Goal: Task Accomplishment & Management: Use online tool/utility

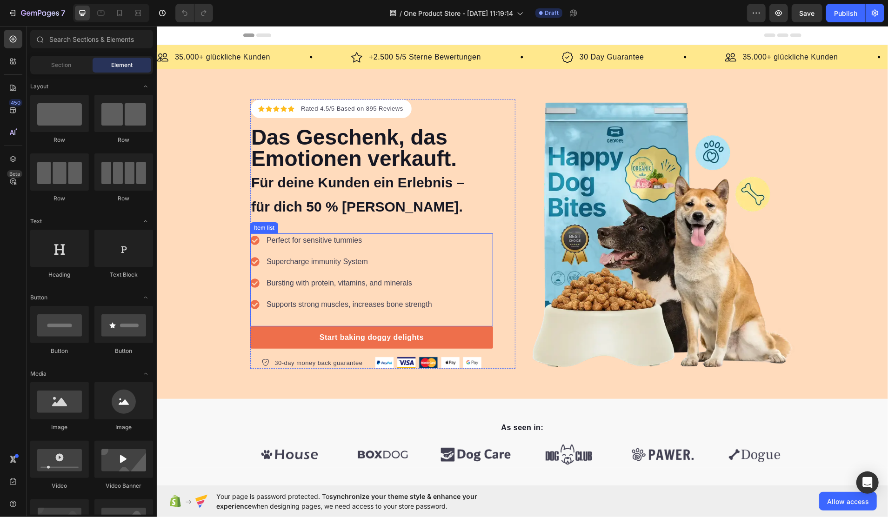
click at [338, 235] on p "Perfect for sensitive tummies" at bounding box center [349, 240] width 166 height 11
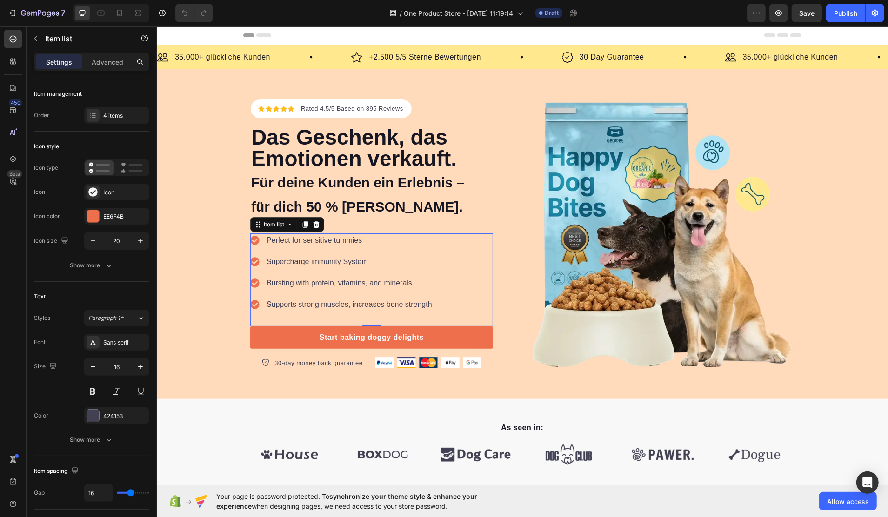
click at [303, 240] on p "Perfect for sensitive tummies" at bounding box center [349, 240] width 166 height 11
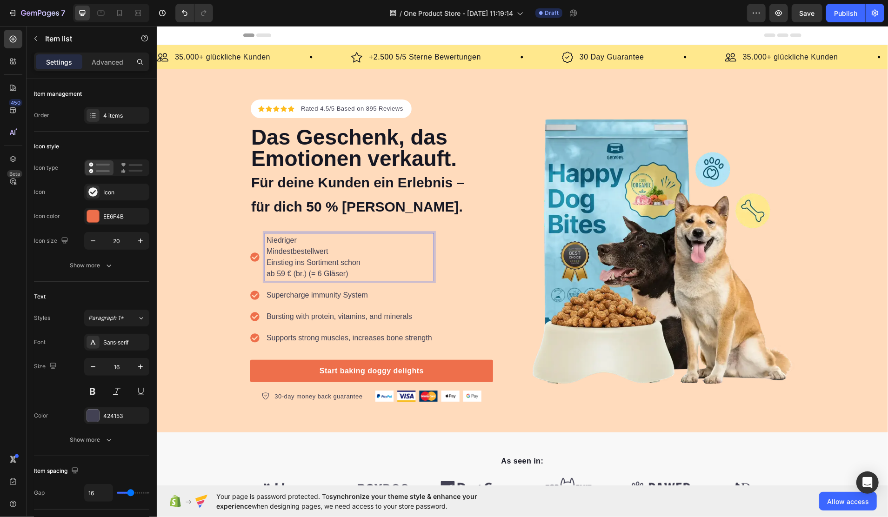
click at [315, 240] on p "Niedriger Mindestbestellwert Einstieg ins Sortiment schon ab 59 € (br.) (= 6 Gl…" at bounding box center [349, 257] width 166 height 45
click at [266, 248] on p "Niedriger Mindestbestellwert Einstieg ins Sortiment schon ab 59 € (br.) (= 6 Gl…" at bounding box center [349, 257] width 166 height 45
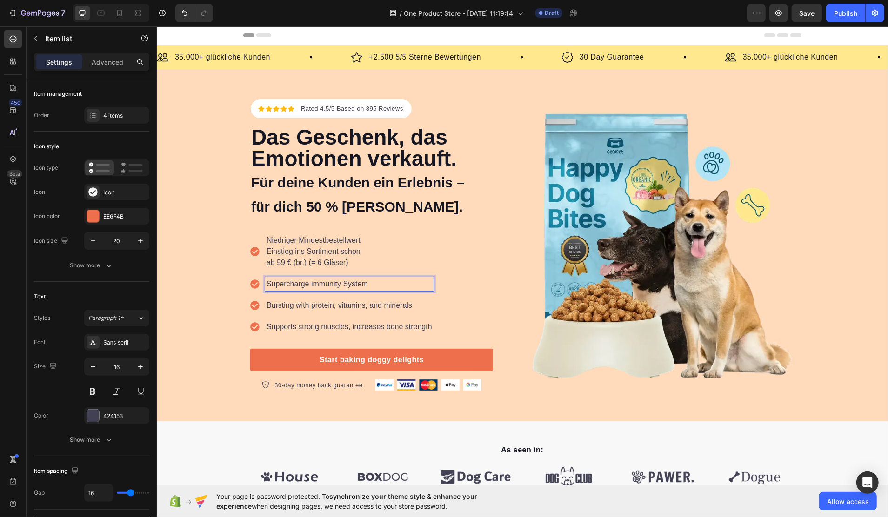
click at [306, 280] on p "Supercharge immunity System" at bounding box center [349, 283] width 166 height 11
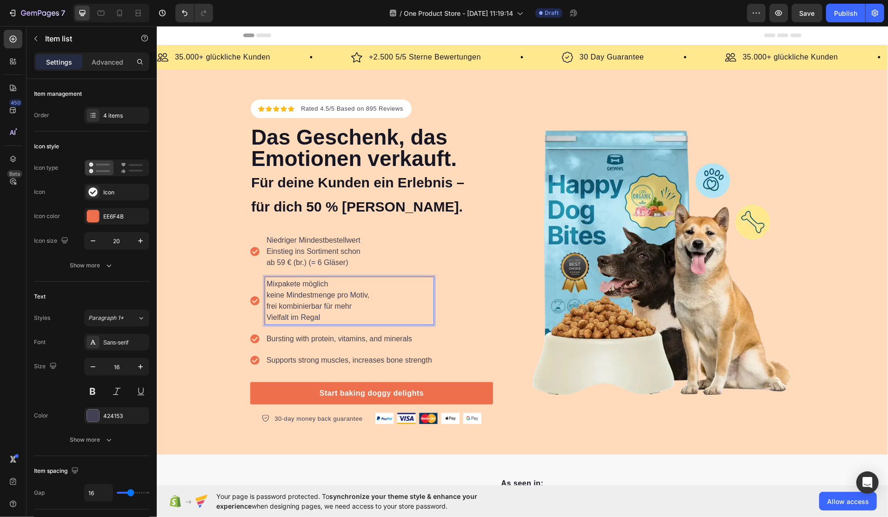
click at [337, 282] on p "Mixpakete möglich keine Mindestmenge pro Motiv, frei kombinierbar für mehr Viel…" at bounding box center [349, 300] width 166 height 45
click at [290, 336] on p "Bursting with protein, vitamins, and minerals" at bounding box center [349, 338] width 166 height 11
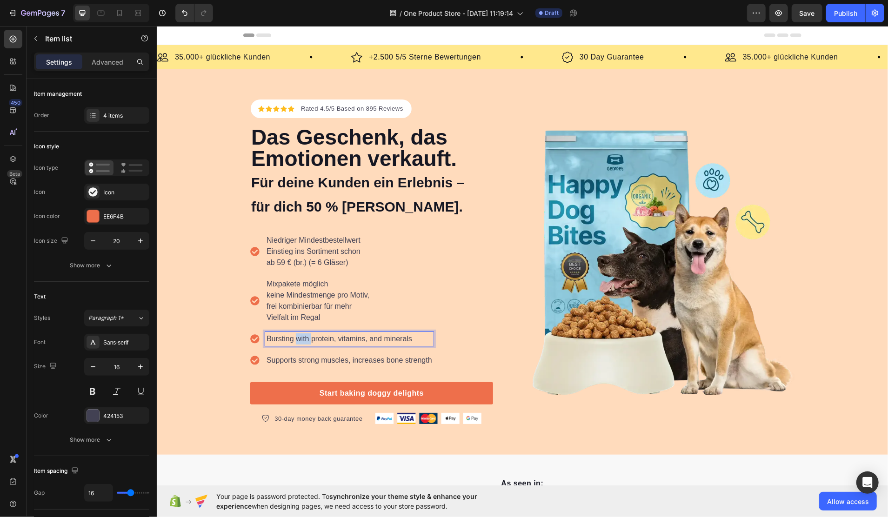
click at [291, 336] on p "Bursting with protein, vitamins, and minerals" at bounding box center [349, 338] width 166 height 11
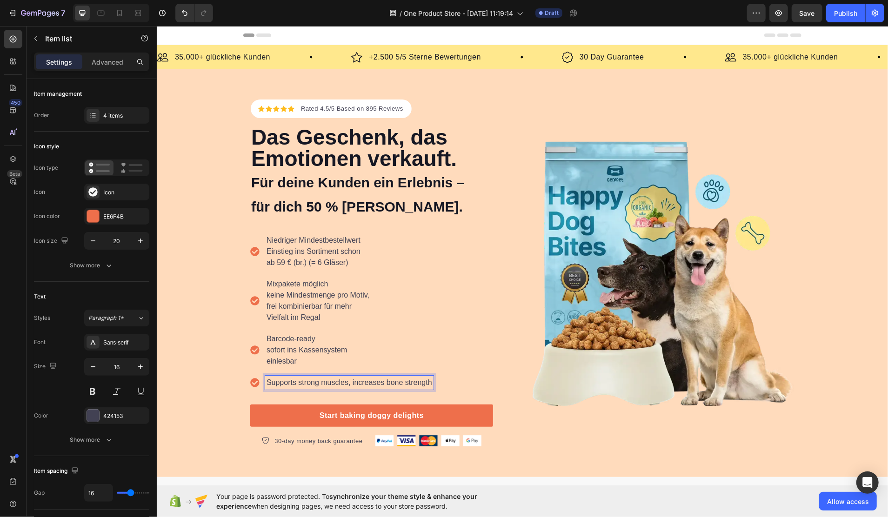
click at [295, 380] on p "Supports strong muscles, increases bone strength" at bounding box center [349, 382] width 166 height 11
click at [451, 370] on div "Niedriger Mindestbestellwert Einstieg ins Sortiment schon ab 59 € (br.) (= 6 Gl…" at bounding box center [371, 318] width 243 height 171
click at [401, 380] on p "Supports strong muscles, increases bone strength" at bounding box center [349, 382] width 166 height 11
click at [94, 117] on icon at bounding box center [92, 115] width 7 height 7
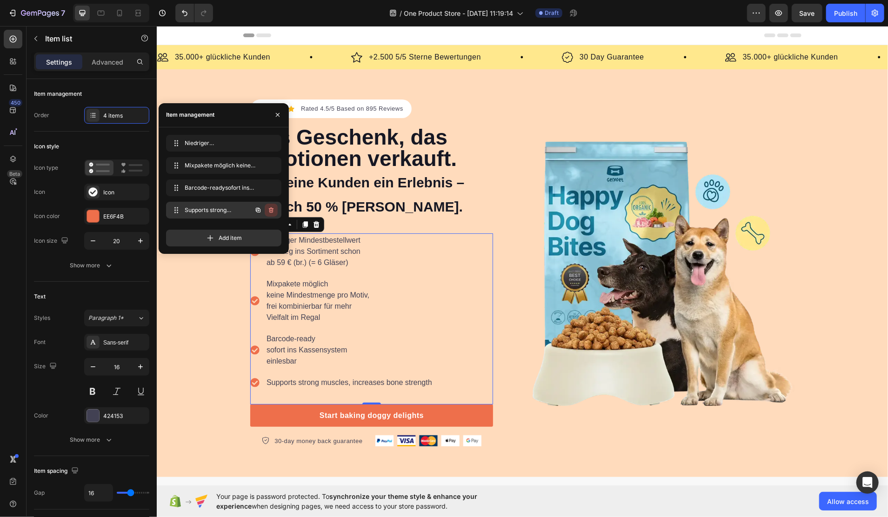
click at [271, 213] on icon "button" at bounding box center [271, 210] width 7 height 7
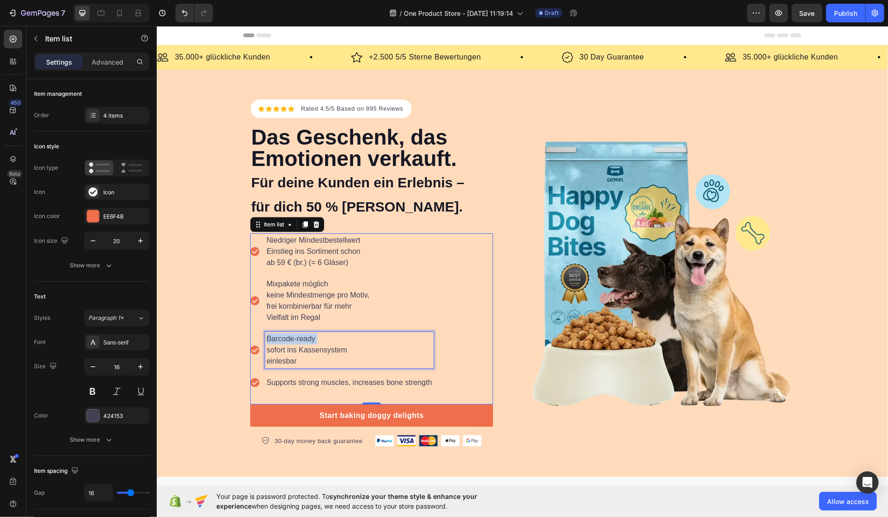
click at [315, 338] on p "Barcode-ready sofort ins Kassensystem einlesbar" at bounding box center [349, 350] width 166 height 34
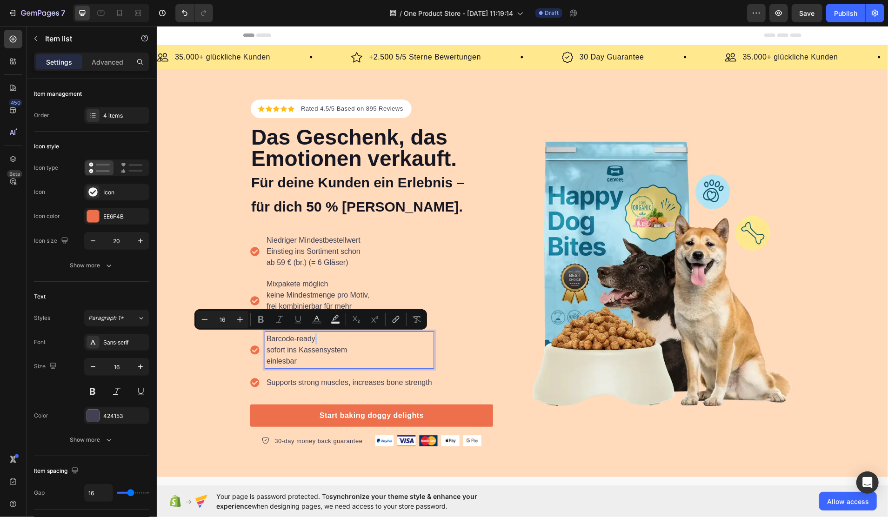
click at [329, 342] on p "Barcode-ready sofort ins Kassensystem einlesbar" at bounding box center [349, 350] width 166 height 34
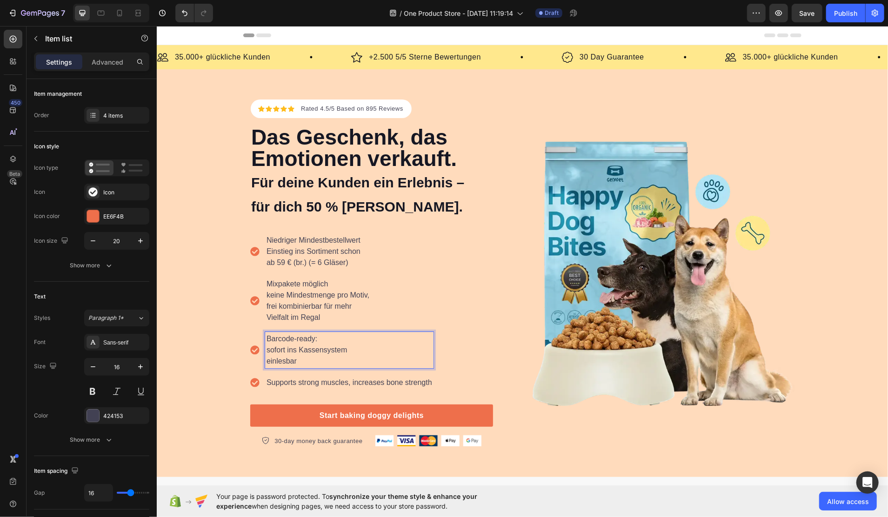
click at [266, 349] on p "Barcode-ready: sofort ins Kassensystem einlesbar" at bounding box center [349, 350] width 166 height 34
click at [265, 350] on div "Barcode-ready: sofort ins Kassensystem einlesbar" at bounding box center [349, 350] width 168 height 36
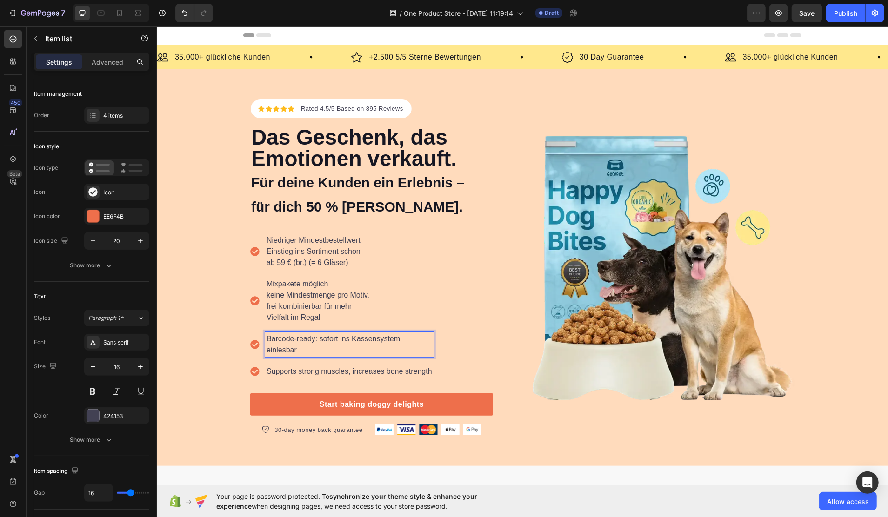
click at [317, 248] on p "Niedriger Mindestbestellwert Einstieg ins Sortiment schon ab 59 € (br.) (= 6 Gl…" at bounding box center [349, 252] width 166 height 34
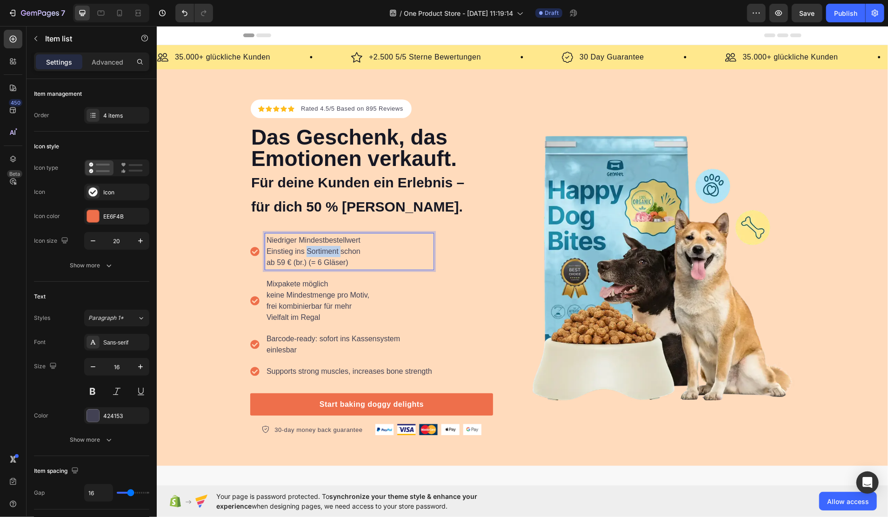
click at [317, 248] on p "Niedriger Mindestbestellwert Einstieg ins Sortiment schon ab 59 € (br.) (= 6 Gl…" at bounding box center [349, 252] width 166 height 34
click at [372, 254] on p "Niedriger Mindestbestellwert Einstieg ins Sortiment schon ab 59 € (br.) (= 6 Gl…" at bounding box center [349, 252] width 166 height 34
drag, startPoint x: 366, startPoint y: 262, endPoint x: 262, endPoint y: 249, distance: 105.0
click at [266, 249] on p "Niedriger Mindestbestellwert Einstieg ins Sortiment schon ab 59 € (br.) (= 6 Gl…" at bounding box center [349, 252] width 166 height 34
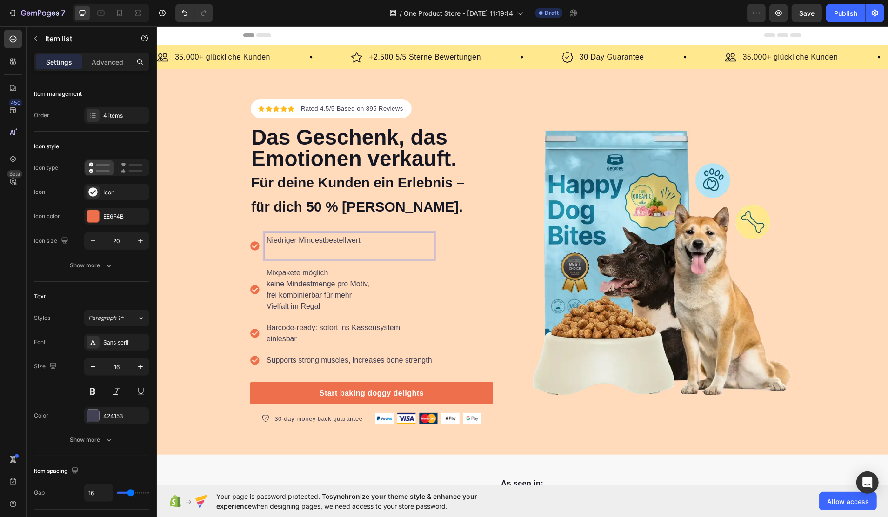
click at [371, 237] on p "Niedriger Mindestbestellwert" at bounding box center [349, 246] width 166 height 22
click at [309, 249] on p "Niedriger Mindestbestellwert" at bounding box center [349, 246] width 166 height 22
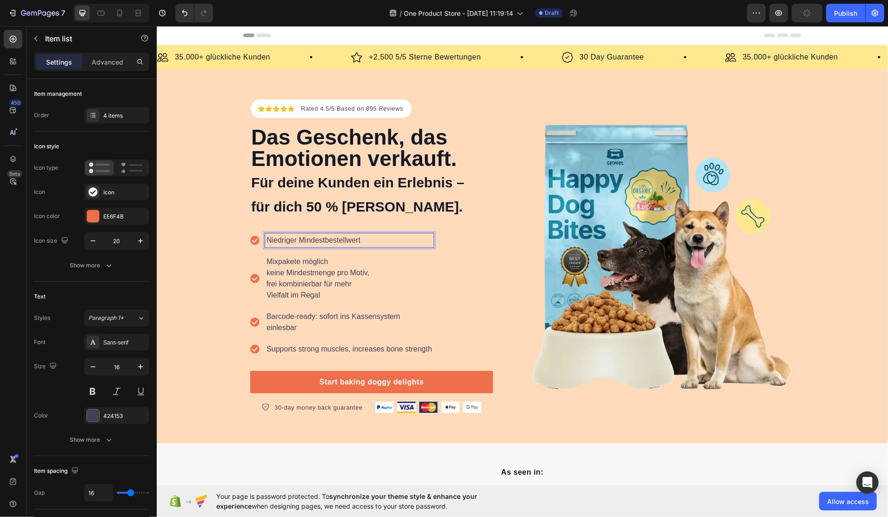
click at [287, 279] on p "Mixpakete möglich keine Mindestmenge pro Motiv, frei kombinierbar für mehr Viel…" at bounding box center [349, 278] width 166 height 45
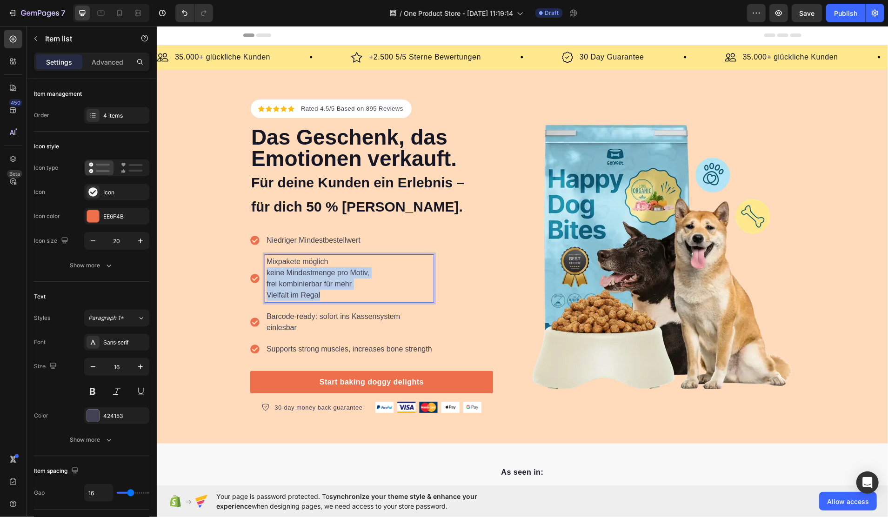
drag, startPoint x: 325, startPoint y: 292, endPoint x: 260, endPoint y: 271, distance: 68.9
click at [265, 271] on div "Mixpakete möglich keine Mindestmenge pro Motiv, frei kombinierbar für mehr Viel…" at bounding box center [349, 278] width 168 height 47
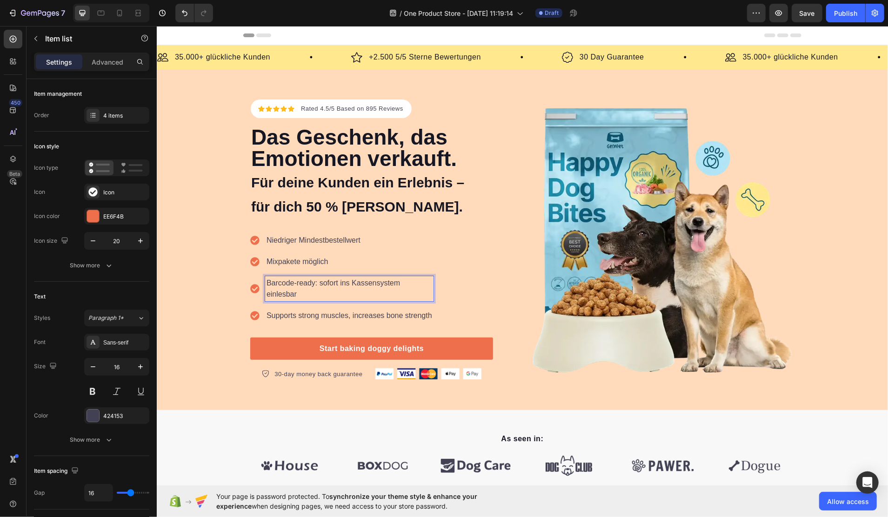
click at [315, 286] on p "Barcode-ready: sofort ins Kassensystem einlesbar" at bounding box center [349, 288] width 166 height 22
drag, startPoint x: 310, startPoint y: 291, endPoint x: 309, endPoint y: 279, distance: 11.7
click at [309, 279] on p "Barcode-ready: sofort ins Kassensystem einlesbar" at bounding box center [349, 288] width 166 height 22
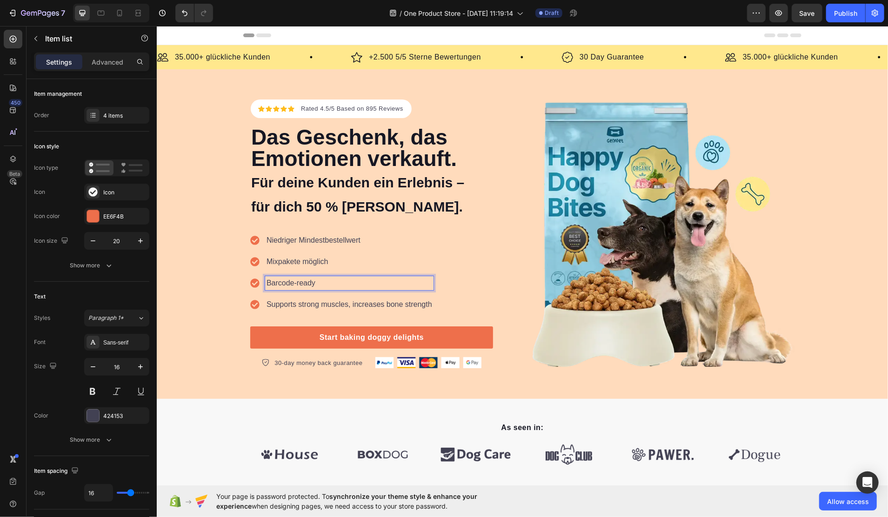
click at [304, 303] on p "Supports strong muscles, increases bone strength" at bounding box center [349, 304] width 166 height 11
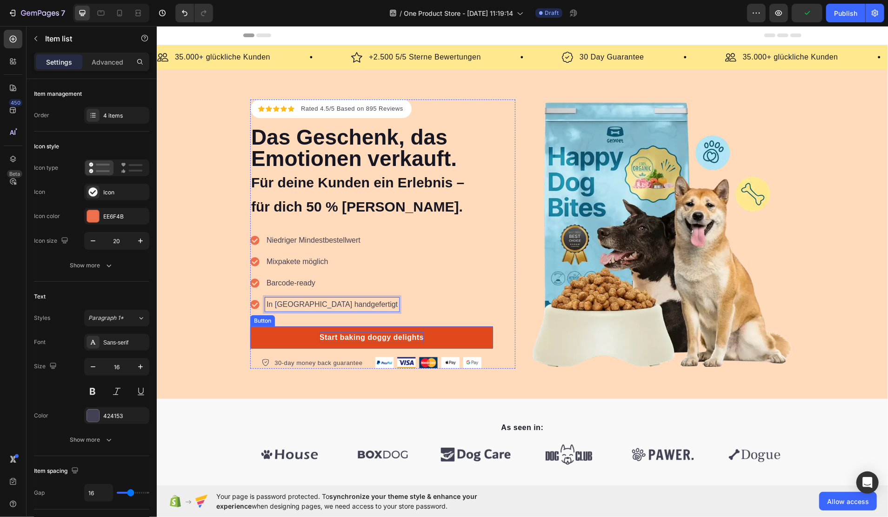
click at [355, 337] on div "Start baking doggy delights" at bounding box center [371, 337] width 104 height 11
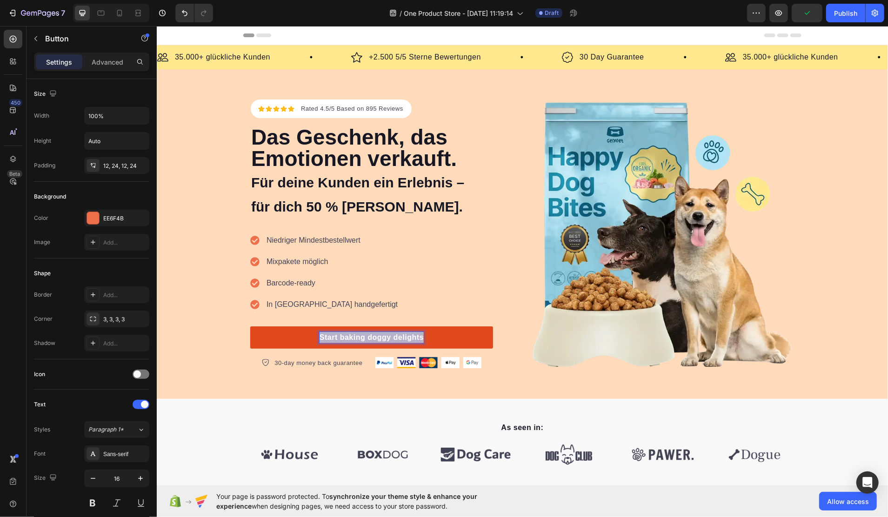
click at [355, 337] on p "Start baking doggy delights" at bounding box center [371, 337] width 104 height 11
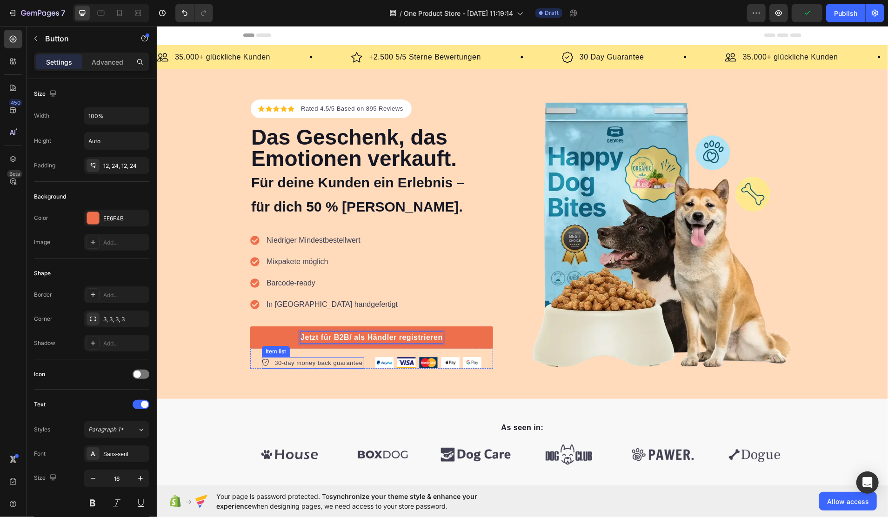
click at [287, 365] on p "30-day money back guarantee" at bounding box center [318, 362] width 88 height 9
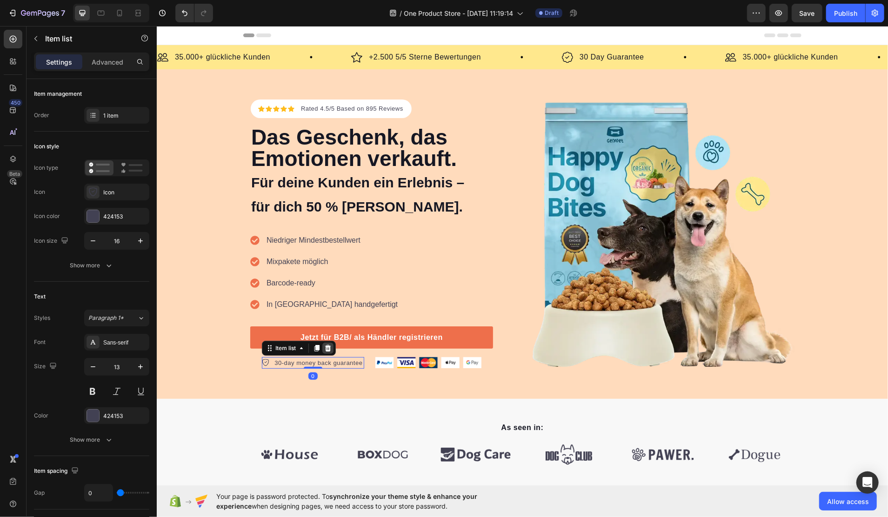
click at [324, 347] on icon at bounding box center [327, 347] width 7 height 7
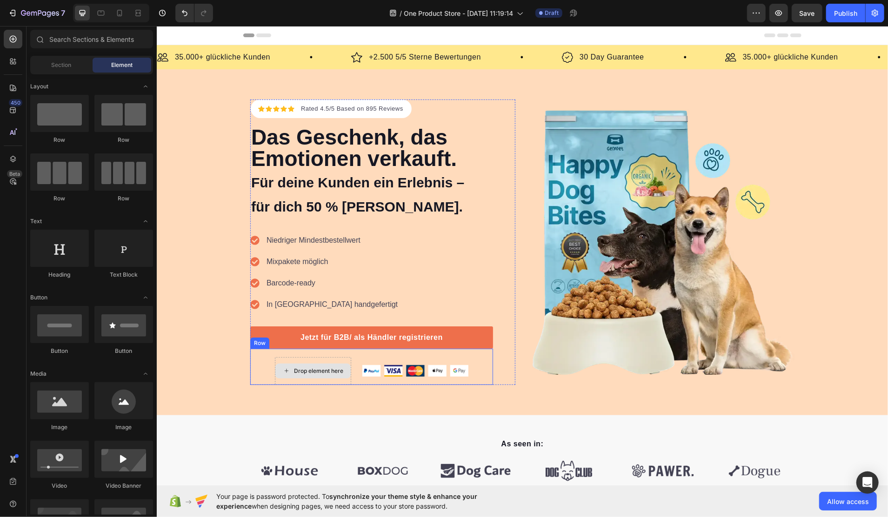
click at [316, 369] on div "Drop element here" at bounding box center [318, 370] width 49 height 7
click at [356, 357] on div "Drop element here Image Row" at bounding box center [371, 367] width 243 height 36
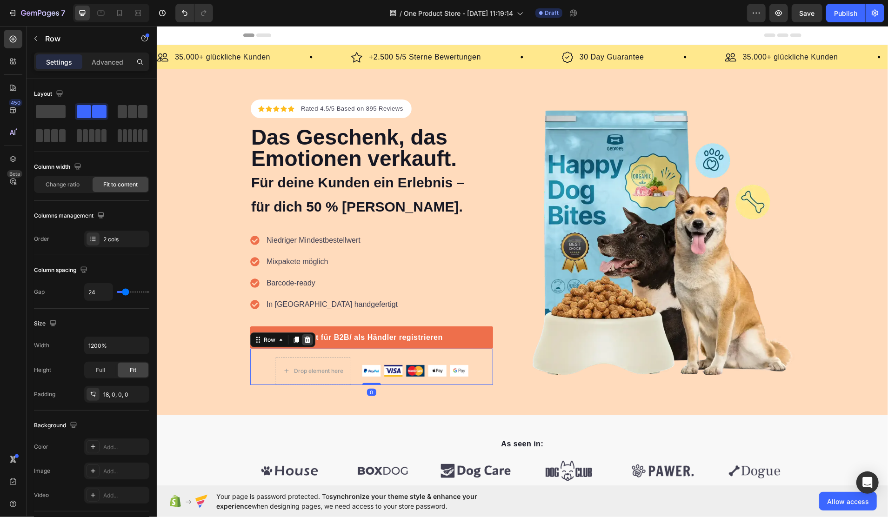
click at [304, 339] on icon at bounding box center [307, 339] width 6 height 7
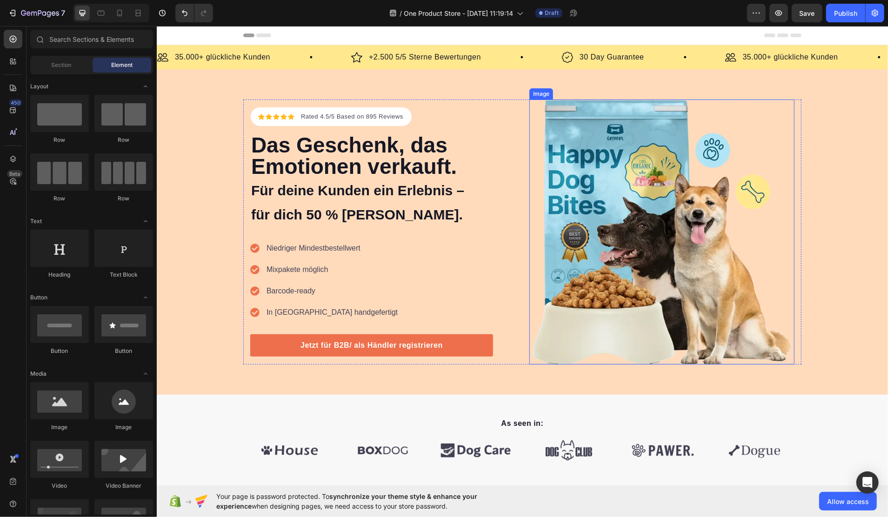
click at [599, 222] on img at bounding box center [661, 231] width 265 height 265
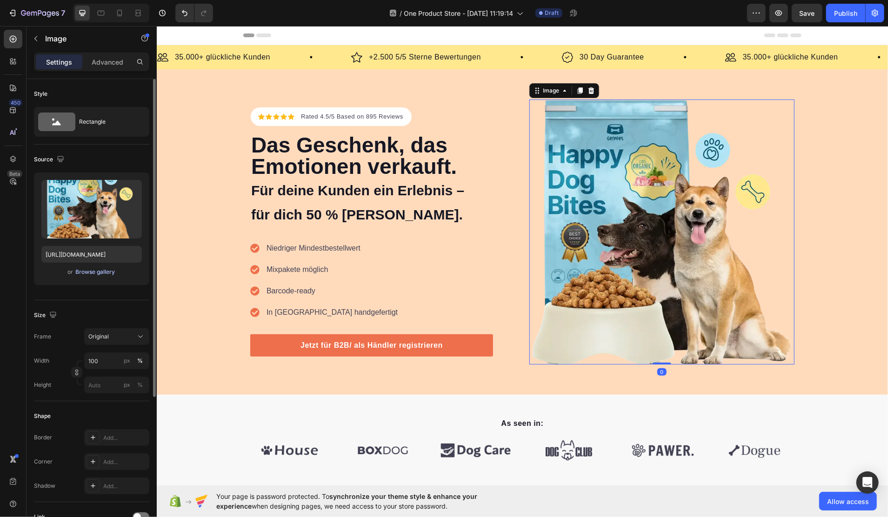
click at [87, 269] on div "Browse gallery" at bounding box center [96, 272] width 40 height 8
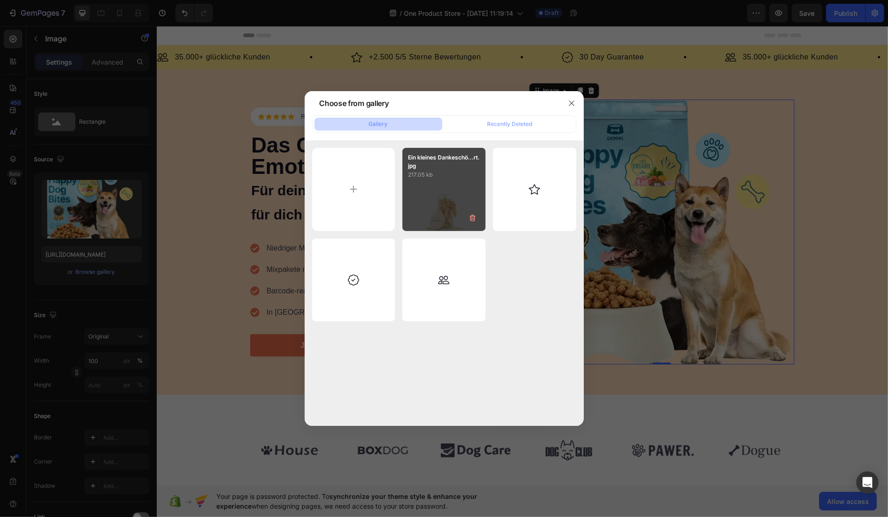
click at [431, 215] on div "Ein kleines Dankeschö...rt.jpg 217.05 kb" at bounding box center [444, 189] width 83 height 83
type input "[URL][DOMAIN_NAME]"
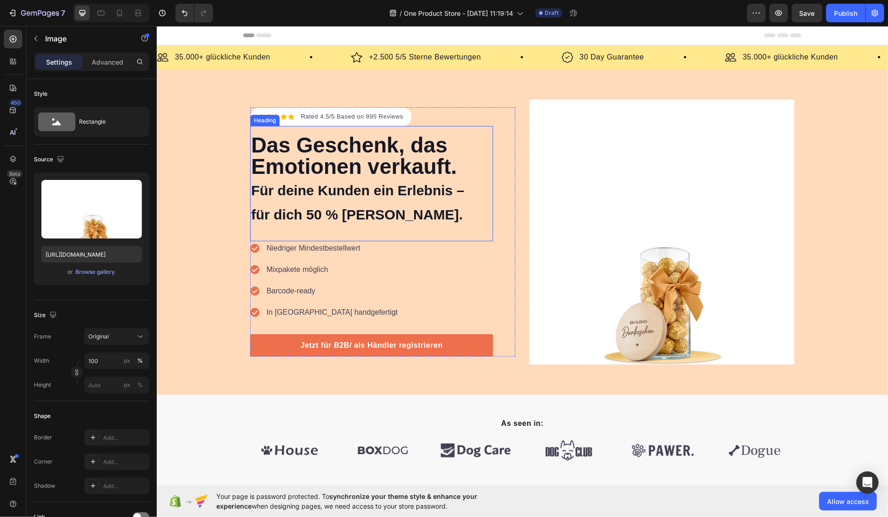
click at [326, 172] on h2 "Das Geschenk, das Emotionen verkauft. Für deine Kunden ein Erlebnis – für dich …" at bounding box center [371, 179] width 243 height 93
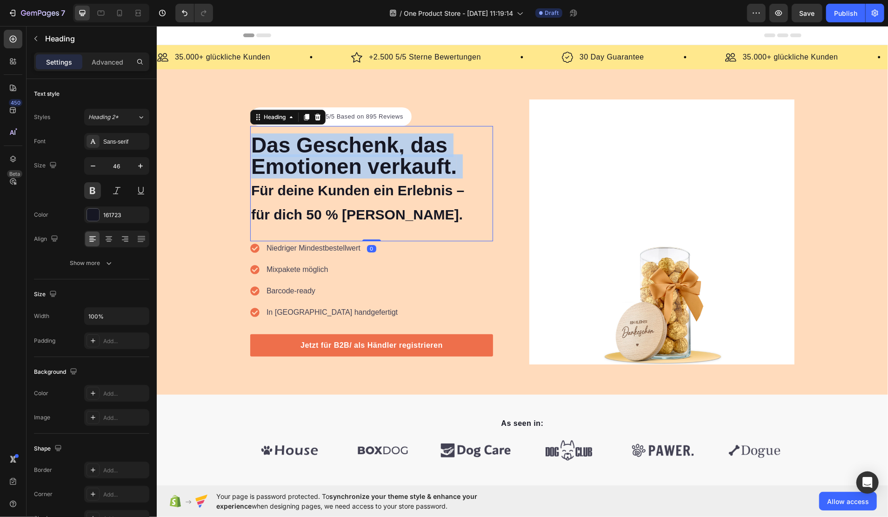
click at [326, 172] on p "Das Geschenk, das Emotionen verkauft. Für deine Kunden ein Erlebnis – für dich …" at bounding box center [371, 179] width 241 height 91
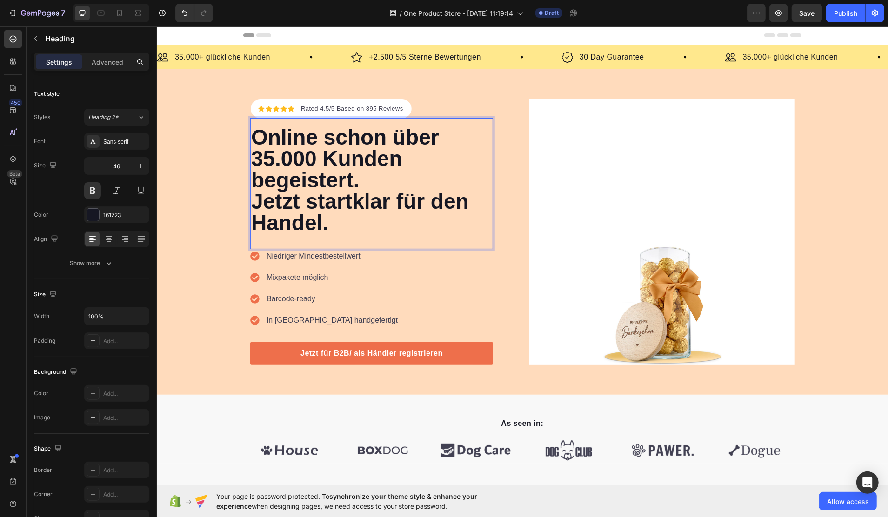
click at [369, 182] on p "Online schon über 35.000 Kunden begeistert. Jetzt startklar für den Handel." at bounding box center [371, 179] width 241 height 107
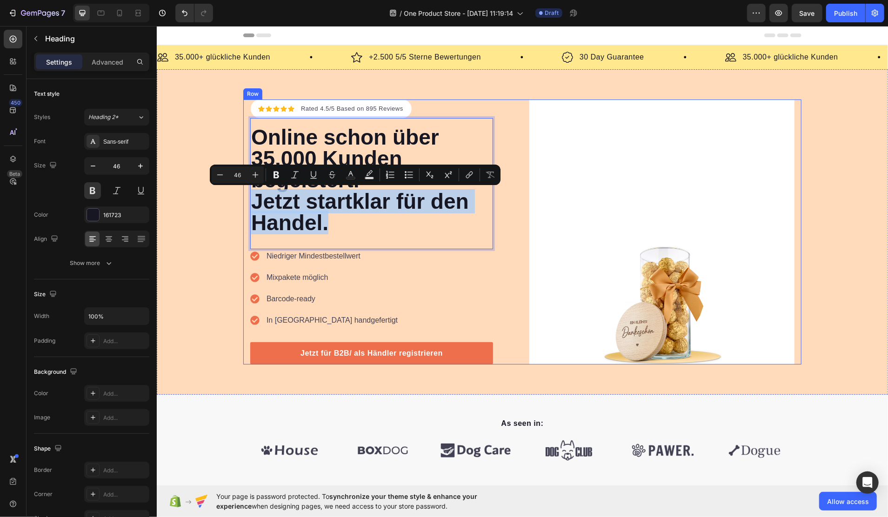
drag, startPoint x: 343, startPoint y: 226, endPoint x: 240, endPoint y: 204, distance: 105.2
click at [243, 204] on div "Icon Icon Icon Icon Icon Icon List Hoz Rated 4.5/5 Based on 895 Reviews Text bl…" at bounding box center [522, 231] width 558 height 265
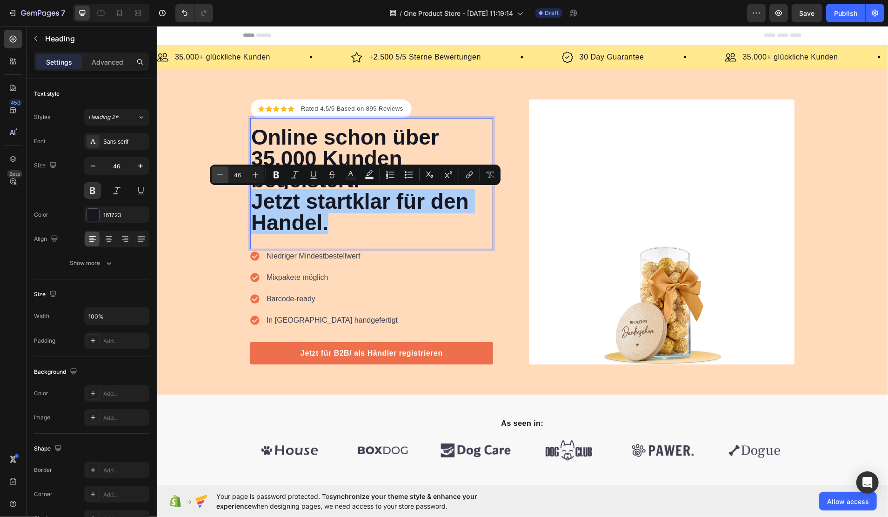
click at [216, 176] on icon "Editor contextual toolbar" at bounding box center [219, 174] width 9 height 9
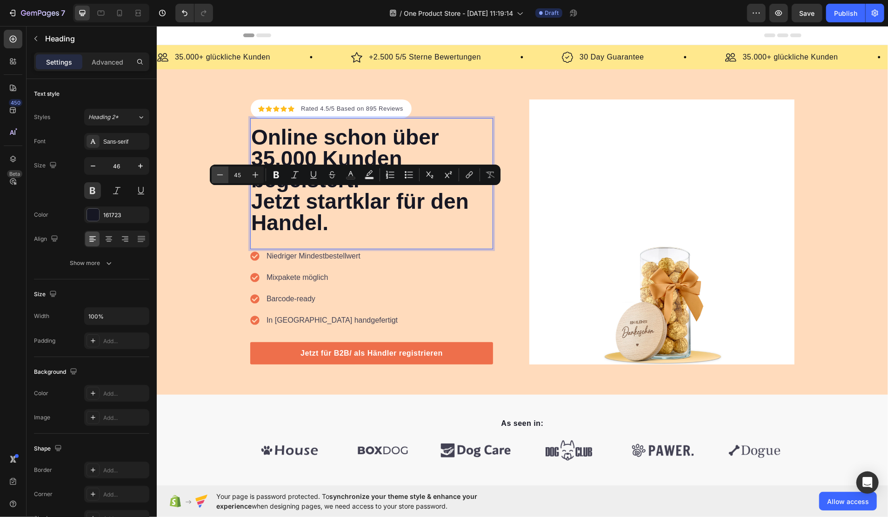
click at [215, 176] on icon "Editor contextual toolbar" at bounding box center [219, 174] width 9 height 9
click at [215, 176] on button "Minus" at bounding box center [220, 175] width 17 height 17
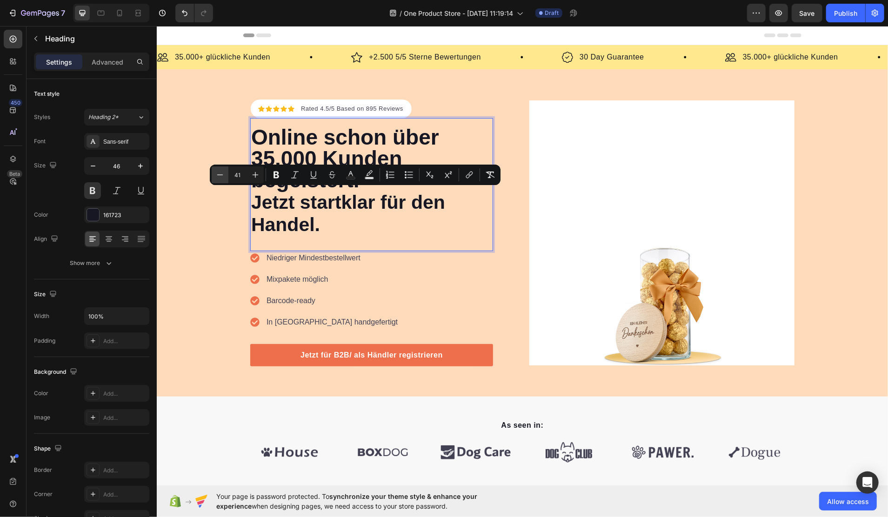
click at [215, 176] on button "Minus" at bounding box center [220, 175] width 17 height 17
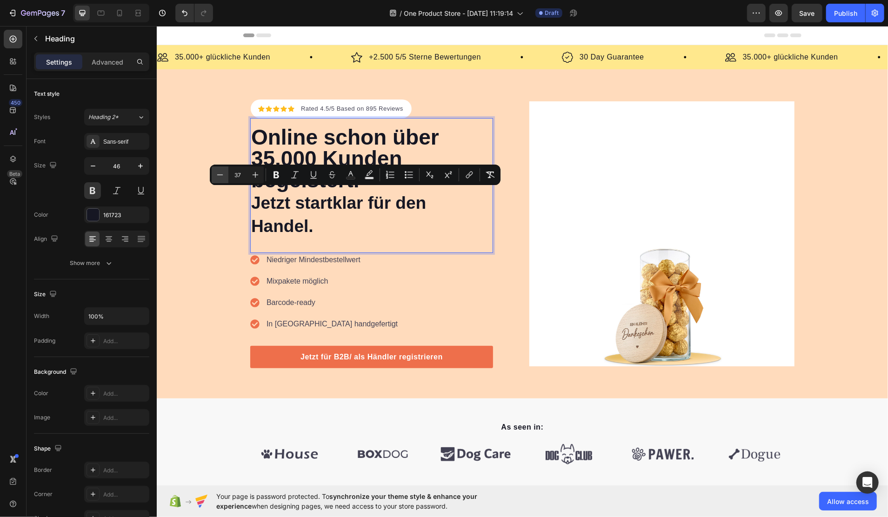
click at [215, 176] on button "Minus" at bounding box center [220, 175] width 17 height 17
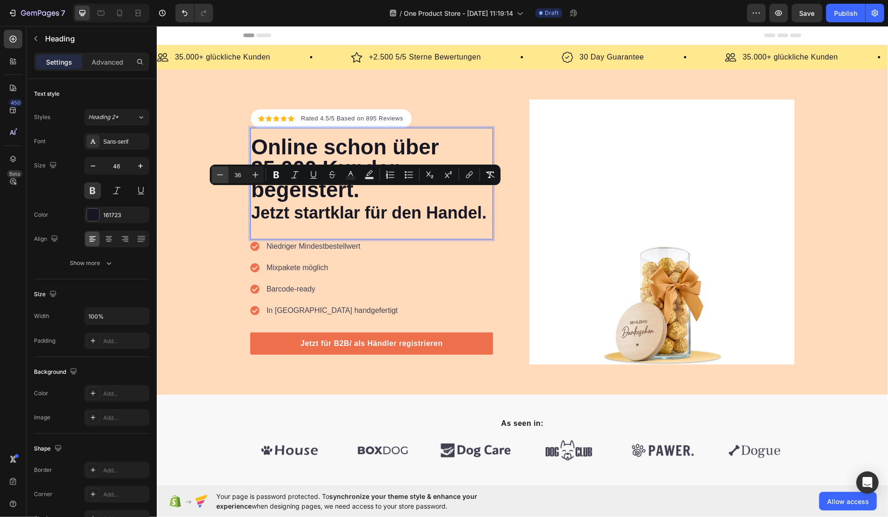
click at [215, 176] on button "Minus" at bounding box center [220, 175] width 17 height 17
type input "35"
click at [349, 220] on span "Jetzt startklar für den Handel." at bounding box center [365, 212] width 229 height 18
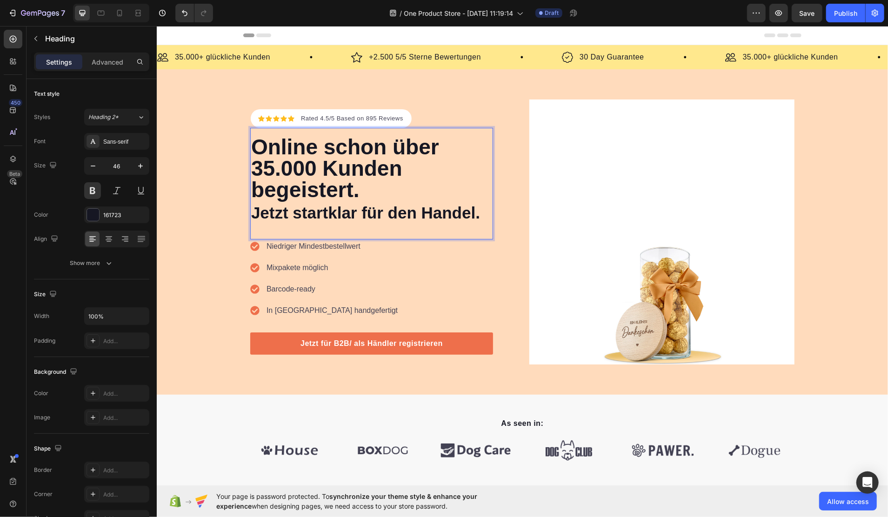
click at [415, 191] on p "Online schon über 35.000 Kunden begeistert. Jetzt startklar für den Handel." at bounding box center [371, 179] width 241 height 87
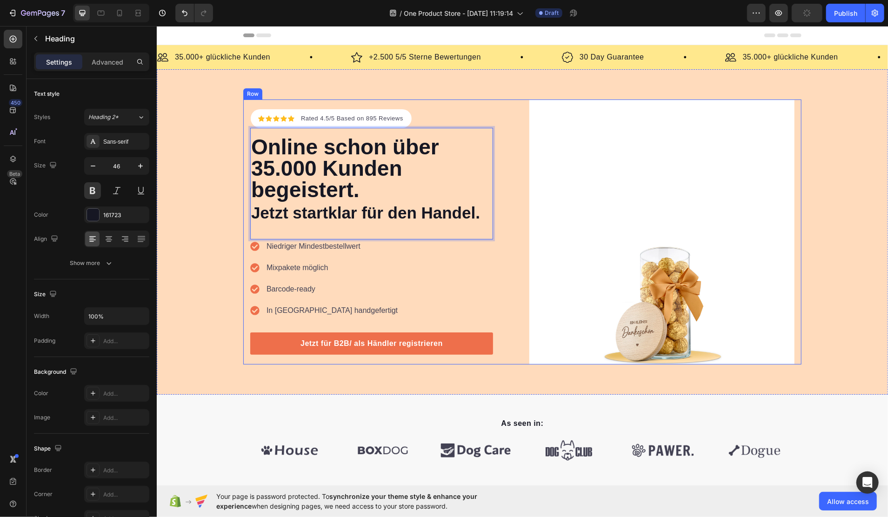
drag, startPoint x: 364, startPoint y: 191, endPoint x: 243, endPoint y: 148, distance: 127.7
click at [243, 148] on div "Icon Icon Icon Icon Icon Icon List Hoz Rated 4.5/5 Based on 895 Reviews Text bl…" at bounding box center [522, 231] width 558 height 265
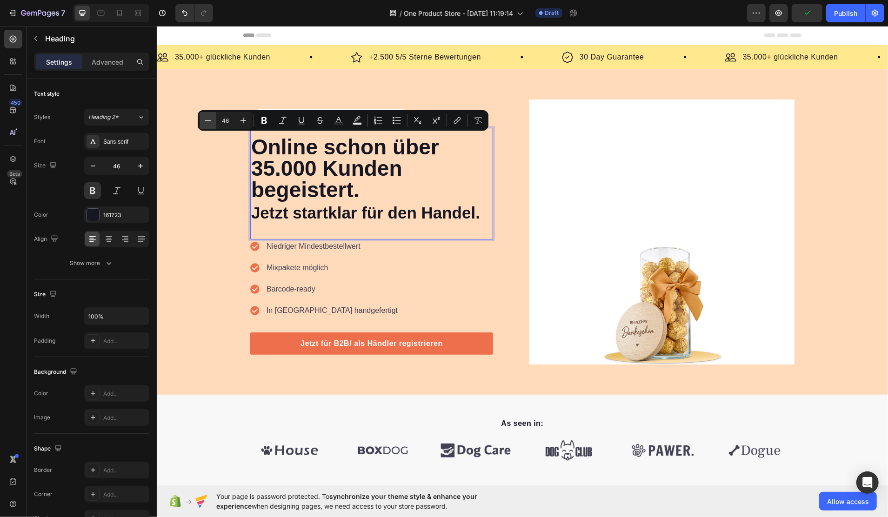
click at [212, 122] on icon "Editor contextual toolbar" at bounding box center [207, 120] width 9 height 9
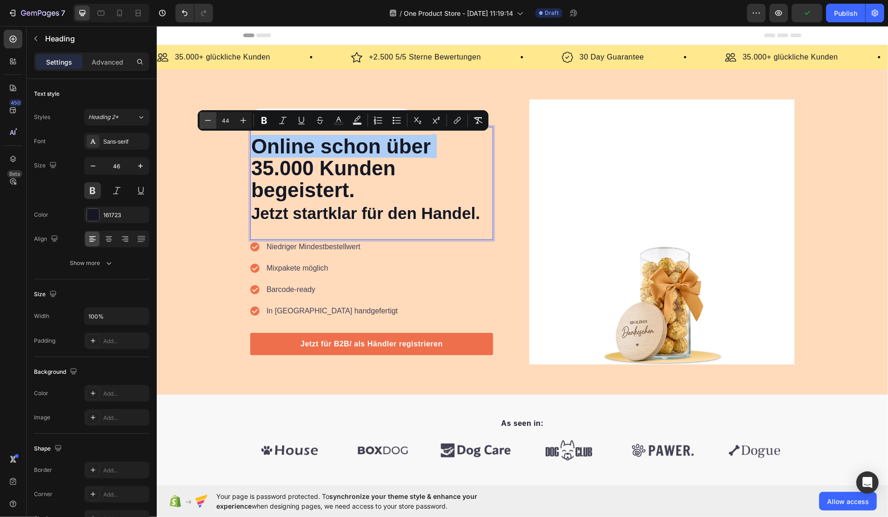
click at [212, 122] on icon "Editor contextual toolbar" at bounding box center [207, 120] width 9 height 9
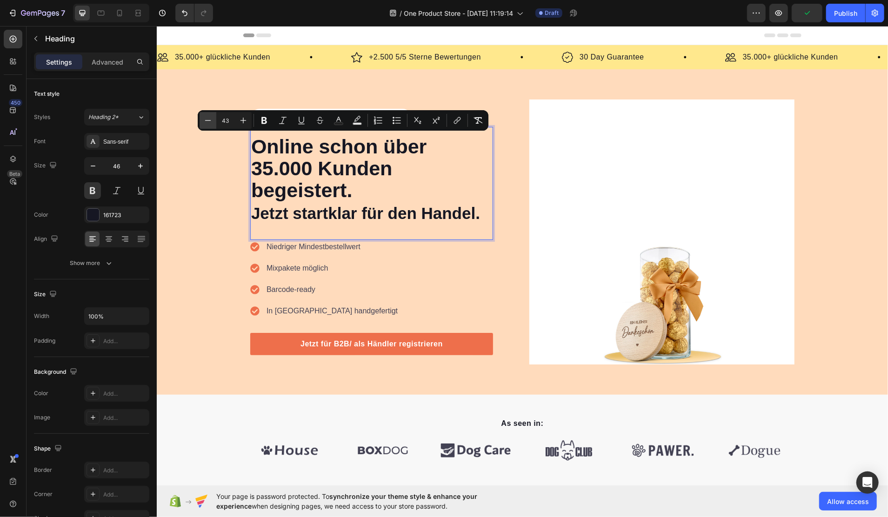
click at [212, 122] on icon "Editor contextual toolbar" at bounding box center [207, 120] width 9 height 9
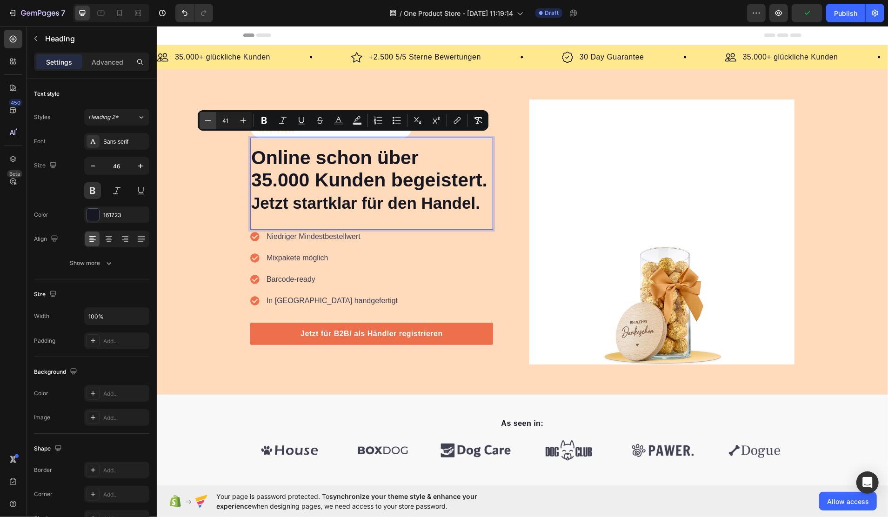
click at [212, 122] on icon "Editor contextual toolbar" at bounding box center [207, 120] width 9 height 9
type input "40"
click at [363, 208] on span "Jetzt startklar für den Handel." at bounding box center [365, 203] width 229 height 18
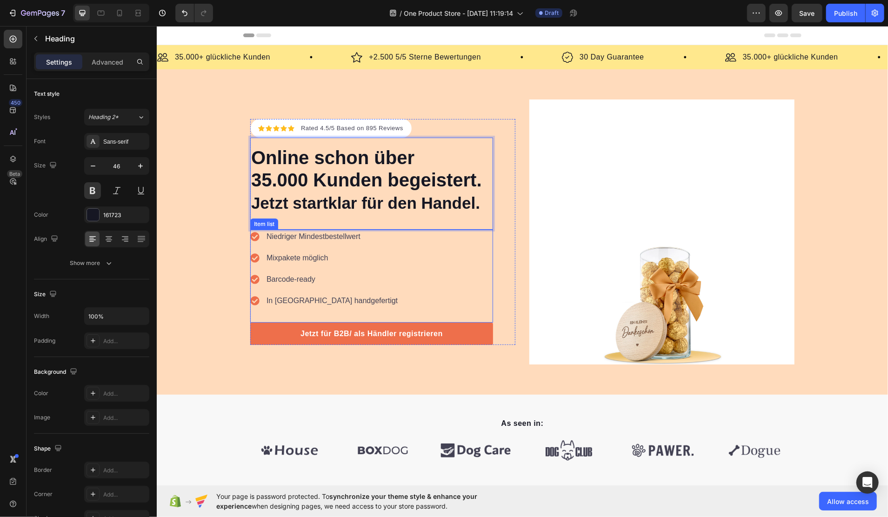
click at [475, 265] on div "Niedriger Mindestbestellwert Mixpakete möglich Barcode-ready In [GEOGRAPHIC_DAT…" at bounding box center [371, 275] width 243 height 93
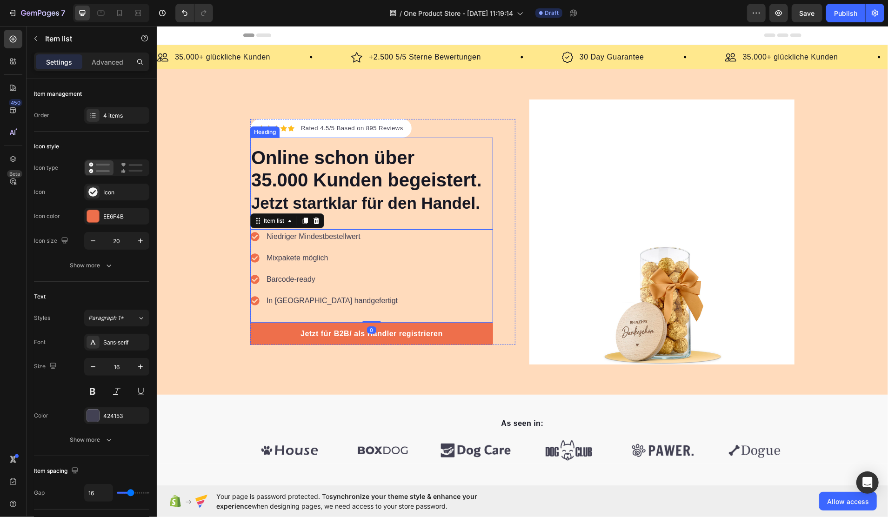
click at [463, 183] on span "35.000 Kunden begeistert." at bounding box center [366, 179] width 231 height 20
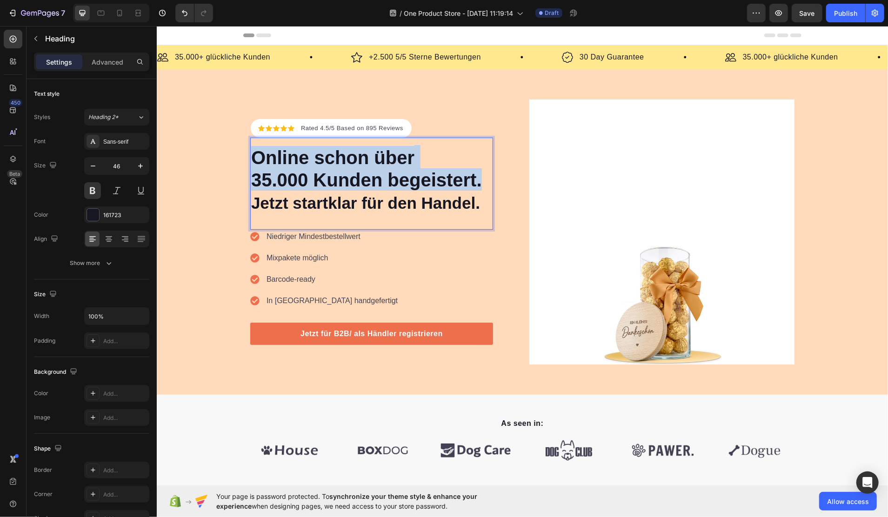
drag, startPoint x: 478, startPoint y: 182, endPoint x: 251, endPoint y: 158, distance: 228.4
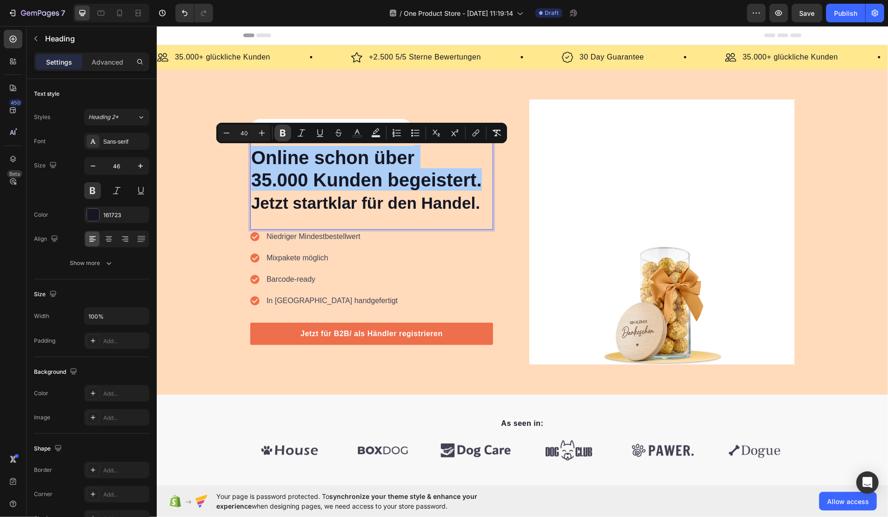
click at [282, 132] on icon "Editor contextual toolbar" at bounding box center [282, 132] width 9 height 9
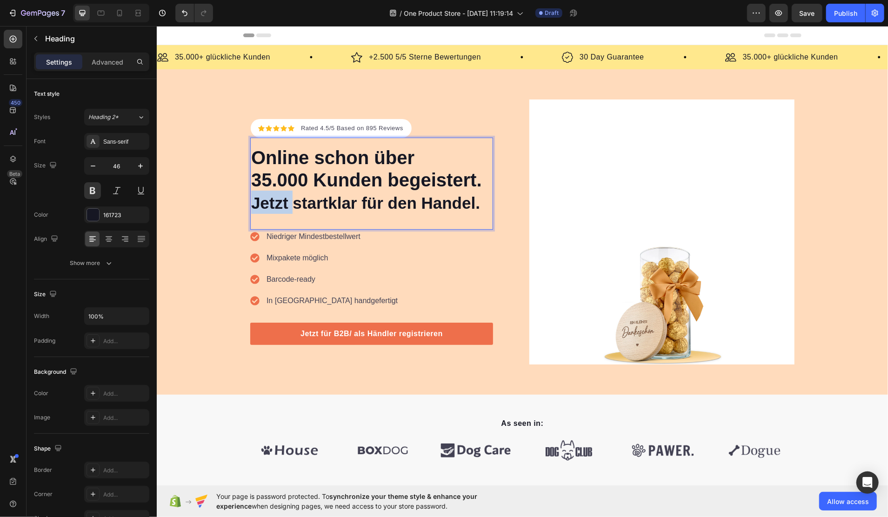
click at [251, 202] on span "Jetzt startklar für den Handel." at bounding box center [365, 203] width 229 height 18
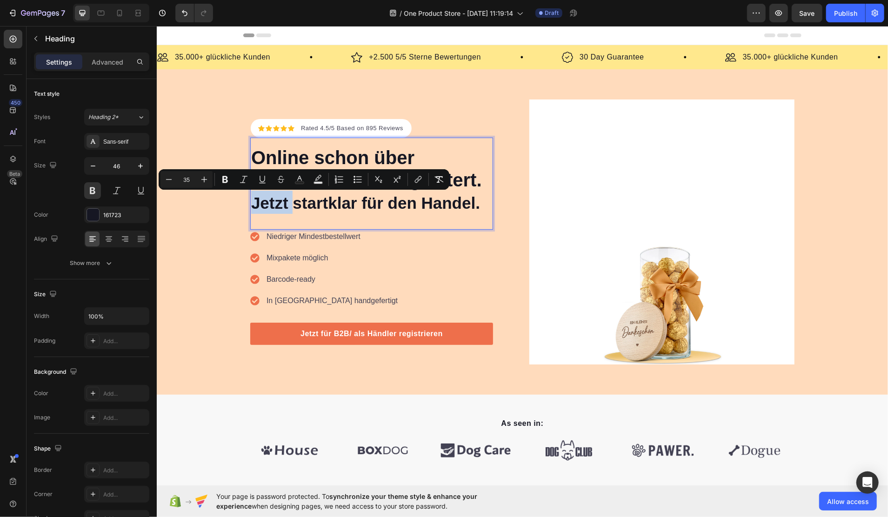
click at [458, 256] on div "Niedriger Mindestbestellwert Mixpakete möglich Barcode-ready In [GEOGRAPHIC_DAT…" at bounding box center [371, 275] width 243 height 93
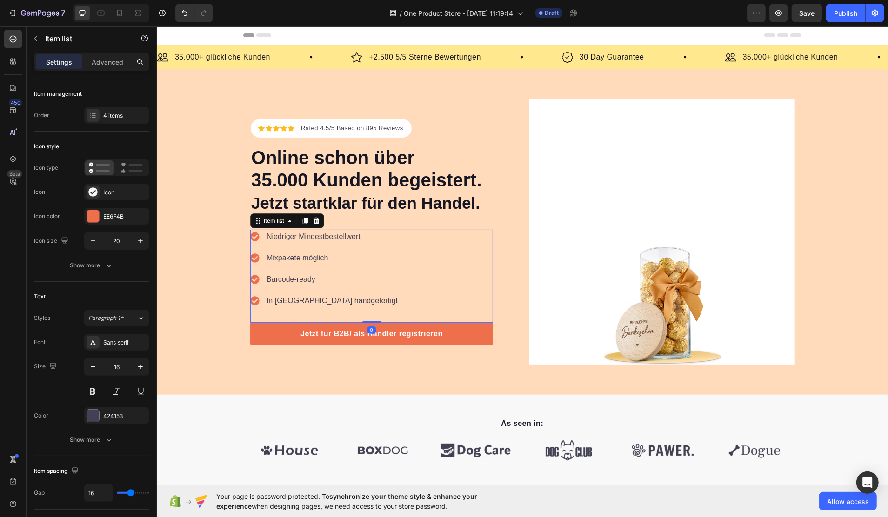
click at [513, 244] on div "Icon Icon Icon Icon Icon Icon List Hoz Rated 4.5/5 Based on 895 Reviews Text bl…" at bounding box center [522, 231] width 558 height 265
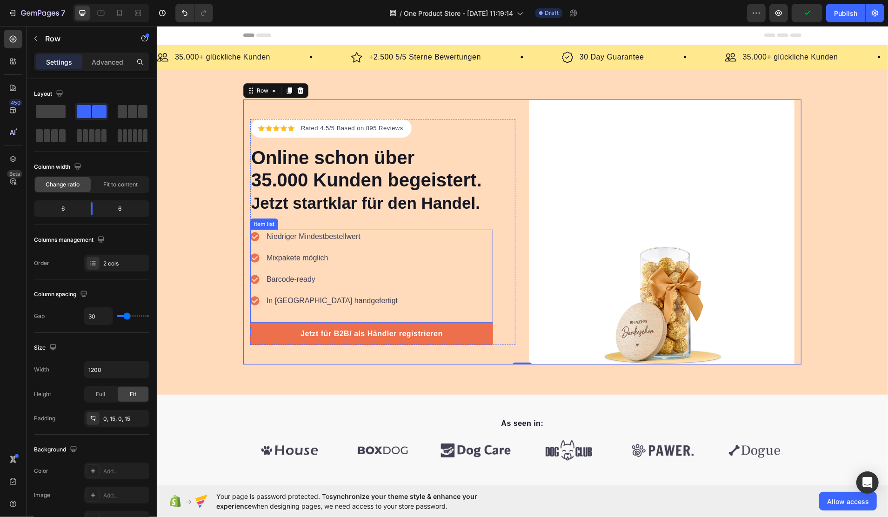
click at [369, 243] on div "Niedriger Mindestbestellwert Mixpakete möglich Barcode-ready In [GEOGRAPHIC_DAT…" at bounding box center [371, 275] width 243 height 93
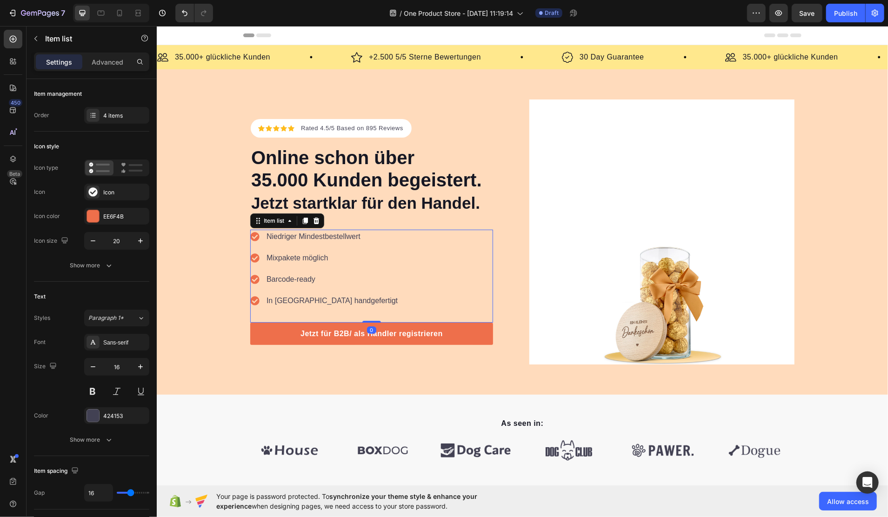
click at [314, 238] on p "Niedriger Mindestbestellwert" at bounding box center [331, 236] width 131 height 11
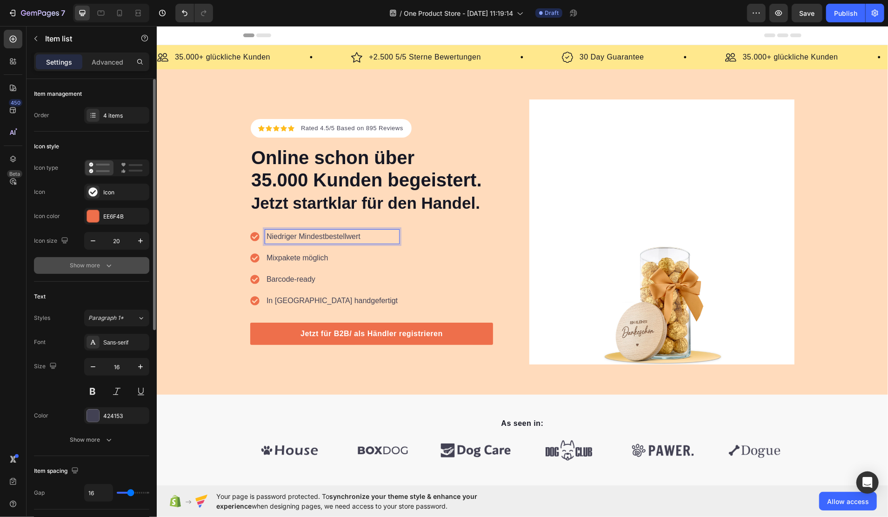
click at [104, 267] on icon "button" at bounding box center [108, 265] width 9 height 9
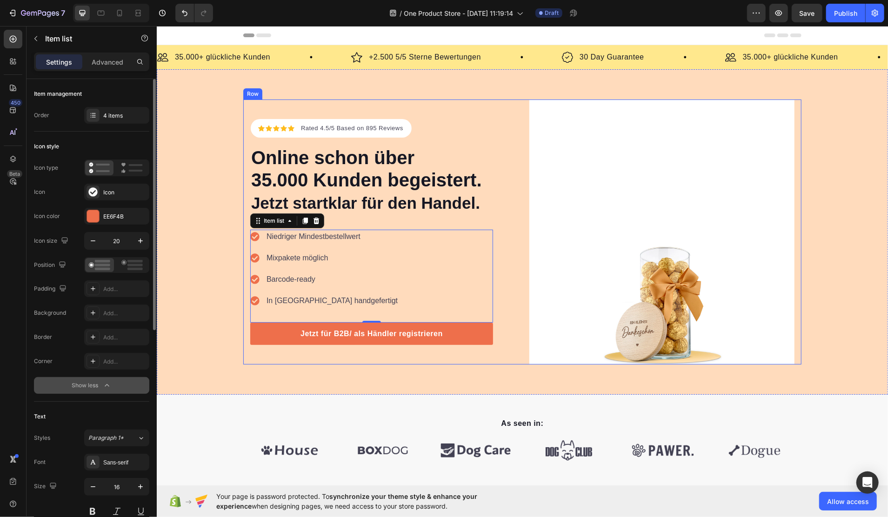
click at [256, 248] on div "Niedriger Mindestbestellwert Mixpakete möglich Barcode-ready In [GEOGRAPHIC_DAT…" at bounding box center [324, 268] width 149 height 78
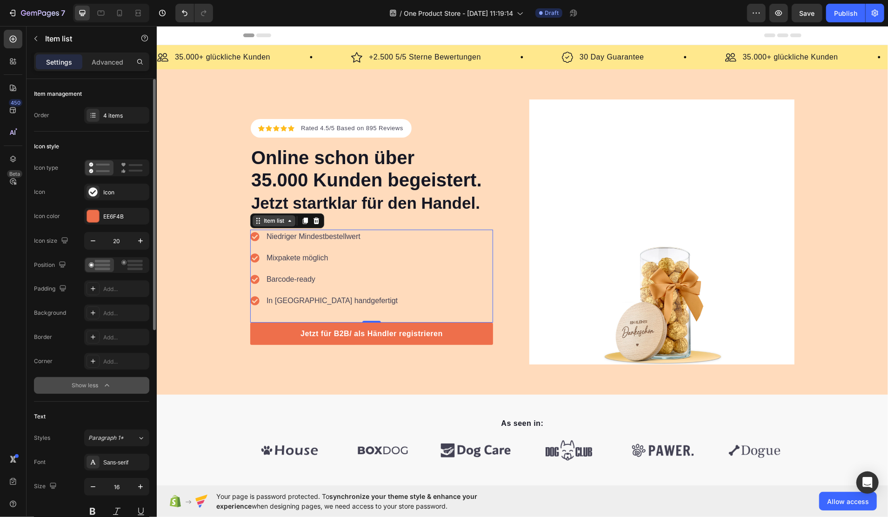
click at [258, 220] on icon at bounding box center [258, 220] width 1 height 1
click at [269, 219] on div "Item list" at bounding box center [274, 220] width 24 height 8
click at [132, 264] on rect at bounding box center [135, 265] width 15 height 3
click at [99, 265] on rect at bounding box center [102, 265] width 15 height 3
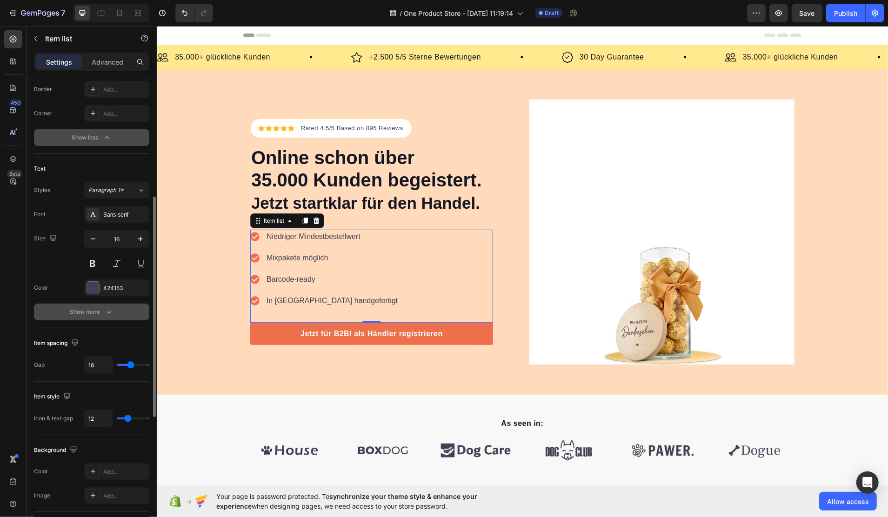
click at [97, 309] on div "Show more" at bounding box center [91, 312] width 43 height 9
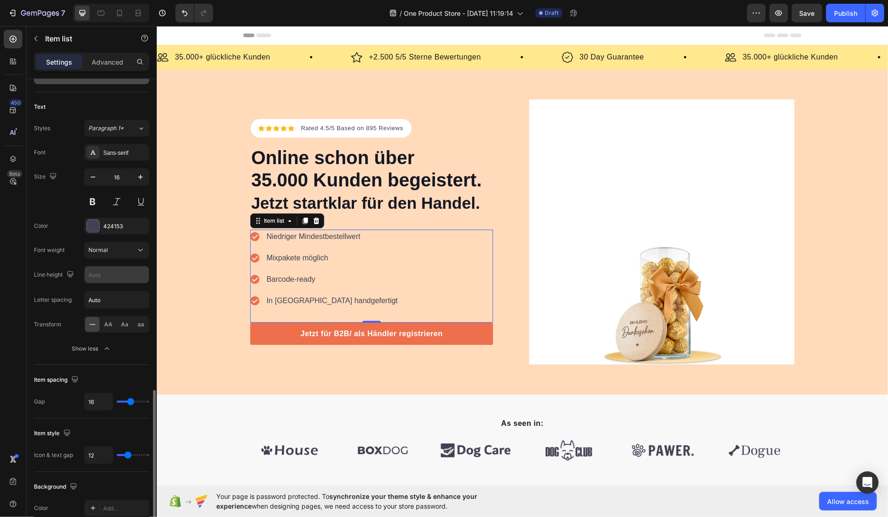
scroll to position [496, 0]
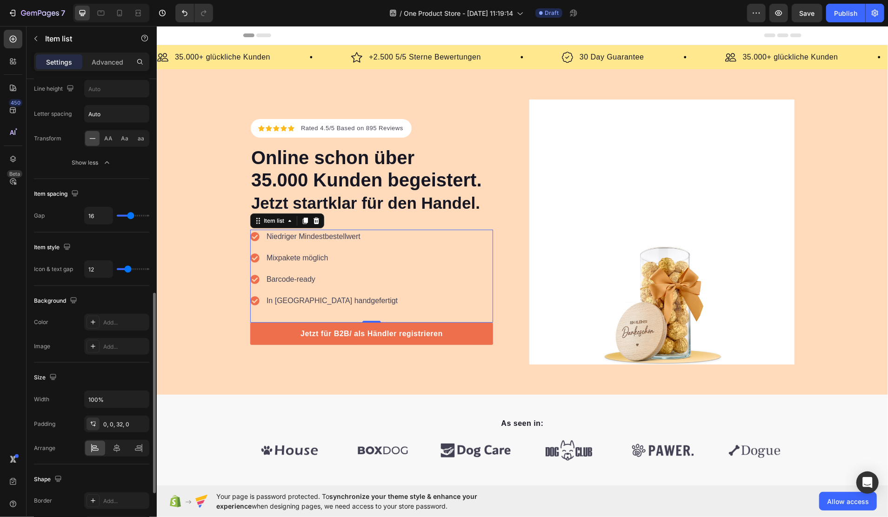
type input "0"
click at [120, 269] on input "range" at bounding box center [133, 270] width 33 height 2
type input "2"
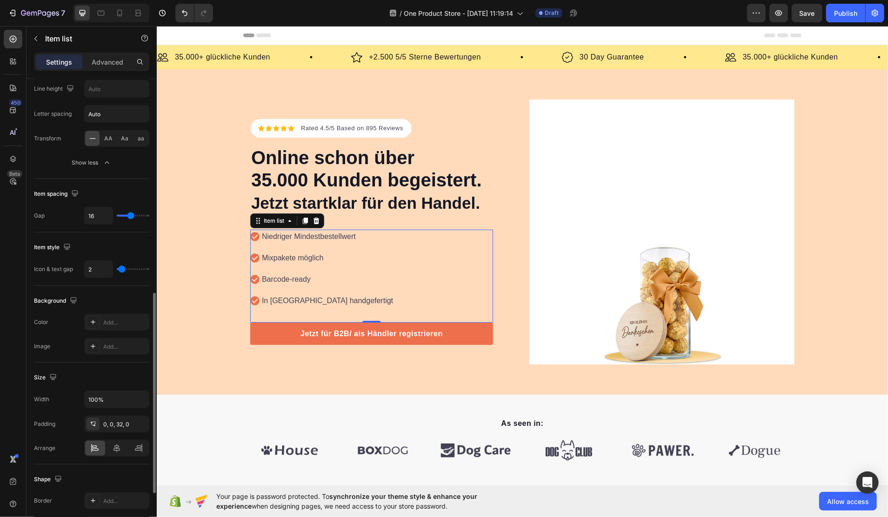
click at [122, 269] on input "range" at bounding box center [133, 270] width 33 height 2
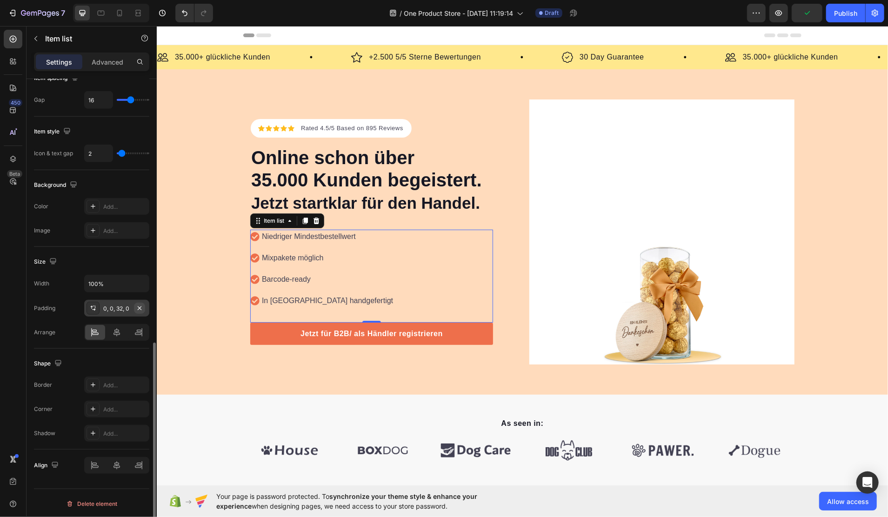
click at [137, 308] on icon "button" at bounding box center [139, 308] width 7 height 7
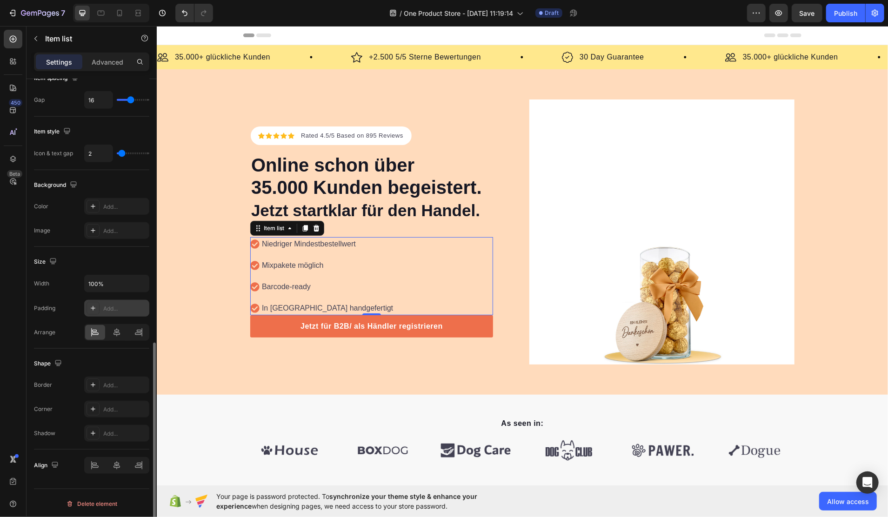
click at [137, 308] on div "Add..." at bounding box center [125, 309] width 44 height 8
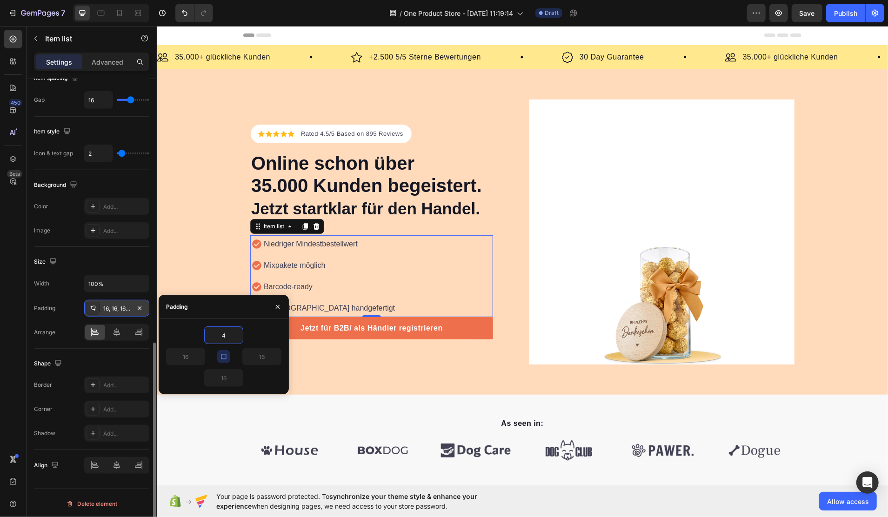
type input "4"
click at [193, 324] on div "4 4 4 4" at bounding box center [224, 356] width 130 height 75
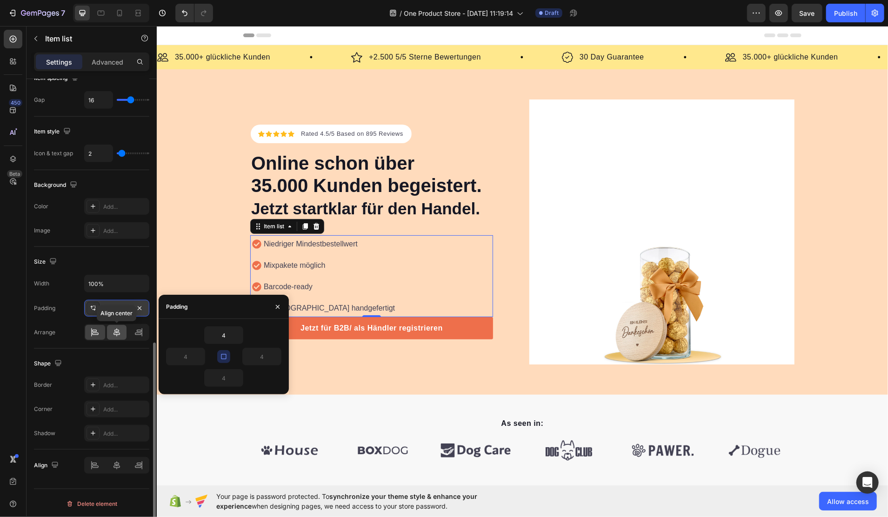
click at [116, 331] on icon at bounding box center [117, 333] width 7 height 8
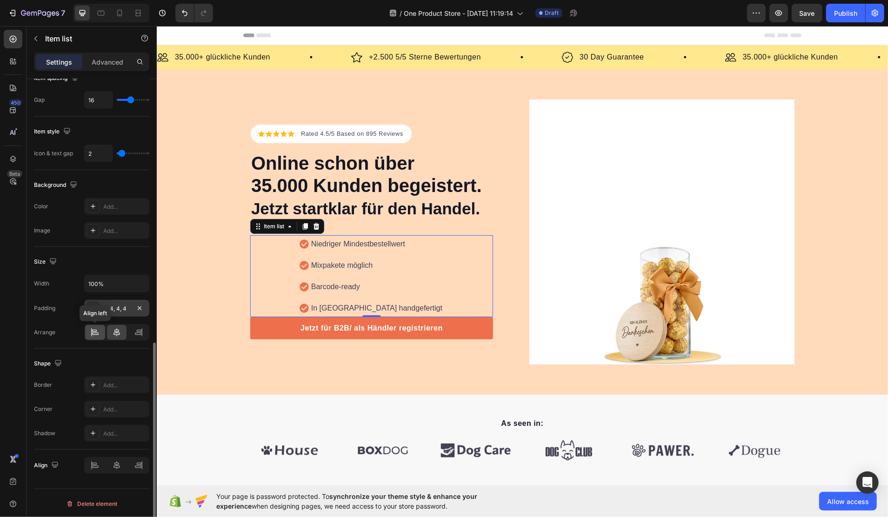
click at [97, 331] on icon at bounding box center [94, 332] width 9 height 9
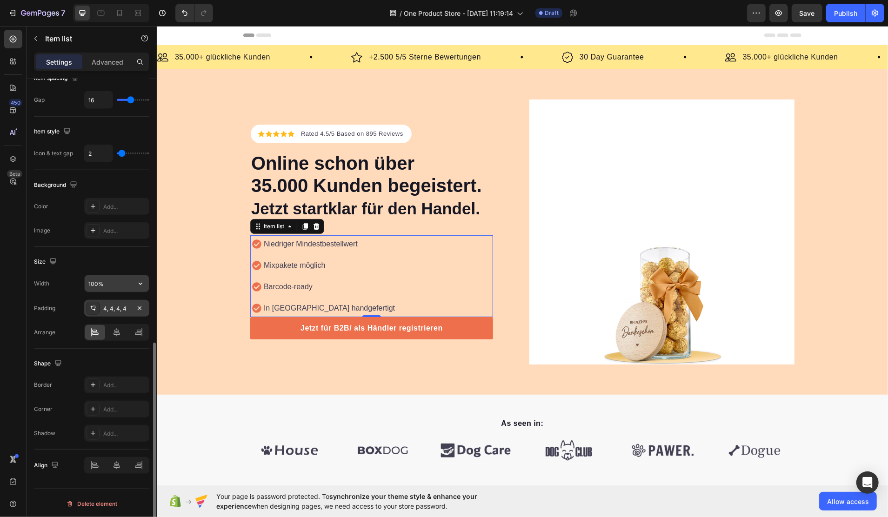
click at [106, 285] on input "100%" at bounding box center [117, 283] width 64 height 17
click at [137, 282] on icon "button" at bounding box center [140, 283] width 9 height 9
click at [137, 264] on div "Size" at bounding box center [91, 262] width 115 height 15
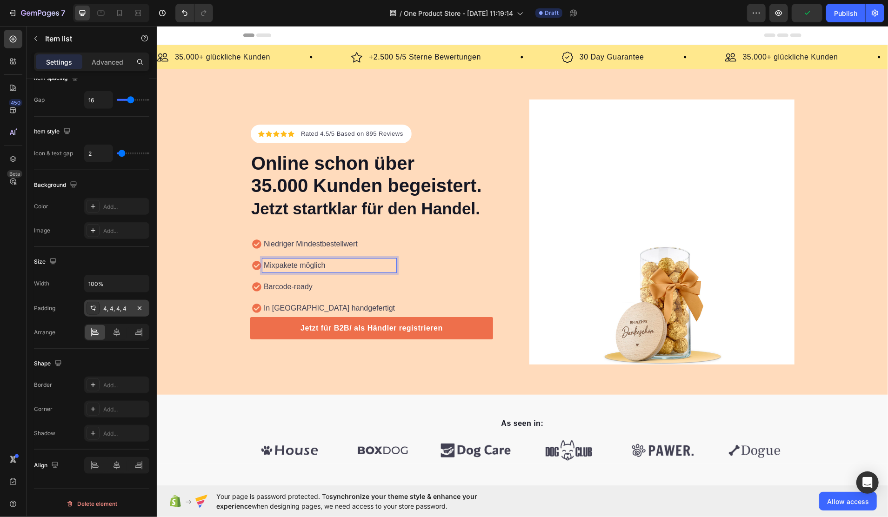
click at [349, 258] on div "Mixpakete möglich" at bounding box center [329, 265] width 134 height 14
click at [346, 251] on div "Niedriger Mindestbestellwert Mixpakete möglich Barcode-ready In [GEOGRAPHIC_DAT…" at bounding box center [324, 276] width 144 height 78
click at [343, 244] on p "Niedriger Mindestbestellwert" at bounding box center [328, 243] width 131 height 11
click at [333, 255] on div "Niedriger Mindestbestellwert Mixpakete möglich Barcode-ready In [GEOGRAPHIC_DAT…" at bounding box center [324, 276] width 144 height 78
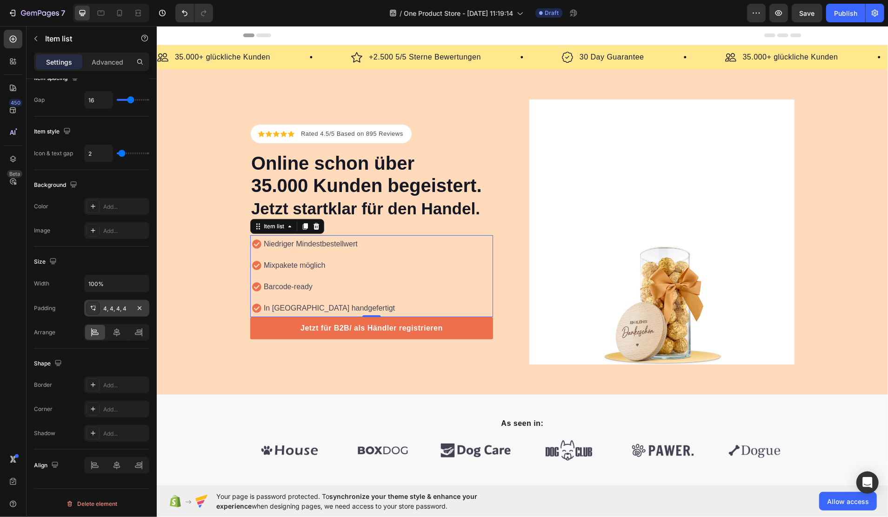
click at [252, 255] on div "Niedriger Mindestbestellwert Mixpakete möglich Barcode-ready In [GEOGRAPHIC_DAT…" at bounding box center [324, 276] width 144 height 78
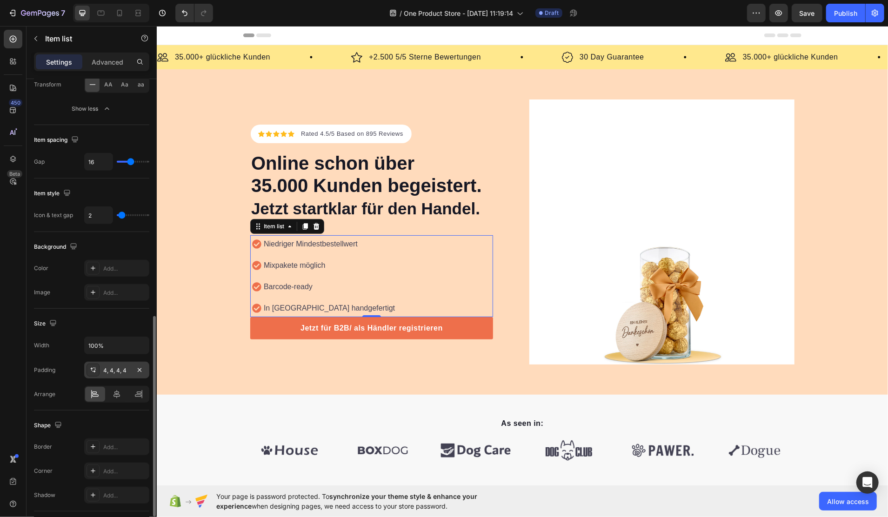
click at [123, 162] on div "16" at bounding box center [116, 162] width 65 height 18
type input "4"
click at [123, 161] on input "range" at bounding box center [133, 162] width 33 height 2
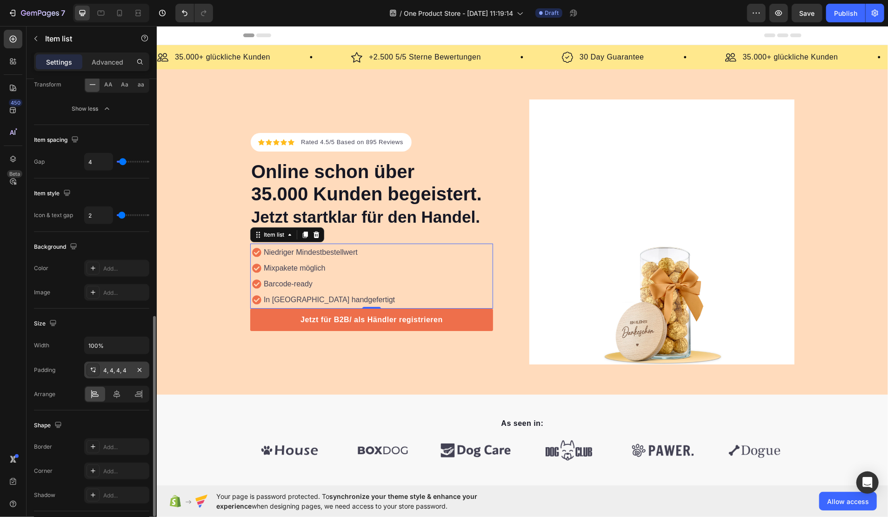
type input "6"
type input "7"
click at [125, 161] on input "range" at bounding box center [133, 162] width 33 height 2
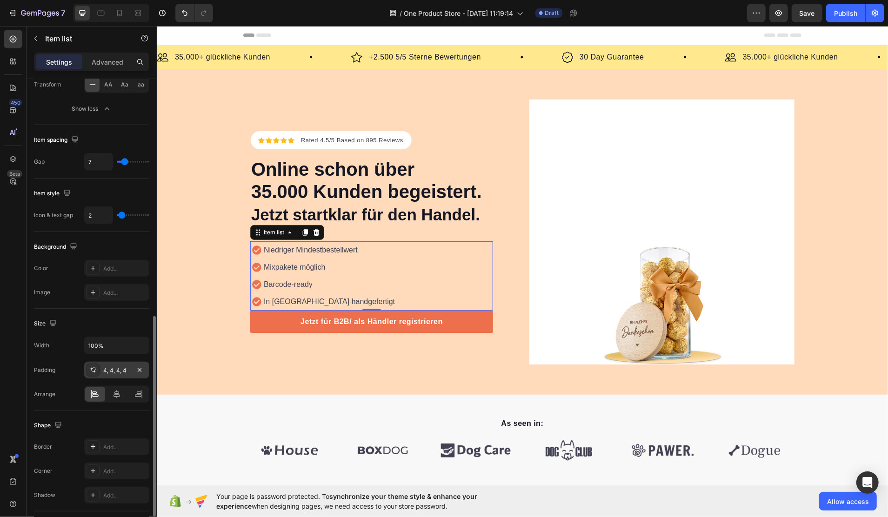
type input "6"
type input "5"
type input "4"
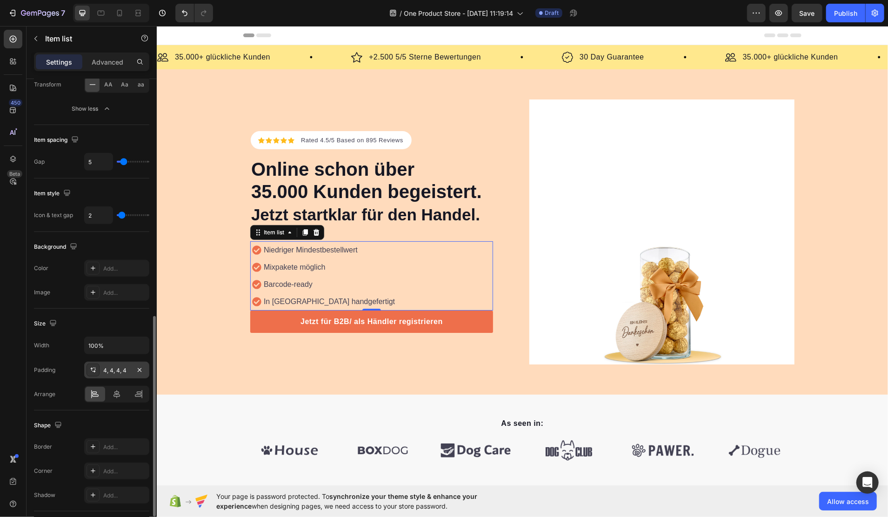
type input "4"
type input "3"
type input "2"
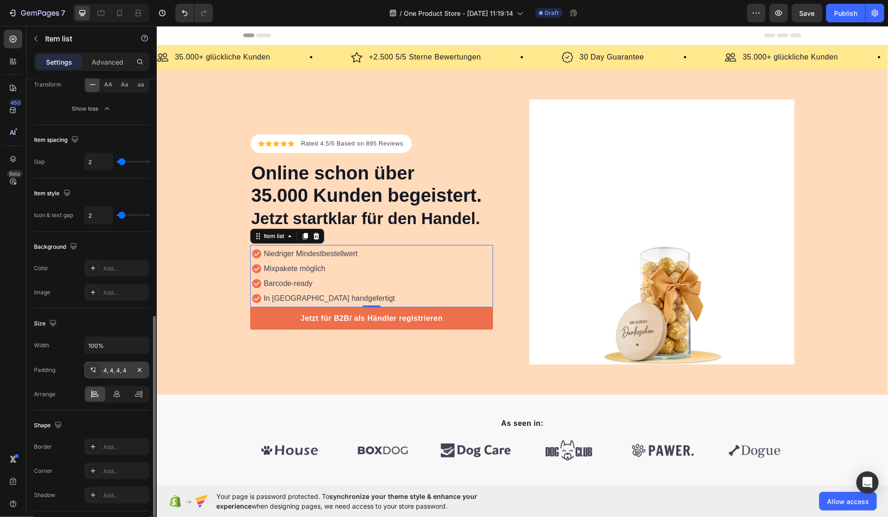
type input "2"
click at [122, 161] on input "range" at bounding box center [133, 162] width 33 height 2
type input "0"
type input "2"
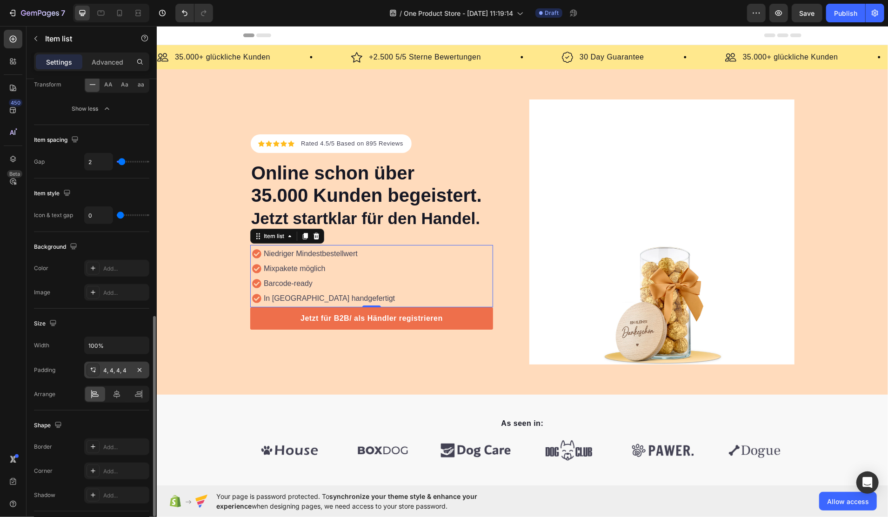
type input "2"
type input "4"
type input "5"
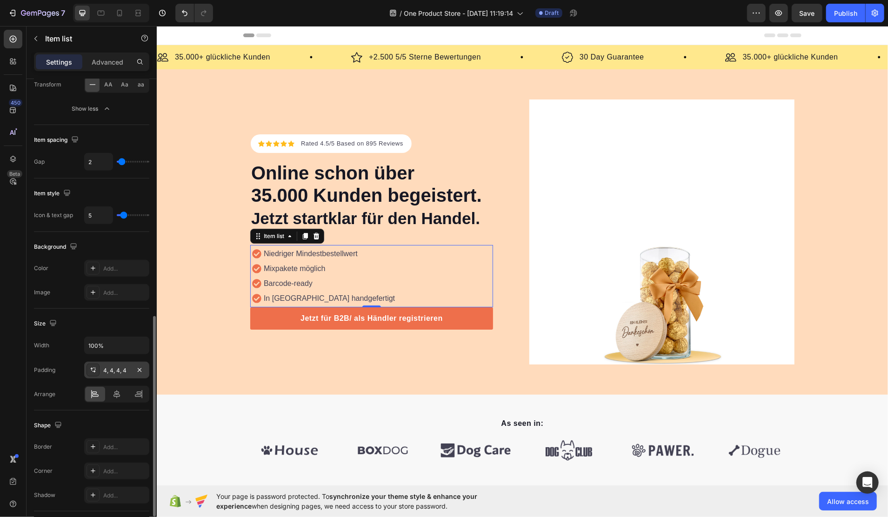
type input "6"
type input "7"
type input "5"
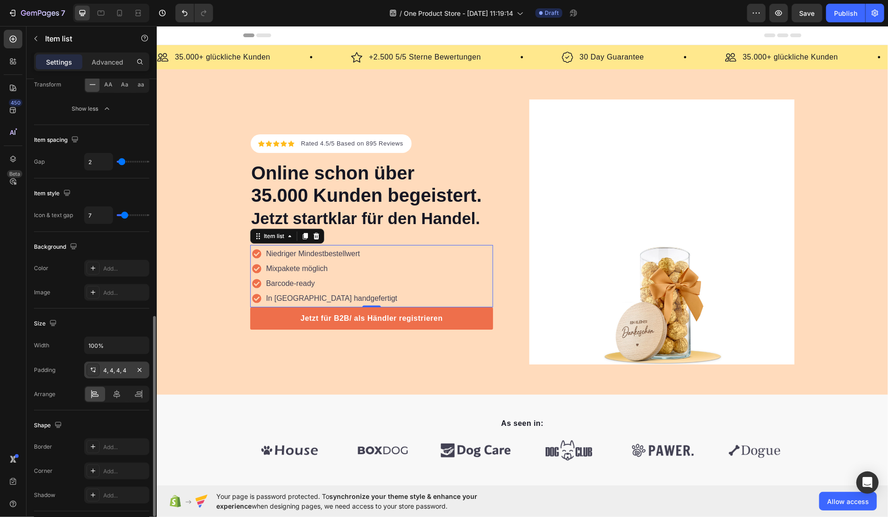
type input "5"
type input "4"
type input "2"
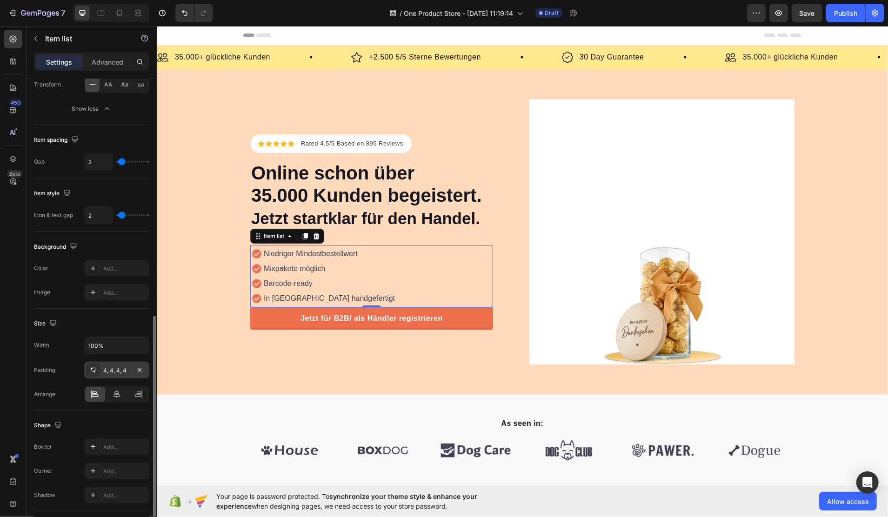
type input "4"
click at [123, 215] on input "range" at bounding box center [133, 216] width 33 height 2
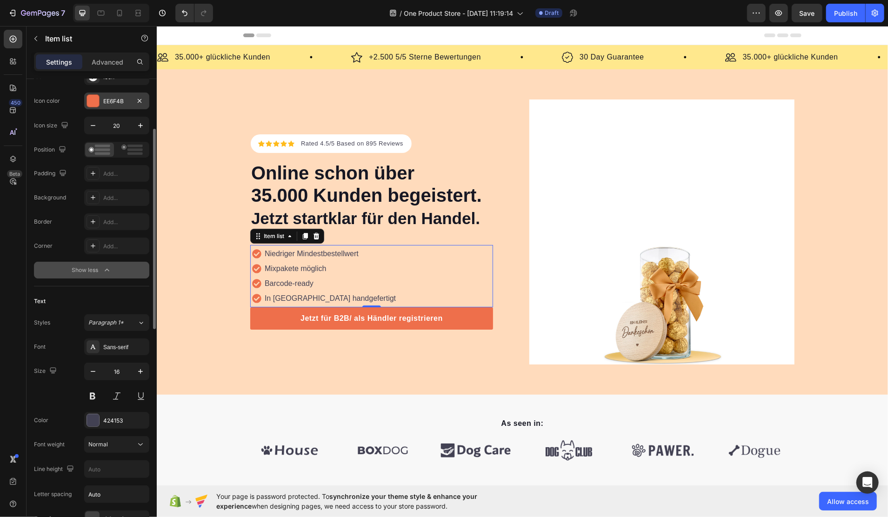
click at [94, 100] on div at bounding box center [93, 101] width 12 height 12
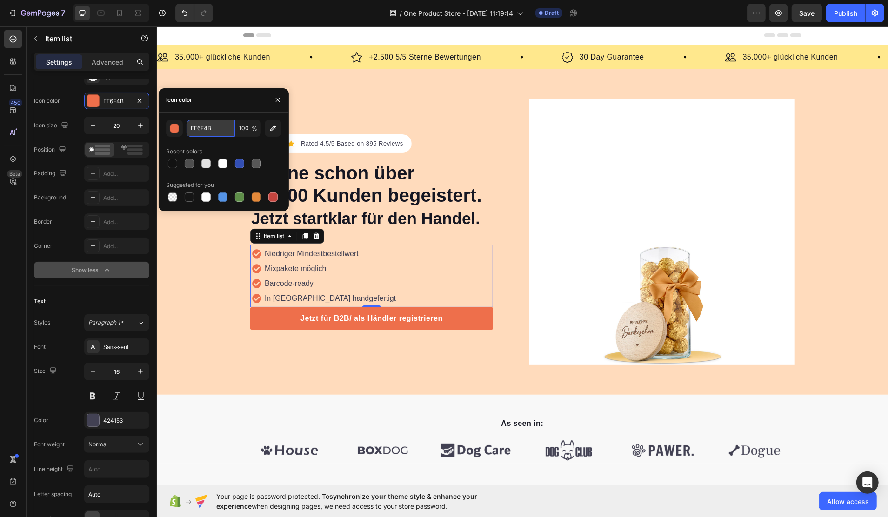
click at [190, 130] on input "EE6F4B" at bounding box center [211, 128] width 48 height 17
paste input "#a92a55"
type input "#a92a55"
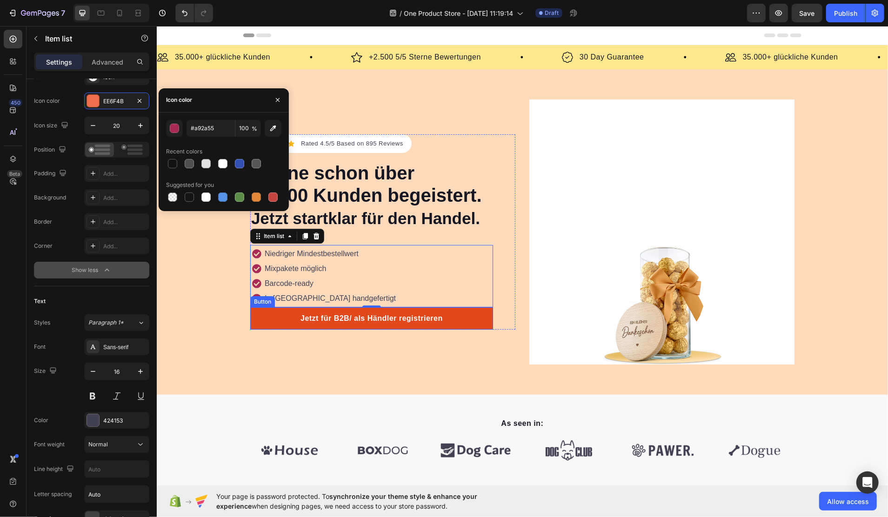
drag, startPoint x: 260, startPoint y: 312, endPoint x: 255, endPoint y: 309, distance: 5.8
click at [260, 312] on link "Jetzt für B2B/ als Händler registrieren" at bounding box center [371, 318] width 243 height 22
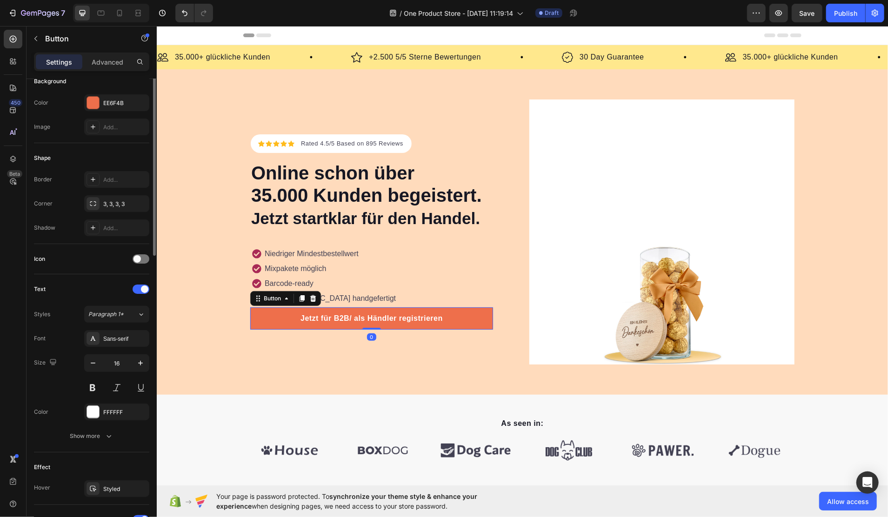
scroll to position [0, 0]
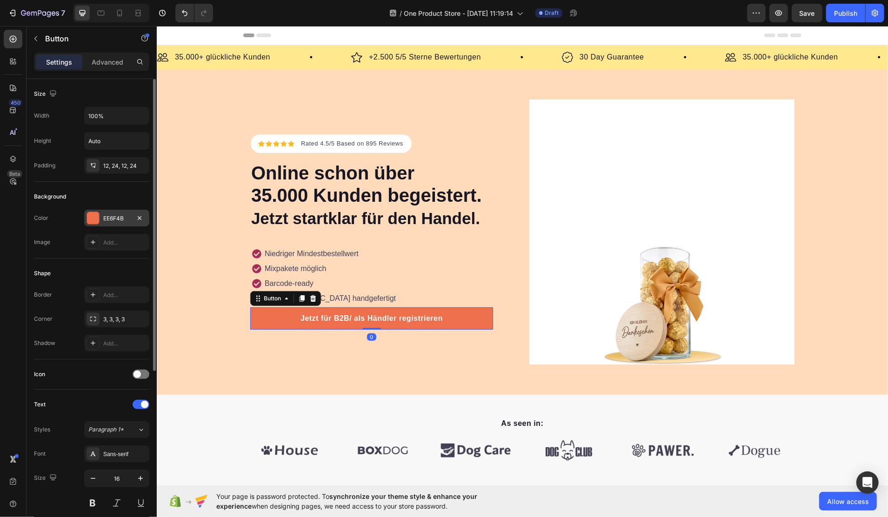
click at [96, 216] on div at bounding box center [93, 218] width 12 height 12
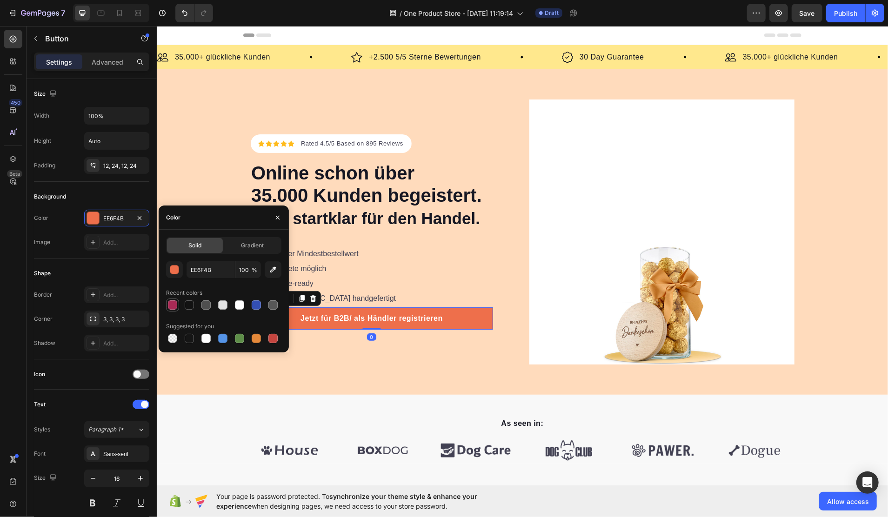
click at [170, 302] on div at bounding box center [172, 305] width 9 height 9
type input "A92A55"
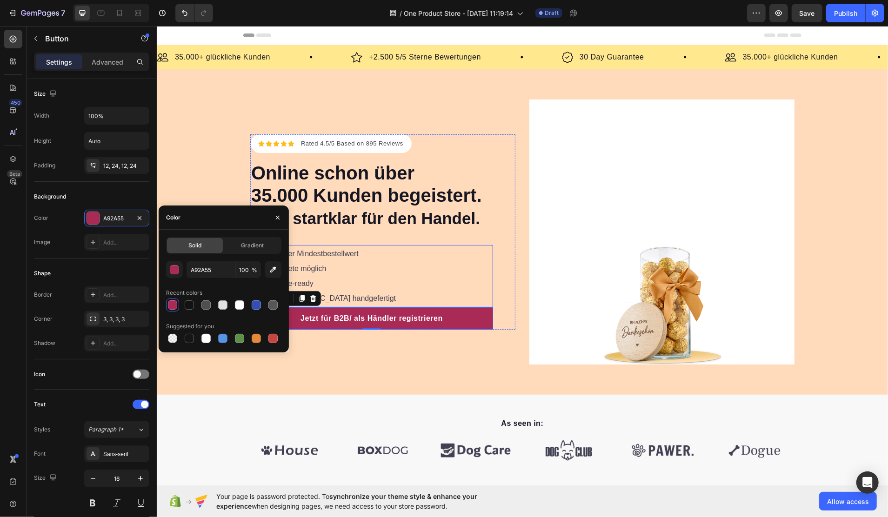
click at [399, 267] on div "Niedriger Mindestbestellwert Mixpakete möglich Barcode-ready In [GEOGRAPHIC_DAT…" at bounding box center [371, 276] width 243 height 62
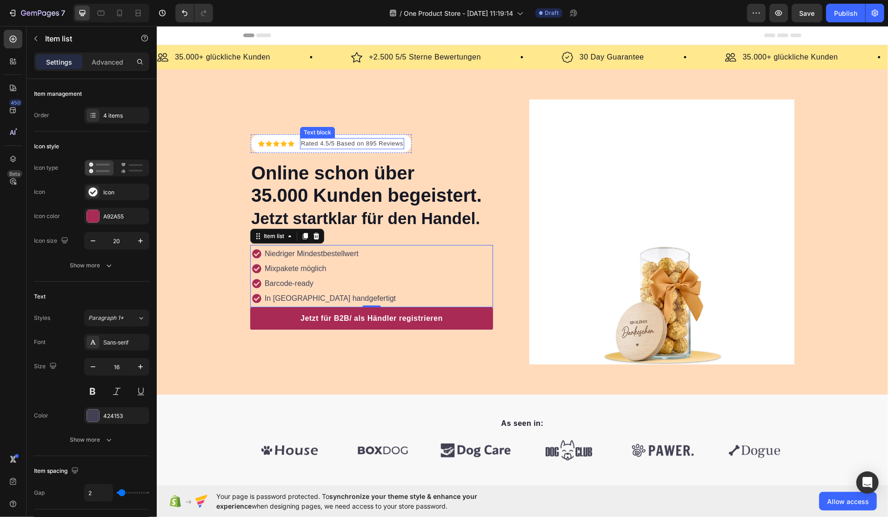
click at [323, 144] on p "Rated 4.5/5 Based on 895 Reviews" at bounding box center [352, 143] width 102 height 9
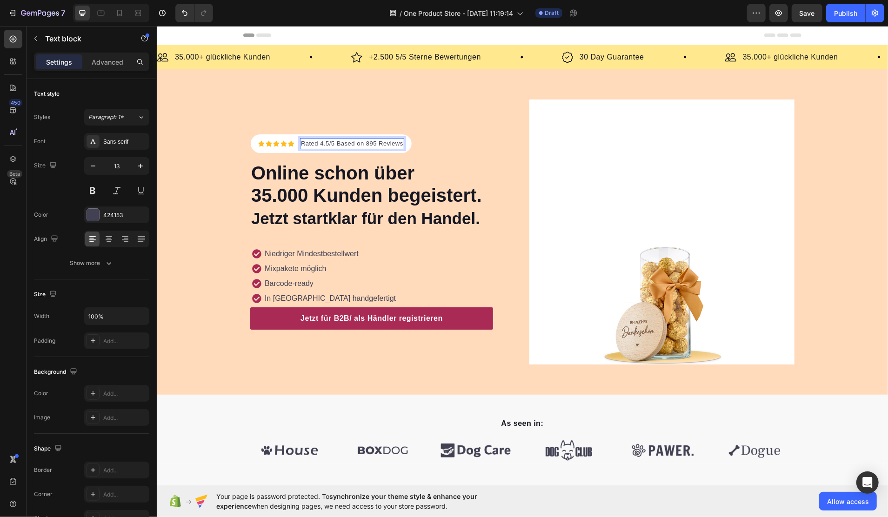
click at [311, 144] on p "Rated 4.5/5 Based on 895 Reviews" at bounding box center [352, 143] width 102 height 9
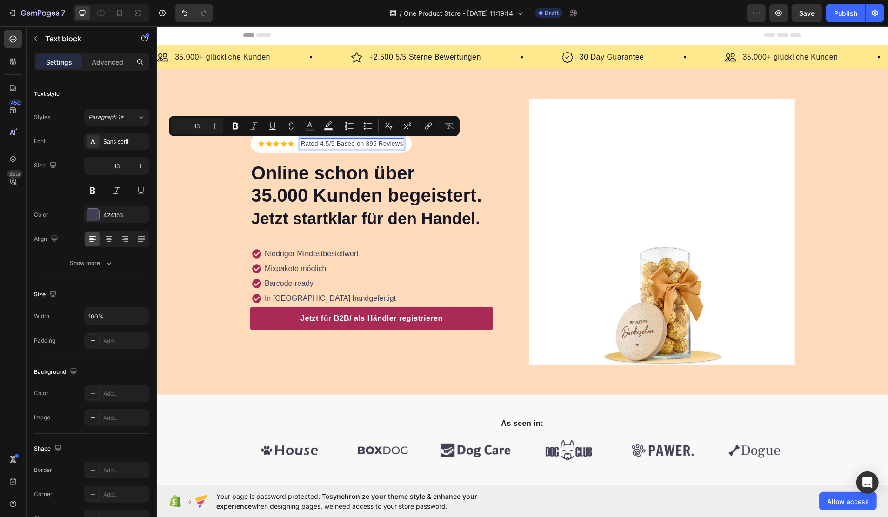
click at [308, 143] on p "Rated 4.5/5 Based on 895 Reviews" at bounding box center [352, 143] width 102 height 9
drag, startPoint x: 297, startPoint y: 145, endPoint x: 323, endPoint y: 144, distance: 25.6
click at [323, 144] on p "Rated 4.5/5 Based on 895 Reviews" at bounding box center [352, 143] width 102 height 9
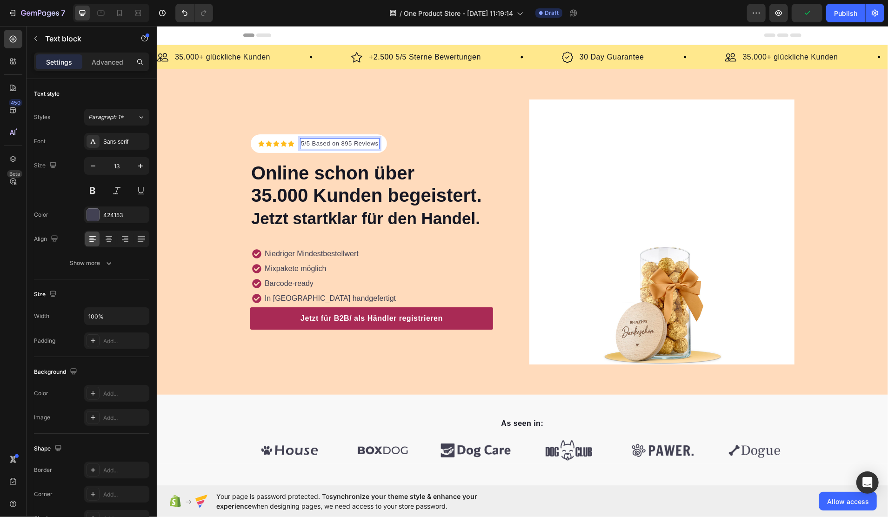
click at [339, 141] on p "5/5 Based on 895 Reviews" at bounding box center [340, 143] width 78 height 9
drag, startPoint x: 336, startPoint y: 143, endPoint x: 369, endPoint y: 143, distance: 33.5
click at [369, 143] on p "5/5 Based on 895 Reviews" at bounding box center [340, 143] width 78 height 9
drag, startPoint x: 306, startPoint y: 142, endPoint x: 379, endPoint y: 142, distance: 73.1
click at [379, 142] on div "Icon Icon Icon Icon Icon Icon List Hoz 5/5 Based on 895 Reviews Text block 0 Row" at bounding box center [318, 143] width 136 height 19
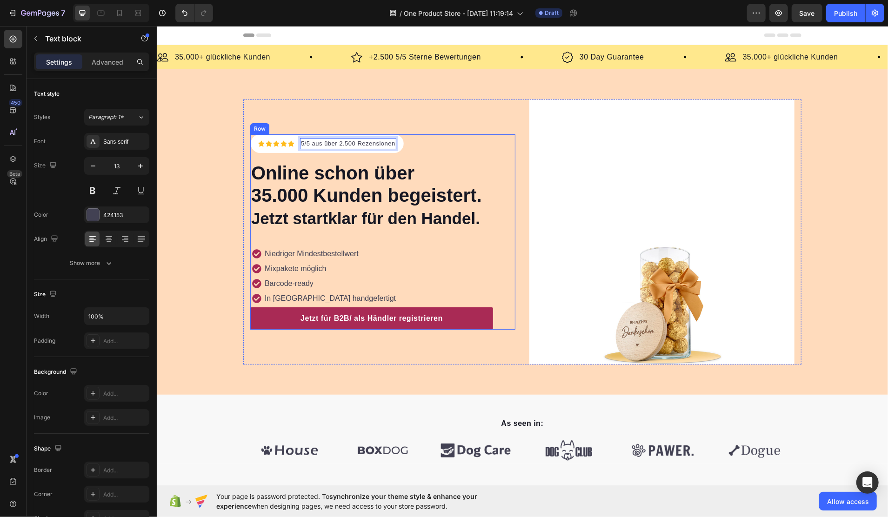
click at [416, 130] on div "Icon Icon Icon Icon Icon Icon List Hoz 5/5 aus über 2.500 Rezensionen Text bloc…" at bounding box center [382, 231] width 265 height 265
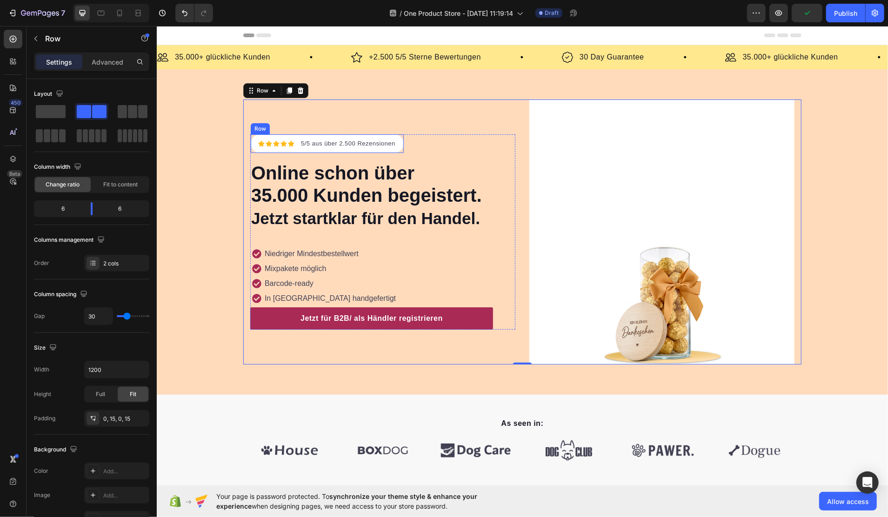
click at [278, 138] on div "Icon Icon Icon Icon Icon Icon List Hoz" at bounding box center [276, 143] width 36 height 11
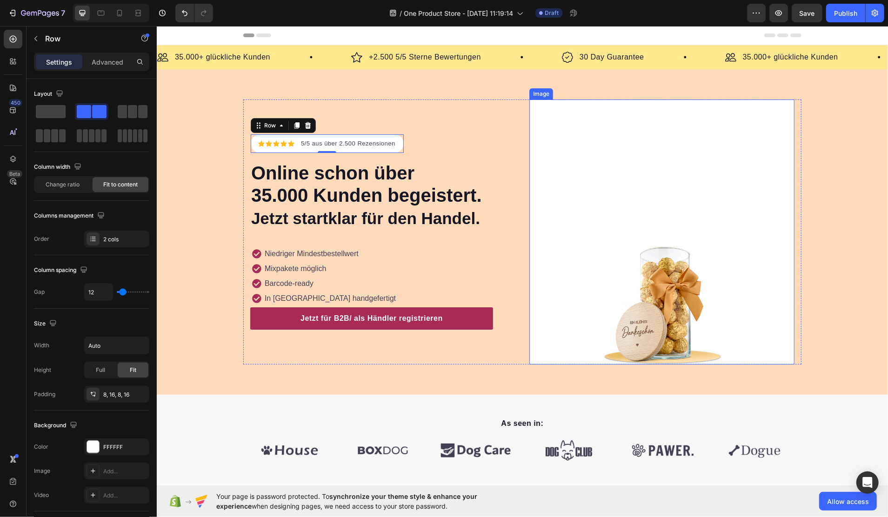
click at [640, 253] on img at bounding box center [661, 231] width 265 height 265
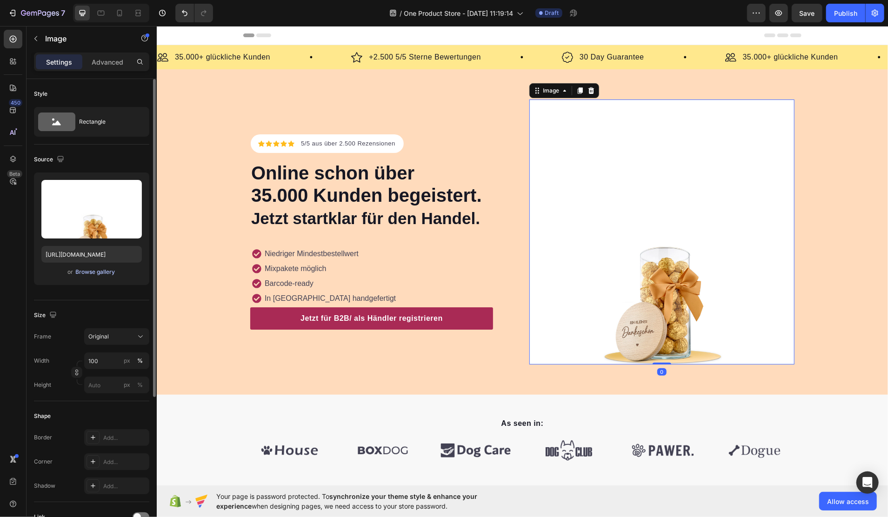
click at [101, 274] on div "Browse gallery" at bounding box center [96, 272] width 40 height 8
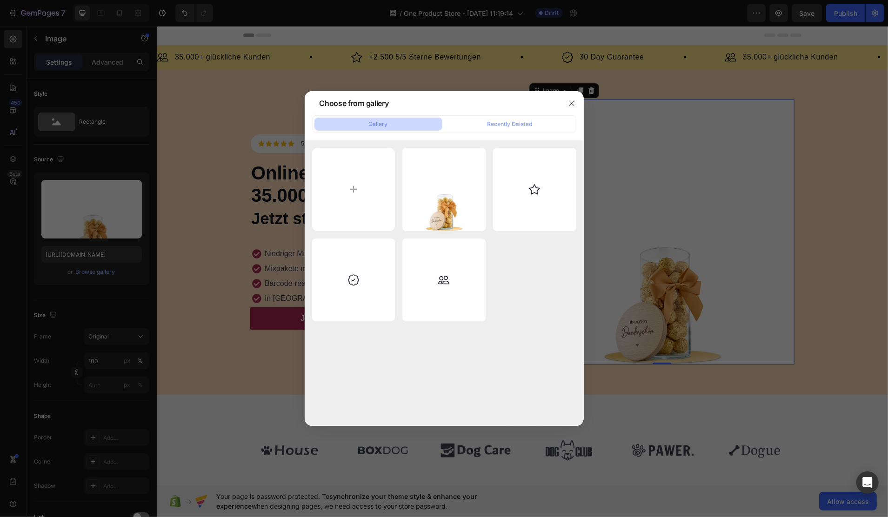
type input "C:\fakepath\IMG Glas mit Frau.svg"
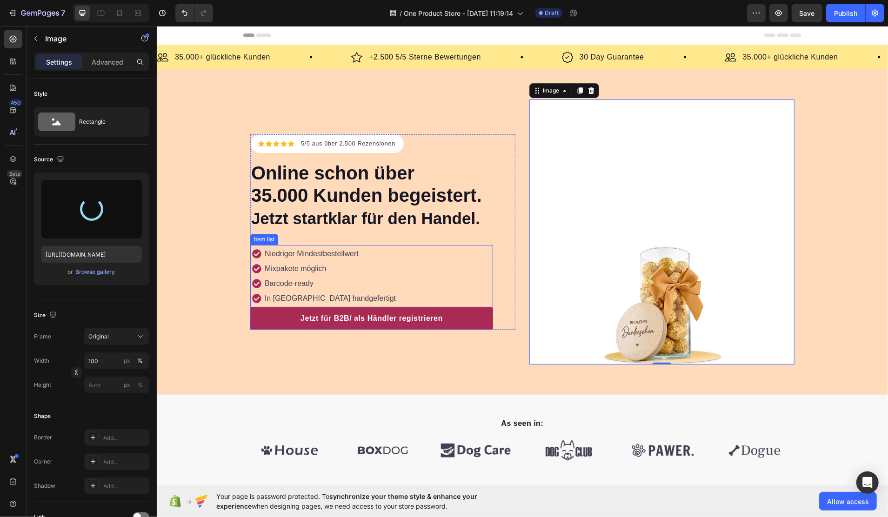
click at [329, 294] on p "In [GEOGRAPHIC_DATA] handgefertigt" at bounding box center [329, 298] width 131 height 11
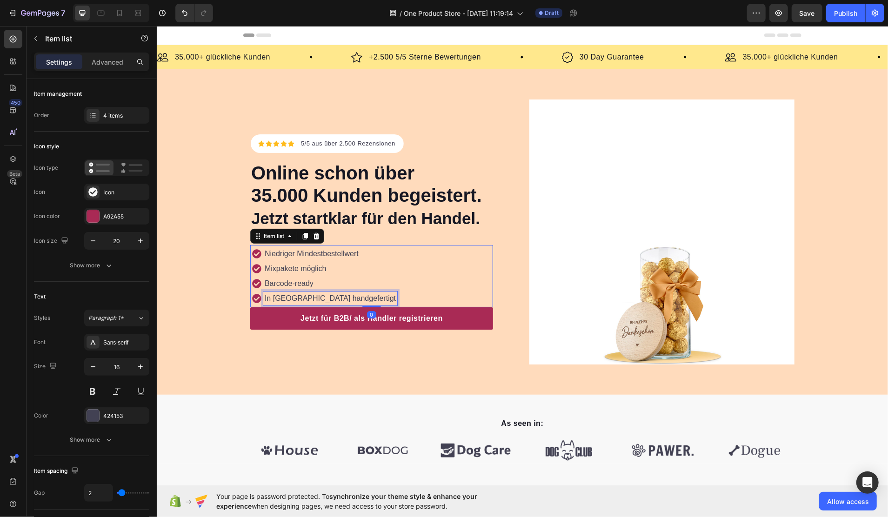
click at [329, 294] on p "In [GEOGRAPHIC_DATA] handgefertigt" at bounding box center [329, 298] width 131 height 11
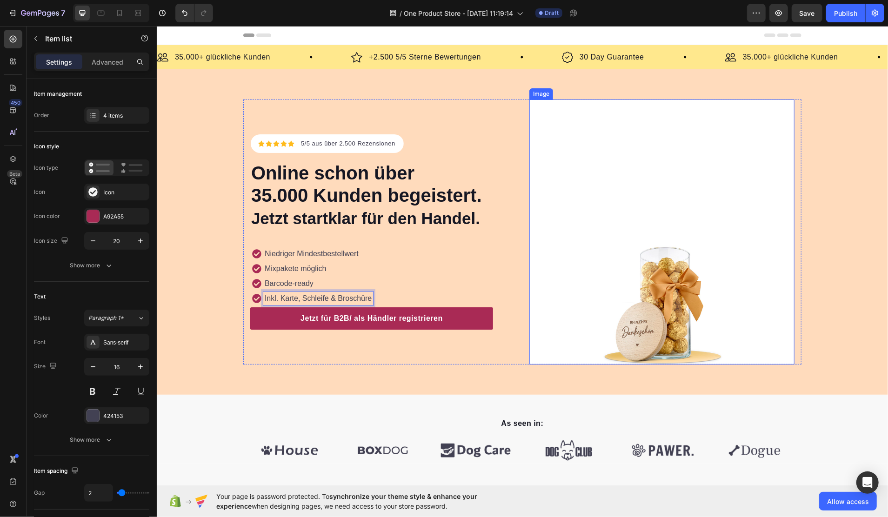
click at [721, 242] on img at bounding box center [661, 231] width 265 height 265
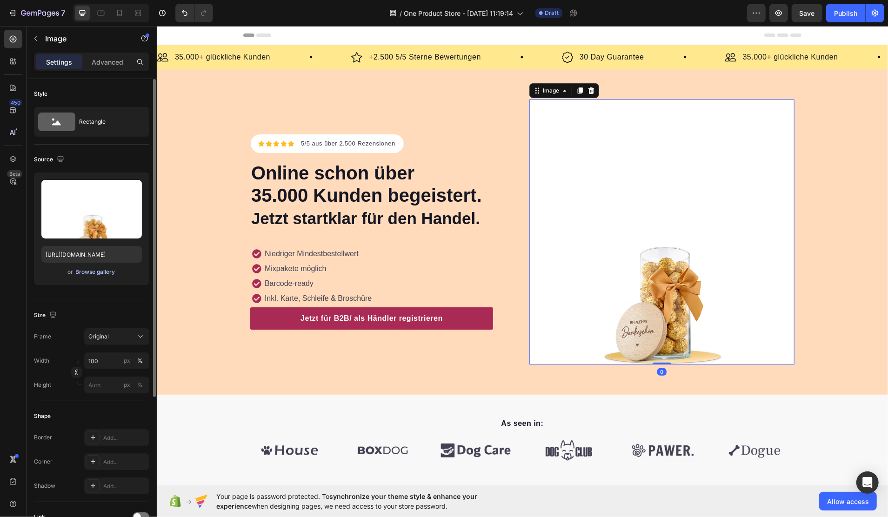
click at [80, 268] on div "Browse gallery" at bounding box center [96, 272] width 40 height 8
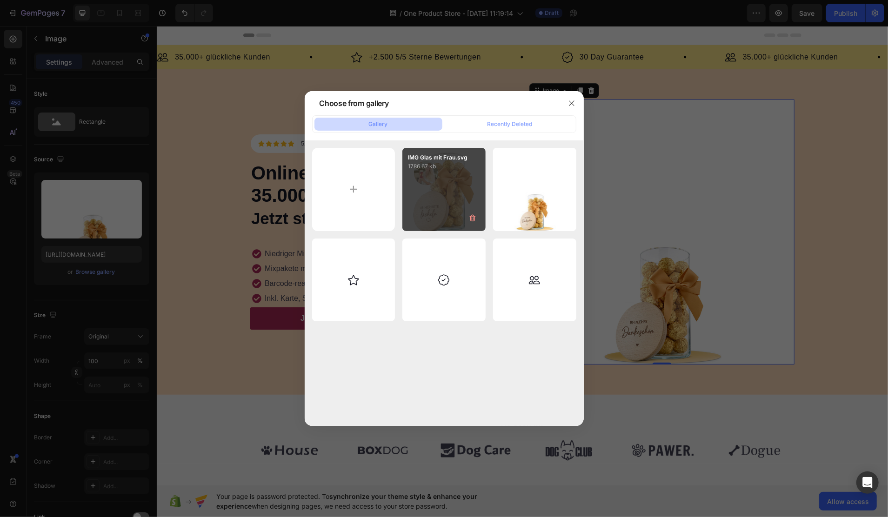
click at [446, 180] on div "IMG Glas mit Frau.svg 1786.67 kb" at bounding box center [444, 189] width 83 height 83
type input "[URL][DOMAIN_NAME]"
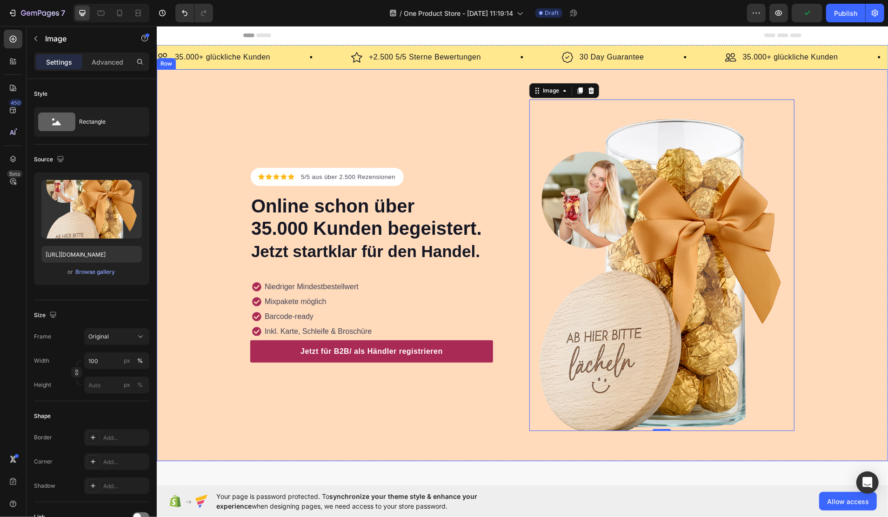
click at [875, 249] on div "Icon Icon Icon Icon Icon Icon List Hoz 5/5 aus über 2.500 Rezensionen Text bloc…" at bounding box center [522, 265] width 732 height 332
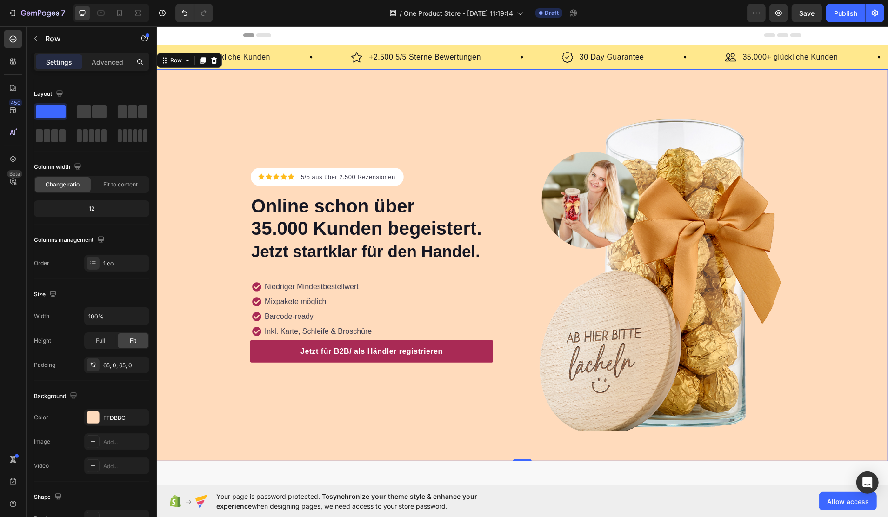
click at [191, 140] on div "Icon Icon Icon Icon Icon Icon List Hoz 5/5 aus über 2.500 Rezensionen Text bloc…" at bounding box center [522, 265] width 732 height 332
click at [215, 109] on div "Icon Icon Icon Icon Icon Icon List Hoz 5/5 aus über 2.500 Rezensionen Text bloc…" at bounding box center [522, 265] width 732 height 332
click at [91, 421] on div at bounding box center [93, 418] width 12 height 12
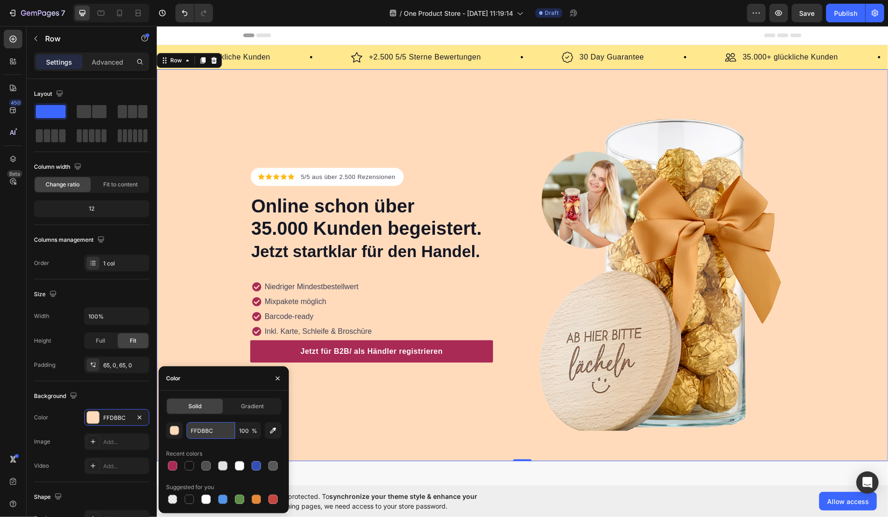
click at [198, 433] on input "FFDBBC" at bounding box center [211, 431] width 48 height 17
paste input "f3e6da"
type input "f3e6da"
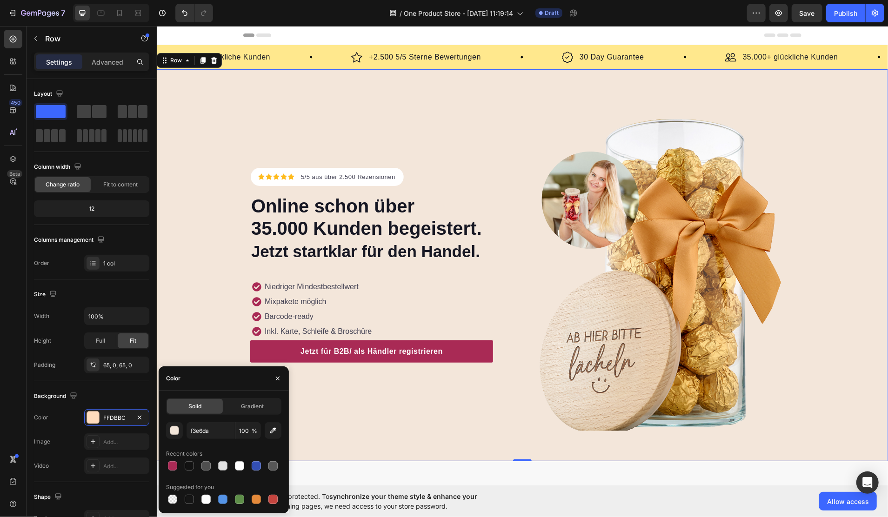
click at [820, 246] on div "Icon Icon Icon Icon Icon Icon List Hoz 5/5 aus über 2.500 Rezensionen Text bloc…" at bounding box center [522, 265] width 732 height 332
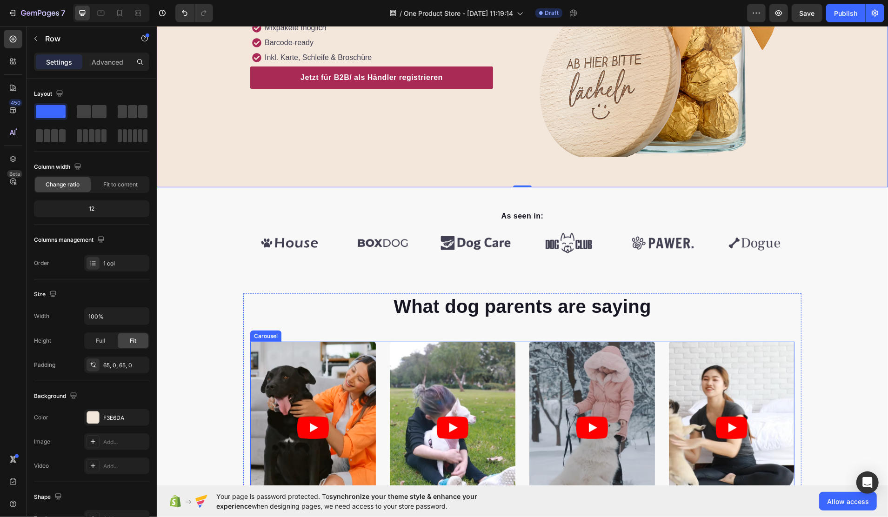
scroll to position [248, 0]
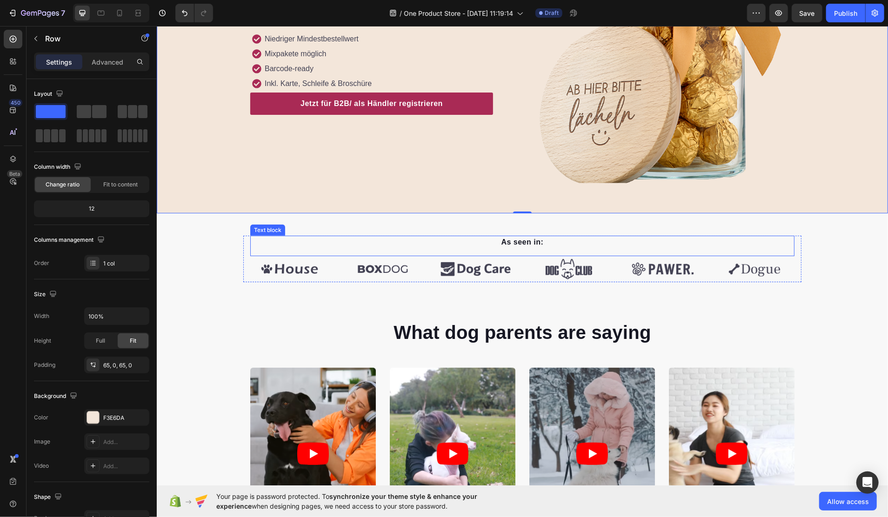
click at [599, 244] on p "As seen in:" at bounding box center [522, 241] width 543 height 11
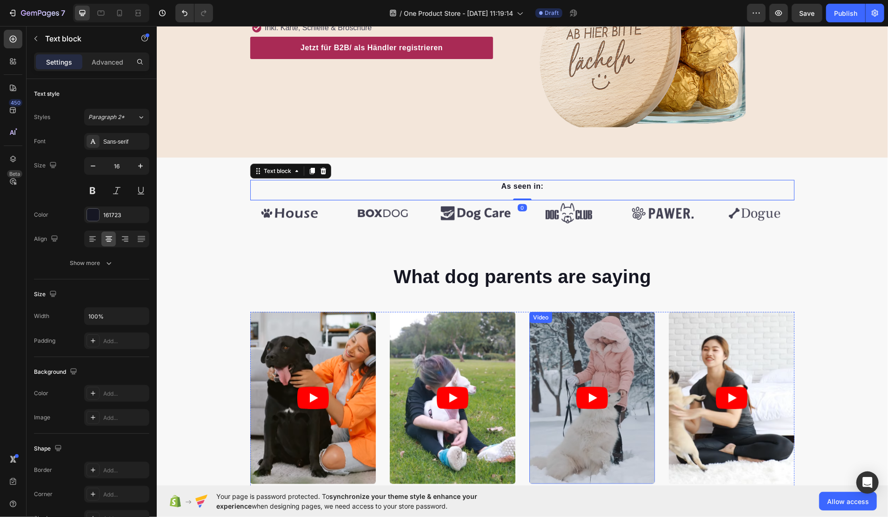
scroll to position [372, 0]
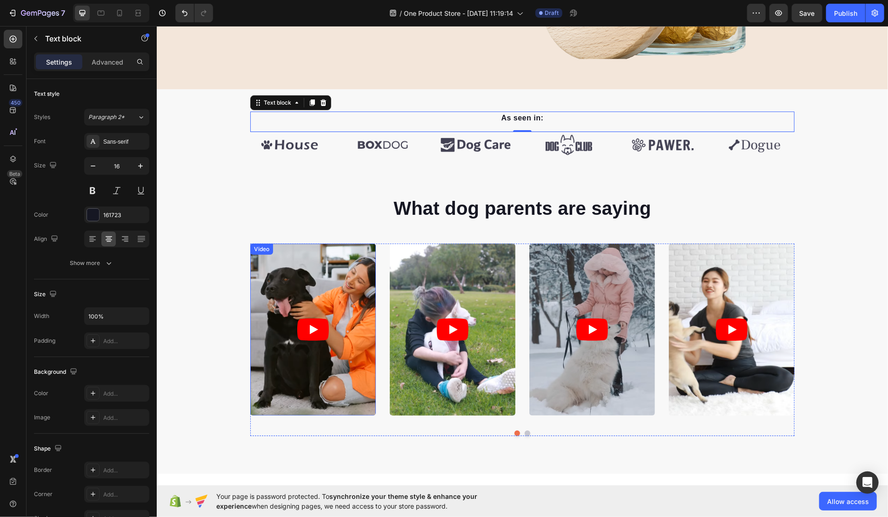
click at [320, 284] on article at bounding box center [313, 329] width 126 height 172
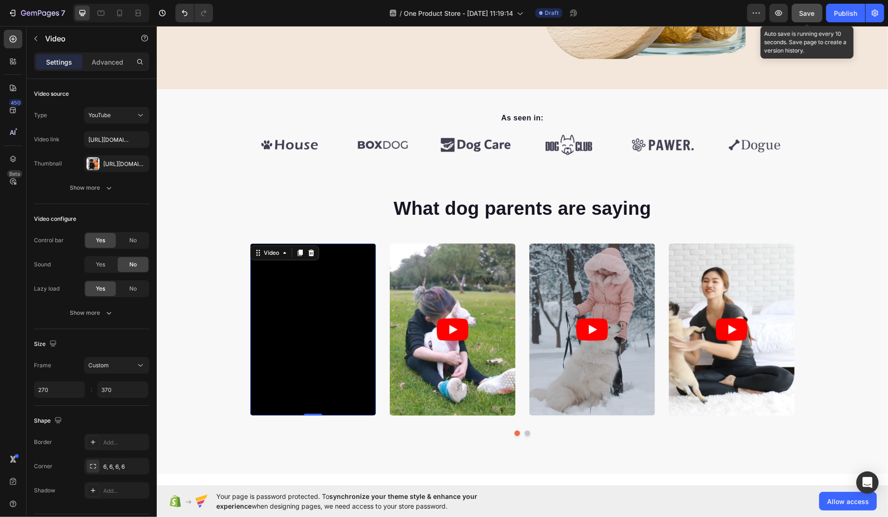
click at [807, 15] on span "Save" at bounding box center [807, 13] width 15 height 8
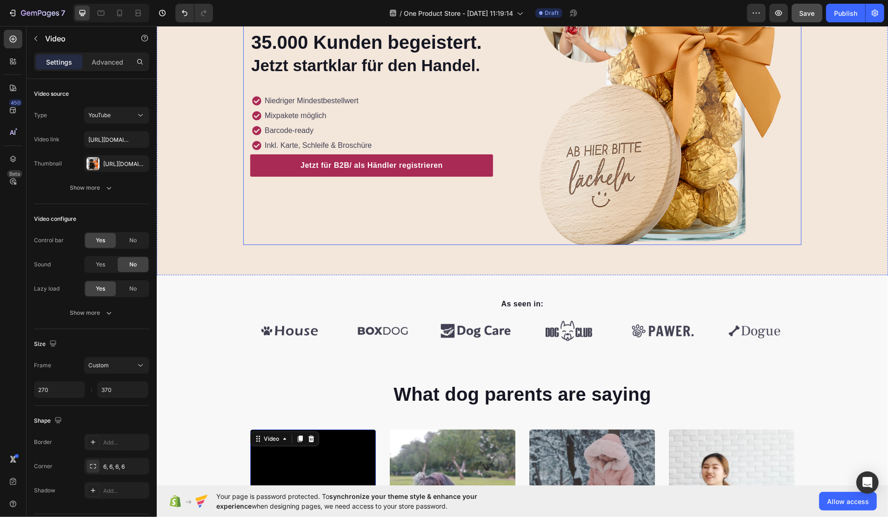
scroll to position [62, 0]
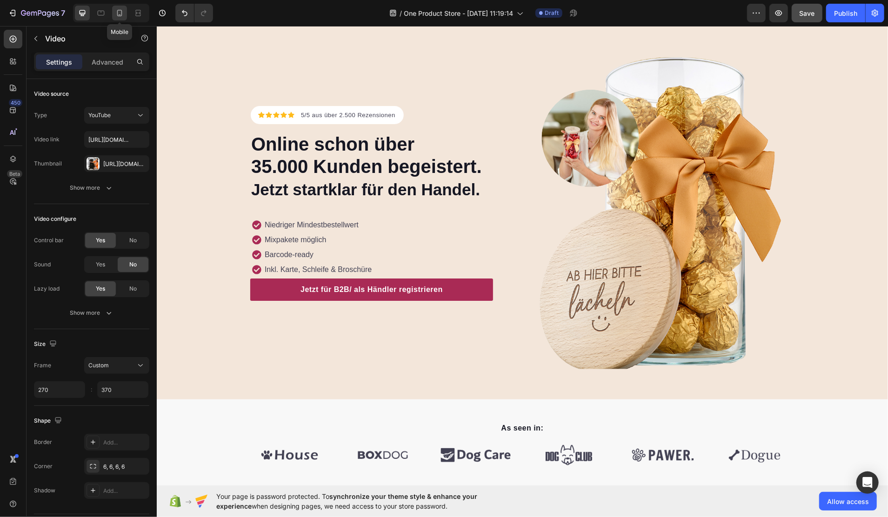
click at [119, 15] on icon at bounding box center [119, 13] width 5 height 7
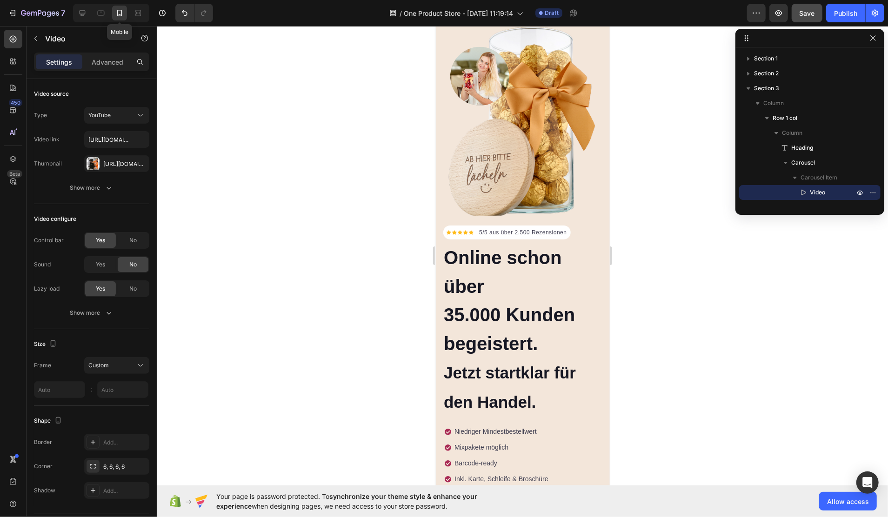
scroll to position [2, 0]
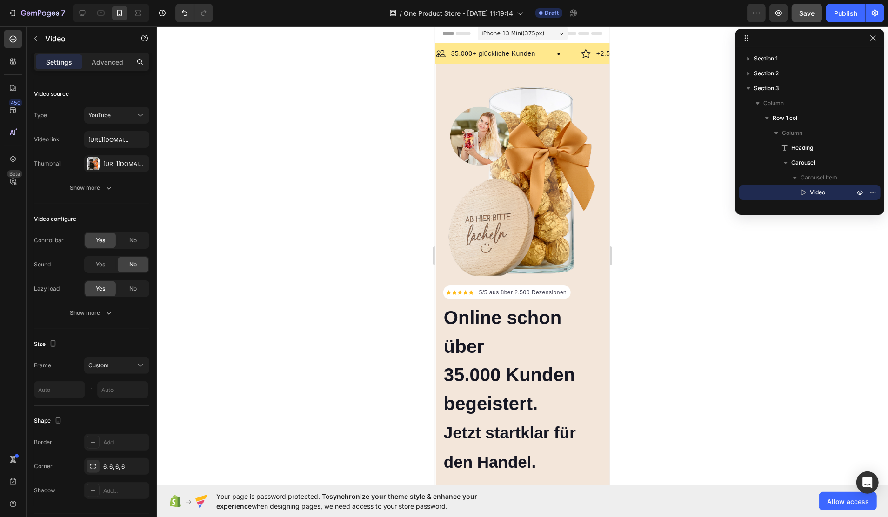
drag, startPoint x: 102, startPoint y: 13, endPoint x: 228, endPoint y: 100, distance: 153.2
click at [212, 0] on div "7 Version history / One Product Store - [DATE] 11:19:14 Draft Preview Save Publ…" at bounding box center [444, 0] width 888 height 0
click at [478, 309] on strong "Online schon über" at bounding box center [502, 331] width 118 height 49
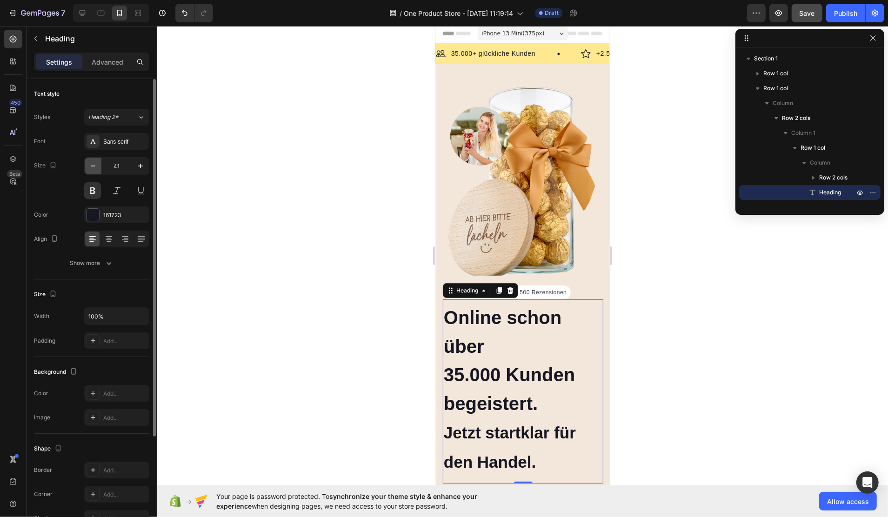
click at [89, 165] on icon "button" at bounding box center [92, 165] width 9 height 9
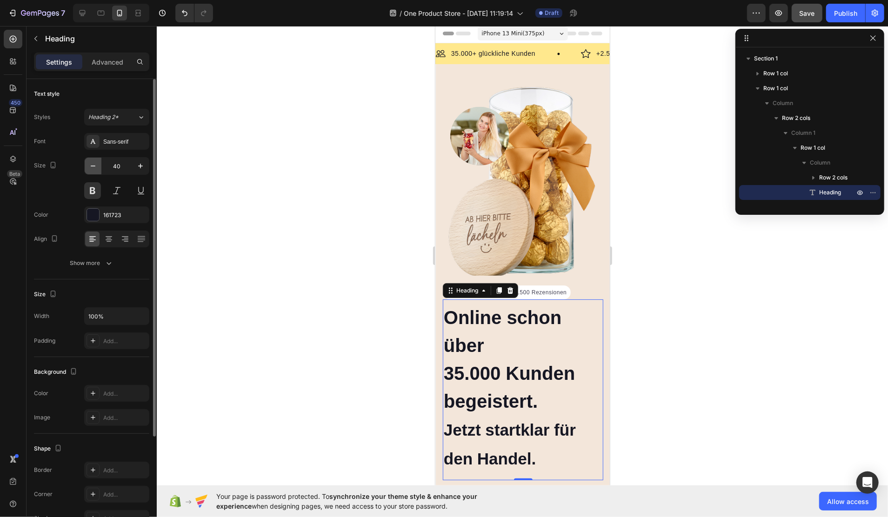
click at [89, 165] on icon "button" at bounding box center [92, 165] width 9 height 9
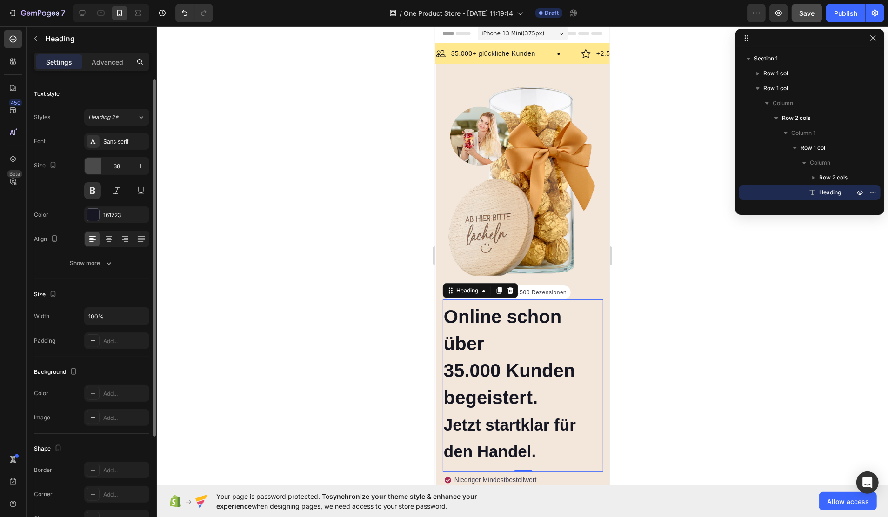
click at [89, 165] on icon "button" at bounding box center [92, 165] width 9 height 9
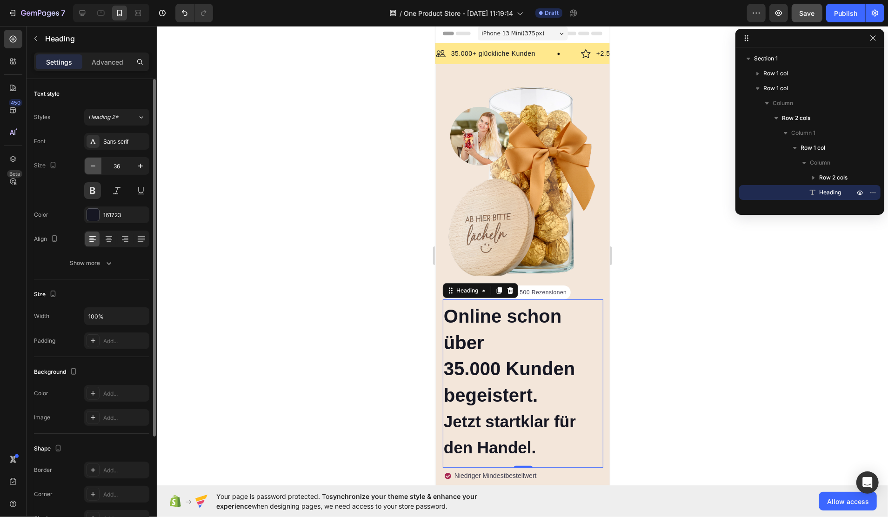
click at [89, 165] on icon "button" at bounding box center [92, 165] width 9 height 9
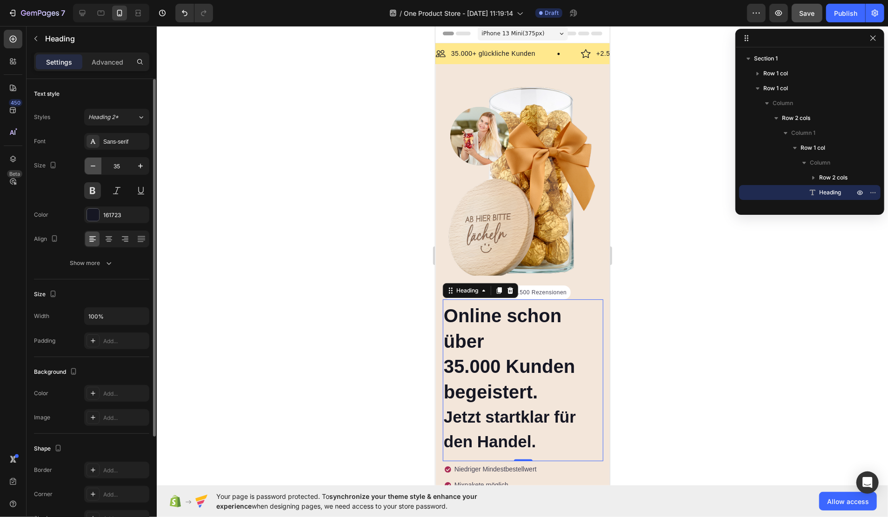
click at [89, 165] on icon "button" at bounding box center [92, 165] width 9 height 9
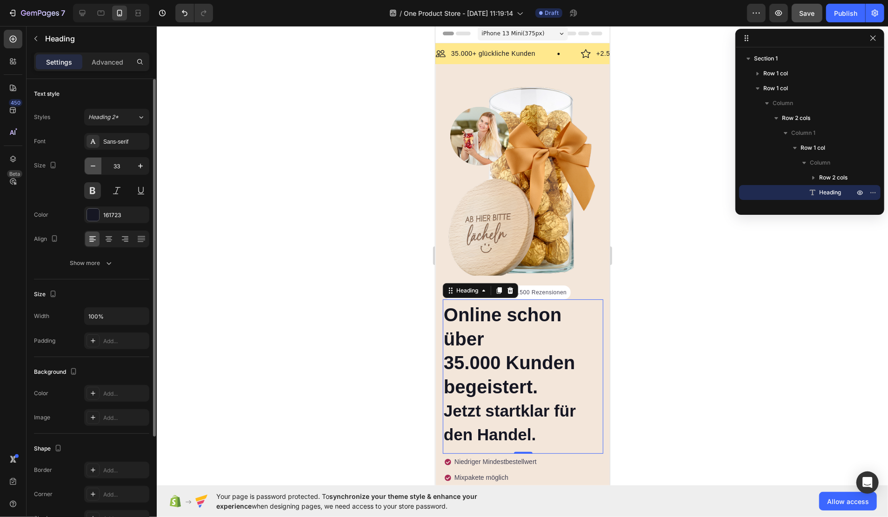
click at [89, 165] on icon "button" at bounding box center [92, 165] width 9 height 9
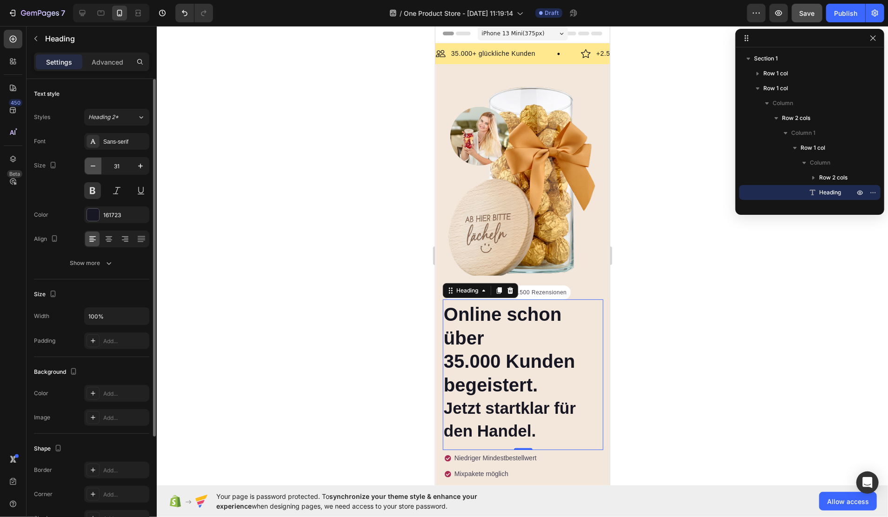
click at [89, 165] on icon "button" at bounding box center [92, 165] width 9 height 9
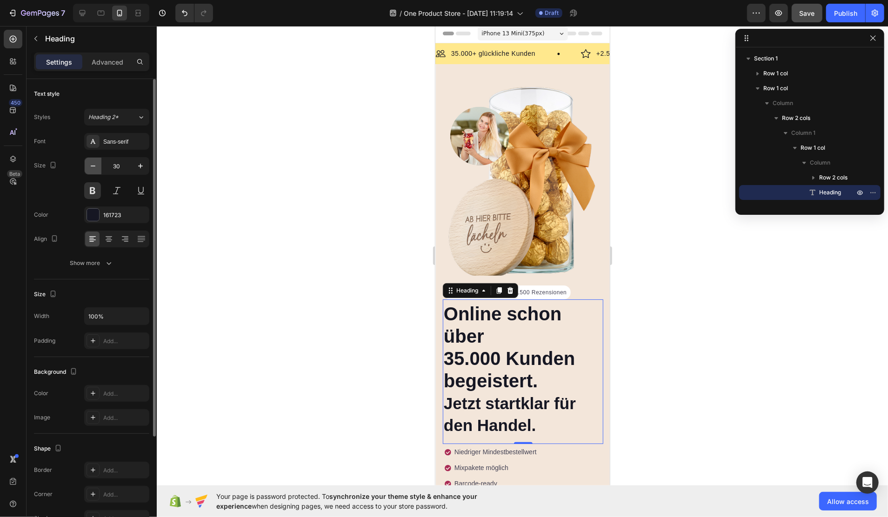
click at [89, 165] on icon "button" at bounding box center [92, 165] width 9 height 9
click at [128, 118] on div "Heading 2*" at bounding box center [112, 117] width 49 height 8
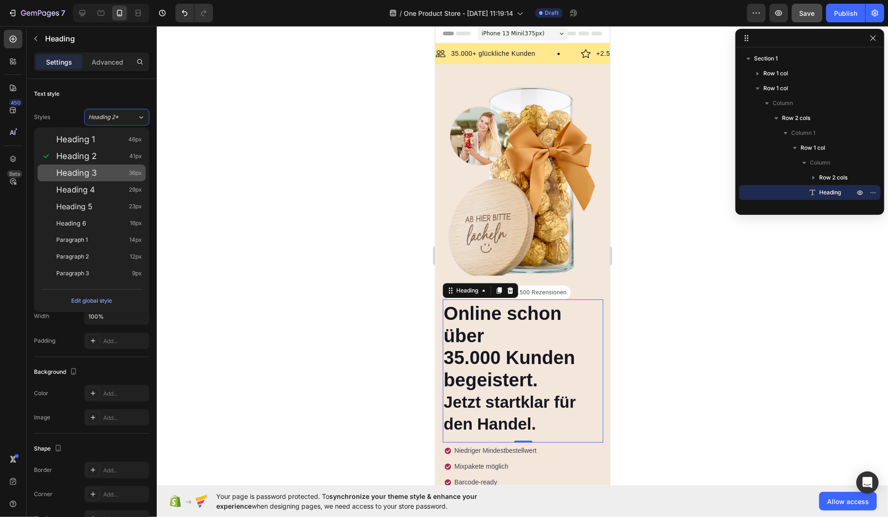
click at [86, 167] on div "Heading 3 36px" at bounding box center [92, 173] width 108 height 17
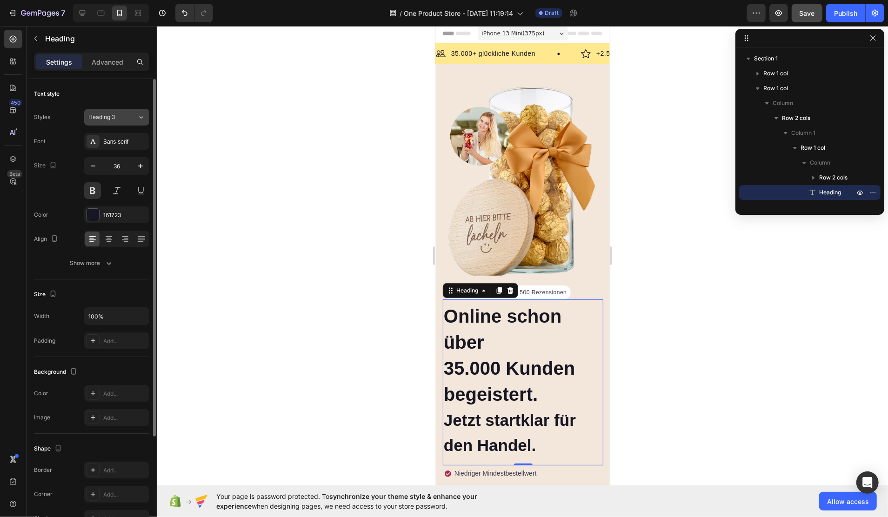
click at [109, 118] on span "Heading 3" at bounding box center [101, 117] width 27 height 8
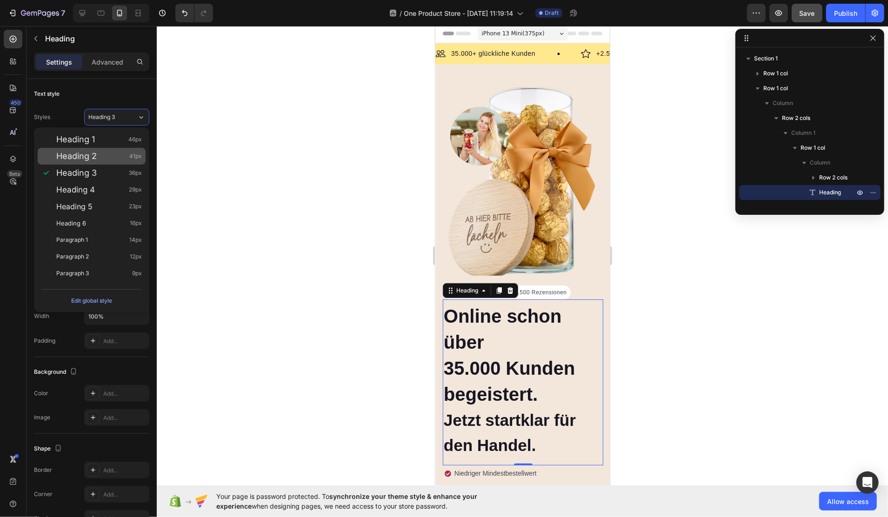
click at [108, 161] on div "Heading 2 41px" at bounding box center [92, 156] width 108 height 17
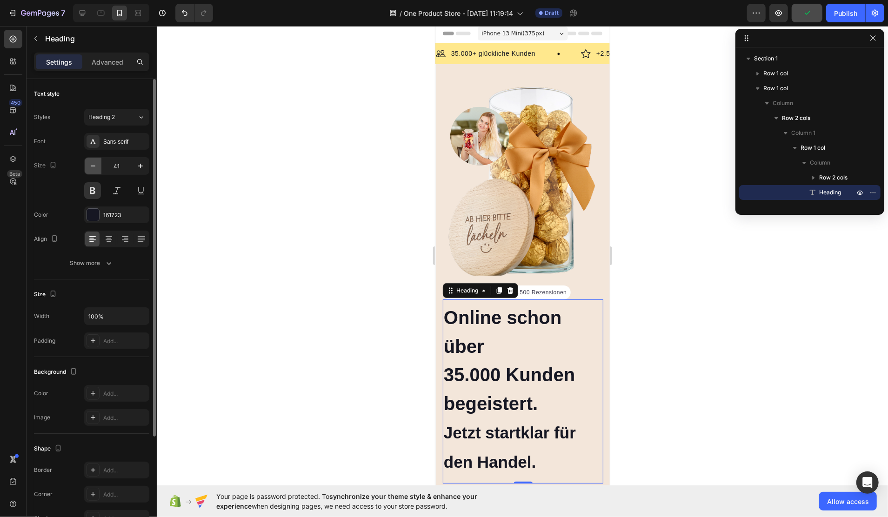
click at [90, 168] on icon "button" at bounding box center [92, 165] width 9 height 9
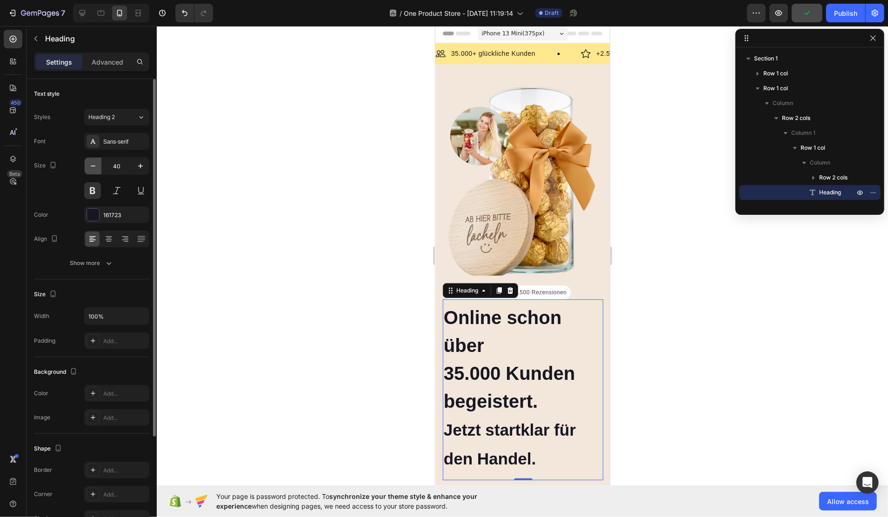
click at [89, 168] on icon "button" at bounding box center [92, 165] width 9 height 9
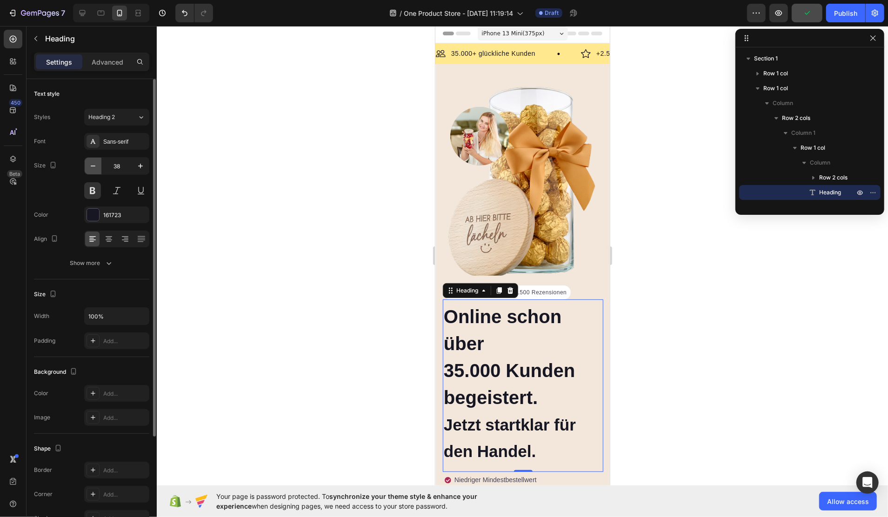
click at [89, 168] on icon "button" at bounding box center [92, 165] width 9 height 9
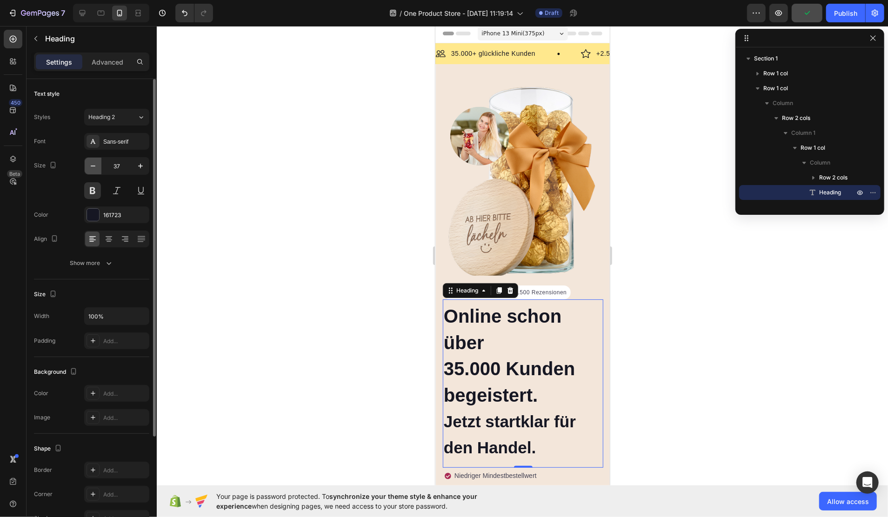
click at [89, 168] on icon "button" at bounding box center [92, 165] width 9 height 9
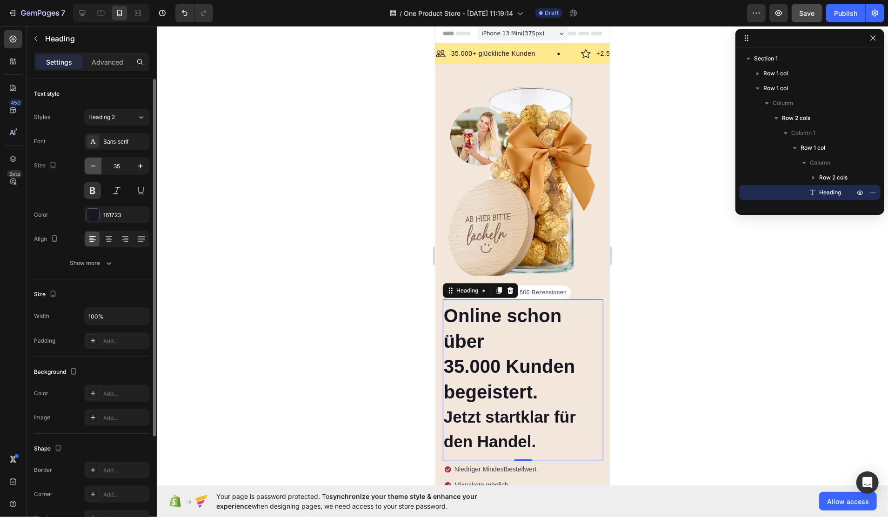
click at [89, 168] on icon "button" at bounding box center [92, 165] width 9 height 9
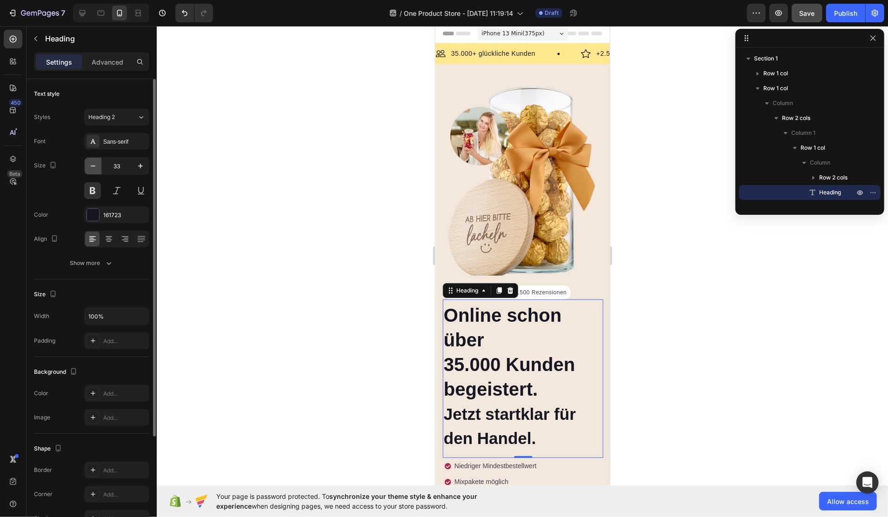
click at [89, 168] on icon "button" at bounding box center [92, 165] width 9 height 9
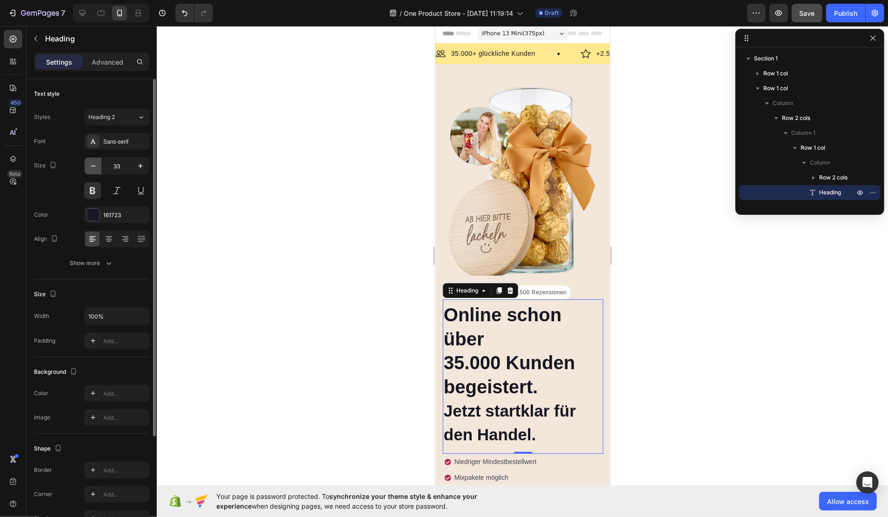
type input "32"
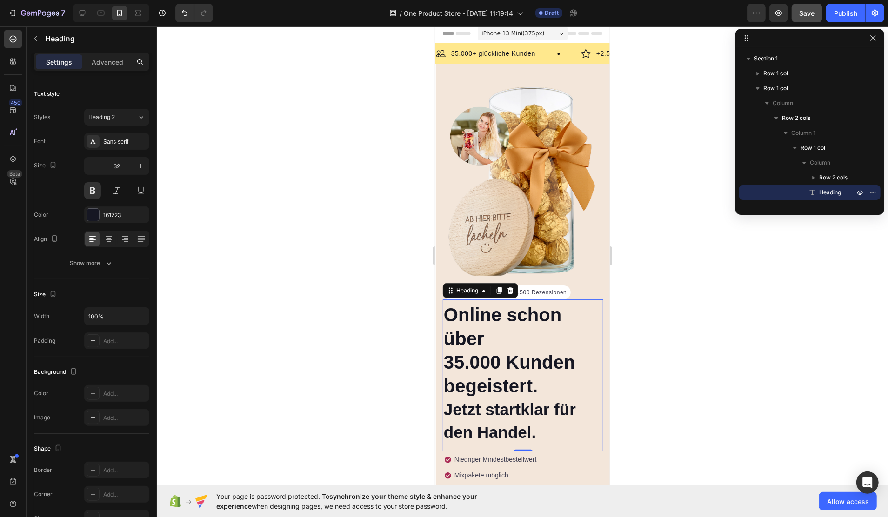
click at [492, 318] on h2 "Online schon über 35.000 Kunden begeistert. Jetzt startklar für den Handel." at bounding box center [523, 373] width 161 height 142
click at [496, 327] on p "Online schon über 35.000 Kunden begeistert. Jetzt startklar für den Handel." at bounding box center [522, 373] width 159 height 141
drag, startPoint x: 459, startPoint y: 347, endPoint x: 465, endPoint y: 348, distance: 6.1
click at [460, 352] on strong "35.000 Kunden begeistert." at bounding box center [508, 374] width 131 height 44
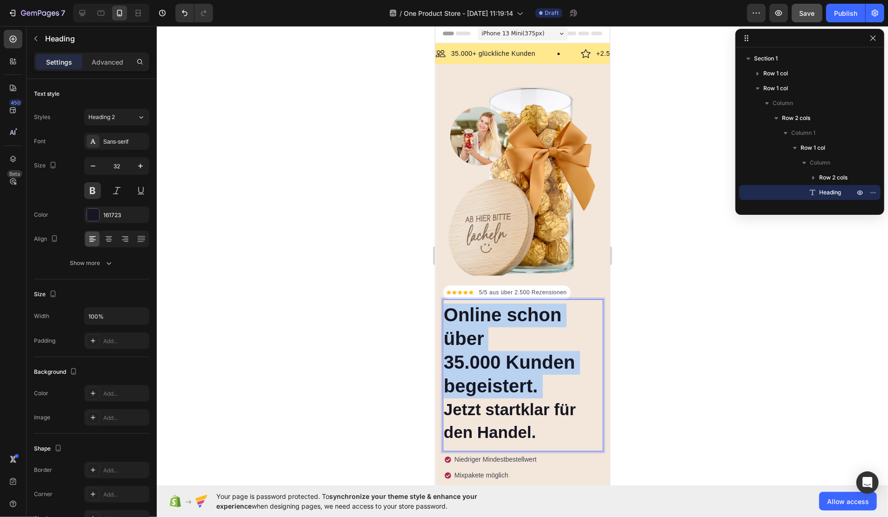
drag, startPoint x: 549, startPoint y: 375, endPoint x: 869, endPoint y: 332, distance: 323.5
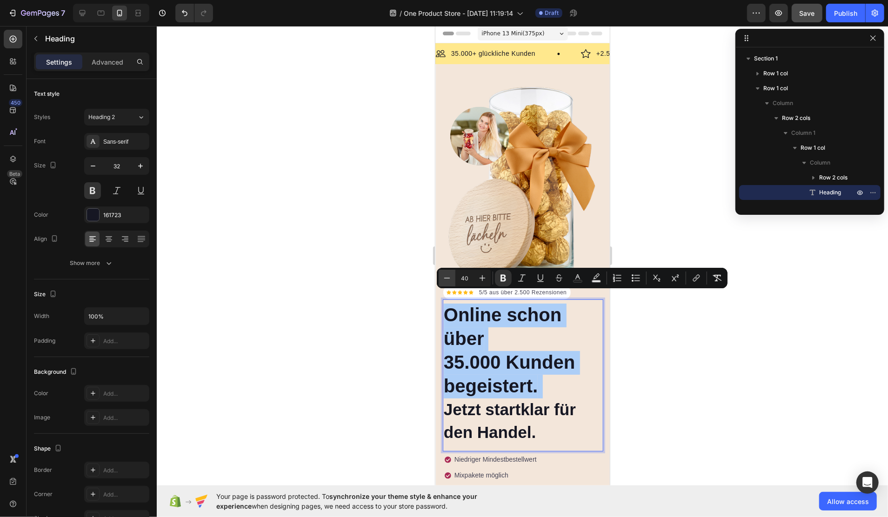
click at [441, 280] on button "Minus" at bounding box center [447, 278] width 17 height 17
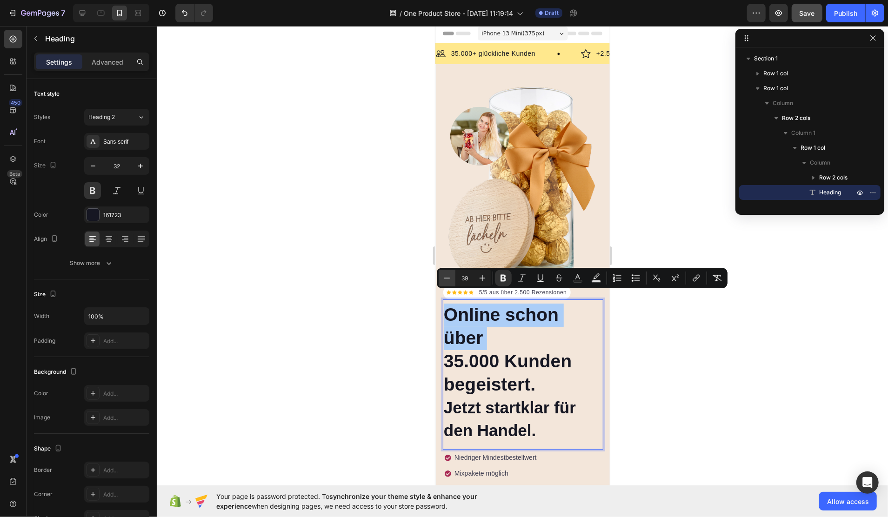
click at [441, 280] on button "Minus" at bounding box center [447, 278] width 17 height 17
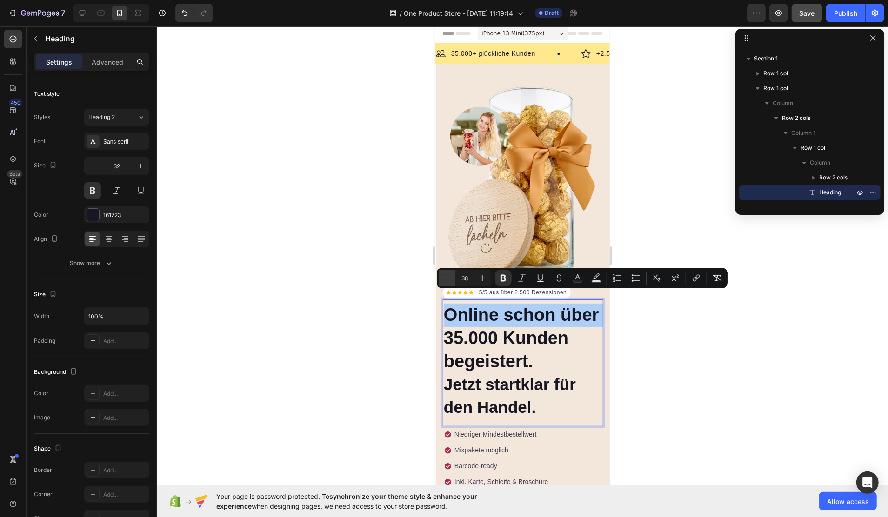
click at [441, 280] on button "Minus" at bounding box center [447, 278] width 17 height 17
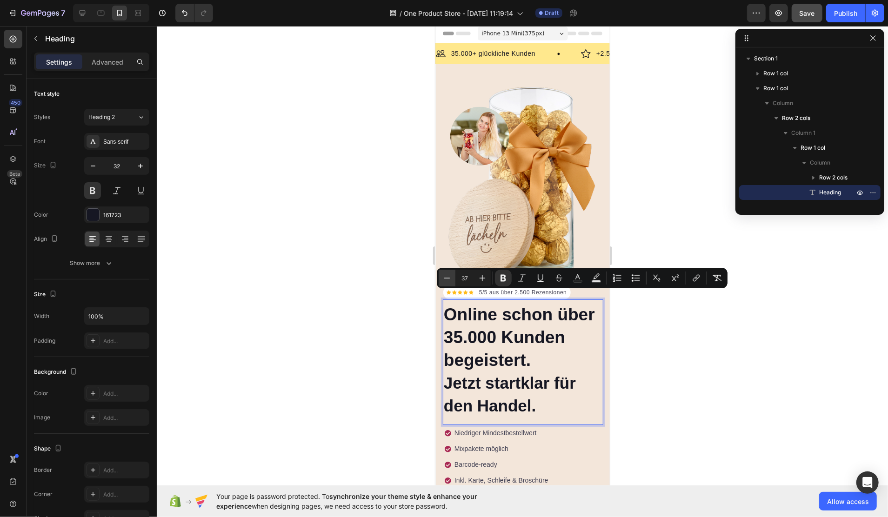
click at [441, 280] on button "Minus" at bounding box center [447, 278] width 17 height 17
type input "34"
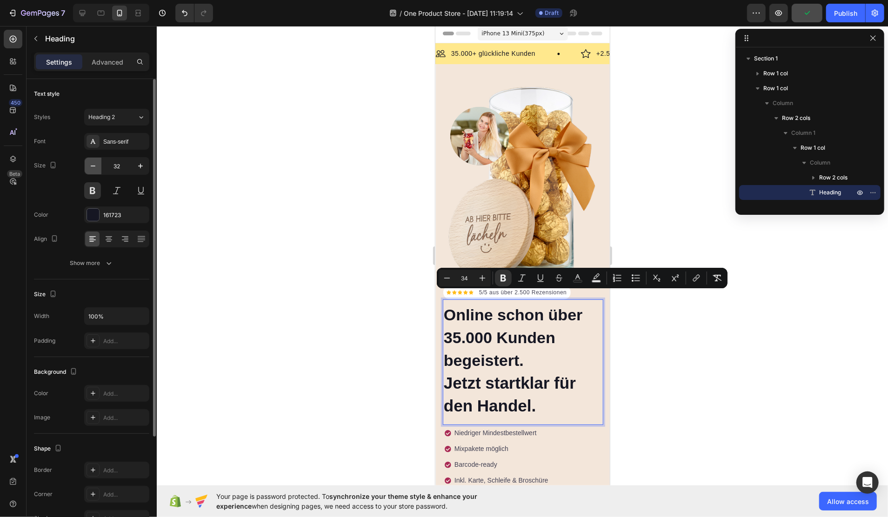
click at [93, 164] on icon "button" at bounding box center [92, 165] width 9 height 9
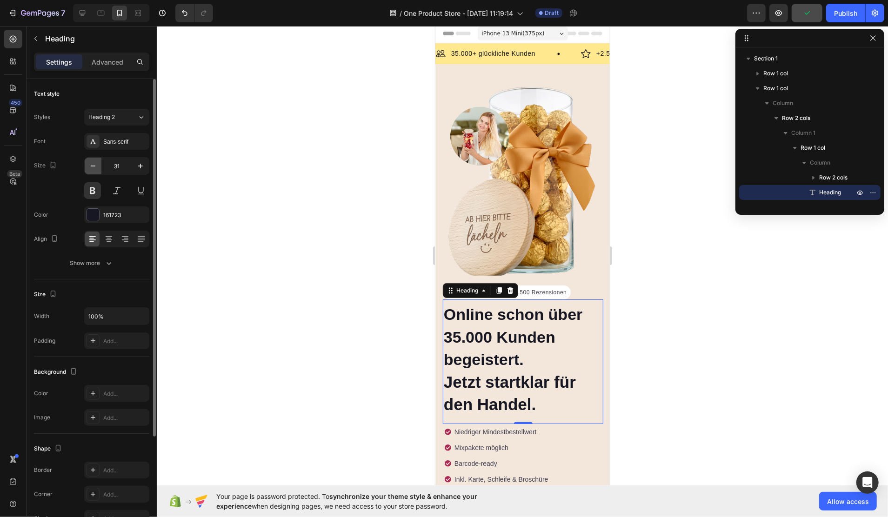
click at [93, 164] on icon "button" at bounding box center [92, 165] width 9 height 9
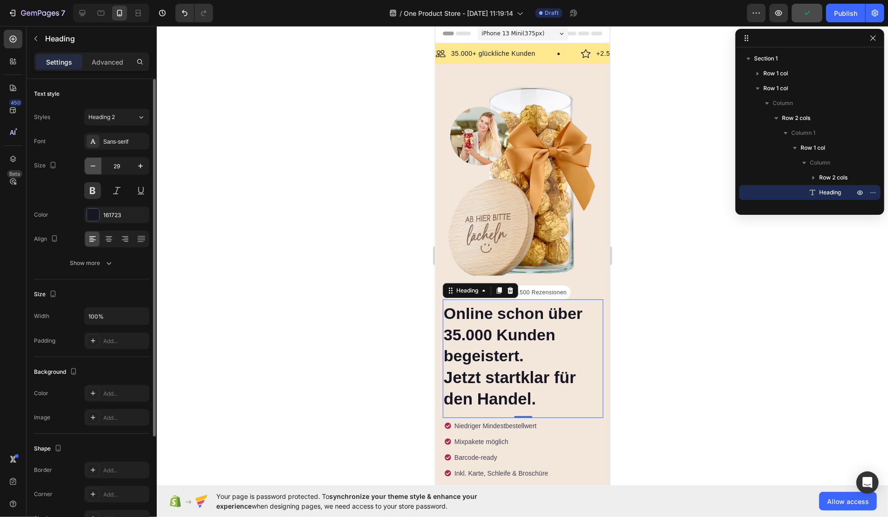
click at [93, 164] on icon "button" at bounding box center [92, 165] width 9 height 9
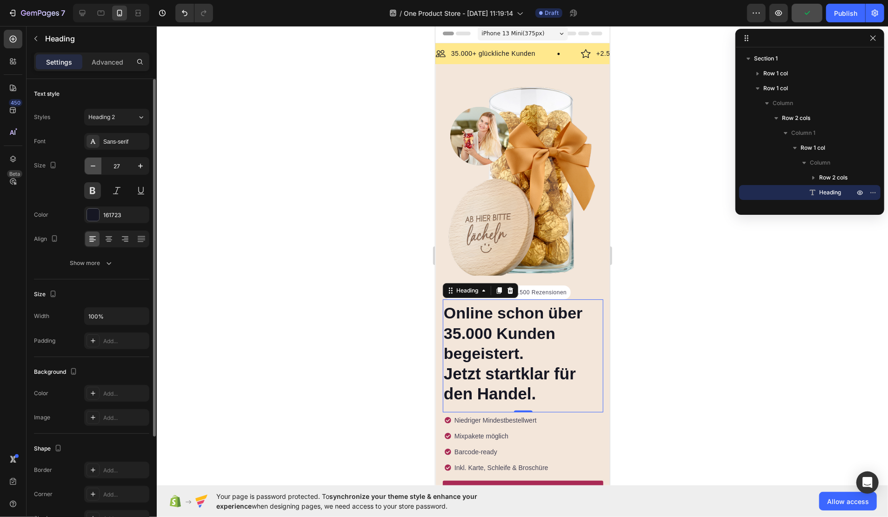
click at [93, 164] on icon "button" at bounding box center [92, 165] width 9 height 9
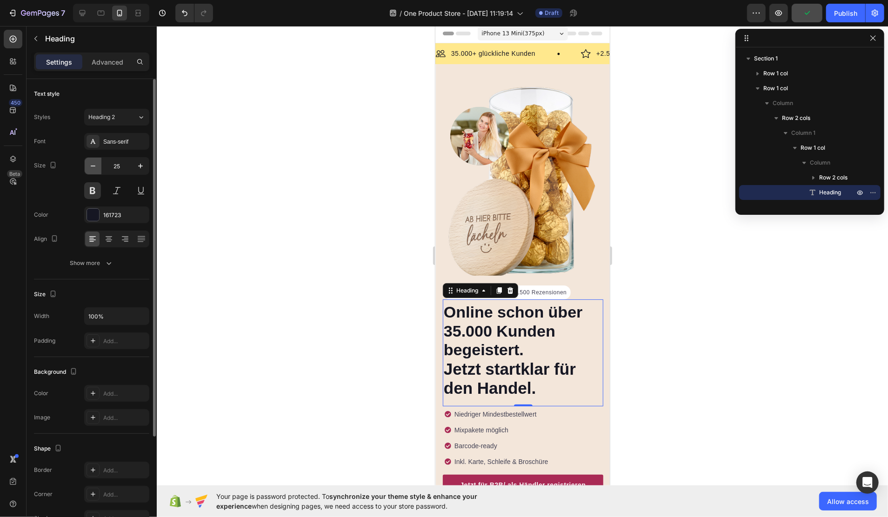
click at [93, 164] on icon "button" at bounding box center [92, 165] width 9 height 9
type input "23"
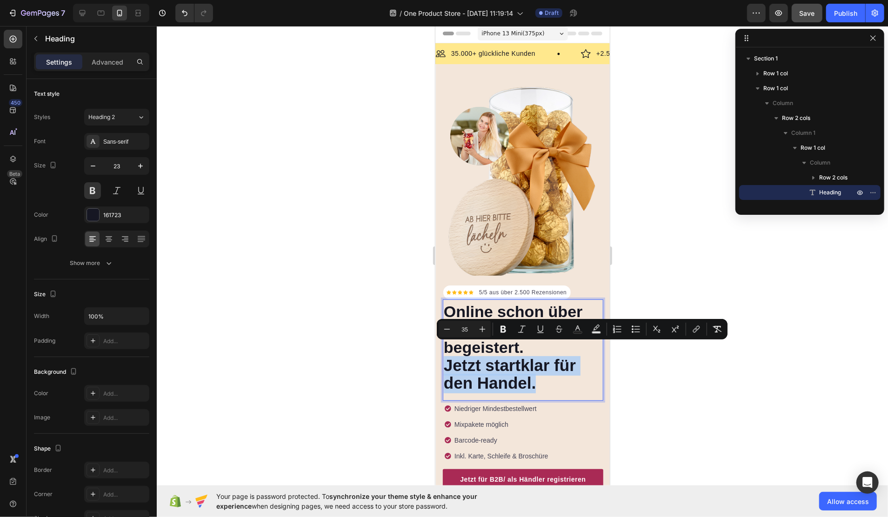
drag, startPoint x: 545, startPoint y: 371, endPoint x: 445, endPoint y: 354, distance: 101.0
click at [445, 354] on p "Online schon über 35.000 Kunden begeistert. Jetzt startklar für den Handel." at bounding box center [522, 348] width 159 height 90
click at [446, 329] on icon "Editor contextual toolbar" at bounding box center [447, 329] width 9 height 9
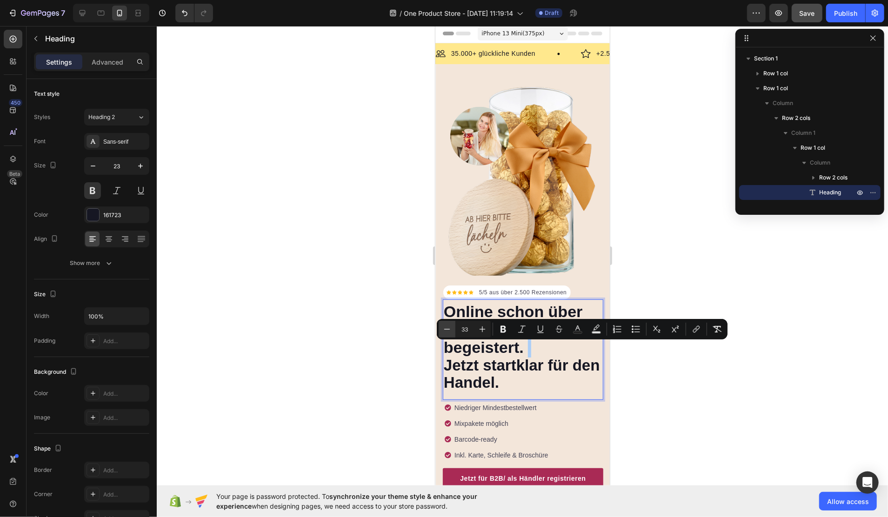
click at [446, 329] on icon "Editor contextual toolbar" at bounding box center [447, 329] width 9 height 9
click at [445, 329] on icon "Editor contextual toolbar" at bounding box center [447, 329] width 9 height 9
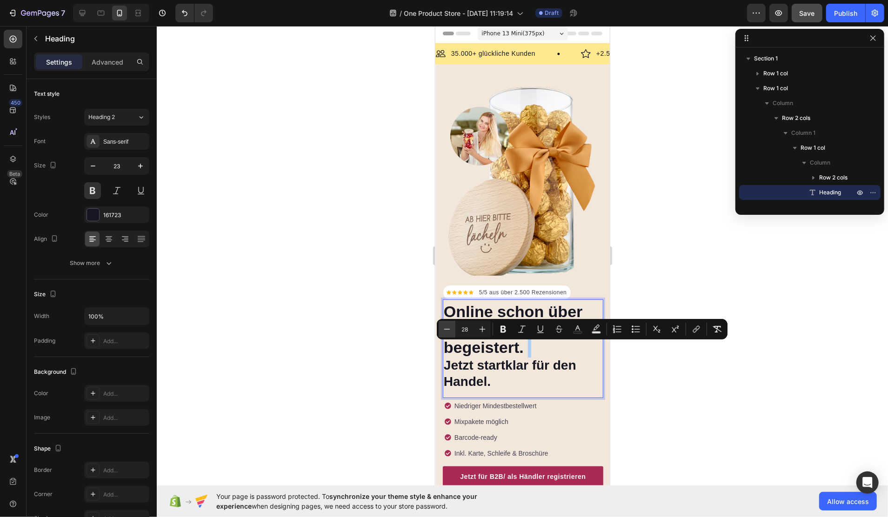
click at [445, 329] on icon "Editor contextual toolbar" at bounding box center [447, 329] width 9 height 9
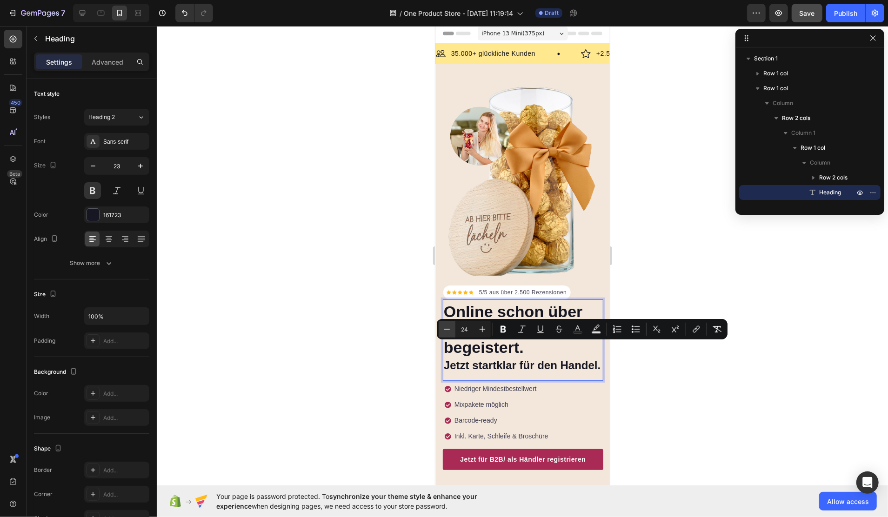
click at [445, 329] on icon "Editor contextual toolbar" at bounding box center [447, 329] width 9 height 9
type input "22"
click at [342, 335] on div at bounding box center [523, 271] width 732 height 491
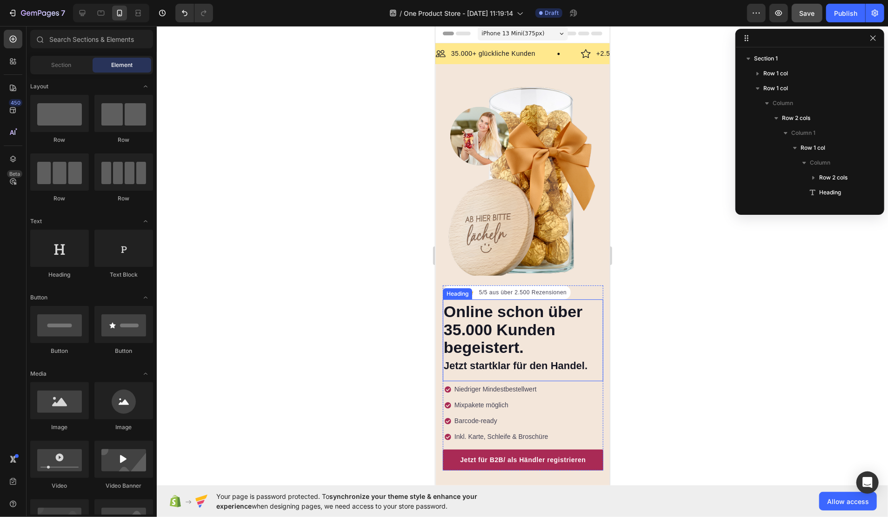
click at [507, 364] on div "⁠⁠⁠⁠⁠⁠⁠ Online schon über 35.000 Kunden begeistert. Jetzt startklar für den Han…" at bounding box center [523, 340] width 161 height 82
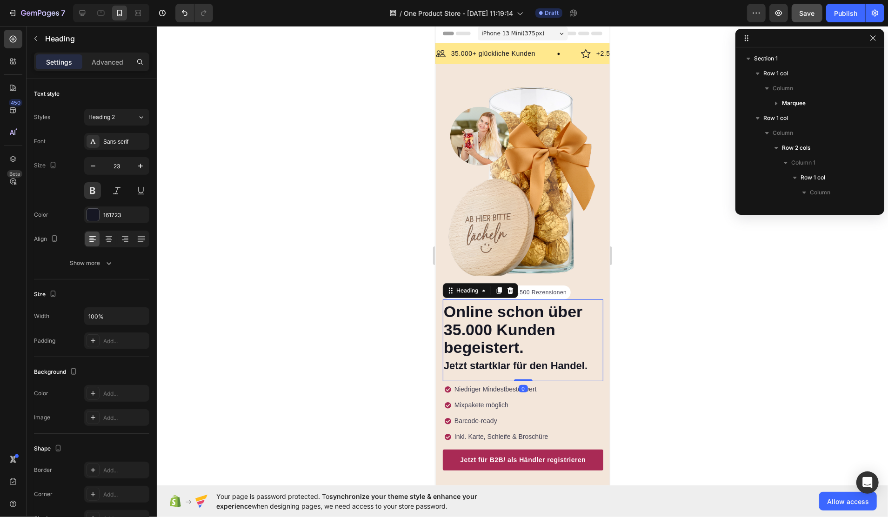
scroll to position [161, 0]
drag, startPoint x: 520, startPoint y: 368, endPoint x: 522, endPoint y: 363, distance: 4.9
click at [522, 363] on div "⁠⁠⁠⁠⁠⁠⁠ Online schon über 35.000 Kunden begeistert. Jetzt startklar für den Han…" at bounding box center [523, 340] width 161 height 82
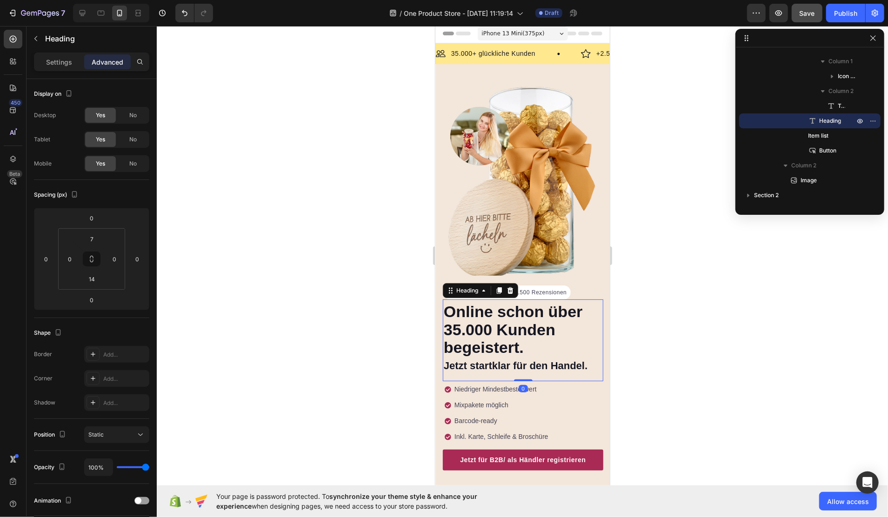
click at [593, 351] on h2 "⁠⁠⁠⁠⁠⁠⁠ Online schon über 35.000 Kunden begeistert. Jetzt startklar für den Han…" at bounding box center [523, 338] width 161 height 72
click at [558, 359] on p "Online schon über 35.000 Kunden begeistert. Jetzt startklar für den Handel." at bounding box center [522, 338] width 159 height 70
click at [556, 362] on div "Online schon über 35.000 Kunden begeistert. Jetzt startklar für den Handel. Hea…" at bounding box center [523, 340] width 161 height 82
click at [515, 344] on p "Online schon über 35.000 Kunden begeistert. Jetzt startklar für den Handel." at bounding box center [522, 338] width 159 height 70
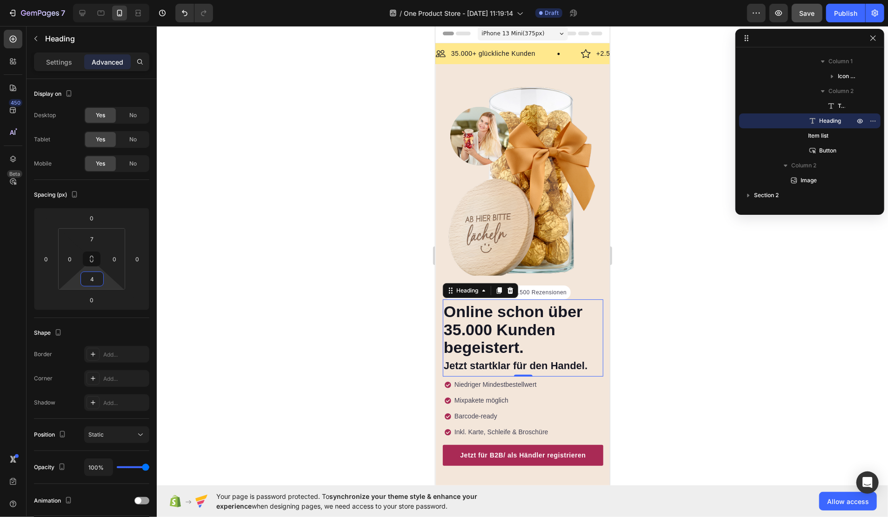
type input "2"
click at [107, 0] on html "7 Version history / One Product Store - Aug 27, 11:19:14 Draft Preview Save Pub…" at bounding box center [444, 0] width 888 height 0
click at [345, 343] on div at bounding box center [523, 271] width 732 height 491
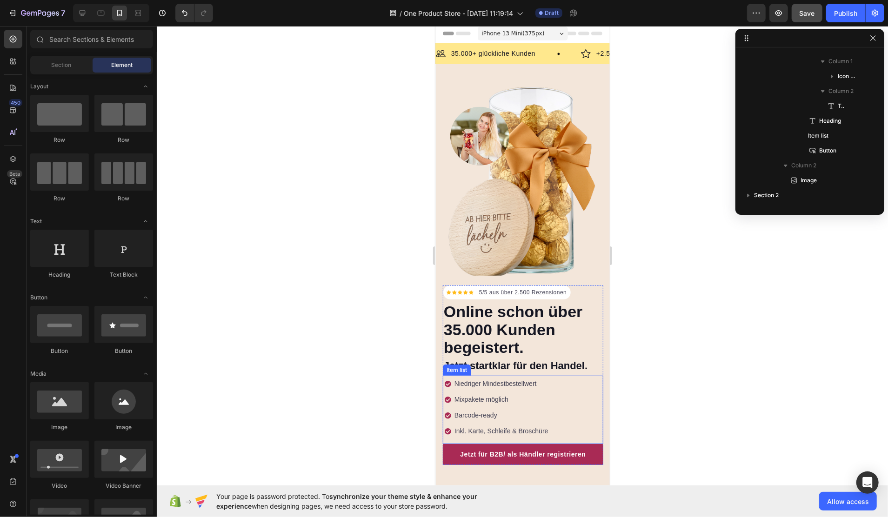
click at [470, 410] on p "Barcode-ready" at bounding box center [501, 415] width 94 height 10
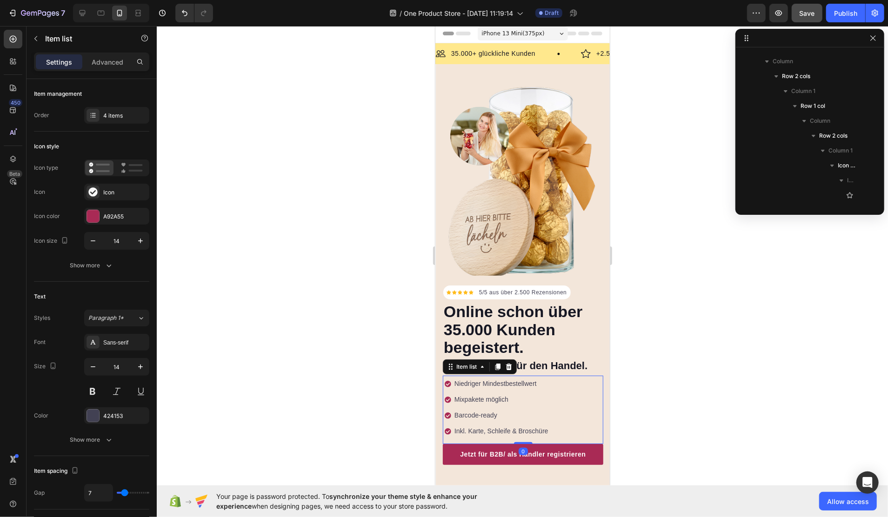
scroll to position [414, 0]
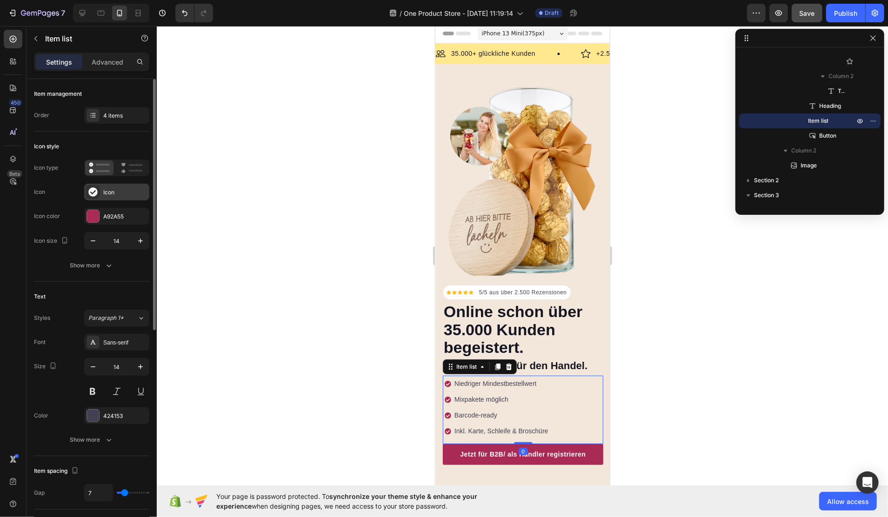
click at [98, 193] on div at bounding box center [93, 192] width 13 height 13
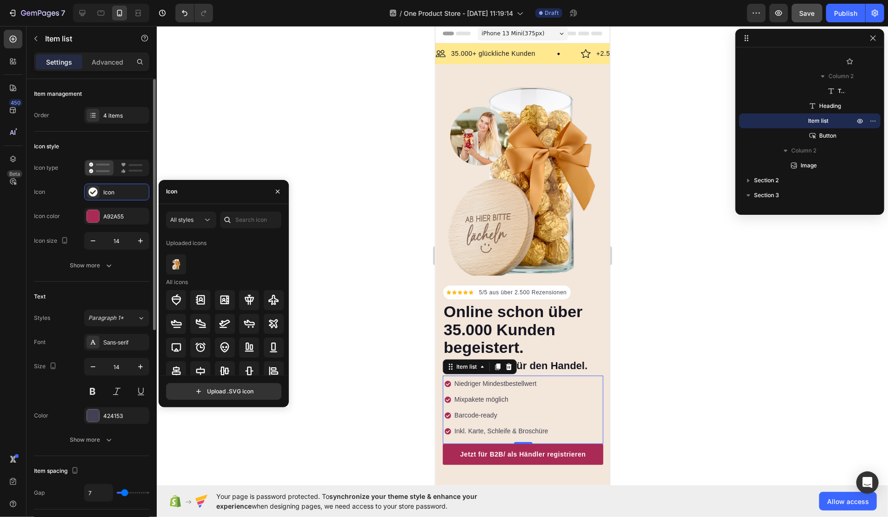
click at [95, 175] on div at bounding box center [116, 168] width 65 height 17
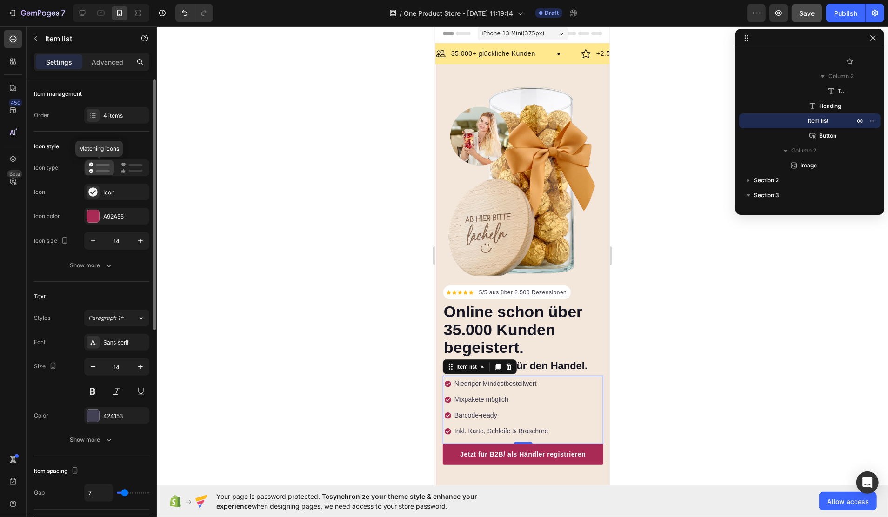
click at [95, 171] on icon at bounding box center [99, 167] width 21 height 11
click at [102, 116] on div "4 items" at bounding box center [116, 115] width 65 height 17
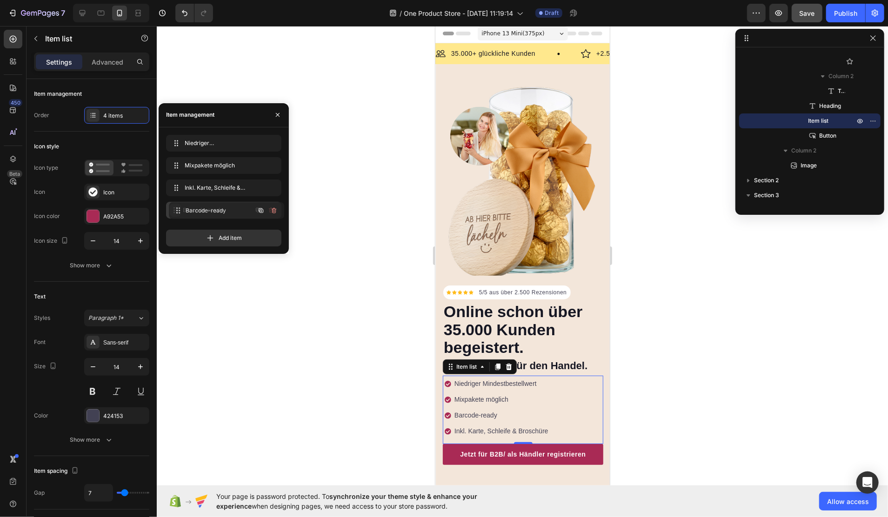
drag, startPoint x: 175, startPoint y: 190, endPoint x: 176, endPoint y: 210, distance: 20.1
click at [84, 13] on icon at bounding box center [83, 13] width 6 height 6
type input "20"
type input "16"
type input "2"
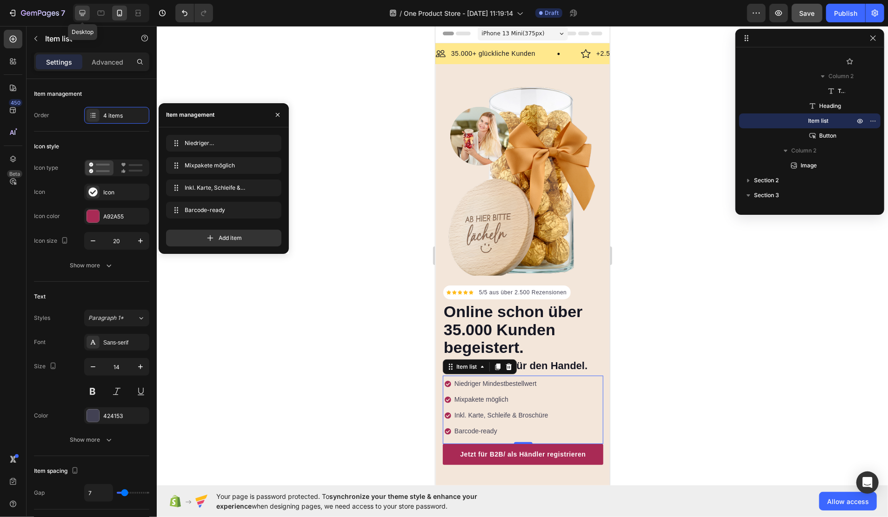
type input "2"
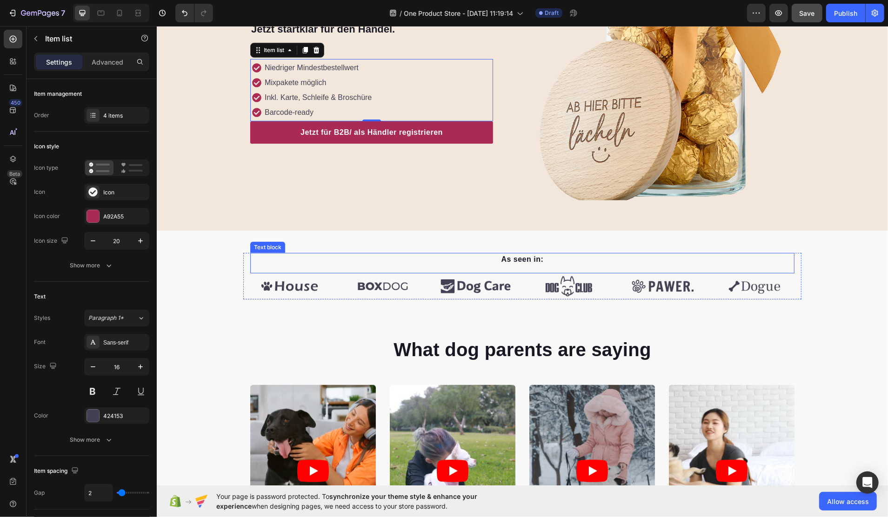
scroll to position [45, 0]
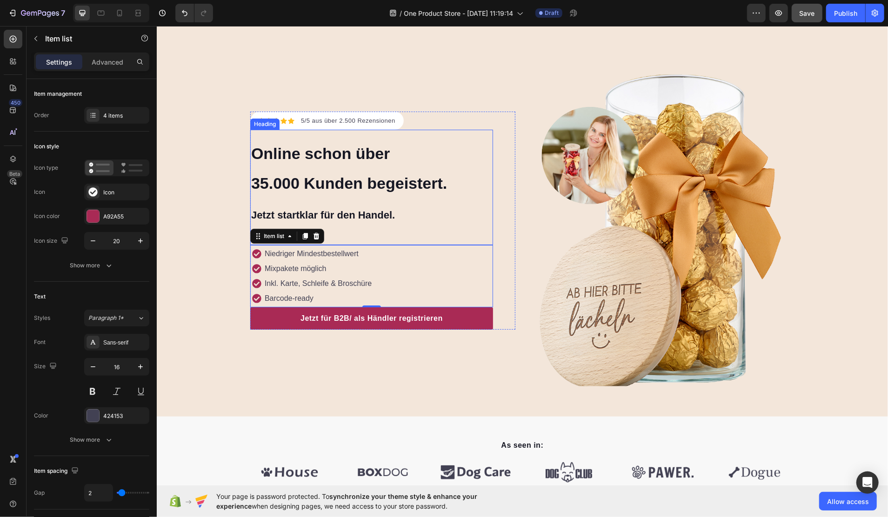
click at [347, 156] on strong "Online schon über" at bounding box center [320, 153] width 139 height 18
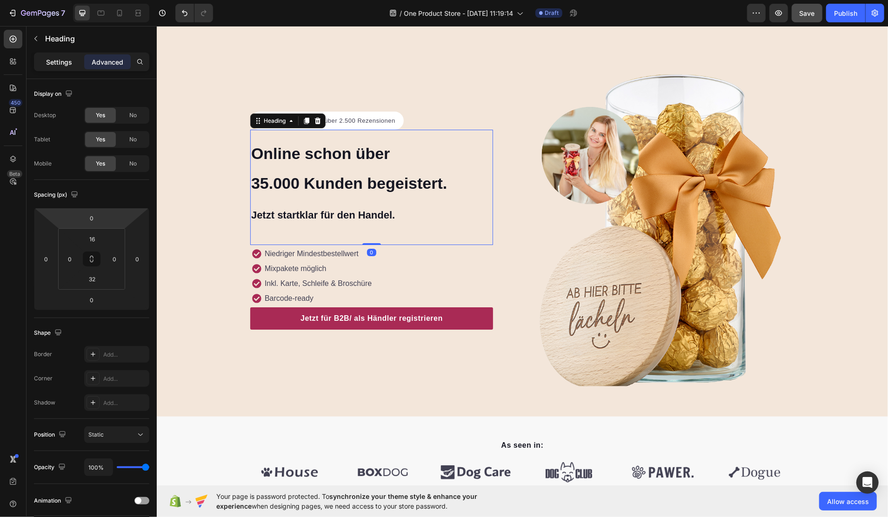
click at [68, 64] on p "Settings" at bounding box center [59, 62] width 26 height 10
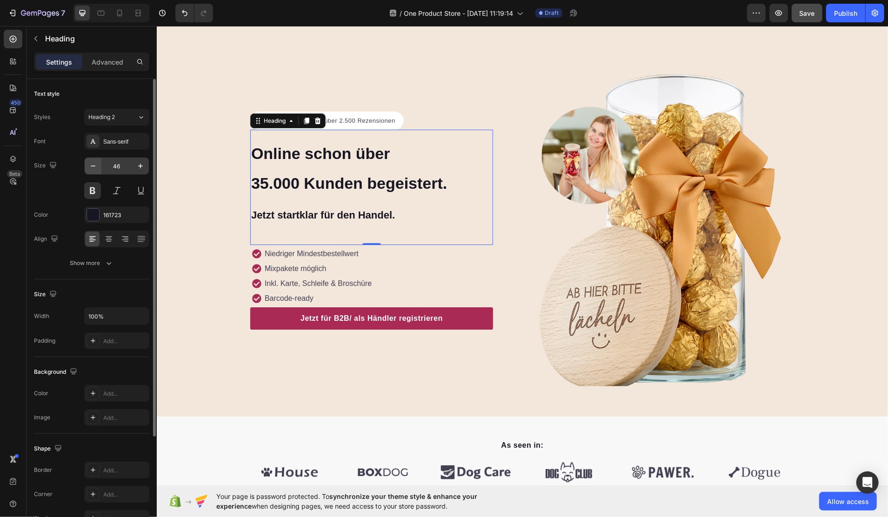
click at [94, 168] on icon "button" at bounding box center [92, 165] width 9 height 9
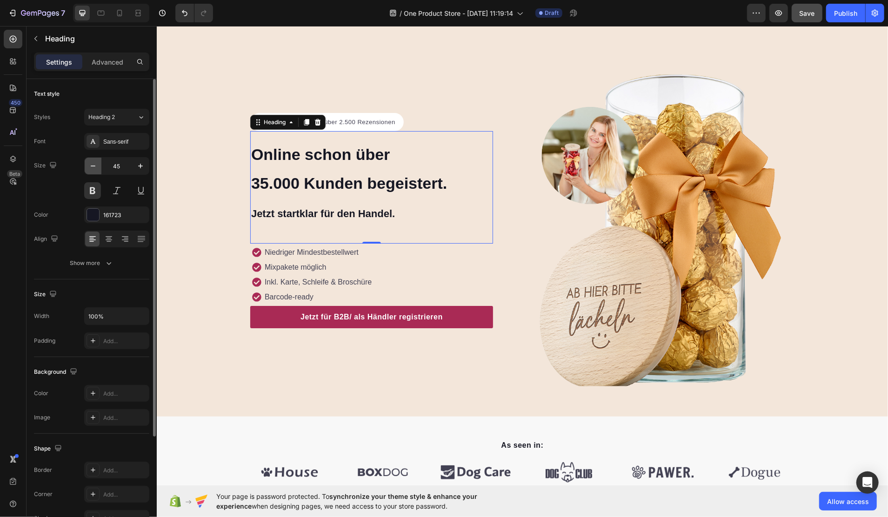
click at [94, 168] on icon "button" at bounding box center [92, 165] width 9 height 9
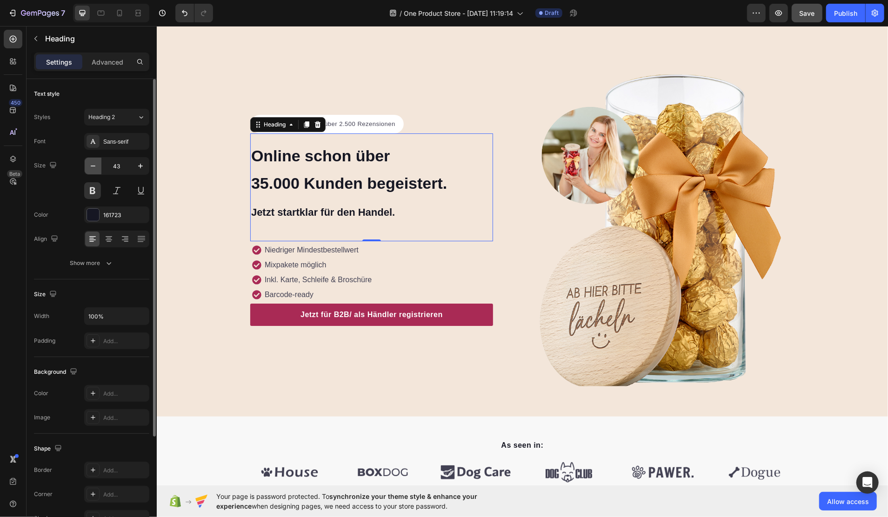
click at [93, 167] on icon "button" at bounding box center [92, 165] width 9 height 9
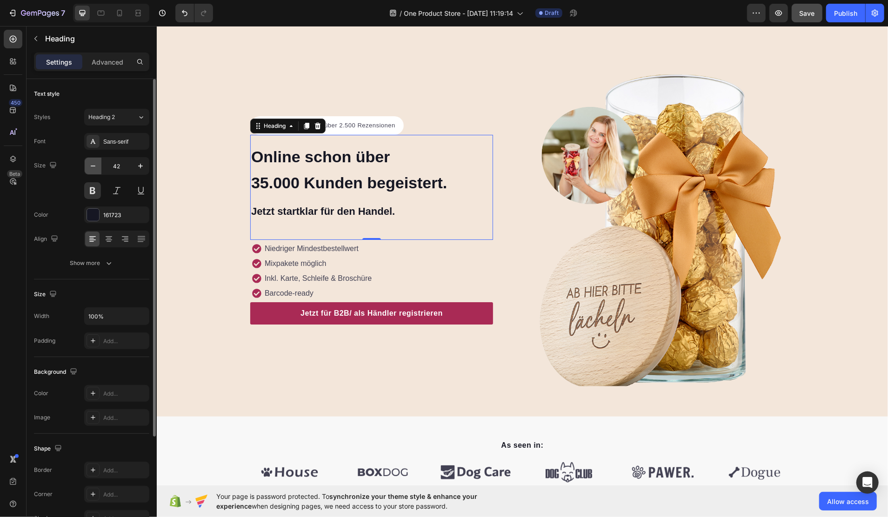
click at [93, 167] on icon "button" at bounding box center [92, 165] width 9 height 9
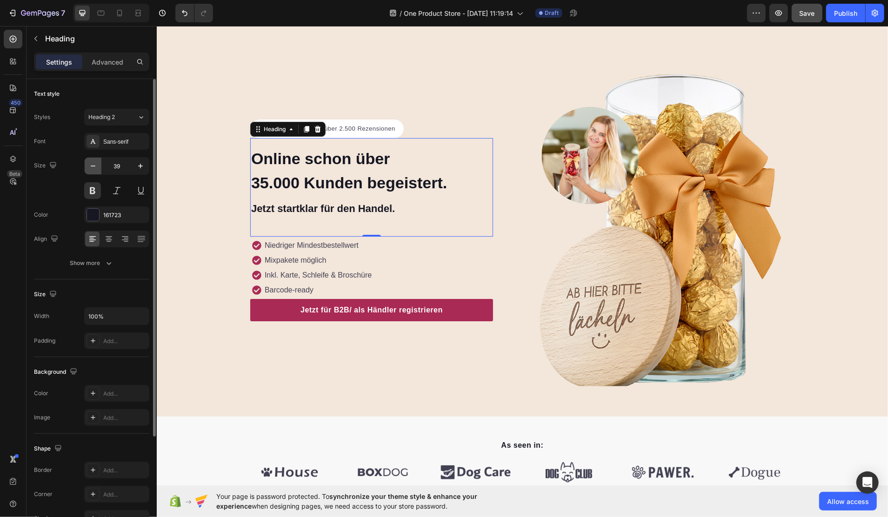
click at [93, 167] on icon "button" at bounding box center [92, 165] width 9 height 9
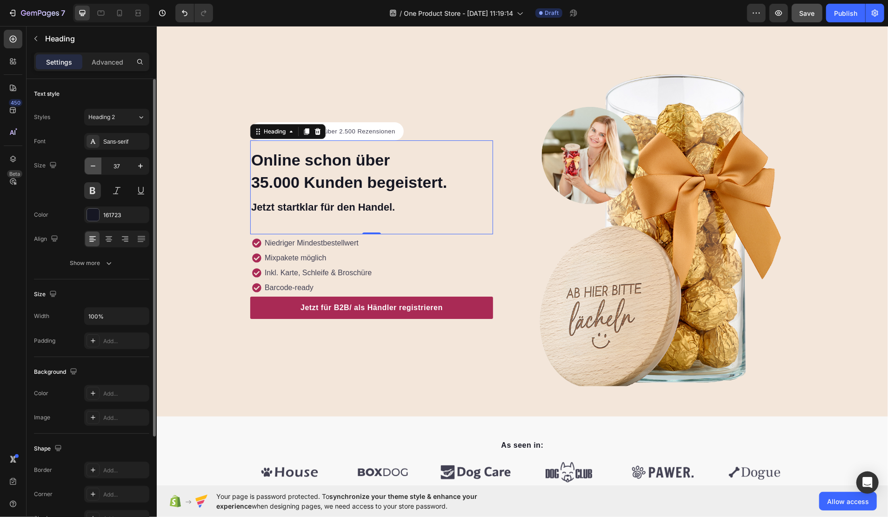
click at [93, 167] on icon "button" at bounding box center [92, 165] width 9 height 9
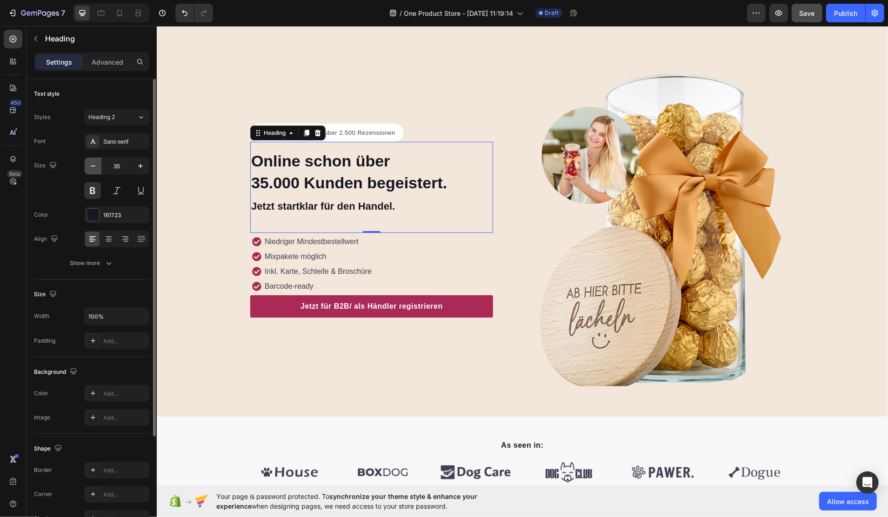
click at [93, 167] on icon "button" at bounding box center [92, 165] width 9 height 9
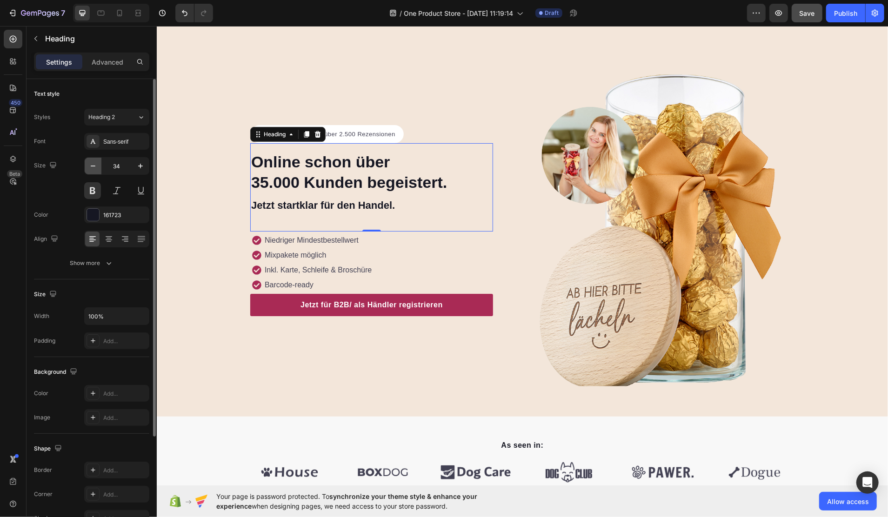
click at [92, 167] on icon "button" at bounding box center [92, 165] width 9 height 9
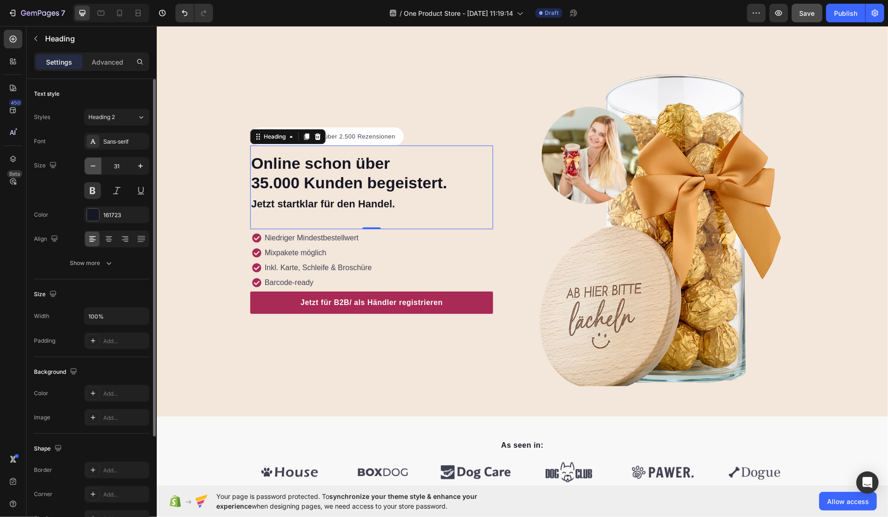
click at [92, 167] on icon "button" at bounding box center [92, 165] width 9 height 9
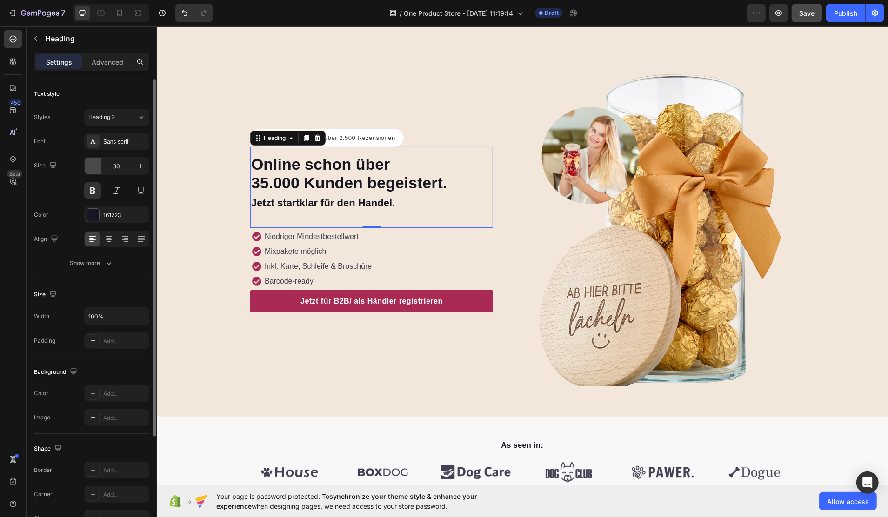
click at [92, 167] on icon "button" at bounding box center [92, 165] width 9 height 9
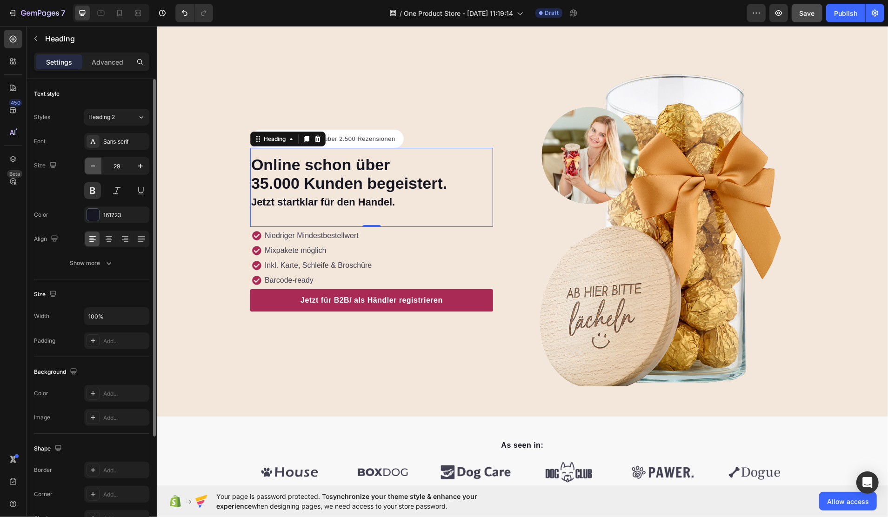
type input "28"
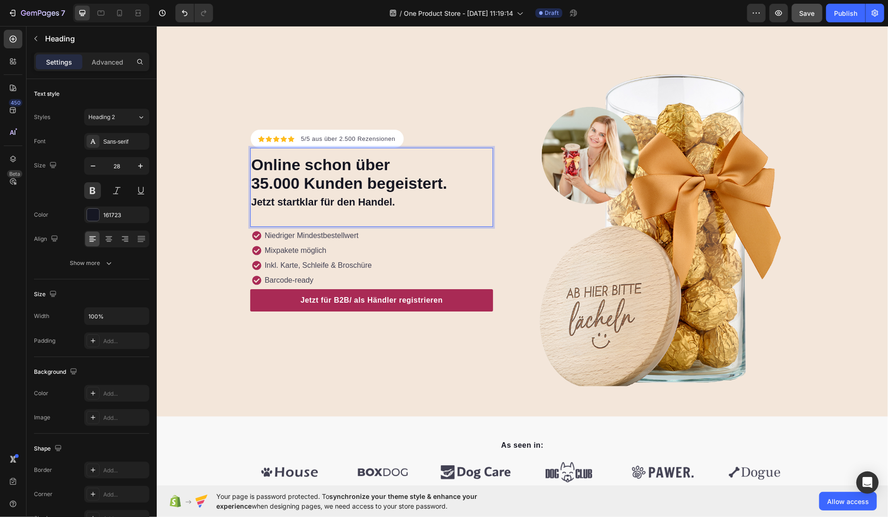
click at [334, 207] on p "Online schon über 35.000 Kunden begeistert. Jetzt startklar für den Handel." at bounding box center [371, 183] width 241 height 54
click at [363, 214] on div "Online schon über 35.000 Kunden begeistert. Jetzt startklar für den Handel. Hea…" at bounding box center [371, 187] width 243 height 79
click at [342, 214] on div "Online schon über 35.000 Kunden begeistert. Jetzt startklar für den Handel. Hea…" at bounding box center [371, 187] width 243 height 79
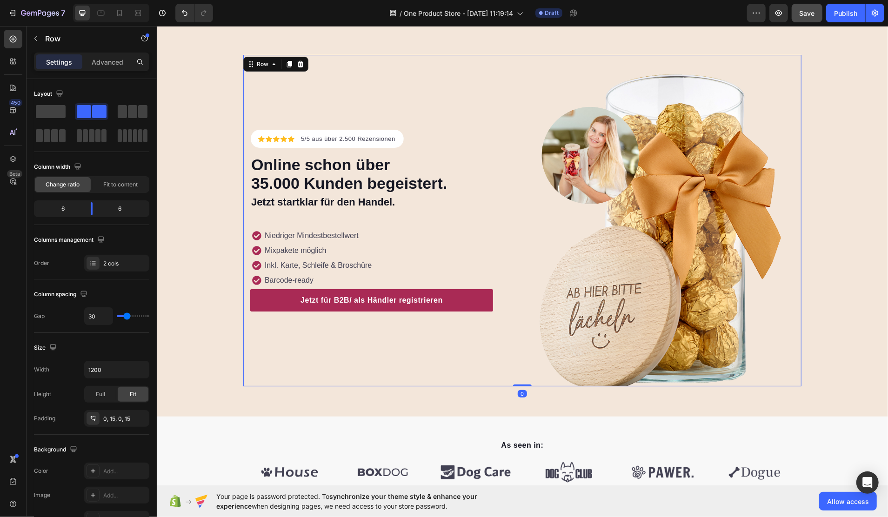
click at [244, 214] on div "Icon Icon Icon Icon Icon Icon List Hoz 5/5 aus über 2.500 Rezensionen Text bloc…" at bounding box center [522, 220] width 558 height 332
click at [278, 208] on p "⁠⁠⁠⁠⁠⁠⁠ Online schon über 35.000 Kunden begeistert. Jetzt startklar für den Han…" at bounding box center [371, 183] width 241 height 54
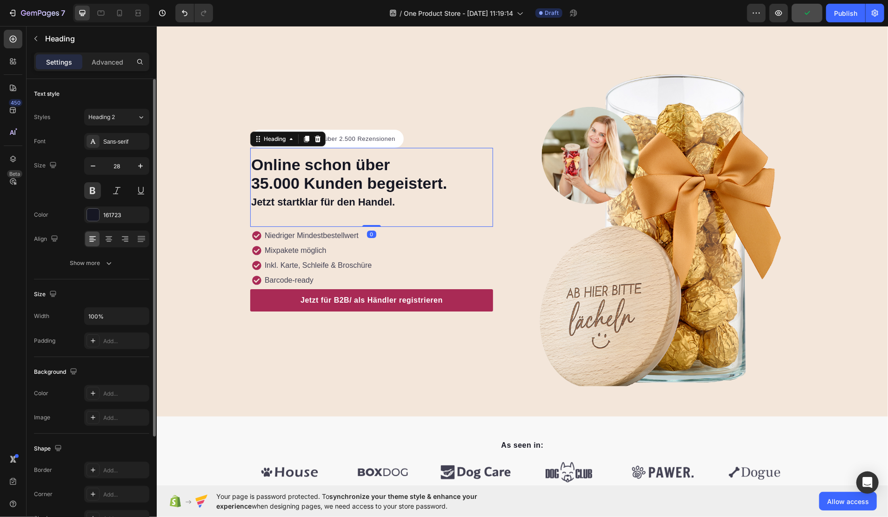
scroll to position [138, 0]
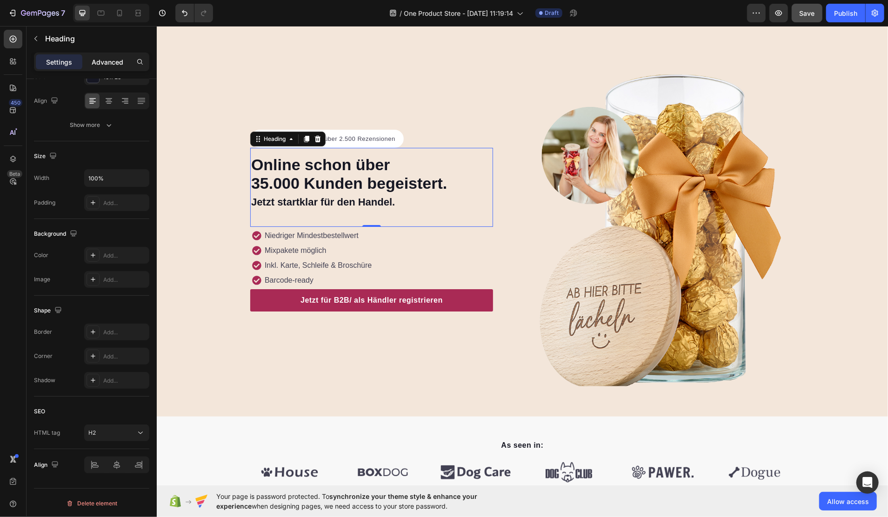
click at [112, 65] on p "Advanced" at bounding box center [108, 62] width 32 height 10
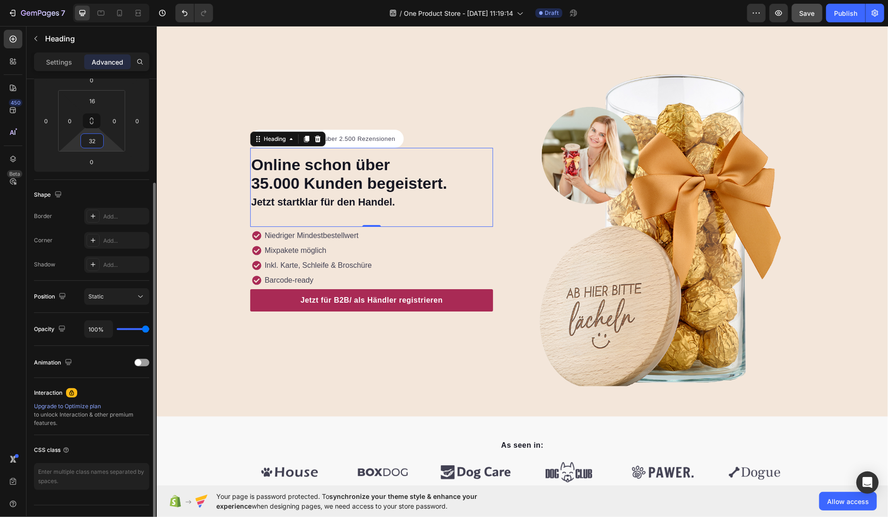
click at [100, 145] on input "32" at bounding box center [92, 141] width 19 height 14
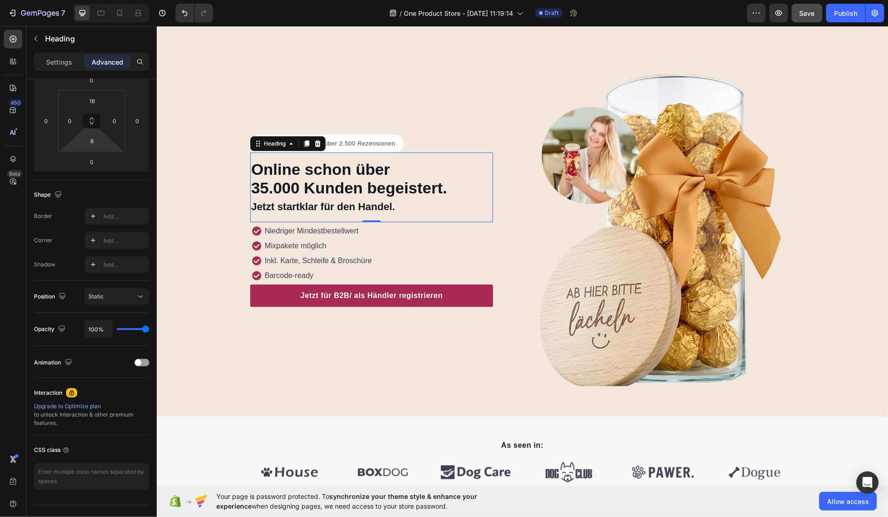
type input "4"
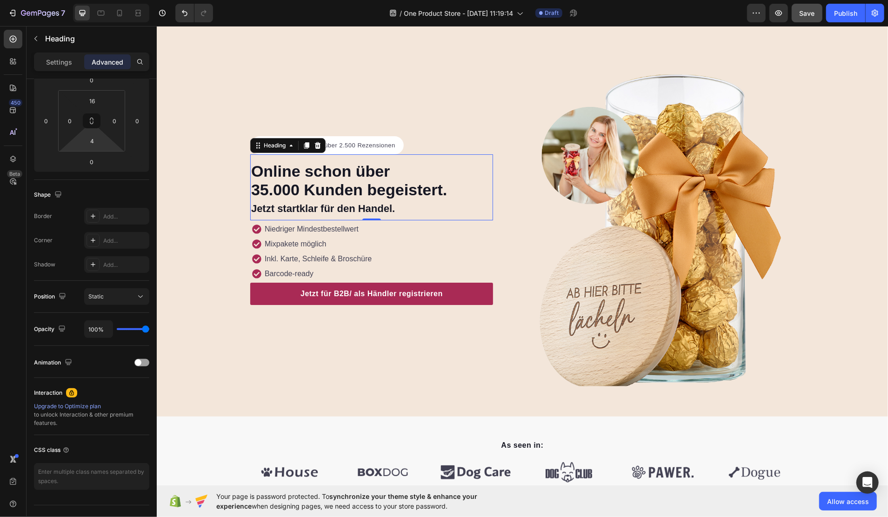
drag, startPoint x: 107, startPoint y: 145, endPoint x: 109, endPoint y: 154, distance: 8.6
click at [109, 0] on html "7 Version history / One Product Store - Aug 27, 11:19:14 Draft Preview Save Pub…" at bounding box center [444, 0] width 888 height 0
click at [180, 197] on div "Icon Icon Icon Icon Icon Icon List Hoz 5/5 aus über 2.500 Rezensionen Text bloc…" at bounding box center [522, 220] width 732 height 332
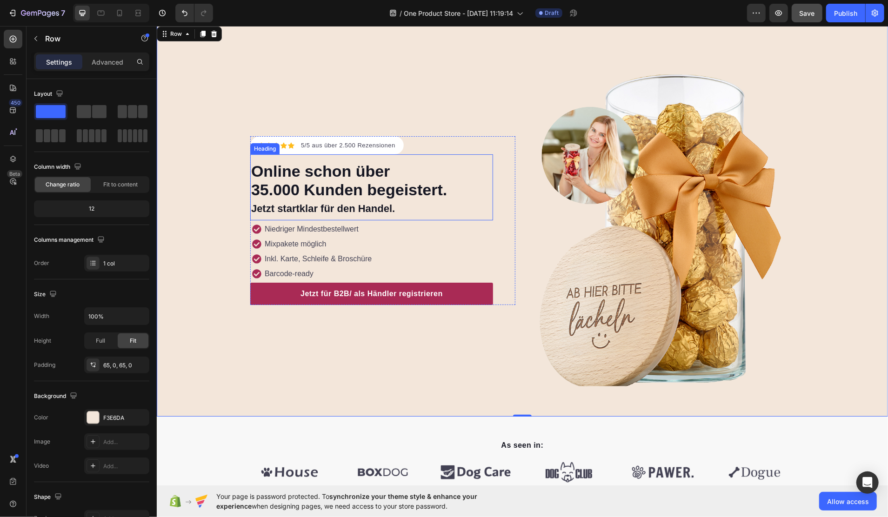
click at [362, 211] on span "Jetzt startklar für den Handel." at bounding box center [323, 208] width 144 height 12
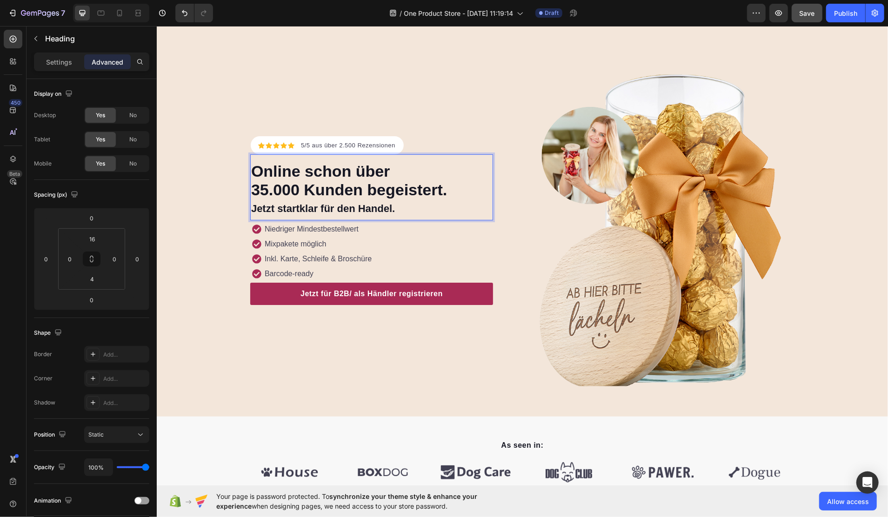
click at [374, 206] on span "Jetzt startklar für den Handel." at bounding box center [323, 208] width 144 height 12
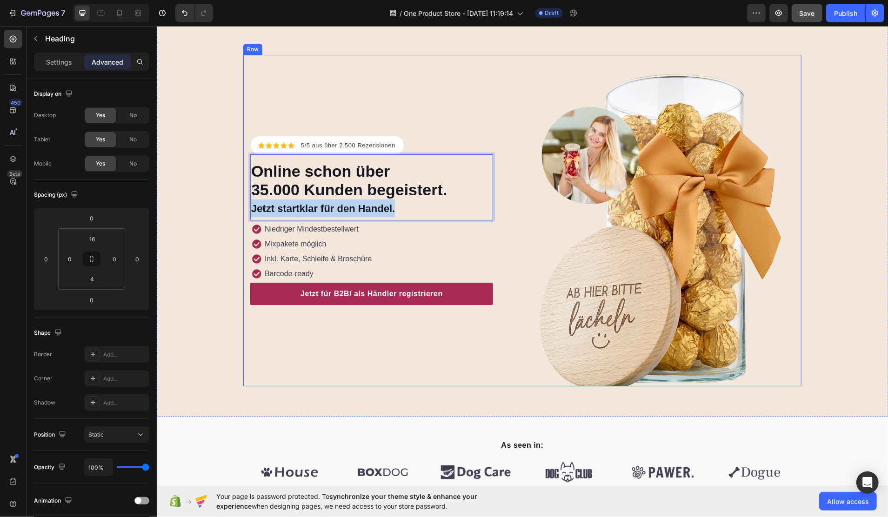
drag, startPoint x: 396, startPoint y: 206, endPoint x: 243, endPoint y: 206, distance: 153.1
click at [243, 206] on div "Icon Icon Icon Icon Icon Icon List Hoz 5/5 aus über 2.500 Rezensionen Text bloc…" at bounding box center [522, 220] width 558 height 332
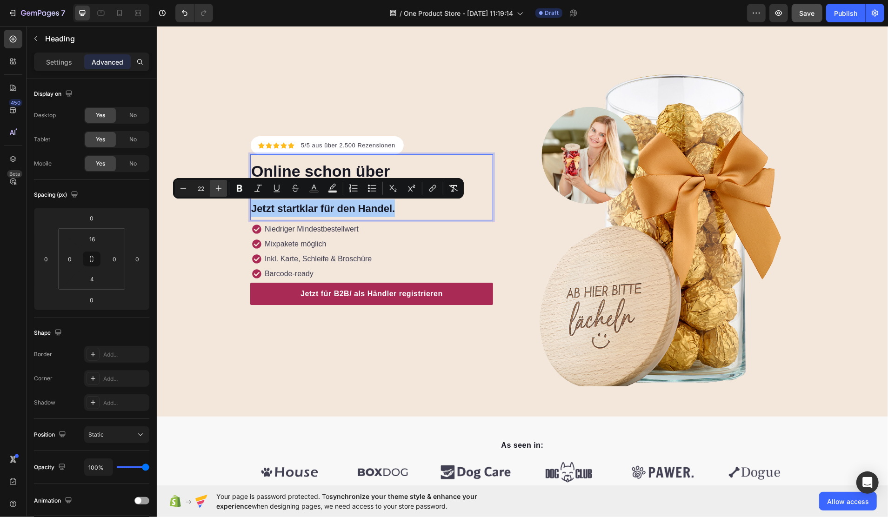
click at [215, 187] on icon "Editor contextual toolbar" at bounding box center [218, 188] width 9 height 9
type input "26"
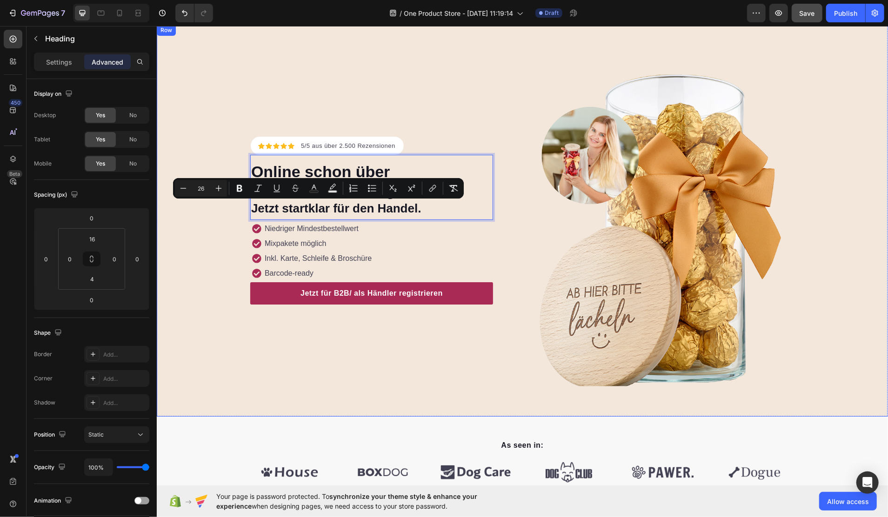
click at [206, 118] on div "Icon Icon Icon Icon Icon Icon List Hoz 5/5 aus über 2.500 Rezensionen Text bloc…" at bounding box center [522, 220] width 732 height 332
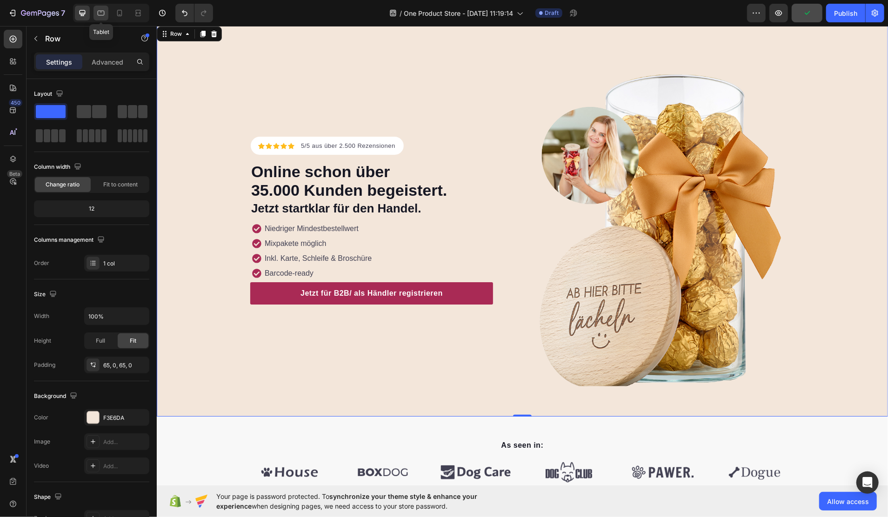
click at [97, 9] on icon at bounding box center [100, 12] width 9 height 9
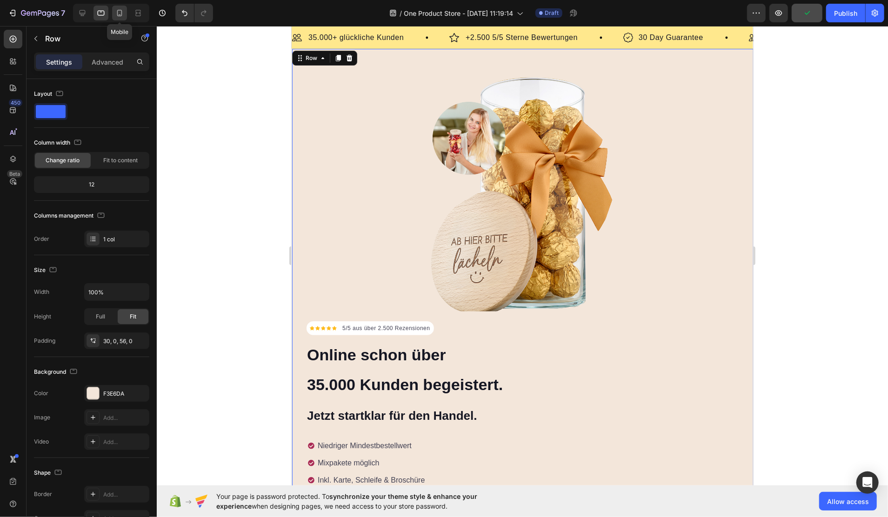
scroll to position [8, 0]
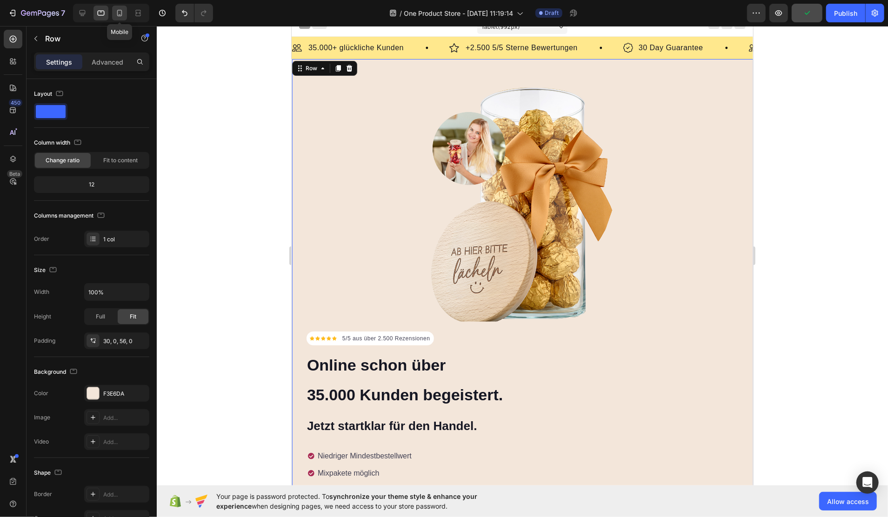
click at [119, 13] on icon at bounding box center [119, 12] width 9 height 9
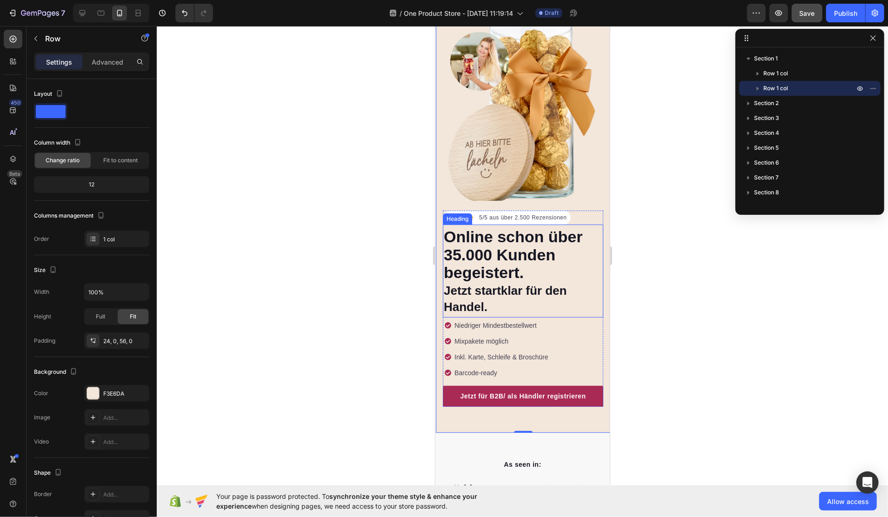
scroll to position [131, 0]
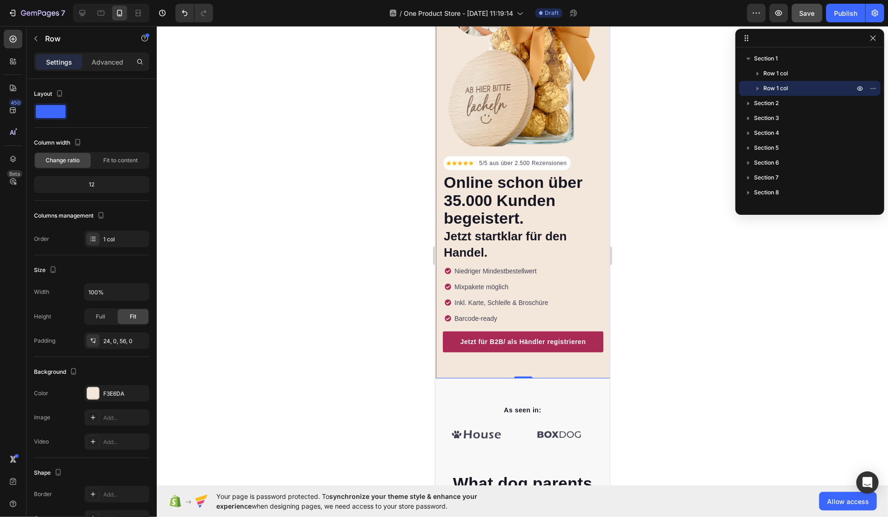
click at [540, 358] on div "Icon Icon Icon Icon Icon Icon List Hoz 5/5 aus über 2.500 Rezensionen Text bloc…" at bounding box center [523, 156] width 175 height 444
click at [519, 353] on div "Icon Icon Icon Icon Icon Icon List Hoz 5/5 aus über 2.500 Rezensionen Text bloc…" at bounding box center [523, 156] width 175 height 444
click at [108, 67] on div "Advanced" at bounding box center [107, 61] width 47 height 15
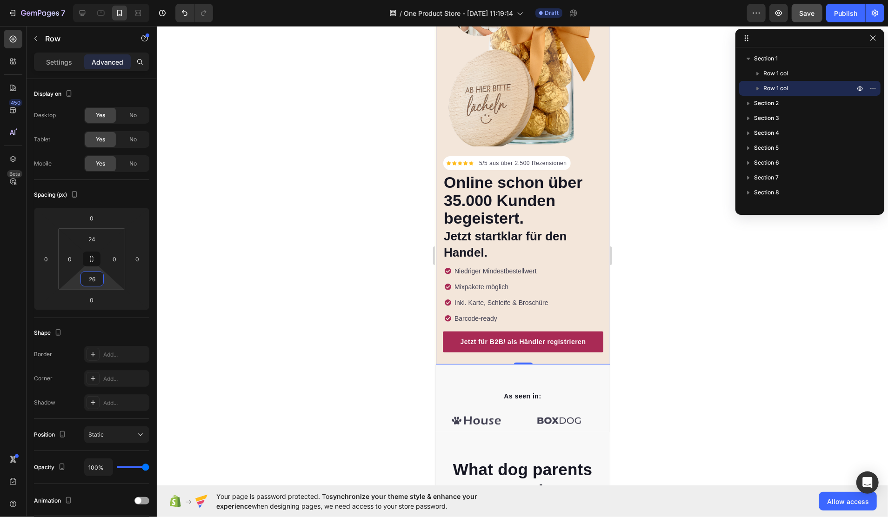
type input "24"
drag, startPoint x: 107, startPoint y: 282, endPoint x: 109, endPoint y: 292, distance: 10.0
click at [109, 0] on html "7 Version history / One Product Store - Aug 27, 11:19:14 Draft Preview Save Pub…" at bounding box center [444, 0] width 888 height 0
click at [291, 287] on div at bounding box center [523, 271] width 732 height 491
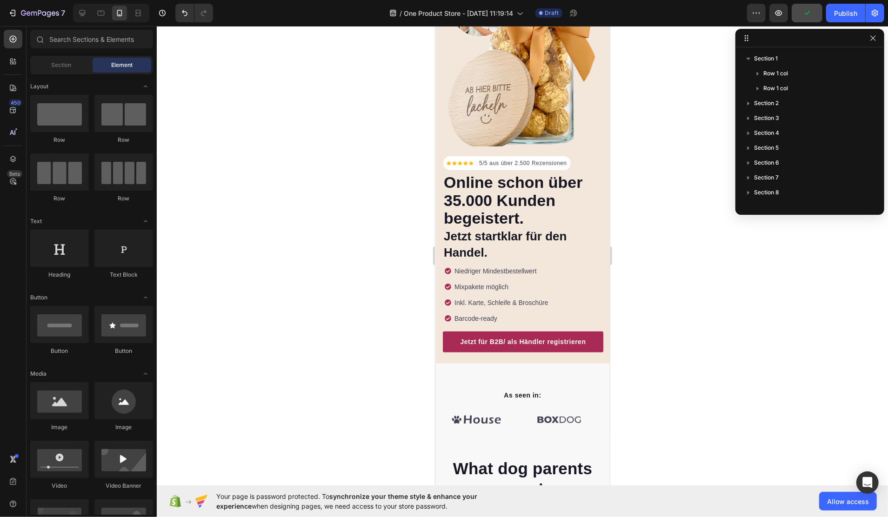
click at [874, 37] on icon "button" at bounding box center [873, 37] width 7 height 7
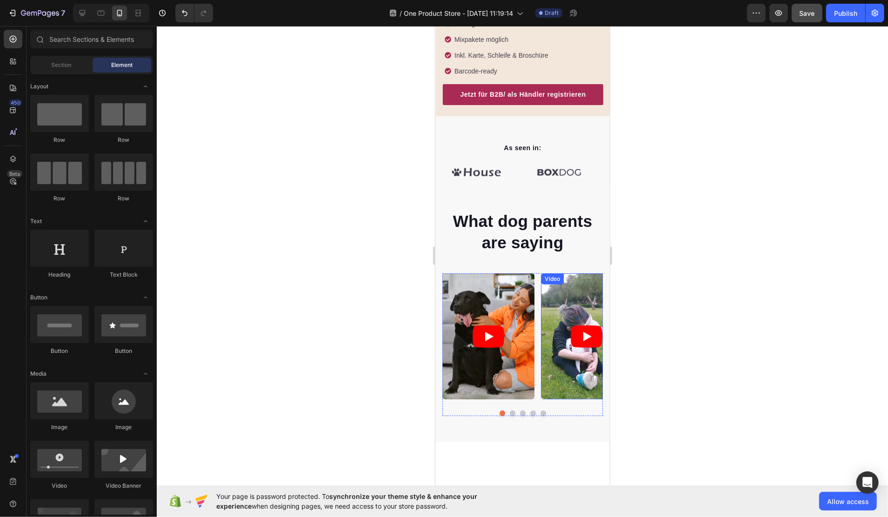
scroll to position [317, 0]
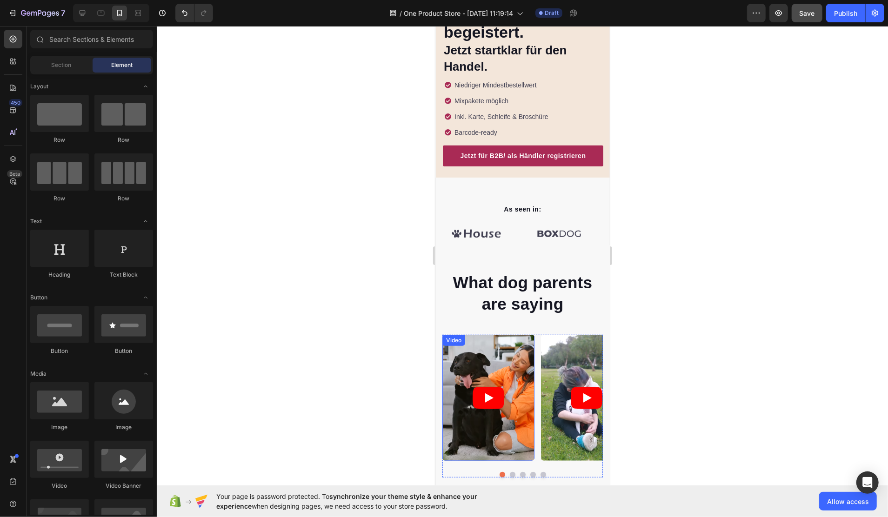
click at [453, 336] on div "Video" at bounding box center [453, 340] width 19 height 8
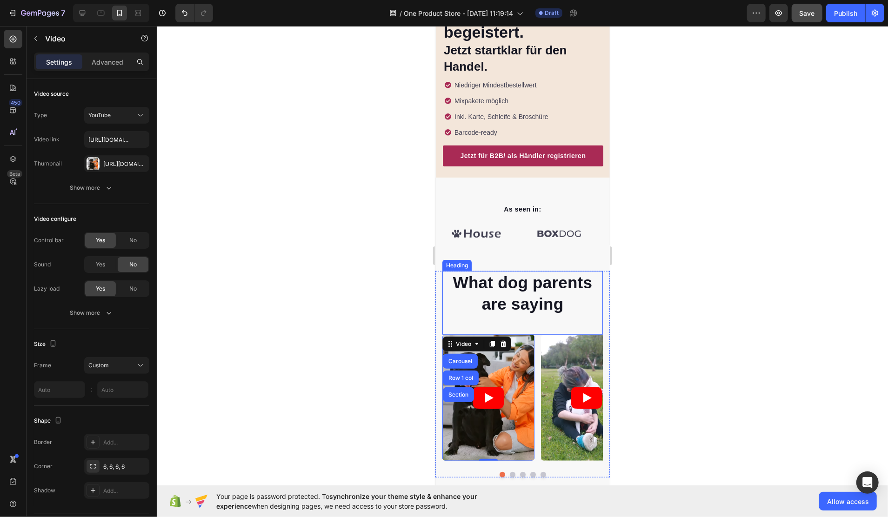
scroll to position [321, 0]
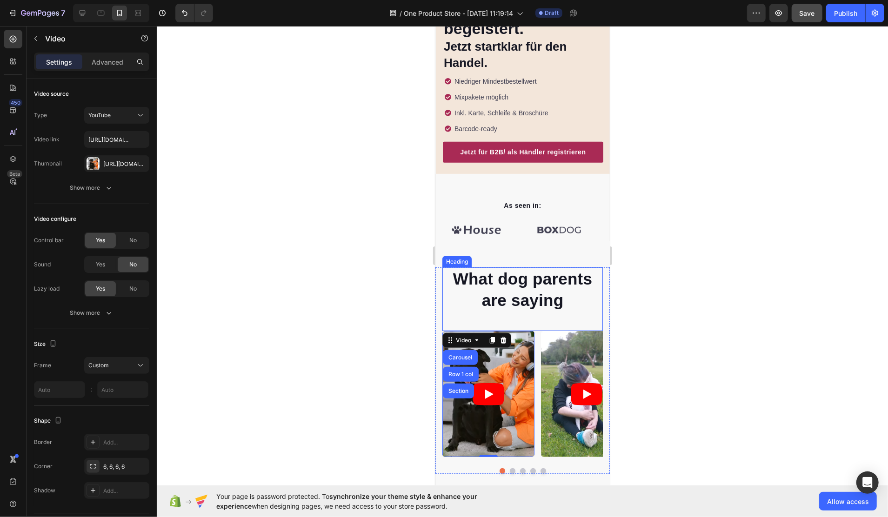
click at [526, 268] on p "What dog parents are saying" at bounding box center [522, 289] width 159 height 42
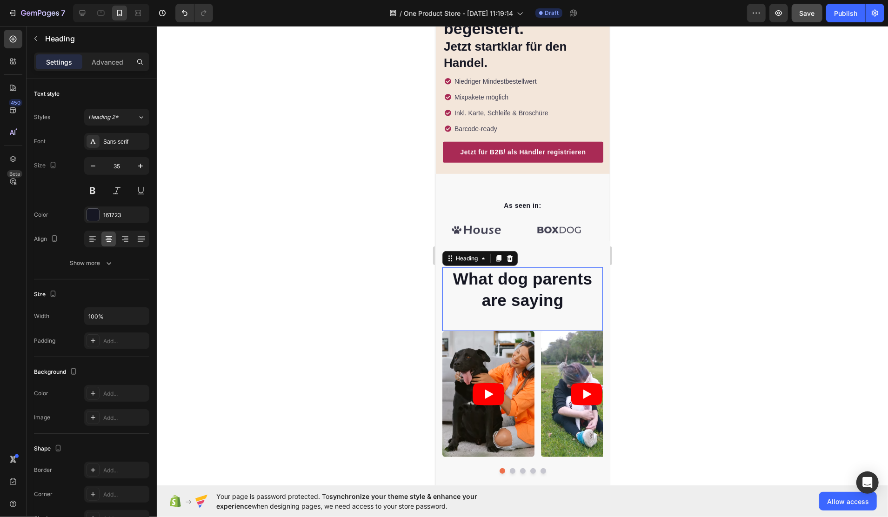
scroll to position [380, 0]
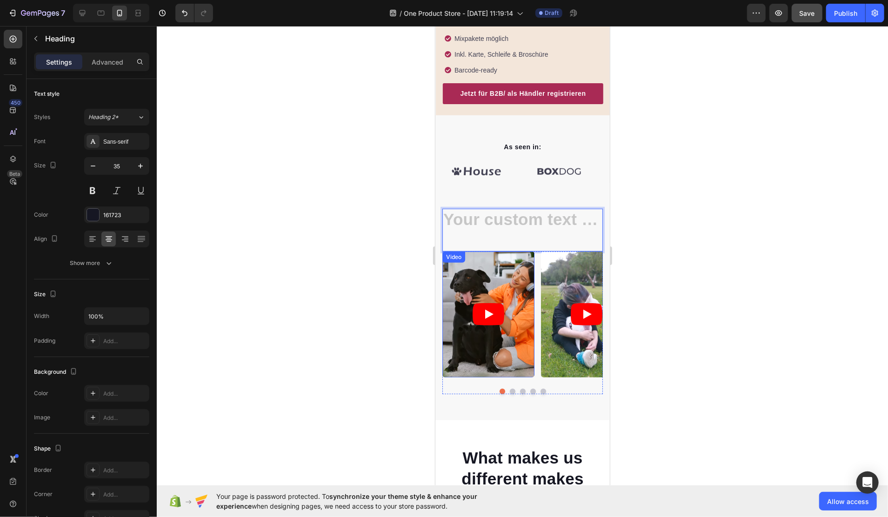
click at [455, 253] on div "Video" at bounding box center [453, 257] width 19 height 8
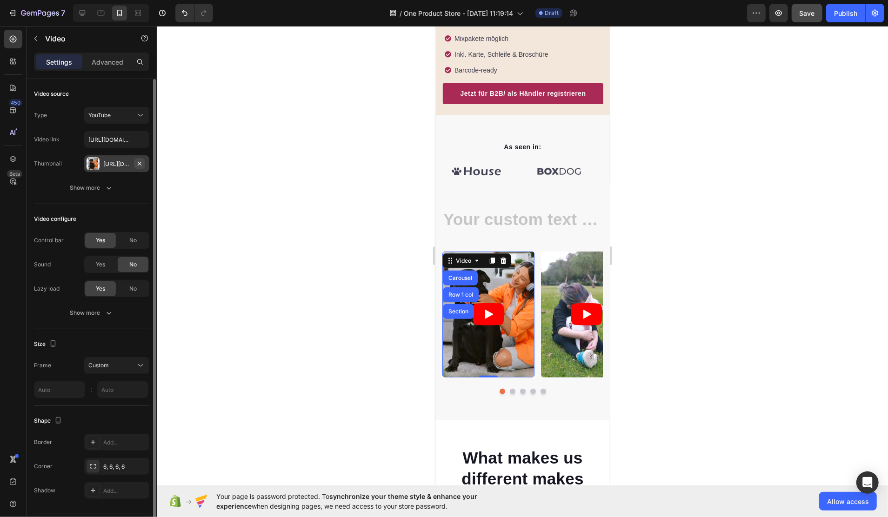
click at [138, 163] on icon "button" at bounding box center [139, 163] width 7 height 7
click at [138, 121] on button "YouTube" at bounding box center [116, 115] width 65 height 17
click at [119, 96] on div "Video source" at bounding box center [91, 94] width 115 height 15
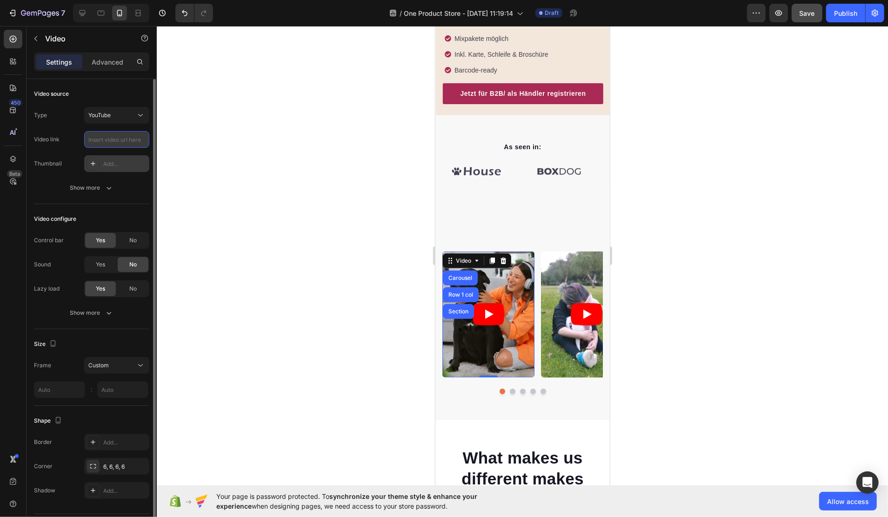
scroll to position [0, 0]
click at [134, 115] on div "YouTube" at bounding box center [111, 115] width 47 height 8
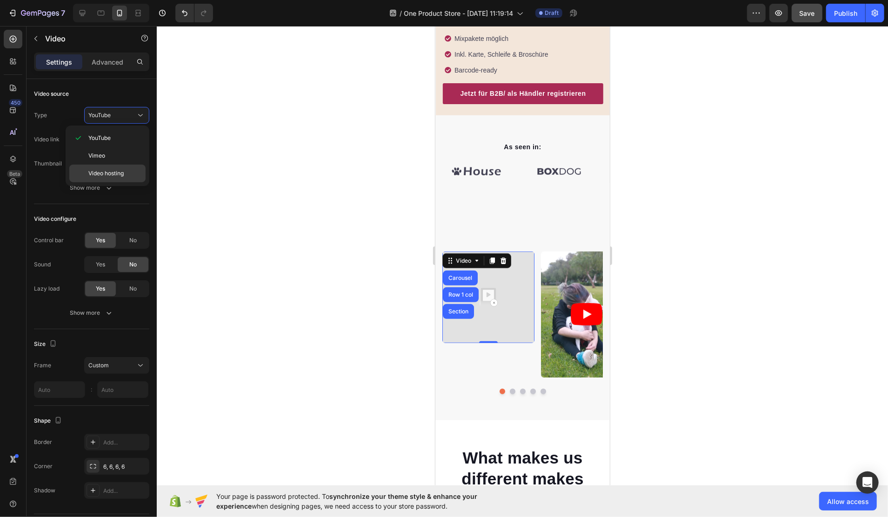
click at [111, 169] on span "Video hosting" at bounding box center [105, 173] width 35 height 8
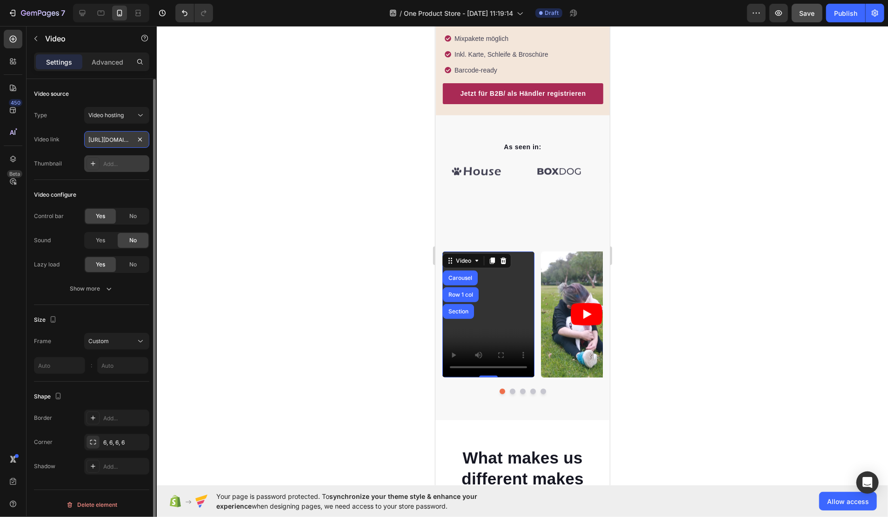
click at [111, 139] on input "https://www.youtube.com/watch?v=UCba3qQ1I10" at bounding box center [116, 139] width 65 height 17
paste input "cdn.shopify.com/videos/c/o/v/513e8319ccd3446da0830d41a91cb2d6.mp4"
type input "https://cdn.shopify.com/videos/c/o/v/513e8319ccd3446da0830d41a91cb2d6.mp4"
click at [131, 305] on div "Video source Type Video hosting Video link https://cdn.shopify.com/videos/c/o/v…" at bounding box center [91, 343] width 115 height 77
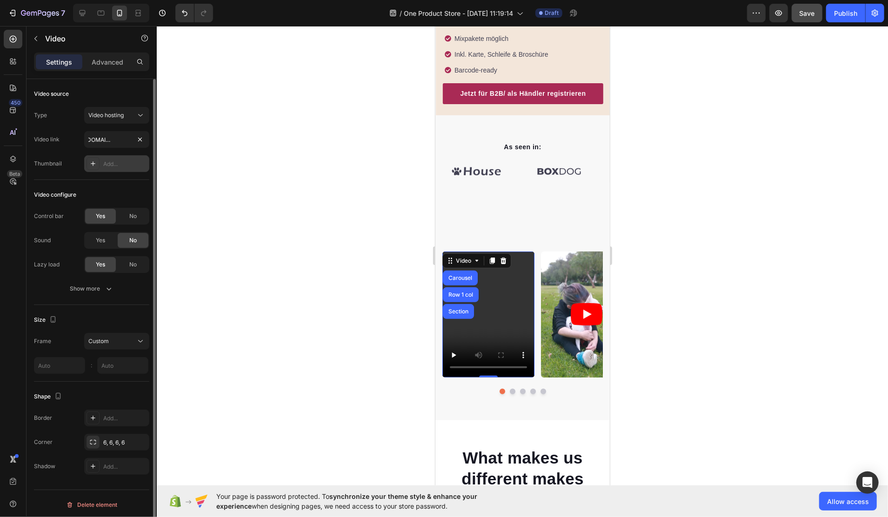
scroll to position [0, 0]
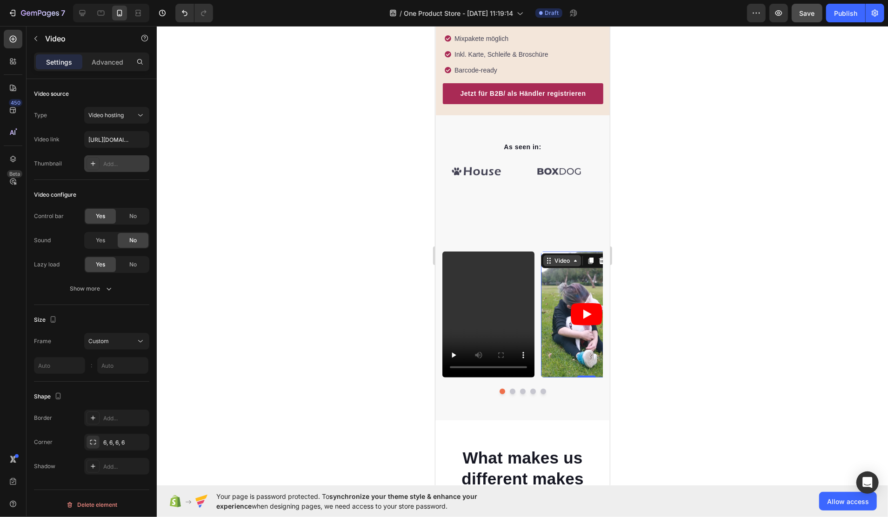
click at [550, 255] on div "Video" at bounding box center [562, 260] width 38 height 11
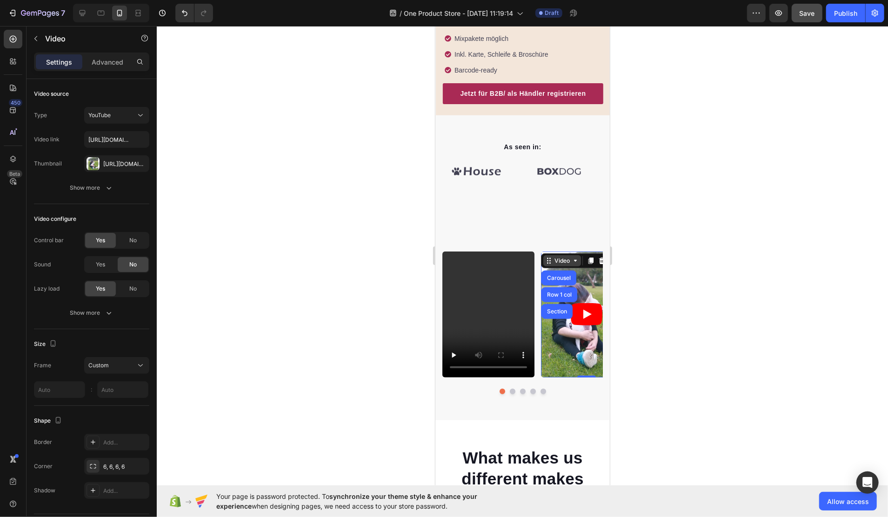
click at [556, 256] on div "Video" at bounding box center [561, 260] width 19 height 8
click at [558, 324] on article at bounding box center [587, 314] width 92 height 126
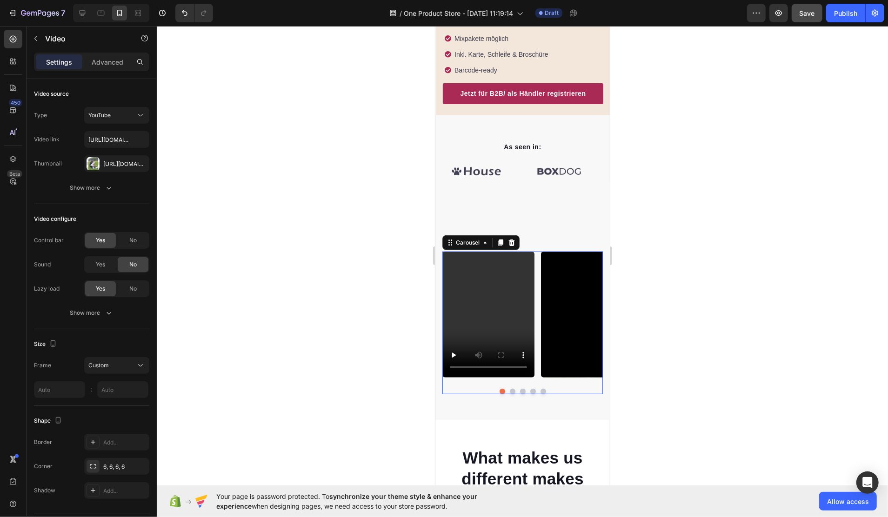
click at [504, 389] on div at bounding box center [522, 392] width 161 height 6
click at [510, 389] on button "Dot" at bounding box center [513, 392] width 6 height 6
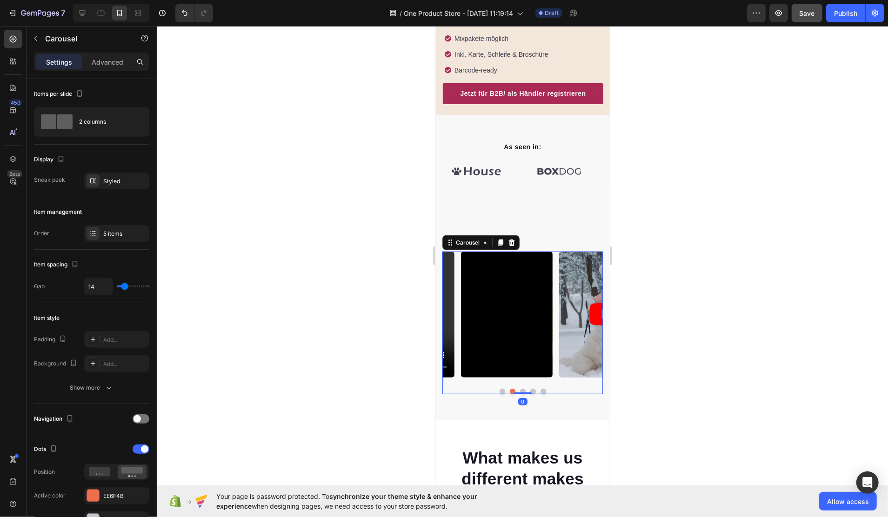
click at [510, 389] on button "Dot" at bounding box center [513, 392] width 6 height 6
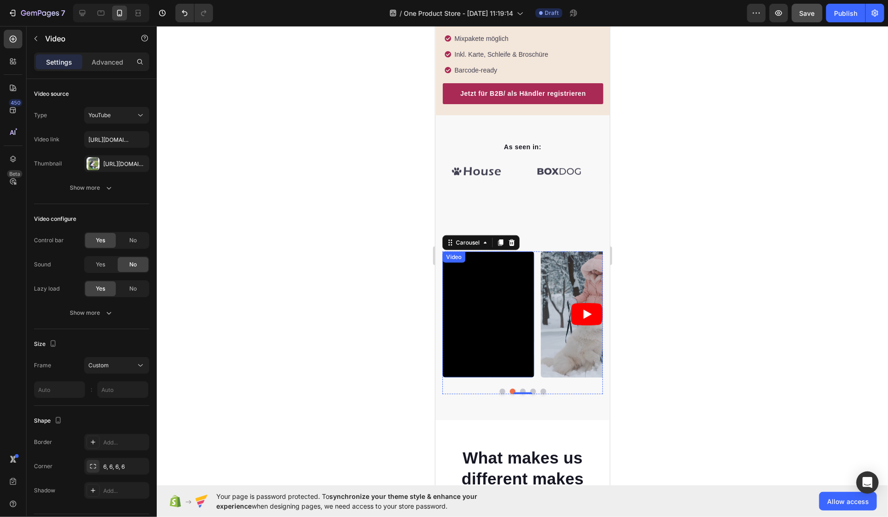
click at [455, 253] on div "Video" at bounding box center [453, 257] width 19 height 8
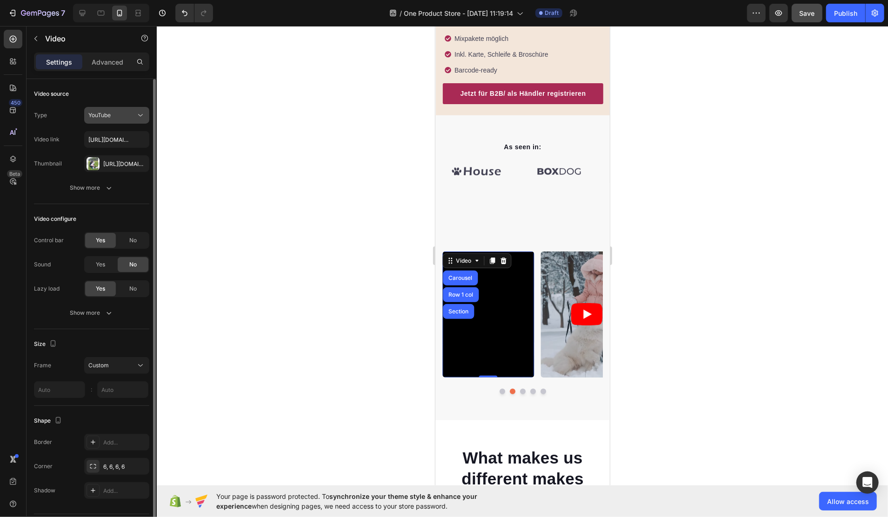
click at [112, 114] on div "YouTube" at bounding box center [111, 115] width 47 height 8
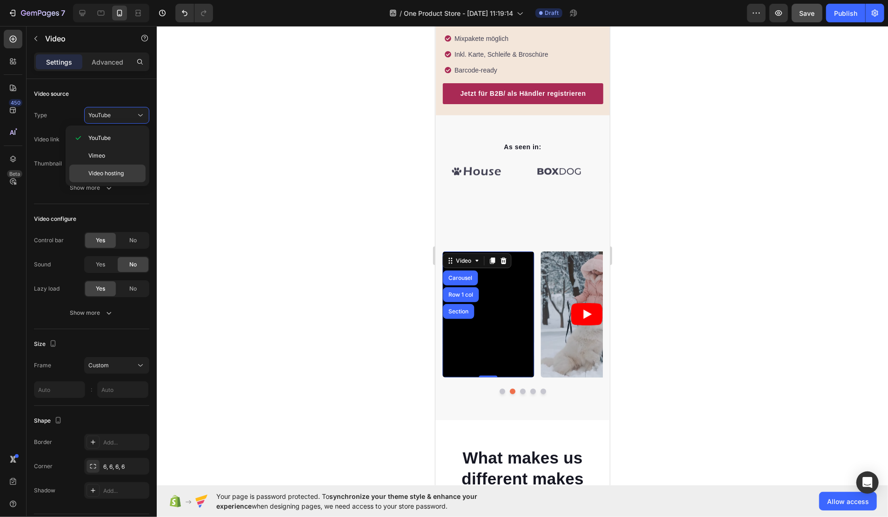
click at [111, 167] on div "Video hosting" at bounding box center [107, 174] width 76 height 18
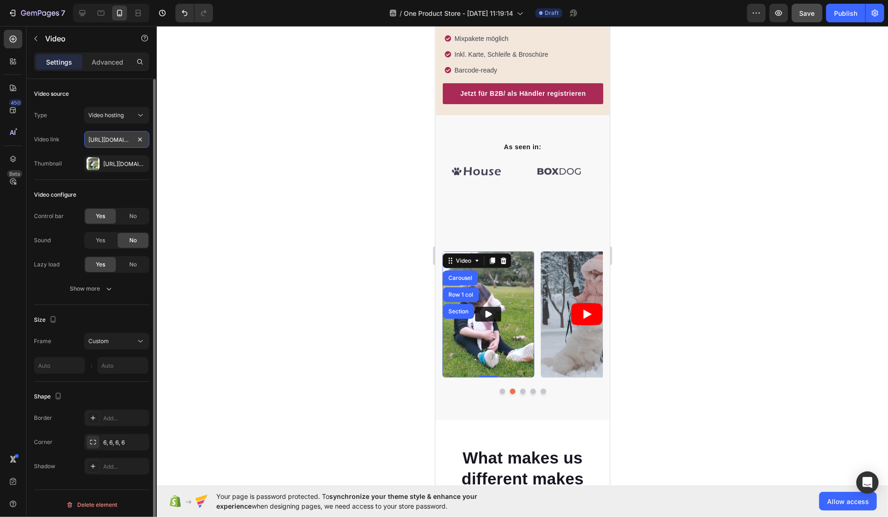
click at [111, 141] on input "https://cdn.shopify.com/videos/c/o/v/8432697ab1a3415c977a819aa651739e.mp4" at bounding box center [116, 139] width 65 height 17
paste input "b545d2b7384f4084b1351bf4fca616cc"
type input "https://cdn.shopify.com/videos/c/o/v/b545d2b7384f4084b1351bf4fca616cc.mp4"
click at [142, 161] on icon "button" at bounding box center [139, 163] width 7 height 7
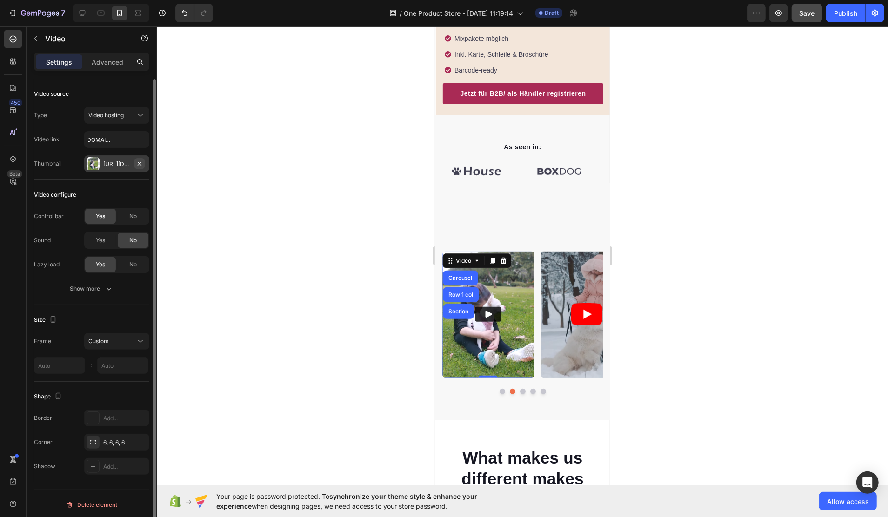
scroll to position [0, 0]
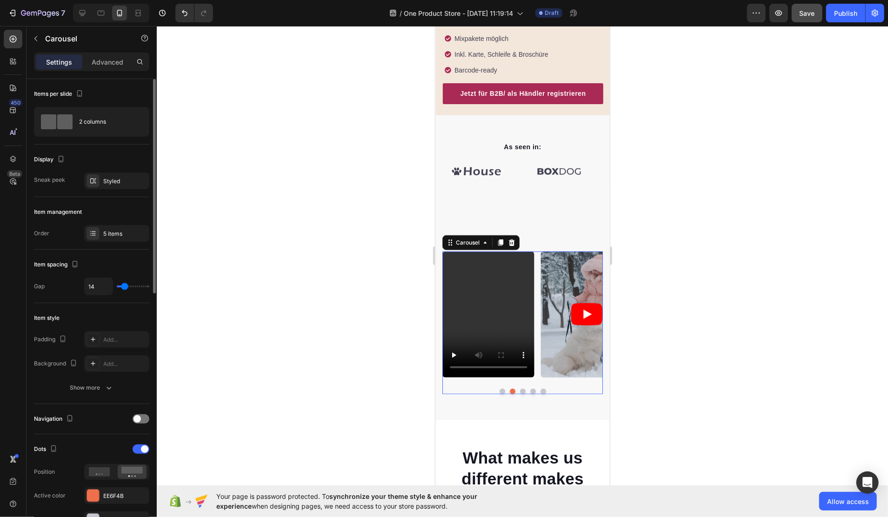
click at [520, 389] on button "Dot" at bounding box center [523, 392] width 6 height 6
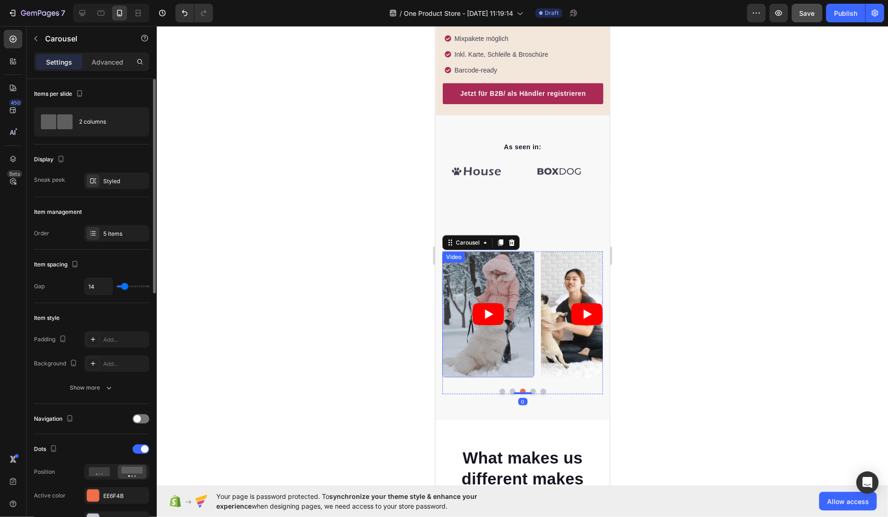
click at [455, 253] on div "Video" at bounding box center [453, 257] width 19 height 8
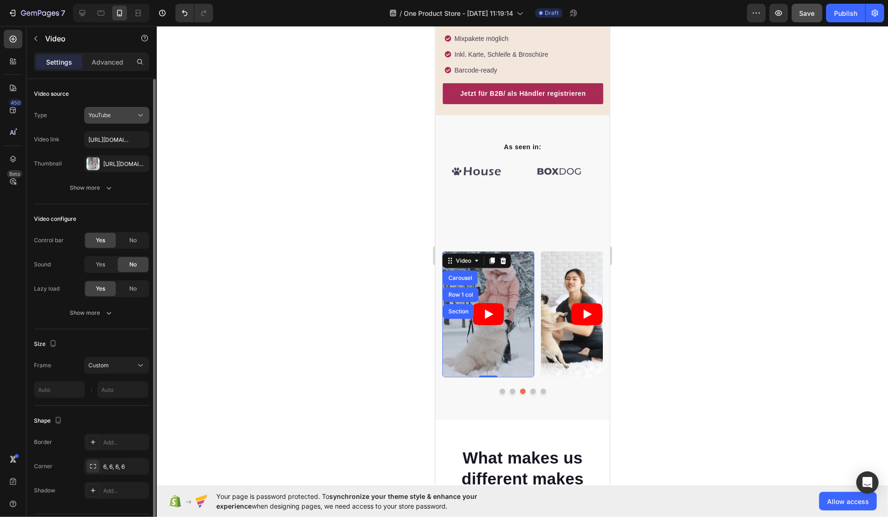
click at [108, 120] on button "YouTube" at bounding box center [116, 115] width 65 height 17
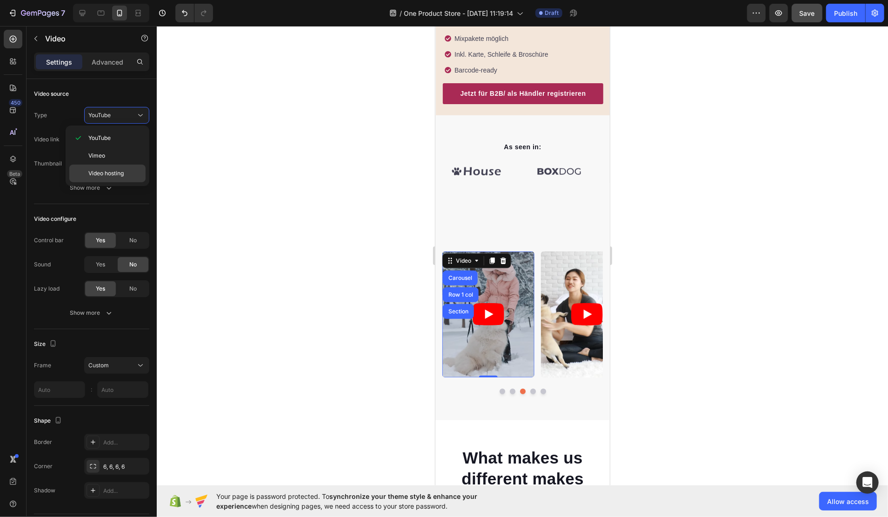
click at [114, 170] on span "Video hosting" at bounding box center [105, 173] width 35 height 8
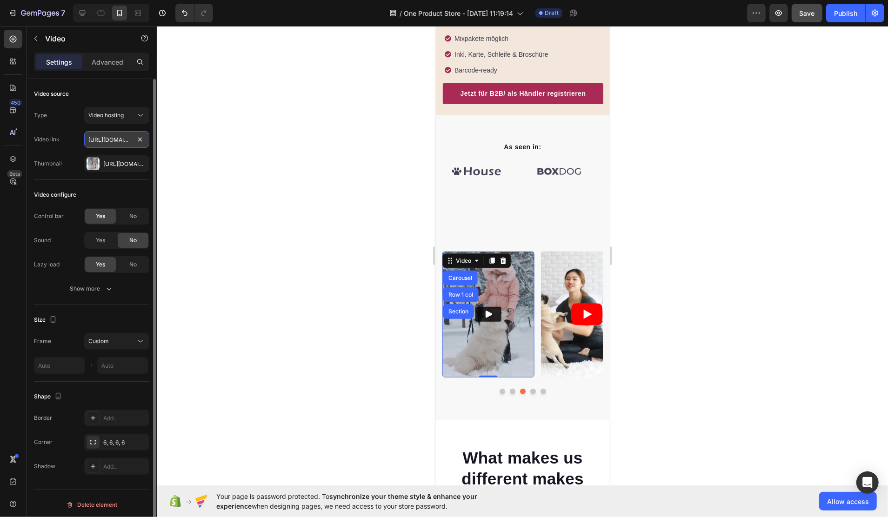
click at [109, 141] on input "https://www.youtube.com/watch?v=3wAl-JnSsvU" at bounding box center [116, 139] width 65 height 17
paste input "cdn.shopify.com/videos/c/o/v/a333f8344cd64b10b46c22adb7691217.mp4"
type input "https://cdn.shopify.com/videos/c/o/v/a333f8344cd64b10b46c22adb7691217.mp4"
click at [140, 162] on icon "button" at bounding box center [139, 163] width 7 height 7
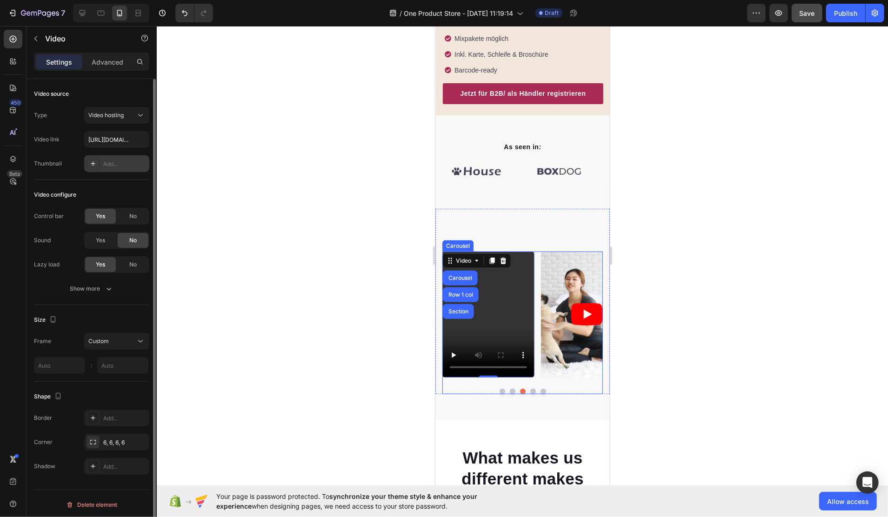
click at [530, 389] on button "Dot" at bounding box center [533, 392] width 6 height 6
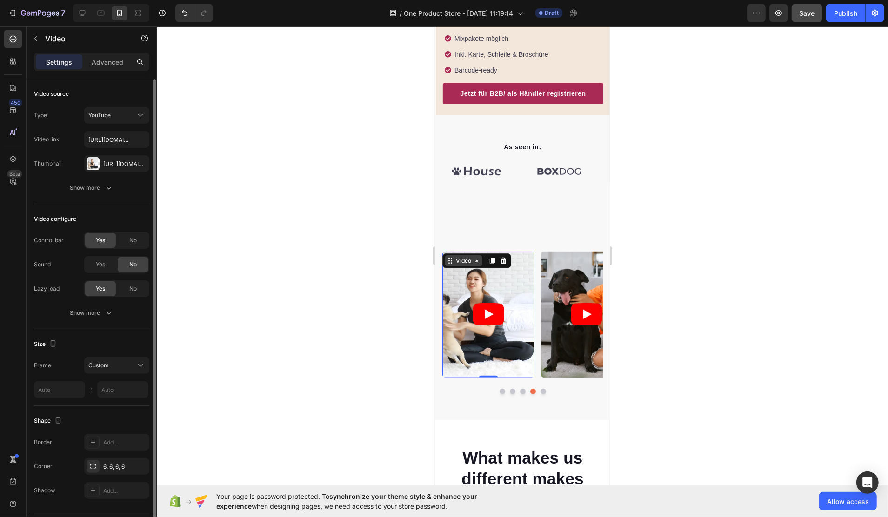
click at [445, 255] on div "Video" at bounding box center [463, 260] width 38 height 11
click at [116, 115] on div "YouTube" at bounding box center [111, 115] width 47 height 8
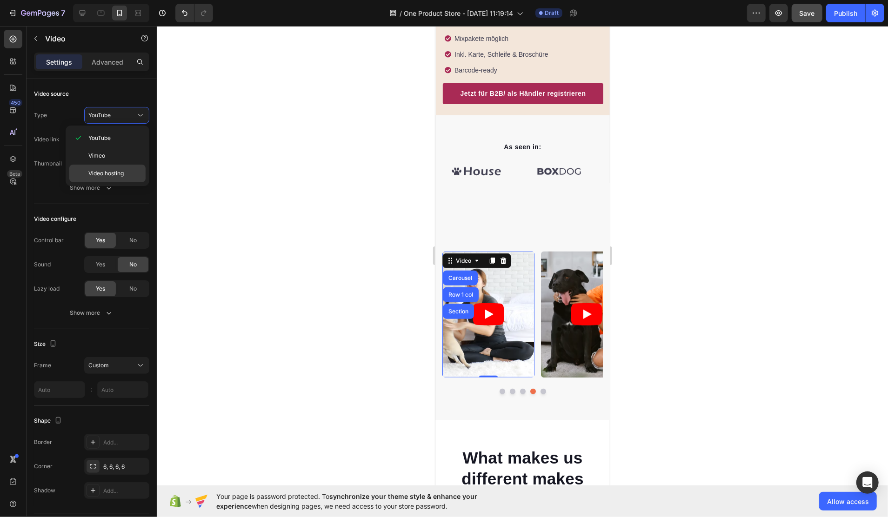
click at [117, 166] on div "Video hosting" at bounding box center [107, 174] width 76 height 18
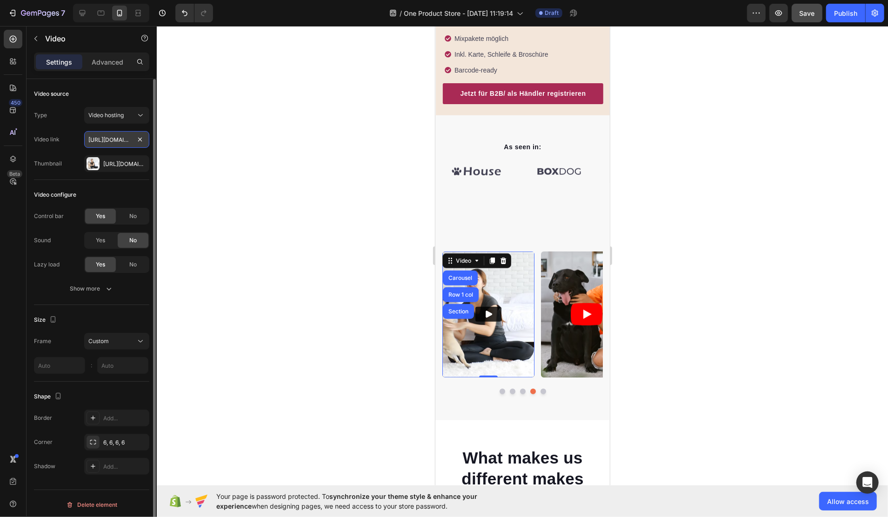
click at [114, 141] on input "https://www.youtube.com/watch?v=3wAl-JnSsvU" at bounding box center [116, 139] width 65 height 17
paste input "cdn.shopify.com/videos/c/o/v/b0f866a04a464a4ab1f798ed145fcb60.mp4"
type input "https://cdn.shopify.com/videos/c/o/v/b0f866a04a464a4ab1f798ed145fcb60.mp4"
click at [137, 161] on icon "button" at bounding box center [139, 163] width 7 height 7
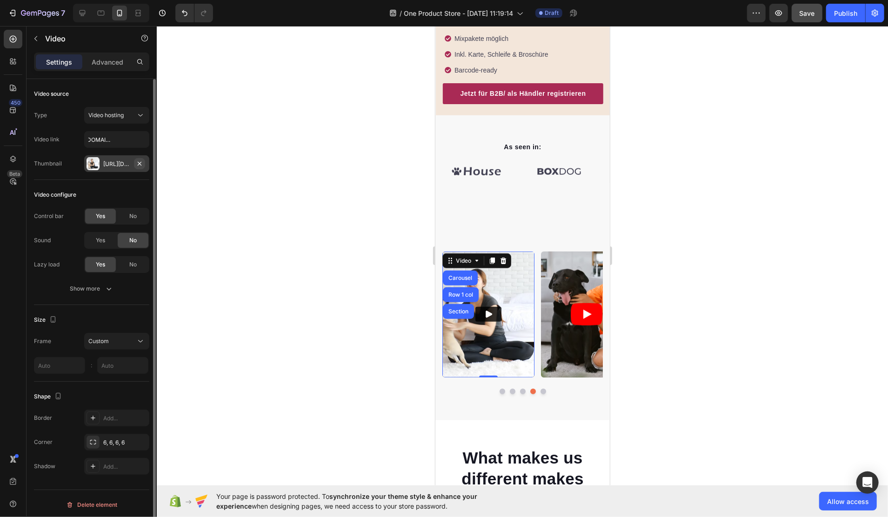
scroll to position [0, 0]
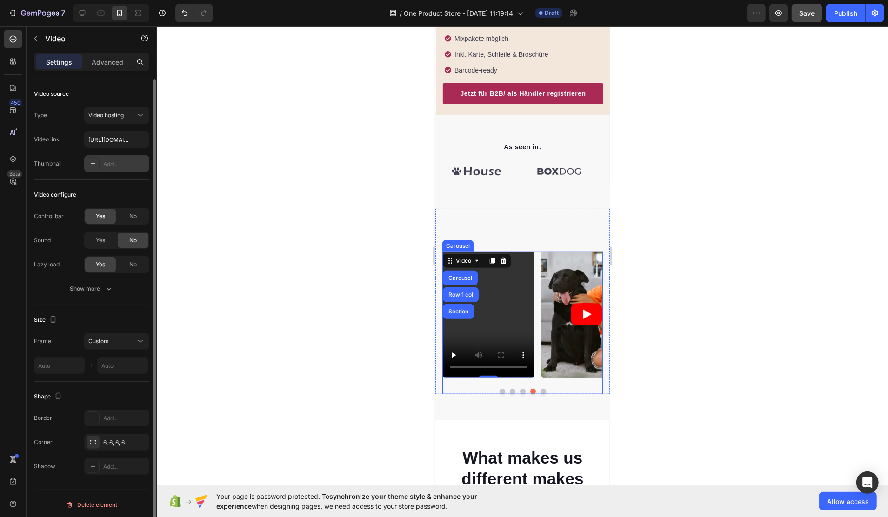
click at [540, 389] on button "Dot" at bounding box center [543, 392] width 6 height 6
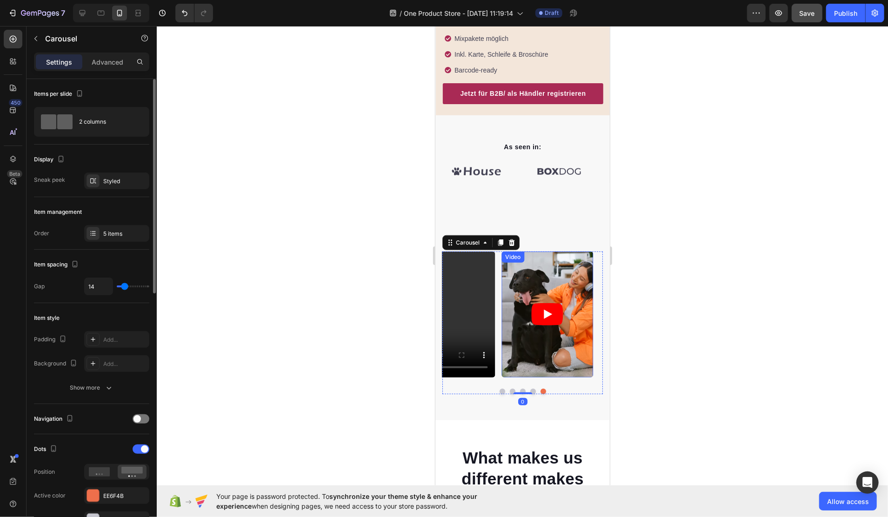
click at [513, 253] on div "Video" at bounding box center [512, 257] width 19 height 8
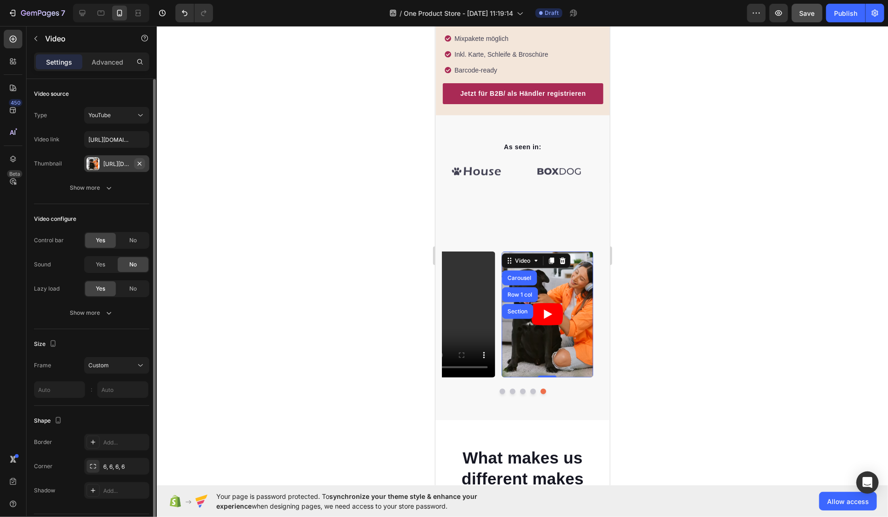
click at [141, 163] on icon "button" at bounding box center [139, 163] width 7 height 7
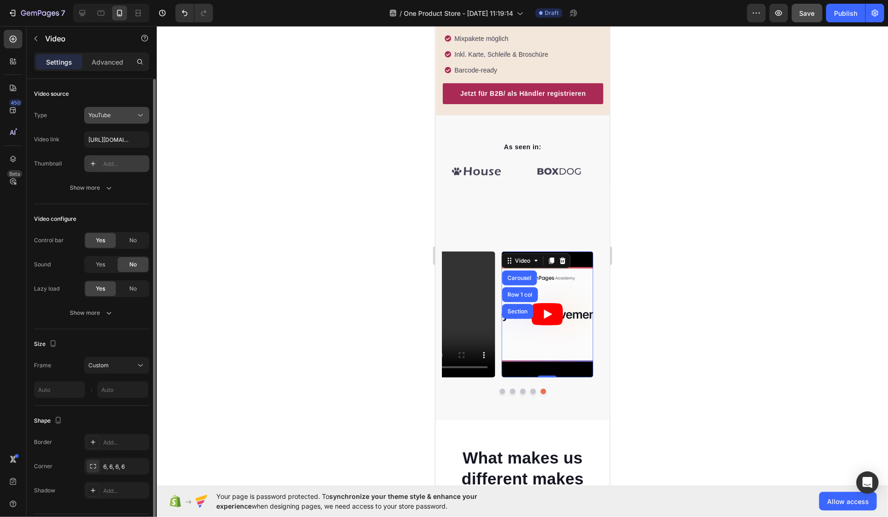
click at [137, 117] on icon at bounding box center [140, 115] width 9 height 9
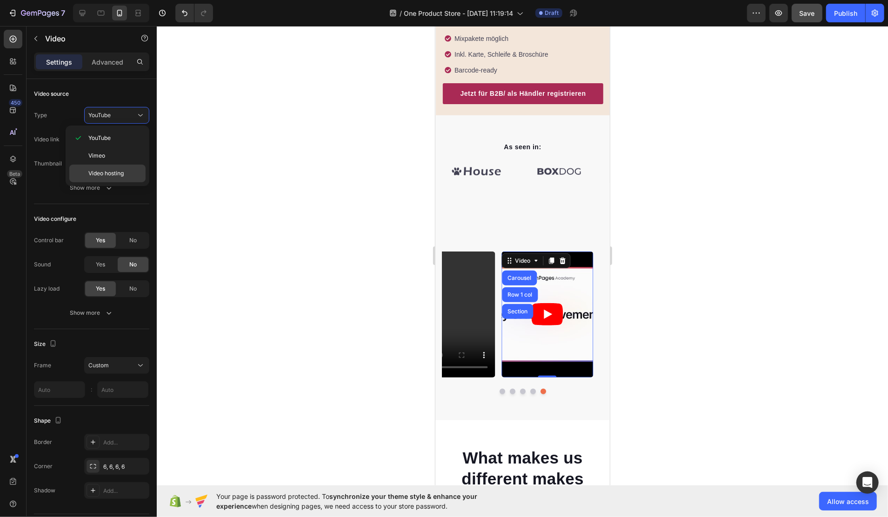
click at [110, 169] on span "Video hosting" at bounding box center [105, 173] width 35 height 8
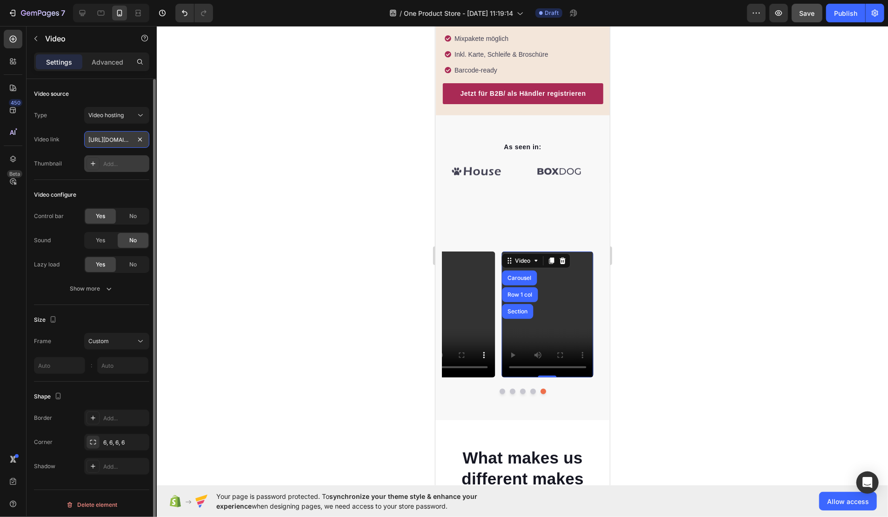
click at [110, 139] on input "https://www.youtube.com/watch?v=UCba3qQ1I10" at bounding box center [116, 139] width 65 height 17
paste input "cdn.shopify.com/videos/c/o/v/0b14997e63b449028319c4aca2708b48.mp4"
type input "https://cdn.shopify.com/videos/c/o/v/0b14997e63b449028319c4aca2708b48.mp4"
click at [270, 200] on div at bounding box center [523, 271] width 732 height 491
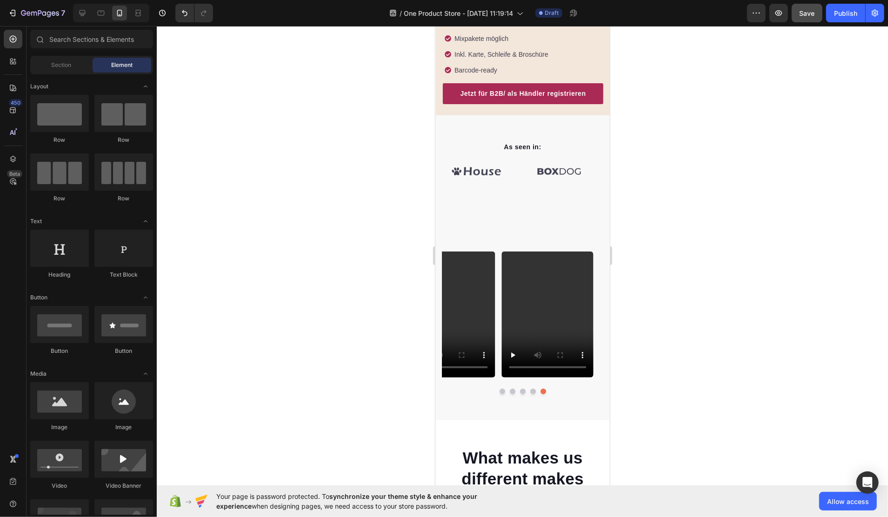
scroll to position [62, 0]
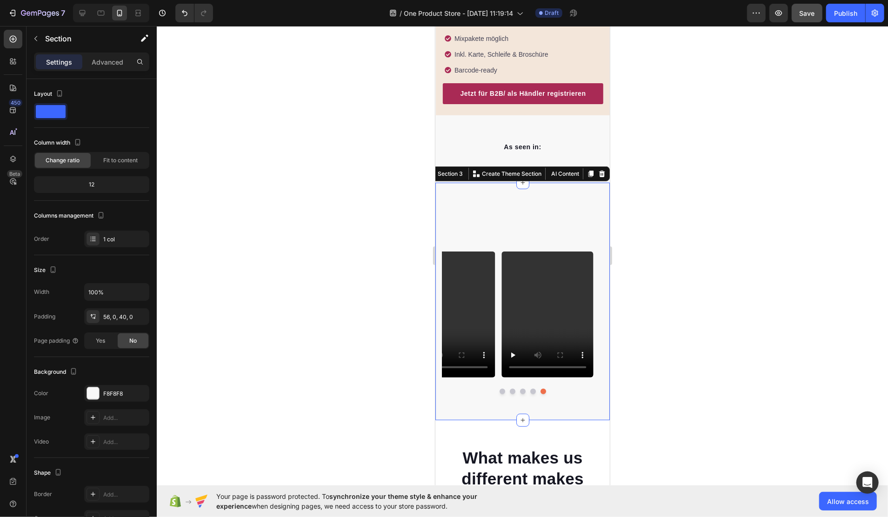
click at [541, 383] on div "Heading Video Video Video Video Video Carousel Row" at bounding box center [522, 304] width 175 height 193
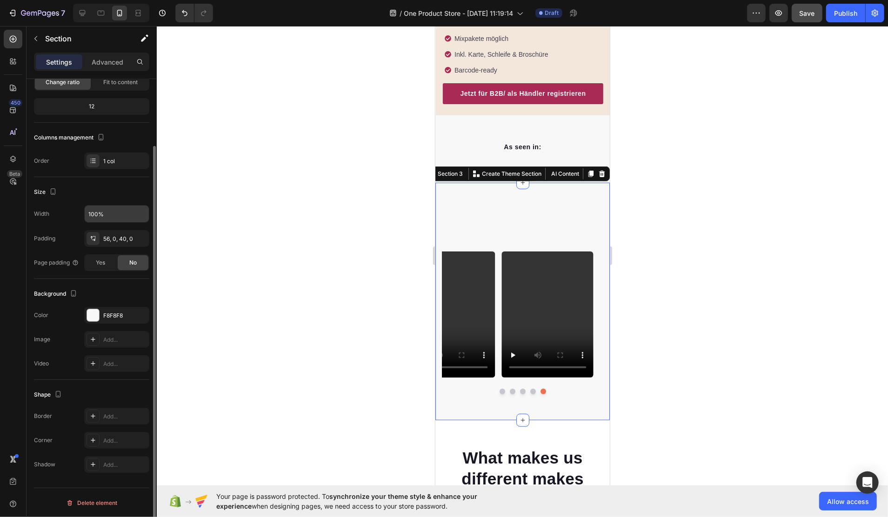
scroll to position [0, 0]
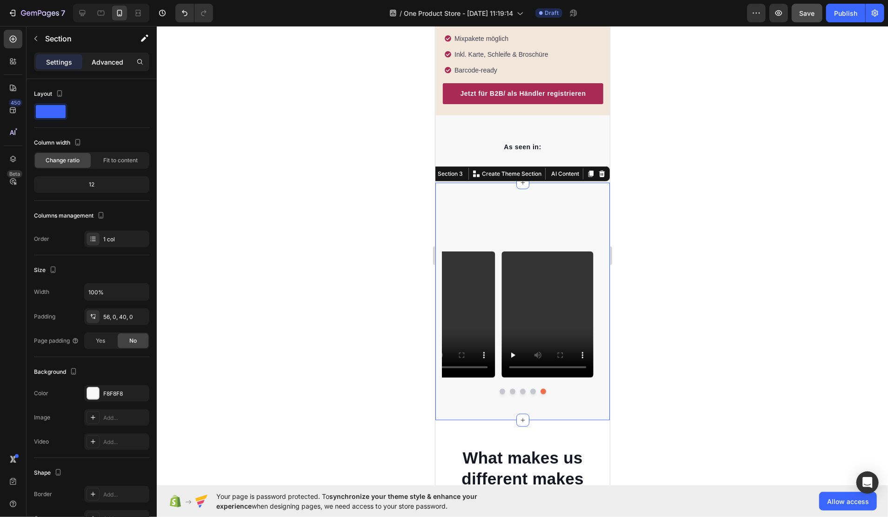
click at [98, 67] on div "Advanced" at bounding box center [107, 61] width 47 height 15
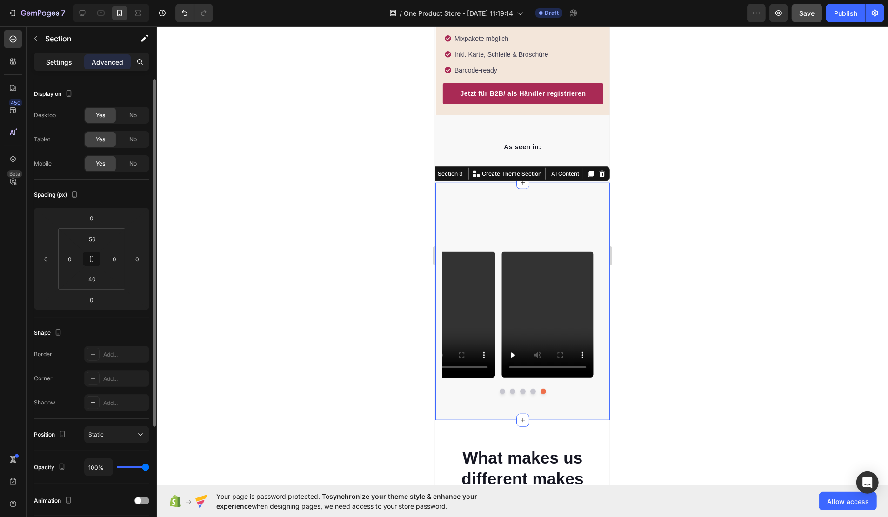
click at [62, 65] on p "Settings" at bounding box center [59, 62] width 26 height 10
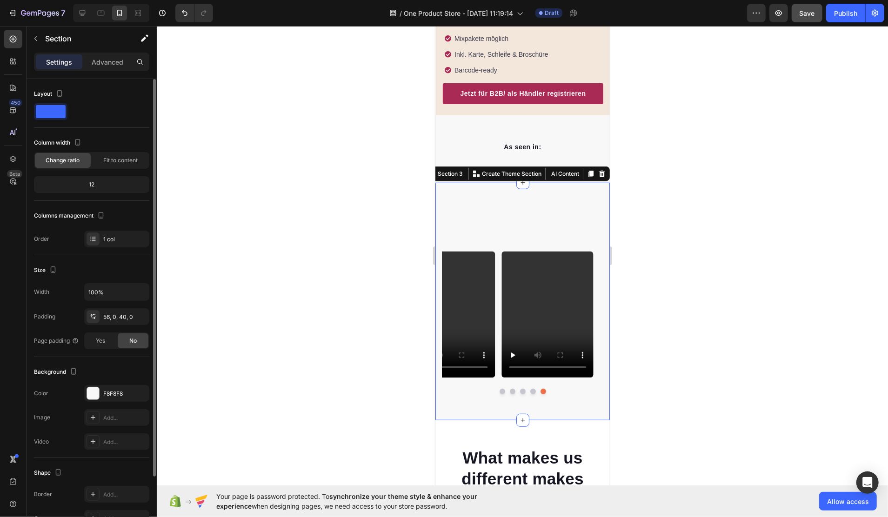
click at [57, 110] on span at bounding box center [51, 111] width 30 height 13
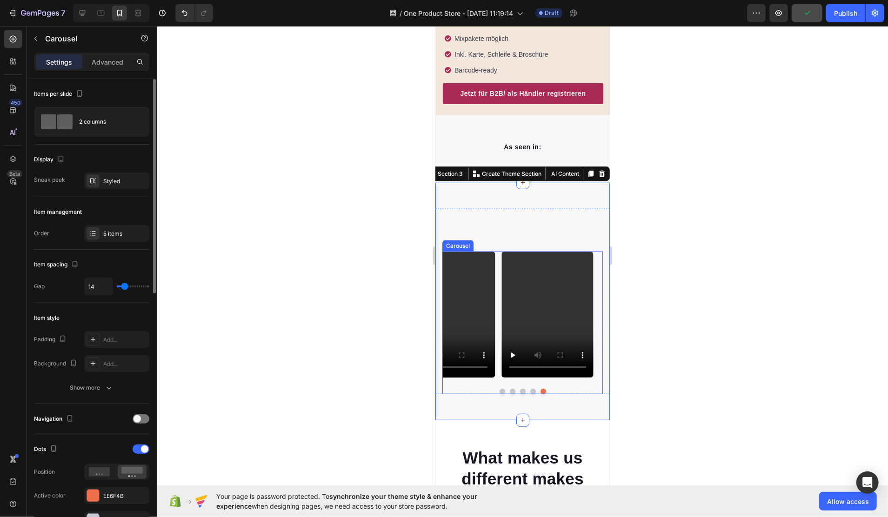
click at [479, 371] on div "Video Video Video Video Video Carousel" at bounding box center [522, 322] width 161 height 143
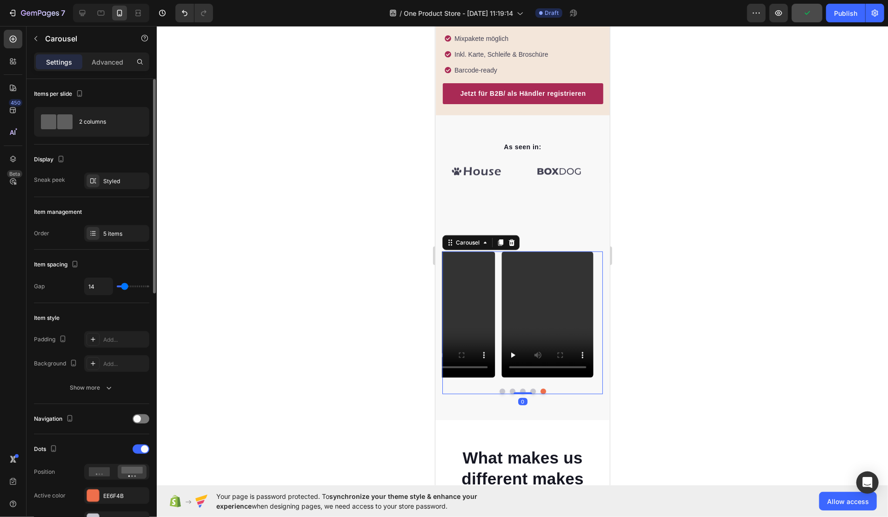
scroll to position [186, 0]
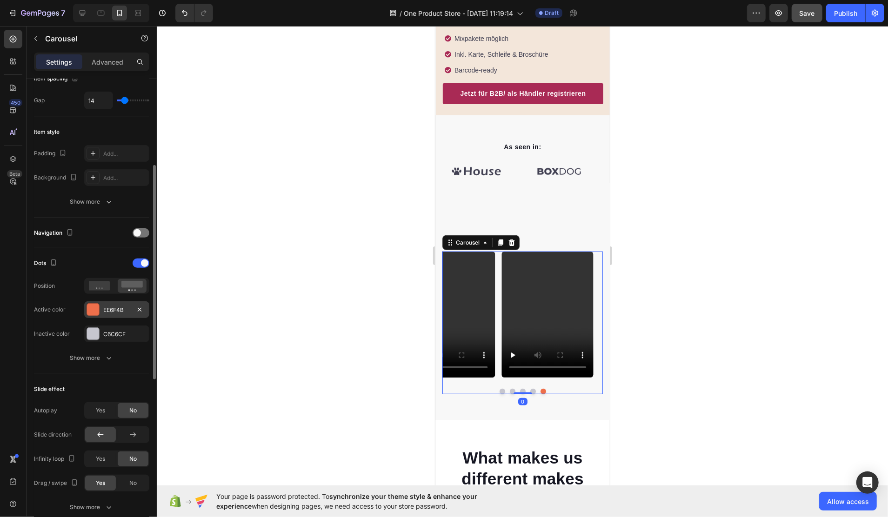
click at [94, 305] on div at bounding box center [93, 310] width 12 height 12
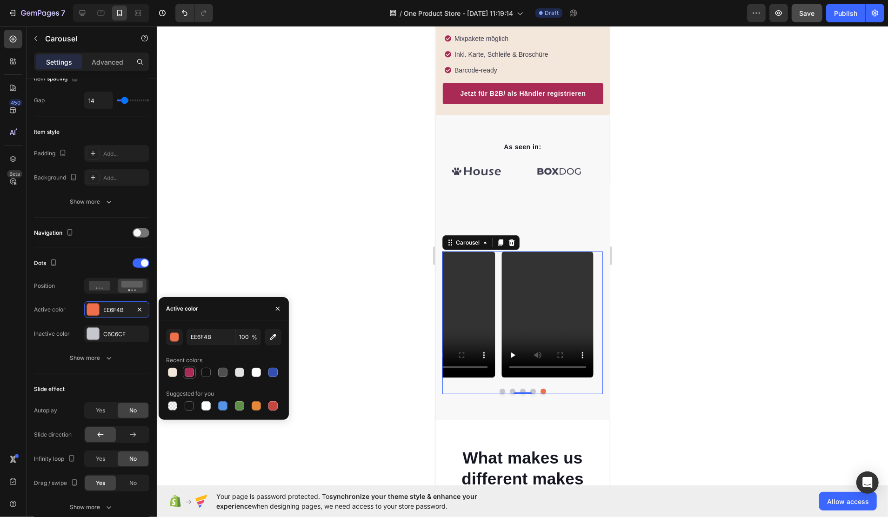
click at [190, 372] on div at bounding box center [189, 372] width 9 height 9
type input "A92A55"
click at [282, 256] on div at bounding box center [523, 271] width 732 height 491
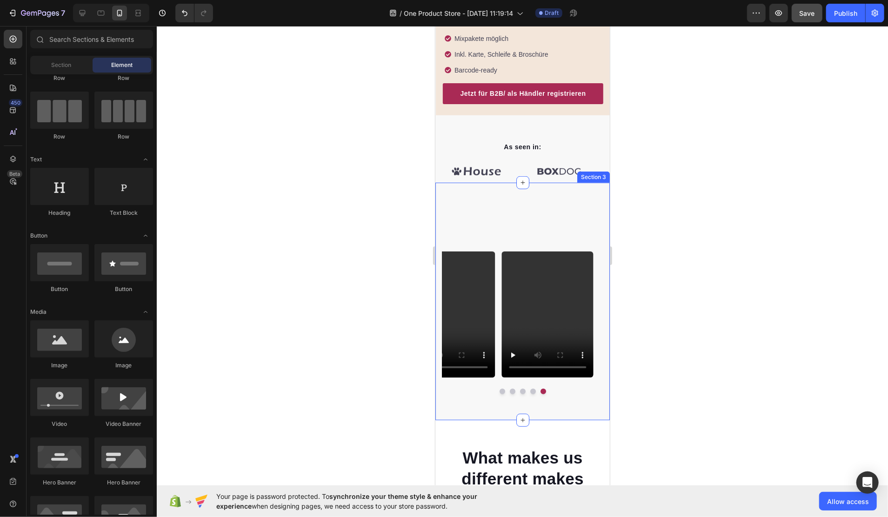
click at [491, 187] on div "Heading Video Video Video Video Video Carousel Row Section 3" at bounding box center [522, 300] width 175 height 237
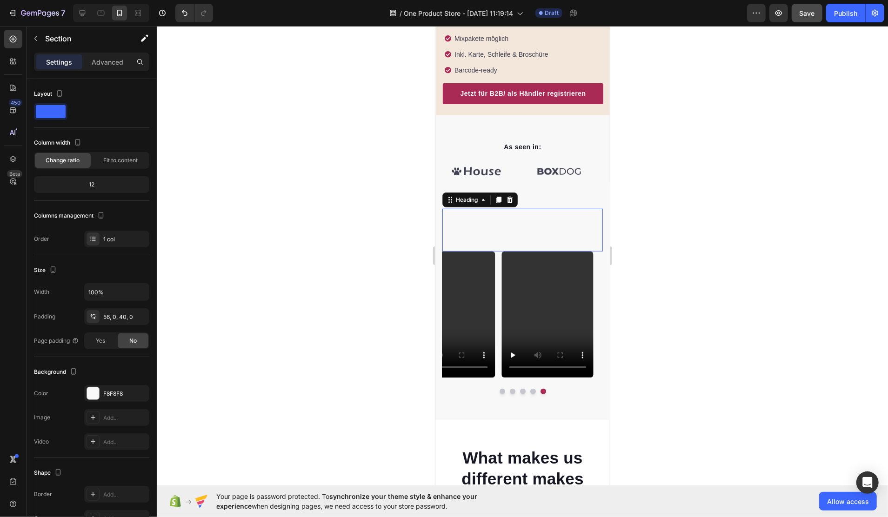
click at [484, 209] on p "Rich Text Editor. Editing area: main" at bounding box center [522, 219] width 159 height 21
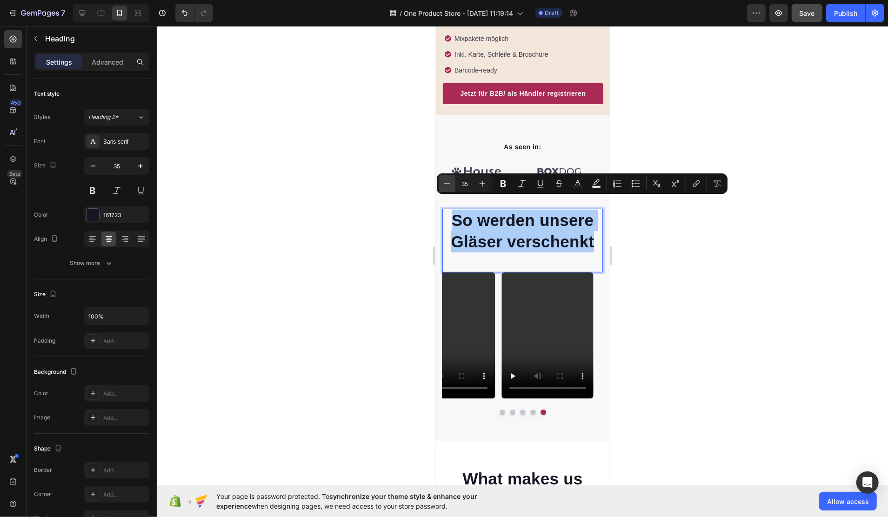
click at [450, 187] on icon "Editor contextual toolbar" at bounding box center [447, 183] width 9 height 9
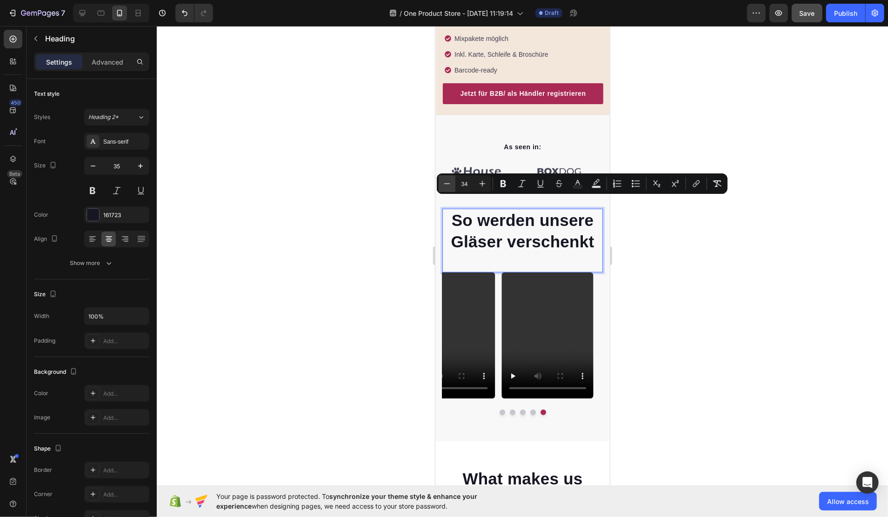
click at [450, 187] on icon "Editor contextual toolbar" at bounding box center [447, 183] width 9 height 9
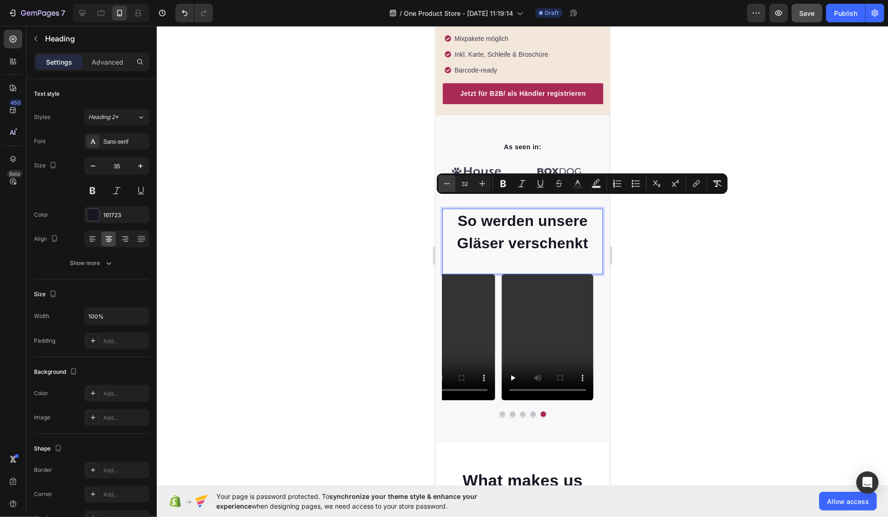
click at [450, 187] on icon "Editor contextual toolbar" at bounding box center [447, 183] width 9 height 9
type input "31"
click at [95, 168] on icon "button" at bounding box center [92, 165] width 9 height 9
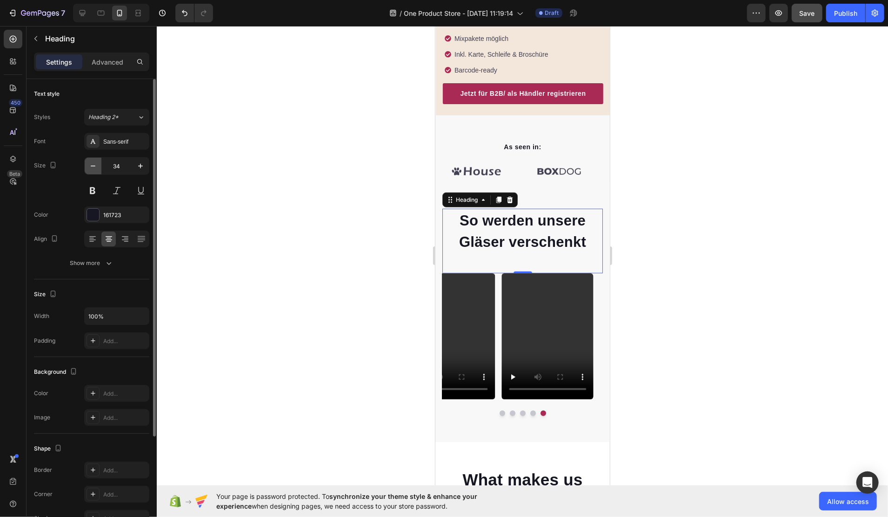
click at [95, 168] on icon "button" at bounding box center [92, 165] width 9 height 9
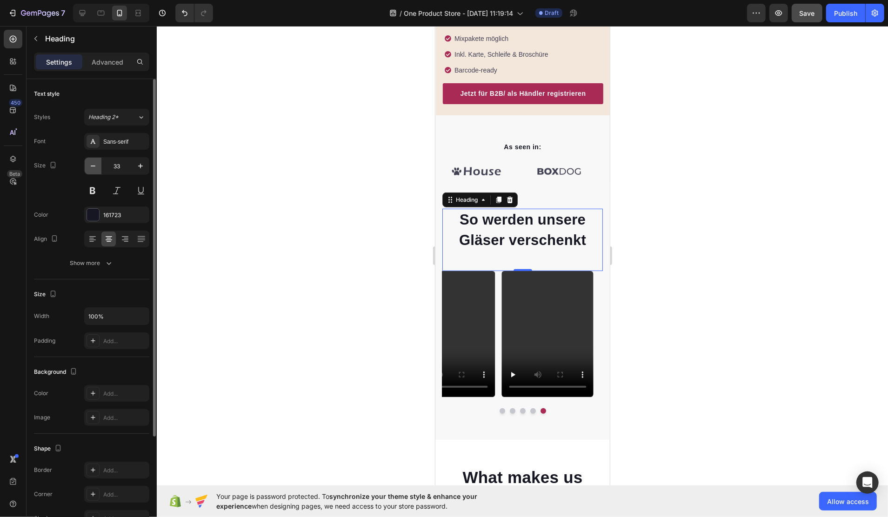
click at [95, 168] on icon "button" at bounding box center [92, 165] width 9 height 9
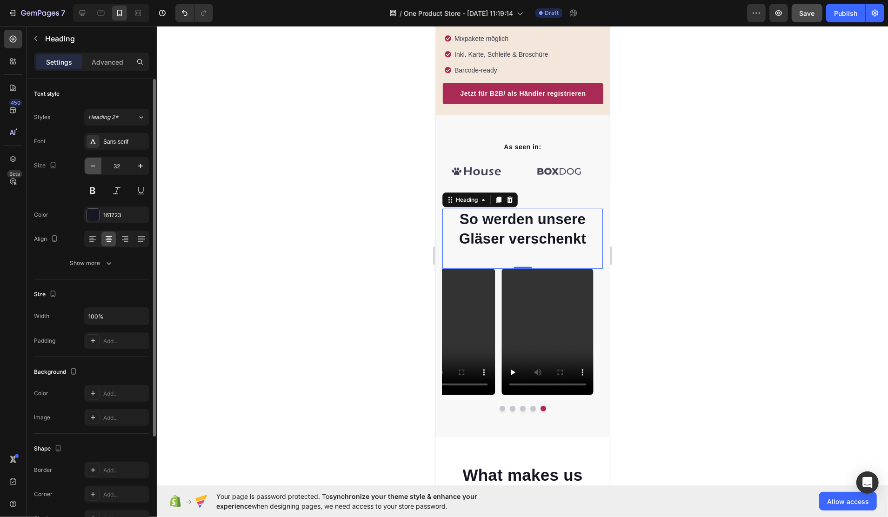
click at [95, 168] on icon "button" at bounding box center [92, 165] width 9 height 9
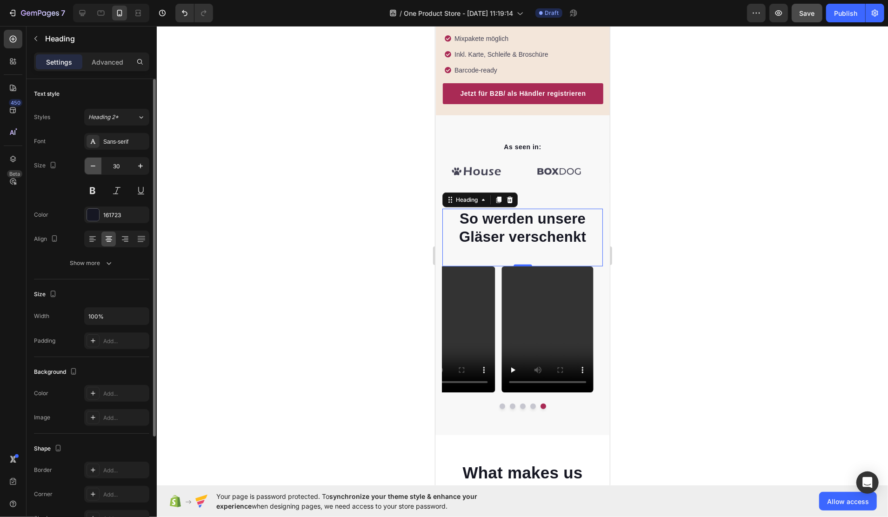
click at [95, 168] on icon "button" at bounding box center [92, 165] width 9 height 9
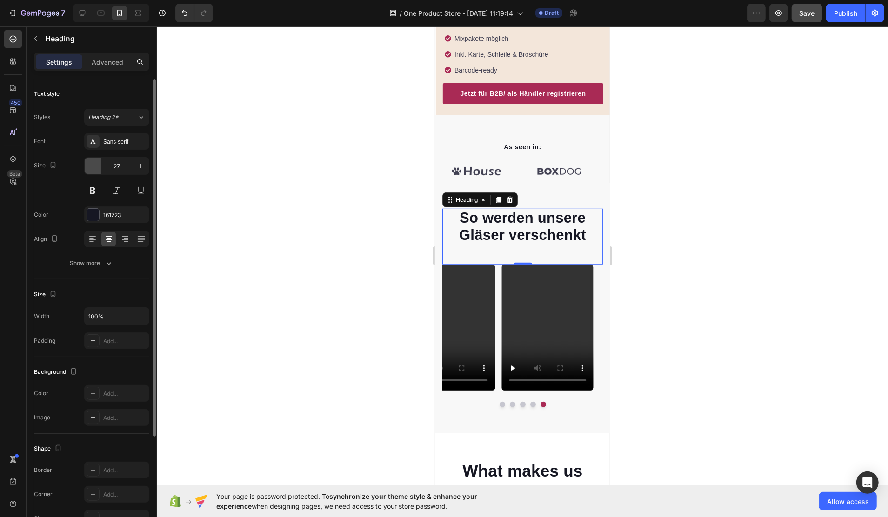
click at [95, 168] on icon "button" at bounding box center [92, 165] width 9 height 9
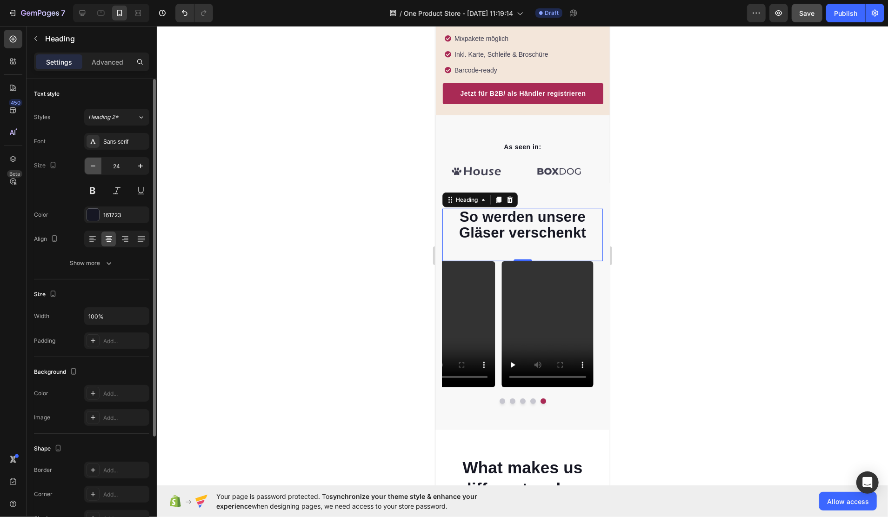
click at [95, 168] on icon "button" at bounding box center [92, 165] width 9 height 9
type input "22"
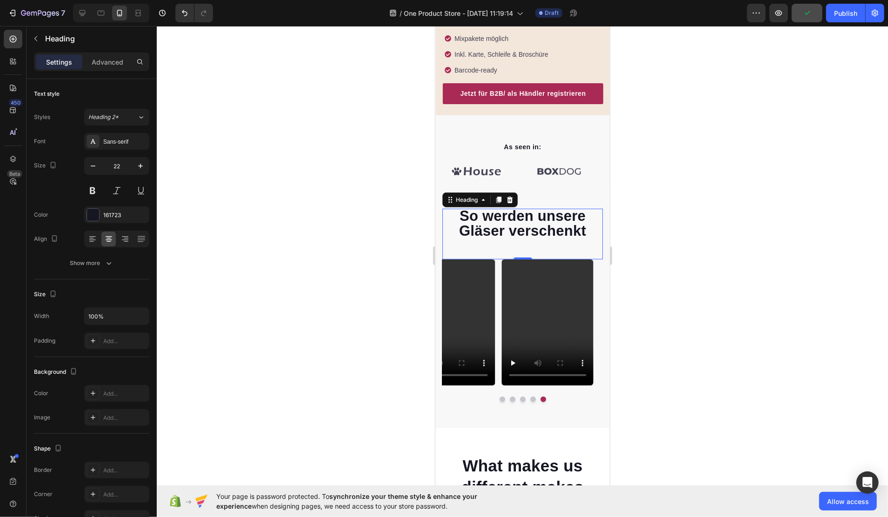
click at [481, 219] on span "So werden unsere Gläser verschenkt" at bounding box center [522, 223] width 127 height 31
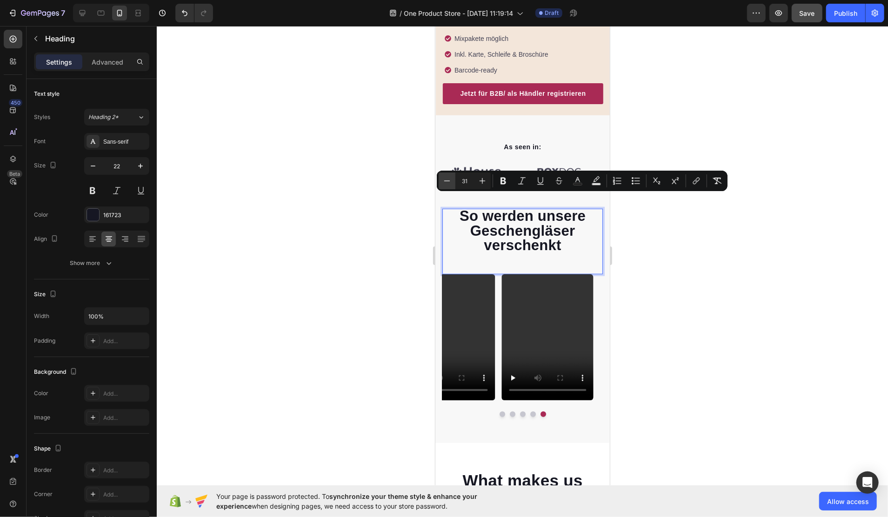
click at [445, 181] on icon "Editor contextual toolbar" at bounding box center [447, 180] width 9 height 9
click at [446, 181] on icon "Editor contextual toolbar" at bounding box center [447, 180] width 9 height 9
type input "28"
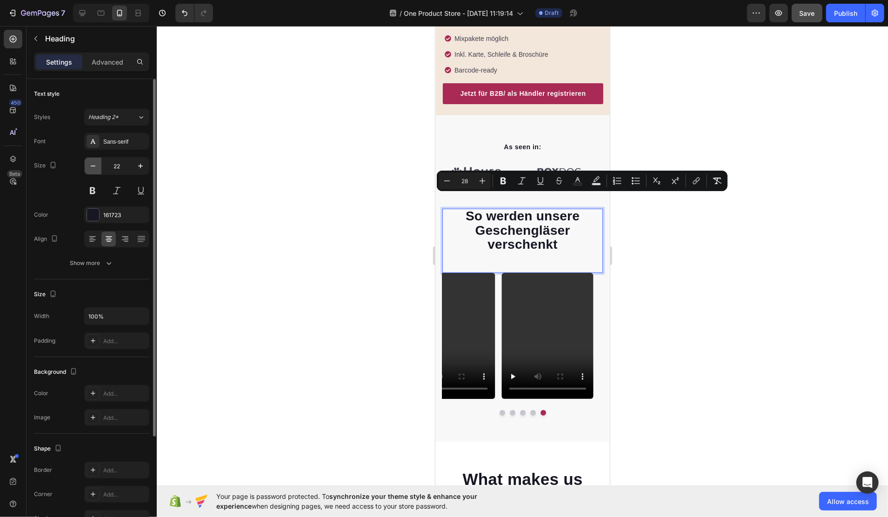
click at [97, 163] on icon "button" at bounding box center [92, 165] width 9 height 9
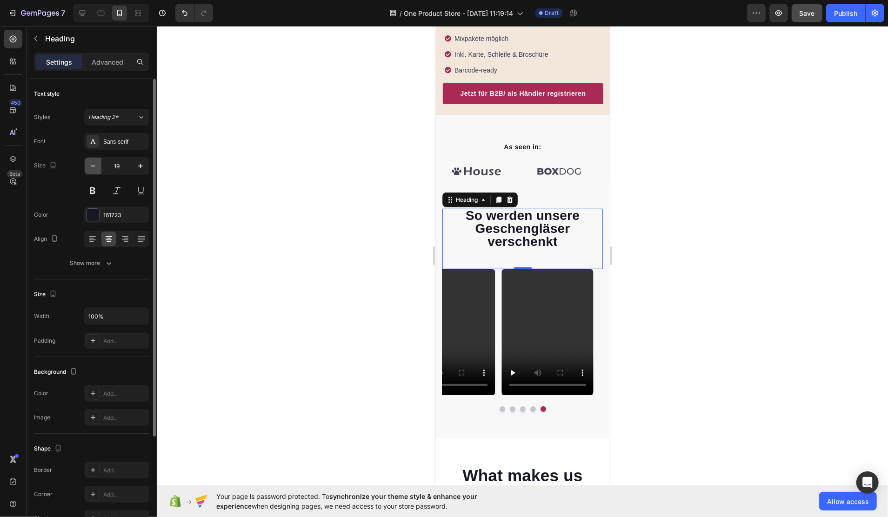
click at [97, 163] on icon "button" at bounding box center [92, 165] width 9 height 9
type input "17"
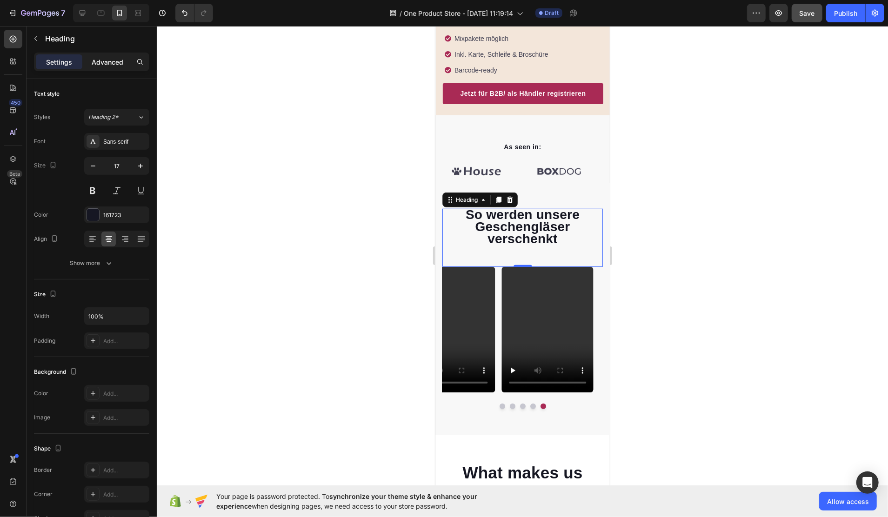
click at [120, 57] on p "Advanced" at bounding box center [108, 62] width 32 height 10
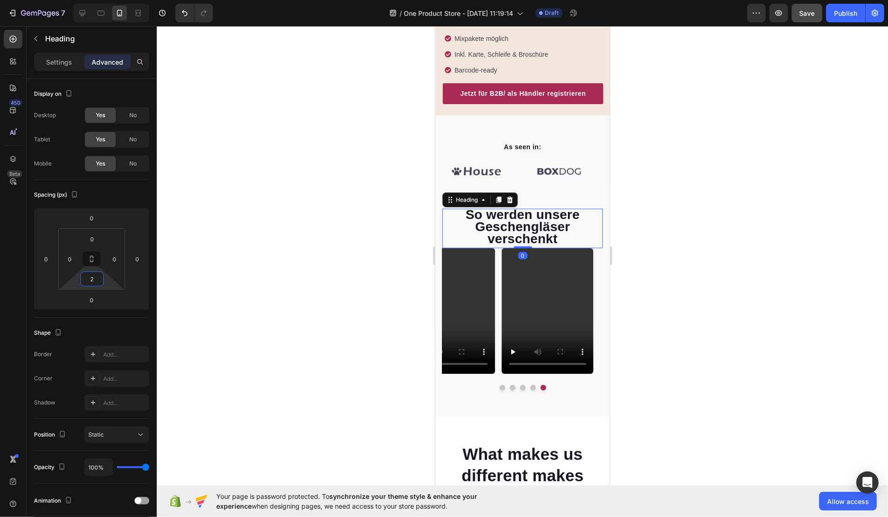
type input "0"
drag, startPoint x: 108, startPoint y: 281, endPoint x: 112, endPoint y: 295, distance: 14.3
click at [112, 0] on html "7 Version history / One Product Store - Aug 27, 11:19:14 Draft Preview Save Pub…" at bounding box center [444, 0] width 888 height 0
click at [623, 295] on div at bounding box center [523, 271] width 732 height 491
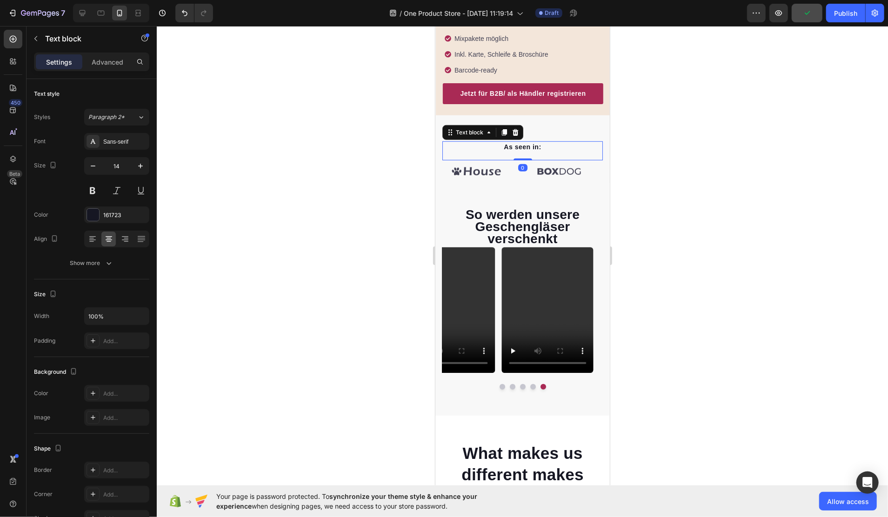
click at [560, 142] on p "As seen in:" at bounding box center [522, 147] width 159 height 10
click at [675, 141] on div at bounding box center [523, 271] width 732 height 491
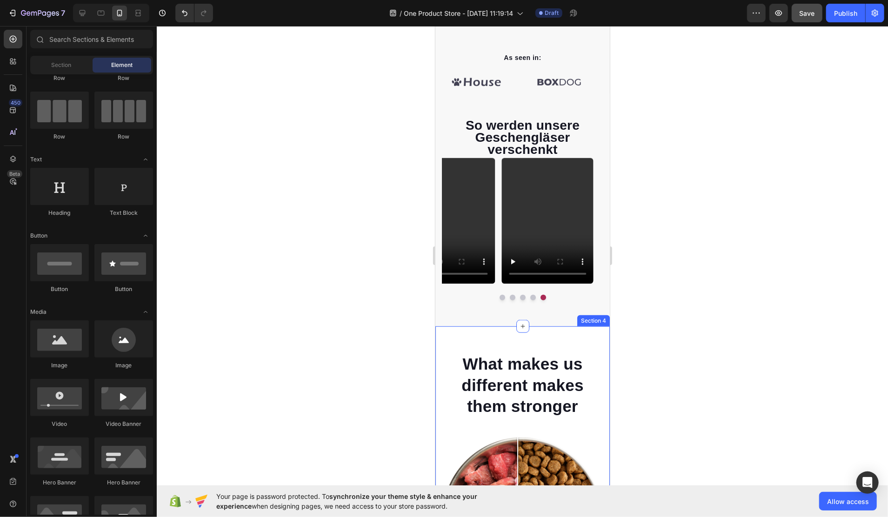
scroll to position [451, 0]
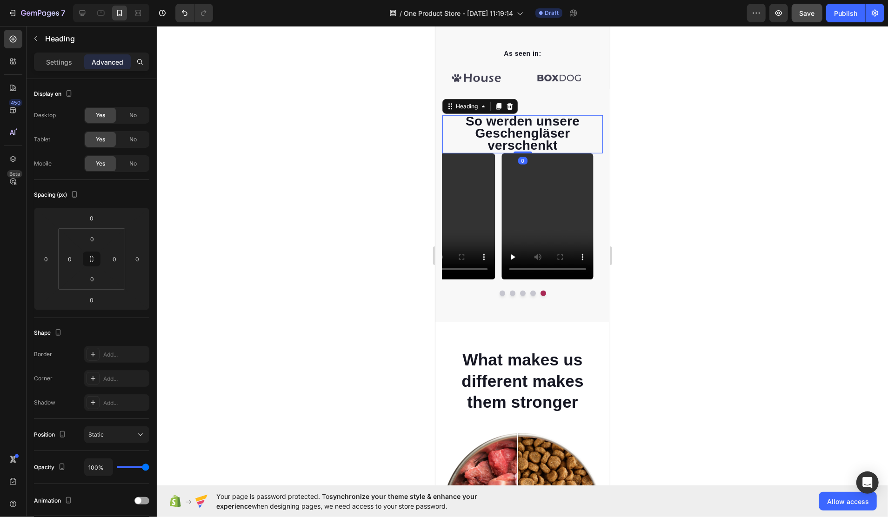
click at [526, 138] on span "So werden unsere Geschengläser verschenkt" at bounding box center [522, 133] width 114 height 39
click at [54, 57] on p "Settings" at bounding box center [59, 62] width 26 height 10
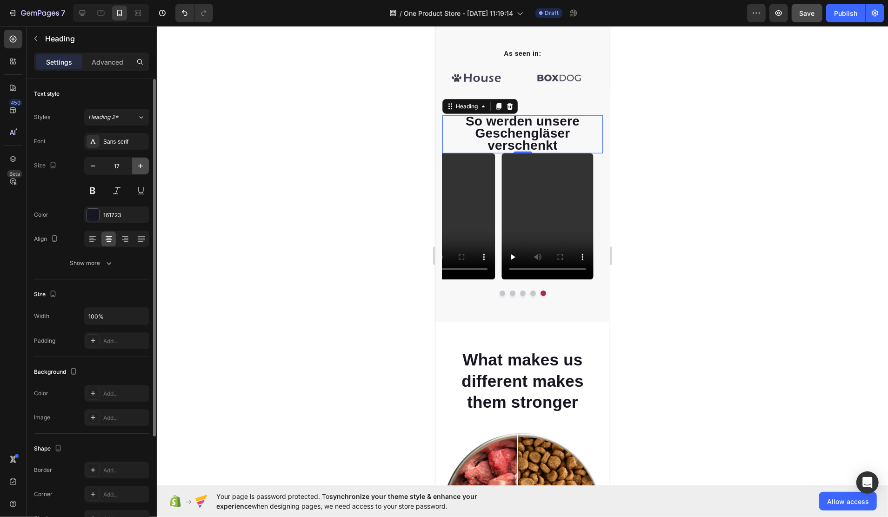
click at [138, 166] on icon "button" at bounding box center [140, 165] width 9 height 9
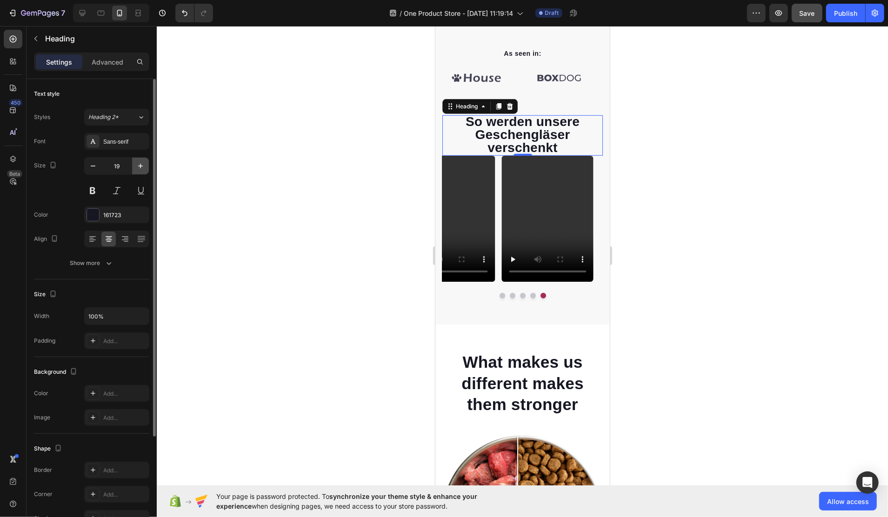
click at [138, 166] on icon "button" at bounding box center [140, 165] width 9 height 9
type input "20"
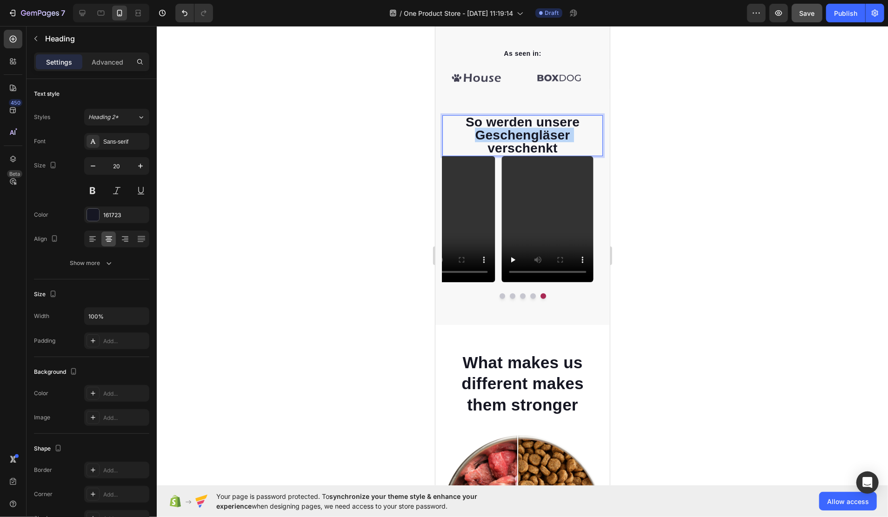
click at [518, 130] on span "So werden unsere Geschengläser verschenkt" at bounding box center [522, 134] width 114 height 40
click at [541, 377] on p "What makes us different makes them stronger" at bounding box center [522, 384] width 159 height 64
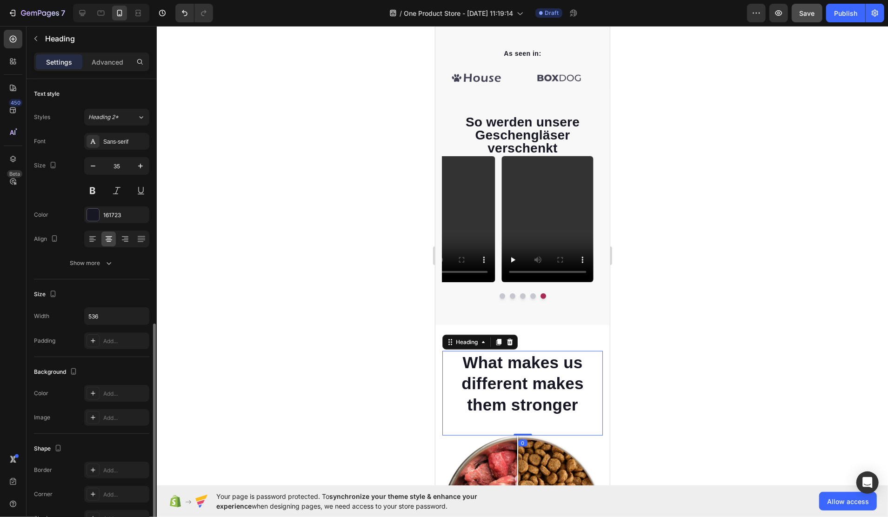
scroll to position [138, 0]
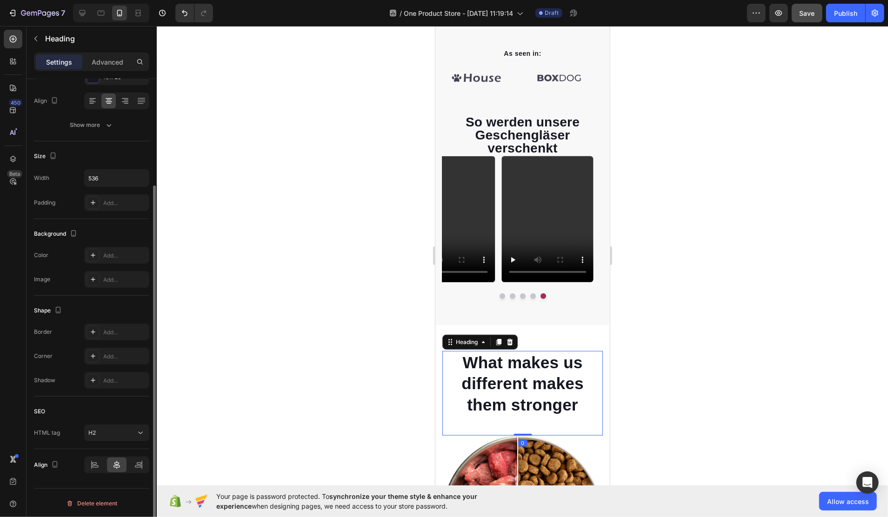
click at [541, 377] on p "What makes us different makes them stronger" at bounding box center [522, 384] width 159 height 64
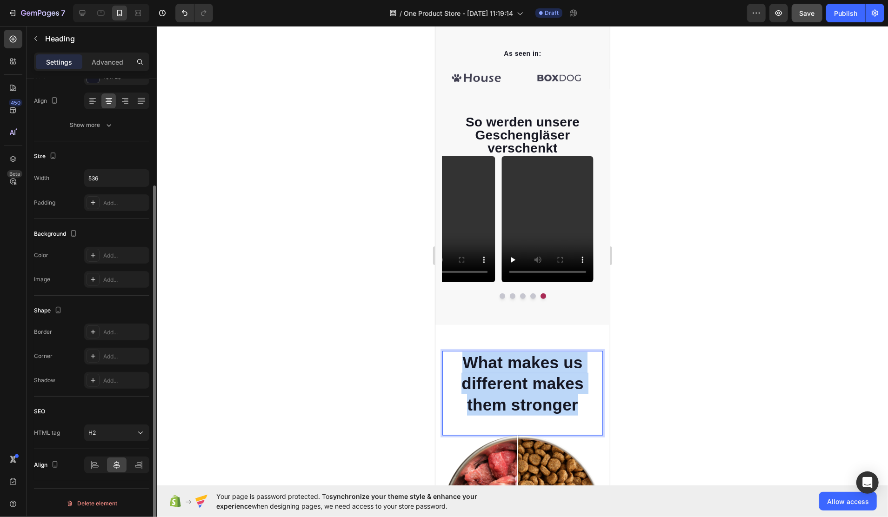
click at [541, 377] on p "What makes us different makes them stronger" at bounding box center [522, 384] width 159 height 64
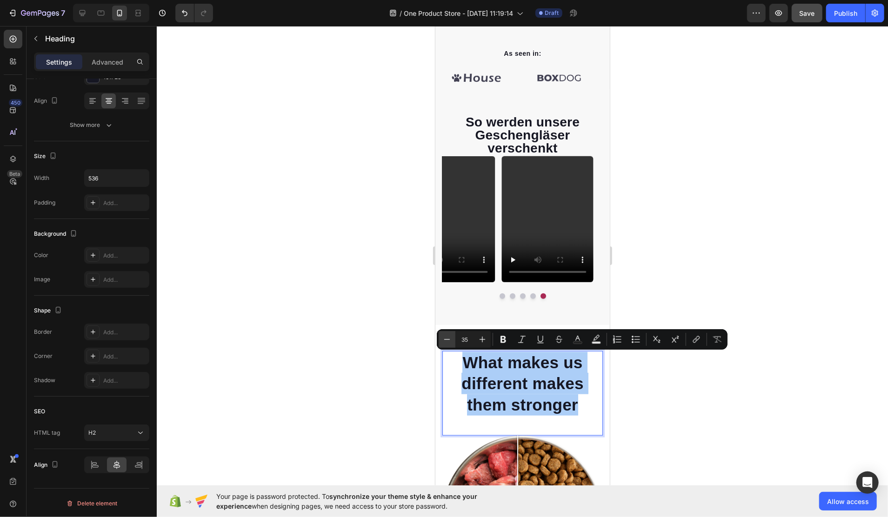
click at [442, 340] on button "Minus" at bounding box center [447, 339] width 17 height 17
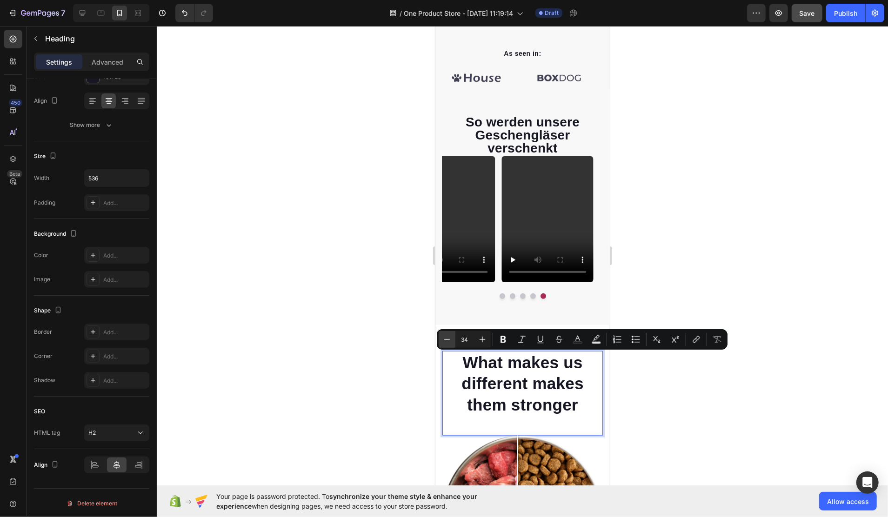
click at [442, 340] on button "Minus" at bounding box center [447, 339] width 17 height 17
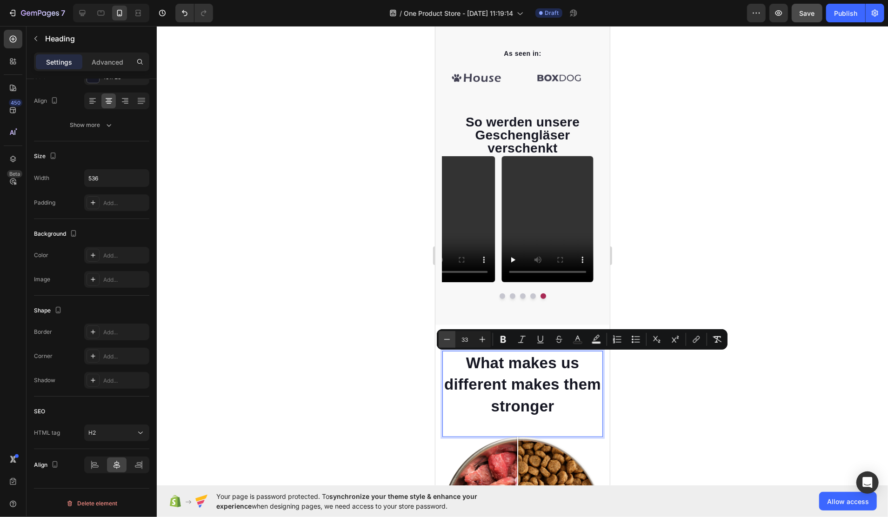
click at [442, 340] on button "Minus" at bounding box center [447, 339] width 17 height 17
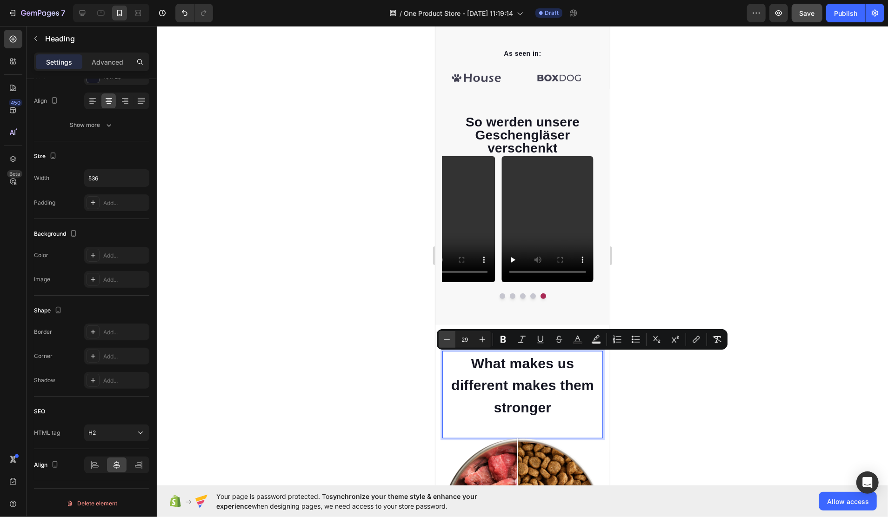
type input "28"
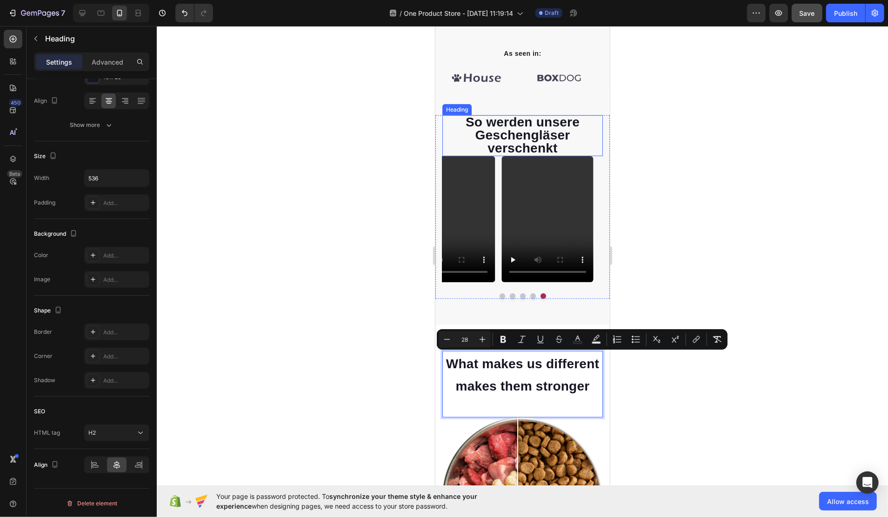
click at [496, 132] on span "So werden unsere Geschengläser verschenkt" at bounding box center [522, 134] width 114 height 40
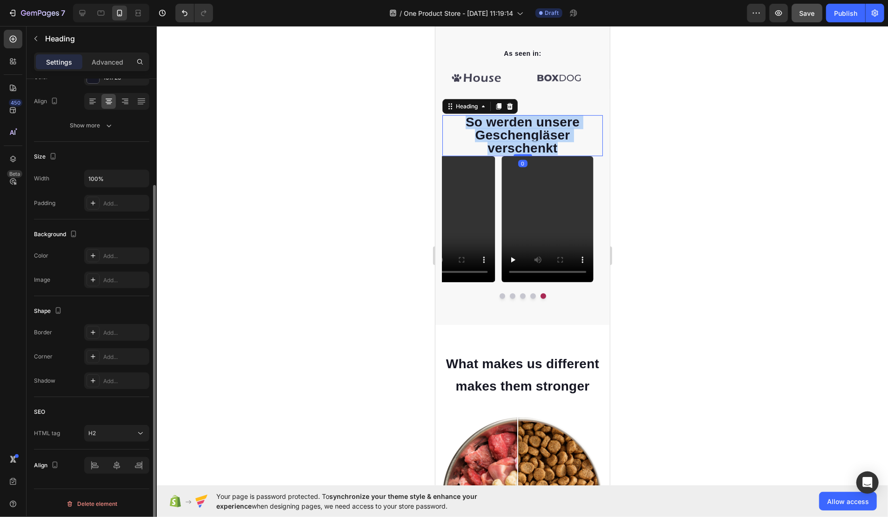
click at [496, 132] on span "So werden unsere Geschengläser verschenkt" at bounding box center [522, 134] width 114 height 40
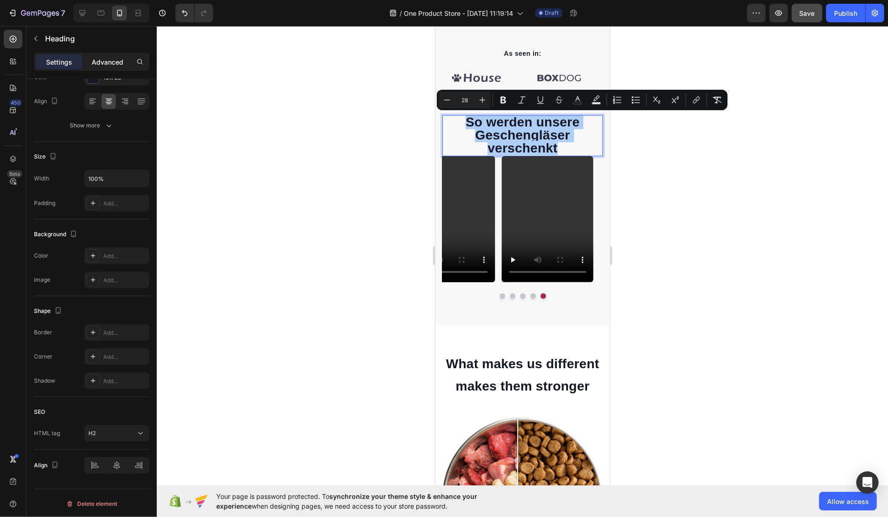
click at [99, 65] on p "Advanced" at bounding box center [108, 62] width 32 height 10
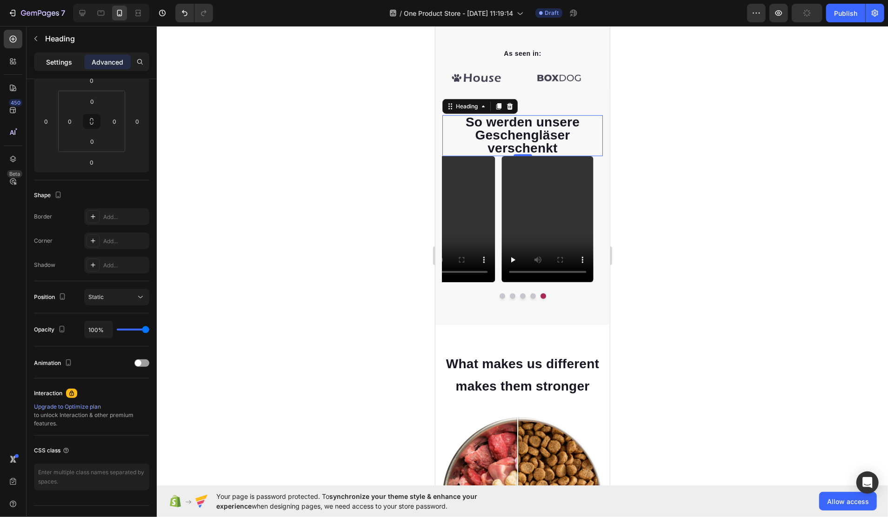
click at [53, 65] on p "Settings" at bounding box center [59, 62] width 26 height 10
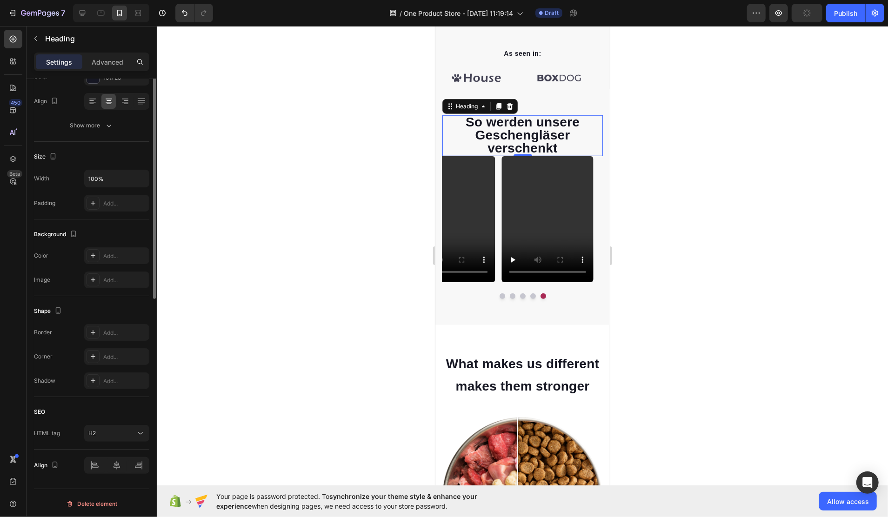
scroll to position [0, 0]
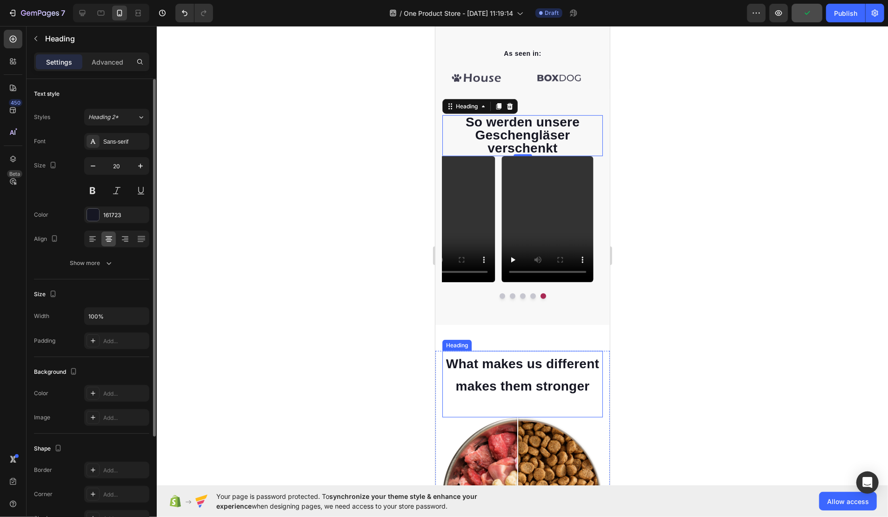
click at [500, 369] on span "What makes us different makes them stronger" at bounding box center [522, 374] width 153 height 37
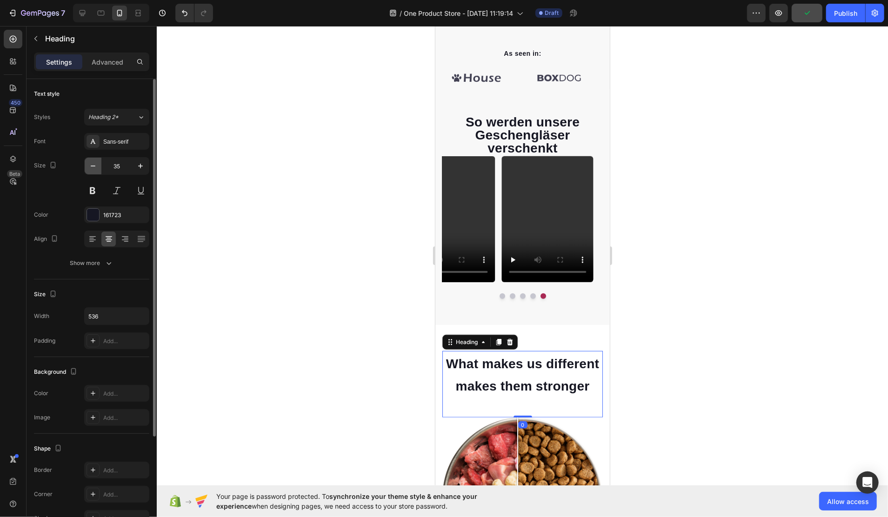
click at [98, 164] on button "button" at bounding box center [93, 166] width 17 height 17
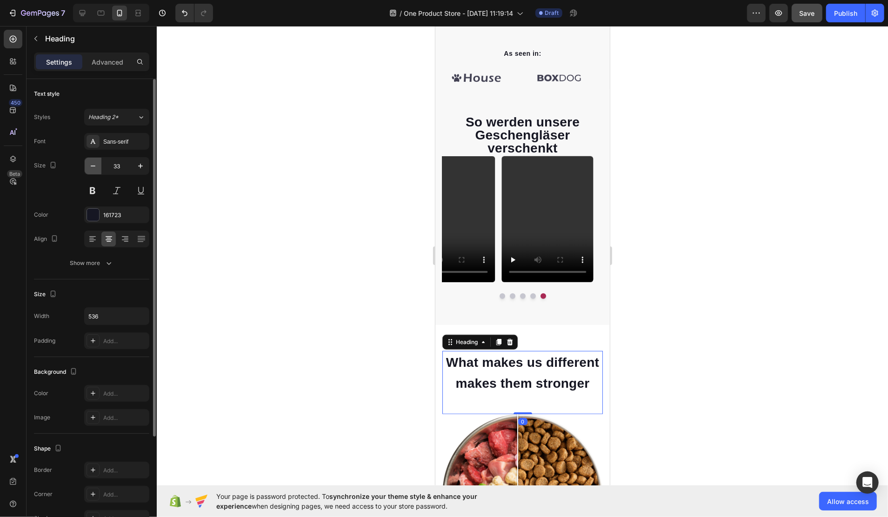
click at [98, 164] on button "button" at bounding box center [93, 166] width 17 height 17
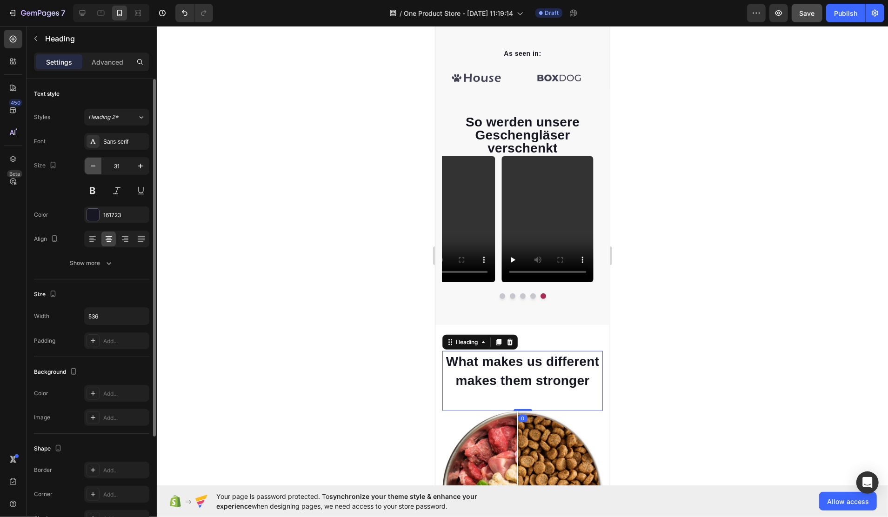
click at [98, 164] on button "button" at bounding box center [93, 166] width 17 height 17
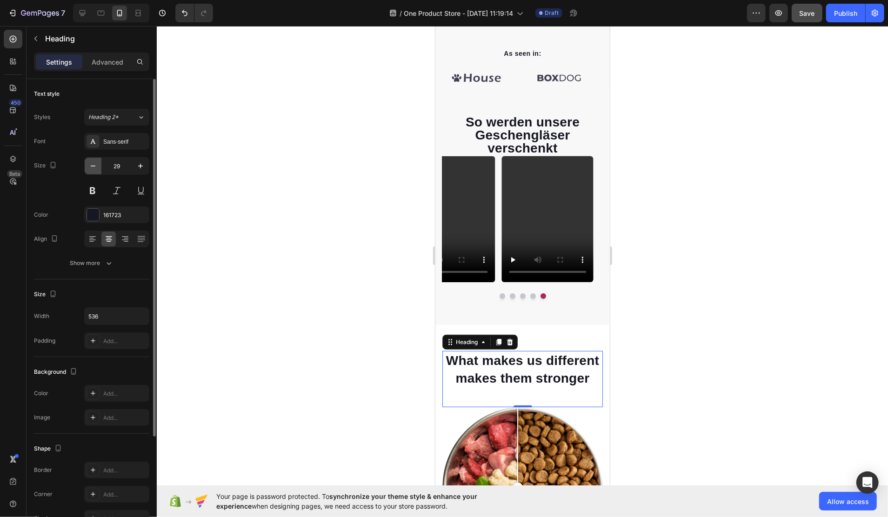
click at [98, 164] on button "button" at bounding box center [93, 166] width 17 height 17
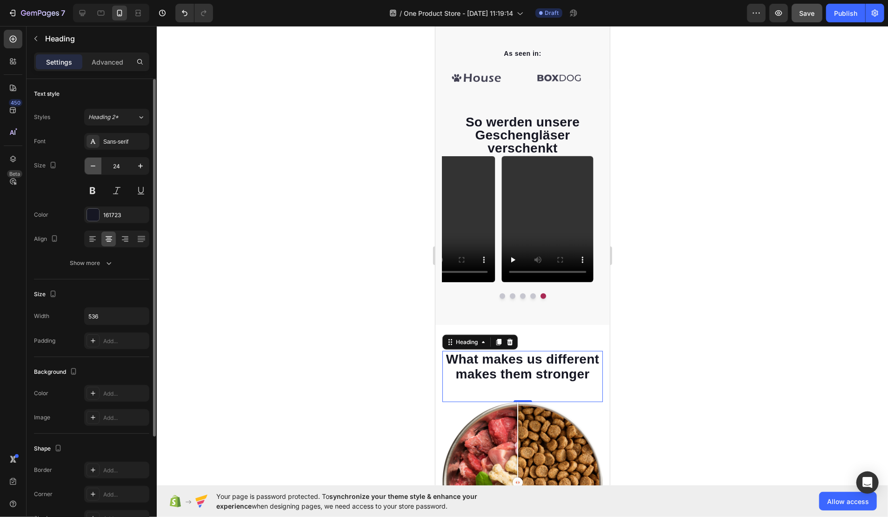
click at [98, 164] on button "button" at bounding box center [93, 166] width 17 height 17
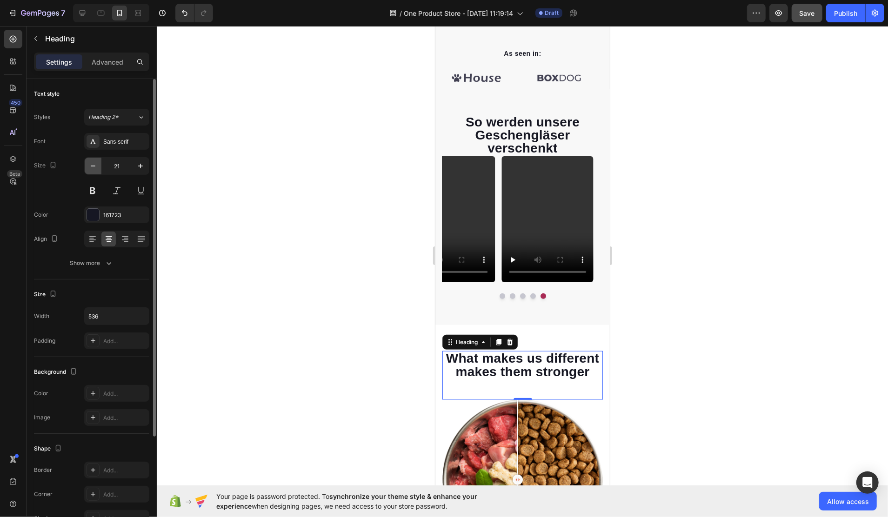
click at [98, 164] on button "button" at bounding box center [93, 166] width 17 height 17
type input "20"
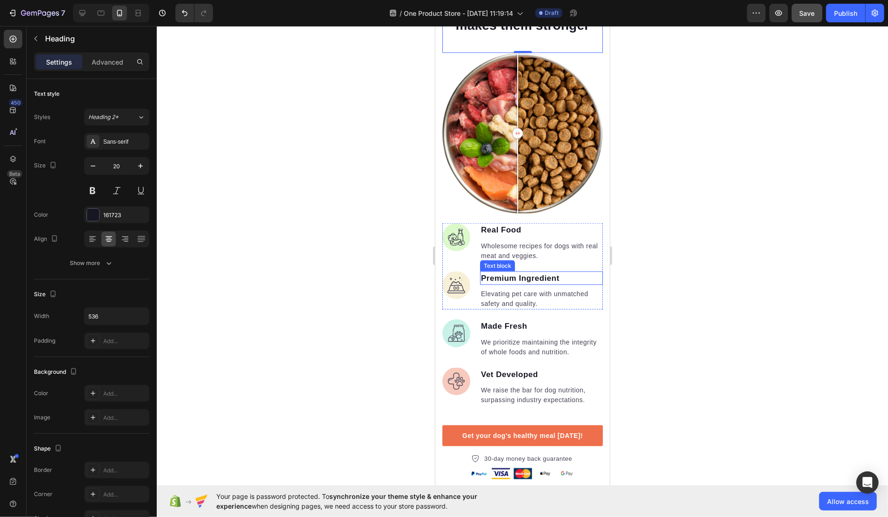
scroll to position [947, 0]
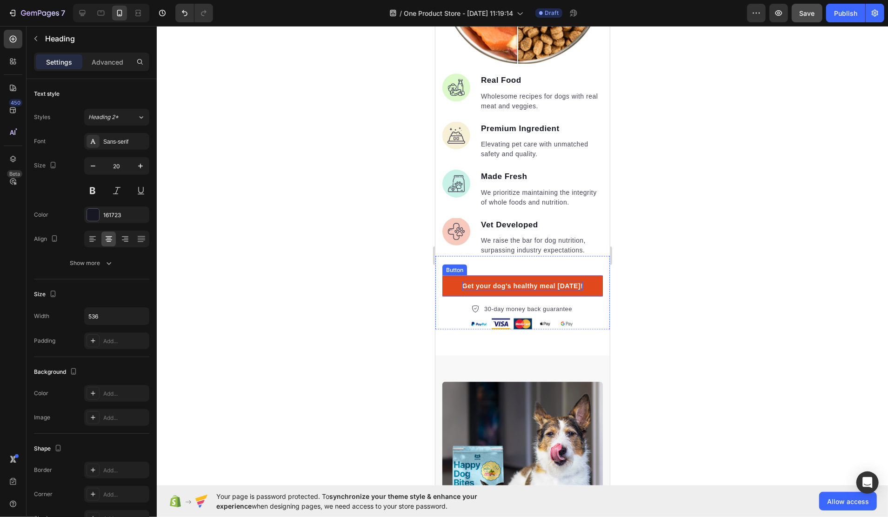
click at [561, 291] on div "Get your dog's healthy meal today!" at bounding box center [522, 286] width 121 height 10
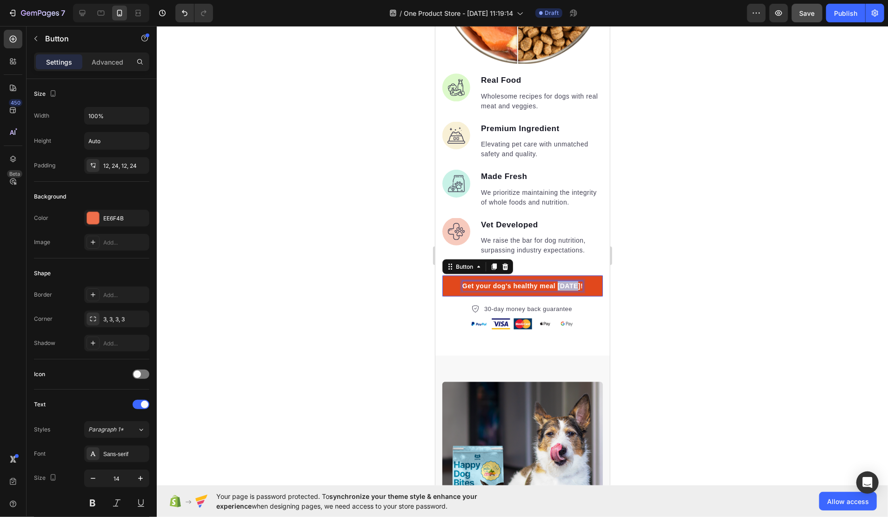
click at [561, 291] on div "Get your dog's healthy meal today!" at bounding box center [522, 286] width 121 height 10
click at [561, 291] on p "Get your dog's healthy meal today!" at bounding box center [522, 286] width 121 height 10
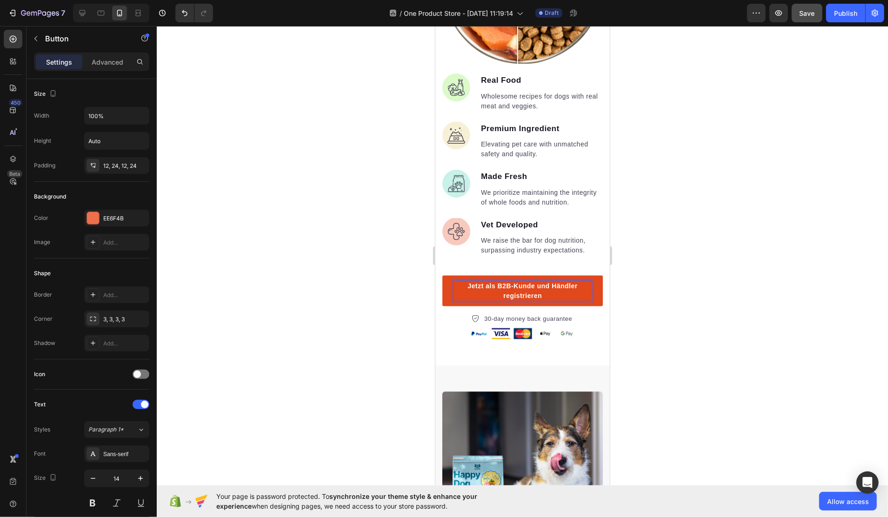
click at [589, 302] on link "Jetzt als B2B-Kunde und Händler registrieren" at bounding box center [522, 290] width 161 height 31
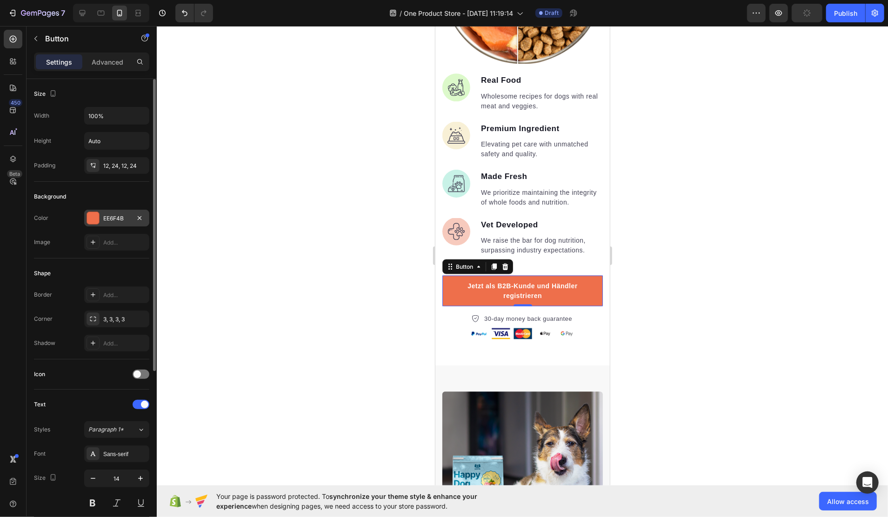
click at [94, 220] on div at bounding box center [93, 218] width 12 height 12
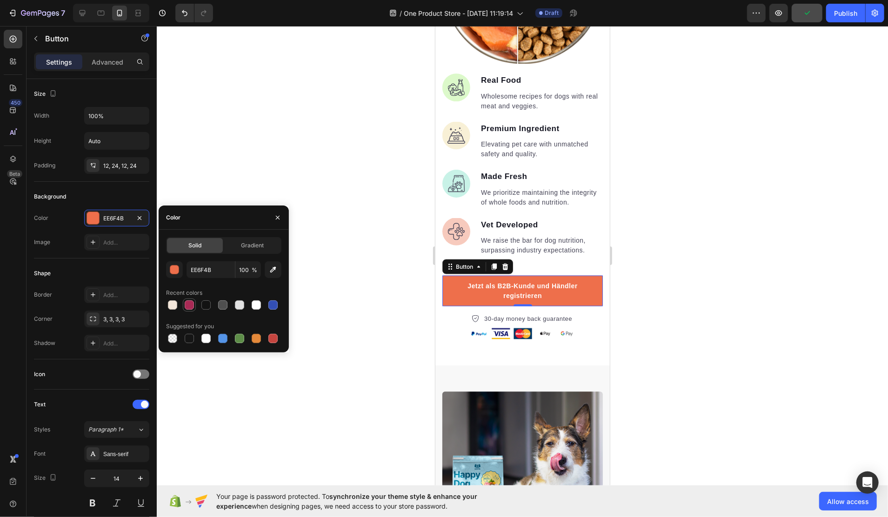
click at [187, 305] on div at bounding box center [189, 305] width 9 height 9
type input "A92A55"
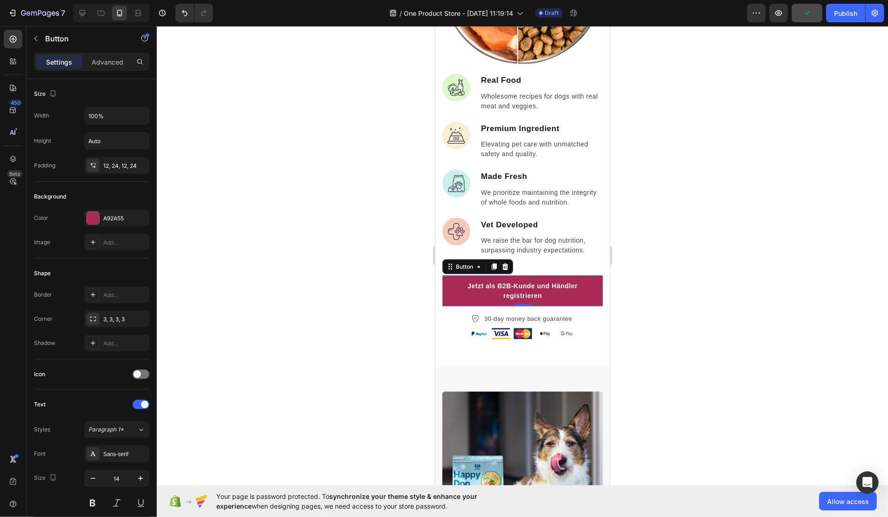
click at [656, 311] on div at bounding box center [523, 271] width 732 height 491
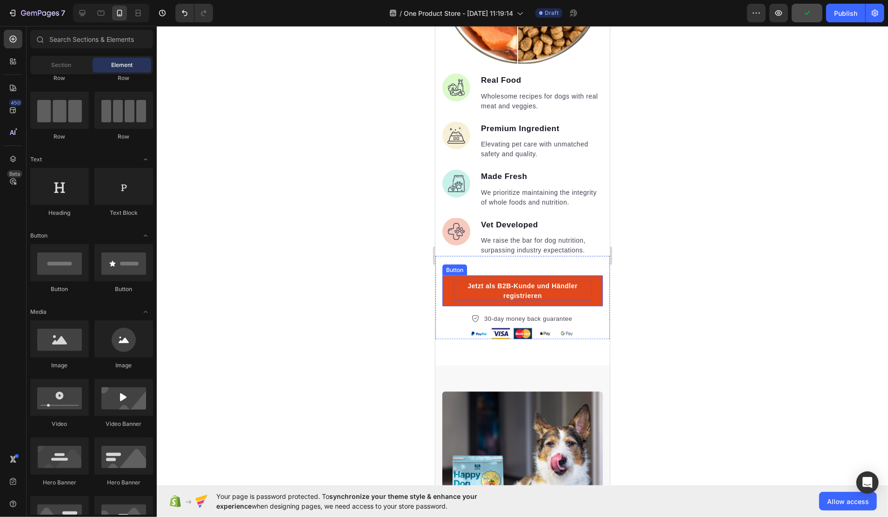
click at [546, 299] on p "Jetzt als B2B-Kunde und Händler registrieren" at bounding box center [522, 291] width 138 height 20
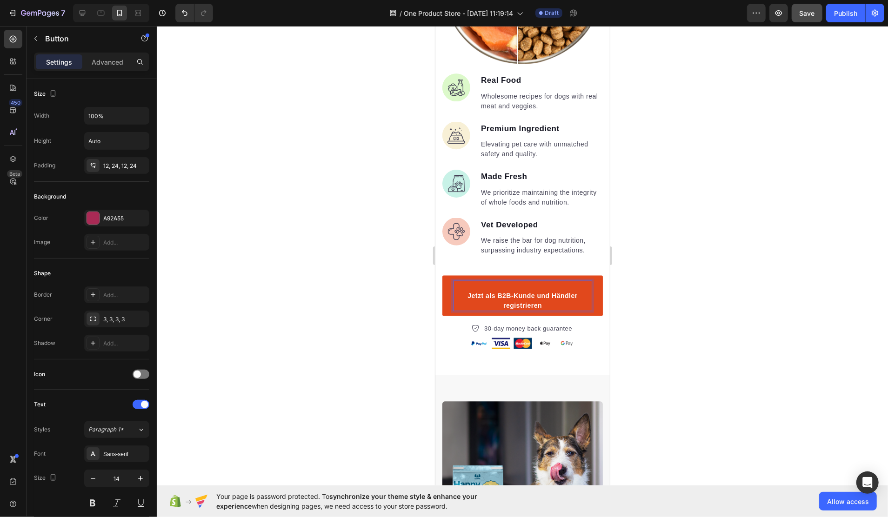
click at [486, 299] on p "Jetzt als B2B-Kunde und Händler registrieren" at bounding box center [522, 295] width 138 height 29
click at [460, 309] on p "⁠⁠⁠⁠⁠⁠⁠ Jetzt als B2B-Kunde und Händler registrieren" at bounding box center [522, 295] width 138 height 29
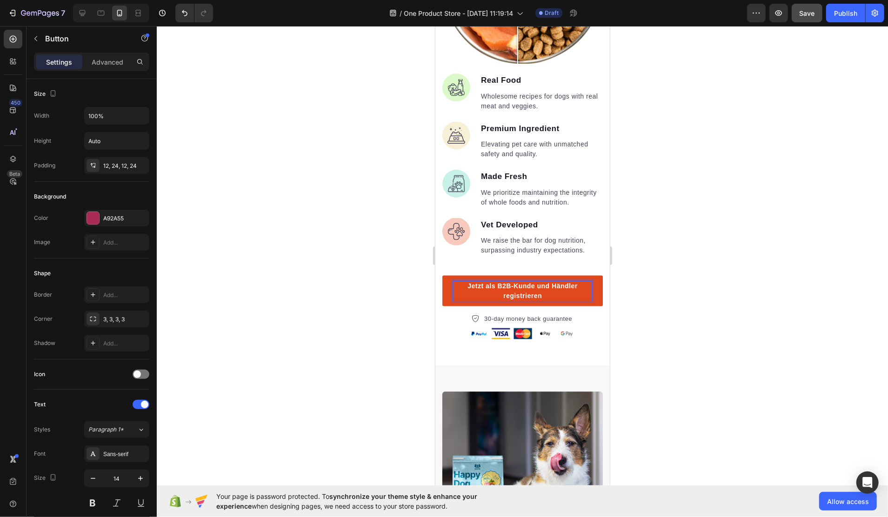
click at [544, 296] on p "Jetzt als B2B-Kunde und Händler registrieren" at bounding box center [522, 291] width 138 height 20
click at [554, 296] on p "Jetzt als B2B-Kunde und Händler registrieren" at bounding box center [522, 291] width 82 height 20
click at [637, 303] on div at bounding box center [523, 271] width 732 height 491
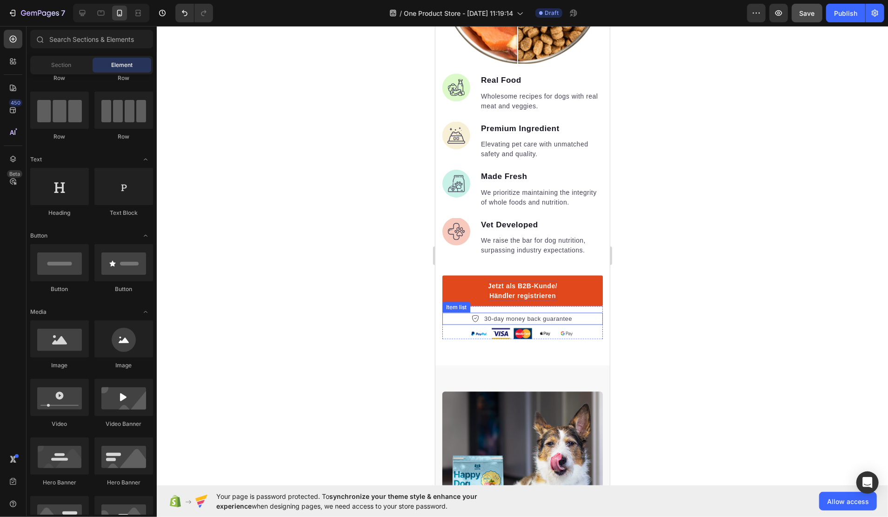
click at [567, 325] on div "30-day money back guarantee" at bounding box center [528, 319] width 91 height 12
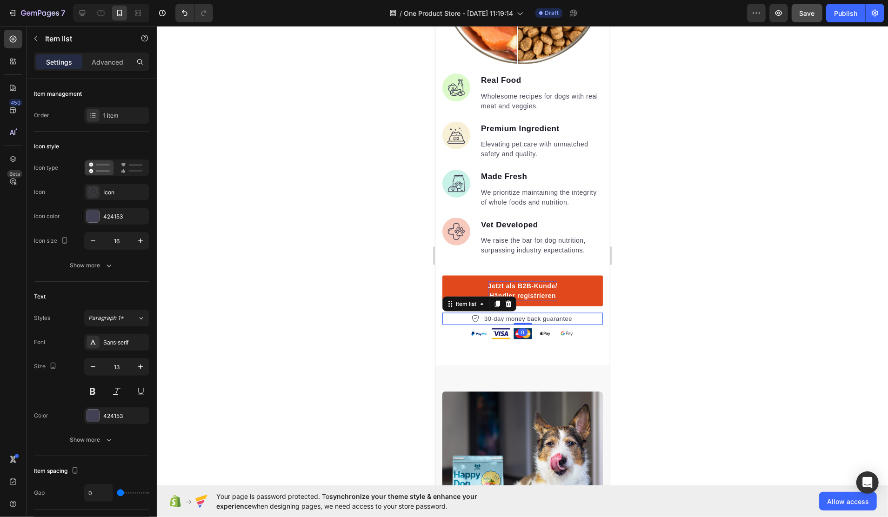
click at [575, 325] on div "30-day money back guarantee" at bounding box center [522, 319] width 161 height 12
click at [511, 307] on icon at bounding box center [508, 304] width 6 height 7
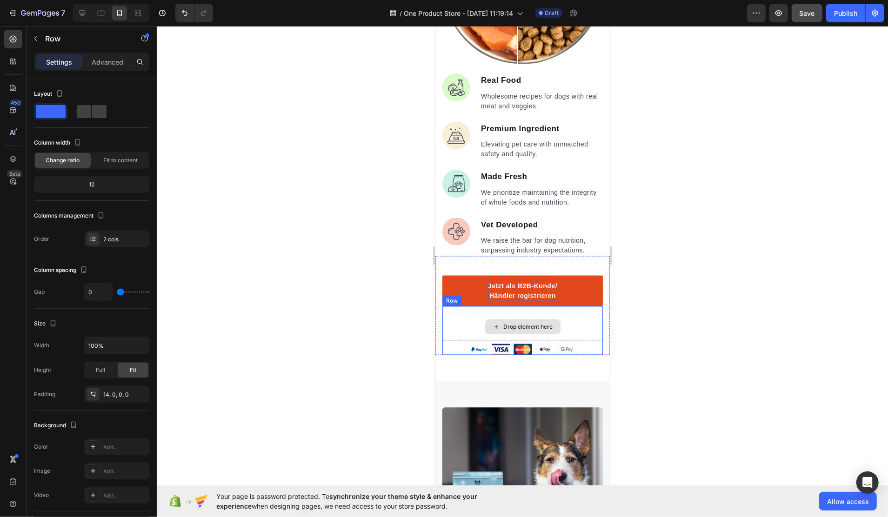
click at [569, 336] on div "Drop element here" at bounding box center [522, 327] width 161 height 28
click at [496, 301] on icon at bounding box center [499, 297] width 7 height 7
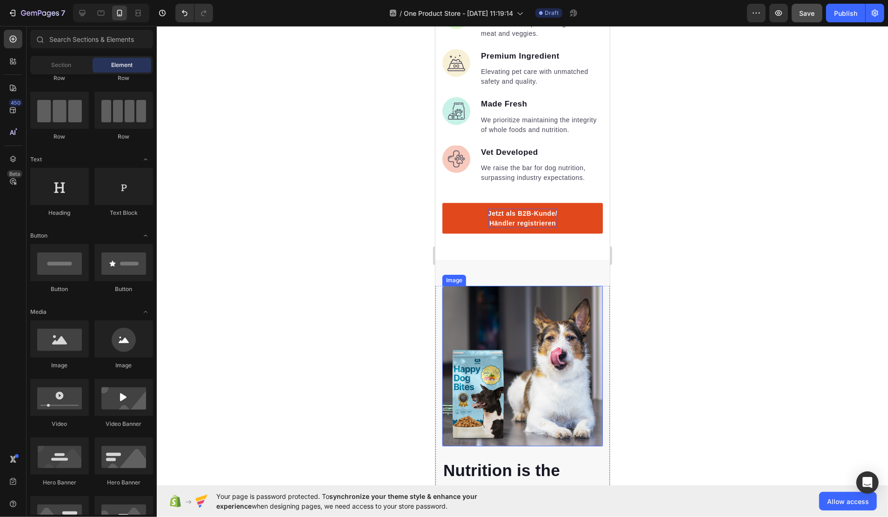
scroll to position [1134, 0]
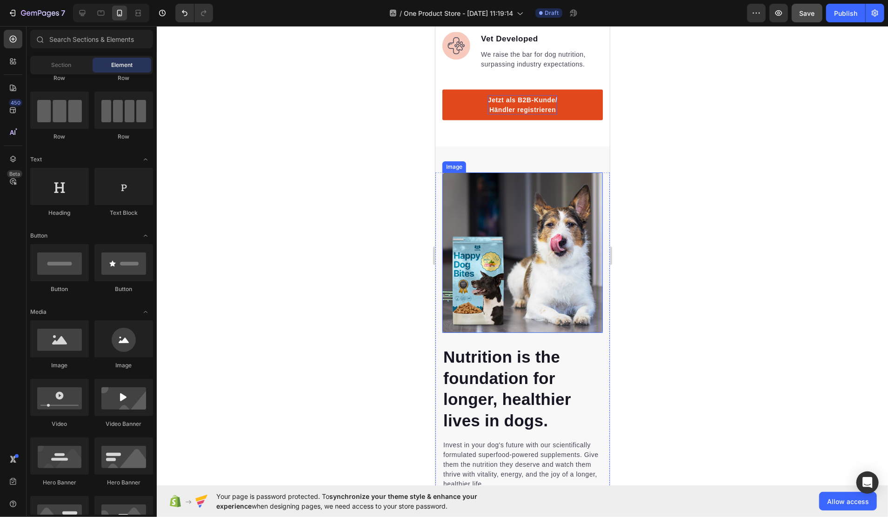
click at [504, 278] on img at bounding box center [522, 252] width 161 height 161
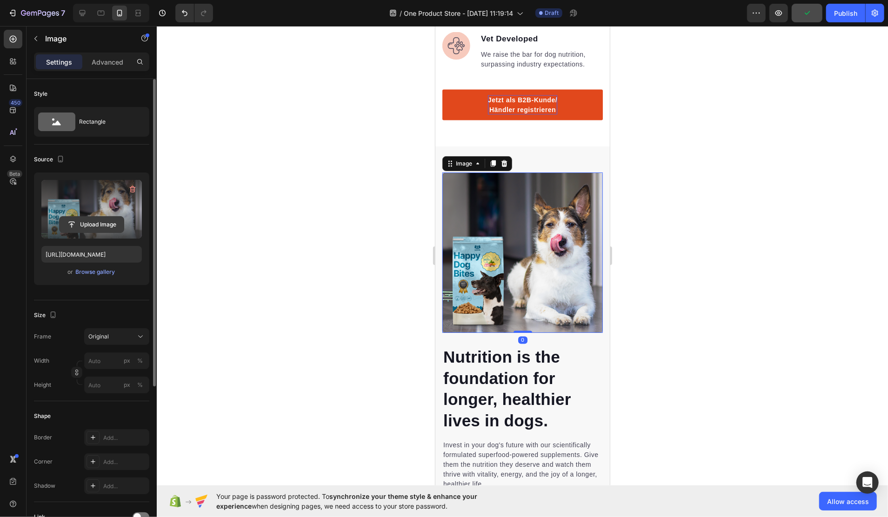
click at [98, 228] on input "file" at bounding box center [92, 225] width 64 height 16
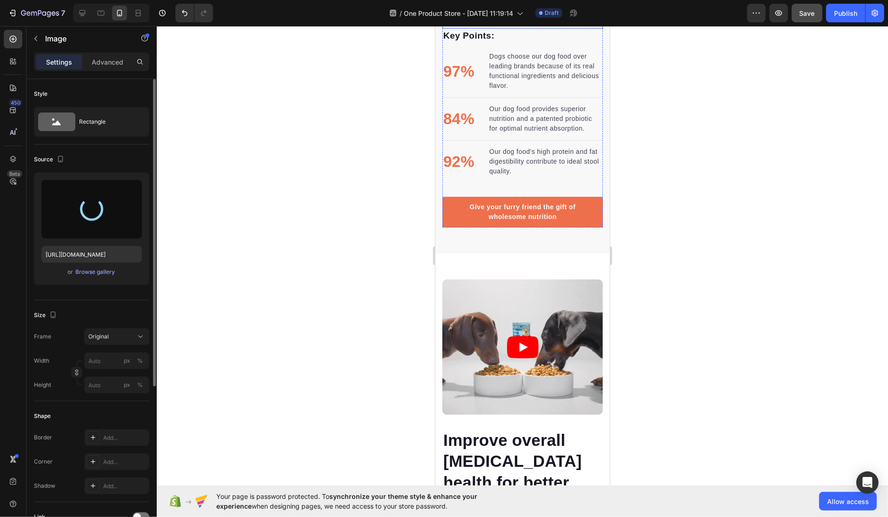
scroll to position [1816, 0]
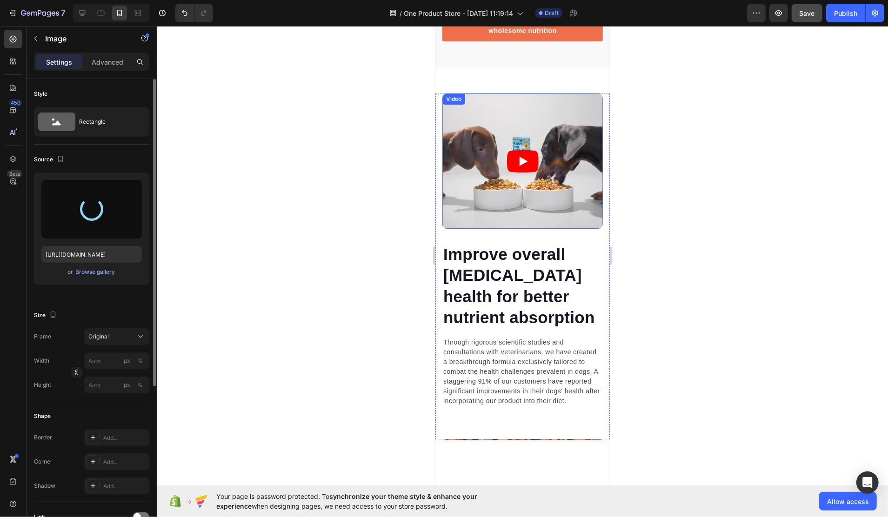
type input "https://cdn.shopify.com/s/files/1/0916/4678/7911/files/gempages_581760119277093…"
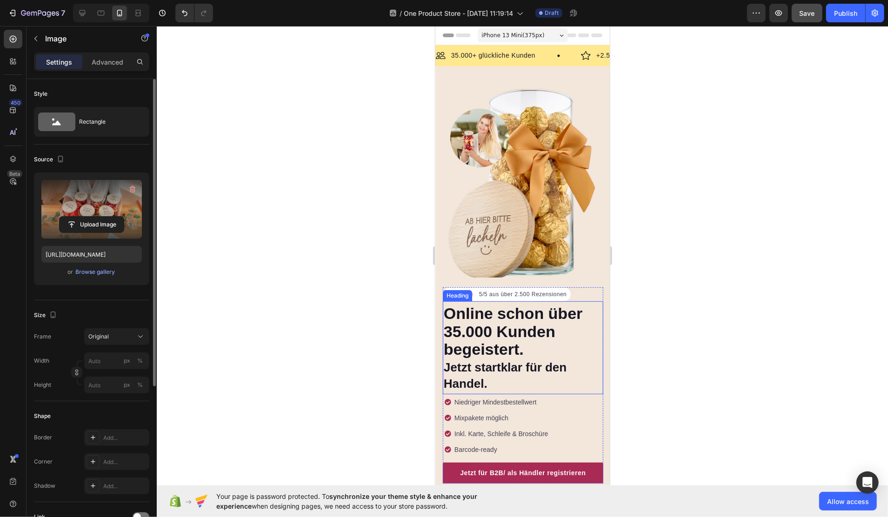
scroll to position [0, 0]
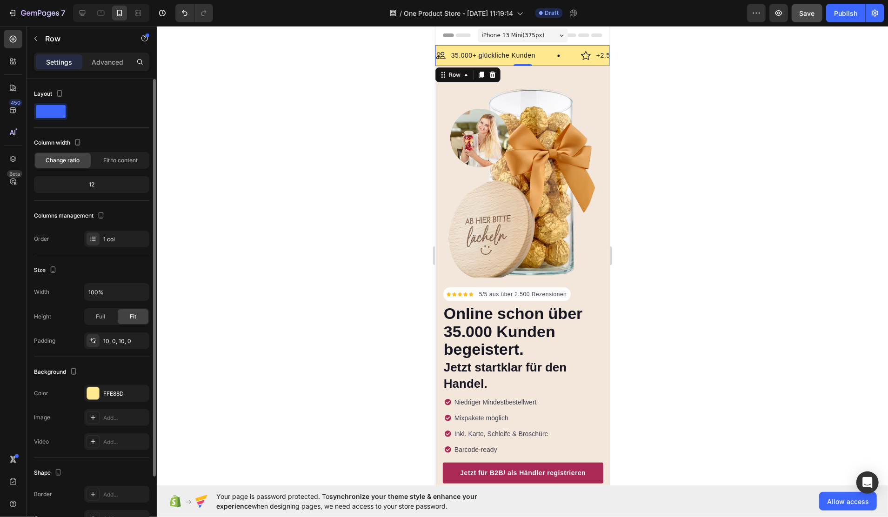
click at [539, 63] on div "Image 35.000+ glückliche Kunden Text Block Row Image +2.500 5/5 Sterne Bewertun…" at bounding box center [522, 55] width 175 height 21
click at [94, 394] on div at bounding box center [93, 394] width 12 height 12
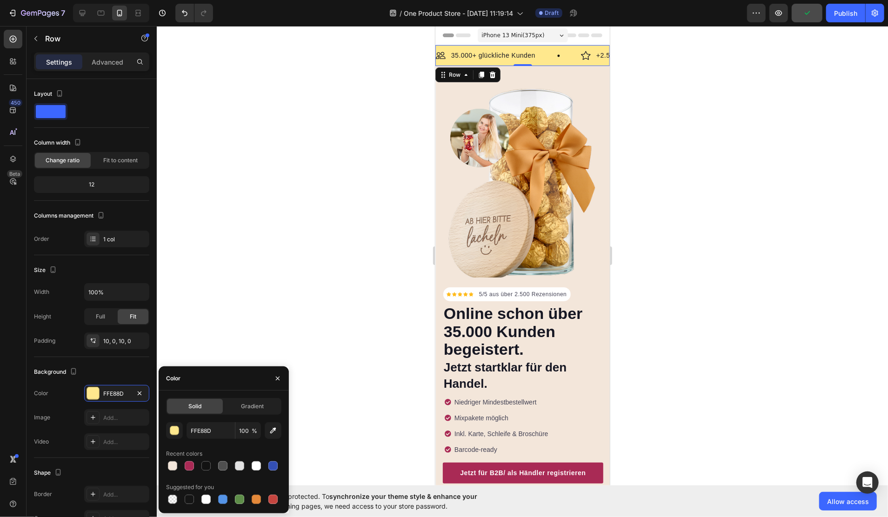
drag, startPoint x: 224, startPoint y: 466, endPoint x: 237, endPoint y: 441, distance: 28.1
click at [225, 466] on div at bounding box center [222, 466] width 9 height 9
type input "4F4F4F"
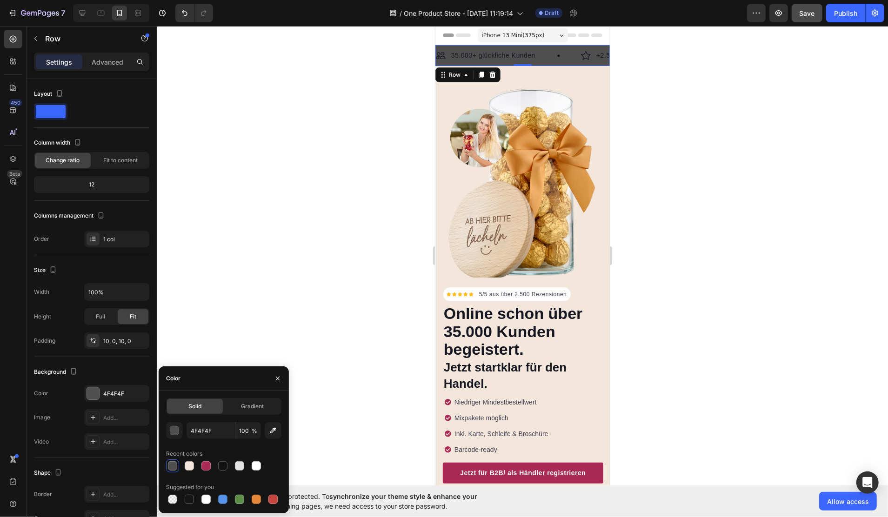
click at [477, 61] on div "Image 35.000+ glückliche Kunden Text Block Row Image +2.500 5/5 Sterne Bewertun…" at bounding box center [522, 55] width 175 height 21
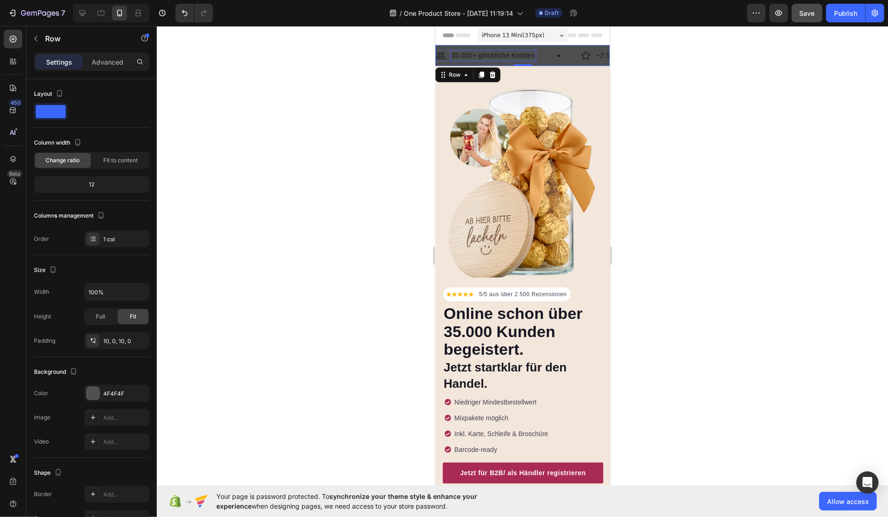
click at [479, 56] on p "35.000+ glückliche Kunden" at bounding box center [493, 55] width 84 height 10
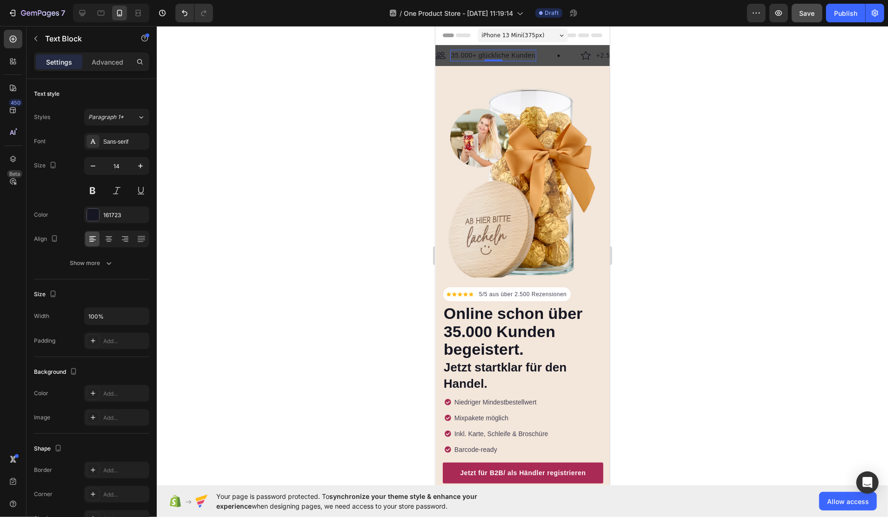
click at [479, 56] on p "35.000+ glückliche Kunden" at bounding box center [493, 55] width 84 height 10
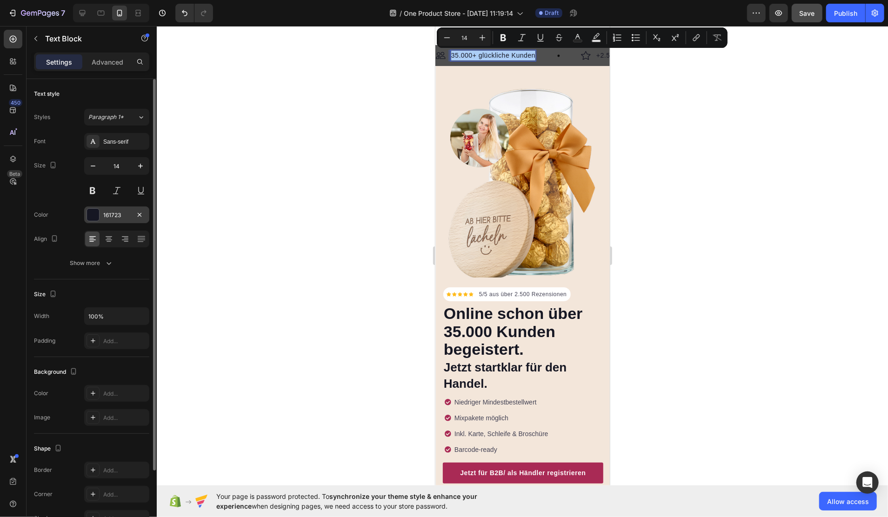
click at [98, 216] on div at bounding box center [93, 215] width 12 height 12
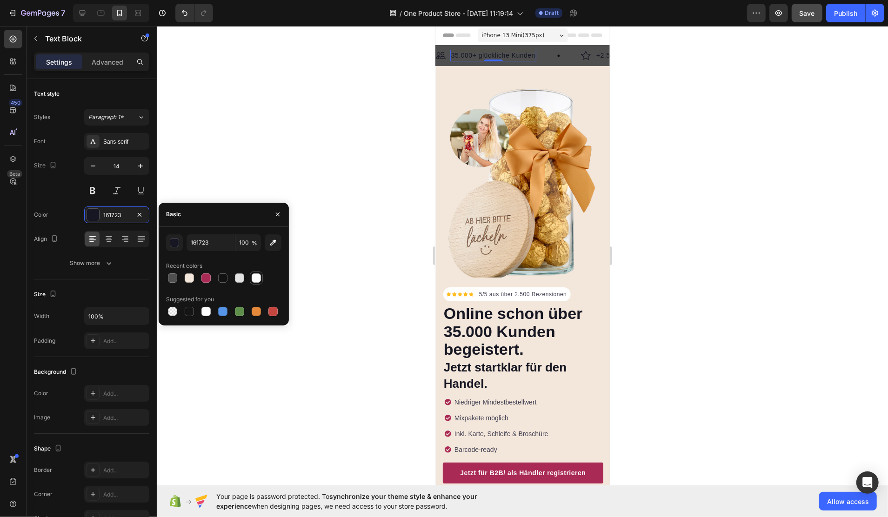
click at [255, 279] on div at bounding box center [256, 278] width 9 height 9
type input "FFFFFF"
click at [442, 58] on img at bounding box center [441, 55] width 10 height 10
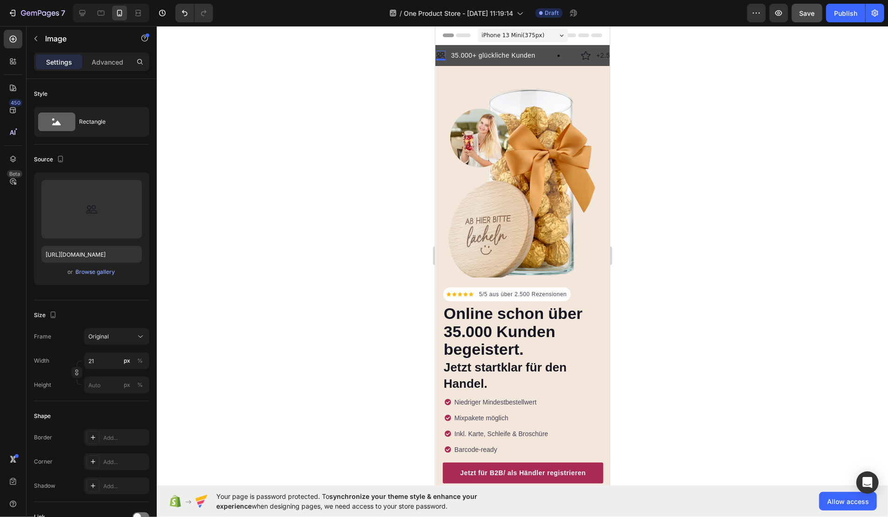
click at [654, 229] on div at bounding box center [523, 271] width 732 height 491
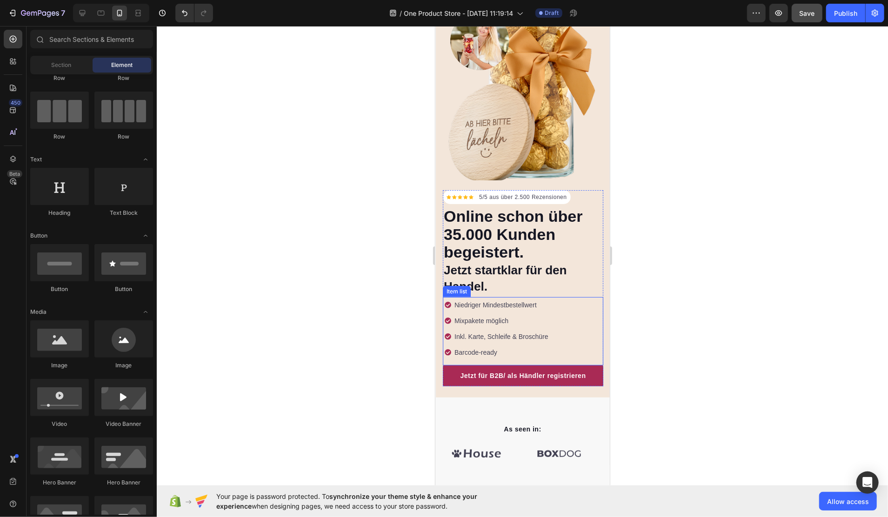
scroll to position [186, 0]
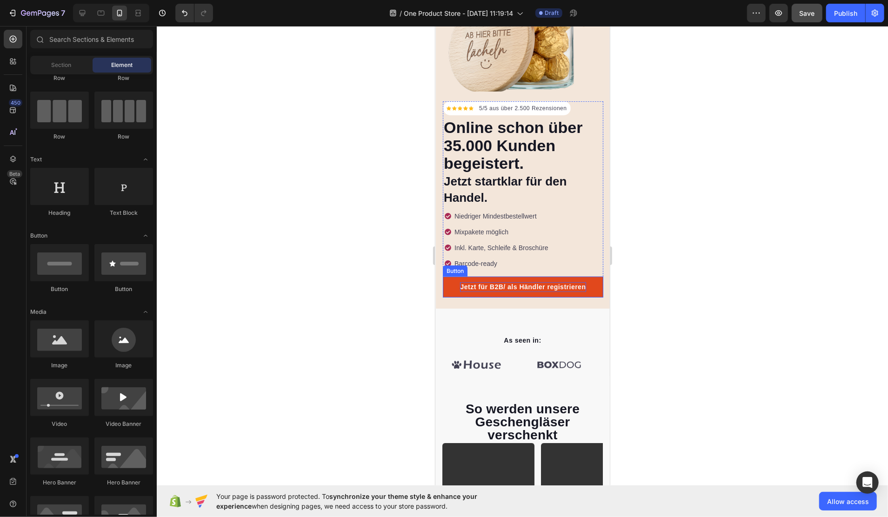
click at [481, 282] on p "Jetzt für B2B/ als Händler registrieren" at bounding box center [523, 287] width 126 height 10
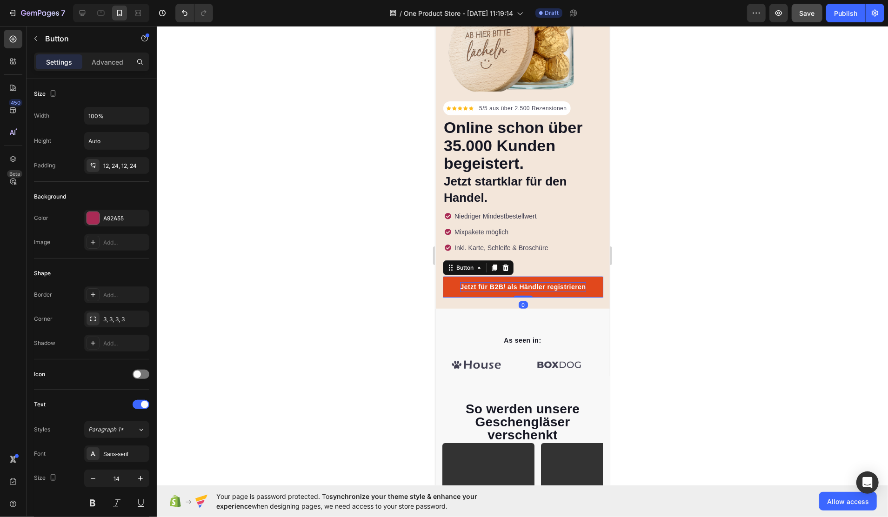
click at [481, 282] on p "Jetzt für B2B/ als Händler registrieren" at bounding box center [523, 287] width 126 height 10
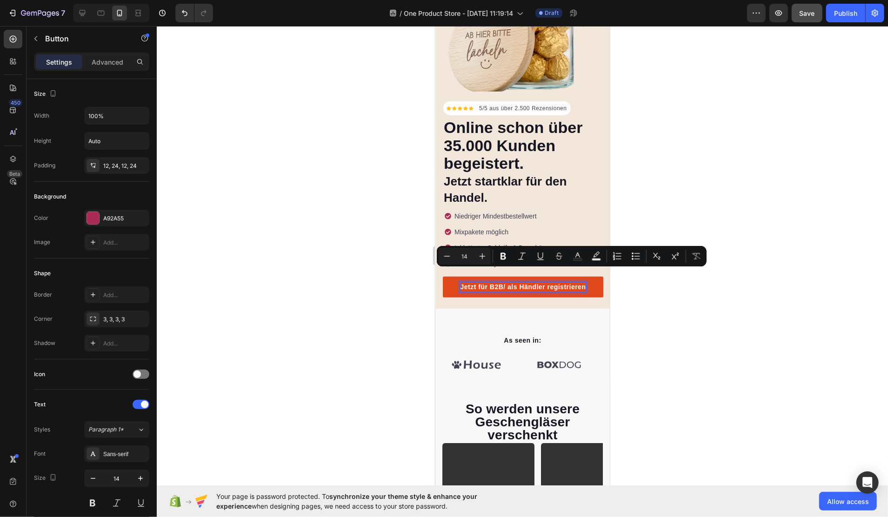
click at [506, 282] on p "Jetzt für B2B/ als Händler registrieren" at bounding box center [523, 287] width 126 height 10
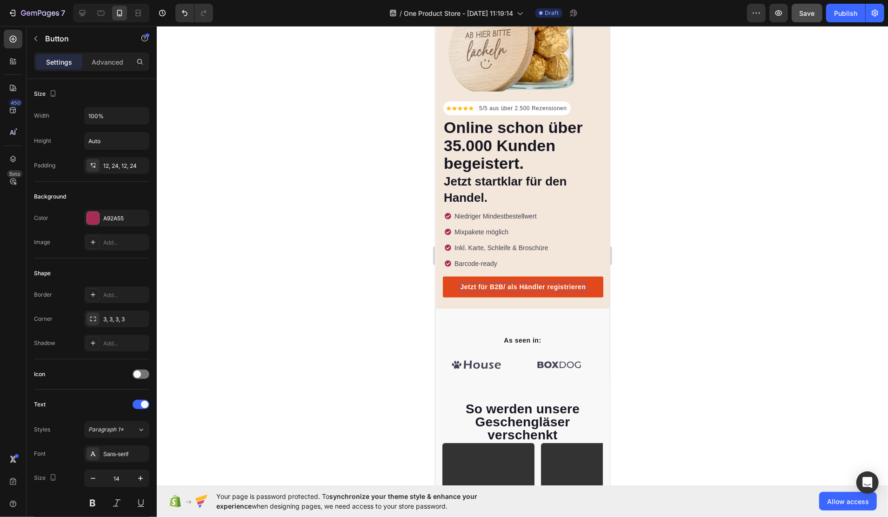
click at [476, 282] on p "Jetzt für B2B/ als Händler registrieren" at bounding box center [523, 287] width 126 height 10
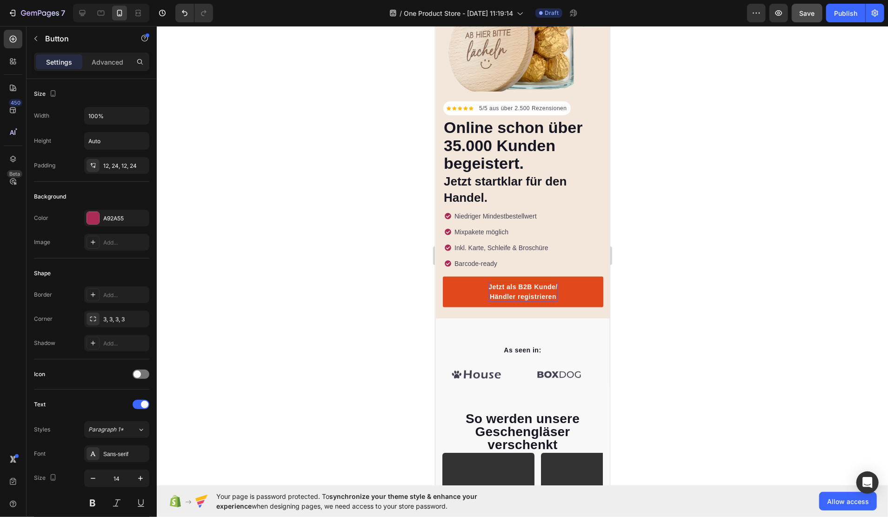
click at [569, 276] on link "Jetzt als B2B Kunde/ Händler registrieren" at bounding box center [523, 291] width 161 height 31
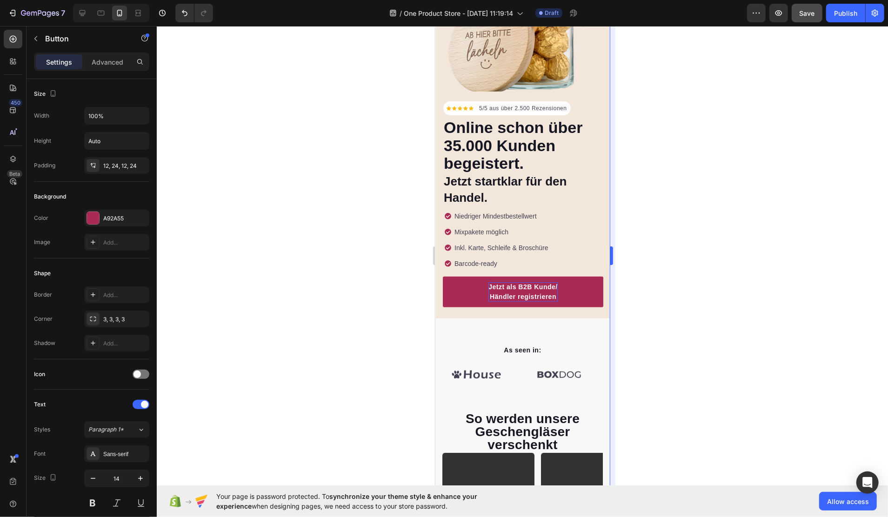
drag, startPoint x: 685, startPoint y: 330, endPoint x: 610, endPoint y: 302, distance: 80.0
click at [685, 330] on div at bounding box center [523, 271] width 732 height 491
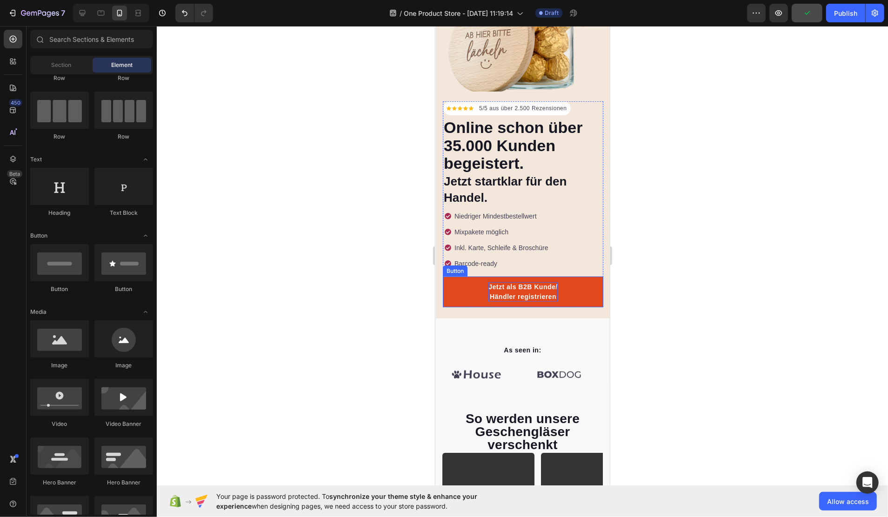
click at [464, 281] on link "Jetzt als B2B Kunde/ Händler registrieren" at bounding box center [523, 291] width 161 height 31
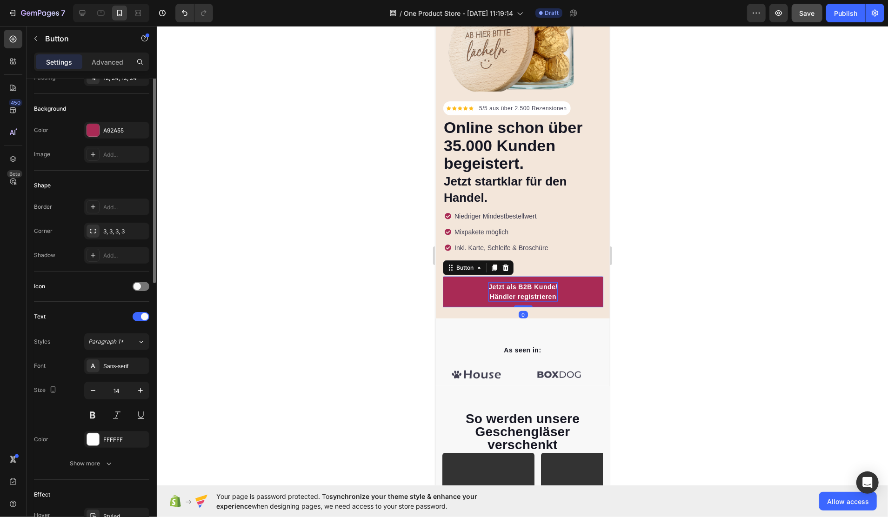
scroll to position [0, 0]
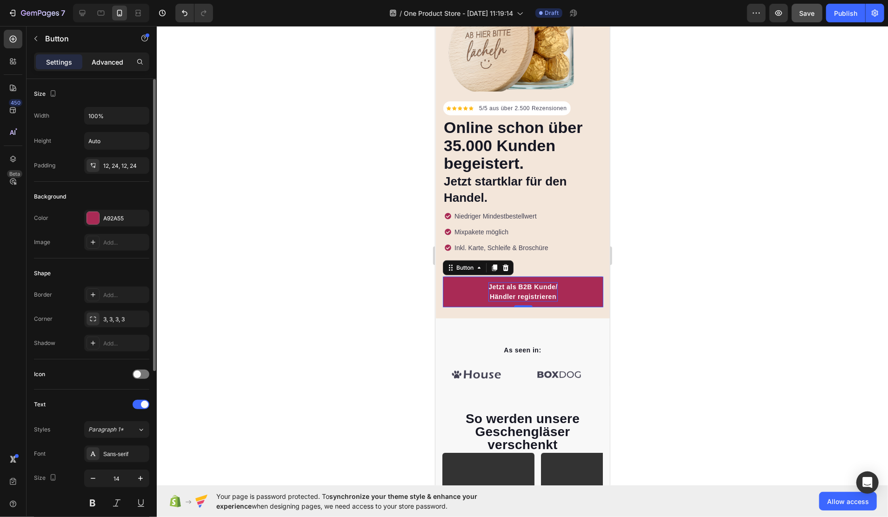
click at [106, 69] on div "Advanced" at bounding box center [107, 61] width 47 height 15
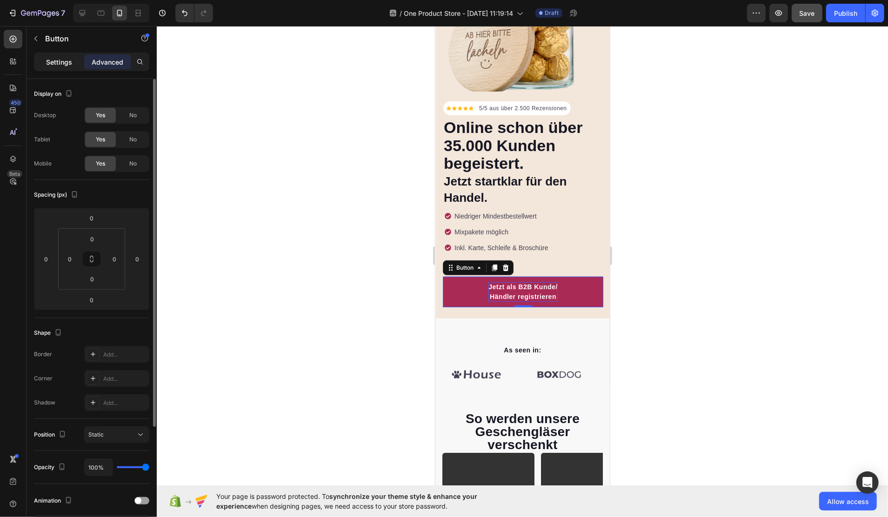
click at [66, 66] on p "Settings" at bounding box center [59, 62] width 26 height 10
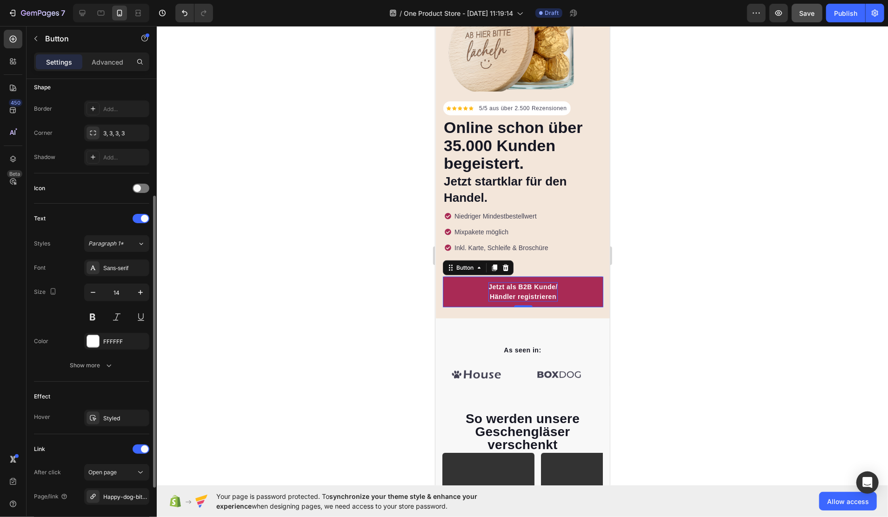
scroll to position [248, 0]
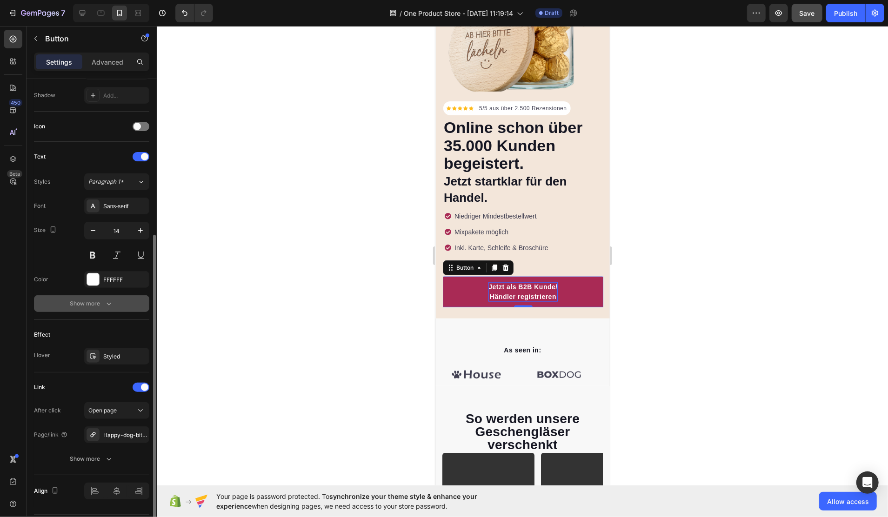
click at [96, 302] on div "Show more" at bounding box center [91, 303] width 43 height 9
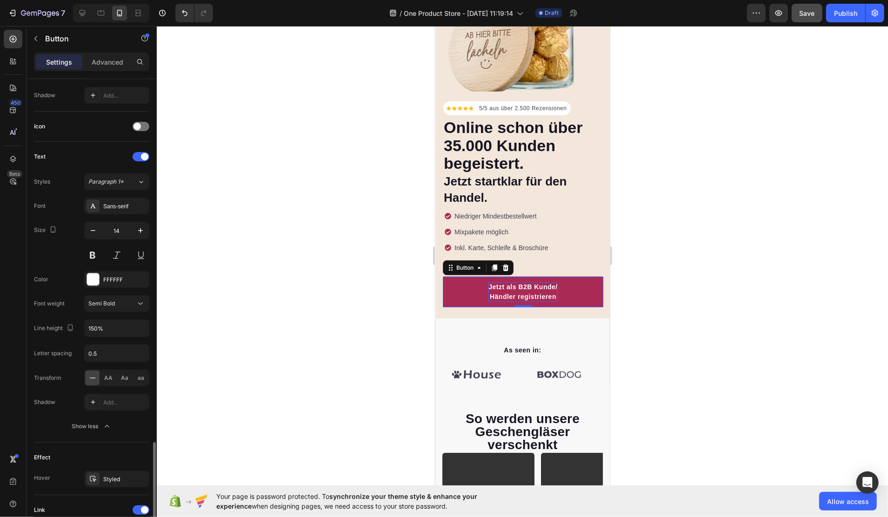
scroll to position [397, 0]
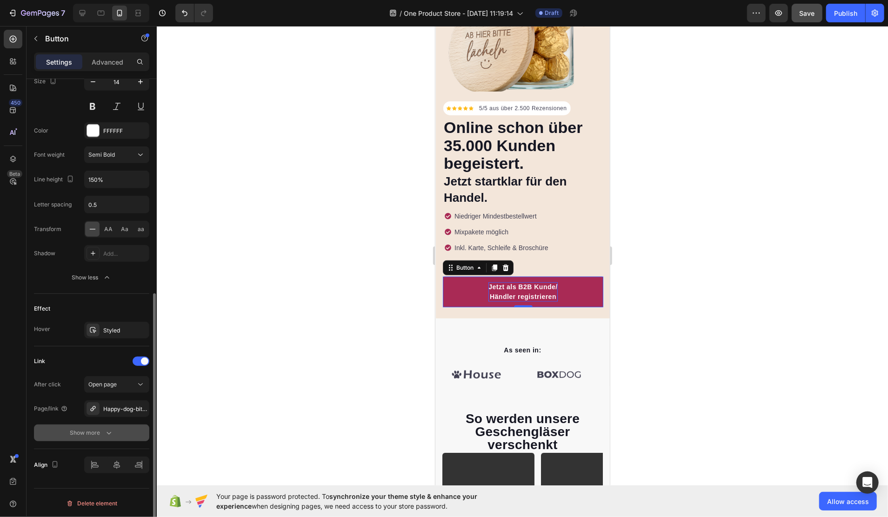
click at [86, 436] on div "Show more" at bounding box center [91, 433] width 43 height 9
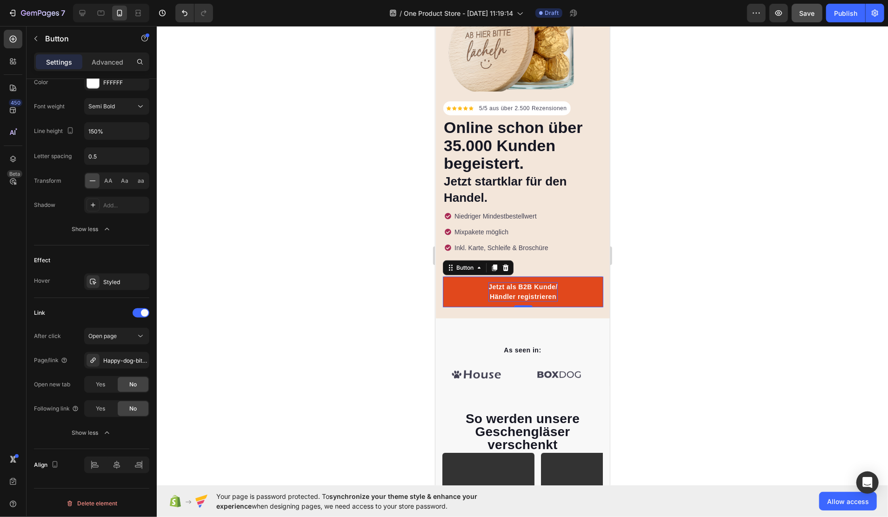
click at [453, 276] on link "Jetzt als B2B Kunde/ Händler registrieren" at bounding box center [523, 291] width 161 height 31
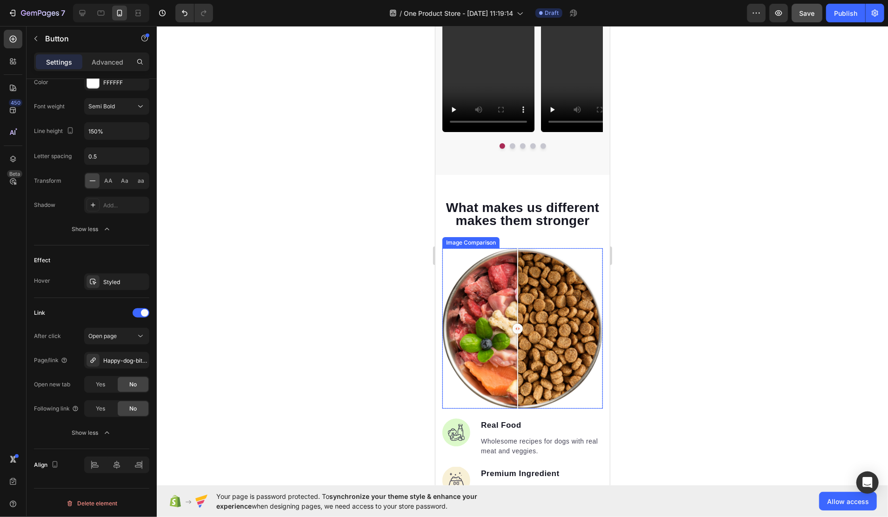
scroll to position [745, 0]
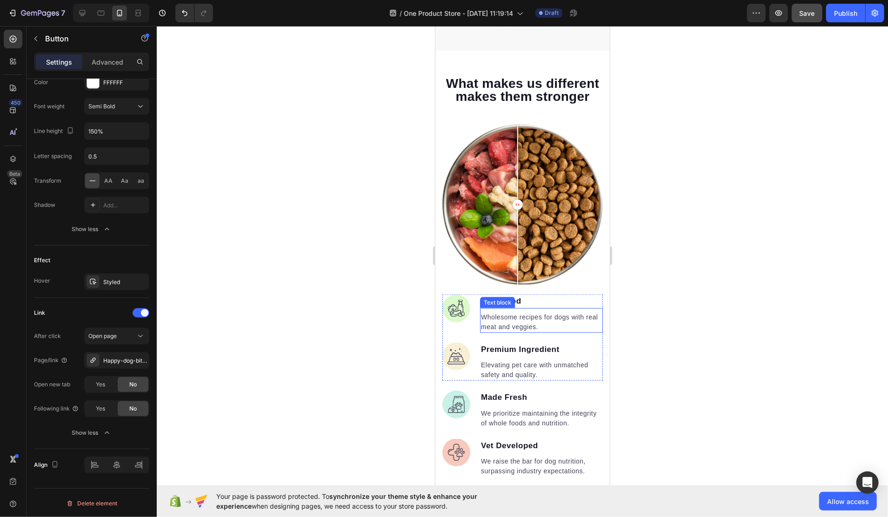
click at [511, 322] on p "Wholesome recipes for dogs with real meat and veggies." at bounding box center [541, 322] width 121 height 20
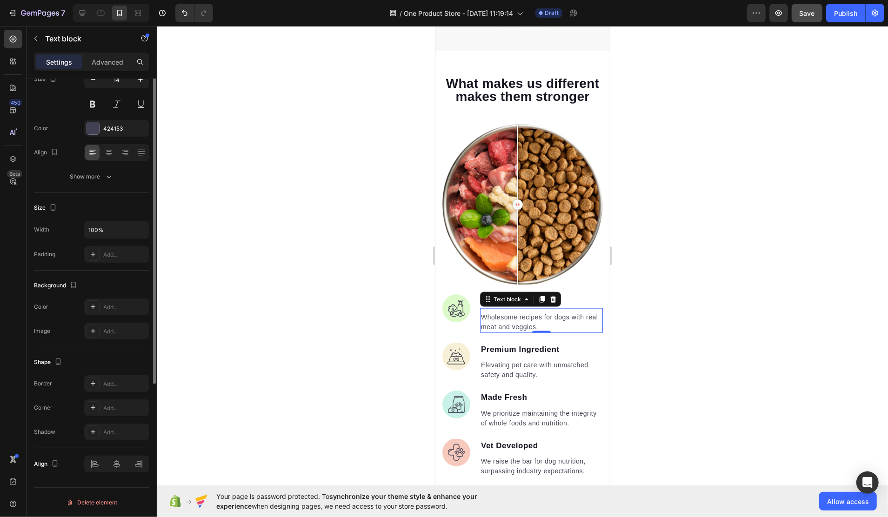
scroll to position [0, 0]
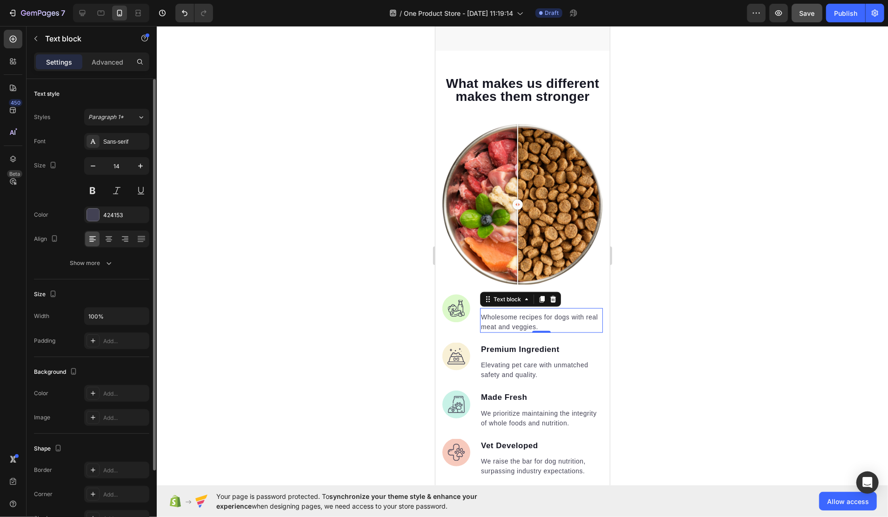
click at [511, 322] on p "Wholesome recipes for dogs with real meat and veggies." at bounding box center [541, 322] width 121 height 20
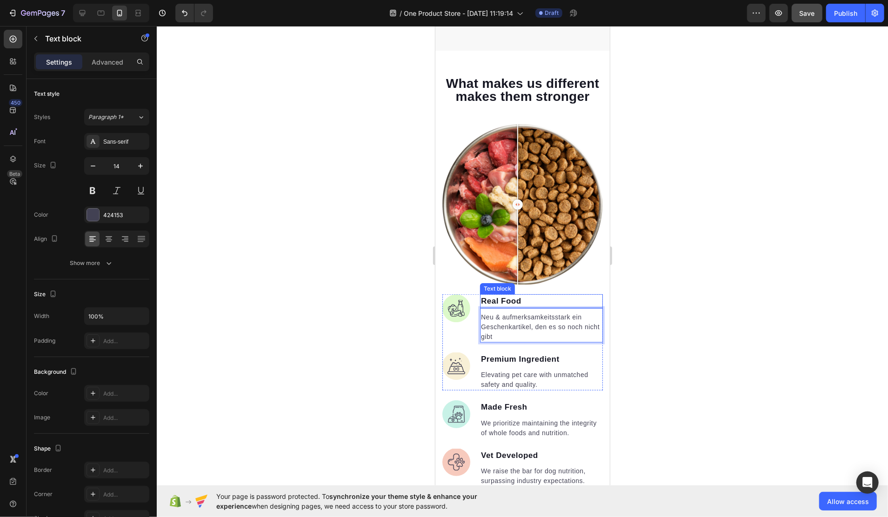
click at [503, 305] on p "Real Food" at bounding box center [541, 301] width 121 height 12
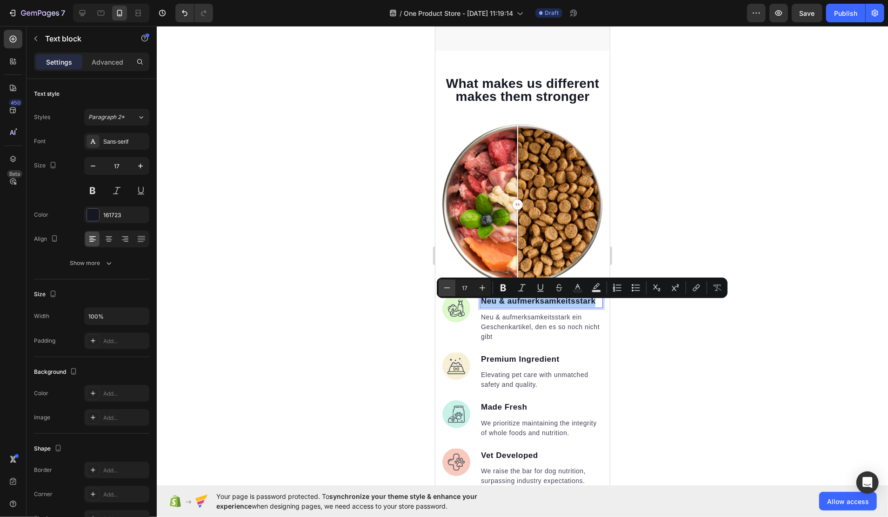
click at [448, 289] on icon "Editor contextual toolbar" at bounding box center [447, 287] width 9 height 9
type input "16"
click at [510, 364] on p "Premium Ingredient" at bounding box center [541, 359] width 121 height 12
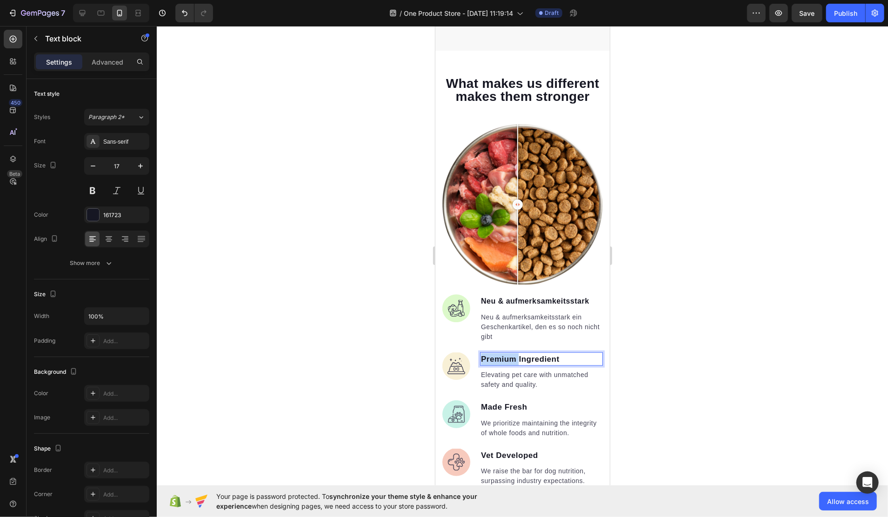
click at [510, 364] on p "Premium Ingredient" at bounding box center [541, 359] width 121 height 12
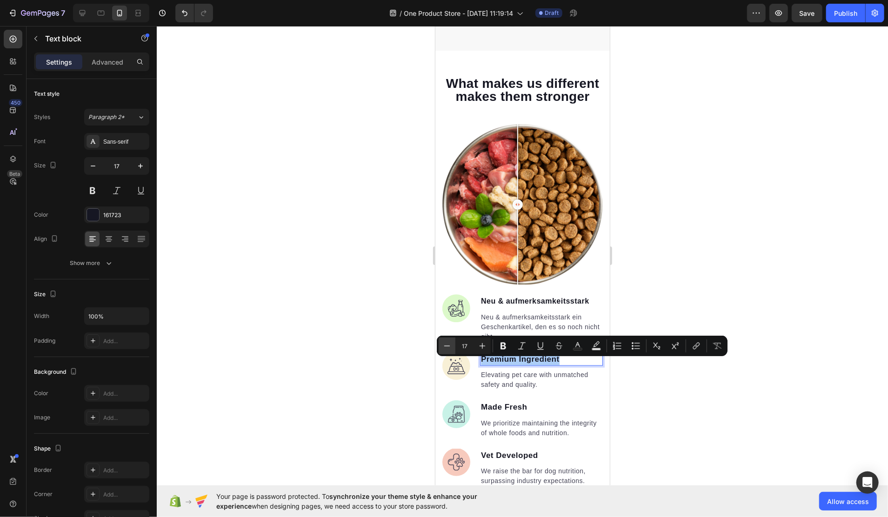
click at [447, 343] on icon "Editor contextual toolbar" at bounding box center [447, 346] width 9 height 9
type input "16"
click at [506, 413] on p "Made Fresh" at bounding box center [541, 407] width 121 height 12
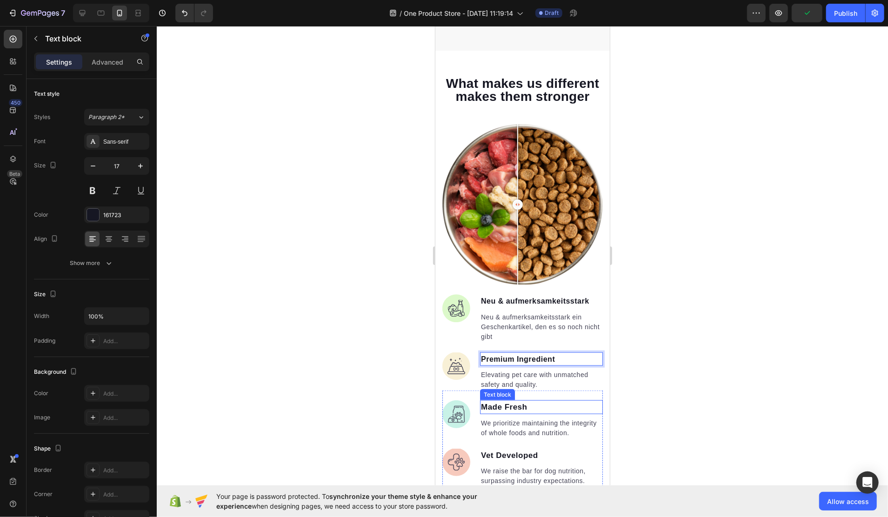
click at [506, 413] on p "Made Fresh" at bounding box center [541, 407] width 121 height 12
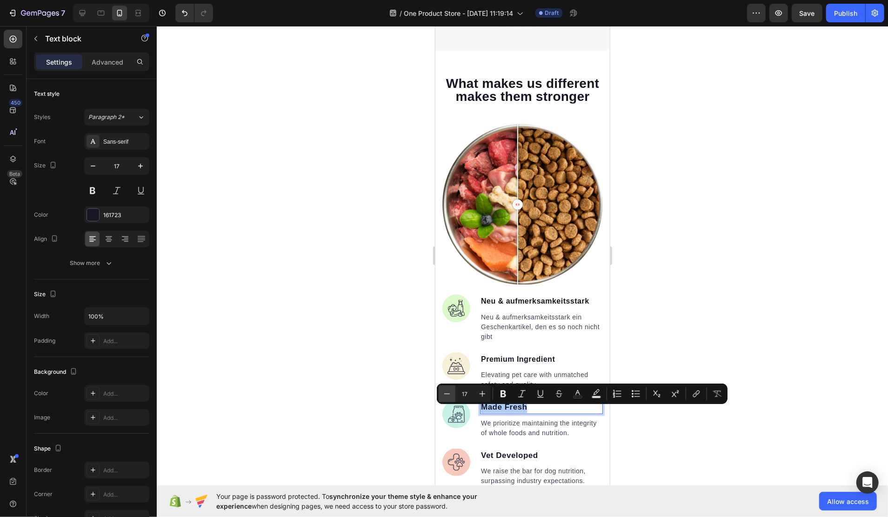
click at [446, 387] on button "Minus" at bounding box center [447, 394] width 17 height 17
type input "16"
click at [512, 462] on p "Vet Developed" at bounding box center [541, 456] width 121 height 12
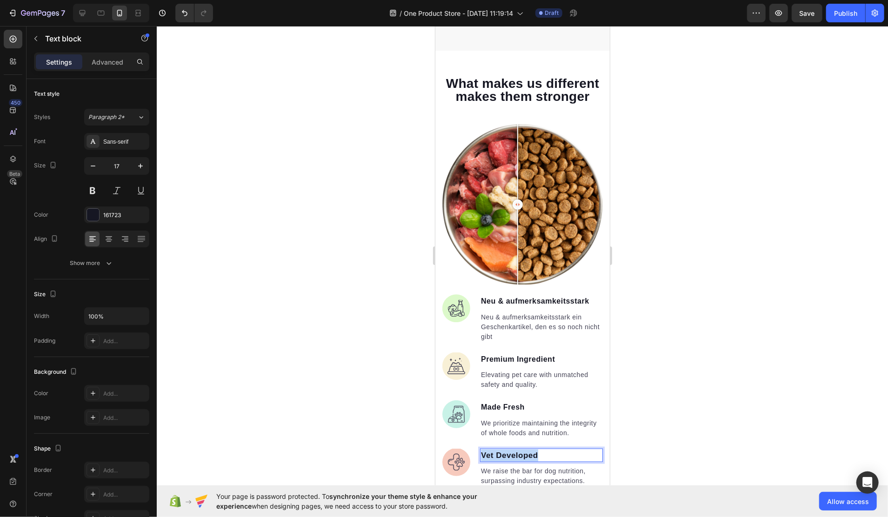
click at [512, 462] on p "Vet Developed" at bounding box center [541, 456] width 121 height 12
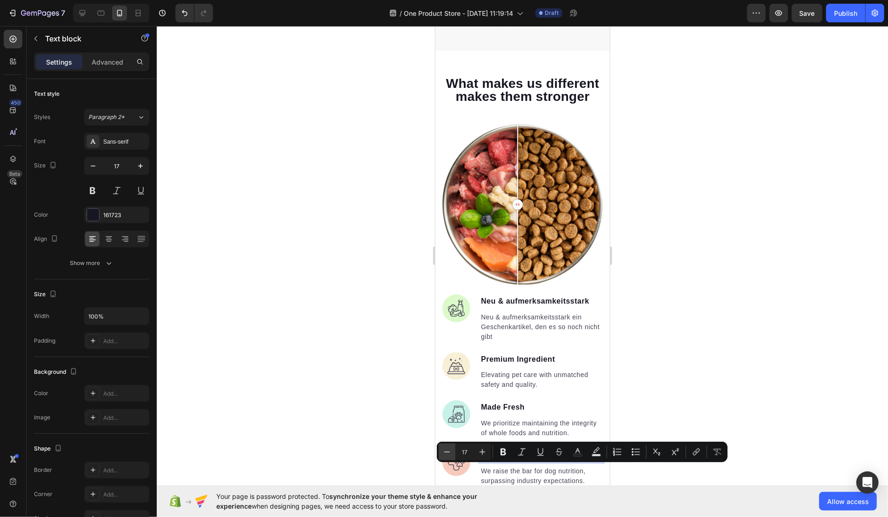
click at [444, 452] on icon "Editor contextual toolbar" at bounding box center [447, 452] width 9 height 9
type input "16"
click at [504, 337] on p "Neu & aufmerksamkeitsstark ein Geschenkartikel, den es so noch nicht gibt" at bounding box center [541, 326] width 121 height 29
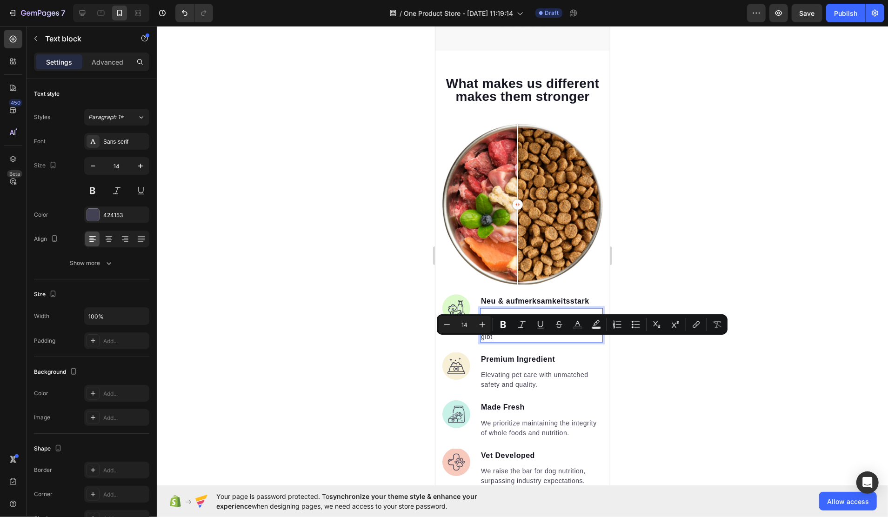
click at [544, 337] on p "Neu & aufmerksamkeitsstark ein Geschenkartikel, den es so noch nicht gibt" at bounding box center [541, 326] width 121 height 29
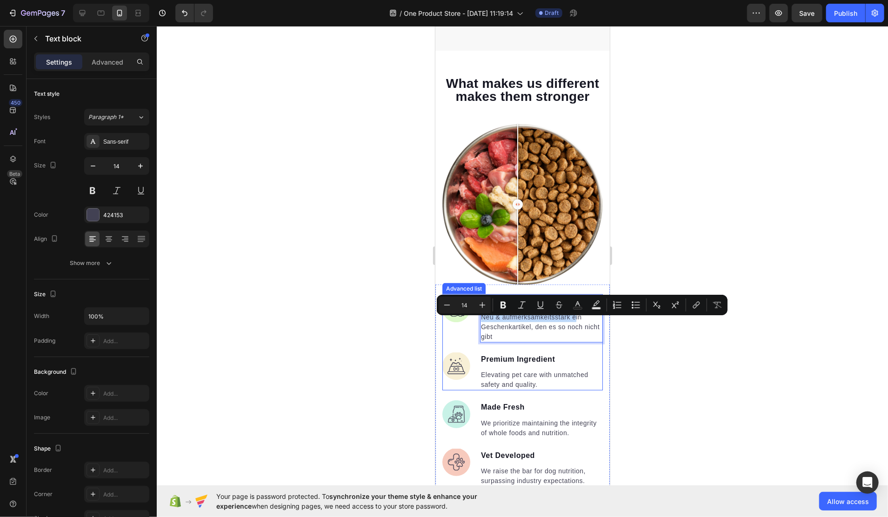
drag, startPoint x: 574, startPoint y: 322, endPoint x: 474, endPoint y: 322, distance: 100.0
click at [474, 322] on li "Image Neu & aufmerksamkeitsstark Text block Neu & aufmerksamkeitsstark ein Gesc…" at bounding box center [522, 318] width 161 height 48
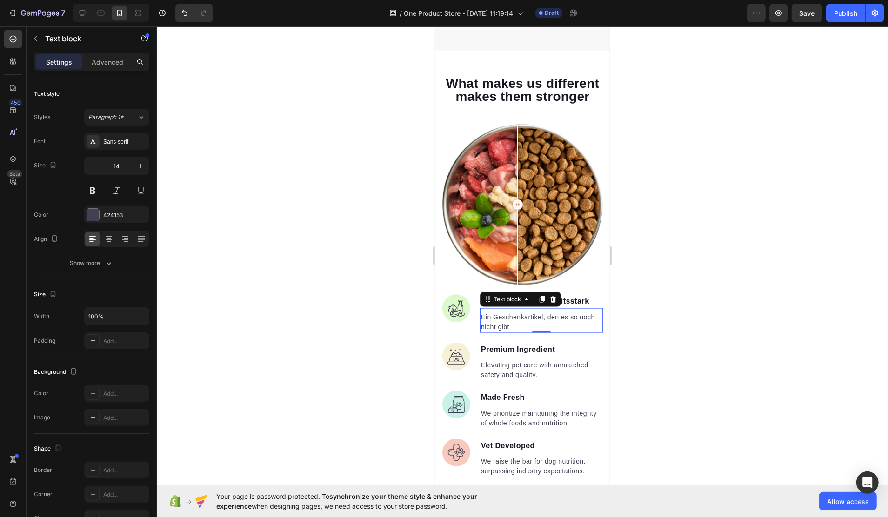
click at [671, 339] on div at bounding box center [523, 271] width 732 height 491
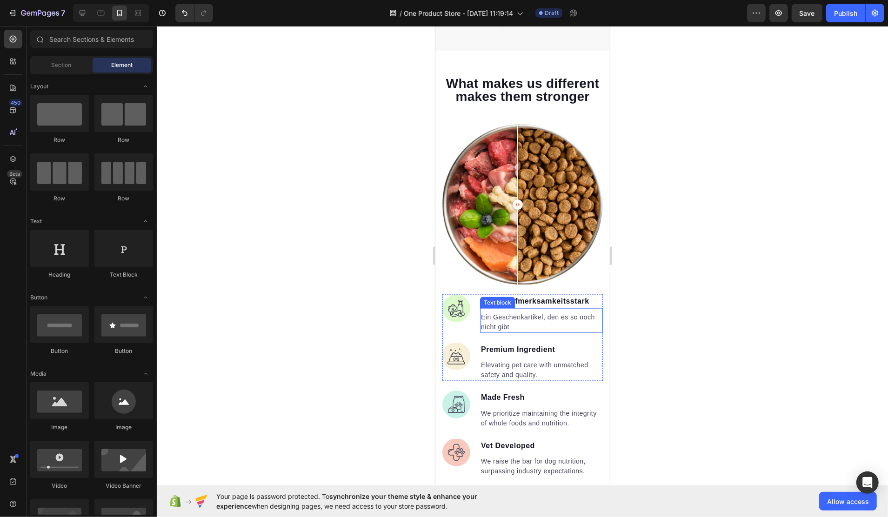
click at [548, 331] on p "Ein Geschenkartikel, den es so noch nicht gibt" at bounding box center [541, 322] width 121 height 20
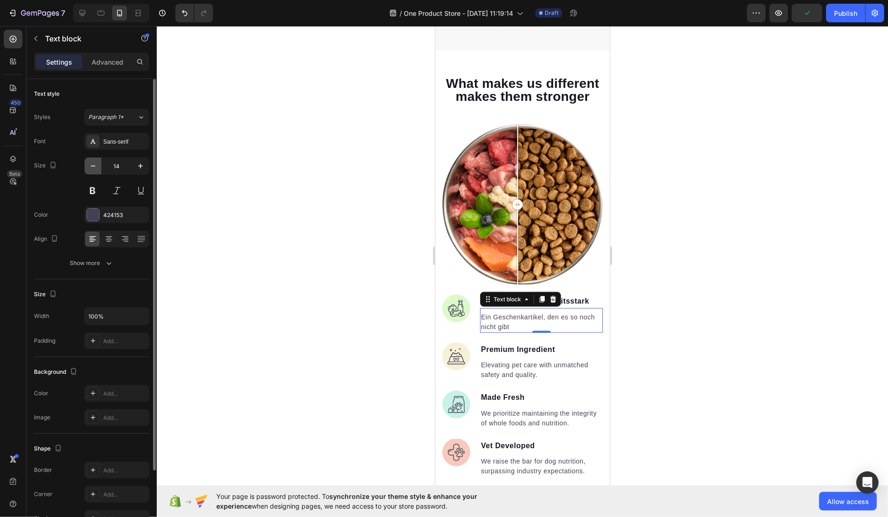
click at [90, 167] on icon "button" at bounding box center [92, 165] width 9 height 9
click at [136, 167] on icon "button" at bounding box center [140, 165] width 9 height 9
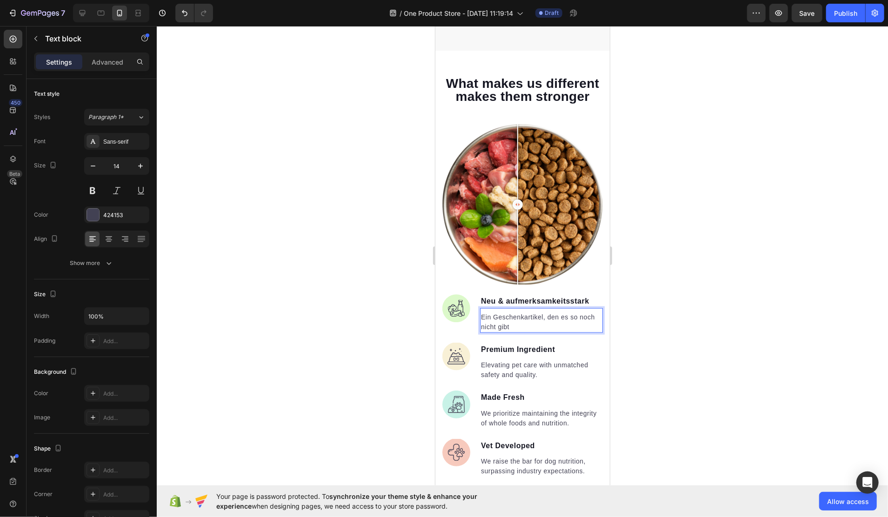
click at [497, 326] on p "Ein Geschenkartikel, den es so noch nicht gibt" at bounding box center [541, 322] width 121 height 20
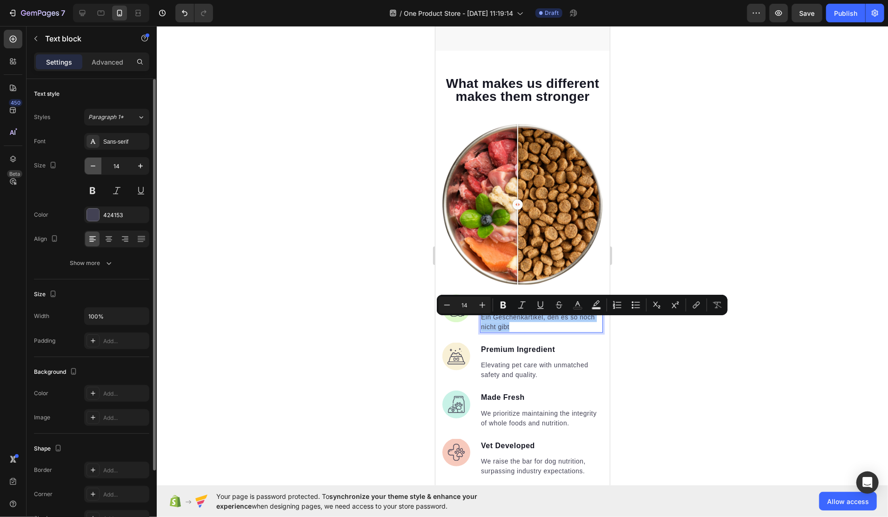
click at [96, 168] on icon "button" at bounding box center [92, 165] width 9 height 9
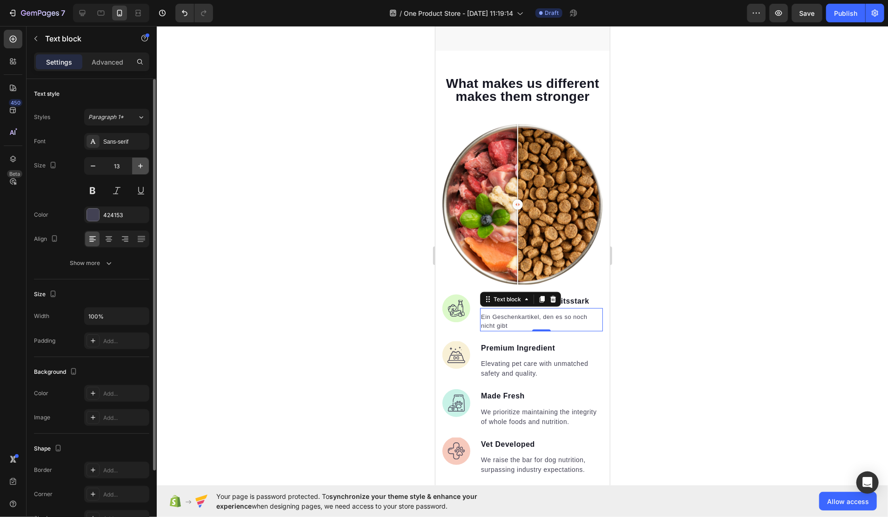
click at [138, 168] on icon "button" at bounding box center [140, 165] width 9 height 9
type input "14"
click at [513, 362] on div "Elevating pet care with unmatched safety and quality. Text block" at bounding box center [541, 368] width 123 height 25
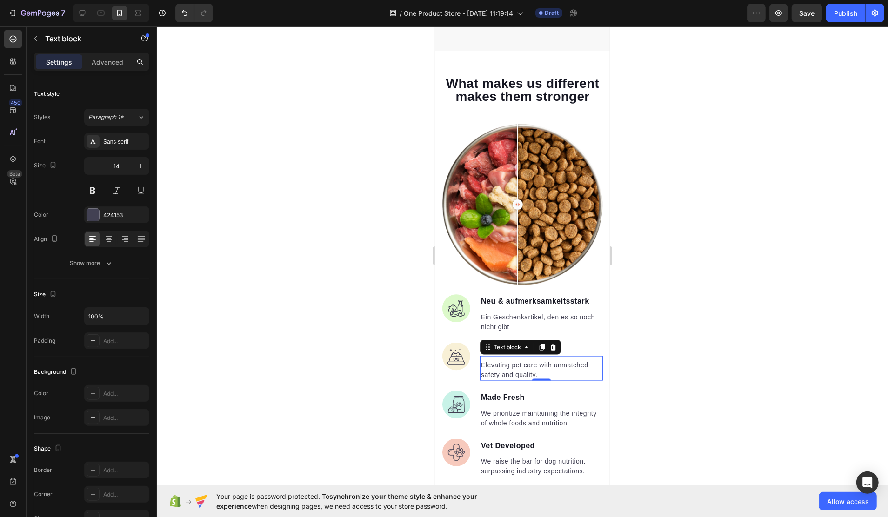
click at [501, 369] on p "Elevating pet care with unmatched safety and quality." at bounding box center [541, 370] width 121 height 20
click at [524, 353] on span "Premium Ingredient" at bounding box center [518, 349] width 74 height 8
click at [512, 373] on p "Elevating pet care with unmatched safety and quality." at bounding box center [541, 370] width 121 height 20
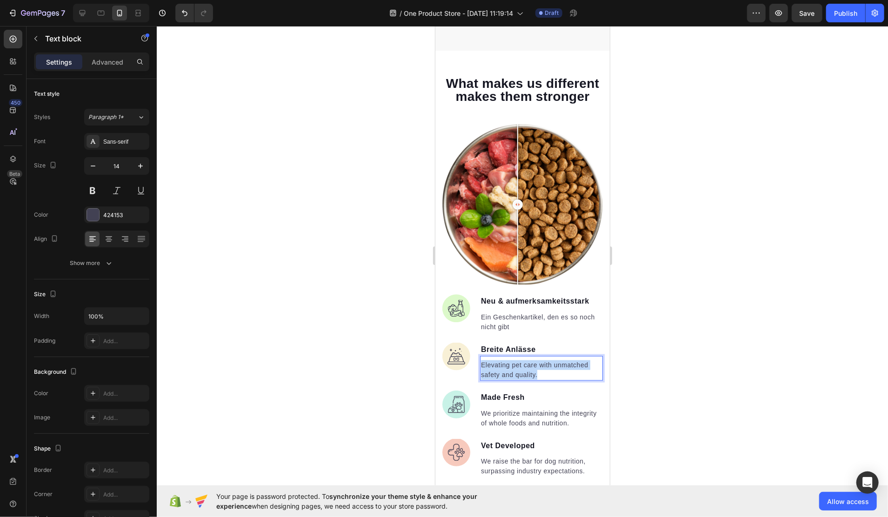
click at [512, 373] on p "Elevating pet care with unmatched safety and quality." at bounding box center [541, 370] width 121 height 20
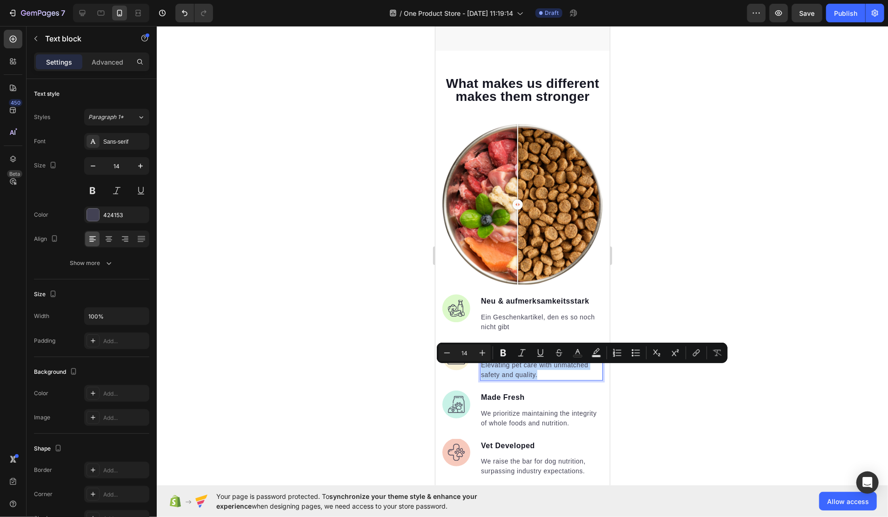
click at [512, 373] on p "Elevating pet care with unmatched safety and quality." at bounding box center [541, 370] width 121 height 20
drag, startPoint x: 507, startPoint y: 369, endPoint x: 479, endPoint y: 370, distance: 27.9
click at [480, 370] on div "Dank über 150 Gravuren von Geburtstag bis Weihnachten" at bounding box center [541, 369] width 123 height 21
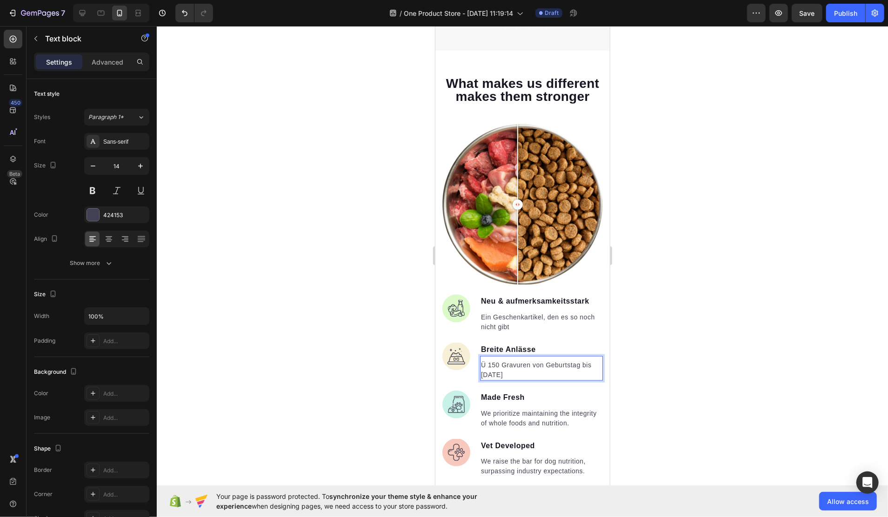
click at [581, 368] on p "Ü 150 Gravuren von Geburtstag bis Weihnachten" at bounding box center [541, 370] width 121 height 20
click at [485, 370] on p "Ü 150 Gravuren von Geburtstag" at bounding box center [541, 365] width 121 height 10
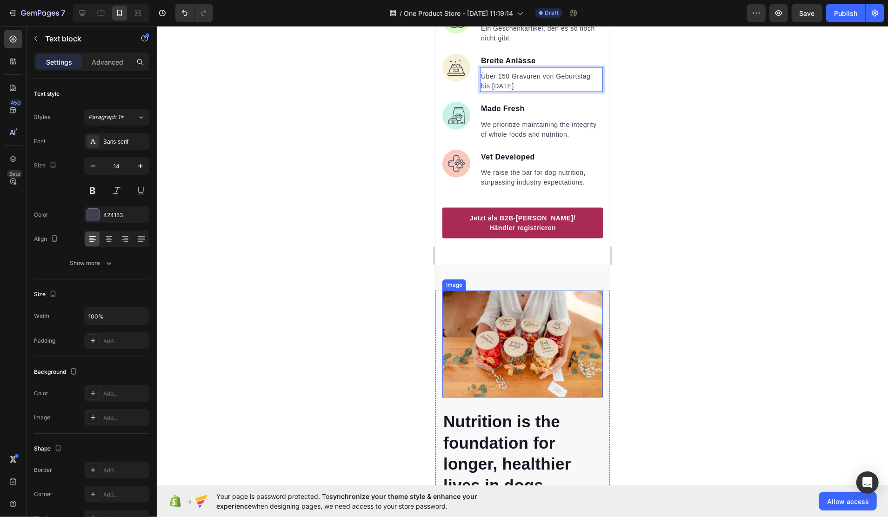
scroll to position [1179, 0]
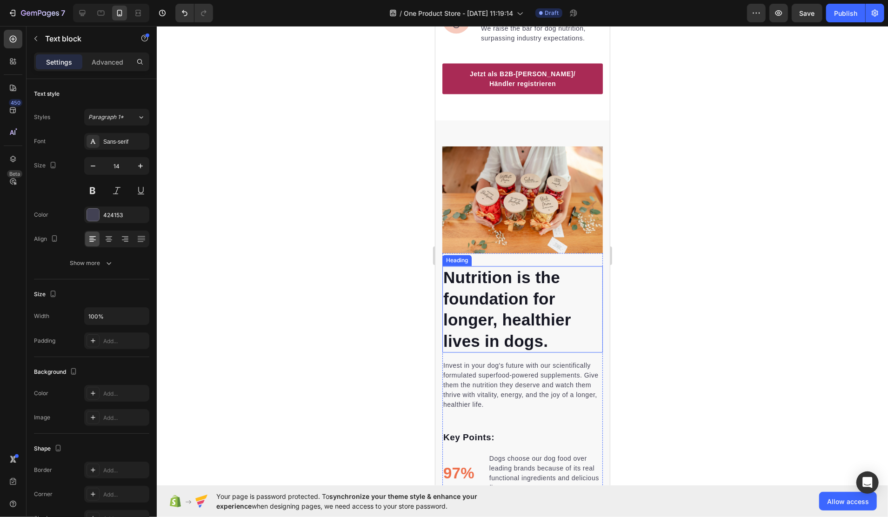
click at [510, 331] on p "Nutrition is the foundation for longer, healthier lives in dogs." at bounding box center [522, 309] width 159 height 85
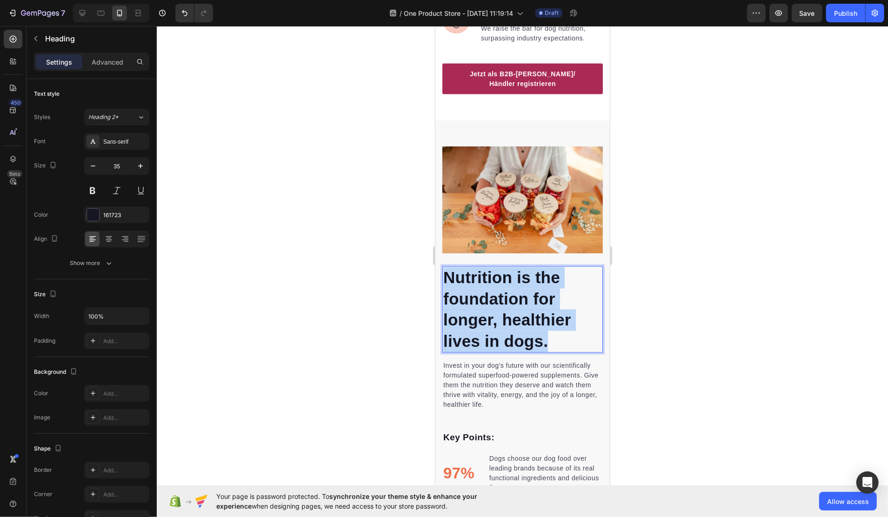
click at [510, 331] on p "Nutrition is the foundation for longer, healthier lives in dogs." at bounding box center [522, 309] width 159 height 85
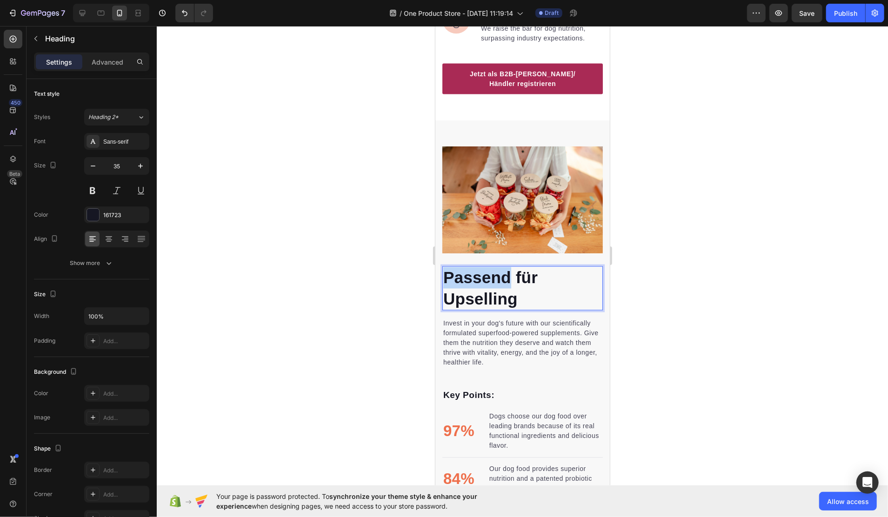
drag, startPoint x: 511, startPoint y: 279, endPoint x: 443, endPoint y: 282, distance: 67.6
click at [443, 282] on p "Passend für Upselling" at bounding box center [522, 288] width 159 height 42
click at [471, 356] on p "Invest in your dog's future with our scientifically formulated superfood-powere…" at bounding box center [522, 343] width 159 height 49
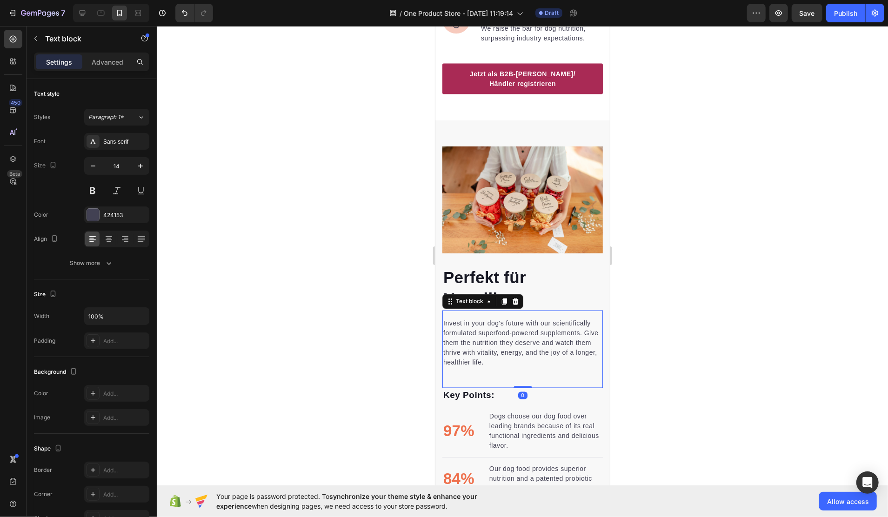
click at [471, 356] on p "Invest in your dog's future with our scientifically formulated superfood-powere…" at bounding box center [522, 343] width 159 height 49
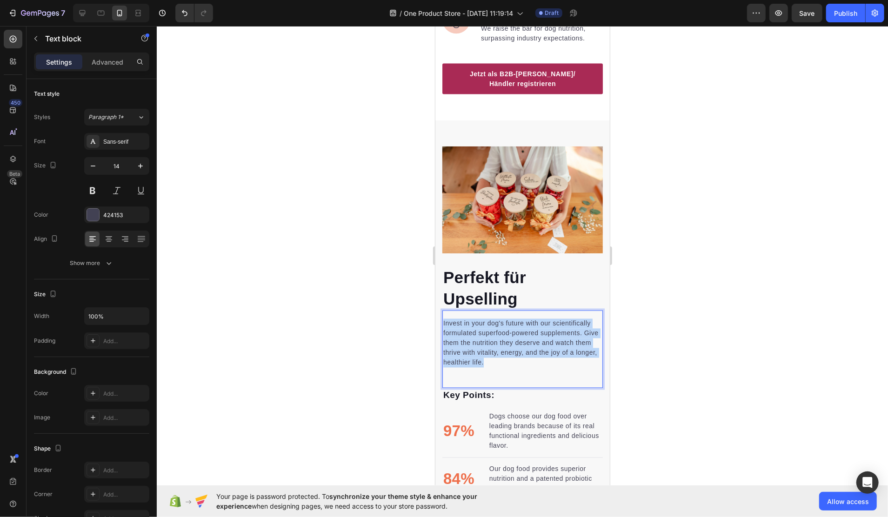
click at [471, 356] on p "Invest in your dog's future with our scientifically formulated superfood-powere…" at bounding box center [522, 343] width 159 height 49
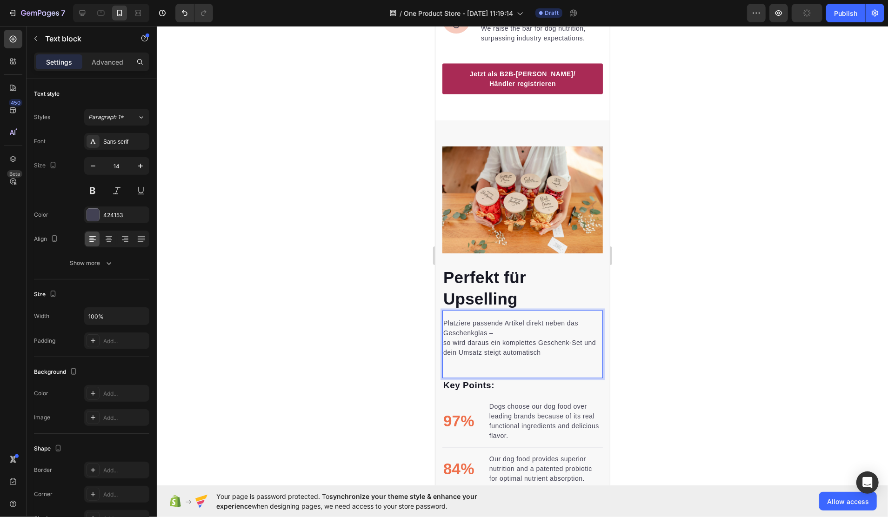
click at [505, 338] on p "Platziere passende Artikel direkt neben das Geschenkglas – so wird daraus ein k…" at bounding box center [522, 338] width 159 height 39
click at [445, 351] on p "Platziere passende Artikel direkt neben das Geschenkglas – so wird daraus ein k…" at bounding box center [522, 338] width 159 height 39
click at [444, 358] on p "Platziere passende Artikel direkt neben das Geschenkglas – so wird daraus ein k…" at bounding box center [522, 338] width 159 height 39
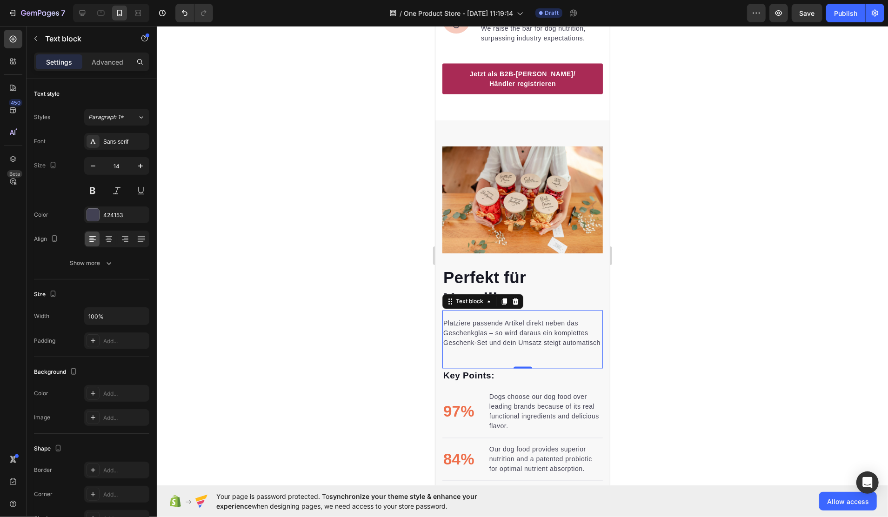
click at [648, 353] on div at bounding box center [523, 271] width 732 height 491
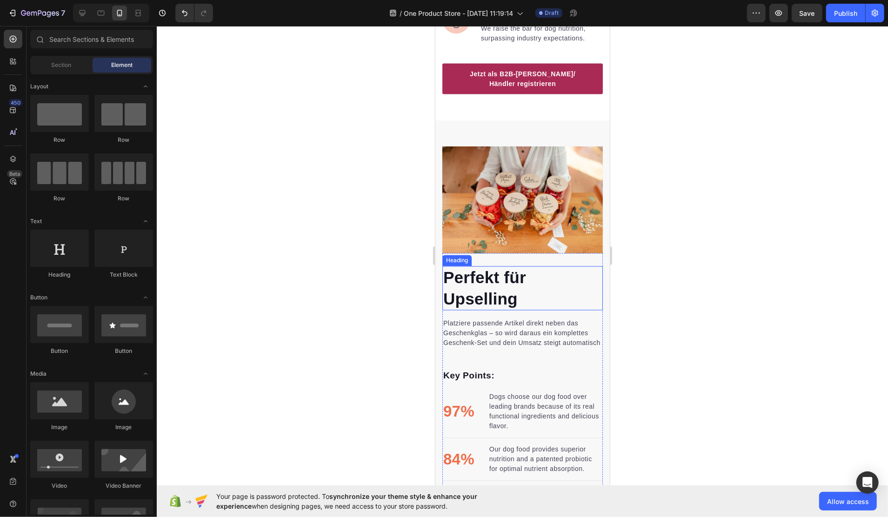
click at [504, 304] on p "Perfekt für Upselling" at bounding box center [522, 288] width 159 height 42
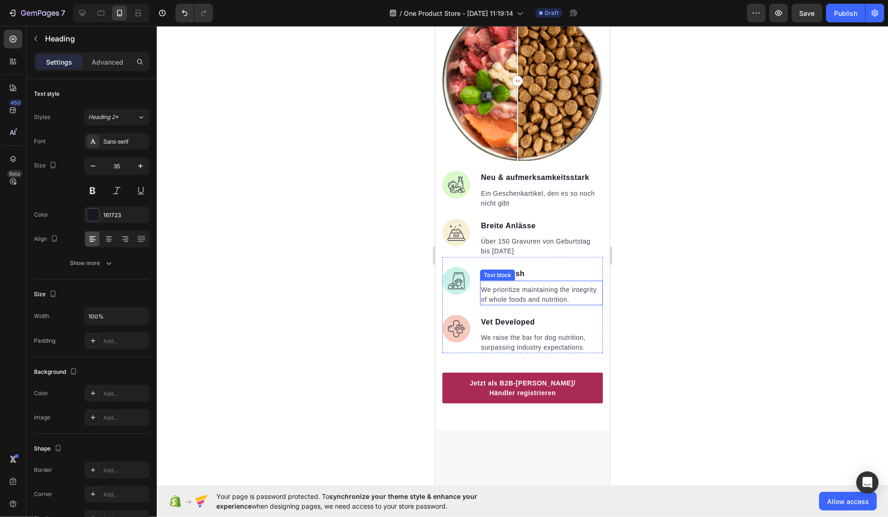
scroll to position [682, 0]
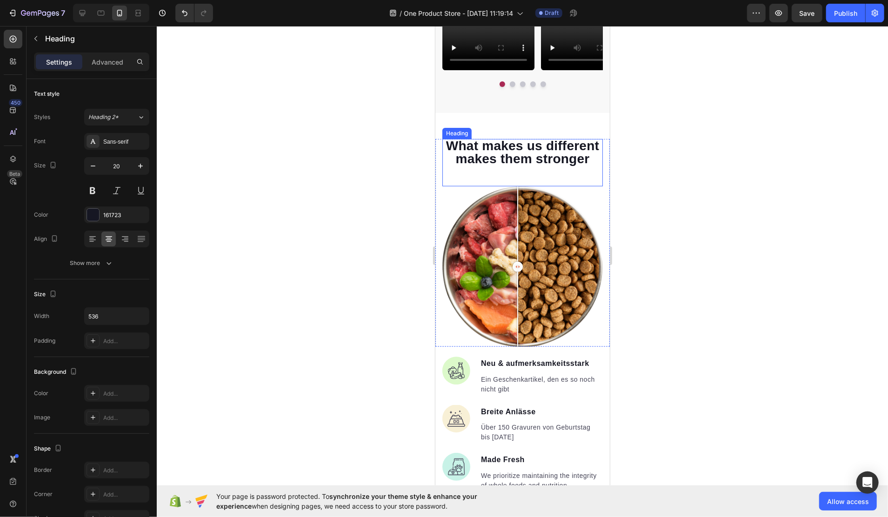
click at [504, 160] on span "What makes us different makes them stronger" at bounding box center [522, 151] width 153 height 27
click at [518, 166] on span "What makes us different makes them stronger" at bounding box center [522, 151] width 153 height 27
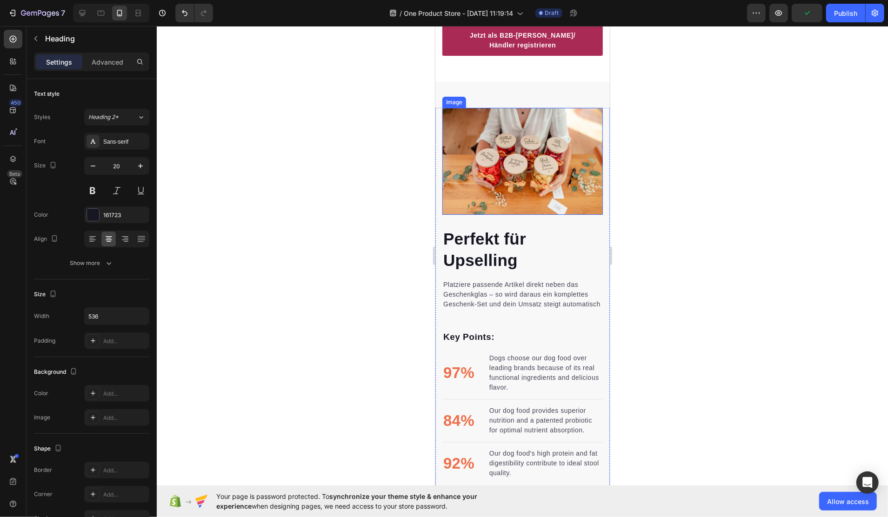
scroll to position [1241, 0]
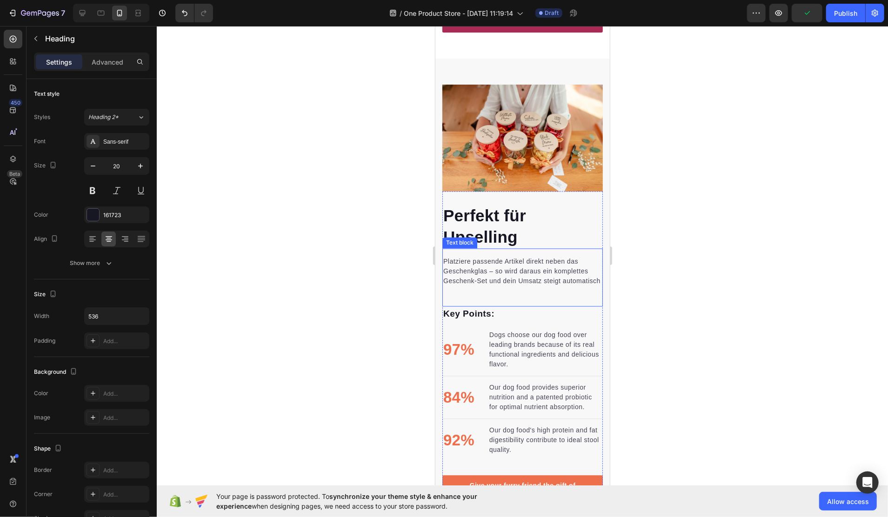
click at [496, 220] on h2 "Perfekt für Upselling" at bounding box center [522, 226] width 161 height 44
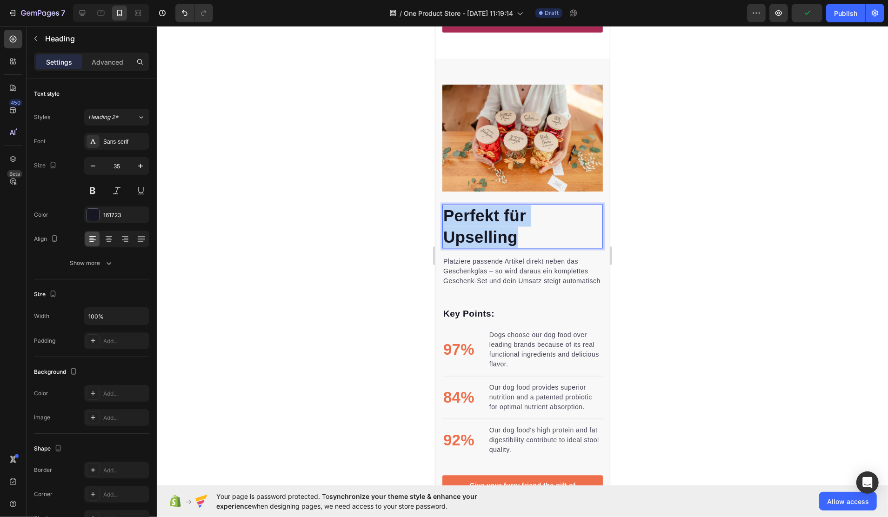
click at [496, 220] on p "Perfekt für Upselling" at bounding box center [522, 226] width 159 height 42
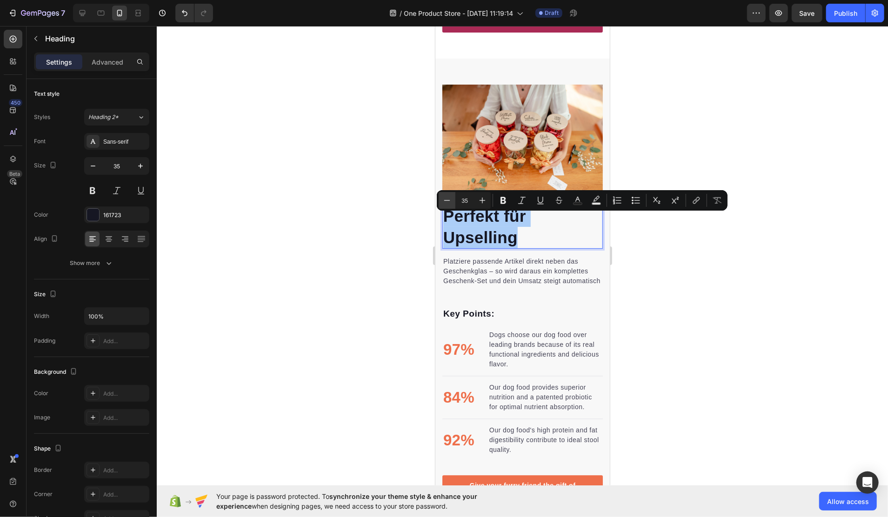
click at [449, 203] on icon "Editor contextual toolbar" at bounding box center [447, 200] width 9 height 9
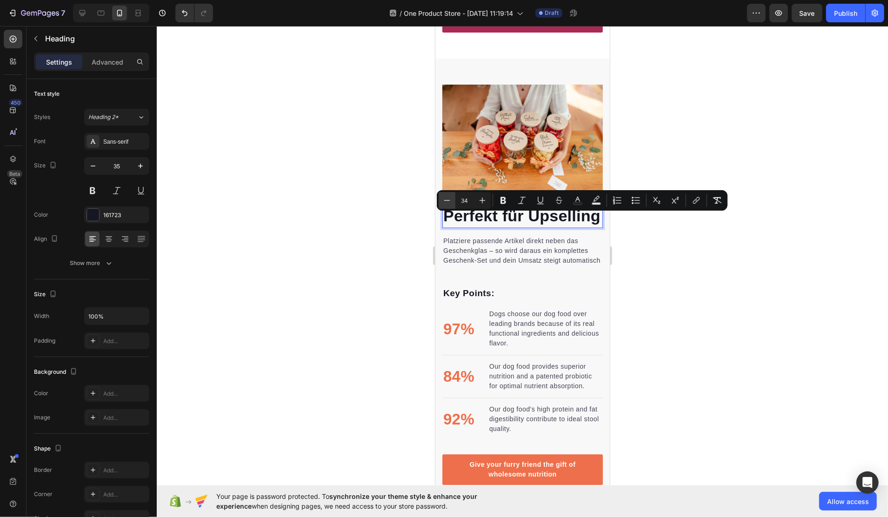
click at [449, 203] on icon "Editor contextual toolbar" at bounding box center [447, 200] width 9 height 9
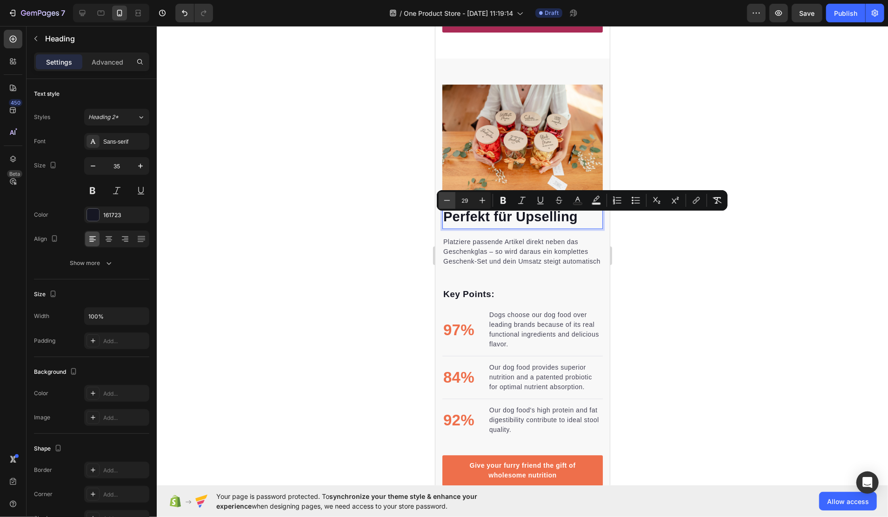
click at [449, 203] on icon "Editor contextual toolbar" at bounding box center [447, 200] width 9 height 9
type input "28"
click at [551, 287] on div "Platziere passende Artikel direkt neben das Geschenkglas – so wird daraus ein k…" at bounding box center [522, 258] width 161 height 58
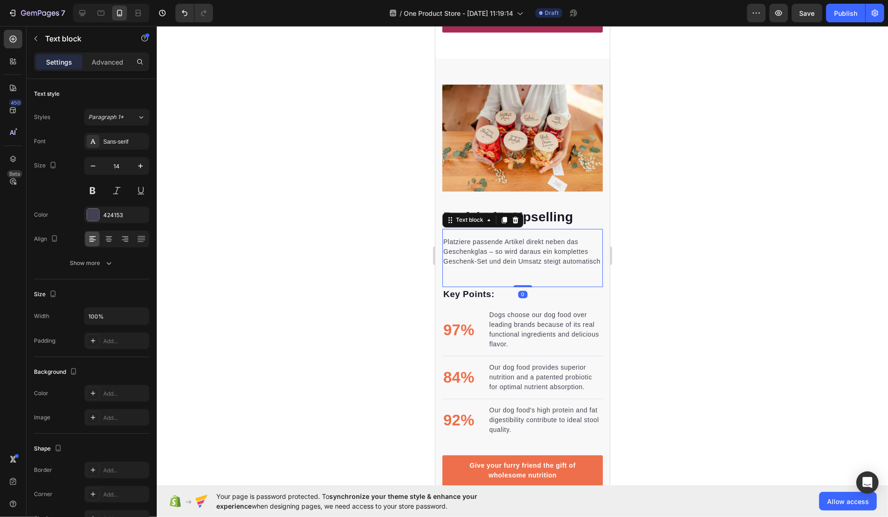
click at [518, 267] on p "Platziere passende Artikel direkt neben das Geschenkglas – so wird daraus ein k…" at bounding box center [522, 251] width 159 height 29
click at [541, 224] on span "Perfekt für Upselling" at bounding box center [508, 217] width 130 height 14
click at [541, 241] on div "Platziere passende Artikel direkt neben das Geschenkglas – so wird daraus ein k…" at bounding box center [522, 258] width 161 height 58
click at [104, 60] on p "Advanced" at bounding box center [108, 62] width 32 height 10
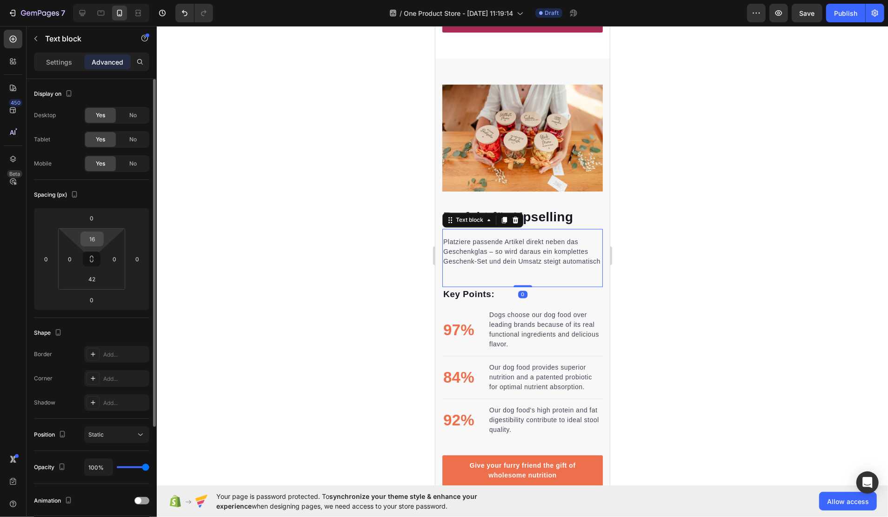
click at [103, 236] on div "16" at bounding box center [92, 239] width 23 height 15
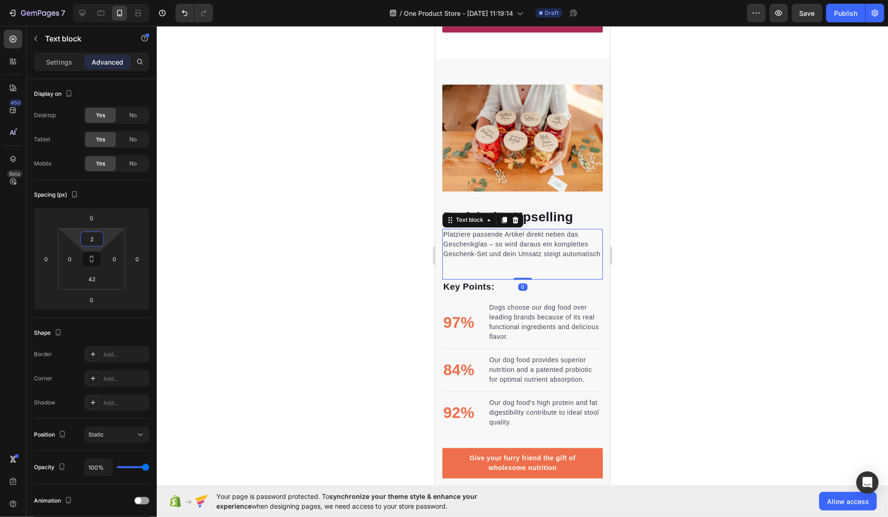
type input "0"
drag, startPoint x: 108, startPoint y: 236, endPoint x: 108, endPoint y: 242, distance: 5.1
click at [108, 0] on html "7 Version history / One Product Store - [DATE] 11:19:14 Draft Preview Save Publ…" at bounding box center [444, 0] width 888 height 0
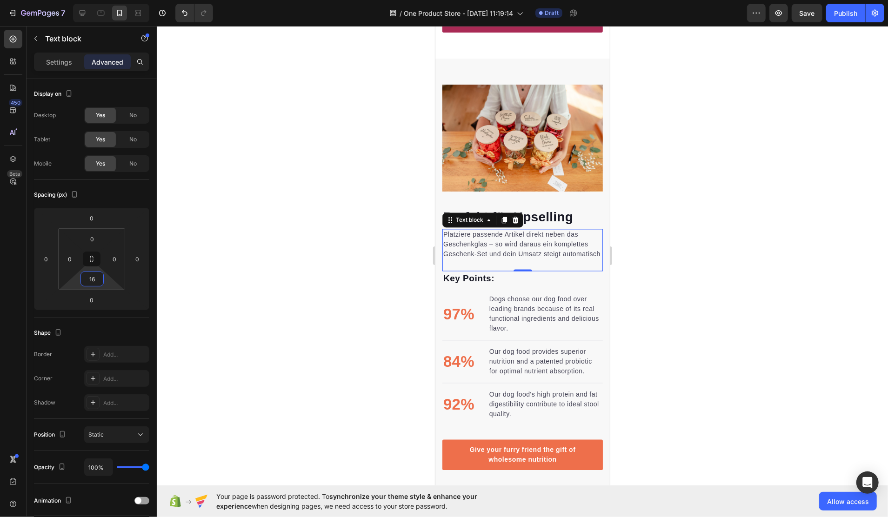
type input "14"
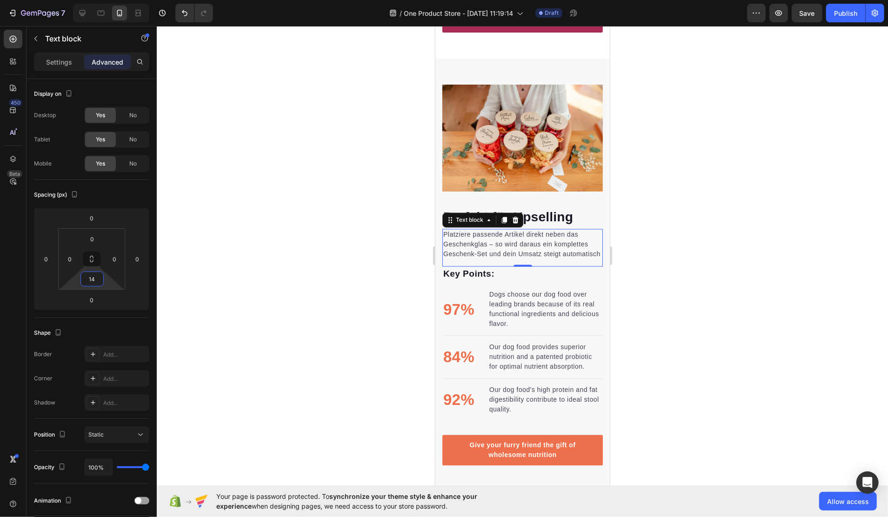
drag, startPoint x: 104, startPoint y: 280, endPoint x: 105, endPoint y: 289, distance: 9.4
click at [105, 0] on html "7 Version history / One Product Store - [DATE] 11:19:14 Draft Preview Save Publ…" at bounding box center [444, 0] width 888 height 0
click at [463, 281] on p "Key Points:" at bounding box center [522, 274] width 159 height 13
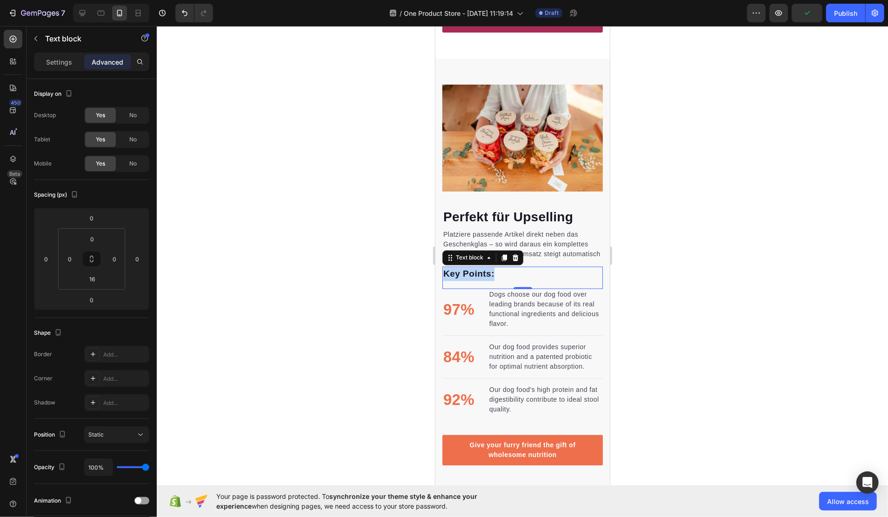
click at [463, 281] on p "Key Points:" at bounding box center [522, 274] width 159 height 13
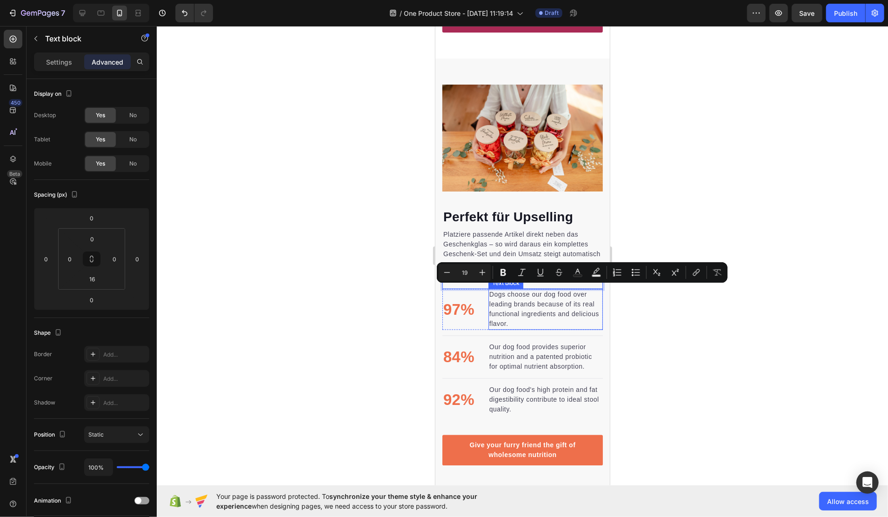
click at [520, 329] on p "Dogs choose our dog food over leading brands because of its real functional ing…" at bounding box center [545, 309] width 113 height 39
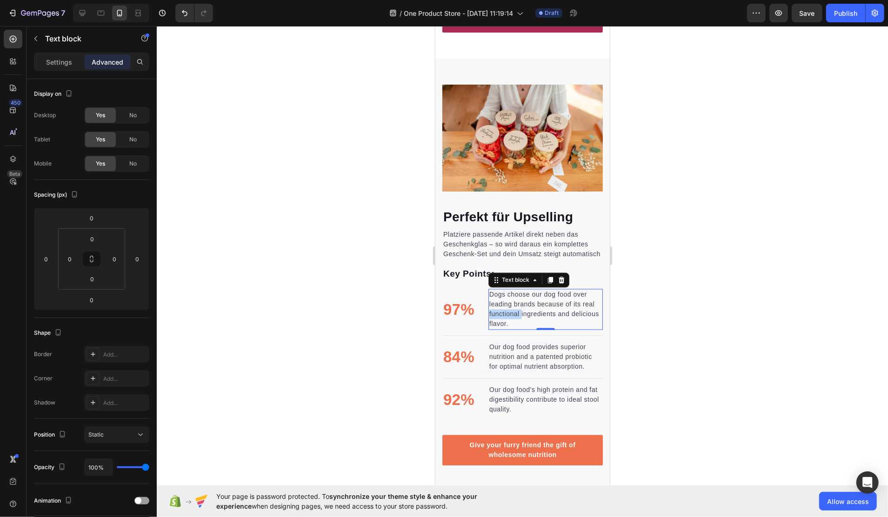
click at [520, 329] on p "Dogs choose our dog food over leading brands because of its real functional ing…" at bounding box center [545, 309] width 113 height 39
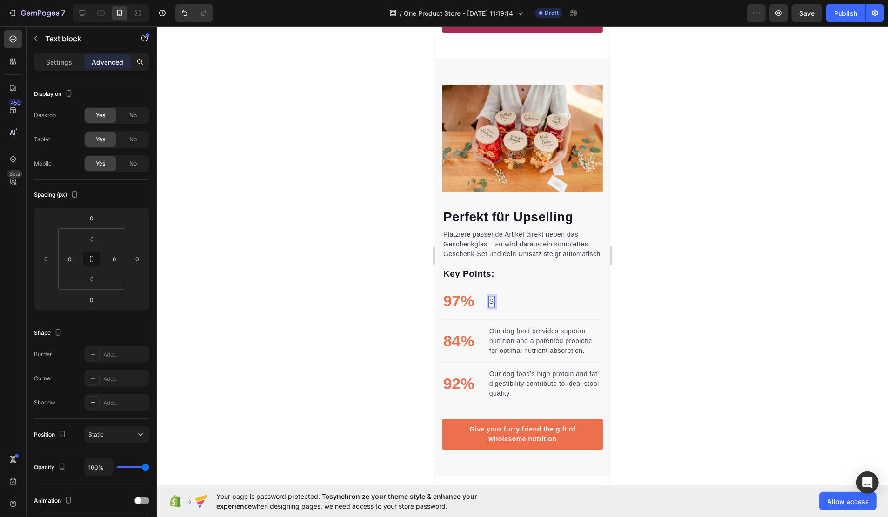
scroll to position [1247, 0]
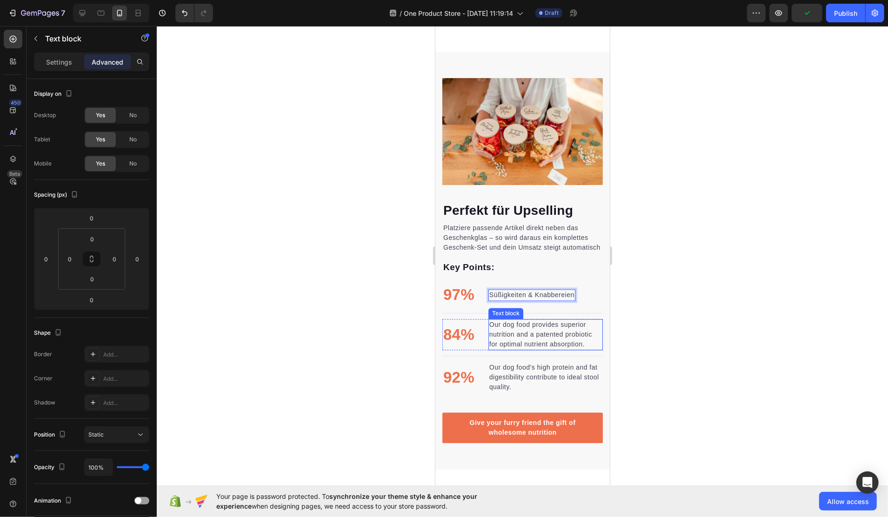
click at [516, 349] on p "Our dog food provides superior nutrition and a patented probiotic for optimal n…" at bounding box center [545, 334] width 113 height 29
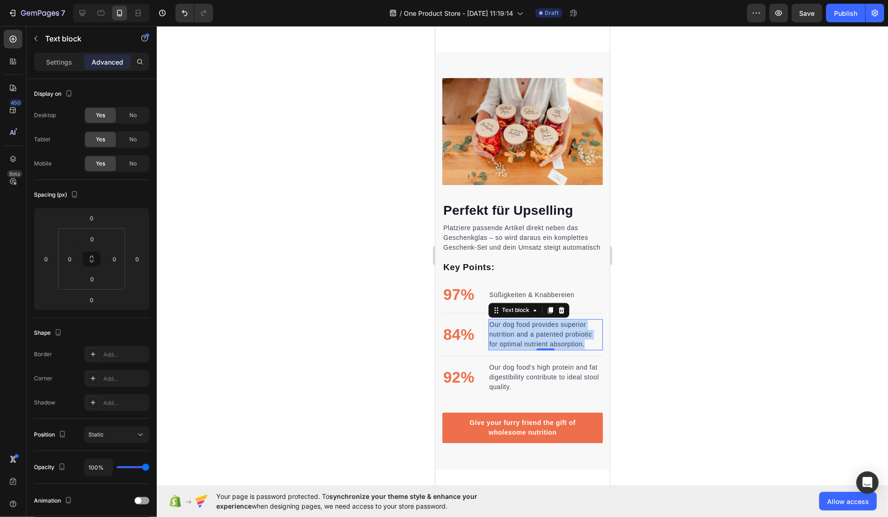
click at [516, 349] on p "Our dog food provides superior nutrition and a patented probiotic for optimal n…" at bounding box center [545, 334] width 113 height 29
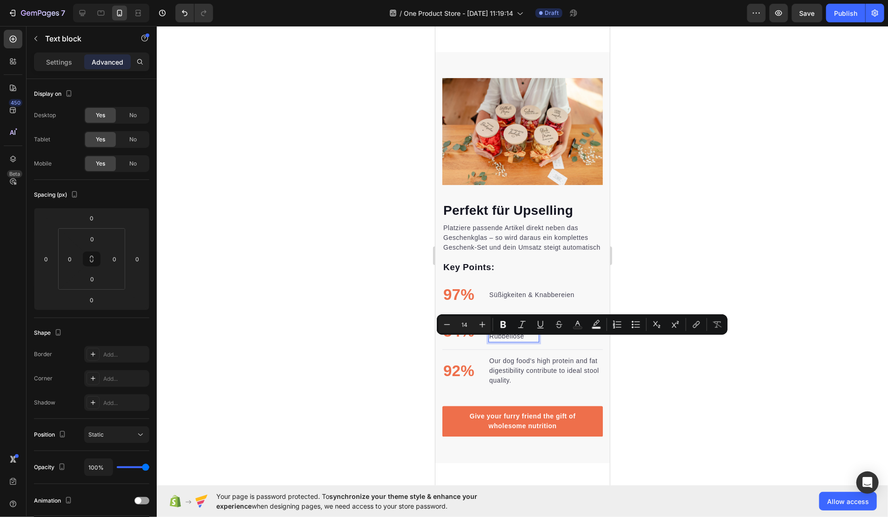
scroll to position [1249, 0]
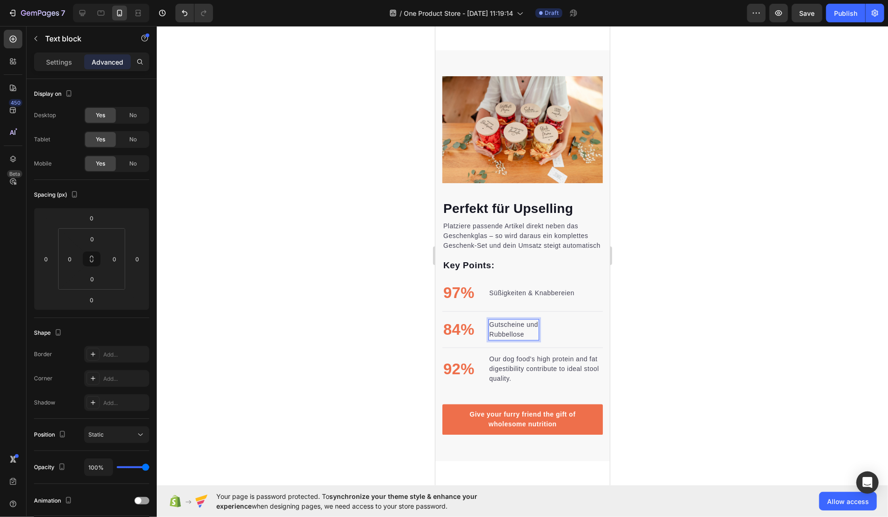
click at [492, 340] on p "Gutscheine und Rubbellose" at bounding box center [513, 330] width 49 height 20
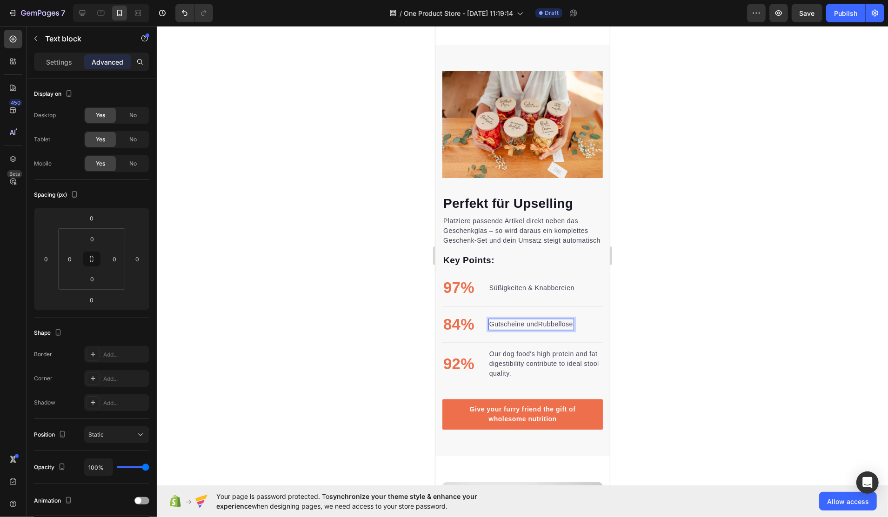
click at [540, 329] on p "Gutscheine undRubbellose" at bounding box center [531, 325] width 84 height 10
click at [515, 379] on p "Our dog food's high protein and fat digestibility contribute to ideal stool qua…" at bounding box center [545, 363] width 113 height 29
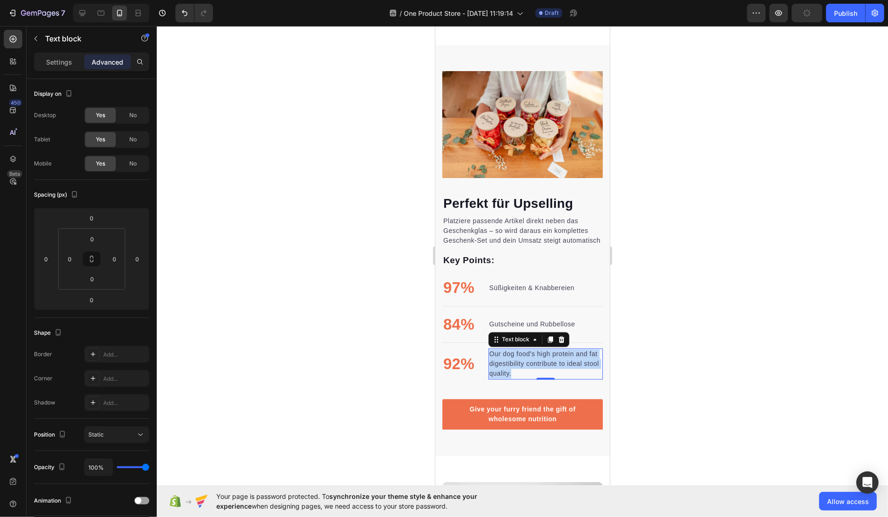
click at [515, 379] on p "Our dog food's high protein and fat digestibility contribute to ideal stool qua…" at bounding box center [545, 363] width 113 height 29
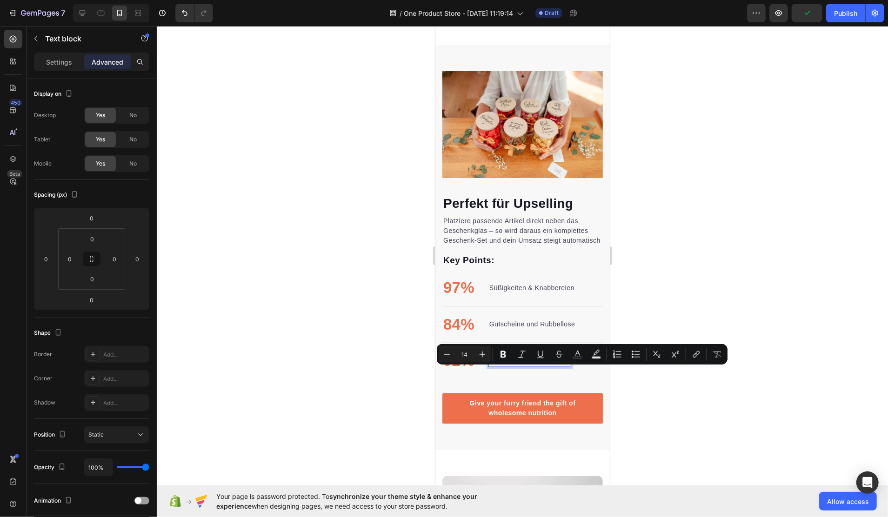
scroll to position [1261, 0]
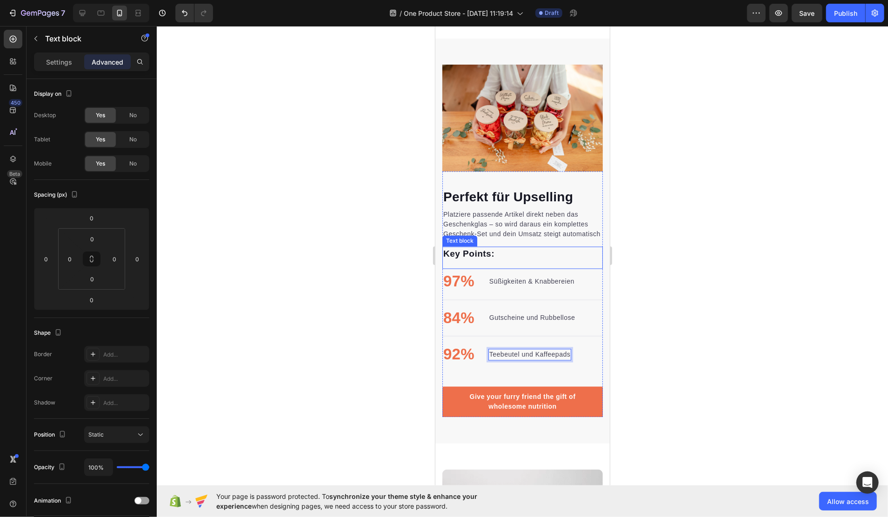
click at [513, 269] on div "Key Points: Text block" at bounding box center [522, 258] width 161 height 23
drag, startPoint x: 517, startPoint y: 286, endPoint x: 518, endPoint y: 281, distance: 5.2
click at [518, 269] on div "Key Points: Text block 0" at bounding box center [522, 258] width 161 height 23
click at [517, 241] on icon at bounding box center [515, 238] width 6 height 7
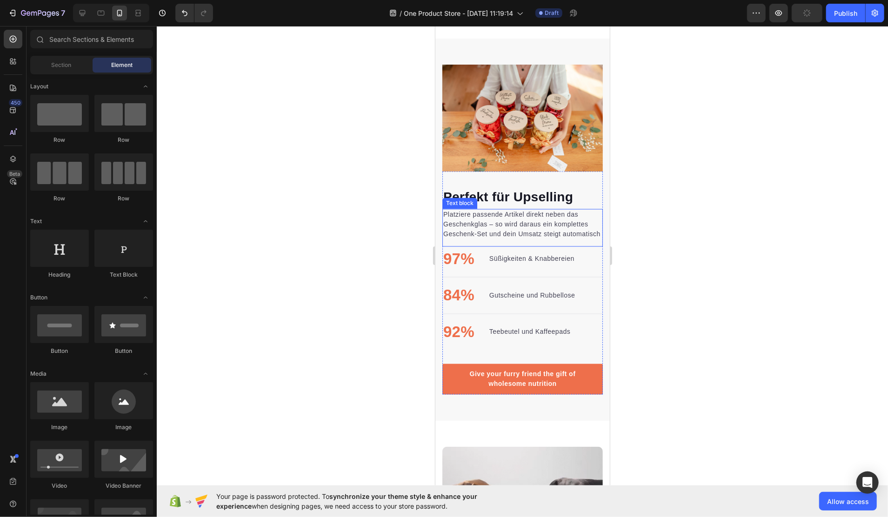
click at [525, 239] on p "Platziere passende Artikel direkt neben das Geschenkglas – so wird daraus ein k…" at bounding box center [522, 224] width 159 height 29
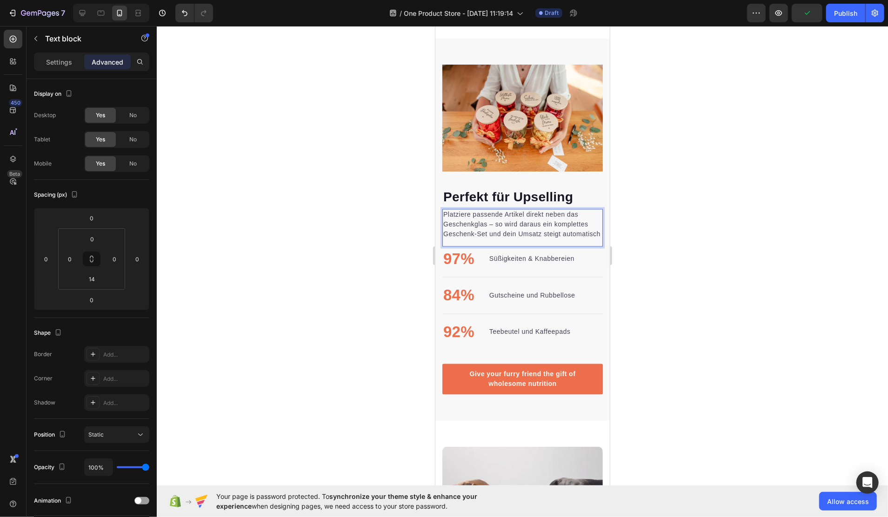
click at [475, 234] on p "Platziere passende Artikel direkt neben das Geschenkglas – so wird daraus ein k…" at bounding box center [522, 224] width 159 height 29
drag, startPoint x: 473, startPoint y: 221, endPoint x: 524, endPoint y: 224, distance: 50.8
click at [524, 224] on p "Platziere passende Artikel direkt neben das Geschenkglas – so wird daraus ein k…" at bounding box center [522, 224] width 159 height 29
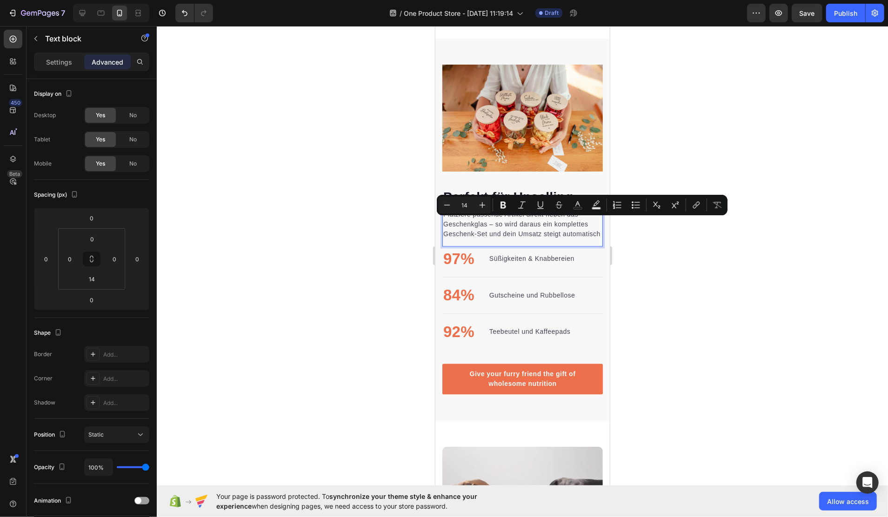
click at [485, 228] on p "Platziere passende Artikel direkt neben das Geschenkglas – so wird daraus ein k…" at bounding box center [522, 224] width 159 height 29
drag, startPoint x: 443, startPoint y: 222, endPoint x: 524, endPoint y: 223, distance: 80.1
click at [524, 223] on p "Platziere passende Artikel direkt neben das Geschenkglas – so wird daraus ein k…" at bounding box center [522, 224] width 159 height 29
click at [508, 206] on button "Bold" at bounding box center [503, 205] width 17 height 17
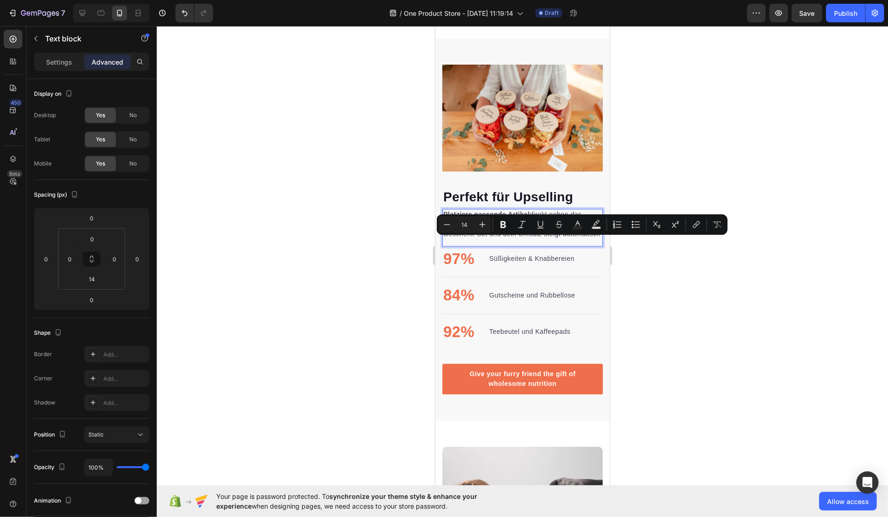
drag, startPoint x: 444, startPoint y: 242, endPoint x: 483, endPoint y: 250, distance: 39.5
click at [483, 239] on p "Platziere passende Artikel direkt neben das Geschenkglas – so wird daraus ein k…" at bounding box center [522, 224] width 159 height 29
click at [503, 223] on icon "Editor contextual toolbar" at bounding box center [503, 224] width 9 height 9
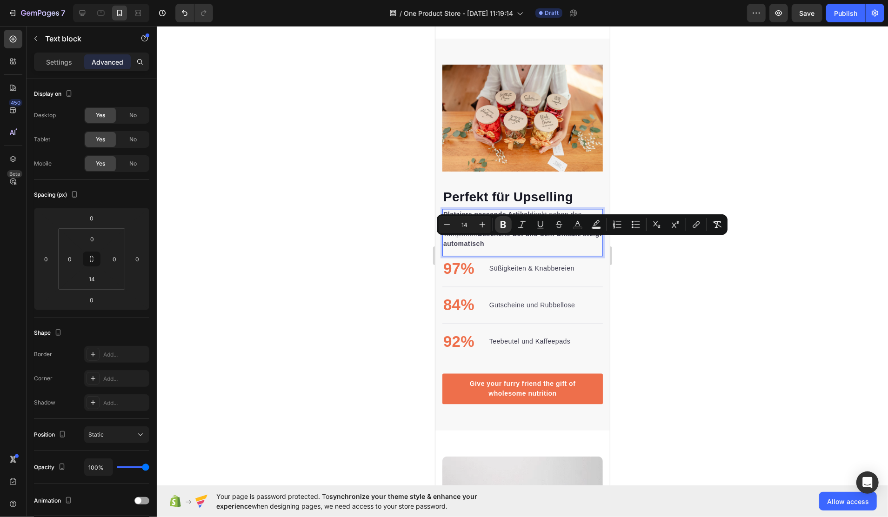
click at [513, 242] on strong "Geschenk-Set und dein Umsatz steigt automatisch" at bounding box center [522, 238] width 159 height 17
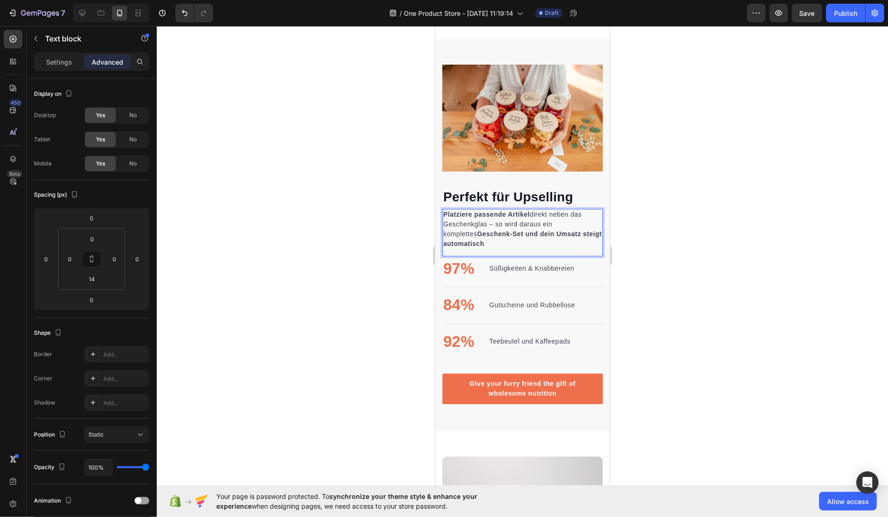
click at [497, 242] on strong "Geschenk-Set und dein Umsatz steigt automatisch" at bounding box center [522, 238] width 159 height 17
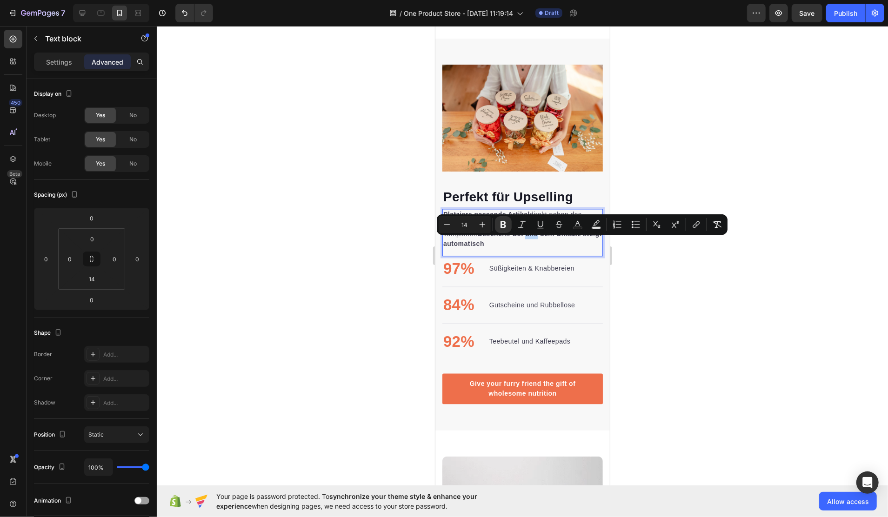
drag, startPoint x: 492, startPoint y: 242, endPoint x: 503, endPoint y: 242, distance: 11.2
click at [503, 242] on strong "Geschenk-Set und dein Umsatz steigt automatisch" at bounding box center [522, 238] width 159 height 17
click at [500, 223] on icon "Editor contextual toolbar" at bounding box center [503, 224] width 9 height 9
click at [503, 249] on p "Platziere passende Artikel direkt neben das Geschenkglas – so wird daraus ein k…" at bounding box center [522, 229] width 159 height 39
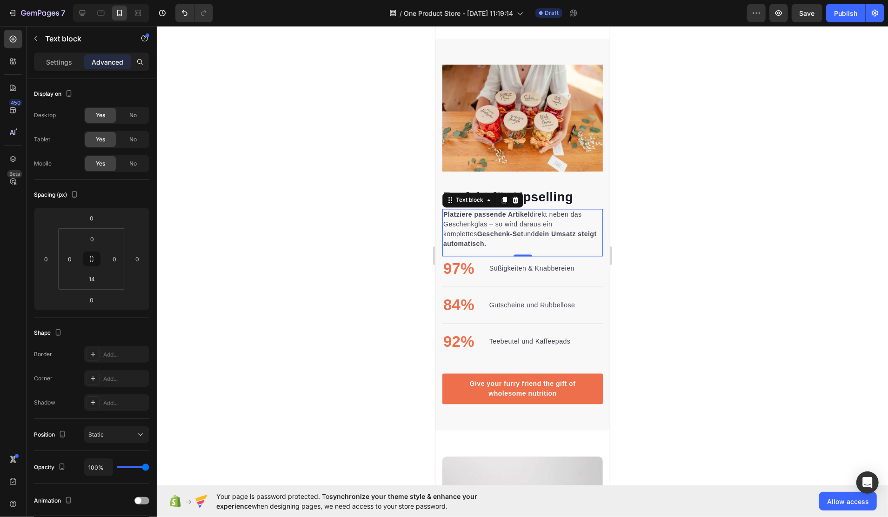
click at [644, 313] on div at bounding box center [523, 271] width 732 height 491
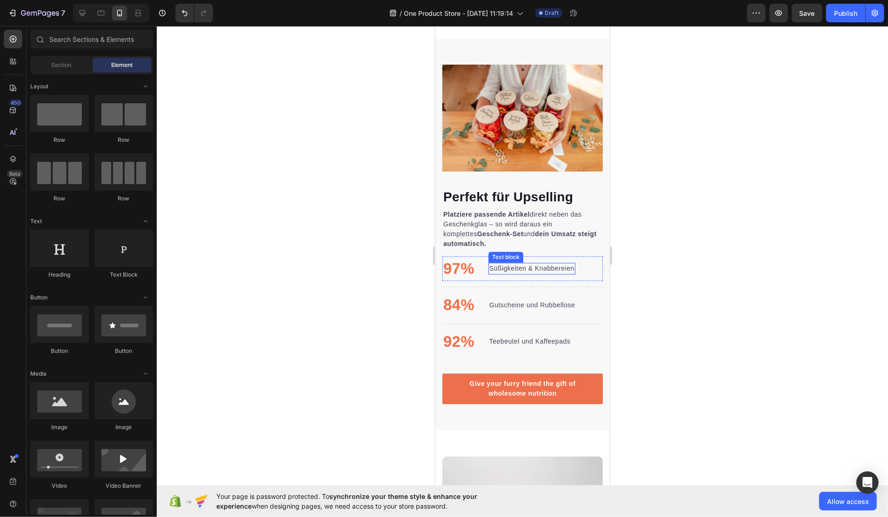
click at [554, 274] on p "Süßigkeiten & Knabbereien" at bounding box center [531, 269] width 85 height 10
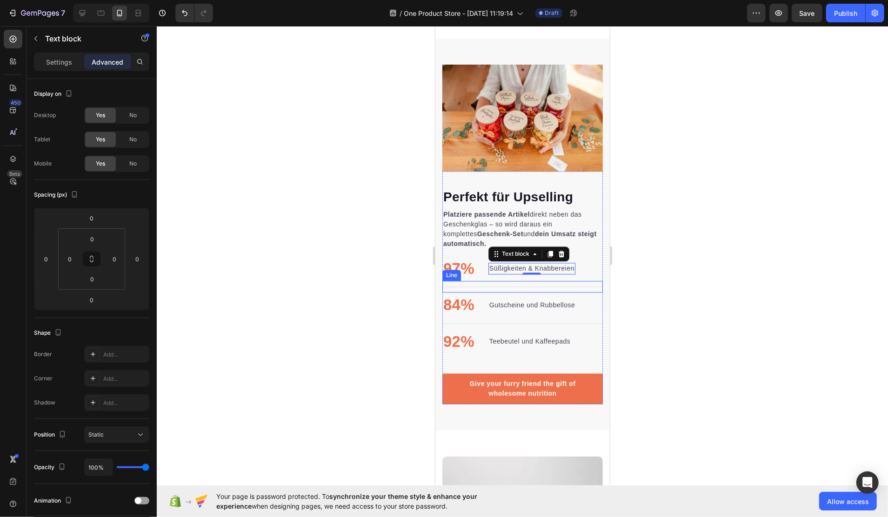
click at [638, 293] on div at bounding box center [523, 271] width 732 height 491
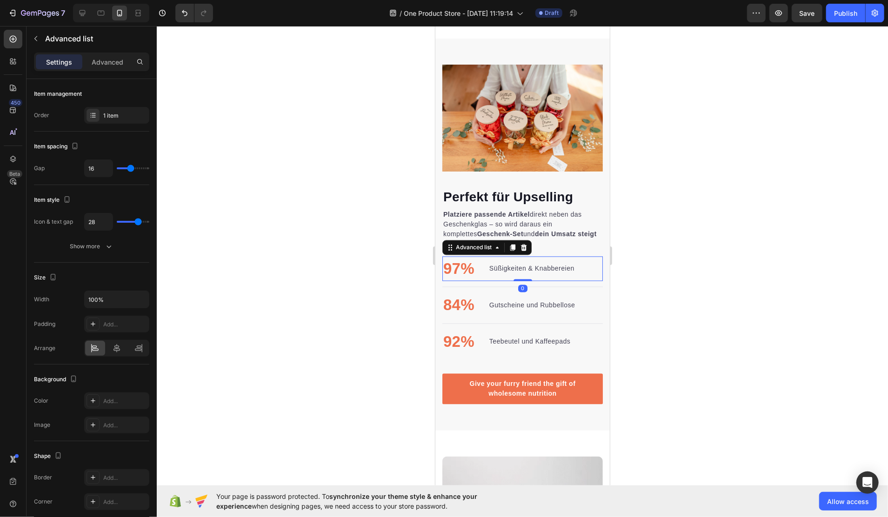
click at [578, 281] on div "97% Text block Süßigkeiten & Knabbereien Text block" at bounding box center [522, 268] width 161 height 25
click at [582, 249] on p "Platziere passende Artikel direkt neben das Geschenkglas – so wird daraus ein k…" at bounding box center [522, 229] width 159 height 39
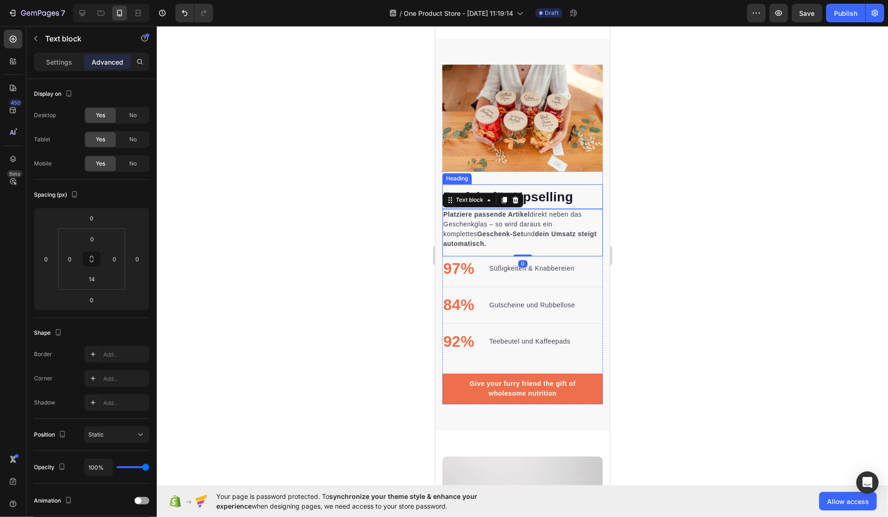
click at [584, 206] on p "⁠⁠⁠⁠⁠⁠⁠ Perfekt für Upselling" at bounding box center [522, 196] width 159 height 23
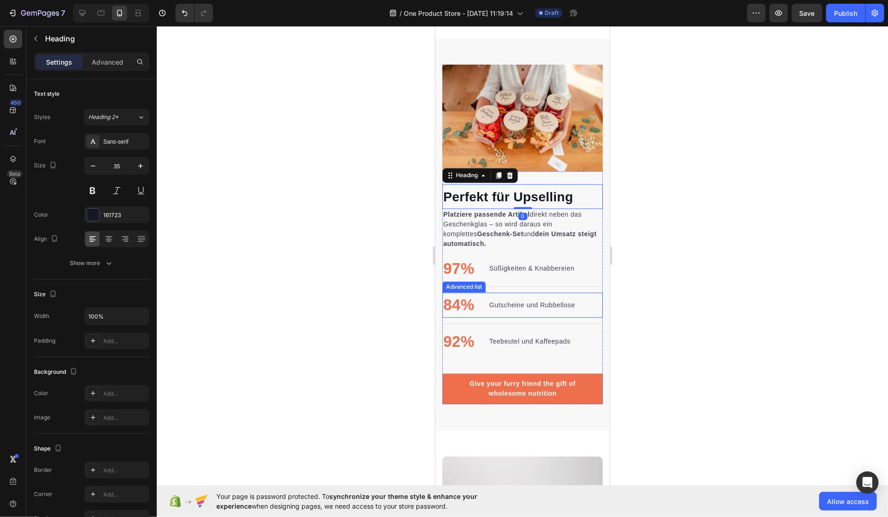
click at [573, 302] on li "84% Text block Gutscheine und Rubbellose Text block" at bounding box center [509, 305] width 134 height 25
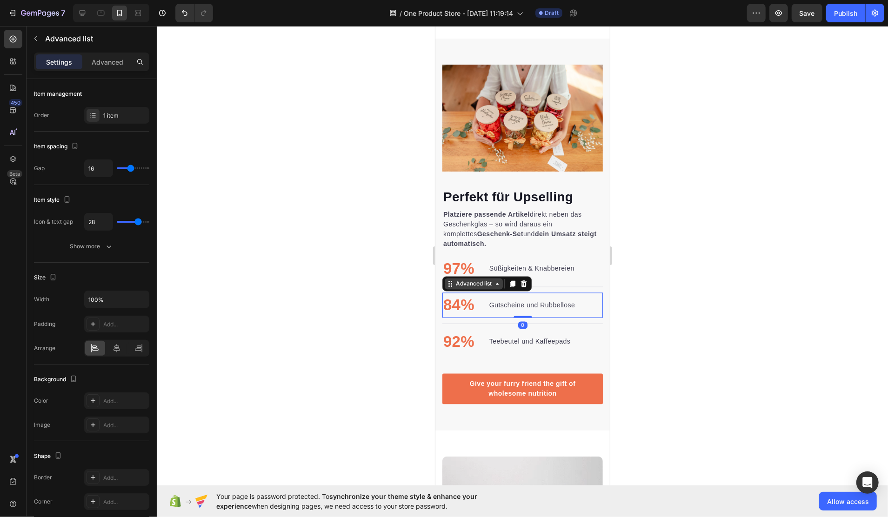
click at [474, 288] on div "Advanced list" at bounding box center [474, 284] width 40 height 8
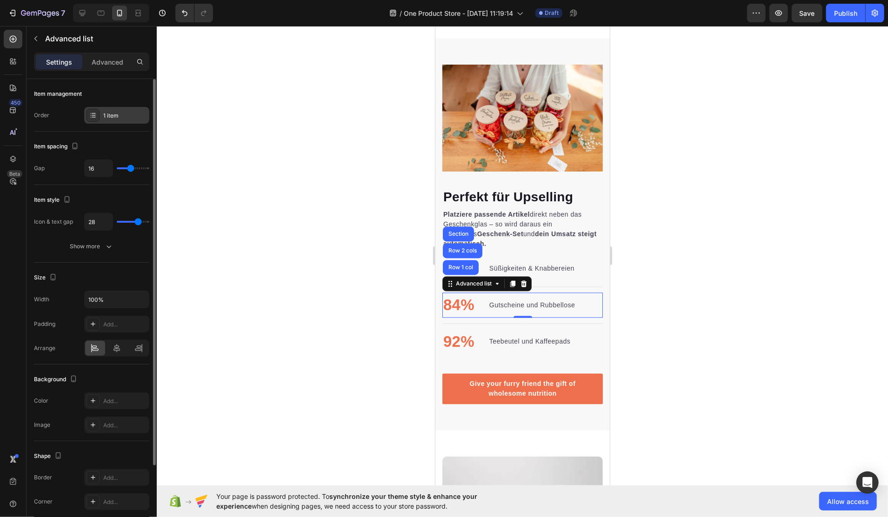
click at [112, 115] on div "1 item" at bounding box center [125, 116] width 44 height 8
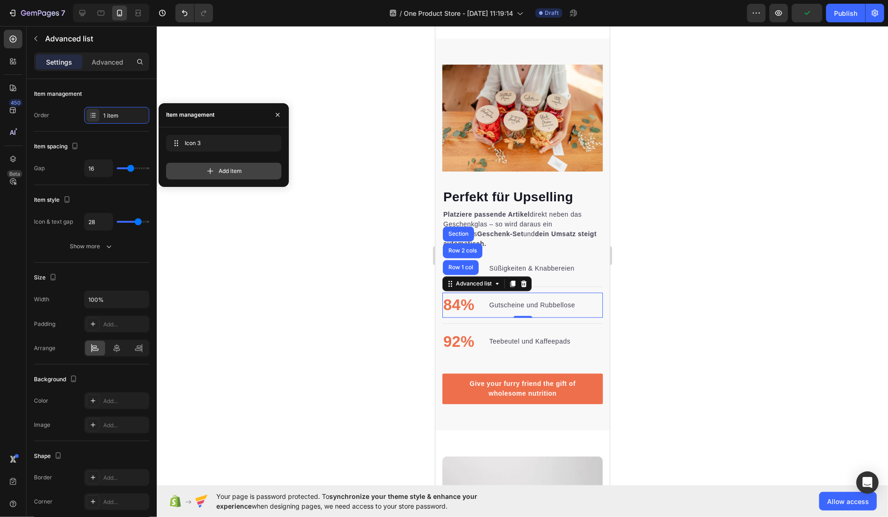
click at [245, 167] on div "Add item" at bounding box center [223, 171] width 115 height 17
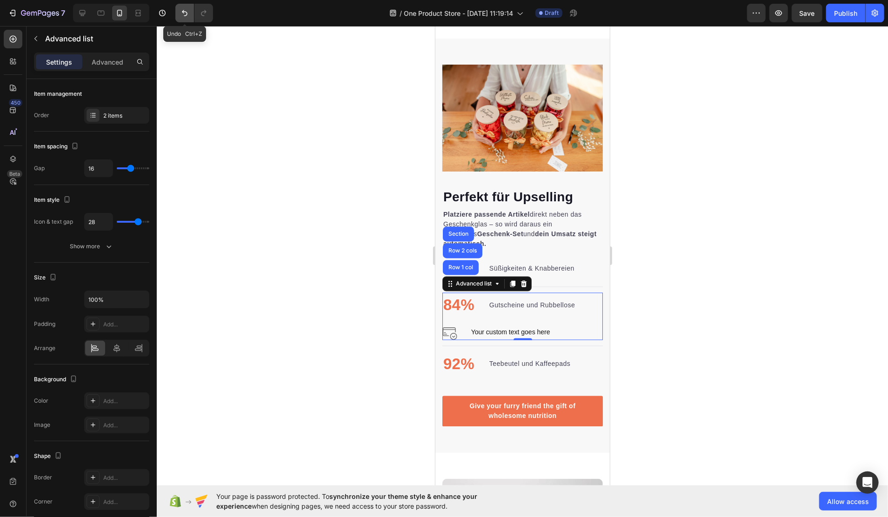
click at [185, 15] on icon "Undo/Redo" at bounding box center [184, 12] width 9 height 9
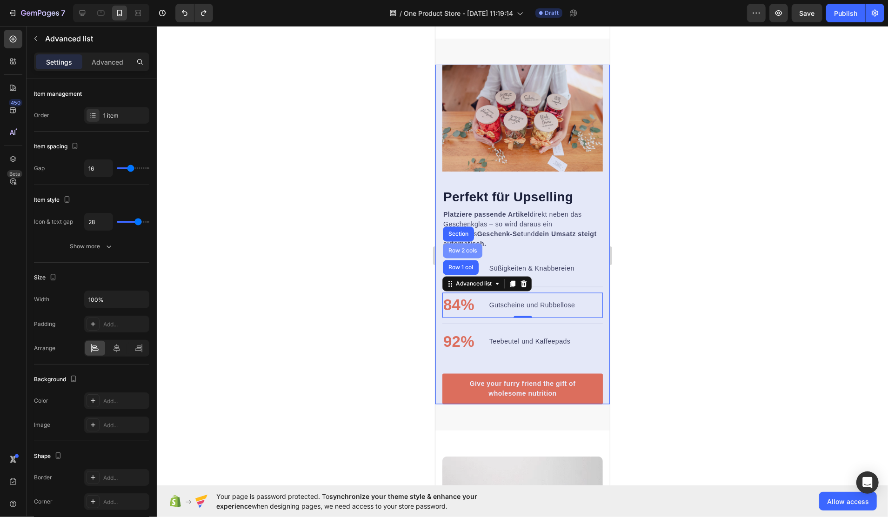
click at [460, 254] on div "Row 2 cols" at bounding box center [463, 250] width 40 height 15
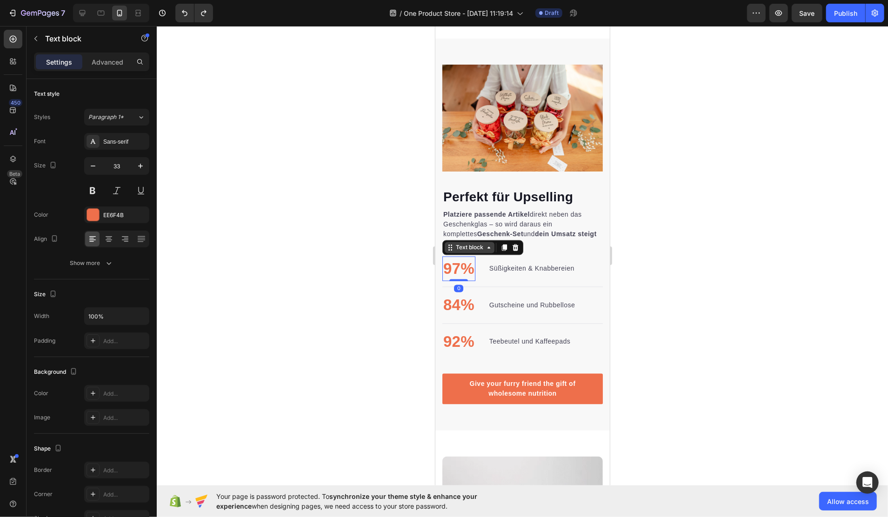
click at [458, 255] on div "Text block" at bounding box center [482, 247] width 81 height 15
click at [543, 256] on div "Platziere passende Artikel direkt neben das Geschenkglas – so wird daraus ein k…" at bounding box center [522, 232] width 161 height 47
click at [543, 267] on li "97% Text block Süßigkeiten & Knabbereien Text block" at bounding box center [508, 268] width 133 height 25
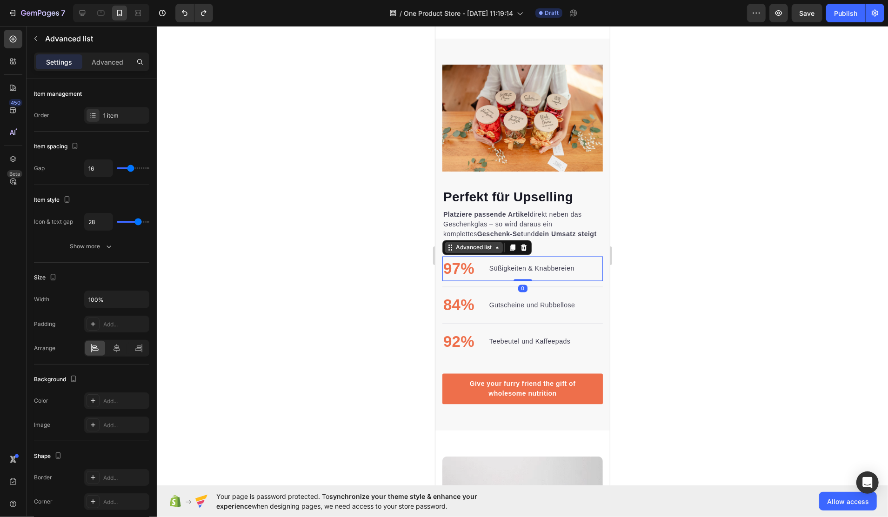
click at [474, 252] on div "Advanced list" at bounding box center [474, 247] width 40 height 8
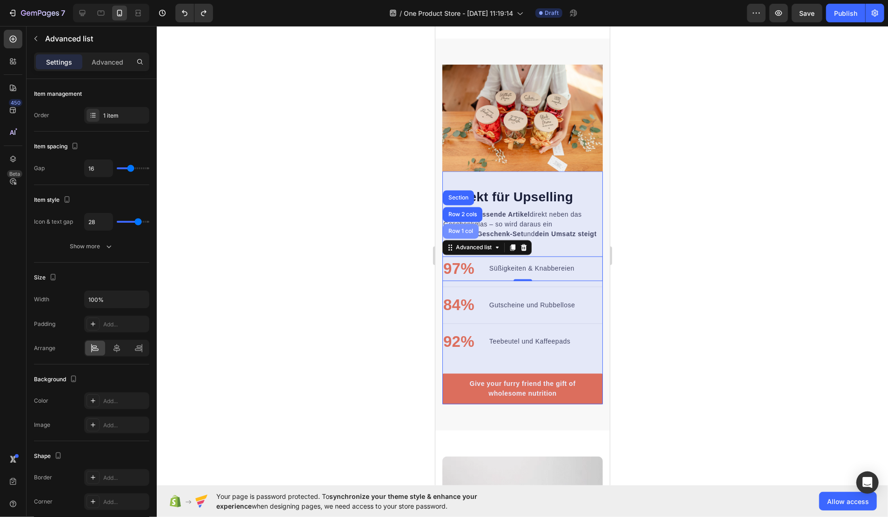
click at [457, 234] on div "Row 1 col" at bounding box center [460, 231] width 28 height 6
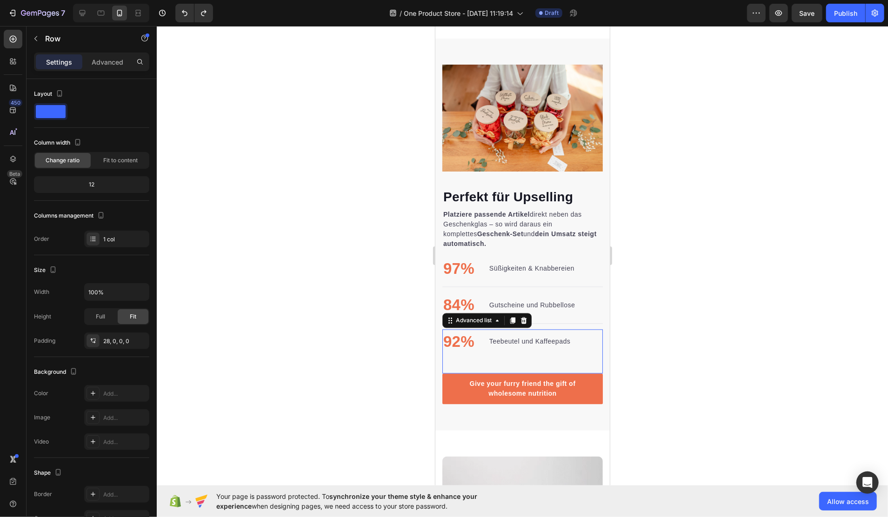
click at [511, 342] on li "92% Text block Teebeutel und Kaffeepads Text block" at bounding box center [506, 341] width 129 height 25
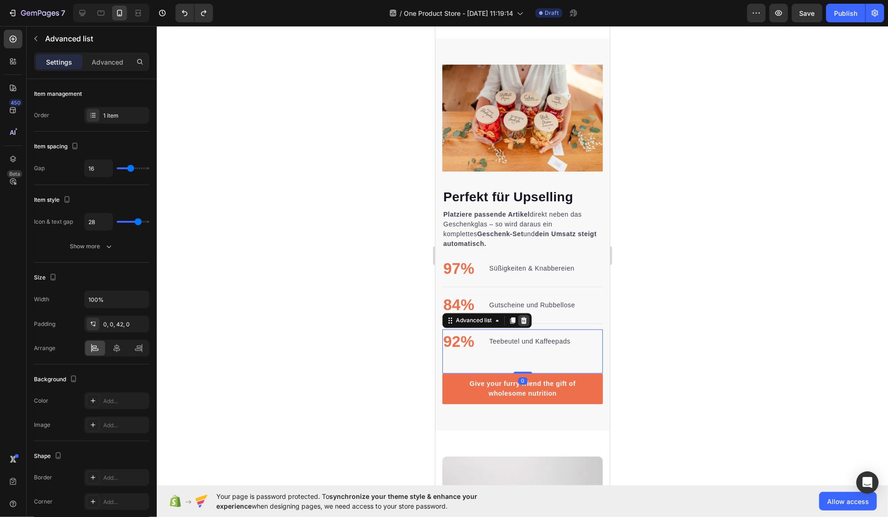
click at [528, 326] on div at bounding box center [523, 320] width 11 height 11
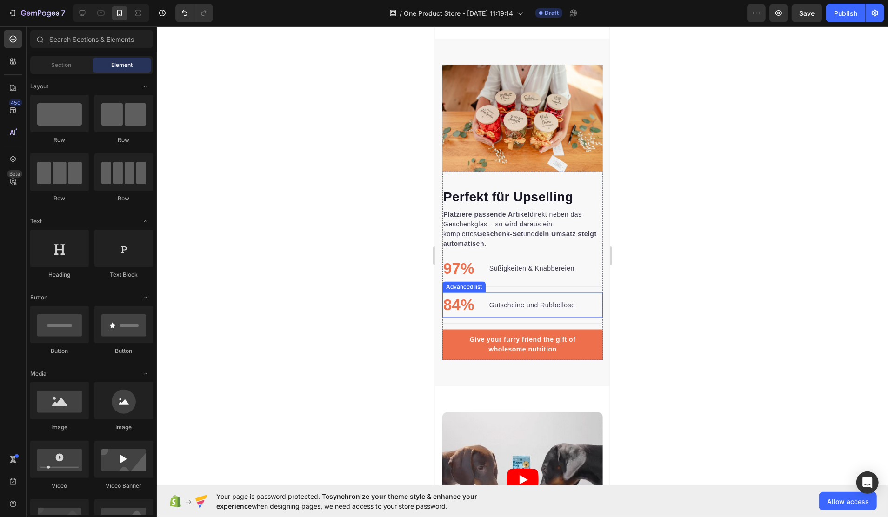
click at [526, 310] on p "Gutscheine und Rubbellose" at bounding box center [532, 306] width 86 height 10
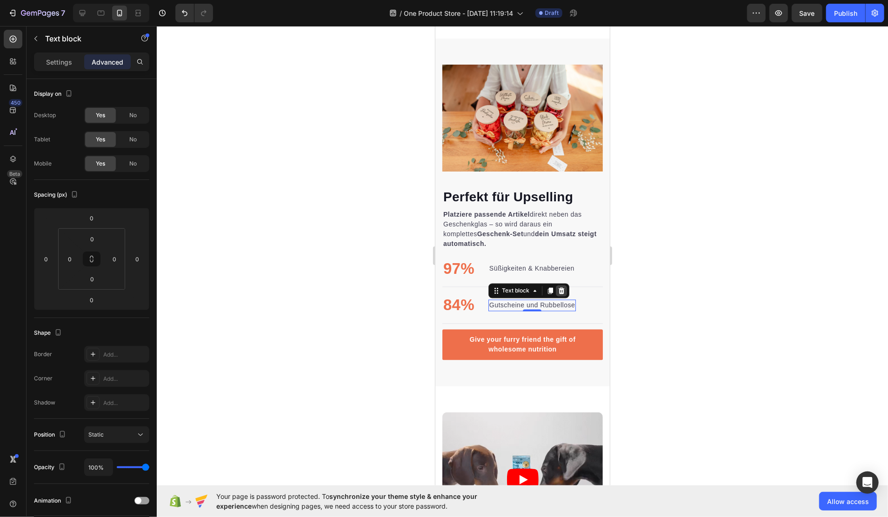
click at [563, 294] on icon at bounding box center [561, 291] width 6 height 7
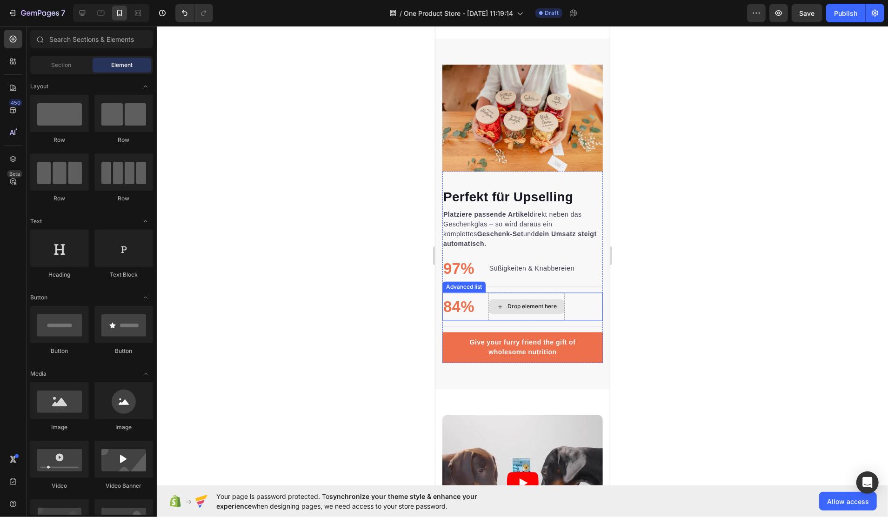
click at [474, 309] on div "84%" at bounding box center [458, 307] width 33 height 25
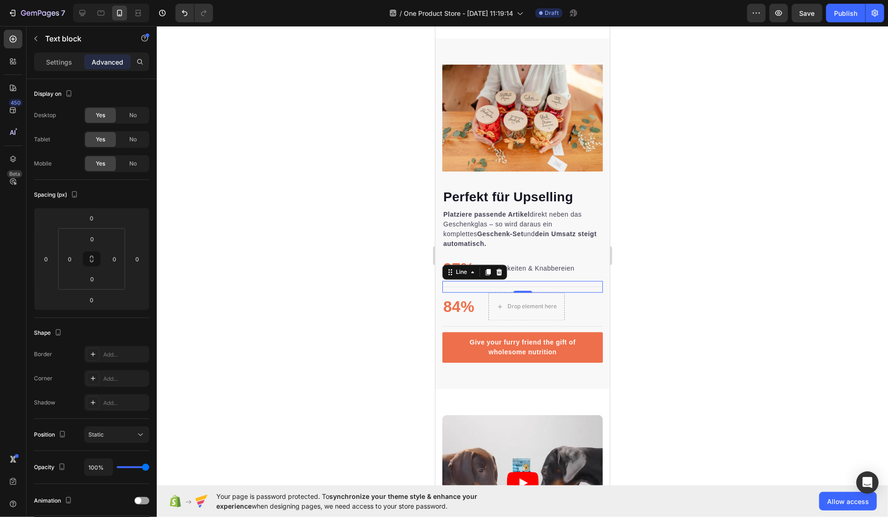
click at [579, 293] on div "Title Line 0" at bounding box center [522, 287] width 161 height 12
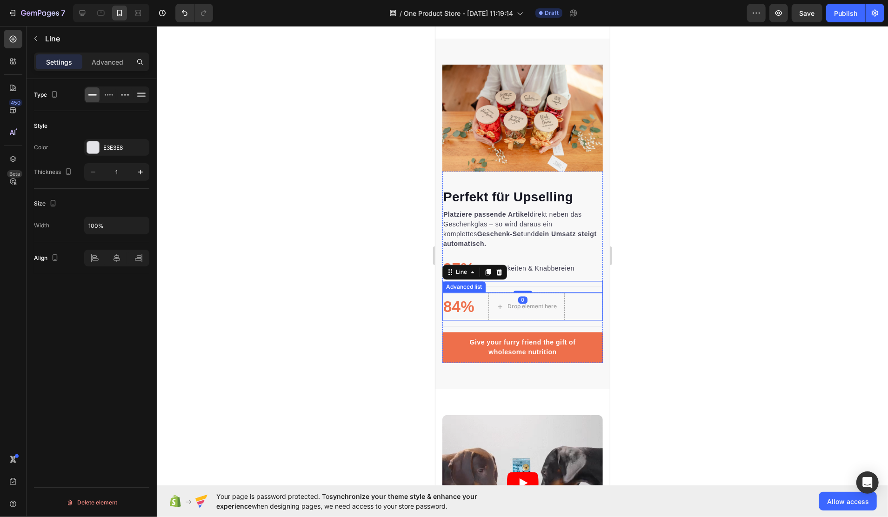
click at [579, 307] on div "84% Text block Drop element here" at bounding box center [522, 307] width 161 height 28
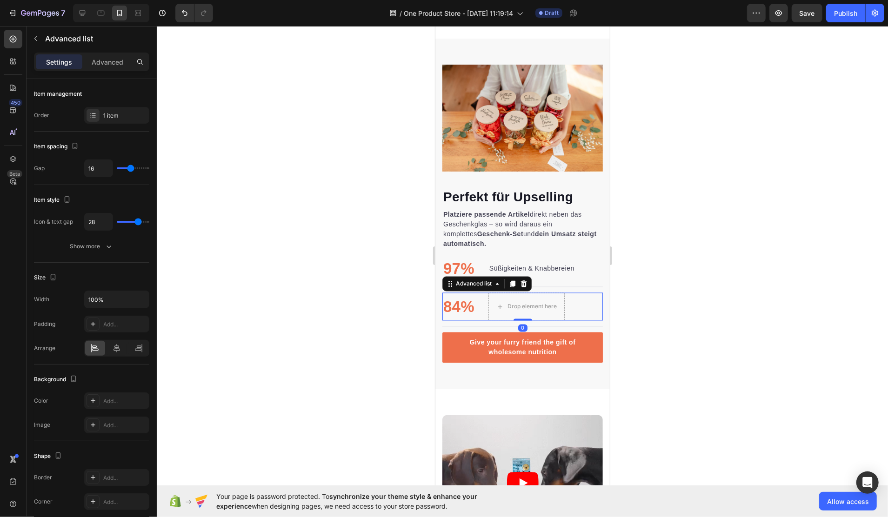
click at [524, 287] on icon at bounding box center [524, 284] width 6 height 7
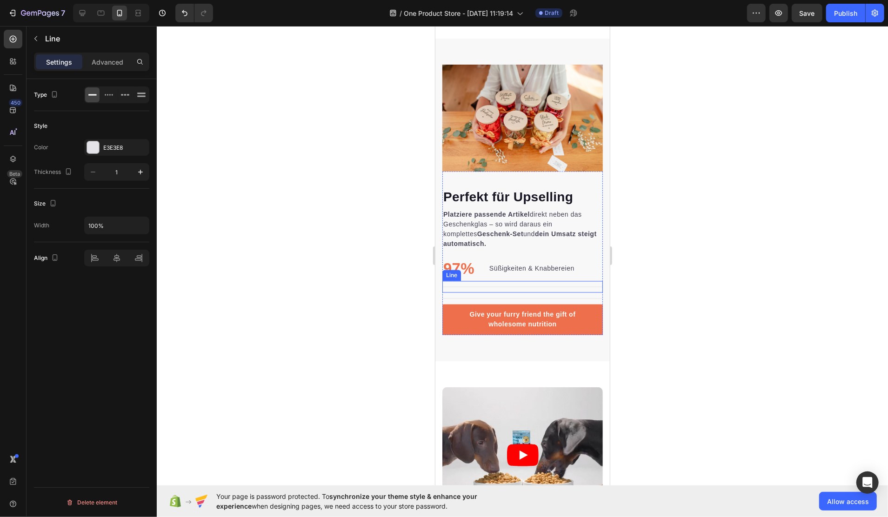
click at [567, 293] on div "Title Line" at bounding box center [522, 287] width 161 height 12
click at [500, 276] on icon at bounding box center [498, 272] width 7 height 7
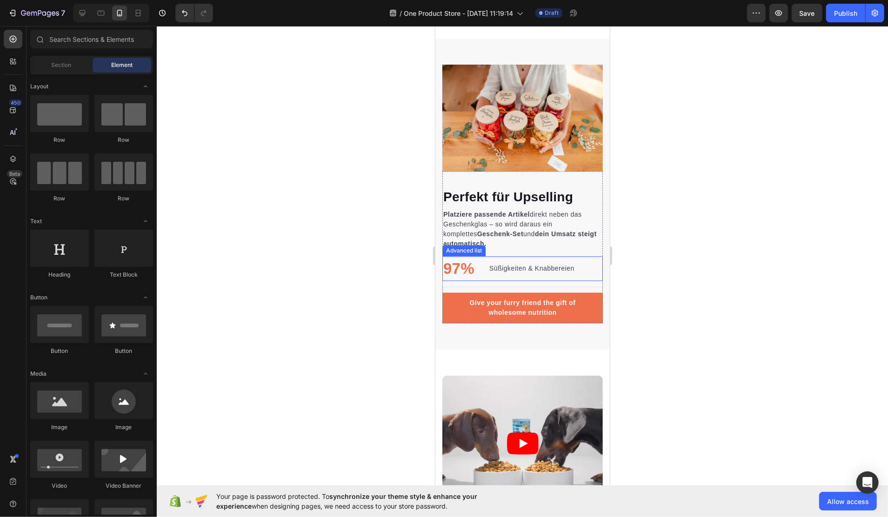
click at [554, 268] on li "97% Text block Süßigkeiten & Knabbereien Text block" at bounding box center [508, 268] width 133 height 25
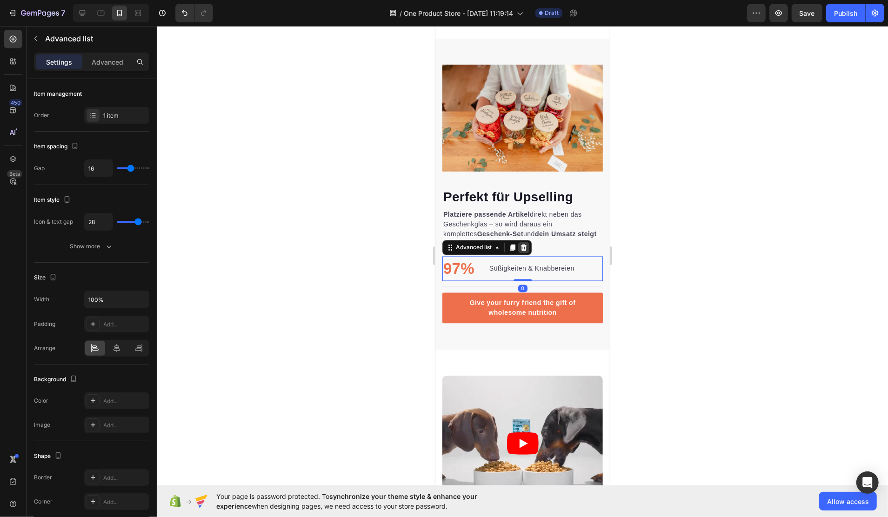
click at [524, 251] on icon at bounding box center [523, 247] width 7 height 7
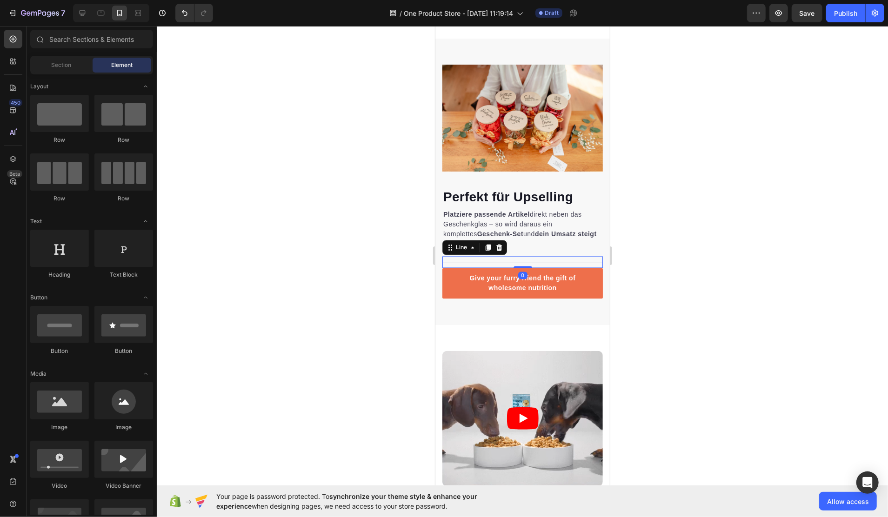
click at [468, 268] on div "Title Line 0" at bounding box center [522, 262] width 161 height 12
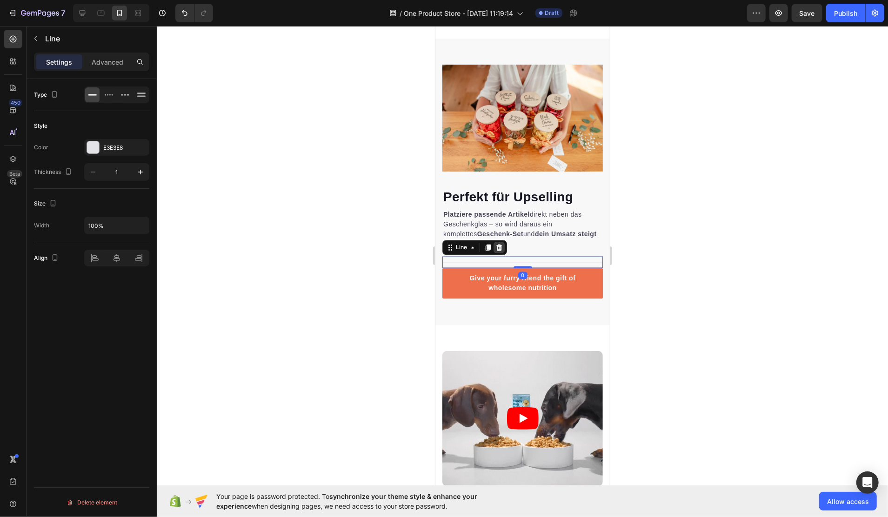
click at [502, 251] on icon at bounding box center [498, 247] width 7 height 7
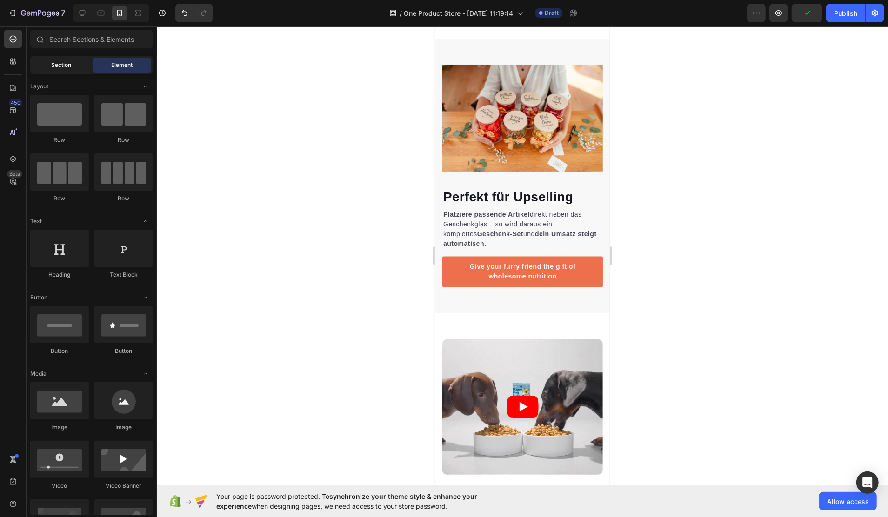
click at [66, 72] on div "Section Element" at bounding box center [91, 65] width 123 height 19
click at [66, 70] on div "Section" at bounding box center [61, 65] width 59 height 15
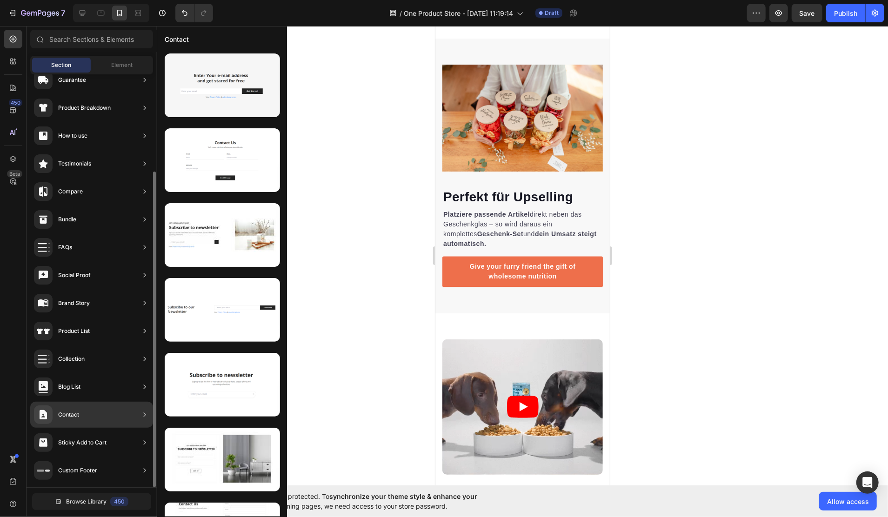
scroll to position [0, 0]
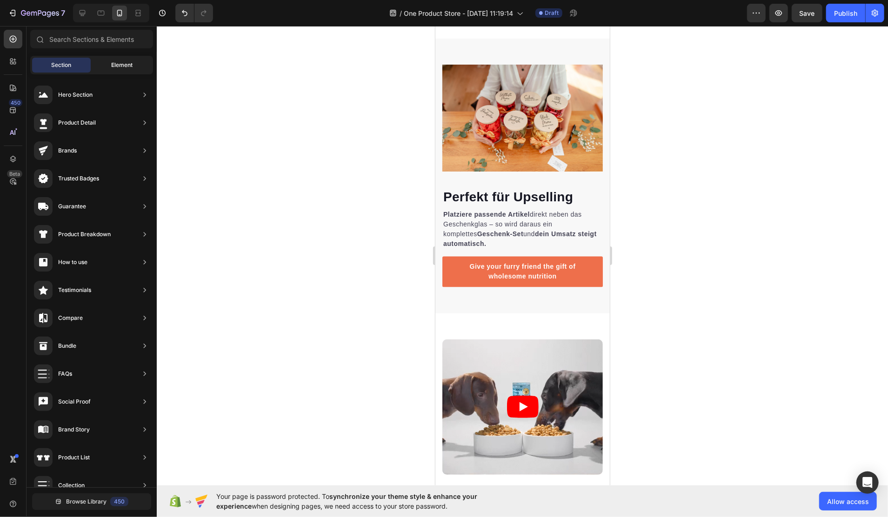
click at [116, 66] on span "Element" at bounding box center [121, 65] width 21 height 8
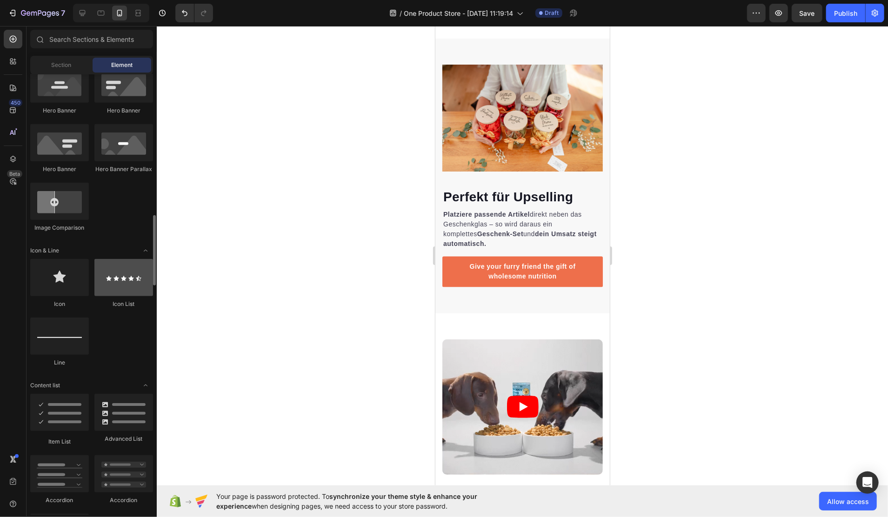
scroll to position [496, 0]
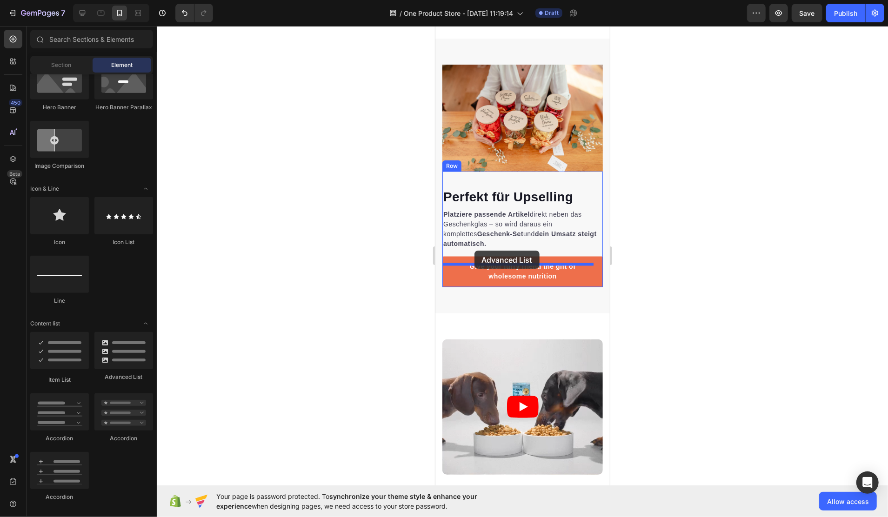
drag, startPoint x: 552, startPoint y: 387, endPoint x: 474, endPoint y: 250, distance: 156.9
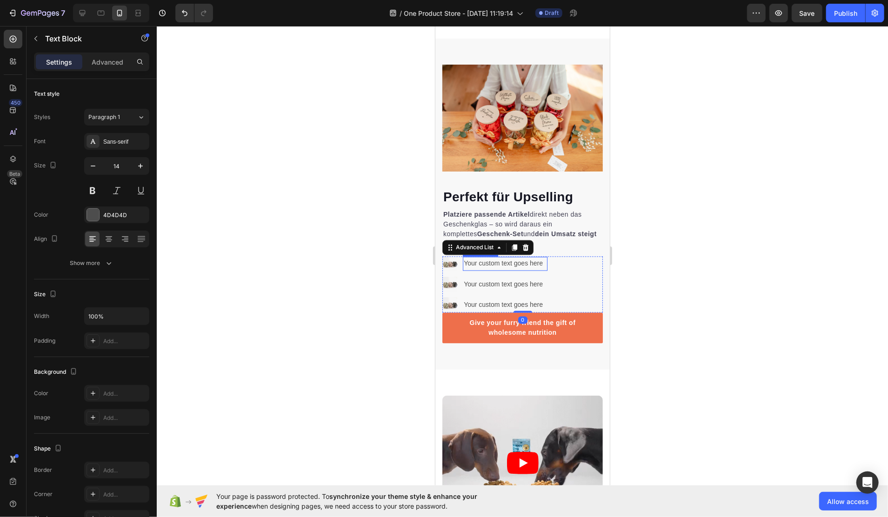
click at [499, 270] on div "Your custom text goes here" at bounding box center [505, 263] width 85 height 13
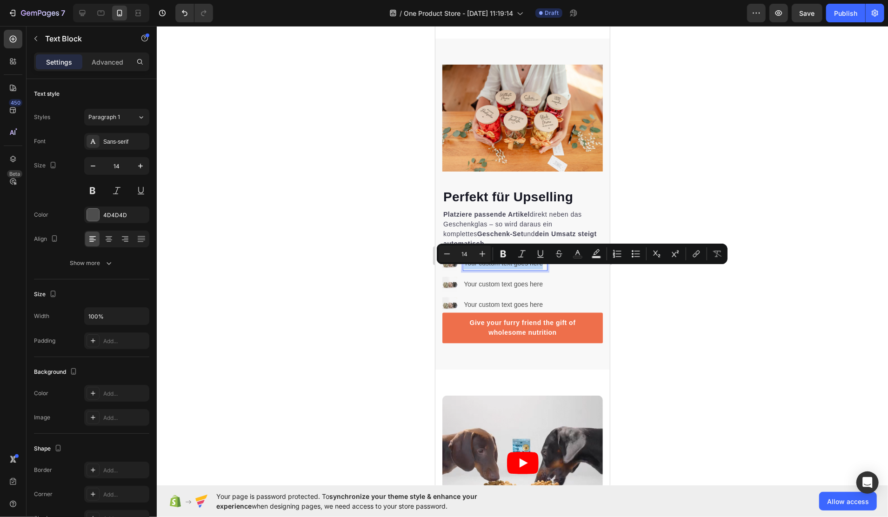
click at [499, 269] on p "Your custom text goes here" at bounding box center [504, 264] width 83 height 12
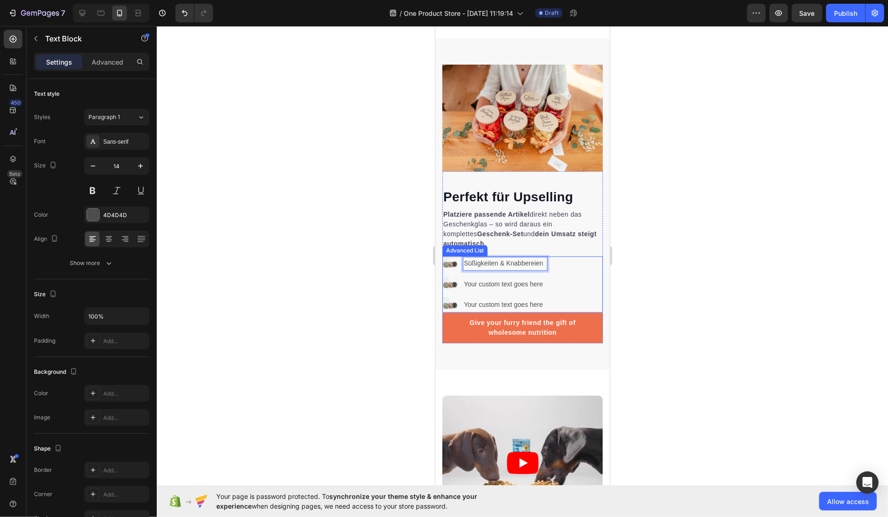
click at [503, 291] on div "Your custom text goes here" at bounding box center [505, 284] width 85 height 13
click at [498, 312] on div "Your custom text goes here" at bounding box center [505, 304] width 85 height 13
click at [498, 311] on p "Your custom text goes here" at bounding box center [504, 305] width 83 height 12
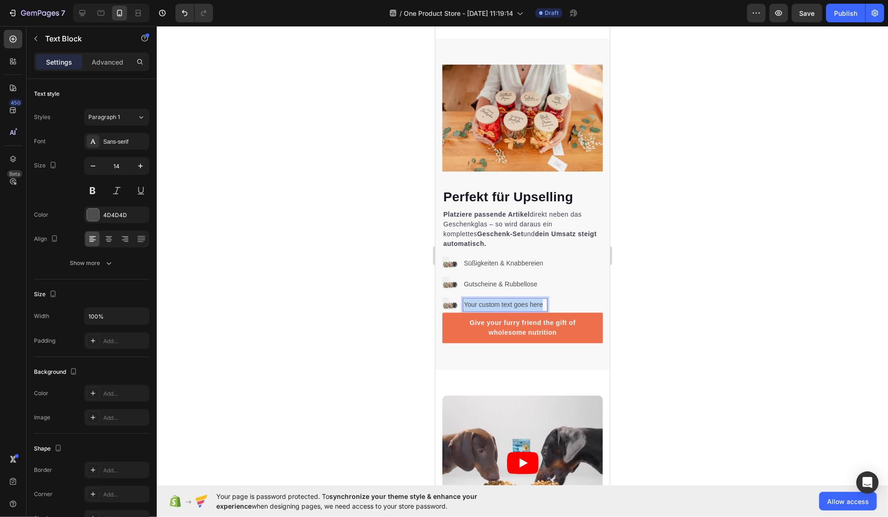
click at [498, 311] on p "Your custom text goes here" at bounding box center [504, 305] width 83 height 12
click at [299, 277] on div at bounding box center [523, 271] width 732 height 491
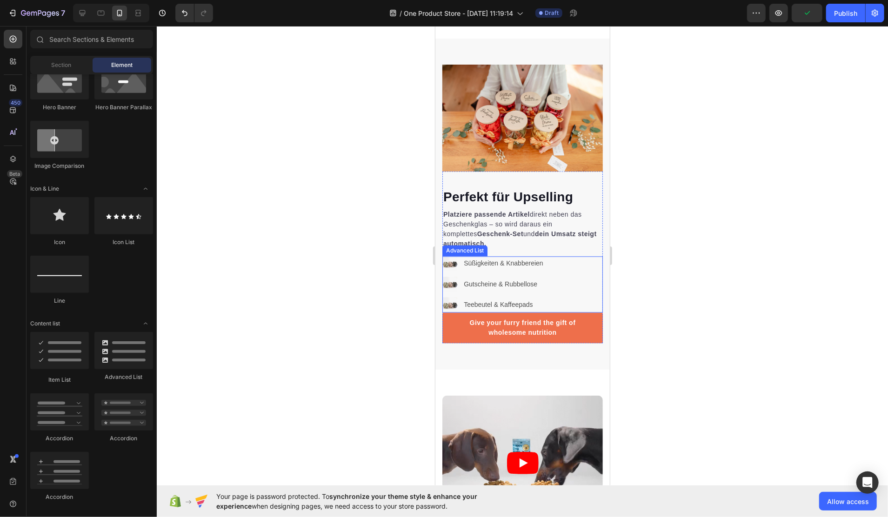
click at [574, 279] on div "Image Süßigkeiten & Knabbereien Text Block Image Gutscheine & Rubbellose Text B…" at bounding box center [522, 284] width 161 height 56
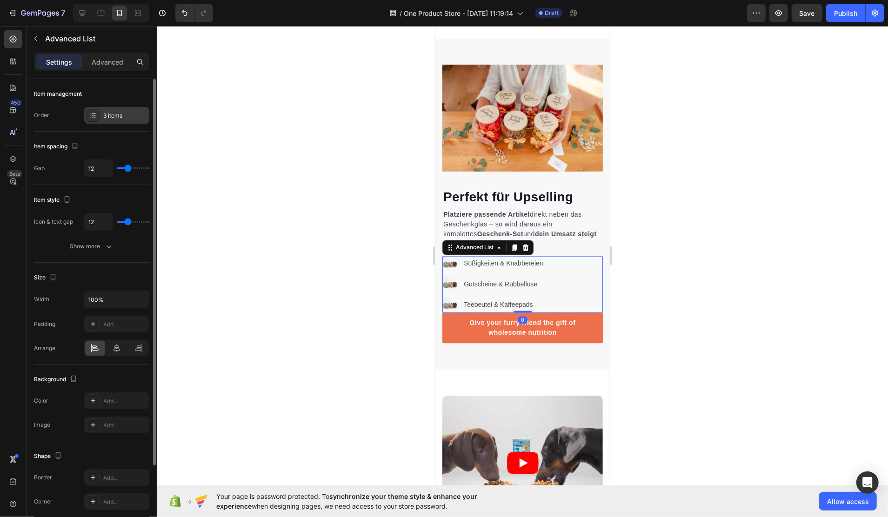
click at [107, 115] on div "3 items" at bounding box center [125, 116] width 44 height 8
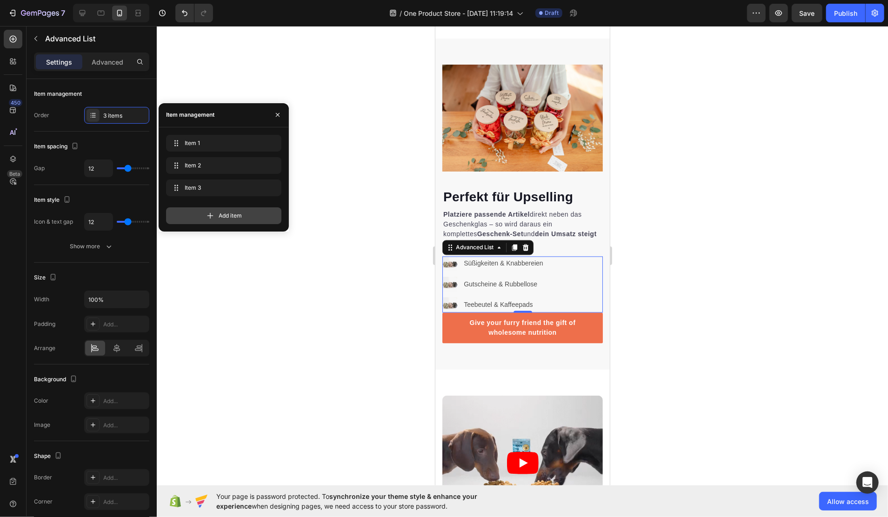
click at [224, 217] on span "Add item" at bounding box center [230, 216] width 23 height 8
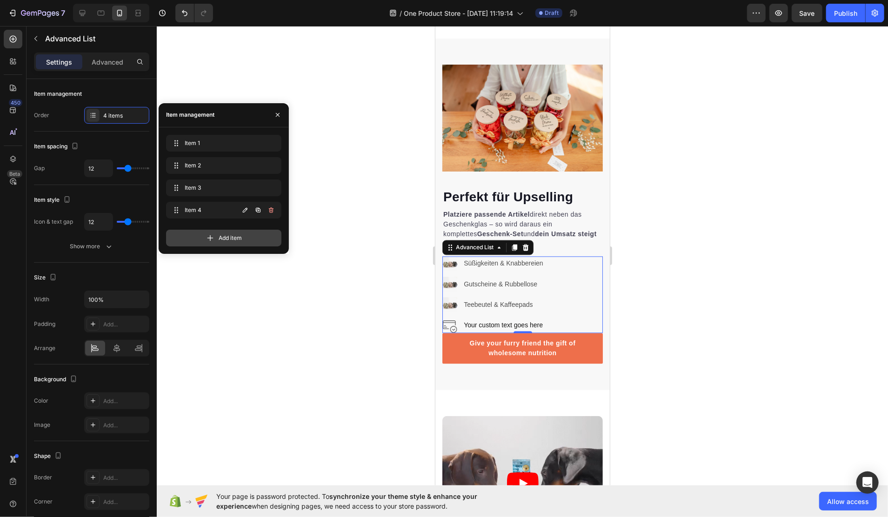
click at [224, 217] on div "Item 4 Item 4" at bounding box center [223, 210] width 115 height 17
click at [222, 232] on div "Add item" at bounding box center [223, 238] width 115 height 17
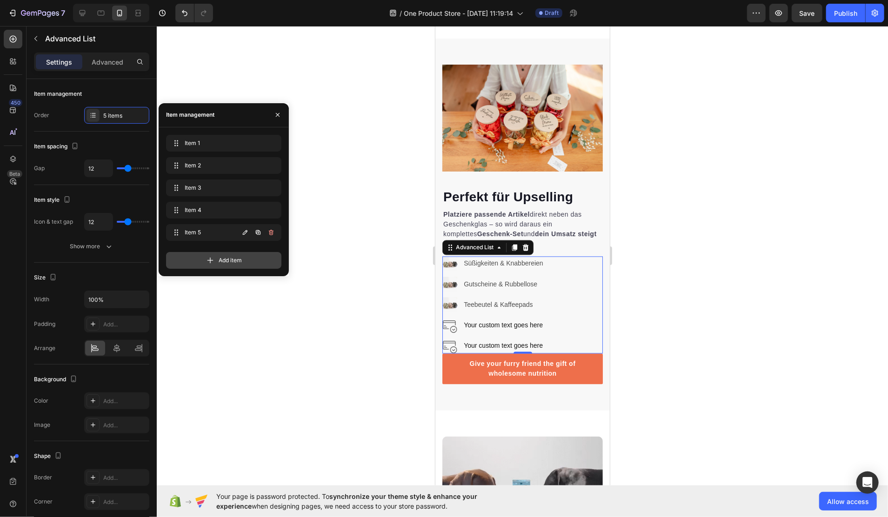
click at [208, 238] on div "Item 5 Item 5" at bounding box center [204, 232] width 69 height 13
click at [214, 254] on div "Add item" at bounding box center [223, 260] width 115 height 17
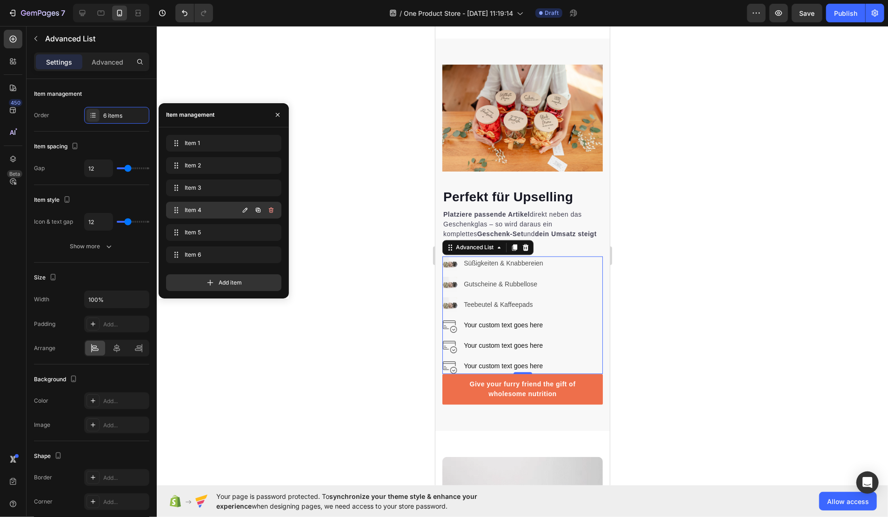
click at [200, 210] on span "Item 4" at bounding box center [211, 210] width 53 height 8
click at [503, 332] on div "Your custom text goes here" at bounding box center [505, 325] width 85 height 13
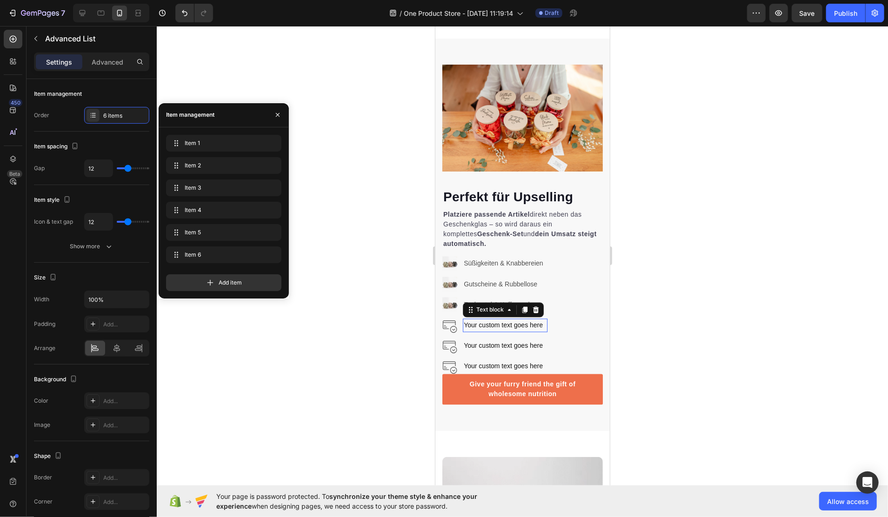
click at [435, 26] on div "0" at bounding box center [435, 26] width 0 height 0
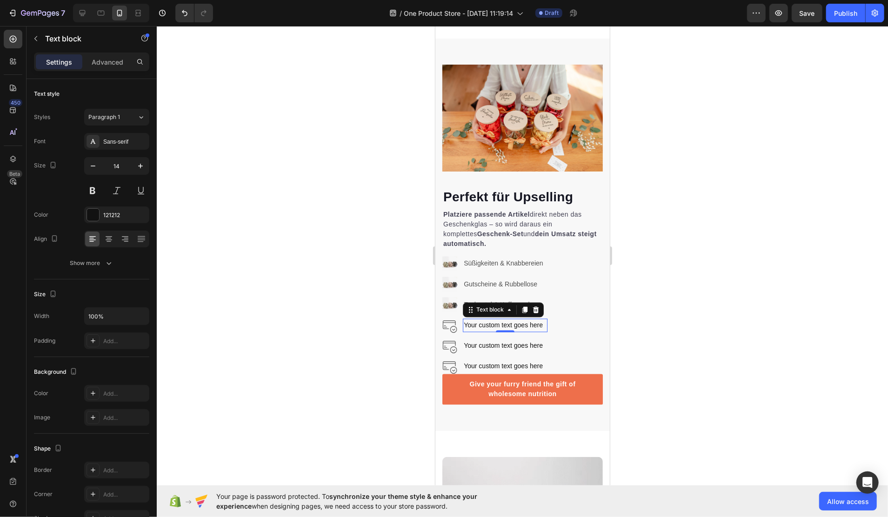
click at [503, 336] on div "0" at bounding box center [504, 332] width 9 height 7
click at [473, 332] on div "Your custom text goes here" at bounding box center [505, 325] width 85 height 13
click at [473, 331] on p "Your custom text goes here" at bounding box center [504, 326] width 83 height 12
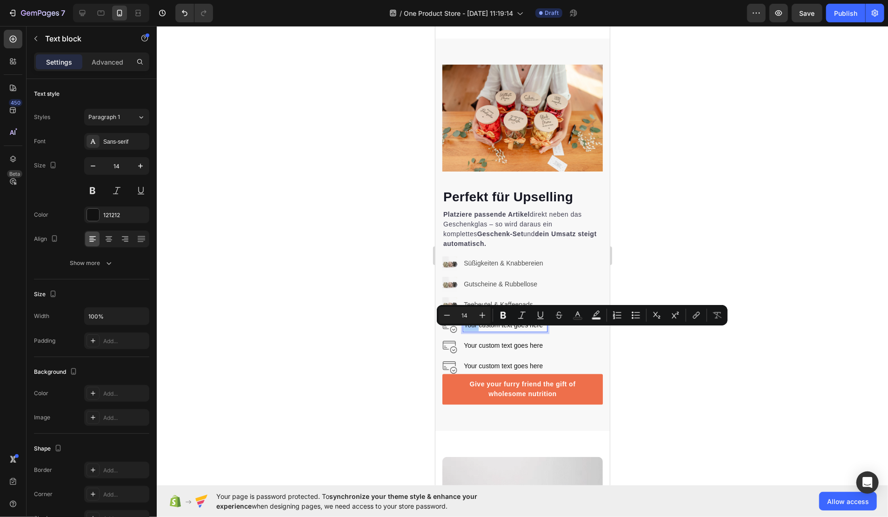
click at [654, 349] on div at bounding box center [523, 271] width 732 height 491
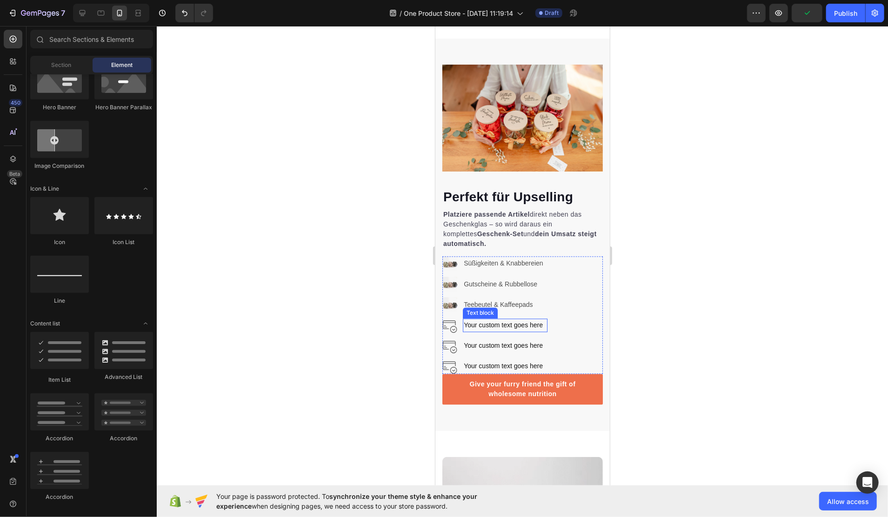
click at [502, 331] on p "Your custom text goes here" at bounding box center [504, 326] width 83 height 12
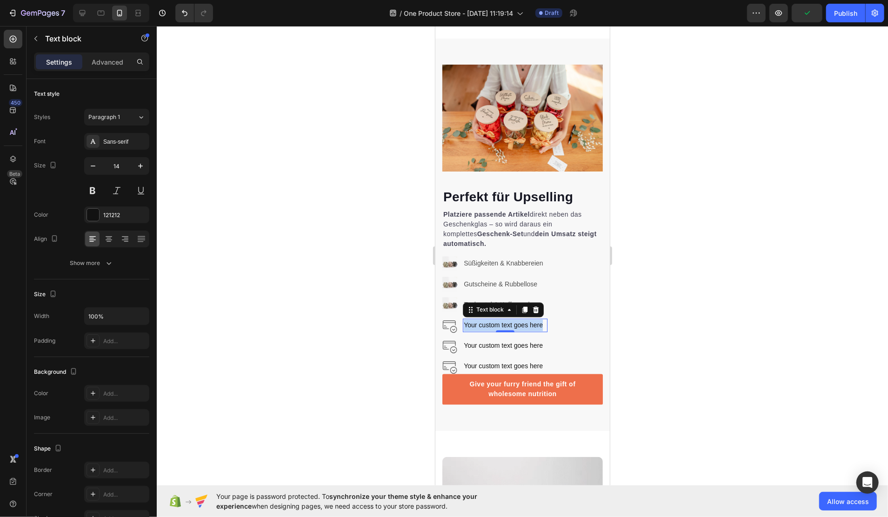
click at [502, 331] on p "Your custom text goes here" at bounding box center [504, 326] width 83 height 12
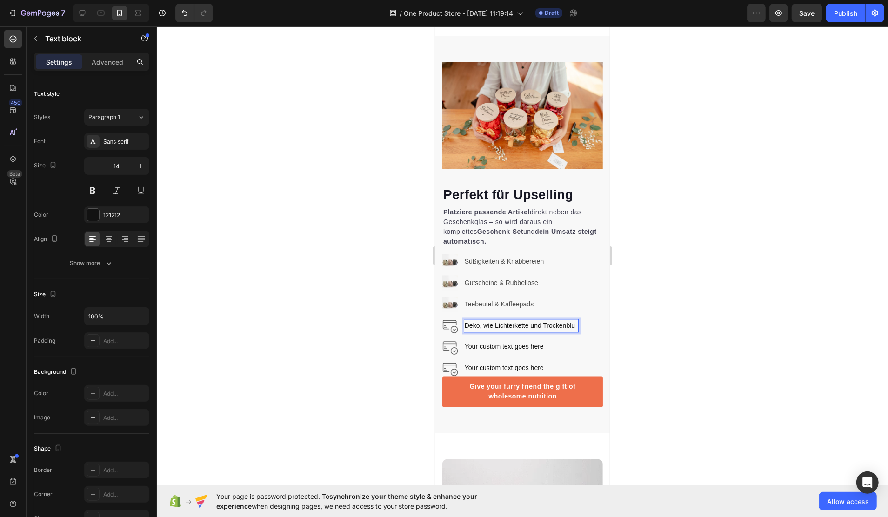
scroll to position [1264, 0]
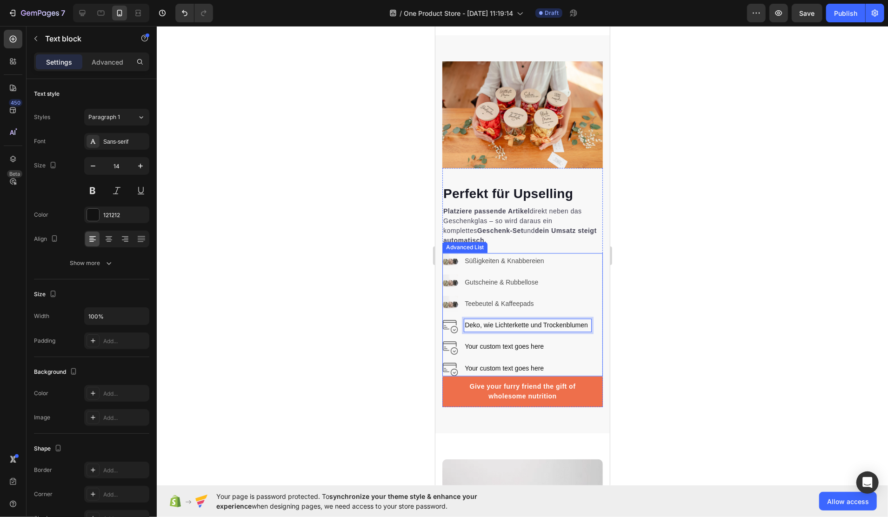
click at [687, 329] on div at bounding box center [523, 271] width 732 height 491
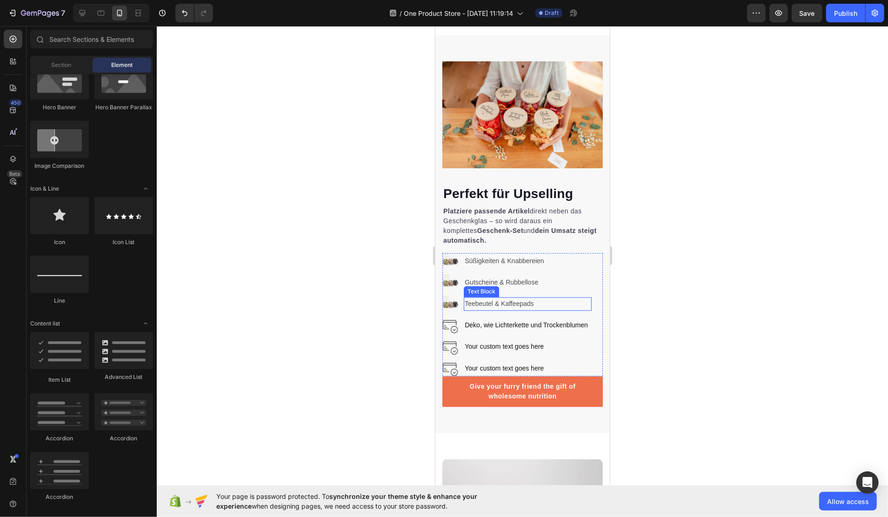
click at [503, 310] on p "Teebeutel & Kaffeepads" at bounding box center [527, 304] width 126 height 12
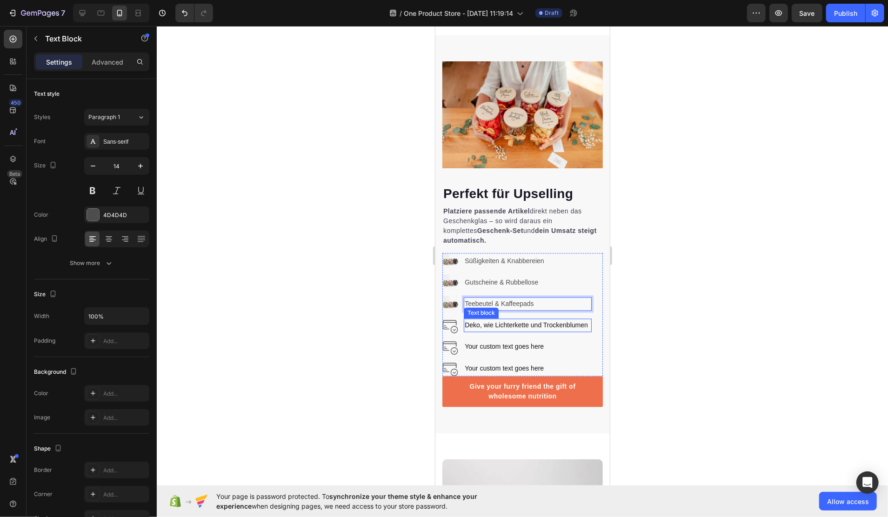
click at [575, 331] on p "Deko, wie Lichterkette und Trockenblumen" at bounding box center [527, 326] width 126 height 12
click at [575, 310] on p "Teebeutel & Kaffeepads" at bounding box center [527, 304] width 126 height 12
click at [536, 292] on icon at bounding box center [537, 288] width 6 height 7
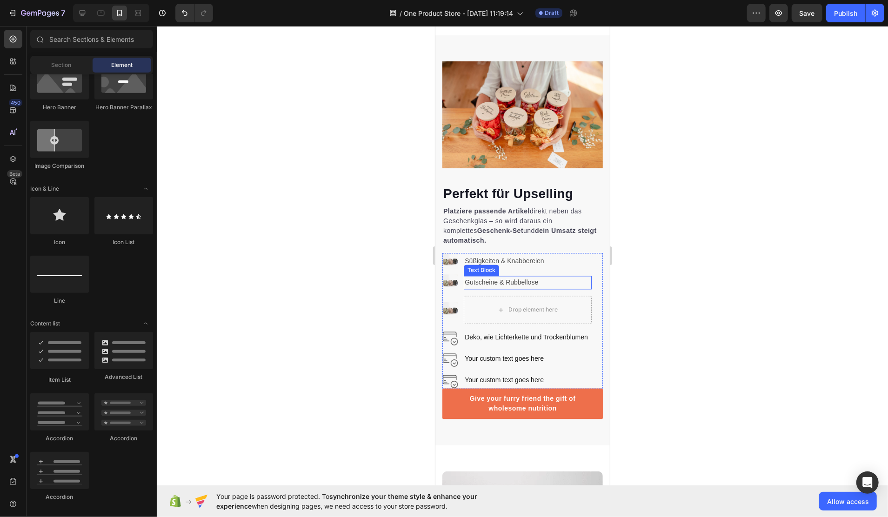
click at [559, 289] on div "Gutscheine & Rubbellose" at bounding box center [527, 282] width 128 height 13
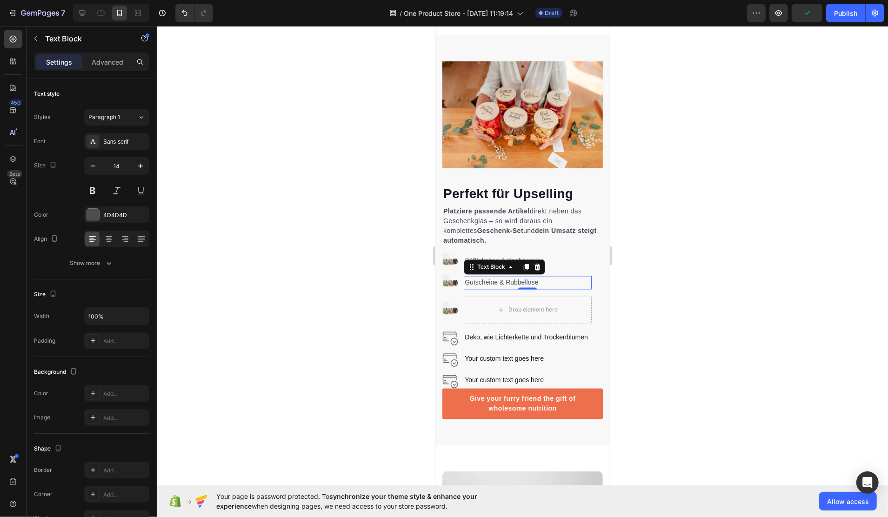
click at [543, 273] on div "Text Block" at bounding box center [503, 267] width 81 height 15
click at [571, 266] on p "Süßigkeiten & Knabbereien" at bounding box center [527, 261] width 126 height 12
click at [538, 248] on icon at bounding box center [537, 245] width 6 height 7
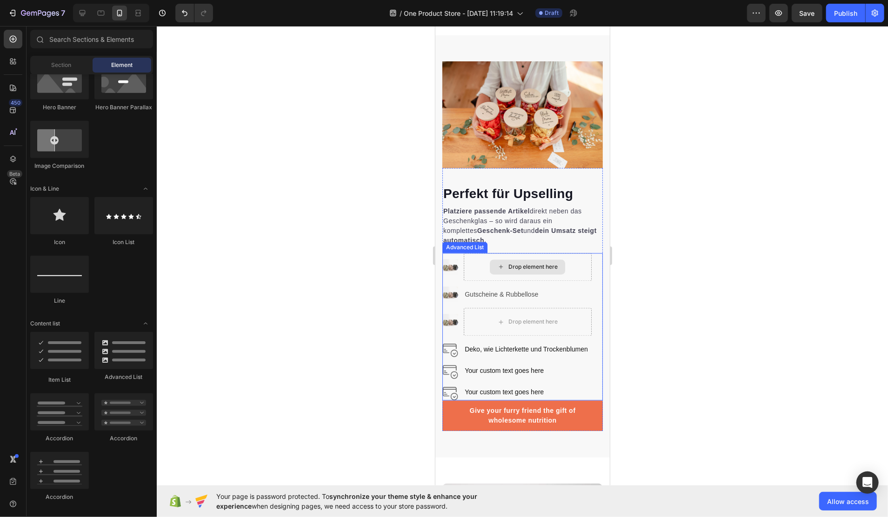
click at [541, 269] on div "Drop element here" at bounding box center [527, 267] width 75 height 15
click at [473, 265] on div "Drop element here" at bounding box center [527, 267] width 128 height 28
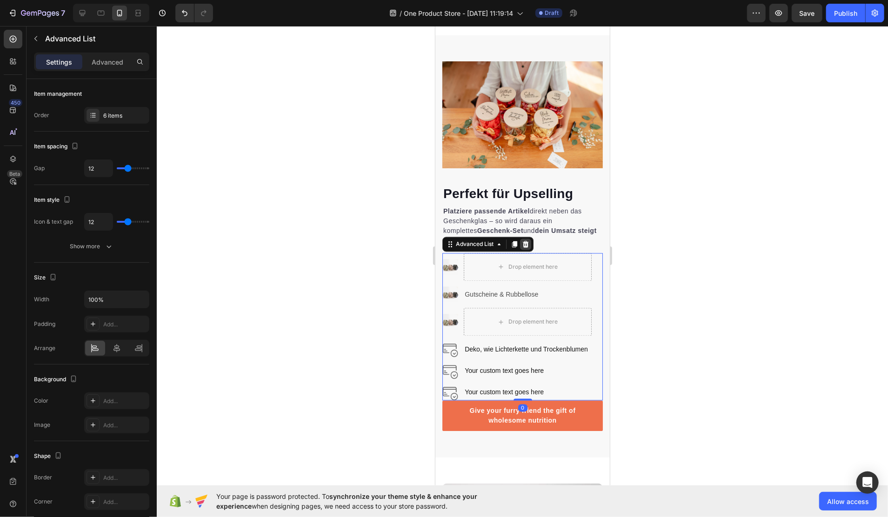
click at [530, 250] on div at bounding box center [525, 244] width 11 height 11
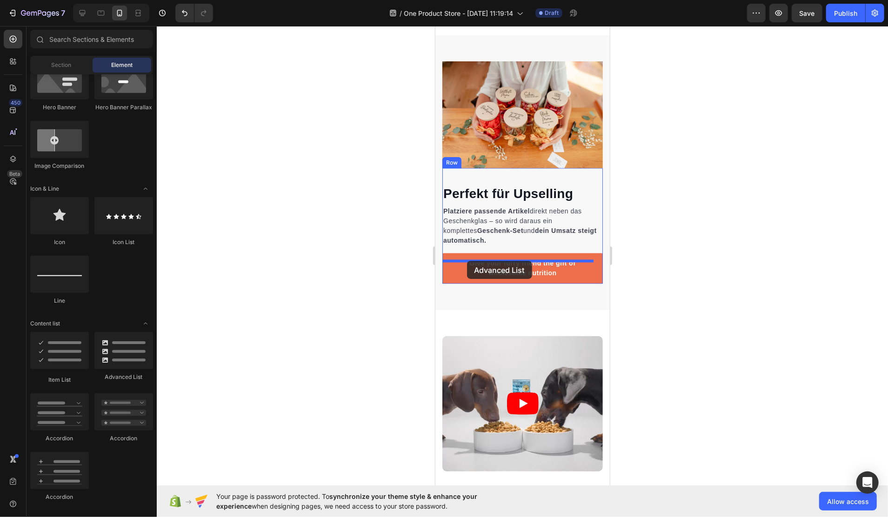
drag, startPoint x: 554, startPoint y: 379, endPoint x: 467, endPoint y: 261, distance: 146.8
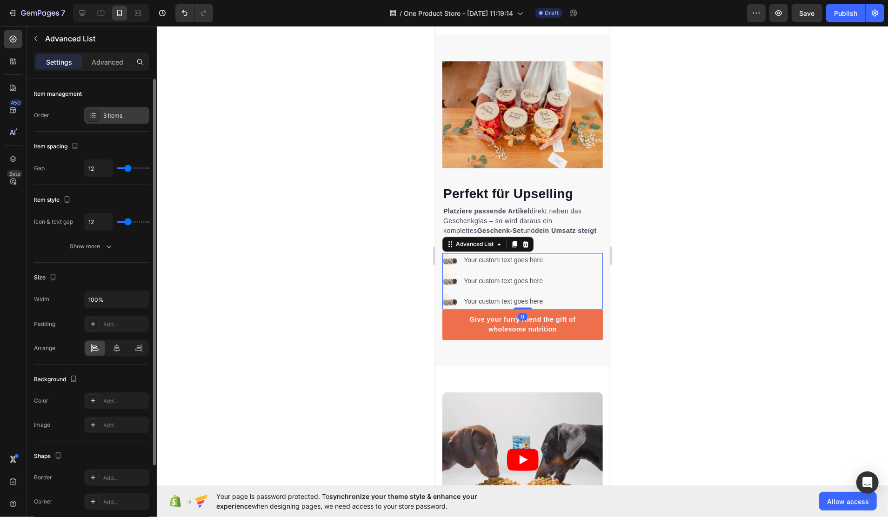
click at [108, 119] on div "3 items" at bounding box center [125, 116] width 44 height 8
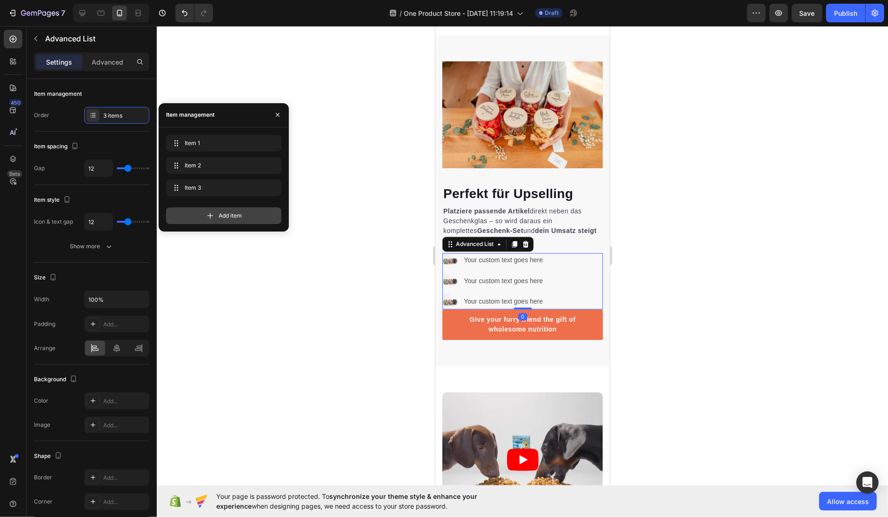
click at [219, 215] on span "Add item" at bounding box center [230, 216] width 23 height 8
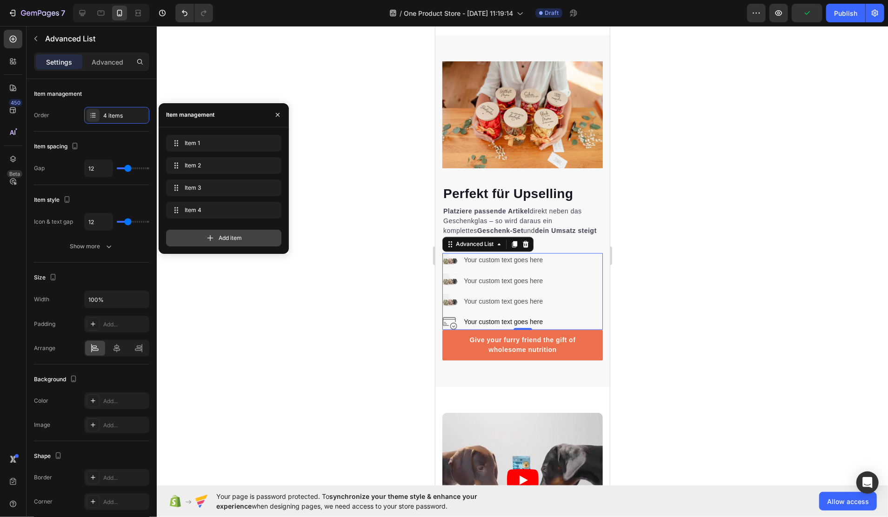
click at [220, 242] on span "Add item" at bounding box center [230, 238] width 23 height 8
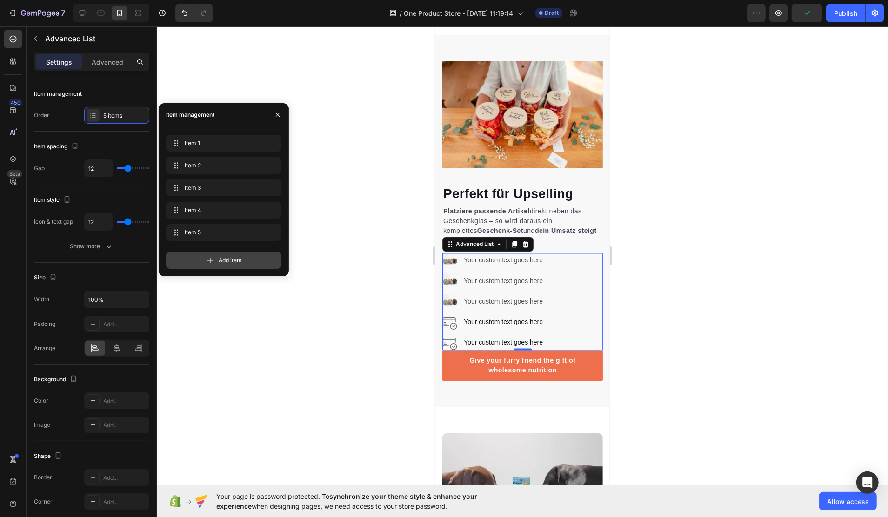
click at [220, 242] on div "Item 5 Item 5" at bounding box center [223, 234] width 115 height 20
click at [222, 255] on div "Add item" at bounding box center [223, 260] width 115 height 17
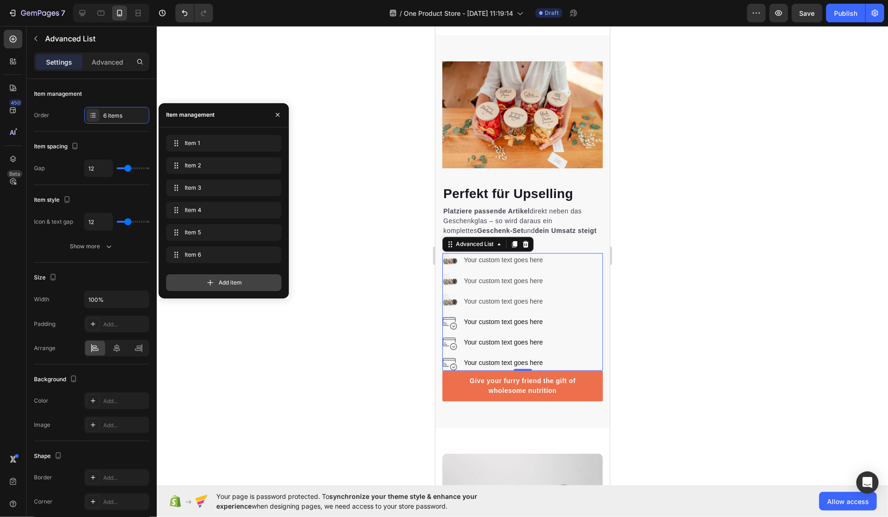
click at [223, 285] on span "Add item" at bounding box center [230, 283] width 23 height 8
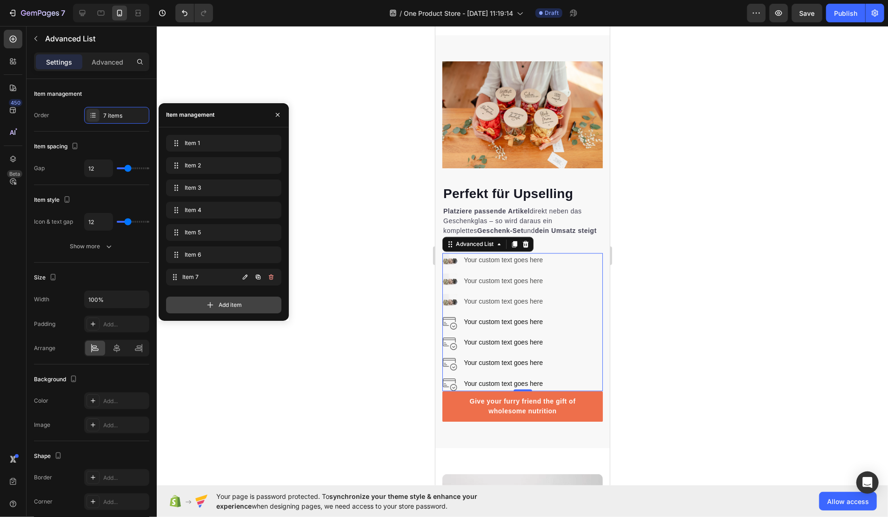
click at [223, 285] on div "Item 7 Item 7" at bounding box center [223, 277] width 115 height 17
click at [217, 309] on div "Add item" at bounding box center [223, 305] width 115 height 17
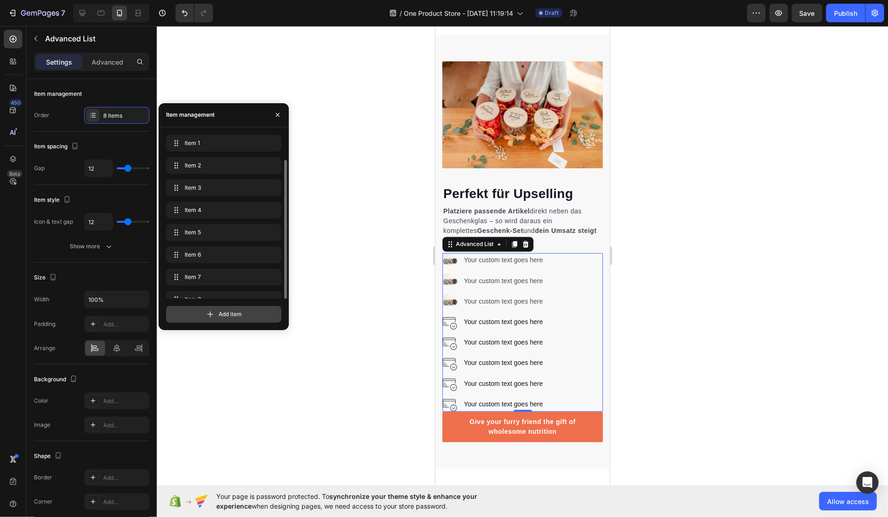
scroll to position [13, 0]
click at [217, 309] on div "Add item" at bounding box center [223, 314] width 115 height 17
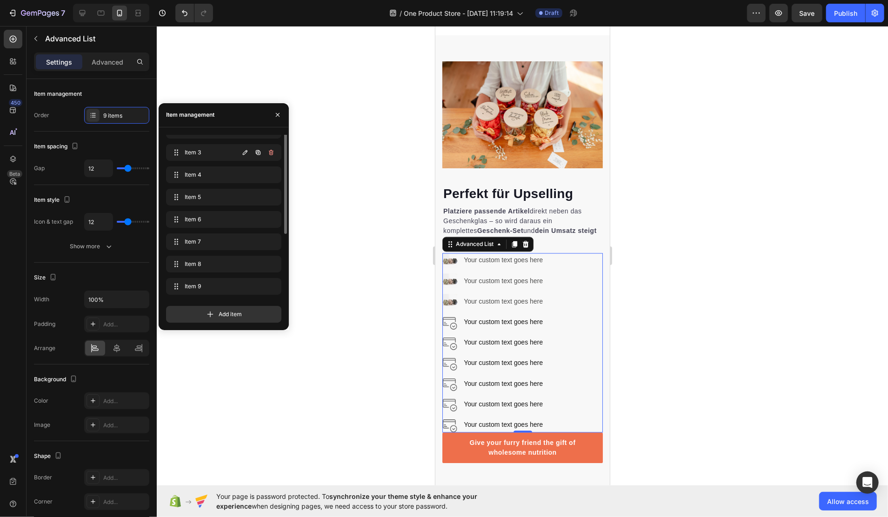
scroll to position [0, 0]
click at [270, 143] on icon "button" at bounding box center [270, 143] width 0 height 2
click at [270, 143] on div "Delete" at bounding box center [264, 143] width 17 height 8
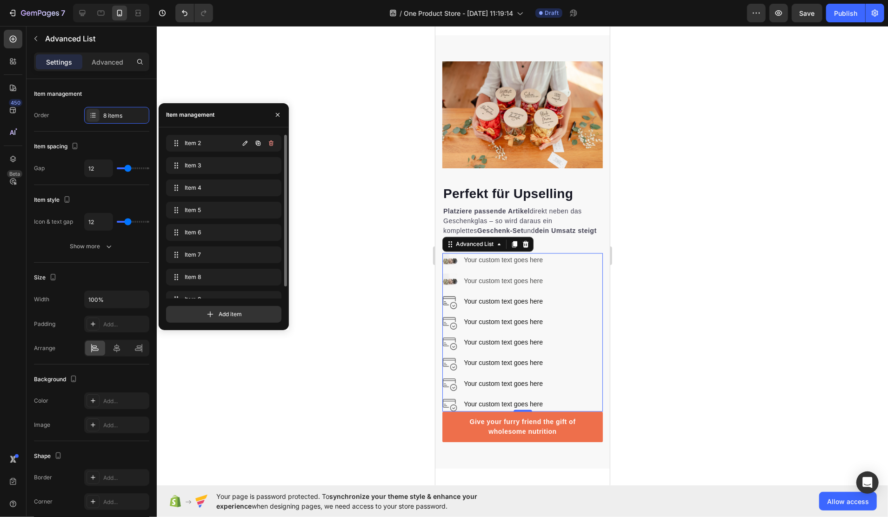
click at [270, 143] on icon "button" at bounding box center [270, 143] width 0 height 2
click at [270, 143] on div "Delete" at bounding box center [264, 143] width 17 height 8
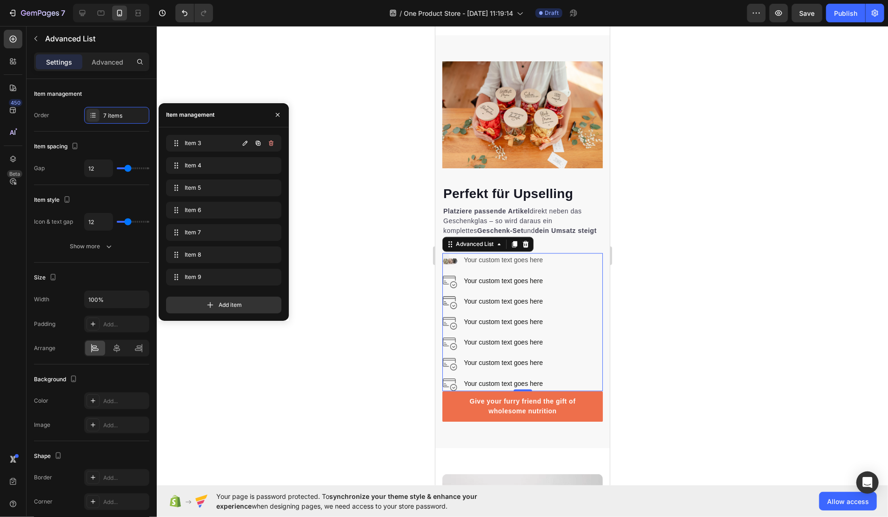
click at [270, 143] on icon "button" at bounding box center [270, 143] width 0 height 2
click at [270, 143] on div "Delete" at bounding box center [264, 143] width 17 height 8
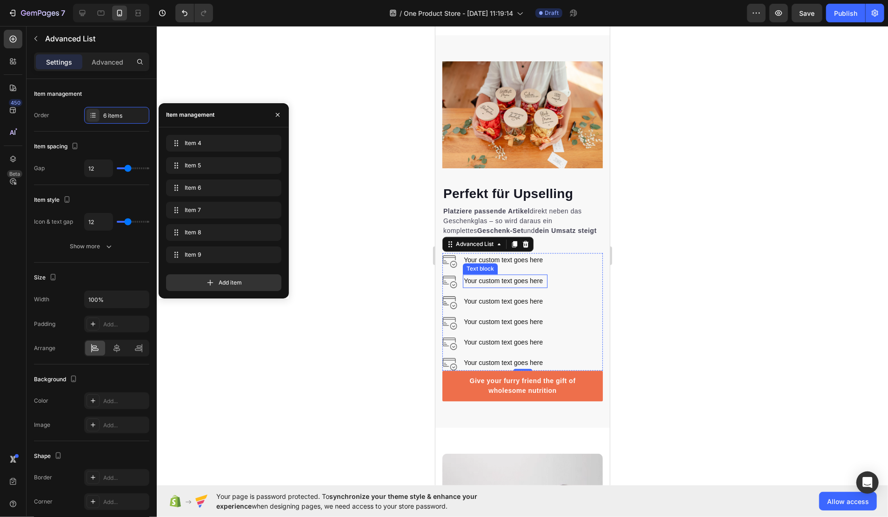
click at [485, 271] on div "Text block" at bounding box center [480, 268] width 35 height 11
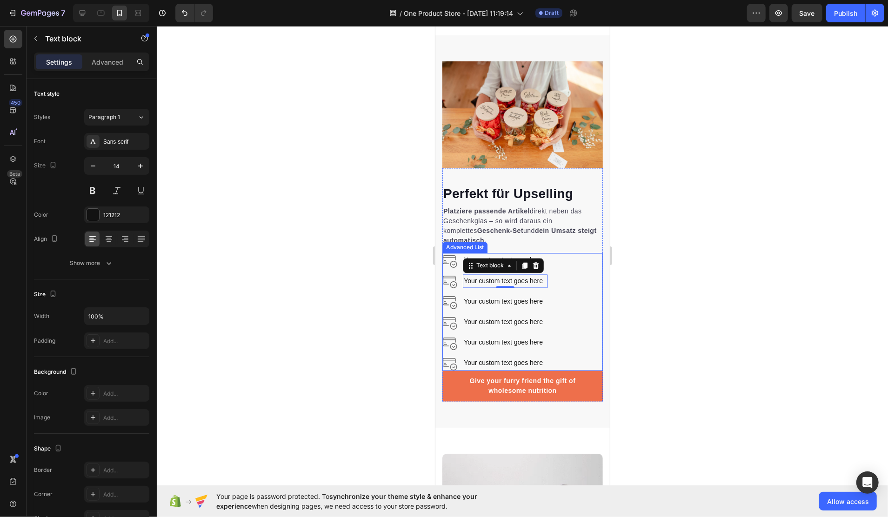
click at [556, 267] on div "Image Your custom text goes here Text block Image Your custom text goes here Te…" at bounding box center [522, 312] width 161 height 118
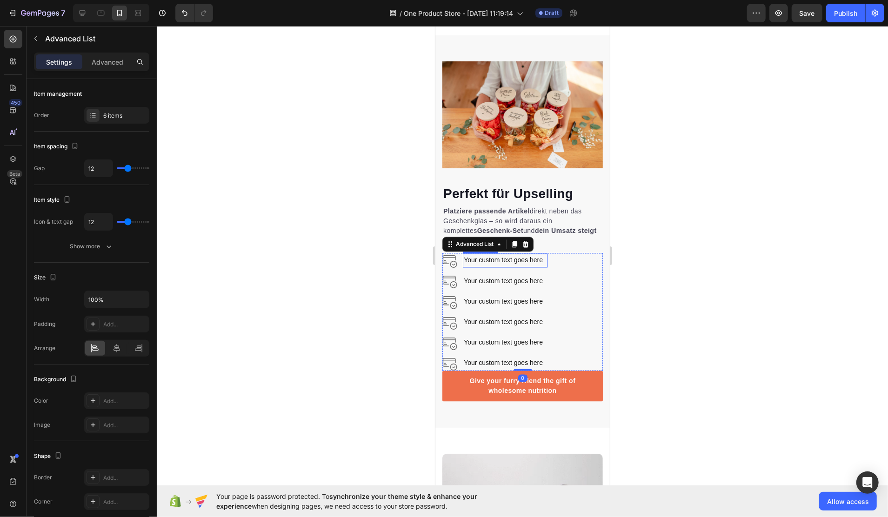
click at [515, 265] on div "Your custom text goes here" at bounding box center [505, 260] width 85 height 13
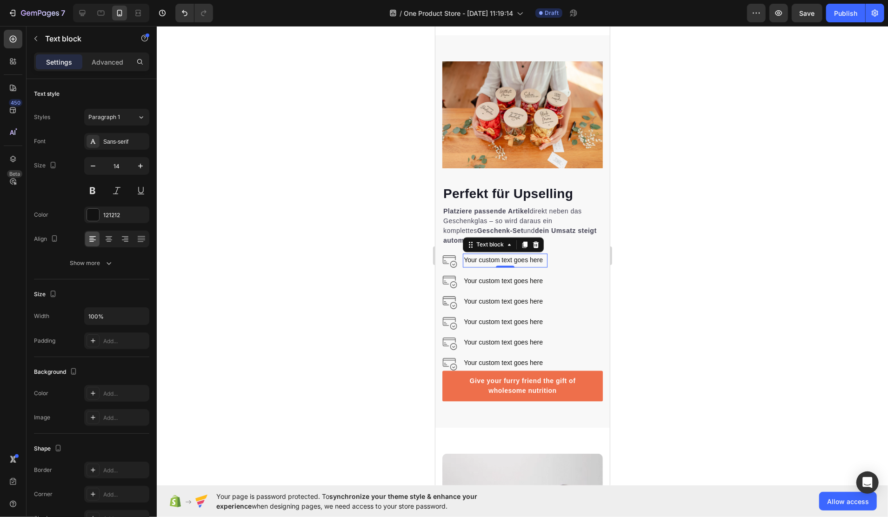
click at [515, 265] on div "Your custom text goes here" at bounding box center [505, 260] width 85 height 13
click at [515, 265] on p "Your custom text goes here" at bounding box center [504, 261] width 83 height 12
click at [518, 286] on div "Your custom text goes here" at bounding box center [505, 281] width 85 height 13
click at [518, 286] on p "Your custom text goes here" at bounding box center [504, 281] width 83 height 12
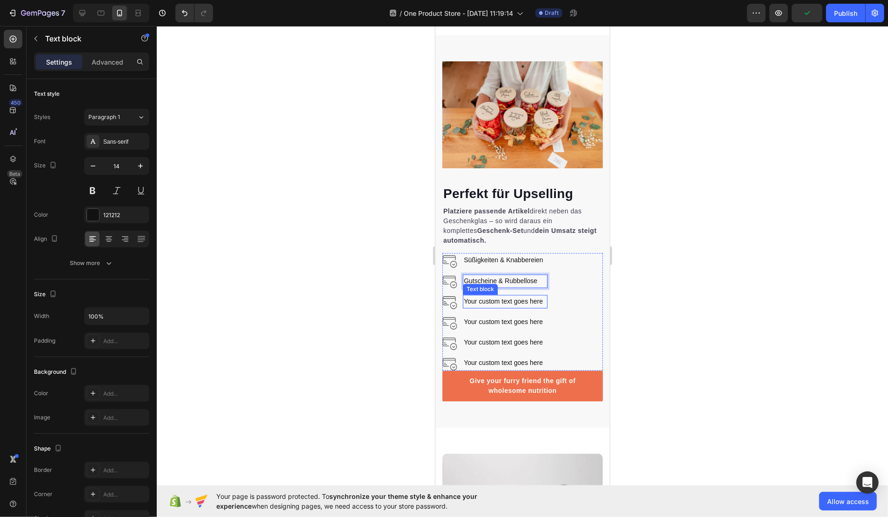
click at [513, 309] on div "Your custom text goes here" at bounding box center [505, 301] width 85 height 13
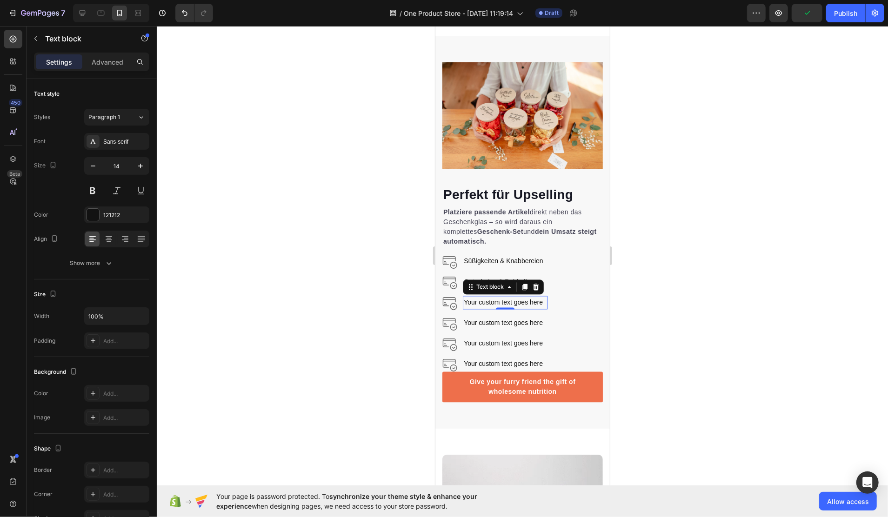
click at [513, 309] on p "Your custom text goes here" at bounding box center [504, 303] width 83 height 12
click at [503, 330] on div "Your custom text goes here" at bounding box center [505, 322] width 85 height 13
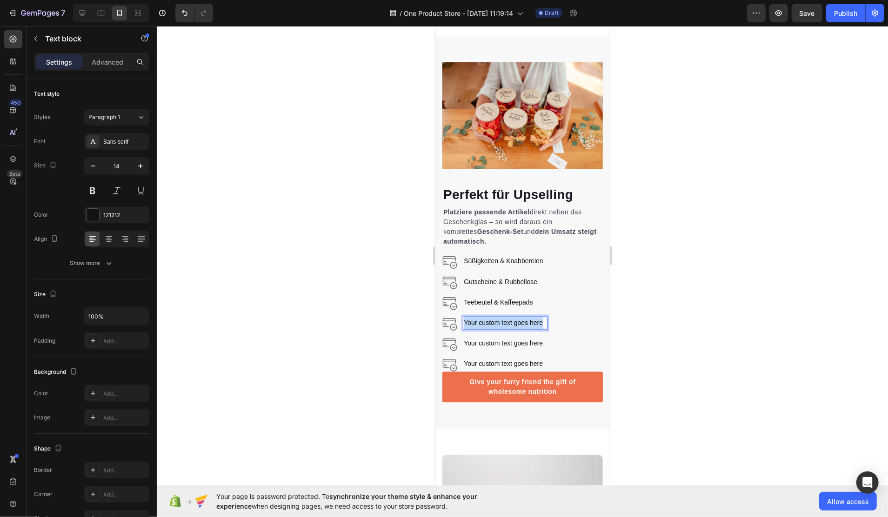
click at [503, 329] on p "Your custom text goes here" at bounding box center [504, 323] width 83 height 12
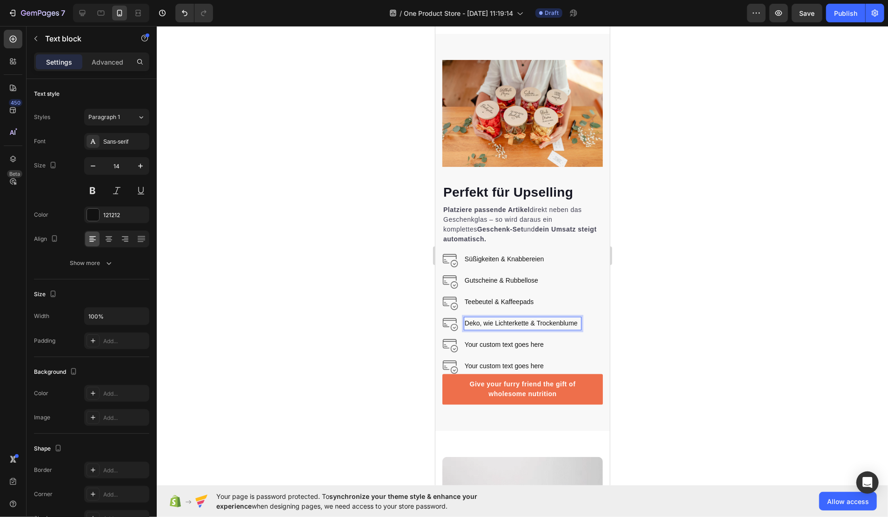
scroll to position [1266, 0]
click at [492, 351] on div "Your custom text goes here" at bounding box center [523, 344] width 121 height 13
click at [492, 350] on p "Your custom text goes here" at bounding box center [524, 345] width 120 height 12
click at [573, 350] on p "Papeterie & Stifte für kleine Botschafen" at bounding box center [524, 345] width 120 height 12
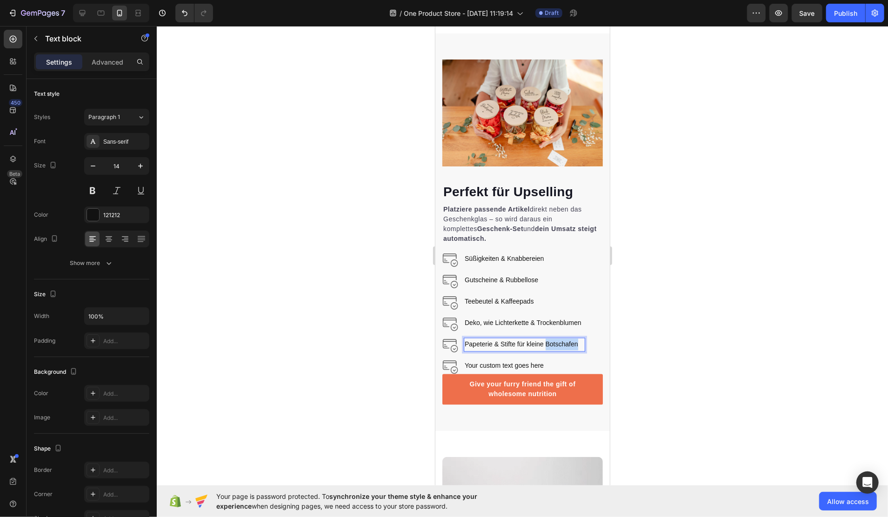
click at [573, 350] on p "Papeterie & Stifte für kleine Botschafen" at bounding box center [524, 345] width 120 height 12
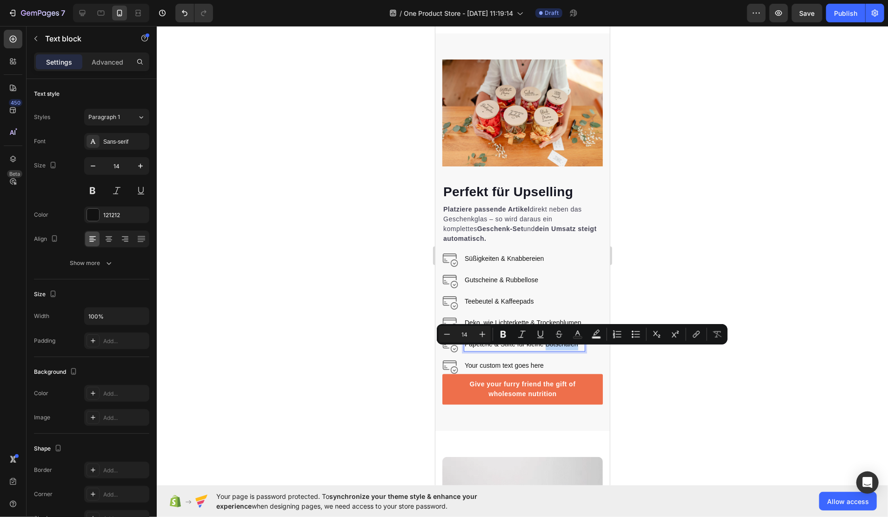
click at [576, 350] on p "Papeterie & Stifte für kleine Botschafen" at bounding box center [524, 345] width 120 height 12
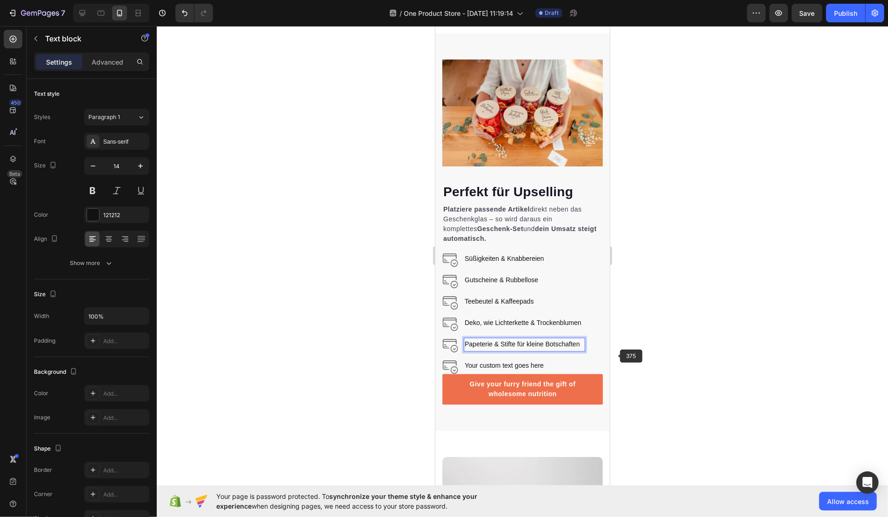
click at [626, 357] on div at bounding box center [523, 271] width 732 height 491
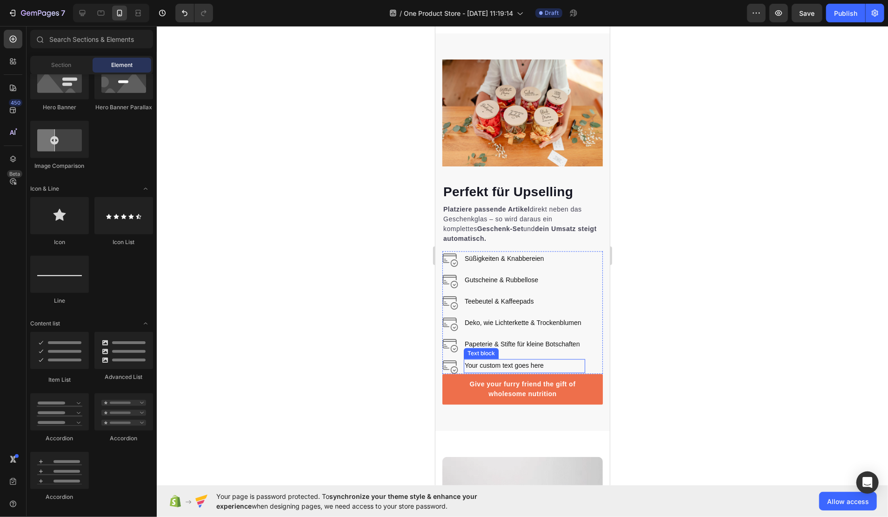
click at [514, 373] on div "Your custom text goes here" at bounding box center [523, 365] width 121 height 13
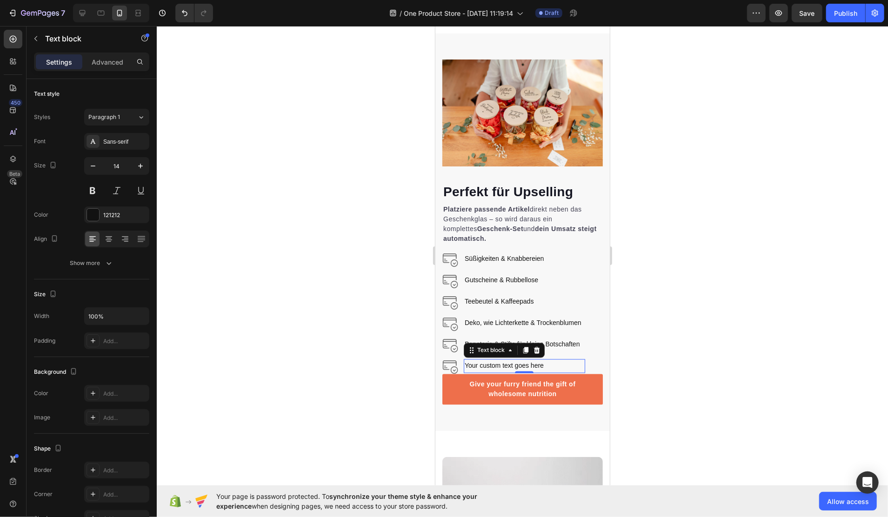
click at [474, 373] on div "Your custom text goes here" at bounding box center [523, 365] width 121 height 13
click at [473, 372] on p "Your custom text goes here" at bounding box center [524, 366] width 120 height 12
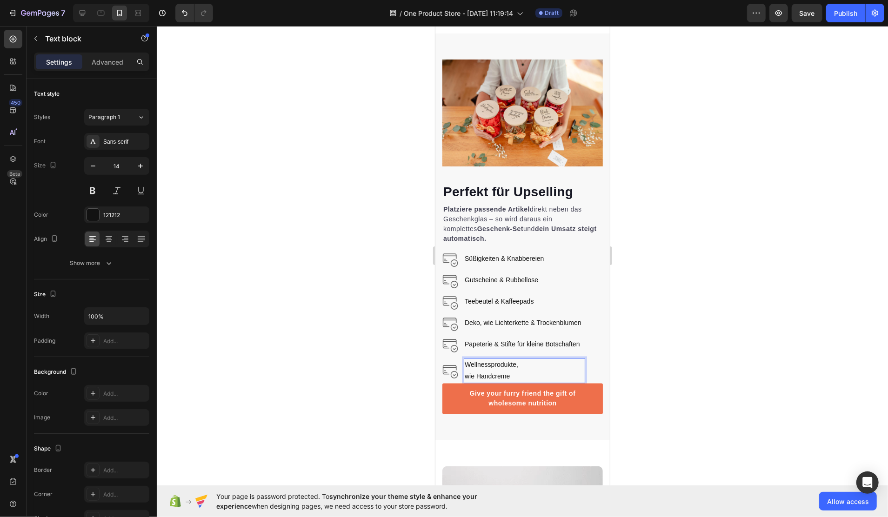
scroll to position [1265, 0]
click at [466, 375] on p "Wellnessprodukte, wie Handcreme" at bounding box center [524, 371] width 120 height 23
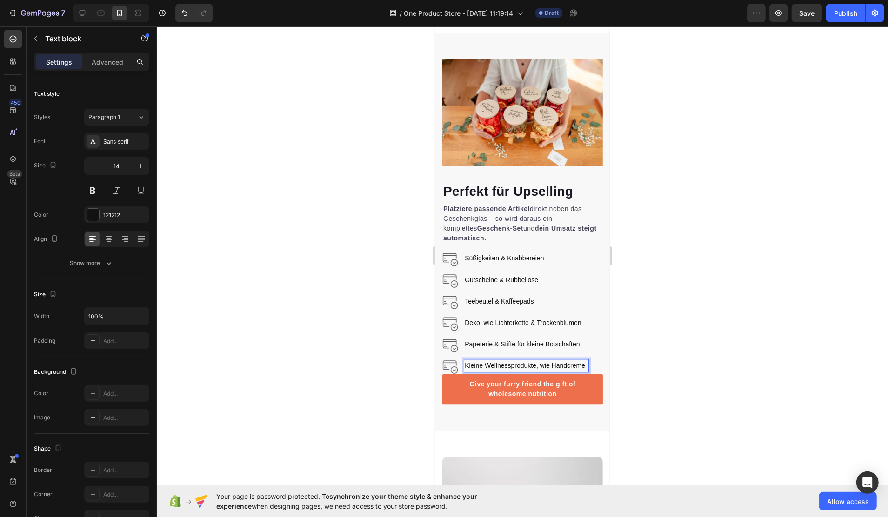
click at [666, 396] on div at bounding box center [523, 271] width 732 height 491
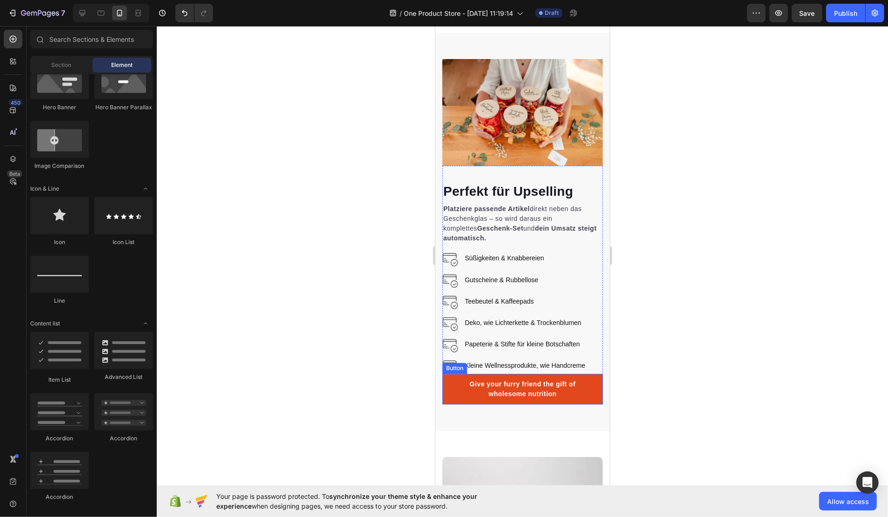
click at [585, 405] on link "Give your furry friend the gift of wholesome nutrition" at bounding box center [522, 389] width 161 height 31
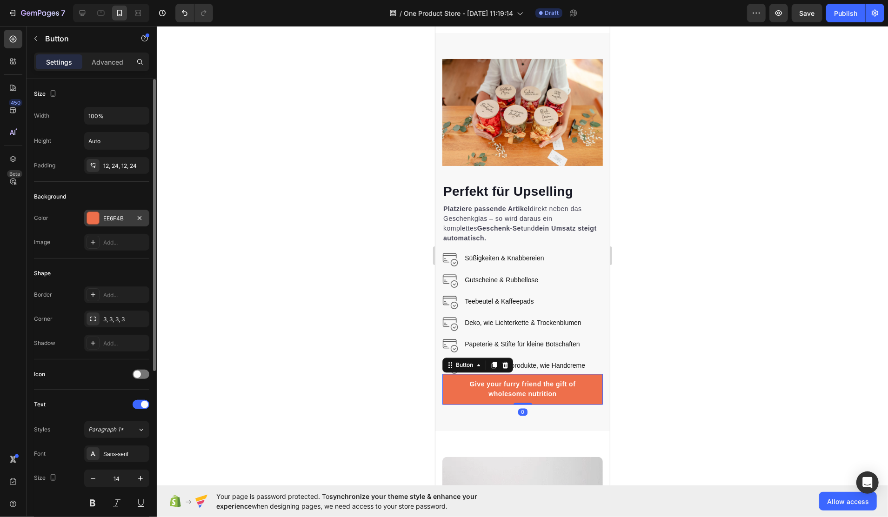
click at [103, 217] on div "EE6F4B" at bounding box center [116, 219] width 27 height 8
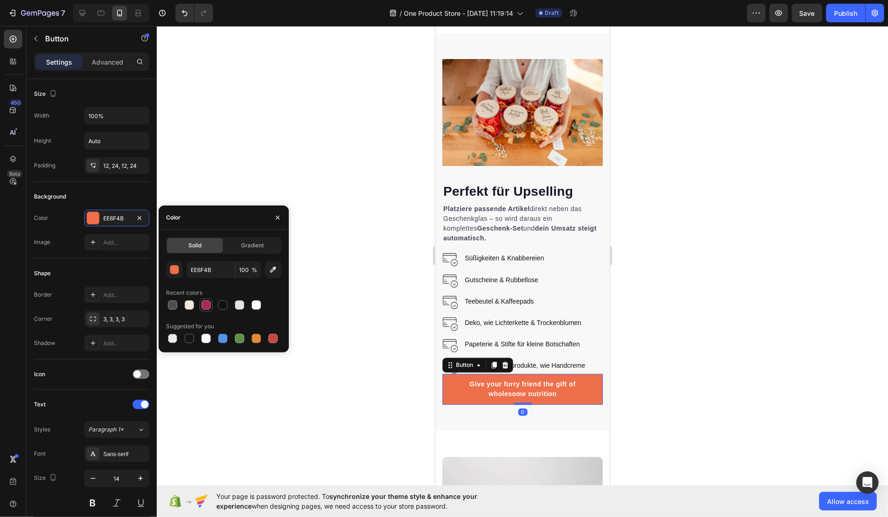
click at [208, 303] on div at bounding box center [205, 305] width 9 height 9
type input "A92A55"
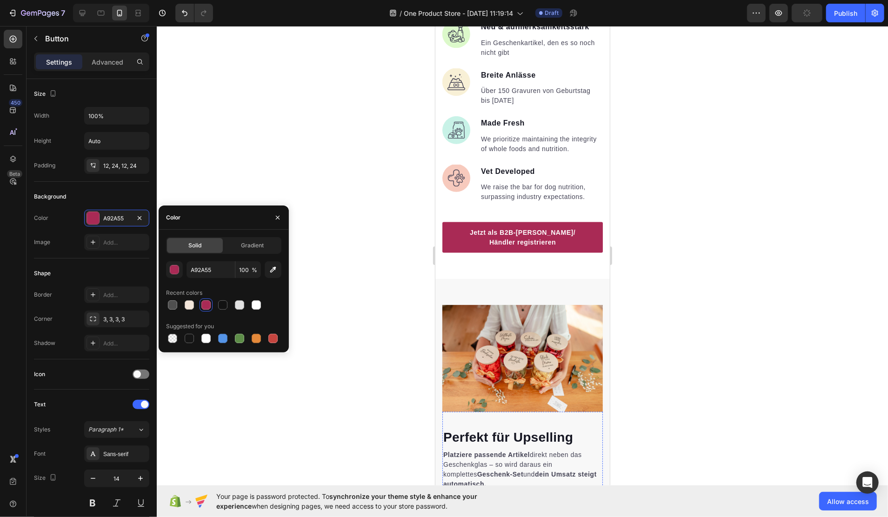
scroll to position [1018, 0]
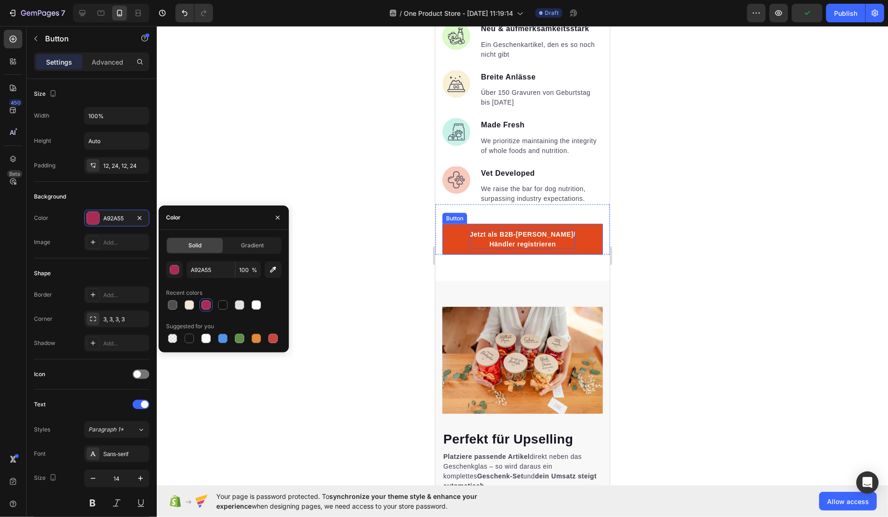
click at [522, 249] on p "Jetzt als B2B-Kunde/ Händler registrieren" at bounding box center [523, 239] width 106 height 20
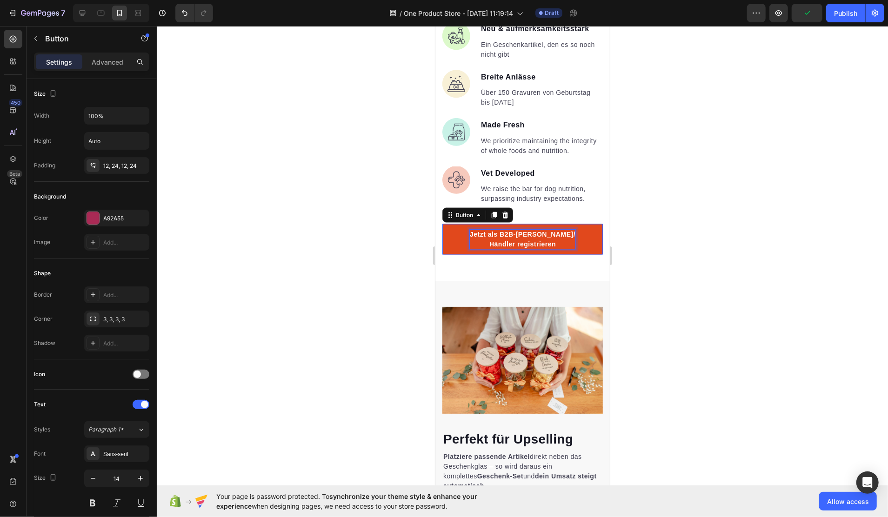
click at [522, 249] on p "Jetzt als B2B-Kunde/ Händler registrieren" at bounding box center [523, 239] width 106 height 20
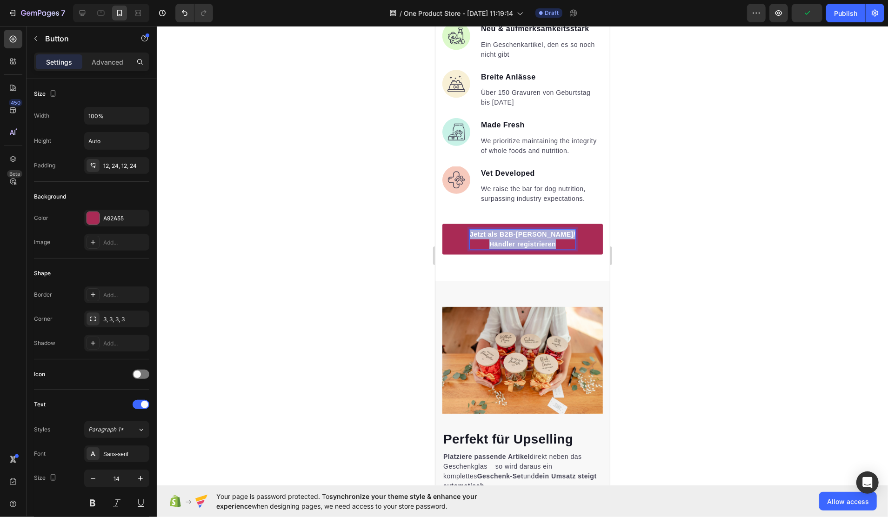
copy p "Jetzt als B2B-Kunde/ Händler registrieren"
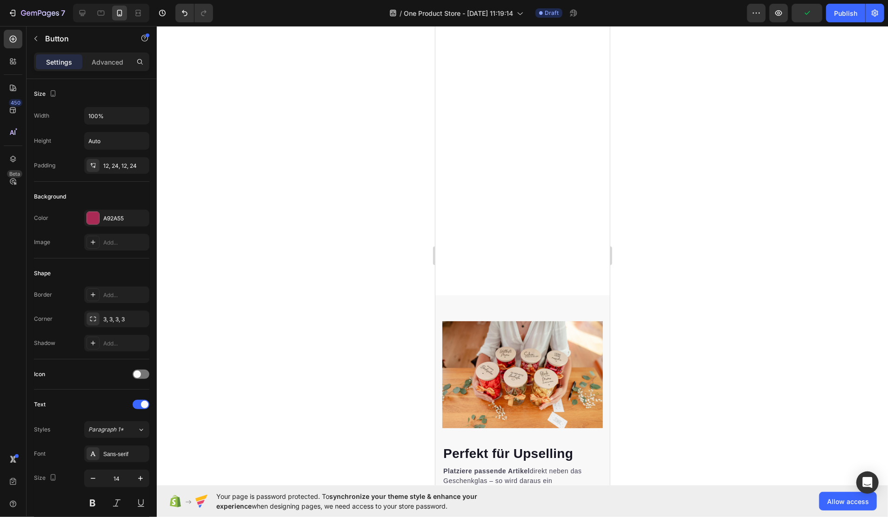
type input "16"
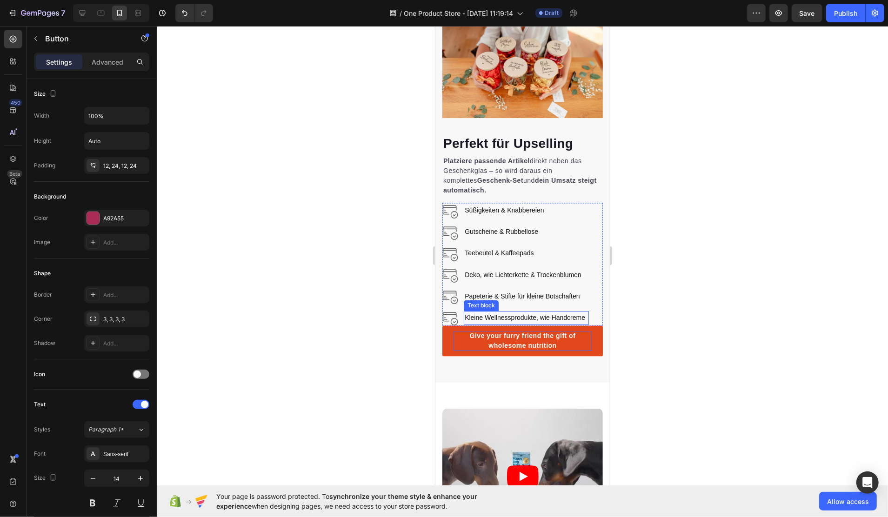
click at [507, 331] on div "Give your furry friend the gift of wholesome nutrition" at bounding box center [522, 341] width 138 height 20
click at [507, 331] on p "Give your furry friend the gift of wholesome nutrition" at bounding box center [522, 341] width 138 height 20
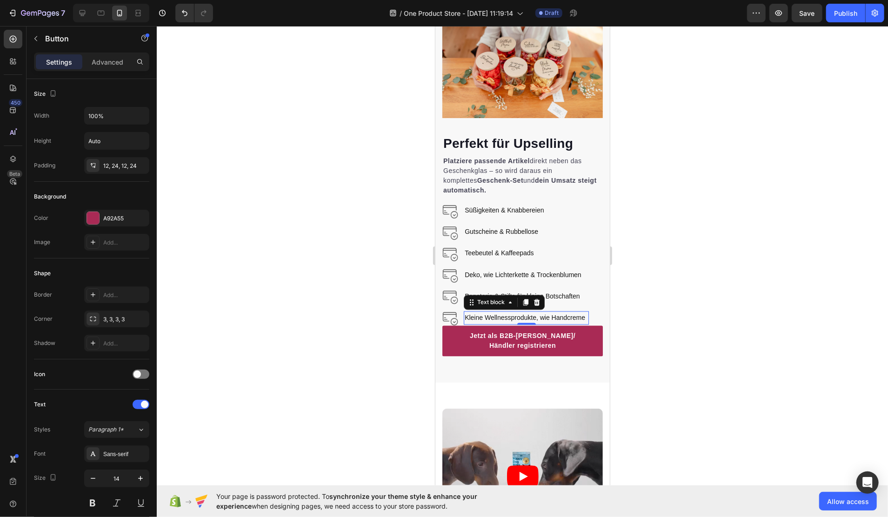
click at [555, 314] on p "Kleine Wellnessprodukte, wie Handcreme" at bounding box center [525, 318] width 123 height 12
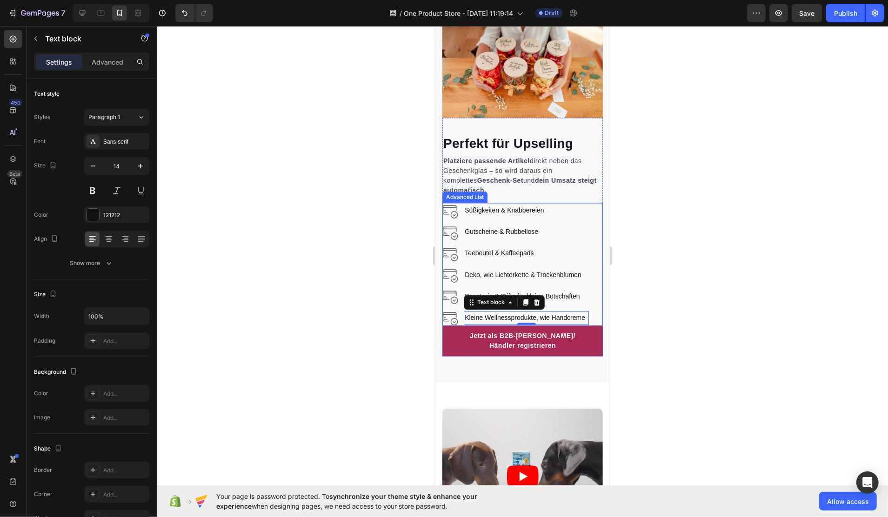
click at [590, 313] on div "Image Süßigkeiten & Knabbereien Text block Image Gutscheine & Rubbellose Text b…" at bounding box center [522, 264] width 161 height 123
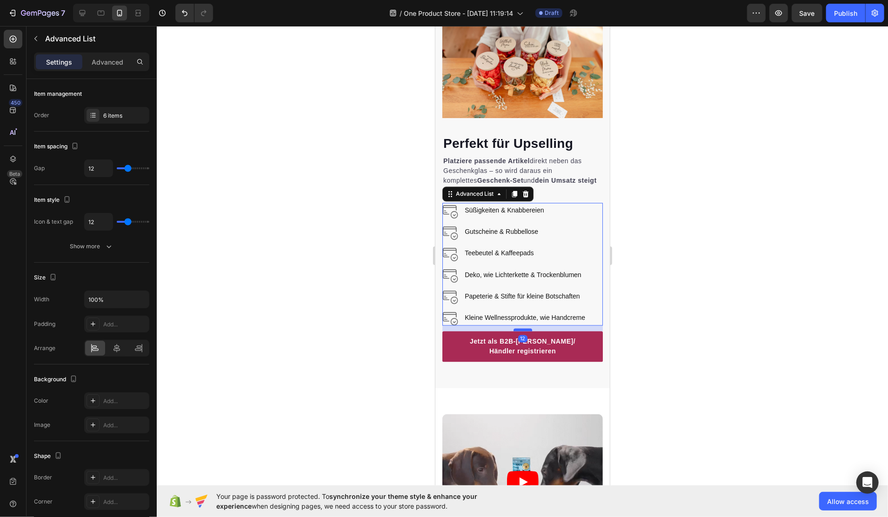
drag, startPoint x: 522, startPoint y: 317, endPoint x: 1088, endPoint y: 348, distance: 566.7
click at [522, 329] on div at bounding box center [522, 330] width 19 height 3
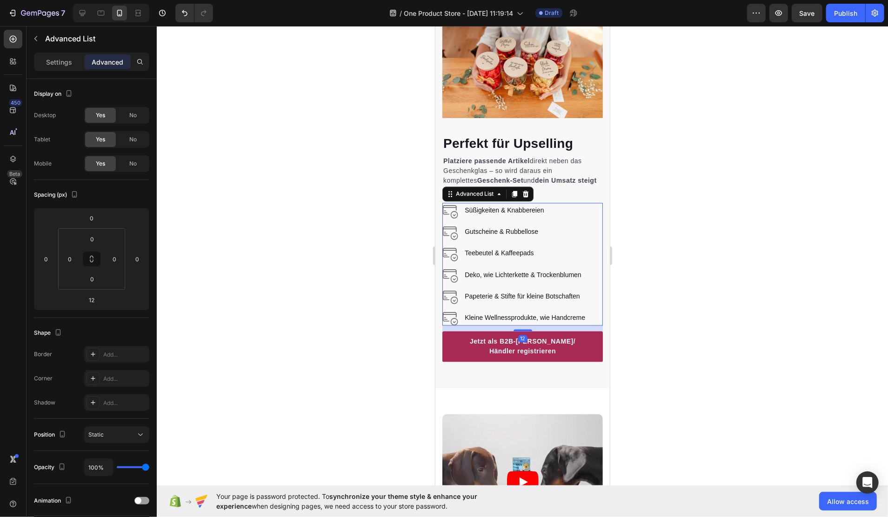
click at [652, 322] on div at bounding box center [523, 271] width 732 height 491
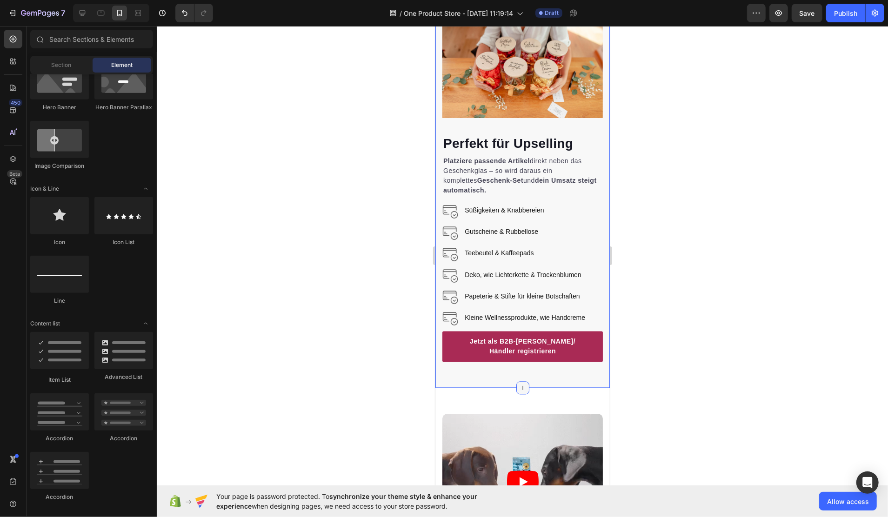
click at [520, 384] on icon at bounding box center [522, 387] width 7 height 7
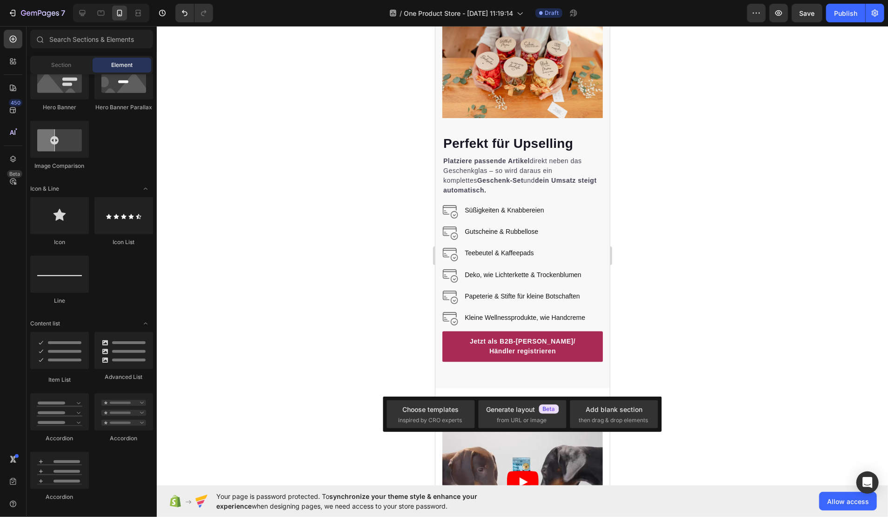
drag, startPoint x: 382, startPoint y: 360, endPoint x: 428, endPoint y: 371, distance: 47.7
click at [382, 361] on div at bounding box center [523, 271] width 732 height 491
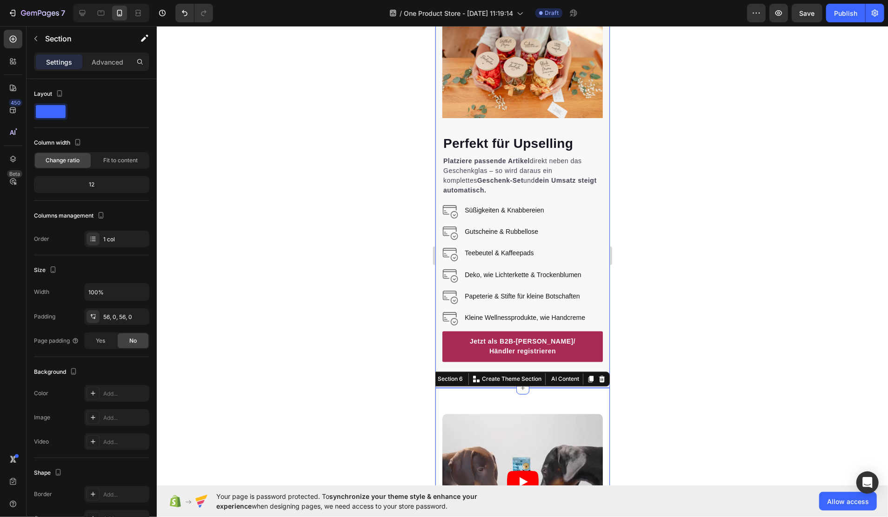
click at [452, 362] on div "⁠⁠⁠⁠⁠⁠⁠ Perfekt für Upselling Heading Platziere passende Artikel direkt neben d…" at bounding box center [522, 186] width 175 height 403
click at [119, 66] on p "Advanced" at bounding box center [108, 62] width 32 height 10
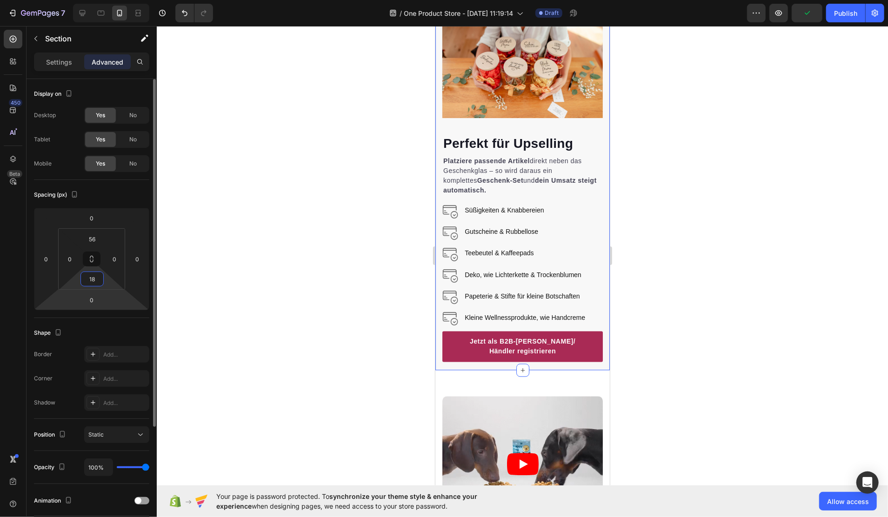
type input "16"
drag, startPoint x: 110, startPoint y: 279, endPoint x: 118, endPoint y: 291, distance: 14.7
click at [112, 0] on html "7 Version history / One Product Store - Aug 27, 11:19:14 Draft Preview Publish …" at bounding box center [444, 0] width 888 height 0
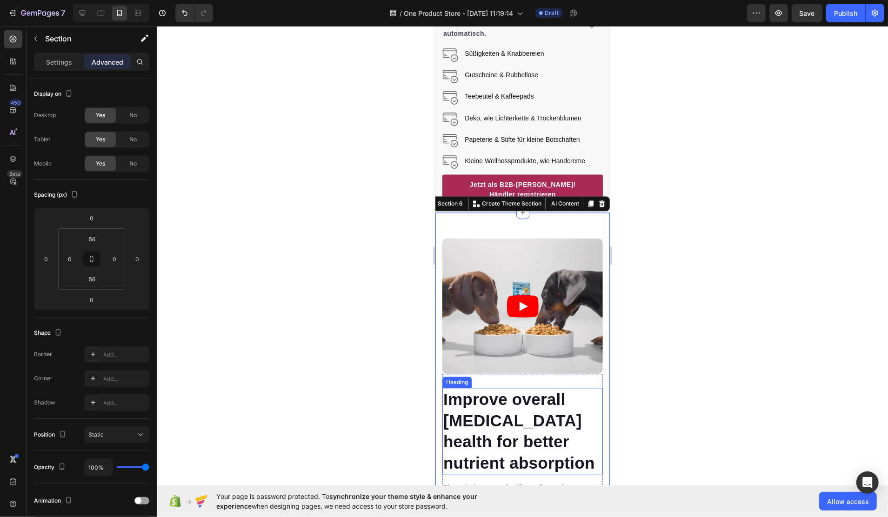
scroll to position [1515, 0]
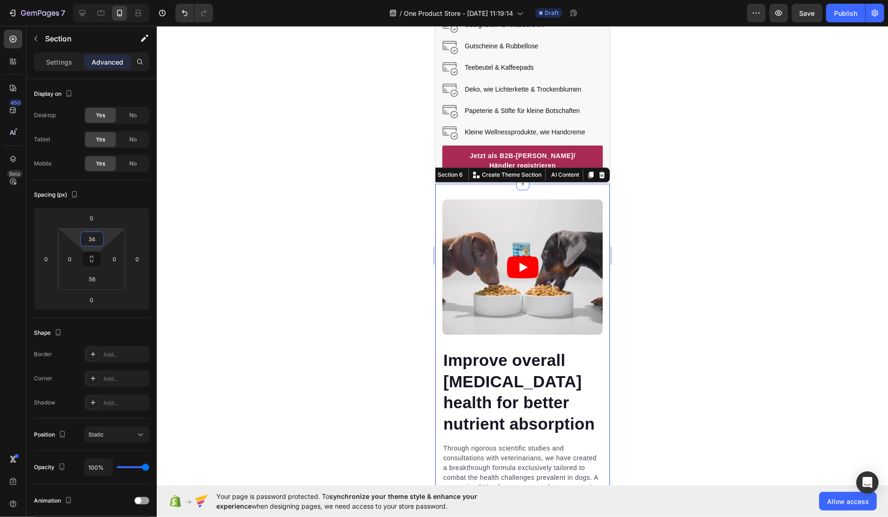
type input "20"
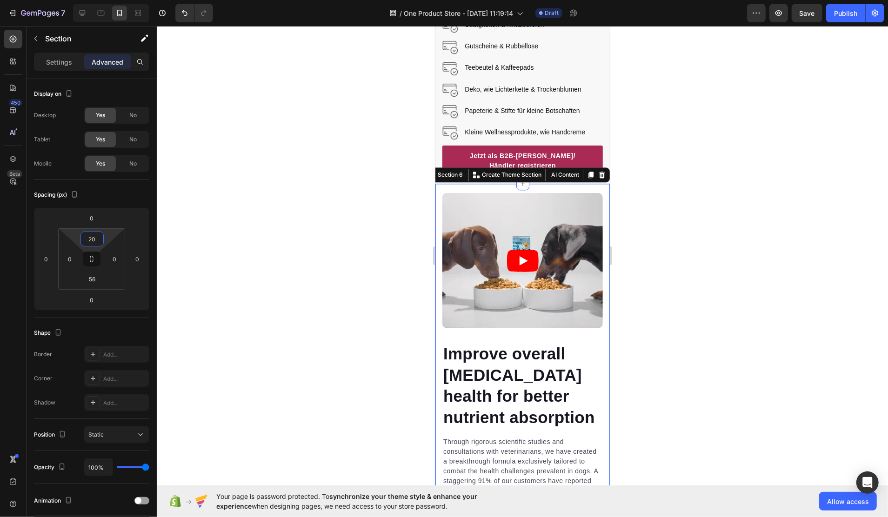
drag, startPoint x: 111, startPoint y: 234, endPoint x: 111, endPoint y: 245, distance: 11.2
click at [111, 0] on html "7 Version history / One Product Store - [DATE] 11:19:14 Draft Preview Save Publ…" at bounding box center [444, 0] width 888 height 0
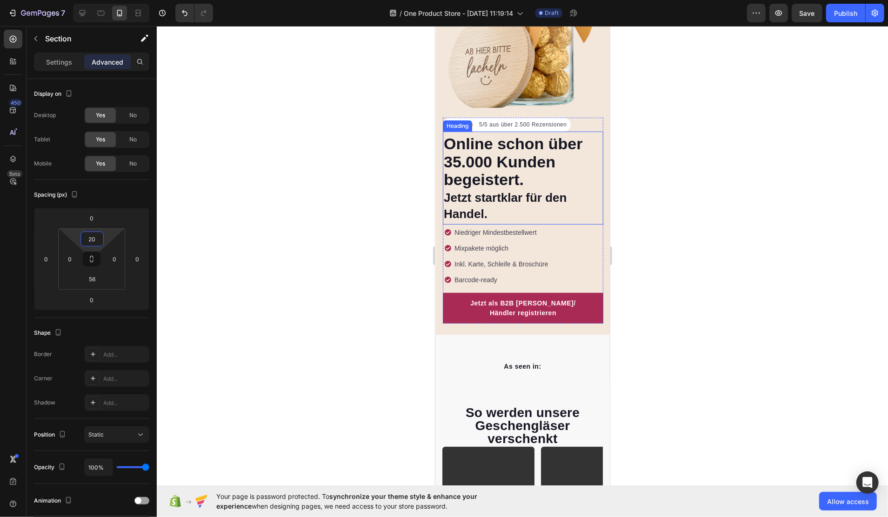
scroll to position [186, 0]
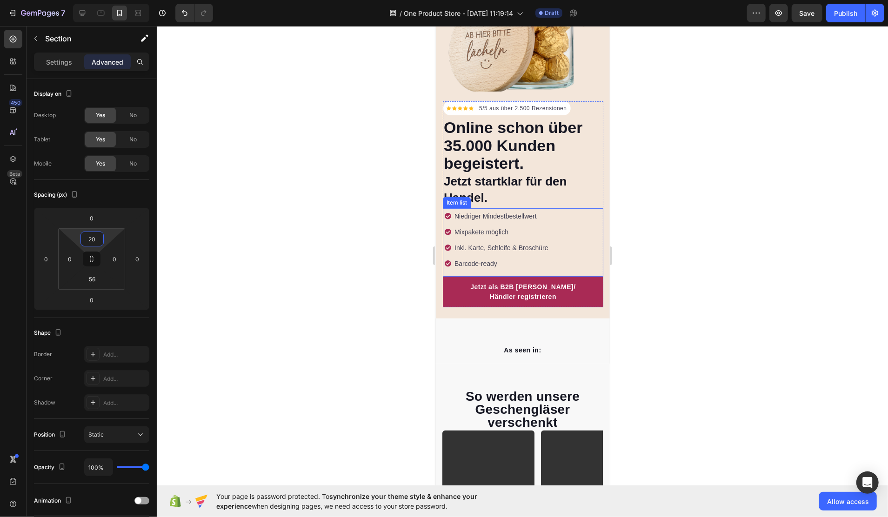
click at [524, 211] on p "Niedriger Mindestbestellwert" at bounding box center [501, 216] width 94 height 10
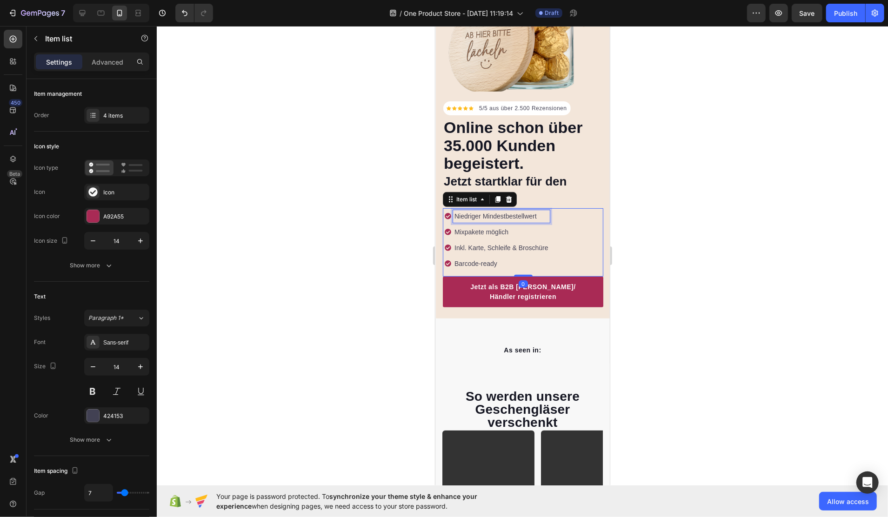
click at [524, 211] on p "Niedriger Mindestbestellwert" at bounding box center [501, 216] width 94 height 10
click at [493, 227] on p "Mixpakete möglich" at bounding box center [504, 232] width 100 height 10
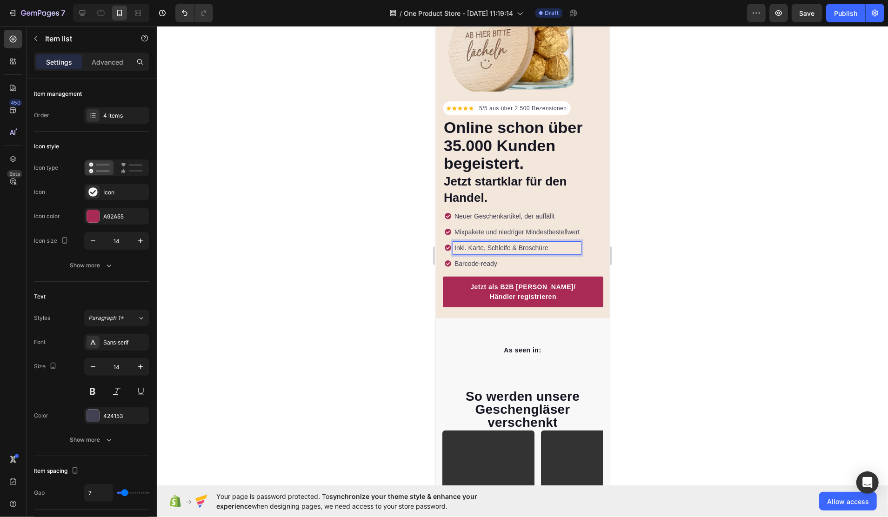
click at [516, 243] on p "Inkl. Karte, Schleife & Broschüre" at bounding box center [516, 248] width 125 height 10
click at [507, 259] on p "Barcode-ready" at bounding box center [516, 264] width 125 height 10
click at [508, 259] on p "Barcode-ready" at bounding box center [516, 264] width 125 height 10
click at [718, 272] on div at bounding box center [523, 271] width 732 height 491
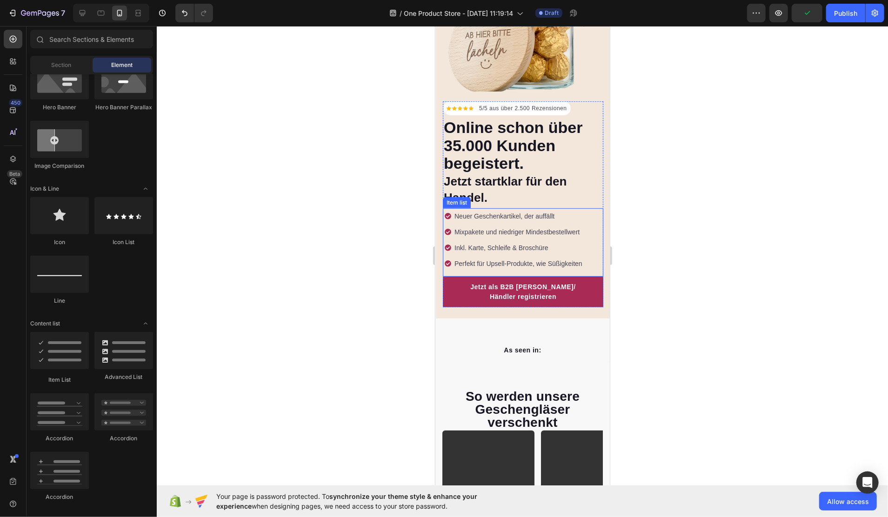
click at [532, 211] on p "Neuer Geschenkartikel, der auffällt" at bounding box center [518, 216] width 128 height 10
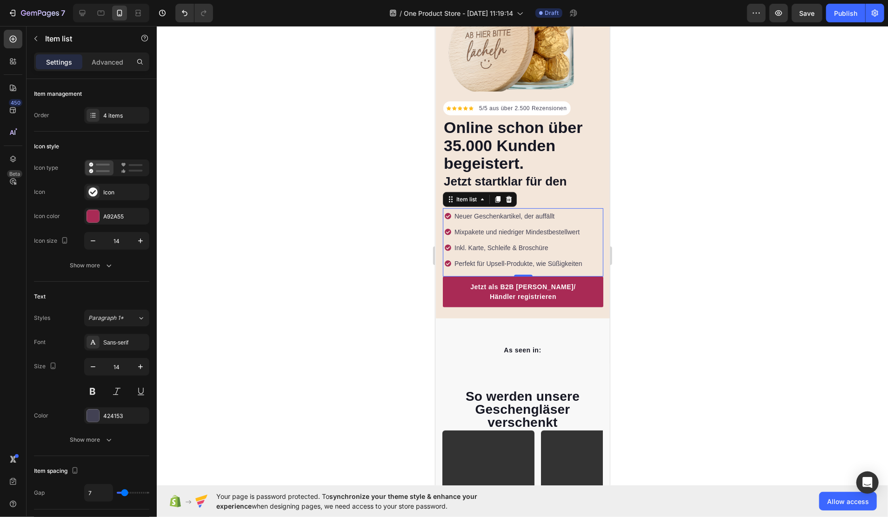
click at [675, 209] on div at bounding box center [523, 271] width 732 height 491
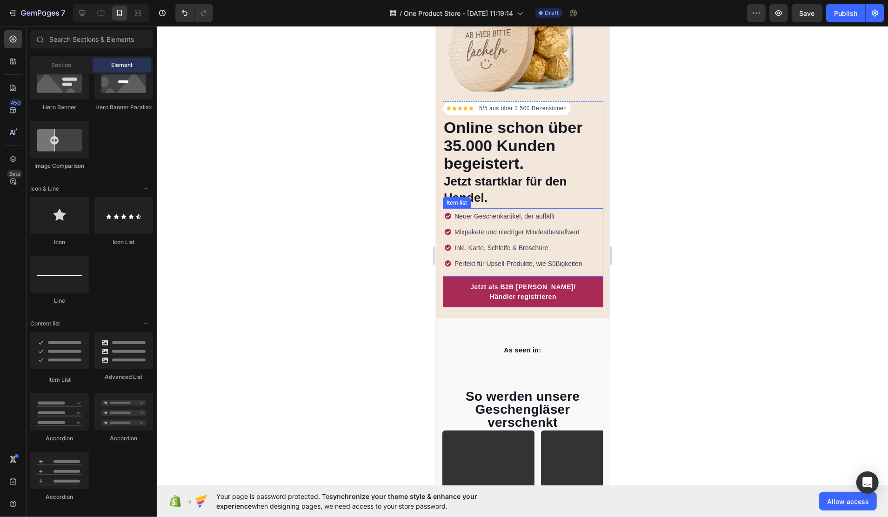
click at [536, 211] on p "Neuer Geschenkartikel, der auffällt" at bounding box center [518, 216] width 128 height 10
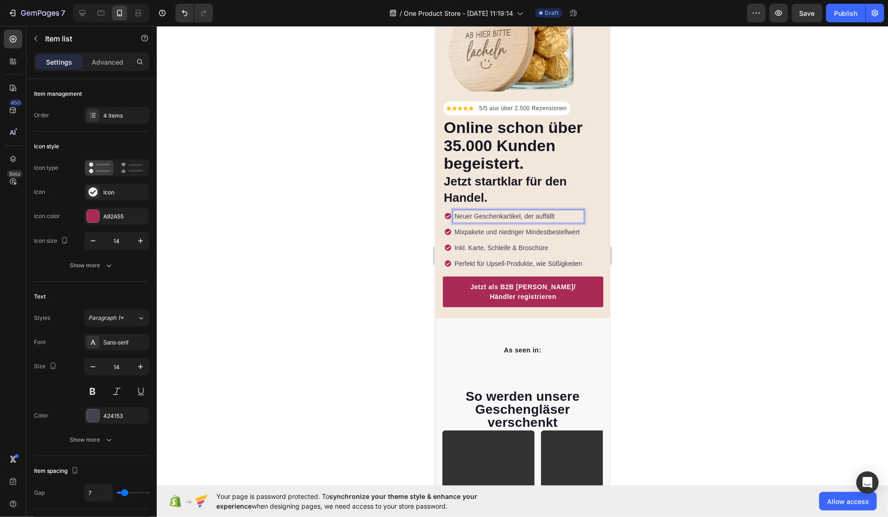
click at [537, 211] on p "Neuer Geschenkartikel, der auffällt" at bounding box center [518, 216] width 128 height 10
click at [687, 237] on div at bounding box center [523, 271] width 732 height 491
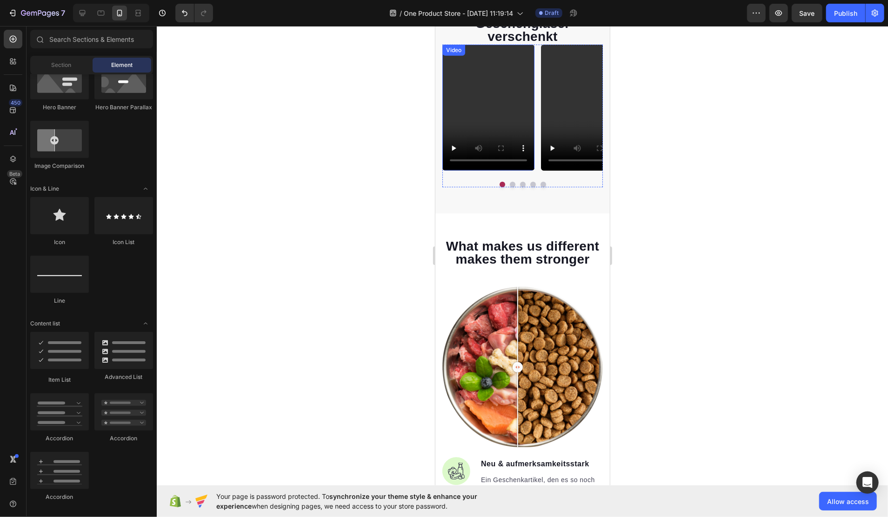
scroll to position [682, 0]
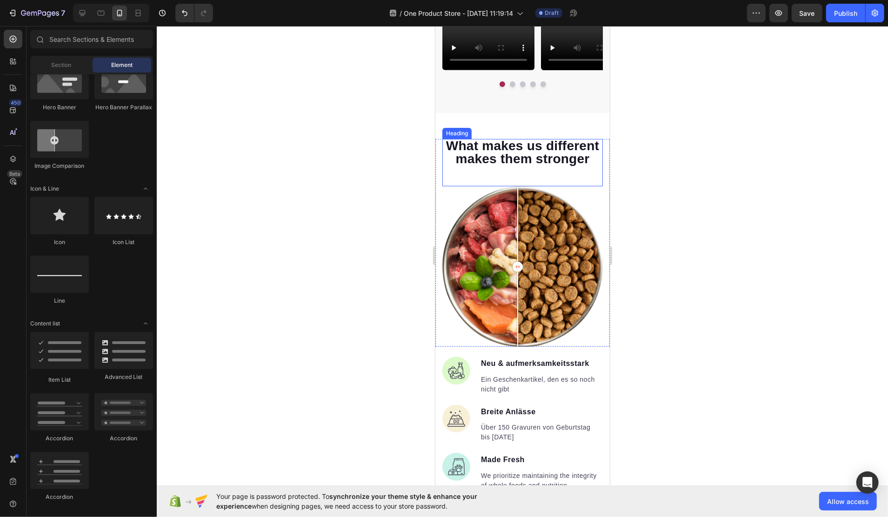
click at [531, 149] on span "What makes us different makes them stronger" at bounding box center [522, 151] width 153 height 27
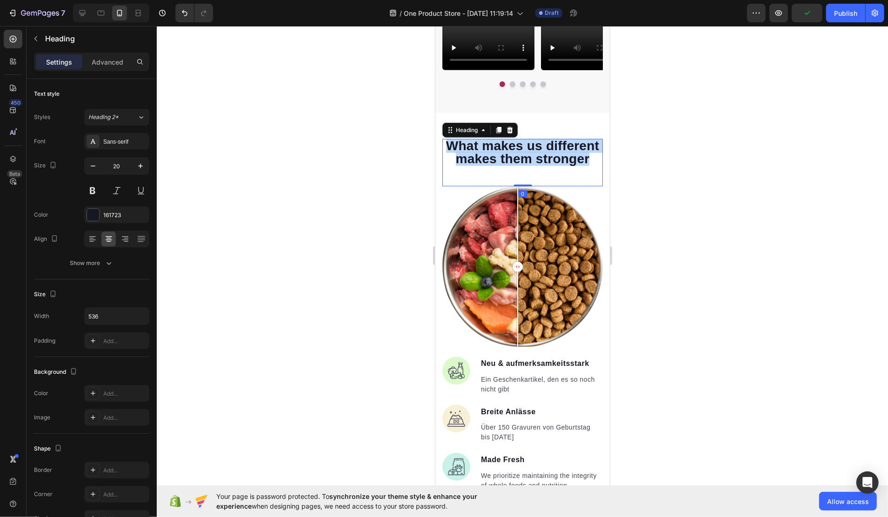
click at [531, 149] on span "What makes us different makes them stronger" at bounding box center [522, 151] width 153 height 27
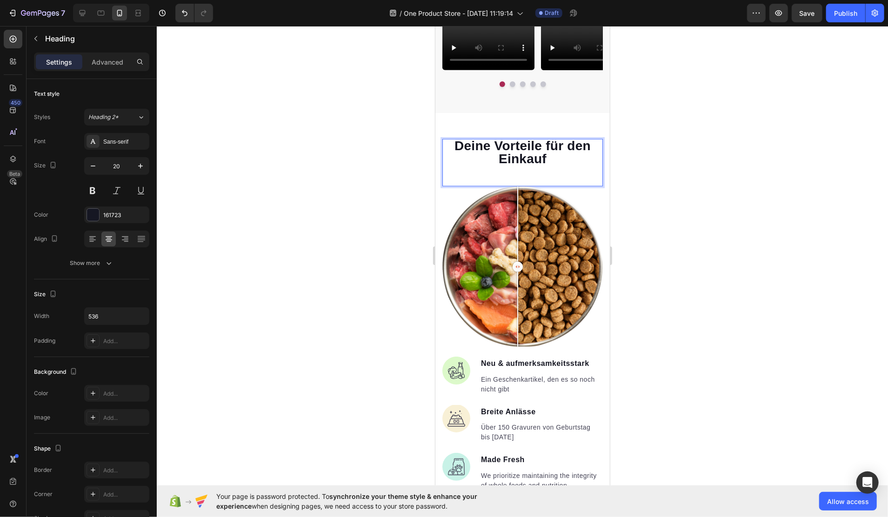
click at [540, 145] on span "Deine Vorteile für den Einkauf" at bounding box center [522, 151] width 136 height 27
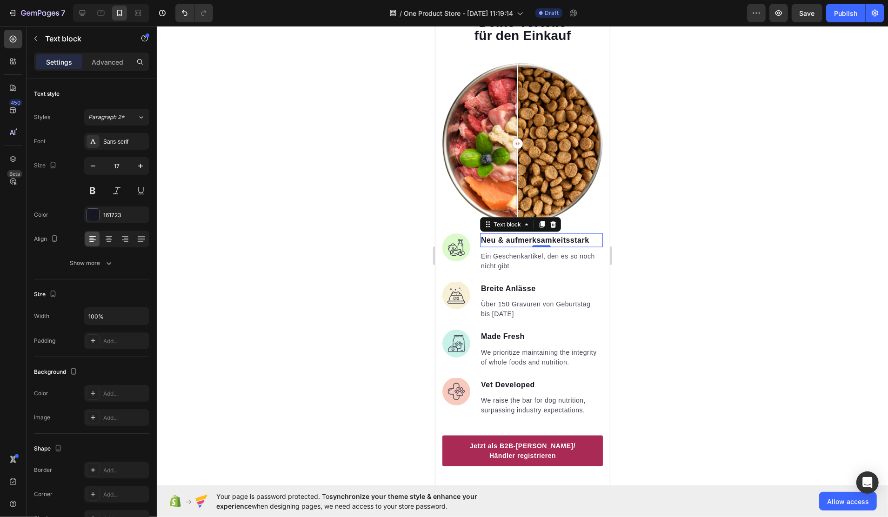
click at [563, 236] on span "Neu & aufmerksamkeitsstark" at bounding box center [535, 240] width 108 height 8
click at [526, 299] on p "Über 150 Gravuren von Geburtstag" at bounding box center [541, 304] width 121 height 10
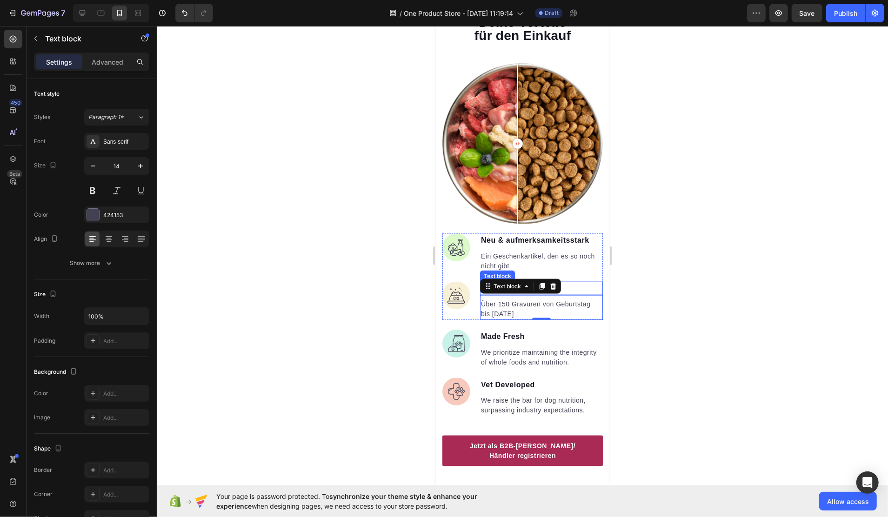
click at [578, 282] on p "Breite Anlässe" at bounding box center [541, 288] width 121 height 12
click at [534, 282] on div "Breite Anlässe Text block 0" at bounding box center [541, 289] width 123 height 14
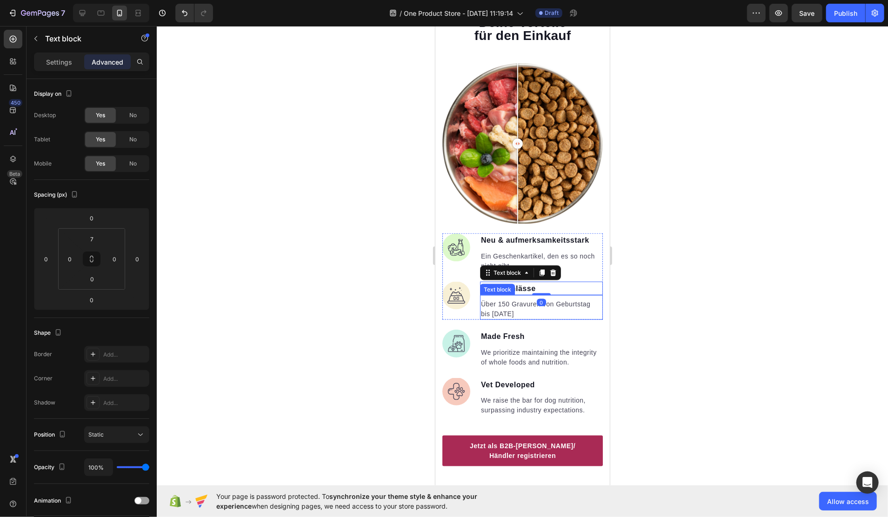
click at [503, 299] on p "Über 150 Gravuren von Geburtstag" at bounding box center [541, 304] width 121 height 10
type input "0"
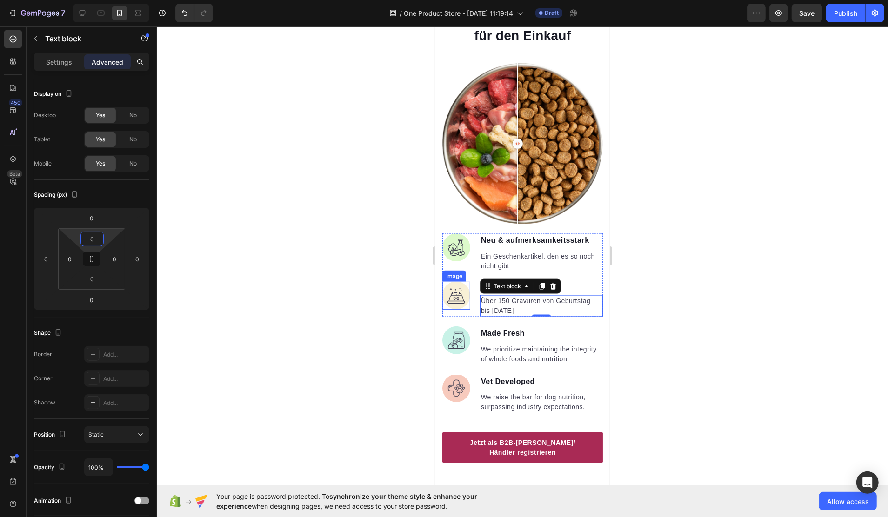
drag, startPoint x: 107, startPoint y: 239, endPoint x: 108, endPoint y: 243, distance: 4.9
click at [108, 0] on html "7 Version history / One Product Store - [DATE] 11:19:14 Draft Preview Save Publ…" at bounding box center [444, 0] width 888 height 0
click at [520, 255] on p "Ein Geschenkartikel, den es so noch nicht gibt" at bounding box center [541, 261] width 121 height 20
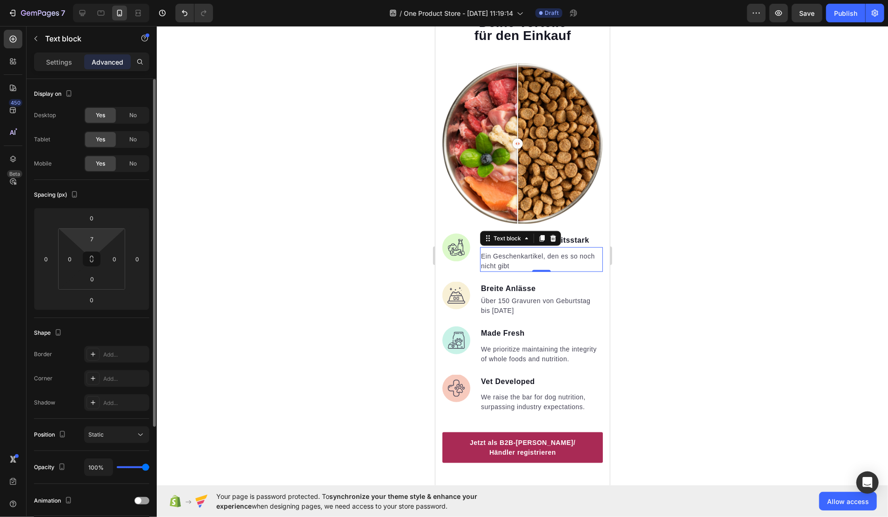
click at [108, 0] on html "7 Version history / One Product Store - [DATE] 11:19:14 Draft Preview Save Publ…" at bounding box center [444, 0] width 888 height 0
type input "0"
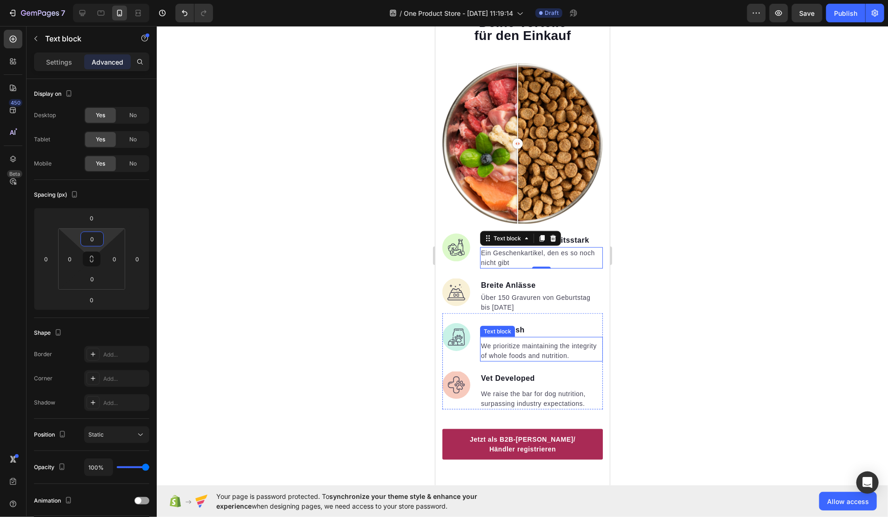
click at [523, 342] on p "We prioritize maintaining the integrity of whole foods and nutrition." at bounding box center [541, 351] width 121 height 20
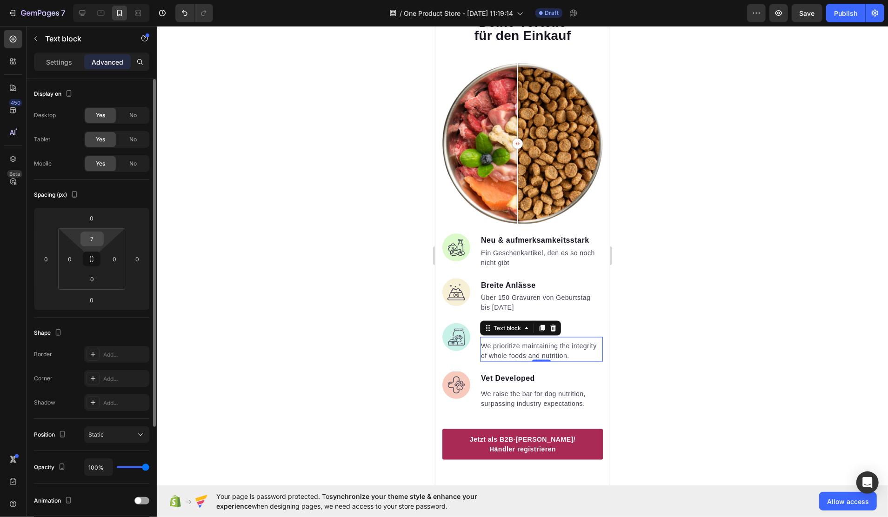
drag, startPoint x: 101, startPoint y: 237, endPoint x: 91, endPoint y: 237, distance: 10.7
click at [91, 237] on div "7" at bounding box center [92, 239] width 23 height 15
drag, startPoint x: 100, startPoint y: 240, endPoint x: 81, endPoint y: 240, distance: 19.1
click at [80, 240] on div "7 0 0 0" at bounding box center [91, 258] width 67 height 61
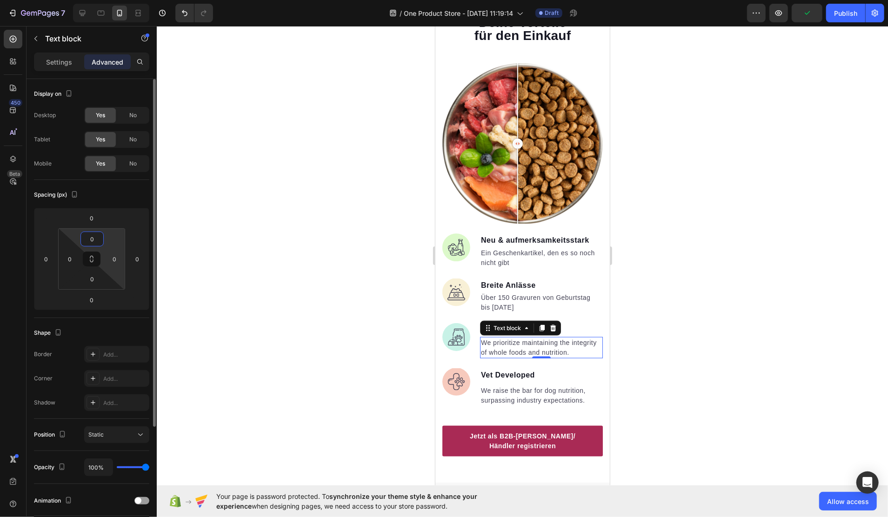
type input "0"
click at [517, 400] on p "We raise the bar for dog nutrition, surpassing industry expectations." at bounding box center [541, 396] width 121 height 20
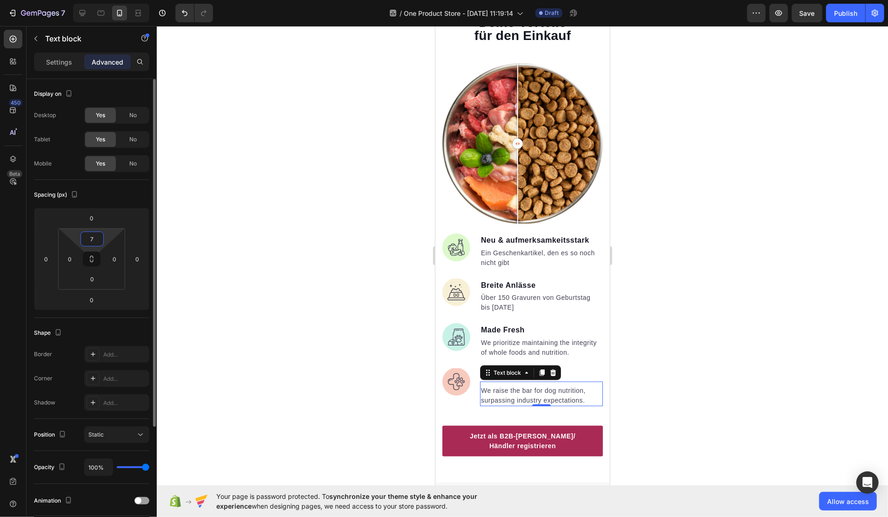
drag, startPoint x: 94, startPoint y: 236, endPoint x: 84, endPoint y: 236, distance: 9.8
click at [84, 236] on input "7" at bounding box center [92, 239] width 19 height 14
type input "0"
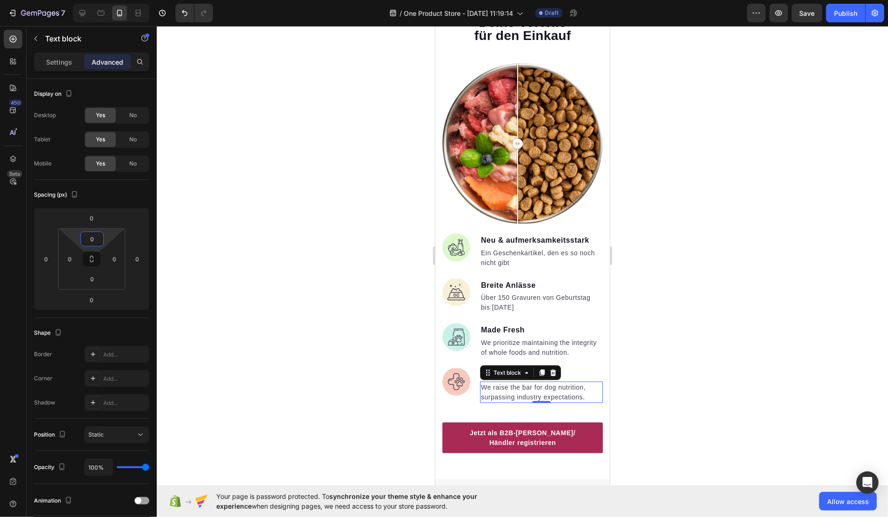
click at [251, 247] on div at bounding box center [523, 271] width 732 height 491
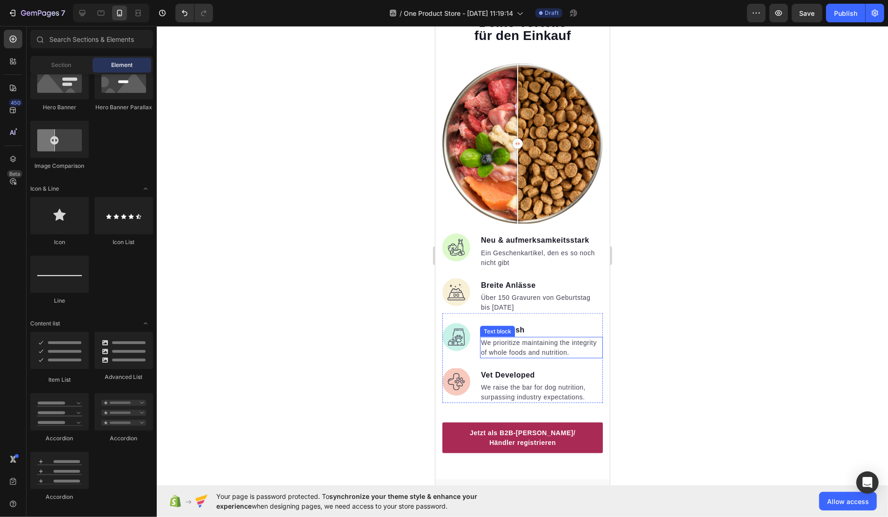
click at [499, 338] on p "We prioritize maintaining the integrity of whole foods and nutrition." at bounding box center [541, 348] width 121 height 20
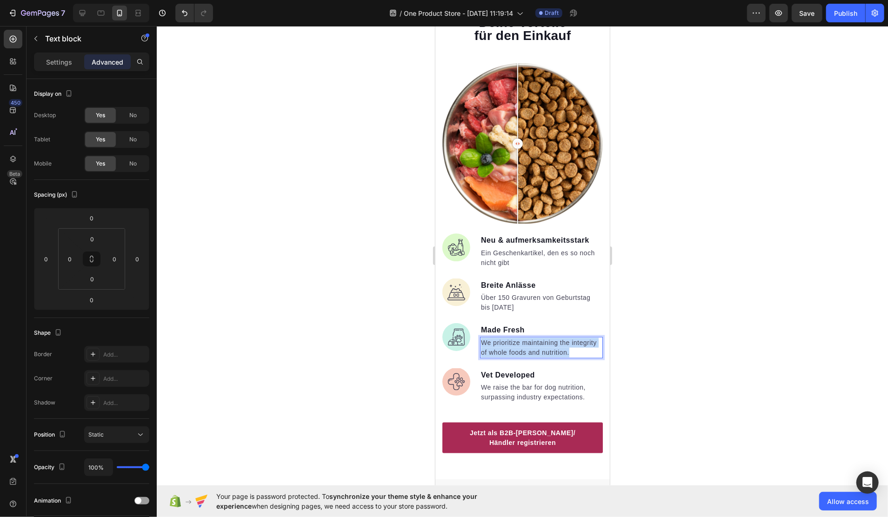
click at [499, 338] on p "We prioritize maintaining the integrity of whole foods and nutrition." at bounding box center [541, 348] width 121 height 20
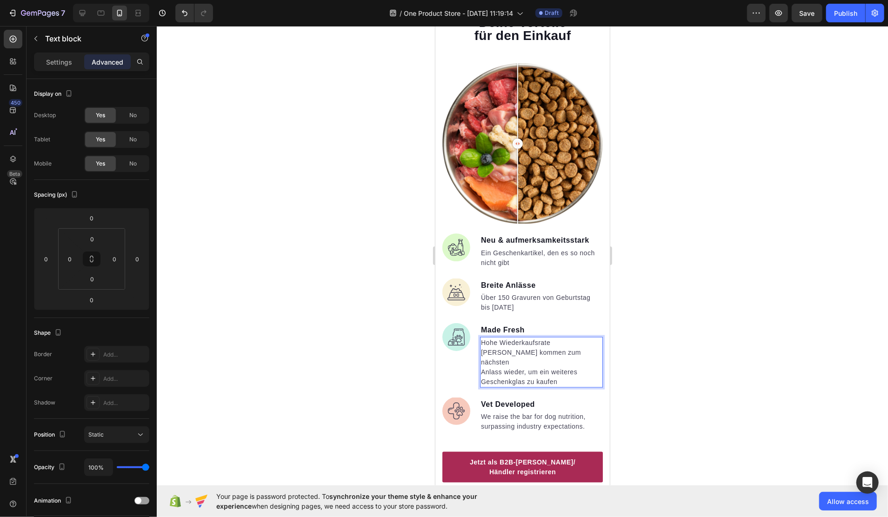
click at [510, 326] on span "Made Fresh" at bounding box center [503, 330] width 44 height 8
click at [533, 356] on p "Hohe Wiederkaufsrate Käufer kommen zum nächsten Anlass wieder, um ein weiteres …" at bounding box center [541, 362] width 121 height 49
drag, startPoint x: 554, startPoint y: 335, endPoint x: 482, endPoint y: 334, distance: 71.7
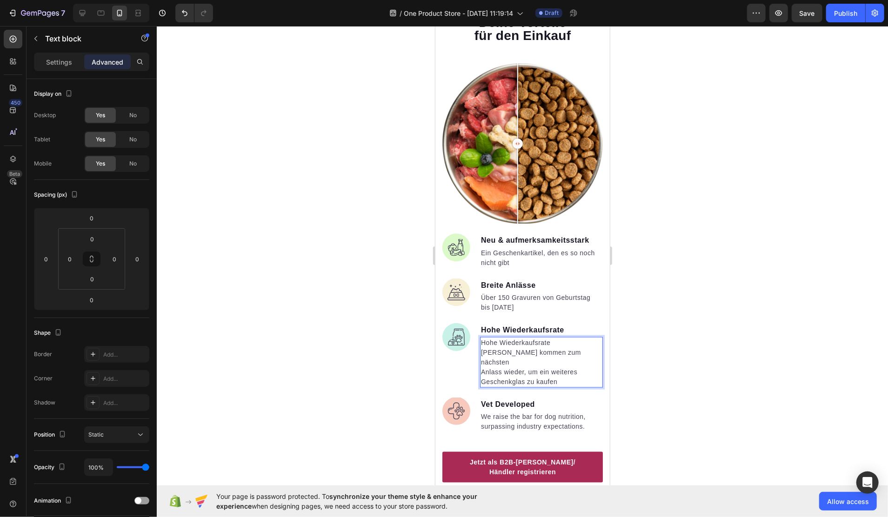
click at [482, 338] on p "Hohe Wiederkaufsrate Käufer kommen zum nächsten Anlass wieder, um ein weiteres …" at bounding box center [541, 362] width 121 height 49
click at [482, 343] on p "⁠⁠⁠⁠⁠⁠⁠ Käufer kommen zum nächsten Anlass wieder, um ein weiteres Geschenkglas …" at bounding box center [541, 362] width 121 height 49
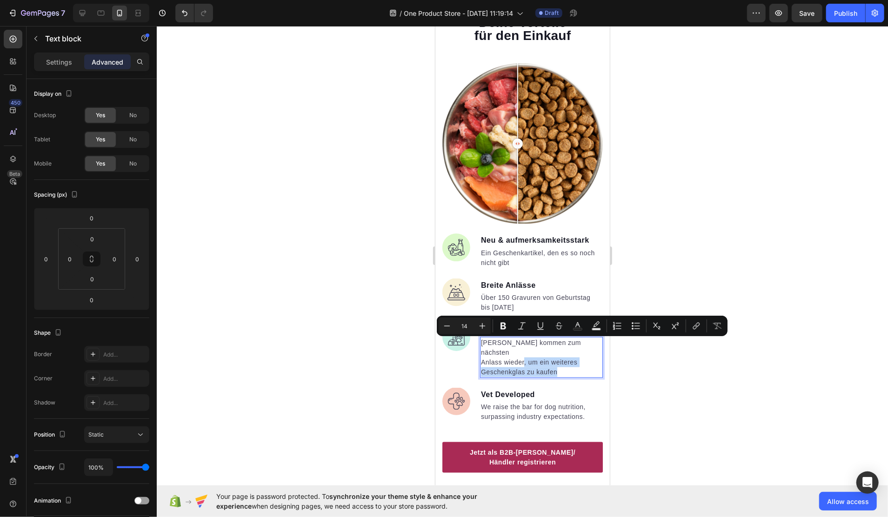
drag, startPoint x: 567, startPoint y: 350, endPoint x: 523, endPoint y: 344, distance: 44.2
click at [523, 344] on p "Käufer kommen zum nächsten Anlass wieder, um ein weiteres Geschenkglas zu kaufen" at bounding box center [541, 357] width 121 height 39
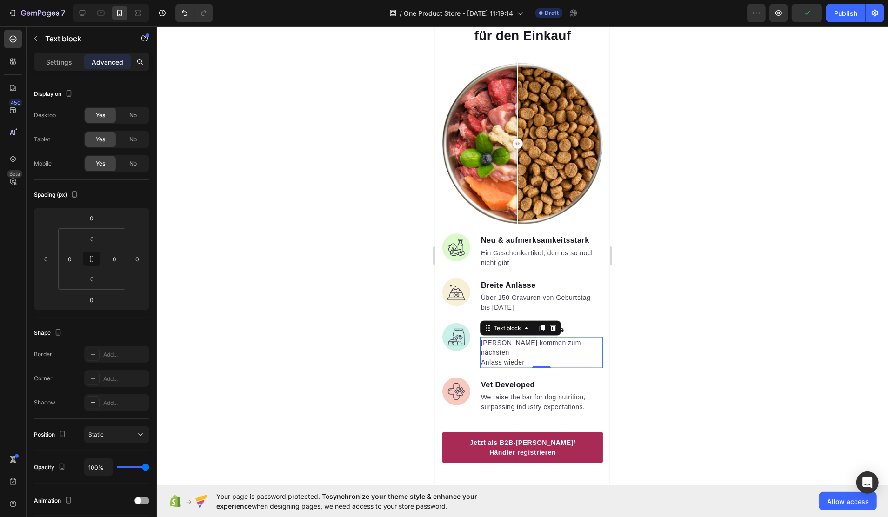
click at [657, 347] on div at bounding box center [523, 271] width 732 height 491
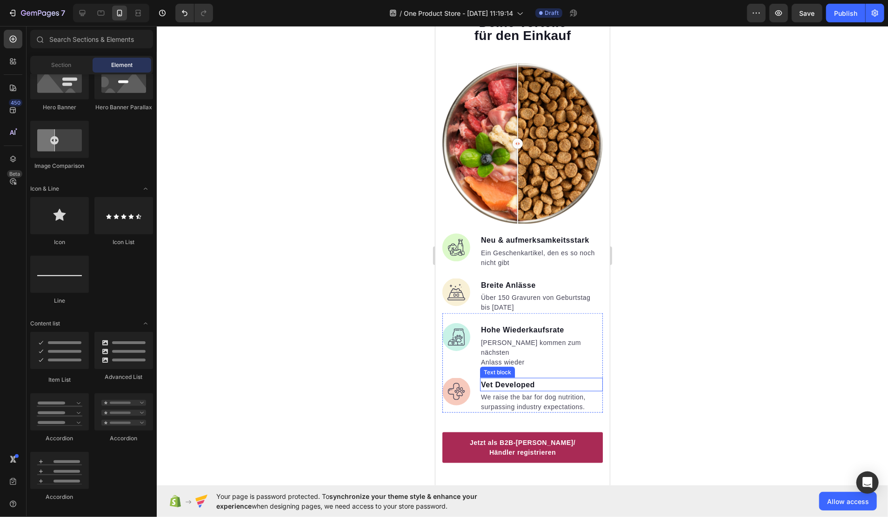
click at [521, 381] on span "Vet Developed" at bounding box center [508, 385] width 54 height 8
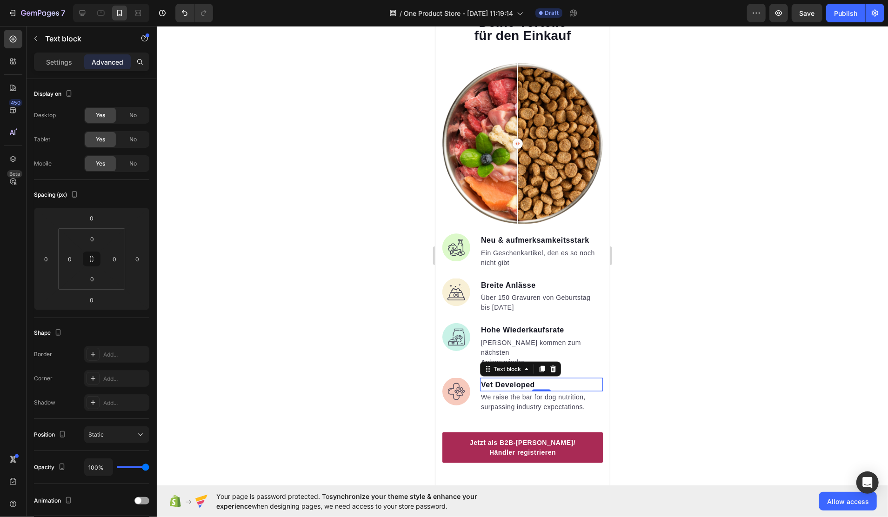
click at [521, 381] on span "Vet Developed" at bounding box center [508, 385] width 54 height 8
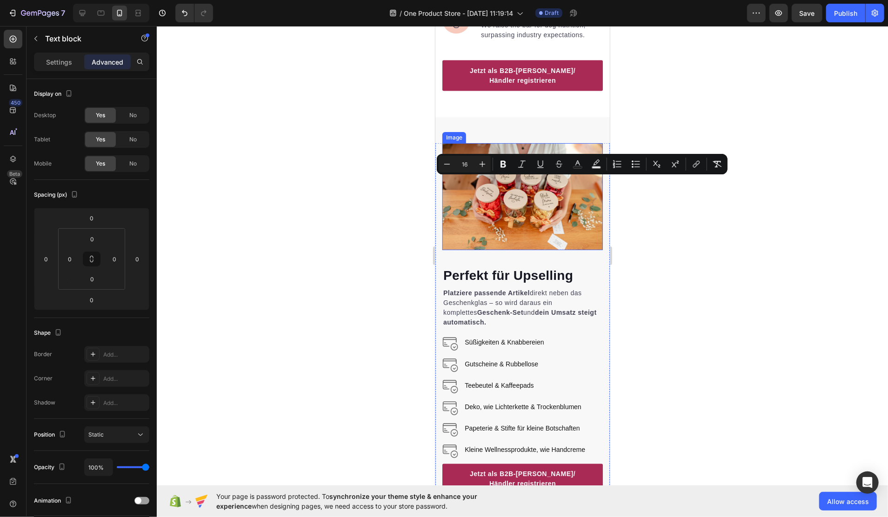
scroll to position [931, 0]
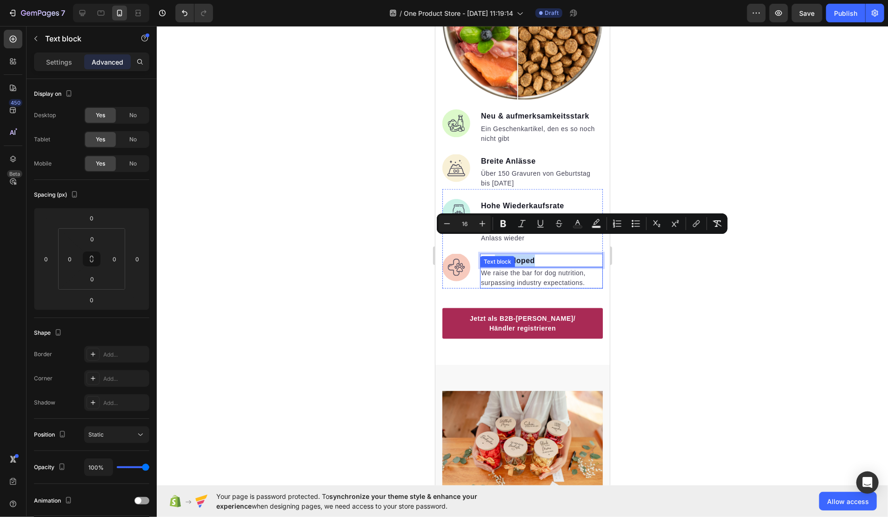
click at [530, 255] on p "Vet Developed" at bounding box center [541, 261] width 121 height 12
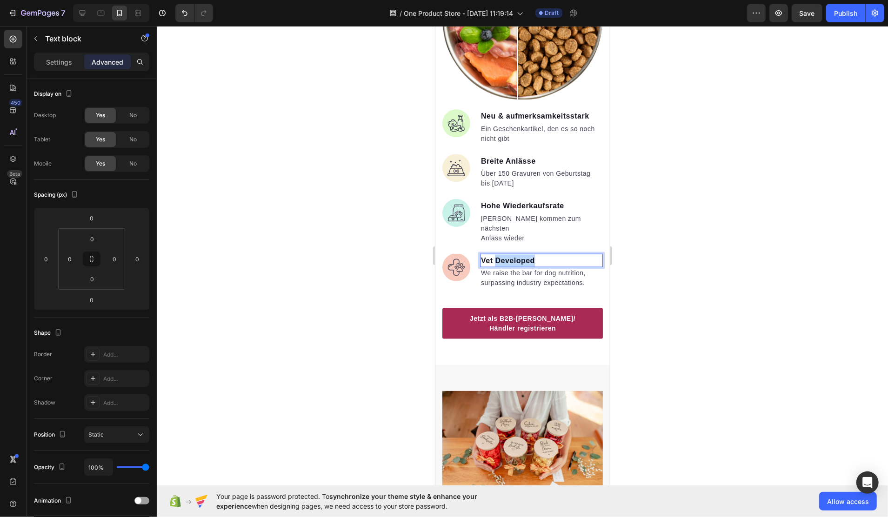
click at [530, 256] on span "Vet Developed" at bounding box center [508, 260] width 54 height 8
click at [503, 268] on p "We raise the bar for dog nutrition, surpassing industry expectations." at bounding box center [541, 278] width 121 height 20
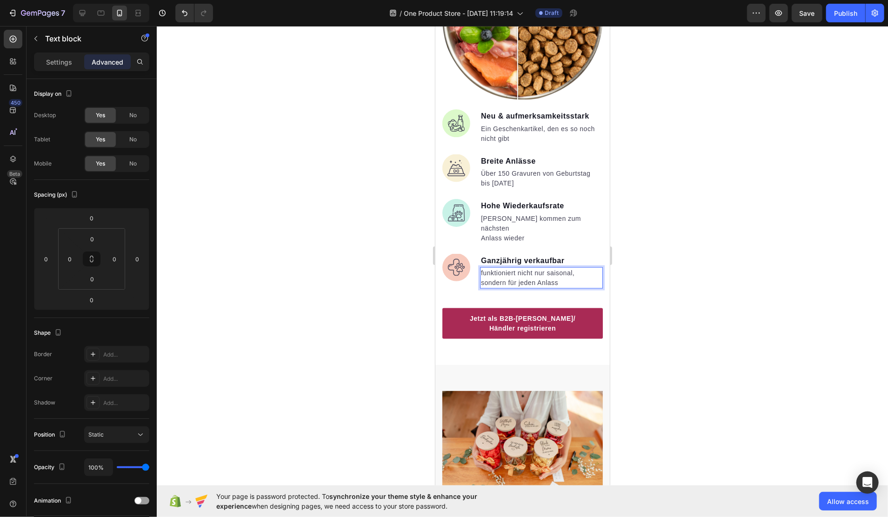
click at [655, 283] on div at bounding box center [523, 271] width 732 height 491
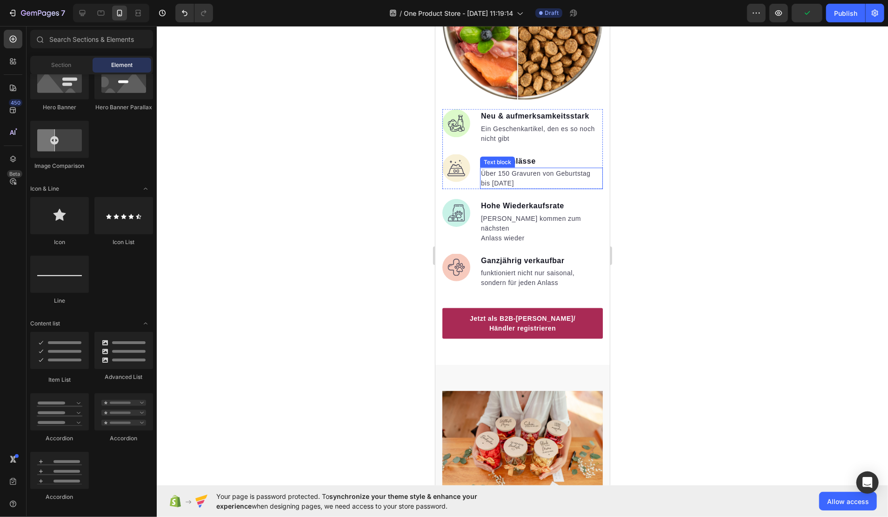
click at [558, 168] on p "Über 150 Gravuren von Geburtstag" at bounding box center [541, 173] width 121 height 10
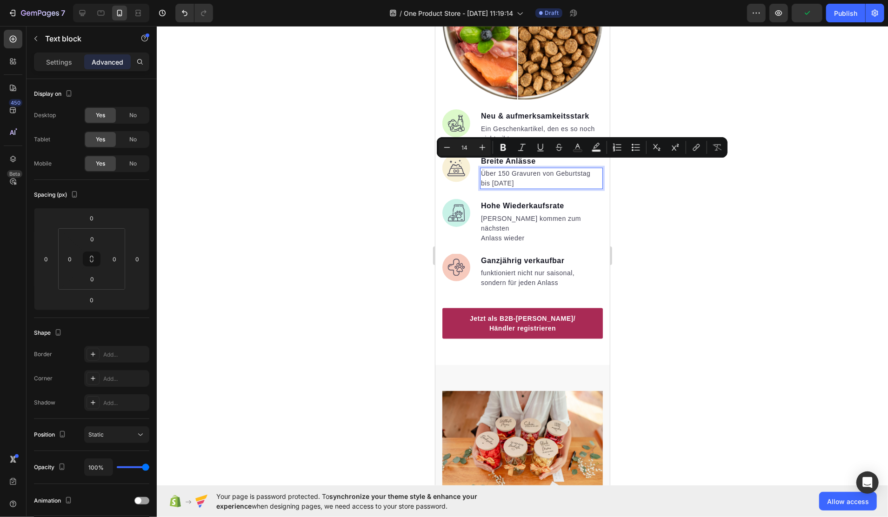
click at [553, 168] on p "Über 150 Gravuren von Geburtstag" at bounding box center [541, 173] width 121 height 10
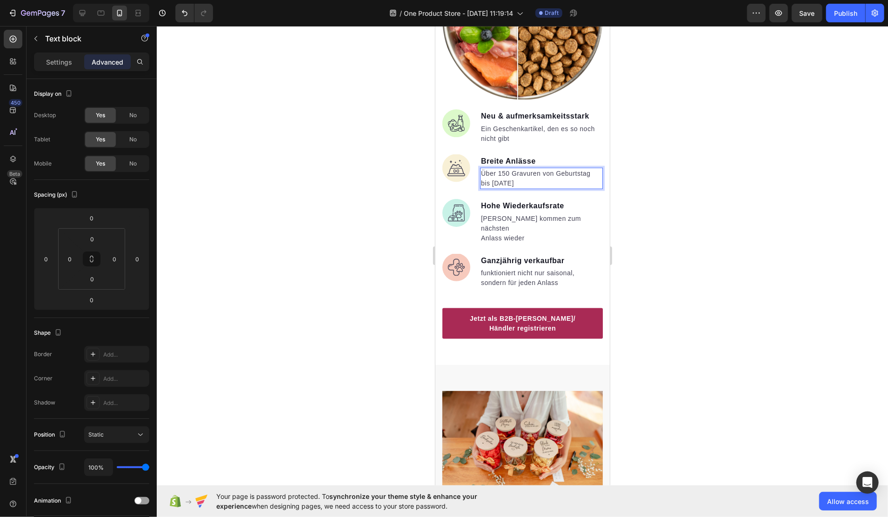
click at [557, 168] on p "Über 150 Gravuren von Geburtstag" at bounding box center [541, 173] width 121 height 10
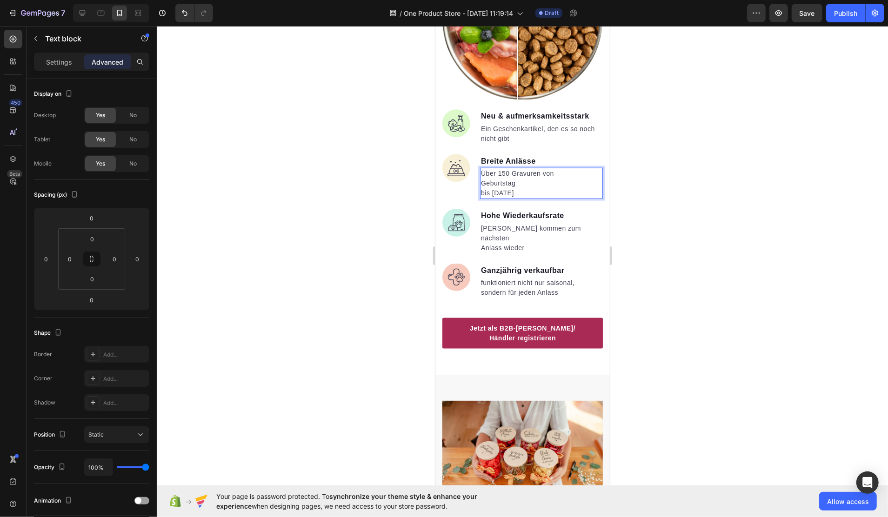
click at [483, 188] on p "bis Weihnachten" at bounding box center [541, 193] width 121 height 10
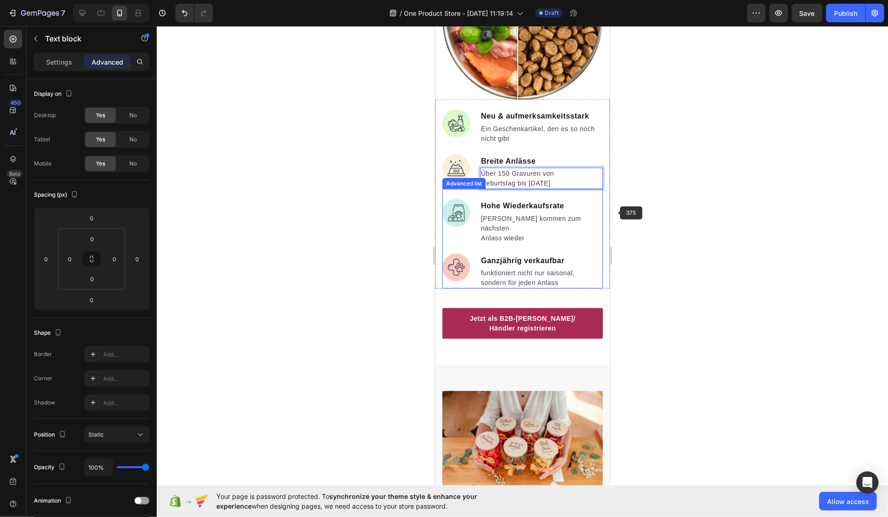
click at [666, 213] on div at bounding box center [523, 271] width 732 height 491
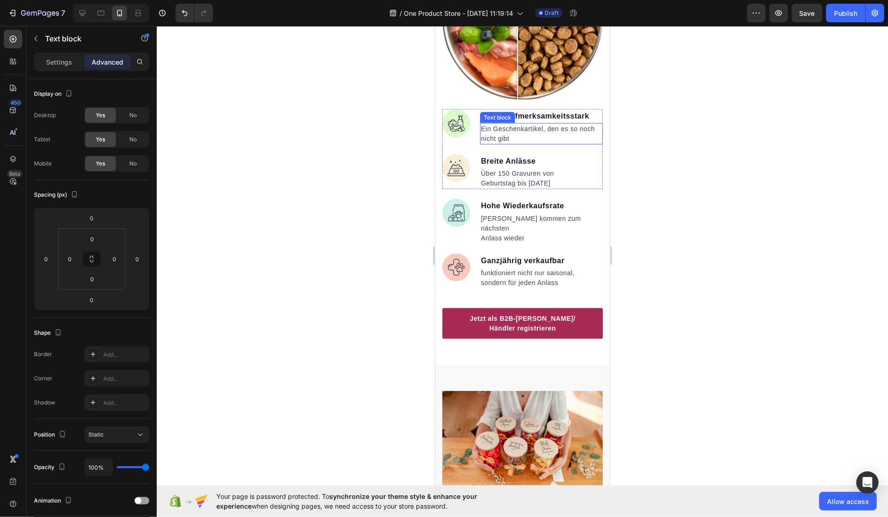
click at [568, 124] on p "Ein Geschenkartikel, den es so noch nicht gibt" at bounding box center [541, 134] width 121 height 20
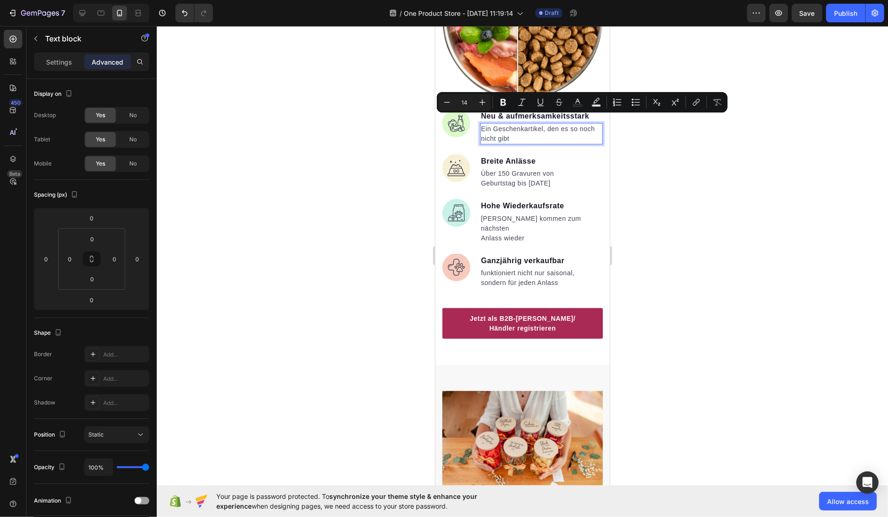
click at [561, 124] on p "Ein Geschenkartikel, den es so noch nicht gibt" at bounding box center [541, 134] width 121 height 20
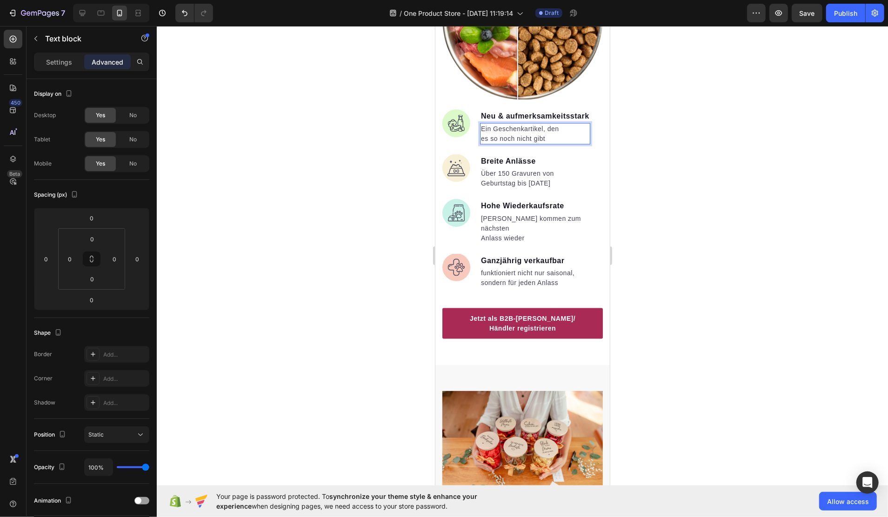
click at [696, 158] on div at bounding box center [523, 271] width 732 height 491
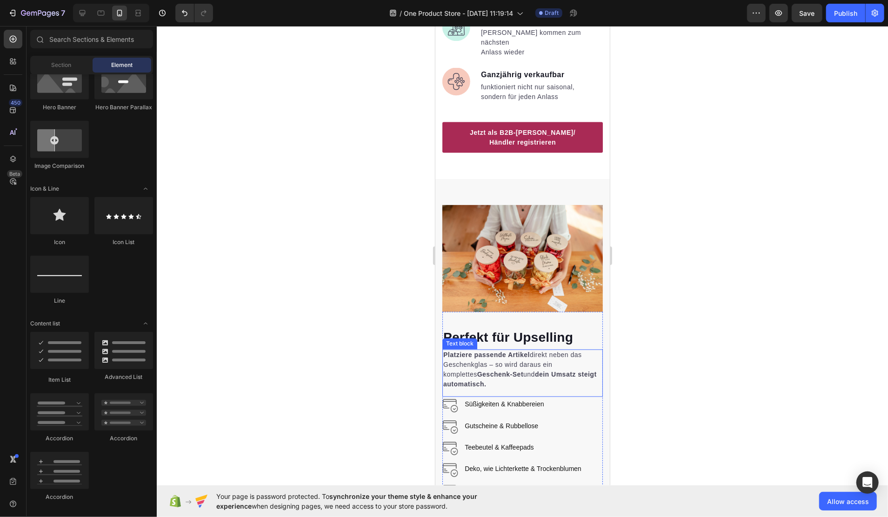
scroll to position [1241, 0]
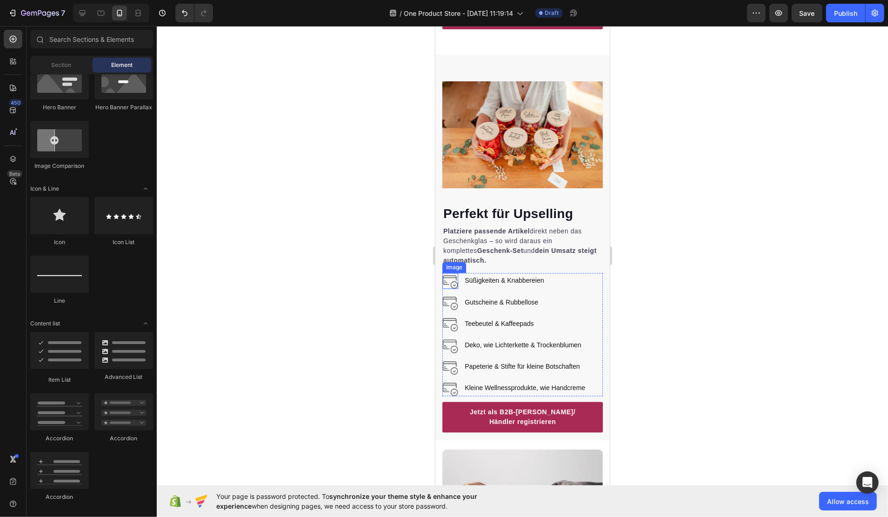
click at [455, 273] on img at bounding box center [450, 281] width 16 height 16
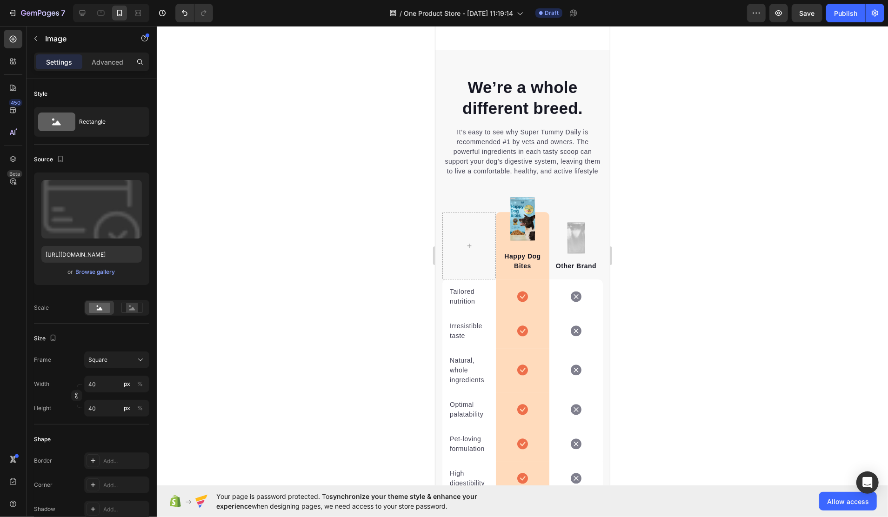
scroll to position [2171, 0]
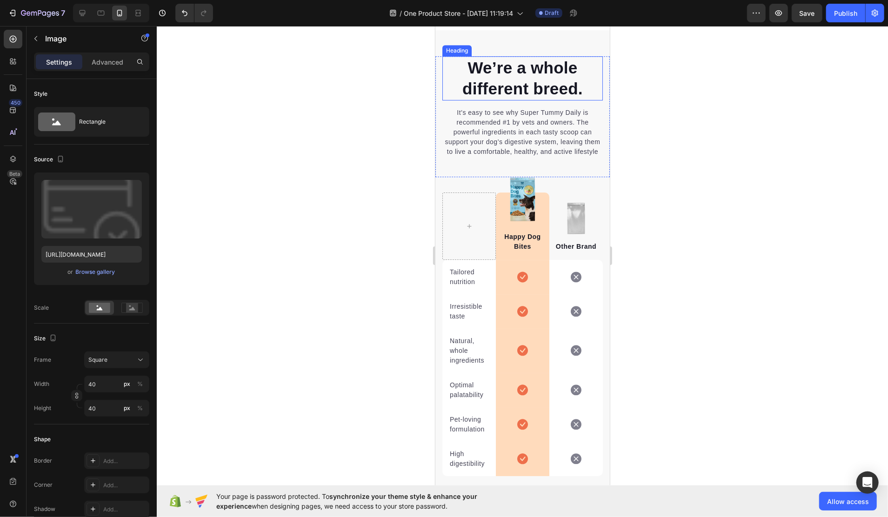
click at [525, 99] on p "We’re a whole different breed." at bounding box center [522, 78] width 159 height 42
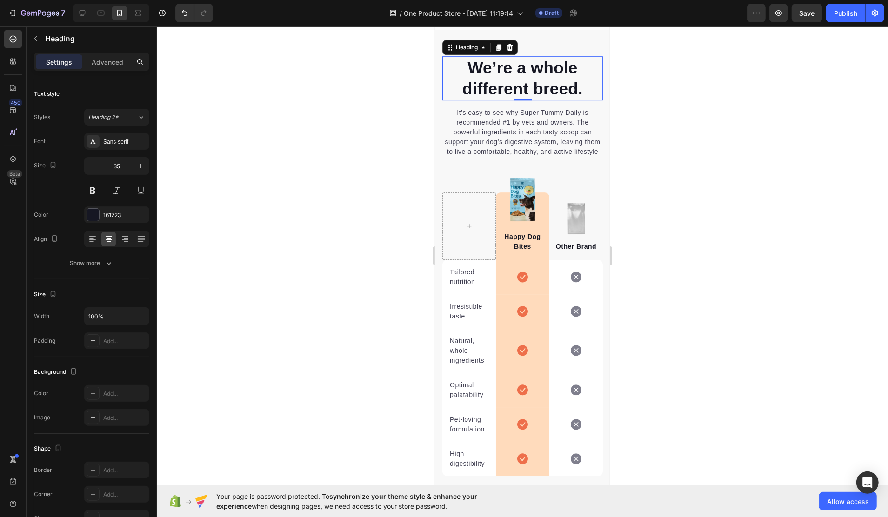
click at [552, 96] on p "We’re a whole different breed." at bounding box center [522, 78] width 159 height 42
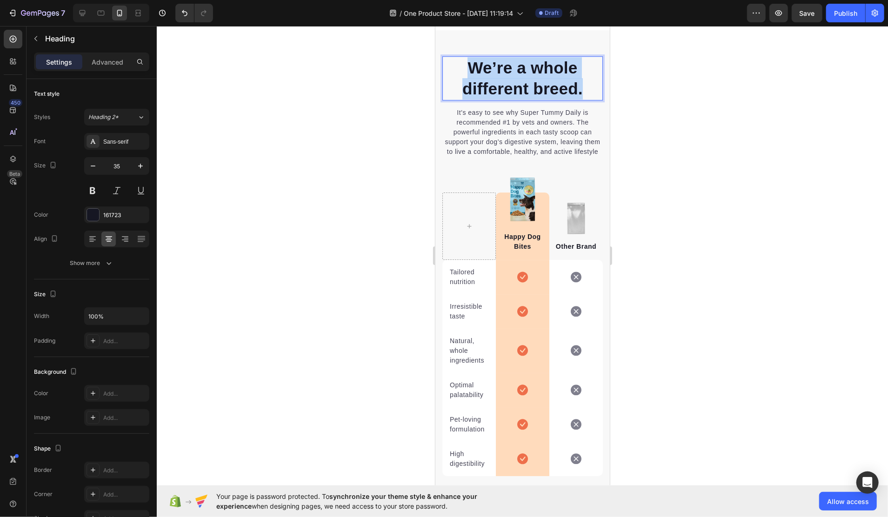
click at [552, 96] on p "We’re a whole different breed." at bounding box center [522, 78] width 159 height 42
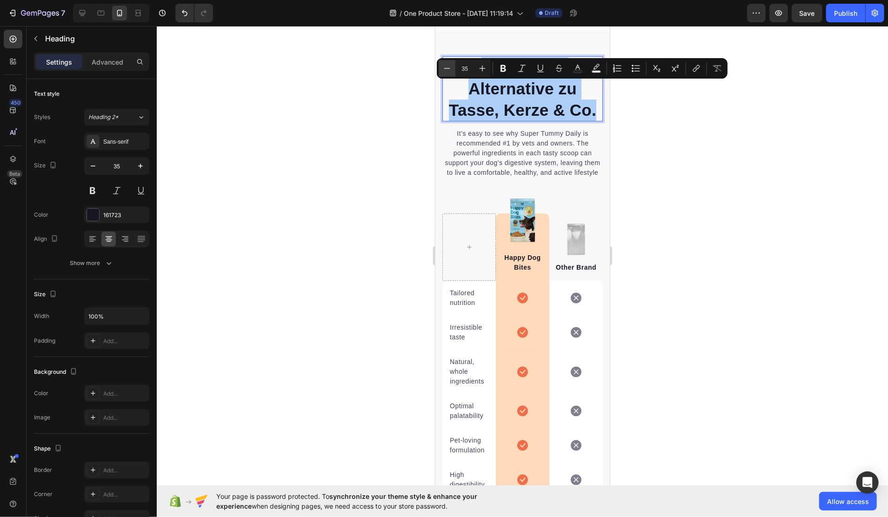
click at [444, 68] on icon "Editor contextual toolbar" at bounding box center [447, 68] width 9 height 9
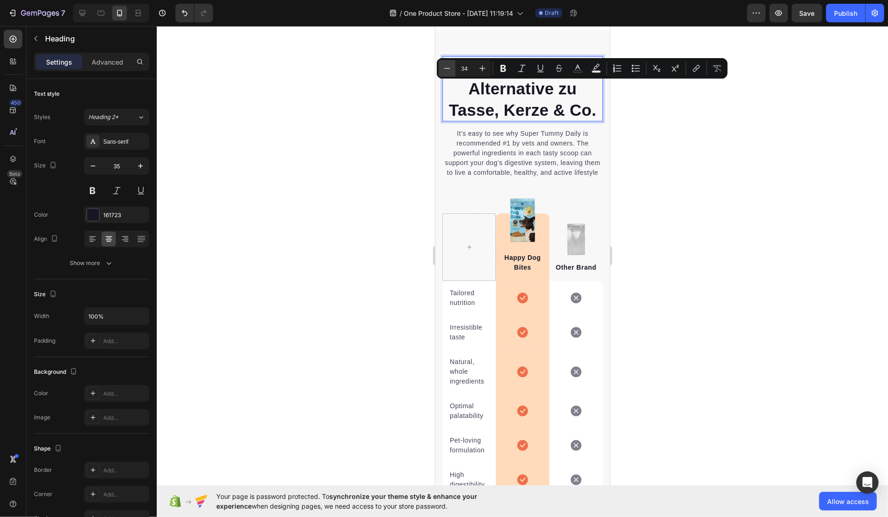
click at [444, 68] on icon "Editor contextual toolbar" at bounding box center [447, 68] width 9 height 9
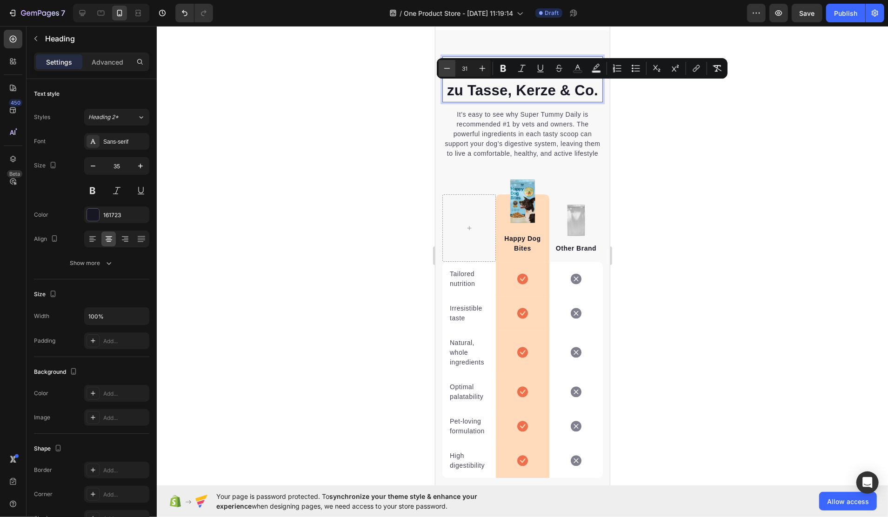
click at [444, 68] on icon "Editor contextual toolbar" at bounding box center [447, 68] width 9 height 9
type input "28"
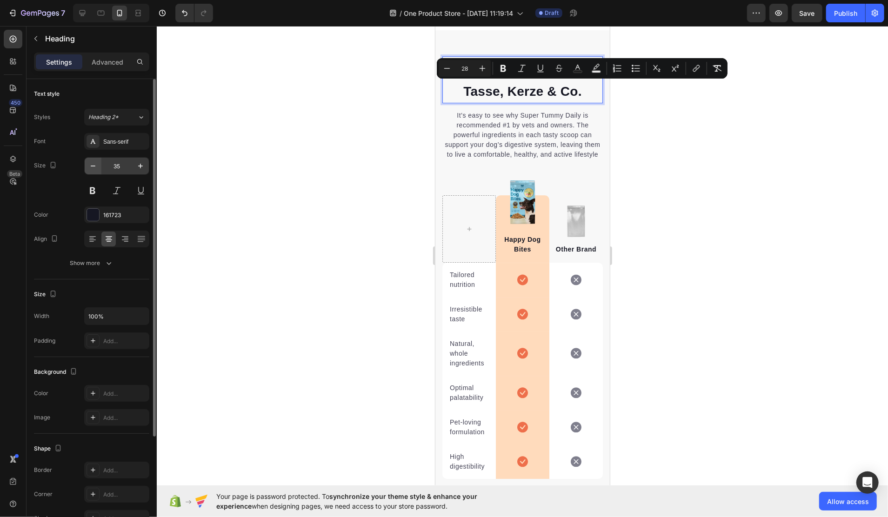
click at [93, 163] on icon "button" at bounding box center [92, 165] width 9 height 9
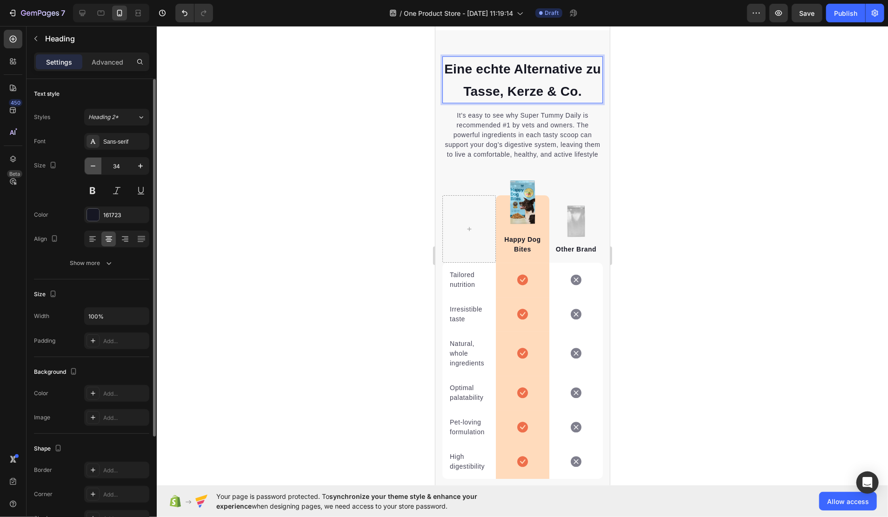
click at [93, 163] on icon "button" at bounding box center [92, 165] width 9 height 9
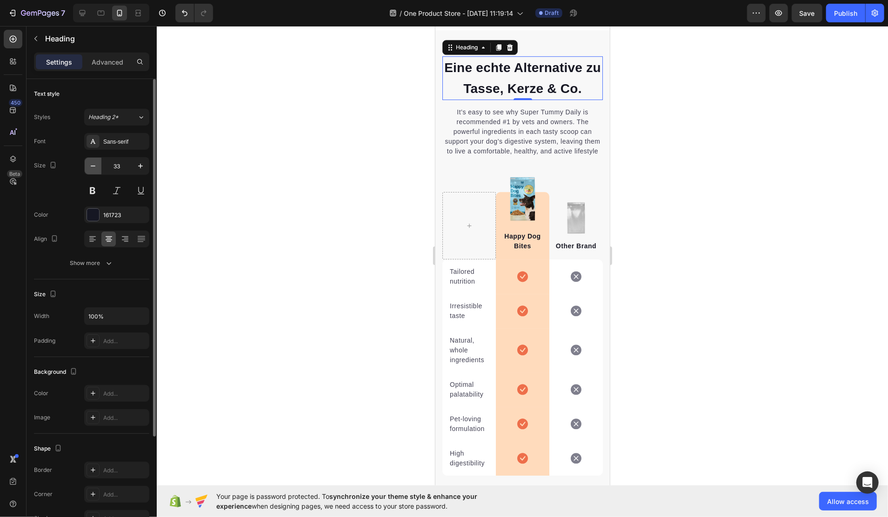
click at [93, 163] on icon "button" at bounding box center [92, 165] width 9 height 9
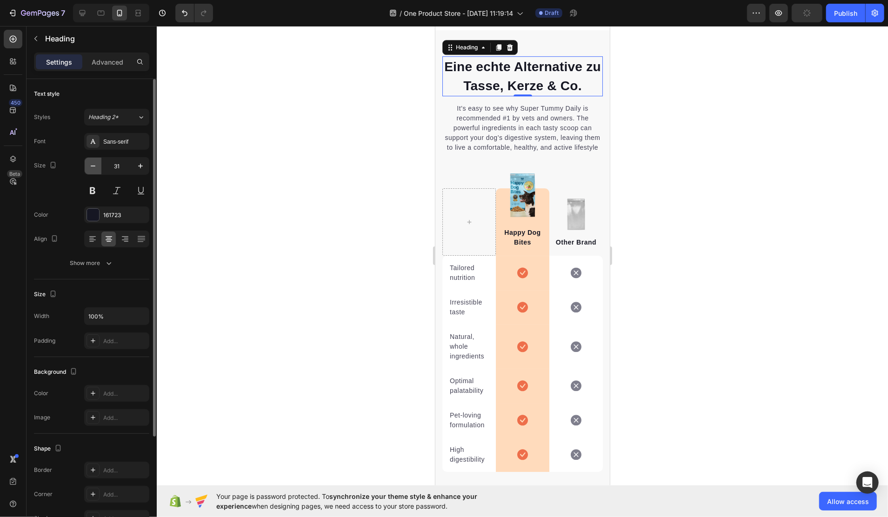
click at [93, 163] on icon "button" at bounding box center [92, 165] width 9 height 9
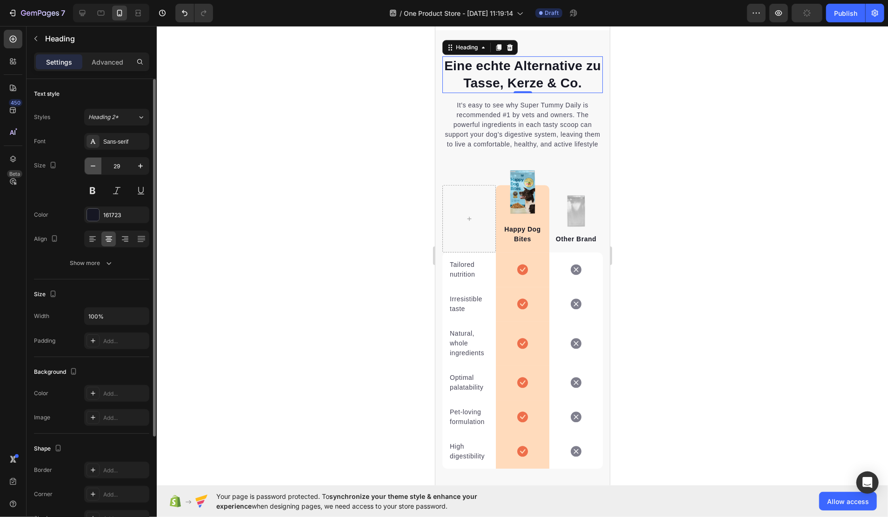
click at [93, 163] on icon "button" at bounding box center [92, 165] width 9 height 9
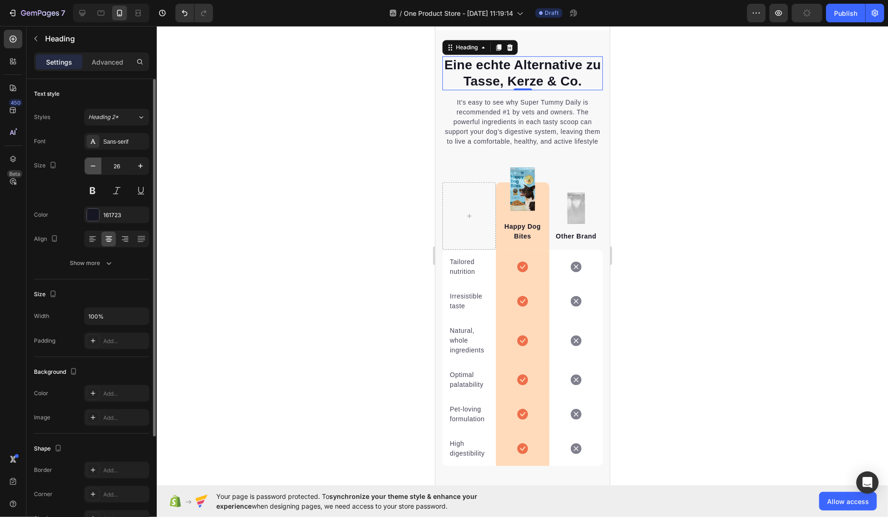
click at [93, 163] on icon "button" at bounding box center [92, 165] width 9 height 9
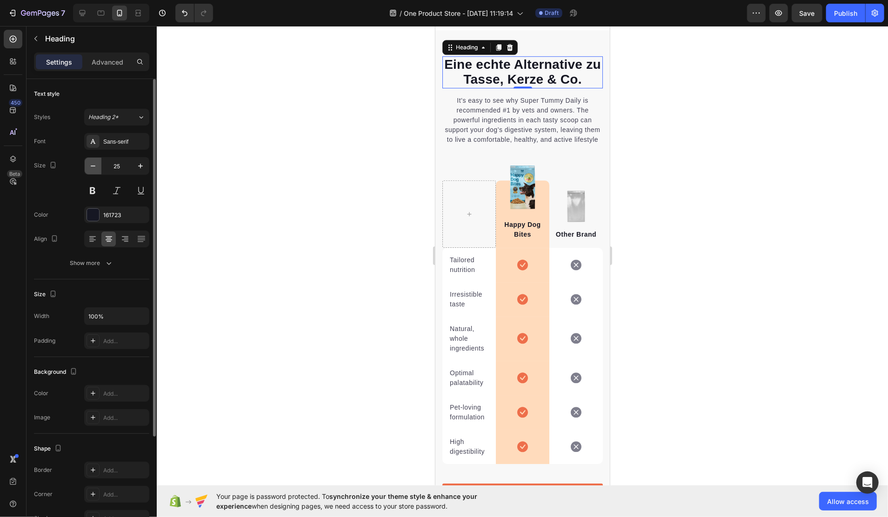
click at [93, 163] on icon "button" at bounding box center [92, 165] width 9 height 9
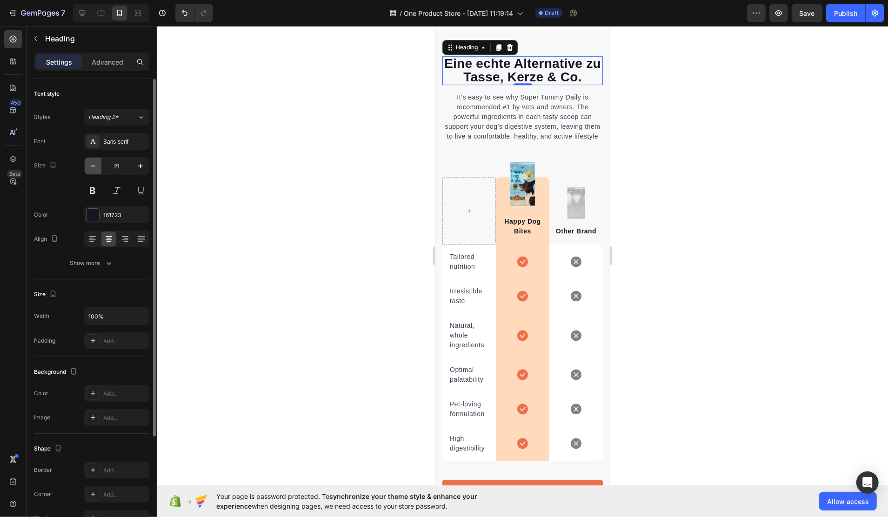
click at [93, 163] on icon "button" at bounding box center [92, 165] width 9 height 9
type input "20"
click at [719, 152] on div at bounding box center [523, 271] width 732 height 491
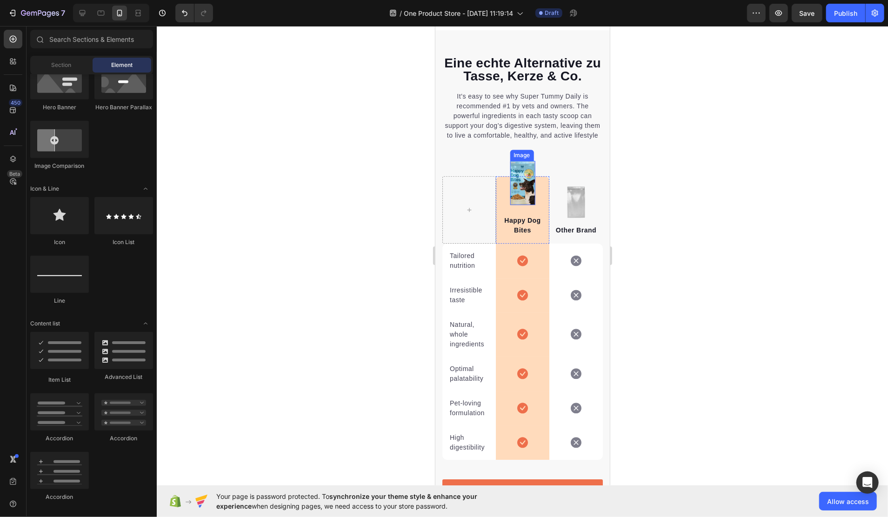
click at [518, 218] on div "Happy Dog Bites Text block" at bounding box center [522, 209] width 51 height 67
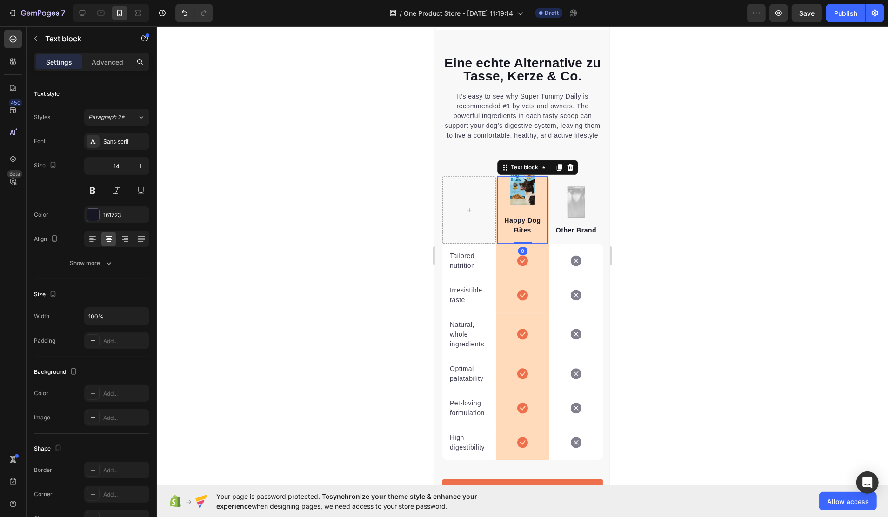
click at [517, 223] on div "Happy Dog Bites Text block 0" at bounding box center [522, 209] width 51 height 67
click at [517, 233] on div "Happy Dog Bites Text block 0" at bounding box center [522, 209] width 51 height 67
click at [518, 225] on div "Happy Dog Bites Text block 0" at bounding box center [522, 209] width 51 height 67
click at [579, 216] on div "Image Other Brand Text block" at bounding box center [576, 209] width 54 height 67
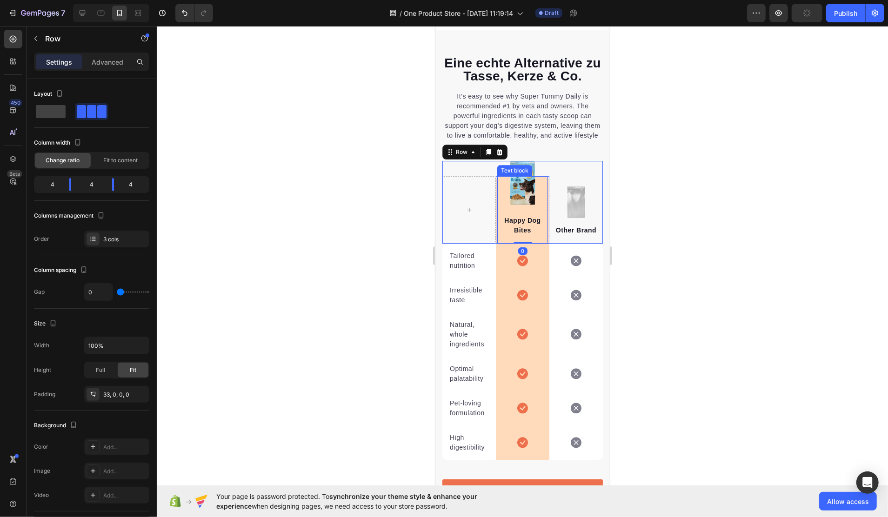
click at [516, 175] on div "Text block" at bounding box center [514, 170] width 31 height 8
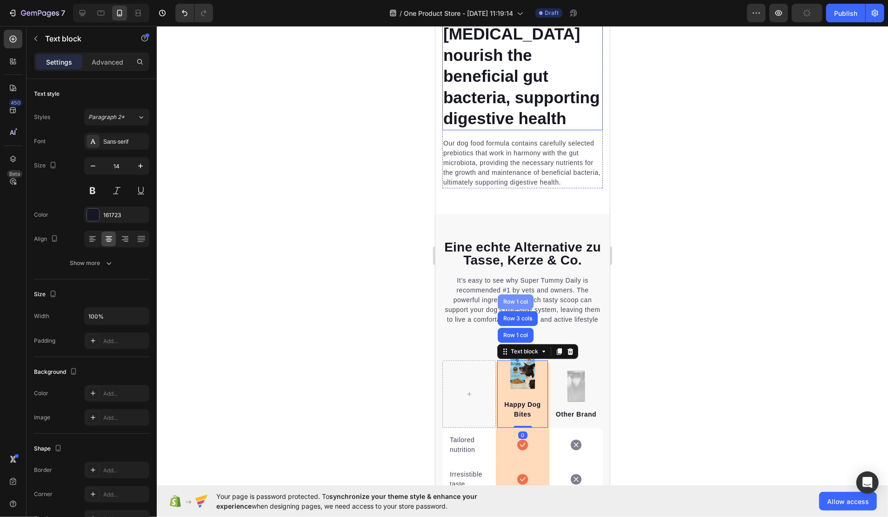
scroll to position [2079, 0]
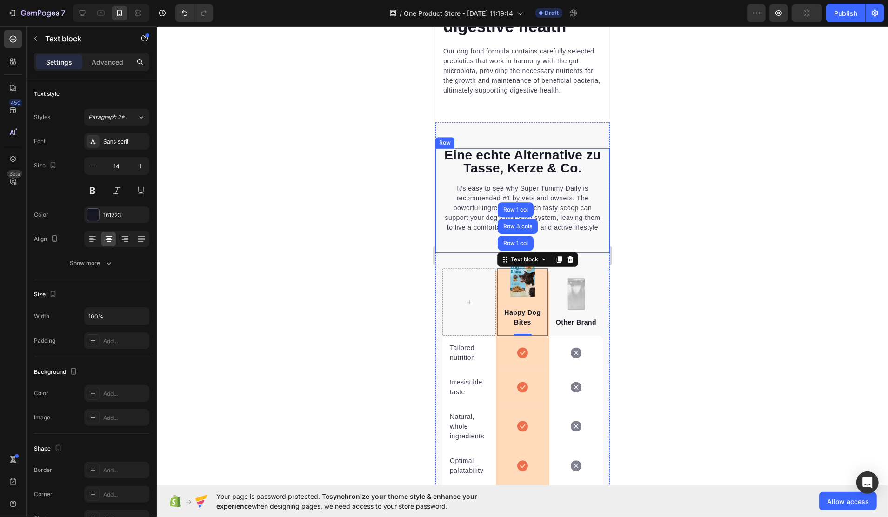
click at [698, 282] on div at bounding box center [523, 271] width 732 height 491
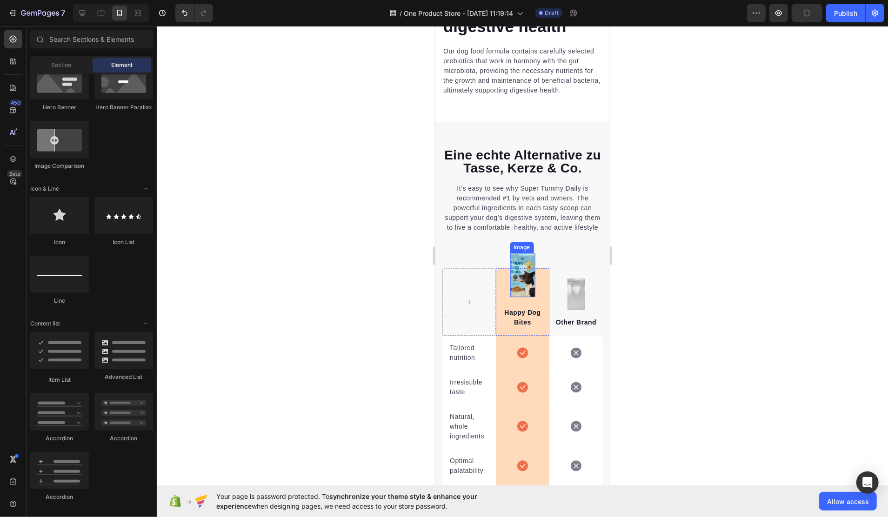
click at [522, 293] on img at bounding box center [523, 275] width 26 height 44
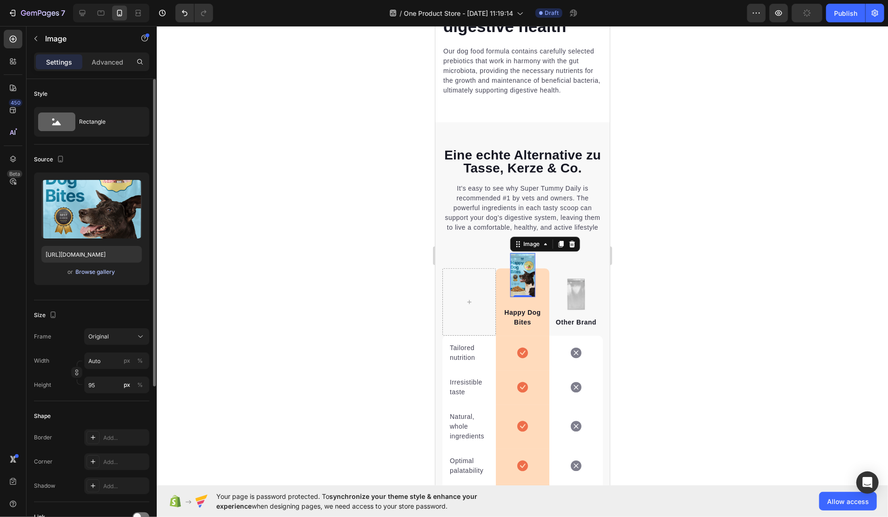
click at [97, 269] on div "Browse gallery" at bounding box center [96, 272] width 40 height 8
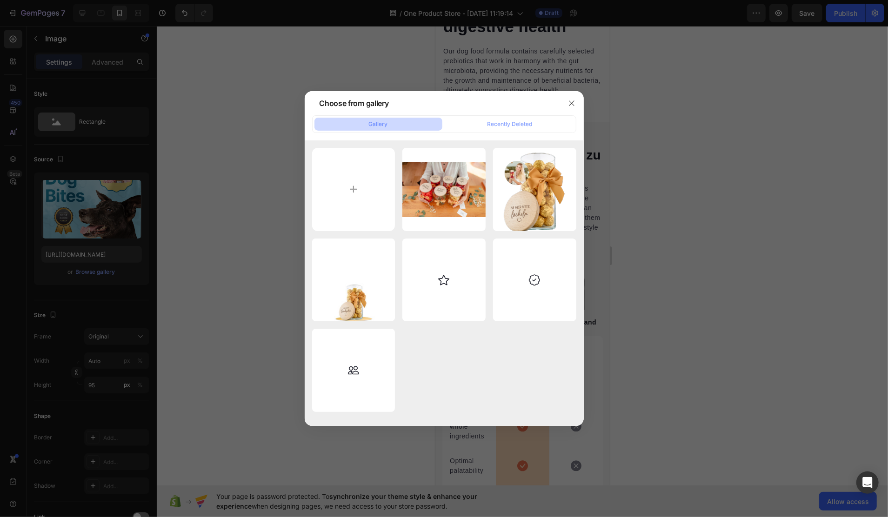
type input "C:\fakepath\IMG Glas mit Frau (1).svg"
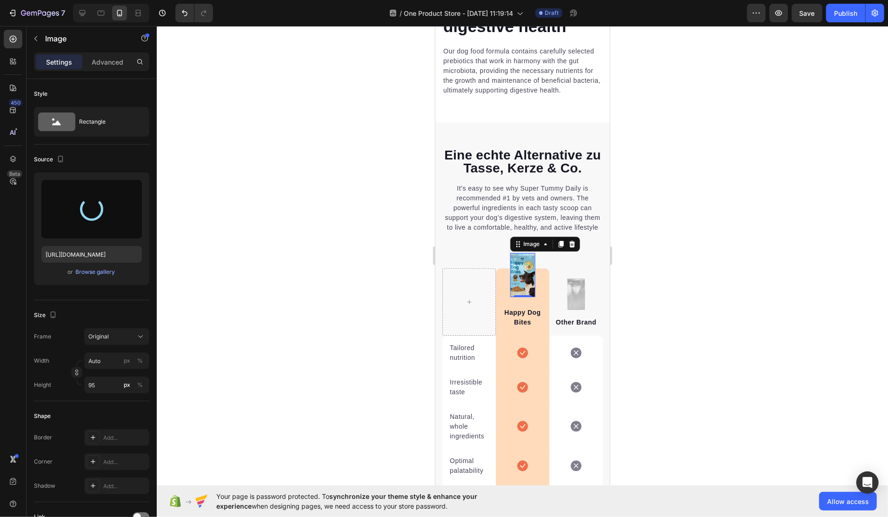
type input "https://cdn.shopify.com/s/files/1/0916/4678/7911/files/gempages_581760119277093…"
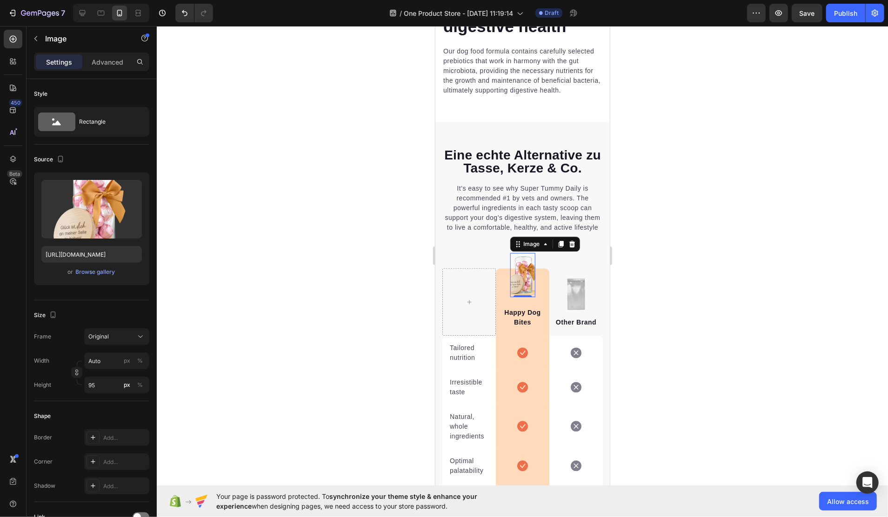
click at [692, 383] on div at bounding box center [523, 271] width 732 height 491
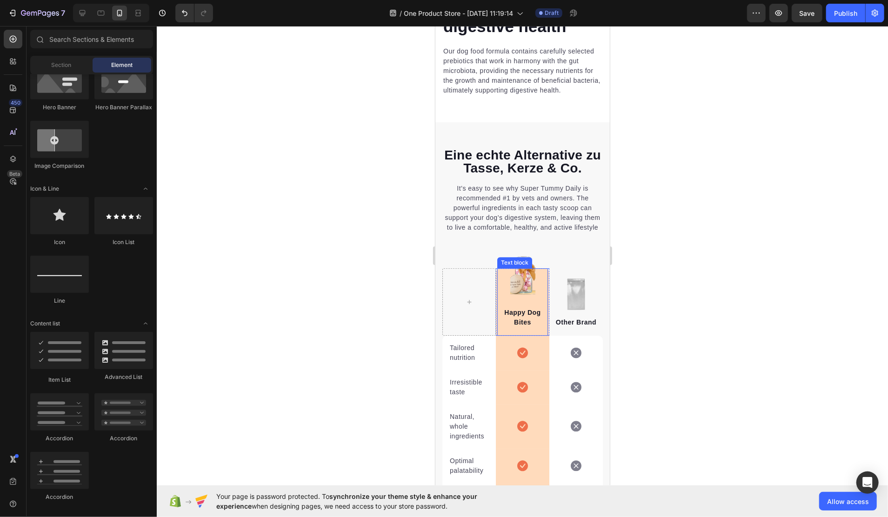
click at [516, 316] on div "Happy Dog Bites Text block" at bounding box center [522, 301] width 51 height 67
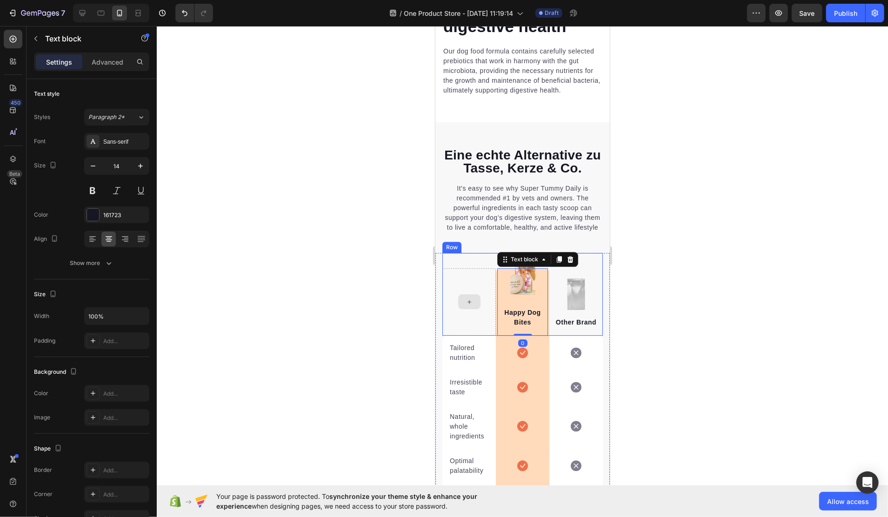
click at [463, 296] on div "Image Happy Dog Bites Text block 0 Row Image Other Brand Text block Row" at bounding box center [522, 294] width 161 height 83
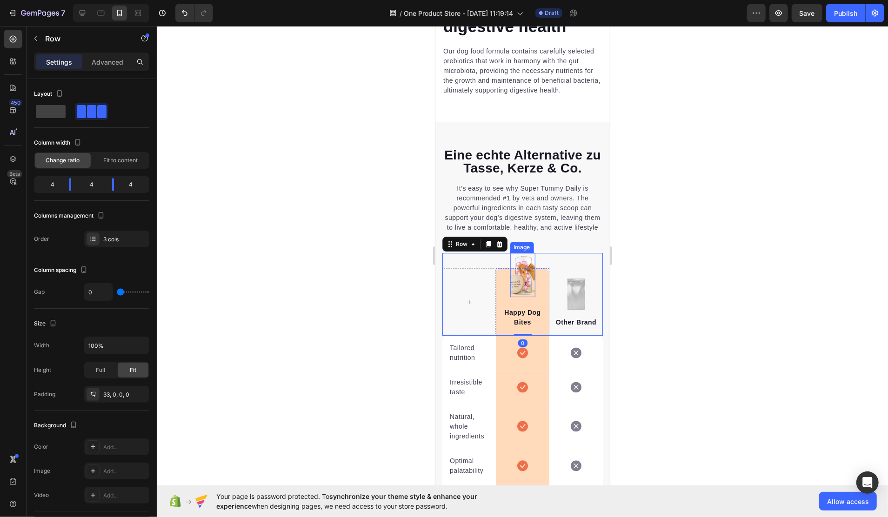
click at [526, 295] on img at bounding box center [523, 275] width 26 height 44
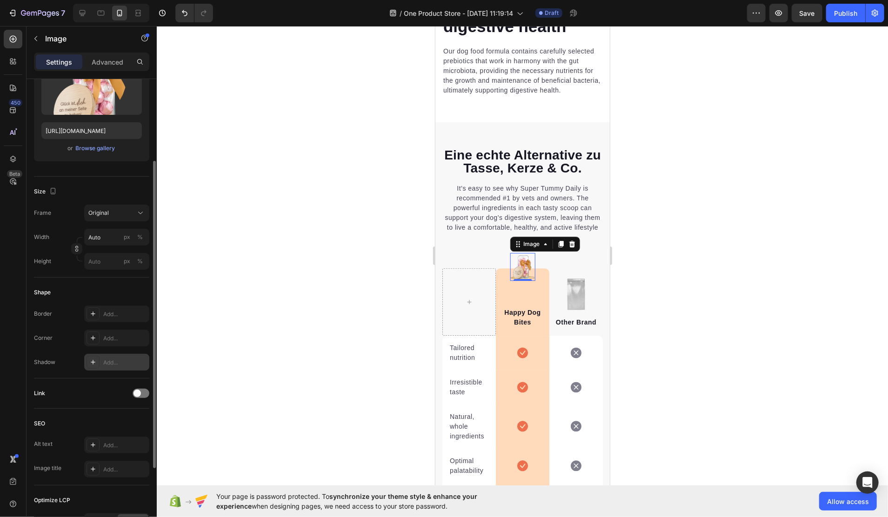
scroll to position [62, 0]
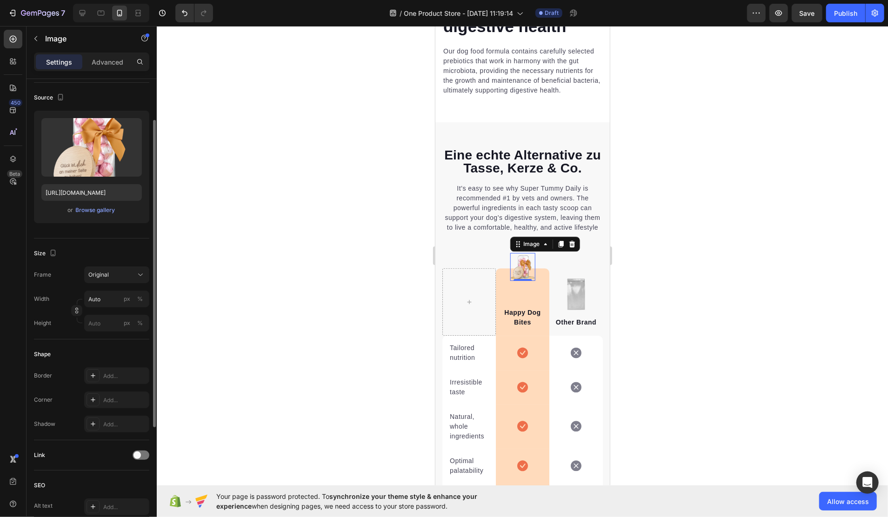
click at [296, 305] on div at bounding box center [523, 271] width 732 height 491
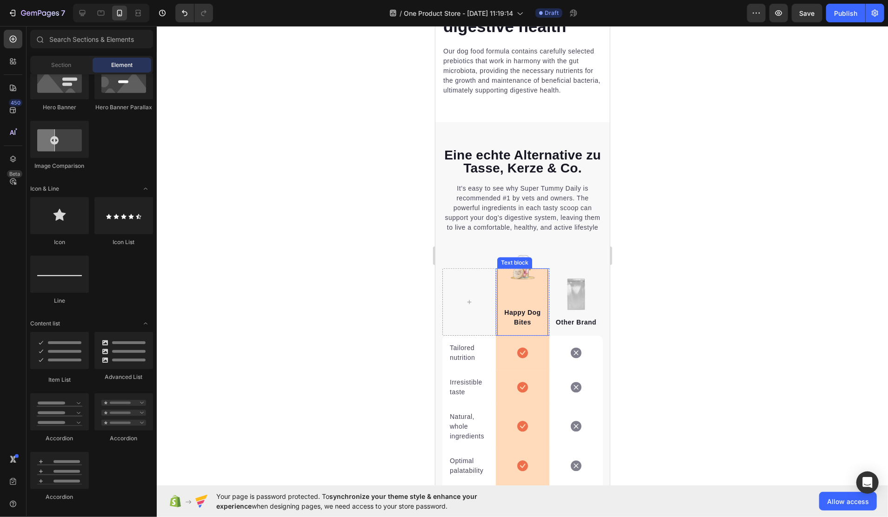
click at [518, 268] on div "Text block" at bounding box center [514, 262] width 35 height 11
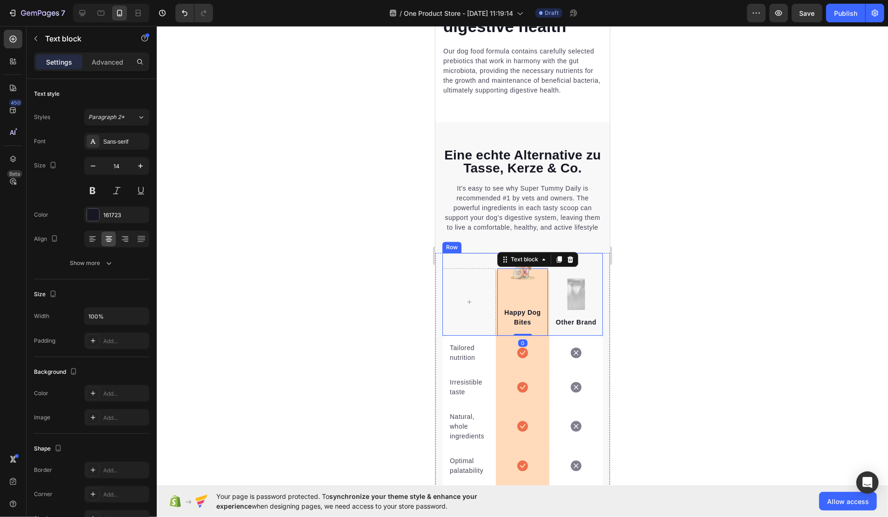
click at [479, 292] on div "Image Happy Dog Bites Text block 0 Row Image Other Brand Text block Row" at bounding box center [522, 294] width 161 height 83
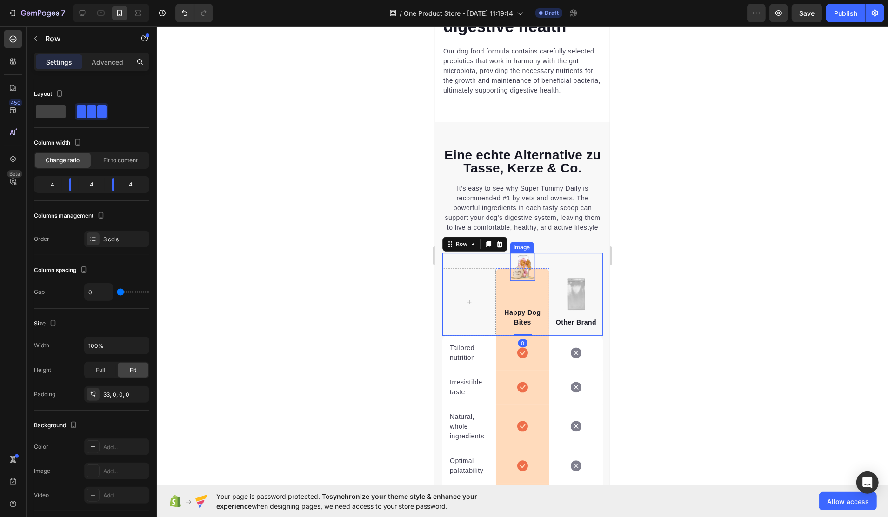
click at [518, 281] on img at bounding box center [523, 267] width 26 height 28
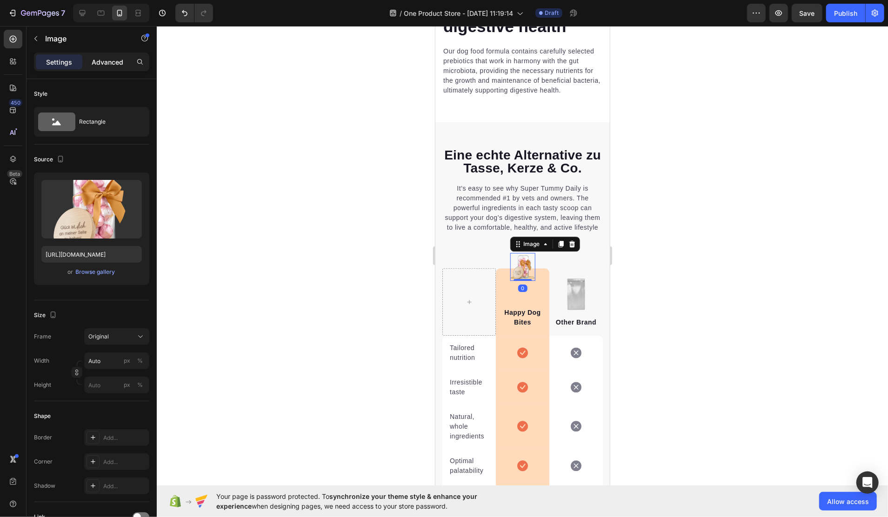
click at [101, 60] on p "Advanced" at bounding box center [108, 62] width 32 height 10
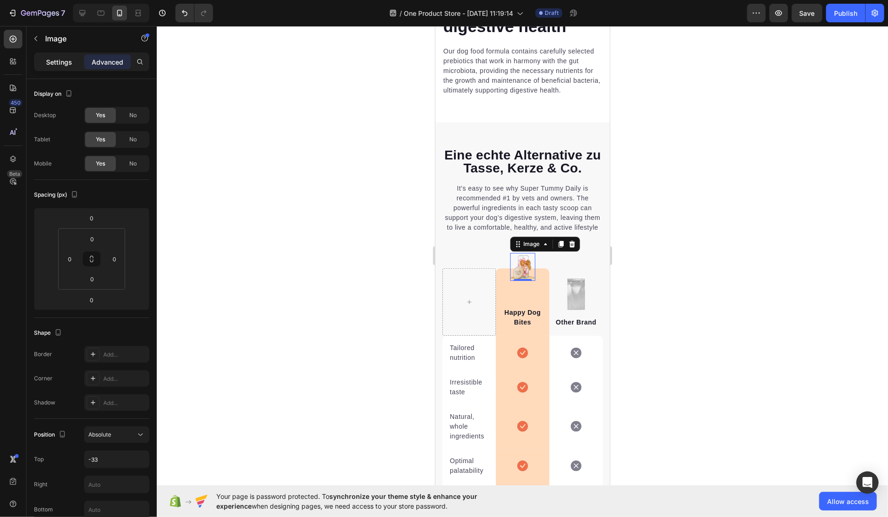
click at [48, 60] on p "Settings" at bounding box center [59, 62] width 26 height 10
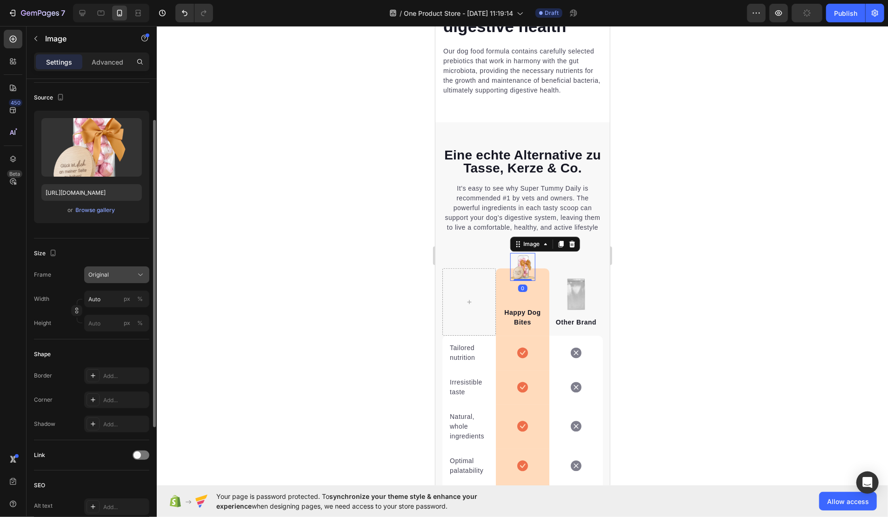
click at [118, 268] on button "Original" at bounding box center [116, 275] width 65 height 17
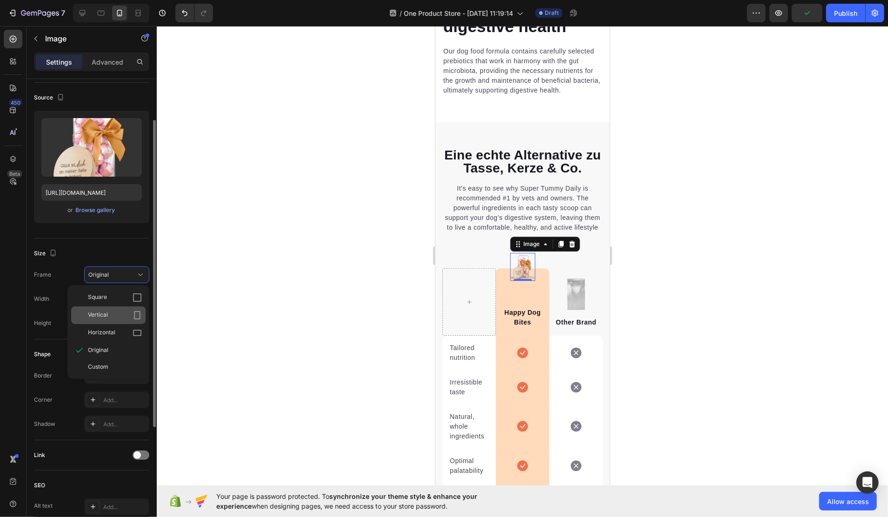
click at [119, 311] on div "Vertical" at bounding box center [115, 315] width 54 height 9
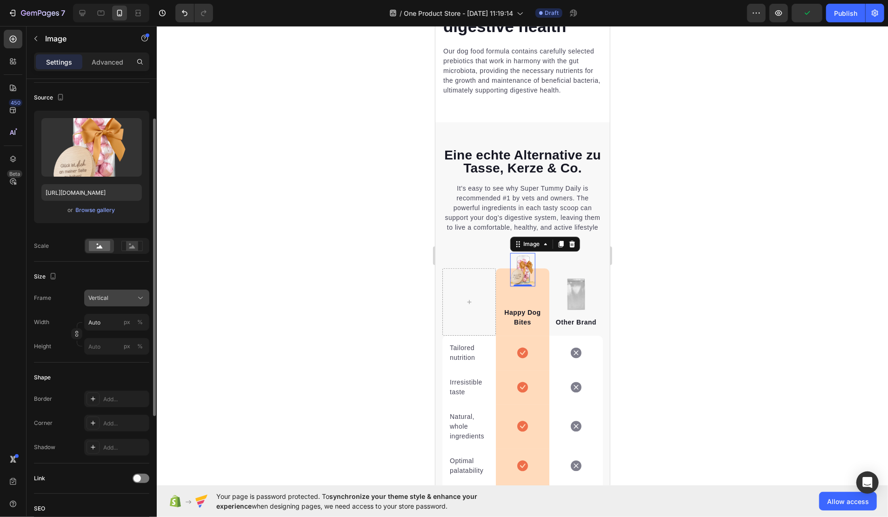
click at [125, 300] on div "Vertical" at bounding box center [111, 298] width 46 height 8
click at [120, 373] on div "Original" at bounding box center [115, 373] width 54 height 8
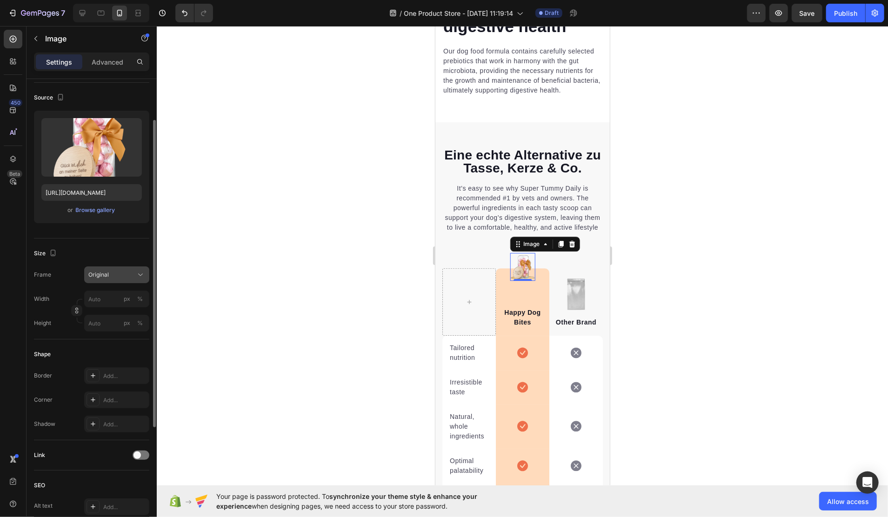
click at [117, 276] on div "Original" at bounding box center [111, 275] width 46 height 8
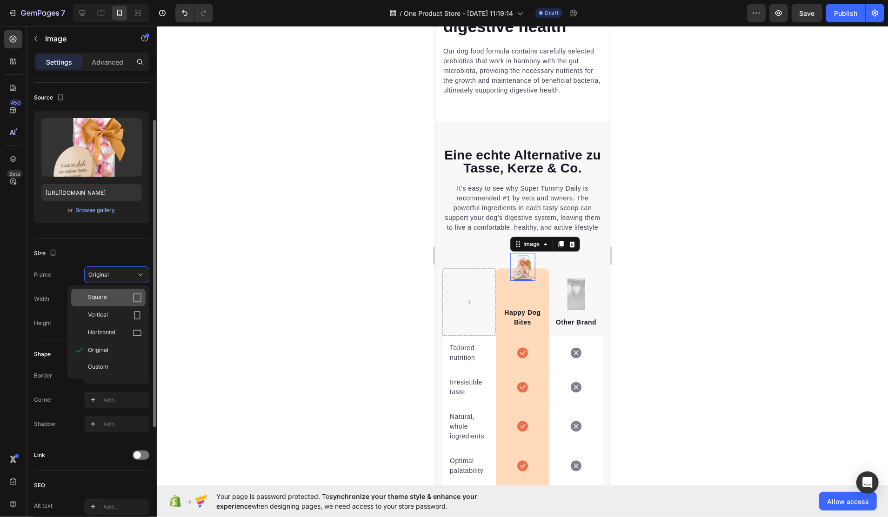
click at [122, 297] on div "Square" at bounding box center [115, 297] width 54 height 9
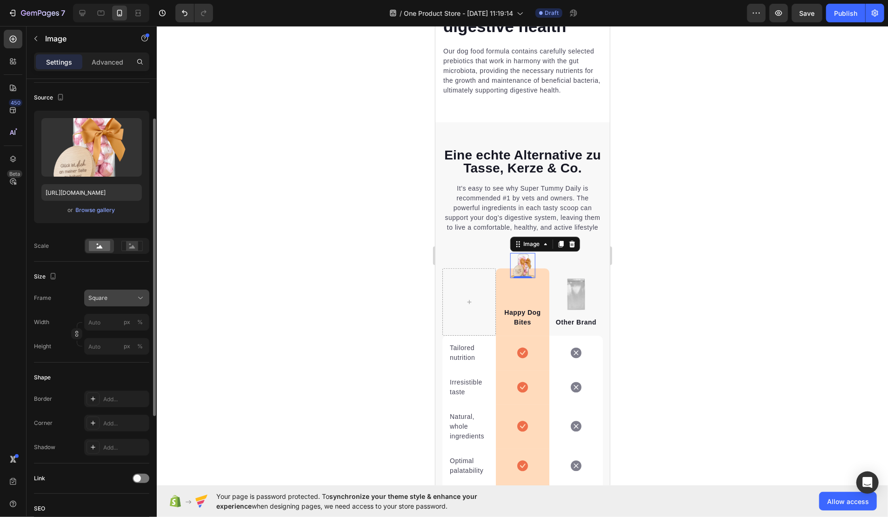
click at [112, 294] on div "Square" at bounding box center [111, 298] width 46 height 8
click at [111, 389] on div "Custom" at bounding box center [115, 390] width 54 height 8
click at [121, 302] on div "Frame Custom Width px % Height px %" at bounding box center [91, 322] width 115 height 65
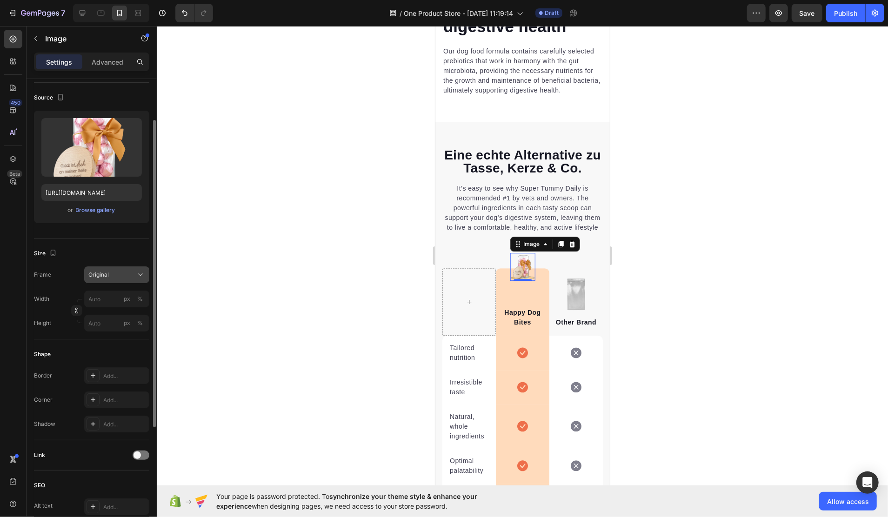
click at [119, 276] on div "Original" at bounding box center [111, 275] width 46 height 8
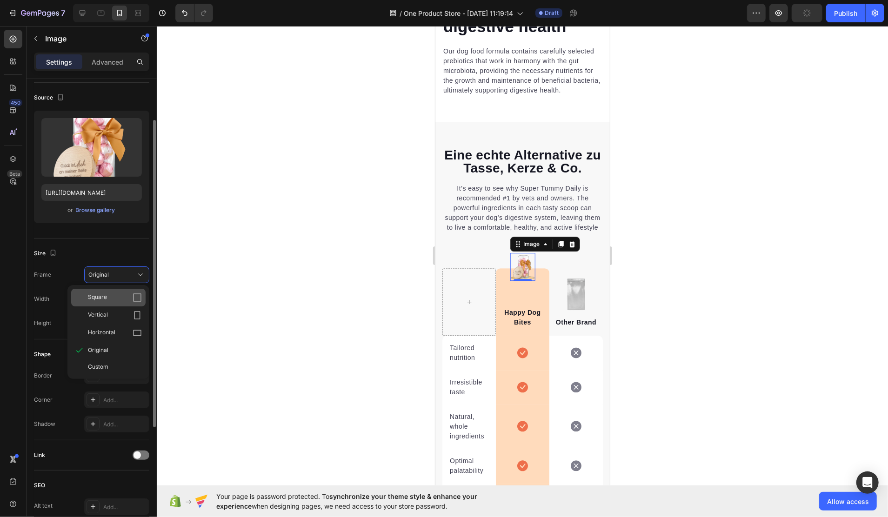
click at [119, 296] on div "Square" at bounding box center [115, 297] width 54 height 9
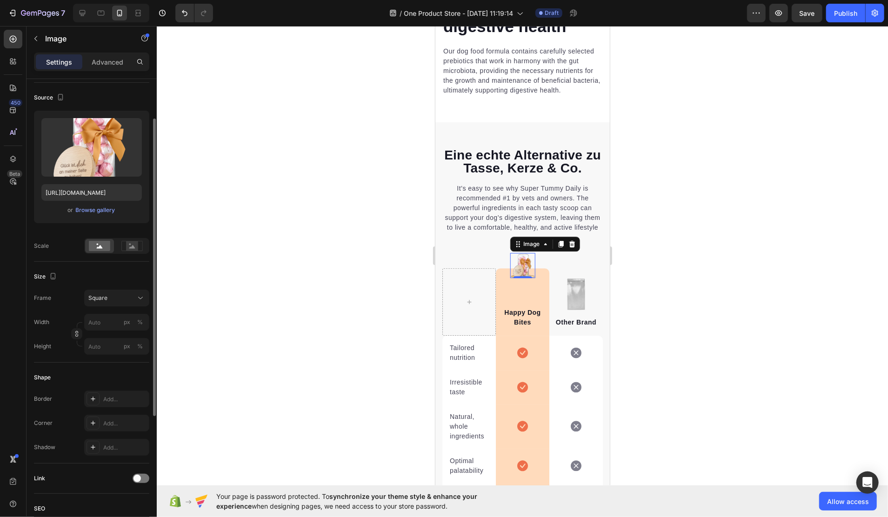
click at [121, 277] on div "Size" at bounding box center [91, 276] width 115 height 15
click at [114, 293] on button "Square" at bounding box center [116, 298] width 65 height 17
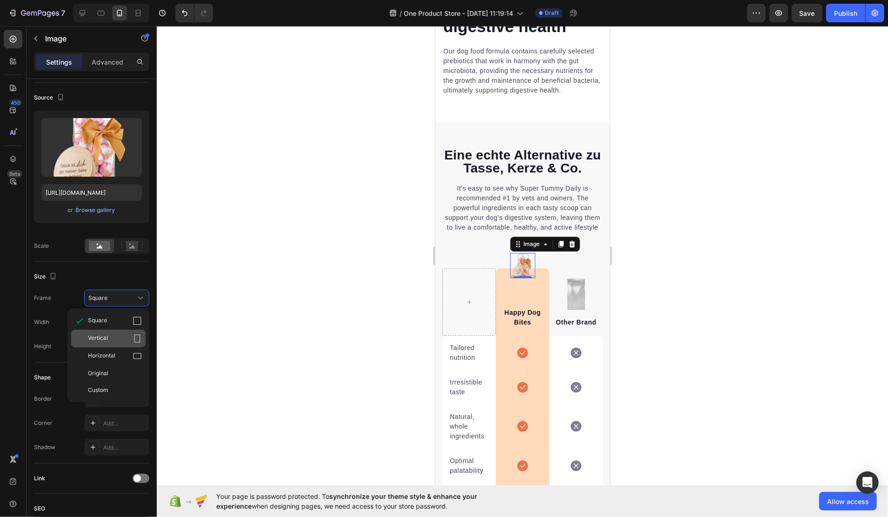
click at [114, 339] on div "Vertical" at bounding box center [115, 338] width 54 height 9
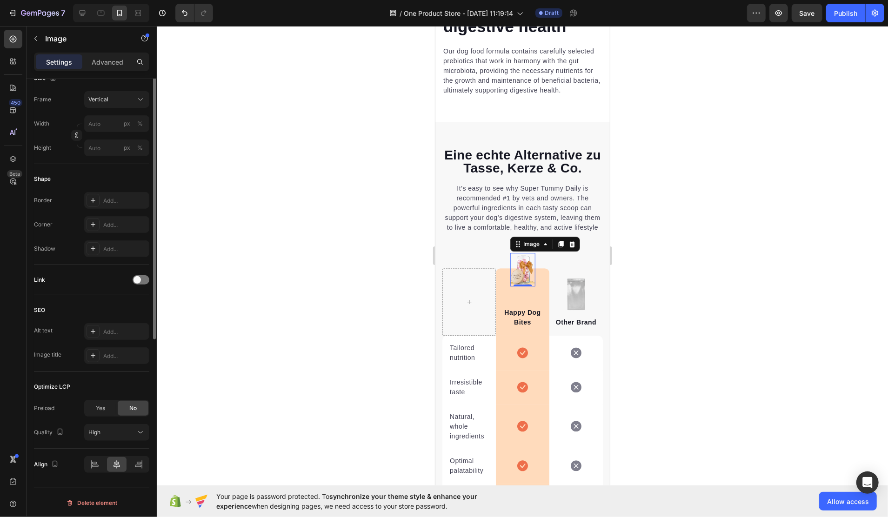
scroll to position [0, 0]
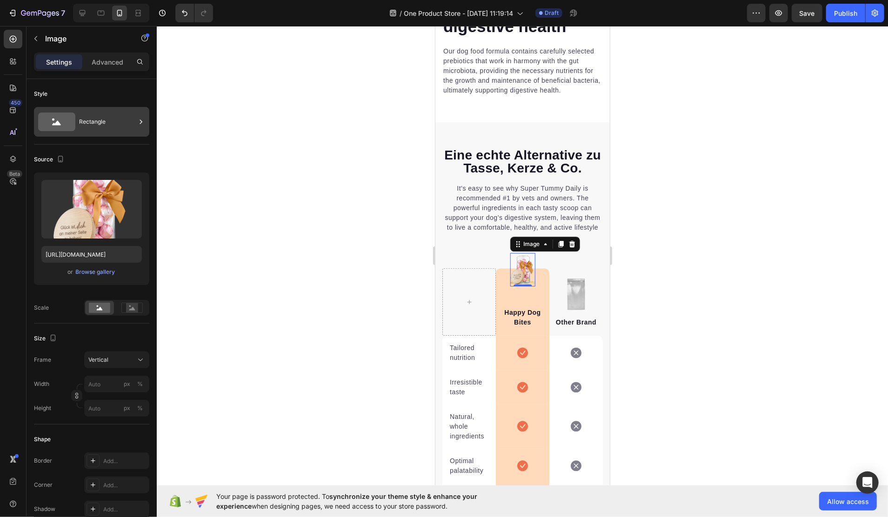
click at [91, 119] on div "Rectangle" at bounding box center [107, 121] width 57 height 21
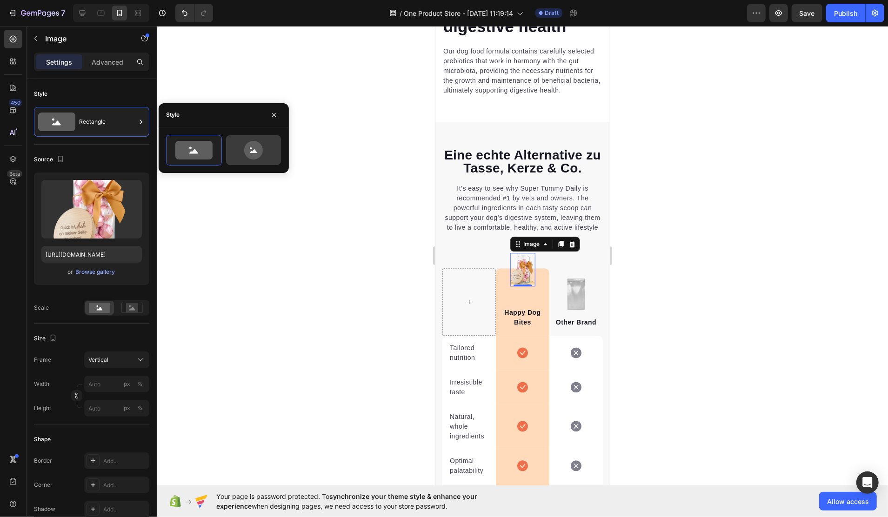
click at [244, 148] on icon at bounding box center [254, 150] width 44 height 19
click at [203, 151] on icon at bounding box center [193, 150] width 37 height 19
type input "100"
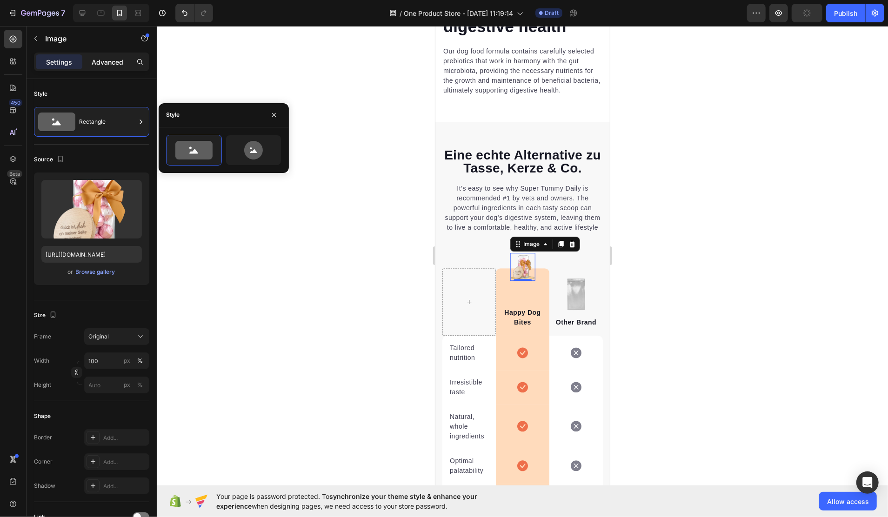
click at [106, 65] on p "Advanced" at bounding box center [108, 62] width 32 height 10
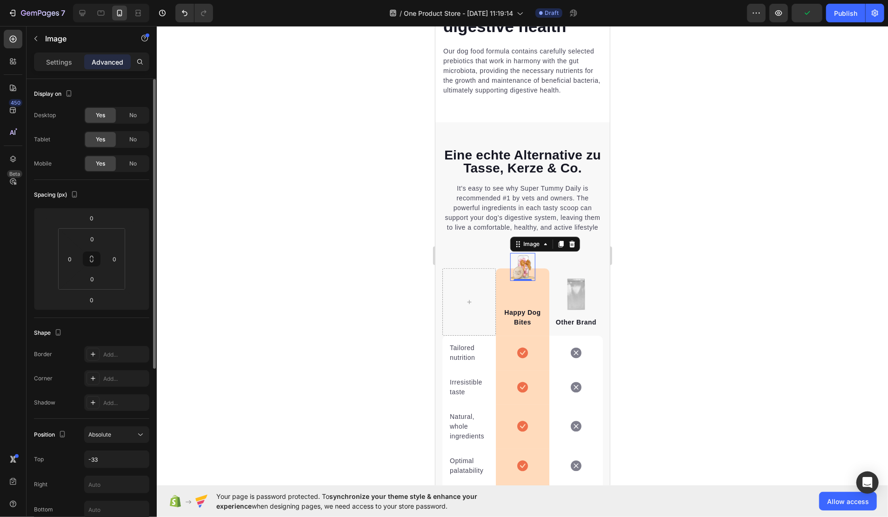
scroll to position [62, 0]
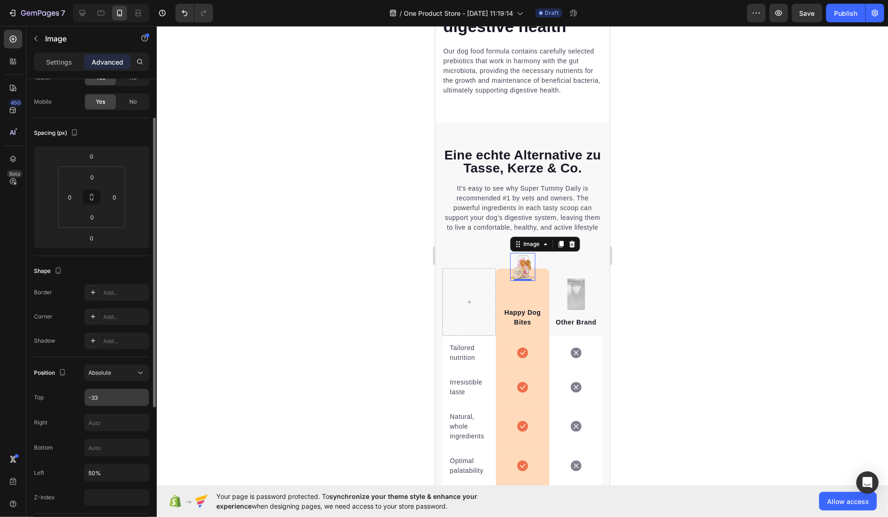
click at [122, 400] on input "-33" at bounding box center [117, 397] width 64 height 17
click at [120, 372] on div "Absolute" at bounding box center [111, 373] width 47 height 8
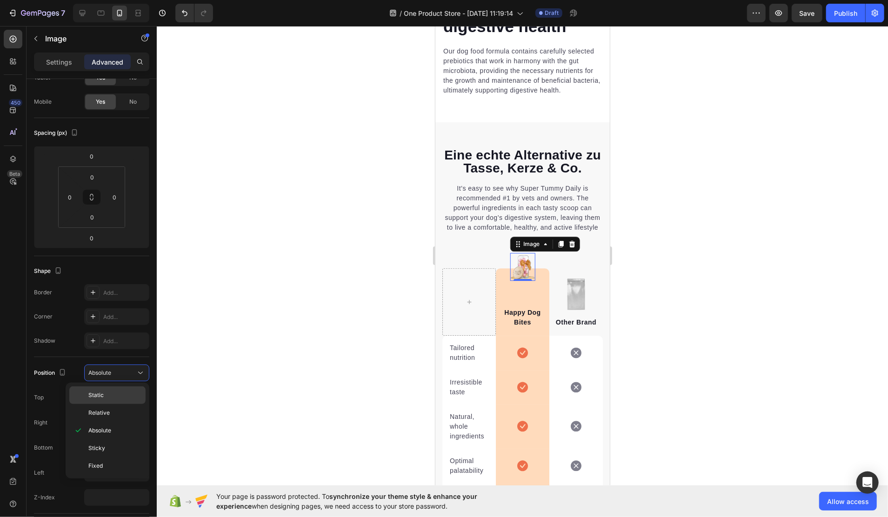
click at [115, 398] on p "Static" at bounding box center [114, 395] width 53 height 8
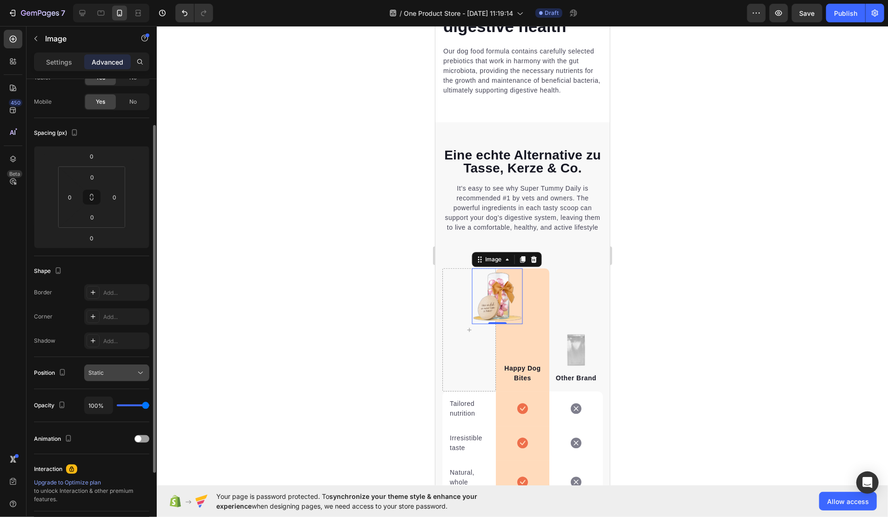
click at [128, 376] on div "Static" at bounding box center [111, 373] width 47 height 8
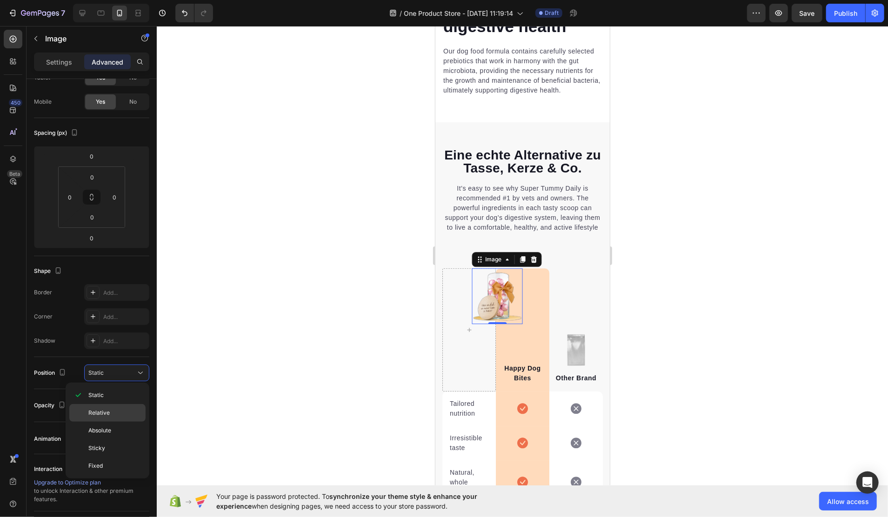
click at [112, 422] on div "Relative" at bounding box center [107, 431] width 76 height 18
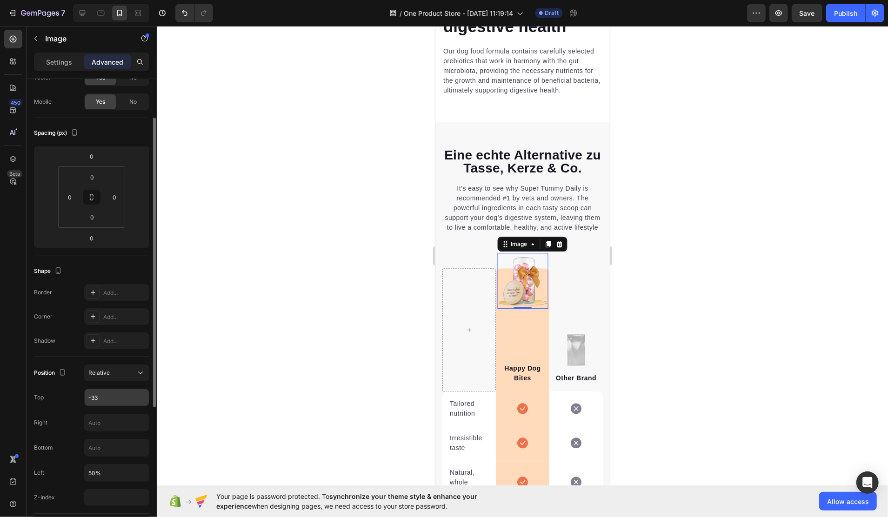
click at [114, 396] on input "-33" at bounding box center [117, 397] width 64 height 17
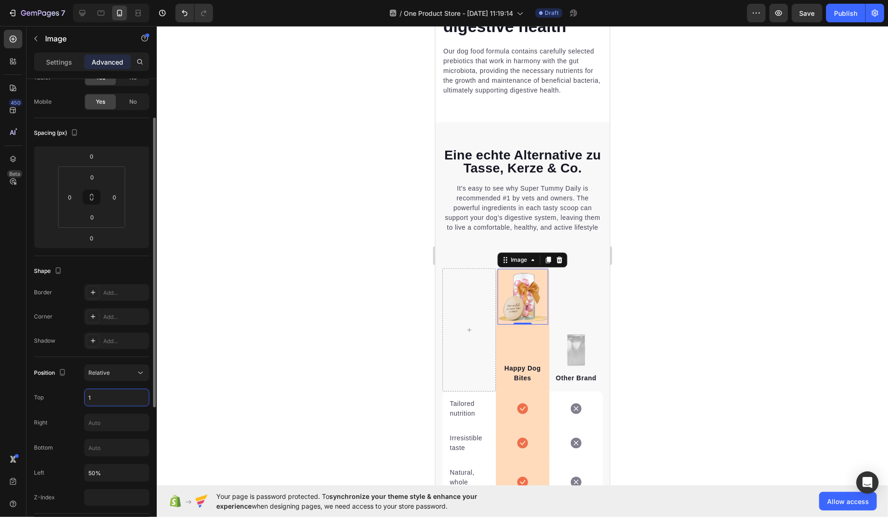
drag, startPoint x: 108, startPoint y: 394, endPoint x: 72, endPoint y: 395, distance: 36.3
click at [72, 395] on div "Top 1" at bounding box center [91, 398] width 115 height 18
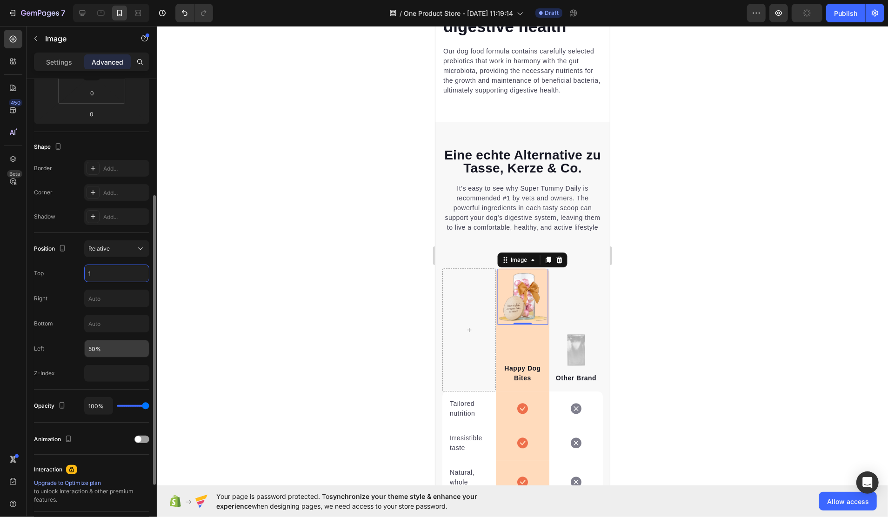
type input "1"
click at [115, 349] on input "50%" at bounding box center [117, 349] width 64 height 17
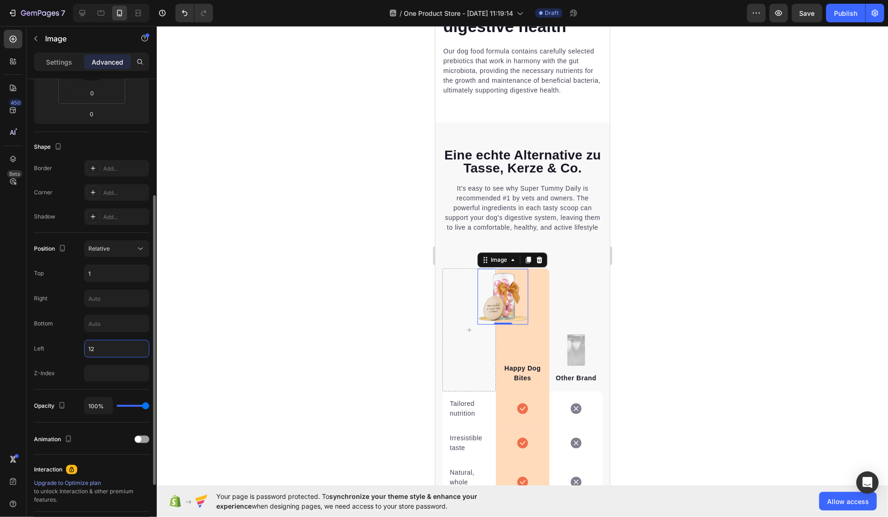
drag, startPoint x: 112, startPoint y: 348, endPoint x: 74, endPoint y: 348, distance: 37.2
click at [74, 348] on div "Left 12" at bounding box center [91, 349] width 115 height 18
type input "50"
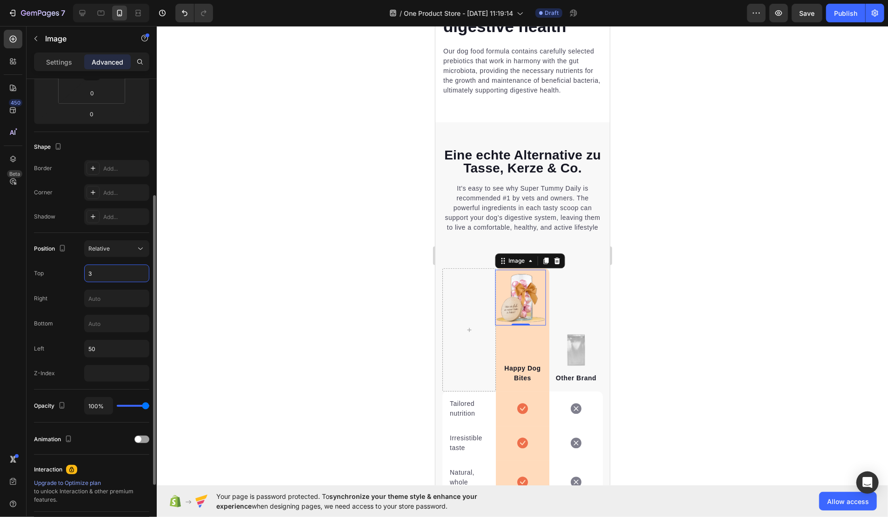
type input "33"
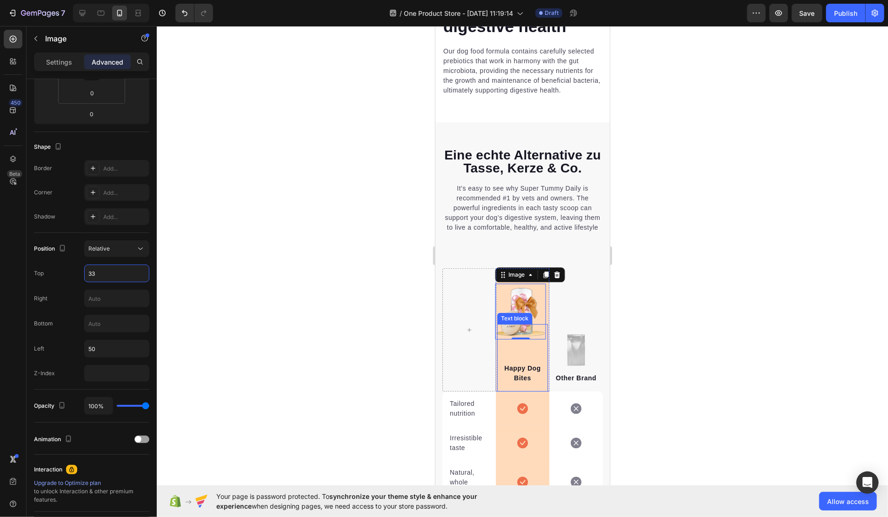
click at [524, 387] on div "Happy Dog Bites Text block" at bounding box center [522, 357] width 51 height 67
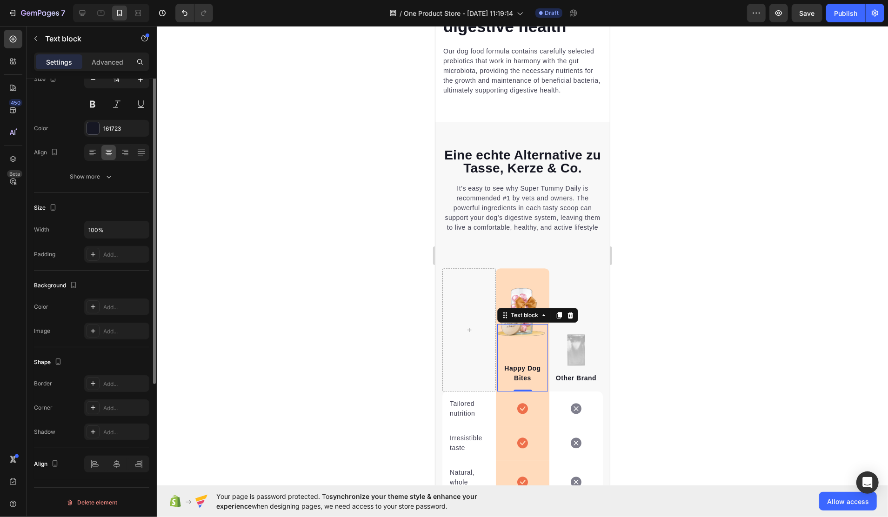
scroll to position [0, 0]
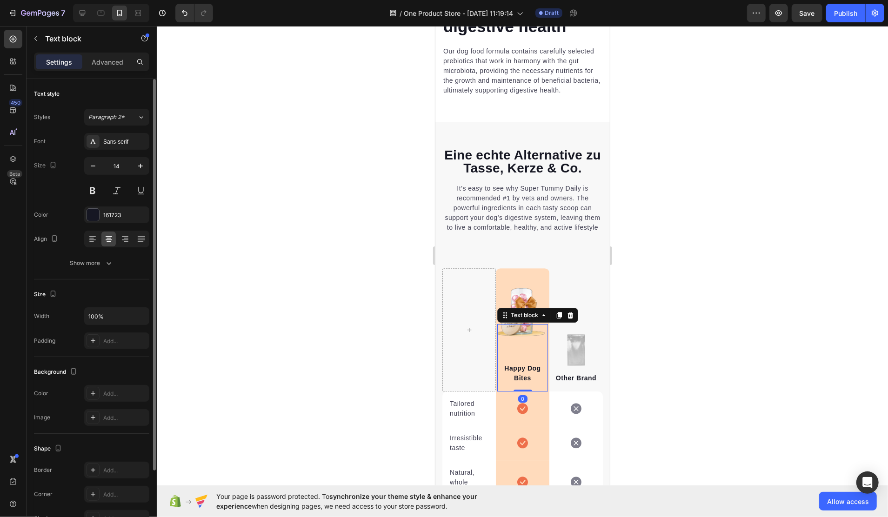
click at [717, 361] on div at bounding box center [523, 271] width 732 height 491
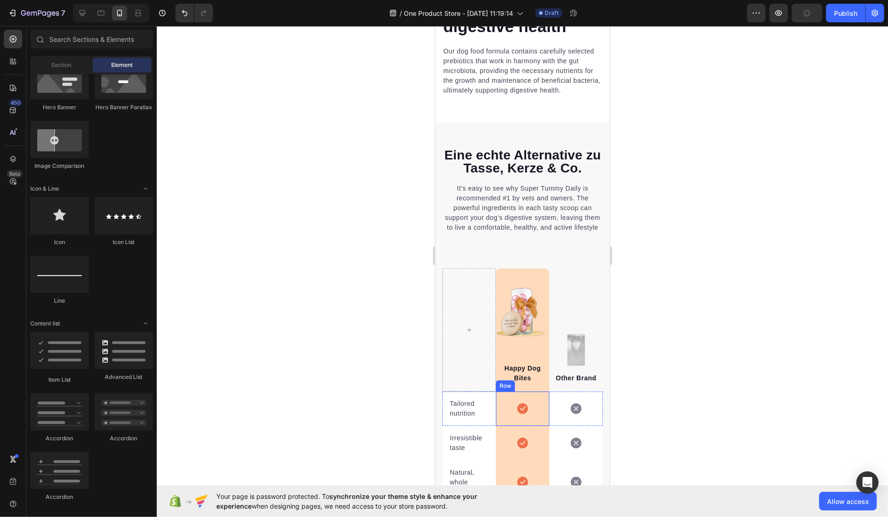
scroll to position [2141, 0]
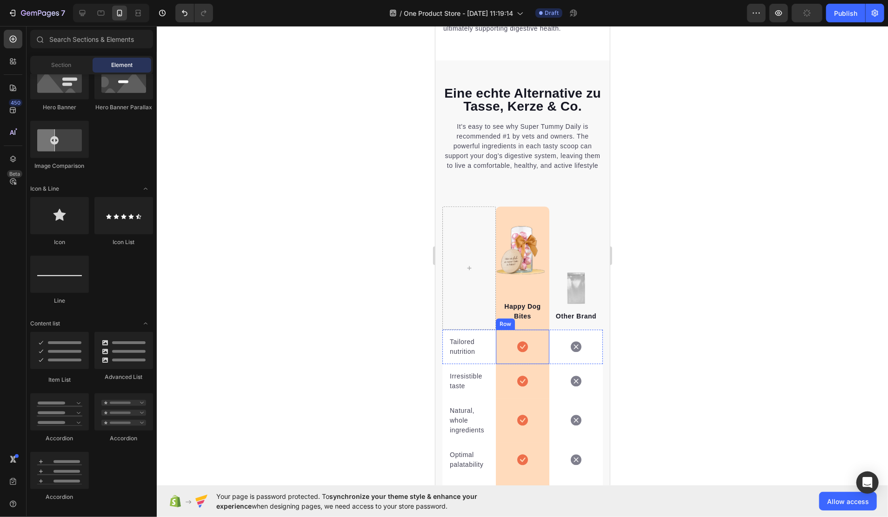
click at [515, 321] on p "Happy Dog Bites" at bounding box center [522, 312] width 49 height 20
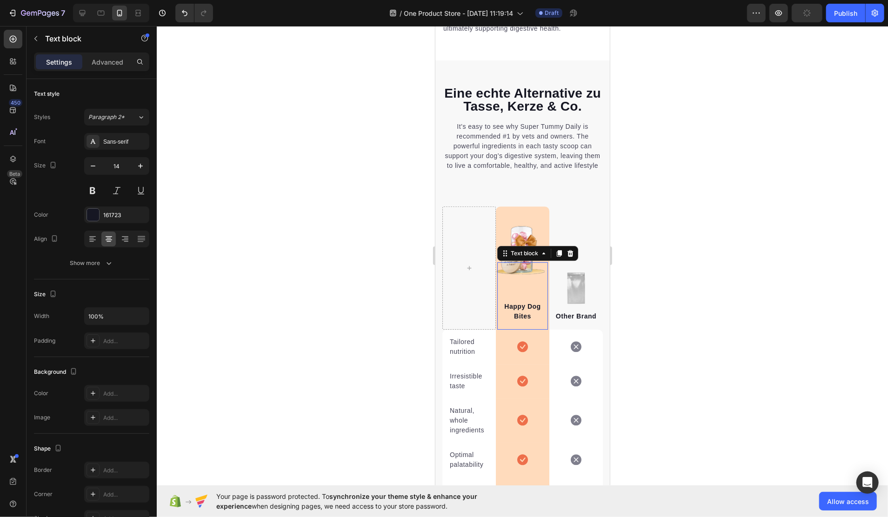
click at [515, 321] on p "Happy Dog Bites" at bounding box center [522, 312] width 49 height 20
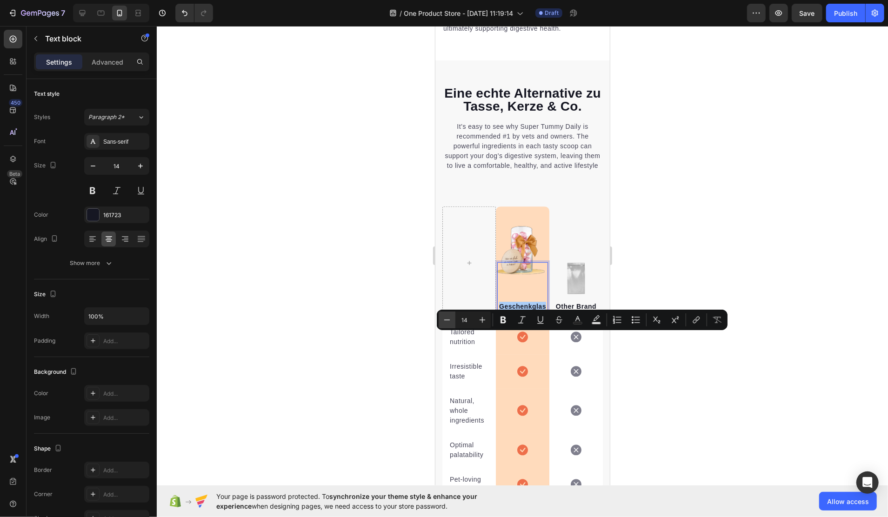
click at [448, 320] on icon "Editor contextual toolbar" at bounding box center [447, 320] width 6 height 0
type input "12"
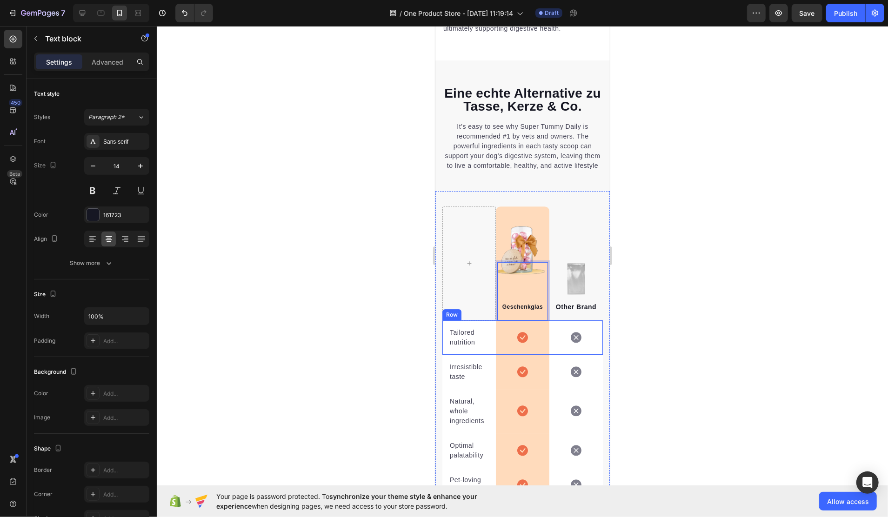
click at [576, 312] on p "Other Brand" at bounding box center [575, 307] width 49 height 10
click at [574, 312] on p "Other Brand" at bounding box center [575, 307] width 49 height 10
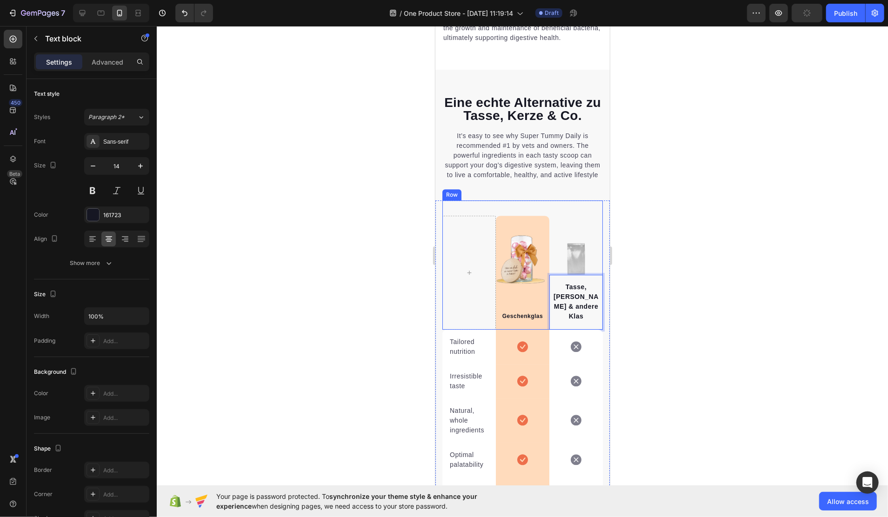
scroll to position [2122, 0]
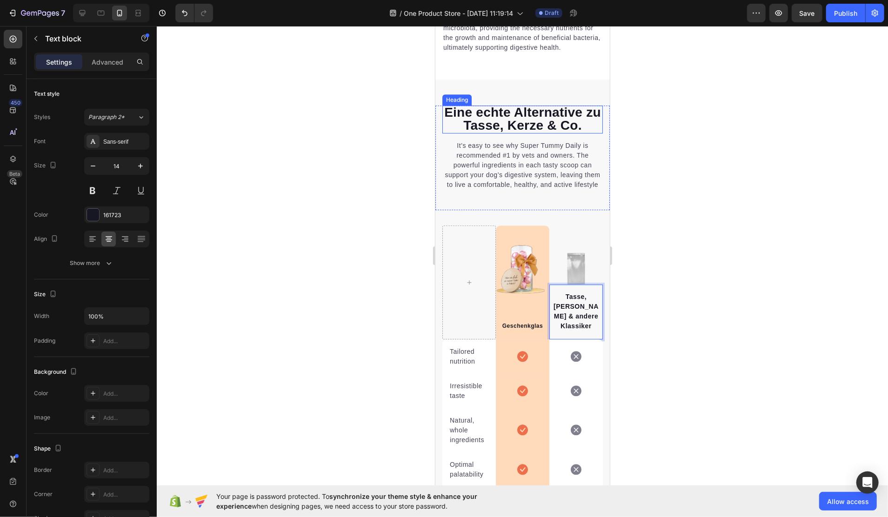
click at [497, 132] on span "Eine echte Alternative zu Tasse, Kerze & Co." at bounding box center [522, 118] width 157 height 27
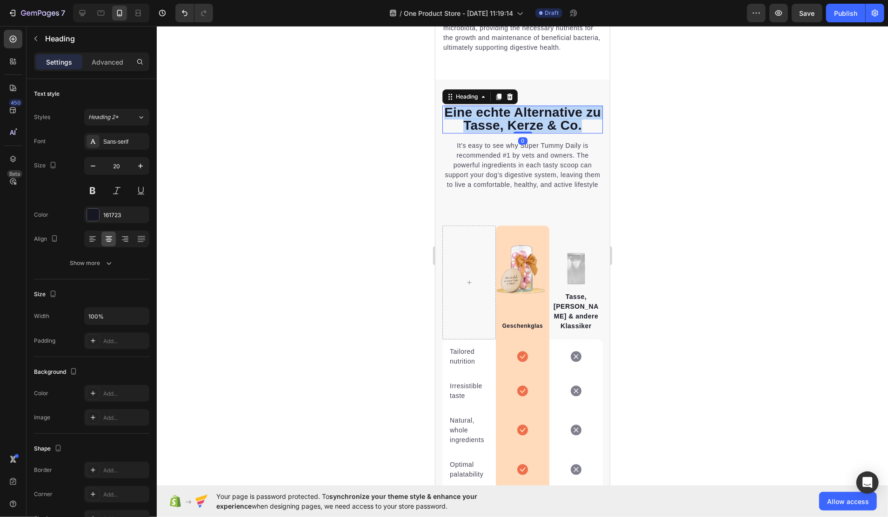
click at [497, 132] on span "Eine echte Alternative zu Tasse, Kerze & Co." at bounding box center [522, 118] width 157 height 27
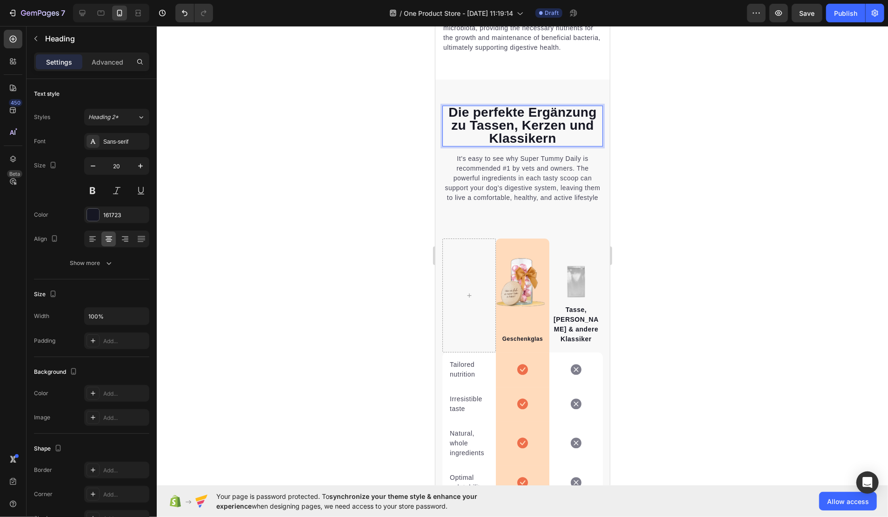
click at [479, 145] on p "Die perfekte Ergänzung zu Tassen, Kerzen und Klassikern" at bounding box center [522, 125] width 159 height 39
click at [533, 197] on p "It’s easy to see why Super Tummy Daily is recommended #1 by vets and owners. Th…" at bounding box center [522, 178] width 159 height 49
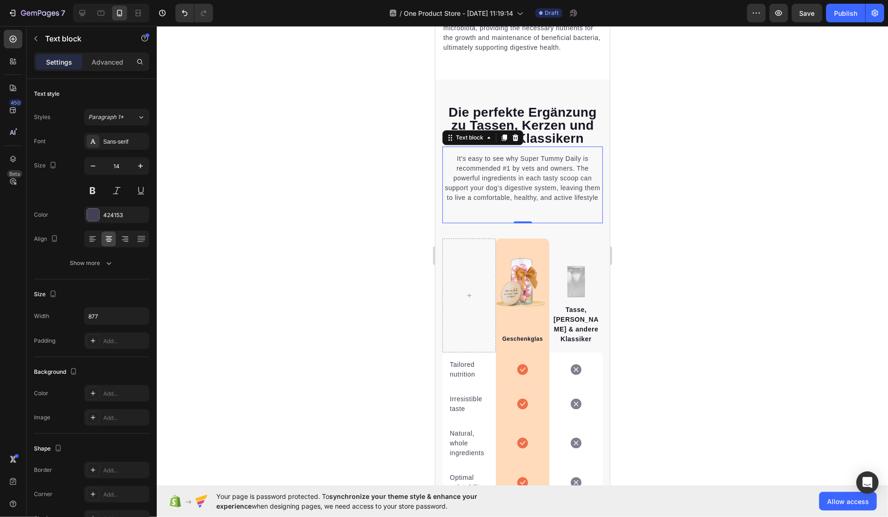
click at [467, 202] on p "It’s easy to see why Super Tummy Daily is recommended #1 by vets and owners. Th…" at bounding box center [522, 178] width 159 height 49
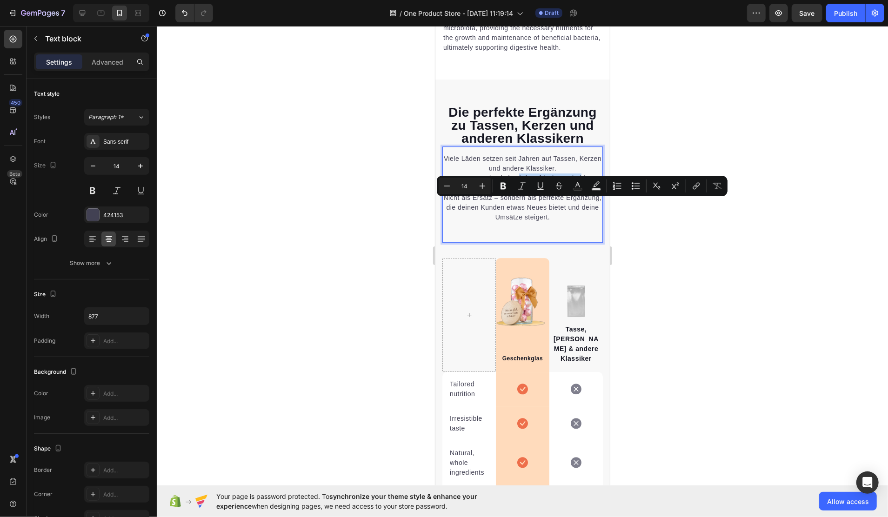
drag, startPoint x: 514, startPoint y: 203, endPoint x: 982, endPoint y: 219, distance: 468.4
click at [576, 201] on p "Viele Läden setzen seit Jahren auf Tassen, Kerzen und andere Klassiker. Unser G…" at bounding box center [522, 188] width 159 height 68
click at [504, 186] on icon "Editor contextual toolbar" at bounding box center [504, 186] width 6 height 7
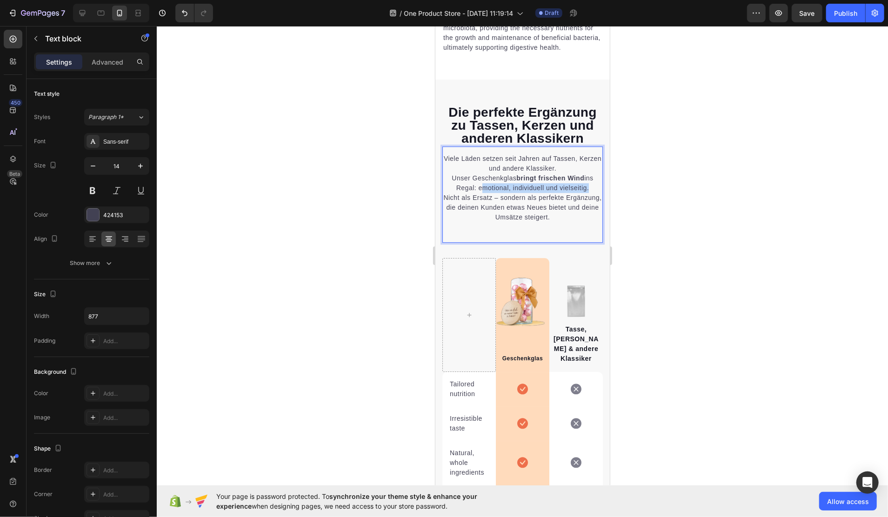
drag, startPoint x: 474, startPoint y: 210, endPoint x: 580, endPoint y: 212, distance: 106.1
click at [580, 212] on p "Viele Läden setzen seit Jahren auf Tassen, Kerzen und andere Klassiker. Unser G…" at bounding box center [522, 188] width 159 height 68
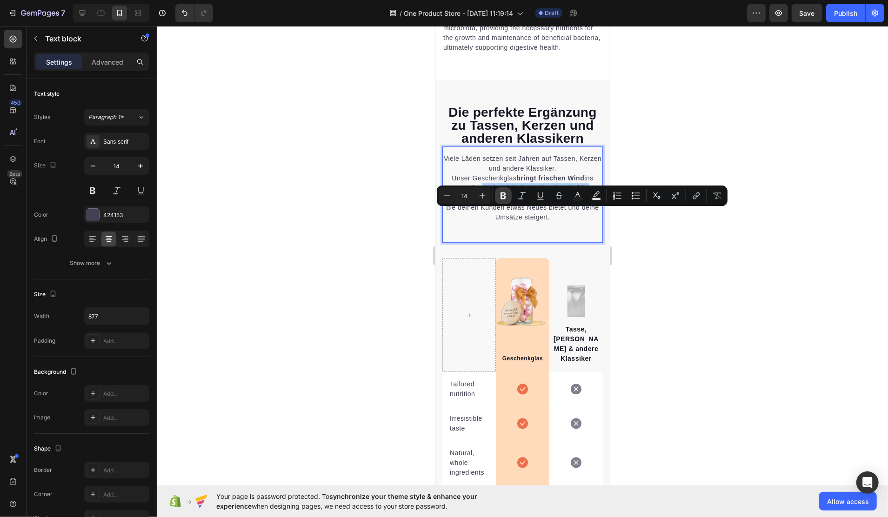
click at [499, 195] on icon "Editor contextual toolbar" at bounding box center [503, 195] width 9 height 9
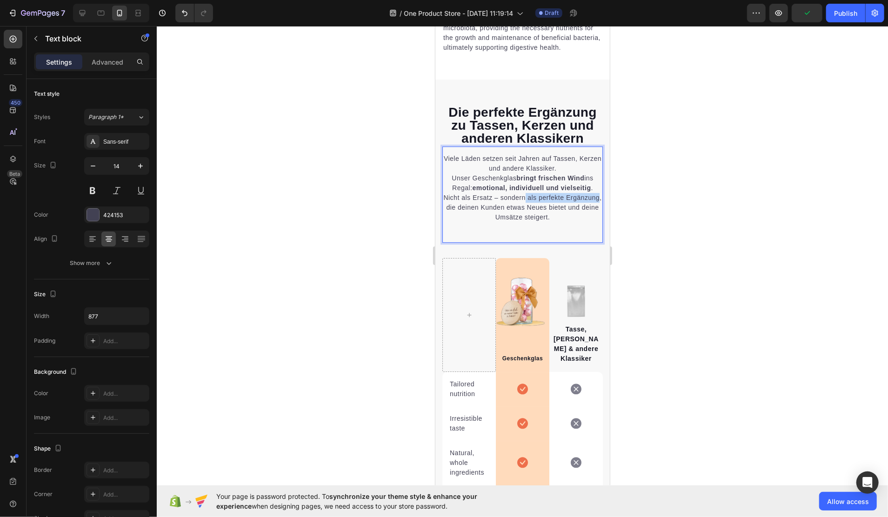
drag, startPoint x: 540, startPoint y: 223, endPoint x: 483, endPoint y: 234, distance: 58.7
click at [483, 222] on p "Viele Läden setzen seit Jahren auf Tassen, Kerzen und andere Klassiker. Unser G…" at bounding box center [522, 188] width 159 height 68
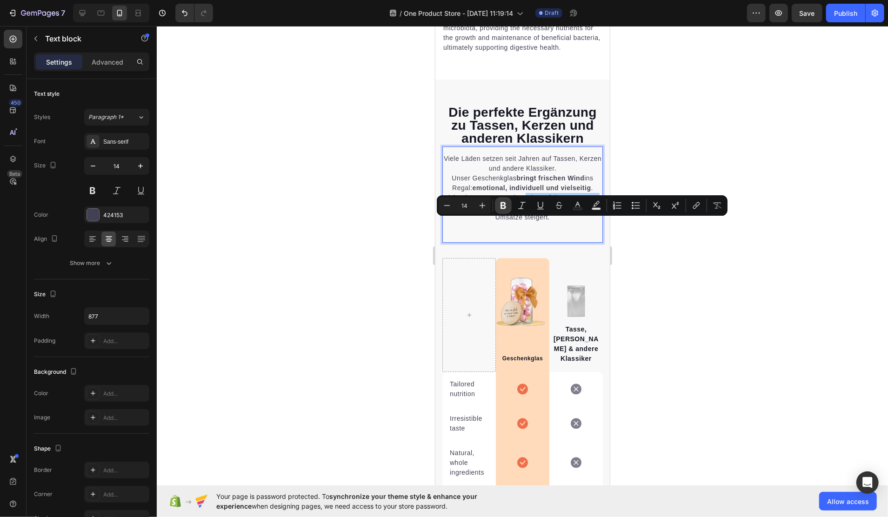
click at [505, 205] on icon "Editor contextual toolbar" at bounding box center [504, 205] width 6 height 7
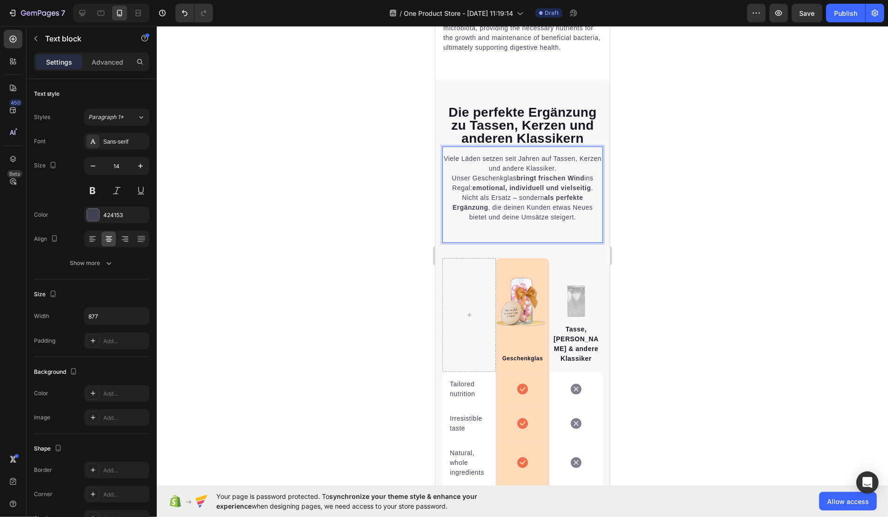
click at [533, 222] on p "Viele Läden setzen seit Jahren auf Tassen, Kerzen und andere Klassiker. Unser G…" at bounding box center [522, 188] width 159 height 68
drag, startPoint x: 545, startPoint y: 231, endPoint x: 586, endPoint y: 234, distance: 40.6
click at [586, 222] on p "Viele Läden setzen seit Jahren auf Tassen, Kerzen und andere Klassiker. Unser G…" at bounding box center [522, 188] width 159 height 68
click at [558, 222] on p "Viele Läden setzen seit Jahren auf Tassen, Kerzen und andere Klassiker. Unser G…" at bounding box center [522, 188] width 159 height 68
drag, startPoint x: 546, startPoint y: 232, endPoint x: 586, endPoint y: 232, distance: 39.6
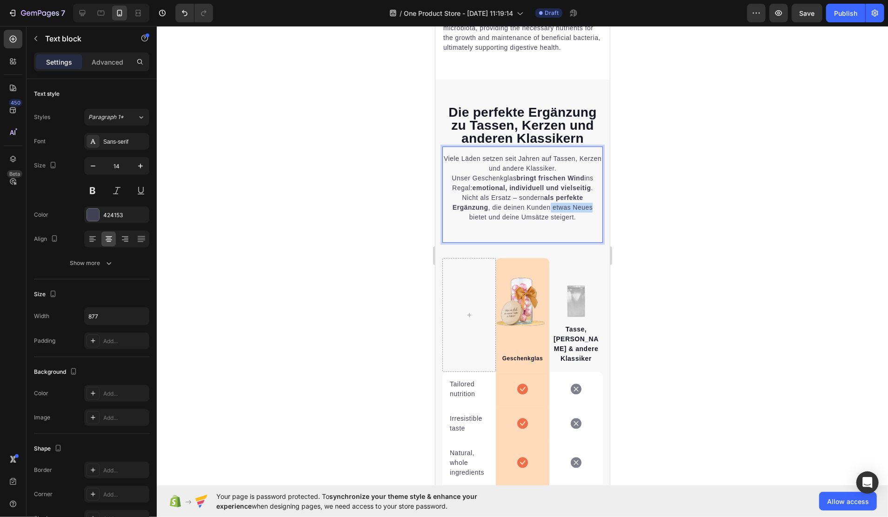
click at [586, 222] on p "Viele Läden setzen seit Jahren auf Tassen, Kerzen und andere Klassiker. Unser G…" at bounding box center [522, 188] width 159 height 68
click at [555, 222] on p "Viele Läden setzen seit Jahren auf Tassen, Kerzen und andere Klassiker. Unser G…" at bounding box center [522, 188] width 159 height 68
click at [573, 222] on p "Viele Läden setzen seit Jahren auf Tassen, Kerzen und andere Klassiker. Unser G…" at bounding box center [522, 188] width 159 height 68
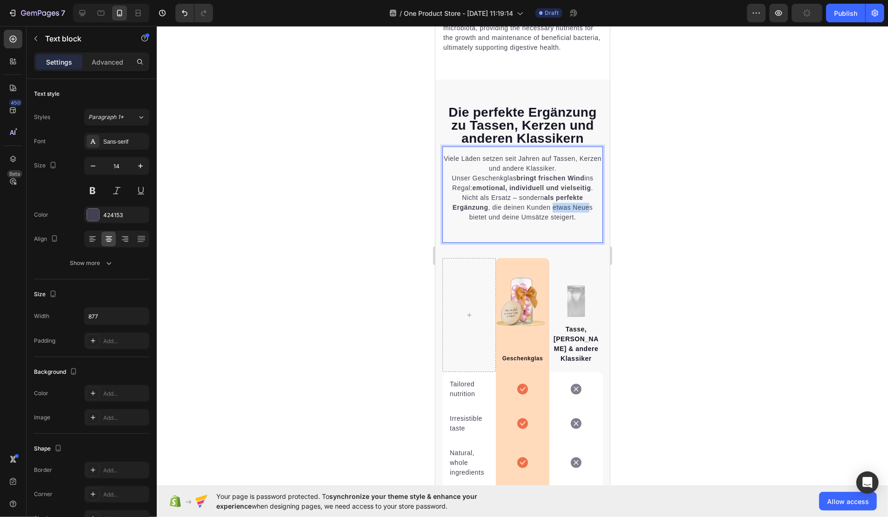
drag, startPoint x: 548, startPoint y: 232, endPoint x: 585, endPoint y: 233, distance: 36.8
click at [585, 222] on p "Viele Läden setzen seit Jahren auf Tassen, Kerzen und andere Klassiker. Unser G…" at bounding box center [522, 188] width 159 height 68
drag, startPoint x: 588, startPoint y: 233, endPoint x: 547, endPoint y: 233, distance: 41.0
click at [547, 222] on p "Viele Läden setzen seit Jahren auf Tassen, Kerzen und andere Klassiker. Unser G…" at bounding box center [522, 188] width 159 height 68
click at [526, 222] on p "Viele Läden setzen seit Jahren auf Tassen, Kerzen und andere Klassiker. Unser G…" at bounding box center [522, 188] width 159 height 68
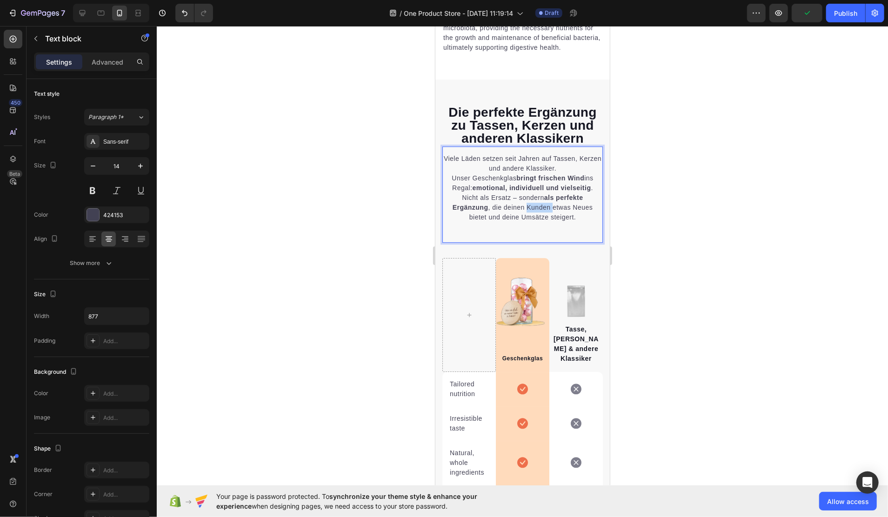
click at [526, 222] on p "Viele Läden setzen seit Jahren auf Tassen, Kerzen und andere Klassiker. Unser G…" at bounding box center [522, 188] width 159 height 68
click at [489, 217] on p "Viele Läden setzen seit Jahren auf Tassen, Kerzen und andere Klassiker. Unser G…" at bounding box center [522, 188] width 159 height 68
drag, startPoint x: 696, startPoint y: 224, endPoint x: 612, endPoint y: 208, distance: 85.8
click at [696, 224] on div at bounding box center [523, 271] width 732 height 491
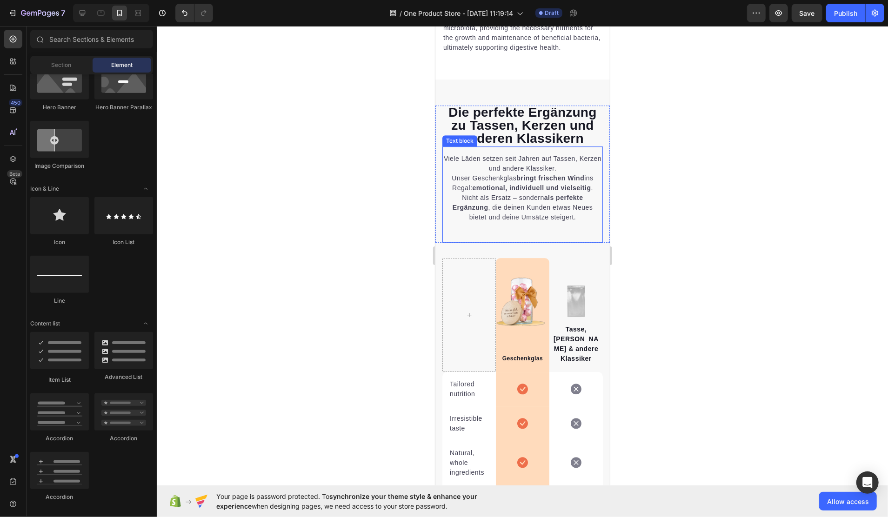
click at [559, 195] on p "Viele Läden setzen seit Jahren auf Tassen, Kerzen und andere Klassiker. Unser G…" at bounding box center [522, 188] width 159 height 68
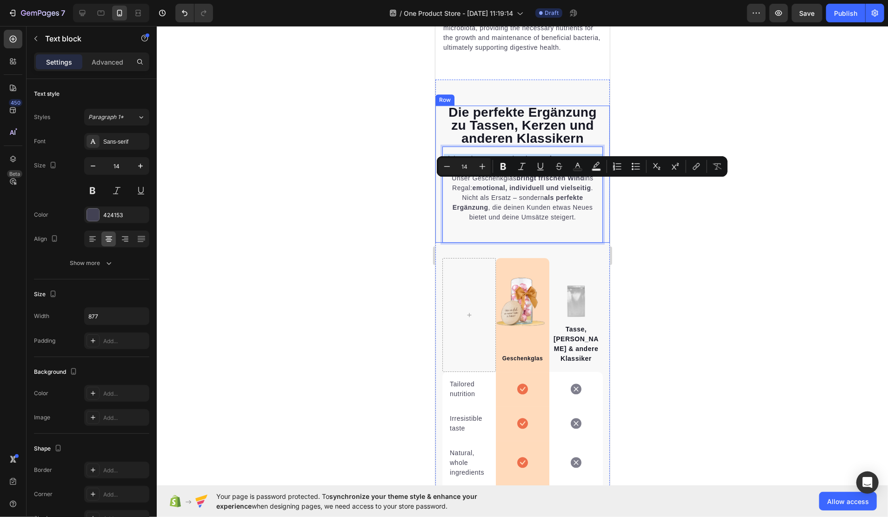
drag, startPoint x: 571, startPoint y: 195, endPoint x: 440, endPoint y: 181, distance: 131.9
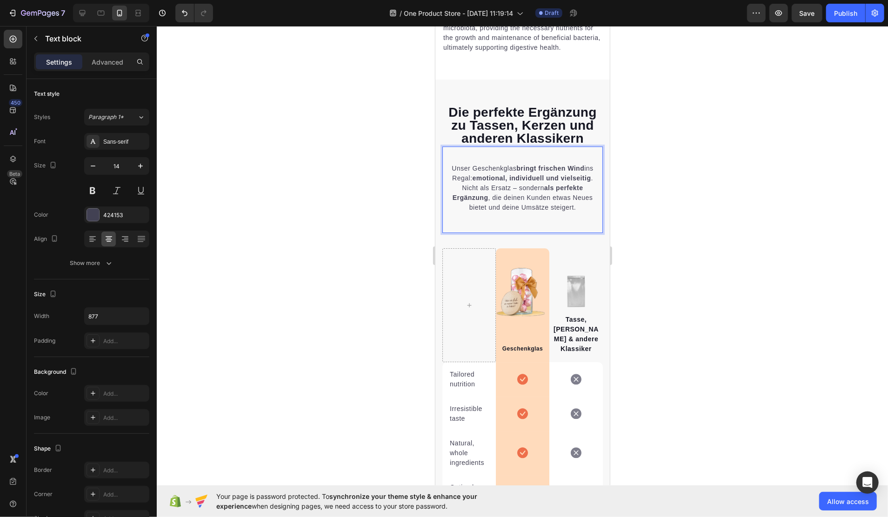
click at [450, 193] on p "⁠⁠⁠⁠⁠⁠⁠ Unser Geschenkglas bringt frischen Wind ins Regal: emotional, individue…" at bounding box center [522, 183] width 159 height 59
click at [444, 195] on p "Unser Geschenkglas bringt frischen Wind ins Regal: emotional, individuell und v…" at bounding box center [522, 183] width 159 height 59
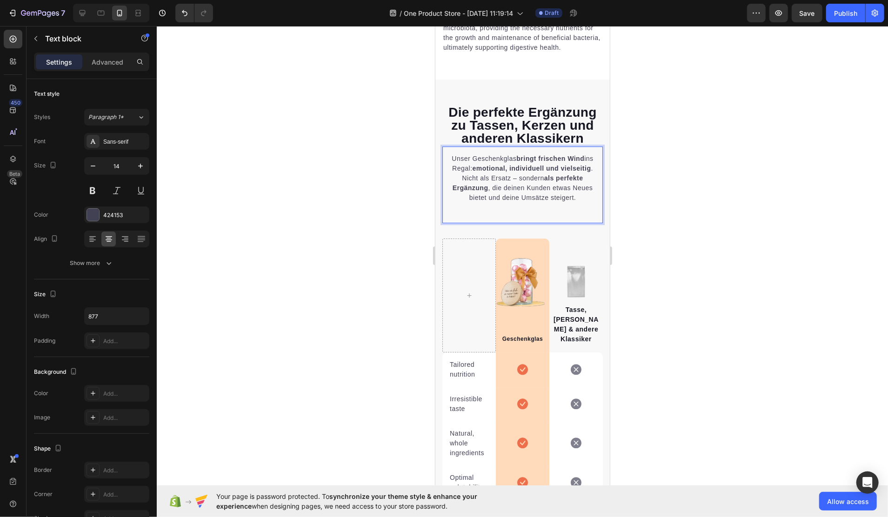
click at [681, 228] on div at bounding box center [523, 271] width 732 height 491
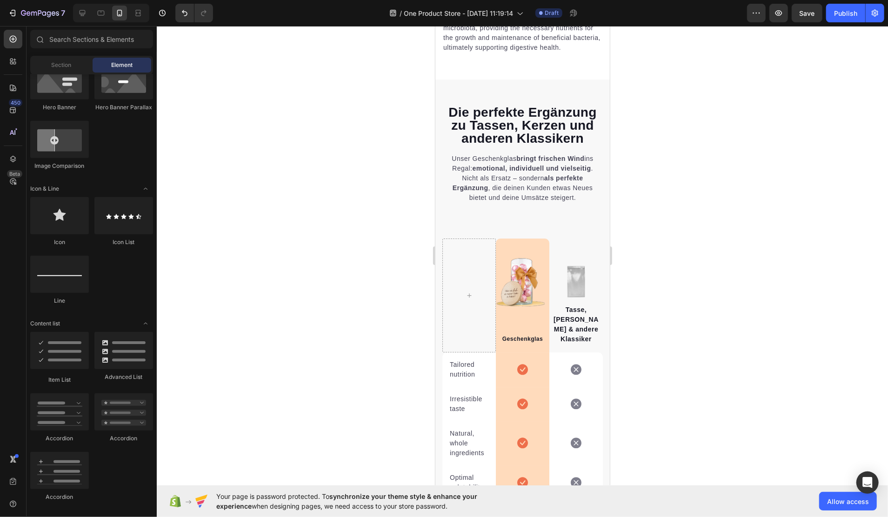
click at [523, 202] on p "Unser Geschenkglas bringt frischen Wind ins Regal: emotional, individuell und v…" at bounding box center [522, 178] width 159 height 49
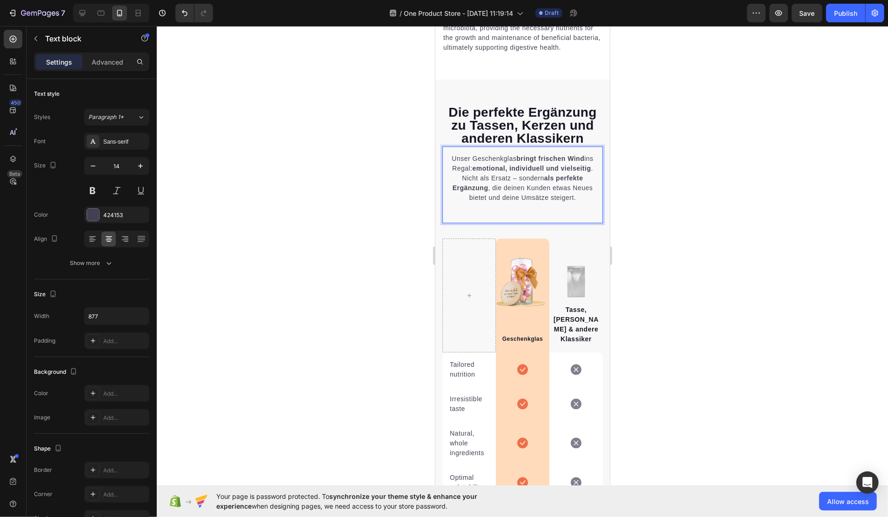
click at [547, 202] on p "Unser Geschenkglas bringt frischen Wind ins Regal: emotional, individuell und v…" at bounding box center [522, 178] width 159 height 49
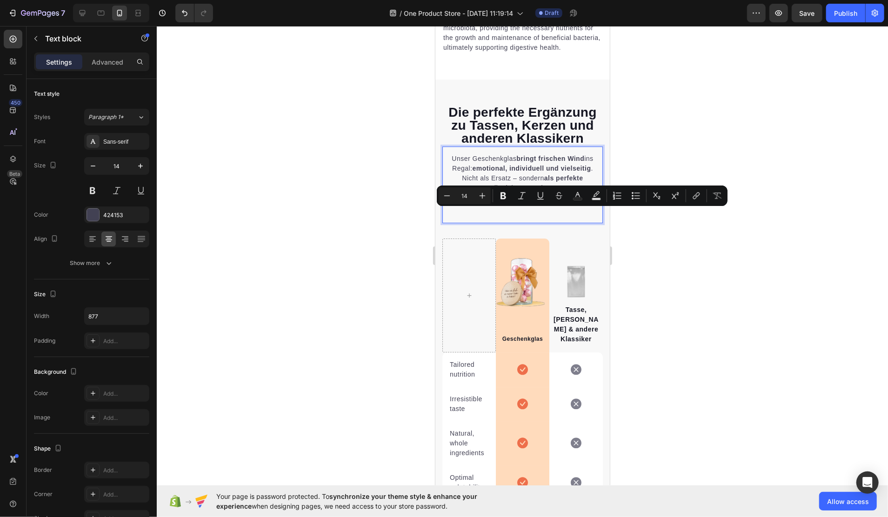
click at [577, 202] on p "Unser Geschenkglas bringt frischen Wind ins Regal: emotional, individuell und v…" at bounding box center [522, 178] width 159 height 49
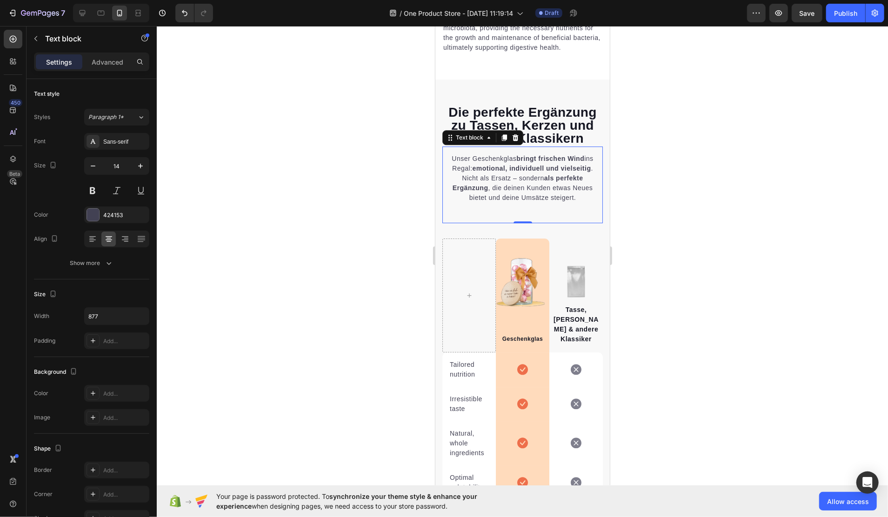
click at [555, 223] on div "Unser Geschenkglas bringt frischen Wind ins Regal: emotional, individuell und v…" at bounding box center [522, 184] width 161 height 77
click at [574, 202] on p "Unser Geschenkglas bringt frischen Wind ins Regal: emotional, individuell und v…" at bounding box center [522, 178] width 159 height 49
click at [107, 61] on p "Advanced" at bounding box center [108, 62] width 32 height 10
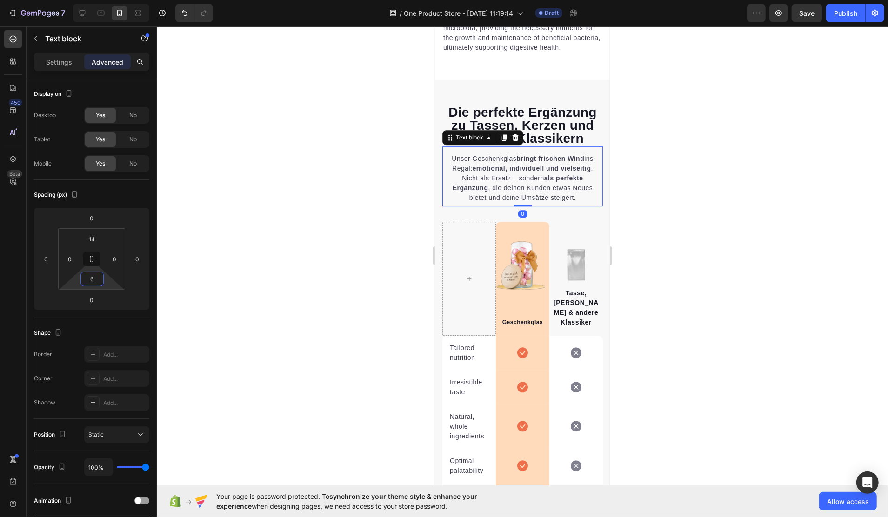
drag, startPoint x: 107, startPoint y: 279, endPoint x: 110, endPoint y: 290, distance: 11.6
click at [110, 0] on html "7 Version history / One Product Store - [DATE] 11:19:14 Draft Preview Save Publ…" at bounding box center [444, 0] width 888 height 0
type input "0"
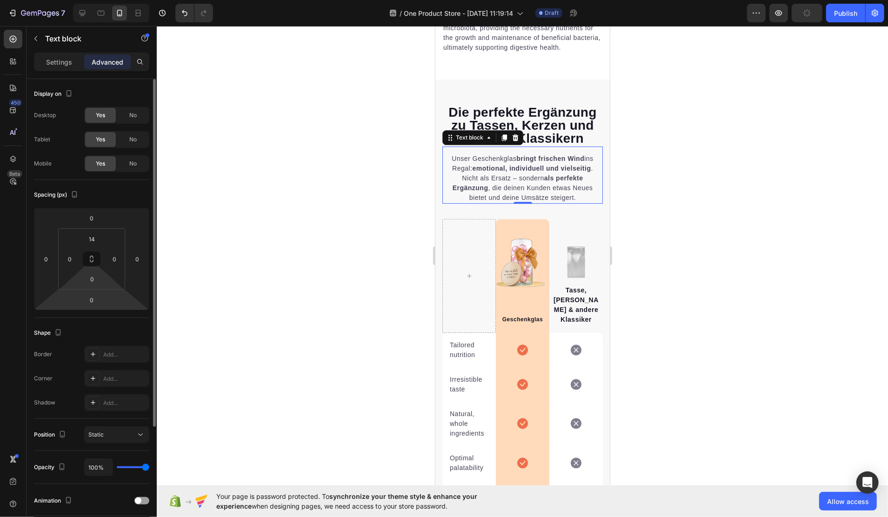
click at [114, 0] on html "7 Version history / One Product Store - Aug 27, 11:19:14 Draft Preview Publish …" at bounding box center [444, 0] width 888 height 0
click at [669, 272] on div at bounding box center [523, 271] width 732 height 491
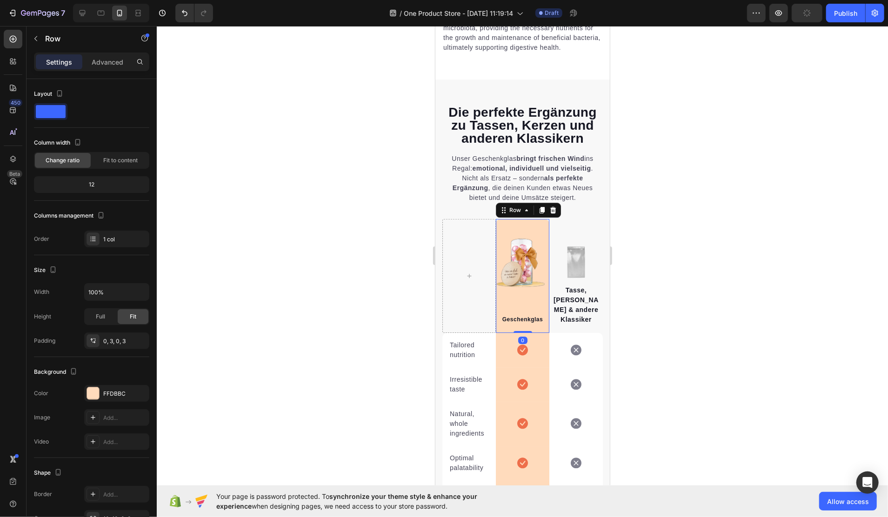
click at [502, 249] on div "Image Geschenkglas Text block" at bounding box center [522, 276] width 51 height 114
click at [93, 391] on div at bounding box center [93, 394] width 12 height 12
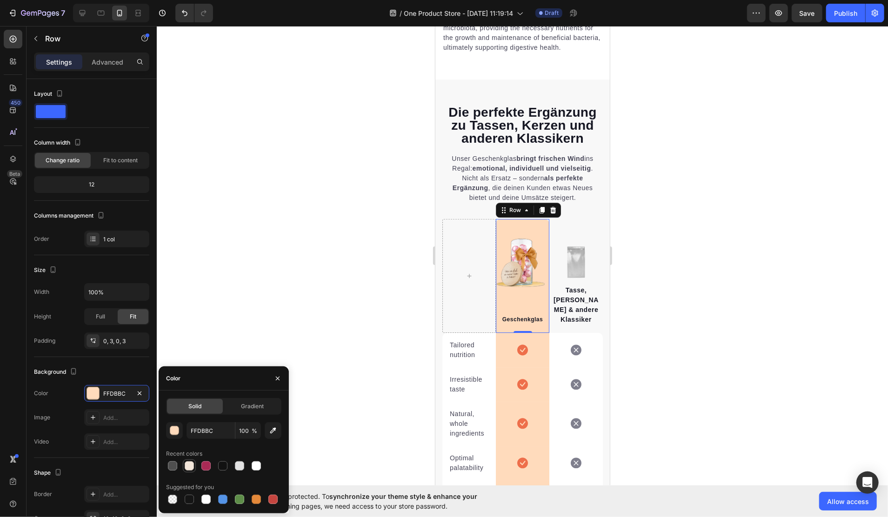
click at [190, 465] on div at bounding box center [189, 466] width 9 height 9
type input "F3E6DA"
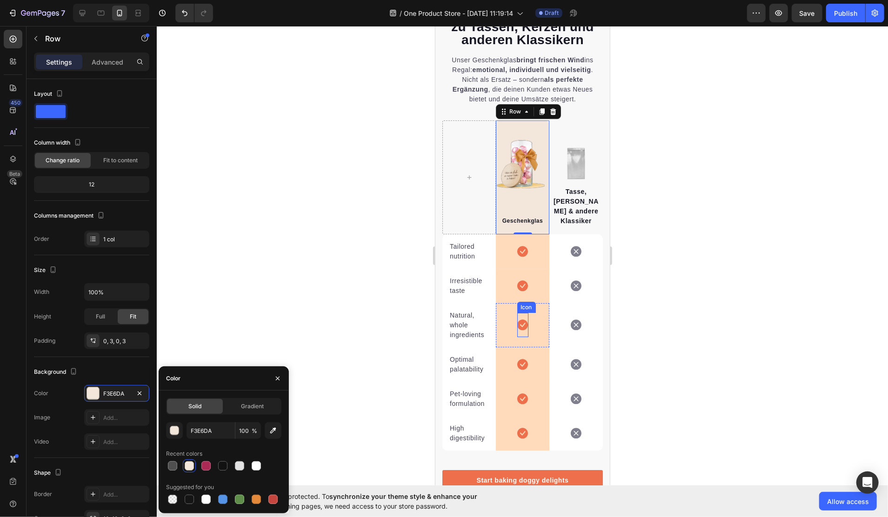
scroll to position [2246, 0]
click at [497, 244] on div "Icon Row 0" at bounding box center [523, 251] width 54 height 34
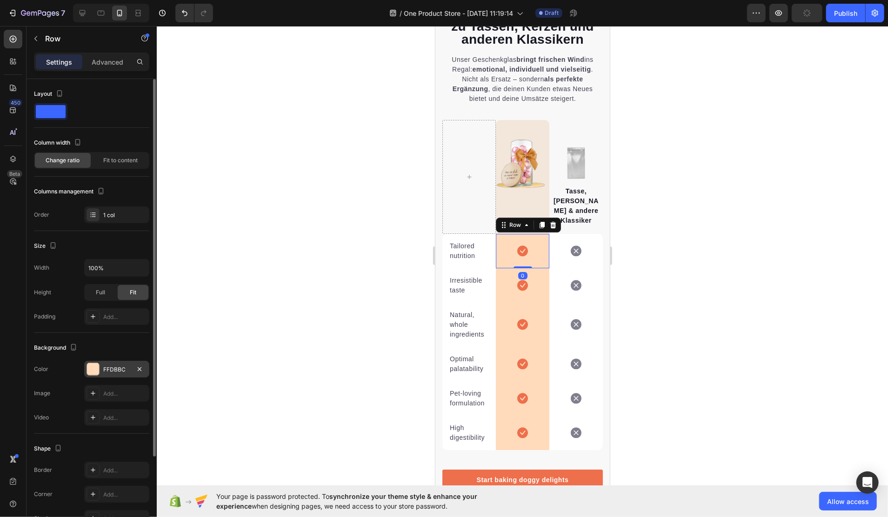
click at [96, 369] on div at bounding box center [93, 369] width 12 height 12
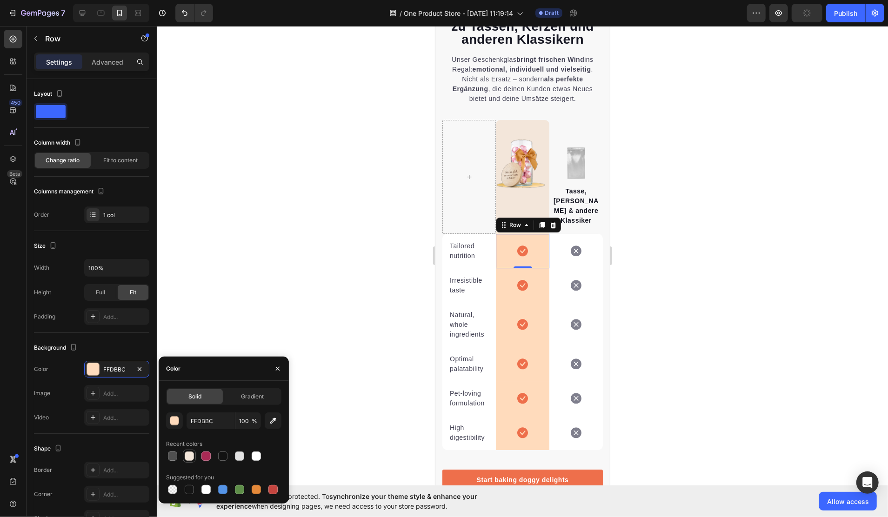
click at [189, 457] on div at bounding box center [189, 456] width 9 height 9
type input "F3E6DA"
click at [502, 274] on div "Icon Row" at bounding box center [523, 285] width 54 height 34
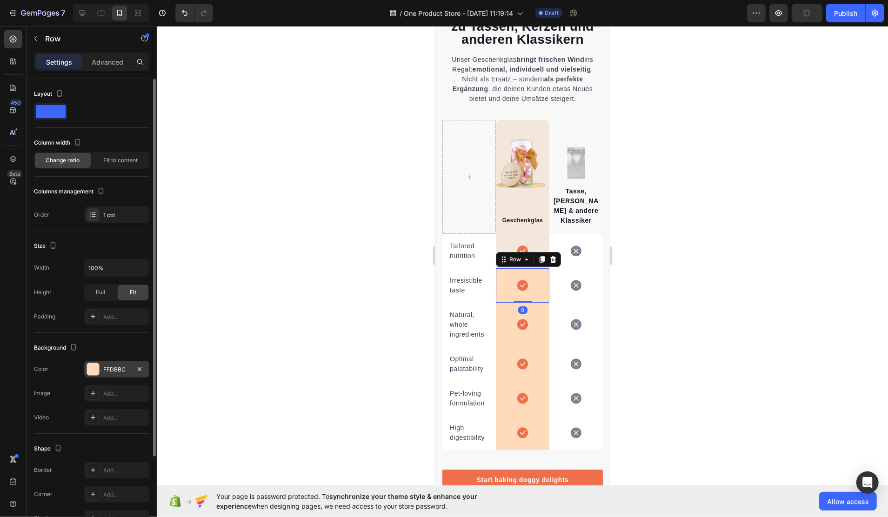
click at [94, 369] on div at bounding box center [93, 369] width 12 height 12
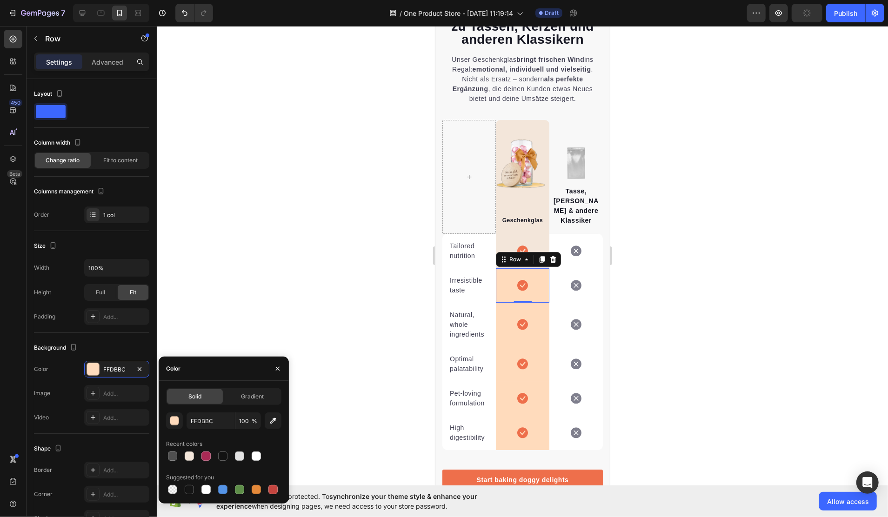
drag, startPoint x: 187, startPoint y: 458, endPoint x: 339, endPoint y: 383, distance: 169.4
click at [187, 458] on div at bounding box center [189, 456] width 9 height 9
type input "F3E6DA"
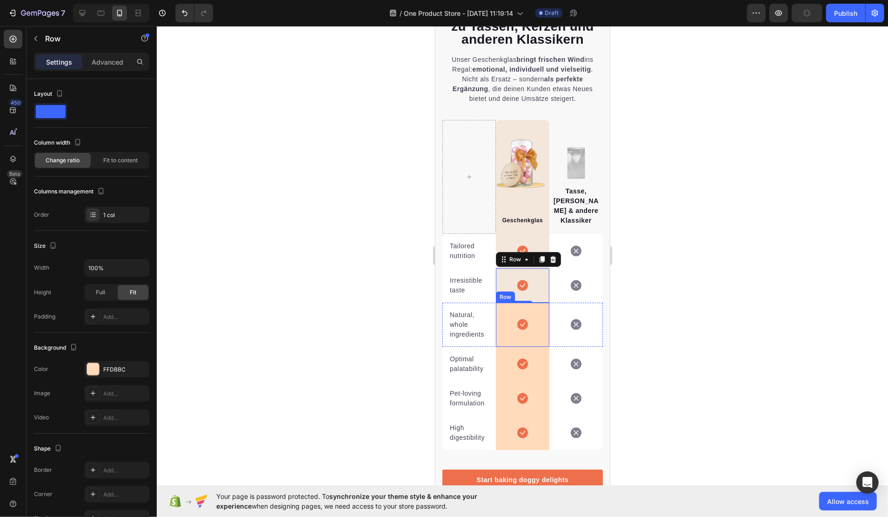
click at [503, 327] on div "Icon Row" at bounding box center [523, 324] width 54 height 44
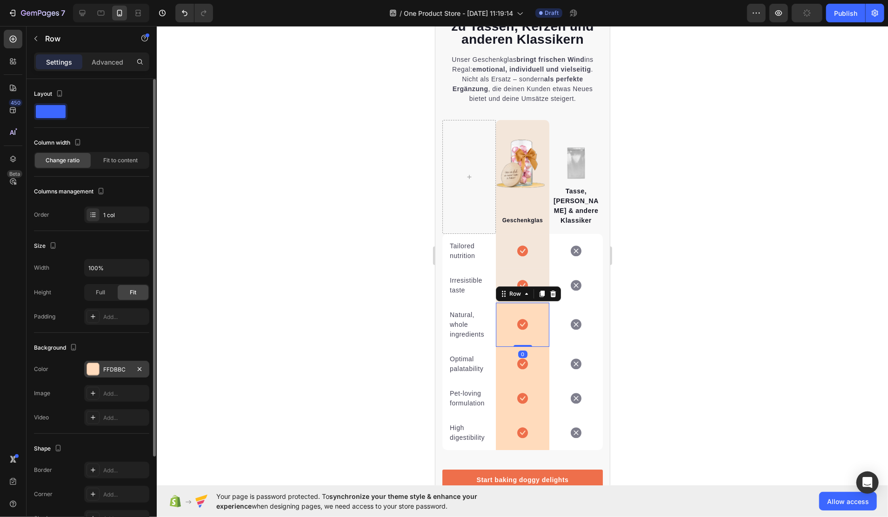
click at [95, 369] on div at bounding box center [93, 369] width 12 height 12
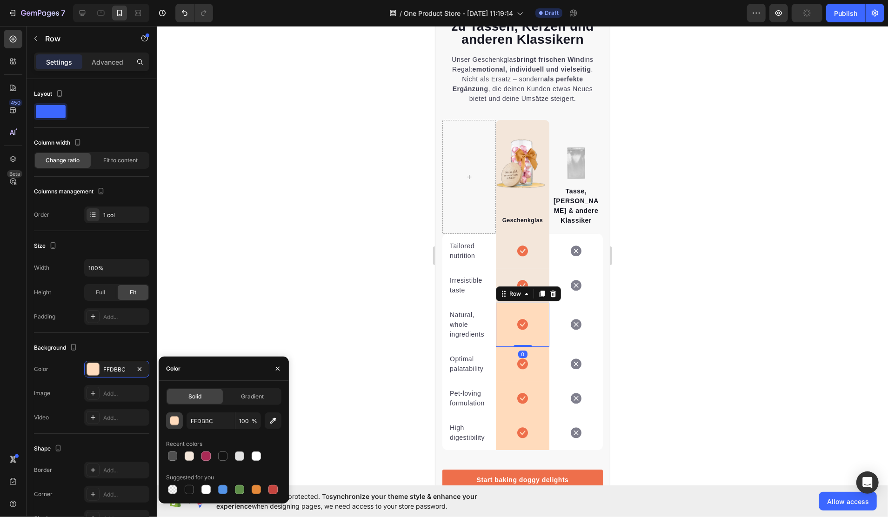
click at [178, 423] on div "button" at bounding box center [174, 421] width 9 height 9
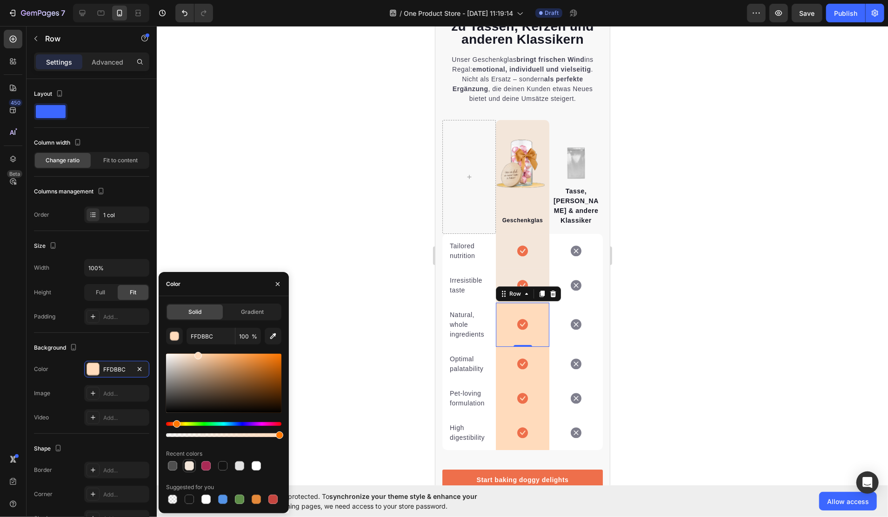
click at [184, 465] on div at bounding box center [189, 466] width 11 height 11
type input "F3E6DA"
click at [503, 351] on div "Icon Row" at bounding box center [523, 364] width 54 height 34
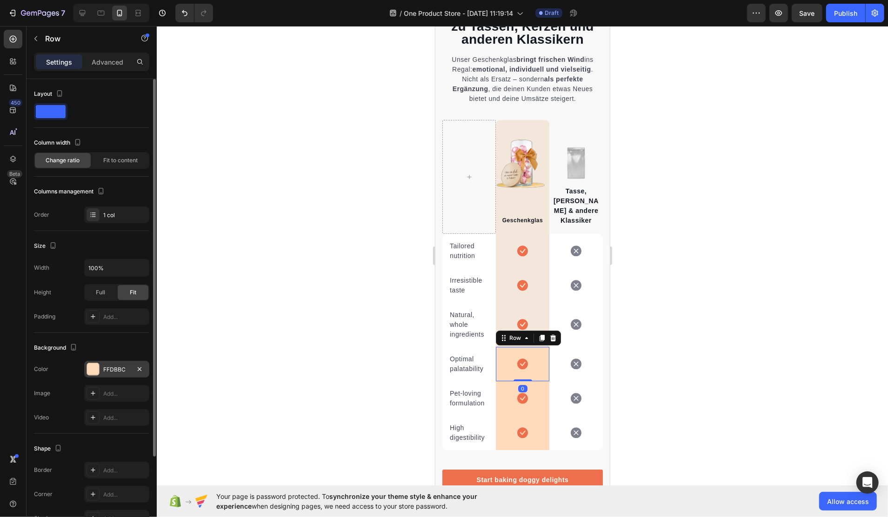
click at [94, 363] on div at bounding box center [93, 369] width 12 height 12
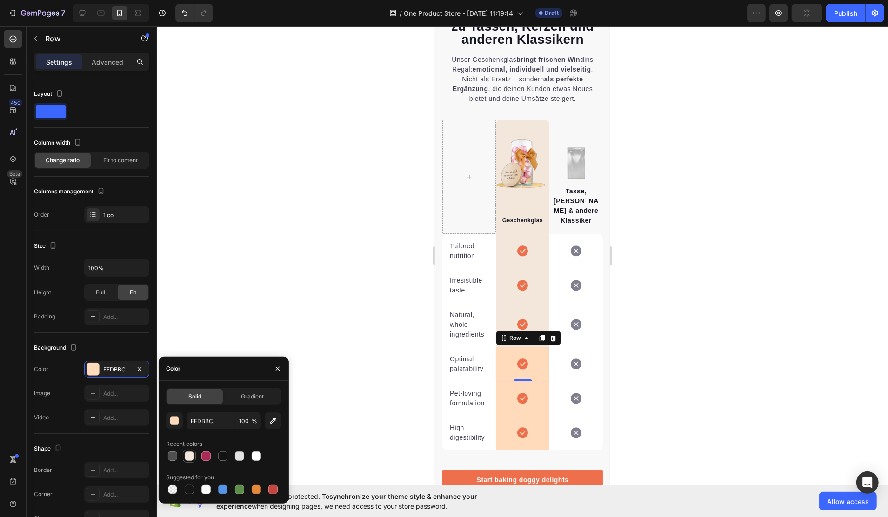
click at [190, 459] on div at bounding box center [189, 456] width 9 height 9
type input "F3E6DA"
click at [500, 386] on div "Icon Row" at bounding box center [523, 398] width 54 height 34
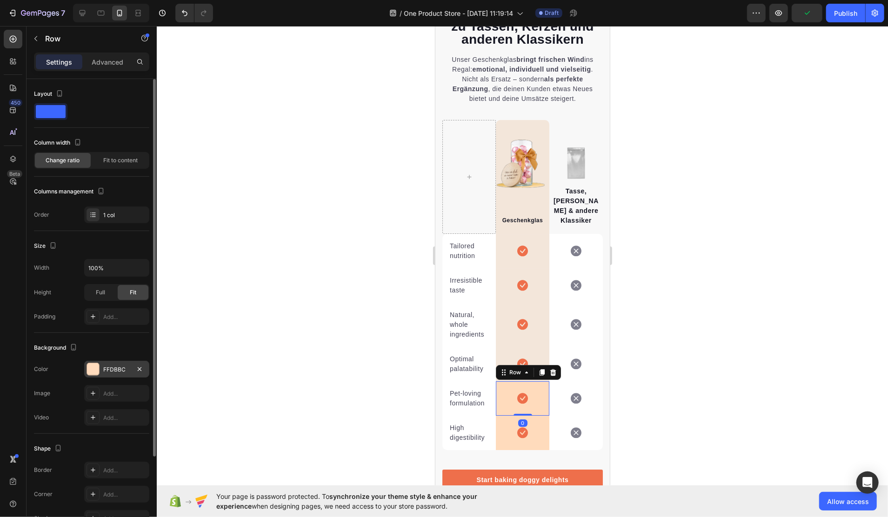
click at [92, 371] on div at bounding box center [93, 369] width 12 height 12
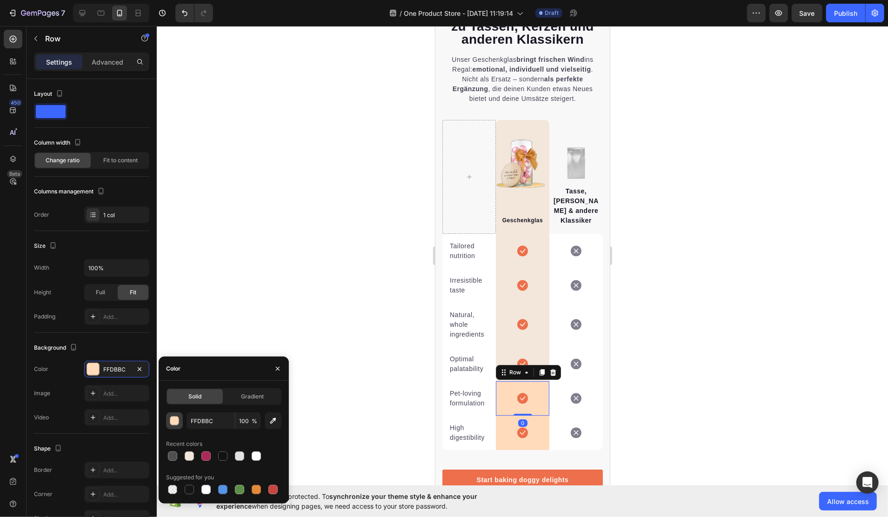
click at [175, 420] on div "button" at bounding box center [174, 421] width 9 height 9
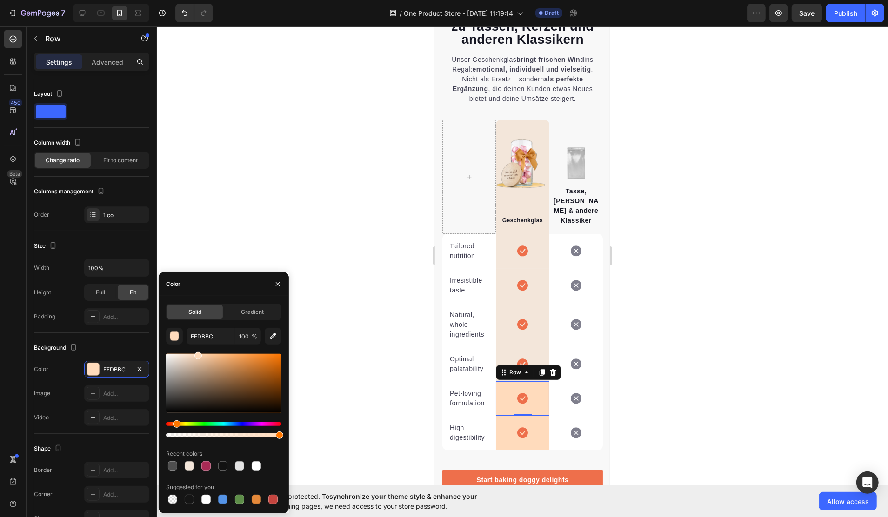
drag, startPoint x: 191, startPoint y: 467, endPoint x: 330, endPoint y: 442, distance: 141.3
click at [190, 467] on div at bounding box center [189, 466] width 9 height 9
type input "F3E6DA"
click at [507, 423] on div "Icon Row" at bounding box center [523, 433] width 54 height 34
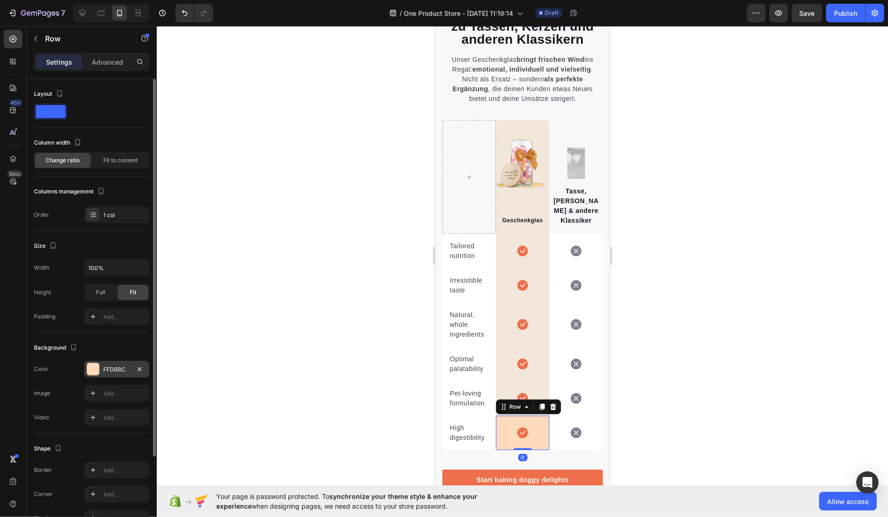
click at [97, 371] on div at bounding box center [93, 369] width 12 height 12
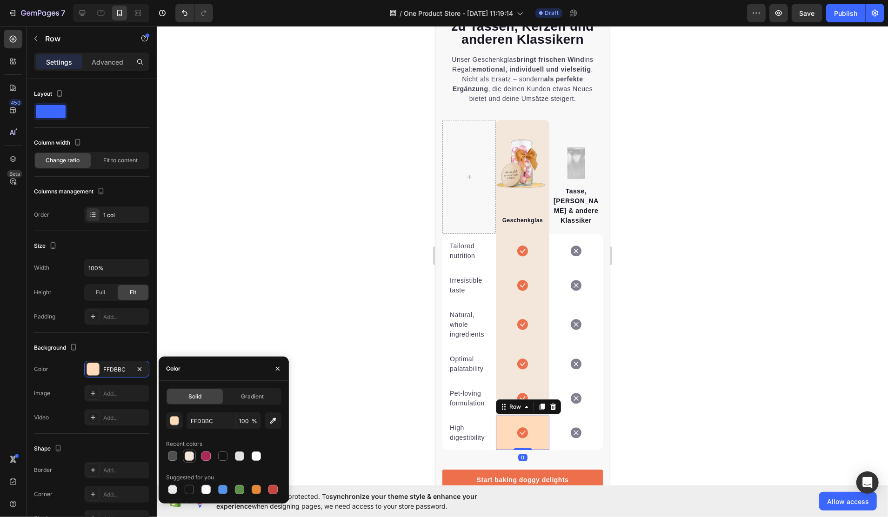
click at [186, 452] on div at bounding box center [189, 456] width 9 height 9
type input "F3E6DA"
click at [725, 348] on div at bounding box center [523, 271] width 732 height 491
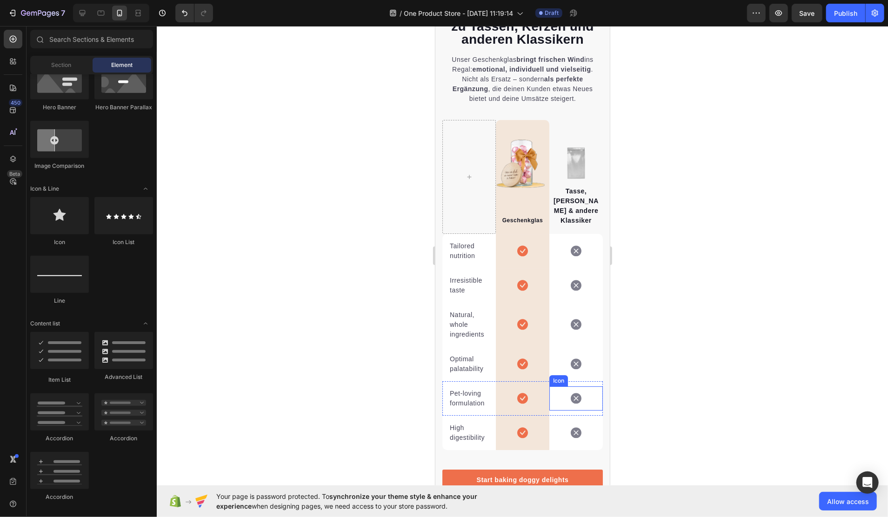
click at [628, 329] on div at bounding box center [523, 271] width 732 height 491
click at [562, 128] on div "Image Tasse, Kerze & andere Klassiker Text block" at bounding box center [576, 177] width 54 height 114
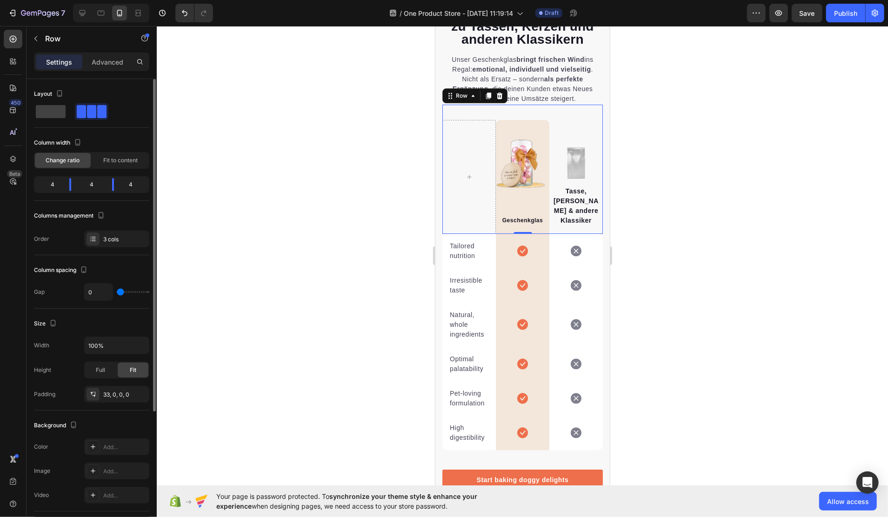
click at [87, 111] on span at bounding box center [91, 111] width 9 height 13
click at [110, 67] on p "Advanced" at bounding box center [108, 62] width 32 height 10
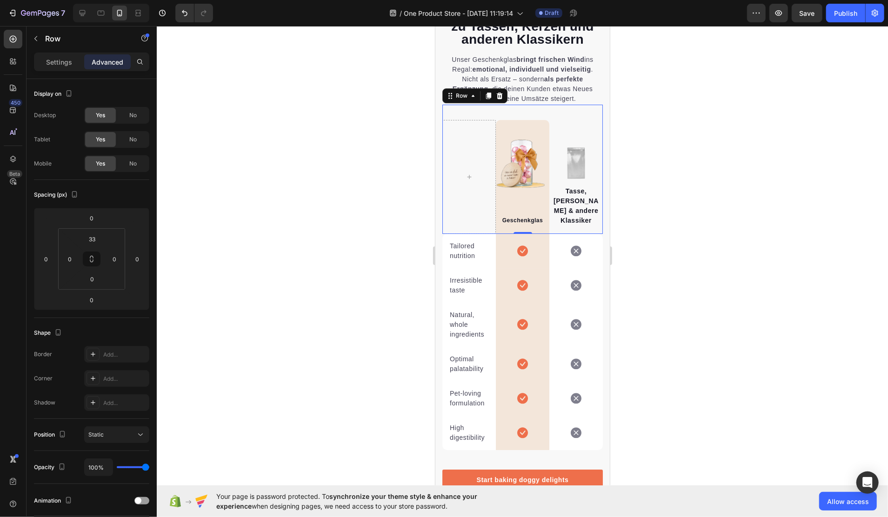
click at [63, 63] on p "Settings" at bounding box center [59, 62] width 26 height 10
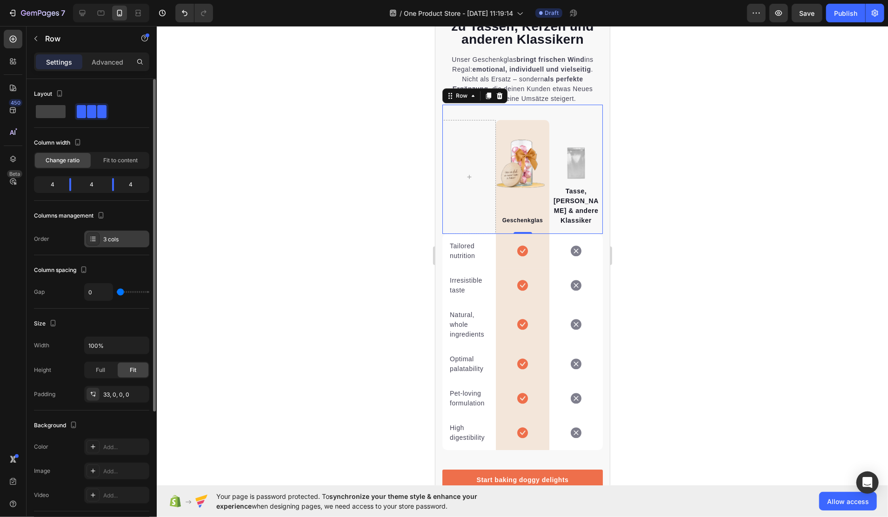
click at [119, 239] on div "3 cols" at bounding box center [125, 239] width 44 height 8
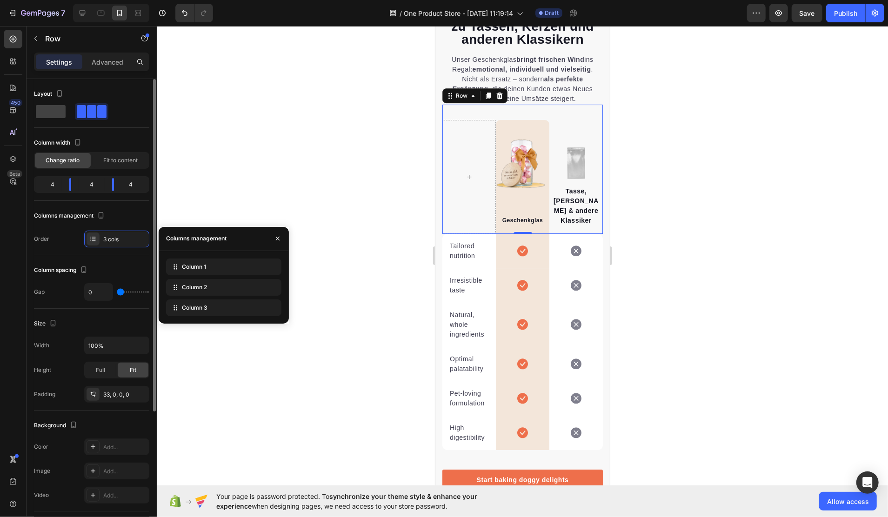
click at [50, 242] on div "Order 3 cols" at bounding box center [91, 239] width 115 height 17
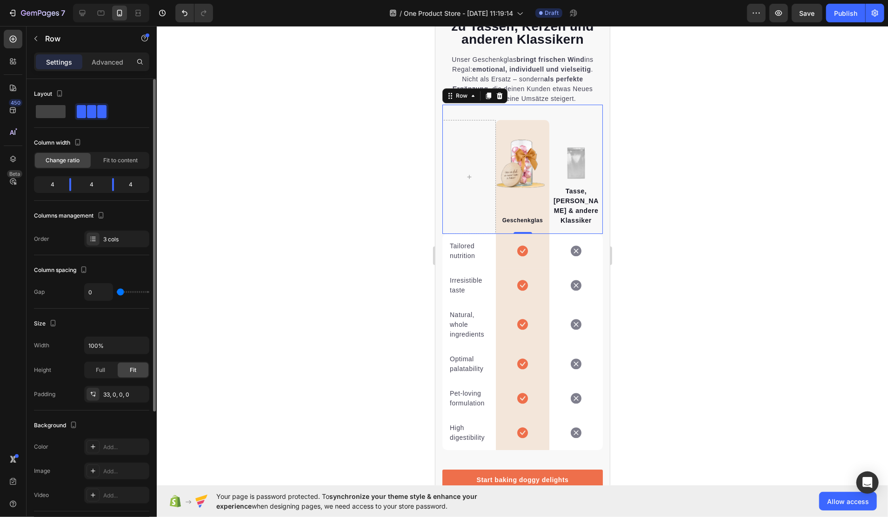
click at [34, 238] on div "Order" at bounding box center [41, 239] width 15 height 8
click at [120, 237] on div "3 cols" at bounding box center [125, 239] width 44 height 8
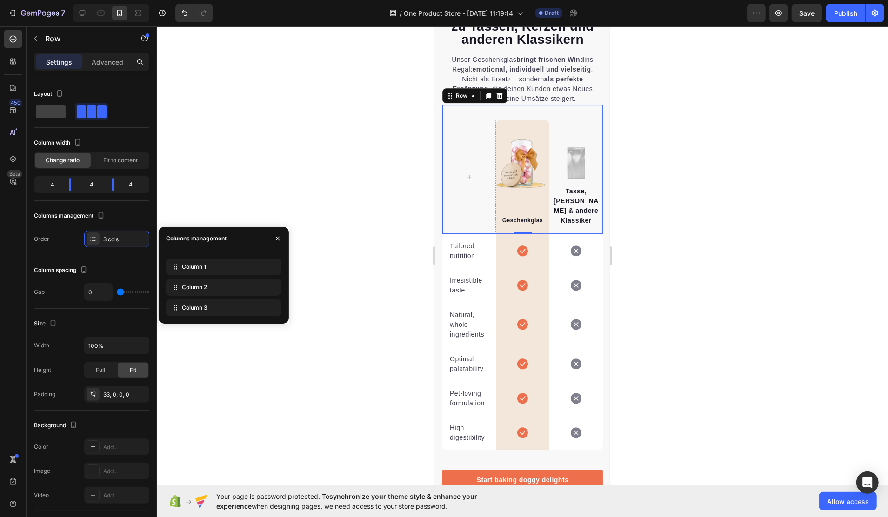
click at [228, 236] on div "Columns management" at bounding box center [195, 239] width 72 height 24
click at [448, 93] on icon at bounding box center [448, 92] width 1 height 1
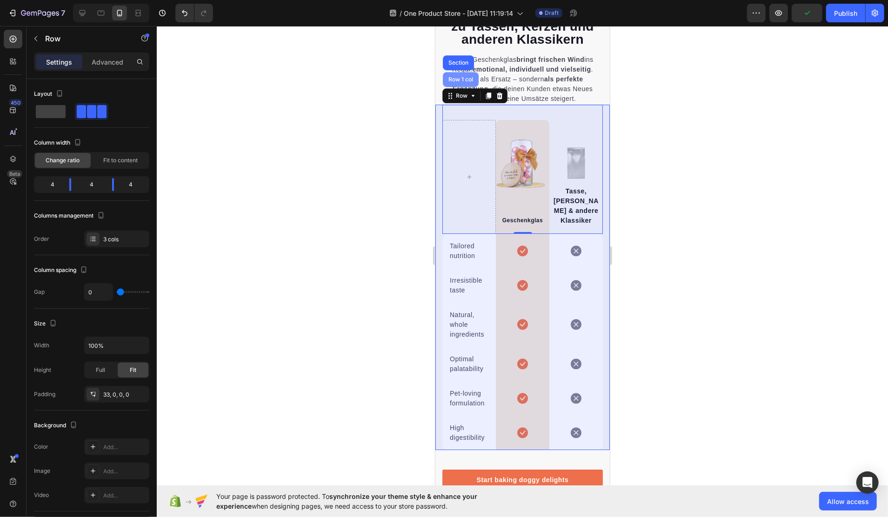
click at [448, 82] on div "Row 1 col" at bounding box center [461, 79] width 36 height 15
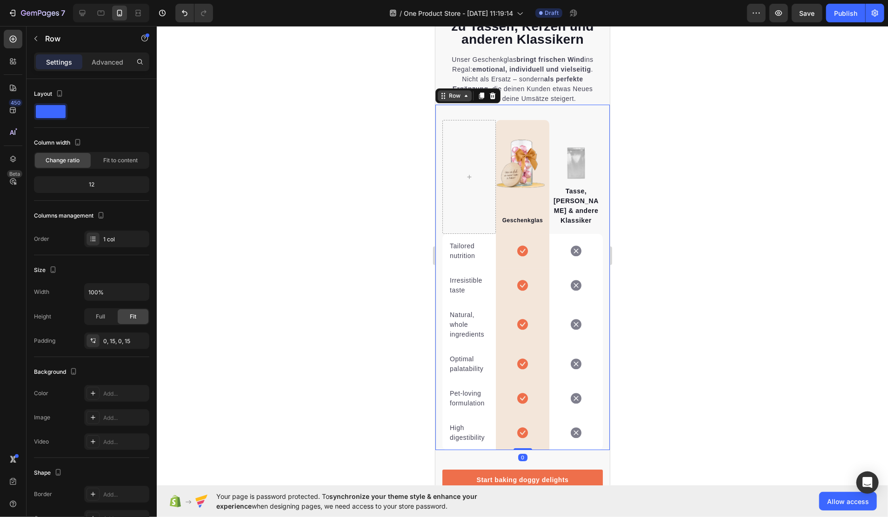
click at [447, 96] on div "Row" at bounding box center [454, 95] width 15 height 8
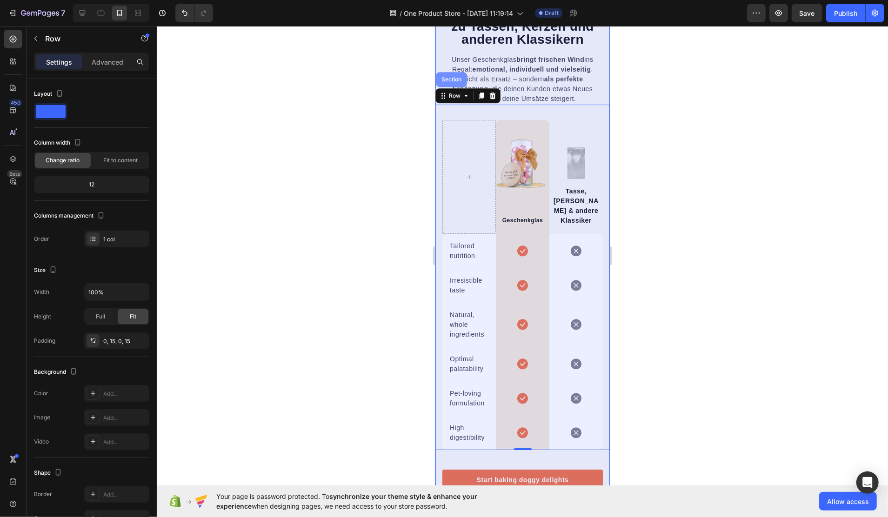
click at [448, 83] on div "Section" at bounding box center [451, 79] width 31 height 15
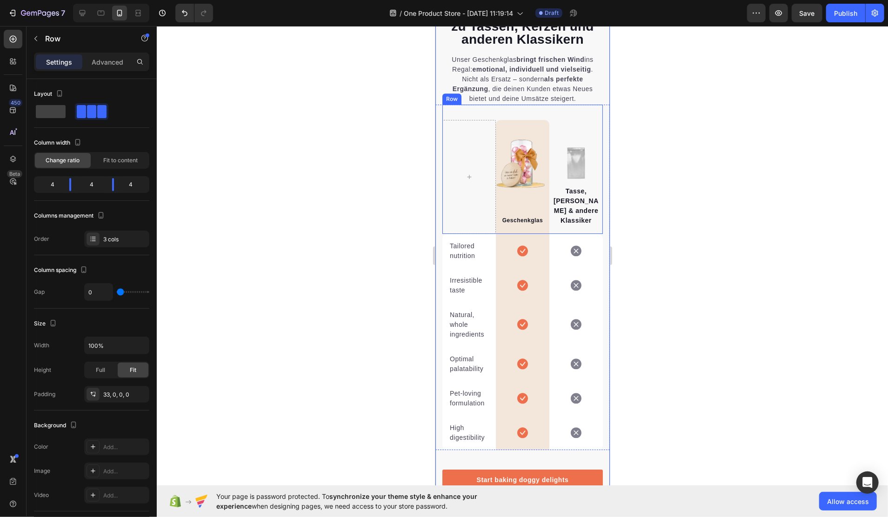
click at [450, 115] on div "Image Geschenkglas Text block Row Image Tasse, Kerze & andere Klassiker Text bl…" at bounding box center [522, 168] width 161 height 129
click at [454, 97] on div "Row" at bounding box center [461, 95] width 15 height 8
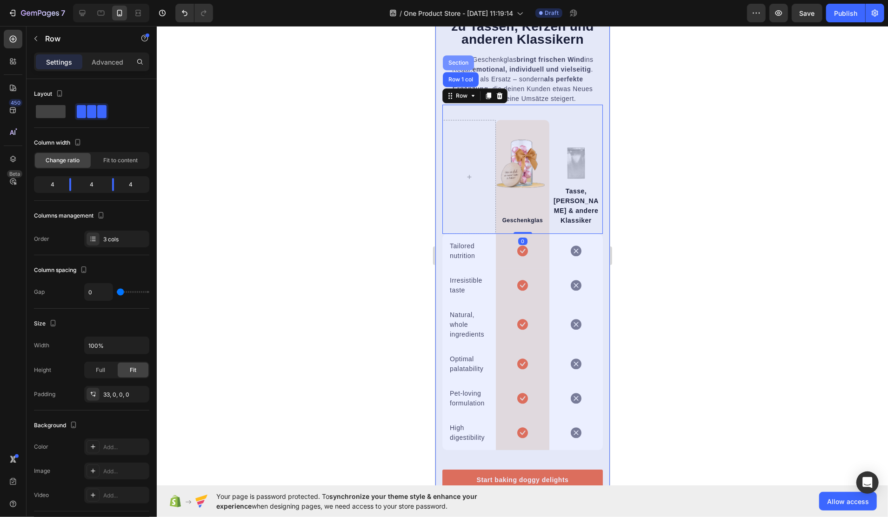
click at [457, 58] on div "Section" at bounding box center [458, 62] width 31 height 15
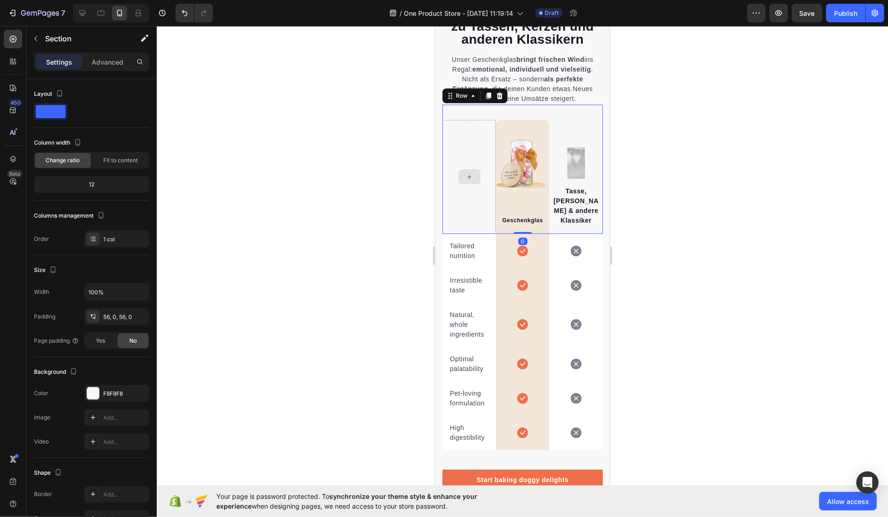
click at [465, 146] on div at bounding box center [469, 177] width 54 height 114
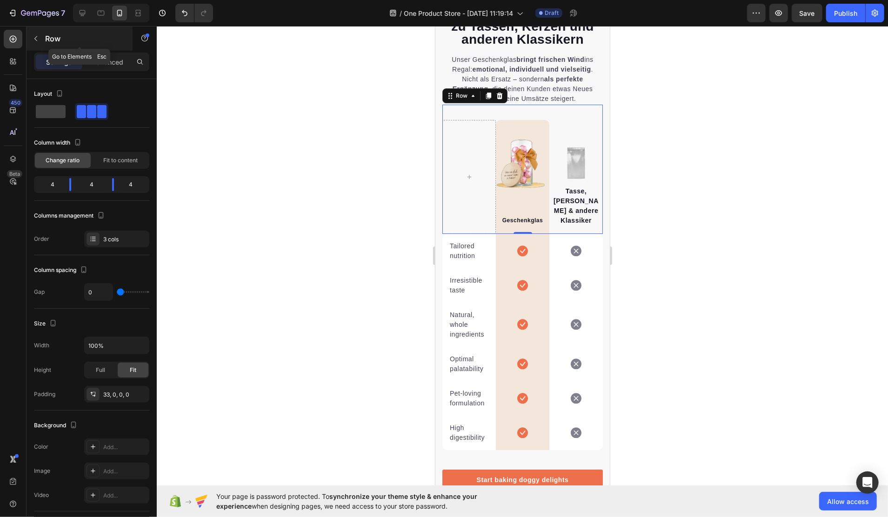
click at [30, 41] on button "button" at bounding box center [35, 38] width 15 height 15
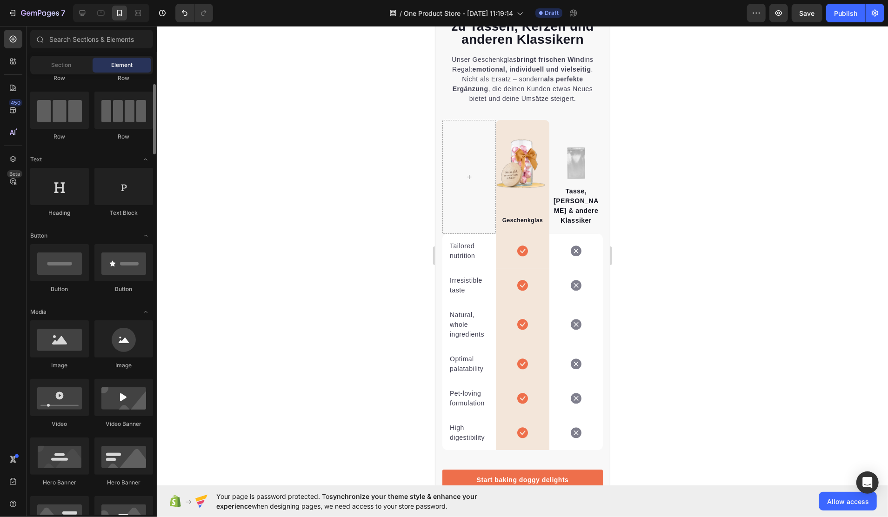
scroll to position [0, 0]
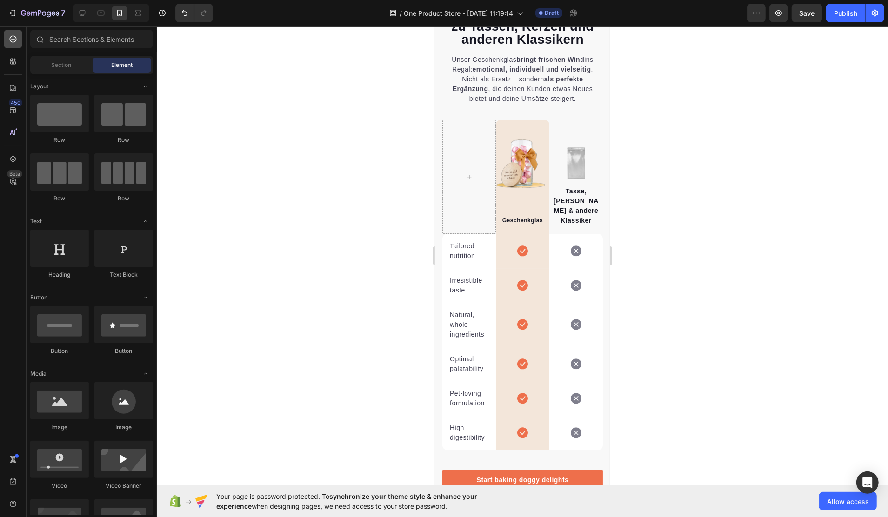
click at [12, 40] on icon at bounding box center [12, 38] width 9 height 9
click at [66, 65] on span "Section" at bounding box center [62, 65] width 20 height 8
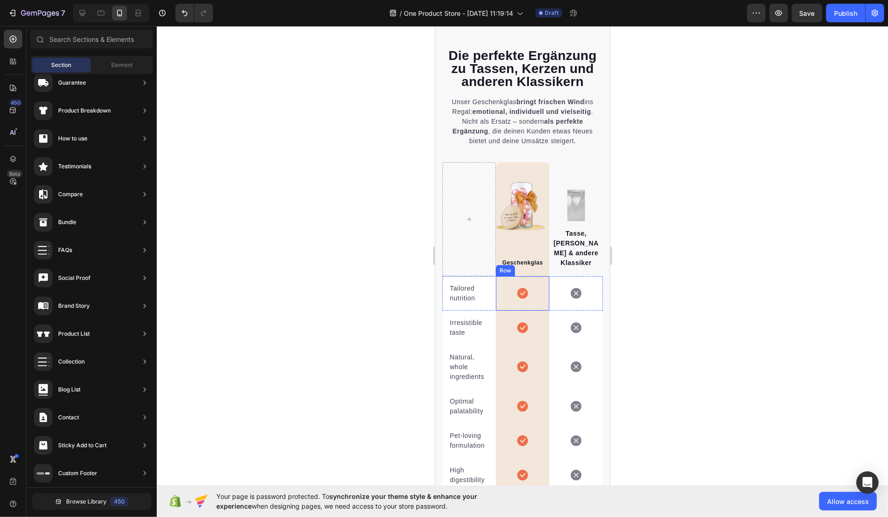
scroll to position [2184, 0]
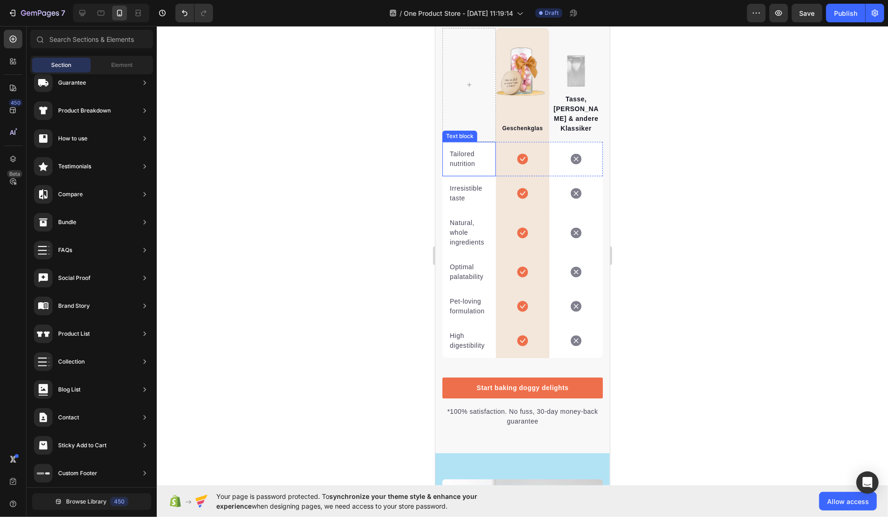
click at [460, 156] on p "Tailored nutrition" at bounding box center [469, 159] width 39 height 20
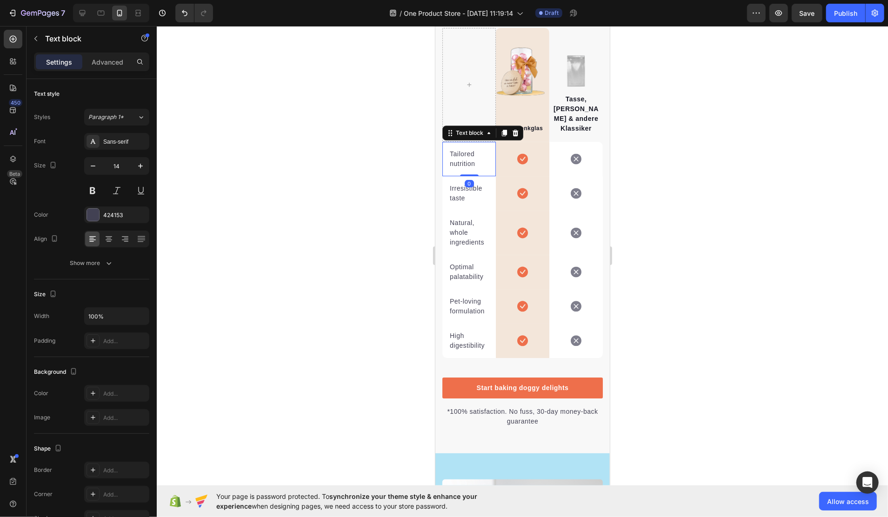
click at [460, 156] on p "Tailored nutrition" at bounding box center [469, 159] width 39 height 20
click at [517, 157] on icon at bounding box center [522, 159] width 11 height 11
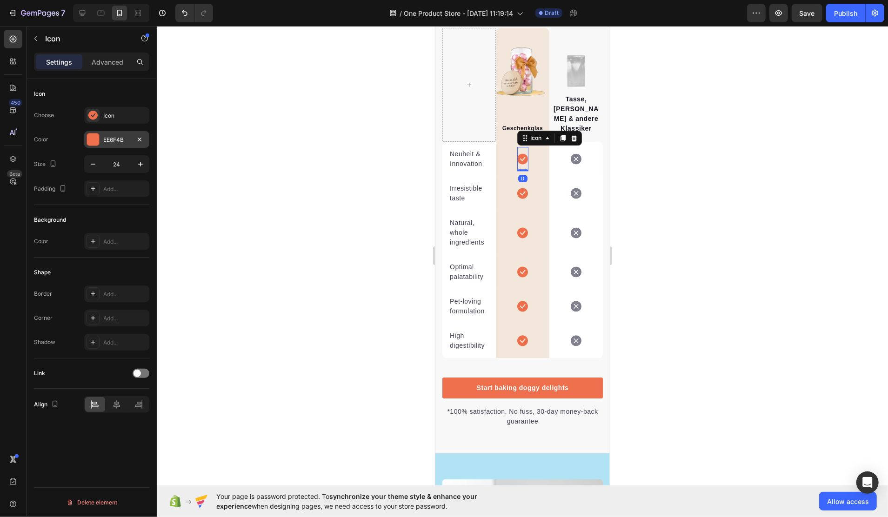
click at [94, 136] on div at bounding box center [93, 140] width 12 height 12
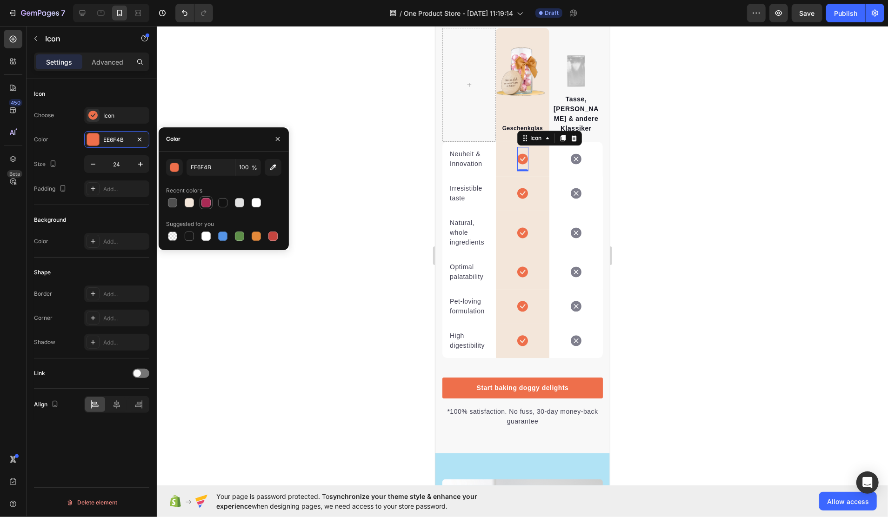
click at [205, 201] on div at bounding box center [205, 202] width 9 height 9
type input "A92A55"
click at [517, 188] on icon at bounding box center [522, 193] width 11 height 11
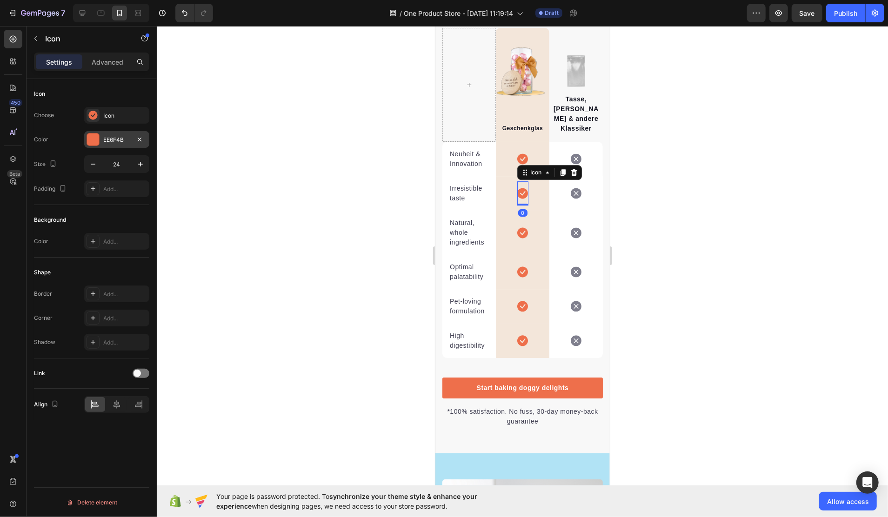
click at [98, 144] on div at bounding box center [93, 140] width 12 height 12
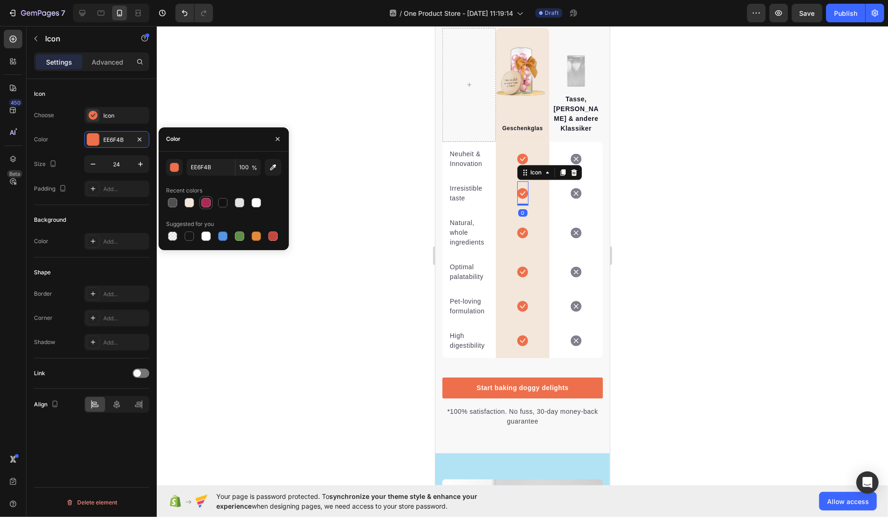
click at [203, 201] on div at bounding box center [205, 202] width 9 height 9
type input "A92A55"
click at [83, 114] on div "Choose Icon" at bounding box center [91, 115] width 115 height 17
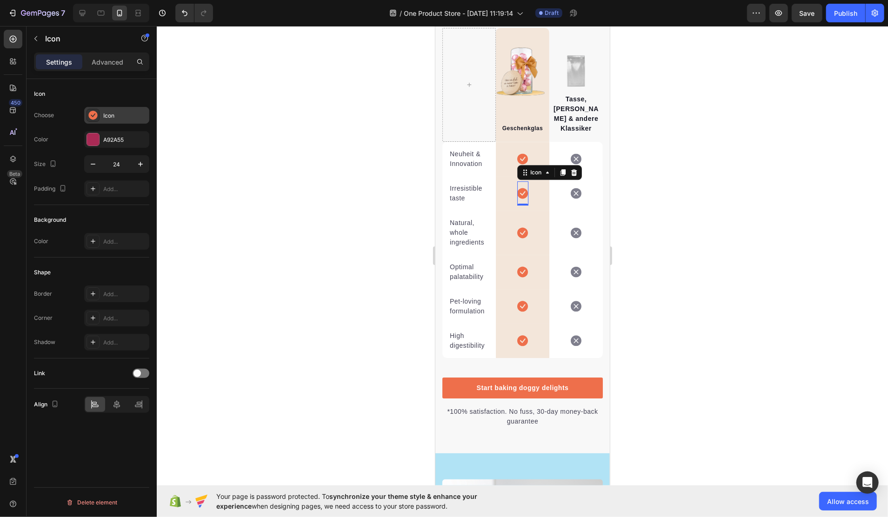
click at [93, 114] on icon at bounding box center [92, 115] width 9 height 9
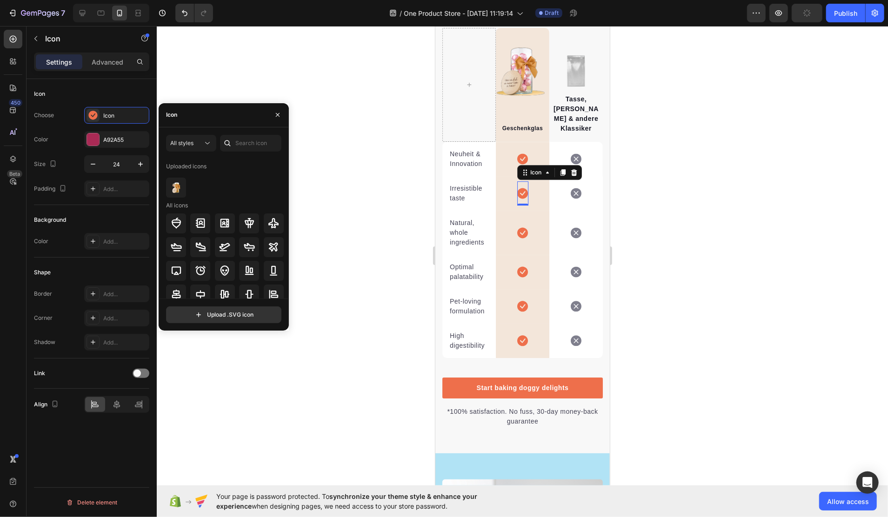
click at [371, 183] on div at bounding box center [523, 271] width 732 height 491
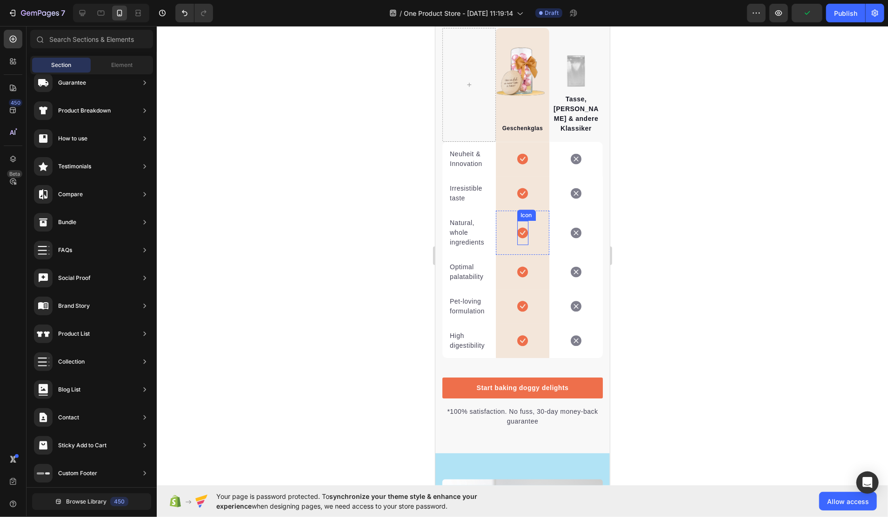
click at [518, 228] on icon at bounding box center [522, 232] width 11 height 11
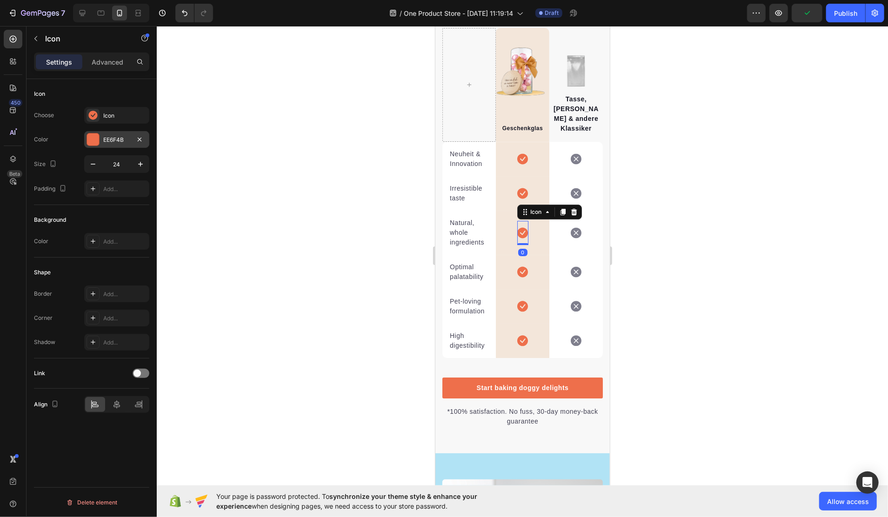
click at [103, 138] on div "EE6F4B" at bounding box center [116, 140] width 27 height 8
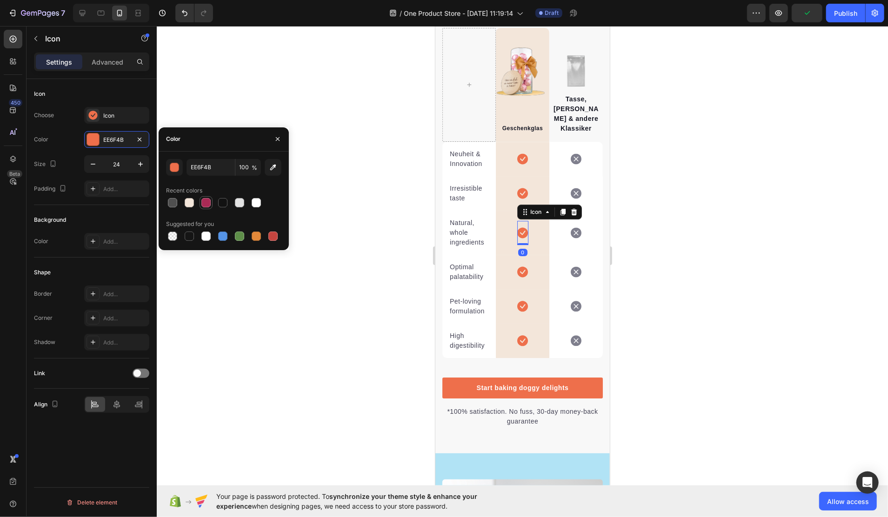
click at [207, 201] on div at bounding box center [205, 202] width 9 height 9
type input "A92A55"
click at [296, 276] on div at bounding box center [523, 271] width 732 height 491
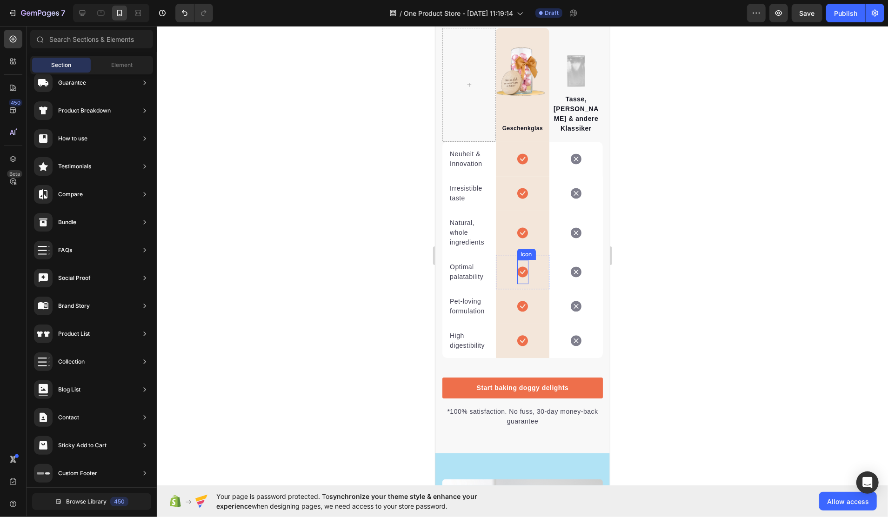
click at [524, 266] on div "Icon Row" at bounding box center [523, 272] width 54 height 34
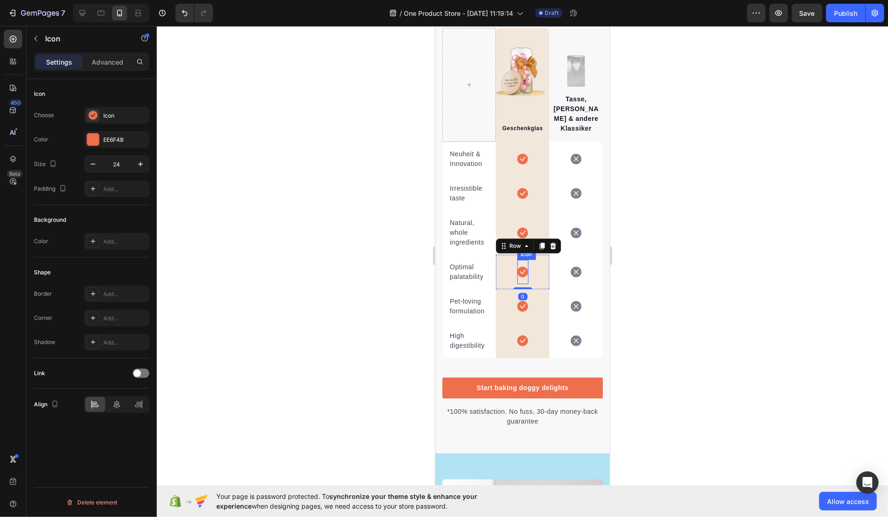
click at [517, 270] on icon at bounding box center [522, 271] width 11 height 11
click at [86, 138] on div "EE6F4B" at bounding box center [116, 139] width 65 height 17
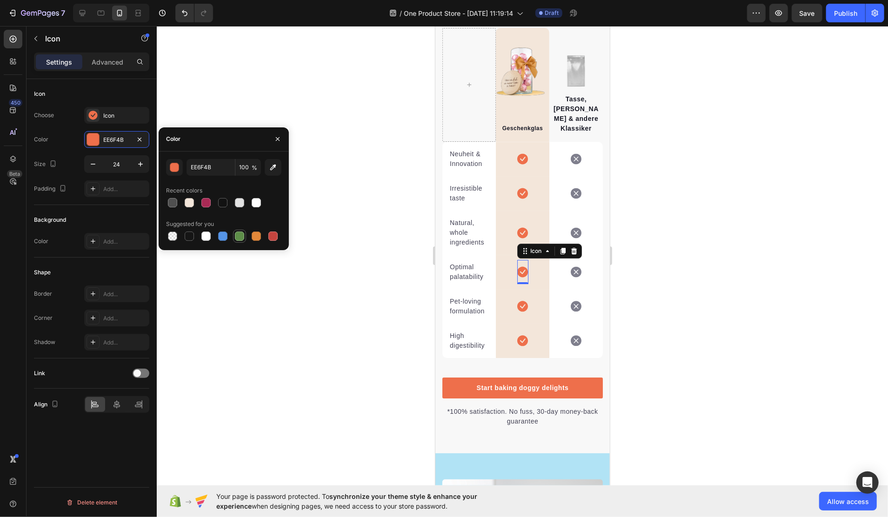
click at [236, 237] on div at bounding box center [239, 236] width 9 height 9
click at [204, 203] on div at bounding box center [205, 202] width 9 height 9
type input "A92A55"
click at [319, 188] on div at bounding box center [523, 271] width 732 height 491
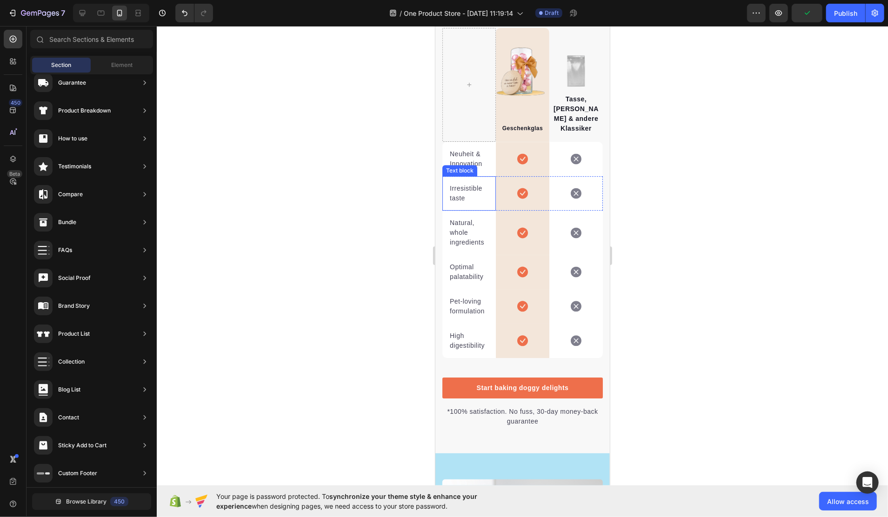
click at [459, 189] on p "Irresistible taste" at bounding box center [469, 193] width 39 height 20
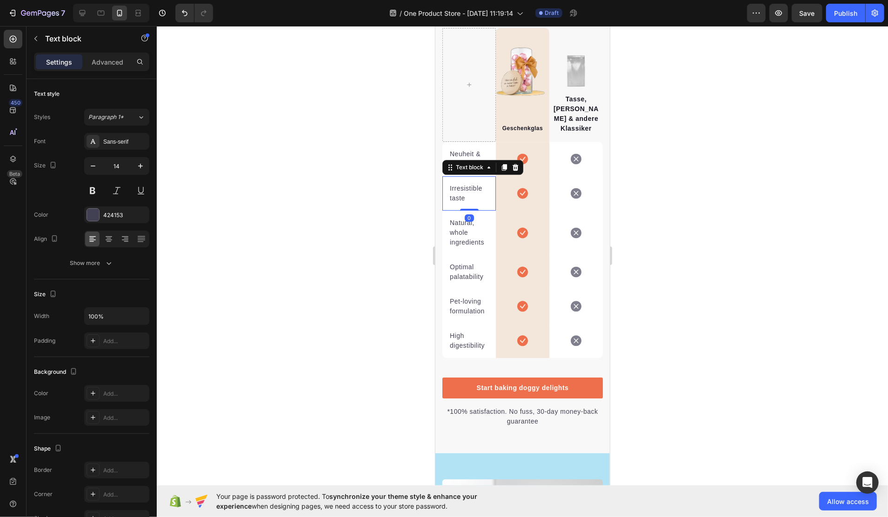
click at [459, 189] on p "Irresistible taste" at bounding box center [469, 193] width 39 height 20
click at [459, 236] on p "Natural, whole ingredients" at bounding box center [469, 232] width 39 height 29
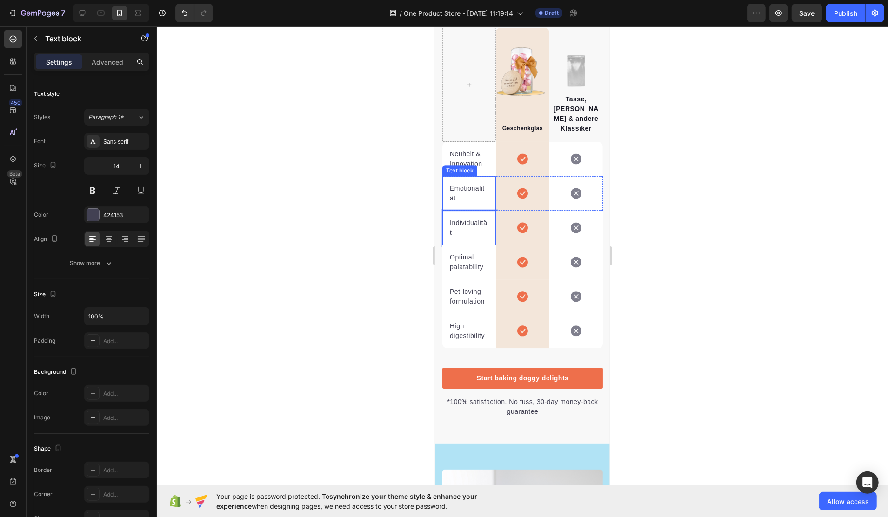
click at [457, 189] on p "Emotionalität" at bounding box center [469, 193] width 39 height 20
click at [469, 256] on p "Optimal palatability" at bounding box center [469, 262] width 39 height 20
click at [451, 258] on p "Optimal palatability" at bounding box center [469, 262] width 39 height 20
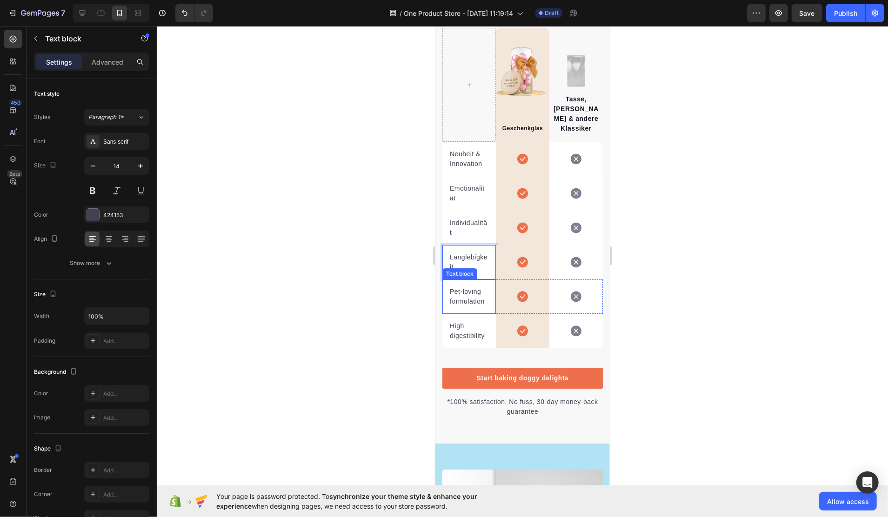
click at [457, 298] on p "Pet-loving formulation" at bounding box center [469, 297] width 39 height 20
click at [460, 332] on p "High digestibility" at bounding box center [469, 331] width 39 height 20
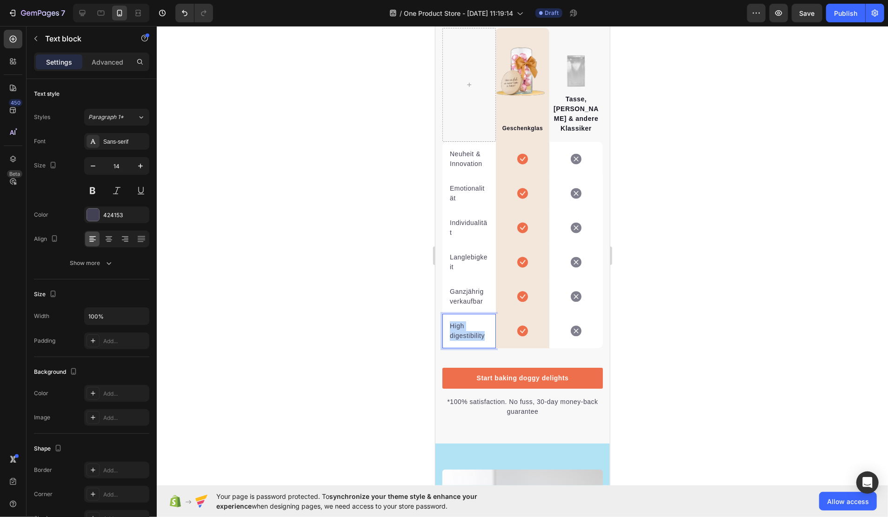
click at [460, 332] on p "High digestibility" at bounding box center [469, 331] width 39 height 20
click at [706, 302] on div at bounding box center [523, 271] width 732 height 491
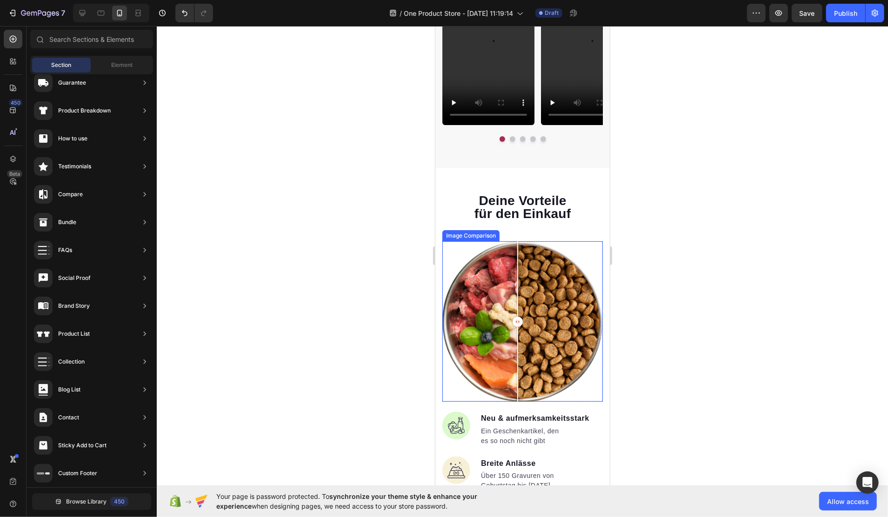
scroll to position [689, 0]
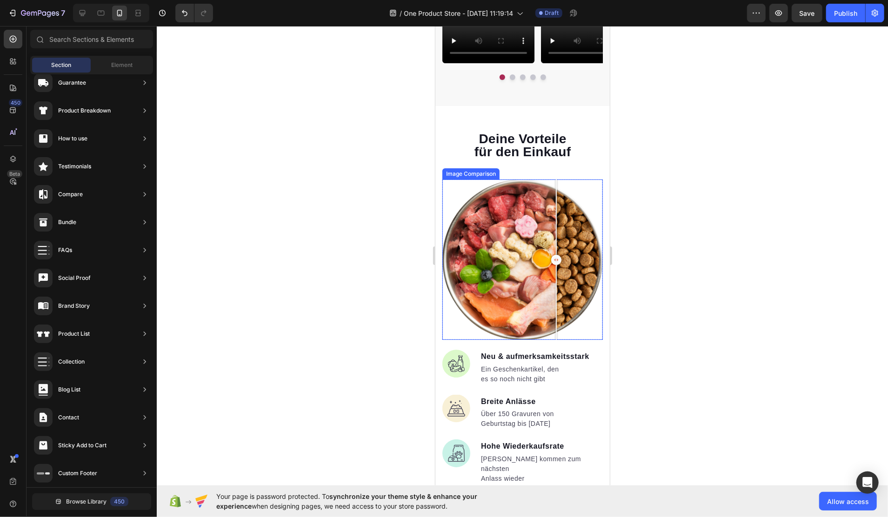
click at [556, 242] on div at bounding box center [522, 259] width 161 height 161
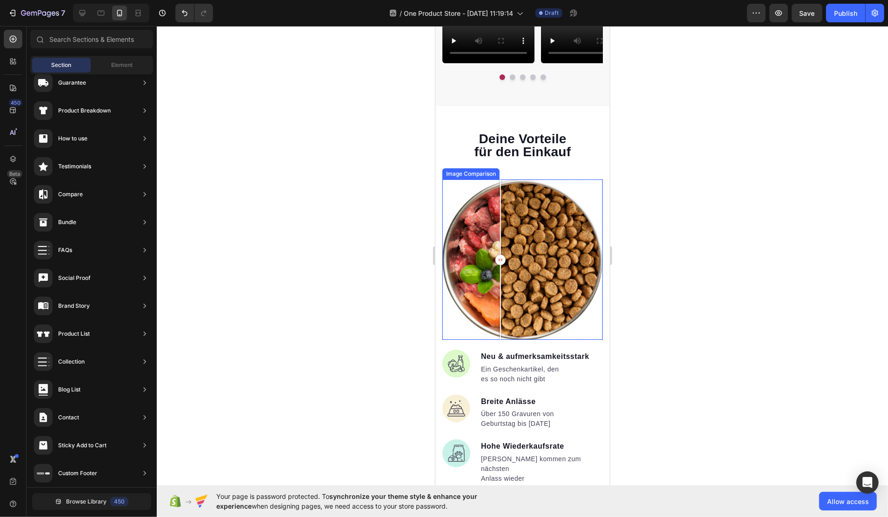
drag, startPoint x: 557, startPoint y: 260, endPoint x: 500, endPoint y: 273, distance: 57.8
click at [500, 273] on div at bounding box center [500, 259] width 19 height 161
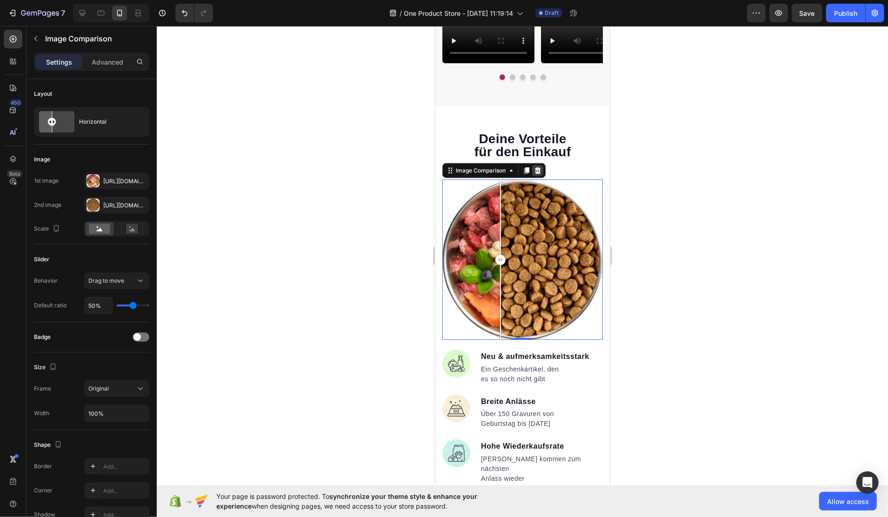
click at [536, 173] on icon at bounding box center [538, 170] width 6 height 7
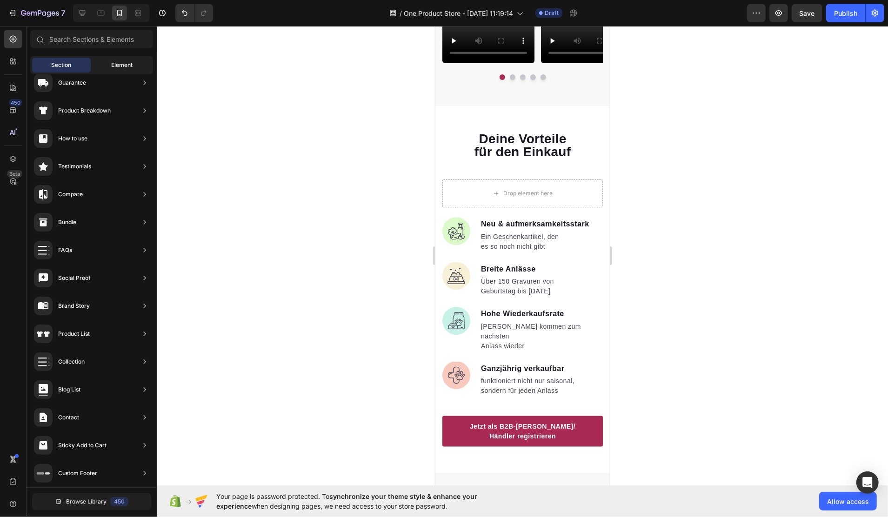
click at [111, 69] on div "Element" at bounding box center [122, 65] width 59 height 15
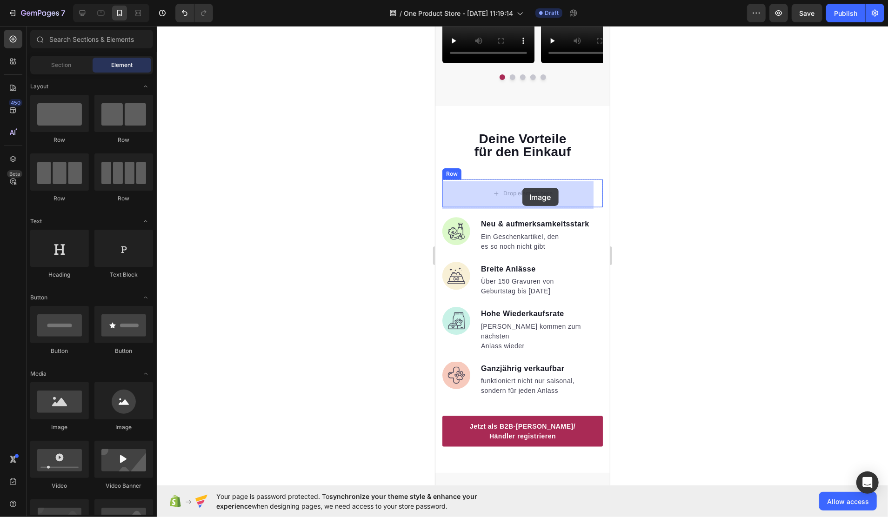
drag, startPoint x: 499, startPoint y: 442, endPoint x: 522, endPoint y: 188, distance: 255.6
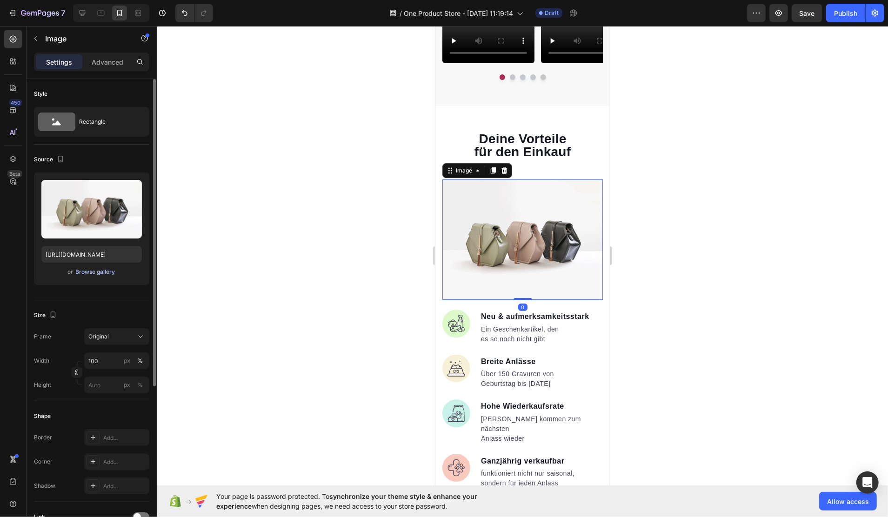
click at [84, 273] on div "Browse gallery" at bounding box center [96, 272] width 40 height 8
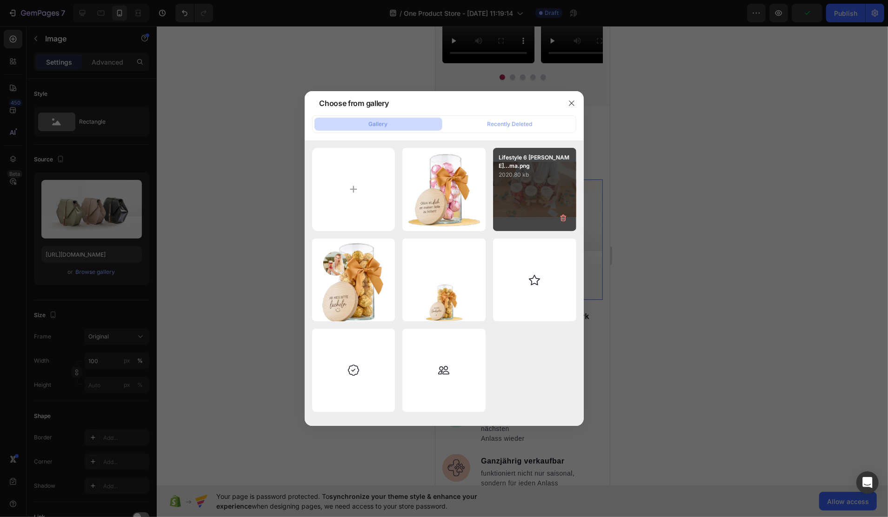
click at [513, 199] on div "Lifestyle 6 Gläser vo...ma.png 2020.80 kb" at bounding box center [534, 189] width 83 height 83
type input "[URL][DOMAIN_NAME]"
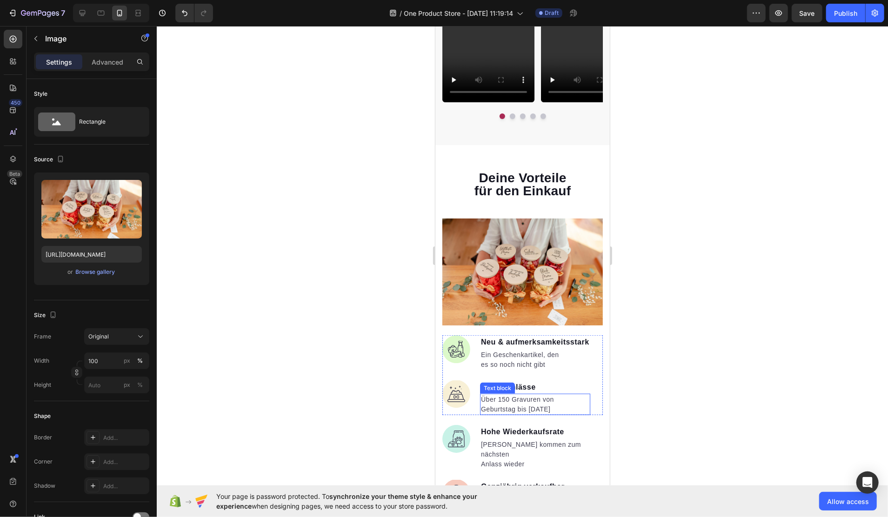
scroll to position [754, 0]
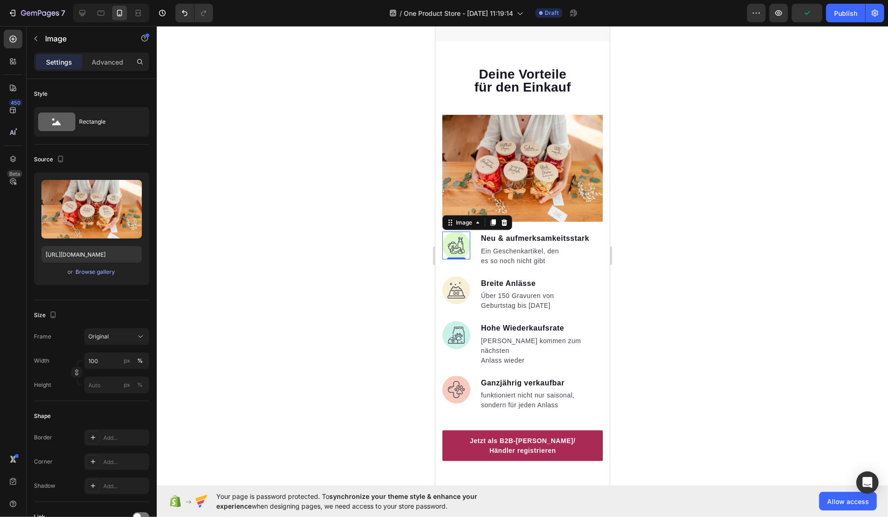
click at [455, 242] on img at bounding box center [456, 245] width 28 height 28
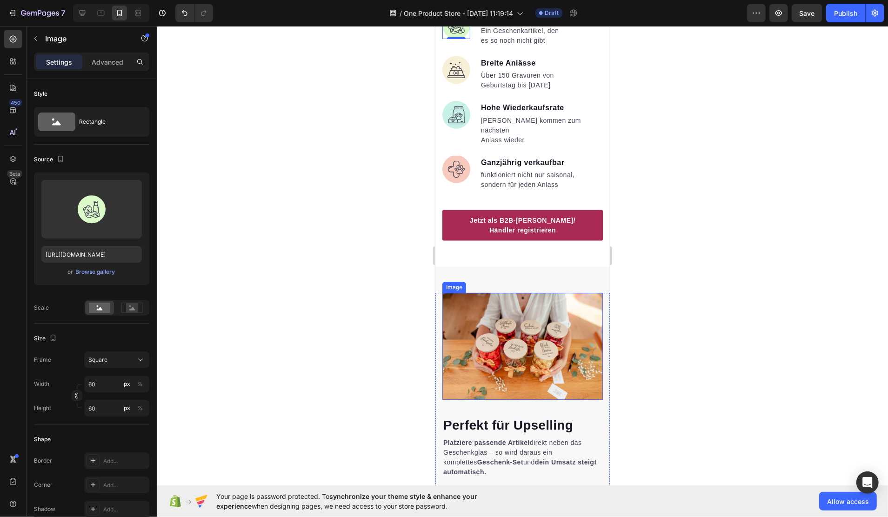
scroll to position [1002, 0]
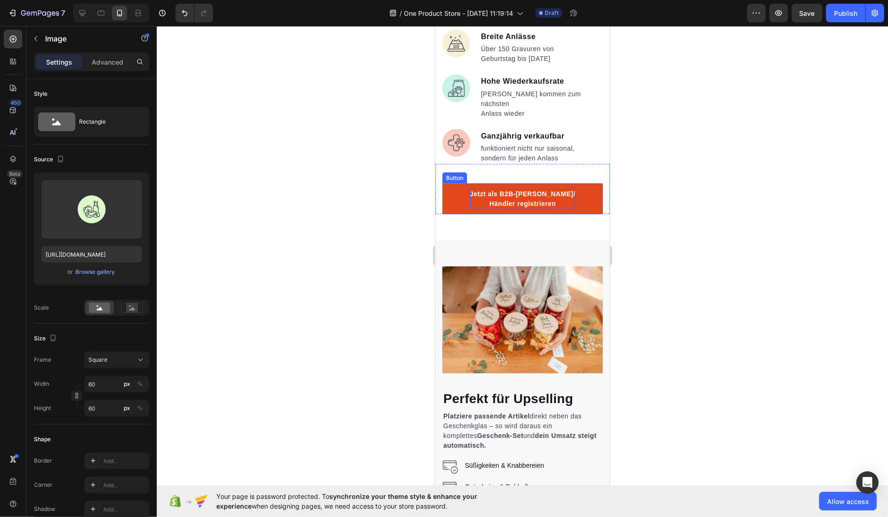
click at [515, 189] on p "Jetzt als B2B-Kunde/ Händler registrieren" at bounding box center [523, 199] width 106 height 20
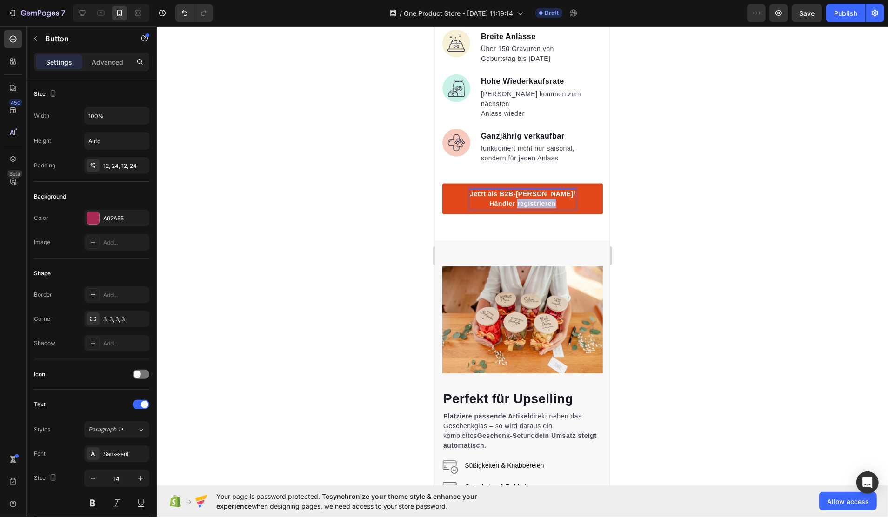
click at [515, 189] on p "Jetzt als B2B-Kunde/ Händler registrieren" at bounding box center [523, 199] width 106 height 20
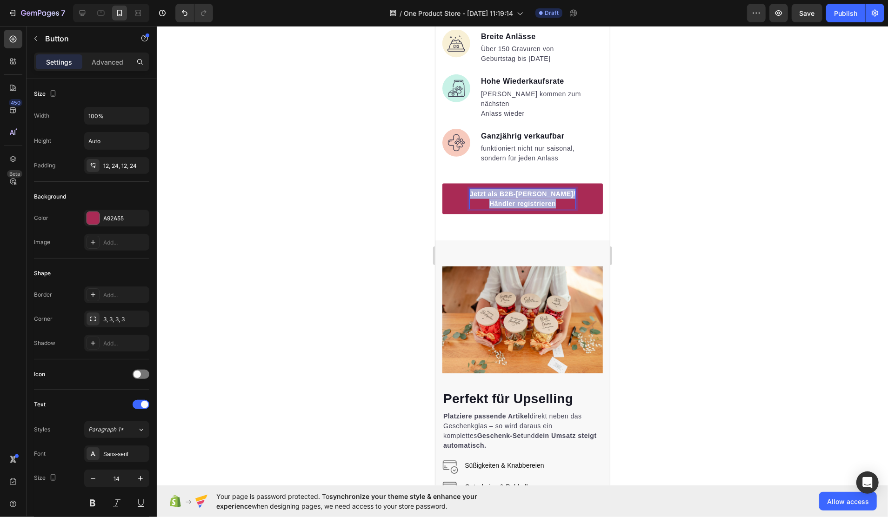
copy p "Jetzt als B2B-Kunde/ Händler registrieren"
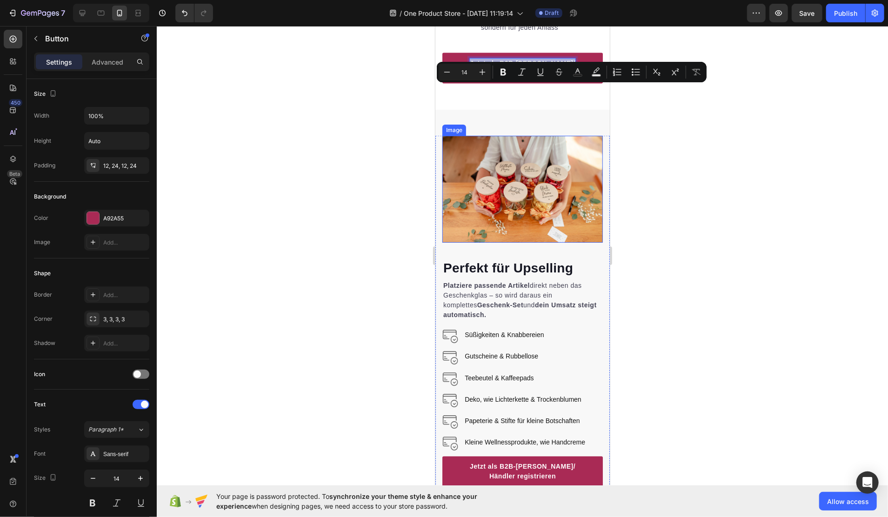
type input "16"
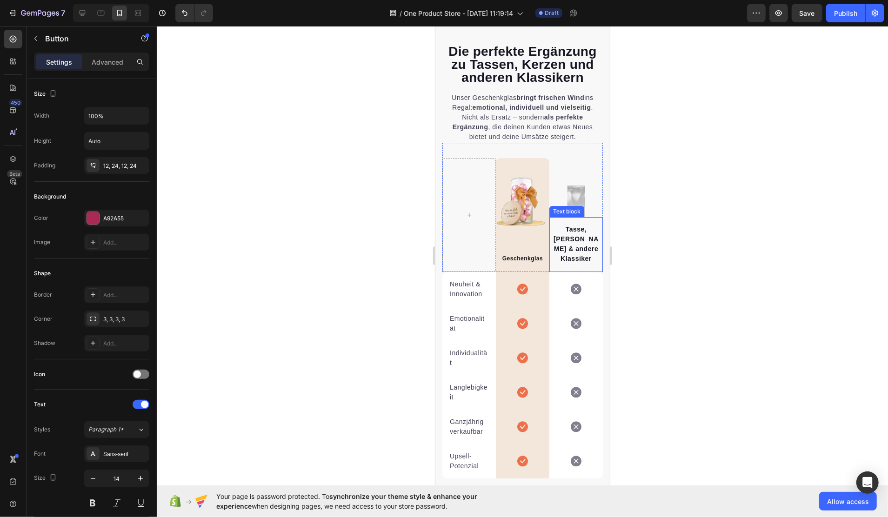
scroll to position [2491, 0]
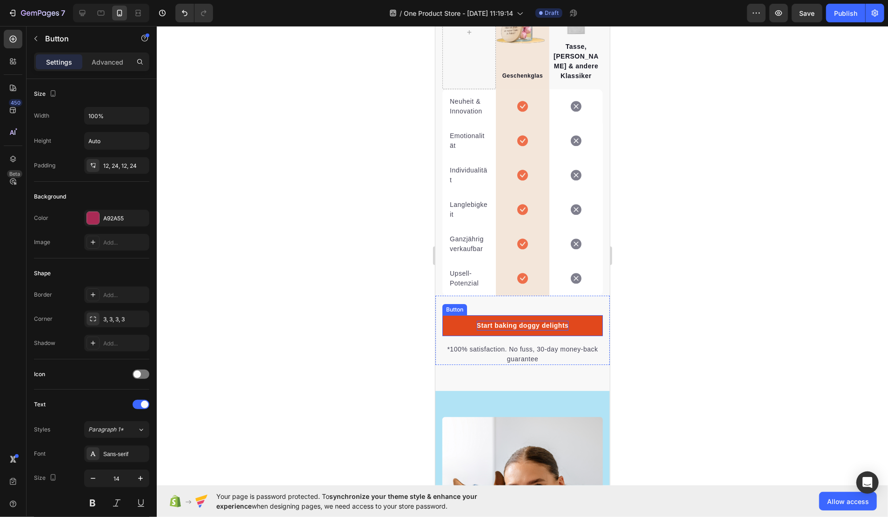
click at [518, 323] on div "Start baking doggy delights" at bounding box center [523, 326] width 92 height 10
click at [518, 323] on p "Start baking doggy delights" at bounding box center [523, 326] width 92 height 10
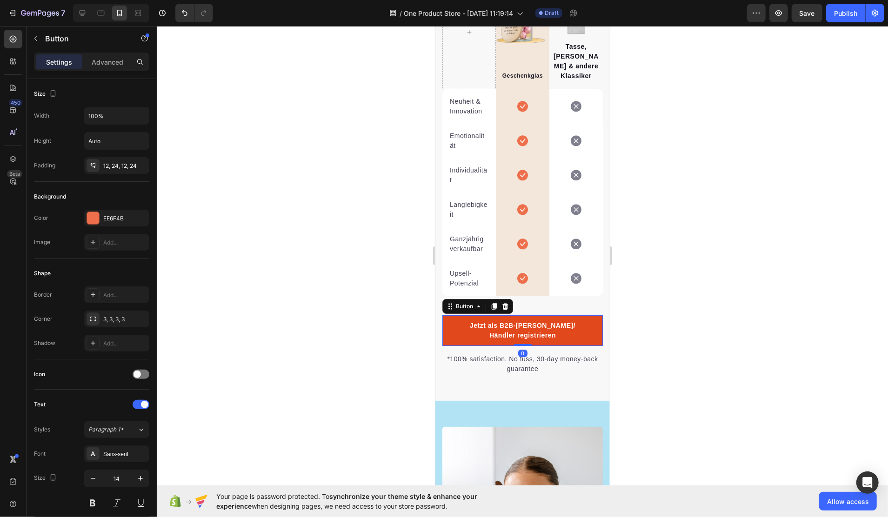
click at [458, 323] on link "Jetzt als B2B-Kunde/ Händler registrieren" at bounding box center [522, 330] width 161 height 31
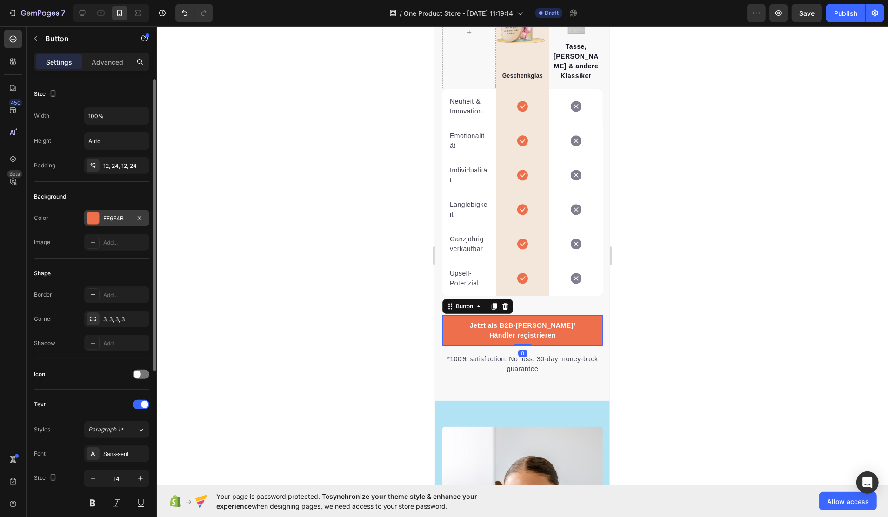
click at [98, 218] on div at bounding box center [93, 218] width 12 height 12
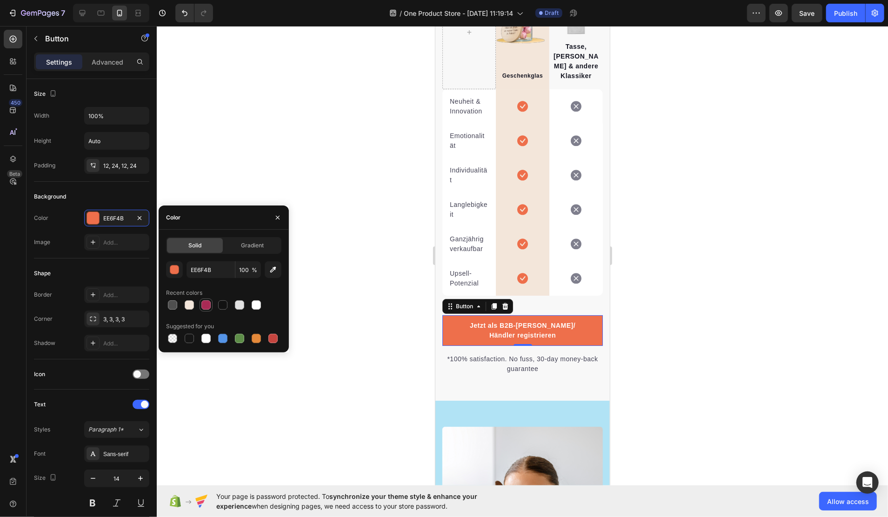
click at [202, 308] on div at bounding box center [205, 305] width 9 height 9
type input "A92A55"
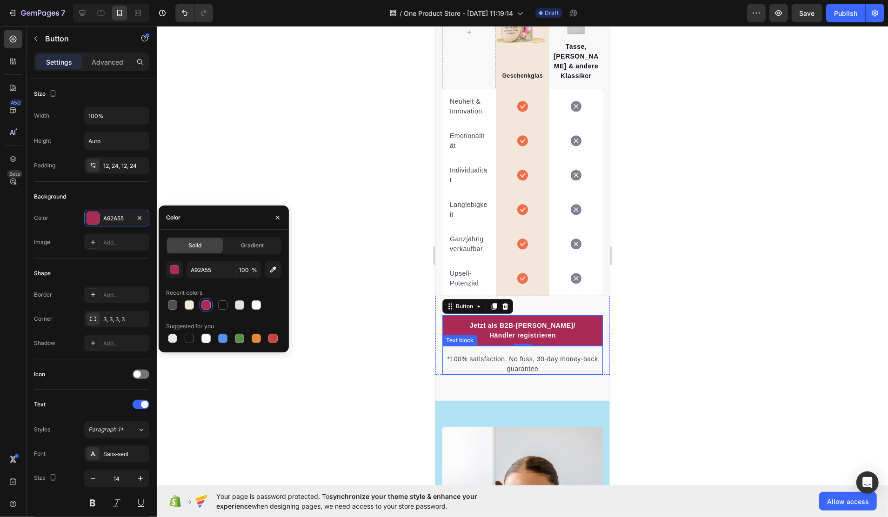
click at [497, 357] on p "*100% satisfaction. No fuss, 30-day money-back guarantee" at bounding box center [522, 364] width 159 height 20
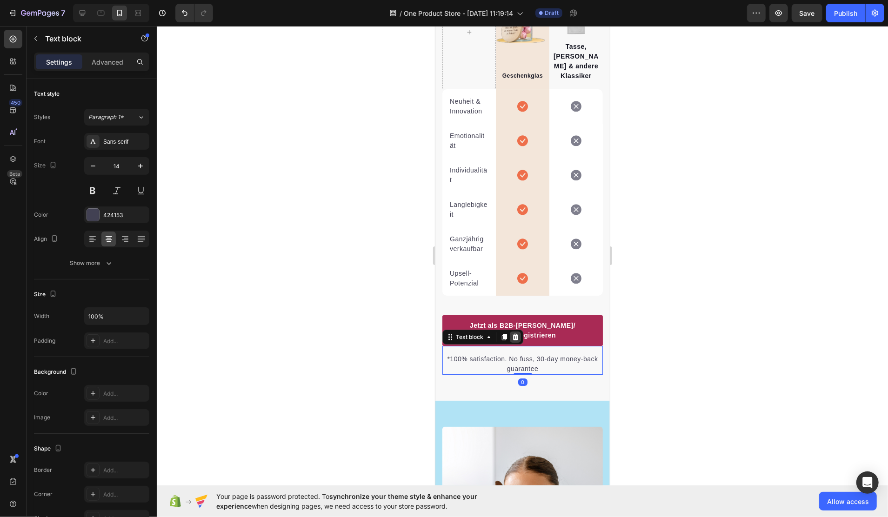
click at [515, 337] on icon at bounding box center [514, 336] width 7 height 7
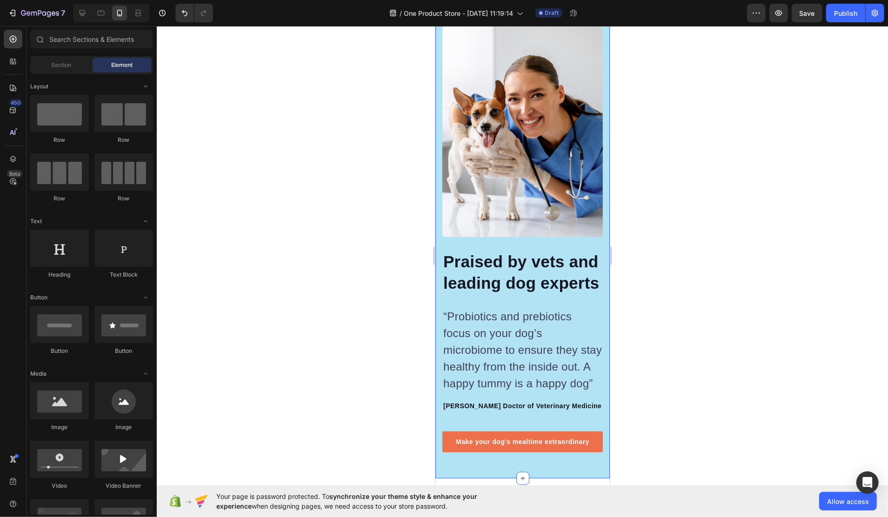
scroll to position [2739, 0]
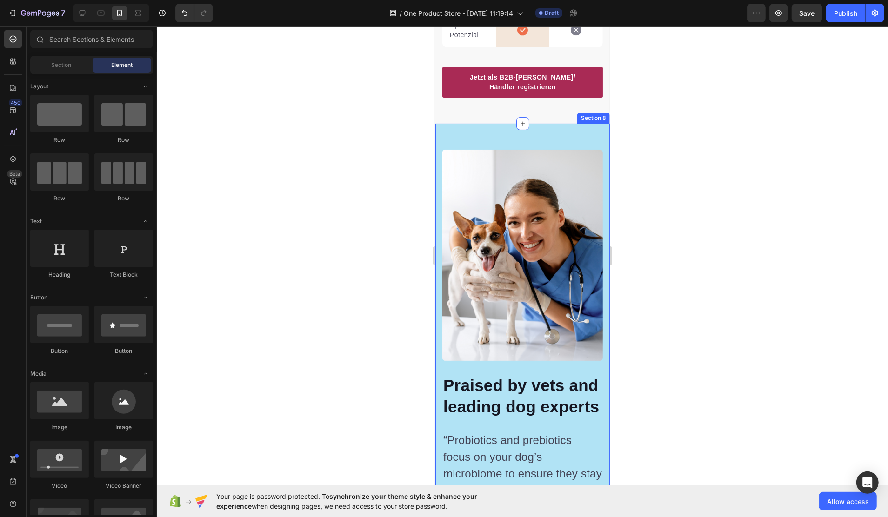
click at [484, 137] on div "Image Image Praised by vets and leading dog experts Heading “Probiotics and pre…" at bounding box center [522, 362] width 175 height 479
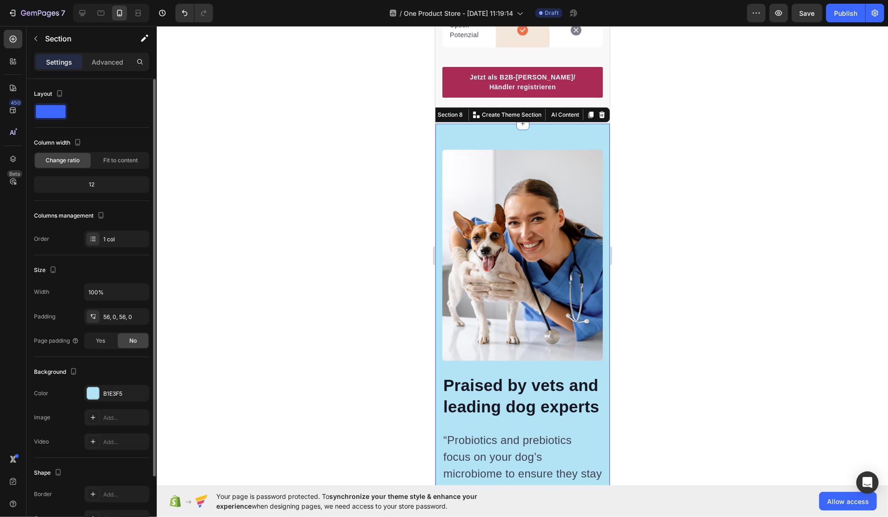
drag, startPoint x: 47, startPoint y: 112, endPoint x: 121, endPoint y: 140, distance: 79.7
click at [120, 139] on div "Layout Column width Change ratio Fit to content 12 Columns management Order 1 c…" at bounding box center [91, 167] width 115 height 161
click at [90, 394] on div at bounding box center [93, 394] width 12 height 12
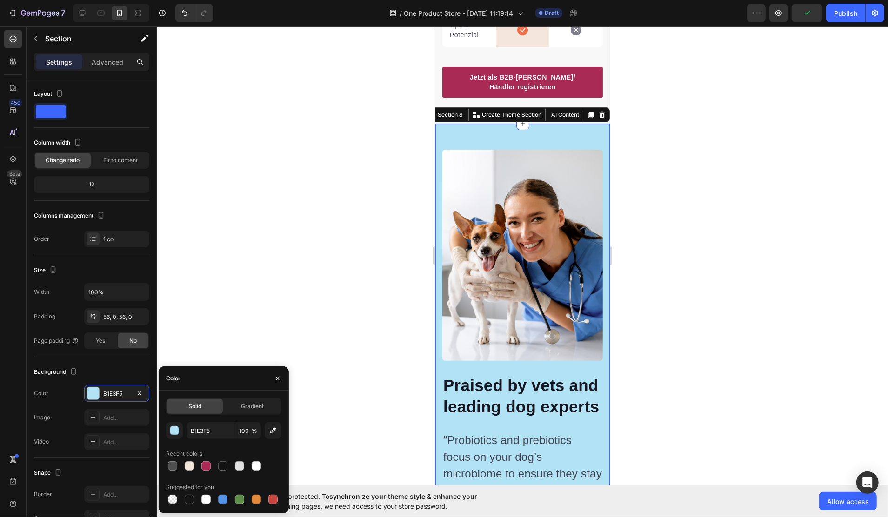
drag, startPoint x: 173, startPoint y: 464, endPoint x: 398, endPoint y: 312, distance: 272.5
click at [173, 464] on div at bounding box center [172, 466] width 9 height 9
type input "4F4F4F"
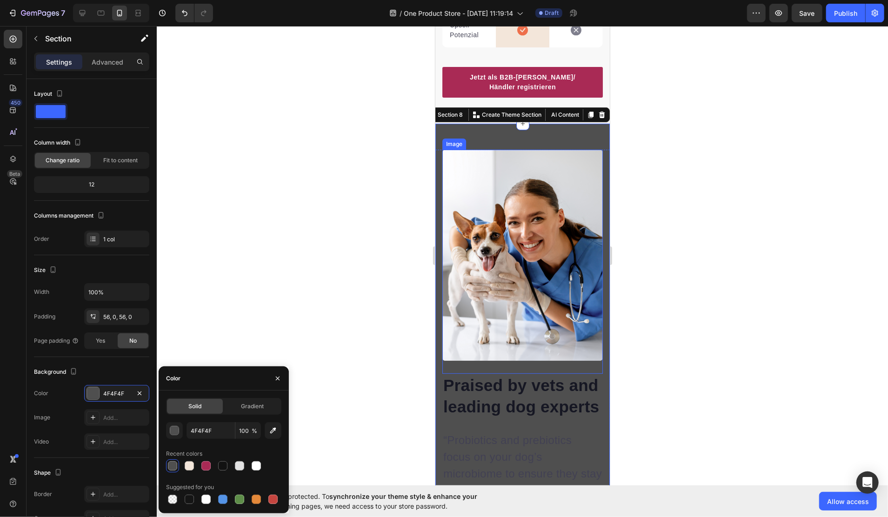
click at [499, 395] on p "Praised by vets and leading dog experts" at bounding box center [522, 396] width 159 height 42
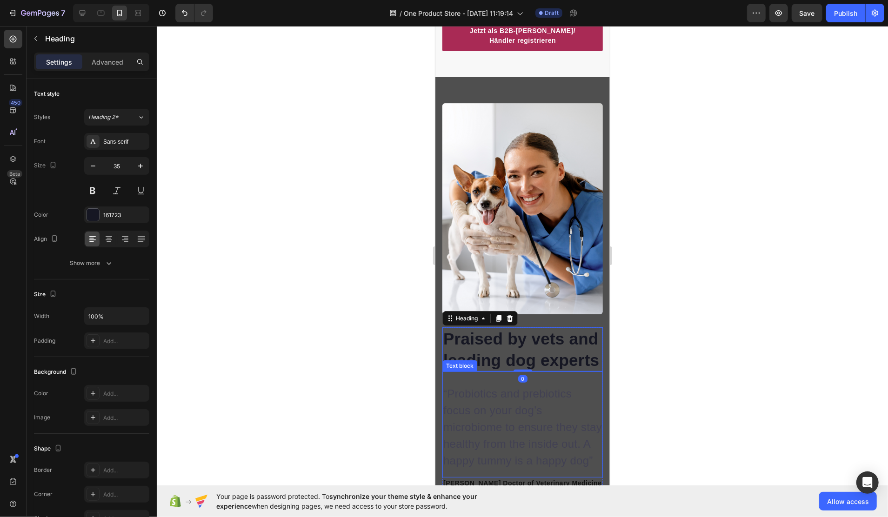
scroll to position [2863, 0]
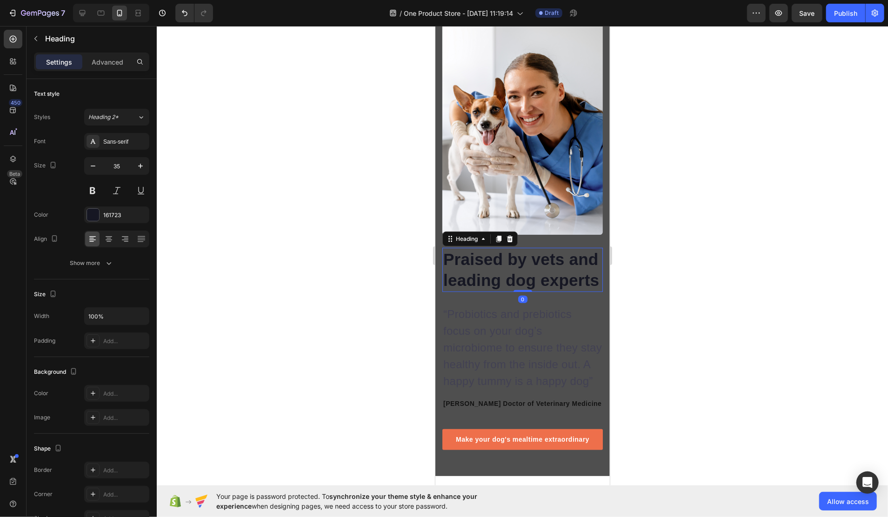
click at [489, 265] on p "Praised by vets and leading dog experts" at bounding box center [522, 269] width 159 height 42
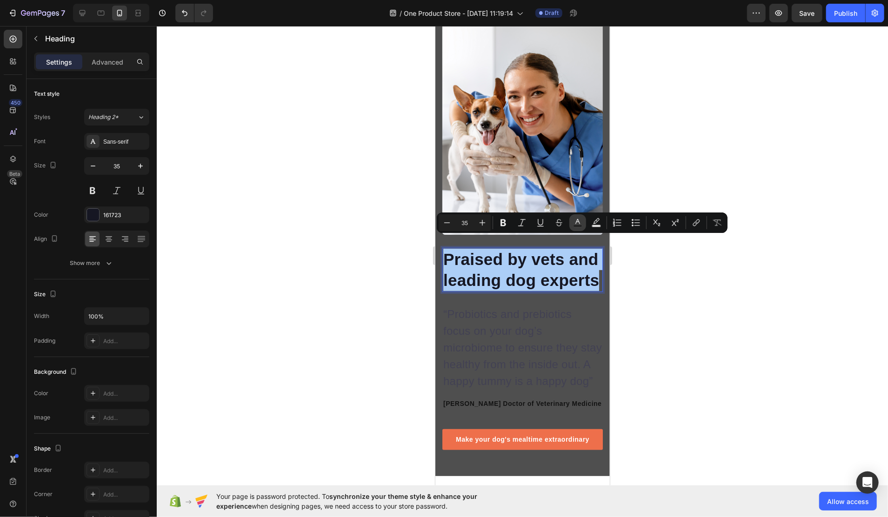
click at [581, 226] on rect "Editor contextual toolbar" at bounding box center [578, 226] width 9 height 2
type input "161723"
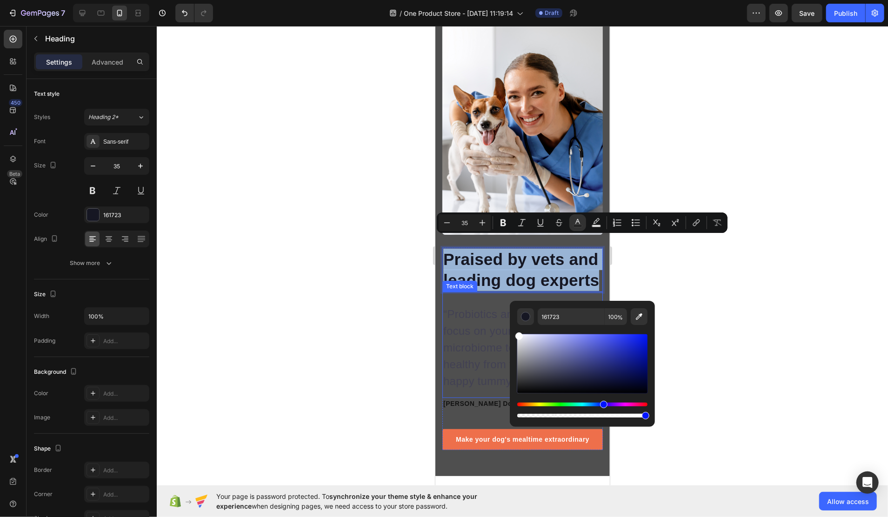
type input "FFFFFF"
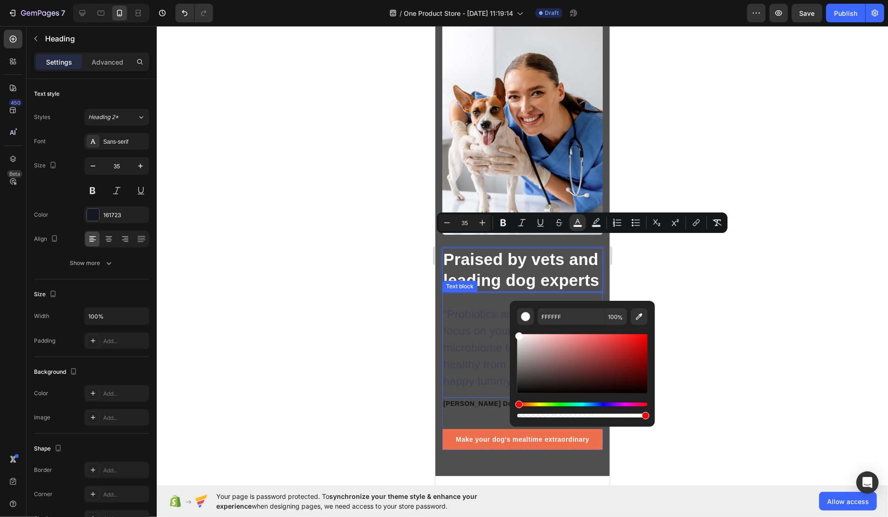
drag, startPoint x: 959, startPoint y: 372, endPoint x: 488, endPoint y: 331, distance: 472.7
click at [476, 341] on p "“Probiotics and prebiotics focus on your dog’s microbiome to ensure they stay h…" at bounding box center [522, 348] width 159 height 84
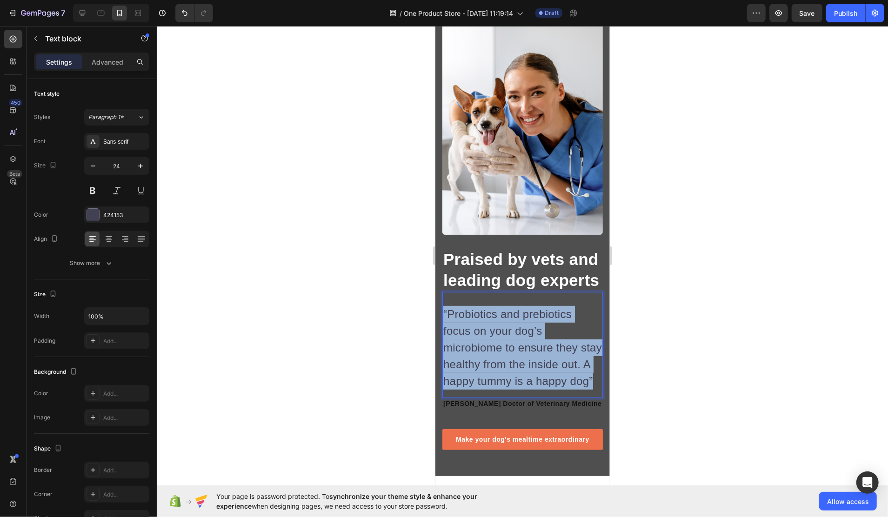
click at [476, 341] on p "“Probiotics and prebiotics focus on your dog’s microbiome to ensure they stay h…" at bounding box center [522, 348] width 159 height 84
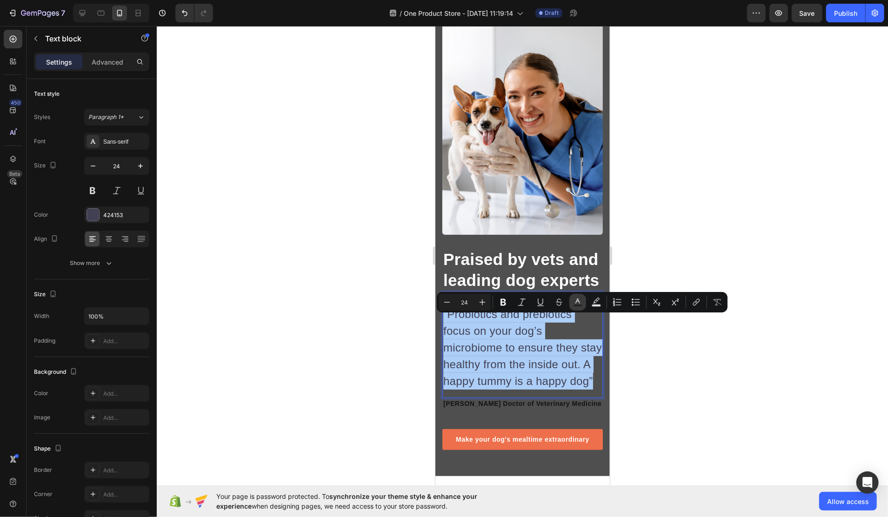
click at [577, 302] on icon "Editor contextual toolbar" at bounding box center [578, 301] width 5 height 5
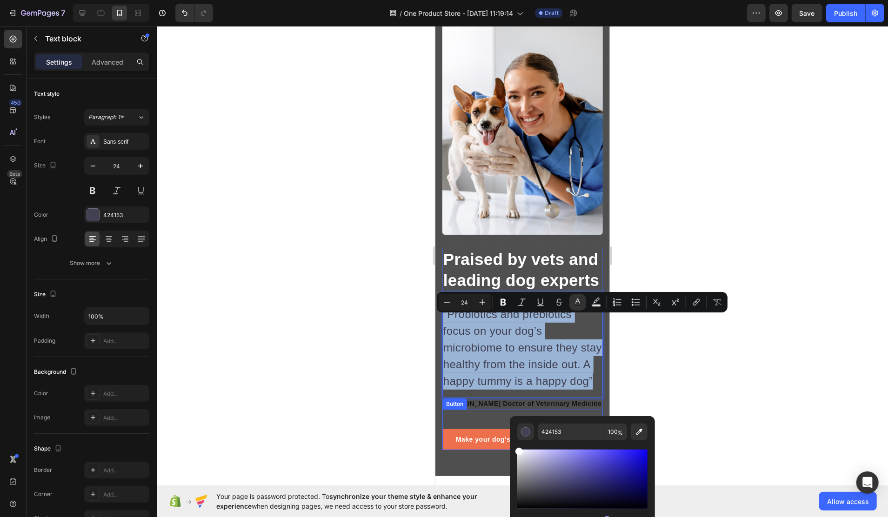
type input "FFFFFF"
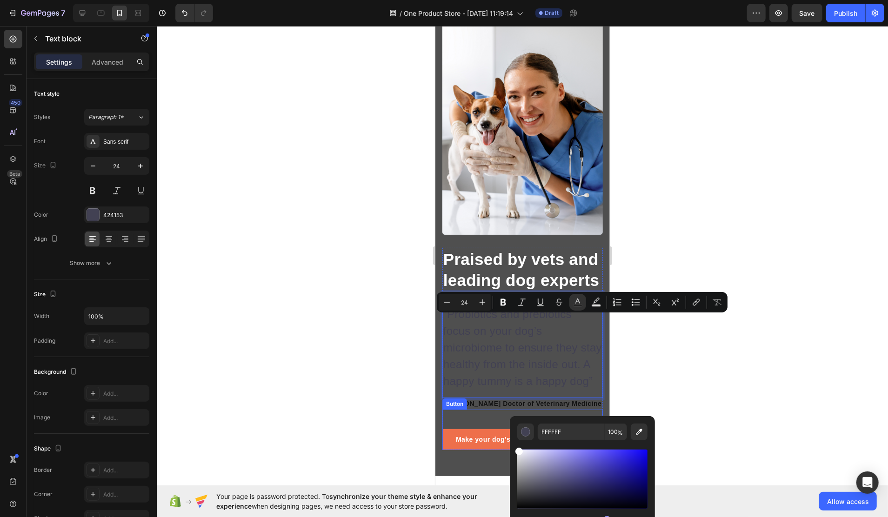
drag, startPoint x: 966, startPoint y: 486, endPoint x: 502, endPoint y: 438, distance: 466.4
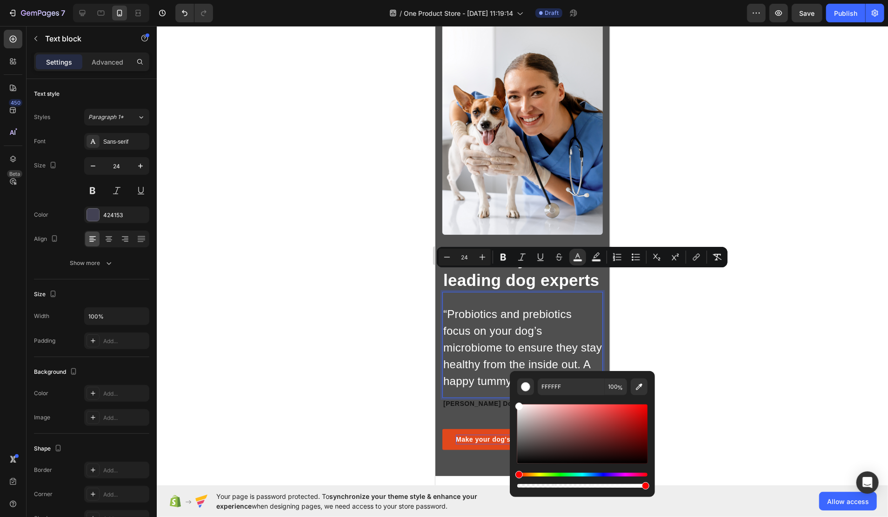
scroll to position [2987, 0]
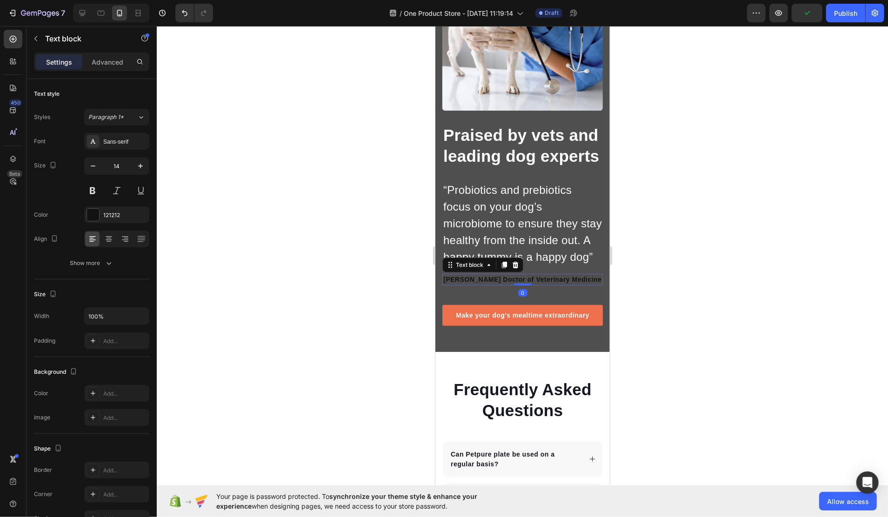
click at [486, 284] on p "Dr. Juli G. Doctor of Veterinary Medicine" at bounding box center [522, 280] width 159 height 10
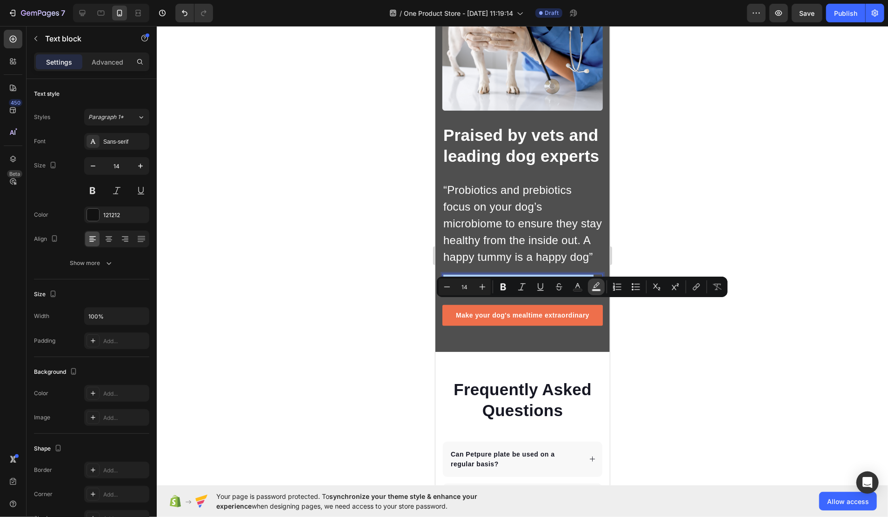
click at [595, 285] on icon "Editor contextual toolbar" at bounding box center [596, 286] width 9 height 9
type input "000000"
type input "77"
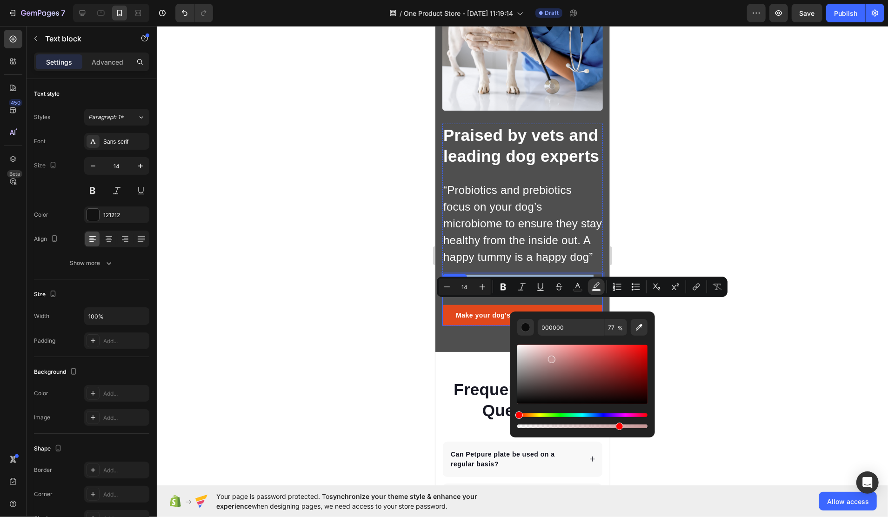
type input "FCF9F9"
drag, startPoint x: 996, startPoint y: 384, endPoint x: 479, endPoint y: 329, distance: 520.3
click at [457, 320] on div "Make your dog's mealtime extraordinary" at bounding box center [523, 315] width 134 height 10
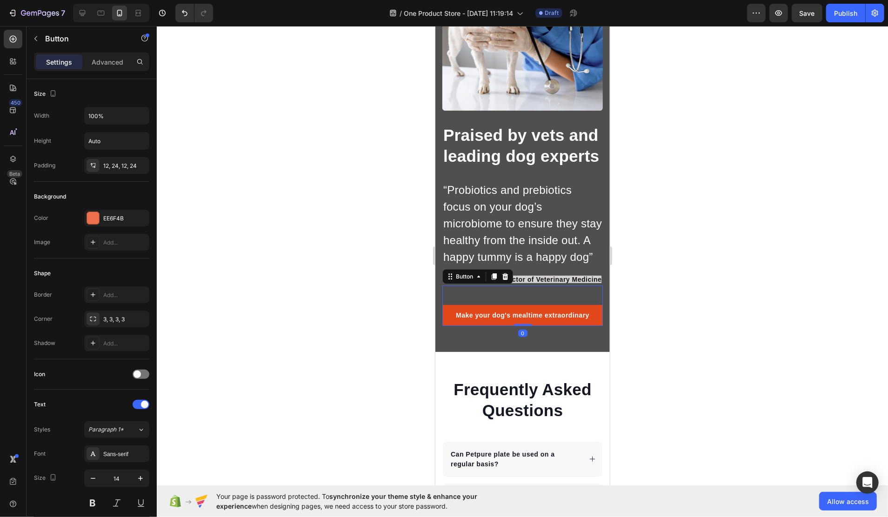
click at [444, 326] on link "Make your dog's mealtime extraordinary" at bounding box center [522, 315] width 161 height 21
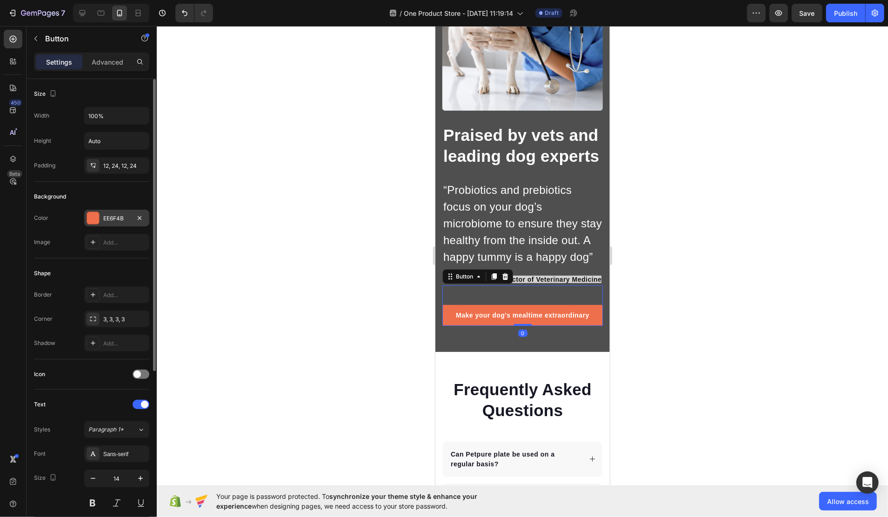
click at [96, 217] on div at bounding box center [93, 218] width 12 height 12
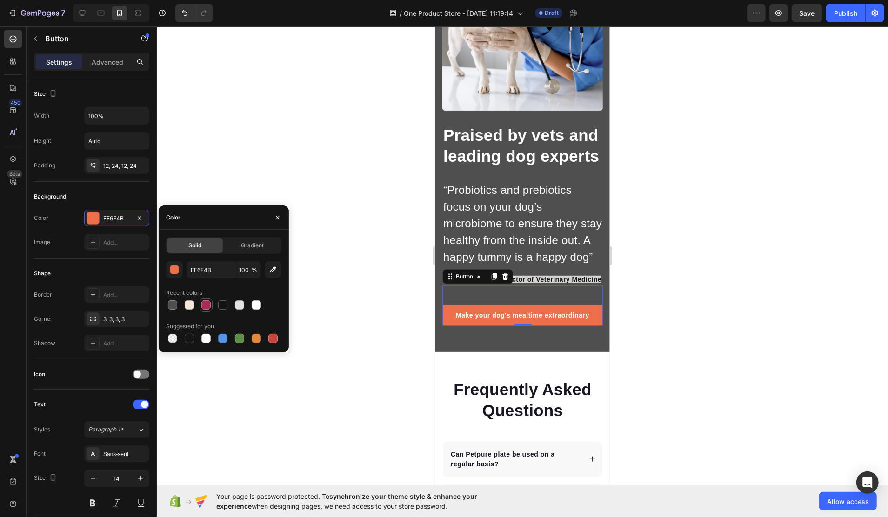
click at [201, 305] on div at bounding box center [206, 305] width 11 height 11
type input "A92A55"
click at [475, 320] on div "Make your dog's mealtime extraordinary" at bounding box center [523, 315] width 134 height 10
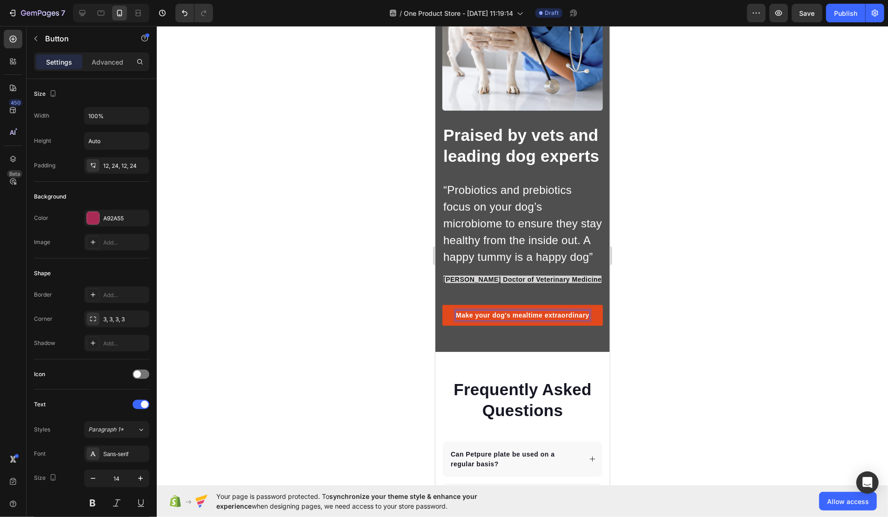
click at [475, 320] on p "Make your dog's mealtime extraordinary" at bounding box center [523, 315] width 134 height 10
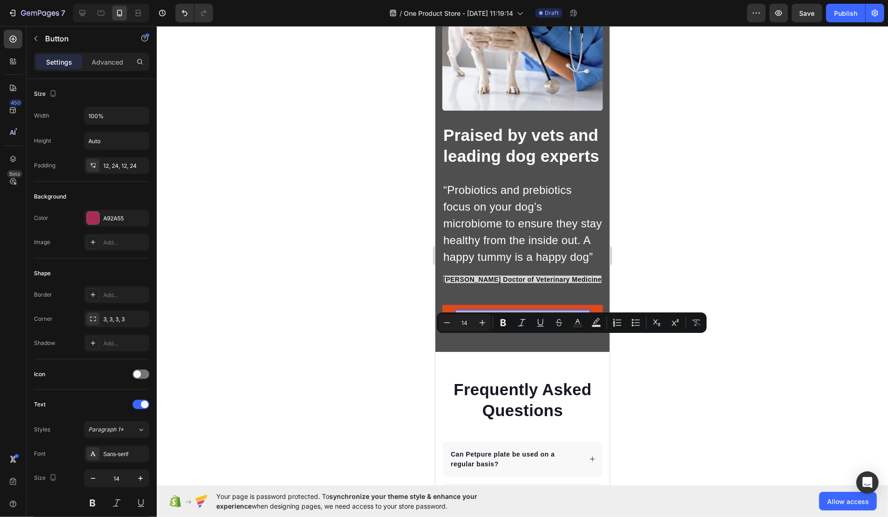
click at [475, 320] on p "Make your dog's mealtime extraordinary" at bounding box center [523, 315] width 134 height 10
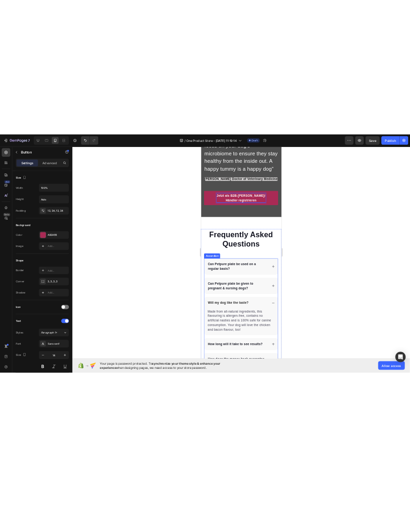
scroll to position [3174, 0]
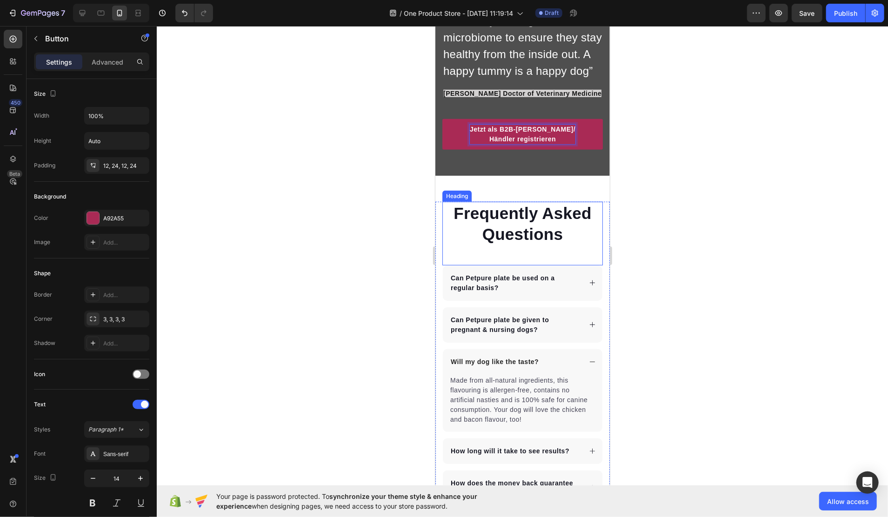
click at [517, 245] on p "Frequently Asked Questions" at bounding box center [522, 223] width 159 height 42
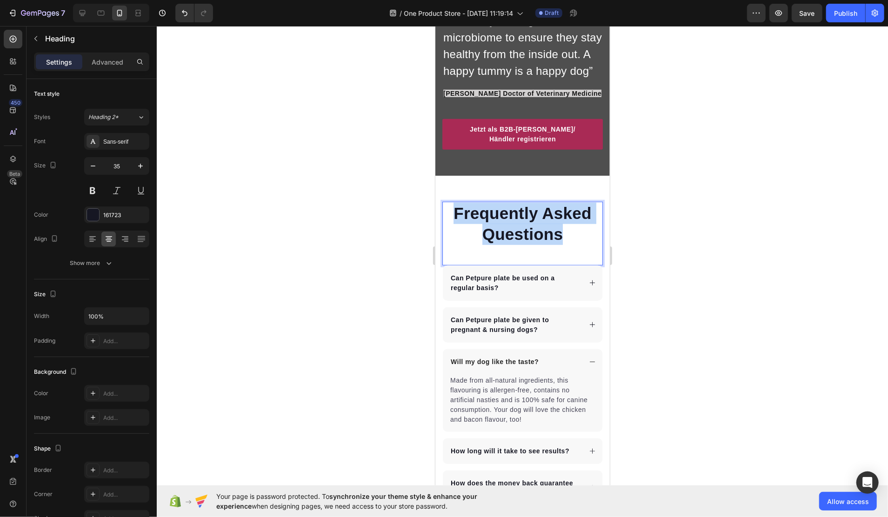
click at [517, 245] on p "Frequently Asked Questions" at bounding box center [522, 223] width 159 height 42
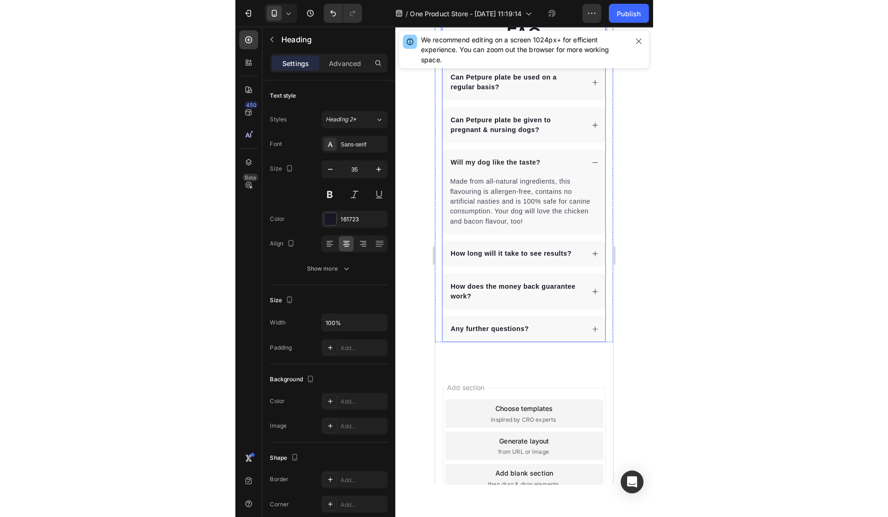
scroll to position [3231, 0]
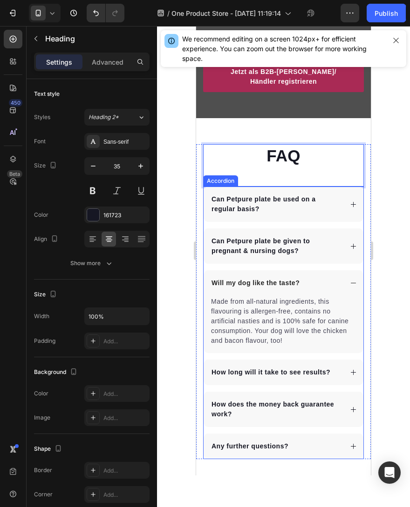
click at [258, 214] on p "Can Petpure plate be used on a regular basis?" at bounding box center [275, 205] width 129 height 20
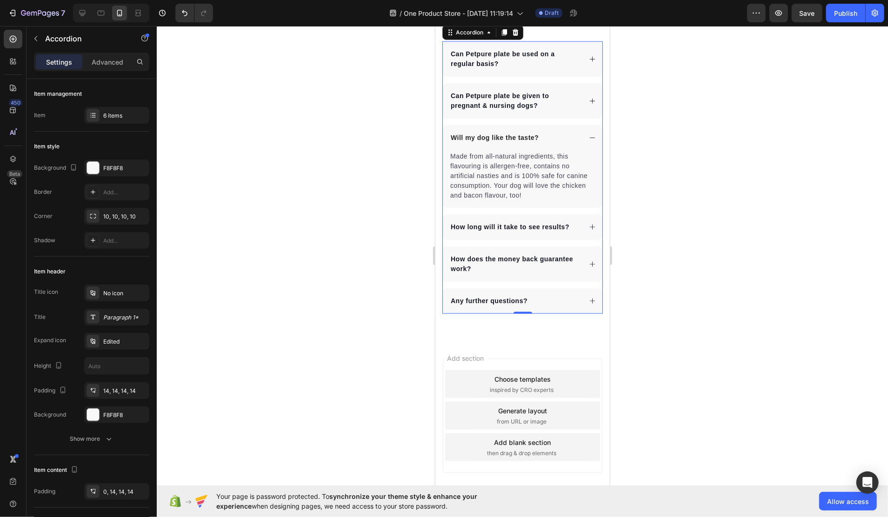
scroll to position [3407, 0]
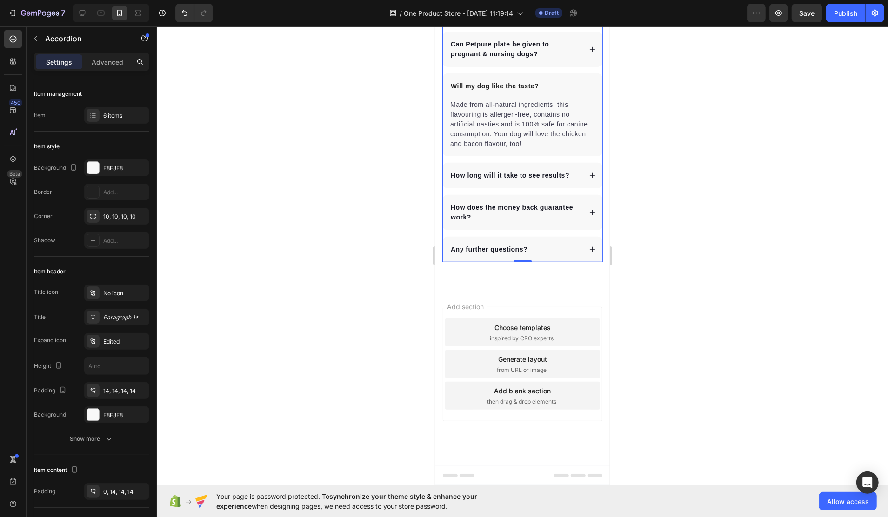
scroll to position [3283, 0]
click at [481, 17] on p "Can Petpure plate be used on a regular basis?" at bounding box center [514, 7] width 129 height 20
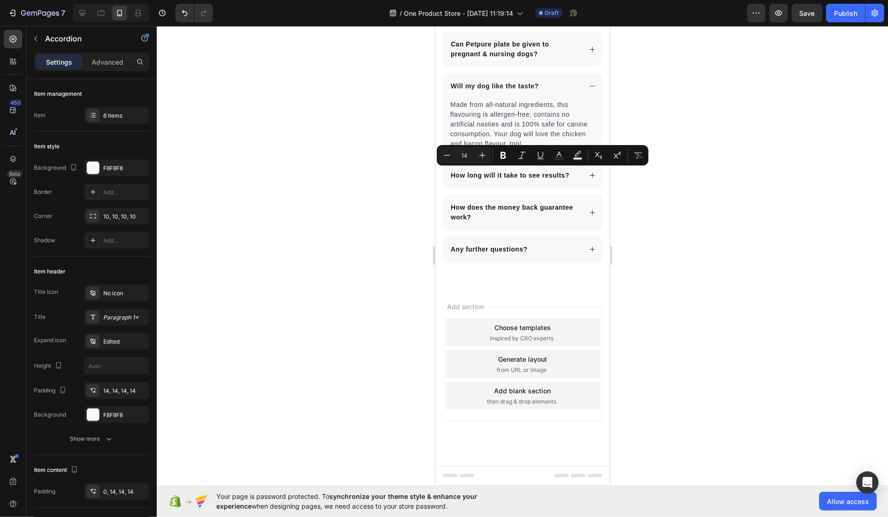
click at [589, 25] on div "Can Petpure plate be used on a regular basis?" at bounding box center [523, 6] width 160 height 35
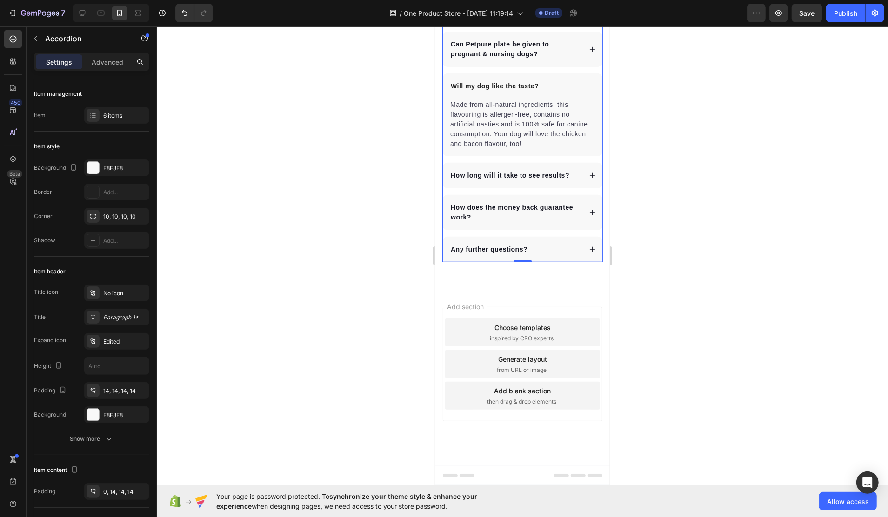
click at [589, 11] on icon at bounding box center [592, 7] width 7 height 7
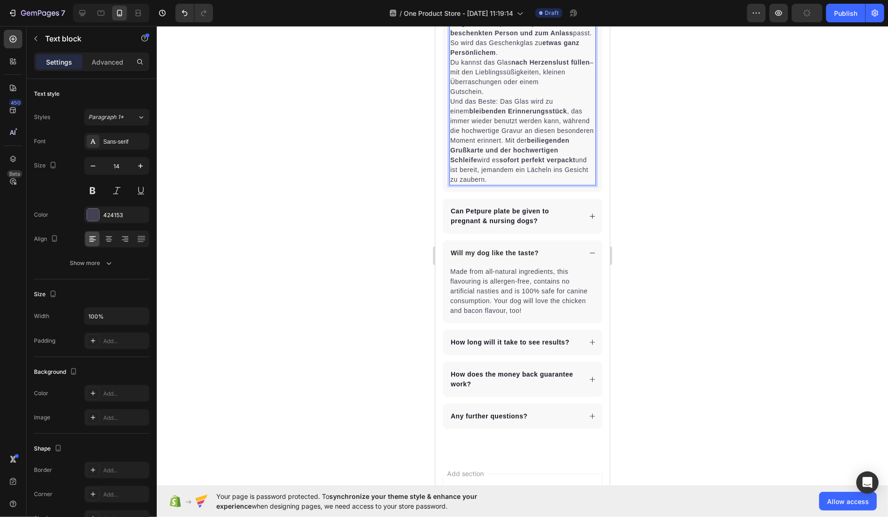
click at [523, 96] on p "Du kannst das Glas nach Herzenslust füllen – mit den Lieblingssüßigkeiten, klei…" at bounding box center [522, 76] width 145 height 39
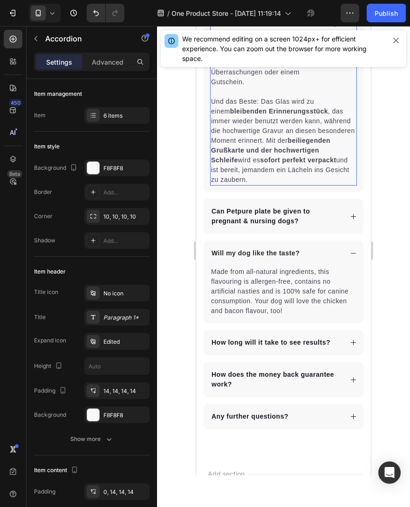
click at [267, 48] on p "Ein Geschenkglas ist viel mehr als nur ein Vorratsglas – es ist eine liebevoll …" at bounding box center [283, 4] width 145 height 88
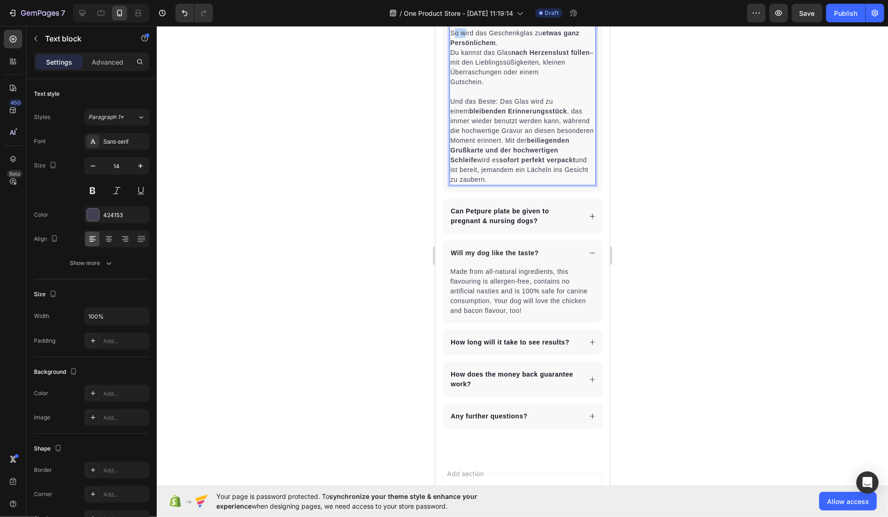
click at [495, 47] on p "Ein Geschenkglas ist viel mehr als nur ein Vorratsglas – es ist eine liebevoll …" at bounding box center [522, 4] width 145 height 88
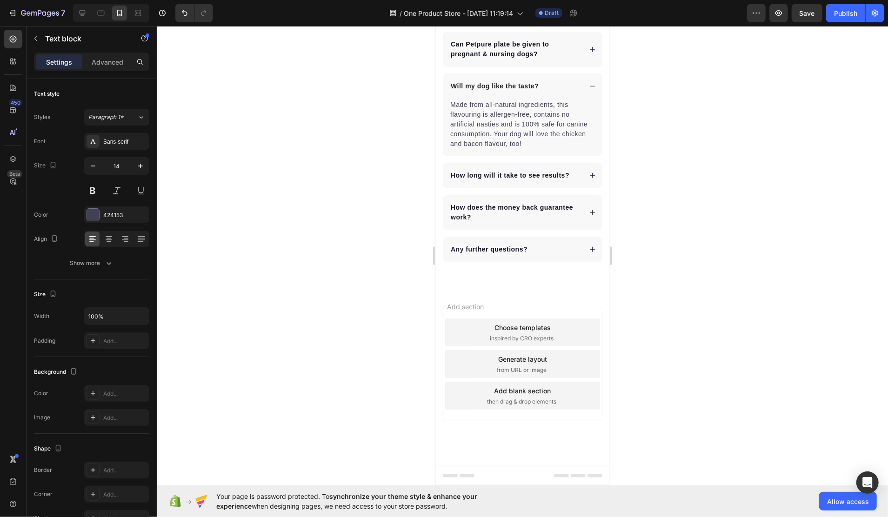
click at [494, 17] on p "Der Einstieg ist bereits ab 59 € (6 Gläser) möglich. Mixpakete sind erlaubt – d…" at bounding box center [522, 2] width 145 height 29
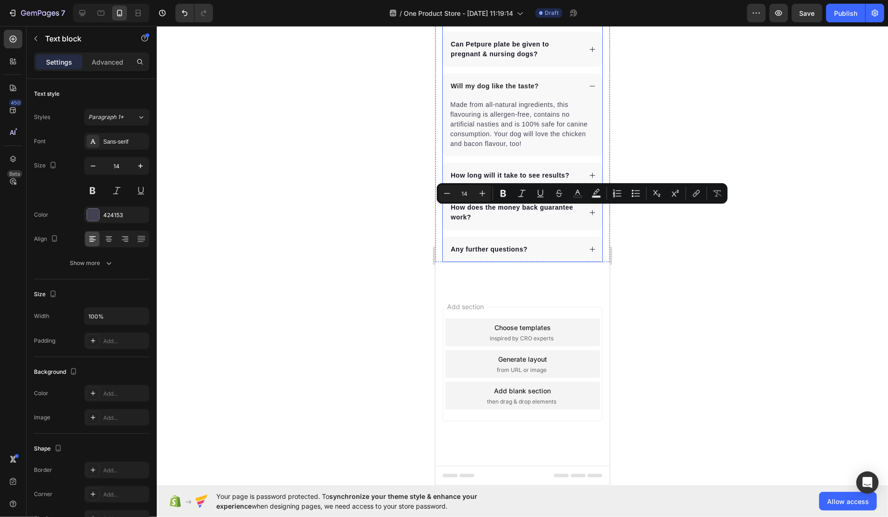
click at [515, 59] on p "Can Petpure plate be given to pregnant & nursing dogs?" at bounding box center [514, 49] width 129 height 20
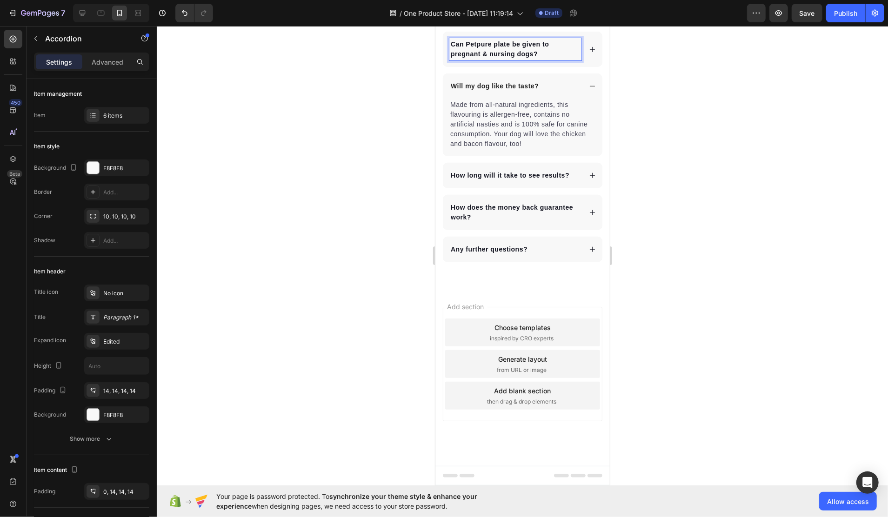
click at [488, 59] on p "Can Petpure plate be given to pregnant & nursing dogs?" at bounding box center [514, 49] width 129 height 20
click at [487, 59] on p "Can Petpure plate be given to pregnant & nursing dogs?" at bounding box center [514, 49] width 129 height 20
click at [589, 57] on icon at bounding box center [592, 53] width 7 height 7
click at [505, 59] on p "Yes, they are suitable for both nursing and pregant dogs." at bounding box center [522, 50] width 145 height 20
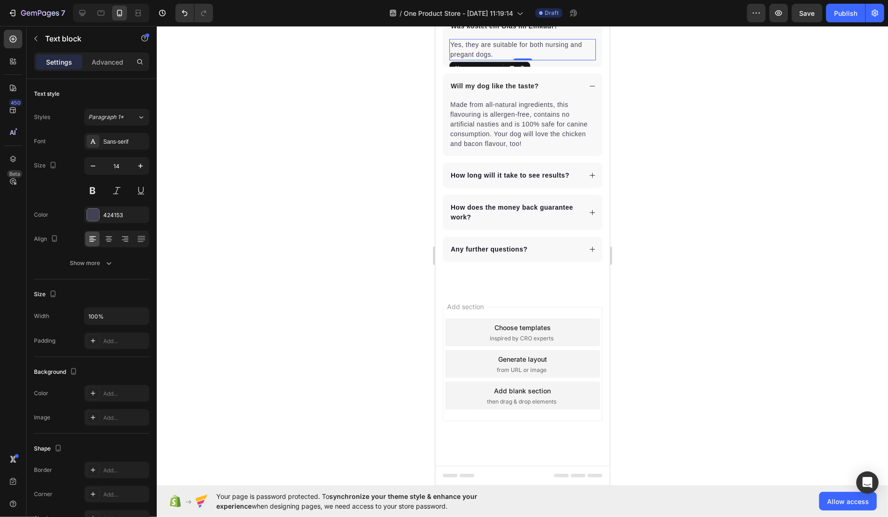
click at [505, 59] on p "Yes, they are suitable for both nursing and pregant dogs." at bounding box center [522, 50] width 145 height 20
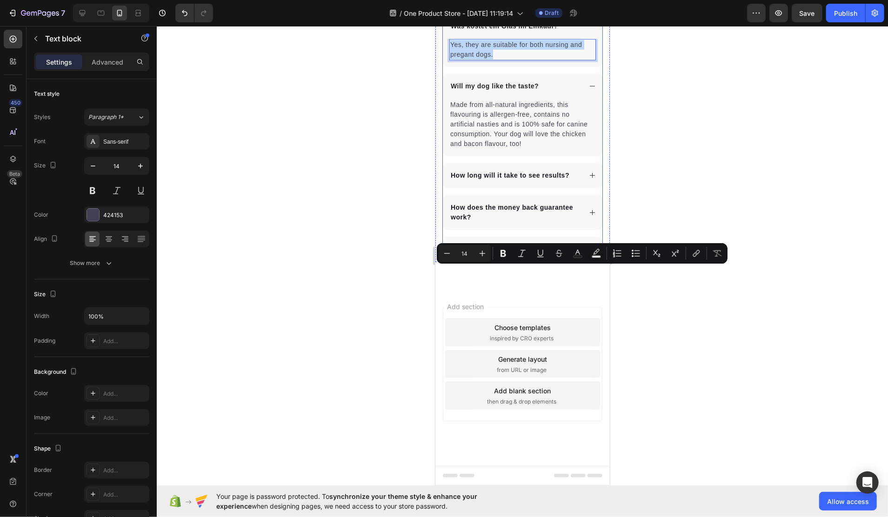
click at [484, 91] on p "Will my dog like the taste?" at bounding box center [494, 86] width 88 height 10
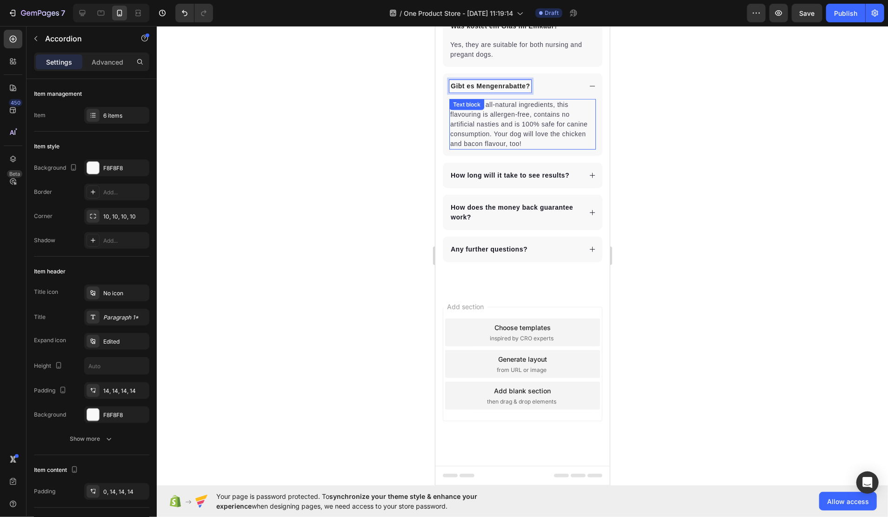
click at [490, 149] on div "Made from all-natural ingredients, this flavouring is allergen-free, contains n…" at bounding box center [522, 124] width 147 height 51
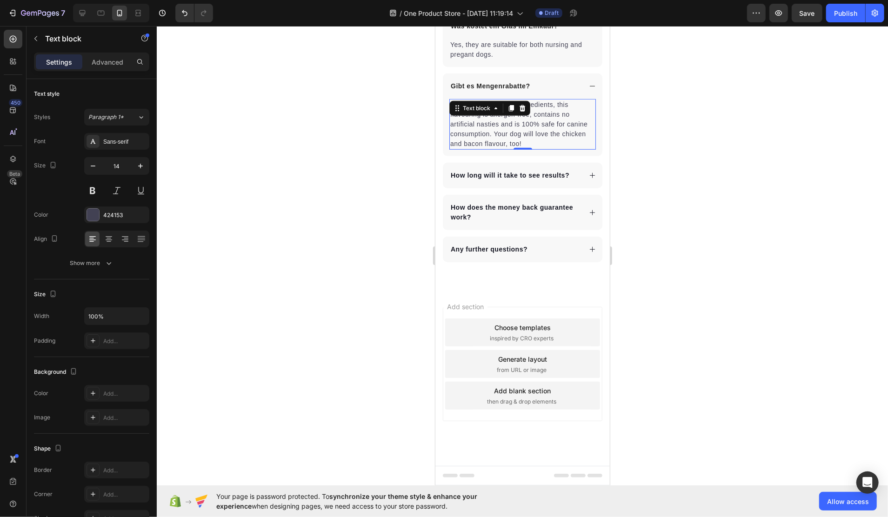
click at [485, 148] on p "Made from all-natural ingredients, this flavouring is allergen-free, contains n…" at bounding box center [522, 124] width 145 height 49
click at [484, 148] on p "Made from all-natural ingredients, this flavouring is allergen-free, contains n…" at bounding box center [522, 124] width 145 height 49
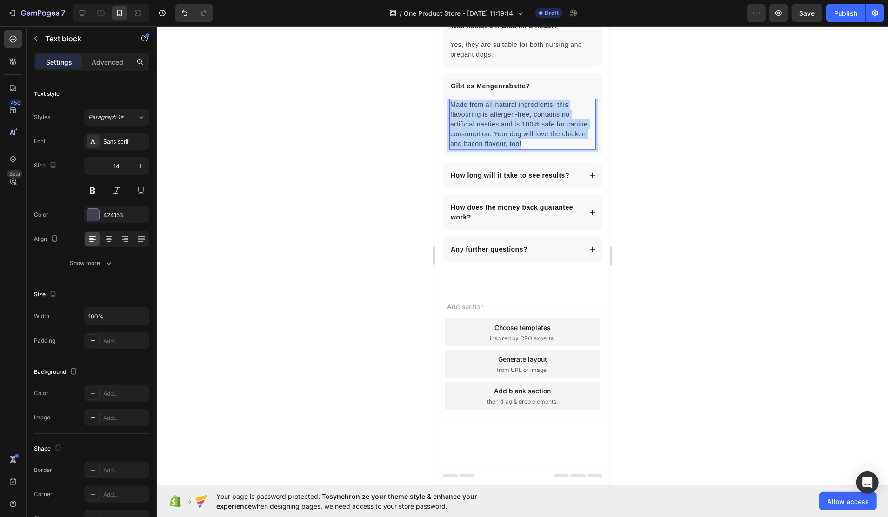
click at [484, 148] on p "Made from all-natural ingredients, this flavouring is allergen-free, contains n…" at bounding box center [522, 124] width 145 height 49
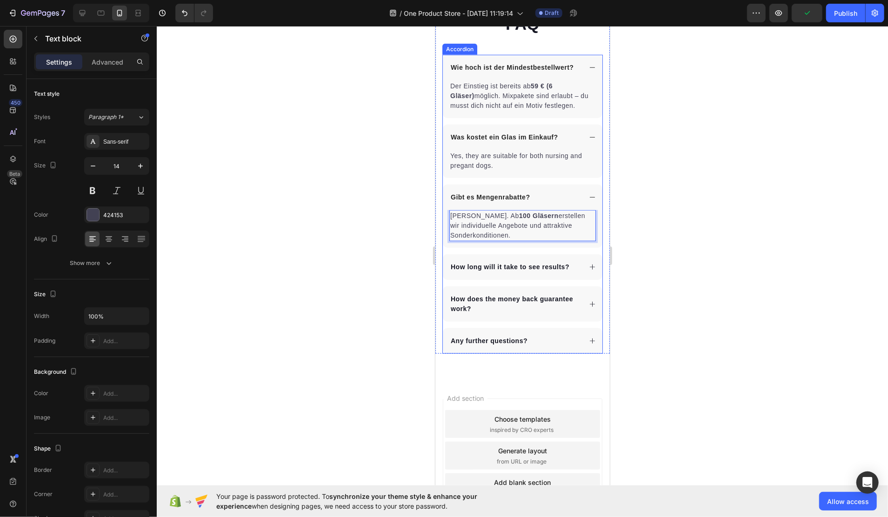
scroll to position [3444, 0]
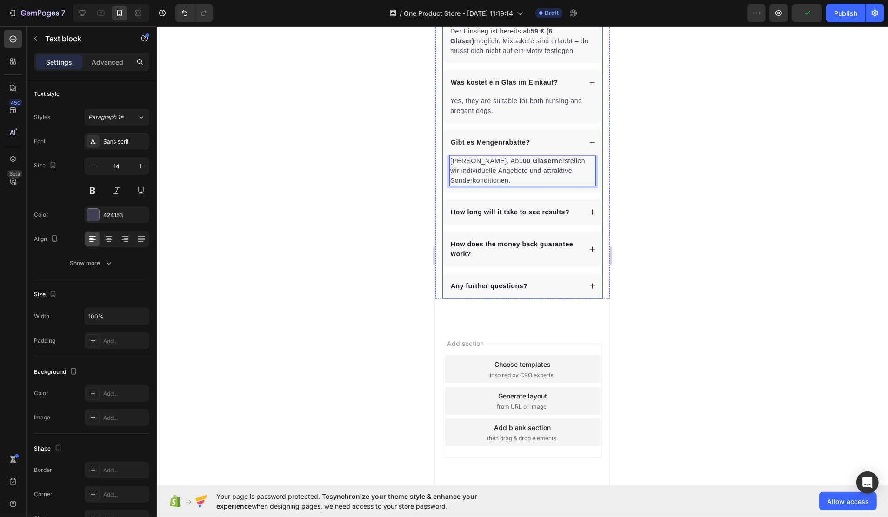
click at [487, 217] on p "How long will it take to see results?" at bounding box center [509, 212] width 119 height 10
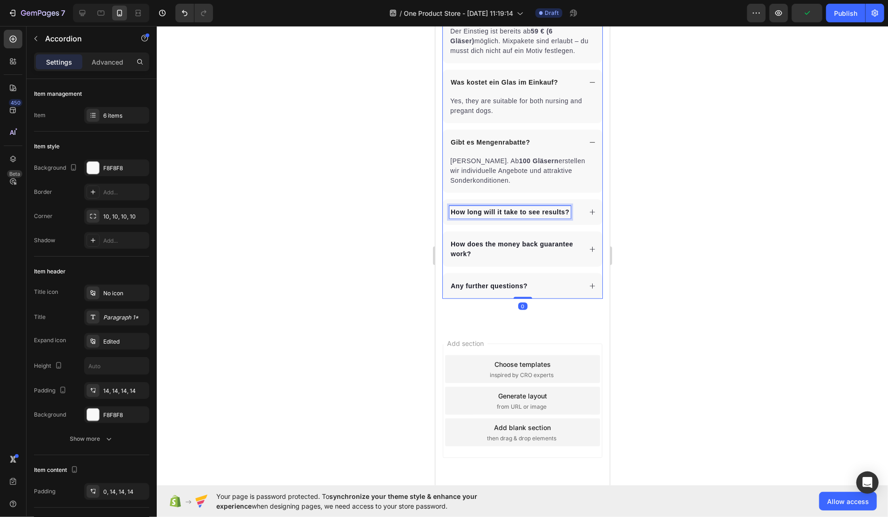
click at [487, 217] on p "How long will it take to see results?" at bounding box center [509, 212] width 119 height 10
click at [590, 215] on icon at bounding box center [592, 211] width 5 height 5
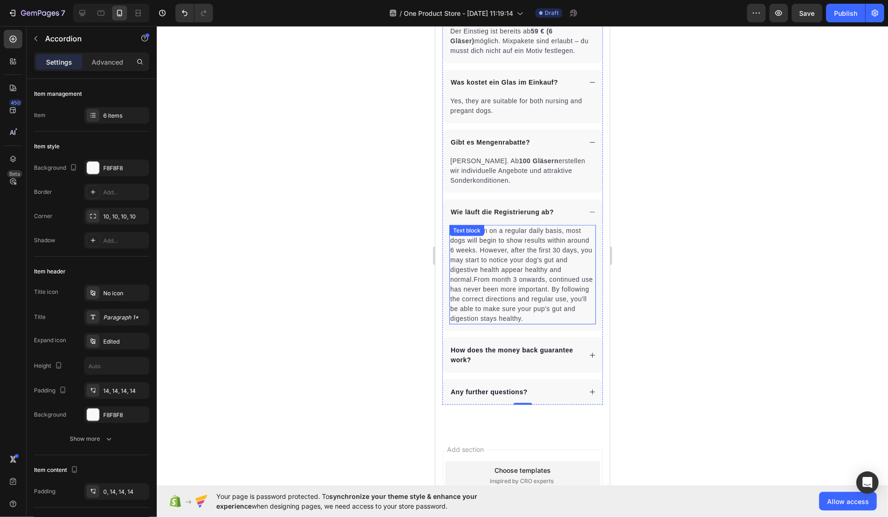
click at [503, 258] on p "When taken on a regular daily basis, most dogs will begin to show results withi…" at bounding box center [522, 275] width 145 height 98
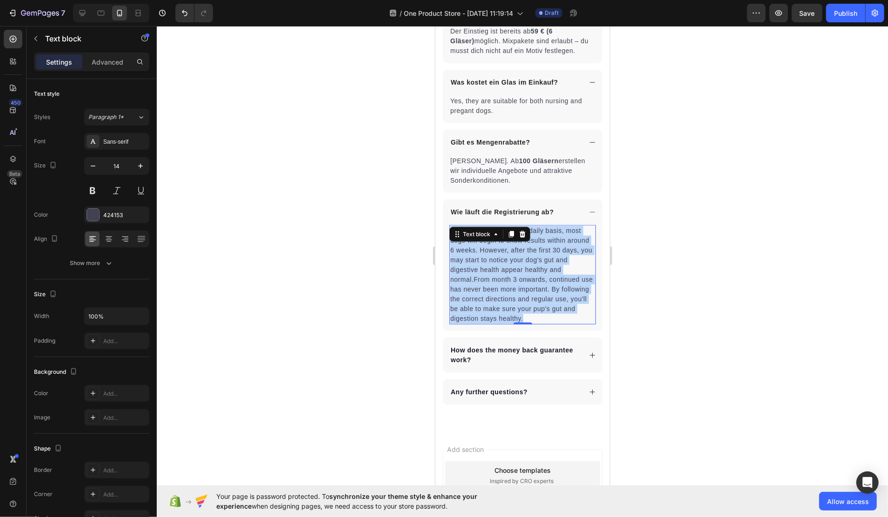
click at [503, 258] on p "When taken on a regular daily basis, most dogs will begin to show results withi…" at bounding box center [522, 275] width 145 height 98
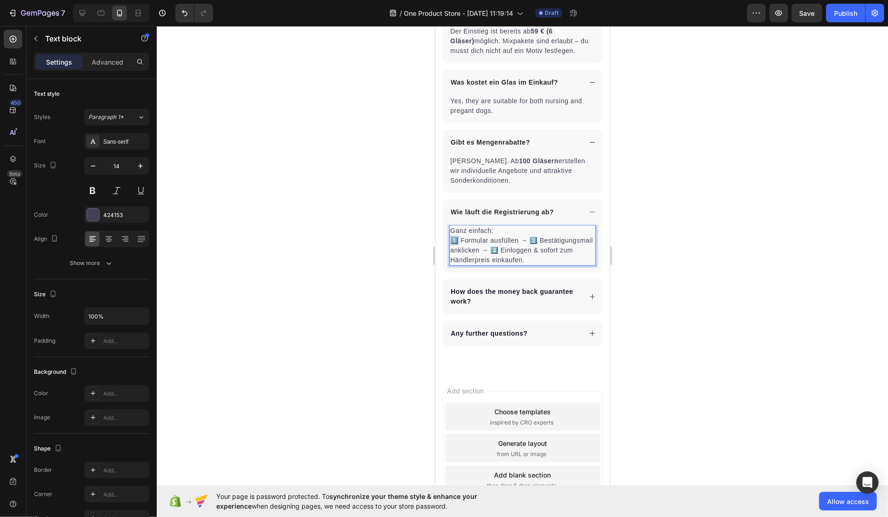
drag, startPoint x: 459, startPoint y: 249, endPoint x: 451, endPoint y: 248, distance: 8.0
click at [451, 248] on p "Ganz einfach: 1️⃣ Formular ausfüllen → 2️⃣ Bestätigungsmail anklicken → 3️⃣ Ein…" at bounding box center [522, 245] width 145 height 39
drag, startPoint x: 544, startPoint y: 260, endPoint x: 559, endPoint y: 260, distance: 14.9
click at [559, 260] on p "2. Bestätigungsmail anklicken → 3️⃣ Einloggen & sofort zum Händlerpreis einkauf…" at bounding box center [522, 255] width 145 height 20
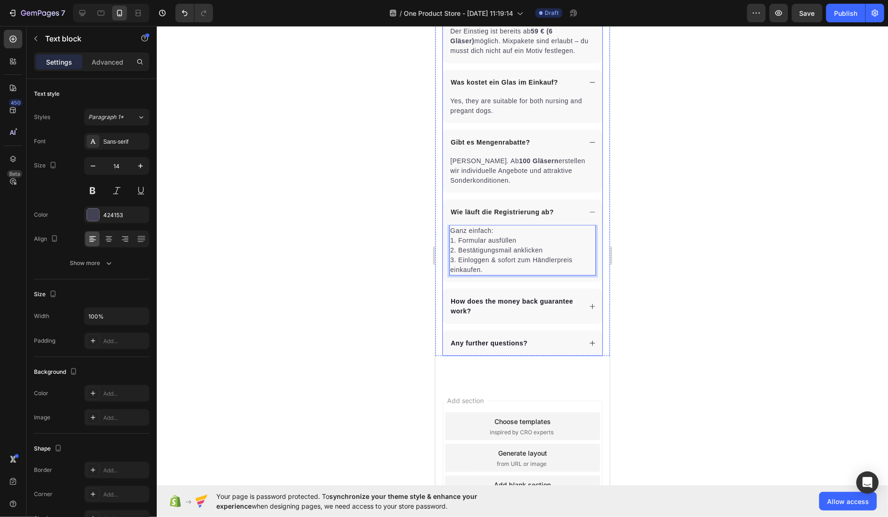
click at [481, 310] on p "How does the money back guarantee work?" at bounding box center [514, 306] width 129 height 20
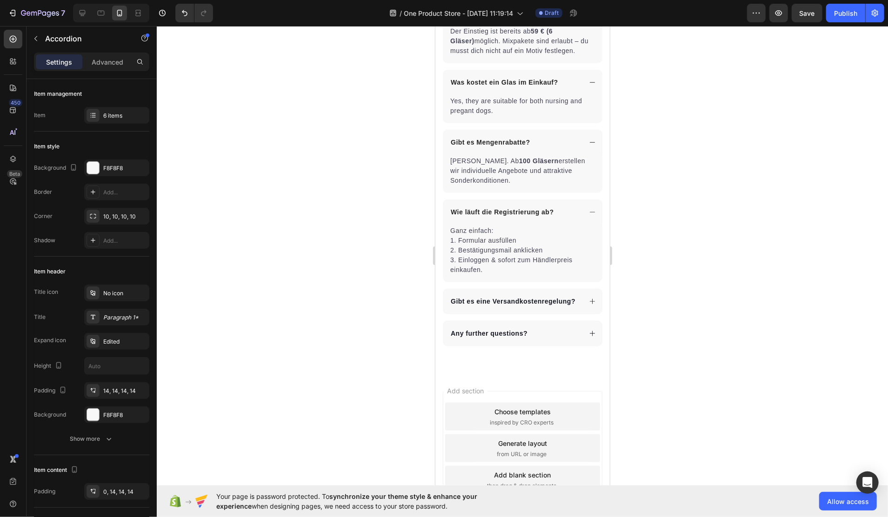
click at [589, 305] on icon at bounding box center [592, 301] width 7 height 7
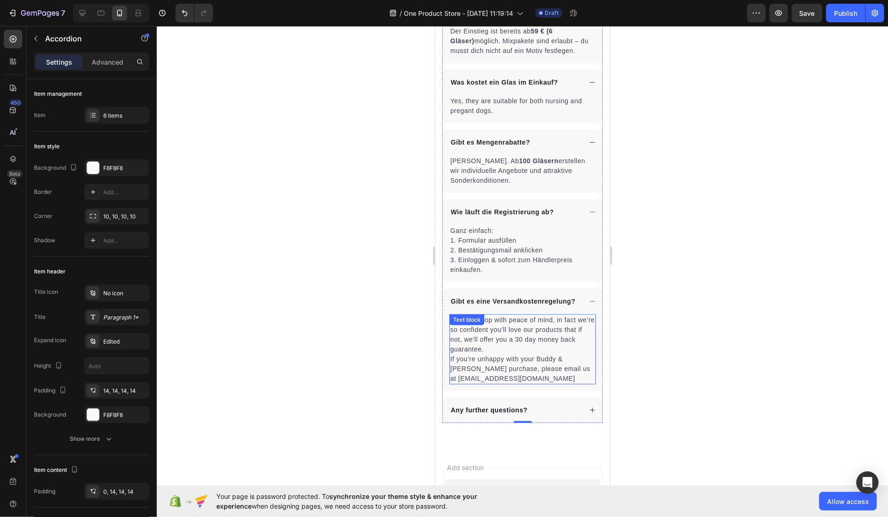
click at [502, 356] on p "You can shop with peace of mind, in fact we’re so confident you’ll love our pro…" at bounding box center [522, 349] width 145 height 68
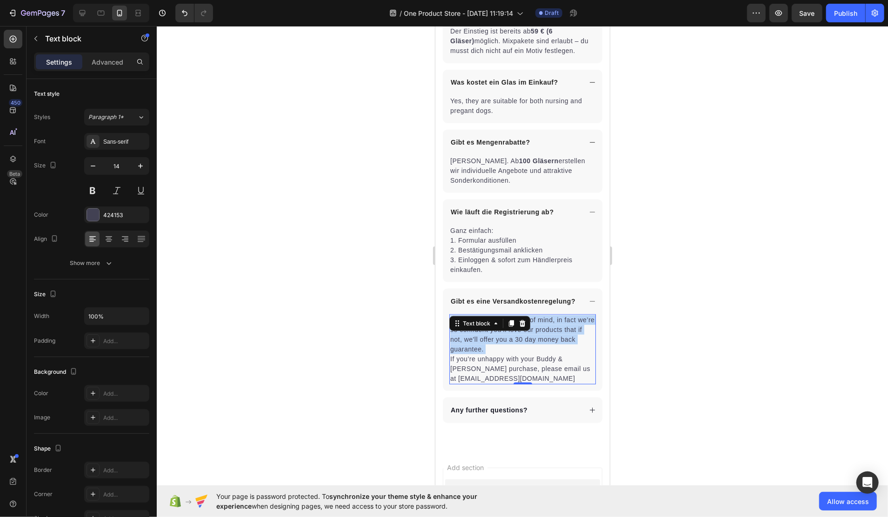
click at [502, 356] on p "You can shop with peace of mind, in fact we’re so confident you’ll love our pro…" at bounding box center [522, 349] width 145 height 68
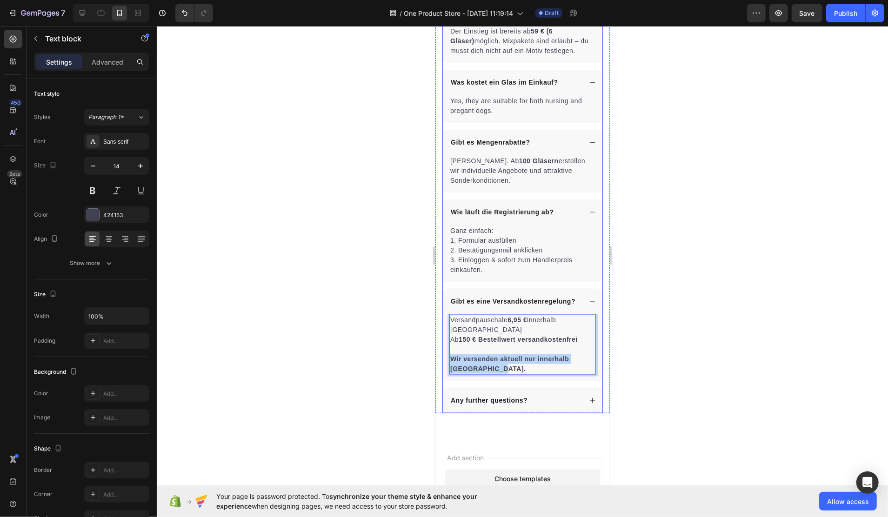
drag, startPoint x: 466, startPoint y: 385, endPoint x: 447, endPoint y: 380, distance: 20.1
click at [447, 380] on div "Versandpauschale 6,95 € innerhalb Deutschlands Ab 150 € Bestellwert versandkost…" at bounding box center [523, 347] width 160 height 67
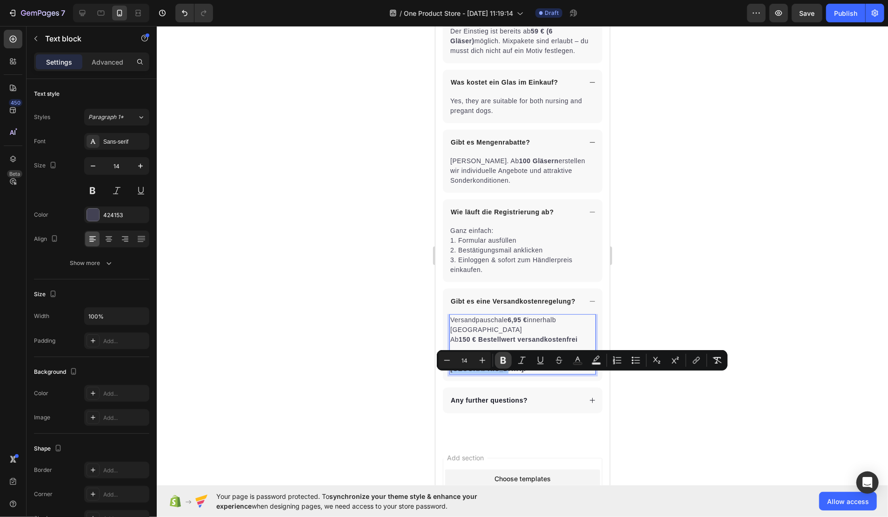
click at [502, 362] on icon "Editor contextual toolbar" at bounding box center [504, 360] width 6 height 7
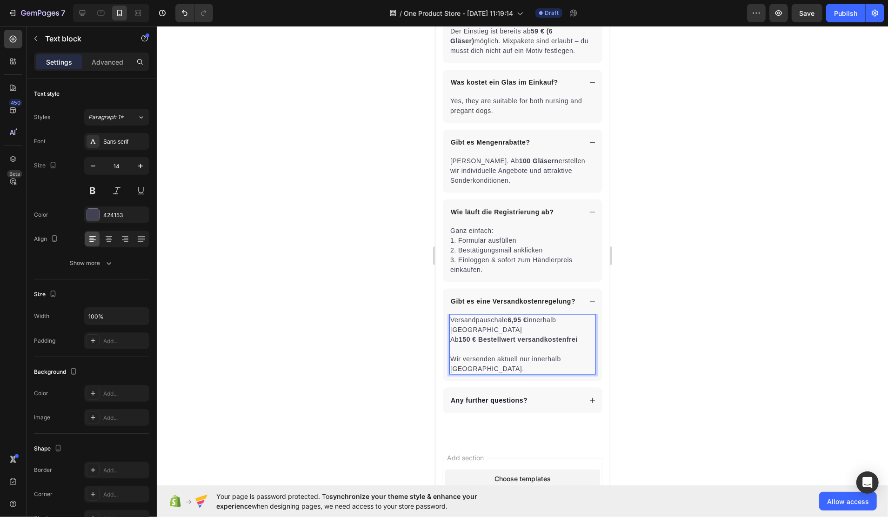
drag, startPoint x: 646, startPoint y: 305, endPoint x: 161, endPoint y: 296, distance: 485.4
click at [647, 305] on div at bounding box center [523, 271] width 732 height 491
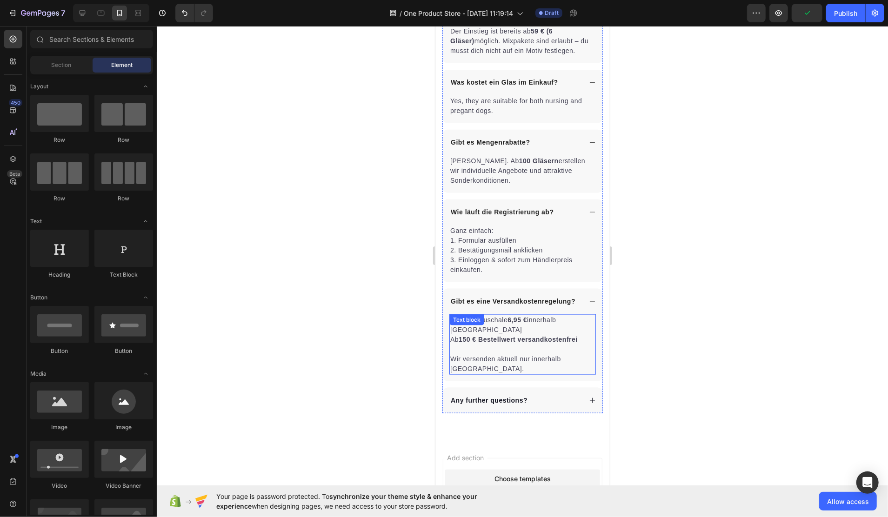
click at [512, 335] on p "Versandpauschale 6,95 € innerhalb Deutschlands" at bounding box center [522, 325] width 145 height 20
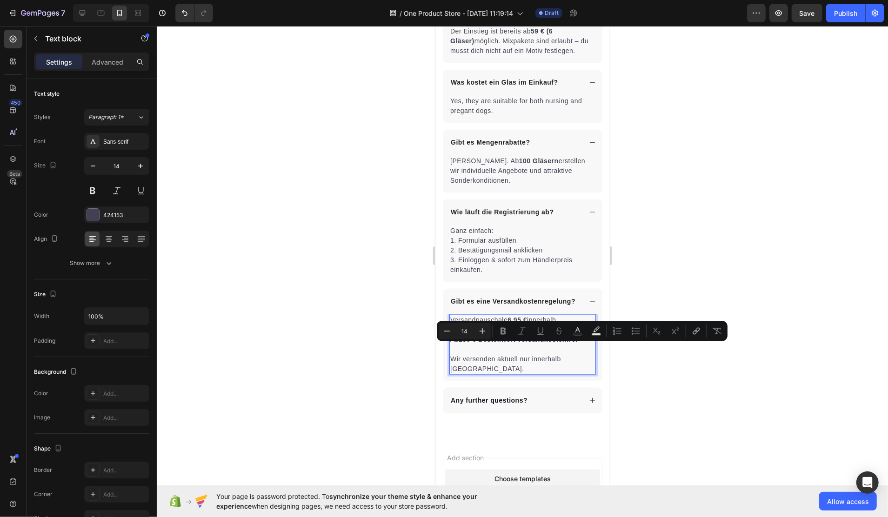
click at [501, 335] on p "Versandpauschale 6,95 € innerhalb Deutschlands" at bounding box center [522, 325] width 145 height 20
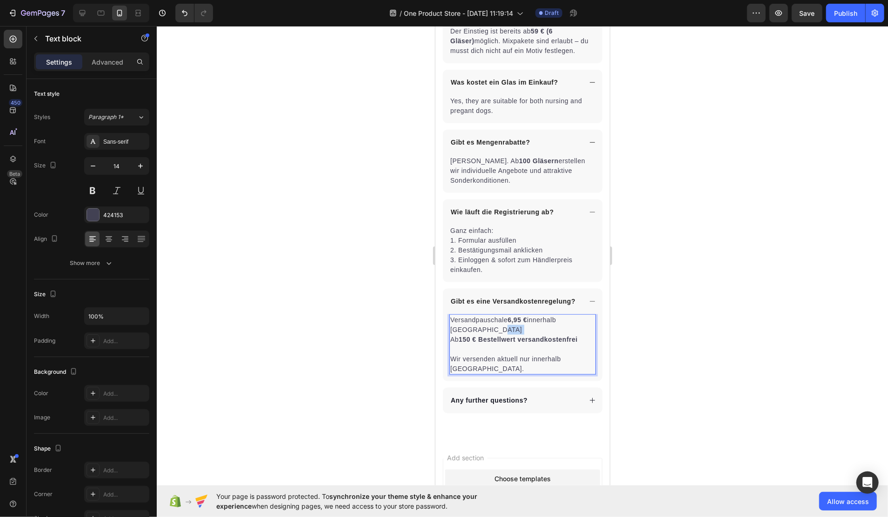
click at [501, 335] on p "Versandpauschale 6,95 € innerhalb Deutschlands" at bounding box center [522, 325] width 145 height 20
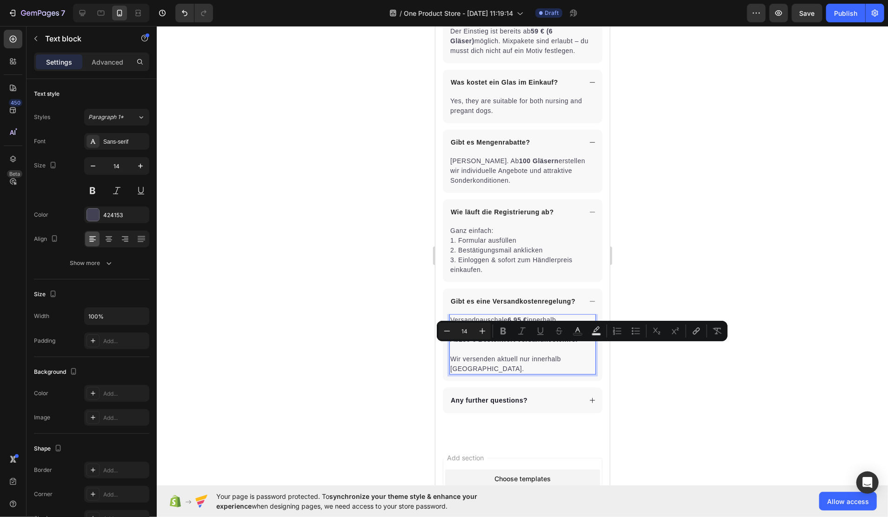
click at [452, 344] on p "Ab 150 € Bestellwert versandkostenfrei" at bounding box center [522, 340] width 145 height 10
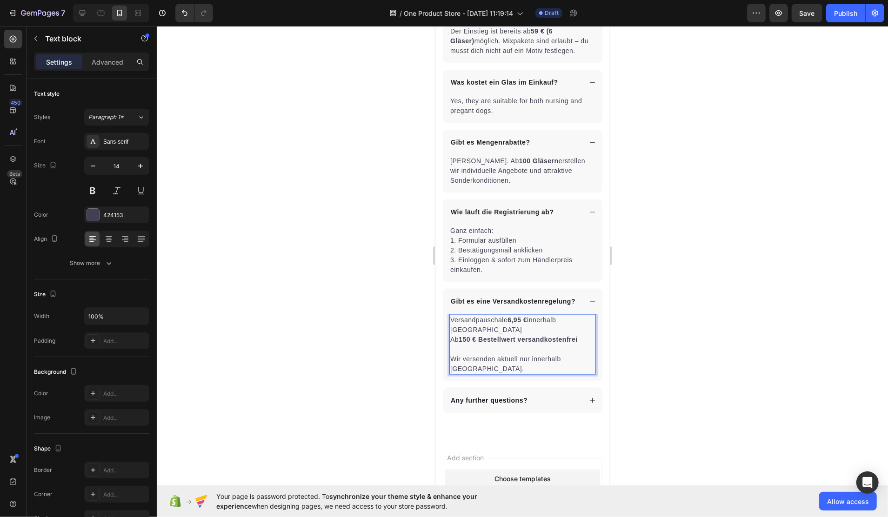
click at [499, 335] on p "Versandpauschale 6,95 € innerhalb Deutschlands" at bounding box center [522, 325] width 145 height 20
click at [620, 365] on div at bounding box center [523, 271] width 732 height 491
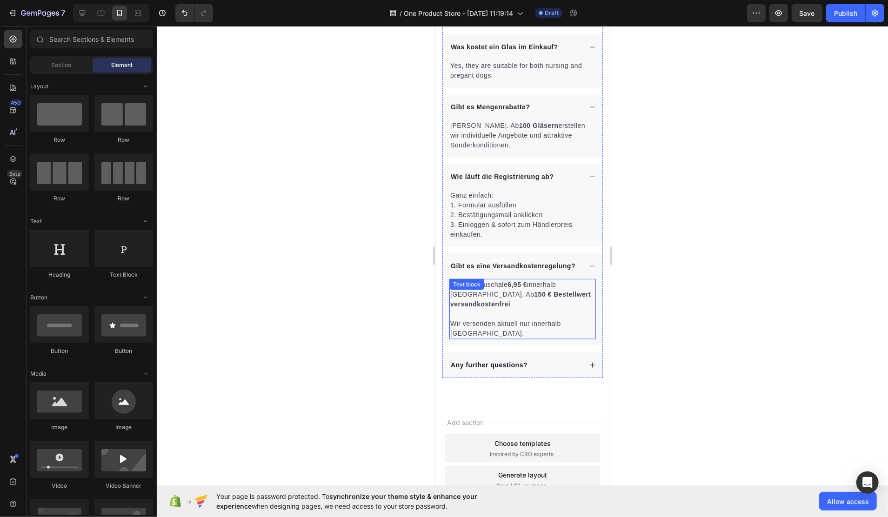
scroll to position [3505, 0]
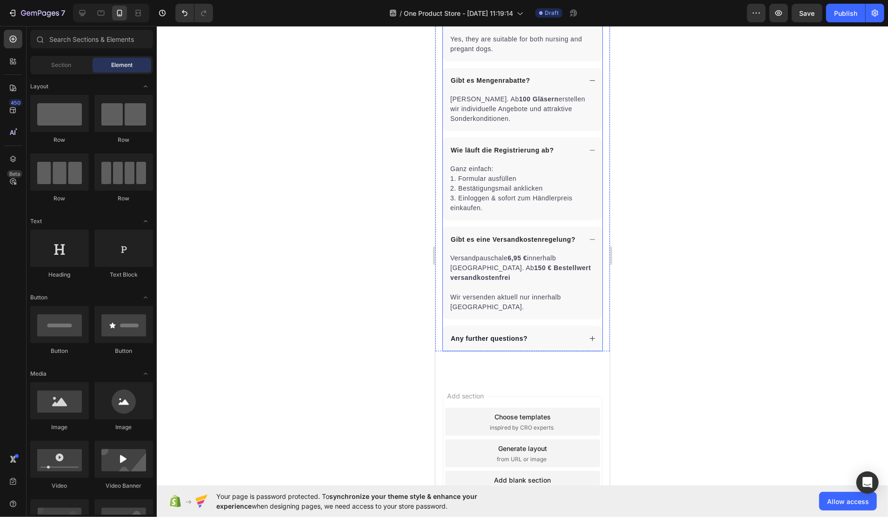
click at [578, 252] on div "Gibt es eine Versandkostenregelung?" at bounding box center [523, 240] width 160 height 26
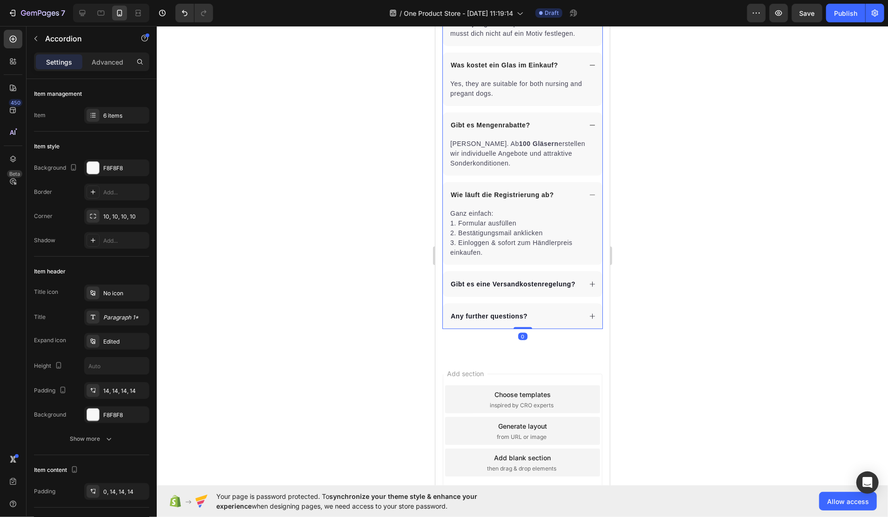
scroll to position [3314, 0]
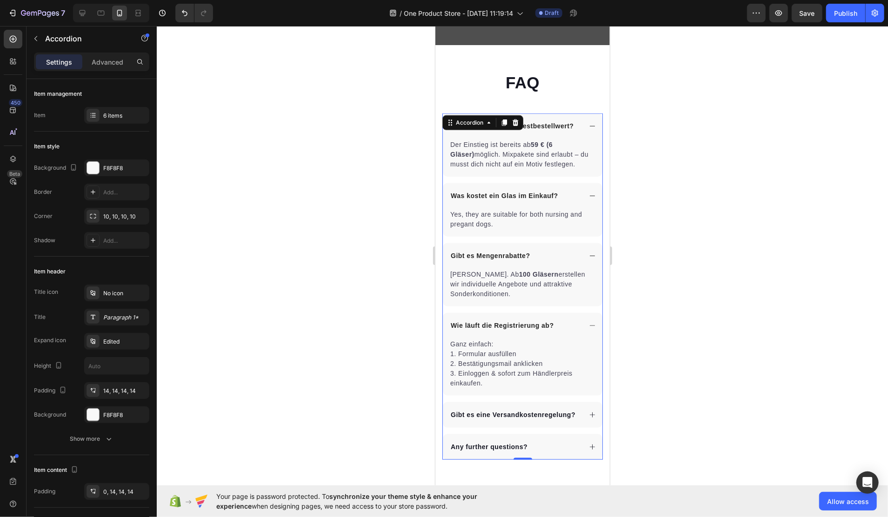
click at [578, 139] on div "Wie hoch ist der Mindestbestellwert?" at bounding box center [523, 126] width 160 height 26
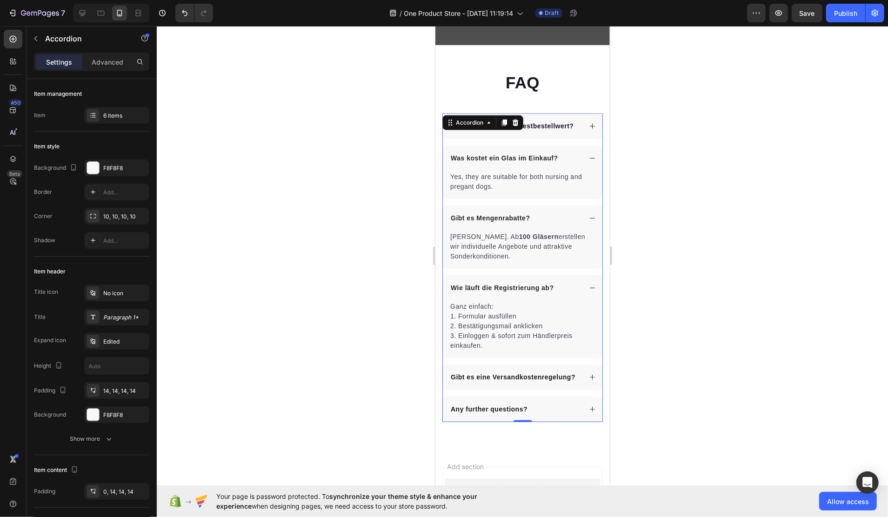
click at [589, 161] on icon at bounding box center [592, 157] width 7 height 7
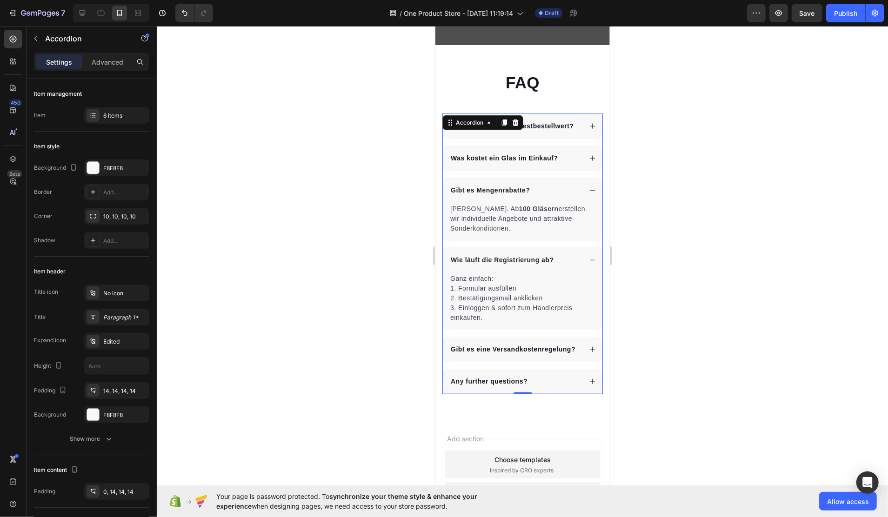
click at [589, 194] on icon at bounding box center [592, 190] width 7 height 7
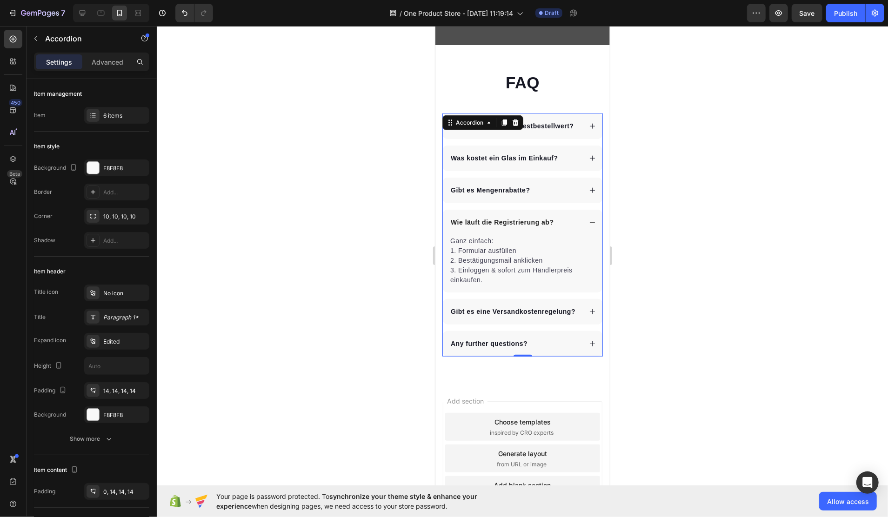
click at [520, 164] on div "Was kostet ein Glas im Einkauf?" at bounding box center [504, 158] width 110 height 13
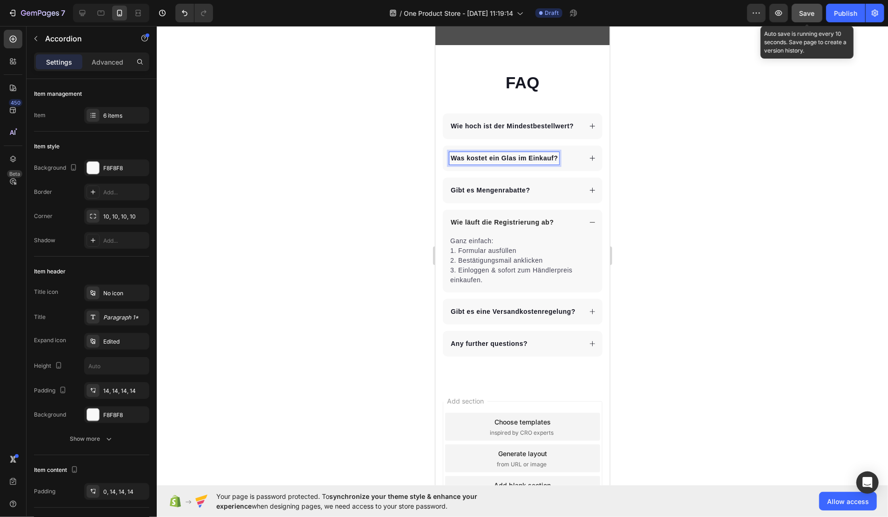
click at [804, 12] on span "Save" at bounding box center [807, 13] width 15 height 8
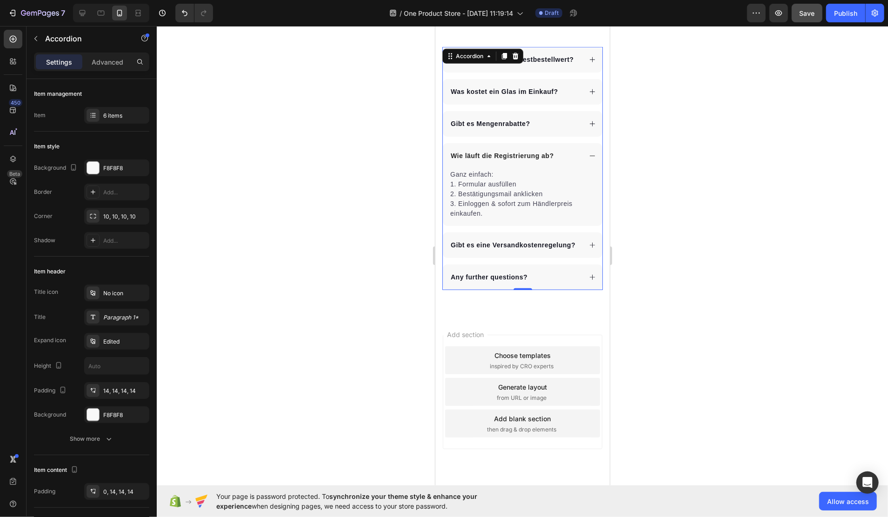
scroll to position [3397, 0]
click at [40, 40] on button "button" at bounding box center [35, 38] width 15 height 15
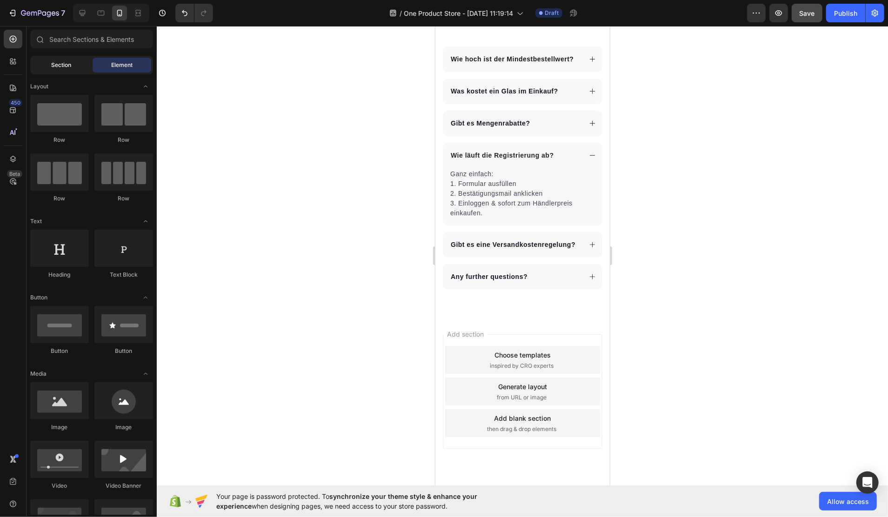
click at [54, 63] on span "Section" at bounding box center [62, 65] width 20 height 8
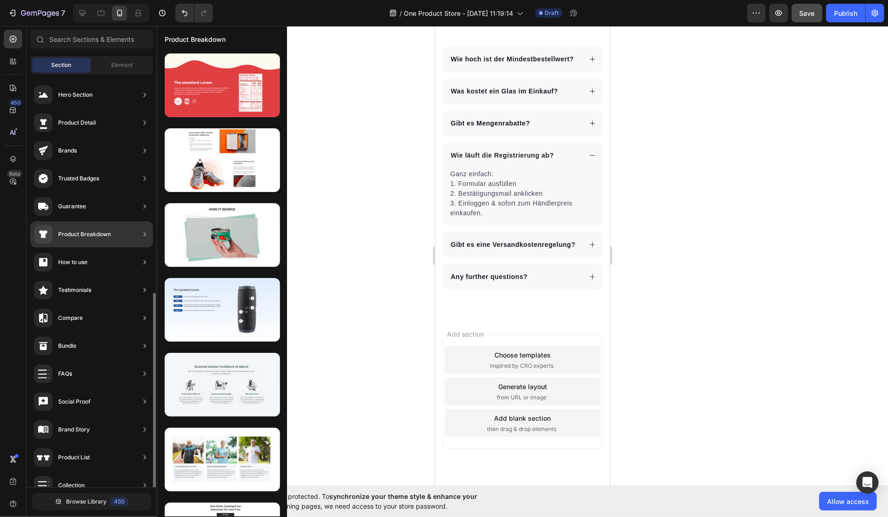
scroll to position [0, 0]
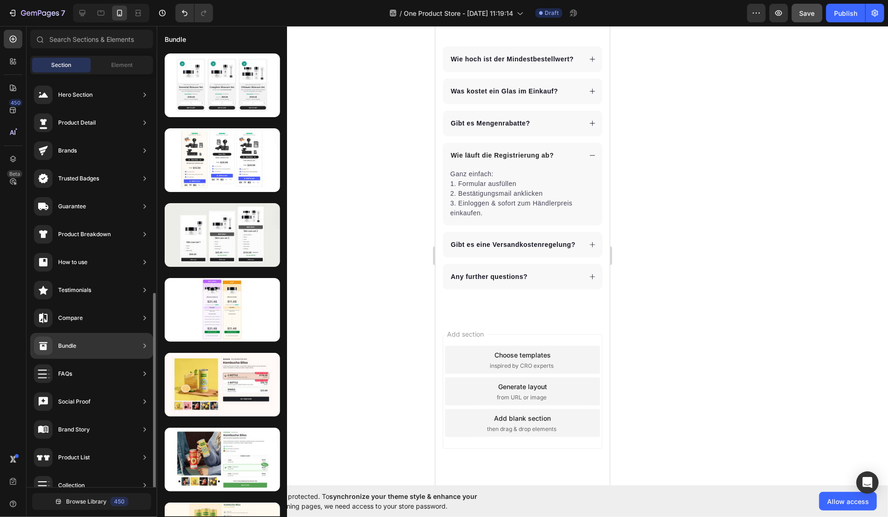
click at [129, 389] on div "FAQs" at bounding box center [91, 402] width 123 height 26
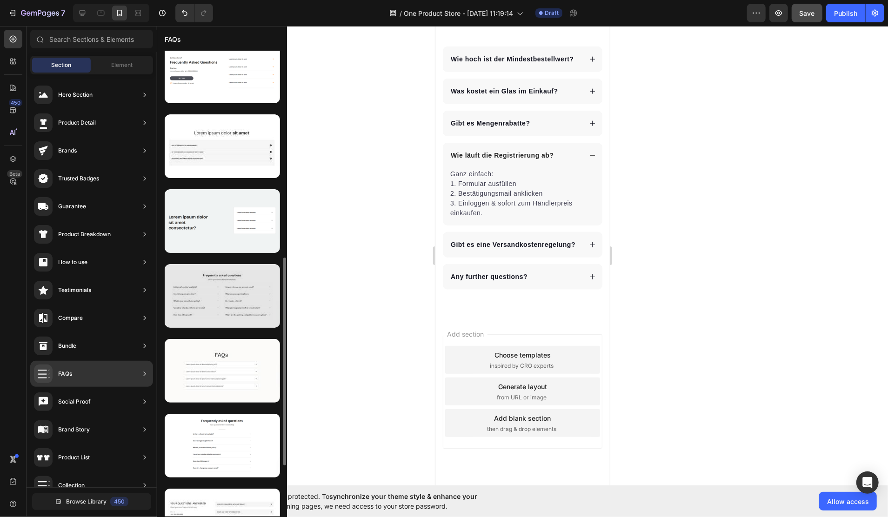
scroll to position [577, 0]
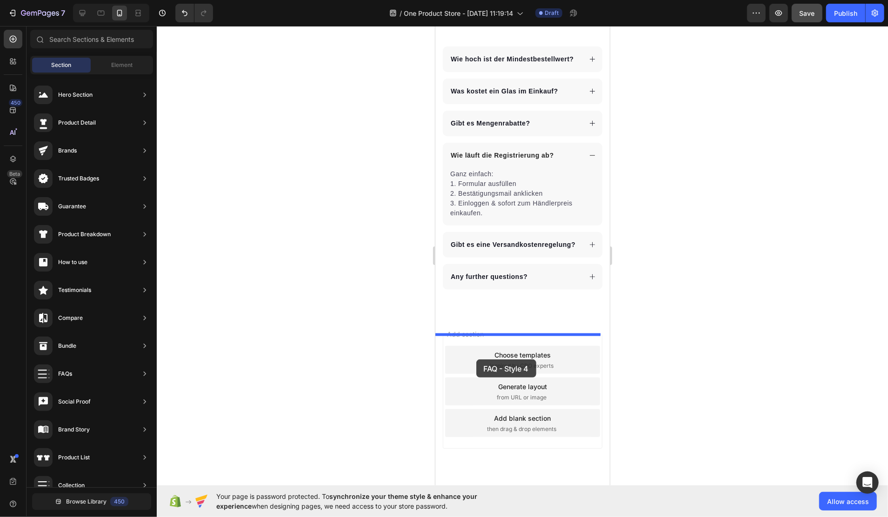
drag, startPoint x: 629, startPoint y: 435, endPoint x: 473, endPoint y: 349, distance: 178.1
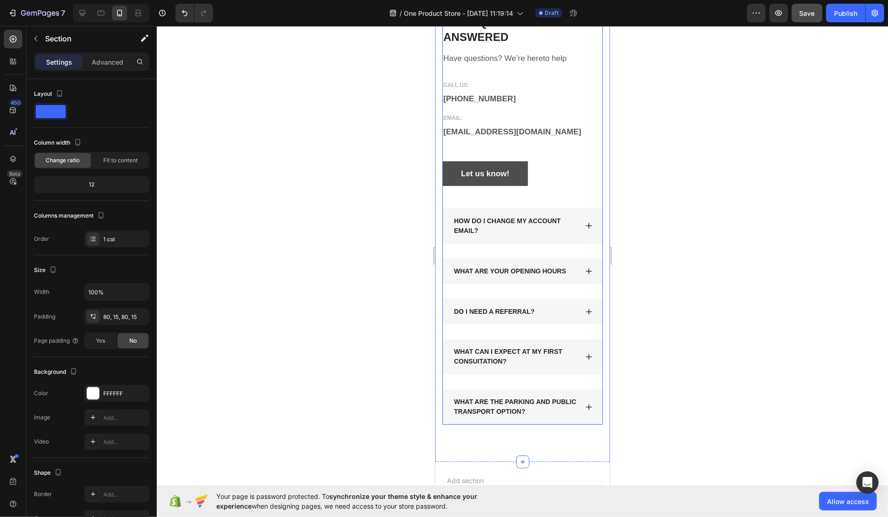
scroll to position [3510, 0]
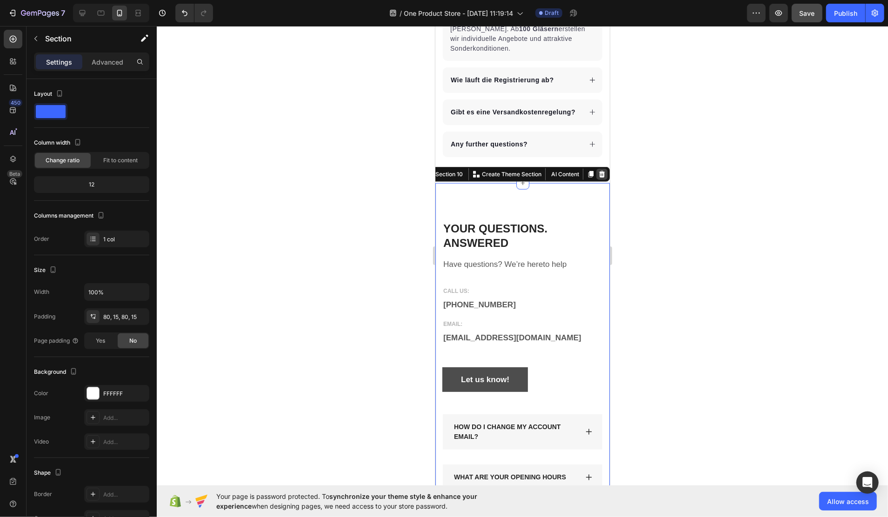
click at [599, 177] on icon at bounding box center [602, 174] width 6 height 7
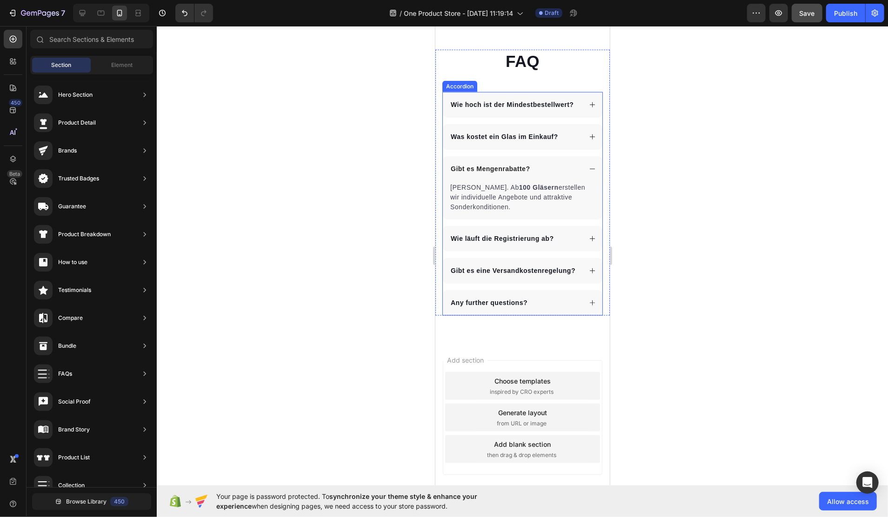
scroll to position [3254, 0]
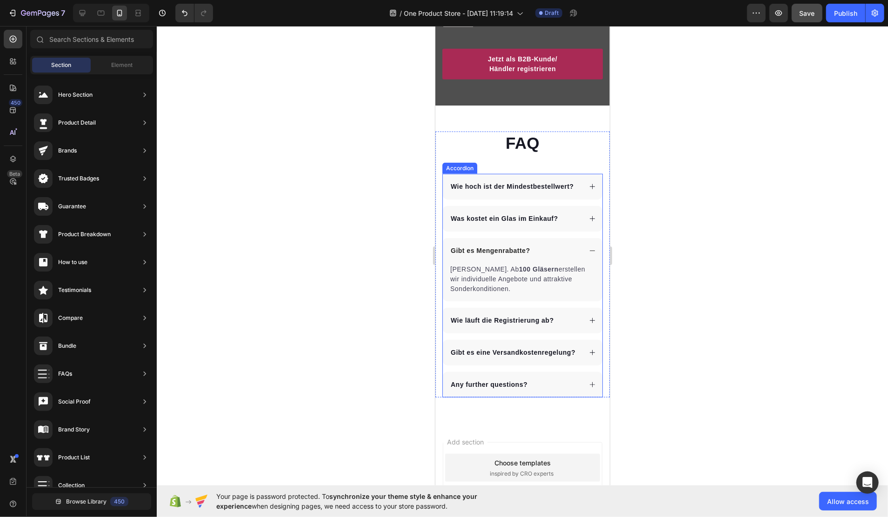
click at [589, 254] on icon at bounding box center [592, 250] width 7 height 7
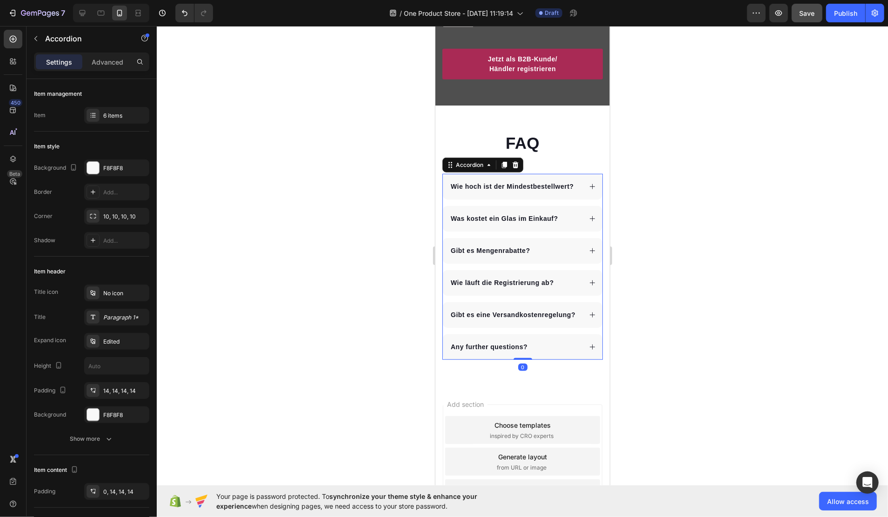
click at [560, 225] on div "Was kostet ein Glas im Einkauf?" at bounding box center [515, 218] width 132 height 13
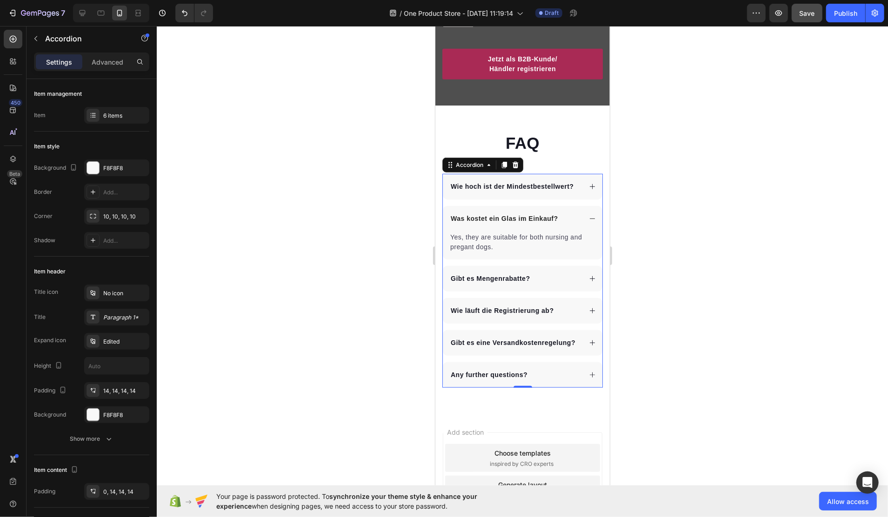
click at [493, 252] on p "Yes, they are suitable for both nursing and pregant dogs." at bounding box center [522, 242] width 145 height 20
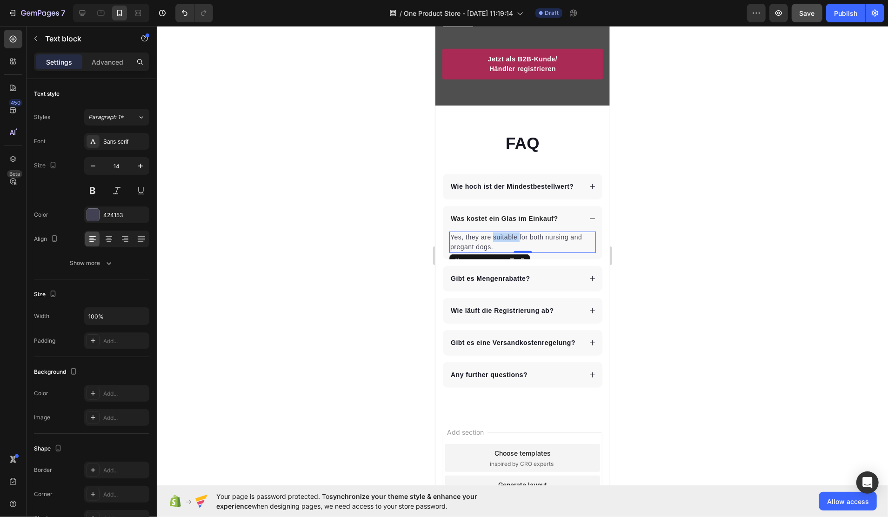
click at [493, 252] on p "Yes, they are suitable for both nursing and pregant dogs." at bounding box center [522, 242] width 145 height 20
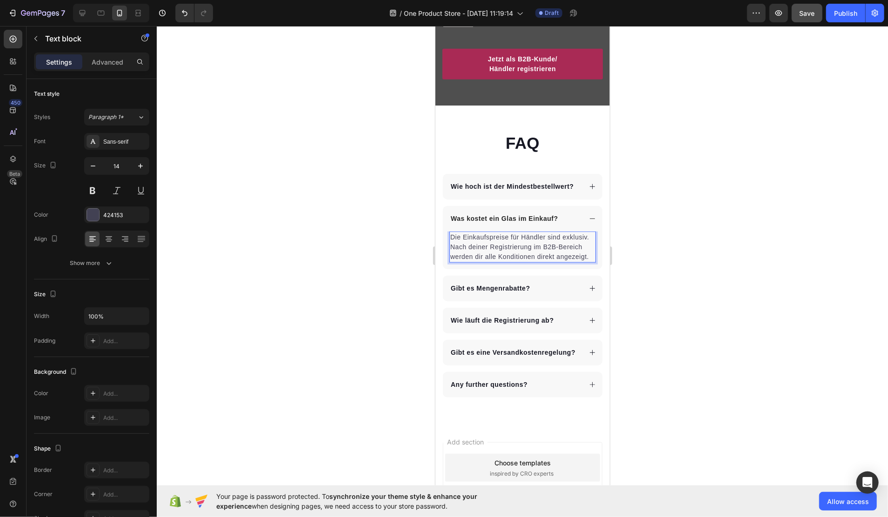
click at [455, 262] on p "Die Einkaufspreise für Händler sind exklusiv. Nach deiner Registrierung im B2B-…" at bounding box center [522, 246] width 145 height 29
click at [501, 262] on p "Die Einkaufspreise für Händler sind exklusiv. Nach deiner Registrierung im B2B-…" at bounding box center [522, 246] width 145 height 29
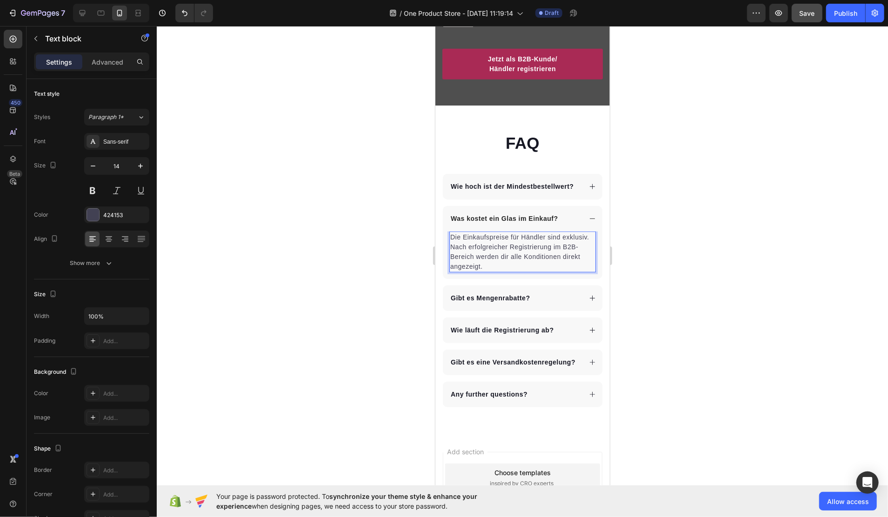
click at [687, 304] on div at bounding box center [523, 271] width 732 height 491
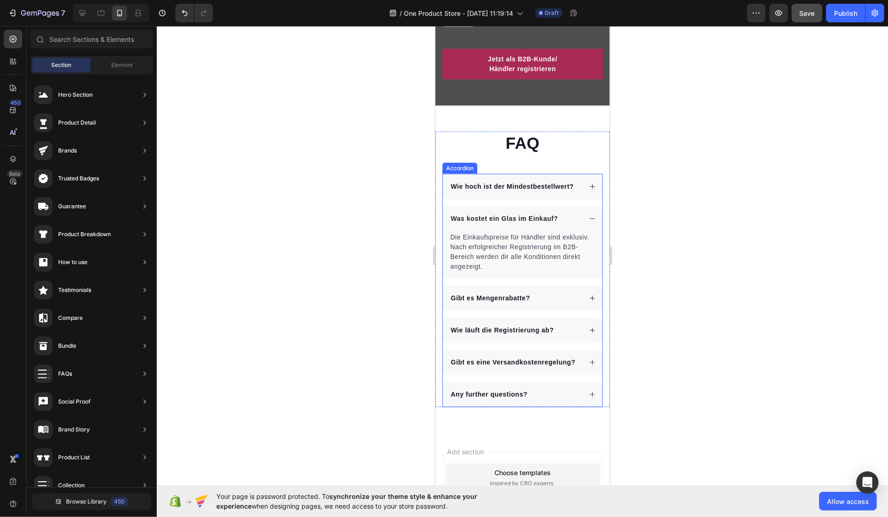
click at [586, 231] on div "Was kostet ein Glas im Einkauf?" at bounding box center [523, 219] width 160 height 26
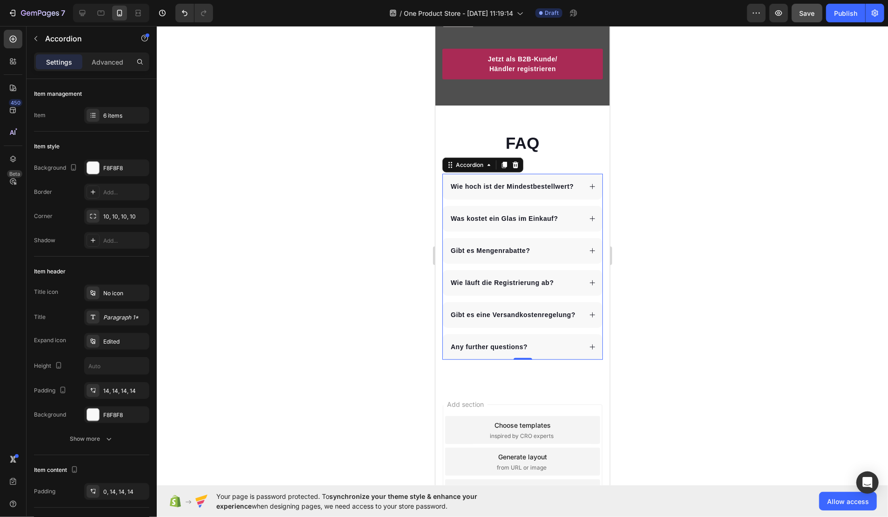
click at [481, 352] on p "Any further questions?" at bounding box center [488, 347] width 77 height 10
click at [553, 353] on div "Welche Motive gibt es?" at bounding box center [515, 347] width 132 height 13
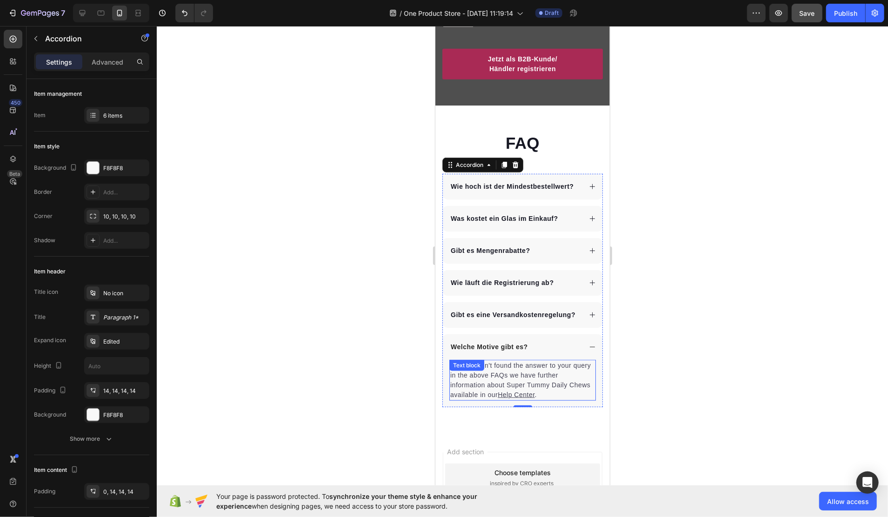
click at [480, 400] on p "If you haven't found the answer to your query in the above FAQs we have further…" at bounding box center [522, 380] width 145 height 39
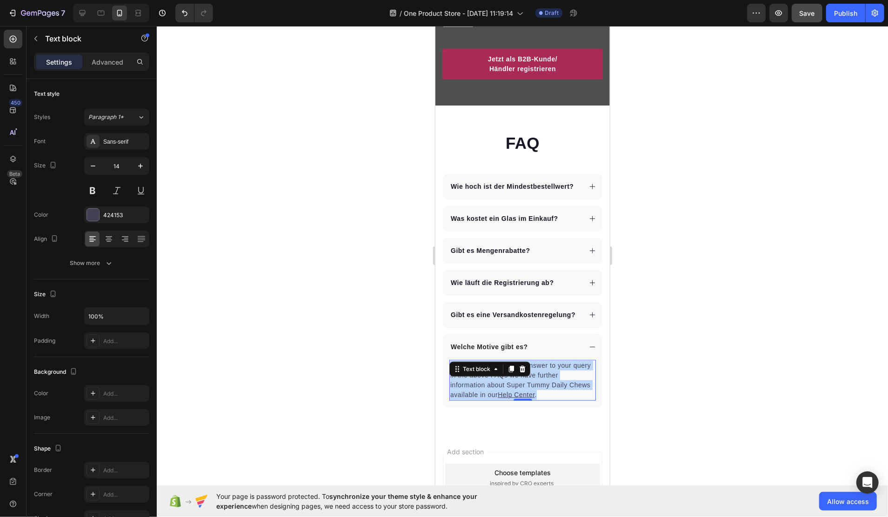
click at [480, 400] on p "If you haven't found the answer to your query in the above FAQs we have further…" at bounding box center [522, 380] width 145 height 39
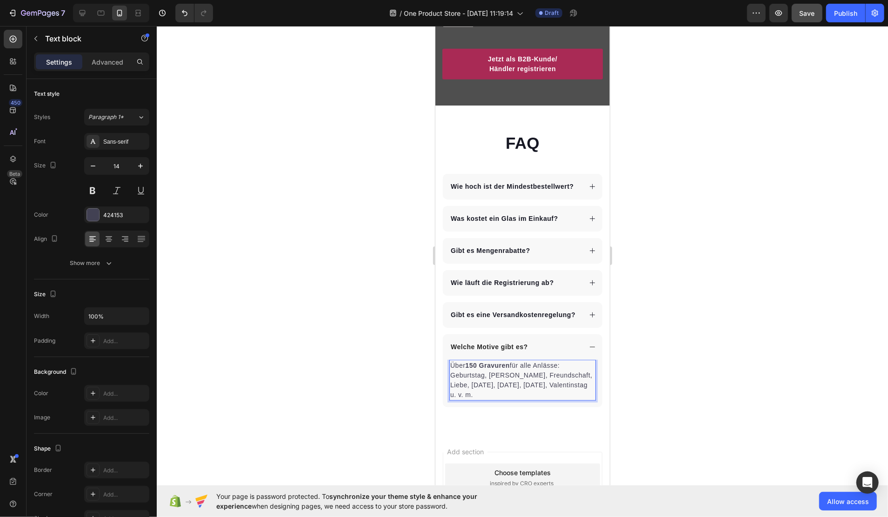
click at [664, 402] on div at bounding box center [523, 271] width 732 height 491
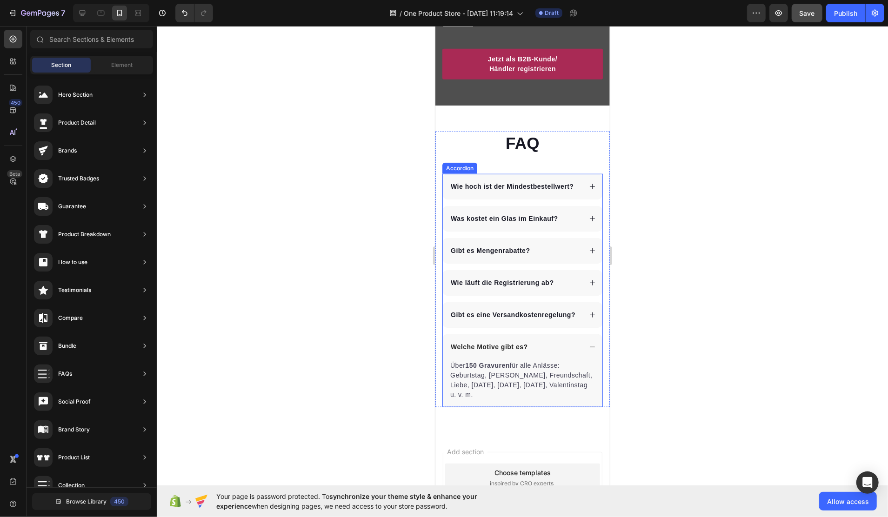
click at [576, 360] on div "Welche Motive gibt es?" at bounding box center [523, 347] width 160 height 26
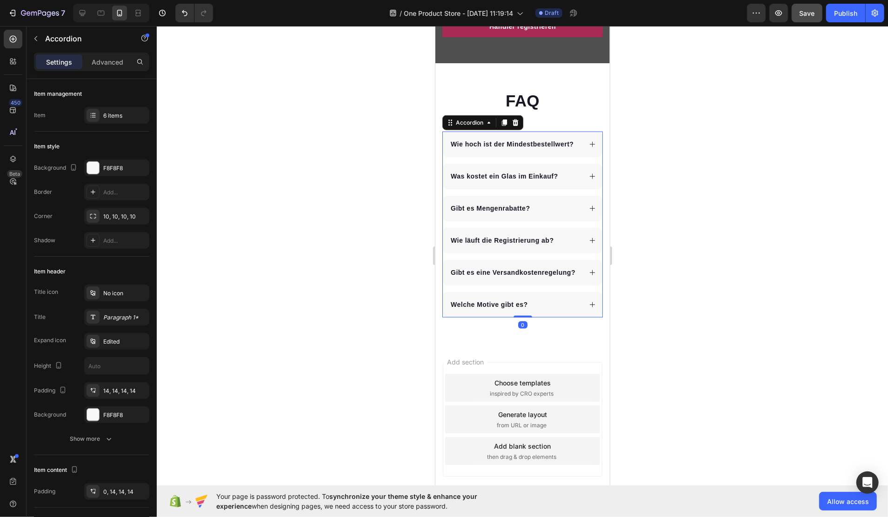
scroll to position [3316, 0]
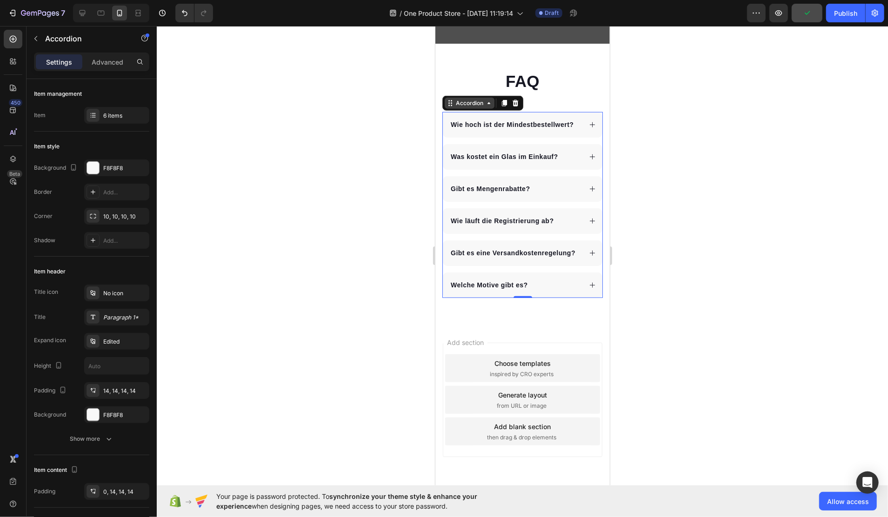
click at [450, 107] on icon at bounding box center [449, 102] width 7 height 7
click at [115, 57] on p "Advanced" at bounding box center [108, 62] width 32 height 10
type input "100%"
type input "100"
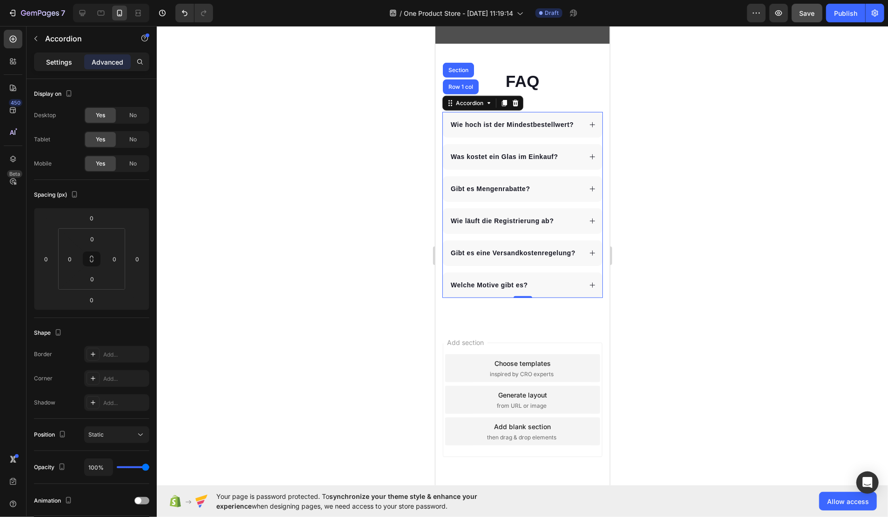
click at [56, 60] on p "Settings" at bounding box center [59, 62] width 26 height 10
type input "14"
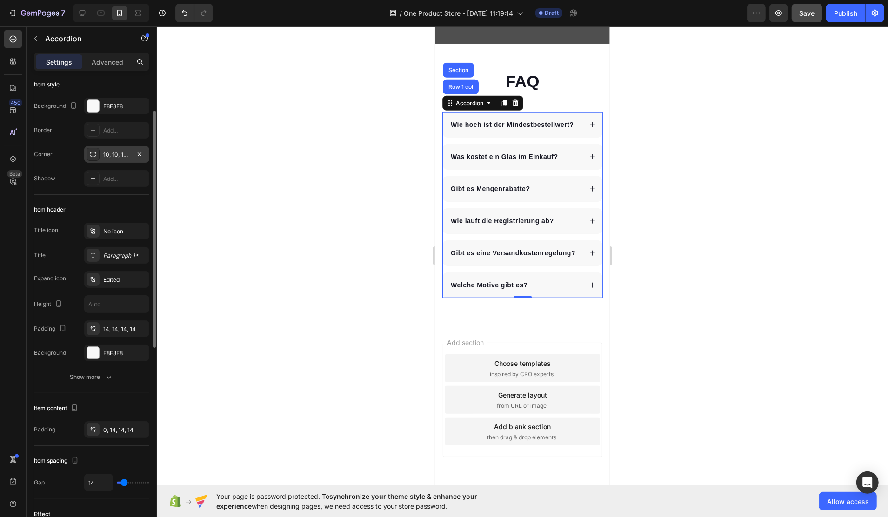
scroll to position [0, 0]
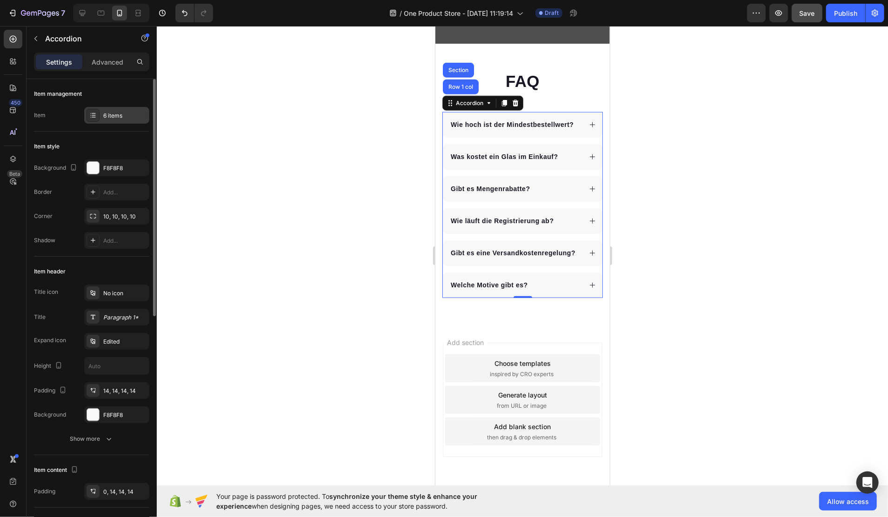
click at [95, 114] on icon at bounding box center [92, 115] width 7 height 7
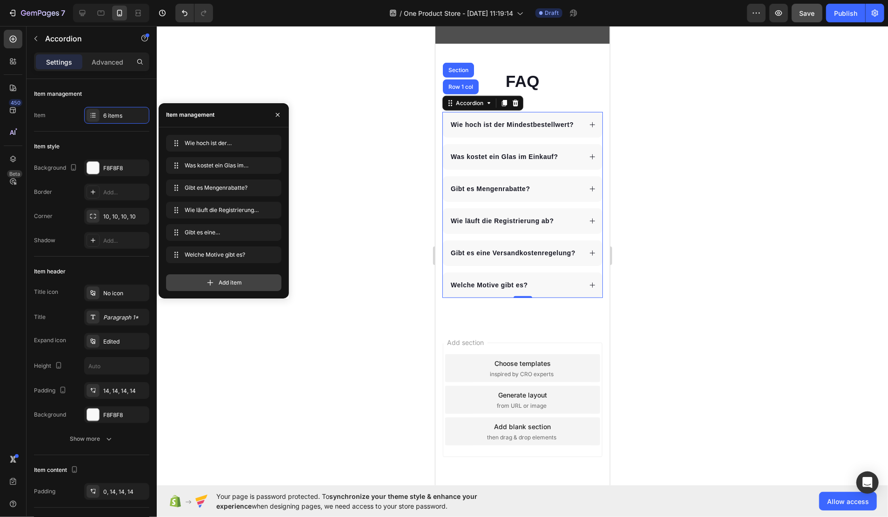
click at [247, 284] on div "Add item" at bounding box center [223, 283] width 115 height 17
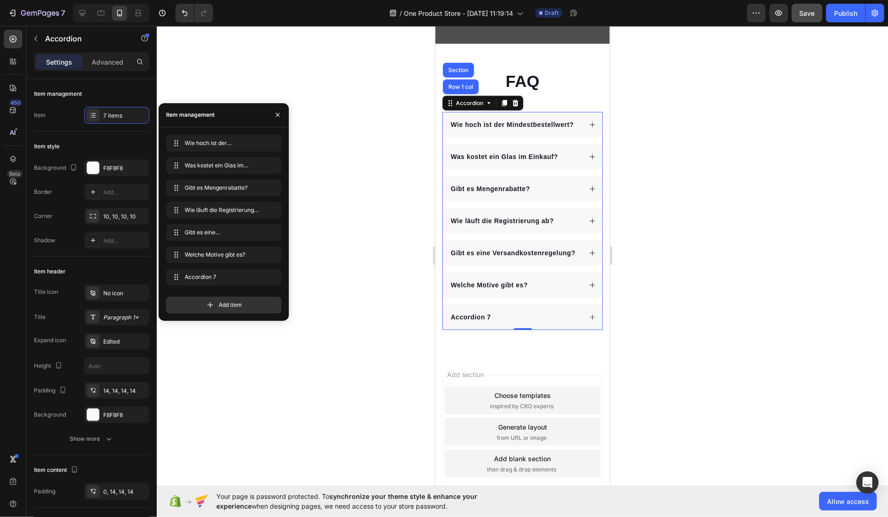
click at [474, 323] on div "Accordion 7" at bounding box center [470, 317] width 43 height 13
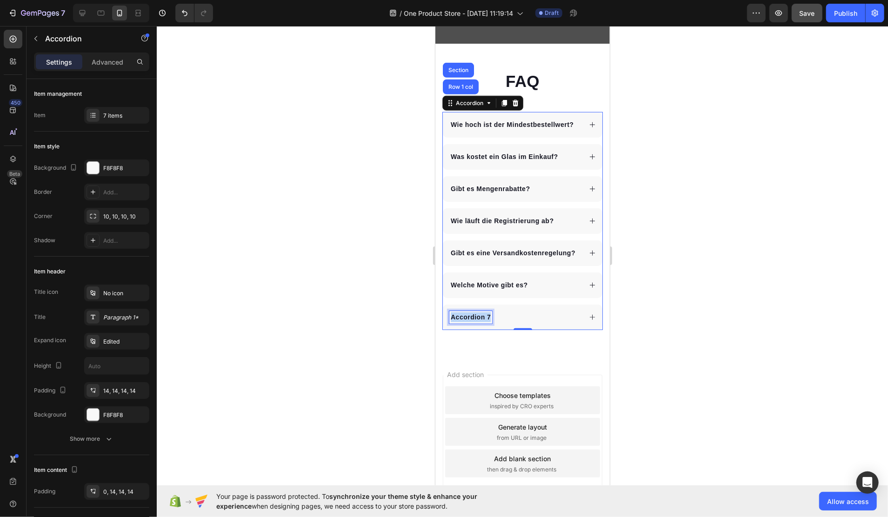
click at [474, 322] on p "Accordion 7" at bounding box center [470, 317] width 40 height 10
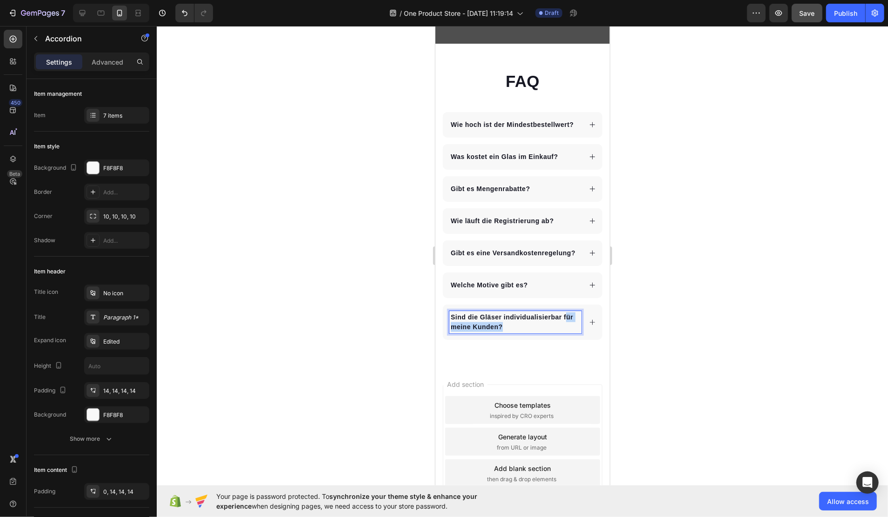
drag, startPoint x: 518, startPoint y: 361, endPoint x: 458, endPoint y: 358, distance: 60.6
click at [452, 332] on p "Sind die Gläser individualisierbar für meine Kunden?" at bounding box center [514, 322] width 129 height 20
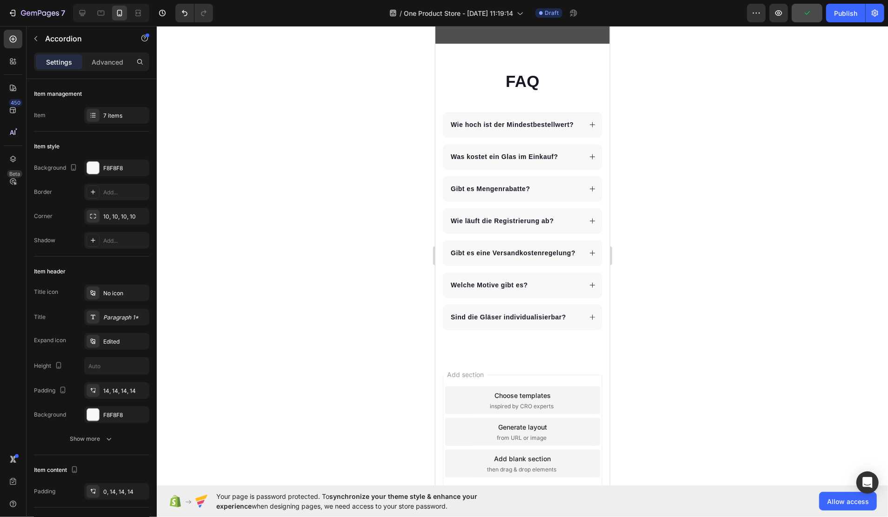
click at [589, 321] on icon at bounding box center [592, 317] width 7 height 7
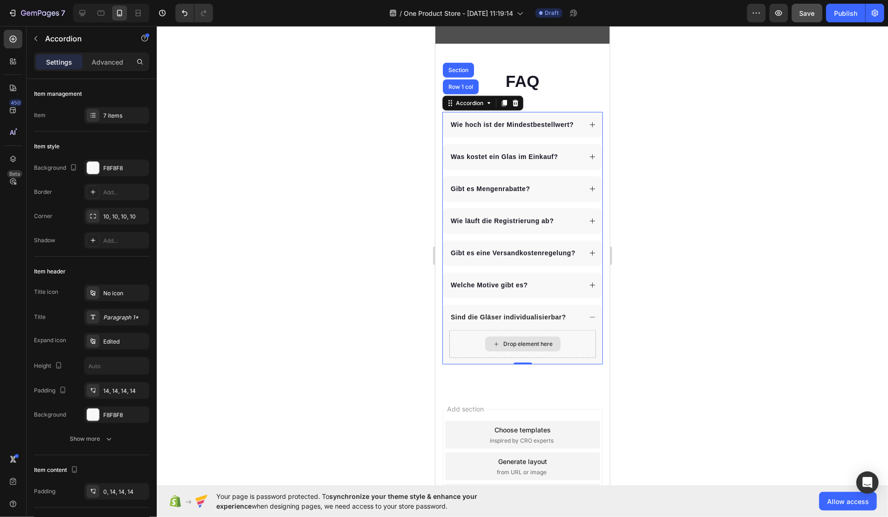
click at [513, 351] on div "Drop element here" at bounding box center [522, 343] width 75 height 15
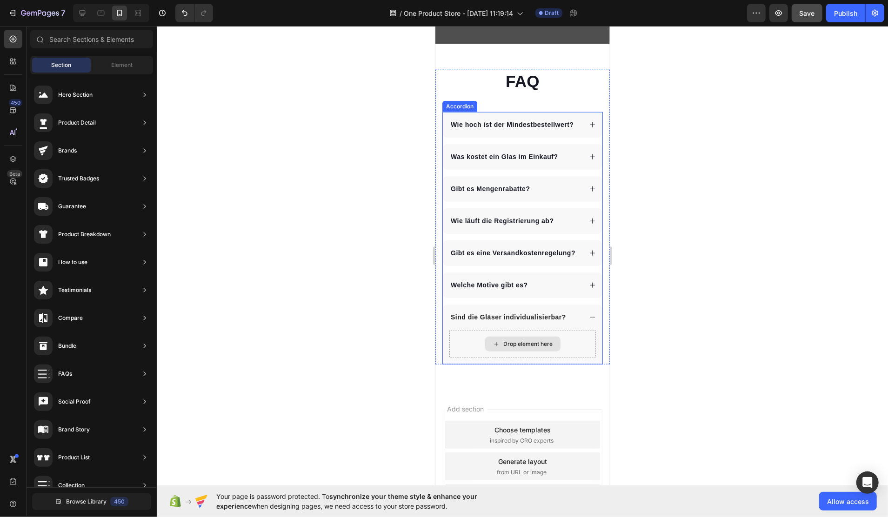
click at [543, 351] on div "Drop element here" at bounding box center [522, 343] width 75 height 15
click at [557, 291] on div "Welche Motive gibt es?" at bounding box center [515, 285] width 132 height 13
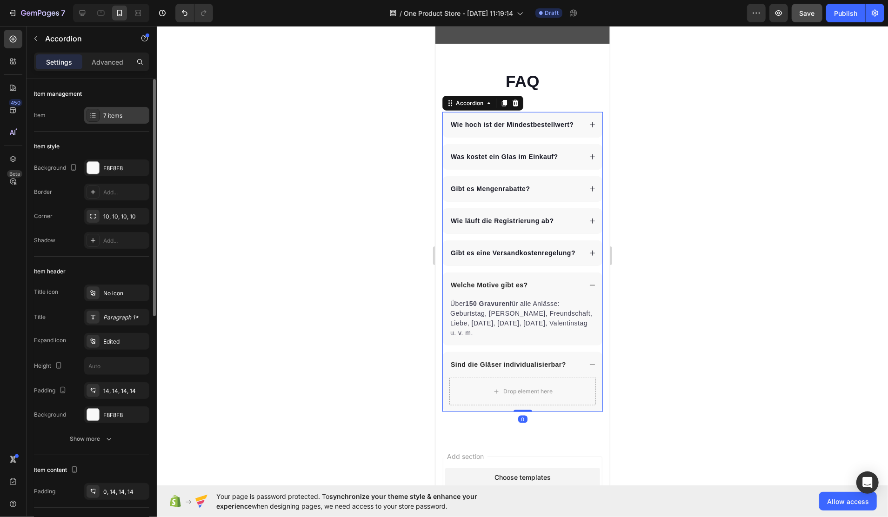
click at [109, 116] on div "7 items" at bounding box center [125, 116] width 44 height 8
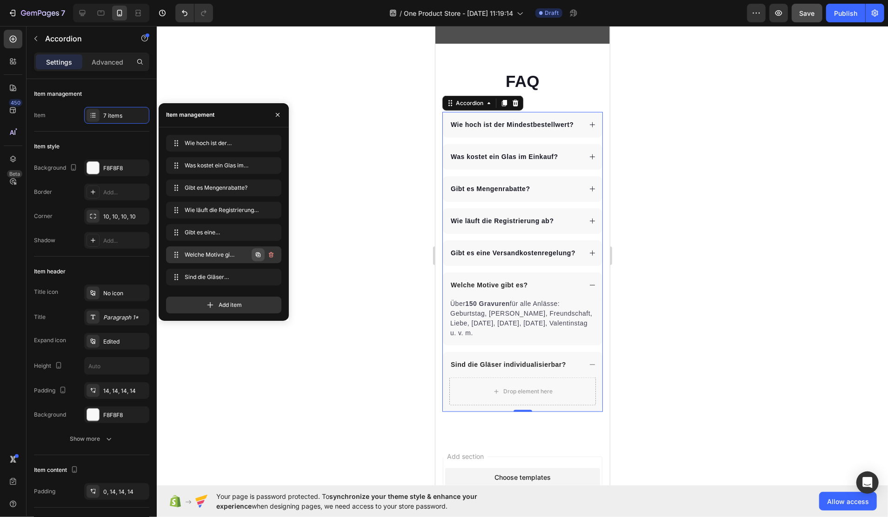
click at [259, 253] on icon "button" at bounding box center [258, 255] width 5 height 5
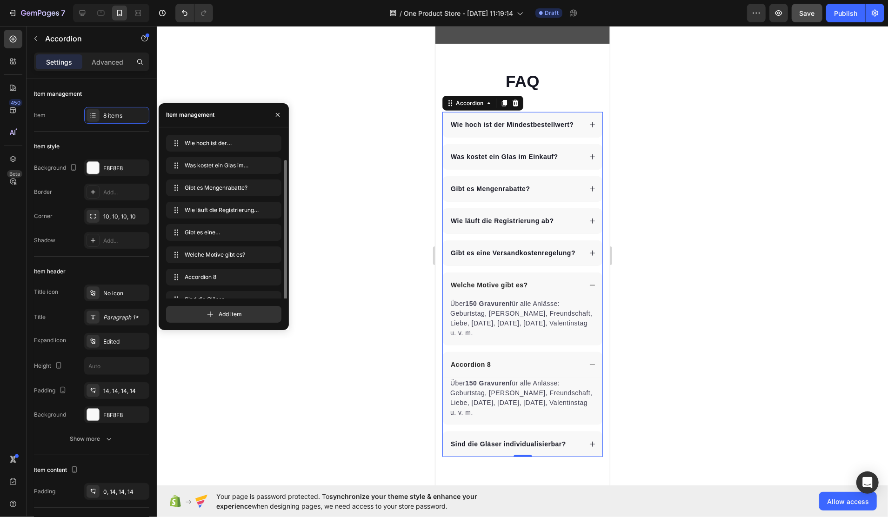
scroll to position [13, 0]
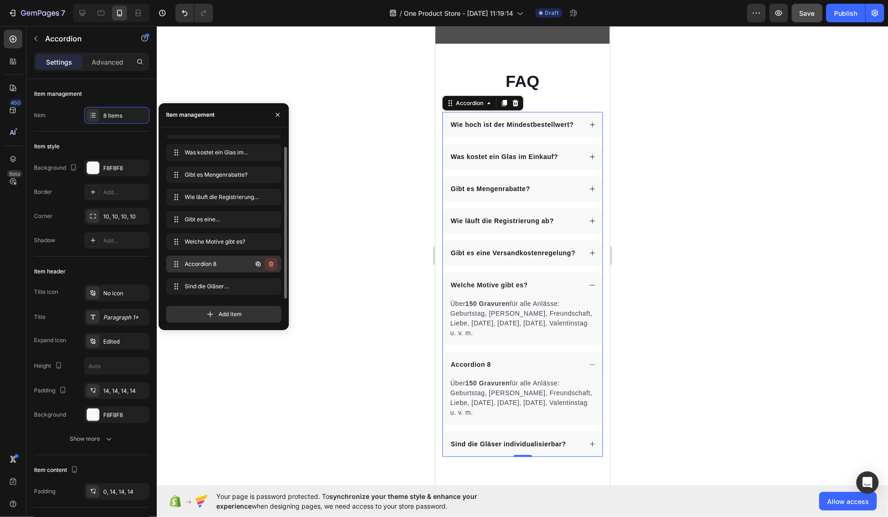
click at [269, 264] on icon "button" at bounding box center [271, 264] width 7 height 7
click at [265, 266] on div "Delete" at bounding box center [264, 264] width 17 height 8
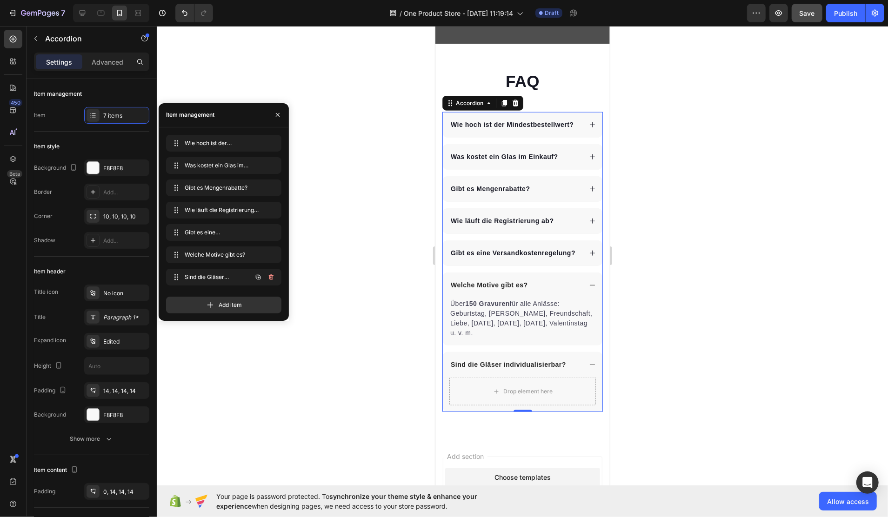
scroll to position [0, 0]
click at [268, 275] on icon "button" at bounding box center [271, 277] width 7 height 7
click at [268, 276] on div "Delete" at bounding box center [264, 277] width 17 height 8
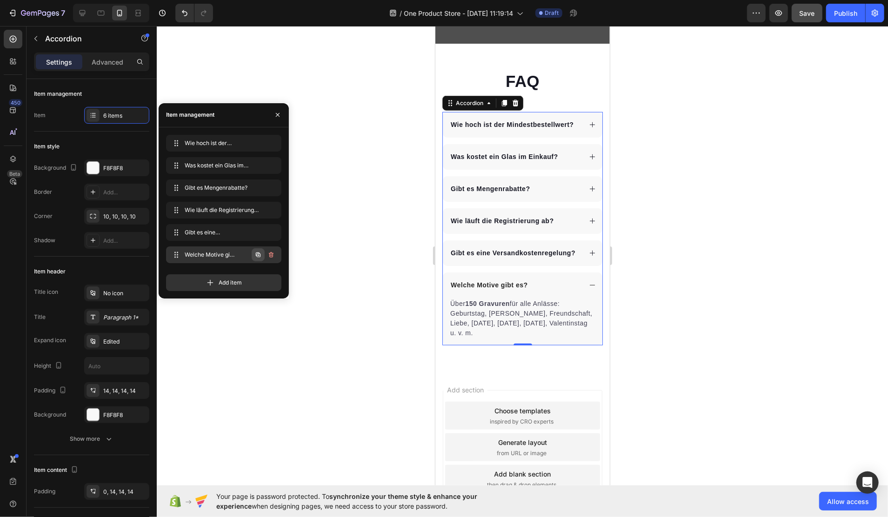
click at [258, 255] on icon "button" at bounding box center [259, 256] width 2 height 2
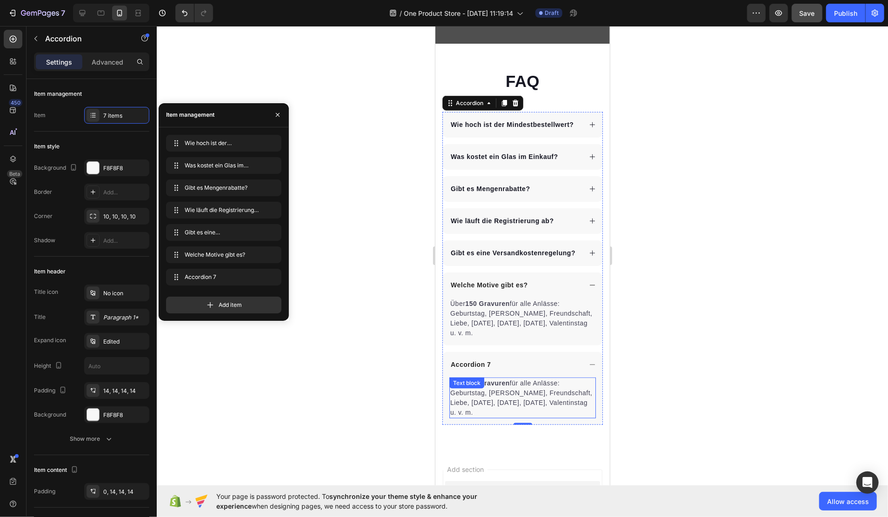
click at [471, 418] on div "Über 150 Gravuren für alle Anlässe: Geburtstag, Danke, Freundschaft, Liebe, Mut…" at bounding box center [522, 397] width 147 height 41
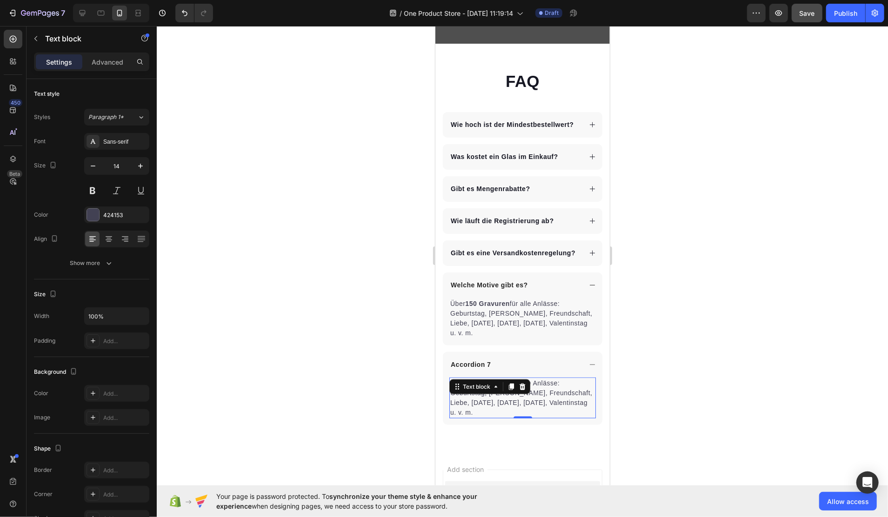
click at [498, 417] on p "Über 150 Gravuren für alle Anlässe: Geburtstag, Danke, Freundschaft, Liebe, Mut…" at bounding box center [522, 397] width 145 height 39
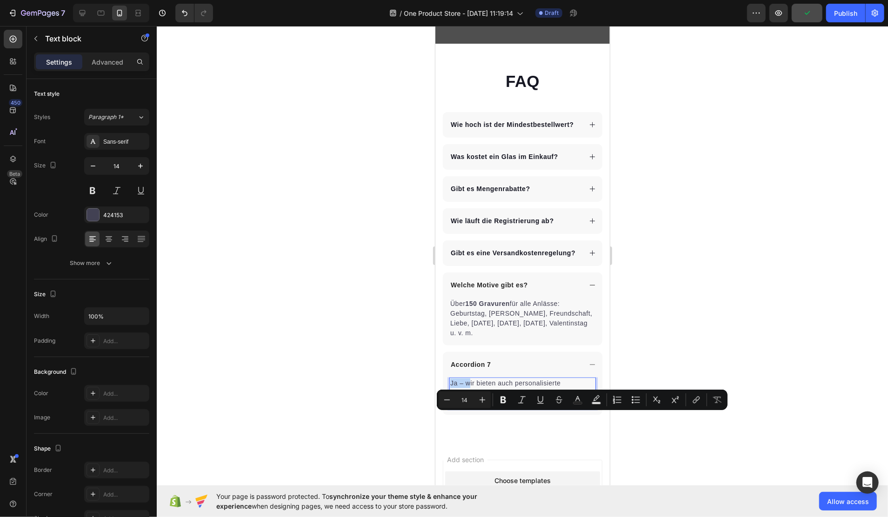
drag, startPoint x: 470, startPoint y: 419, endPoint x: 451, endPoint y: 417, distance: 18.7
click at [451, 408] on p "Ja – wir bieten auch personalisierte Sondergravuren für B2B-Kunden an (auf Anfr…" at bounding box center [522, 392] width 145 height 29
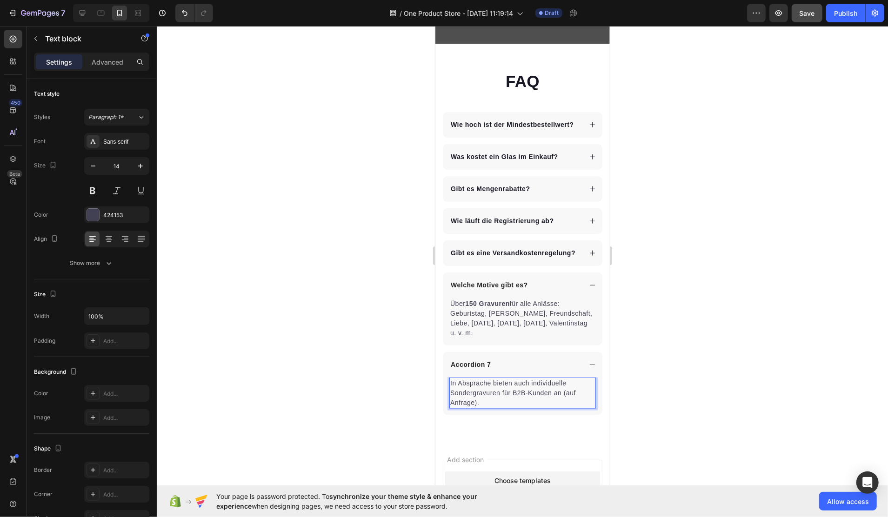
click at [551, 408] on p "In Absprache bieten auch individuelle Sondergravuren für B2B-Kunden an (auf Anf…" at bounding box center [522, 392] width 145 height 29
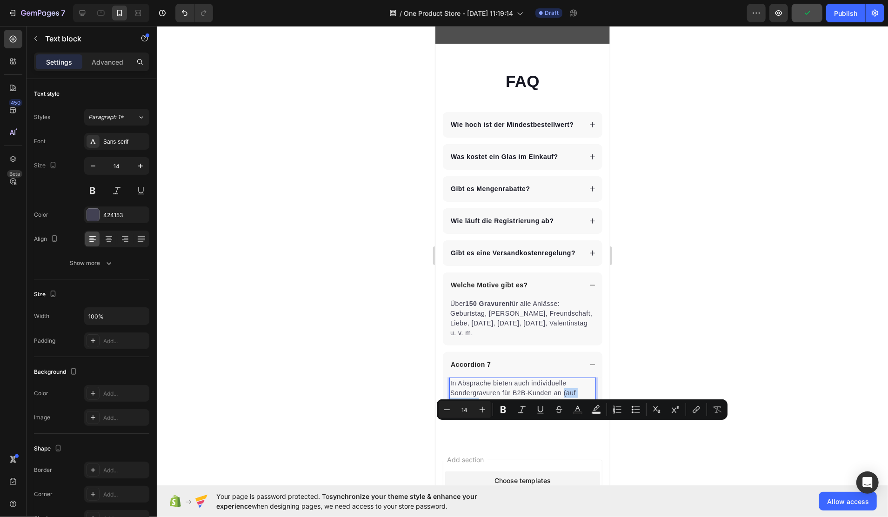
drag, startPoint x: 551, startPoint y: 435, endPoint x: 563, endPoint y: 429, distance: 12.9
click at [563, 408] on p "In Absprache bieten auch individuelle Sondergravuren für B2B-Kunden an (auf Anf…" at bounding box center [522, 392] width 145 height 29
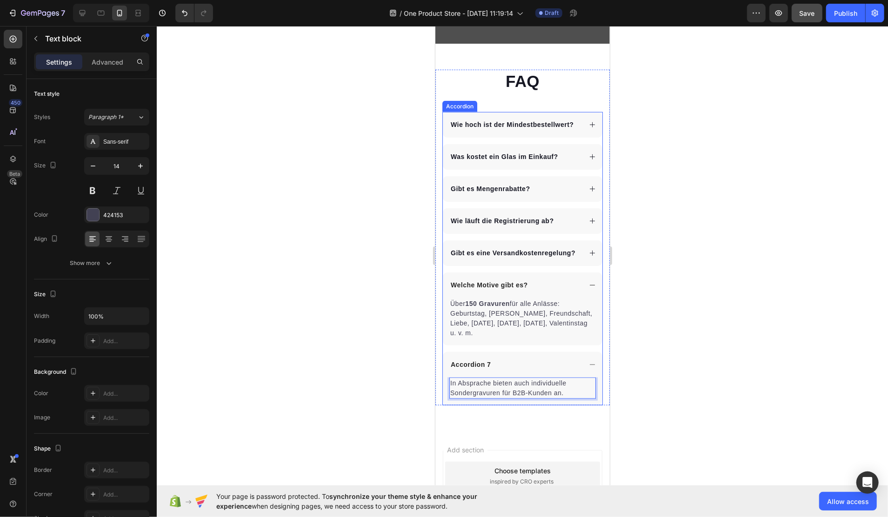
click at [473, 371] on div "Accordion 7" at bounding box center [470, 364] width 43 height 13
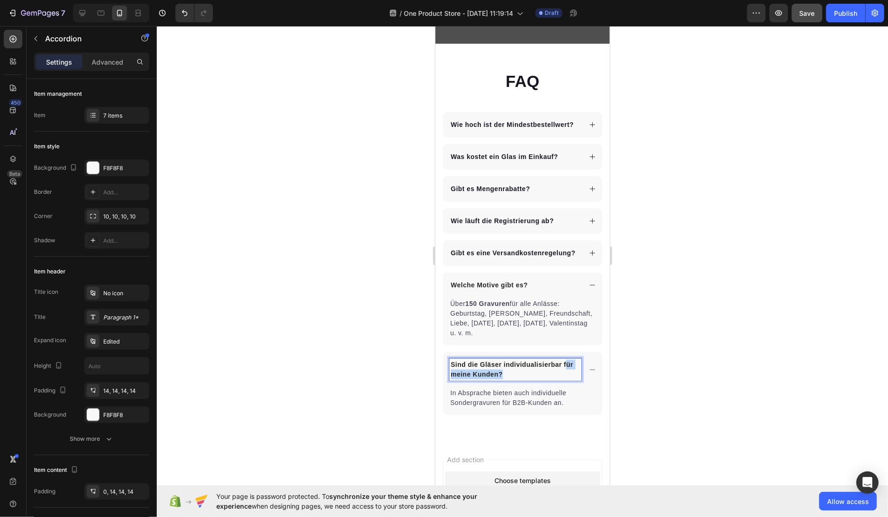
click at [452, 379] on p "Sind die Gläser individualisierbar für meine Kunden?" at bounding box center [514, 370] width 129 height 20
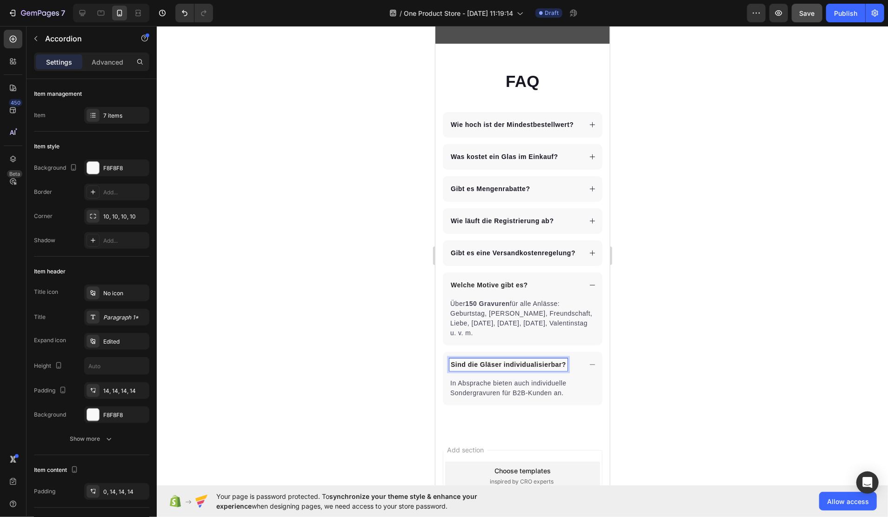
click at [704, 247] on div at bounding box center [523, 271] width 732 height 491
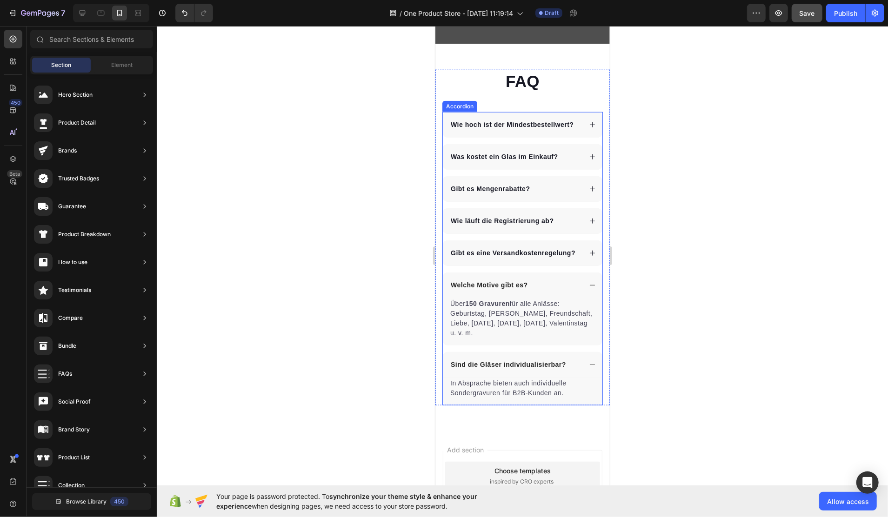
click at [458, 110] on div "Accordion" at bounding box center [459, 106] width 31 height 8
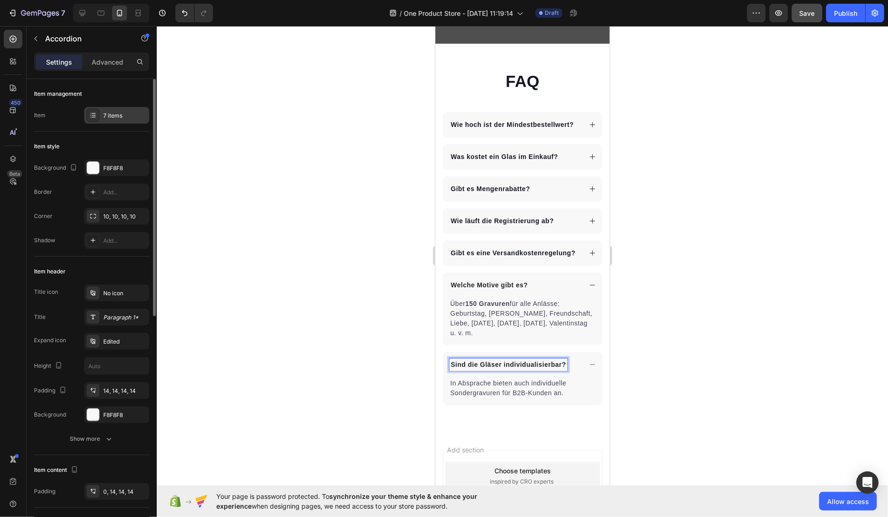
click at [119, 109] on div "7 items" at bounding box center [116, 115] width 65 height 17
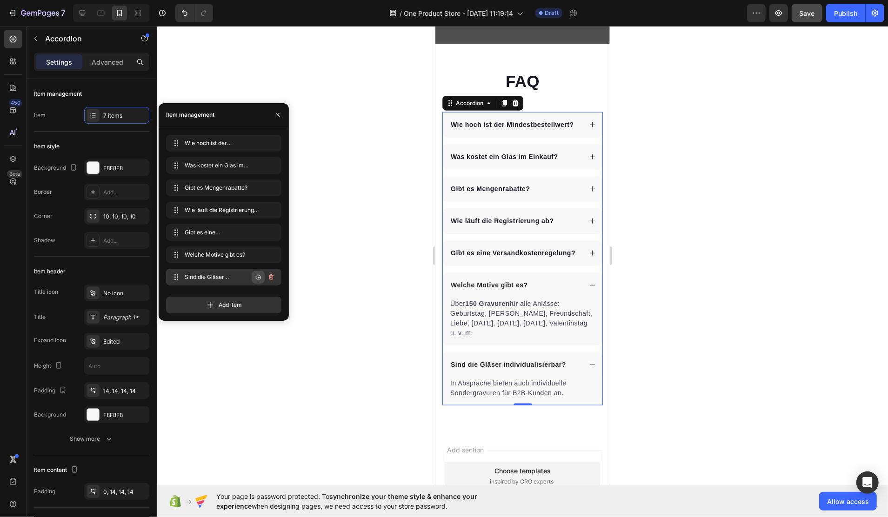
click at [257, 279] on icon "button" at bounding box center [258, 277] width 7 height 7
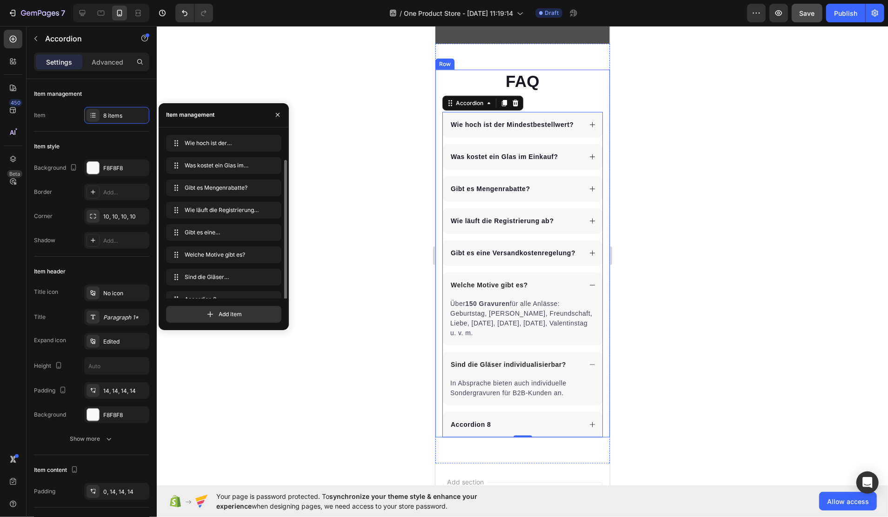
scroll to position [13, 0]
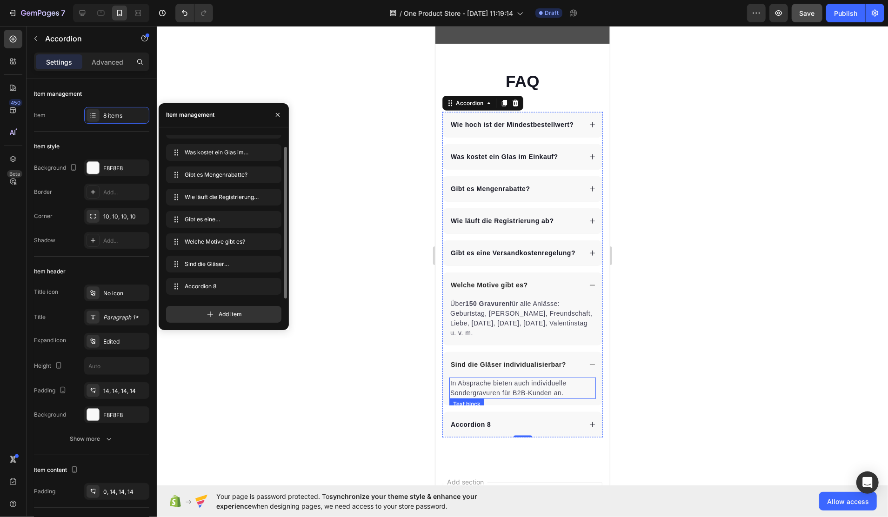
click at [475, 398] on p "In Absprache bieten auch individuelle Sondergravuren für B2B-Kunden an." at bounding box center [522, 388] width 145 height 20
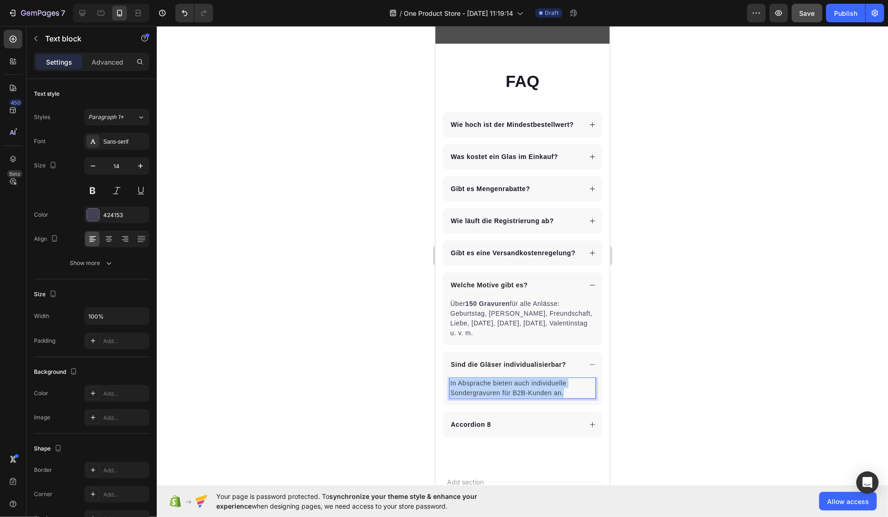
click at [475, 398] on p "In Absprache bieten auch individuelle Sondergravuren für B2B-Kunden an." at bounding box center [522, 388] width 145 height 20
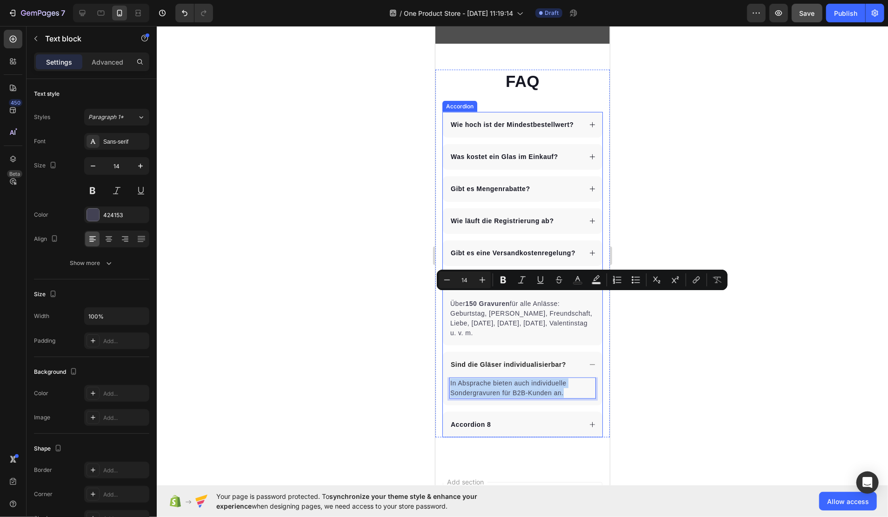
scroll to position [3440, 0]
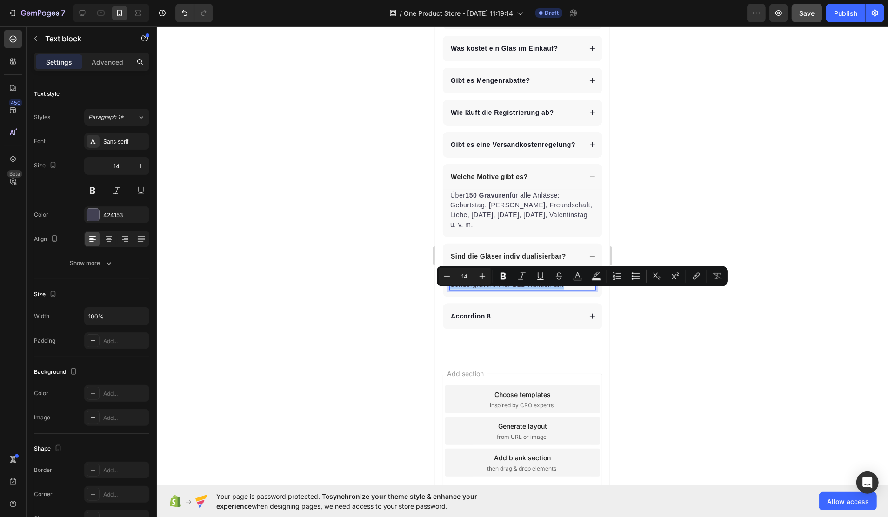
drag, startPoint x: 661, startPoint y: 337, endPoint x: 631, endPoint y: 332, distance: 30.2
click at [659, 337] on div at bounding box center [523, 271] width 732 height 491
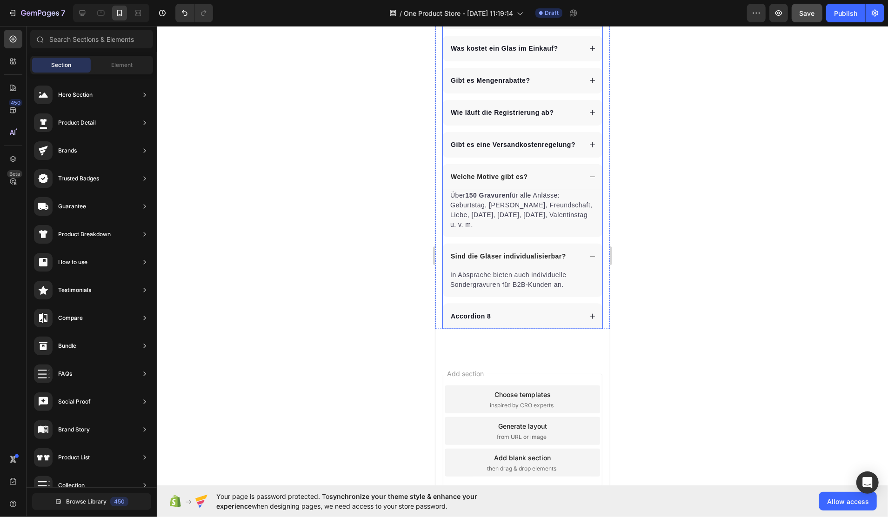
click at [589, 320] on icon at bounding box center [592, 316] width 7 height 7
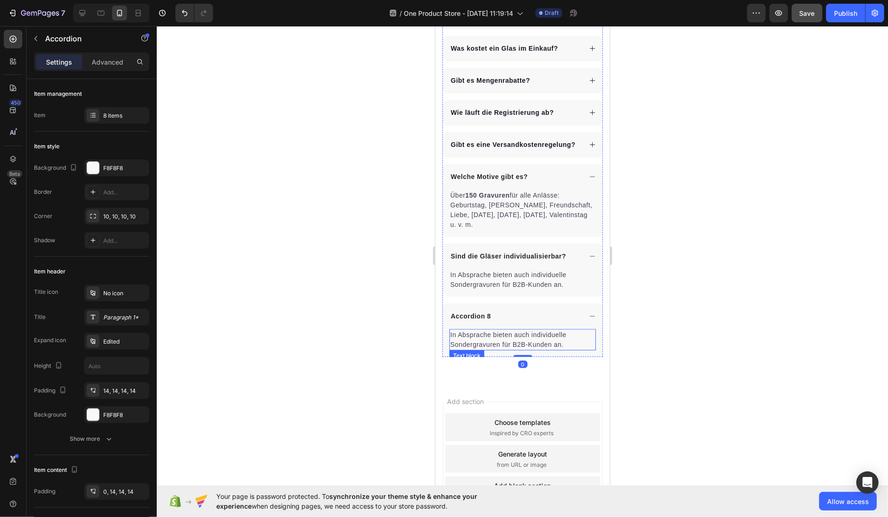
click at [503, 349] on p "In Absprache bieten auch individuelle Sondergravuren für B2B-Kunden an." at bounding box center [522, 340] width 145 height 20
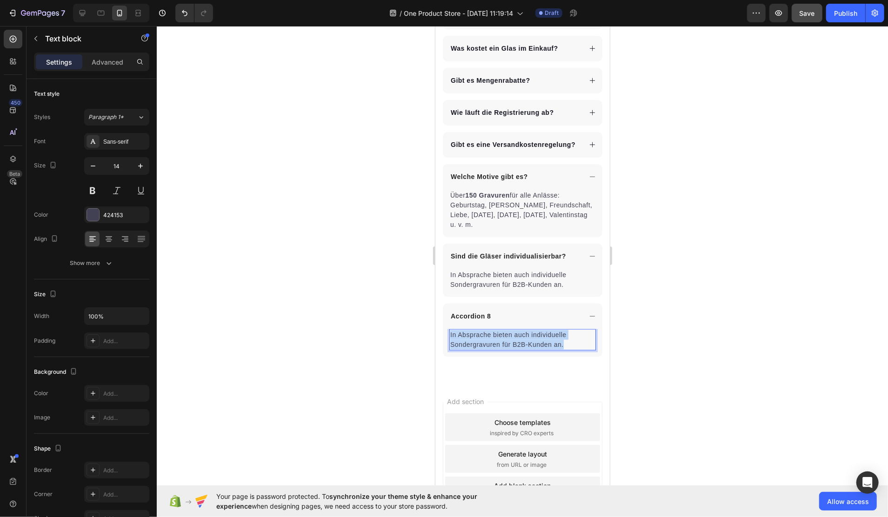
click at [503, 349] on p "In Absprache bieten auch individuelle Sondergravuren für B2B-Kunden an." at bounding box center [522, 340] width 145 height 20
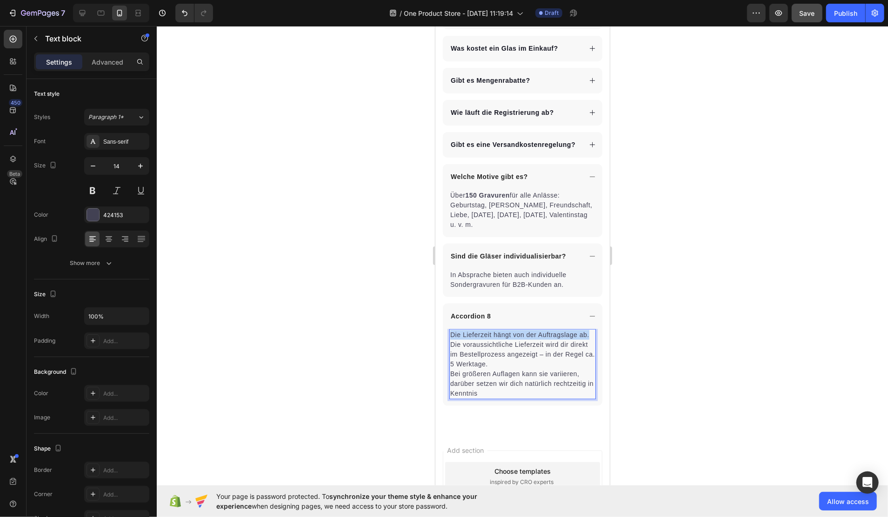
drag, startPoint x: 485, startPoint y: 362, endPoint x: 450, endPoint y: 352, distance: 36.7
click at [450, 352] on p "Die Lieferzeit hängt von der Auftragslage ab. Die voraussichtliche Lieferzeit w…" at bounding box center [522, 364] width 145 height 68
click at [450, 363] on p "⁠⁠⁠⁠⁠⁠⁠ Die voraussichtliche Lieferzeit wird dir direkt im Bestellprozess angez…" at bounding box center [522, 364] width 145 height 68
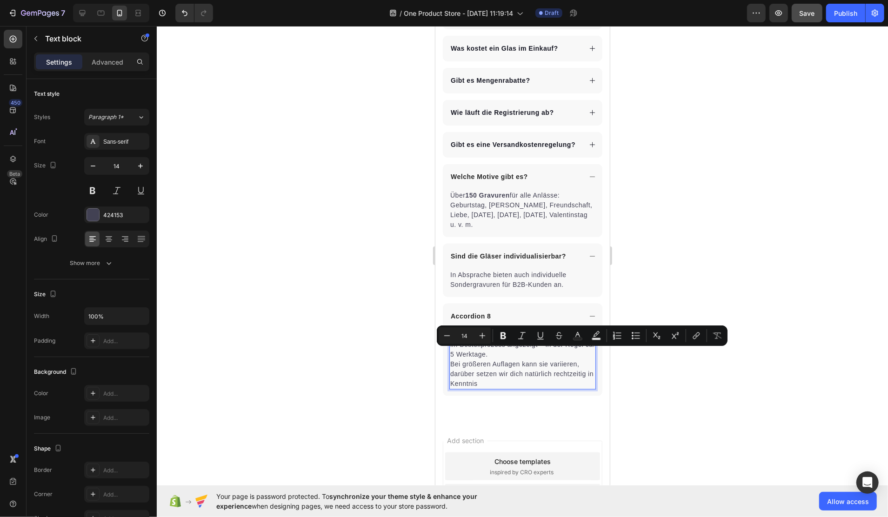
drag, startPoint x: 471, startPoint y: 355, endPoint x: 511, endPoint y: 355, distance: 39.6
click at [511, 355] on p "Die voraussichtliche Lieferzeit wird dir direkt im Bestellprozess angezeigt – i…" at bounding box center [522, 359] width 145 height 59
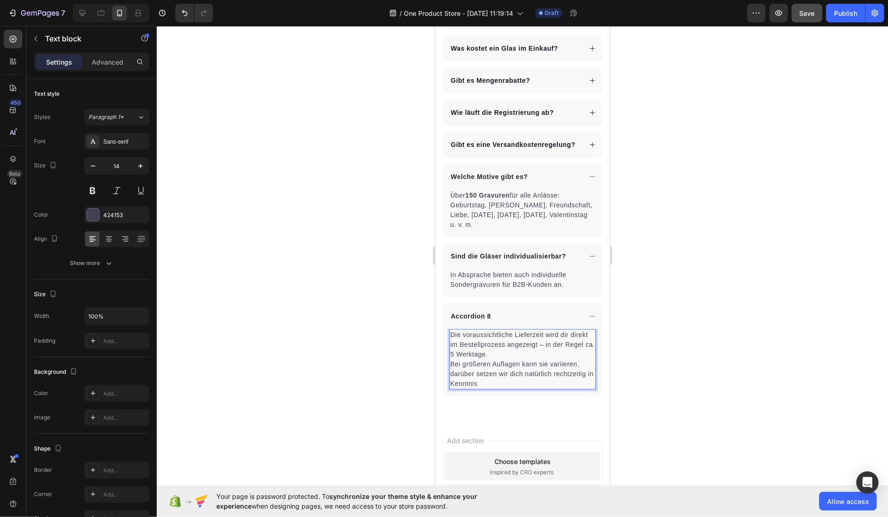
click at [514, 369] on p "Die voraussichtliche Lieferzeit wird dir direkt im Bestellprozess angezeigt – i…" at bounding box center [522, 359] width 145 height 59
click at [534, 375] on p "Die voraussichtliche Lieferzeit wird dir direkt im Bestellprozess angezeigt – i…" at bounding box center [522, 359] width 145 height 59
click at [470, 322] on div "Accordion 8" at bounding box center [470, 316] width 43 height 13
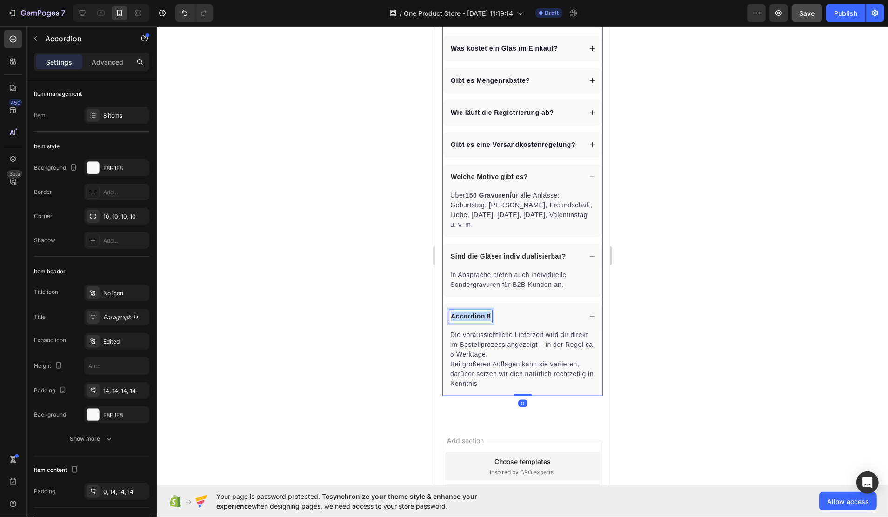
click at [470, 321] on p "Accordion 8" at bounding box center [470, 316] width 40 height 10
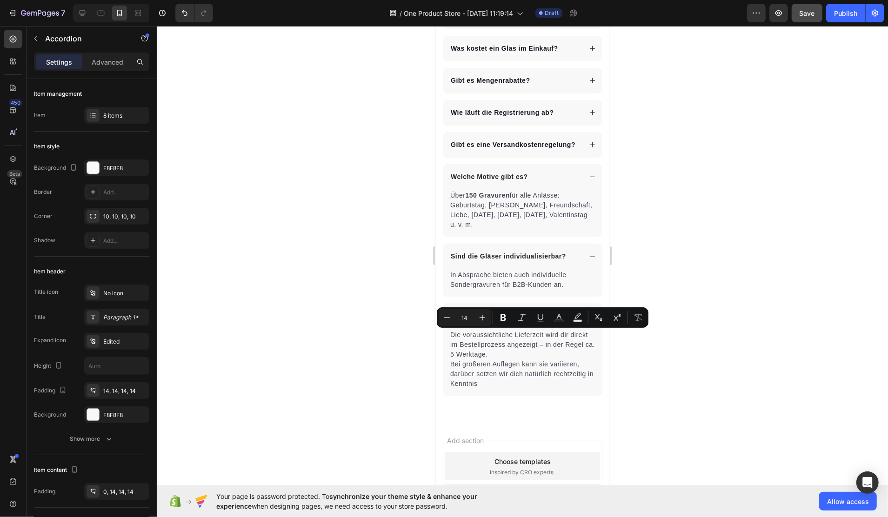
click at [475, 321] on p "Accordion 8" at bounding box center [470, 316] width 40 height 10
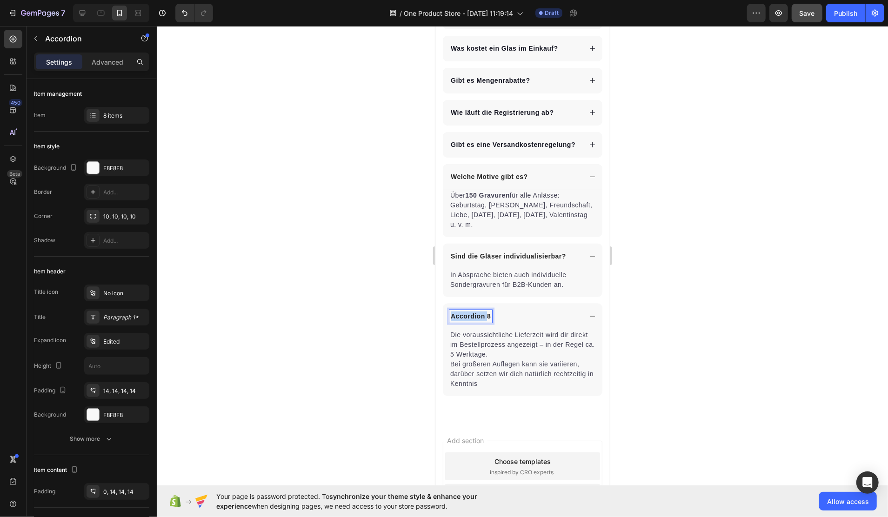
click at [475, 321] on p "Accordion 8" at bounding box center [470, 316] width 40 height 10
click at [665, 342] on div at bounding box center [523, 271] width 732 height 491
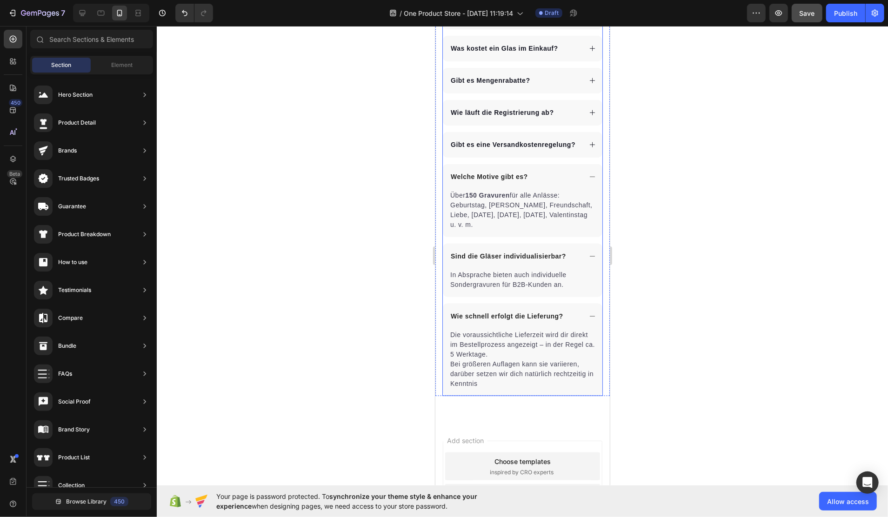
click at [590, 316] on icon at bounding box center [592, 316] width 5 height 0
click at [589, 260] on icon at bounding box center [592, 256] width 7 height 7
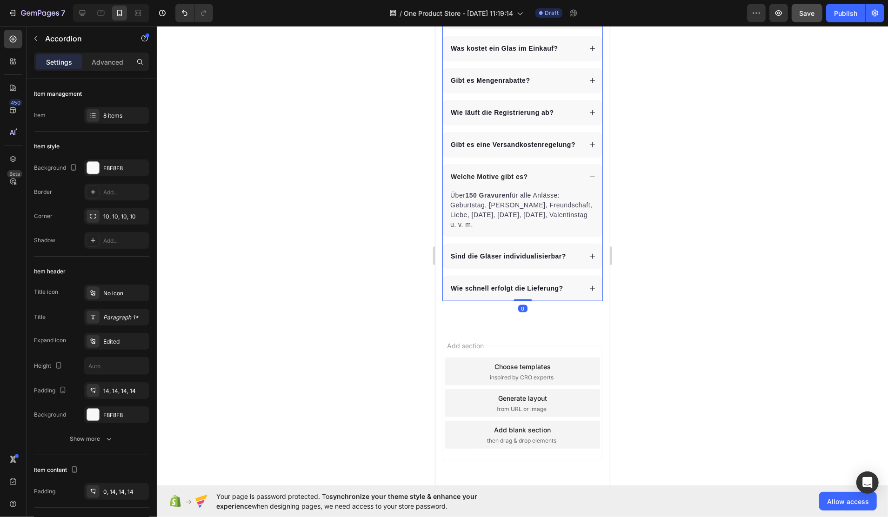
click at [589, 180] on icon at bounding box center [592, 176] width 7 height 7
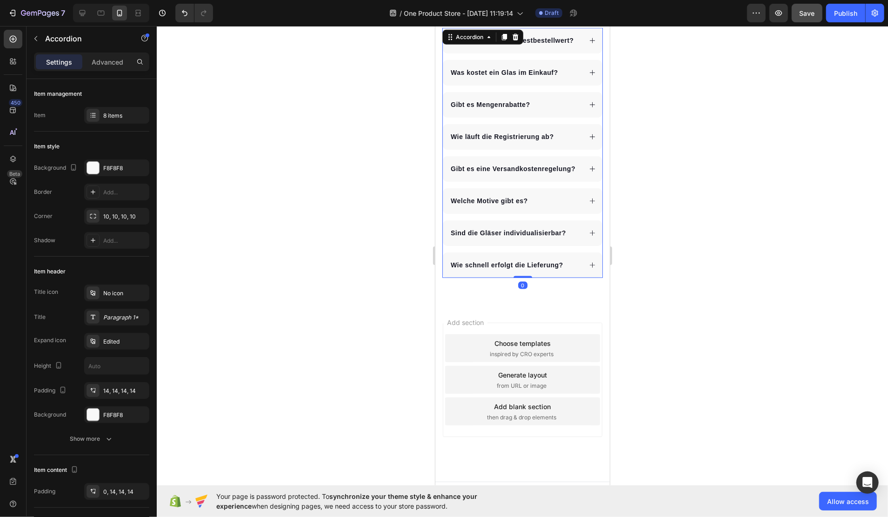
scroll to position [3404, 0]
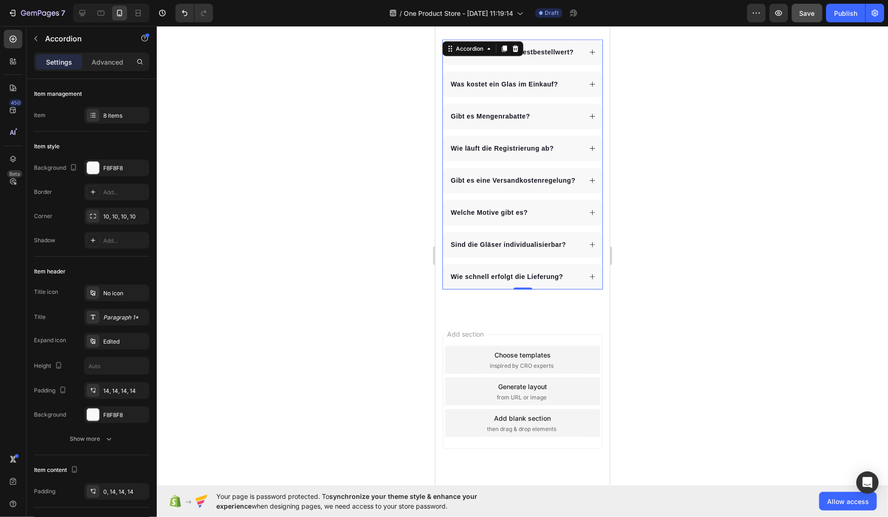
click at [651, 330] on div at bounding box center [523, 271] width 732 height 491
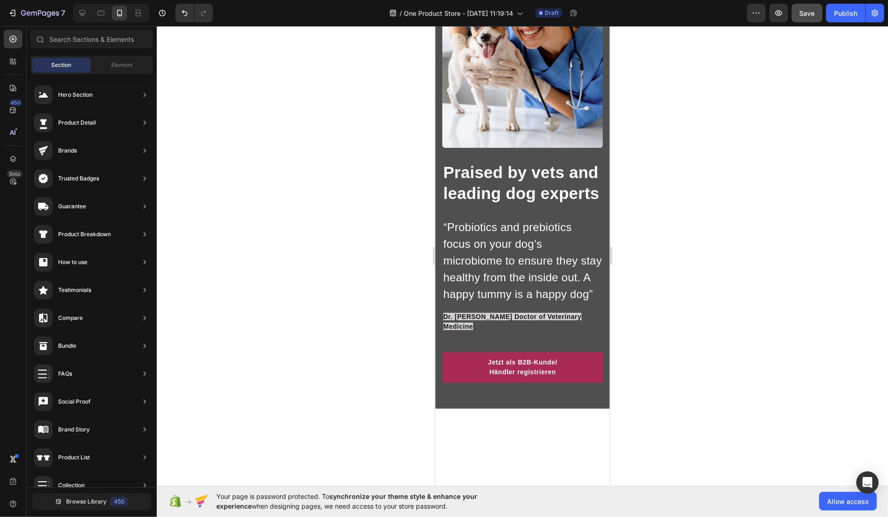
scroll to position [2784, 0]
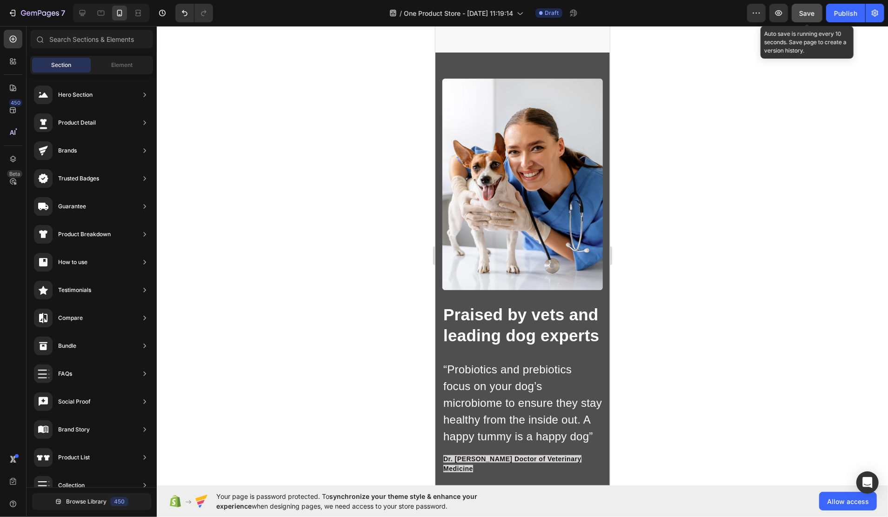
click at [809, 16] on span "Save" at bounding box center [807, 13] width 15 height 8
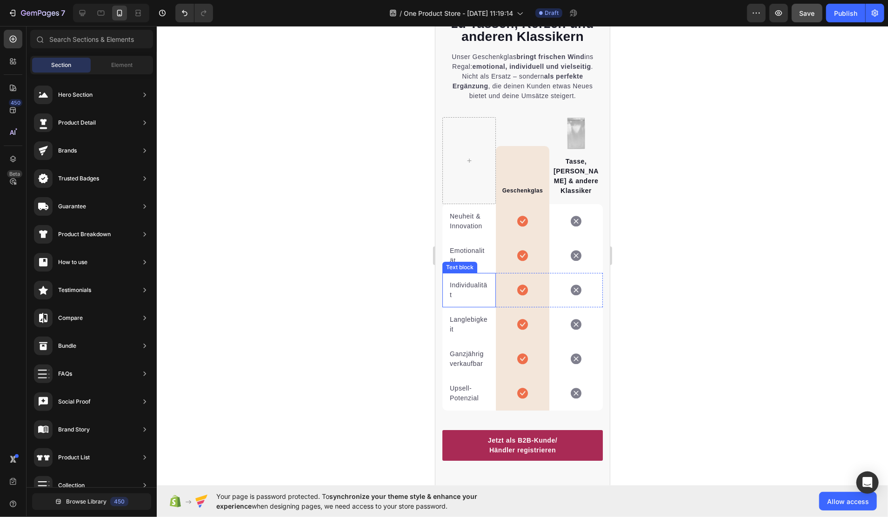
scroll to position [2721, 0]
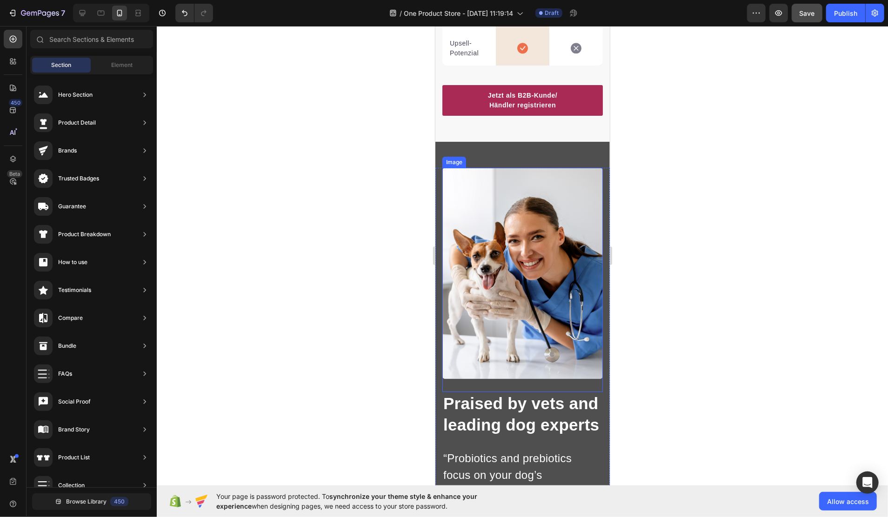
click at [503, 274] on img at bounding box center [522, 273] width 161 height 211
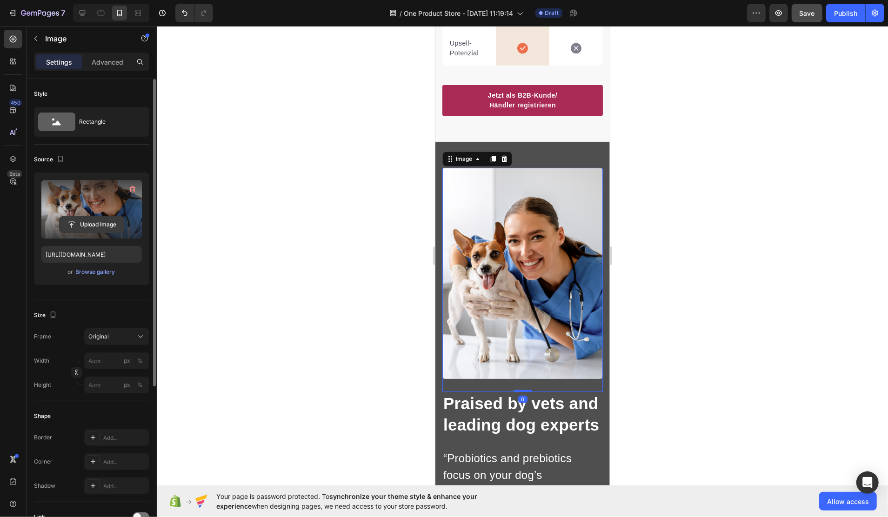
click at [93, 224] on input "file" at bounding box center [92, 225] width 64 height 16
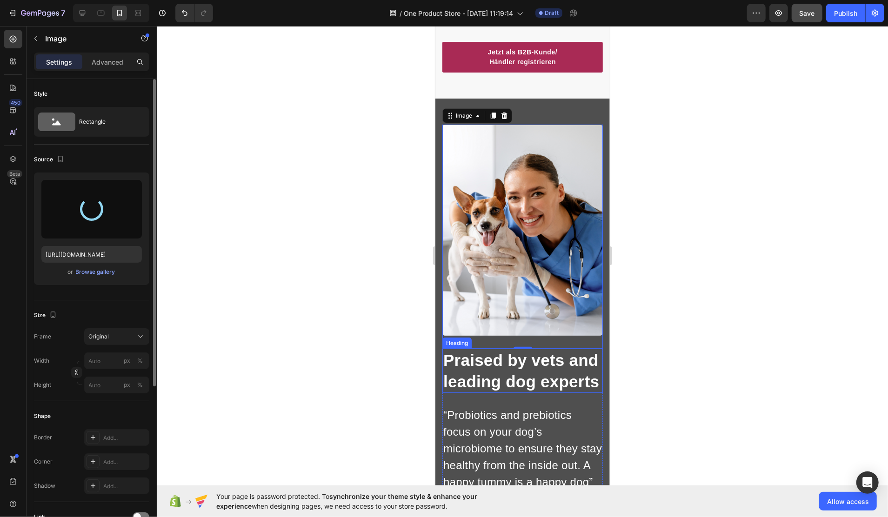
scroll to position [2784, 0]
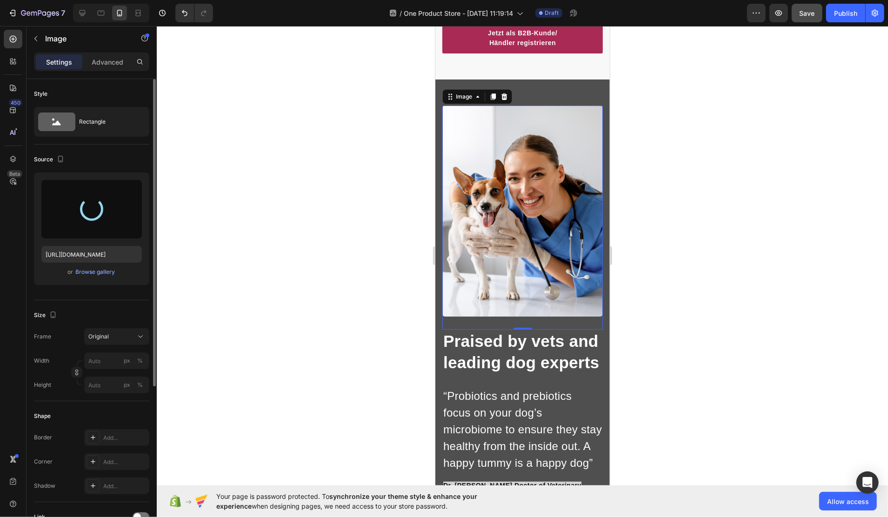
type input "https://cdn.shopify.com/s/files/1/0916/4678/7911/files/gempages_581760119277093…"
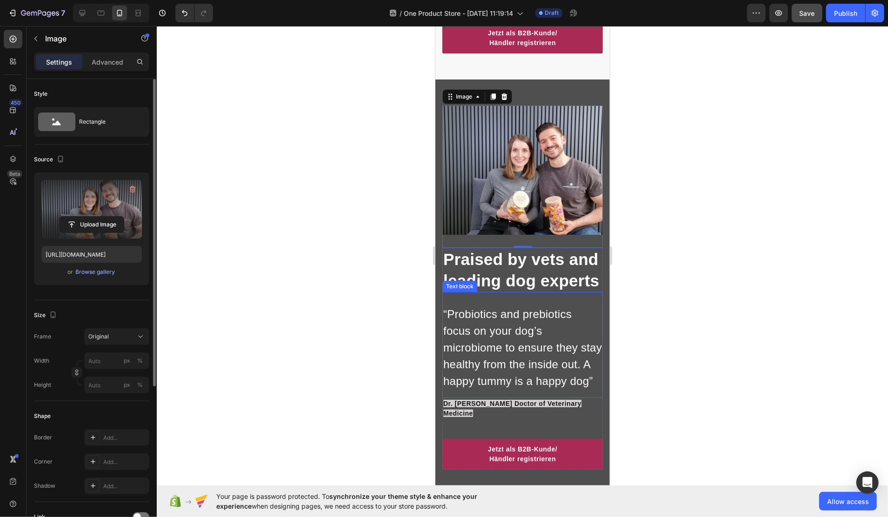
click at [477, 282] on span "Praised by vets and leading dog experts" at bounding box center [521, 270] width 156 height 40
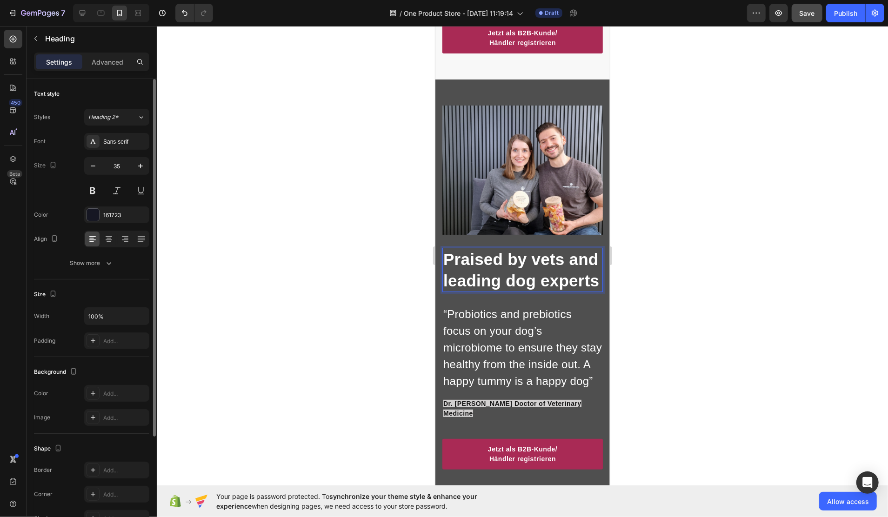
click at [477, 282] on span "Praised by vets and leading dog experts" at bounding box center [521, 270] width 156 height 40
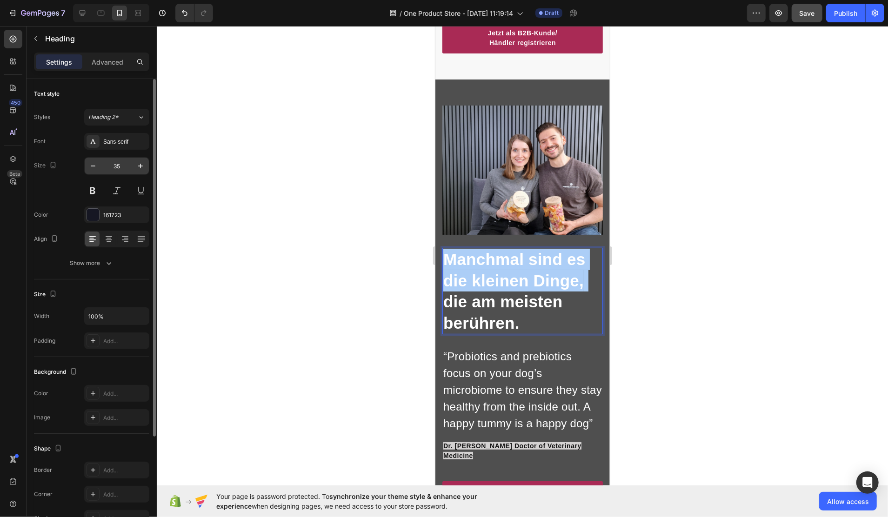
click at [101, 168] on input "35" at bounding box center [116, 166] width 31 height 17
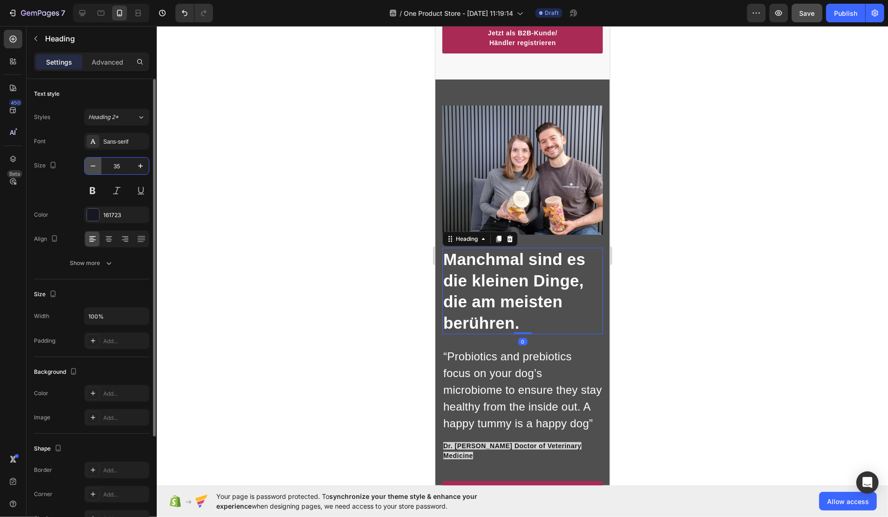
click at [99, 168] on button "button" at bounding box center [93, 166] width 17 height 17
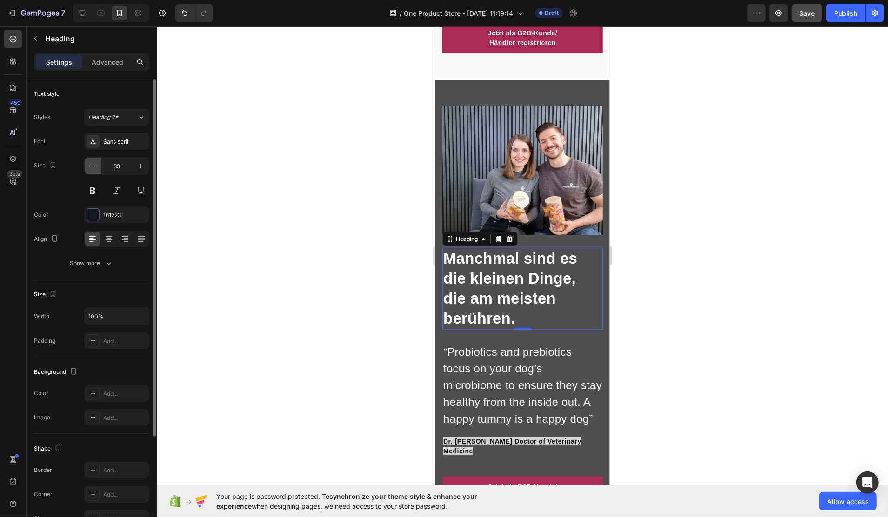
click at [99, 168] on button "button" at bounding box center [93, 166] width 17 height 17
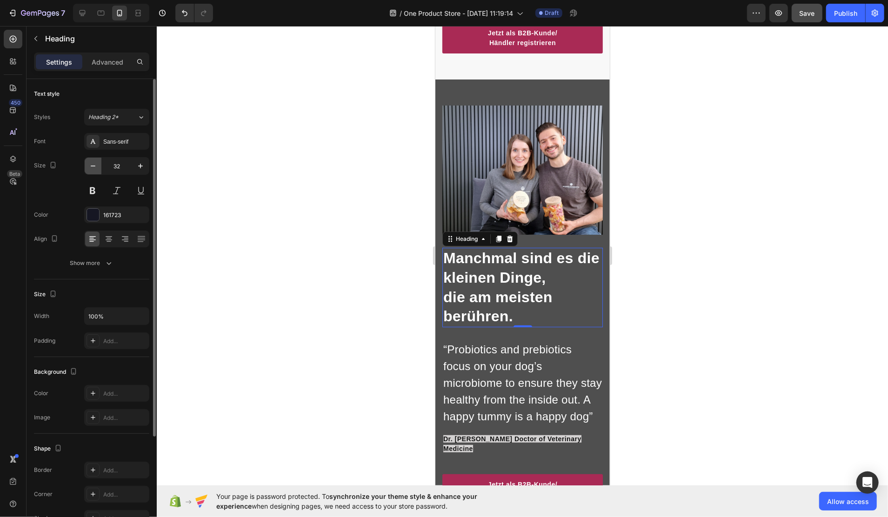
click at [99, 168] on button "button" at bounding box center [93, 166] width 17 height 17
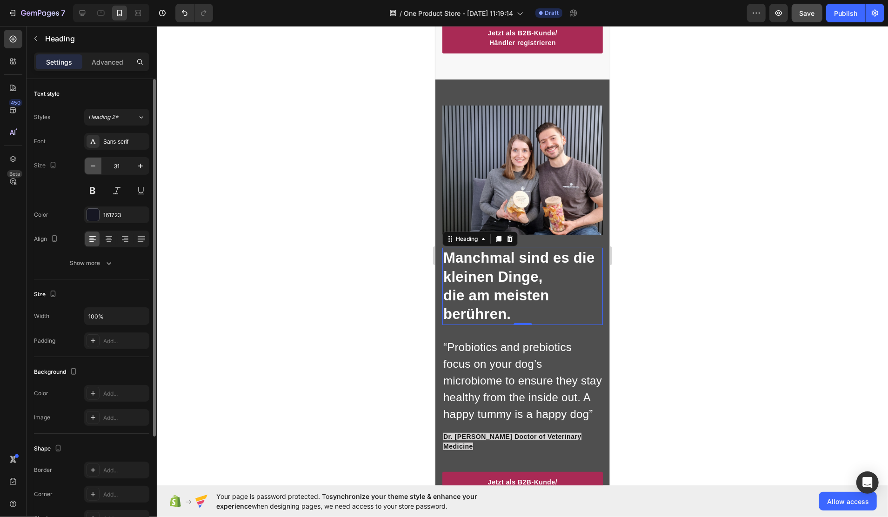
click at [99, 168] on button "button" at bounding box center [93, 166] width 17 height 17
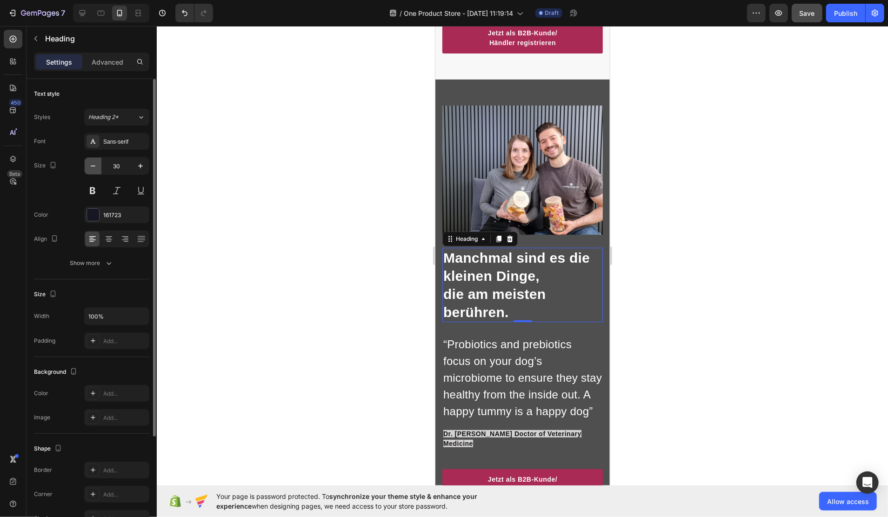
click at [99, 168] on button "button" at bounding box center [93, 166] width 17 height 17
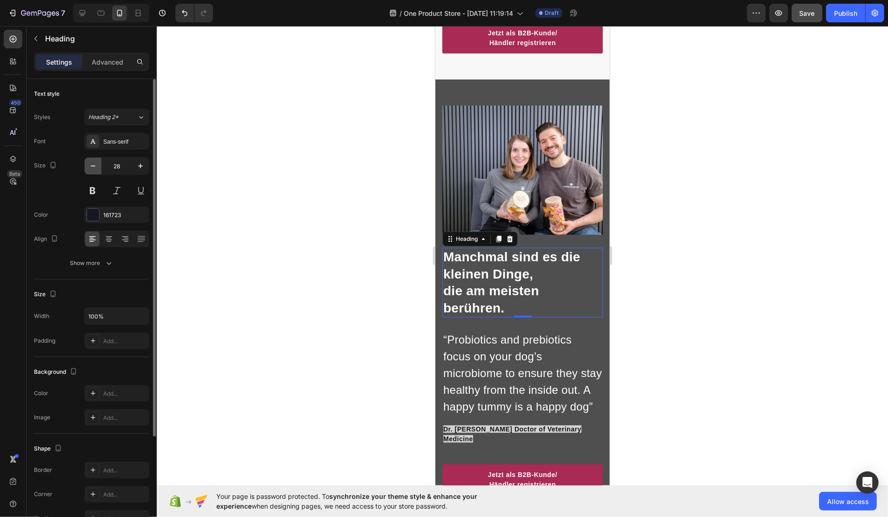
click at [99, 168] on button "button" at bounding box center [93, 166] width 17 height 17
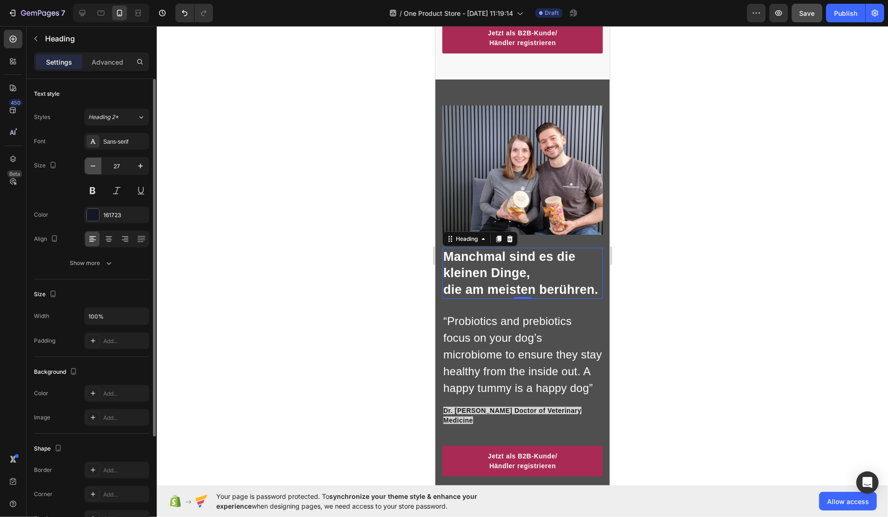
click at [99, 168] on button "button" at bounding box center [93, 166] width 17 height 17
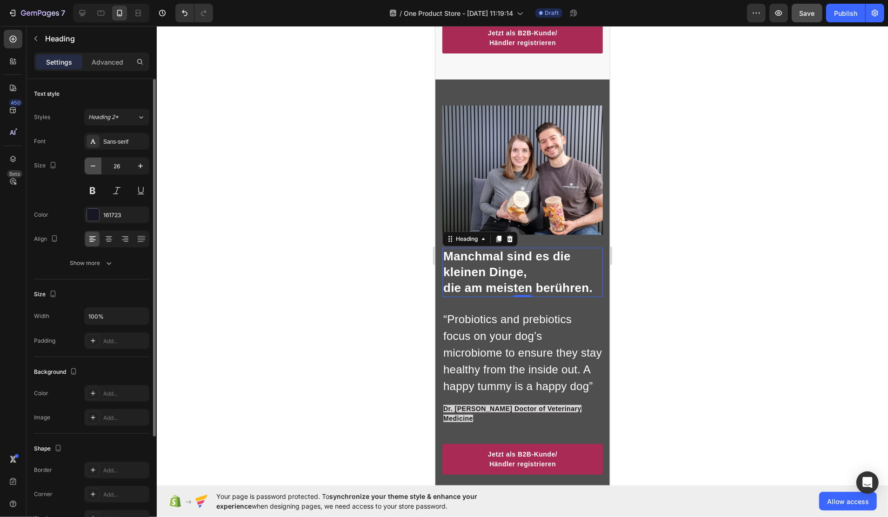
click at [99, 168] on button "button" at bounding box center [93, 166] width 17 height 17
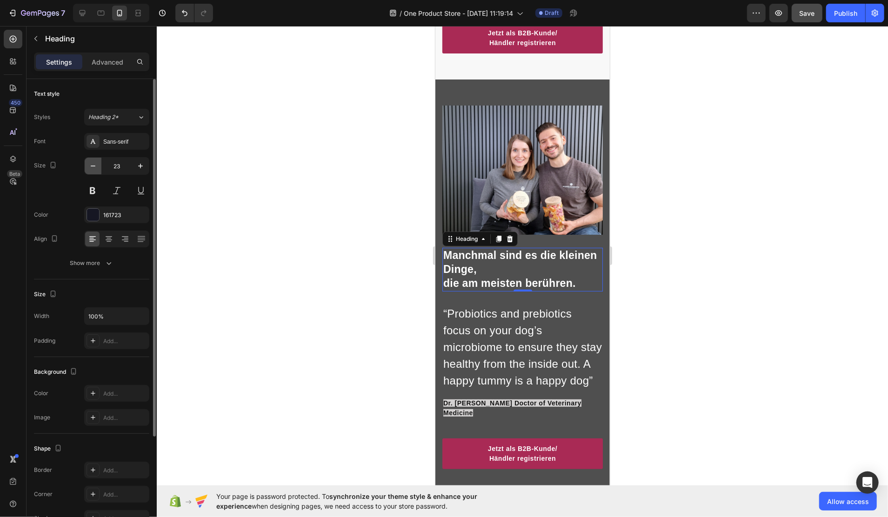
click at [98, 168] on button "button" at bounding box center [93, 166] width 17 height 17
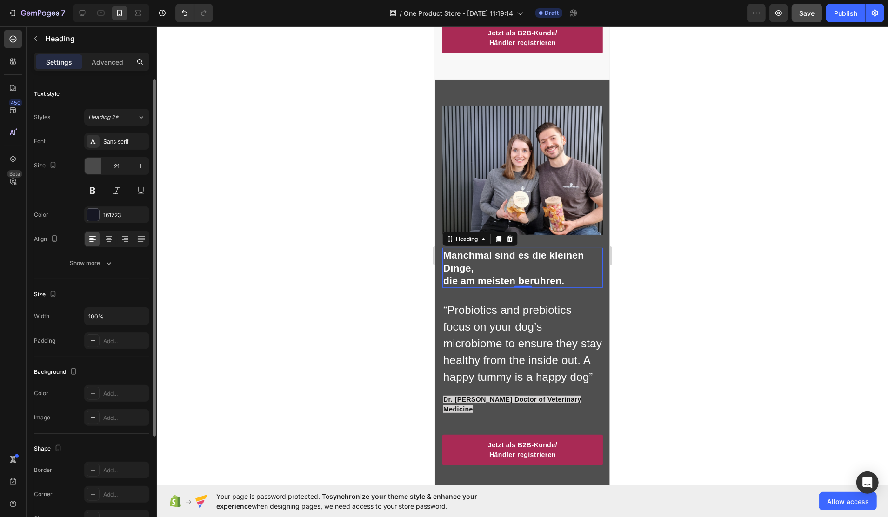
click at [98, 168] on button "button" at bounding box center [93, 166] width 17 height 17
type input "20"
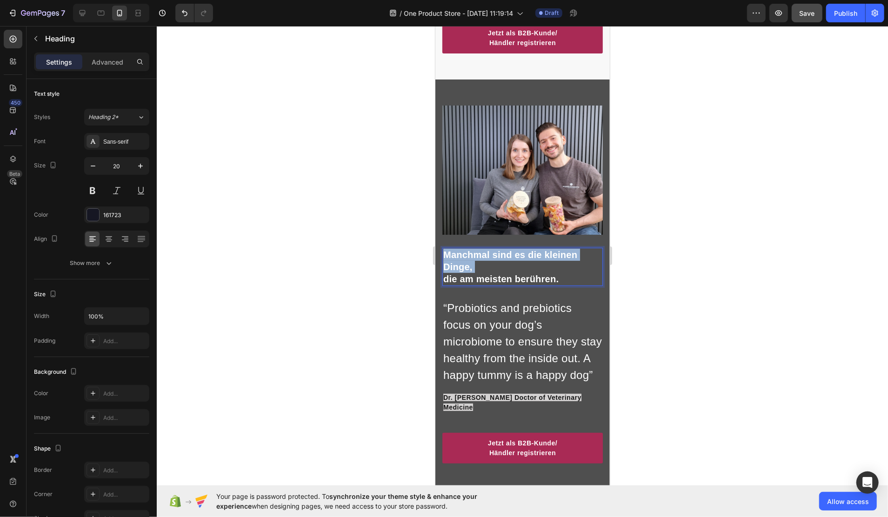
click at [458, 251] on span "Manchmal sind es die kleinen Dinge," at bounding box center [510, 260] width 134 height 22
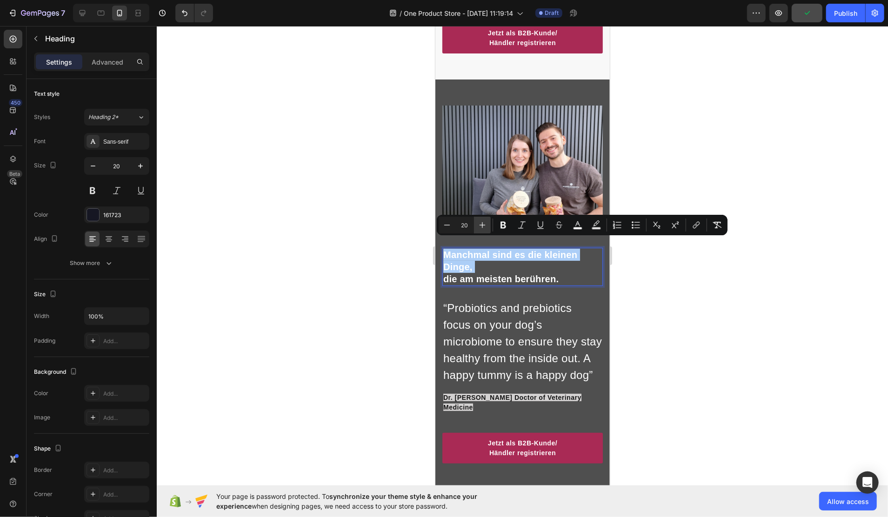
click at [480, 224] on icon "Editor contextual toolbar" at bounding box center [482, 225] width 9 height 9
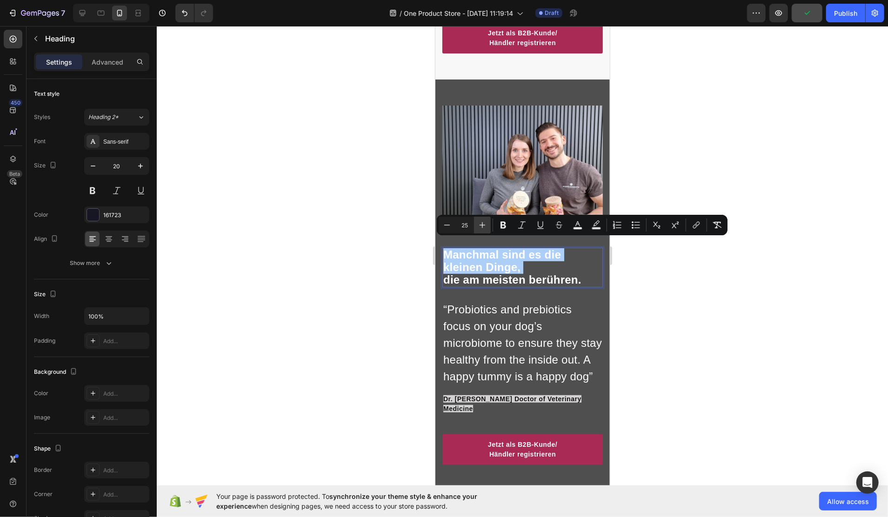
click at [480, 224] on icon "Editor contextual toolbar" at bounding box center [482, 225] width 9 height 9
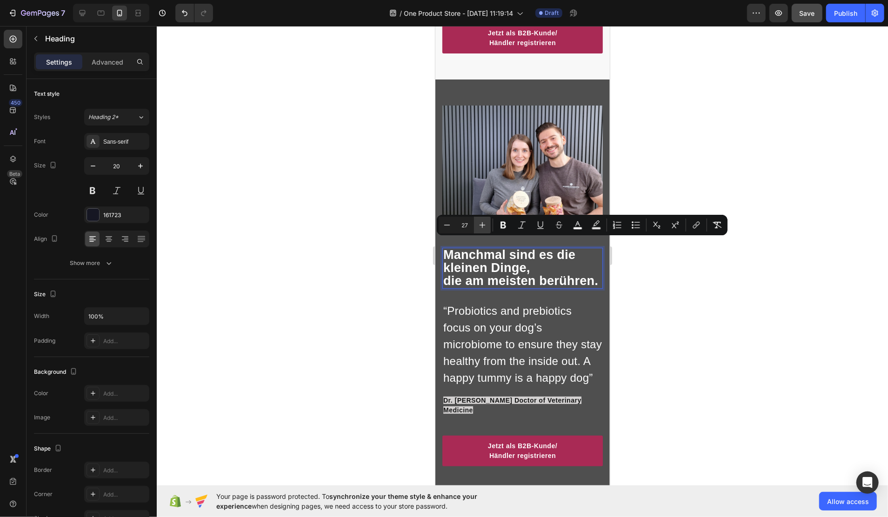
click at [480, 224] on icon "Editor contextual toolbar" at bounding box center [482, 225] width 9 height 9
type input "28"
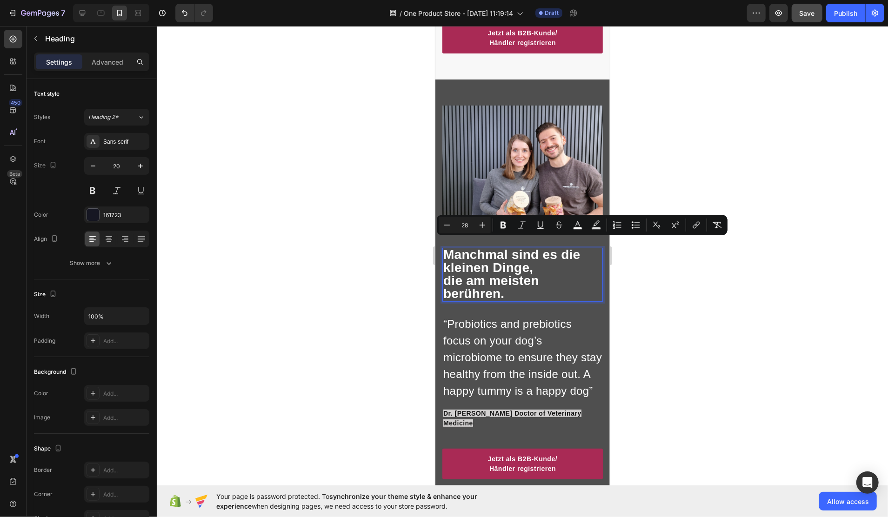
click at [556, 260] on p "Manchmal sind es die kleinen Dinge, die am meisten berühren." at bounding box center [522, 274] width 159 height 52
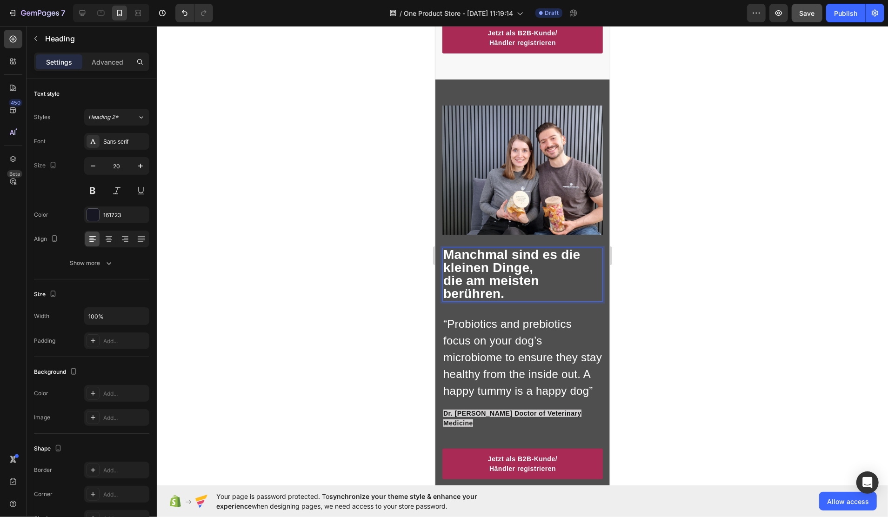
click at [560, 247] on span "Manchmal sind es die kleinen Dinge," at bounding box center [511, 260] width 137 height 27
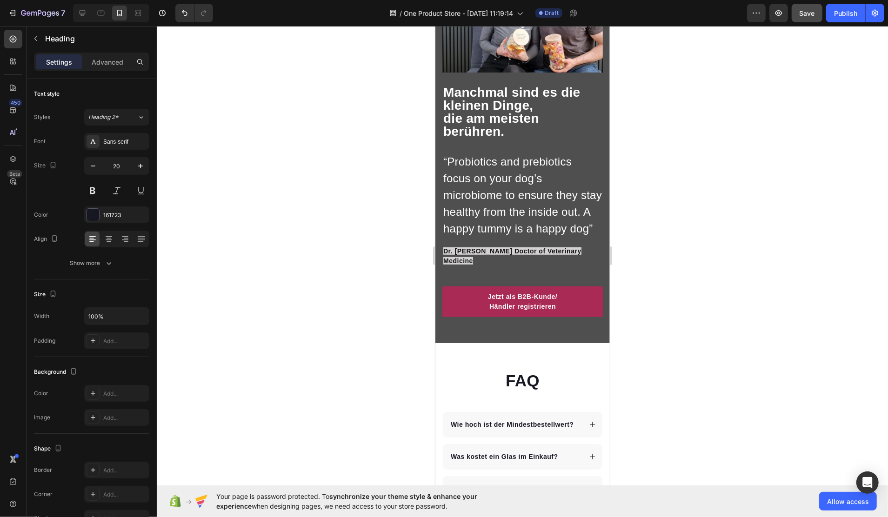
scroll to position [2813, 0]
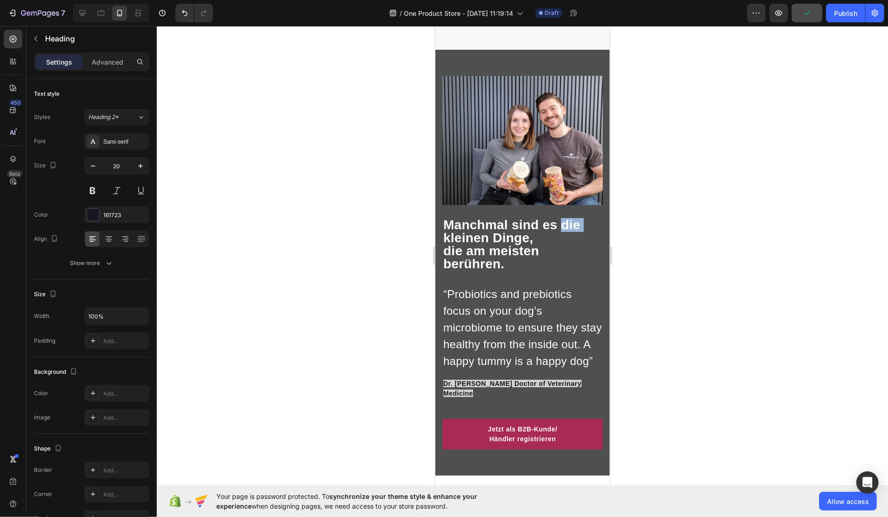
click at [559, 217] on span "Manchmal sind es die kleinen Dinge," at bounding box center [511, 230] width 137 height 27
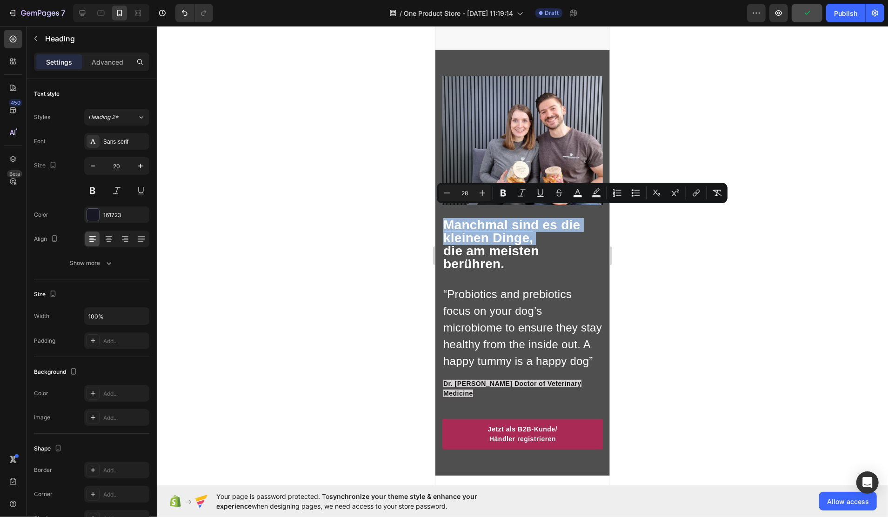
click at [559, 217] on span "Manchmal sind es die kleinen Dinge," at bounding box center [511, 230] width 137 height 27
click at [564, 217] on span "Manchmal sind es die kleinen Dinge," at bounding box center [511, 230] width 137 height 27
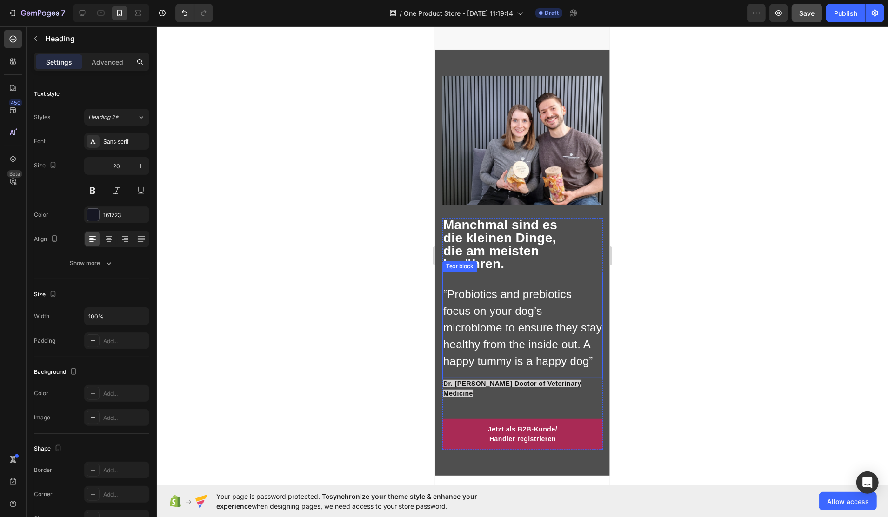
drag, startPoint x: 497, startPoint y: 322, endPoint x: 498, endPoint y: 317, distance: 4.9
click at [498, 321] on span "“Probiotics and prebiotics focus on your dog’s microbiome to ensure they stay h…" at bounding box center [522, 328] width 159 height 80
click at [478, 314] on span "“Probiotics and prebiotics focus on your dog’s microbiome to ensure they stay h…" at bounding box center [522, 328] width 159 height 80
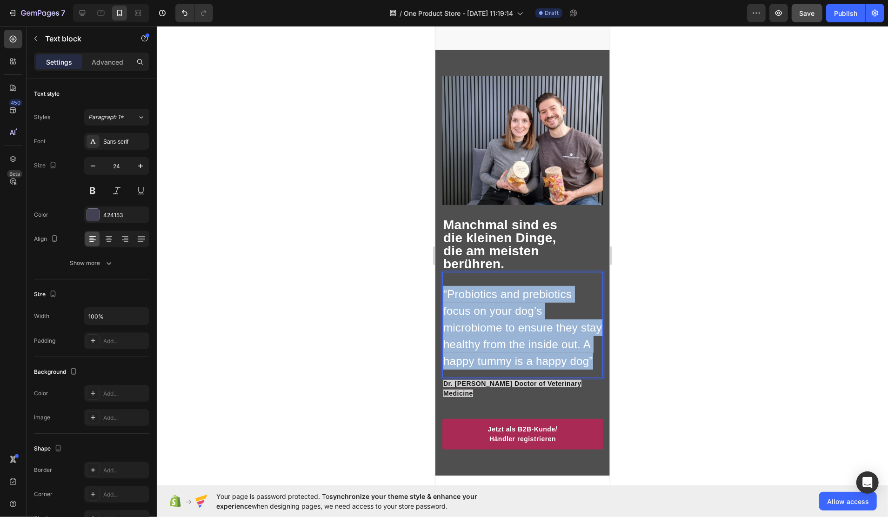
click at [478, 314] on span "“Probiotics and prebiotics focus on your dog’s microbiome to ensure they stay h…" at bounding box center [522, 328] width 159 height 80
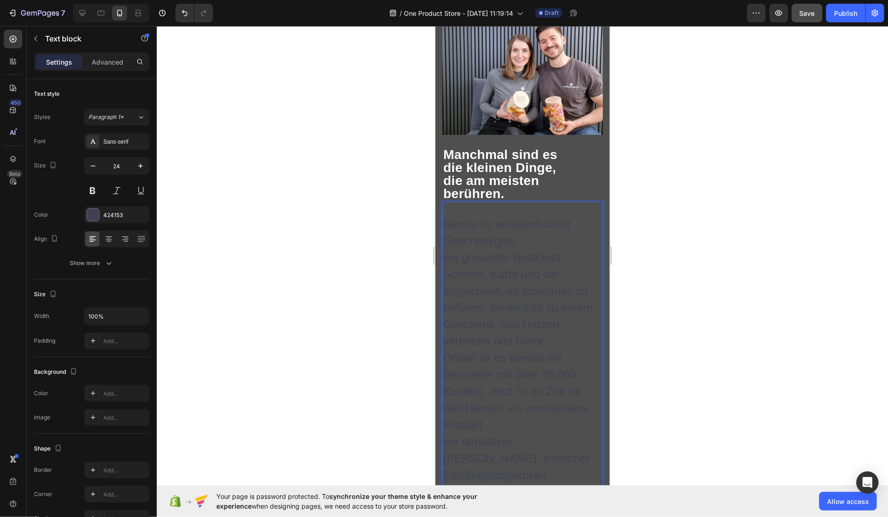
scroll to position [2963, 0]
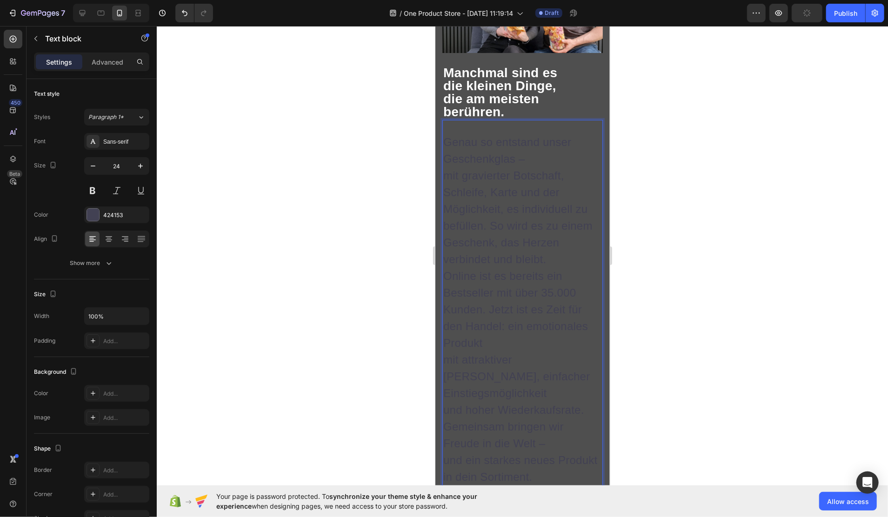
click at [515, 292] on p "Online ist es bereits ein Bestseller mit über 35.000 Kunden. Jetzt ist es Zeit …" at bounding box center [522, 343] width 159 height 151
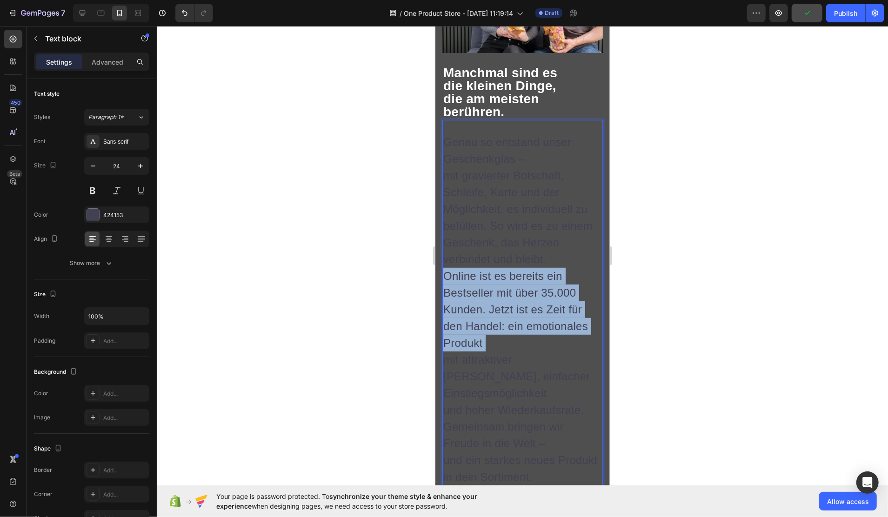
click at [515, 292] on p "Online ist es bereits ein Bestseller mit über 35.000 Kunden. Jetzt ist es Zeit …" at bounding box center [522, 343] width 159 height 151
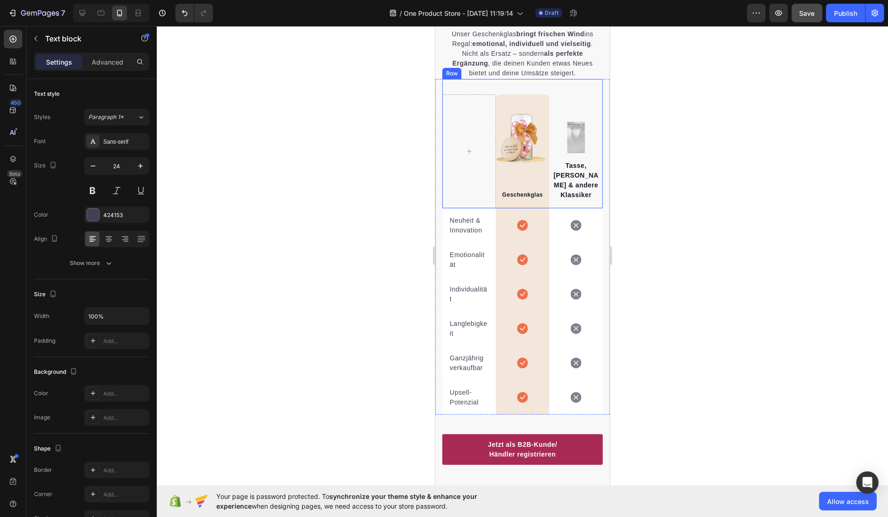
type input "16"
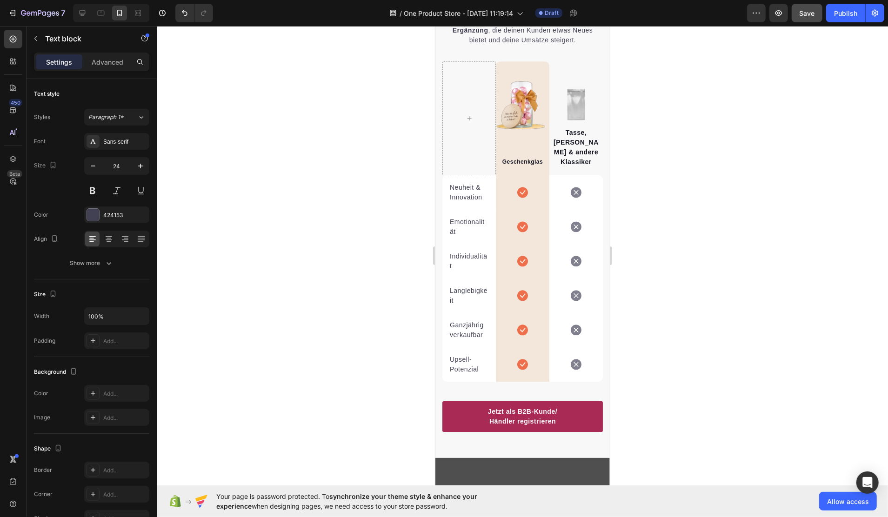
scroll to position [1998, 0]
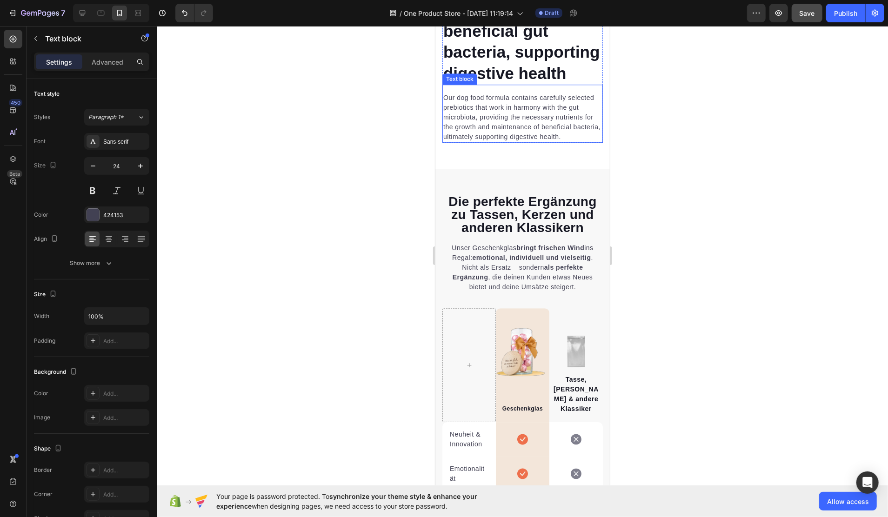
click at [488, 141] on p "Our dog food formula contains carefully selected prebiotics that work in harmon…" at bounding box center [522, 117] width 159 height 49
click at [495, 292] on p "Unser Geschenkglas bringt frischen Wind ins Regal: emotional, individuell und v…" at bounding box center [522, 267] width 159 height 49
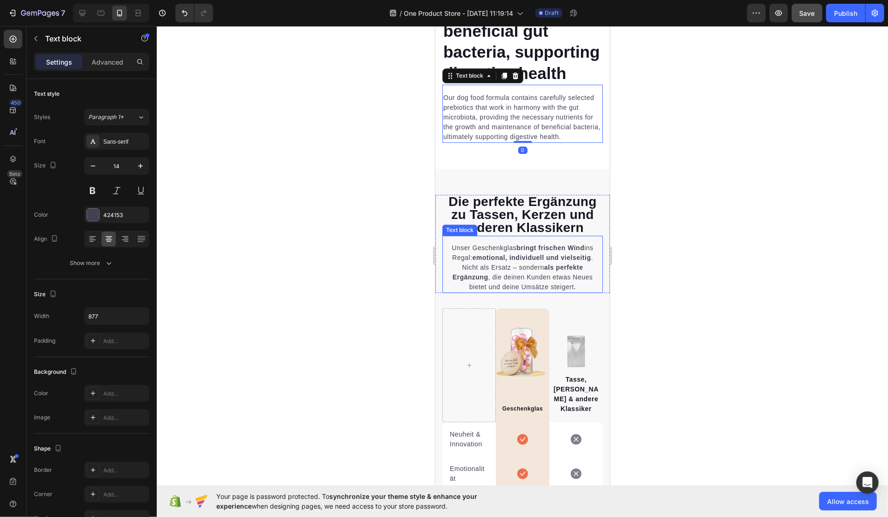
click at [495, 292] on p "Unser Geschenkglas bringt frischen Wind ins Regal: emotional, individuell und v…" at bounding box center [522, 267] width 159 height 49
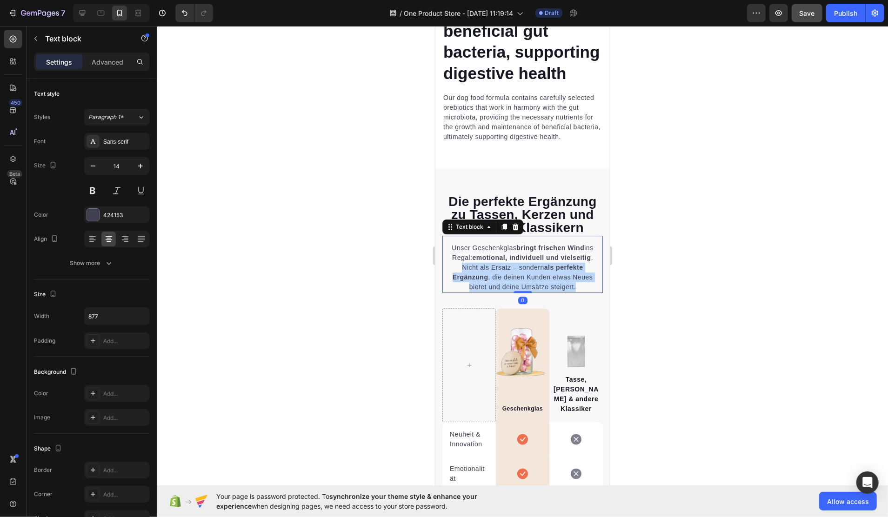
click at [495, 292] on p "Unser Geschenkglas bringt frischen Wind ins Regal: emotional, individuell und v…" at bounding box center [522, 267] width 159 height 49
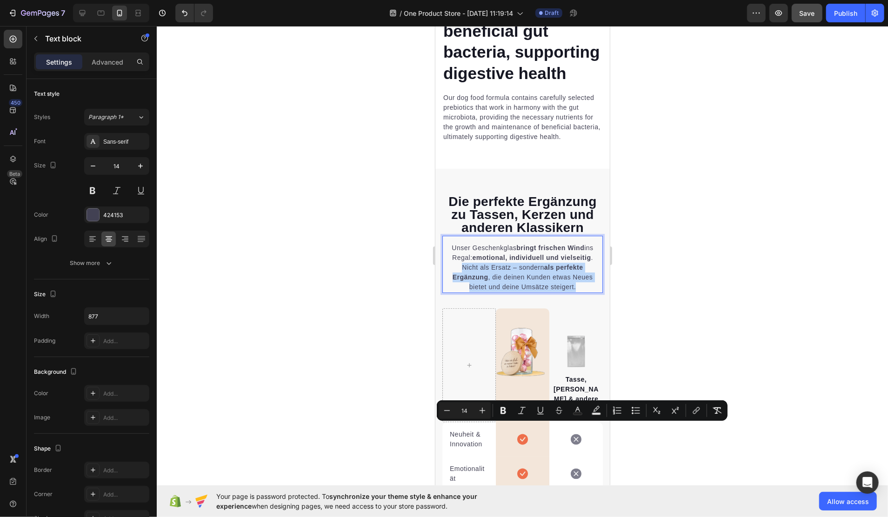
click at [495, 292] on p "Unser Geschenkglas bringt frischen Wind ins Regal: emotional, individuell und v…" at bounding box center [522, 267] width 159 height 49
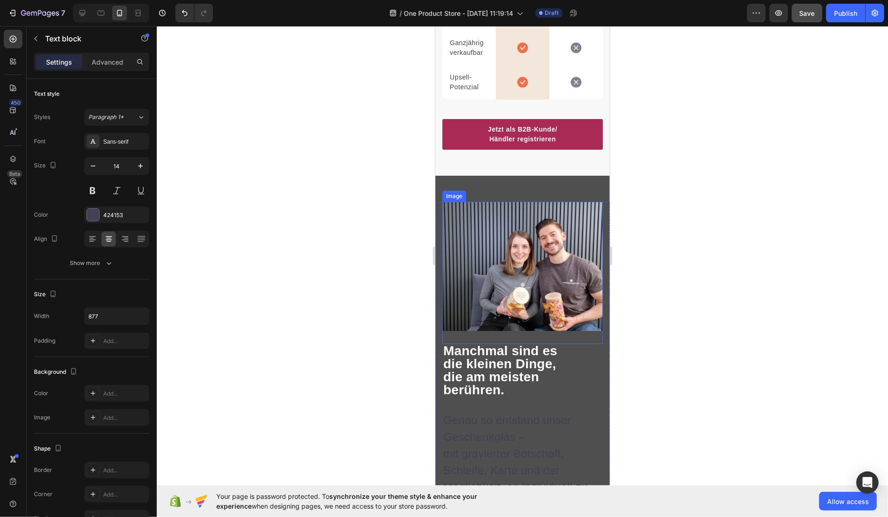
scroll to position [2742, 0]
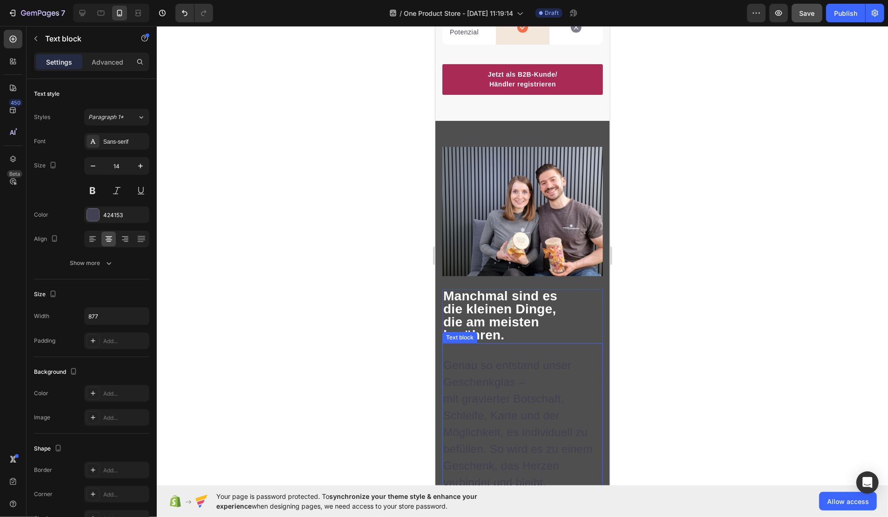
click at [502, 357] on p "Genau so entstand unser Geschenkglas – mit gravierter Botschaft, Schleife, Kart…" at bounding box center [522, 424] width 159 height 134
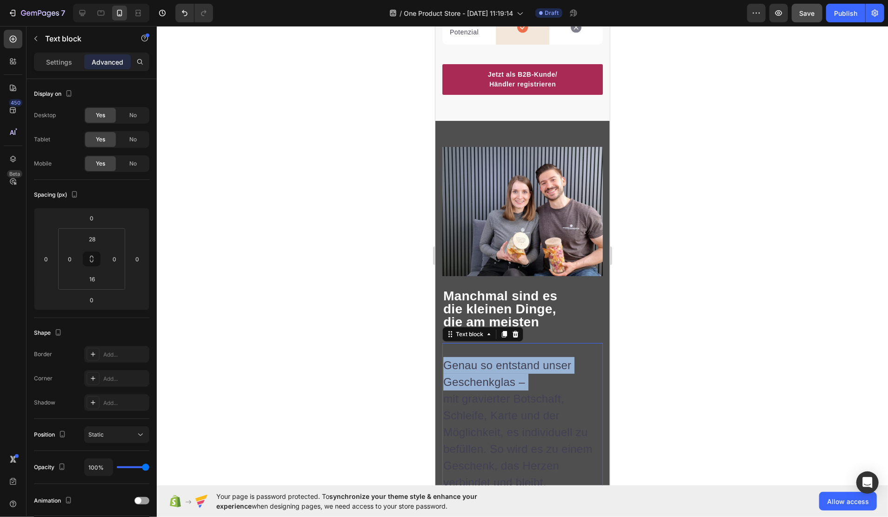
click at [502, 357] on p "Genau so entstand unser Geschenkglas – mit gravierter Botschaft, Schleife, Kart…" at bounding box center [522, 424] width 159 height 134
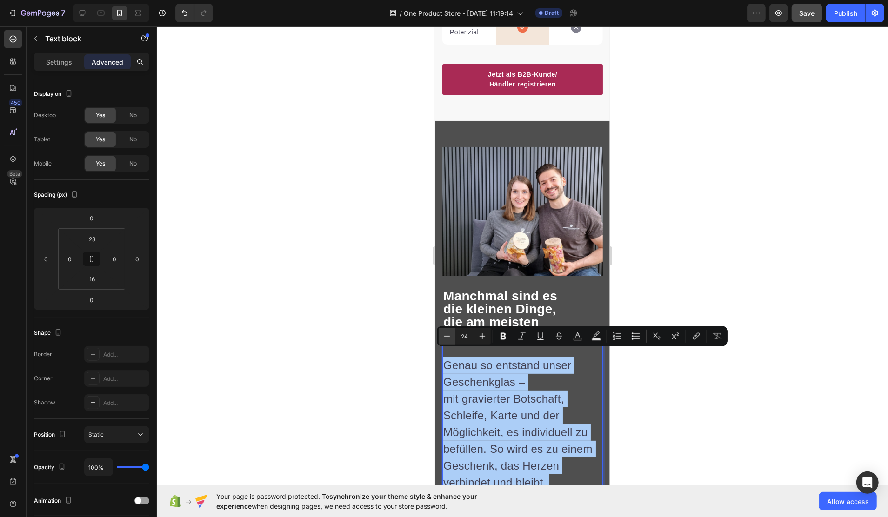
click at [452, 336] on button "Minus" at bounding box center [447, 336] width 17 height 17
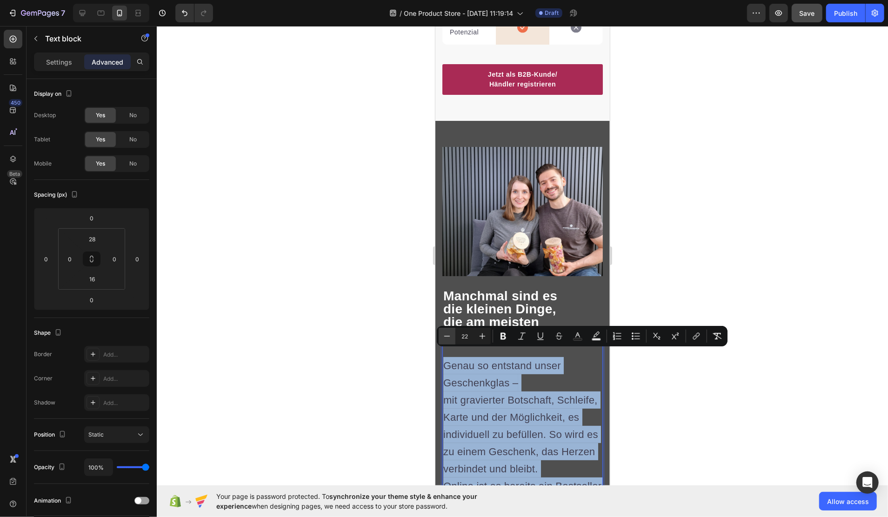
click at [451, 343] on div "Genau so entstand unser Geschenkglas – mit gravierter Botschaft, Schleife, Kart…" at bounding box center [522, 509] width 161 height 332
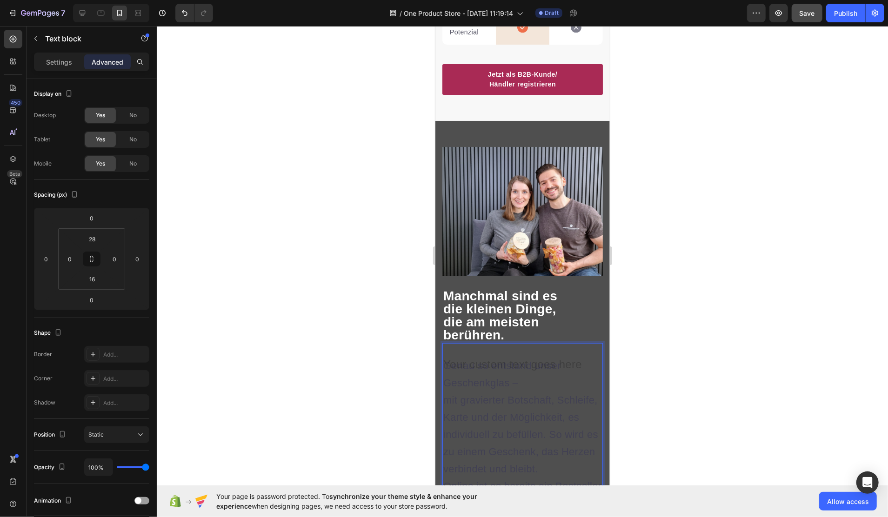
click at [451, 343] on div "Genau so entstand unser Geschenkglas – mit gravierter Botschaft, Schleife, Kart…" at bounding box center [522, 509] width 161 height 332
click at [470, 375] on span "Genau so entstand unser Geschenkglas –" at bounding box center [502, 374] width 118 height 29
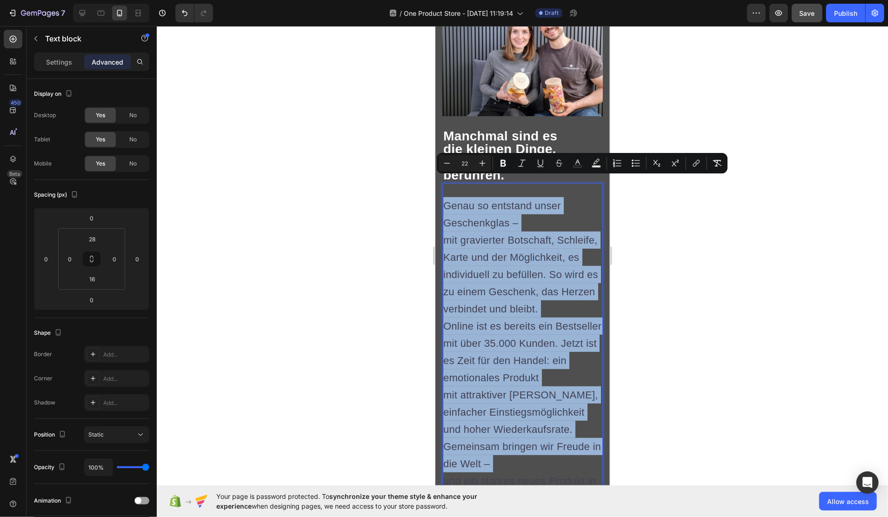
scroll to position [2928, 0]
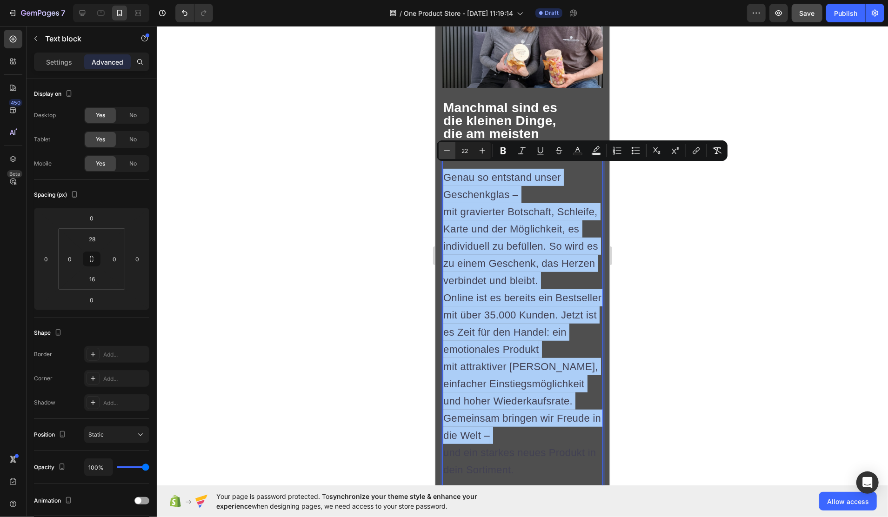
click at [446, 153] on icon "Editor contextual toolbar" at bounding box center [447, 150] width 9 height 9
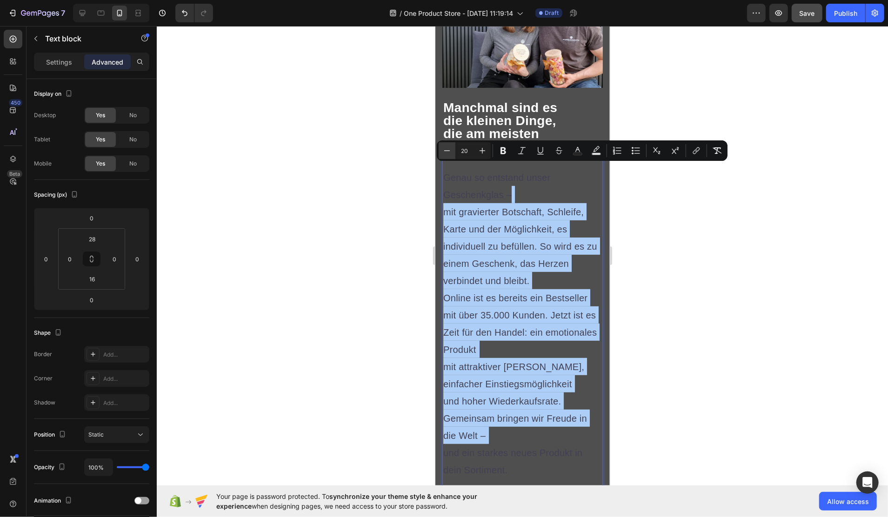
click at [446, 153] on icon "Editor contextual toolbar" at bounding box center [447, 150] width 9 height 9
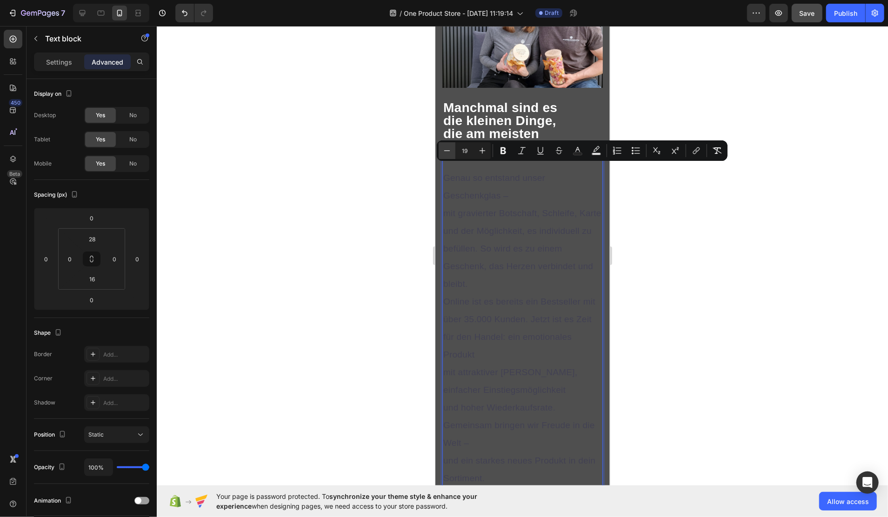
click at [446, 153] on icon "Editor contextual toolbar" at bounding box center [447, 150] width 9 height 9
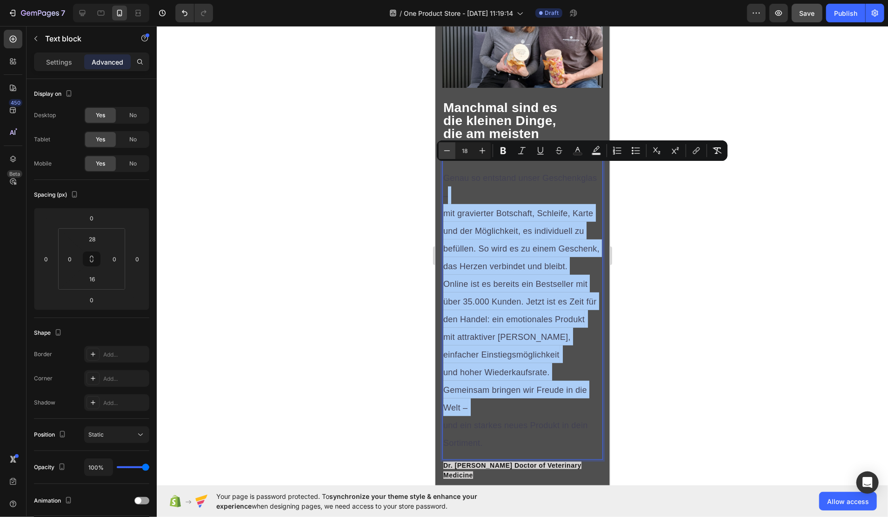
click at [446, 153] on icon "Editor contextual toolbar" at bounding box center [447, 150] width 9 height 9
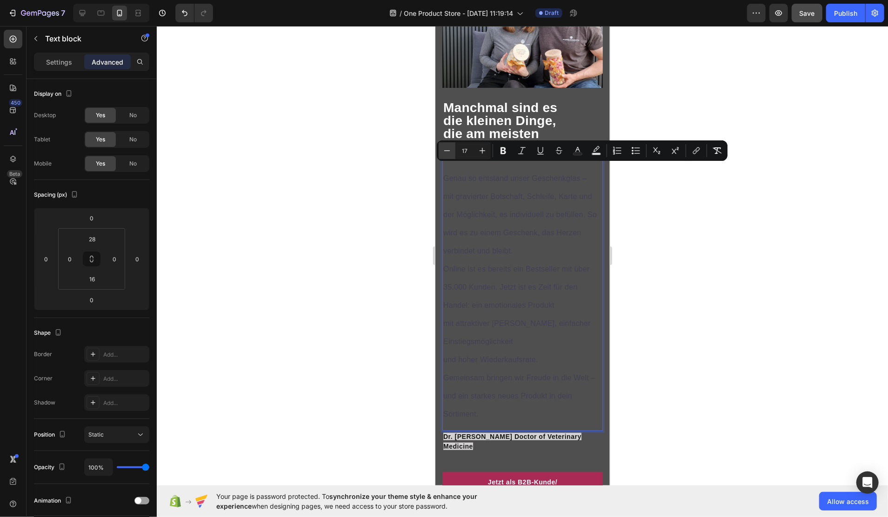
type input "16"
click at [572, 153] on button "Text Color" at bounding box center [578, 150] width 17 height 17
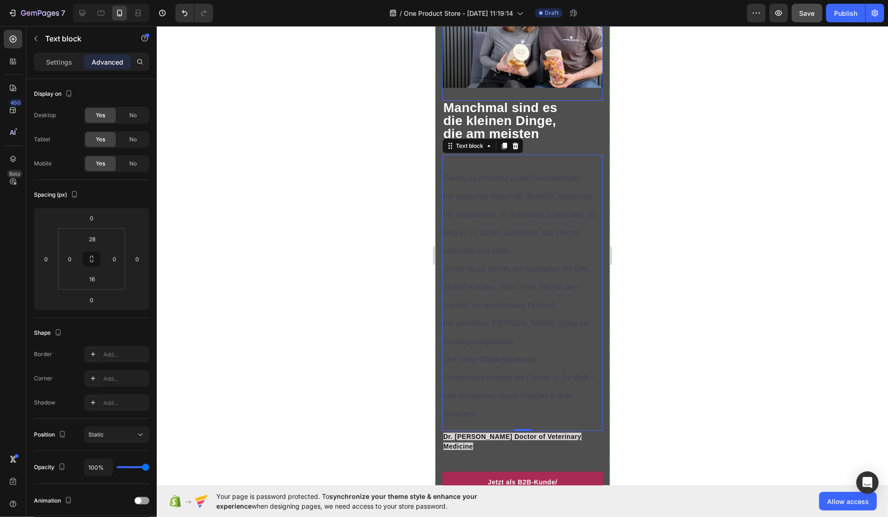
drag, startPoint x: 966, startPoint y: 129, endPoint x: 515, endPoint y: 46, distance: 458.5
click at [541, 229] on span "mit gravierter Botschaft, Schleife, Karte und der Möglichkeit, es individuell z…" at bounding box center [520, 223] width 154 height 62
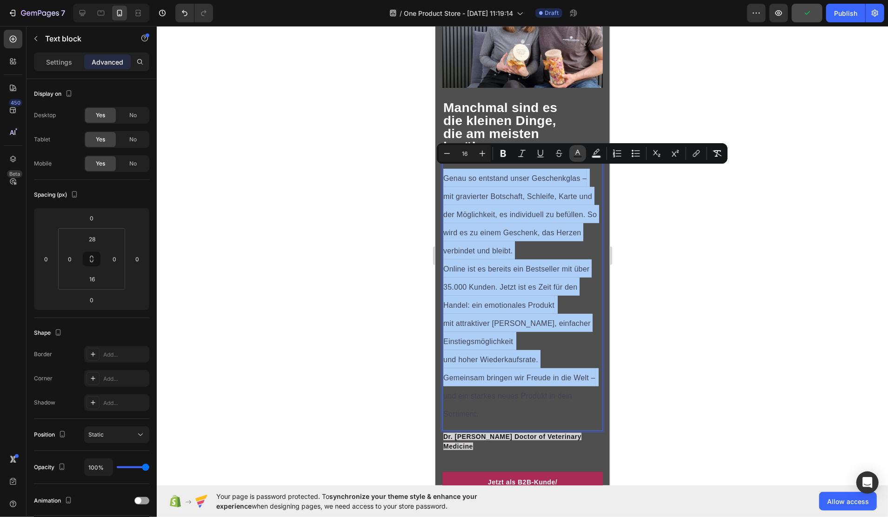
click at [573, 149] on icon "Editor contextual toolbar" at bounding box center [577, 153] width 9 height 9
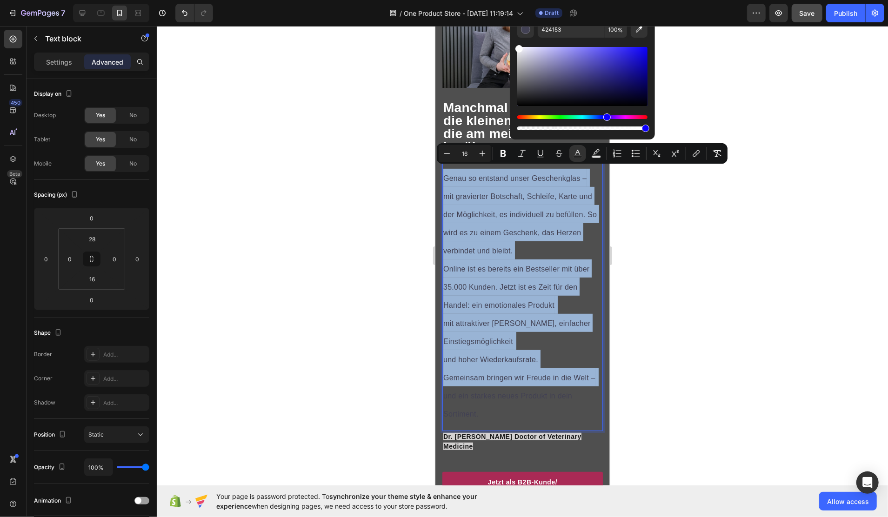
type input "FFFFFF"
drag, startPoint x: 531, startPoint y: 75, endPoint x: 513, endPoint y: 41, distance: 38.1
click at [513, 41] on div "FFFFFF 100 %" at bounding box center [582, 72] width 145 height 119
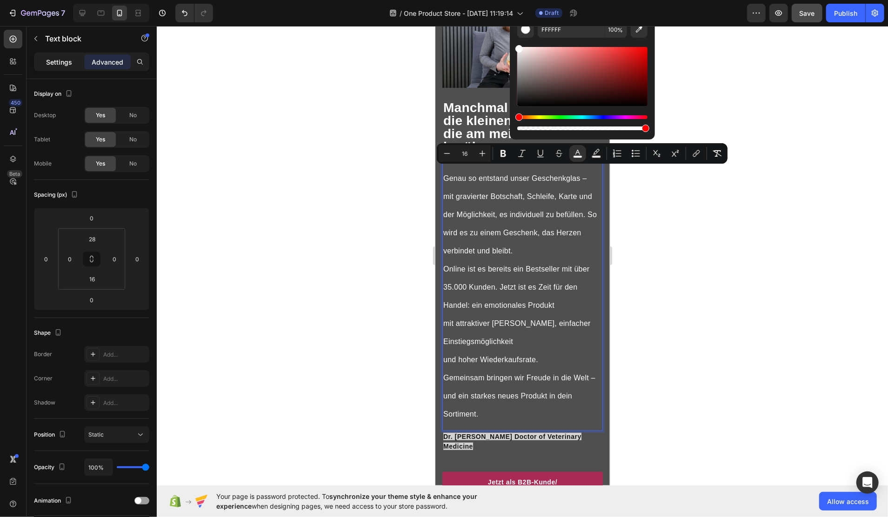
click at [55, 59] on p "Settings" at bounding box center [59, 62] width 26 height 10
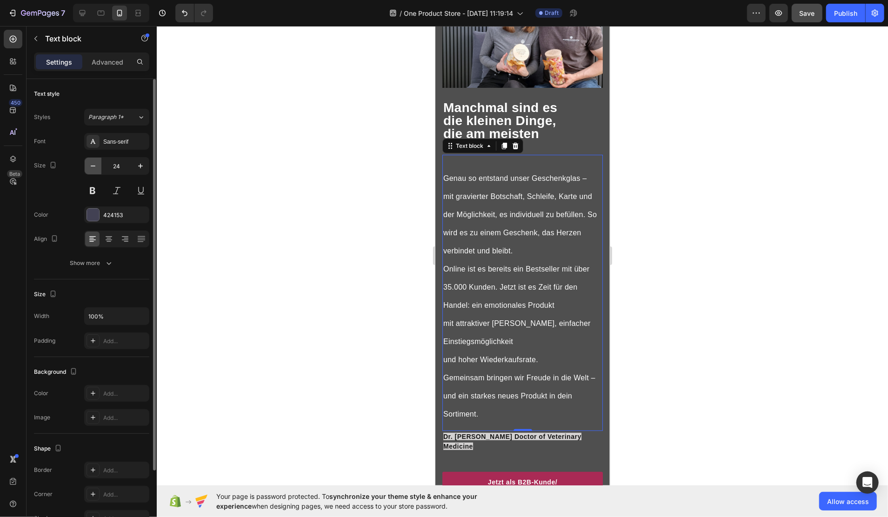
click at [87, 168] on button "button" at bounding box center [93, 166] width 17 height 17
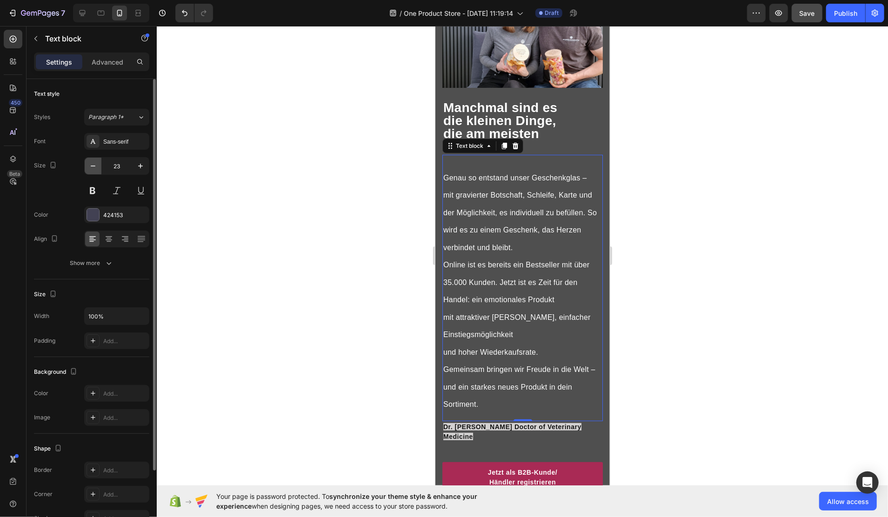
click at [86, 168] on button "button" at bounding box center [93, 166] width 17 height 17
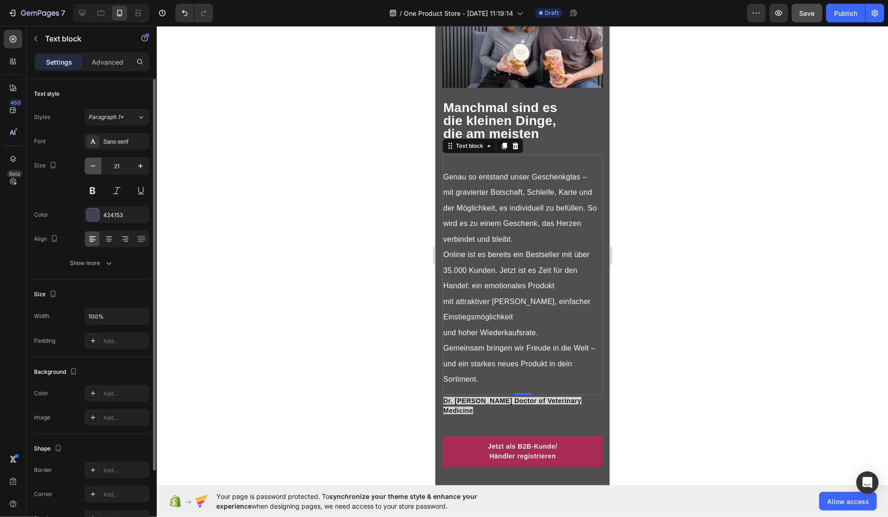
click at [86, 168] on button "button" at bounding box center [93, 166] width 17 height 17
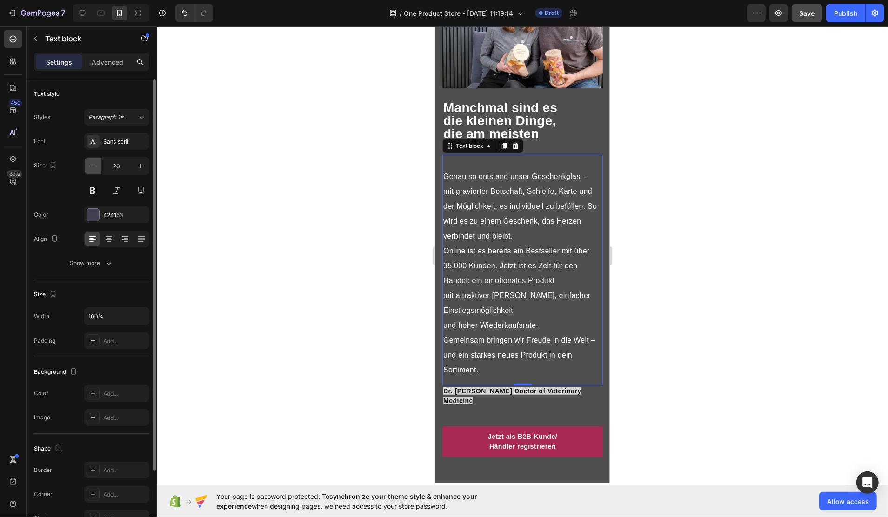
click at [86, 168] on button "button" at bounding box center [93, 166] width 17 height 17
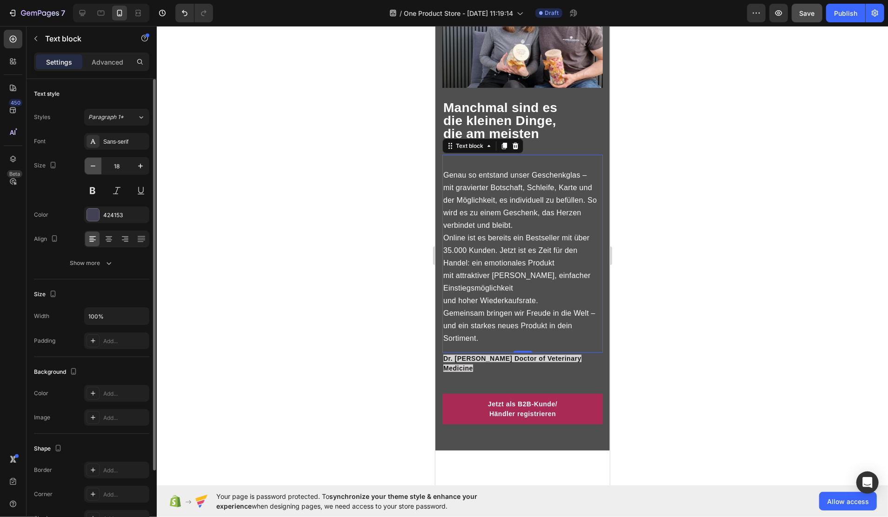
click at [86, 168] on button "button" at bounding box center [93, 166] width 17 height 17
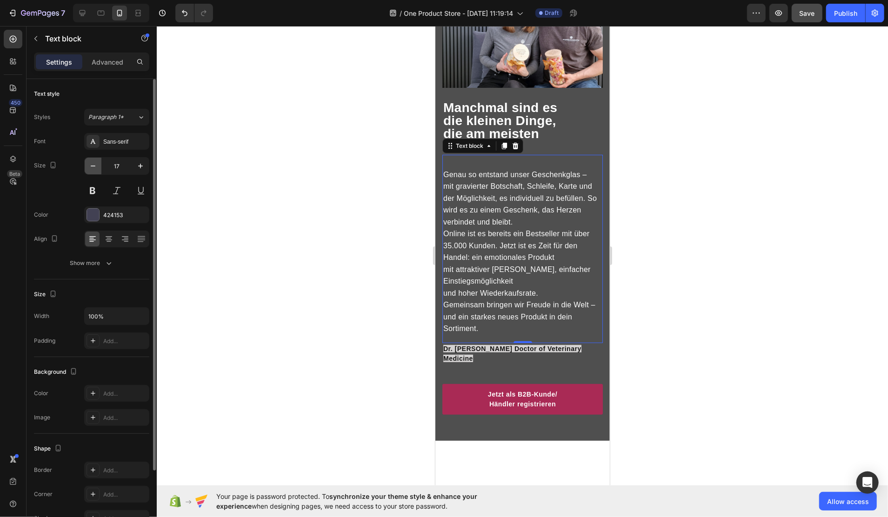
click at [88, 169] on icon "button" at bounding box center [92, 165] width 9 height 9
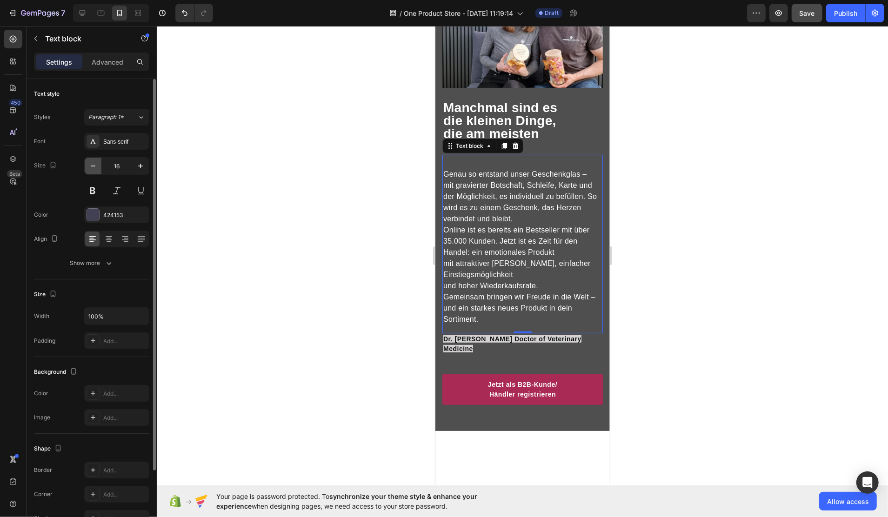
type input "15"
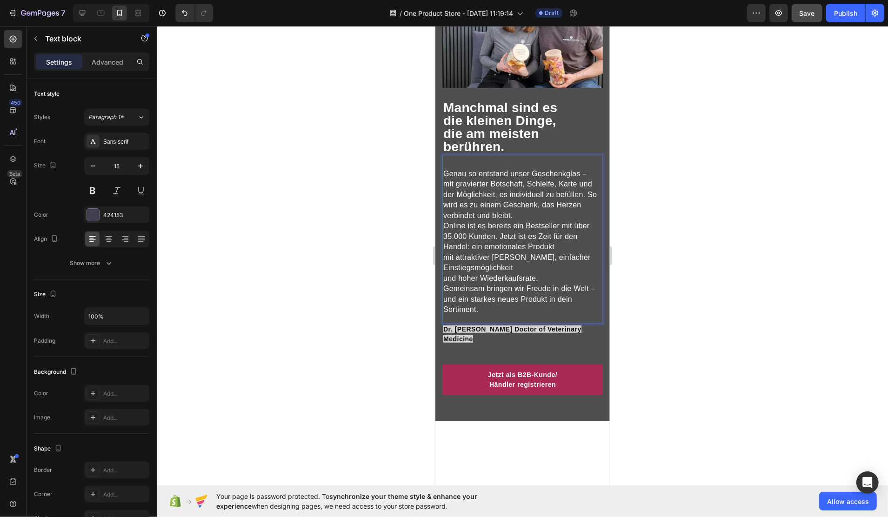
click at [447, 169] on span "Genau so entstand unser Geschenkglas –" at bounding box center [514, 173] width 143 height 8
click at [464, 154] on div "Genau so entstand unser Geschenkglas – mit gravierter Botschaft, Schleife, Kart…" at bounding box center [522, 238] width 161 height 169
click at [117, 61] on p "Advanced" at bounding box center [108, 62] width 32 height 10
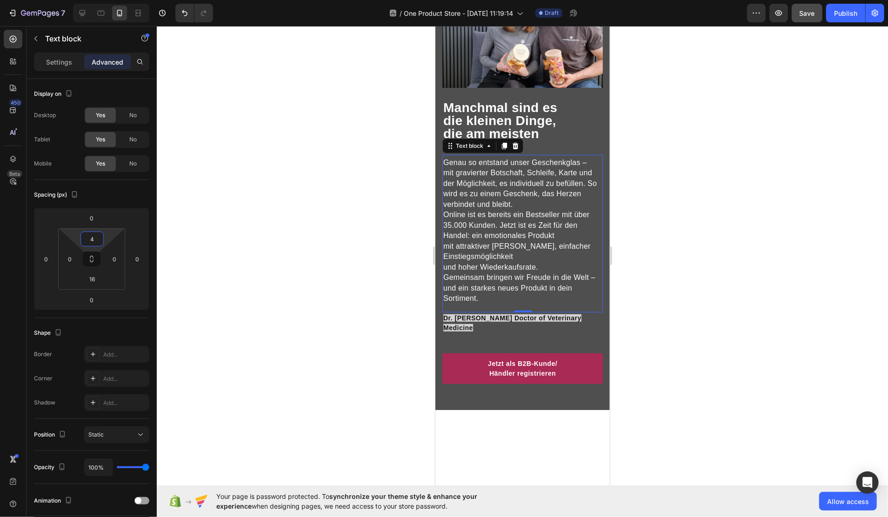
type input "8"
drag, startPoint x: 108, startPoint y: 237, endPoint x: 114, endPoint y: 243, distance: 7.9
click at [114, 0] on html "7 Version history / One Product Store - [DATE] 11:19:14 Draft Preview Save Publ…" at bounding box center [444, 0] width 888 height 0
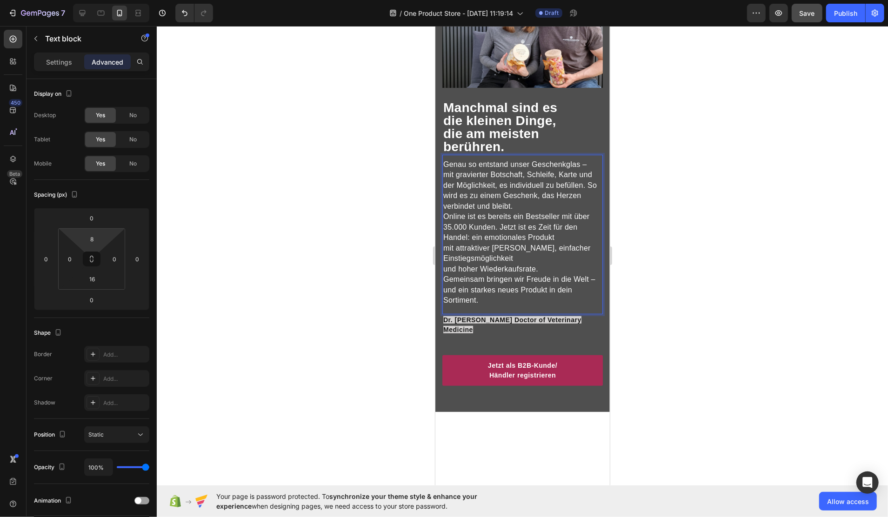
click at [585, 181] on p "Genau so entstand unser Geschenkglas – mit gravierter Botschaft, Schleife, Kart…" at bounding box center [522, 185] width 159 height 53
click at [545, 197] on p "So wird es zu einem Geschenk, das Herzen verbindet und bleibt." at bounding box center [522, 200] width 159 height 21
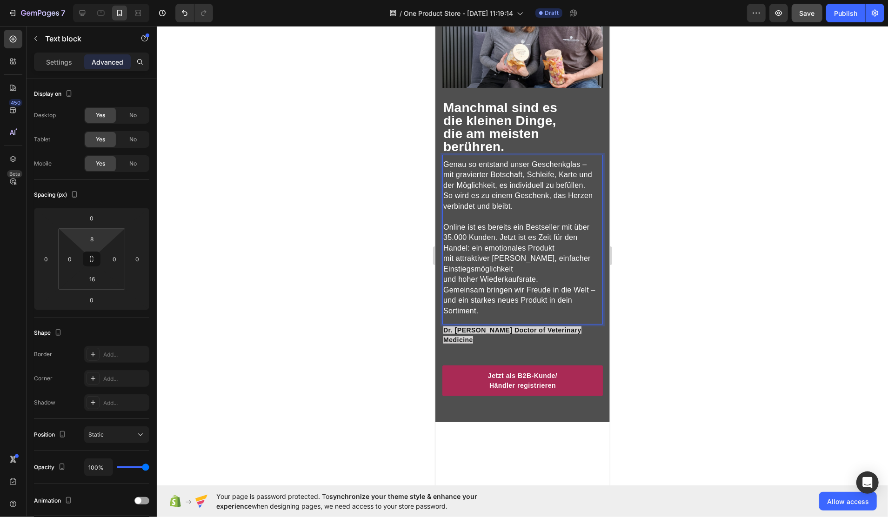
click at [447, 191] on span "So wird es zu einem Geschenk, das Herzen verbindet und bleibt." at bounding box center [517, 200] width 149 height 19
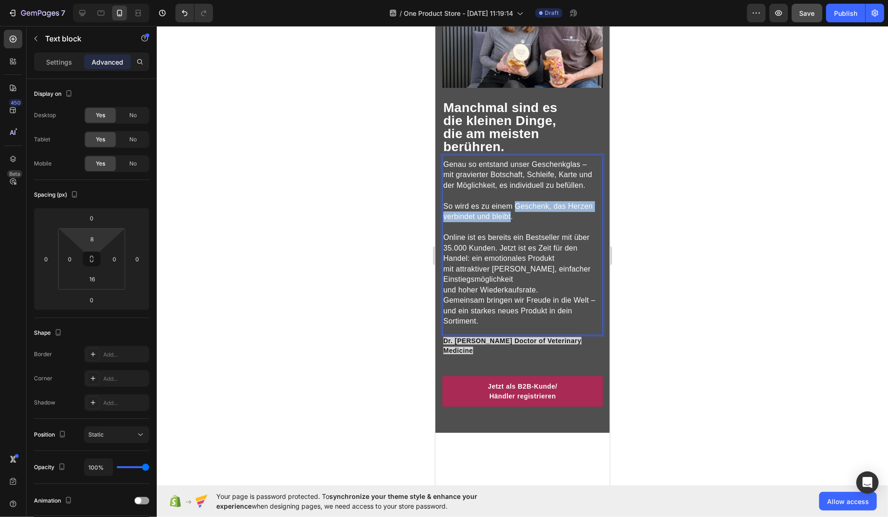
drag, startPoint x: 514, startPoint y: 198, endPoint x: 537, endPoint y: 211, distance: 26.7
click at [537, 211] on span "So wird es zu einem Geschenk, das Herzen verbindet und bleibt." at bounding box center [517, 211] width 149 height 19
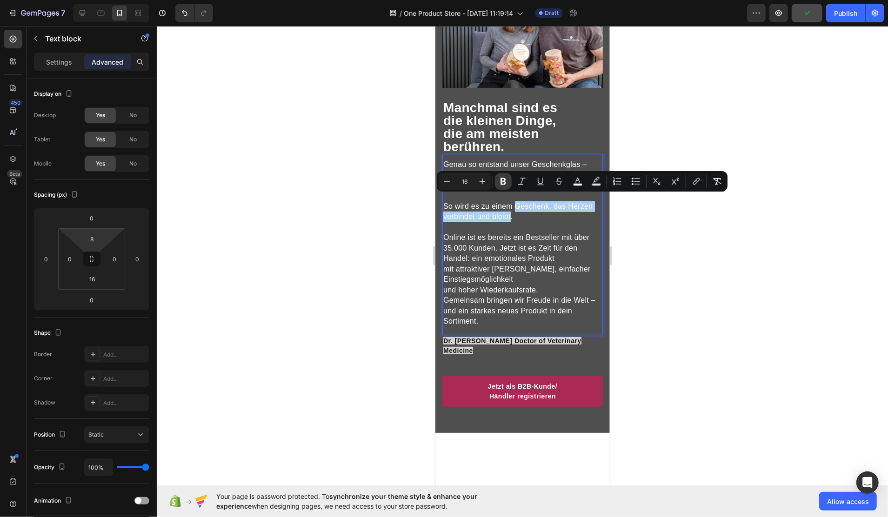
click at [503, 181] on icon "Editor contextual toolbar" at bounding box center [504, 181] width 6 height 7
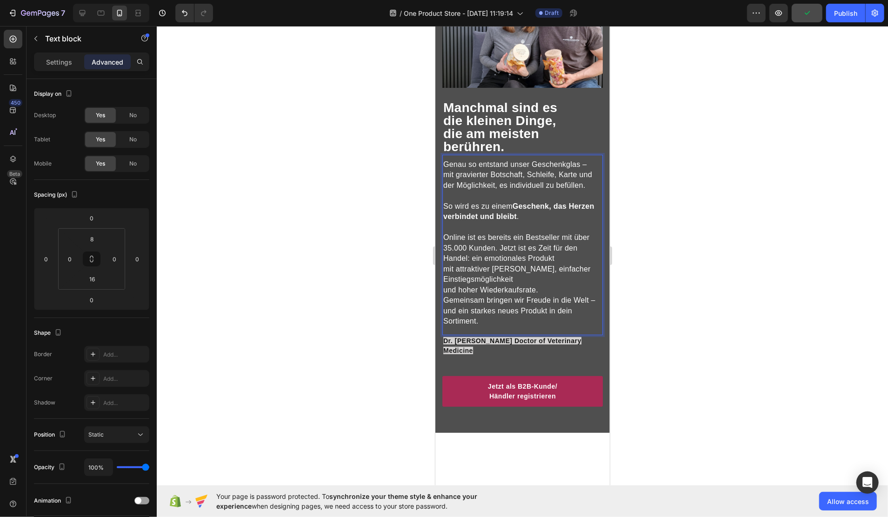
click at [520, 234] on span "Online ist es bereits ein Bestseller mit über 35.000 Kunden. Jetzt ist es Zeit …" at bounding box center [516, 247] width 147 height 29
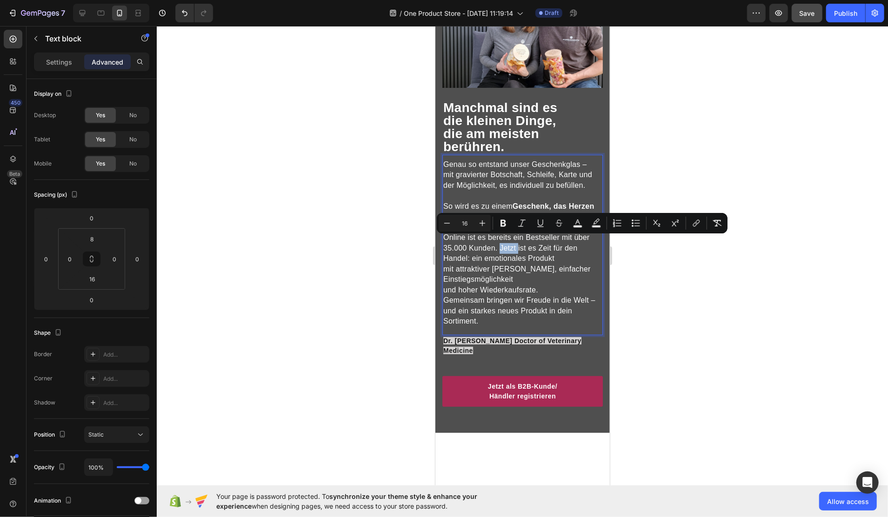
drag, startPoint x: 499, startPoint y: 238, endPoint x: 518, endPoint y: 238, distance: 19.1
click at [518, 238] on span "Online ist es bereits ein Bestseller mit über 35.000 Kunden. Jetzt ist es Zeit …" at bounding box center [516, 247] width 147 height 29
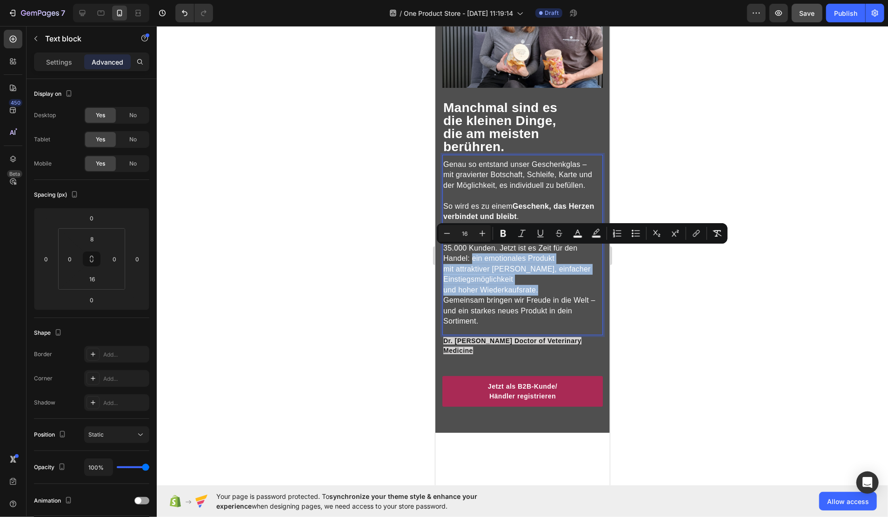
drag, startPoint x: 473, startPoint y: 249, endPoint x: 537, endPoint y: 286, distance: 74.6
click at [537, 286] on p "Online ist es bereits ein Bestseller mit über 35.000 Kunden. Jetzt ist es Zeit …" at bounding box center [522, 263] width 159 height 63
click at [508, 236] on icon "Editor contextual toolbar" at bounding box center [503, 233] width 9 height 9
click at [562, 281] on p "Online ist es bereits ein Bestseller mit über 35.000 Kunden. Jetzt ist es Zeit …" at bounding box center [522, 263] width 159 height 63
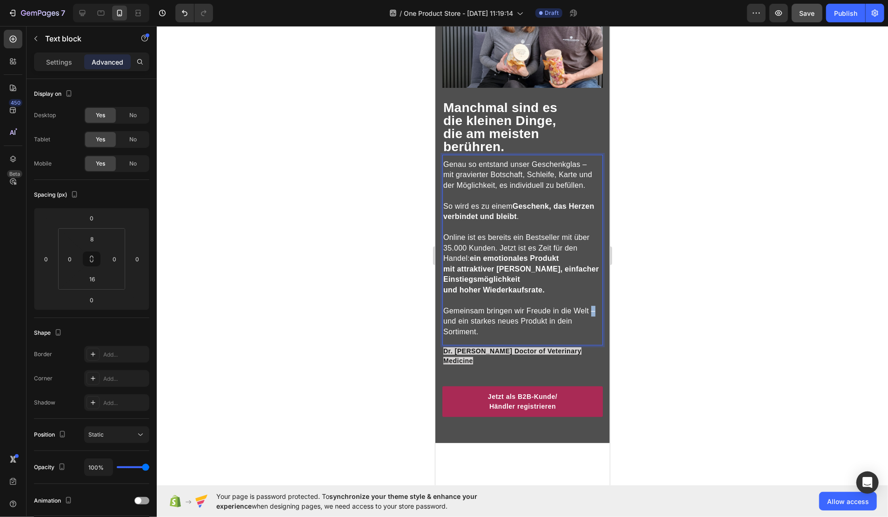
drag, startPoint x: 457, startPoint y: 312, endPoint x: 442, endPoint y: 312, distance: 14.9
click at [442, 312] on div "Genau so entstand unser Geschenkglas – mit gravierter Botschaft, Schleife, Kart…" at bounding box center [522, 248] width 161 height 180
drag, startPoint x: 489, startPoint y: 328, endPoint x: 444, endPoint y: 304, distance: 50.6
click at [444, 306] on p "Gemeinsam bringen wir Freude in die Welt und ein starkes neues Produkt in dein …" at bounding box center [522, 322] width 159 height 32
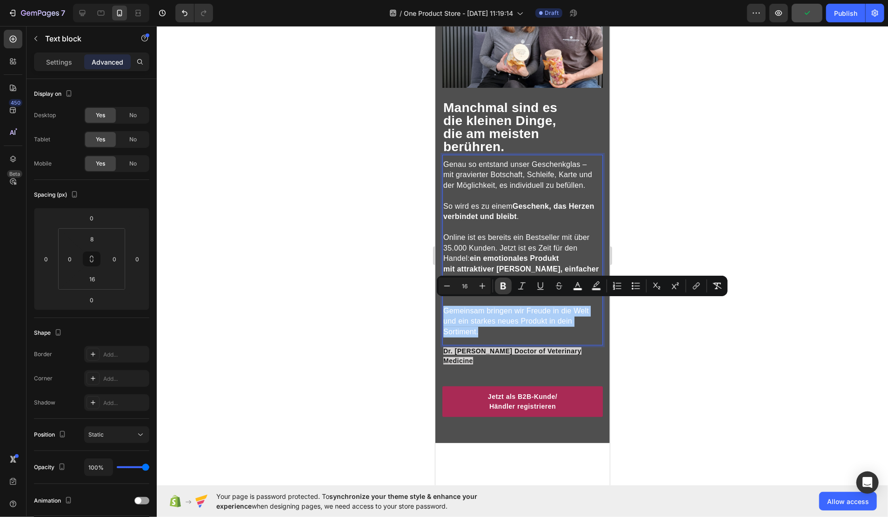
click at [503, 288] on icon "Editor contextual toolbar" at bounding box center [503, 286] width 9 height 9
click at [511, 356] on span "Dr. Juli G. Doctor of Veterinary Medicine" at bounding box center [512, 355] width 138 height 17
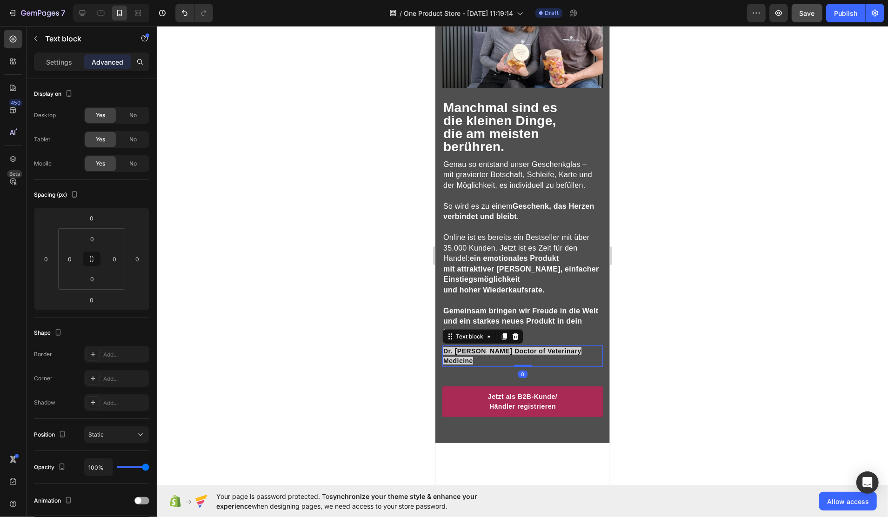
click at [511, 356] on span "Dr. Juli G. Doctor of Veterinary Medicine" at bounding box center [512, 355] width 138 height 17
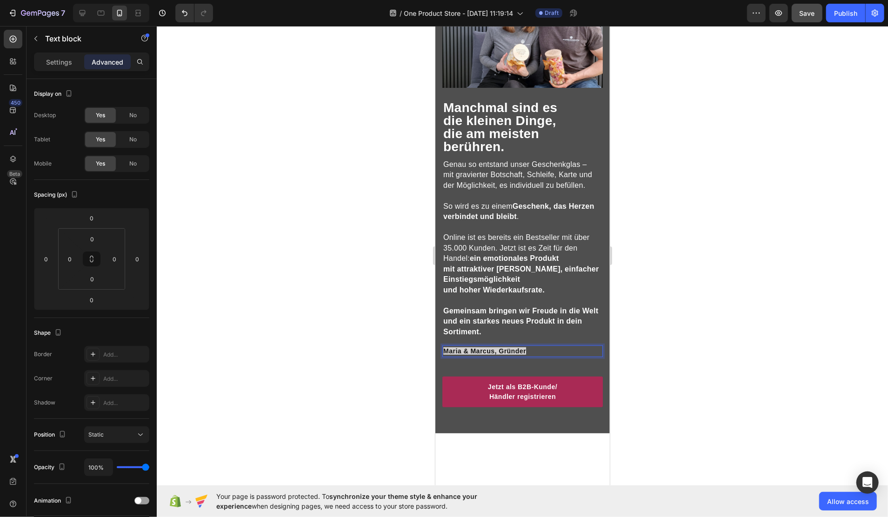
click at [748, 370] on div at bounding box center [523, 271] width 732 height 491
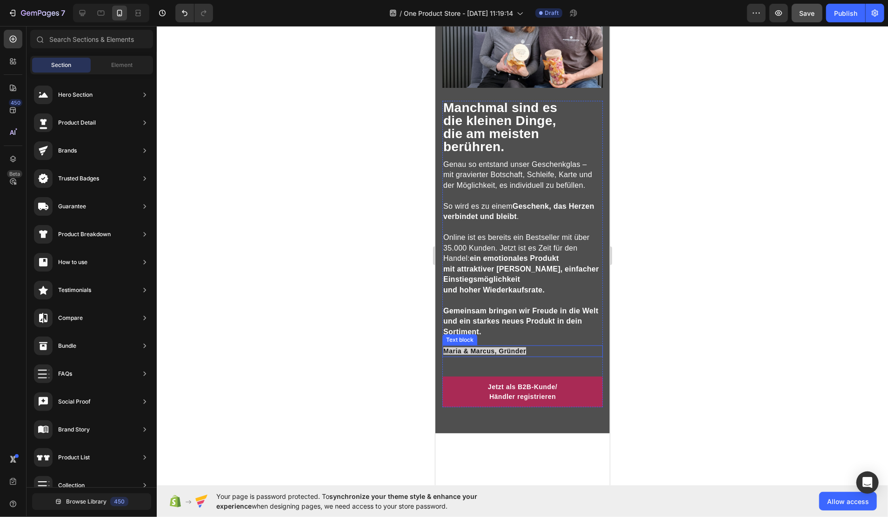
click at [510, 354] on span "Maria & Marcus, Gründer" at bounding box center [484, 350] width 83 height 7
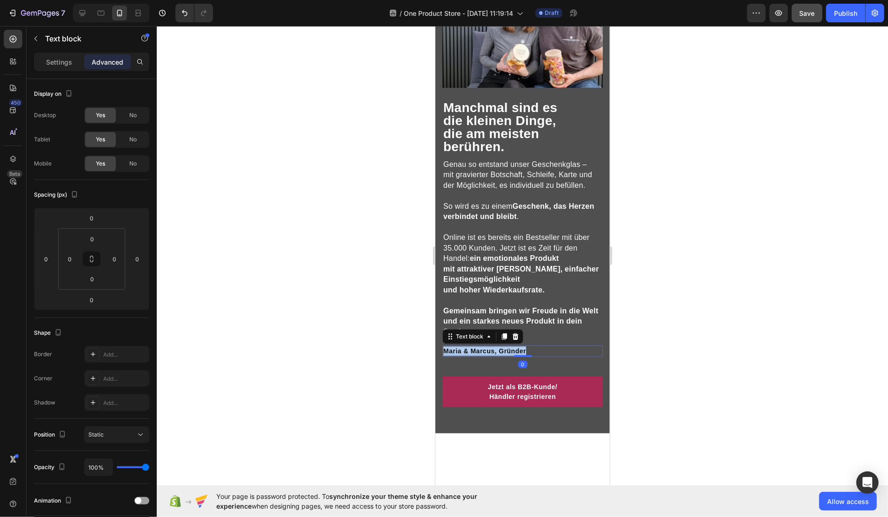
click at [510, 354] on span "Maria & Marcus, Gründer" at bounding box center [484, 350] width 83 height 7
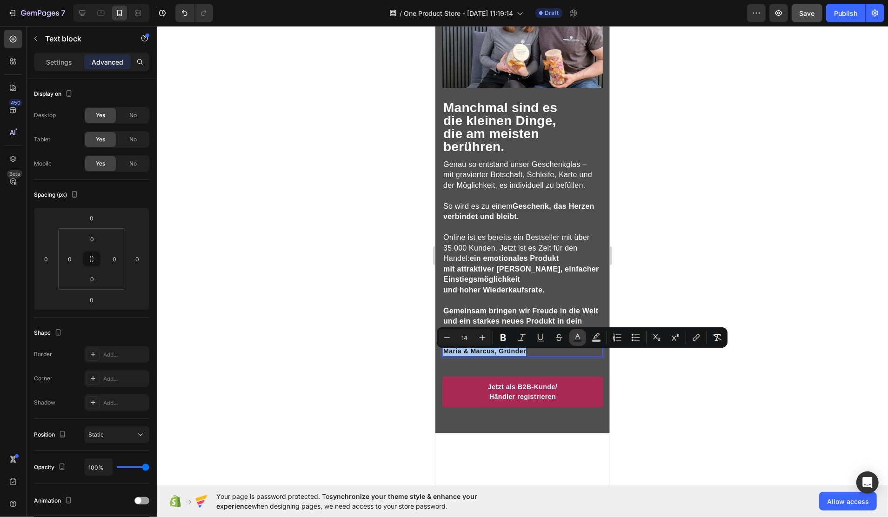
click at [577, 337] on icon "Editor contextual toolbar" at bounding box center [578, 336] width 5 height 5
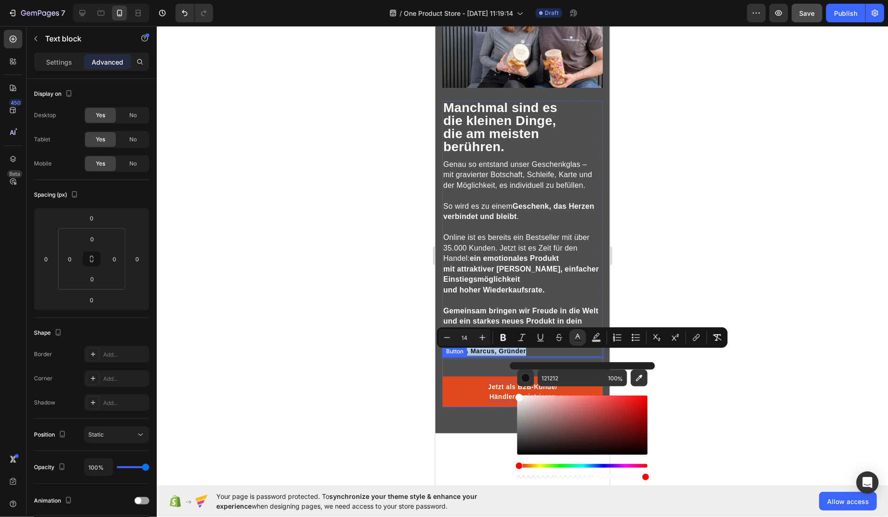
type input "FFFFFF"
drag, startPoint x: 960, startPoint y: 432, endPoint x: 945, endPoint y: 416, distance: 21.1
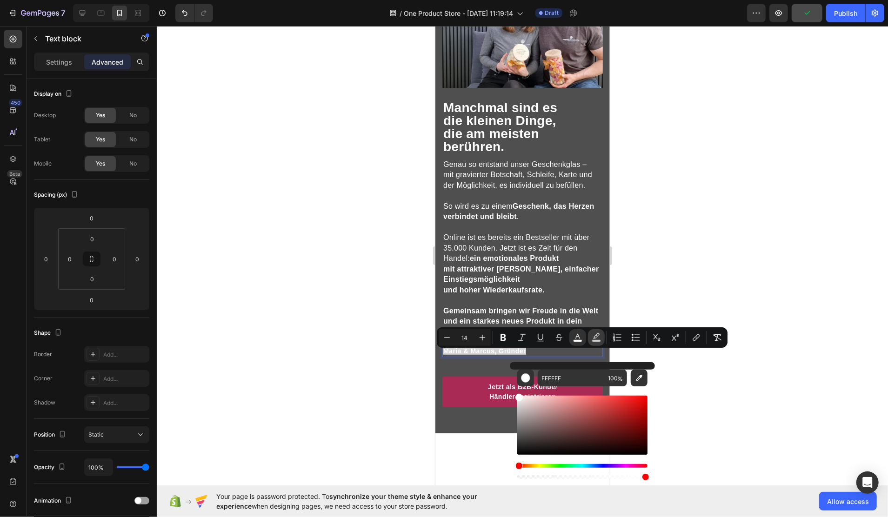
click at [599, 338] on icon "Editor contextual toolbar" at bounding box center [596, 337] width 9 height 9
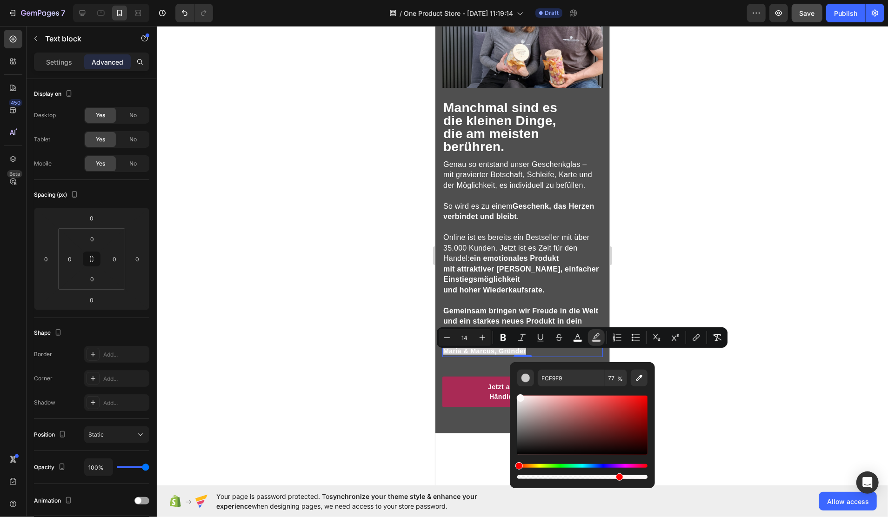
drag, startPoint x: 957, startPoint y: 505, endPoint x: 522, endPoint y: 479, distance: 435.4
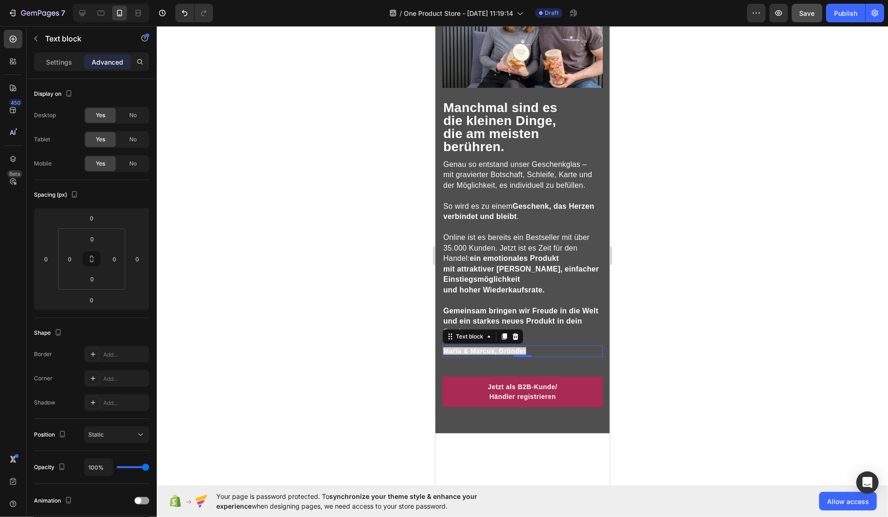
click at [542, 356] on p "Maria & Marcus, Gründer" at bounding box center [522, 351] width 159 height 10
click at [513, 355] on span "Maria & Marcus, Gründer" at bounding box center [484, 350] width 83 height 7
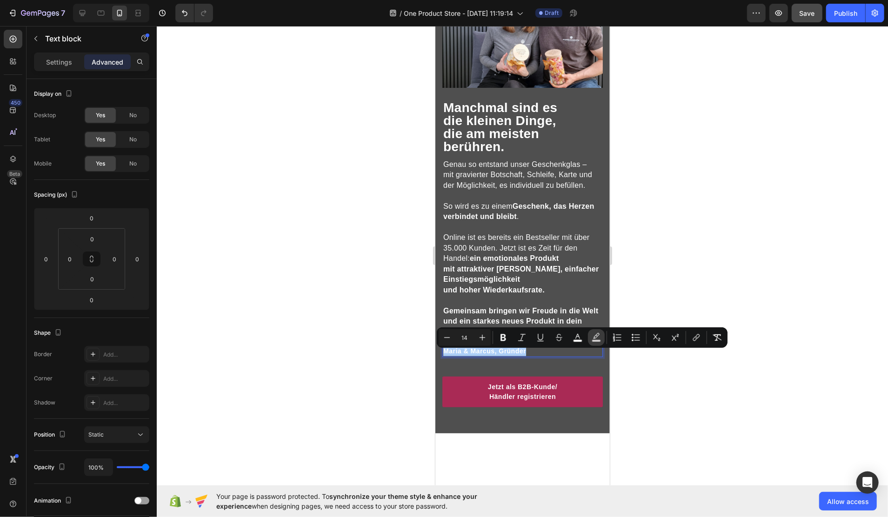
click at [595, 337] on icon "Editor contextual toolbar" at bounding box center [596, 337] width 9 height 9
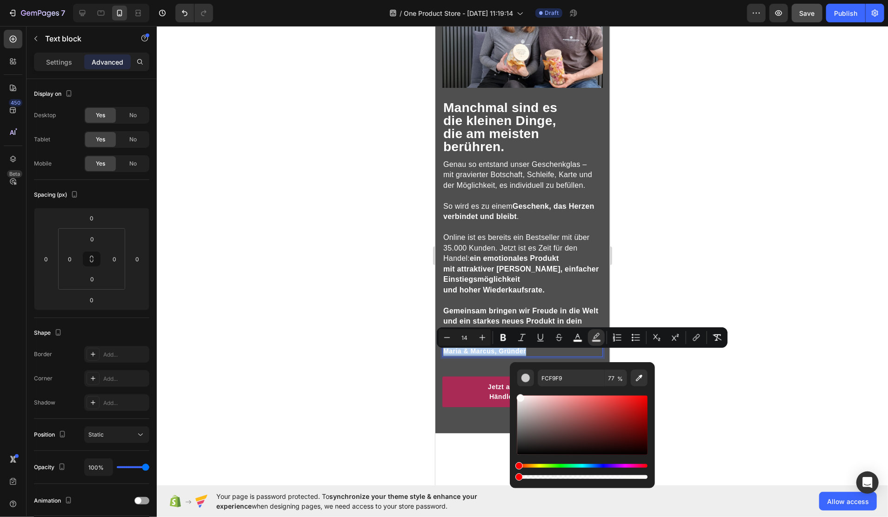
type input "0"
drag, startPoint x: 966, startPoint y: 501, endPoint x: 503, endPoint y: 478, distance: 463.1
click at [688, 357] on div at bounding box center [523, 271] width 732 height 491
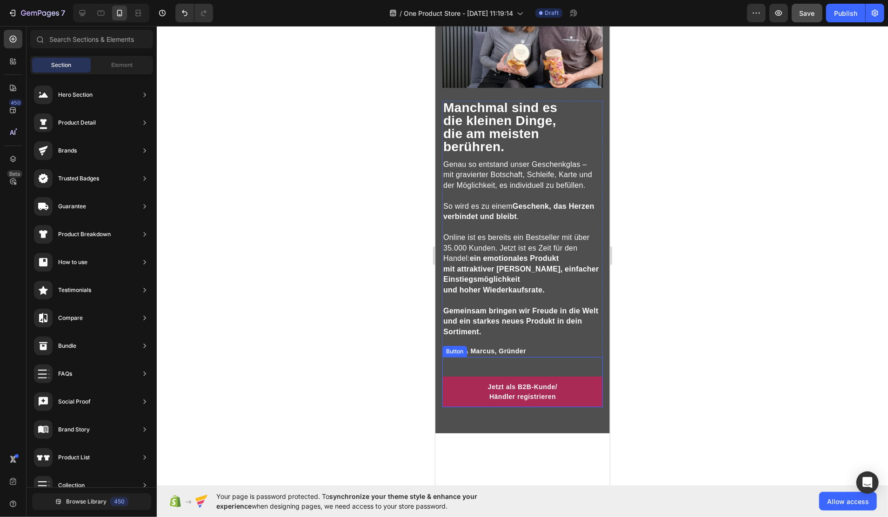
click at [518, 372] on div "Jetzt als B2B-Kunde/ Händler registrieren Button" at bounding box center [522, 382] width 161 height 50
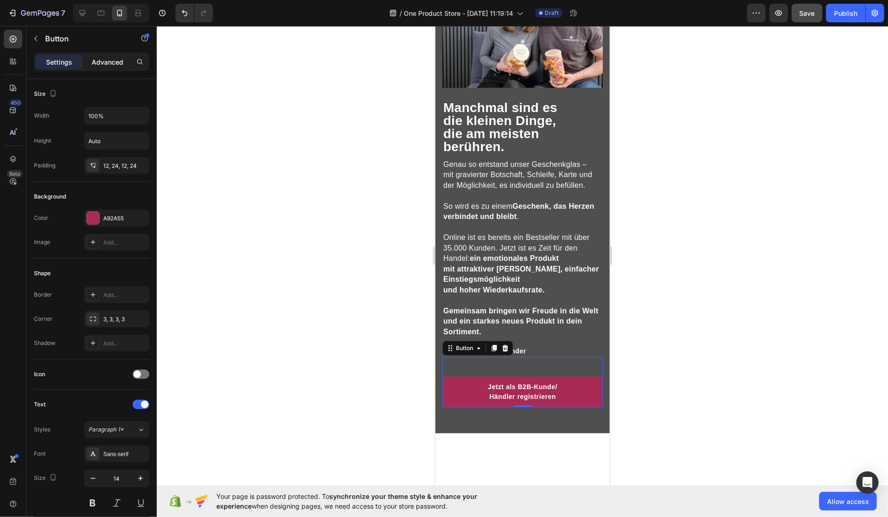
click at [113, 62] on p "Advanced" at bounding box center [108, 62] width 32 height 10
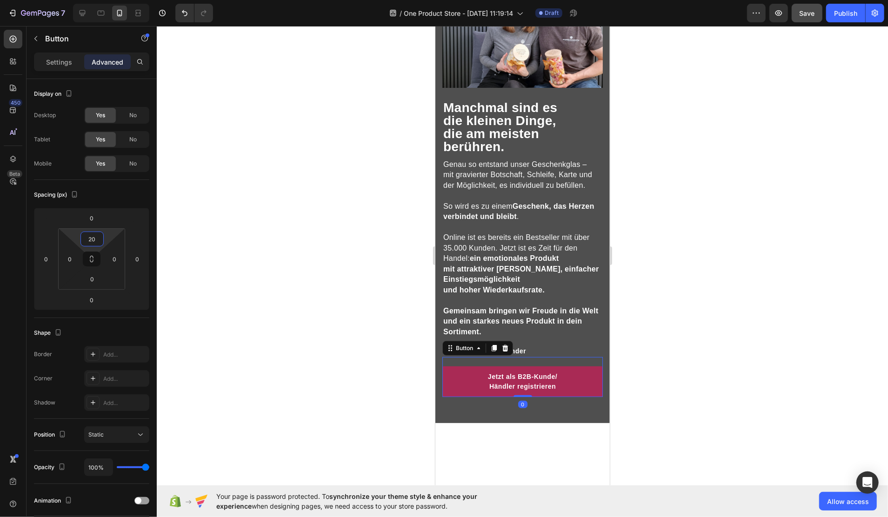
type input "16"
drag, startPoint x: 112, startPoint y: 236, endPoint x: 114, endPoint y: 245, distance: 8.7
click at [114, 0] on html "7 Version history / One Product Store - [DATE] 11:19:14 Draft Preview Save Publ…" at bounding box center [444, 0] width 888 height 0
click at [469, 413] on div "Image Image Manchmal sind es die kleinen Dinge, die am meisten berühren. Headin…" at bounding box center [522, 177] width 175 height 490
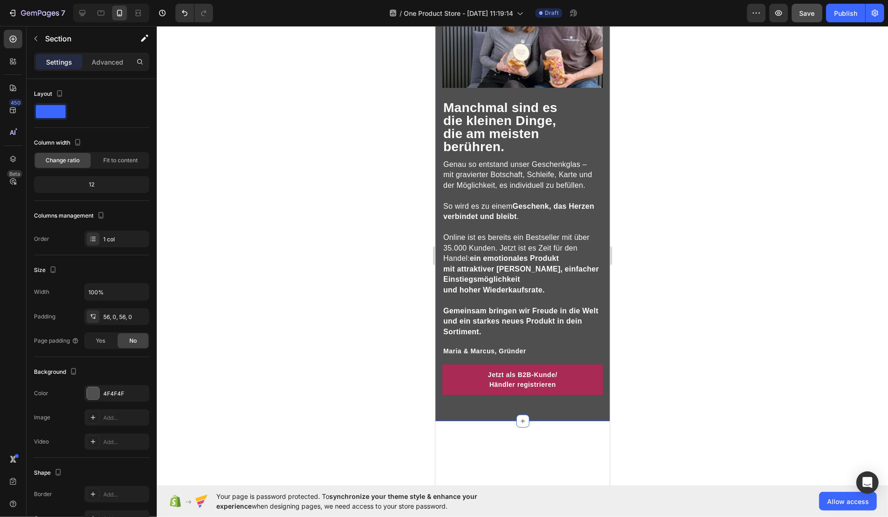
click at [106, 69] on div "Settings Advanced" at bounding box center [91, 62] width 115 height 19
click at [107, 64] on p "Advanced" at bounding box center [108, 62] width 32 height 10
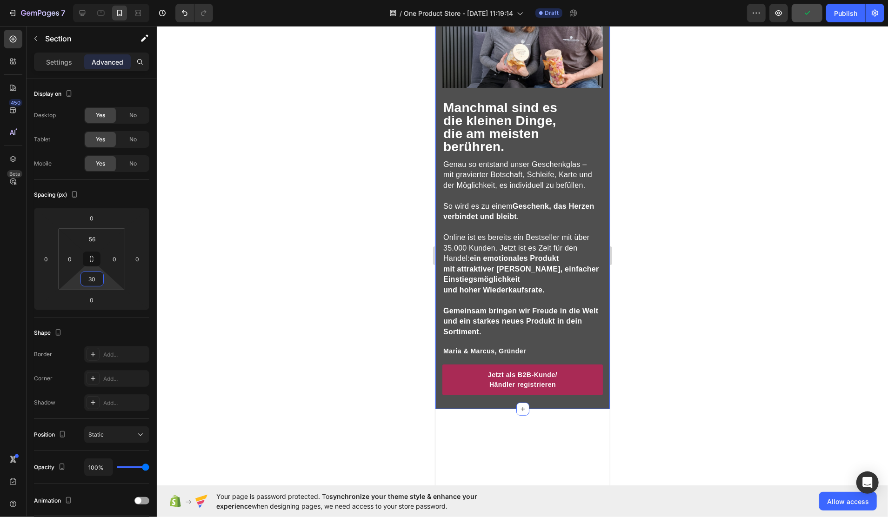
type input "28"
drag, startPoint x: 109, startPoint y: 283, endPoint x: 110, endPoint y: 291, distance: 8.4
click at [110, 0] on html "7 Version history / One Product Store - Aug 27, 11:19:14 Draft Preview Publish …" at bounding box center [444, 0] width 888 height 0
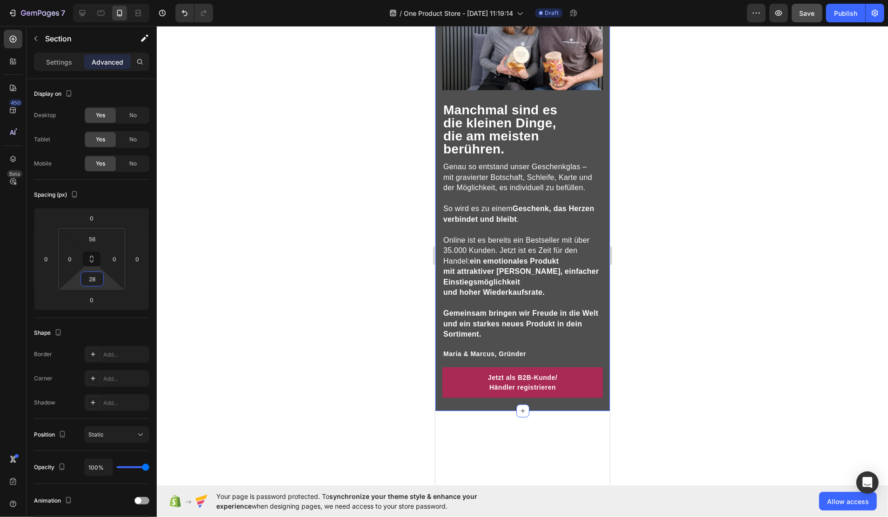
click at [655, 217] on div at bounding box center [523, 271] width 732 height 491
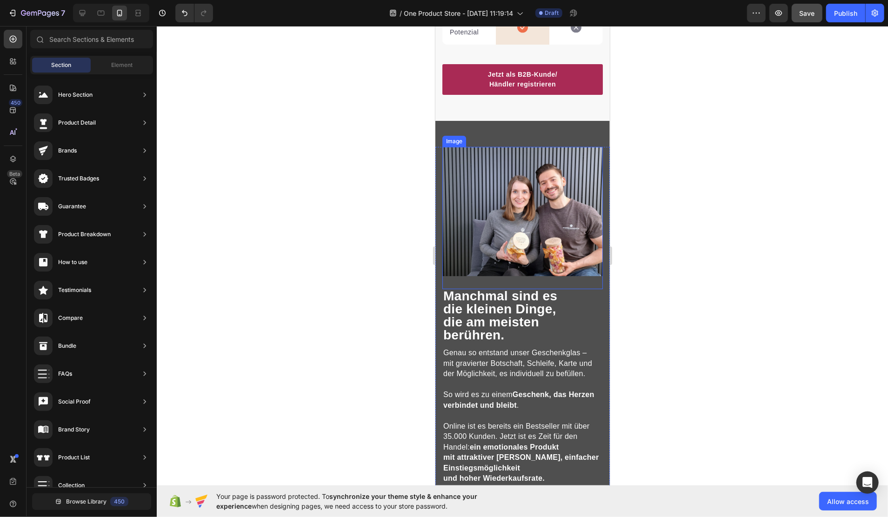
click at [521, 230] on img at bounding box center [522, 211] width 161 height 129
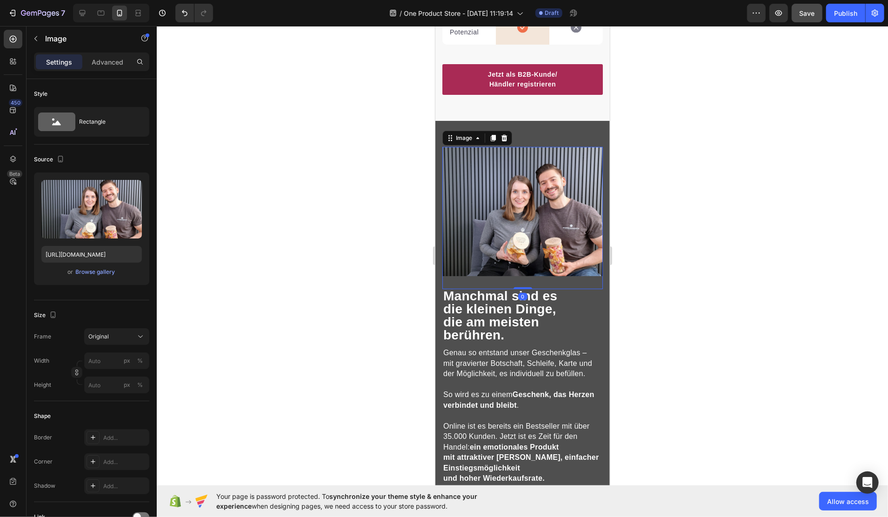
click at [665, 203] on div at bounding box center [523, 271] width 732 height 491
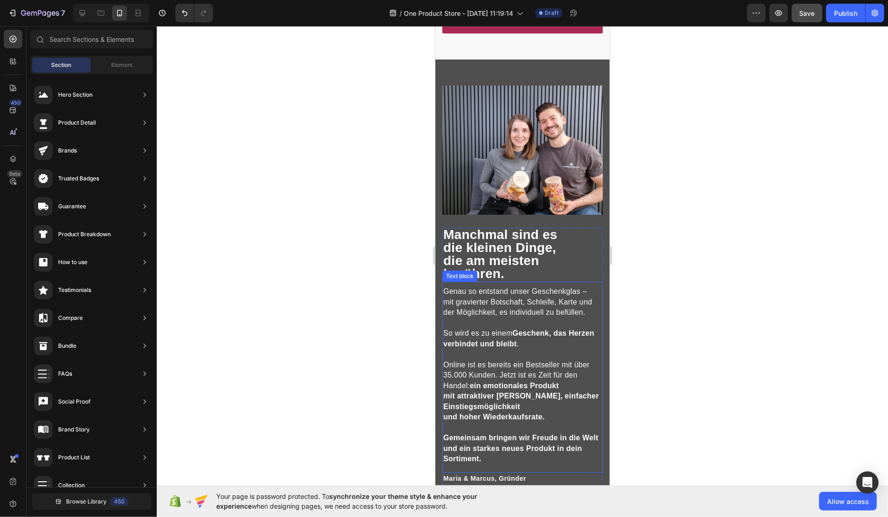
scroll to position [2804, 0]
click at [448, 227] on span "Manchmal sind es" at bounding box center [500, 234] width 114 height 14
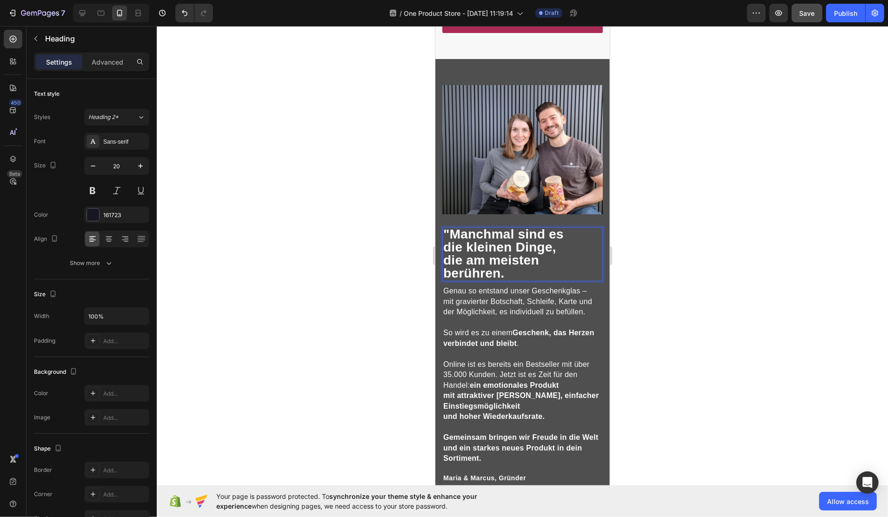
click at [517, 263] on p ""Manchmal sind es die kleinen Dinge, die am meisten berühren." at bounding box center [522, 254] width 159 height 52
click at [690, 264] on div at bounding box center [523, 271] width 732 height 491
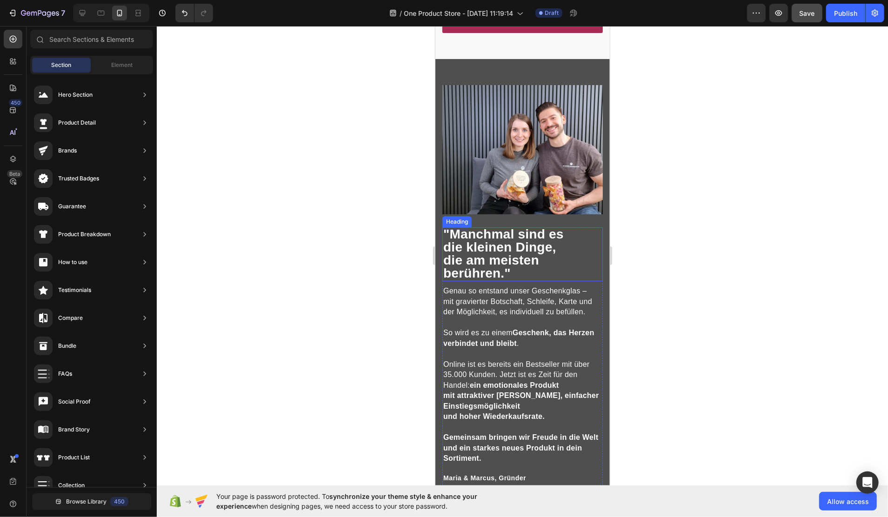
scroll to position [2556, 0]
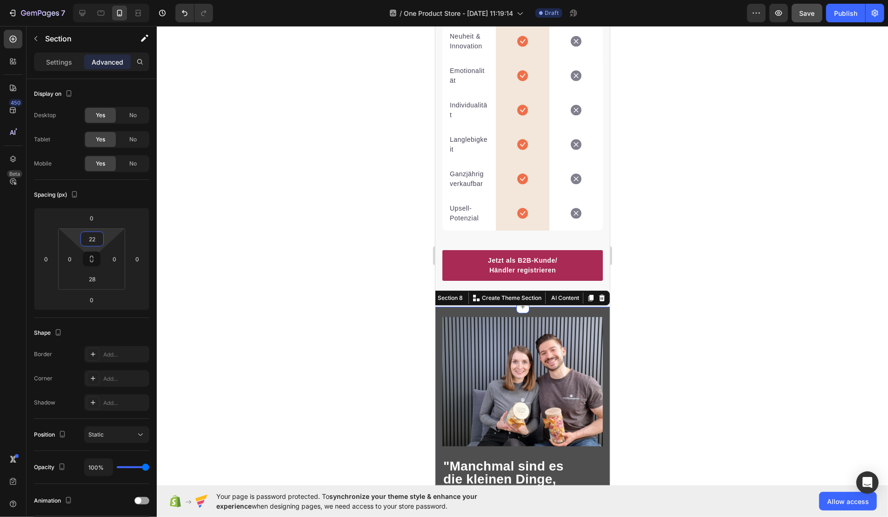
drag, startPoint x: 108, startPoint y: 238, endPoint x: 285, endPoint y: 237, distance: 177.3
click at [110, 0] on html "7 Version history / One Product Store - [DATE] 11:19:14 Draft Preview Save Publ…" at bounding box center [444, 0] width 888 height 0
type input "24"
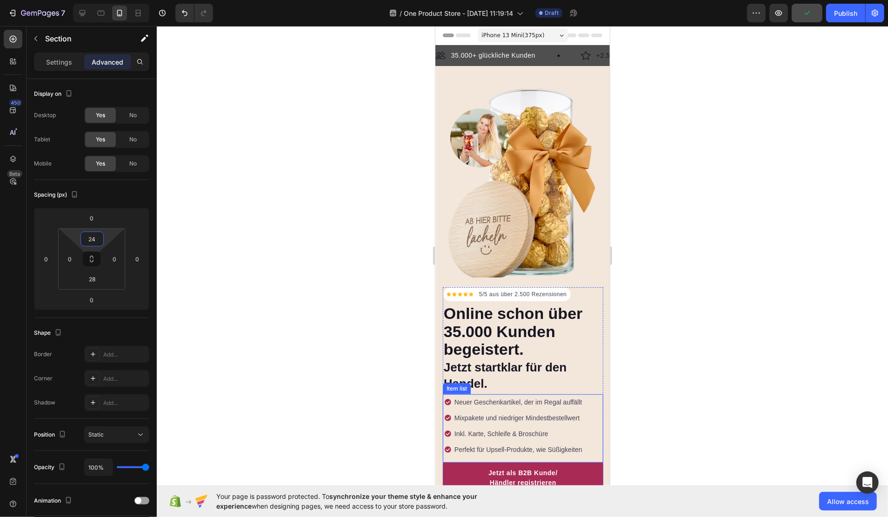
scroll to position [248, 0]
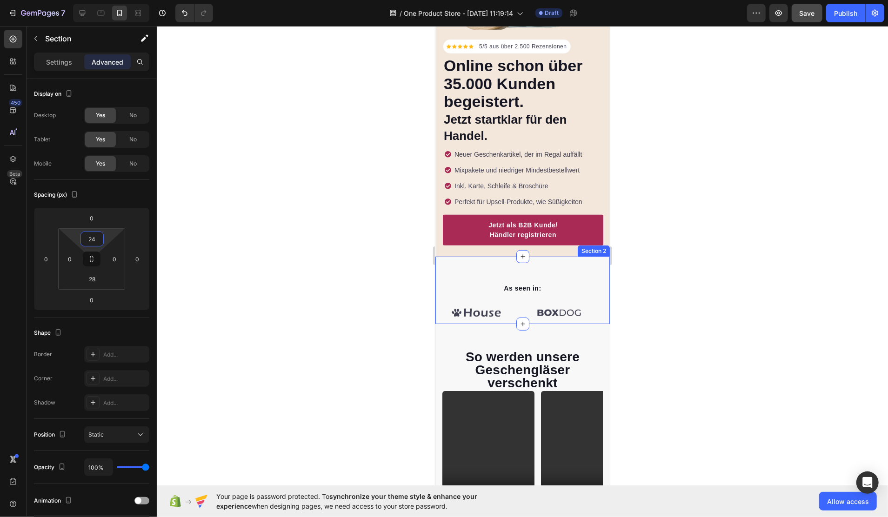
click at [564, 262] on div "As seen in: Text block Image Image Image Image Image Image Carousel Row Section…" at bounding box center [522, 290] width 175 height 68
click at [599, 244] on icon at bounding box center [602, 247] width 6 height 7
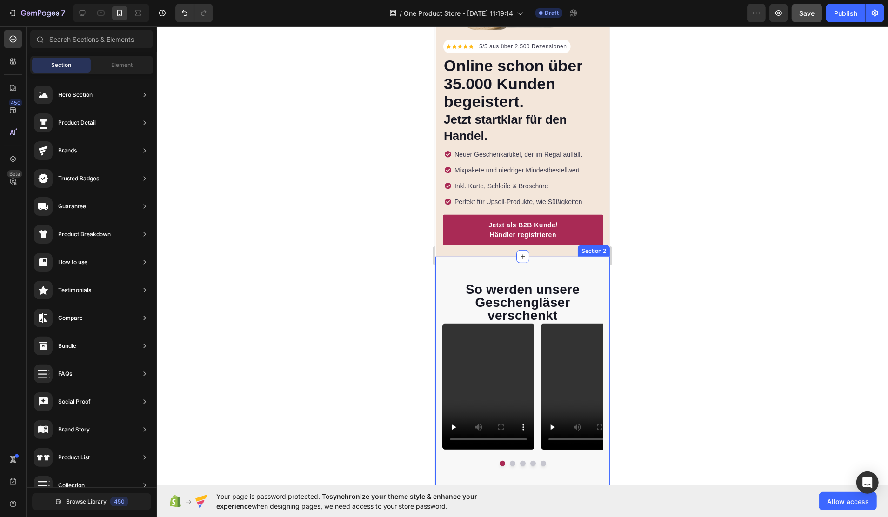
click at [560, 259] on div "So werden unsere Geschengläser verschenkt Heading Video Video Video Video Video…" at bounding box center [522, 374] width 175 height 236
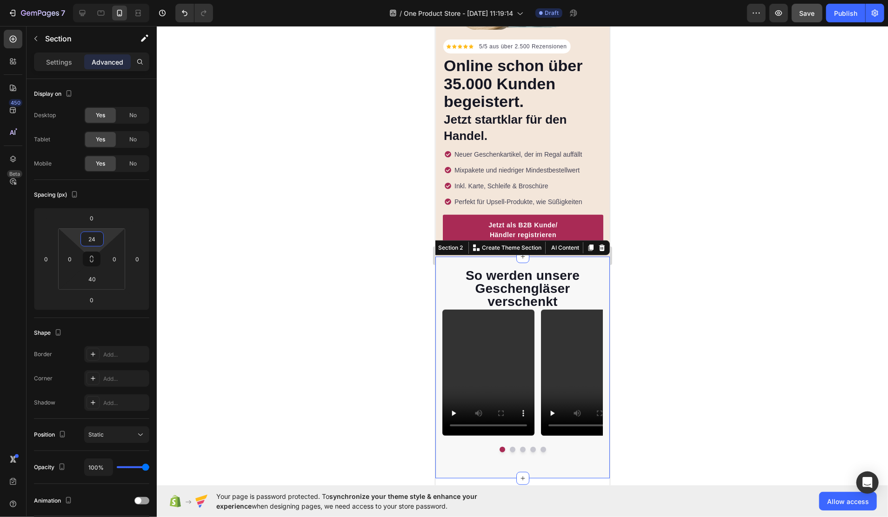
type input "22"
drag, startPoint x: 108, startPoint y: 239, endPoint x: 186, endPoint y: 249, distance: 78.9
click at [107, 0] on html "7 Version history / One Product Store - [DATE] 11:19:14 Draft Preview Save Publ…" at bounding box center [444, 0] width 888 height 0
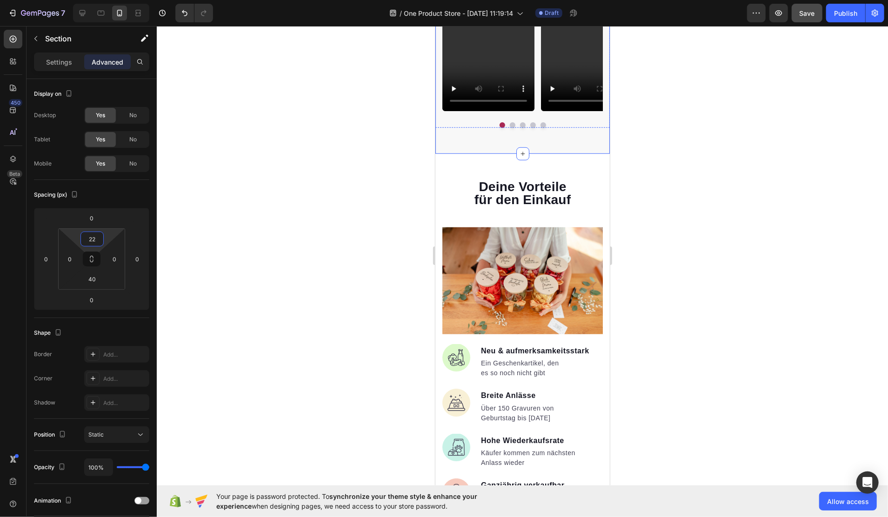
scroll to position [558, 0]
click at [559, 170] on div "Deine Vorteile für den Einkauf Heading Image Real Food Text block Wholesome rec…" at bounding box center [522, 371] width 175 height 436
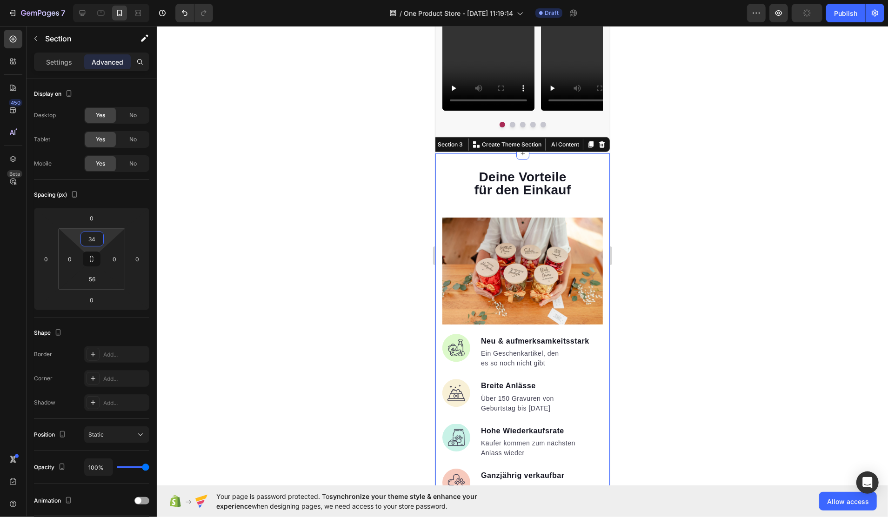
type input "24"
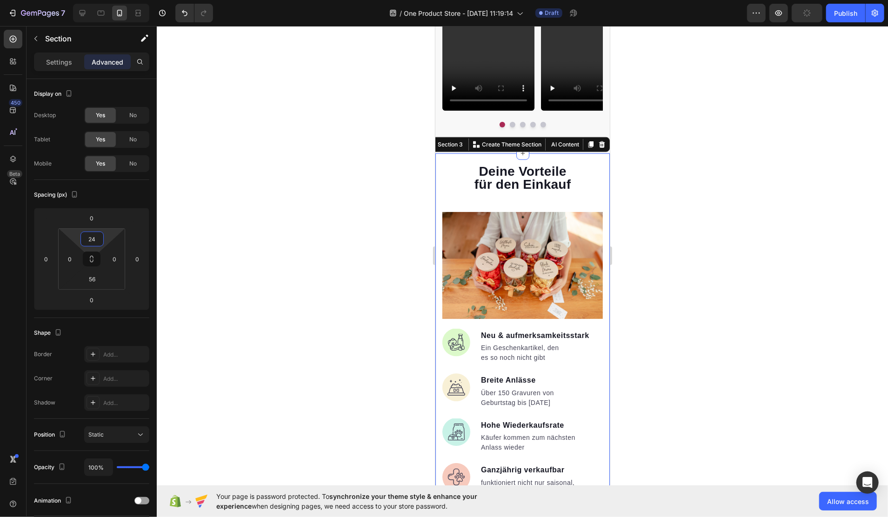
drag, startPoint x: 107, startPoint y: 237, endPoint x: 107, endPoint y: 247, distance: 10.2
click at [107, 0] on html "7 Version history / One Product Store - Aug 27, 11:19:14 Draft Preview Publish …" at bounding box center [444, 0] width 888 height 0
click at [513, 189] on span "für den Einkauf" at bounding box center [522, 184] width 97 height 14
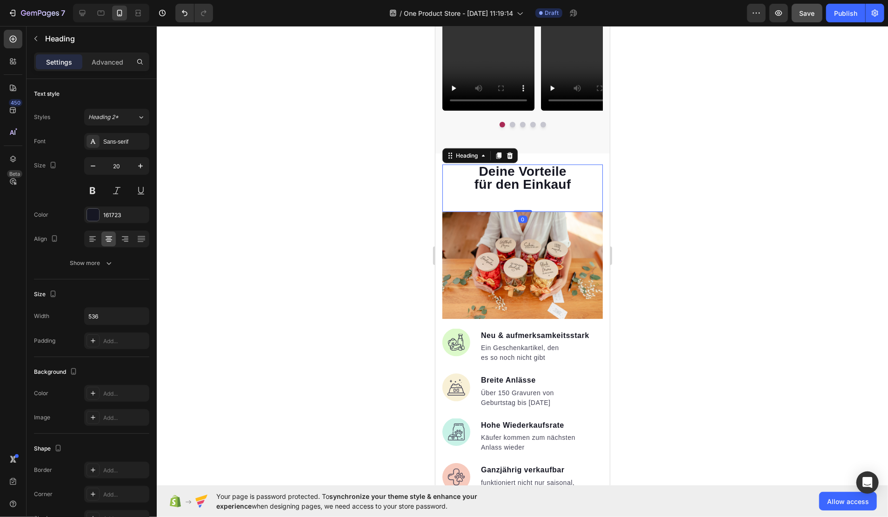
click at [513, 208] on div "Deine Vorteile für den Einkauf Heading 0" at bounding box center [522, 187] width 161 height 47
click at [477, 214] on img at bounding box center [522, 265] width 161 height 107
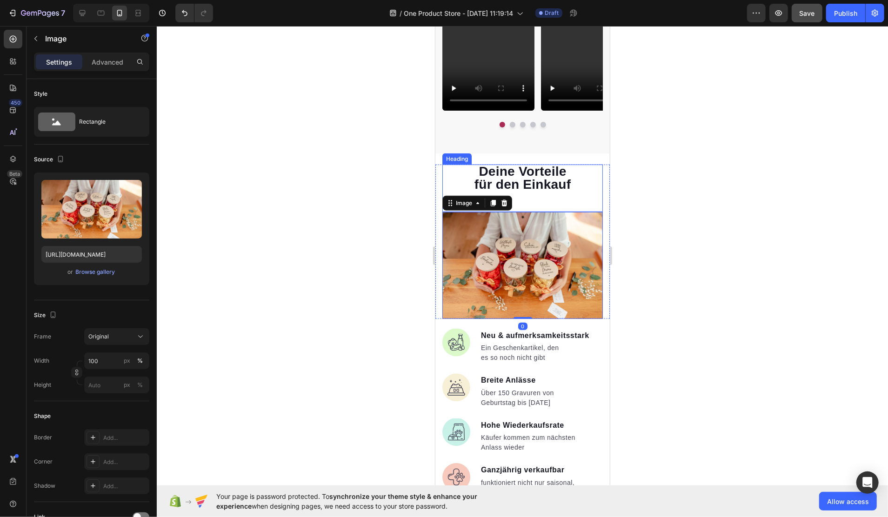
click at [551, 204] on div "⁠⁠⁠⁠⁠⁠⁠ Deine Vorteile für den Einkauf Heading" at bounding box center [522, 187] width 161 height 47
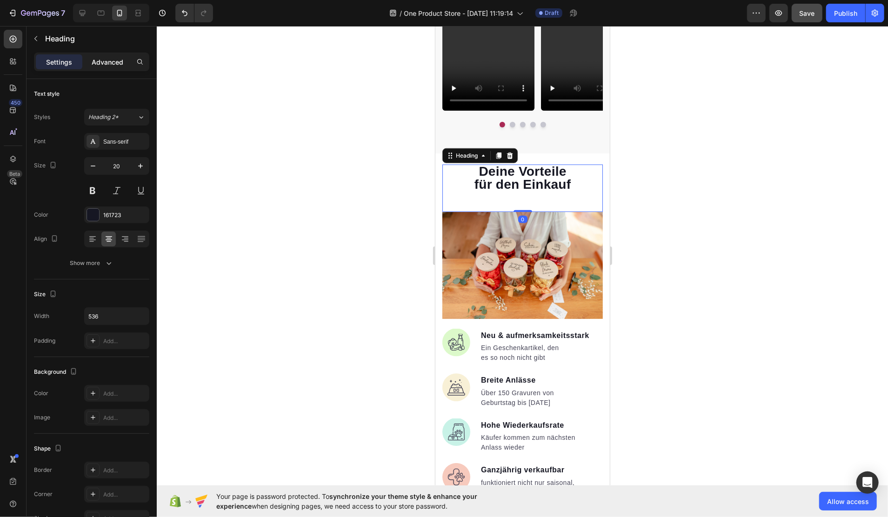
click at [110, 65] on p "Advanced" at bounding box center [108, 62] width 32 height 10
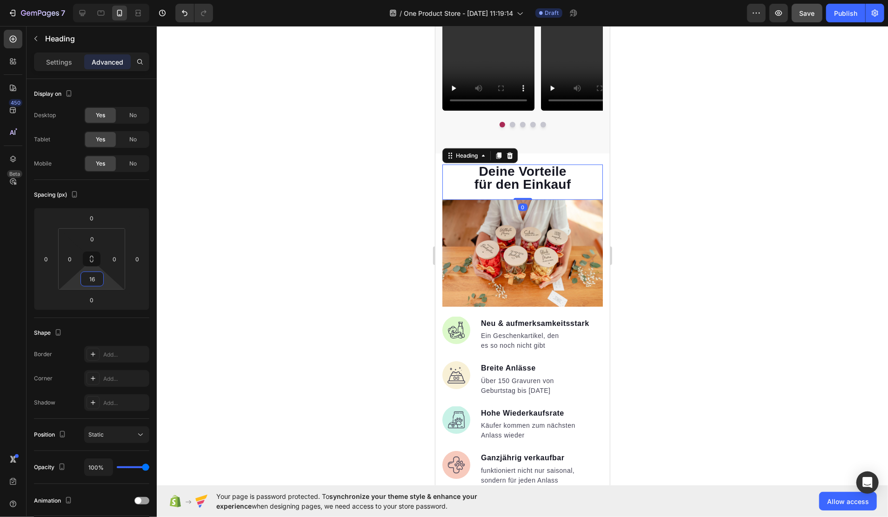
type input "14"
drag, startPoint x: 106, startPoint y: 279, endPoint x: 106, endPoint y: 287, distance: 8.4
click at [106, 0] on html "7 Version history / One Product Store - [DATE] 11:19:14 Draft Preview Save Publ…" at bounding box center [444, 0] width 888 height 0
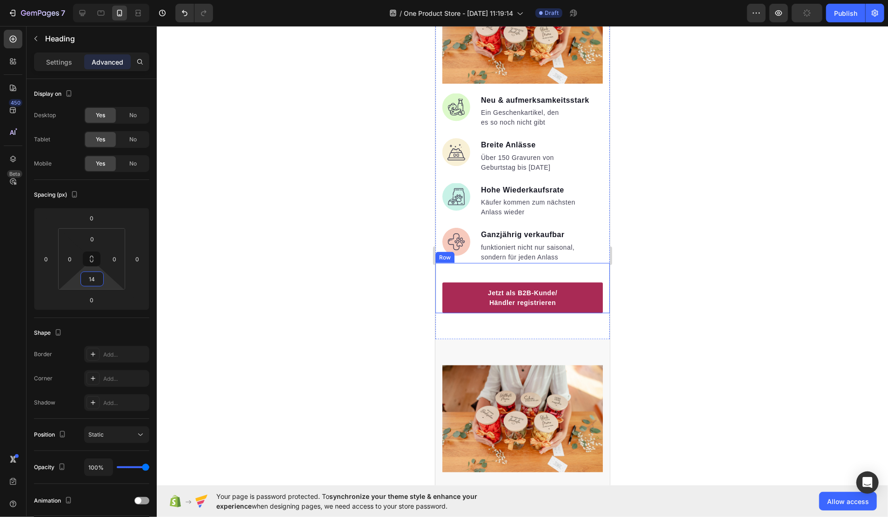
scroll to position [806, 0]
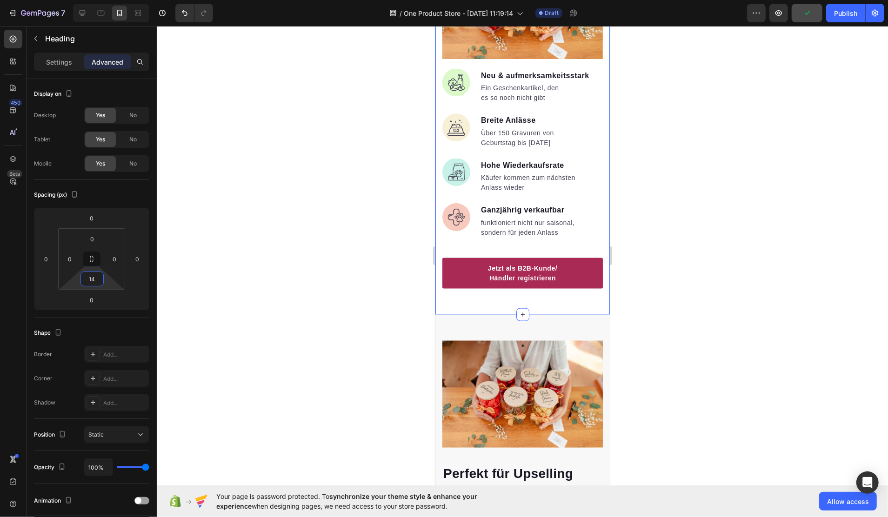
drag, startPoint x: 544, startPoint y: 295, endPoint x: 508, endPoint y: 298, distance: 35.9
click at [543, 295] on div "⁠⁠⁠⁠⁠⁠⁠ Deine Vorteile für den Einkauf Heading 0 Image Real Food Text block Who…" at bounding box center [522, 110] width 175 height 409
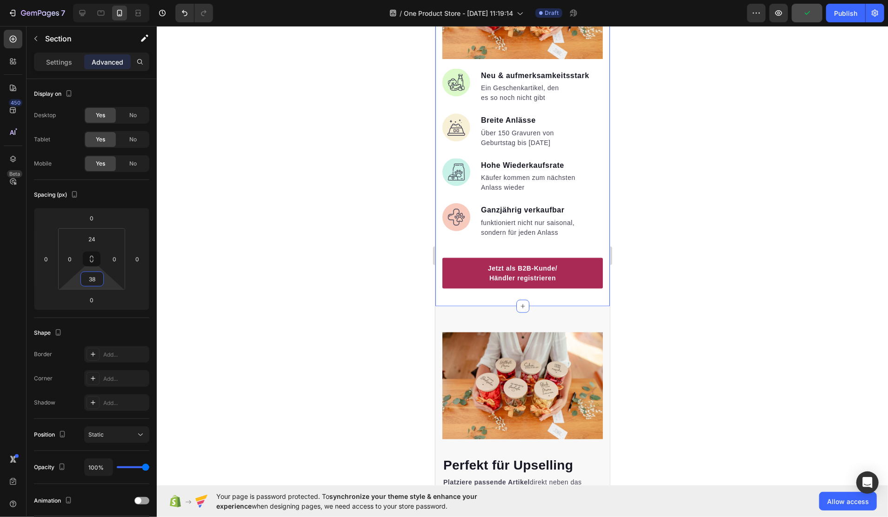
type input "30"
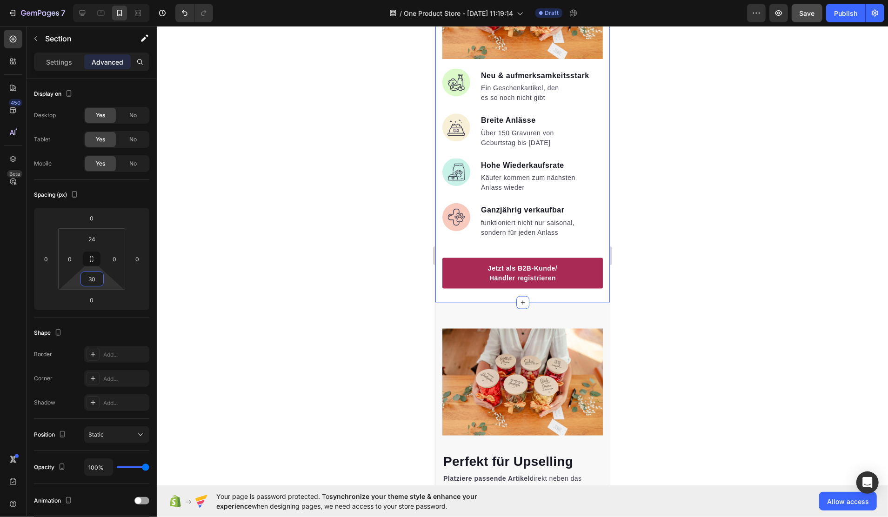
drag, startPoint x: 108, startPoint y: 282, endPoint x: 111, endPoint y: 290, distance: 8.4
click at [111, 0] on html "7 Version history / One Product Store - [DATE] 11:19:14 Draft Preview Save Publ…" at bounding box center [444, 0] width 888 height 0
drag, startPoint x: 485, startPoint y: 312, endPoint x: 462, endPoint y: 309, distance: 23.6
click at [485, 312] on div "Perfekt für Upselling Heading Platziere passende Artikel direkt neben das Gesch…" at bounding box center [522, 494] width 175 height 385
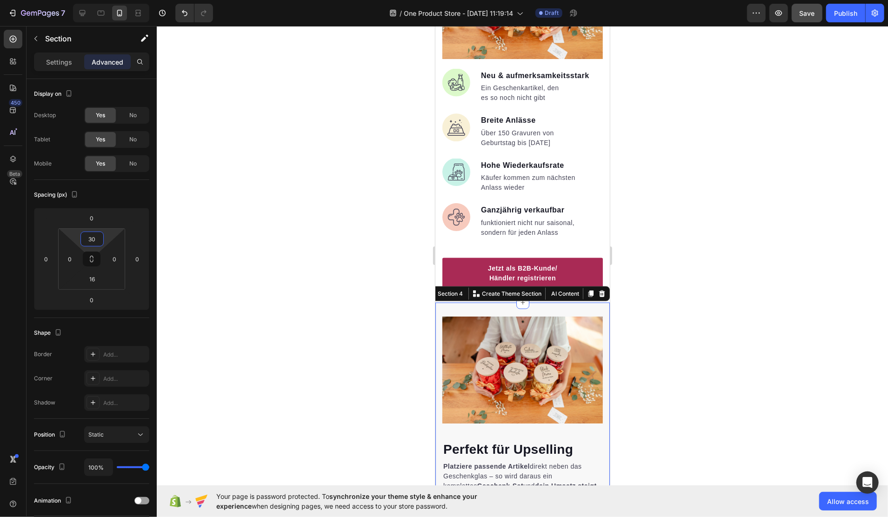
type input "28"
drag, startPoint x: 108, startPoint y: 235, endPoint x: 109, endPoint y: 244, distance: 9.0
click at [109, 0] on html "7 Version history / One Product Store - [DATE] 11:19:14 Draft Preview Save Publ…" at bounding box center [444, 0] width 888 height 0
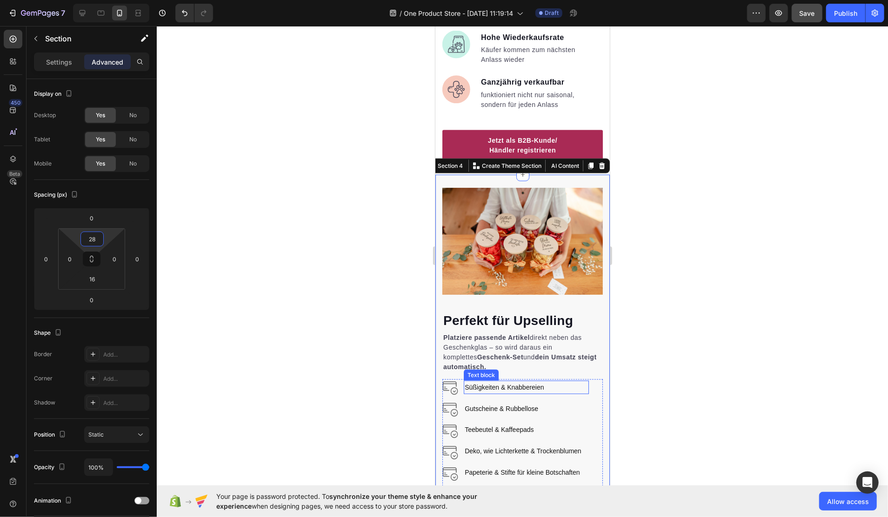
scroll to position [1054, 0]
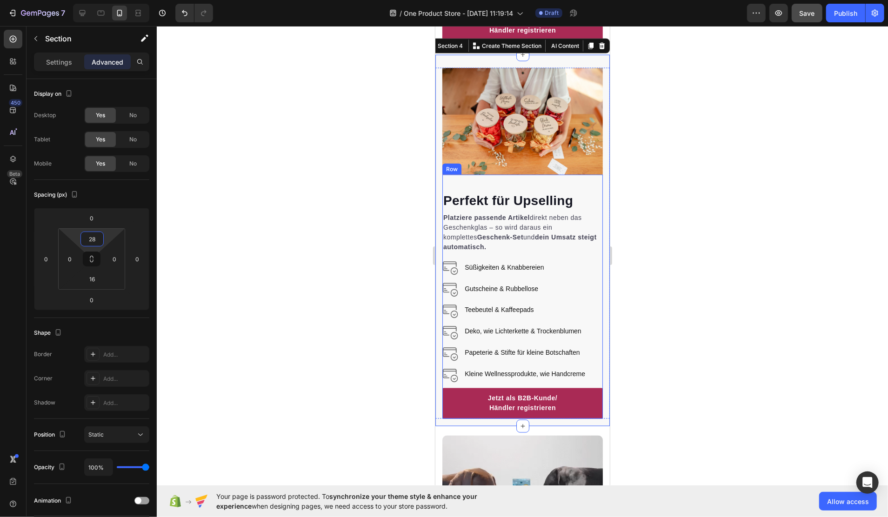
click at [533, 175] on div "Perfekt für Upselling Heading Platziere passende Artikel direkt neben das Gesch…" at bounding box center [522, 297] width 161 height 244
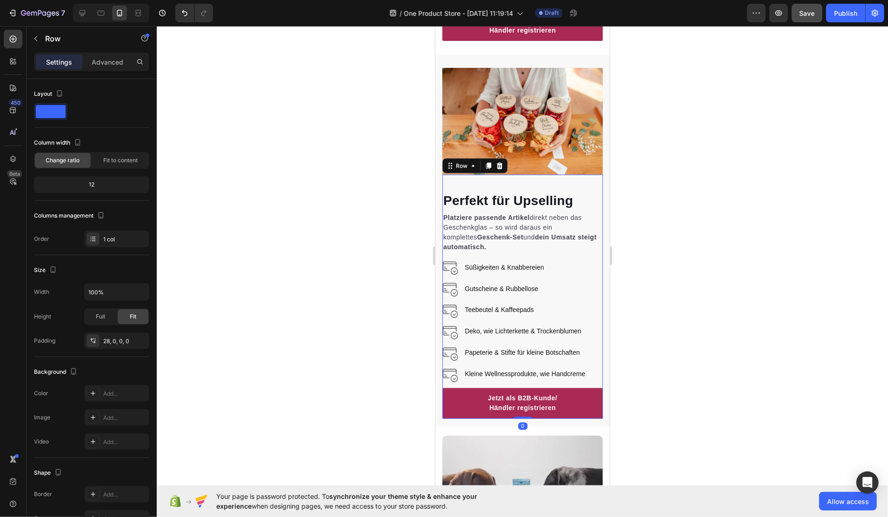
click at [519, 175] on div "Perfekt für Upselling Heading Platziere passende Artikel direkt neben das Gesch…" at bounding box center [522, 297] width 161 height 244
click at [100, 64] on p "Advanced" at bounding box center [108, 62] width 32 height 10
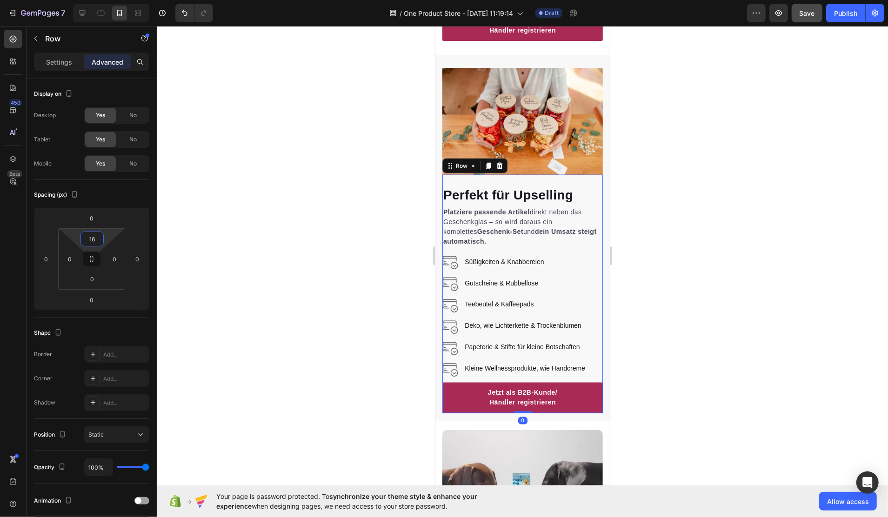
type input "8"
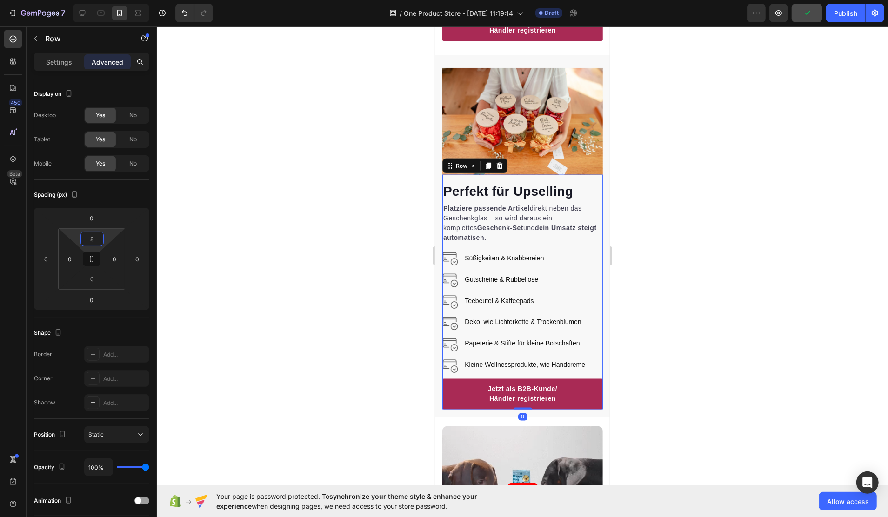
click at [110, 0] on html "7 Version history / One Product Store - Aug 27, 11:19:14 Draft Preview Publish …" at bounding box center [444, 0] width 888 height 0
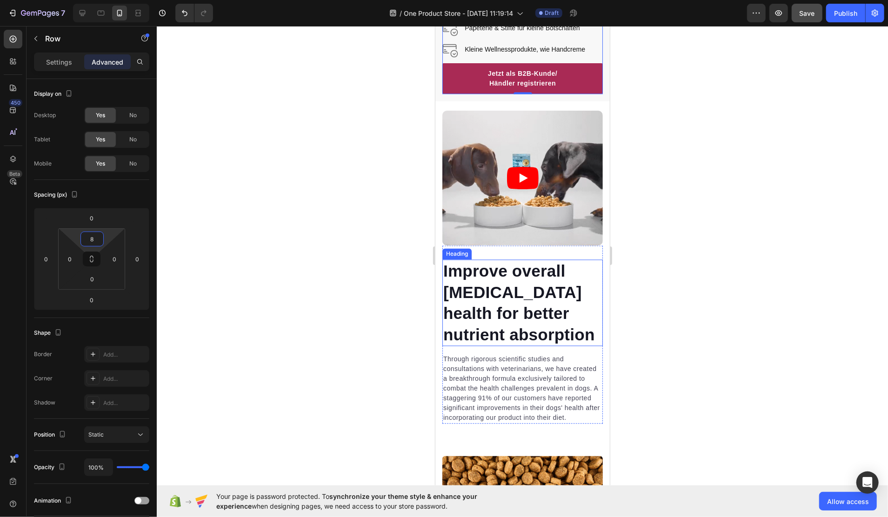
scroll to position [1117, 0]
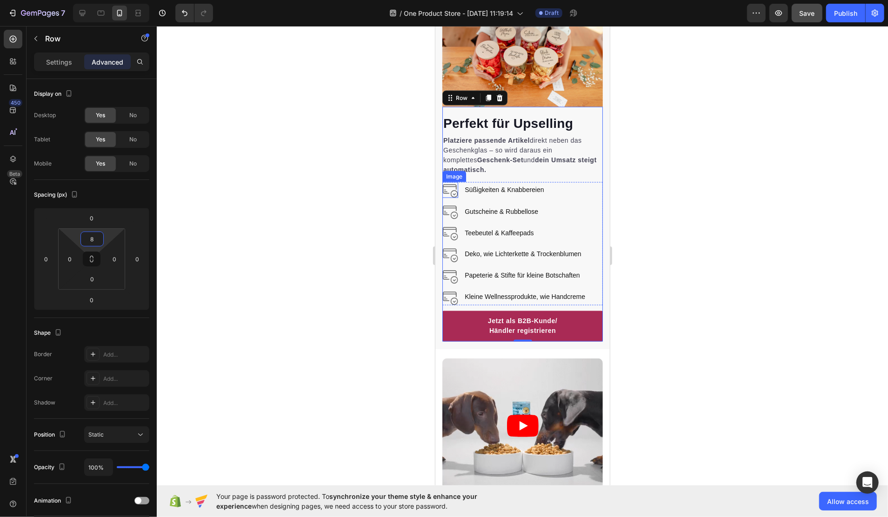
click at [449, 186] on img at bounding box center [450, 190] width 16 height 16
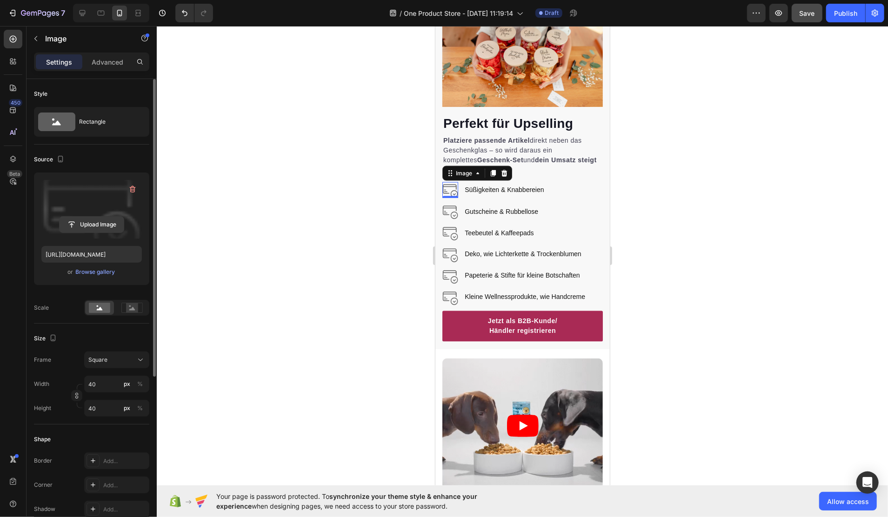
click at [96, 222] on input "file" at bounding box center [92, 225] width 64 height 16
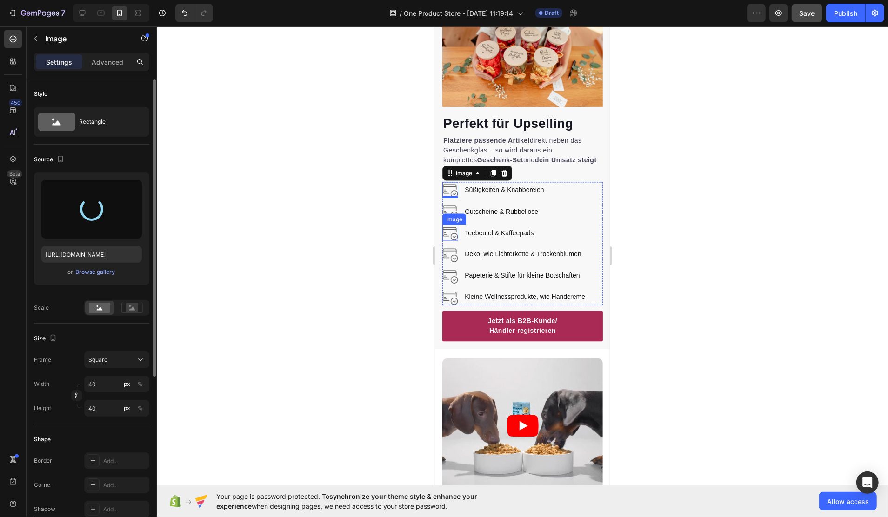
type input "https://cdn.shopify.com/s/files/1/0916/4678/7911/files/gempages_581760119277093…"
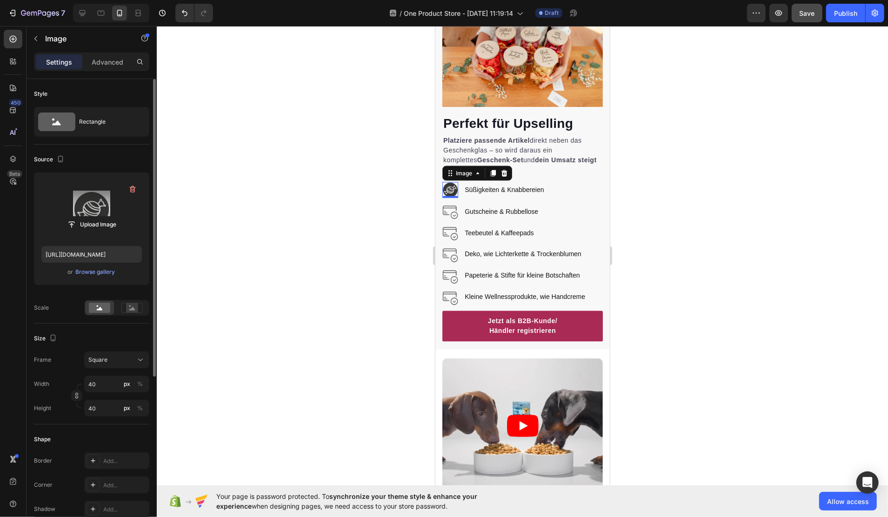
click at [665, 220] on div at bounding box center [523, 271] width 732 height 491
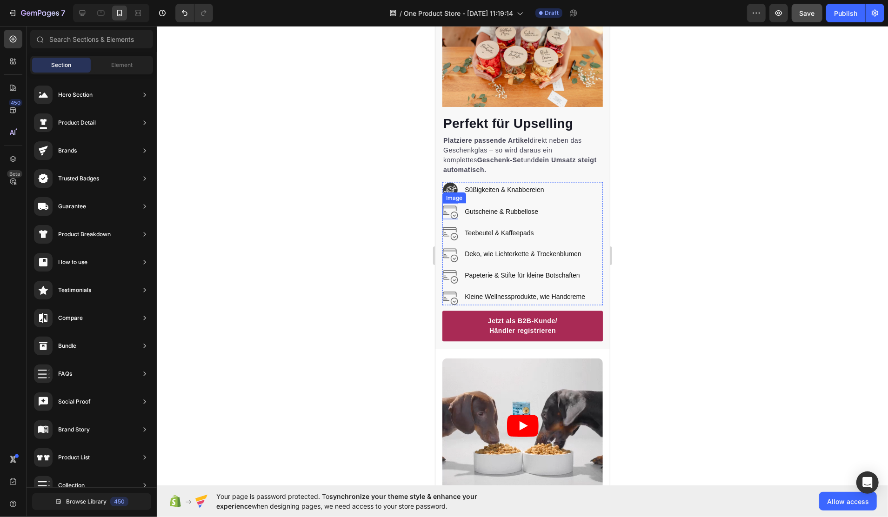
click at [452, 203] on img at bounding box center [450, 211] width 16 height 16
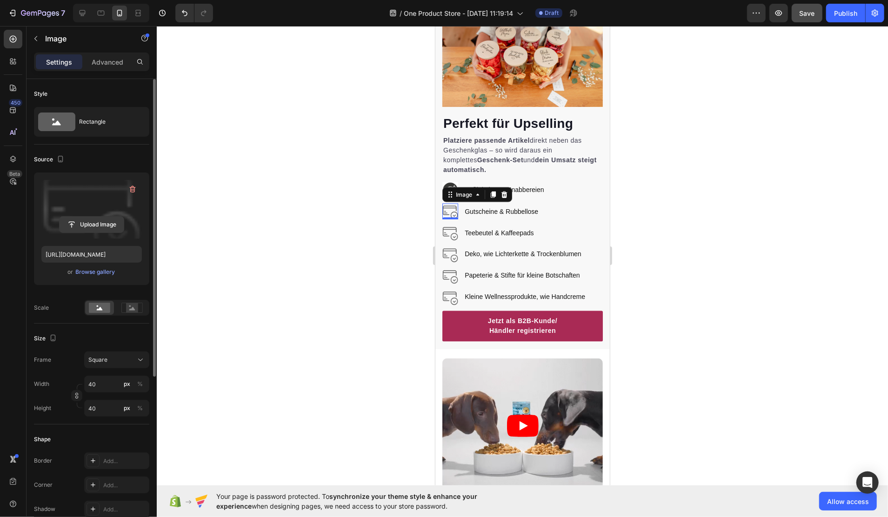
click at [107, 226] on input "file" at bounding box center [92, 225] width 64 height 16
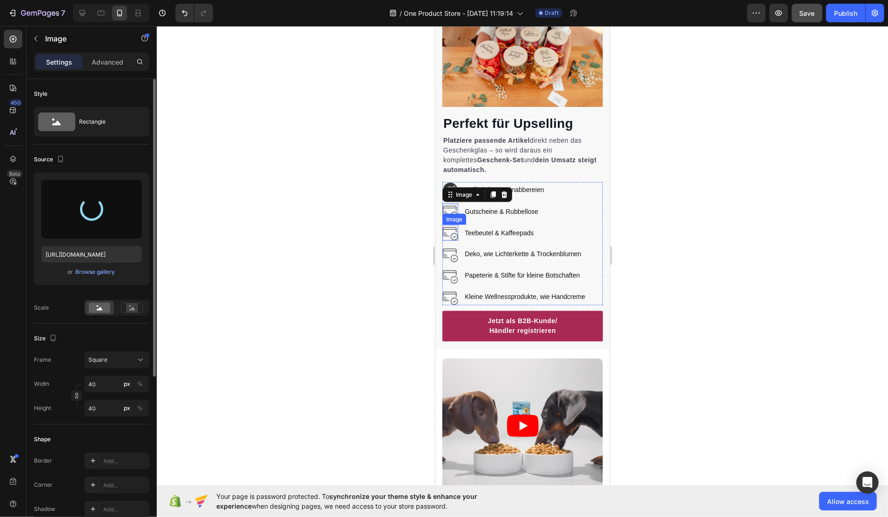
type input "https://cdn.shopify.com/s/files/1/0916/4678/7911/files/gempages_581760119277093…"
click at [451, 228] on img at bounding box center [450, 233] width 16 height 16
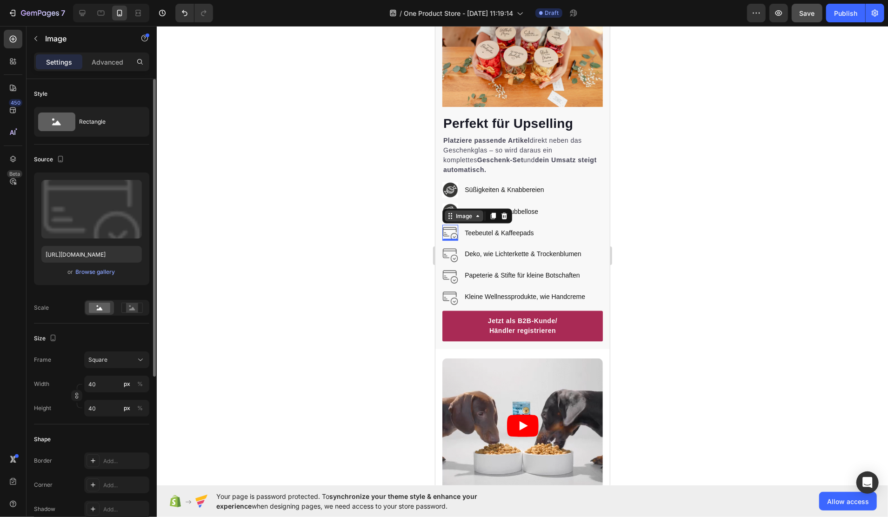
click at [455, 212] on div "Image" at bounding box center [464, 216] width 20 height 8
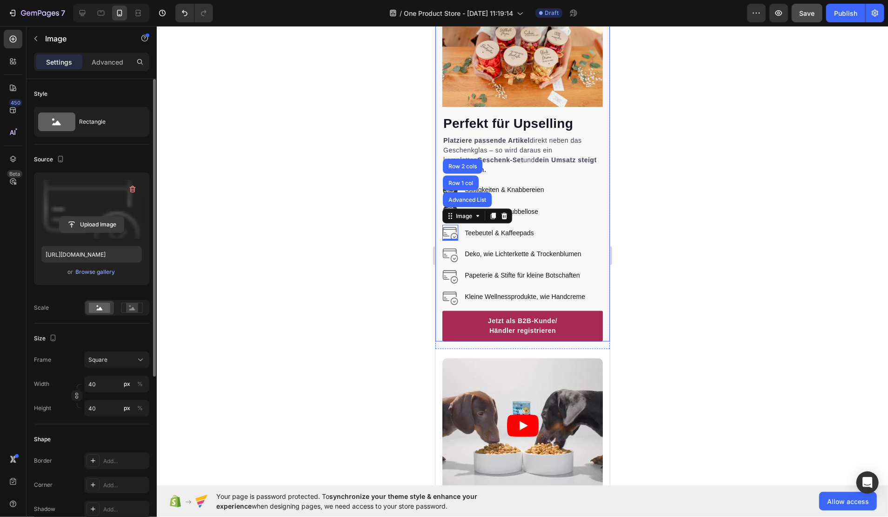
click at [108, 222] on input "file" at bounding box center [92, 225] width 64 height 16
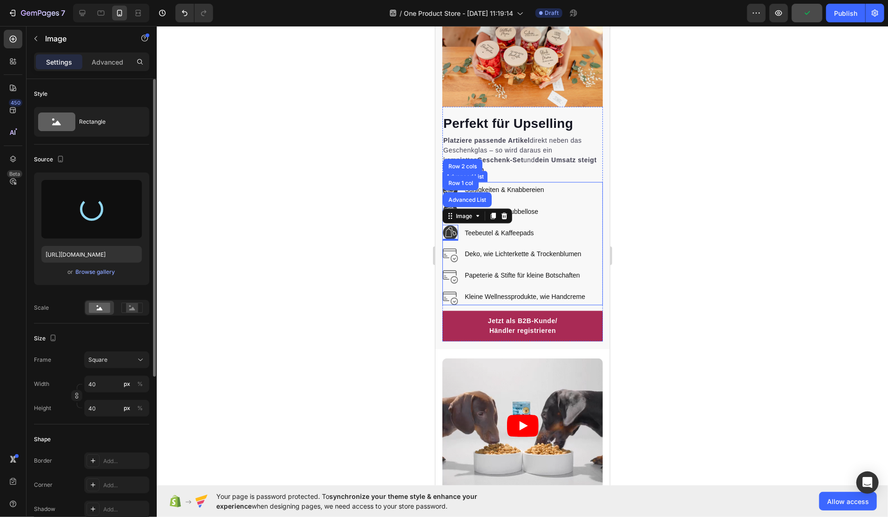
type input "https://cdn.shopify.com/s/files/1/0916/4678/7911/files/gempages_581760119277093…"
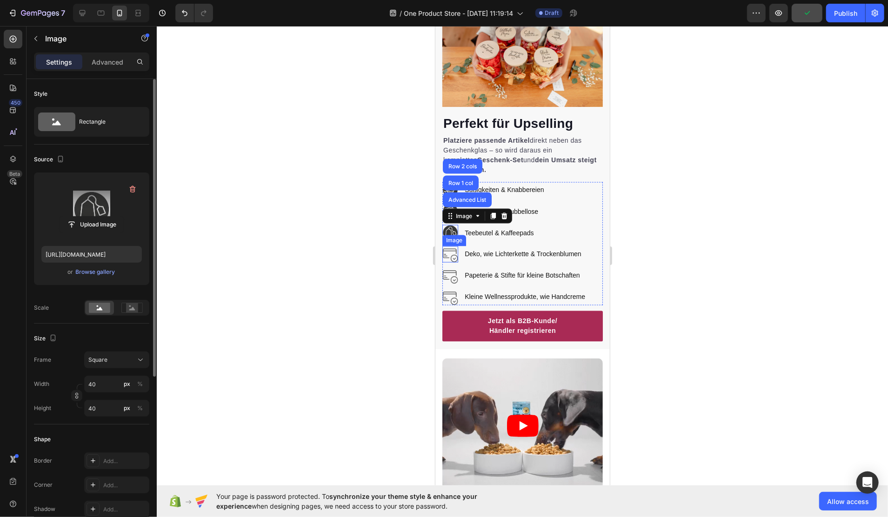
click at [450, 248] on img at bounding box center [450, 254] width 16 height 16
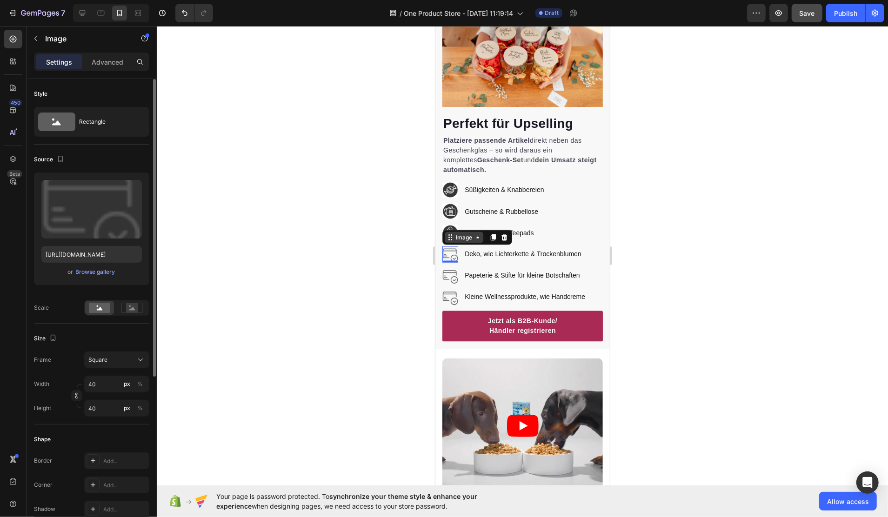
click at [454, 233] on div "Image" at bounding box center [464, 237] width 20 height 8
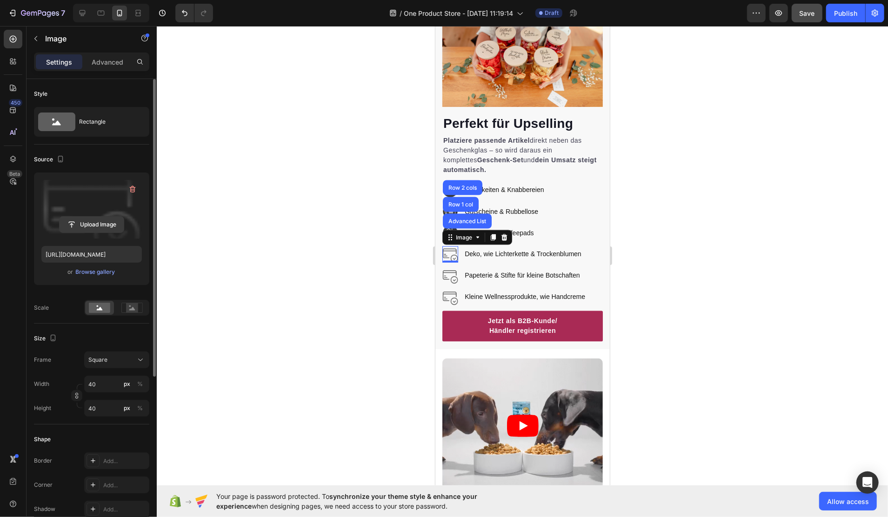
click at [99, 222] on input "file" at bounding box center [92, 225] width 64 height 16
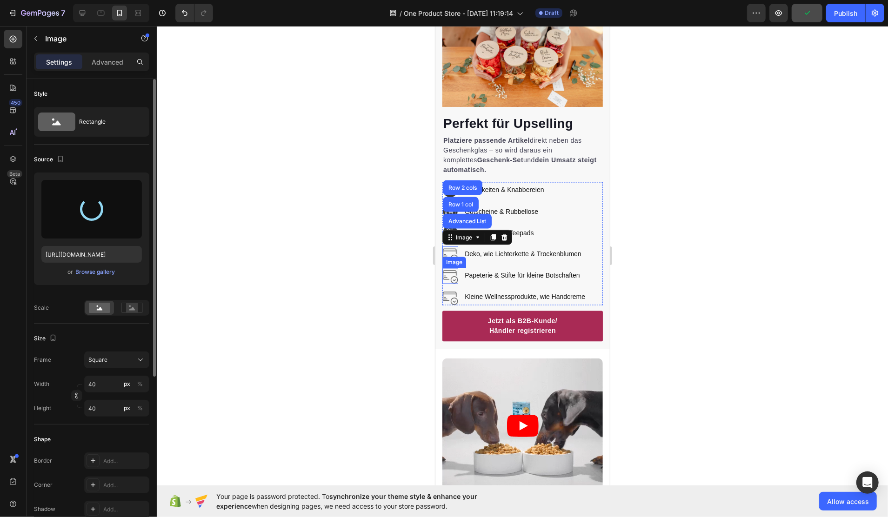
type input "https://cdn.shopify.com/s/files/1/0916/4678/7911/files/gempages_581760119277093…"
click at [450, 268] on img at bounding box center [450, 276] width 16 height 16
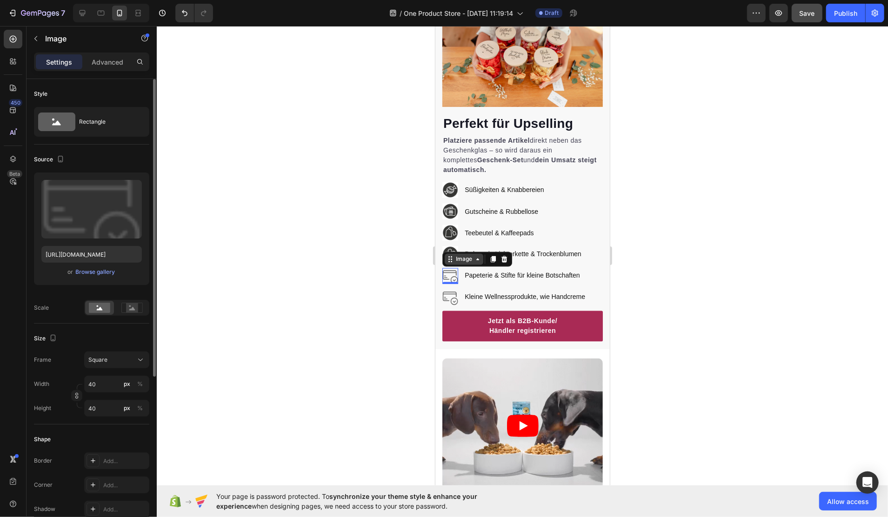
click at [462, 255] on div "Image" at bounding box center [464, 259] width 20 height 8
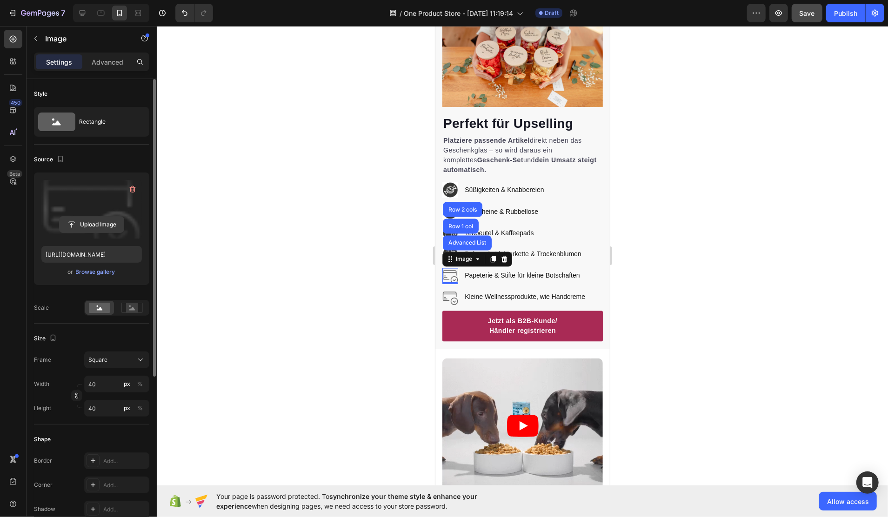
click at [94, 223] on input "file" at bounding box center [92, 225] width 64 height 16
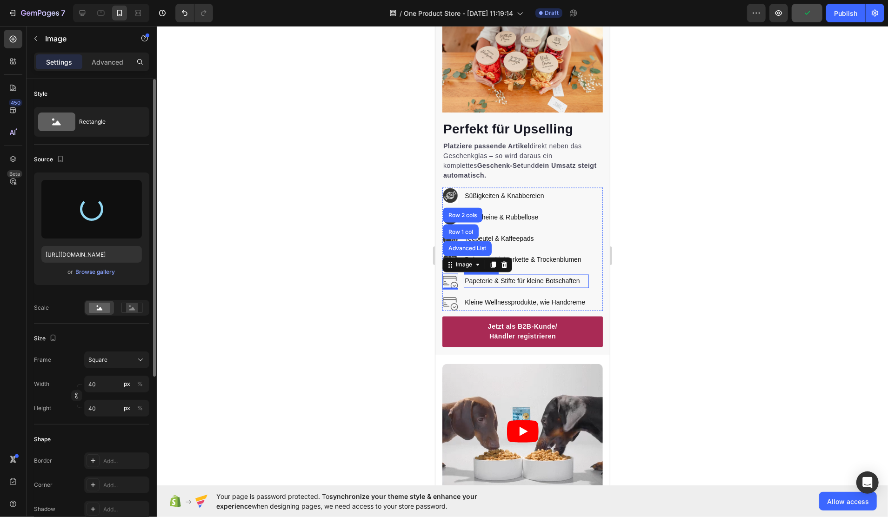
scroll to position [806, 0]
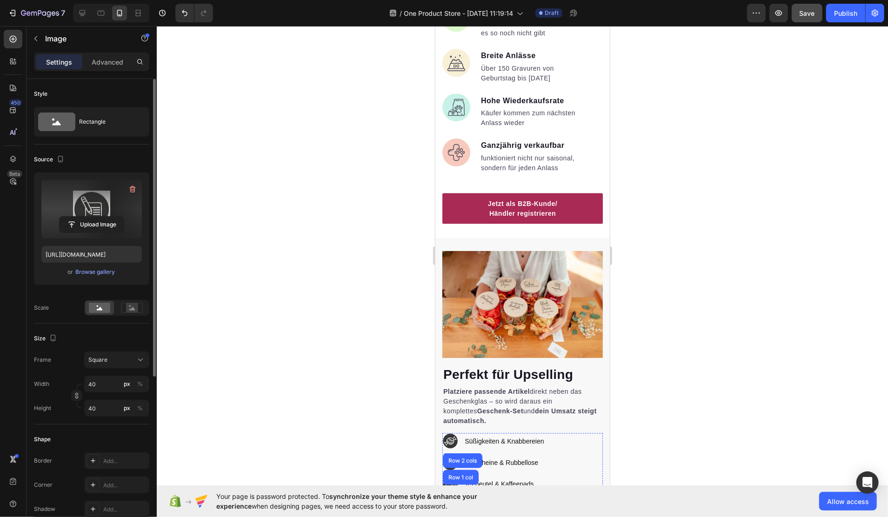
type input "https://cdn.shopify.com/s/files/1/0916/4678/7911/files/gempages_581760119277093…"
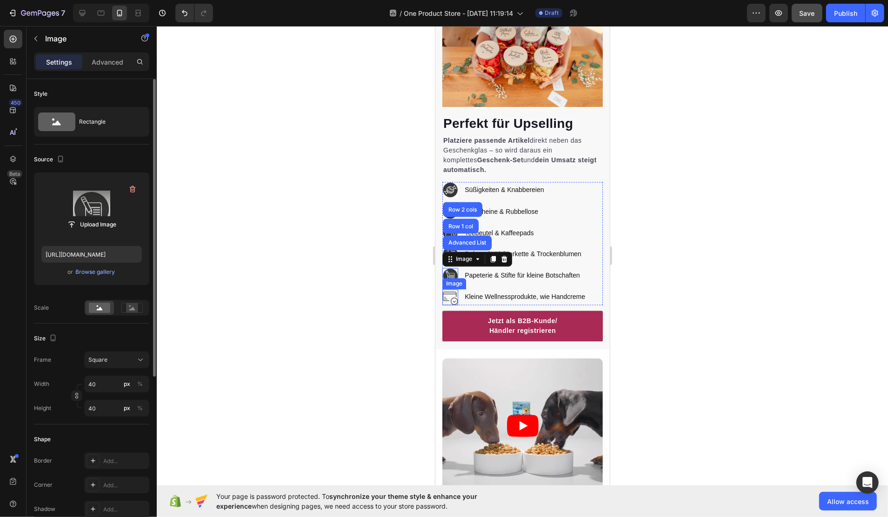
click at [446, 289] on img at bounding box center [450, 297] width 16 height 16
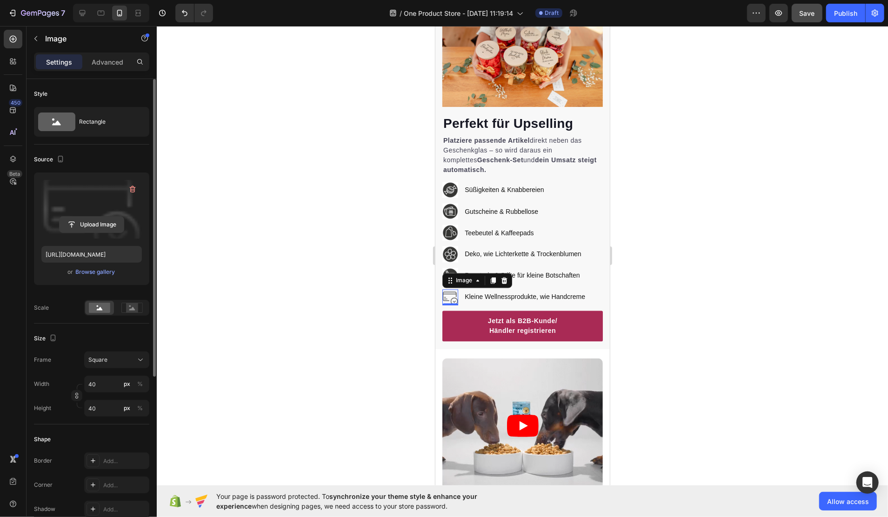
click at [101, 221] on input "file" at bounding box center [92, 225] width 64 height 16
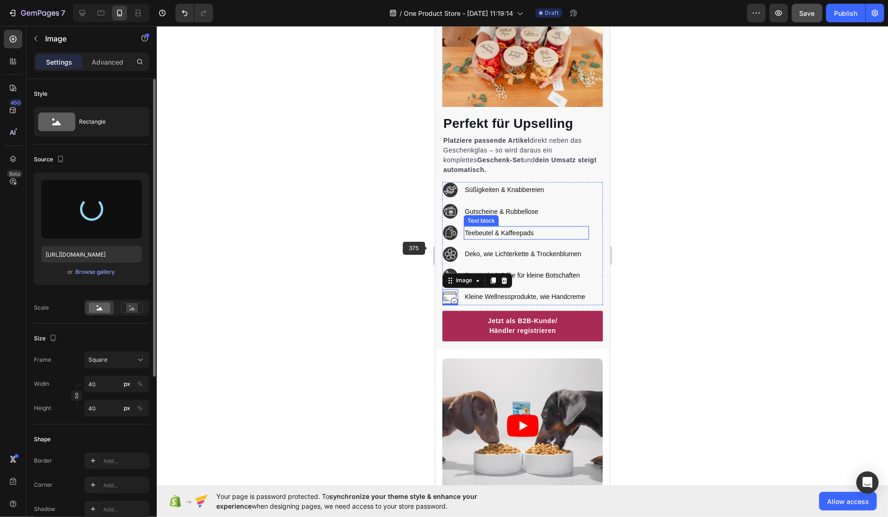
type input "https://cdn.shopify.com/s/files/1/0916/4678/7911/files/gempages_581760119277093…"
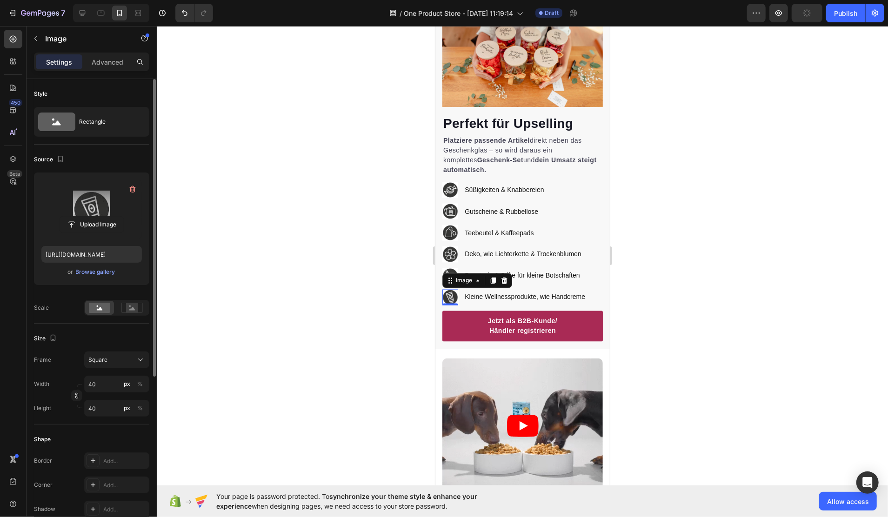
click at [739, 254] on div at bounding box center [523, 271] width 732 height 491
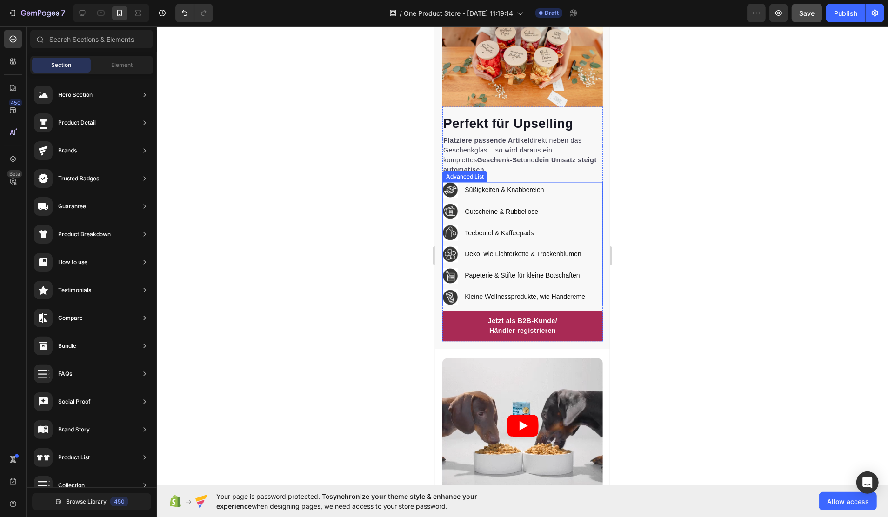
click at [574, 184] on p "Süßigkeiten & Knabbereien" at bounding box center [525, 190] width 123 height 12
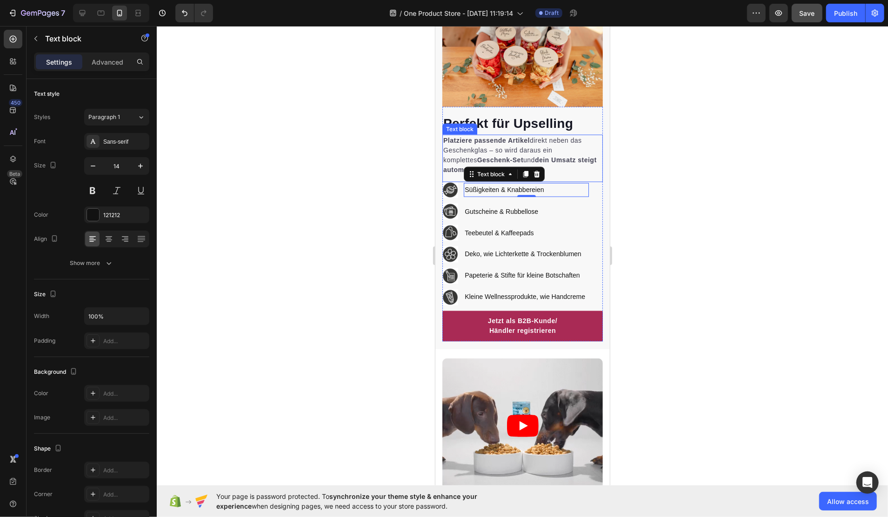
click at [585, 169] on div "Platziere passende Artikel direkt neben das Geschenkglas – so wird daraus ein k…" at bounding box center [522, 157] width 161 height 47
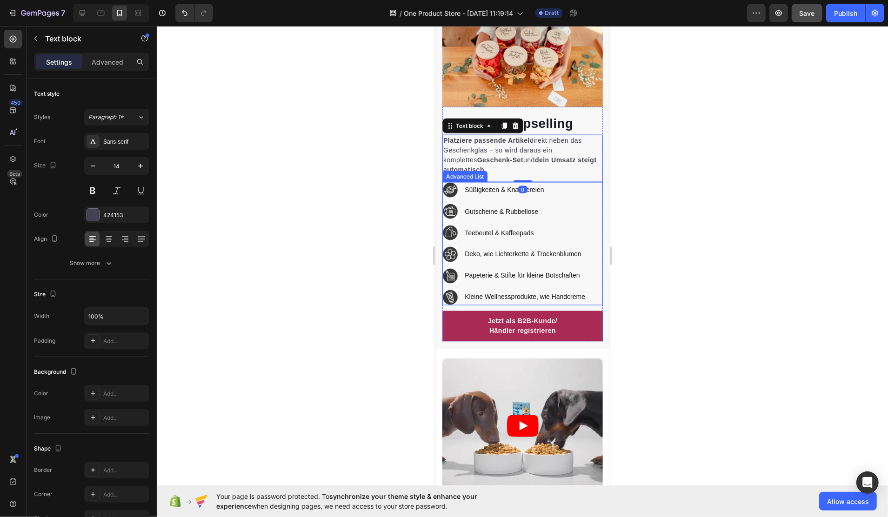
click at [590, 198] on div "Image Süßigkeiten & Knabbereien Text block Image Gutscheine & Rubbellose Text b…" at bounding box center [522, 243] width 161 height 123
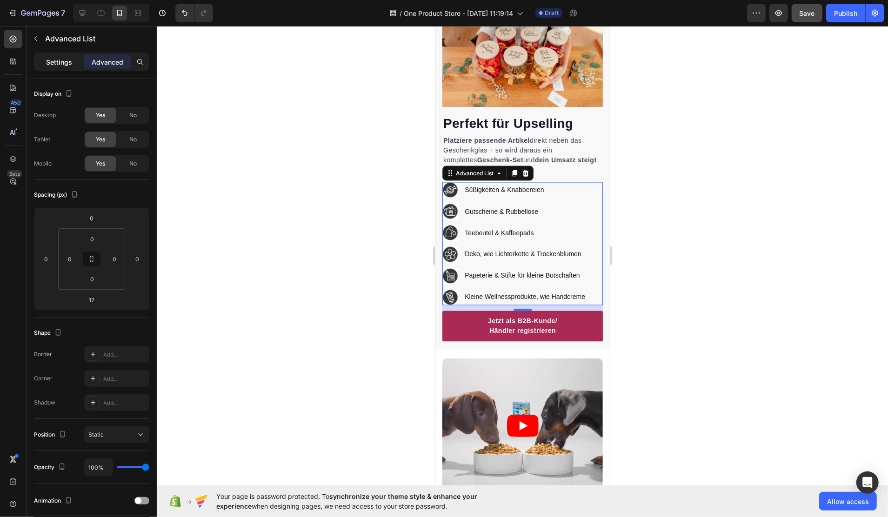
click at [53, 55] on div "Settings" at bounding box center [59, 61] width 47 height 15
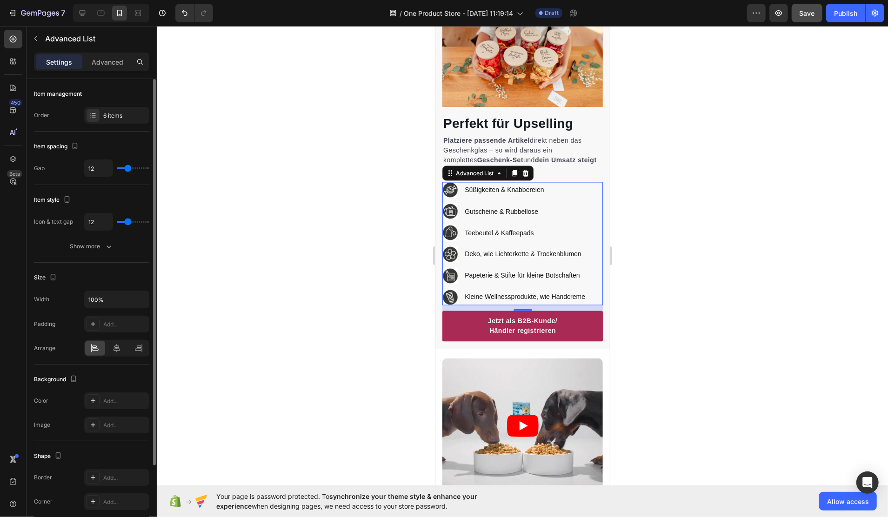
type input "11"
type input "10"
type input "8"
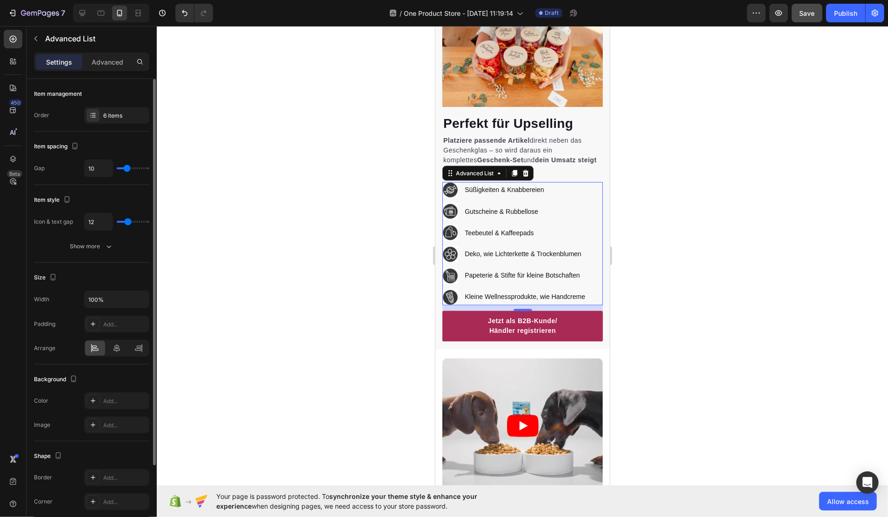
type input "8"
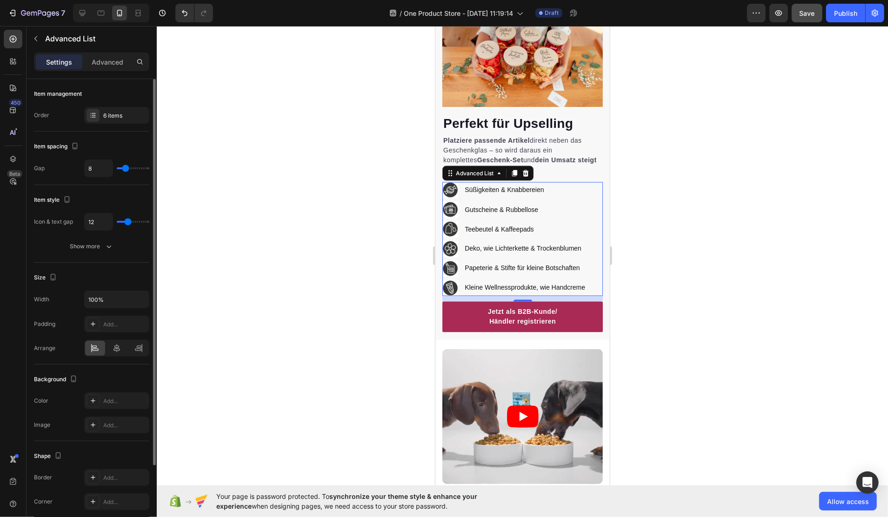
type input "5"
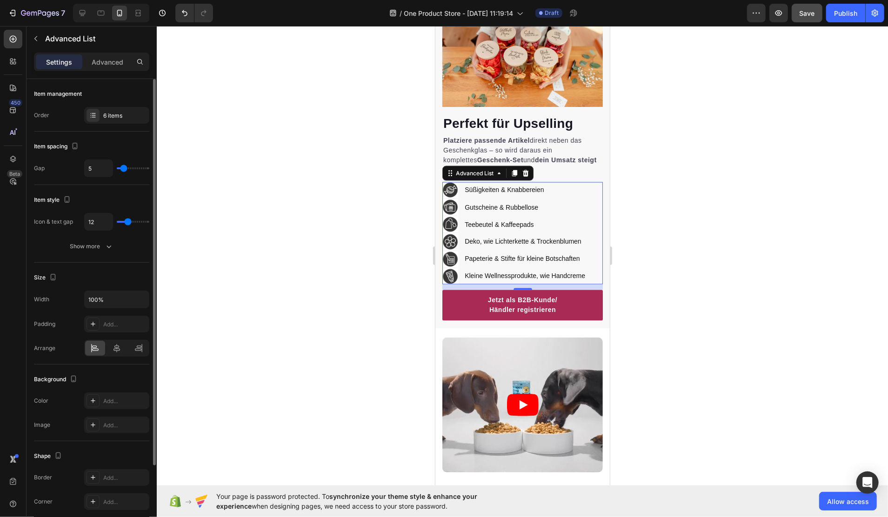
type input "3"
type input "4"
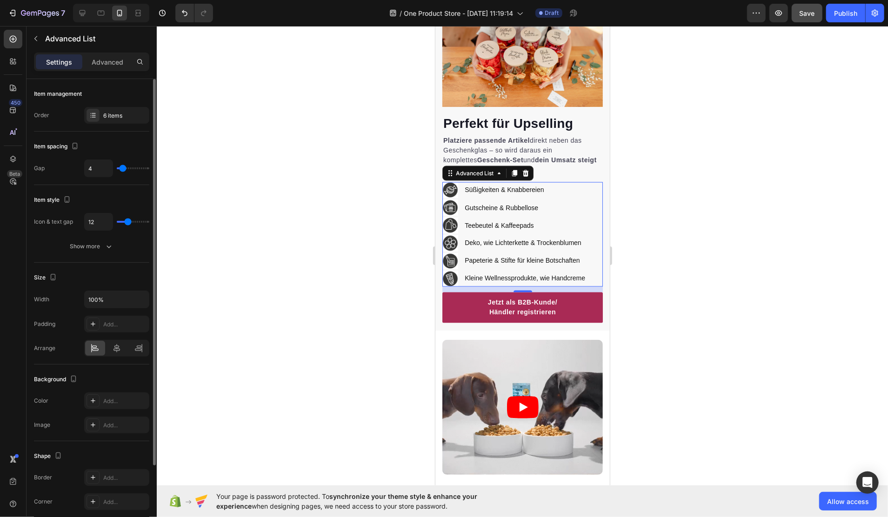
type input "5"
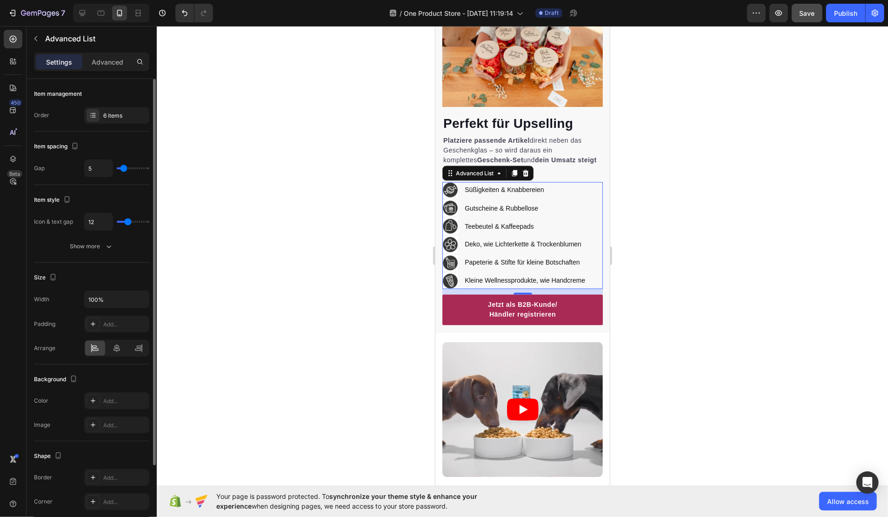
drag, startPoint x: 128, startPoint y: 169, endPoint x: 123, endPoint y: 171, distance: 5.4
type input "5"
click at [123, 169] on input "range" at bounding box center [133, 169] width 33 height 2
click at [274, 180] on div at bounding box center [523, 271] width 732 height 491
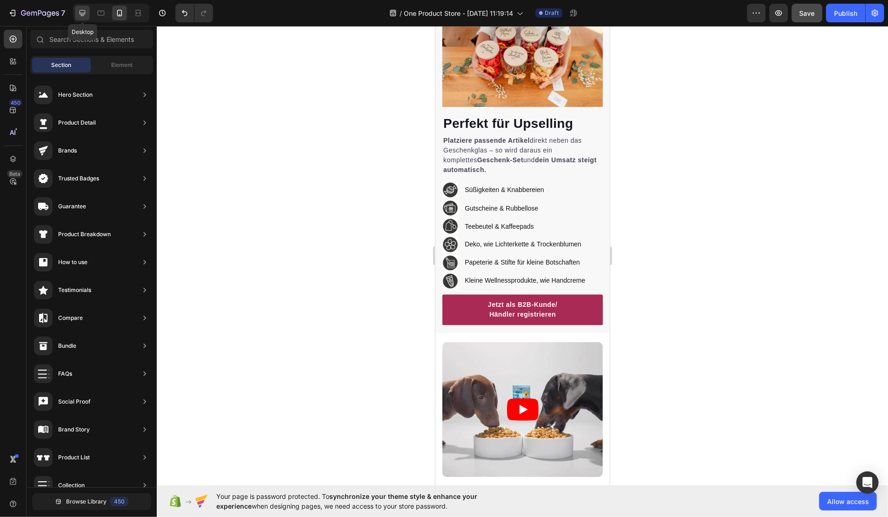
drag, startPoint x: 69, startPoint y: 9, endPoint x: 74, endPoint y: 10, distance: 5.1
click at [70, 10] on div "Desktop" at bounding box center [109, 13] width 80 height 19
click at [79, 10] on icon at bounding box center [82, 12] width 9 height 9
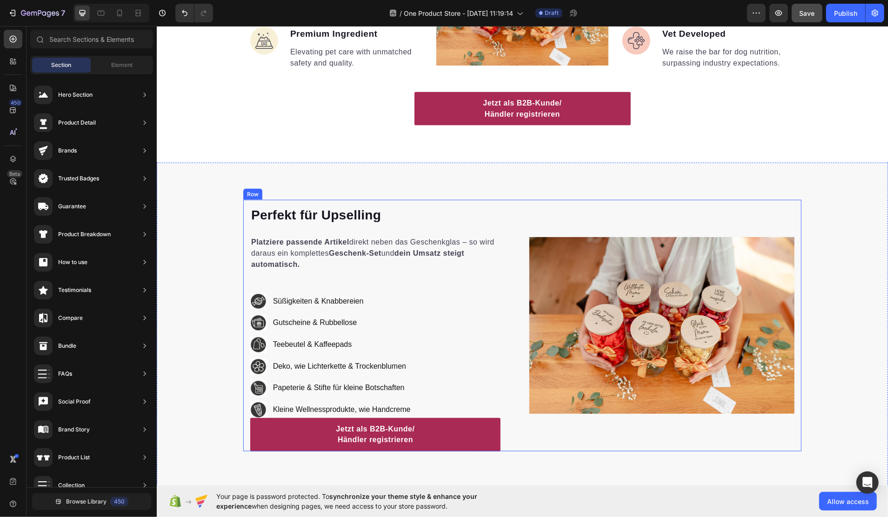
scroll to position [957, 0]
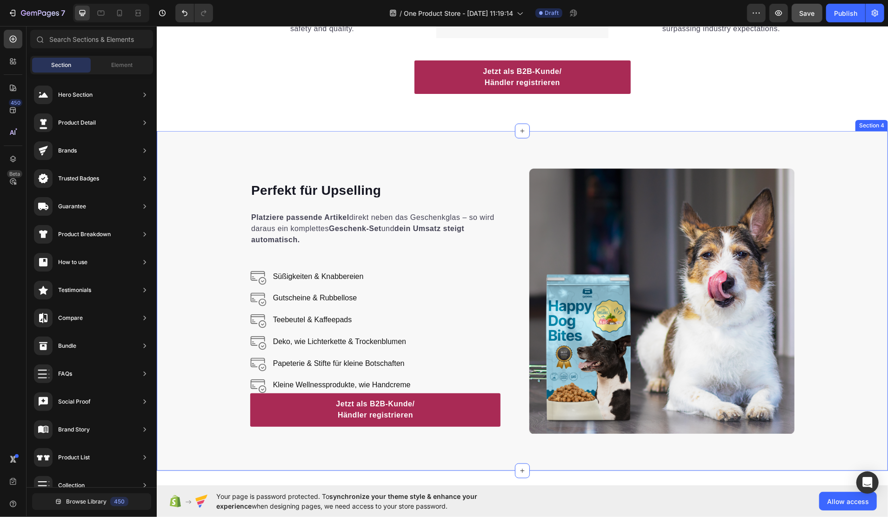
drag, startPoint x: 157, startPoint y: 176, endPoint x: 172, endPoint y: 175, distance: 14.4
click at [157, 175] on div "Perfekt für Upselling Heading Platziere passende Artikel direkt neben das Gesch…" at bounding box center [522, 300] width 732 height 265
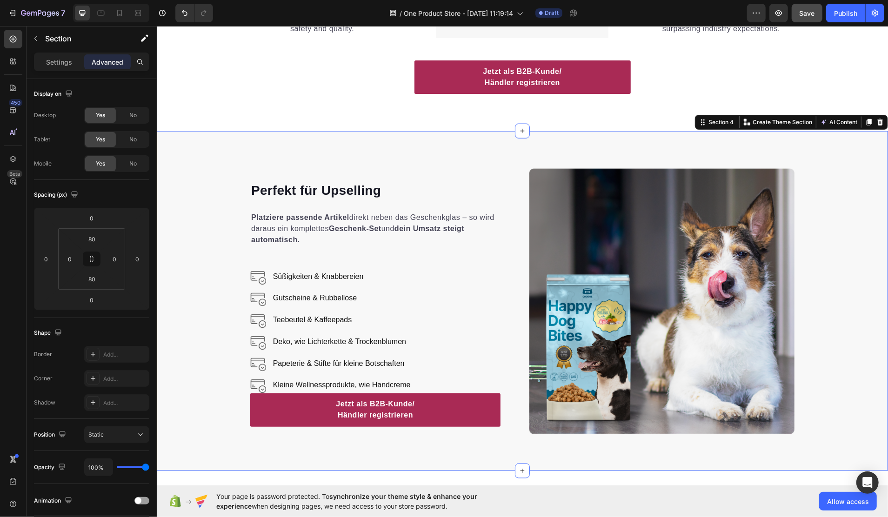
click at [173, 172] on div "Perfekt für Upselling Heading Platziere passende Artikel direkt neben das Gesch…" at bounding box center [522, 300] width 732 height 265
click at [64, 64] on p "Settings" at bounding box center [59, 62] width 26 height 10
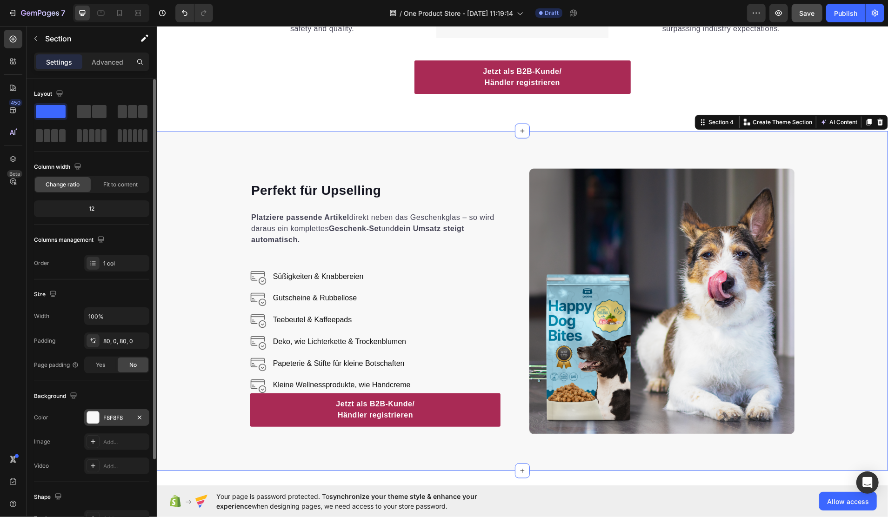
click at [115, 418] on div "F8F8F8" at bounding box center [116, 418] width 27 height 8
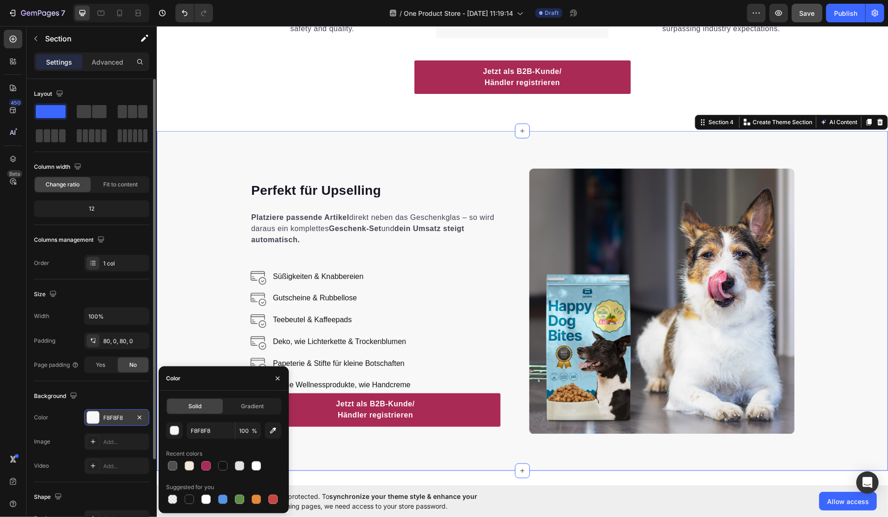
click at [118, 418] on div "F8F8F8" at bounding box center [116, 418] width 27 height 8
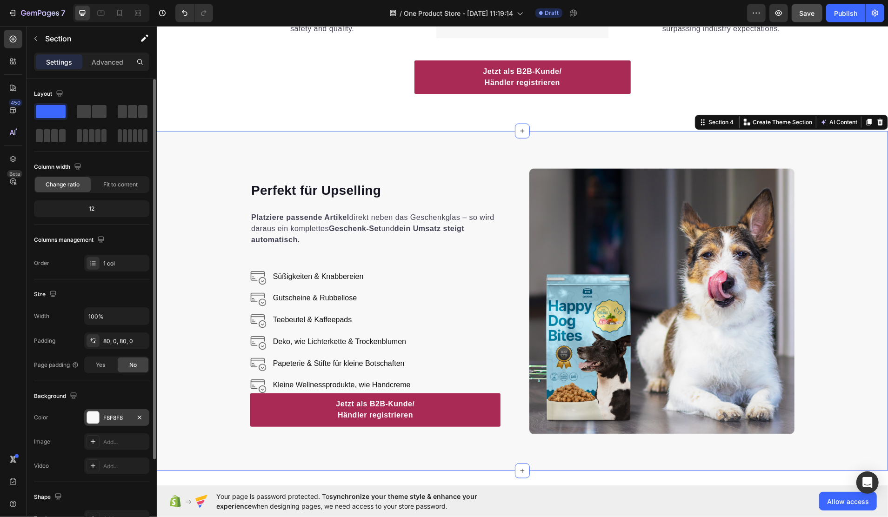
click at [118, 418] on div "F8F8F8" at bounding box center [116, 418] width 27 height 8
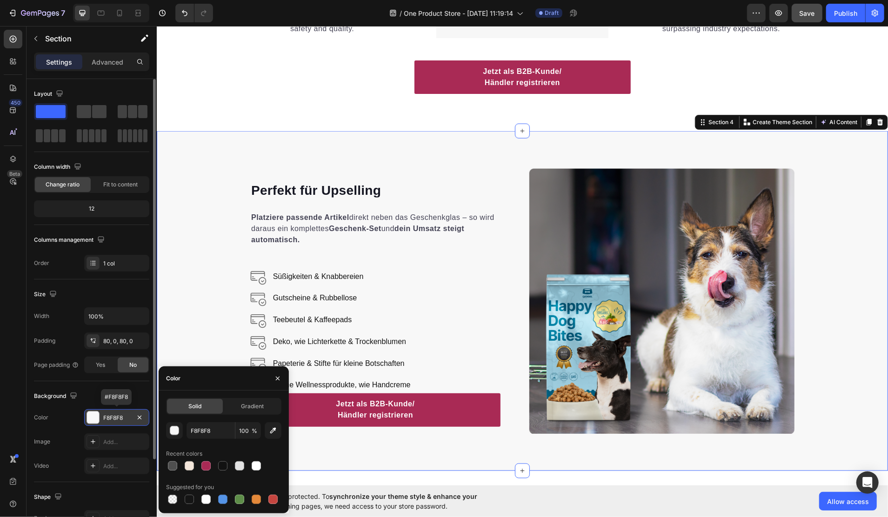
click at [118, 418] on div "F8F8F8" at bounding box center [116, 418] width 27 height 8
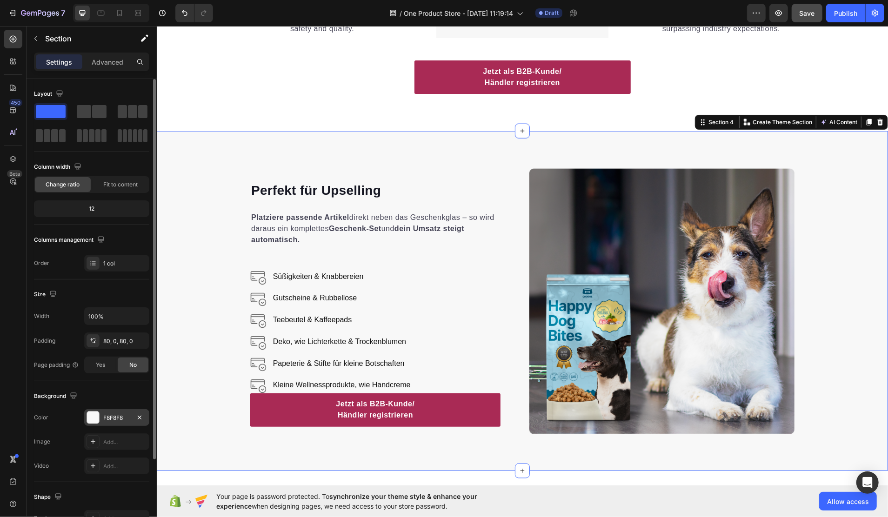
click at [119, 412] on div "F8F8F8" at bounding box center [116, 418] width 65 height 17
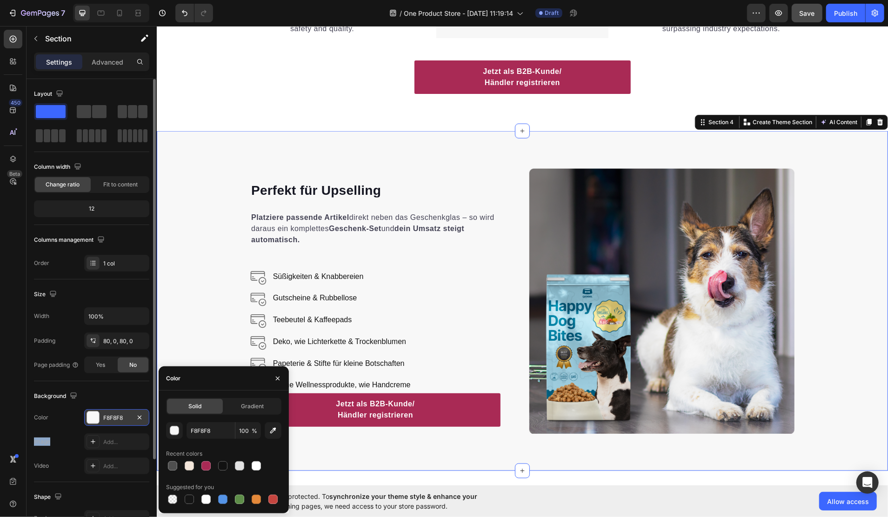
click at [119, 412] on div "F8F8F8" at bounding box center [116, 418] width 65 height 17
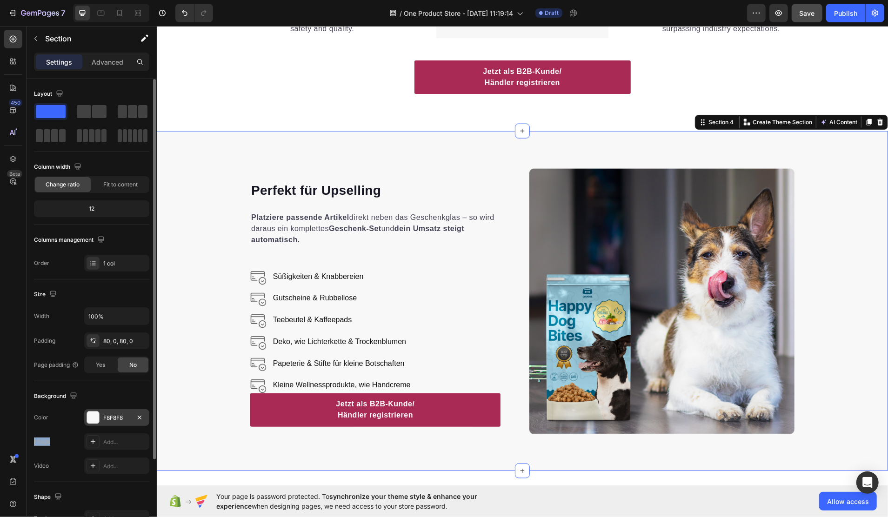
drag, startPoint x: 119, startPoint y: 412, endPoint x: 119, endPoint y: 417, distance: 5.6
click at [119, 417] on div "F8F8F8" at bounding box center [116, 418] width 27 height 8
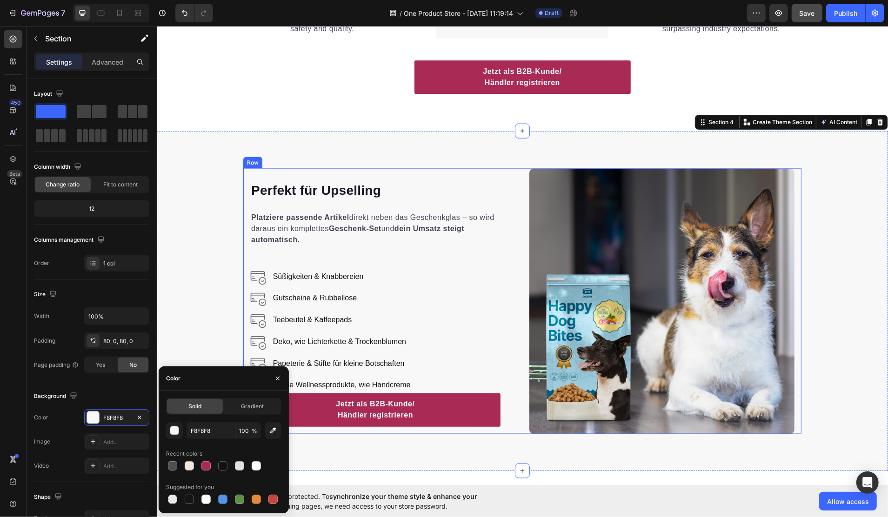
click at [243, 270] on div "Perfekt für Upselling Heading Platziere passende Artikel direkt neben das Gesch…" at bounding box center [522, 300] width 558 height 265
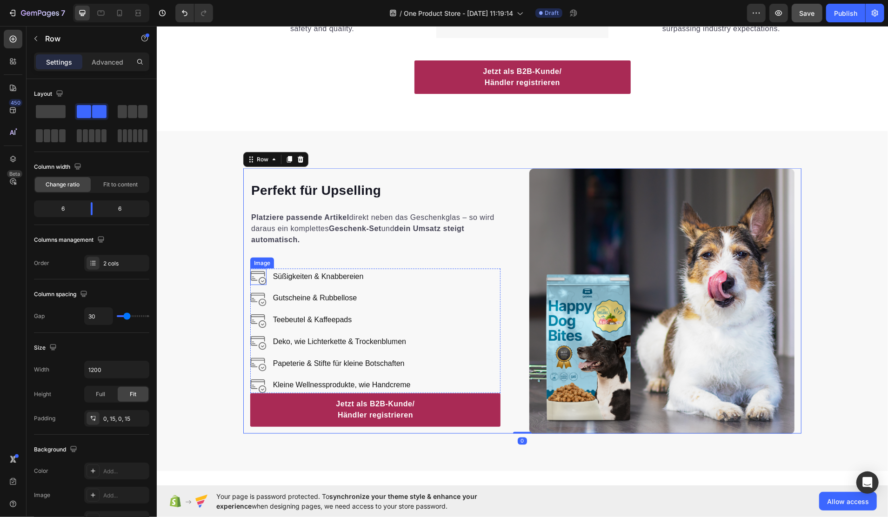
click at [254, 276] on img at bounding box center [258, 277] width 16 height 16
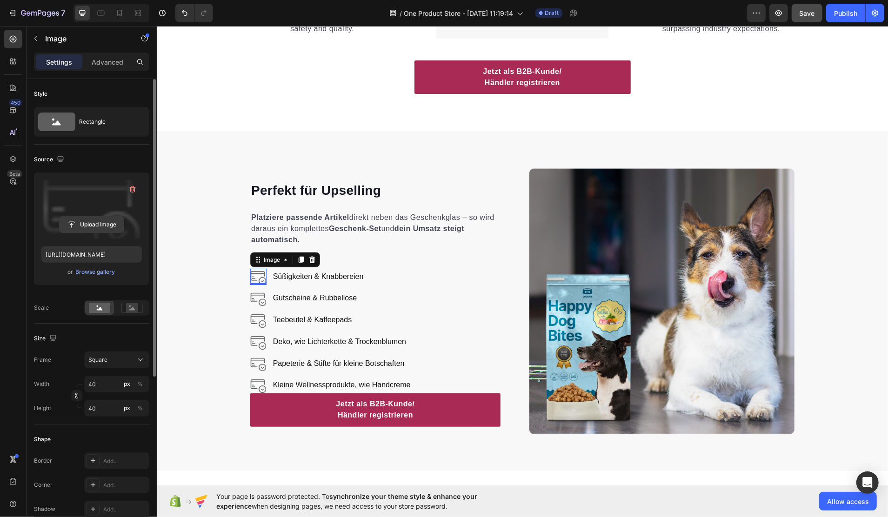
click at [88, 223] on input "file" at bounding box center [92, 225] width 64 height 16
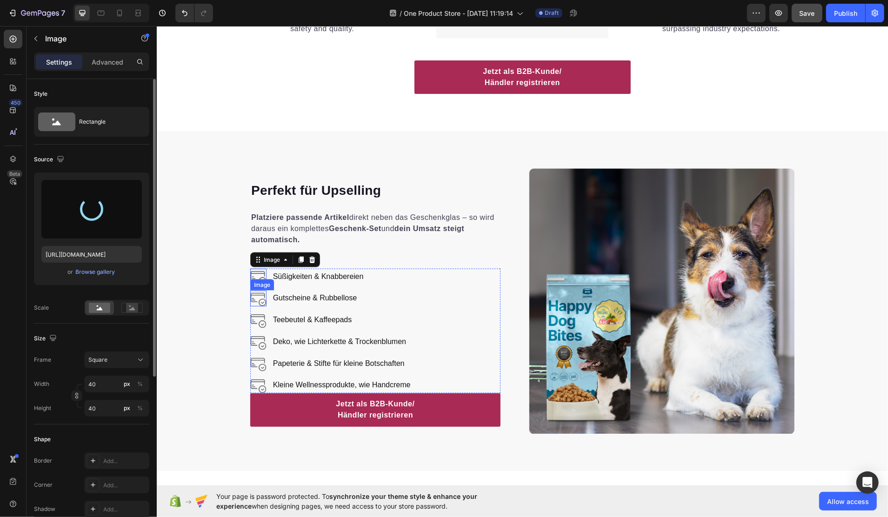
type input "https://cdn.shopify.com/s/files/1/0916/4678/7911/files/gempages_581760119277093…"
click at [255, 301] on img at bounding box center [258, 298] width 16 height 16
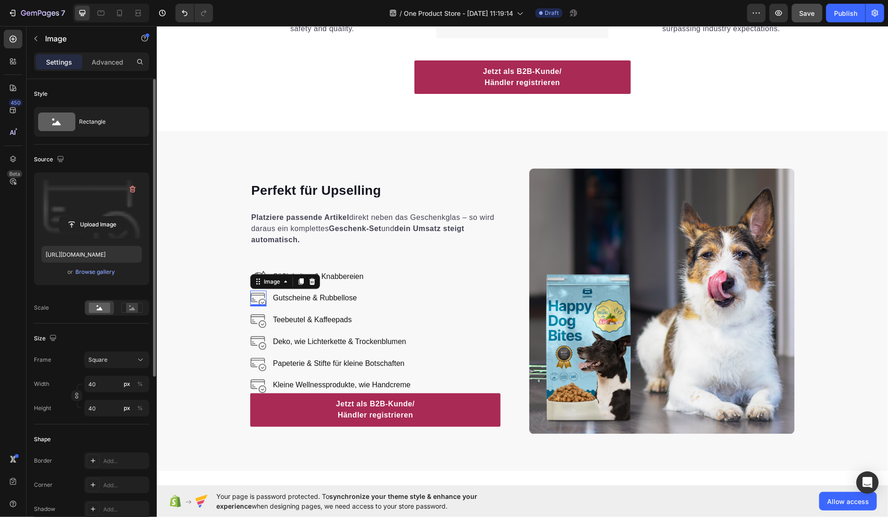
click at [118, 215] on label at bounding box center [91, 209] width 101 height 59
click at [118, 217] on input "file" at bounding box center [92, 225] width 64 height 16
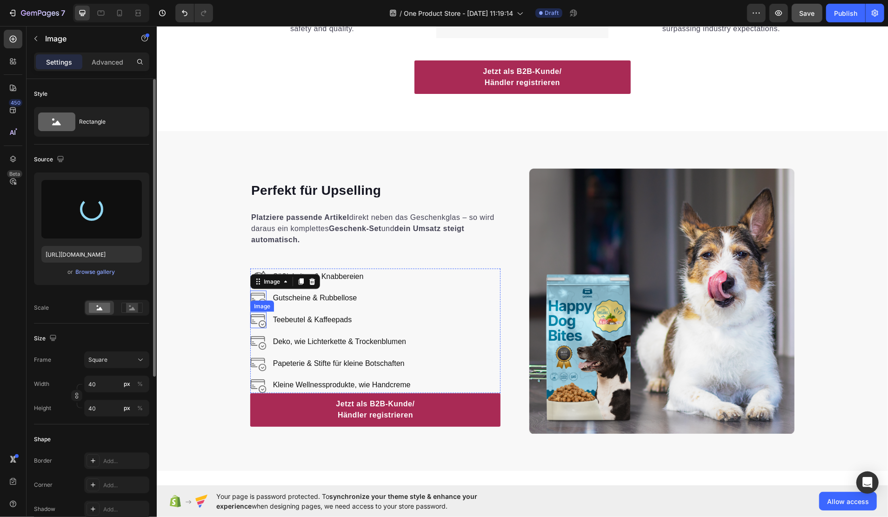
type input "https://cdn.shopify.com/s/files/1/0916/4678/7911/files/gempages_581760119277093…"
click at [250, 319] on img at bounding box center [258, 320] width 16 height 16
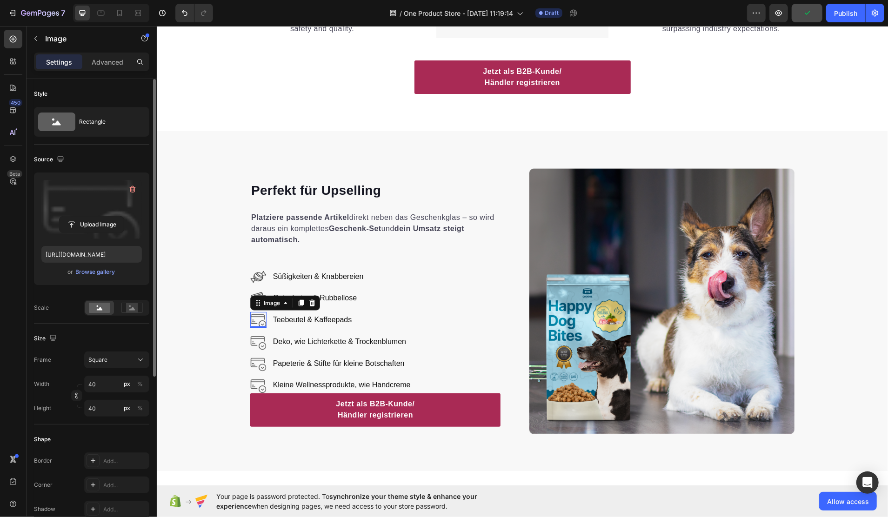
click at [92, 212] on label at bounding box center [91, 209] width 101 height 59
click at [92, 217] on input "file" at bounding box center [92, 225] width 64 height 16
click at [107, 223] on input "file" at bounding box center [92, 225] width 64 height 16
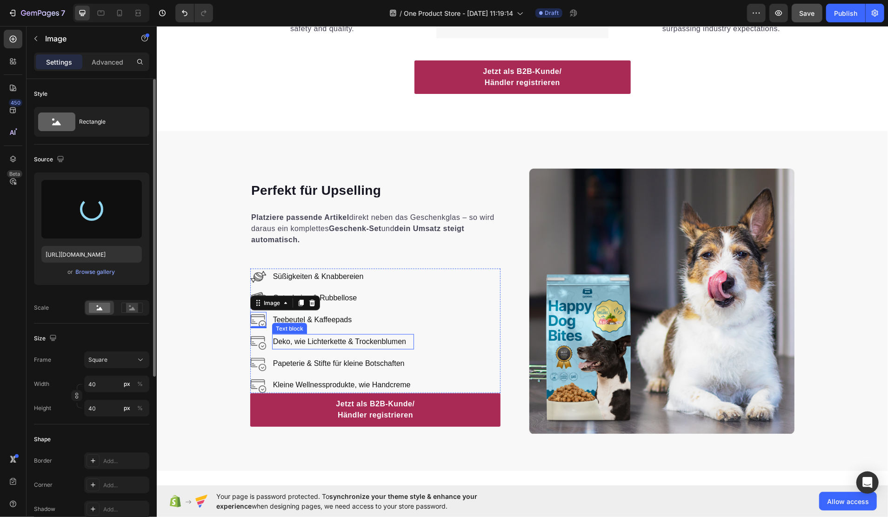
type input "https://cdn.shopify.com/s/files/1/0916/4678/7911/files/gempages_581760119277093…"
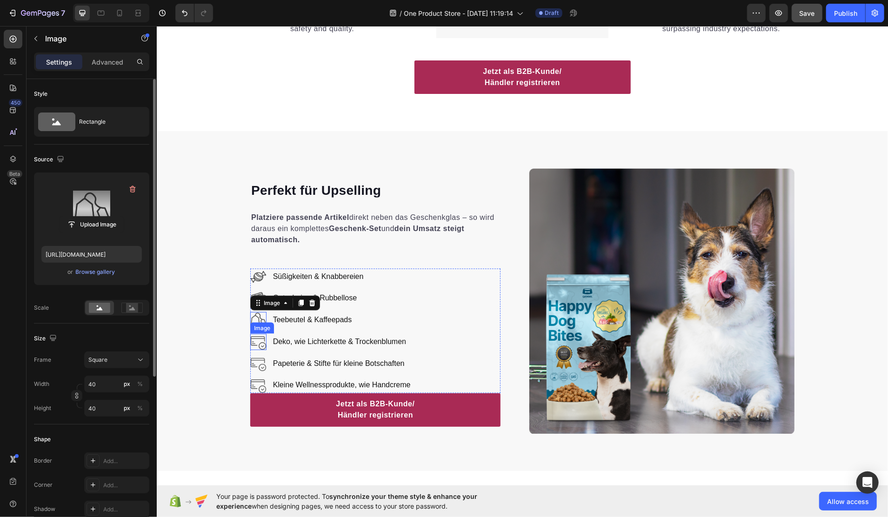
click at [250, 342] on img at bounding box center [258, 342] width 16 height 16
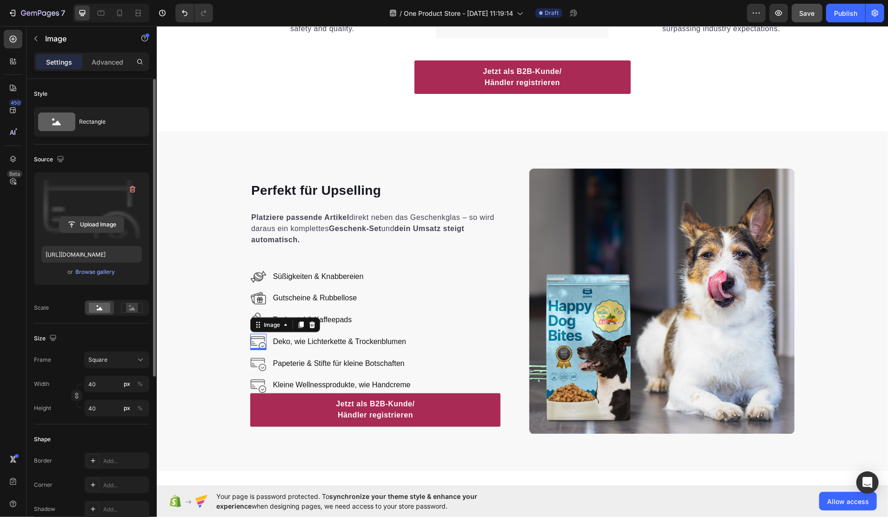
click at [84, 220] on input "file" at bounding box center [92, 225] width 64 height 16
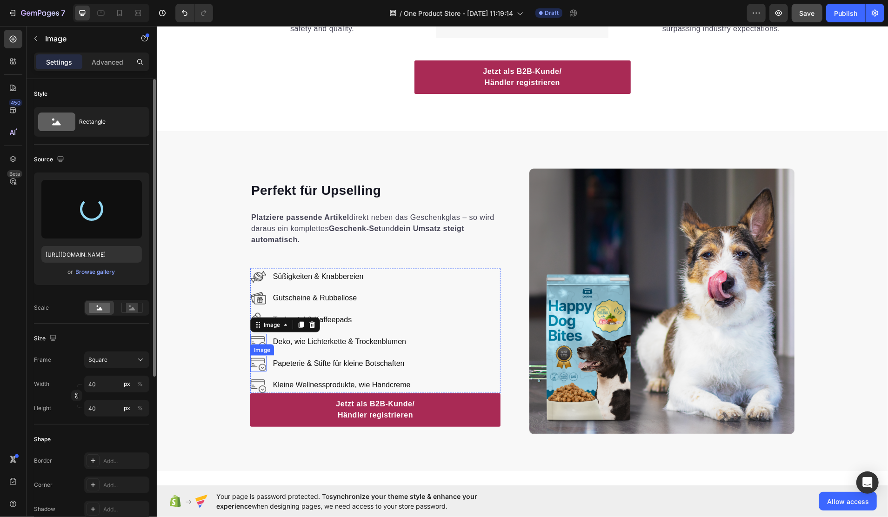
type input "https://cdn.shopify.com/s/files/1/0916/4678/7911/files/gempages_581760119277093…"
click at [252, 364] on img at bounding box center [258, 364] width 16 height 16
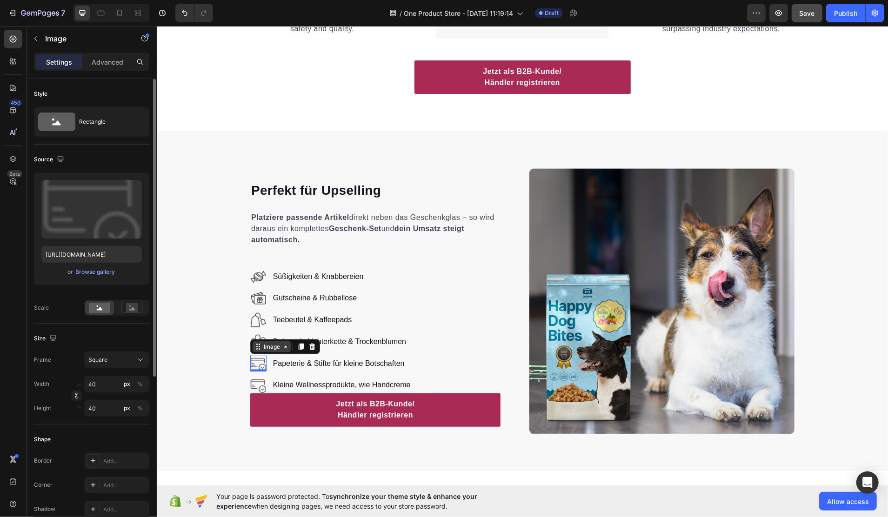
click at [255, 348] on icon at bounding box center [257, 346] width 7 height 7
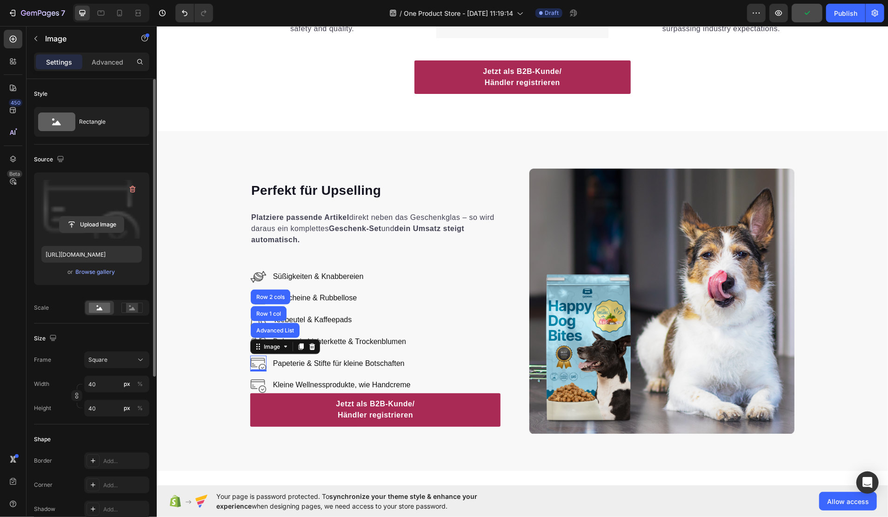
click at [104, 226] on input "file" at bounding box center [92, 225] width 64 height 16
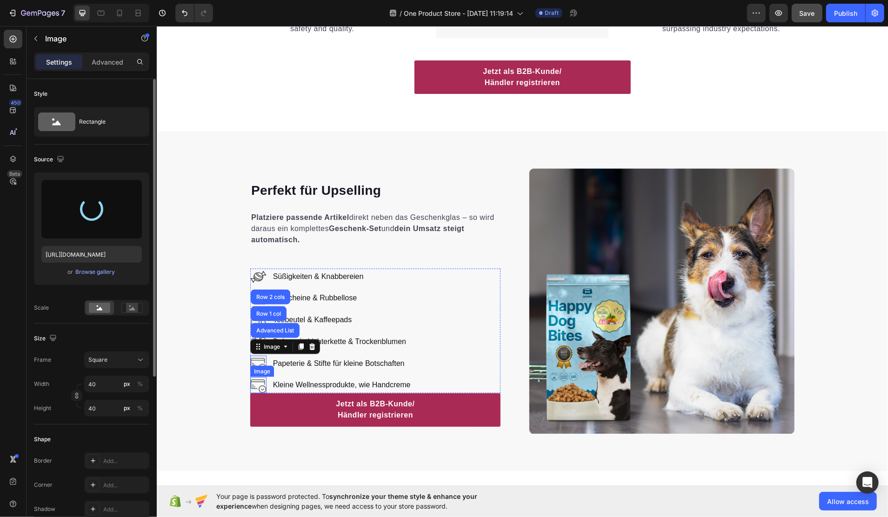
type input "https://cdn.shopify.com/s/files/1/0916/4678/7911/files/gempages_581760119277093…"
click at [255, 382] on img at bounding box center [258, 385] width 16 height 16
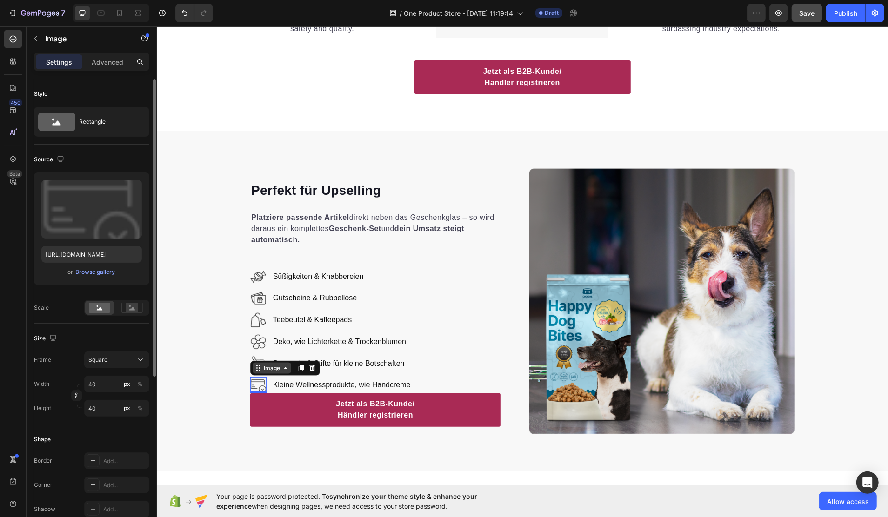
click at [262, 365] on div "Image" at bounding box center [272, 368] width 20 height 8
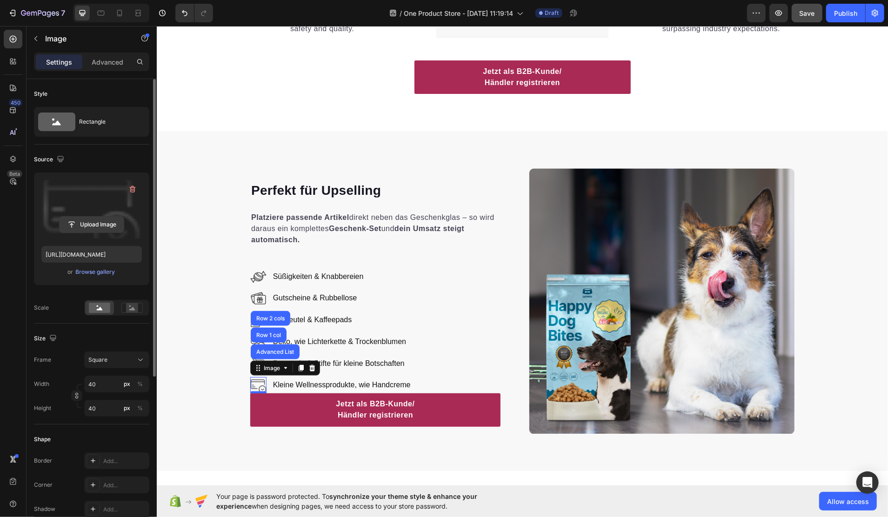
click at [97, 218] on input "file" at bounding box center [92, 225] width 64 height 16
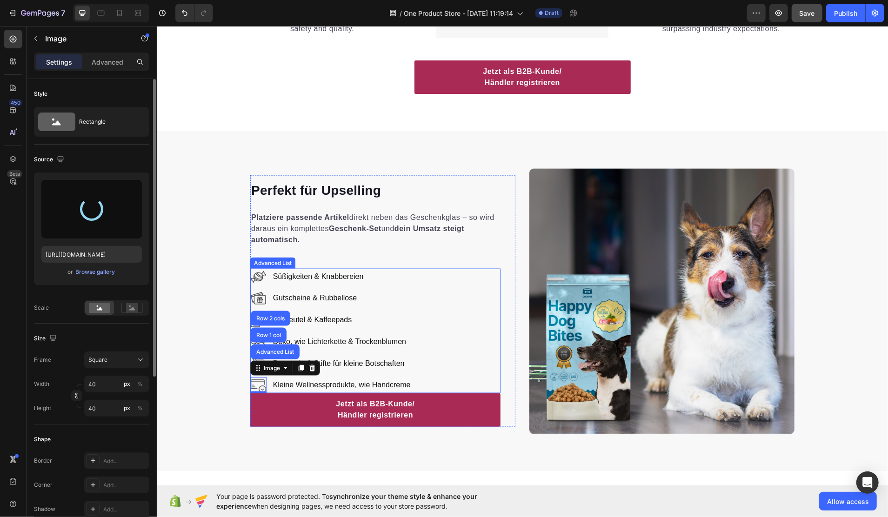
click at [432, 380] on div "Image Süßigkeiten & Knabbereien Text block Image Gutscheine & Rubbellose Text b…" at bounding box center [375, 331] width 250 height 125
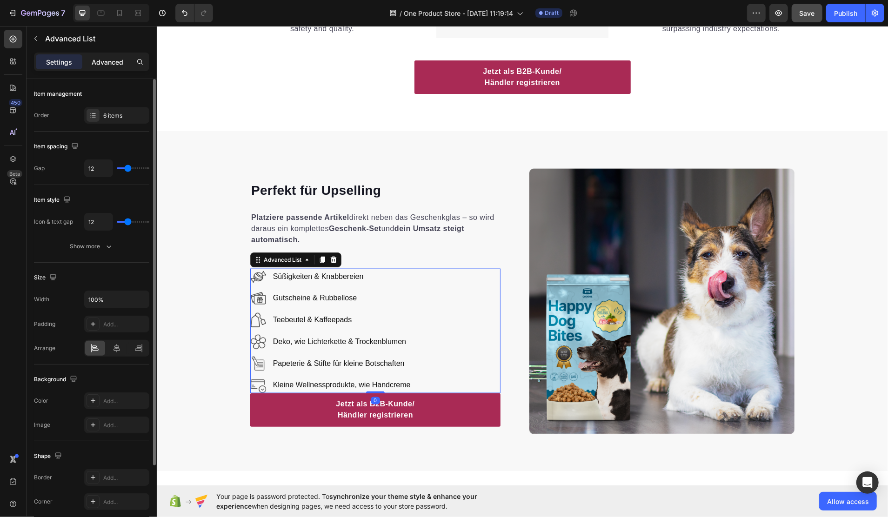
click at [123, 61] on p "Advanced" at bounding box center [108, 62] width 32 height 10
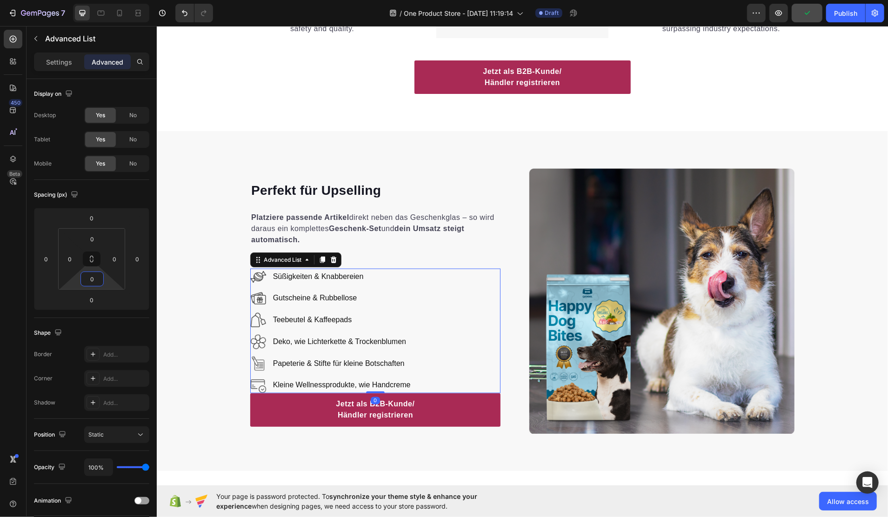
drag, startPoint x: 104, startPoint y: 284, endPoint x: 104, endPoint y: 292, distance: 7.9
click at [104, 0] on html "7 Version history / One Product Store - Aug 27, 11:19:14 Draft Preview Publish …" at bounding box center [444, 0] width 888 height 0
drag, startPoint x: 112, startPoint y: 287, endPoint x: 104, endPoint y: 277, distance: 12.3
click at [111, 0] on html "7 Version history / One Product Store - [DATE] 11:19:14 Draft Preview Save Publ…" at bounding box center [444, 0] width 888 height 0
drag, startPoint x: 102, startPoint y: 276, endPoint x: 107, endPoint y: 283, distance: 8.5
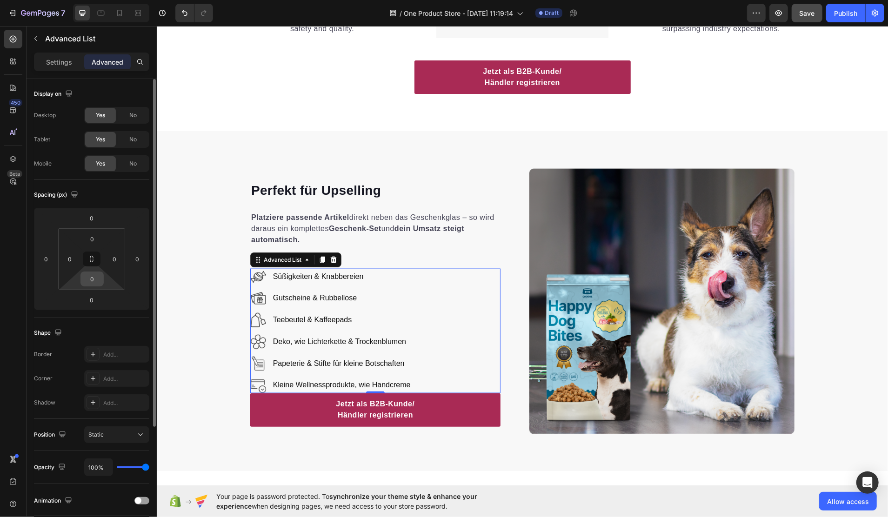
click at [101, 283] on div "0" at bounding box center [92, 279] width 23 height 15
drag, startPoint x: 108, startPoint y: 283, endPoint x: 110, endPoint y: 290, distance: 7.1
click at [110, 0] on html "7 Version history / One Product Store - [DATE] 11:19:14 Draft Preview Save Publ…" at bounding box center [444, 0] width 888 height 0
drag, startPoint x: 106, startPoint y: 276, endPoint x: 94, endPoint y: 275, distance: 11.7
click at [106, 0] on html "7 Version history / One Product Store - [DATE] 11:19:14 Draft Preview Save Publ…" at bounding box center [444, 0] width 888 height 0
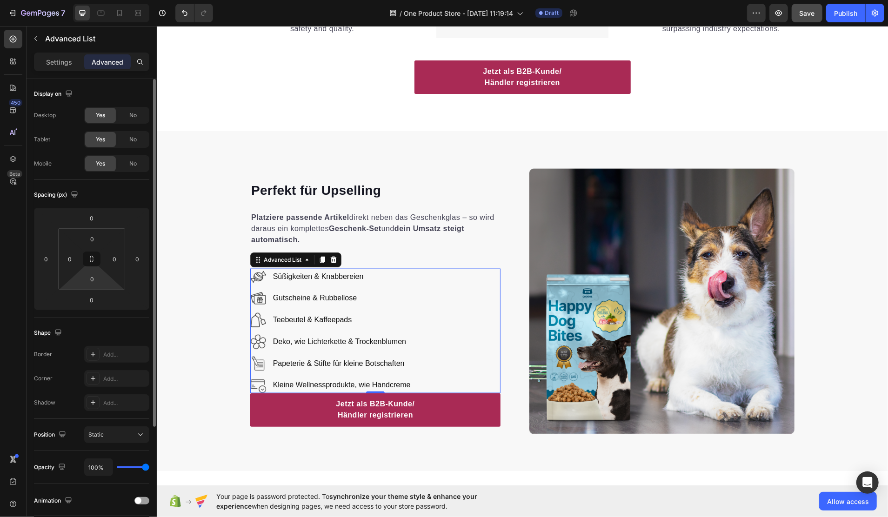
click at [78, 0] on html "7 Version history / One Product Store - [DATE] 11:19:14 Draft Preview Save Publ…" at bounding box center [444, 0] width 888 height 0
drag, startPoint x: 108, startPoint y: 281, endPoint x: 108, endPoint y: 273, distance: 7.5
click at [108, 0] on html "7 Version history / One Product Store - [DATE] 11:19:14 Draft Preview Save Publ…" at bounding box center [444, 0] width 888 height 0
click at [106, 0] on html "7 Version history / One Product Store - [DATE] 11:19:14 Draft Preview Save Publ…" at bounding box center [444, 0] width 888 height 0
click at [93, 283] on input "0" at bounding box center [92, 279] width 19 height 14
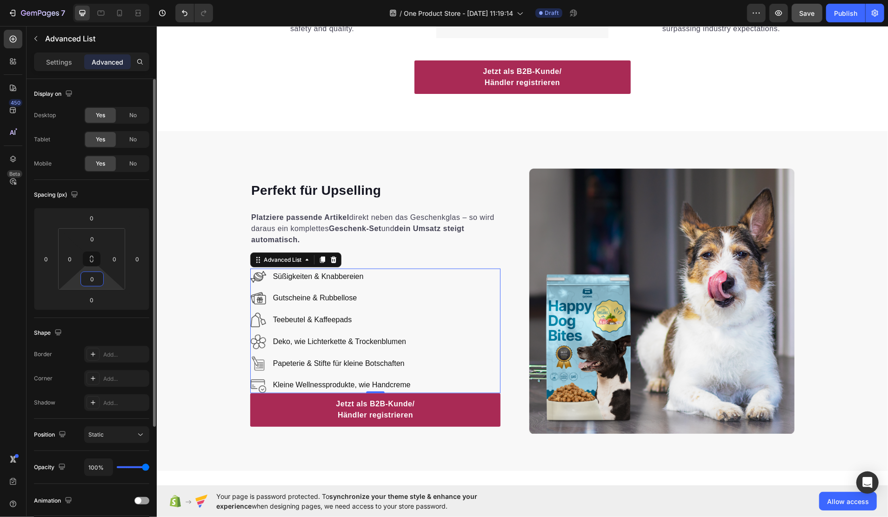
drag, startPoint x: 96, startPoint y: 279, endPoint x: 86, endPoint y: 278, distance: 10.2
click at [86, 278] on input "0" at bounding box center [92, 279] width 19 height 14
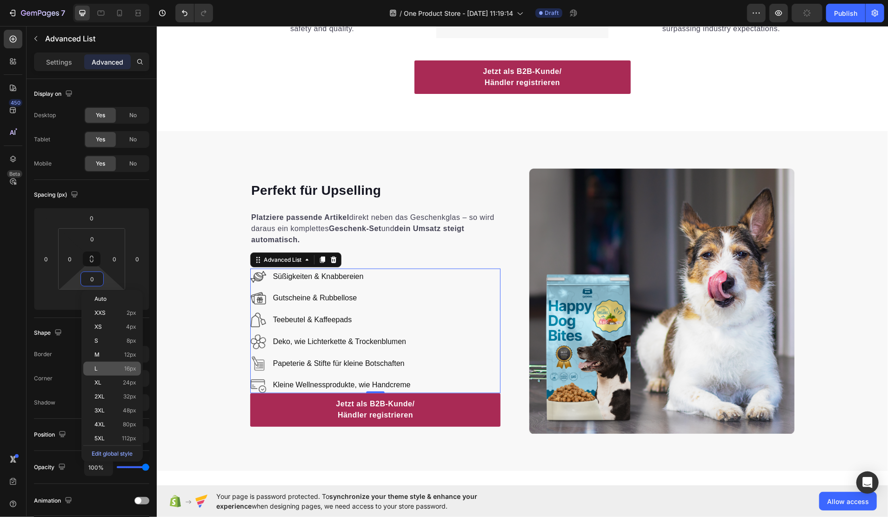
click at [117, 366] on p "L 16px" at bounding box center [115, 369] width 42 height 7
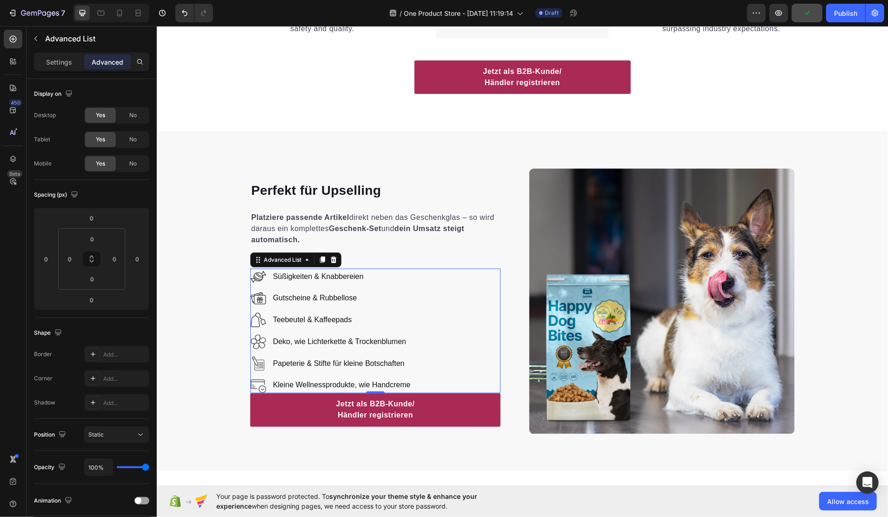
type input "16"
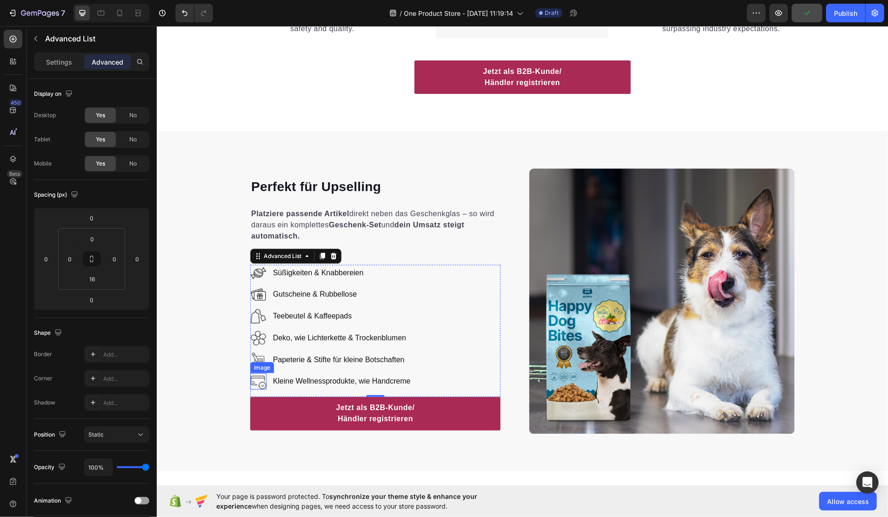
click at [255, 375] on img at bounding box center [258, 381] width 16 height 16
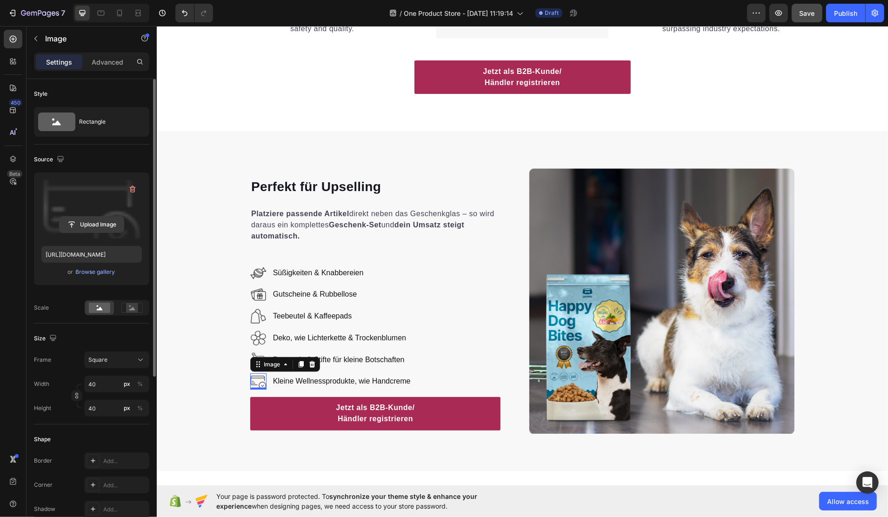
click at [97, 217] on input "file" at bounding box center [92, 225] width 64 height 16
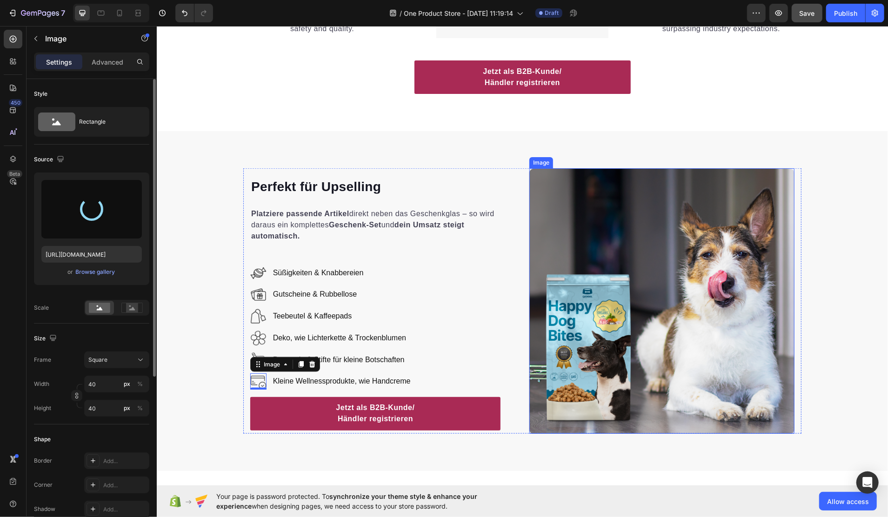
type input "https://cdn.shopify.com/s/files/1/0916/4678/7911/files/gempages_581760119277093…"
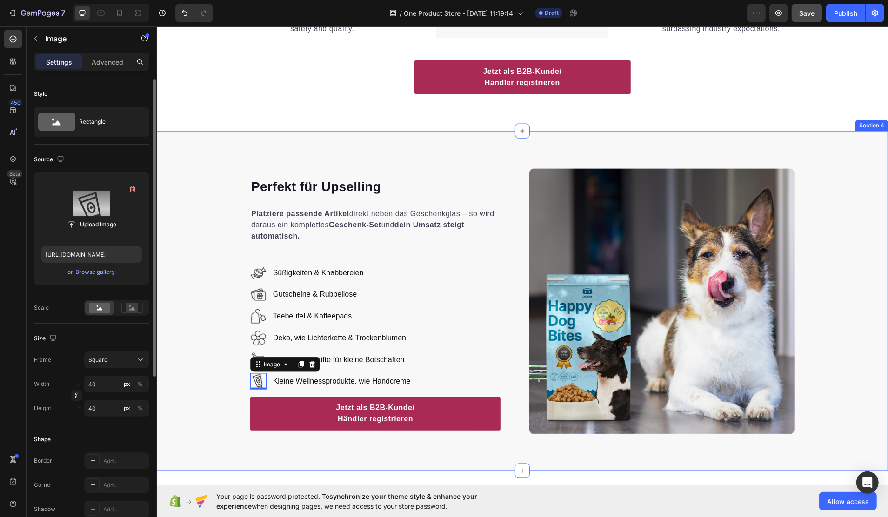
click at [188, 344] on div "Perfekt für Upselling Heading Platziere passende Artikel direkt neben das Gesch…" at bounding box center [522, 300] width 732 height 265
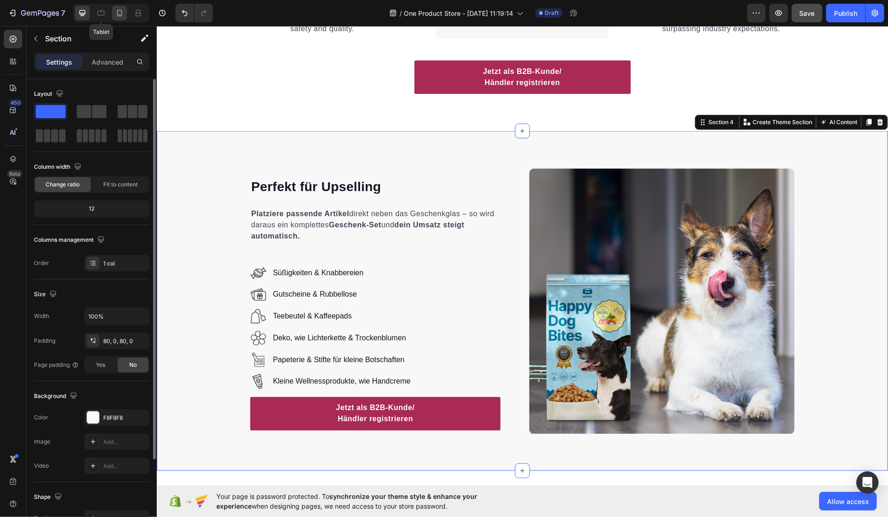
drag, startPoint x: 107, startPoint y: 13, endPoint x: 118, endPoint y: 11, distance: 10.3
click at [107, 13] on div at bounding box center [101, 13] width 15 height 15
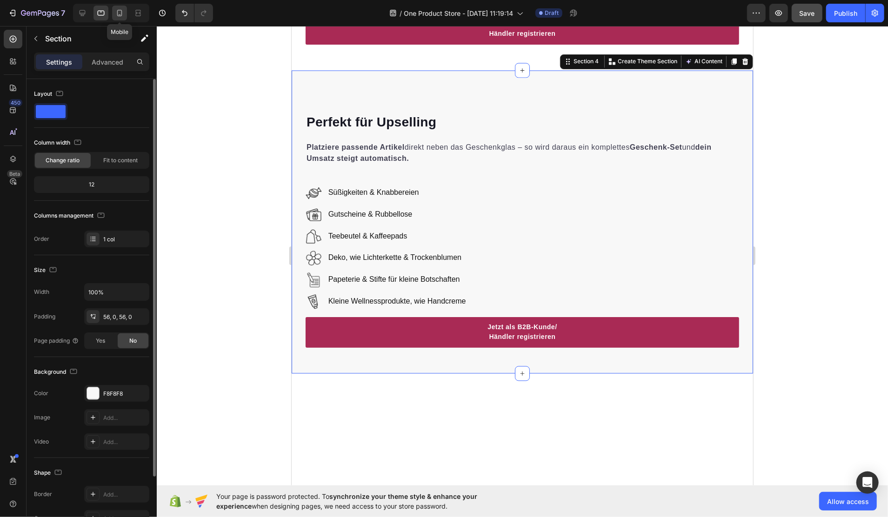
scroll to position [1360, 0]
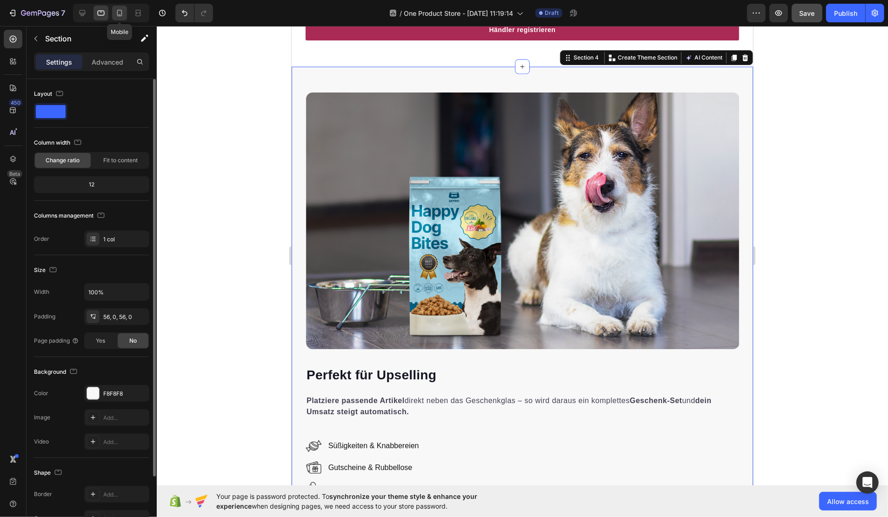
click at [119, 11] on icon at bounding box center [119, 12] width 9 height 9
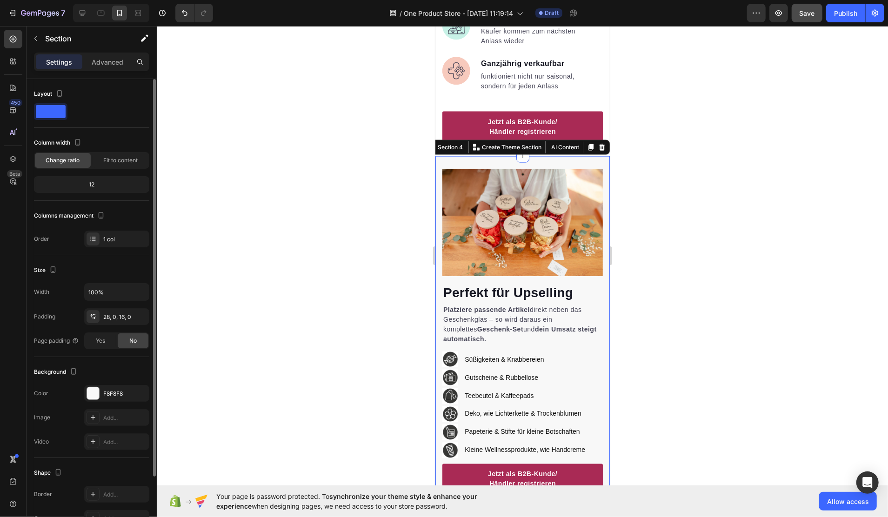
scroll to position [1045, 0]
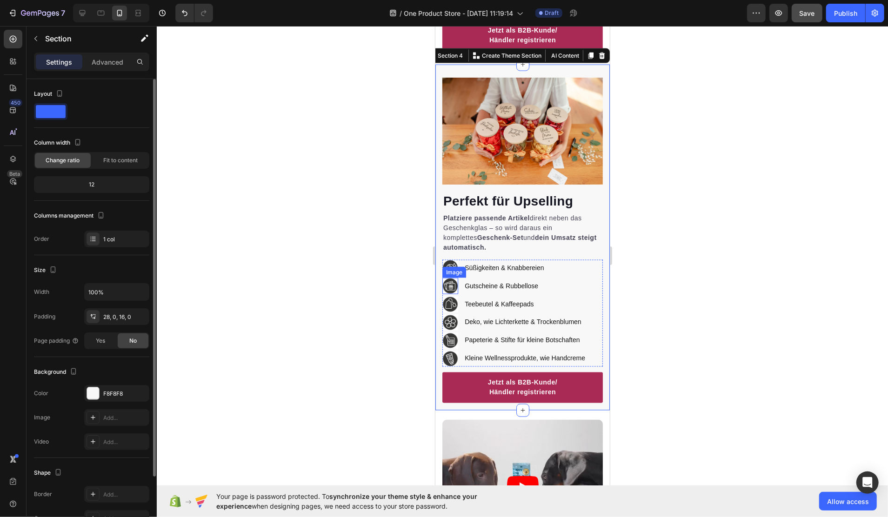
click at [455, 268] on div "Image" at bounding box center [454, 272] width 20 height 8
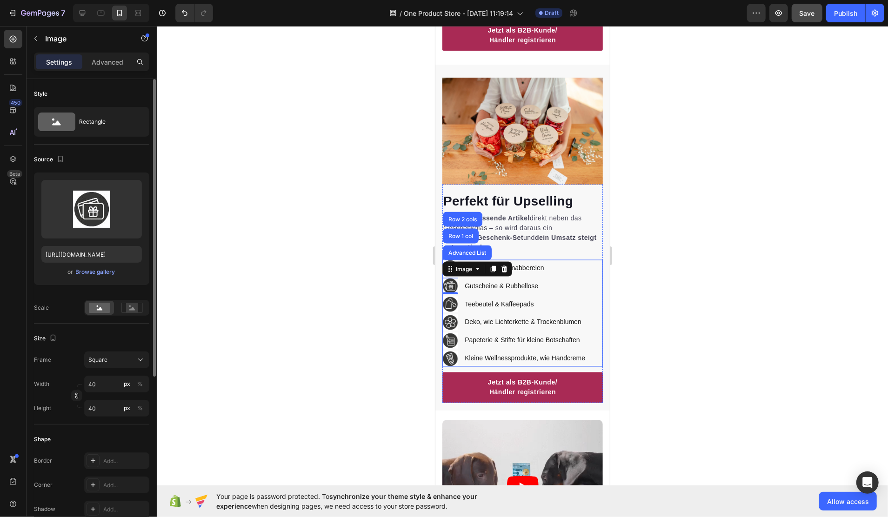
click at [449, 320] on ul "Image Süßigkeiten & Knabbereien Text block Image Advanced List Row 1 col Row 2 …" at bounding box center [515, 313] width 147 height 107
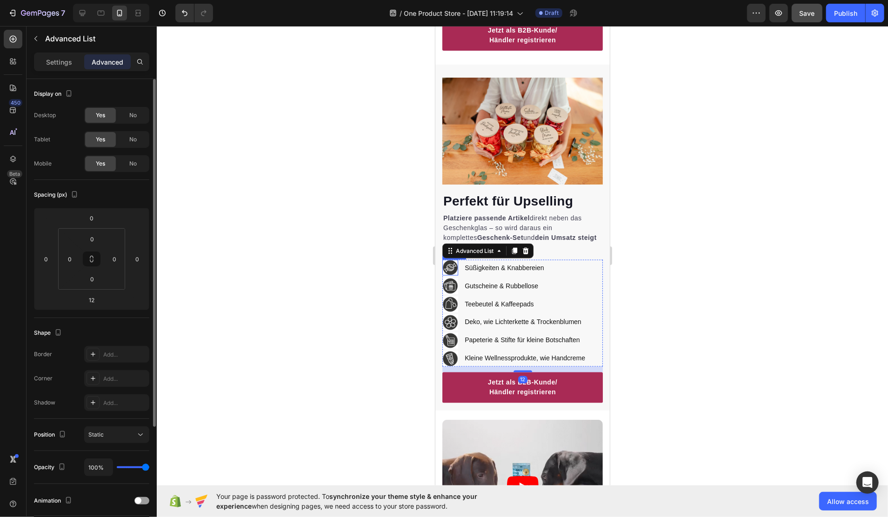
click at [448, 260] on img at bounding box center [450, 268] width 16 height 16
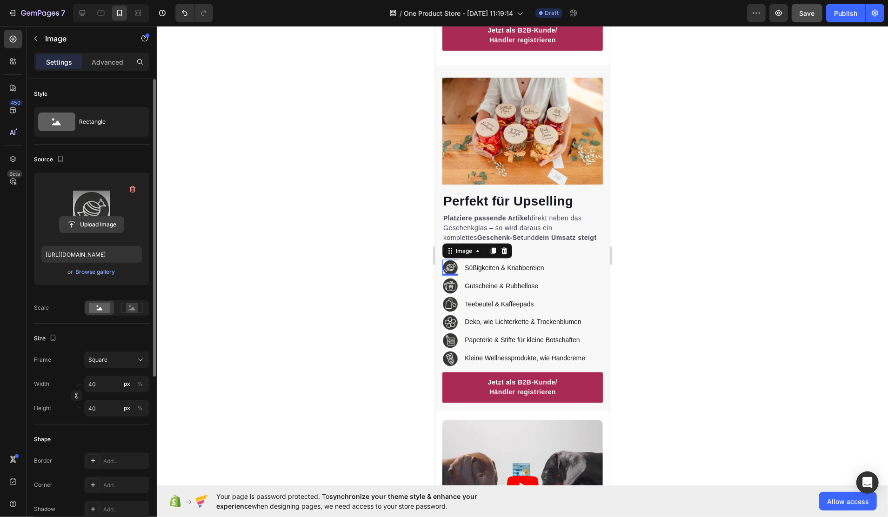
click at [90, 216] on button "Upload Image" at bounding box center [91, 224] width 65 height 17
click at [95, 226] on input "file" at bounding box center [92, 225] width 64 height 16
click at [101, 272] on div "Browse gallery" at bounding box center [96, 272] width 40 height 8
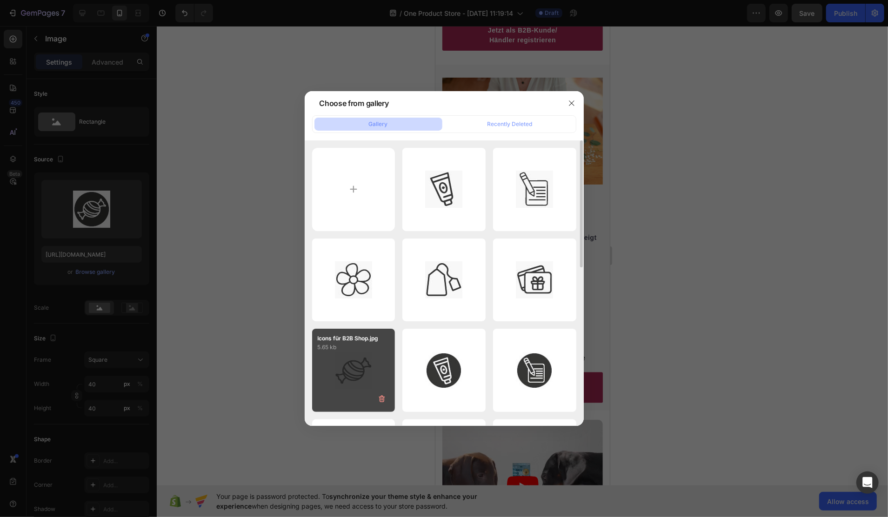
click at [361, 353] on div "Icons für B2B Shop.jpg 5.65 kb" at bounding box center [353, 370] width 83 height 83
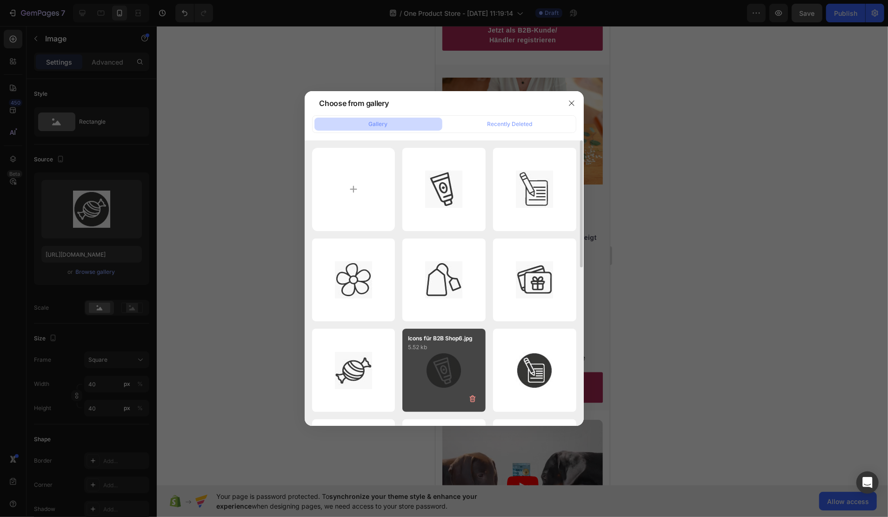
type input "https://cdn.shopify.com/s/files/1/0916/4678/7911/files/gempages_581760119277093…"
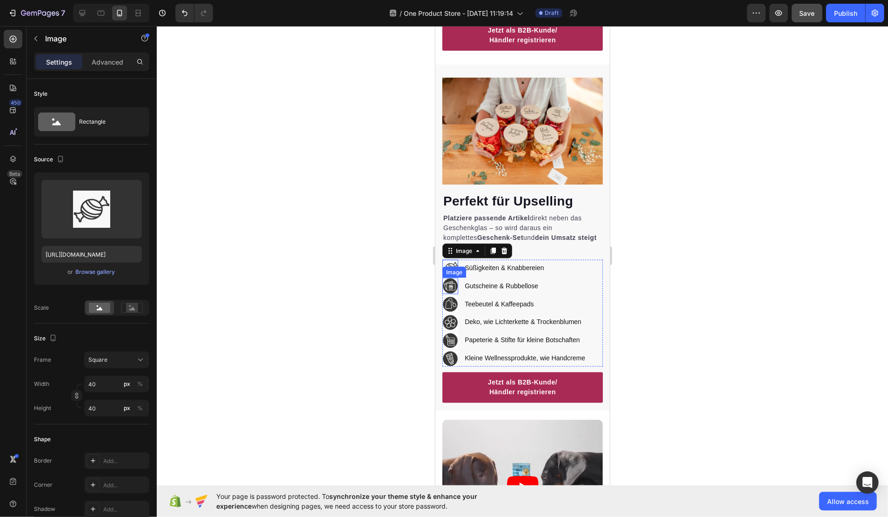
click at [447, 278] on img at bounding box center [450, 286] width 16 height 16
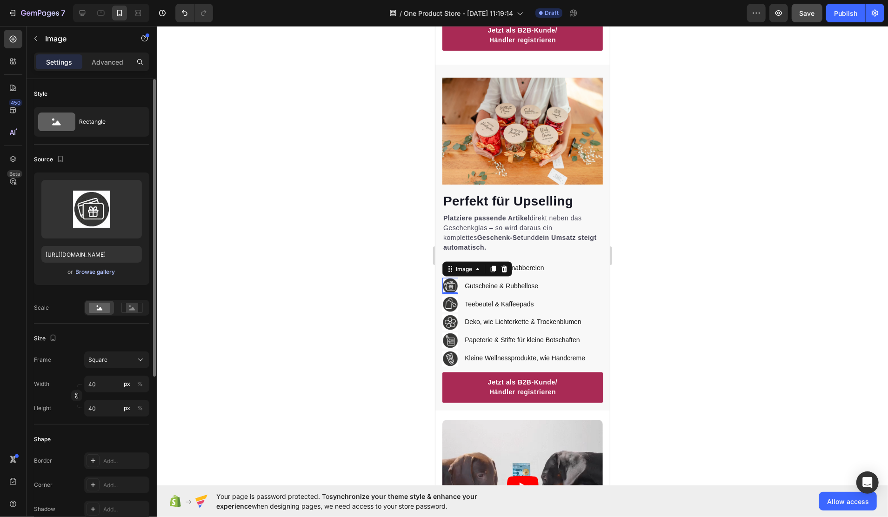
click at [103, 271] on div "Browse gallery" at bounding box center [96, 272] width 40 height 8
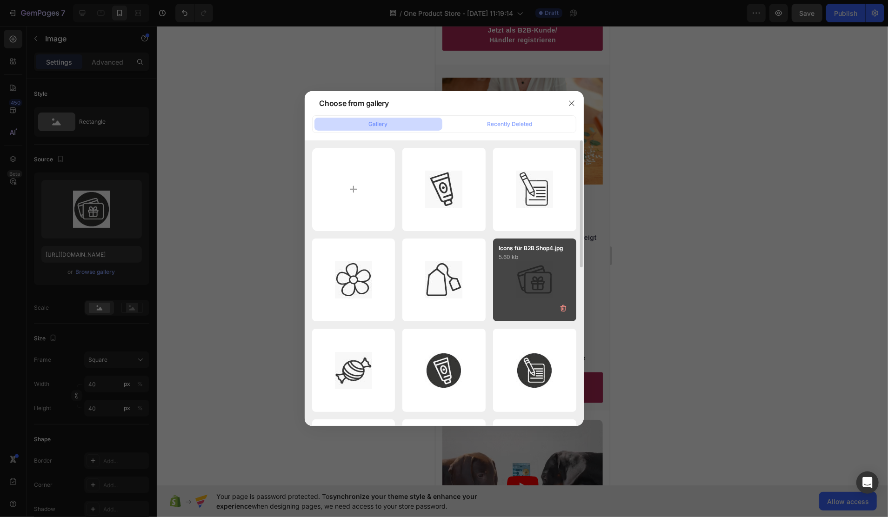
click at [521, 270] on div "Icons für B2B Shop4.jpg 5.60 kb" at bounding box center [534, 280] width 83 height 83
type input "https://cdn.shopify.com/s/files/1/0916/4678/7911/files/gempages_581760119277093…"
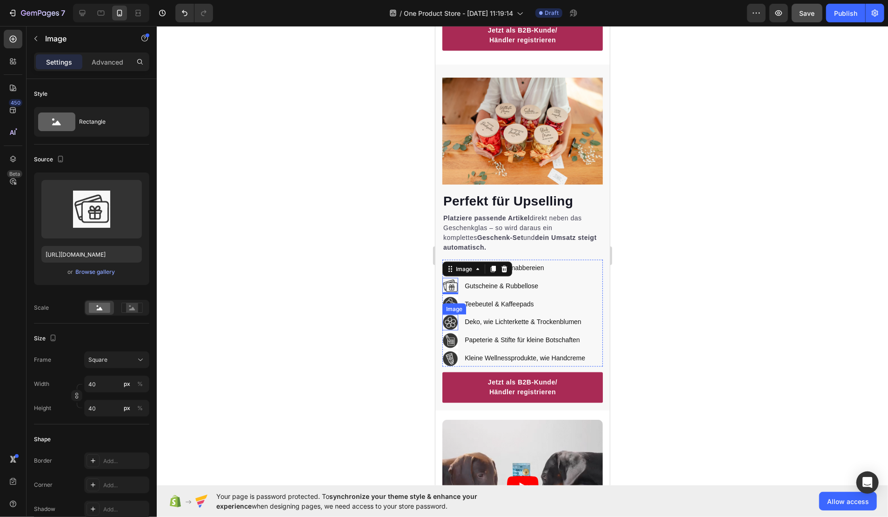
click at [451, 303] on div "Image" at bounding box center [454, 308] width 24 height 11
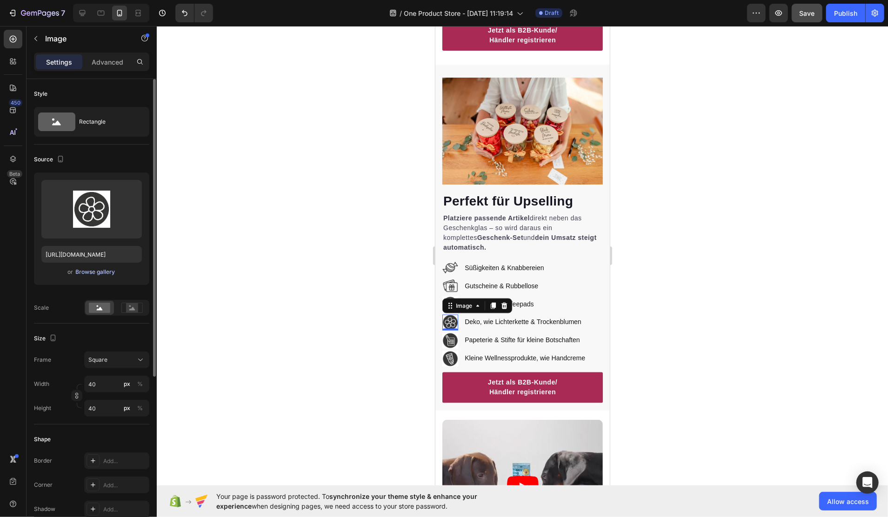
click at [94, 273] on div "Browse gallery" at bounding box center [96, 272] width 40 height 8
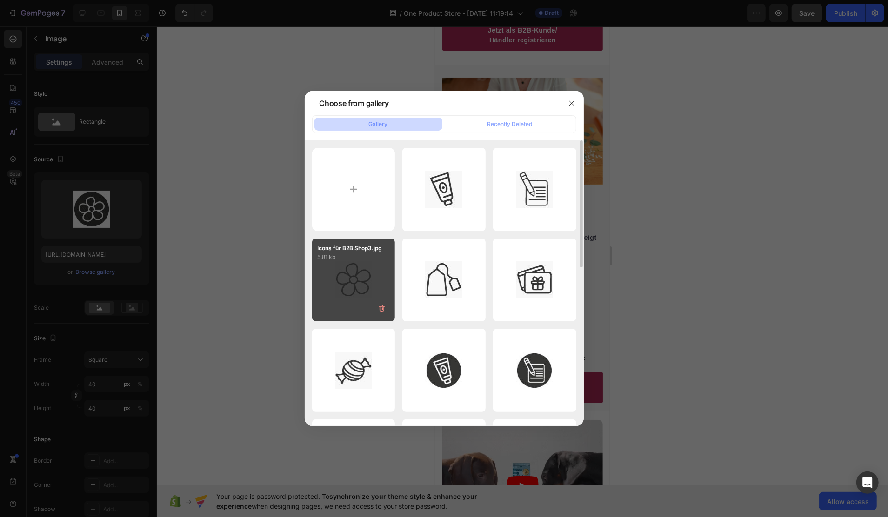
click at [347, 272] on div "Icons für B2B Shop3.jpg 5.81 kb" at bounding box center [353, 280] width 83 height 83
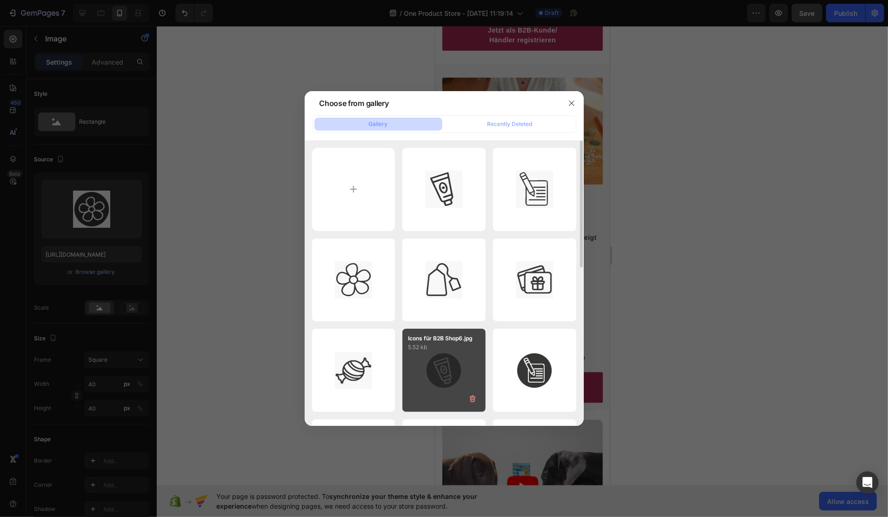
type input "https://cdn.shopify.com/s/files/1/0916/4678/7911/files/gempages_581760119277093…"
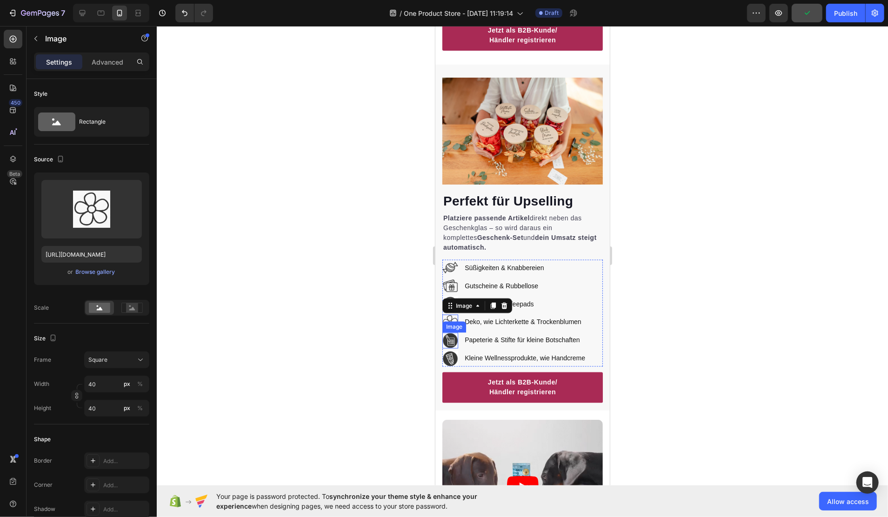
click at [453, 333] on img at bounding box center [450, 341] width 16 height 16
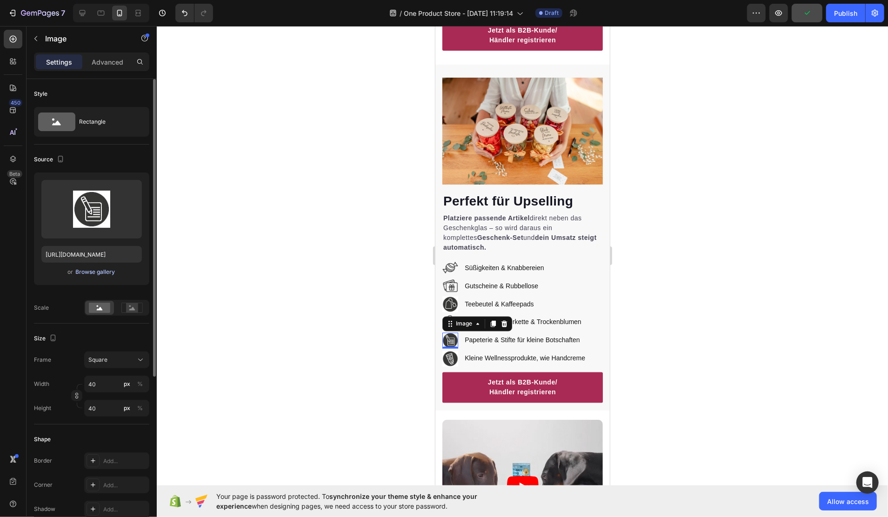
click at [106, 271] on div "Browse gallery" at bounding box center [96, 272] width 40 height 8
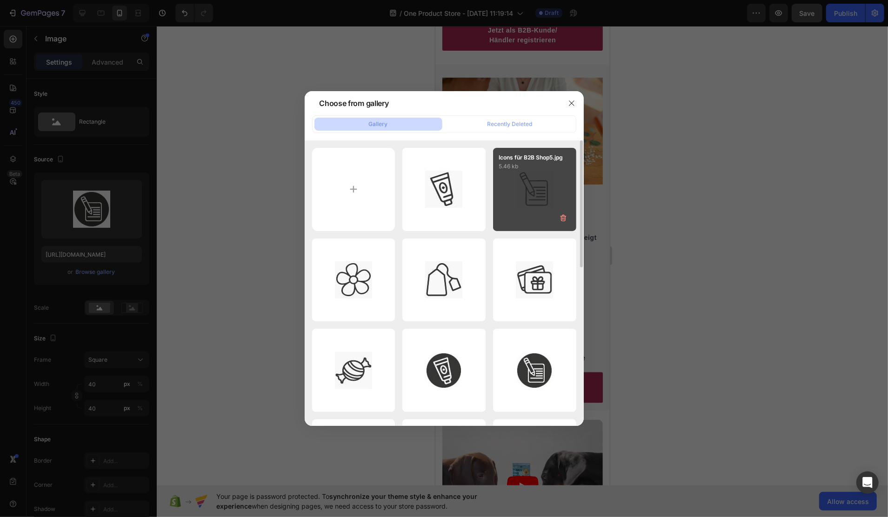
click at [506, 194] on div "Icons für B2B Shop5.jpg 5.46 kb" at bounding box center [534, 189] width 83 height 83
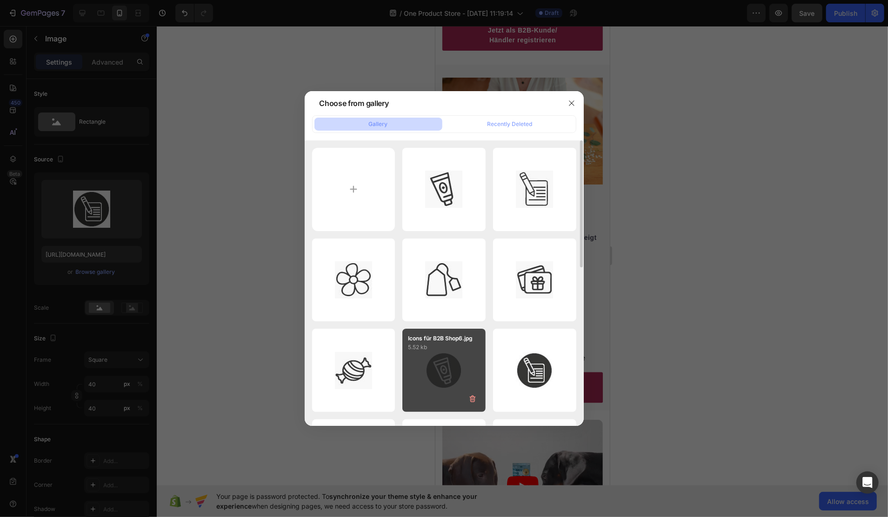
type input "https://cdn.shopify.com/s/files/1/0916/4678/7911/files/gempages_581760119277093…"
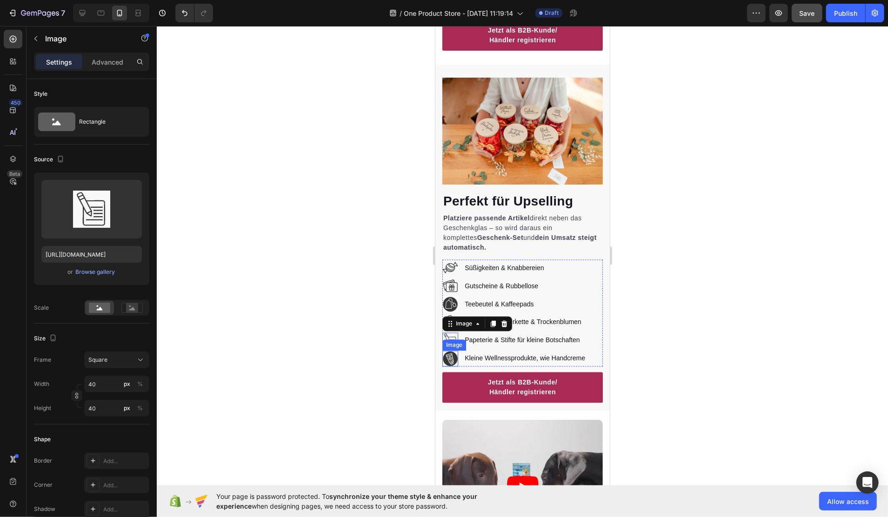
drag, startPoint x: 708, startPoint y: 292, endPoint x: 447, endPoint y: 344, distance: 266.2
click at [452, 351] on img at bounding box center [450, 359] width 16 height 16
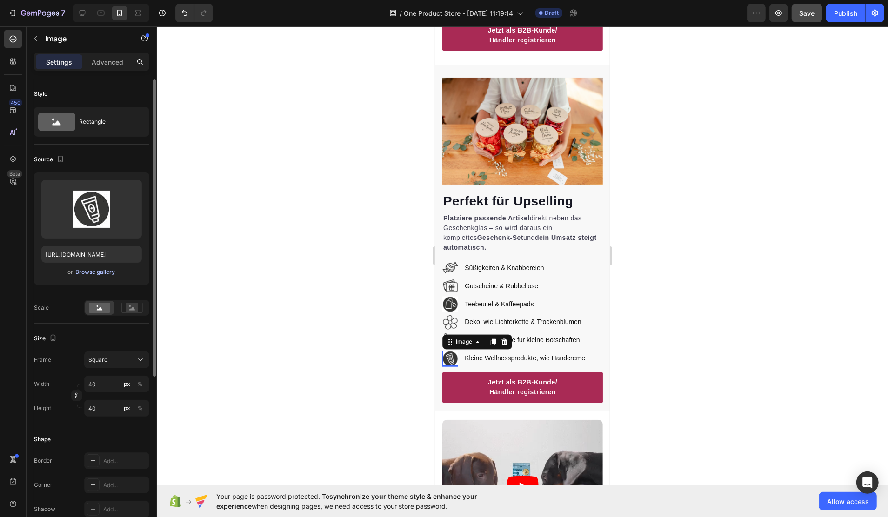
click at [98, 274] on div "Browse gallery" at bounding box center [96, 272] width 40 height 8
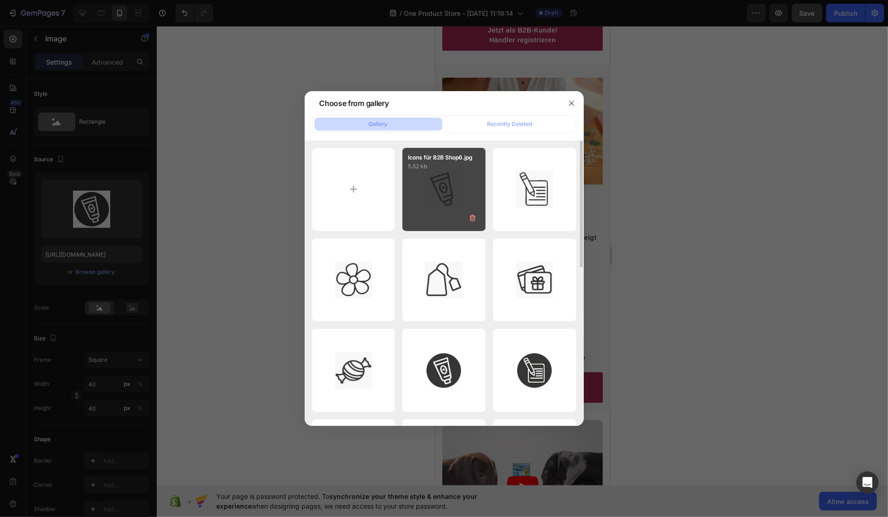
click at [443, 206] on div "Icons für B2B Shop6.jpg 5.52 kb" at bounding box center [444, 189] width 83 height 83
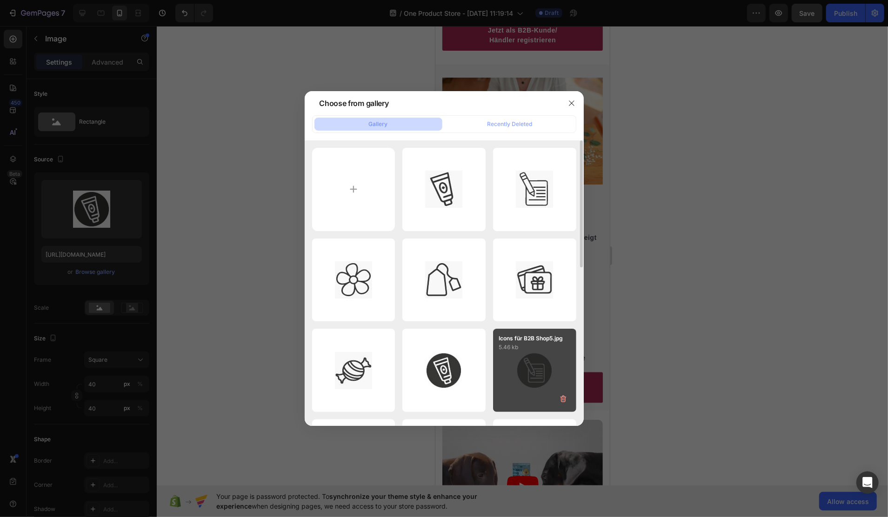
type input "https://cdn.shopify.com/s/files/1/0916/4678/7911/files/gempages_581760119277093…"
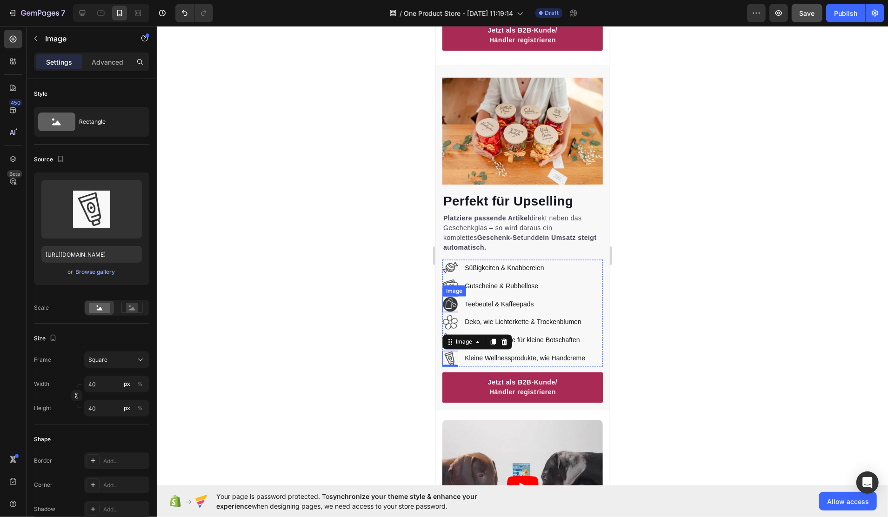
click at [452, 296] on img at bounding box center [450, 304] width 16 height 16
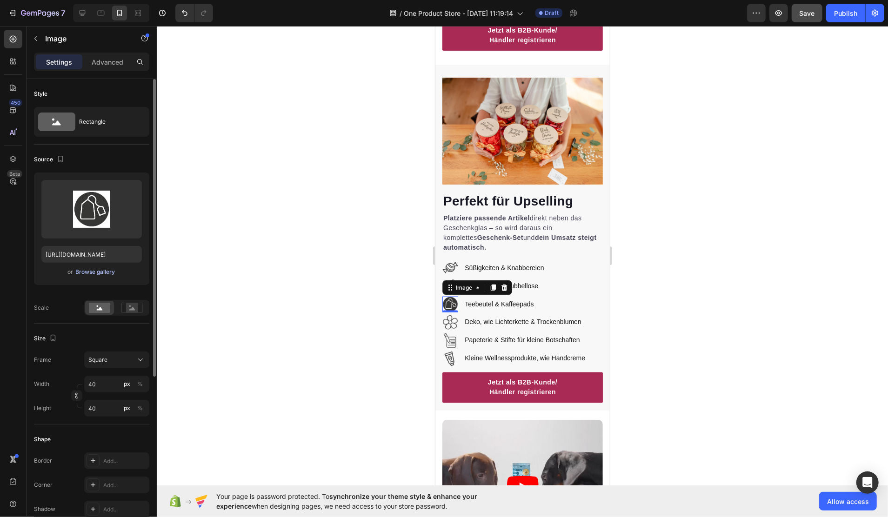
click at [93, 274] on div "Browse gallery" at bounding box center [96, 272] width 40 height 8
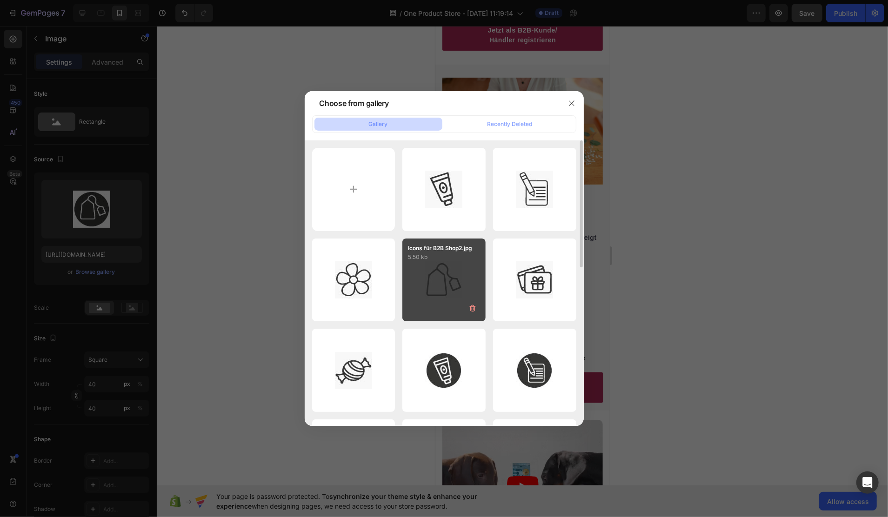
click at [454, 268] on div "Icons für B2B Shop2.jpg 5.50 kb" at bounding box center [444, 280] width 83 height 83
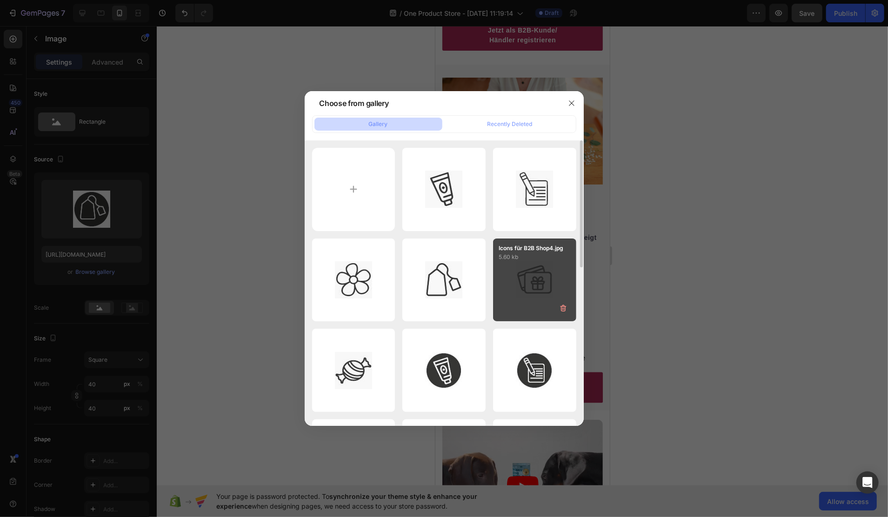
type input "https://cdn.shopify.com/s/files/1/0916/4678/7911/files/gempages_581760119277093…"
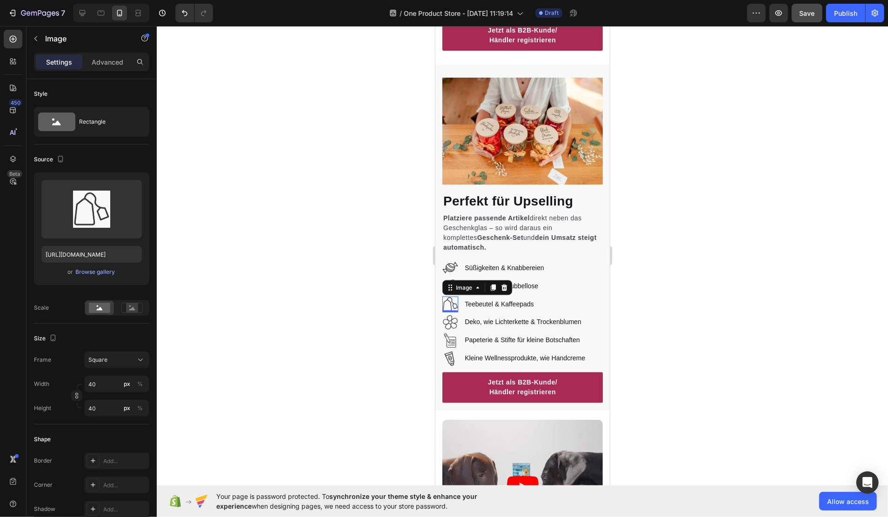
click at [721, 243] on div at bounding box center [523, 271] width 732 height 491
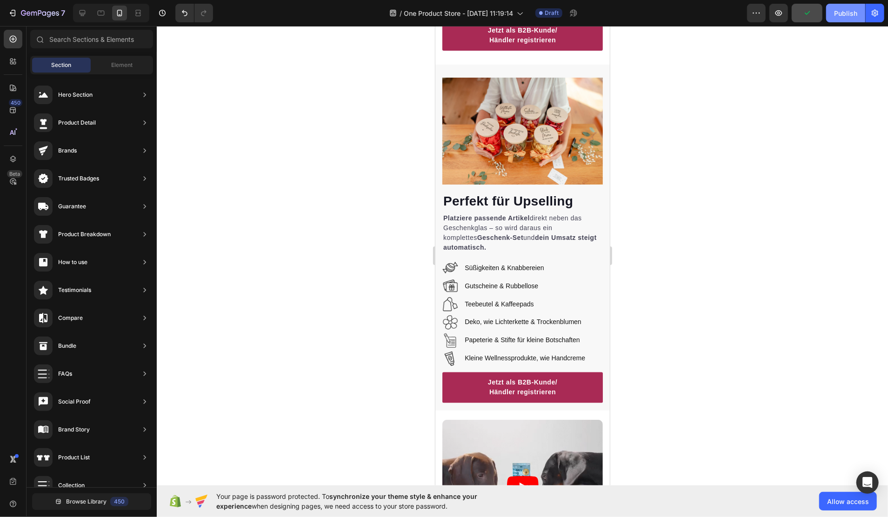
click at [851, 19] on button "Publish" at bounding box center [845, 13] width 39 height 19
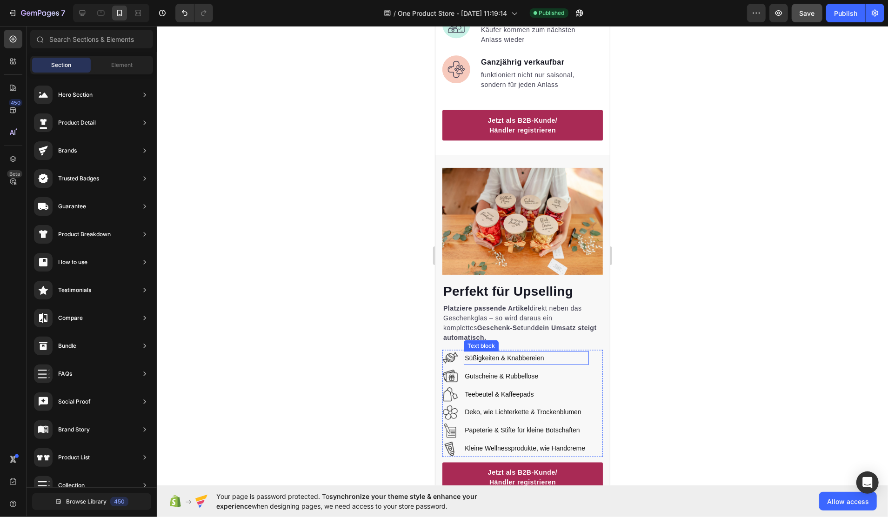
scroll to position [1054, 0]
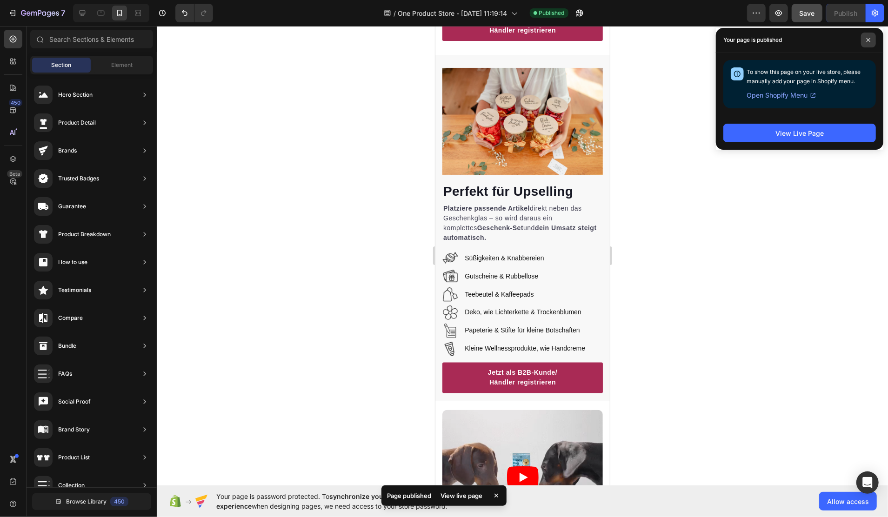
click at [871, 38] on icon at bounding box center [868, 40] width 5 height 5
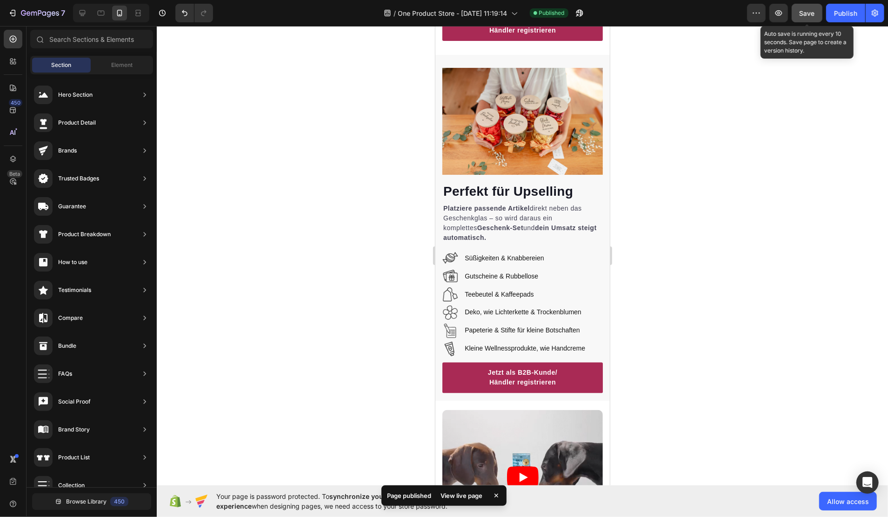
click at [807, 16] on span "Save" at bounding box center [807, 13] width 15 height 8
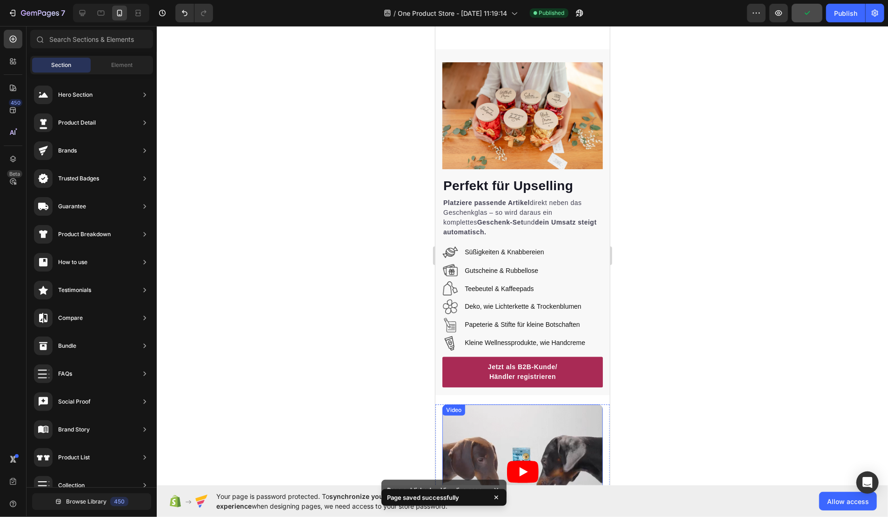
scroll to position [1427, 0]
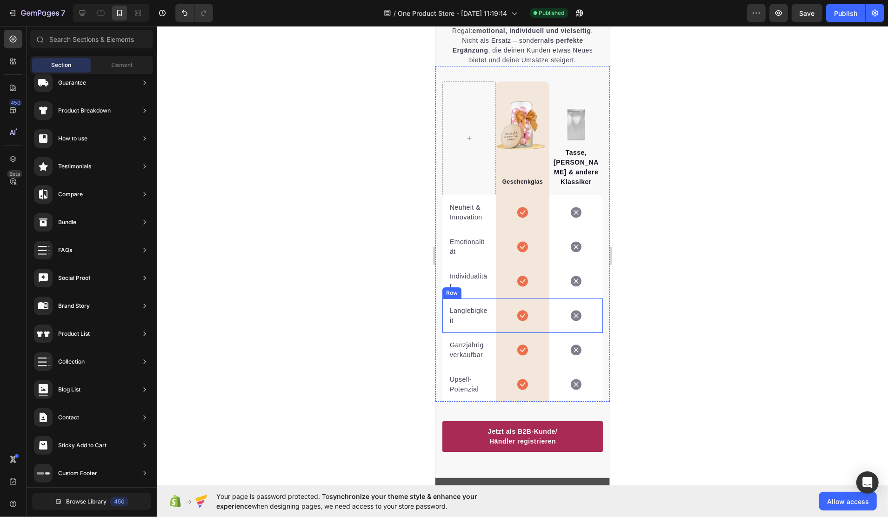
scroll to position [2296, 0]
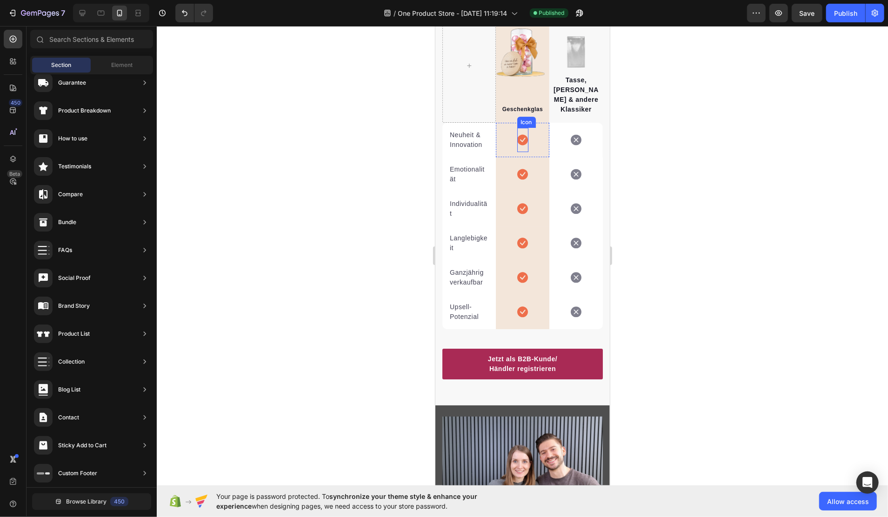
click at [517, 135] on icon at bounding box center [522, 139] width 11 height 11
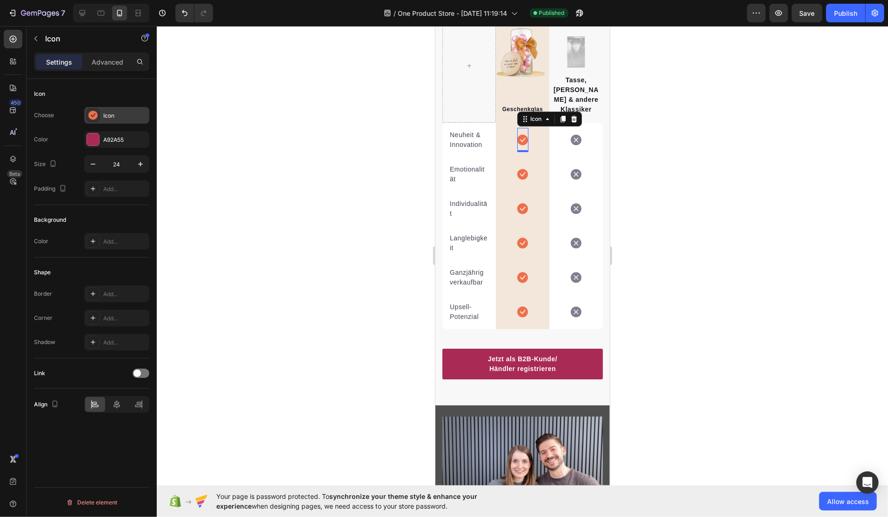
click at [94, 116] on icon at bounding box center [92, 115] width 9 height 9
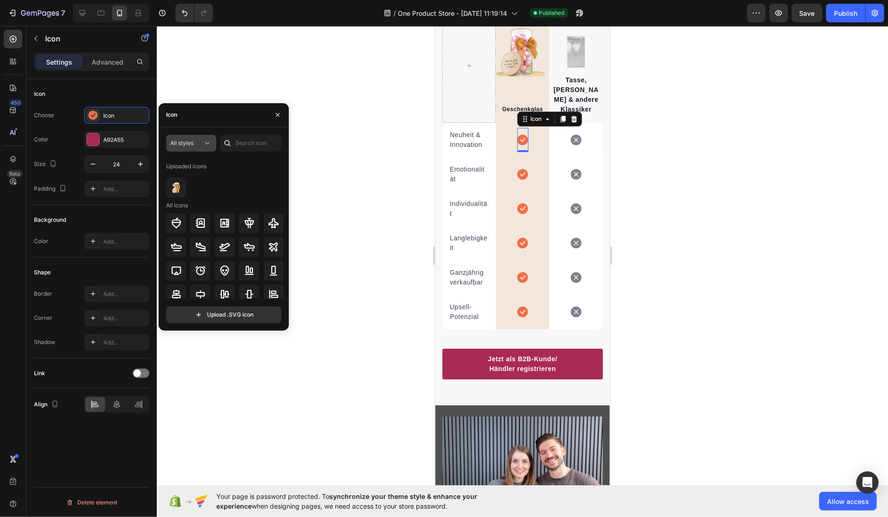
click at [209, 142] on icon at bounding box center [207, 143] width 5 height 2
click at [178, 232] on p "Filled" at bounding box center [181, 236] width 53 height 9
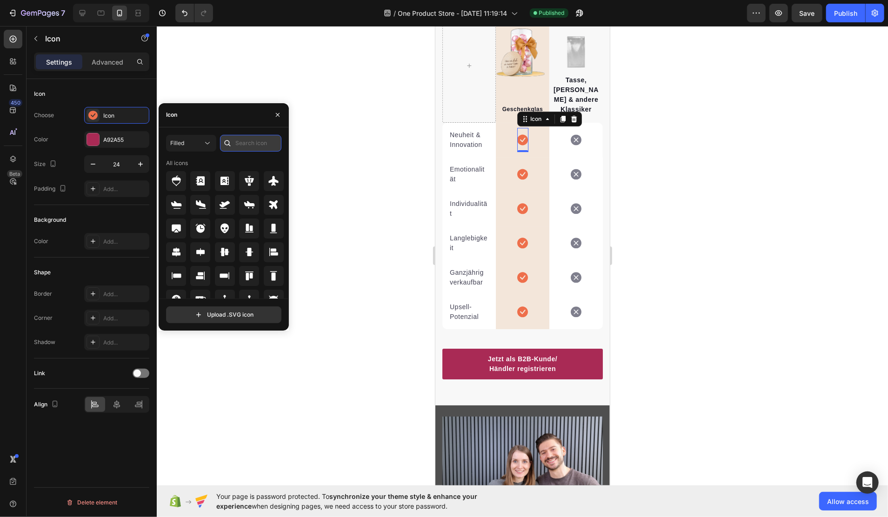
click at [260, 142] on input "text" at bounding box center [250, 143] width 61 height 17
type input "check"
click at [273, 182] on icon at bounding box center [273, 181] width 9 height 9
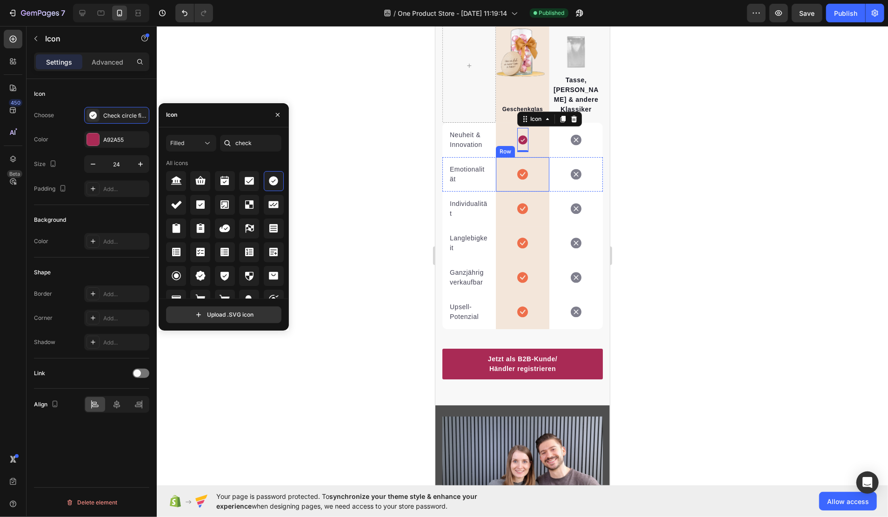
click at [511, 171] on div "Icon Row" at bounding box center [523, 174] width 54 height 34
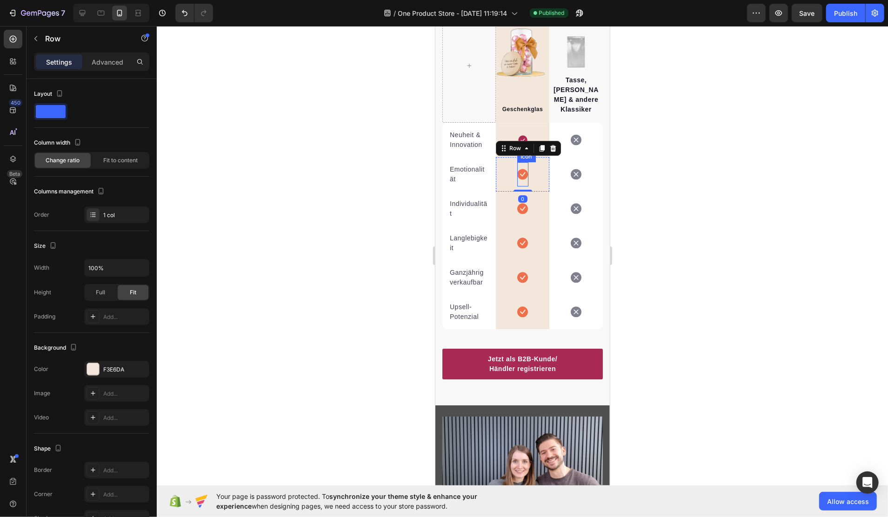
click at [518, 171] on icon at bounding box center [522, 173] width 11 height 11
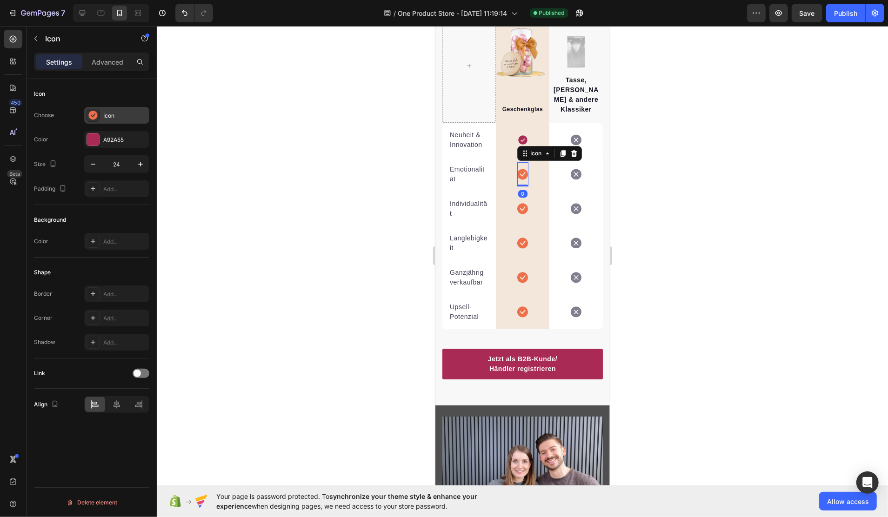
click at [107, 113] on div "Icon" at bounding box center [125, 116] width 44 height 8
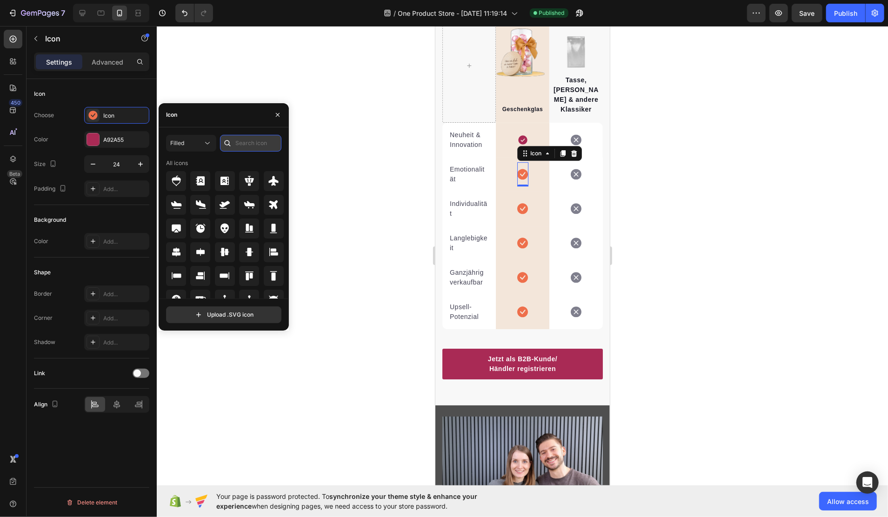
click at [242, 146] on input "text" at bounding box center [250, 143] width 61 height 17
type input "check"
click at [268, 177] on icon at bounding box center [273, 180] width 11 height 11
click at [520, 203] on icon at bounding box center [522, 208] width 11 height 11
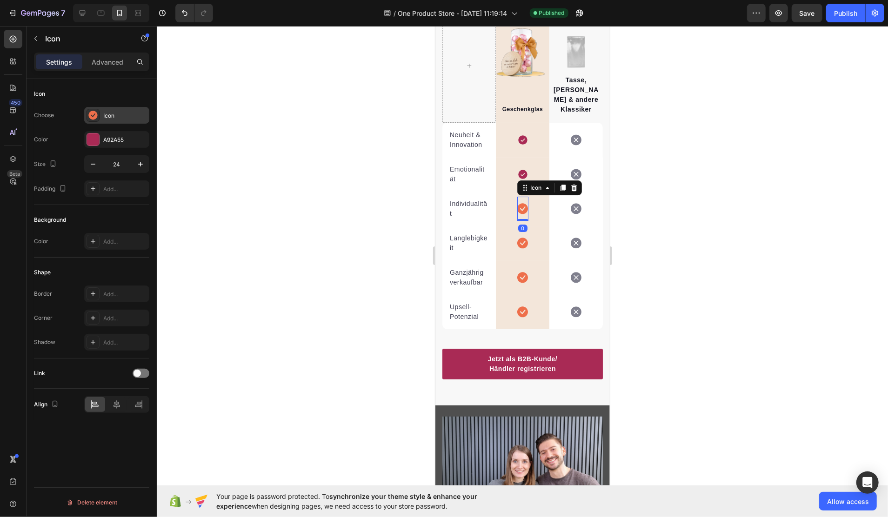
click at [124, 118] on div "Icon" at bounding box center [125, 116] width 44 height 8
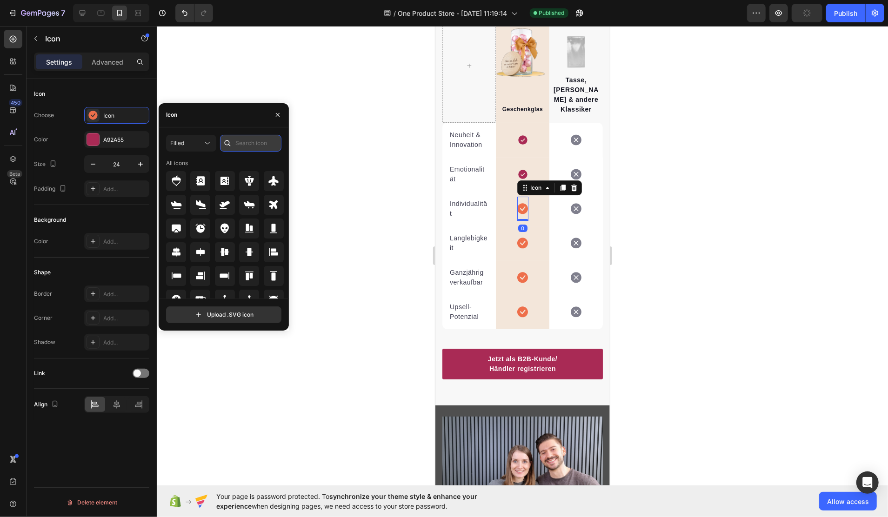
click at [250, 142] on input "text" at bounding box center [250, 143] width 61 height 17
type input "check"
click at [268, 186] on icon at bounding box center [273, 180] width 11 height 11
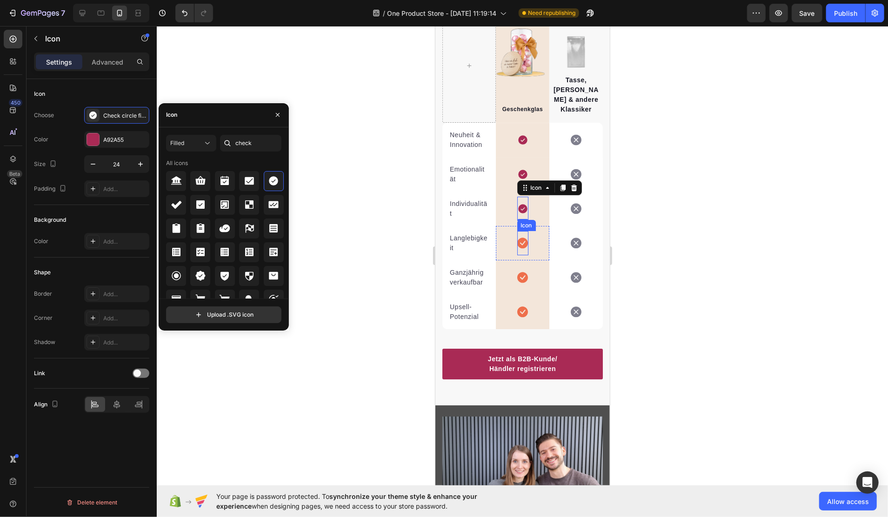
click at [520, 245] on icon at bounding box center [522, 242] width 11 height 11
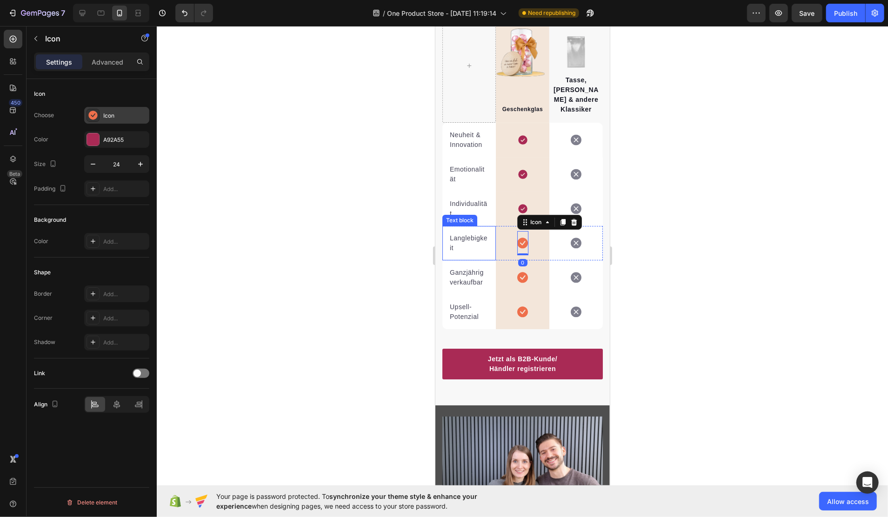
click at [111, 115] on div "Icon" at bounding box center [125, 116] width 44 height 8
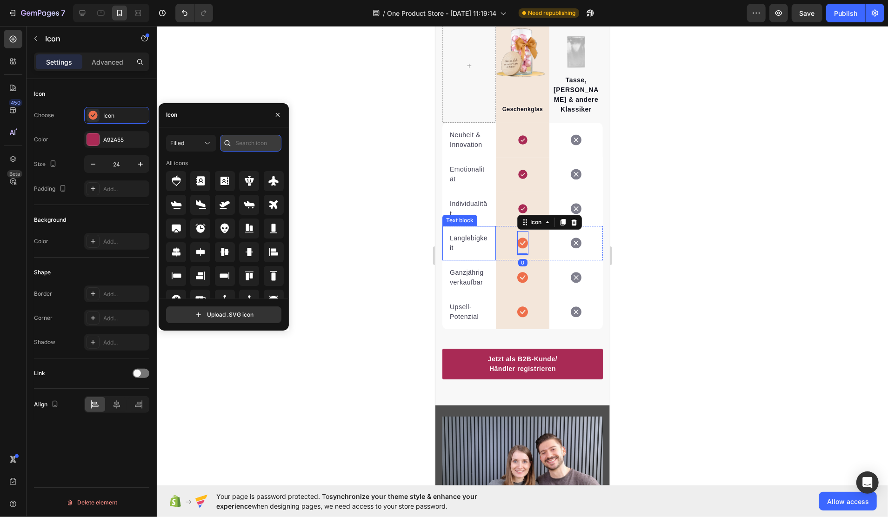
click at [255, 146] on input "text" at bounding box center [250, 143] width 61 height 17
type input "check"
click at [271, 180] on icon at bounding box center [273, 181] width 9 height 9
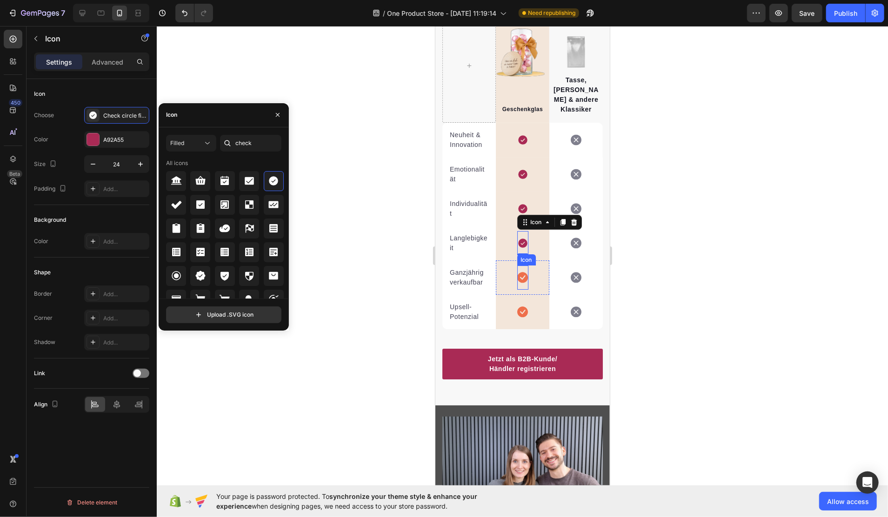
click at [531, 273] on div "Icon Row" at bounding box center [523, 277] width 54 height 34
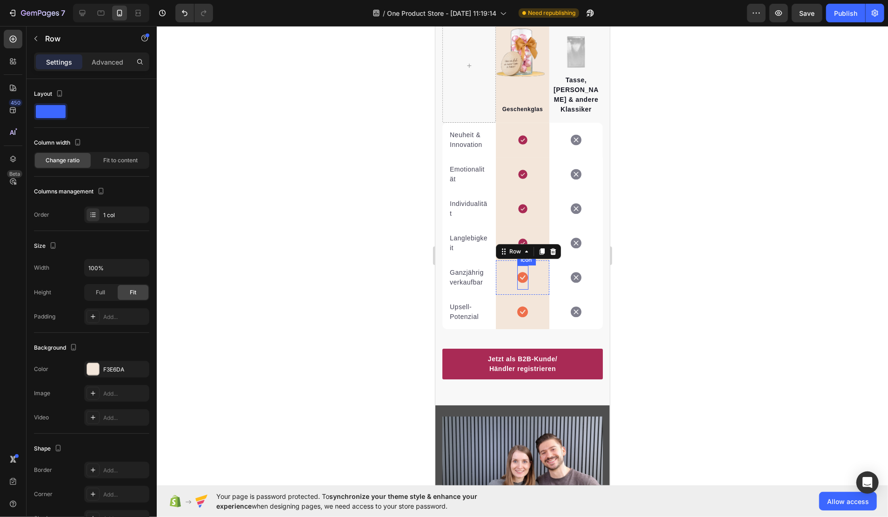
click at [517, 274] on icon at bounding box center [522, 277] width 11 height 11
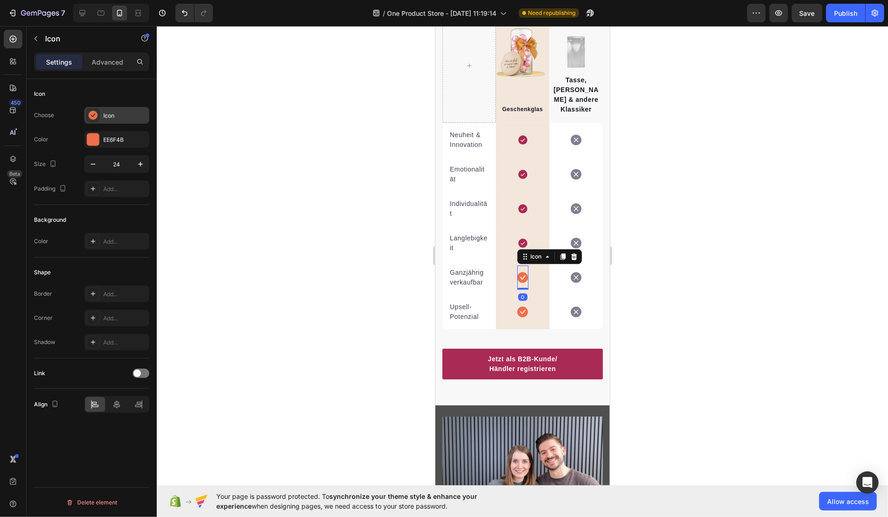
click at [119, 115] on div "Icon" at bounding box center [125, 116] width 44 height 8
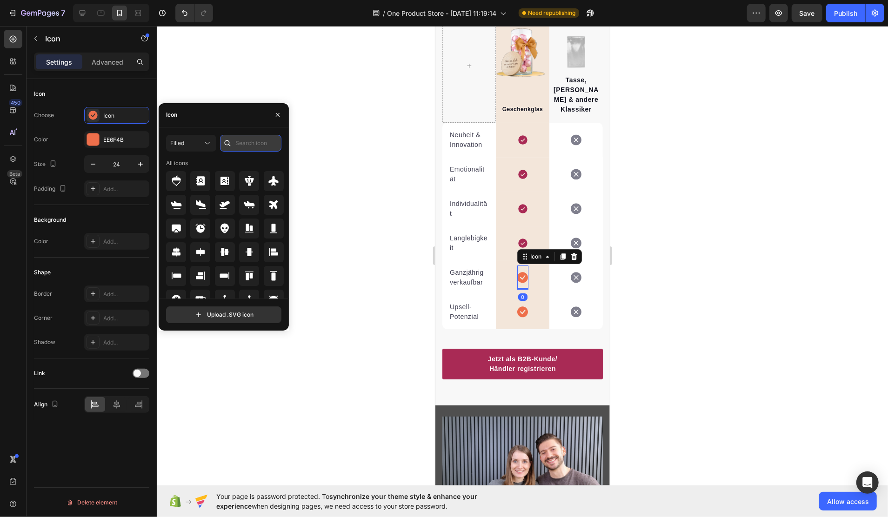
click at [248, 147] on input "text" at bounding box center [250, 143] width 61 height 17
type input "check"
click at [268, 183] on icon at bounding box center [273, 180] width 11 height 11
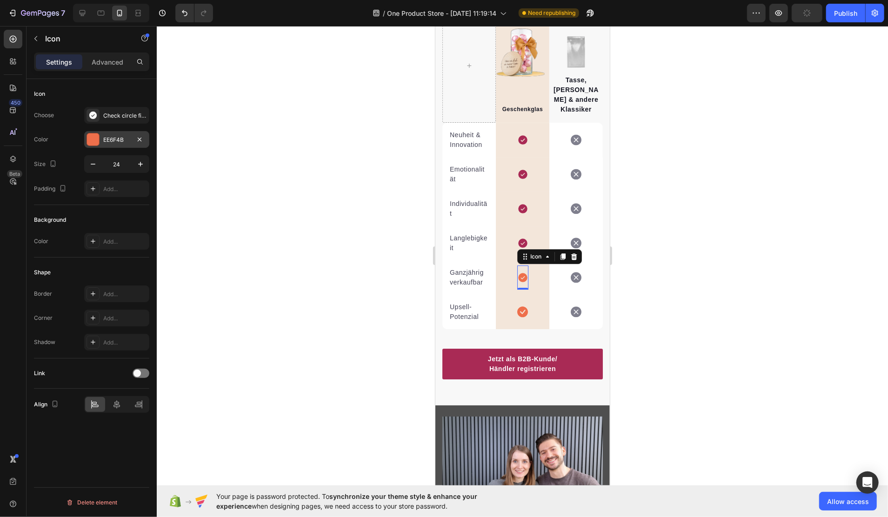
click at [91, 139] on div at bounding box center [93, 140] width 12 height 12
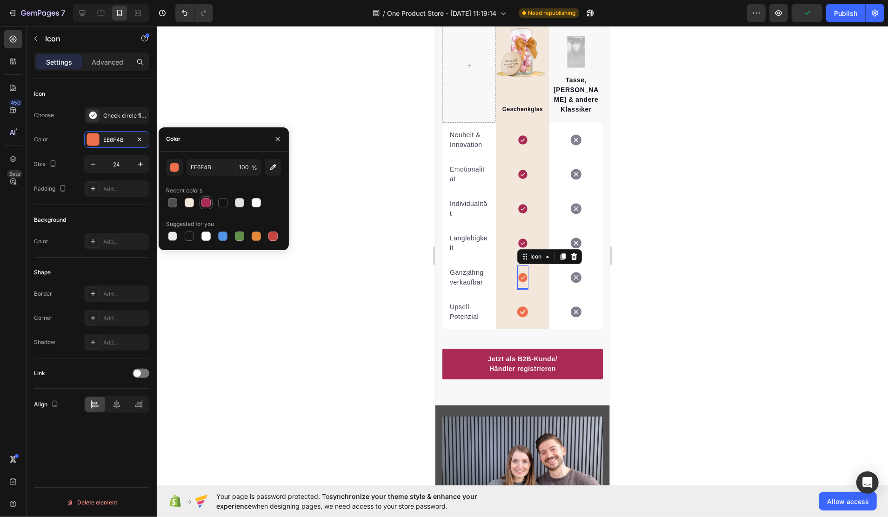
click at [208, 202] on div at bounding box center [205, 202] width 9 height 9
type input "A92A55"
click at [530, 310] on div "Icon Row" at bounding box center [523, 312] width 54 height 34
click at [517, 309] on icon at bounding box center [522, 311] width 11 height 11
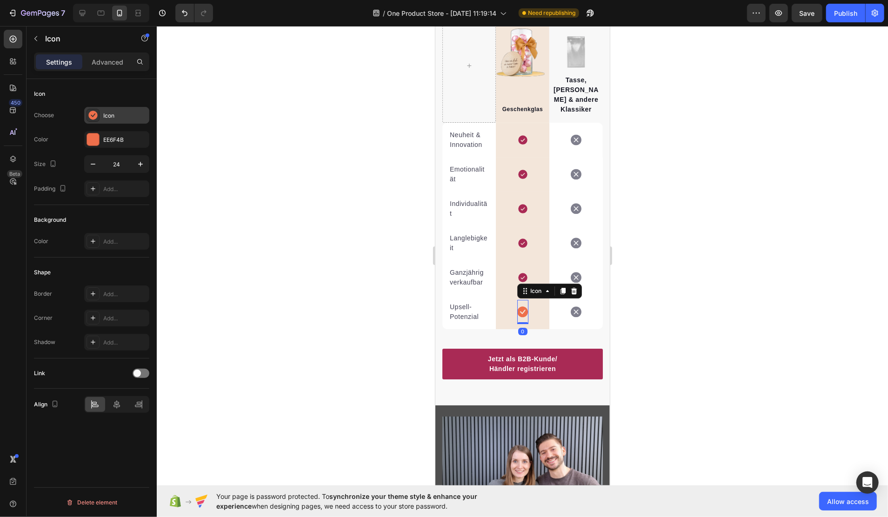
click at [115, 118] on div "Icon" at bounding box center [125, 116] width 44 height 8
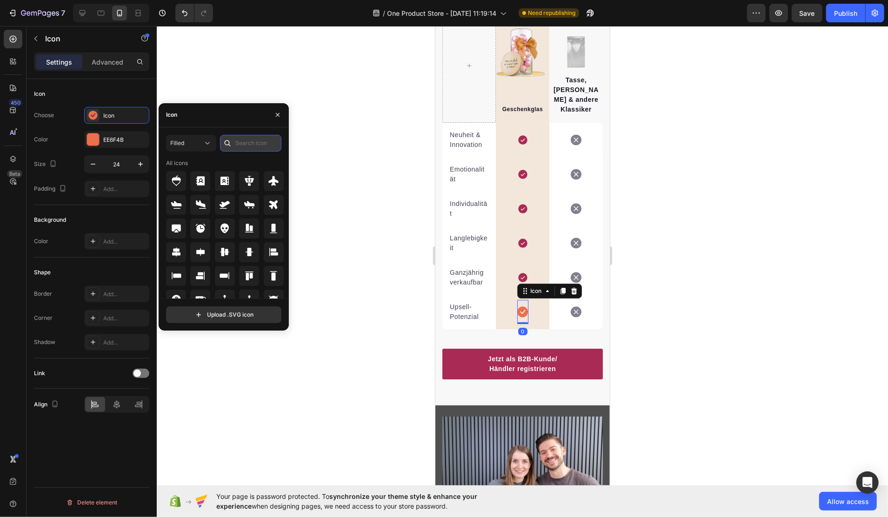
click at [247, 142] on input "text" at bounding box center [250, 143] width 61 height 17
type input "check"
click at [272, 186] on icon at bounding box center [273, 180] width 11 height 11
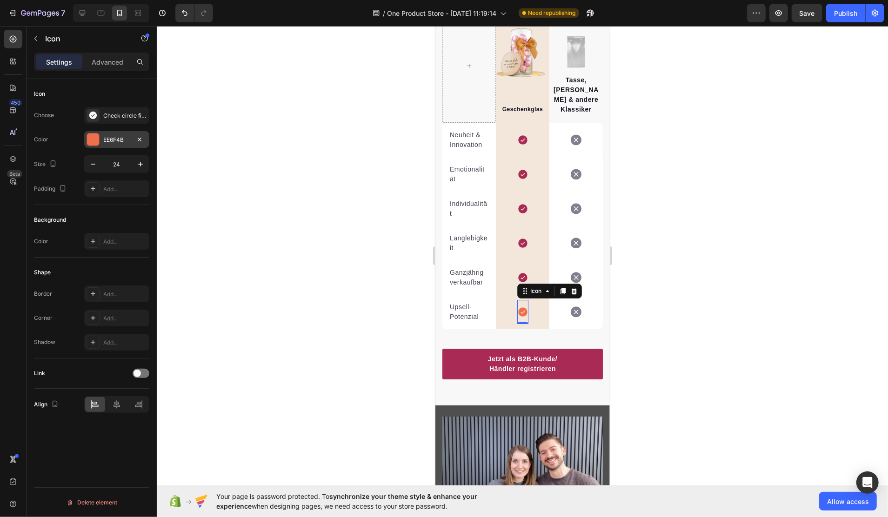
click at [99, 141] on div at bounding box center [93, 139] width 13 height 13
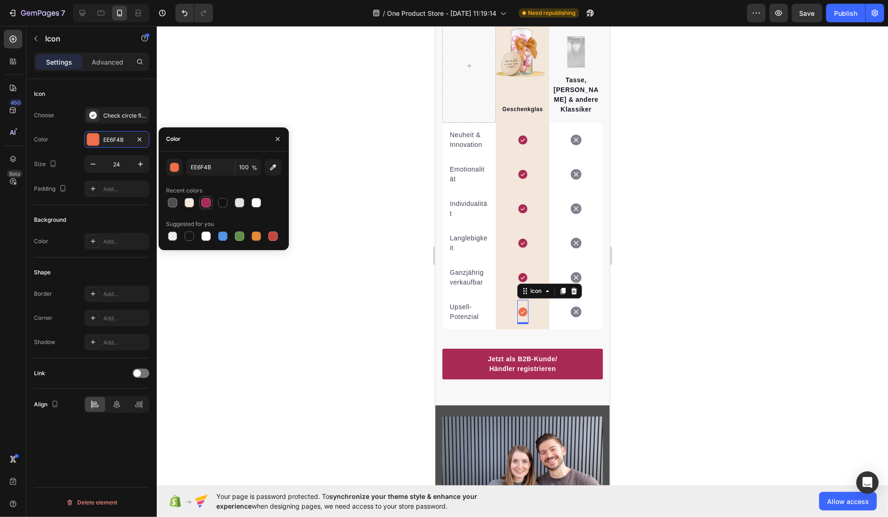
click at [210, 202] on div at bounding box center [205, 202] width 9 height 9
type input "A92A55"
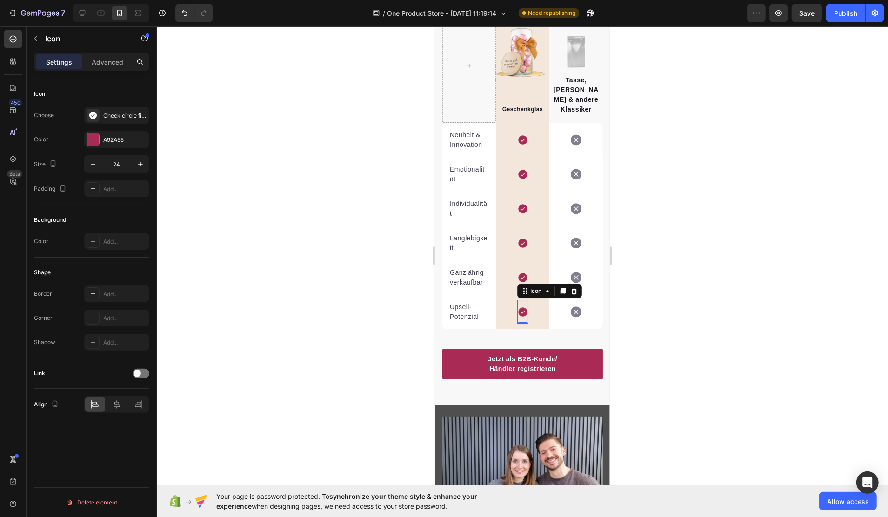
click at [333, 235] on div at bounding box center [523, 271] width 732 height 491
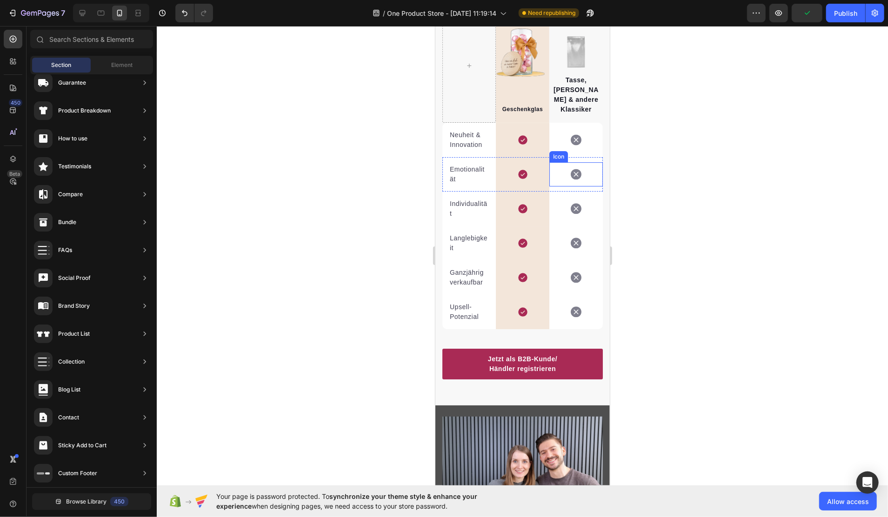
click at [571, 174] on icon at bounding box center [576, 173] width 11 height 11
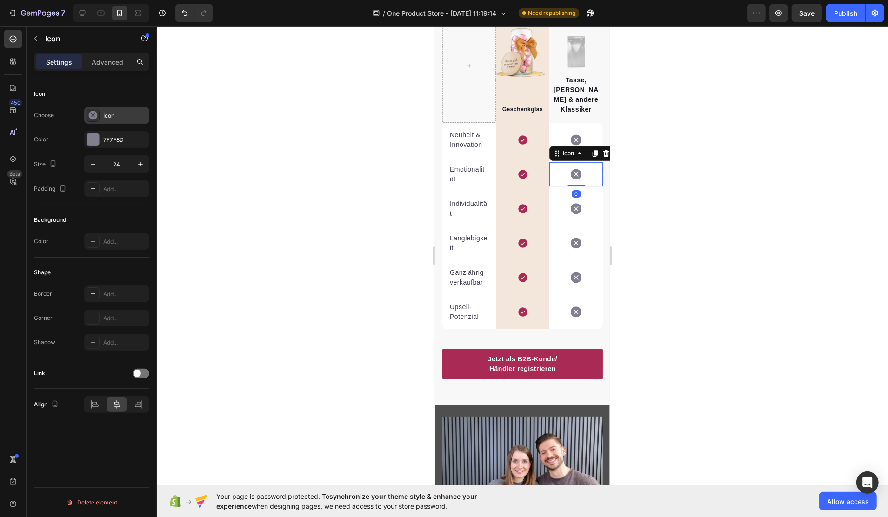
click at [97, 115] on icon at bounding box center [92, 115] width 9 height 9
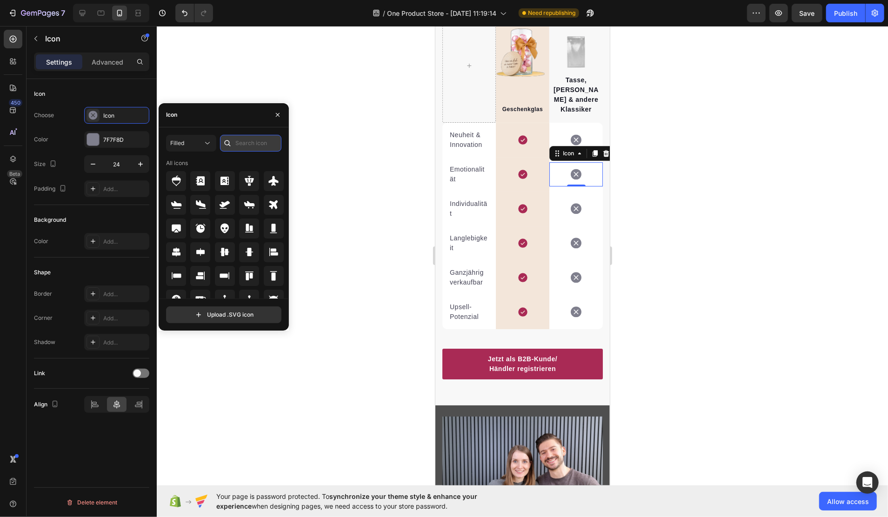
click at [250, 147] on input "text" at bounding box center [250, 143] width 61 height 17
type input "minus"
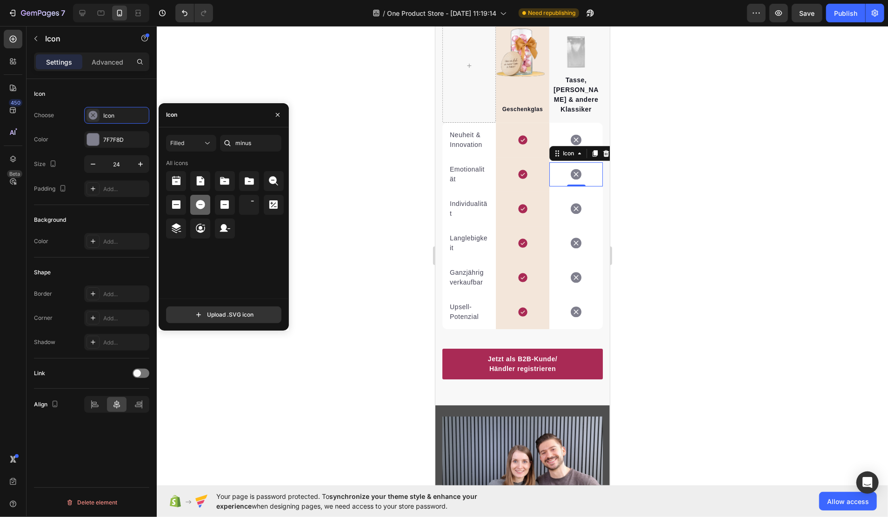
click at [198, 201] on icon at bounding box center [200, 205] width 9 height 9
click at [571, 240] on icon at bounding box center [576, 242] width 11 height 11
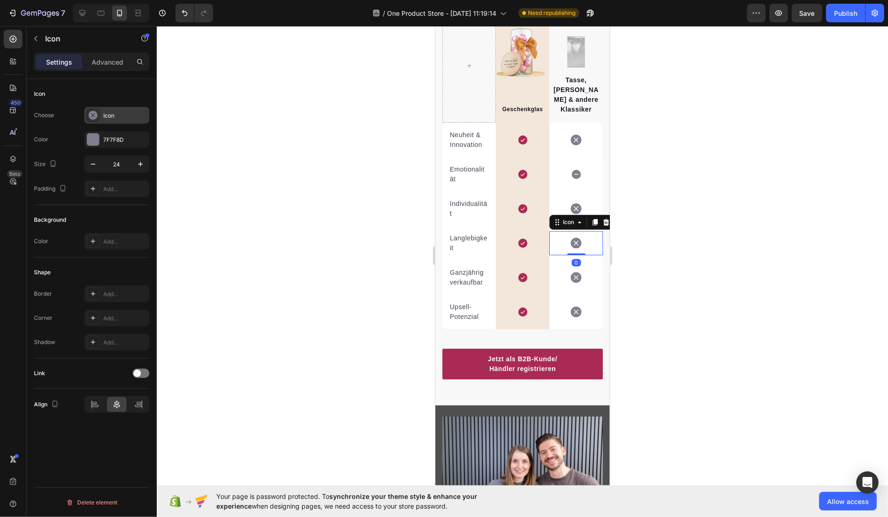
click at [114, 119] on div "Icon" at bounding box center [125, 116] width 44 height 8
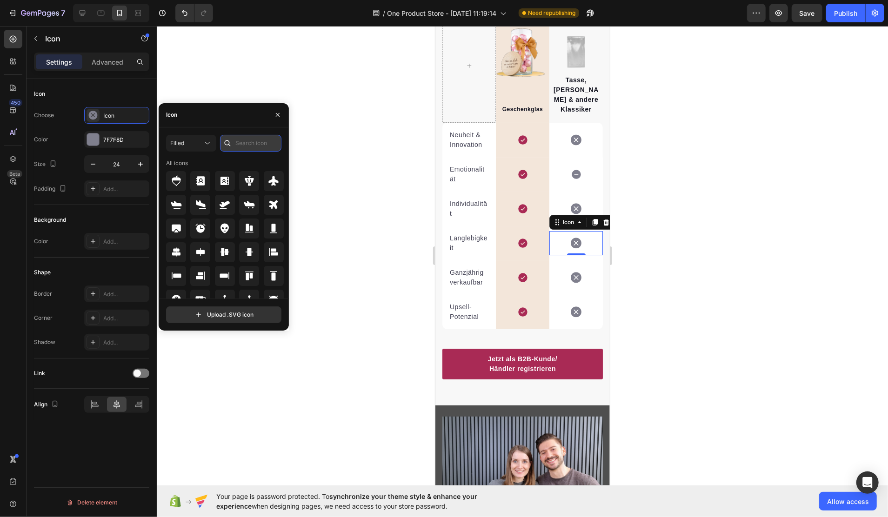
click at [251, 143] on input "text" at bounding box center [250, 143] width 61 height 17
type input "minus"
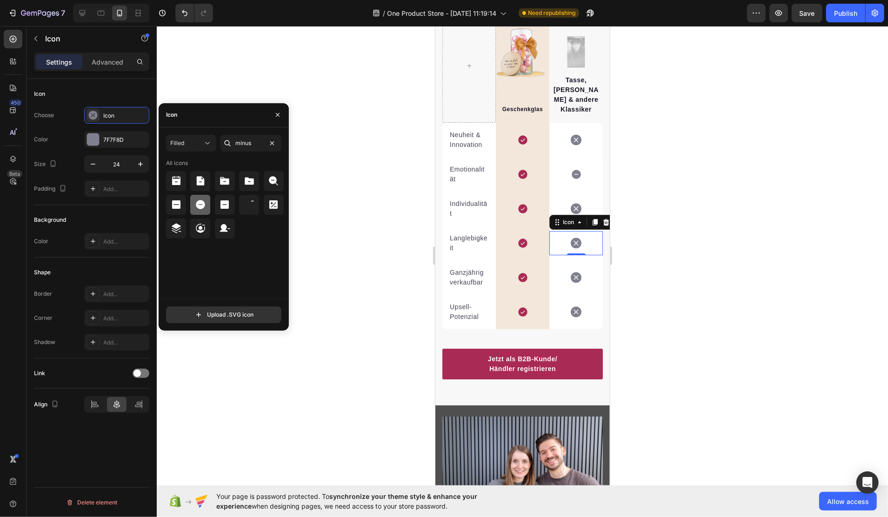
click at [201, 202] on icon at bounding box center [200, 205] width 9 height 9
click at [571, 309] on icon at bounding box center [576, 311] width 11 height 11
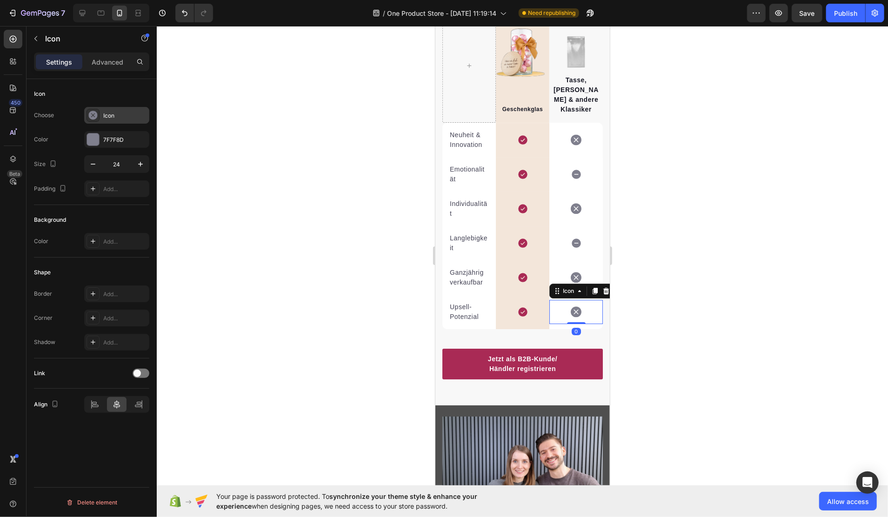
click at [117, 120] on div "Icon" at bounding box center [116, 115] width 65 height 17
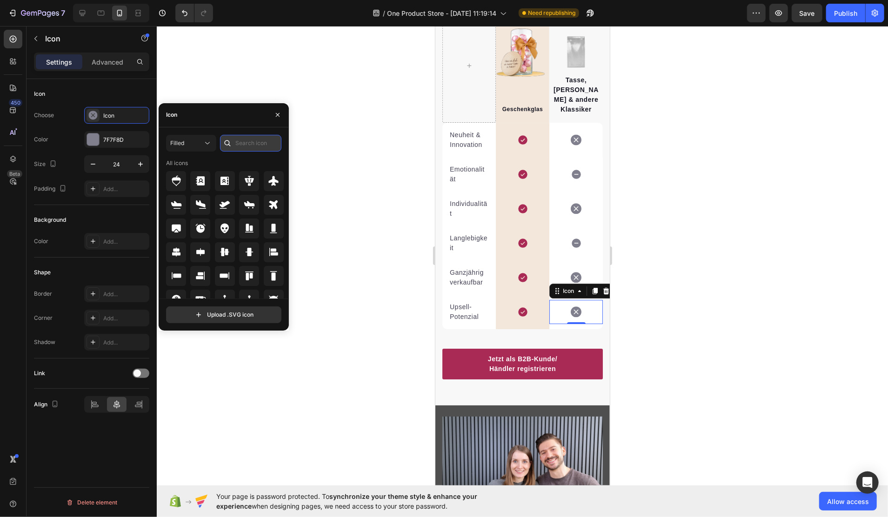
click at [252, 141] on input "text" at bounding box center [250, 143] width 61 height 17
type input "minus"
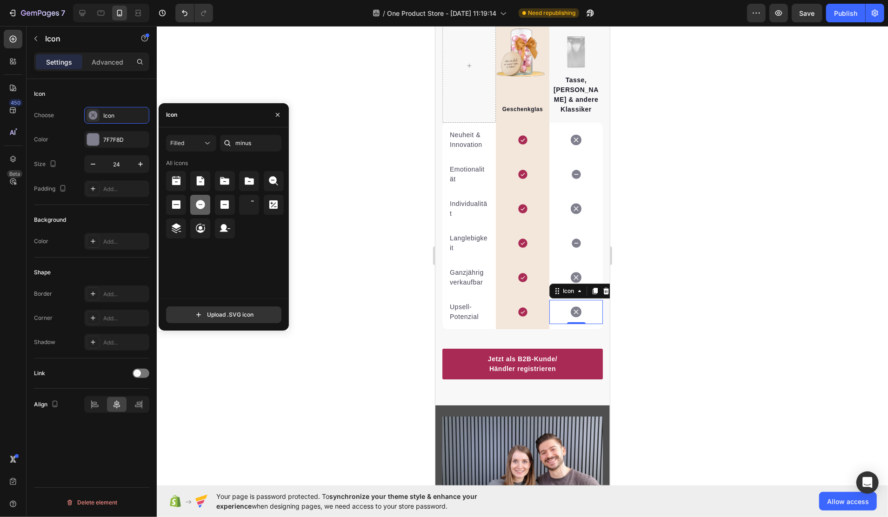
click at [196, 202] on icon at bounding box center [200, 204] width 11 height 11
click at [571, 272] on icon at bounding box center [576, 277] width 11 height 11
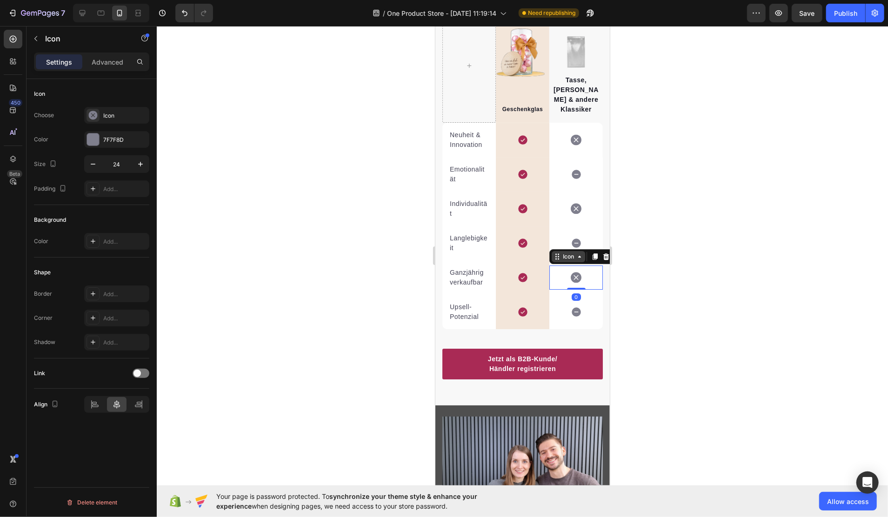
click at [561, 256] on div "Icon" at bounding box center [568, 256] width 15 height 0
click at [571, 272] on icon at bounding box center [576, 277] width 11 height 11
click at [101, 115] on div "Icon" at bounding box center [116, 115] width 65 height 17
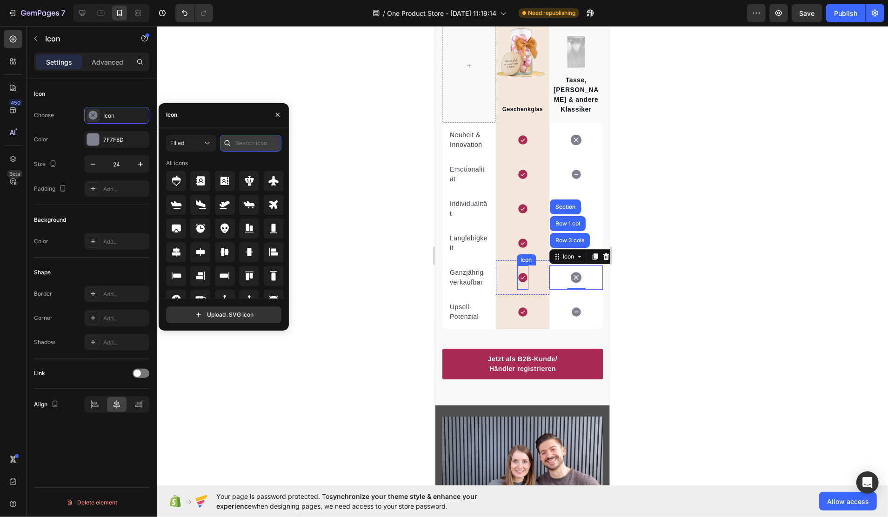
click at [258, 143] on input "text" at bounding box center [250, 143] width 61 height 17
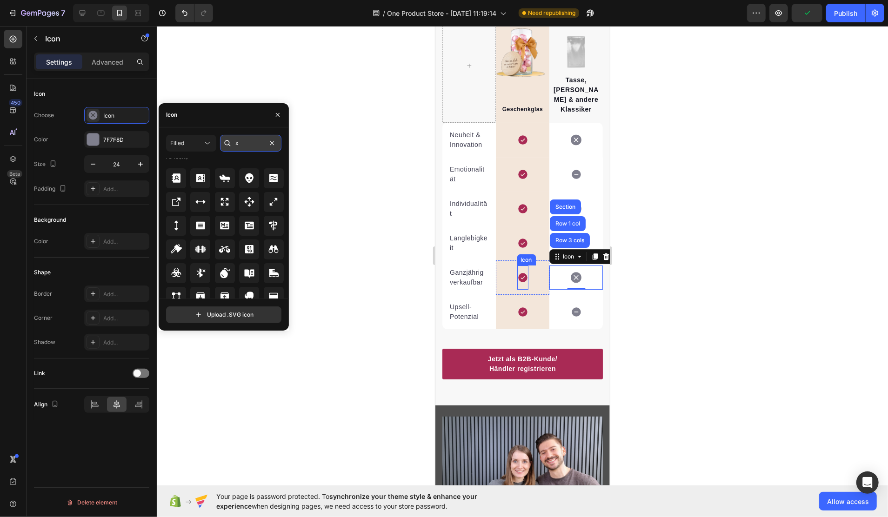
scroll to position [6, 0]
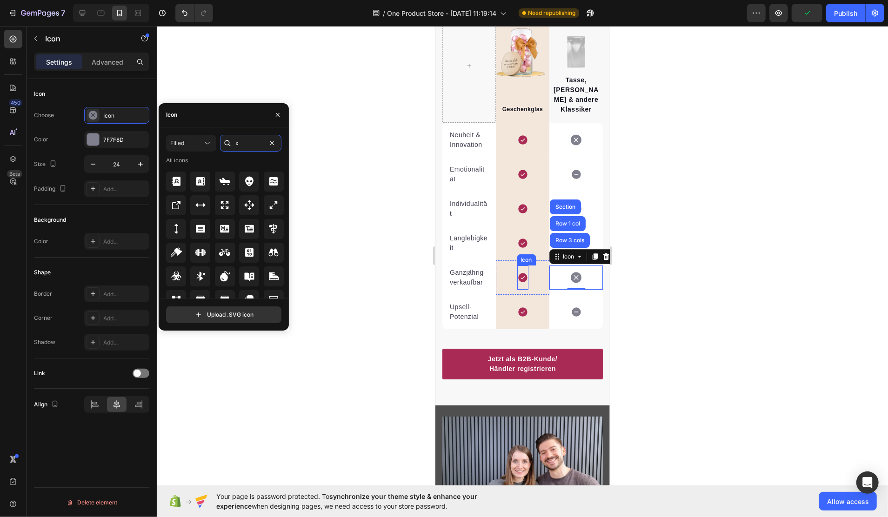
drag, startPoint x: 247, startPoint y: 144, endPoint x: 217, endPoint y: 142, distance: 29.8
click at [214, 144] on div "Filled x" at bounding box center [223, 143] width 115 height 17
type input "check"
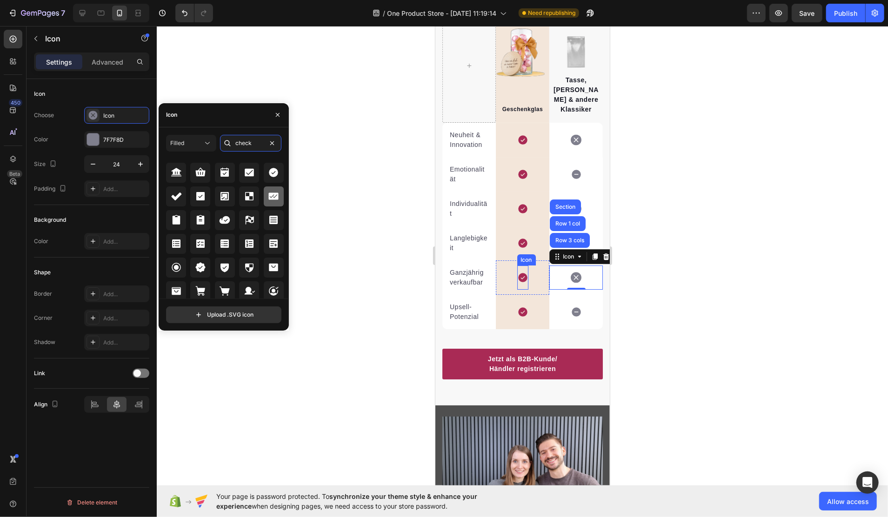
scroll to position [11, 0]
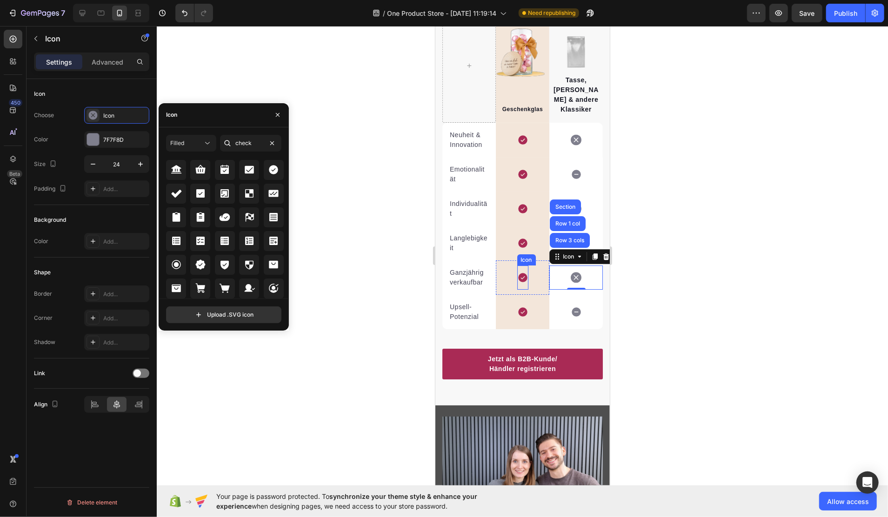
click at [381, 336] on div at bounding box center [523, 271] width 732 height 491
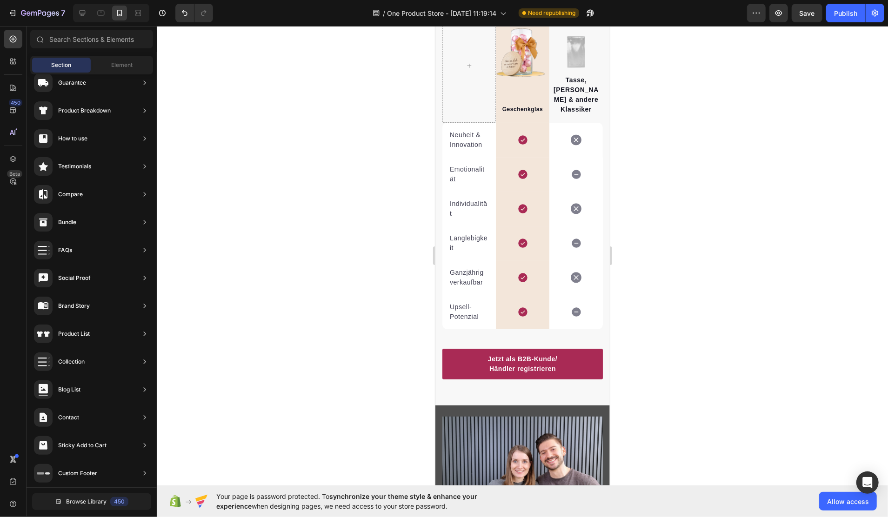
click at [696, 188] on div at bounding box center [523, 271] width 732 height 491
click at [571, 135] on icon at bounding box center [576, 139] width 11 height 11
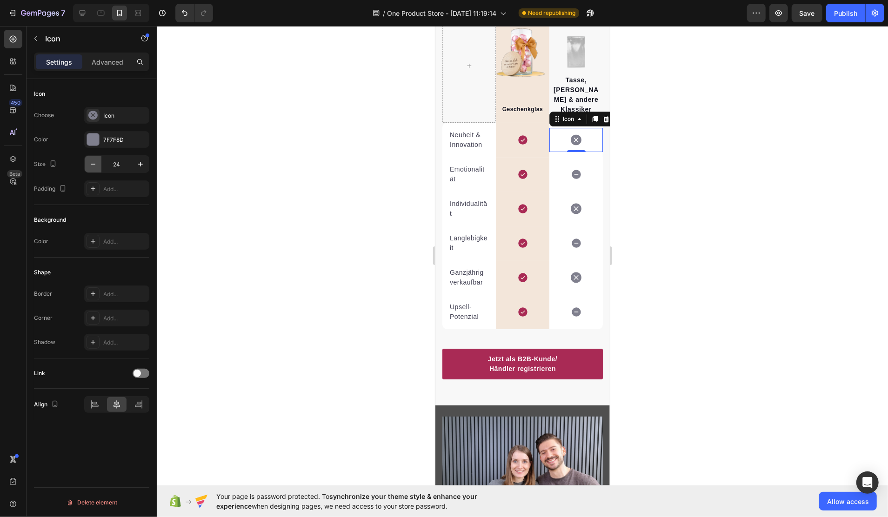
click at [90, 163] on icon "button" at bounding box center [92, 164] width 9 height 9
type input "20"
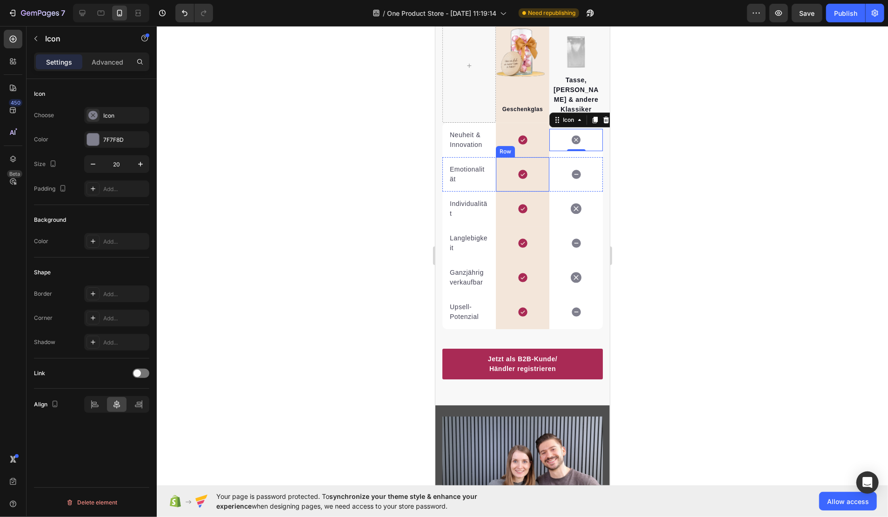
click at [517, 142] on div "Icon" at bounding box center [522, 140] width 11 height 24
click at [574, 137] on div "Icon" at bounding box center [576, 139] width 54 height 22
click at [564, 211] on div "Icon" at bounding box center [576, 208] width 54 height 24
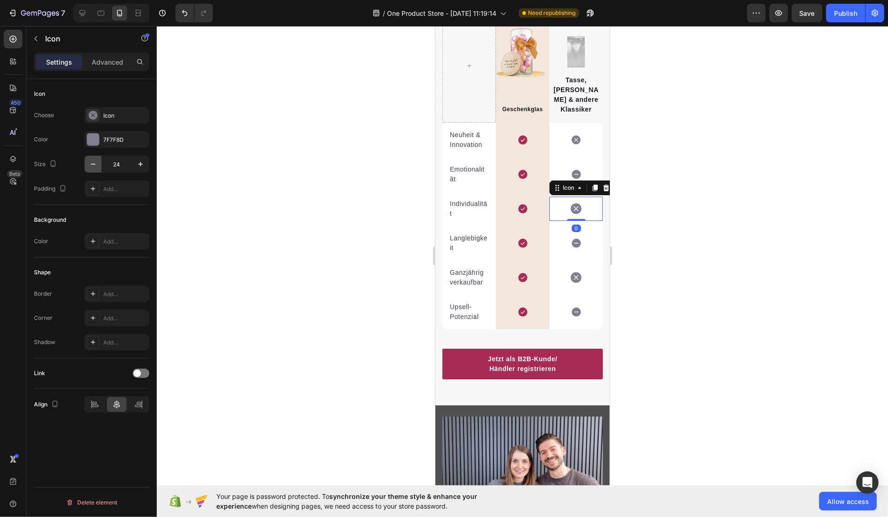
click at [95, 166] on icon "button" at bounding box center [92, 164] width 9 height 9
type input "20"
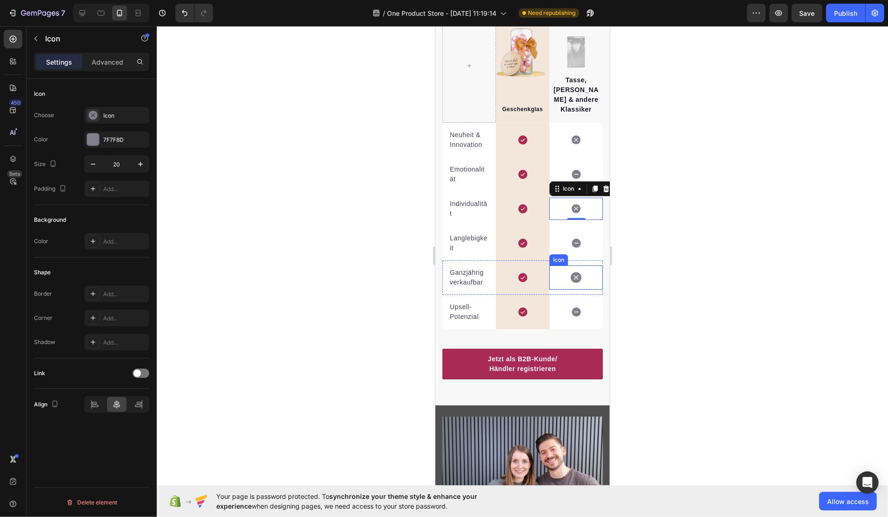
click at [563, 267] on div "Icon" at bounding box center [576, 277] width 54 height 24
click at [95, 168] on button "button" at bounding box center [93, 164] width 17 height 17
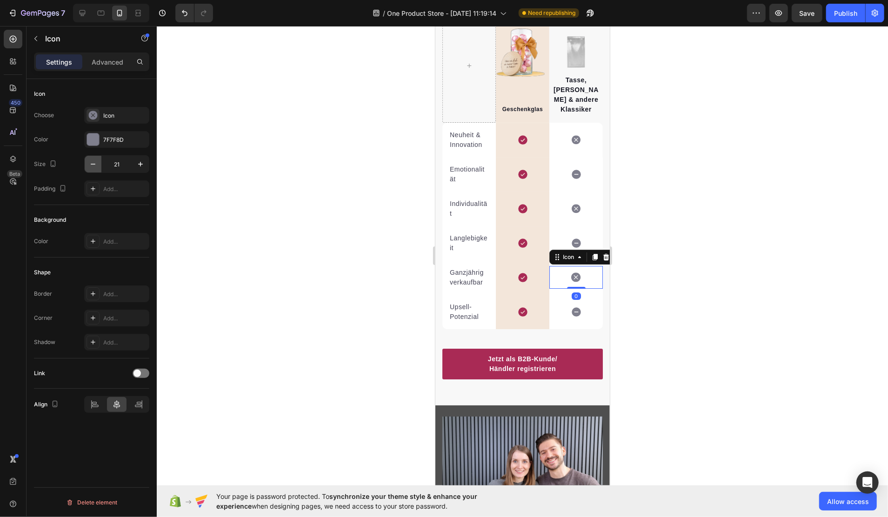
type input "20"
click at [698, 305] on div at bounding box center [523, 271] width 732 height 491
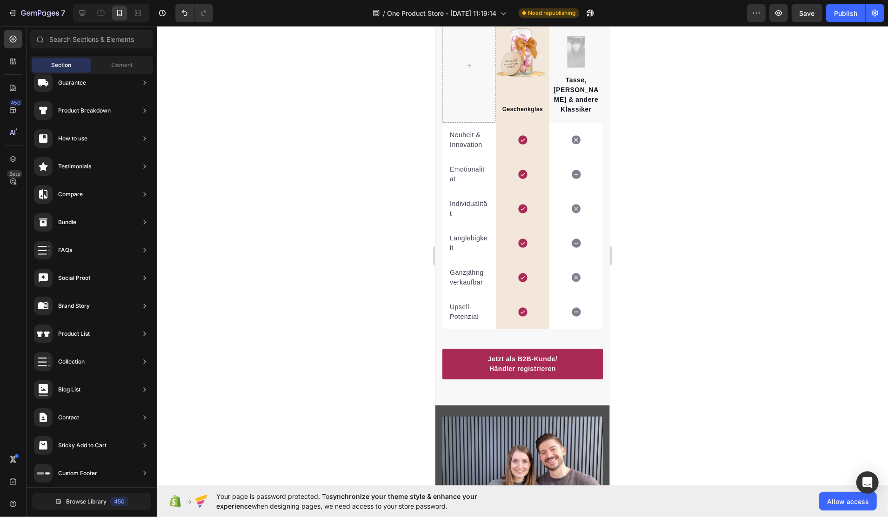
click at [698, 305] on div at bounding box center [523, 271] width 732 height 491
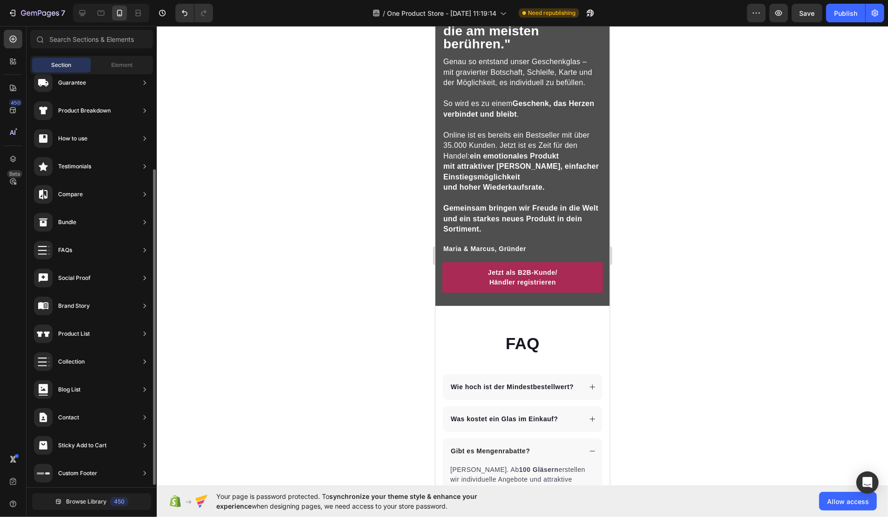
scroll to position [0, 0]
click at [15, 67] on div at bounding box center [13, 61] width 19 height 19
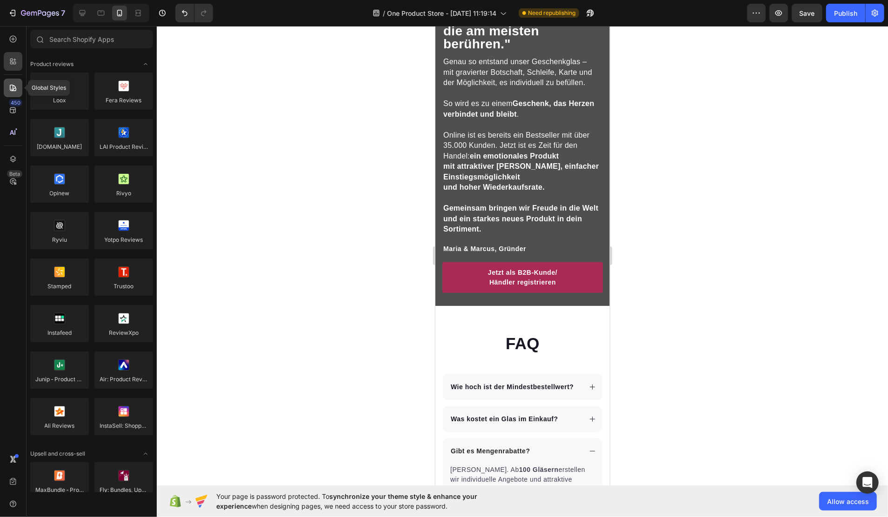
click at [13, 87] on icon at bounding box center [13, 88] width 7 height 7
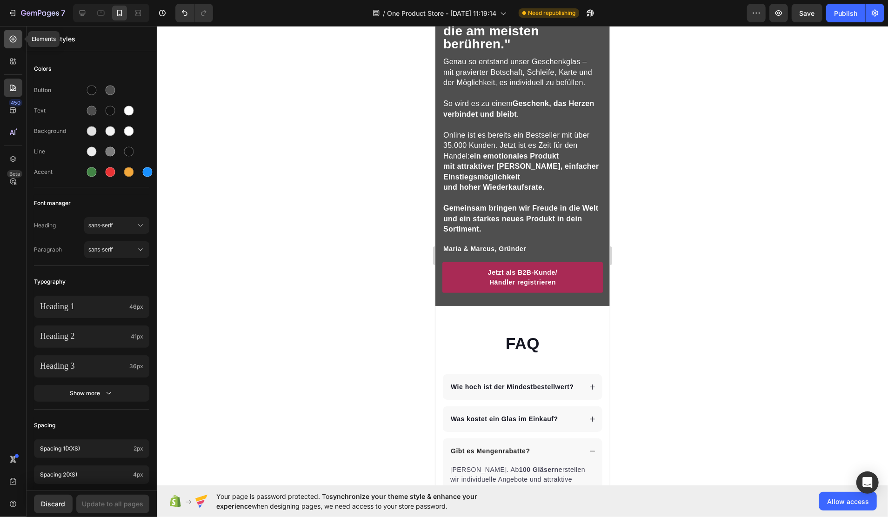
click at [9, 40] on icon at bounding box center [12, 38] width 9 height 9
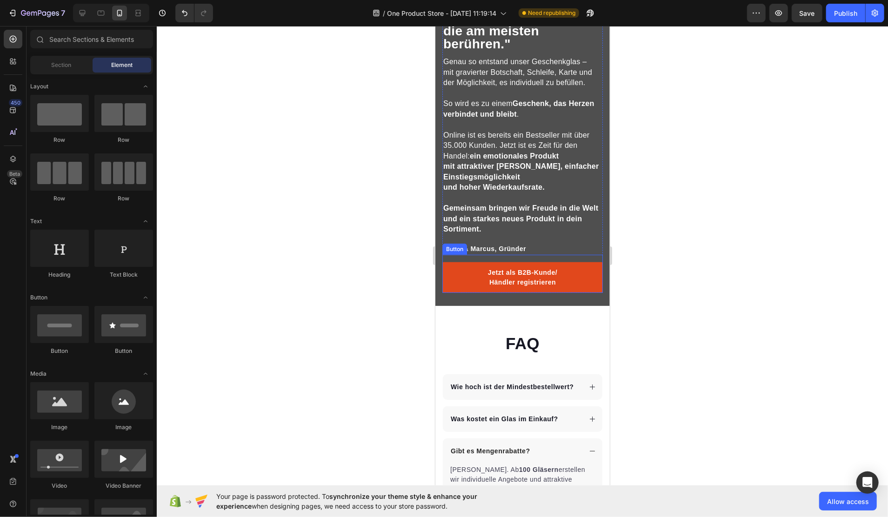
click at [453, 275] on link "Jetzt als B2B-Kunde/ Händler registrieren" at bounding box center [522, 277] width 161 height 31
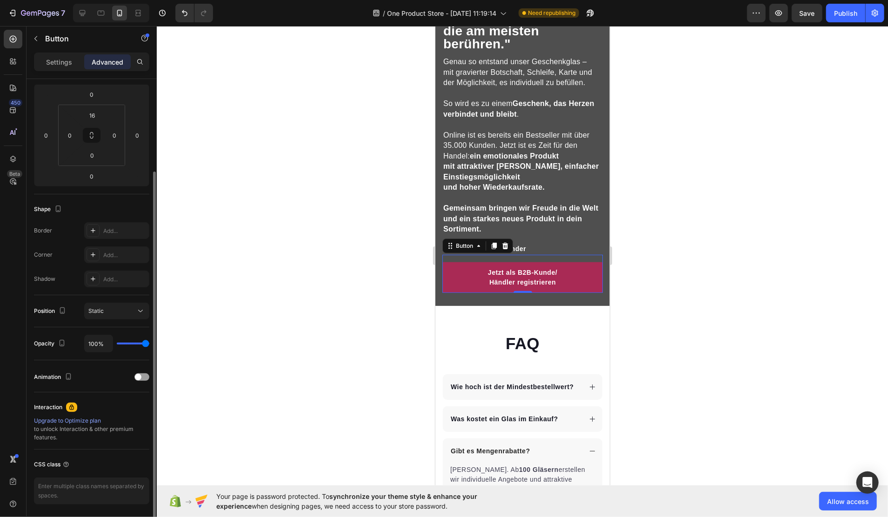
scroll to position [155, 0]
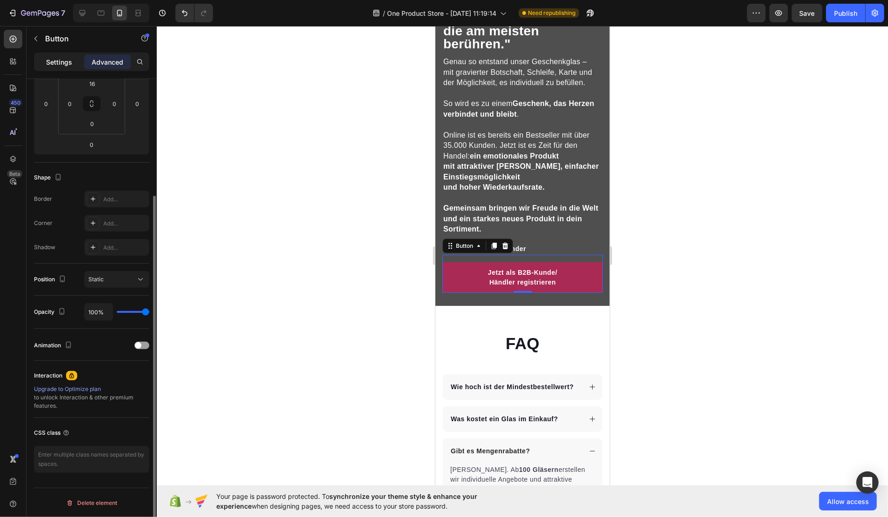
click at [68, 68] on div "Settings" at bounding box center [59, 61] width 47 height 15
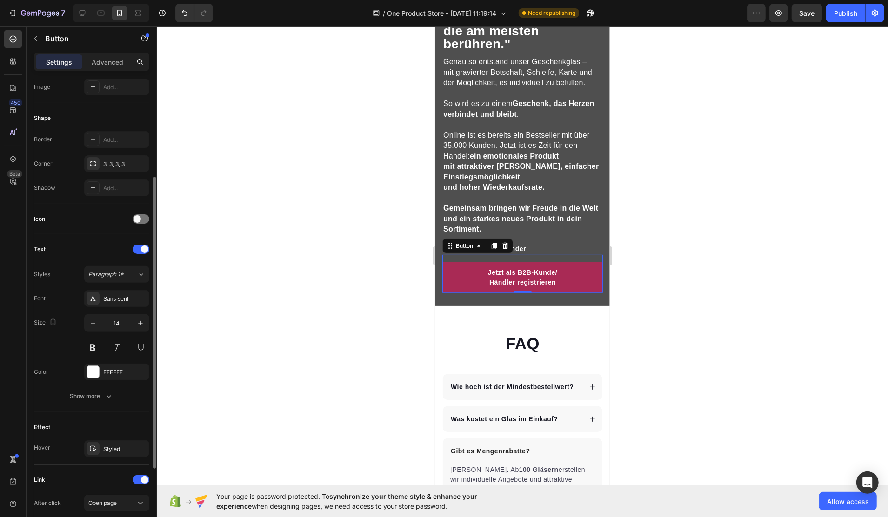
scroll to position [274, 0]
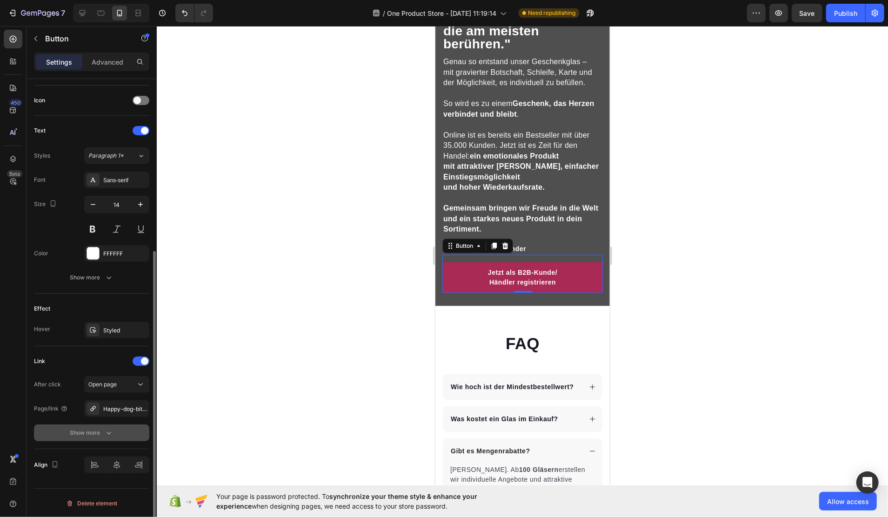
click at [101, 426] on button "Show more" at bounding box center [91, 433] width 115 height 17
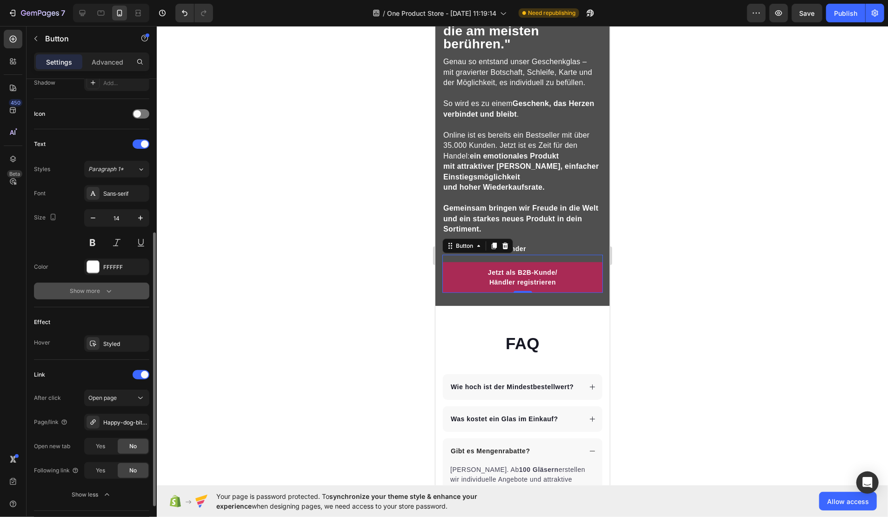
scroll to position [198, 0]
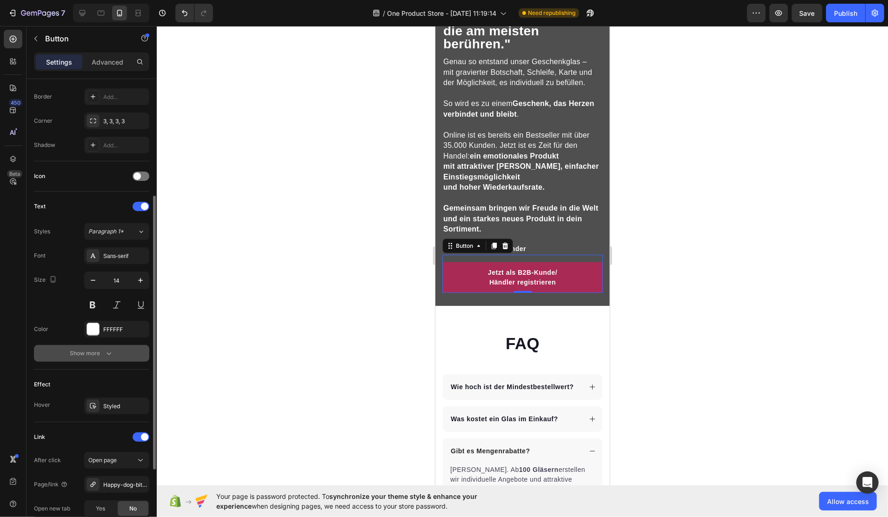
click at [105, 354] on icon "button" at bounding box center [108, 353] width 9 height 9
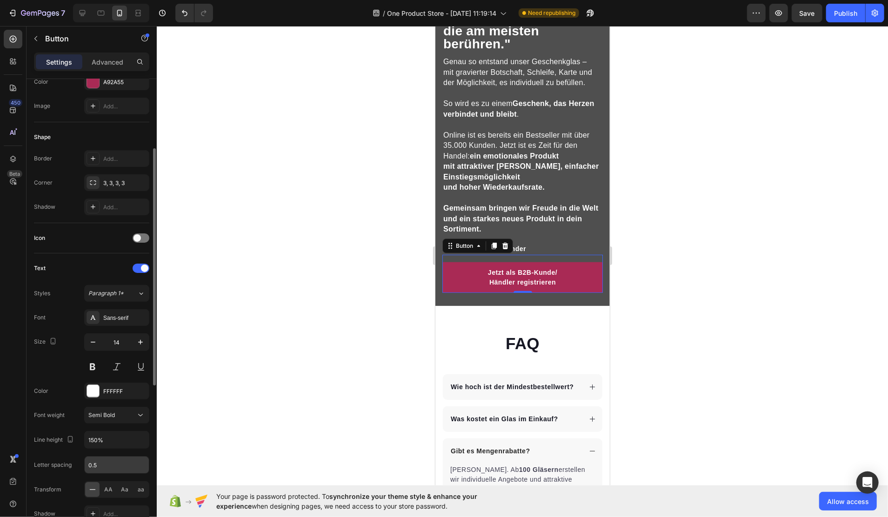
scroll to position [12, 0]
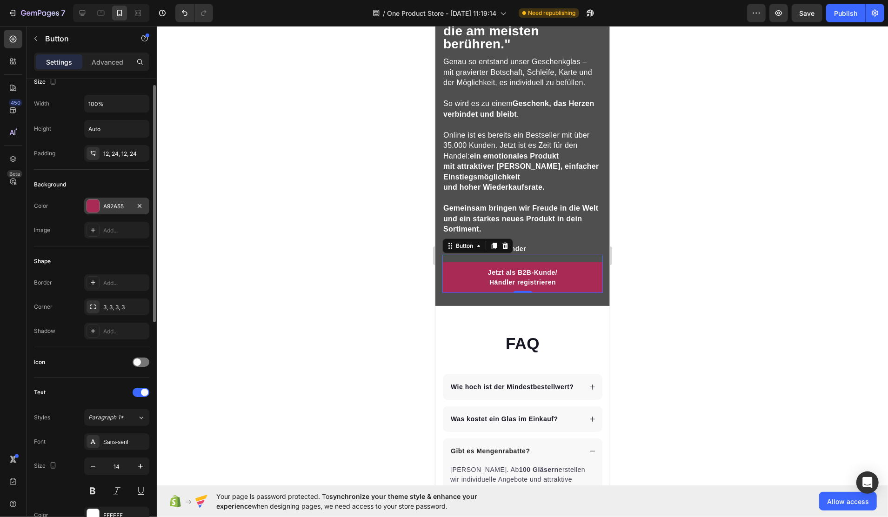
click at [91, 205] on div at bounding box center [93, 206] width 12 height 12
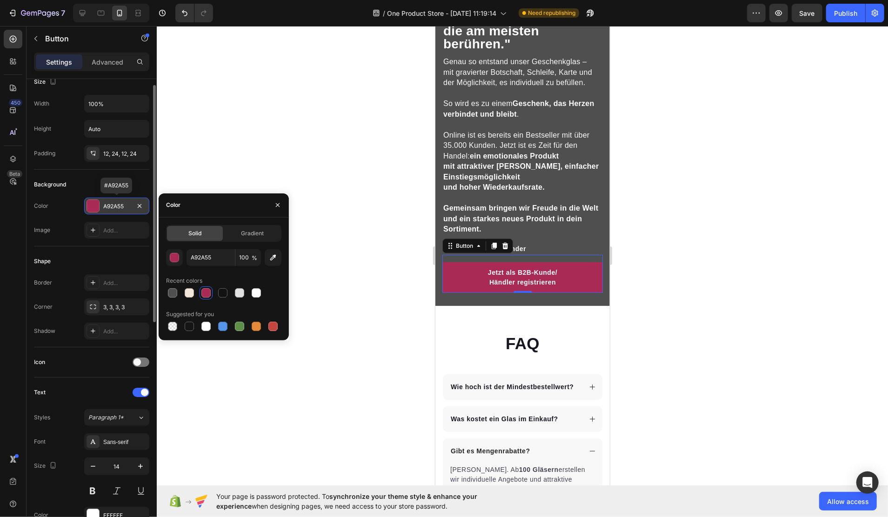
click at [91, 205] on div at bounding box center [93, 206] width 12 height 12
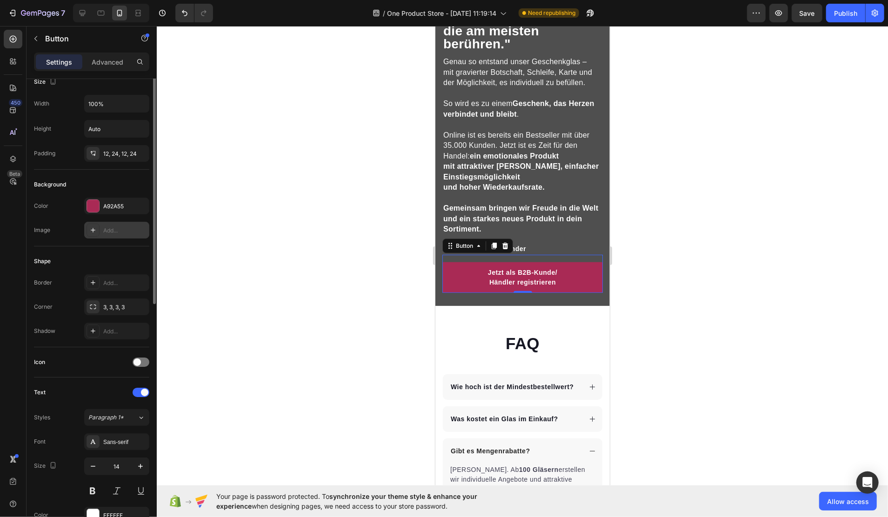
scroll to position [0, 0]
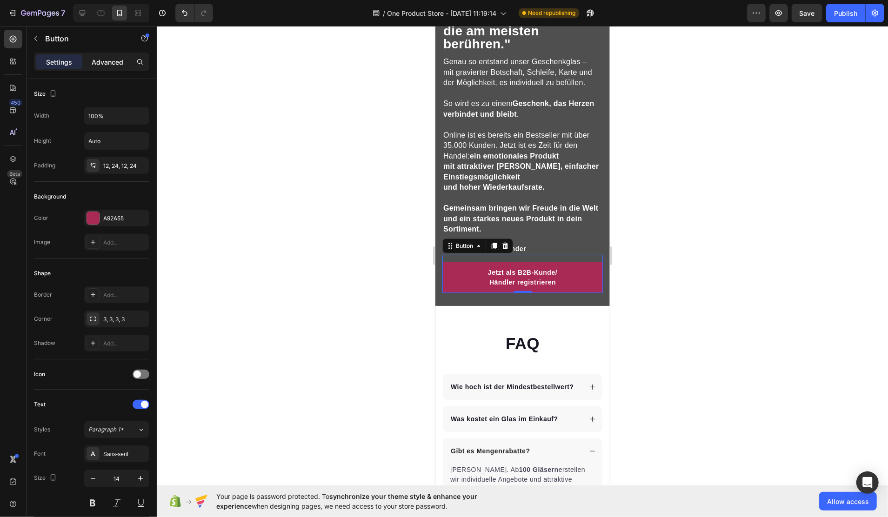
click at [107, 60] on p "Advanced" at bounding box center [108, 62] width 32 height 10
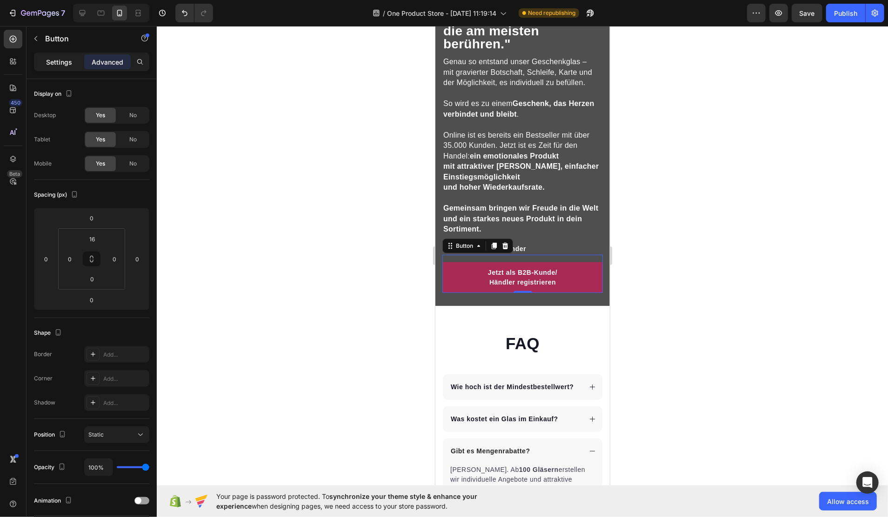
click at [60, 64] on p "Settings" at bounding box center [59, 62] width 26 height 10
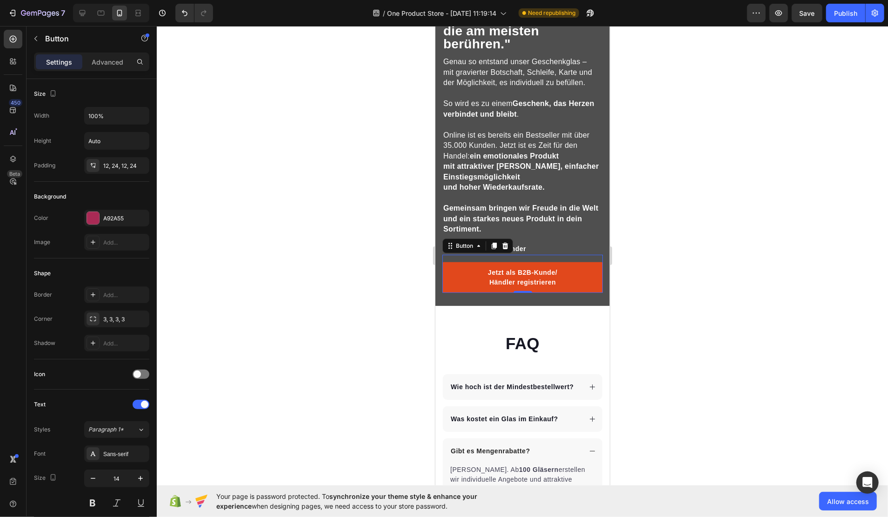
click at [559, 288] on link "Jetzt als B2B-Kunde/ Händler registrieren" at bounding box center [522, 277] width 161 height 31
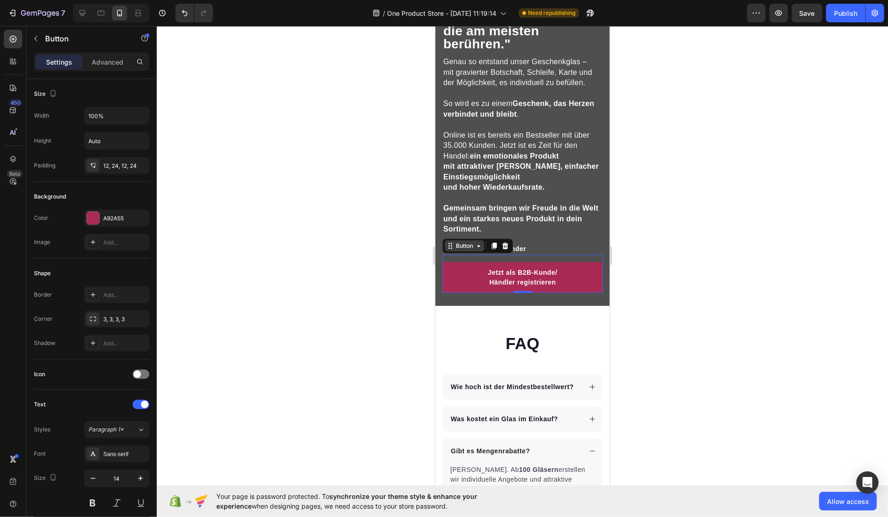
click at [467, 250] on div "Button" at bounding box center [464, 246] width 21 height 8
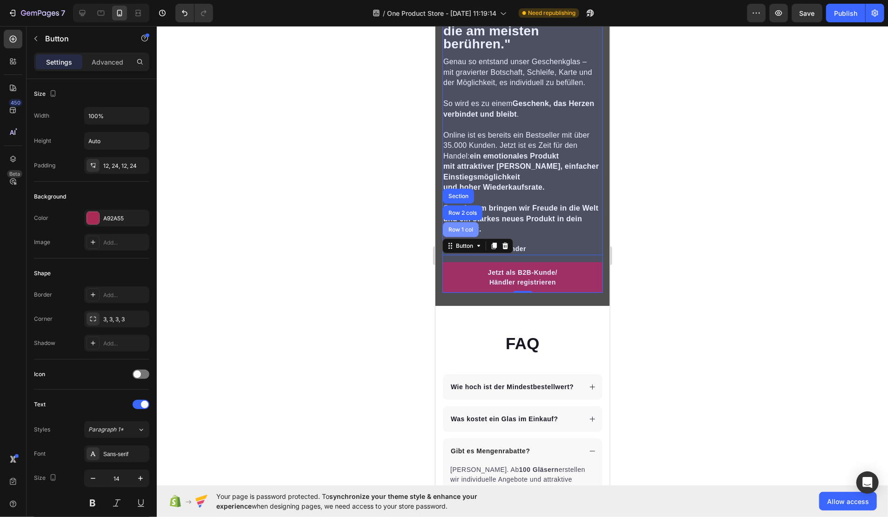
click at [461, 229] on div "Row 1 col" at bounding box center [461, 229] width 36 height 15
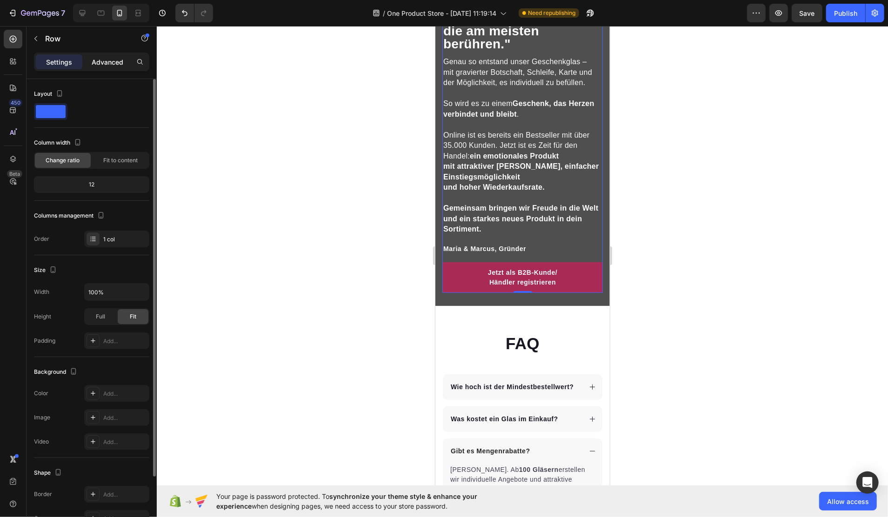
click at [97, 63] on p "Advanced" at bounding box center [108, 62] width 32 height 10
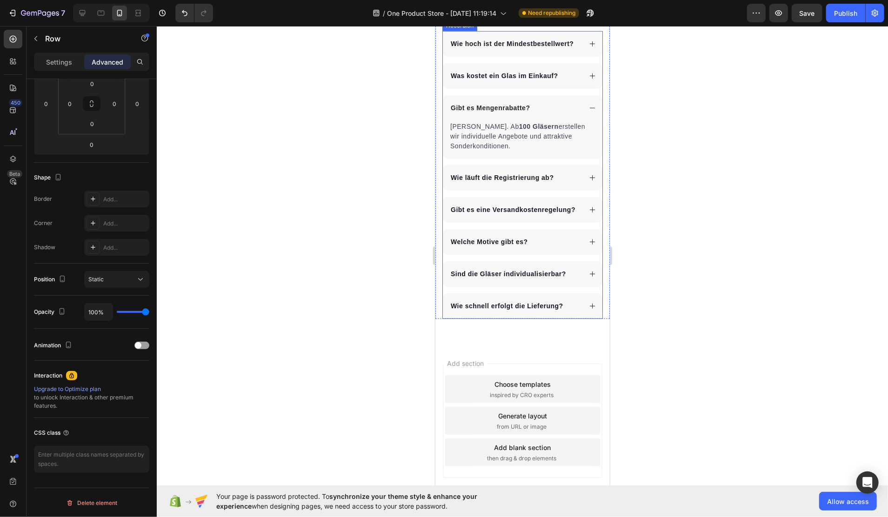
scroll to position [3231, 0]
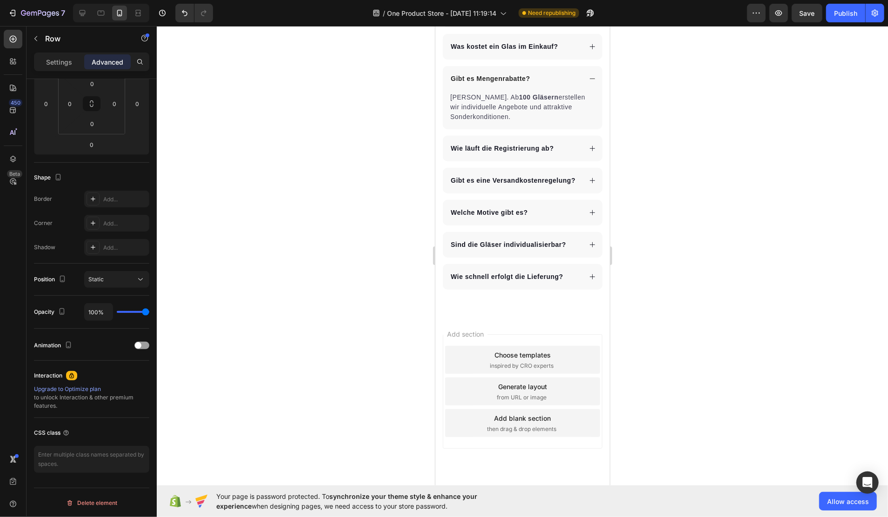
click at [487, 339] on span "Add section" at bounding box center [465, 334] width 44 height 10
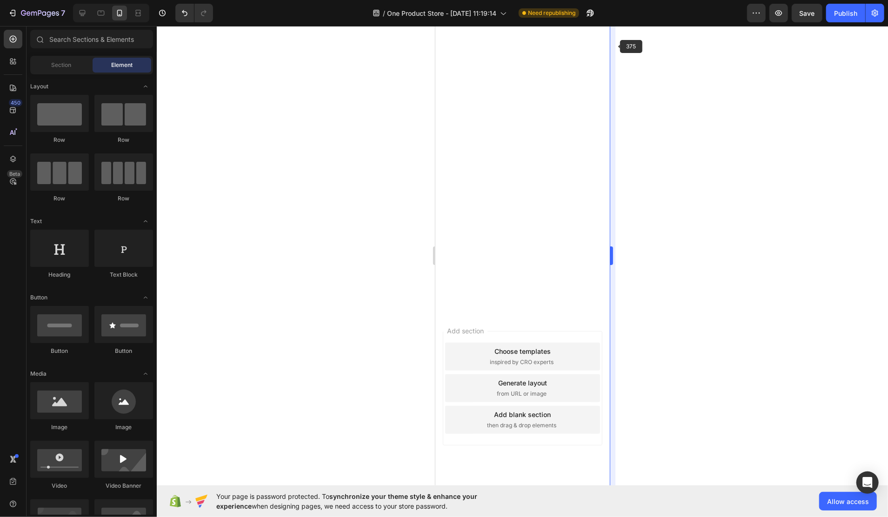
scroll to position [0, 0]
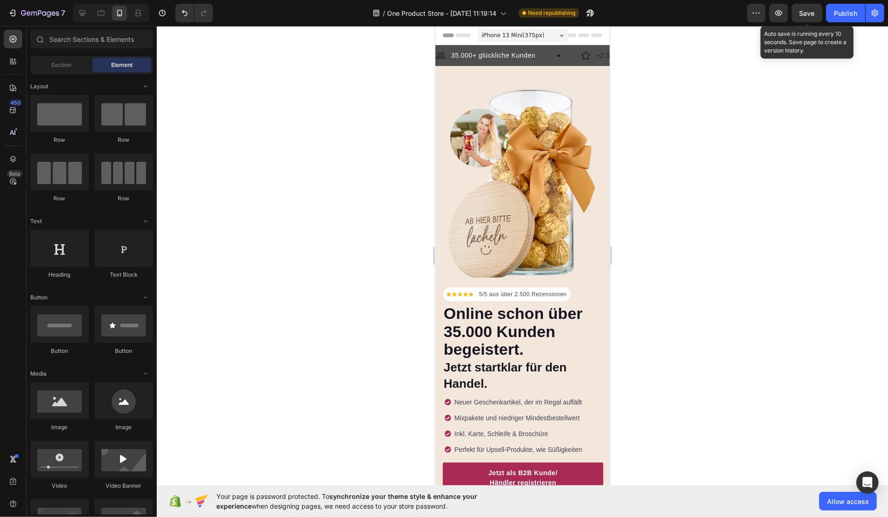
click at [799, 13] on button "Save" at bounding box center [807, 13] width 31 height 19
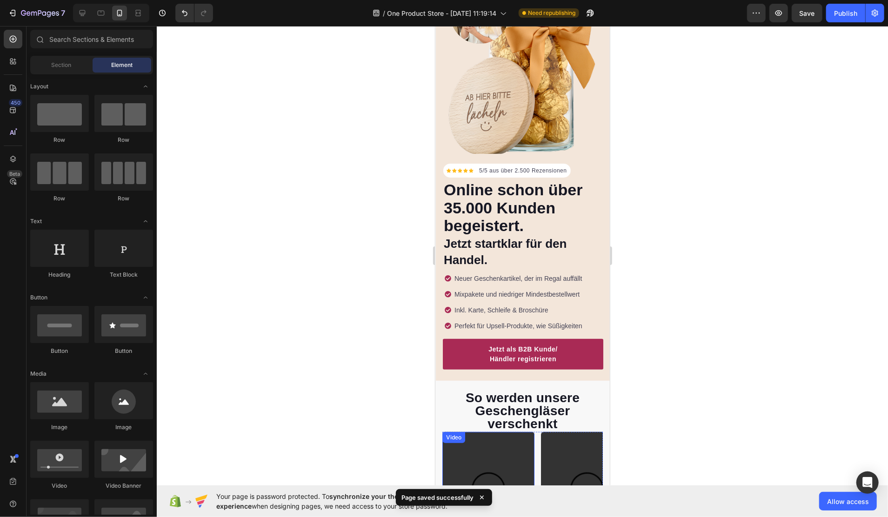
scroll to position [620, 0]
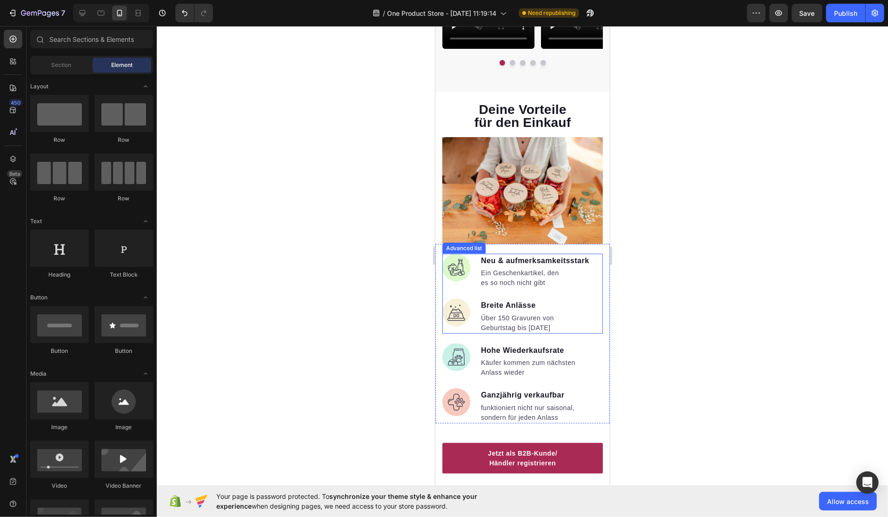
click at [453, 258] on img at bounding box center [456, 268] width 28 height 28
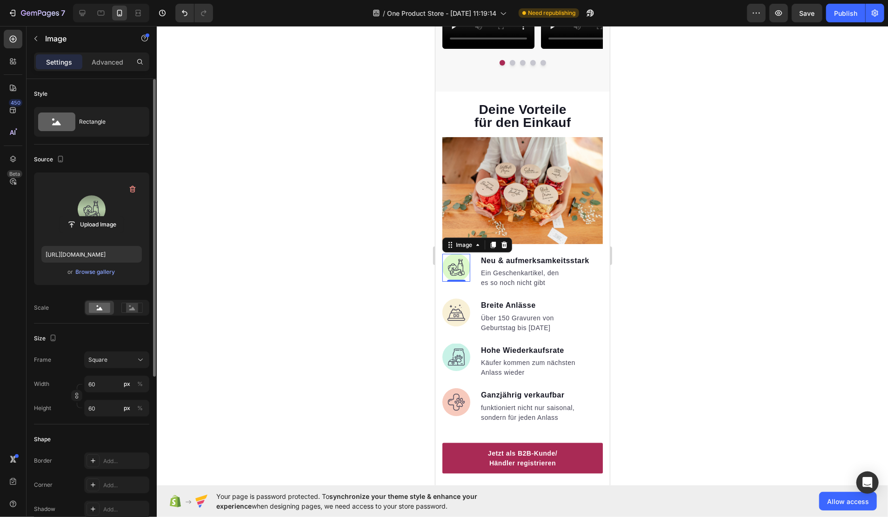
click at [80, 205] on label at bounding box center [91, 209] width 101 height 59
click at [80, 217] on input "file" at bounding box center [92, 225] width 64 height 16
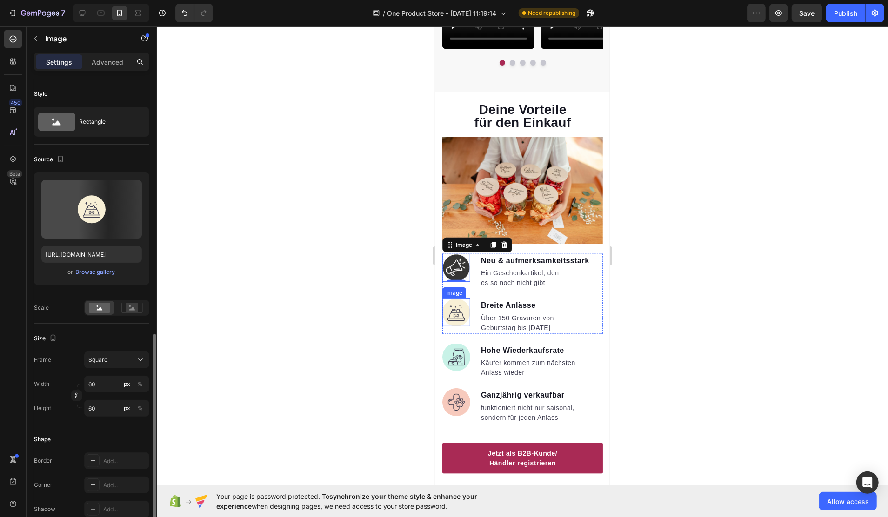
click at [459, 308] on img at bounding box center [456, 312] width 28 height 28
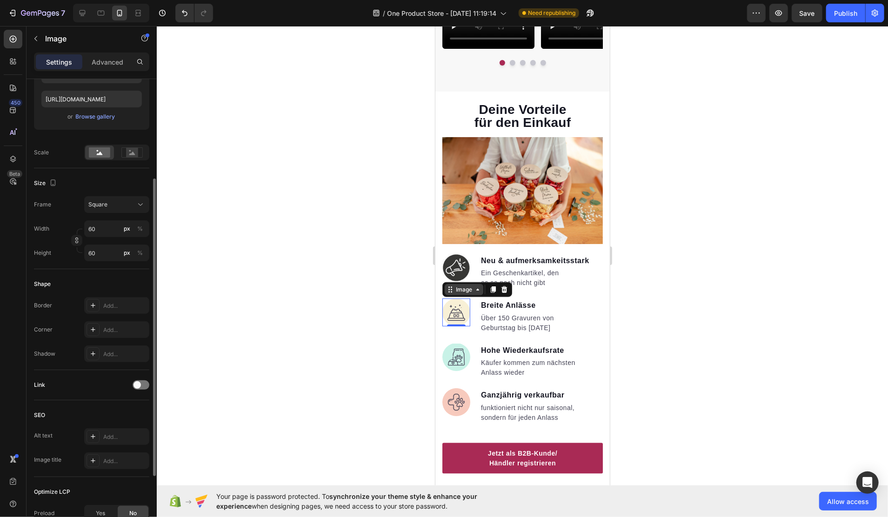
click at [453, 286] on icon at bounding box center [449, 289] width 7 height 7
click at [467, 310] on img at bounding box center [456, 312] width 28 height 28
click at [463, 288] on div "Image" at bounding box center [464, 289] width 20 height 8
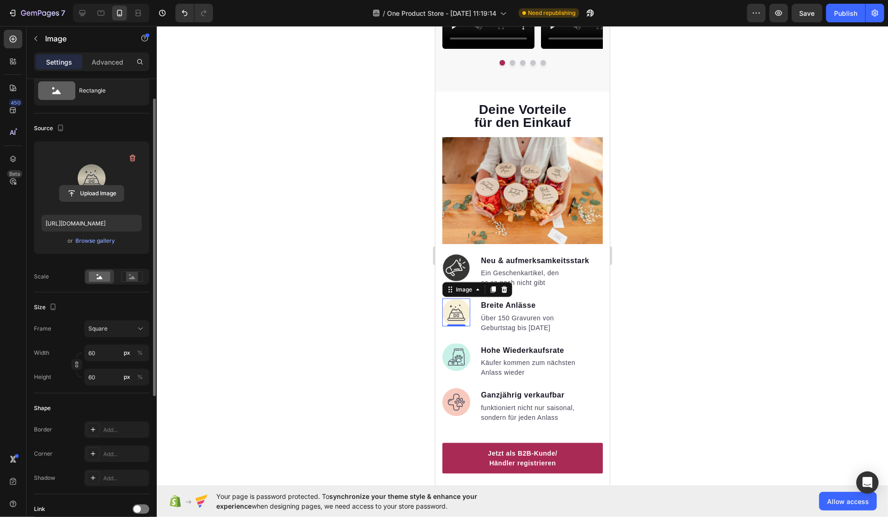
click at [89, 191] on input "file" at bounding box center [92, 194] width 64 height 16
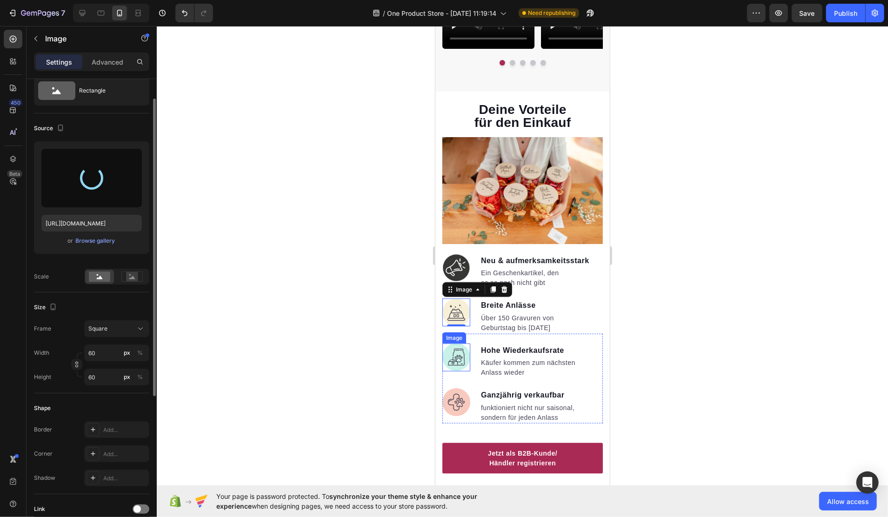
type input "https://cdn.shopify.com/s/files/1/0916/4678/7911/files/gempages_581760119277093…"
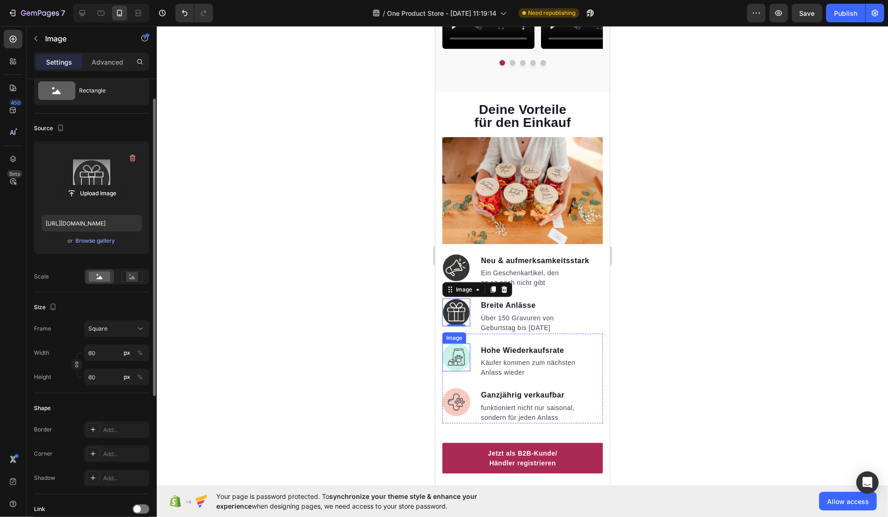
click at [453, 353] on img at bounding box center [456, 357] width 28 height 28
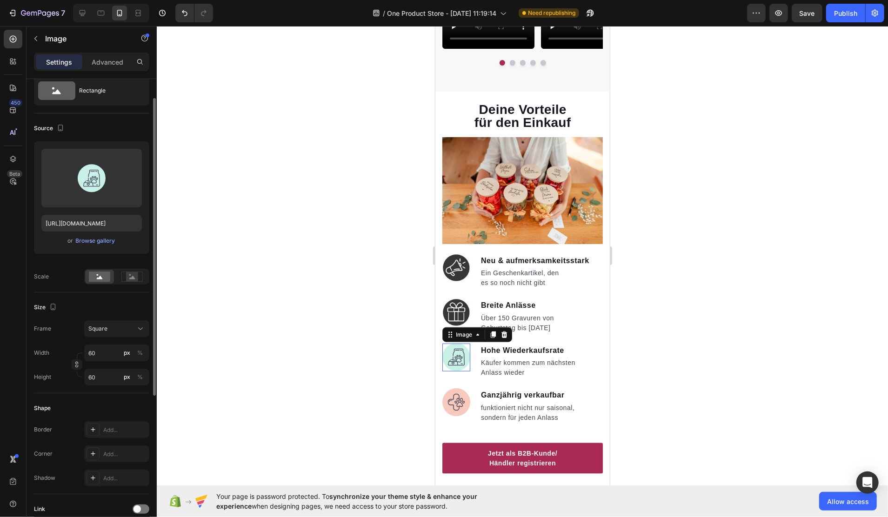
scroll to position [31, 0]
click at [99, 187] on input "file" at bounding box center [92, 194] width 64 height 16
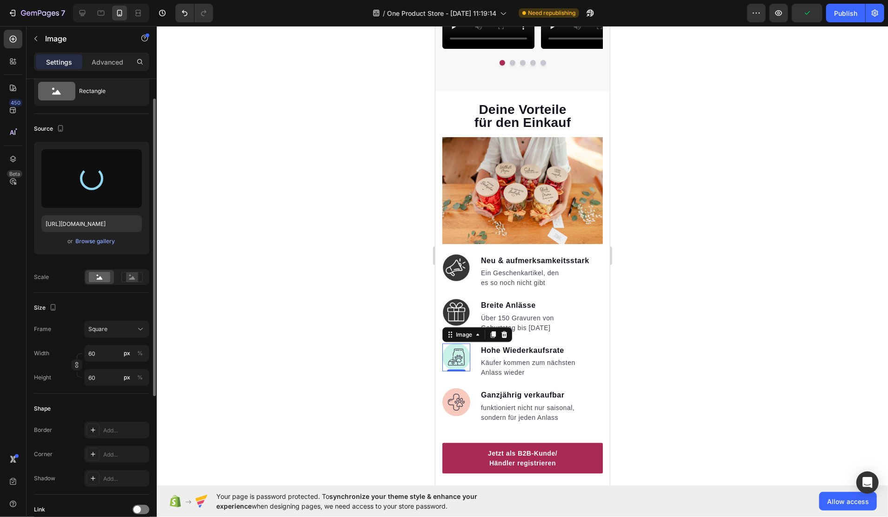
type input "https://cdn.shopify.com/s/files/1/0916/4678/7911/files/gempages_581760119277093…"
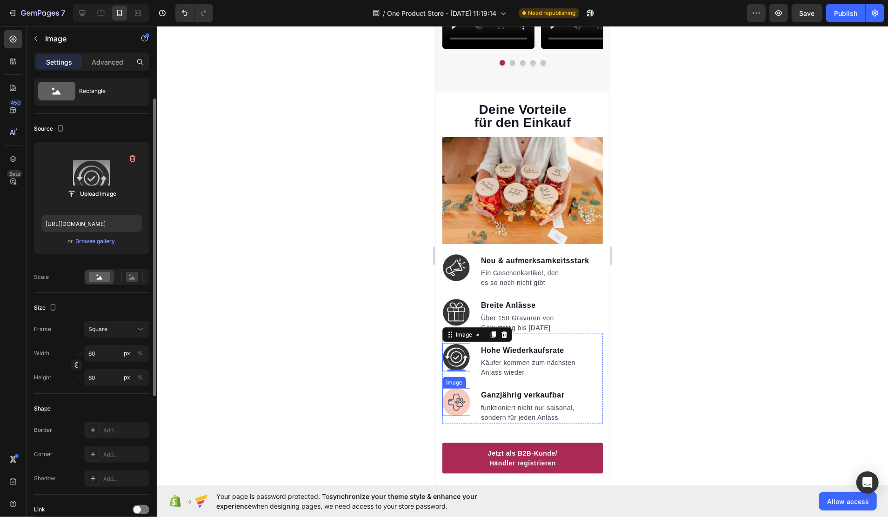
click at [458, 396] on img at bounding box center [456, 402] width 28 height 28
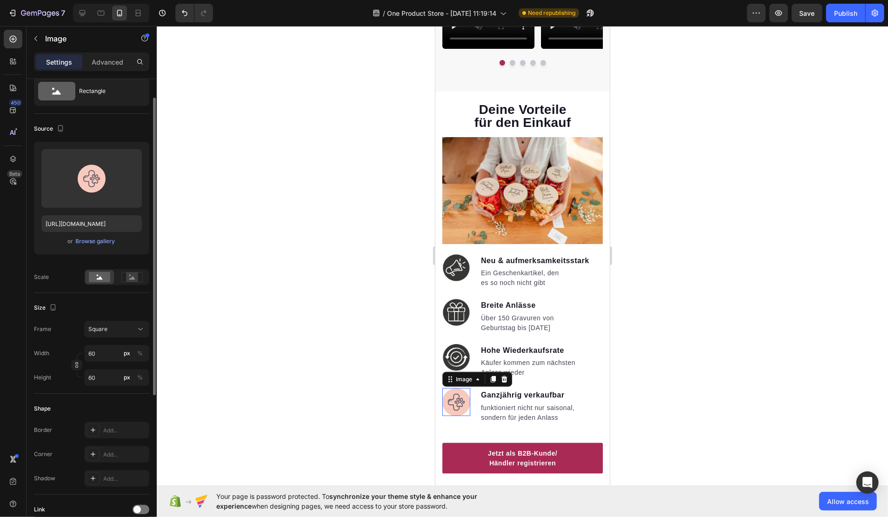
scroll to position [30, 0]
click at [459, 375] on div "Image" at bounding box center [464, 379] width 20 height 8
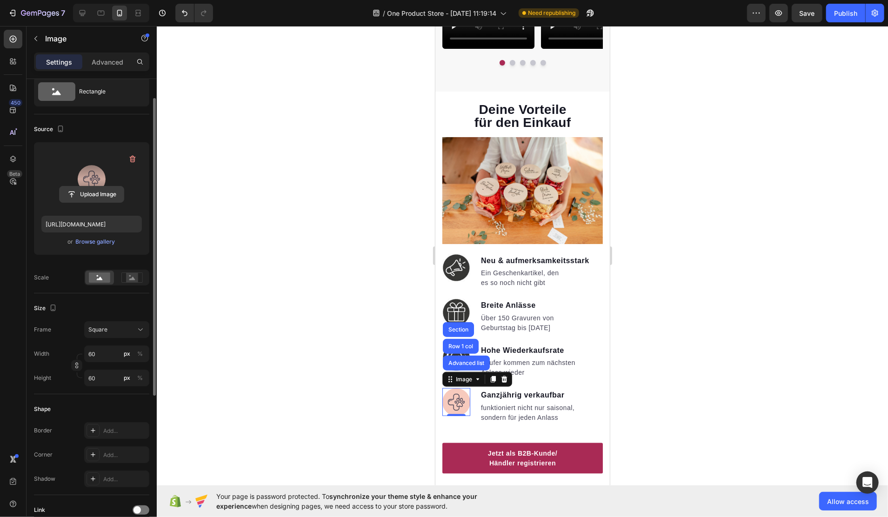
click at [90, 190] on input "file" at bounding box center [92, 195] width 64 height 16
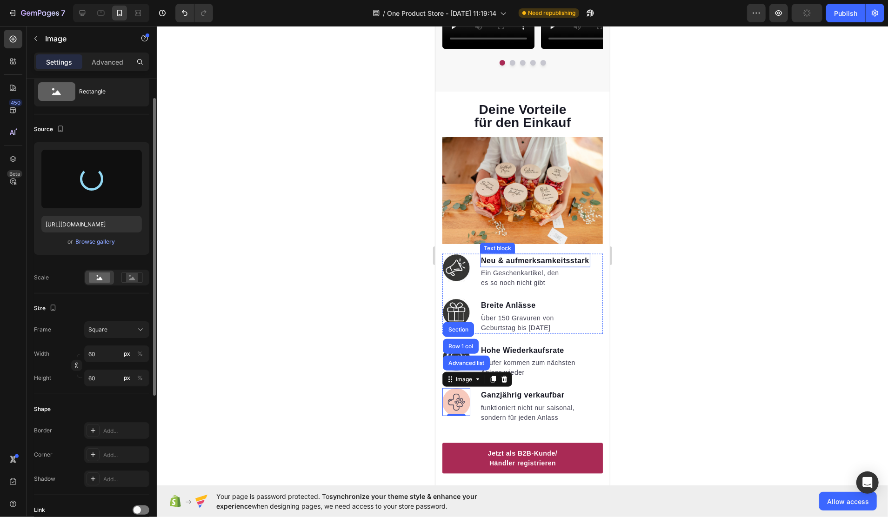
click at [553, 258] on span "Neu & aufmerksamkeitsstark" at bounding box center [535, 260] width 108 height 8
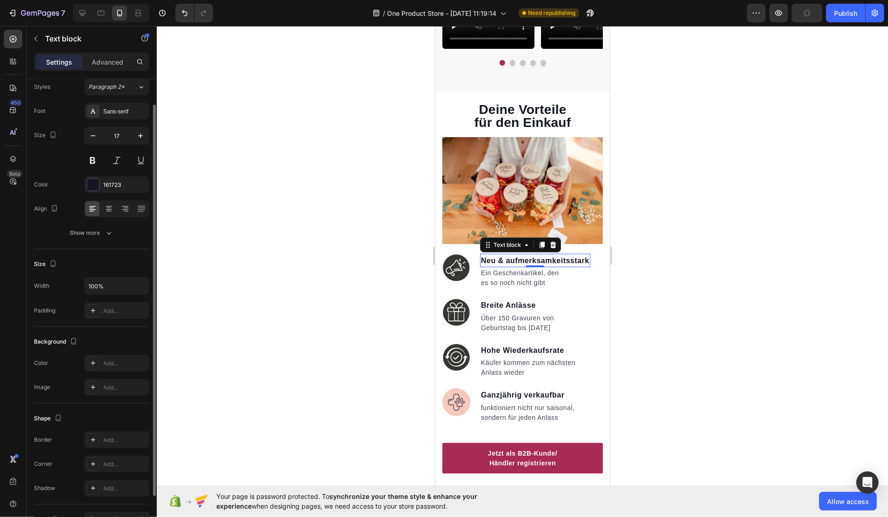
scroll to position [0, 0]
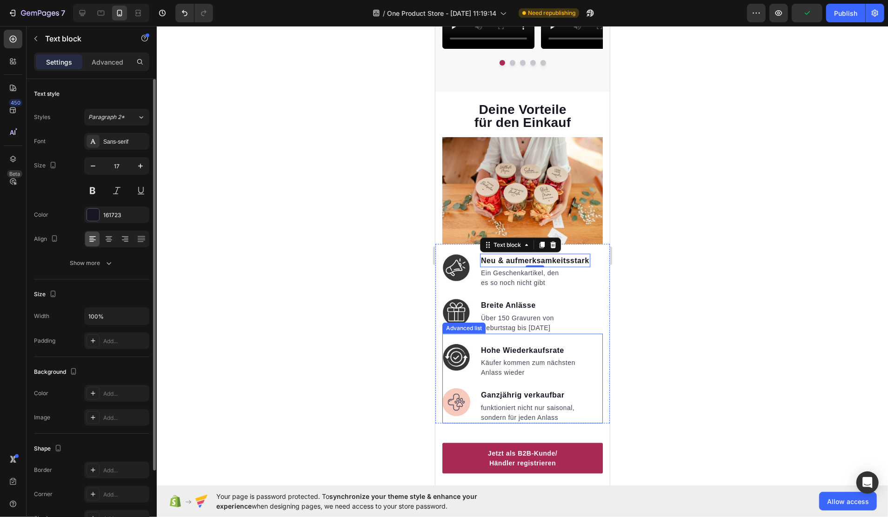
click at [456, 403] on img at bounding box center [456, 402] width 28 height 28
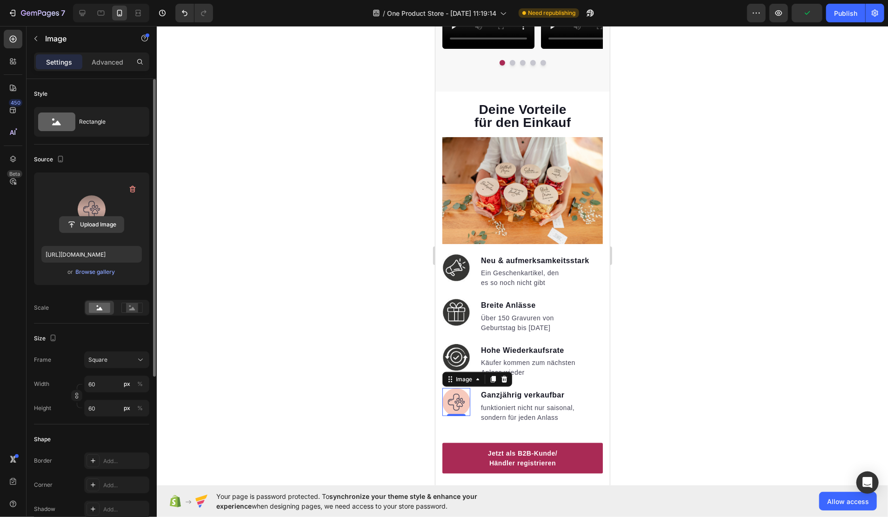
click at [100, 222] on input "file" at bounding box center [92, 225] width 64 height 16
type input "https://cdn.shopify.com/s/files/1/0916/4678/7911/files/gempages_581760119277093…"
click at [576, 258] on span "Neu & aufmerksamkeitsstark" at bounding box center [535, 260] width 108 height 8
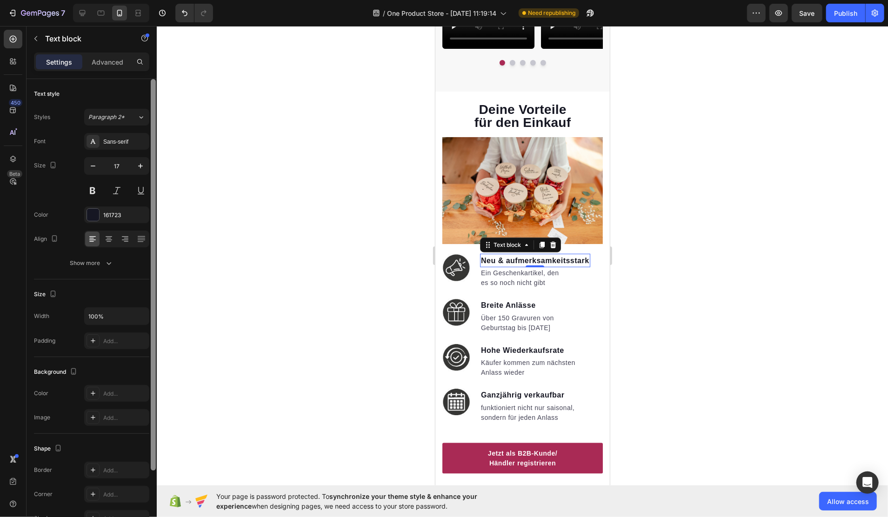
drag, startPoint x: 114, startPoint y: 67, endPoint x: 149, endPoint y: 106, distance: 52.7
click at [114, 66] on p "Advanced" at bounding box center [108, 62] width 32 height 10
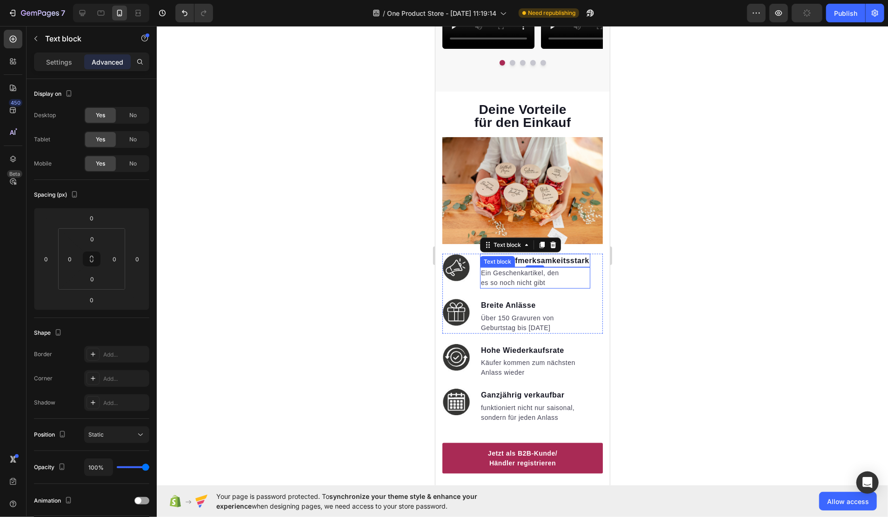
click at [502, 271] on p "Ein Geschenkartikel, den" at bounding box center [535, 273] width 108 height 10
click at [586, 259] on span "Neu & aufmerksamkeitsstark" at bounding box center [535, 260] width 108 height 8
click at [536, 267] on div "0" at bounding box center [535, 267] width 110 height 0
click at [503, 256] on span "Neu & aufmerksamkeitsstark" at bounding box center [535, 260] width 108 height 8
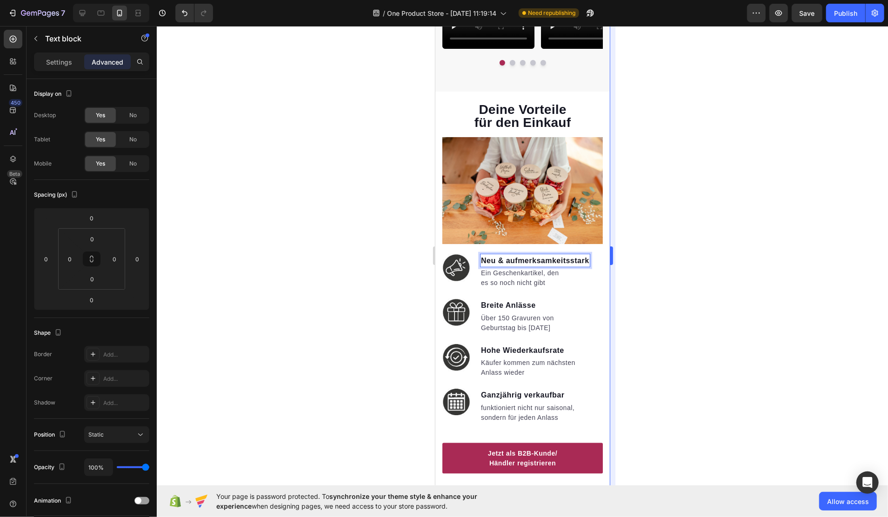
drag, startPoint x: 635, startPoint y: 271, endPoint x: 614, endPoint y: 270, distance: 21.0
click at [635, 272] on div at bounding box center [523, 271] width 732 height 491
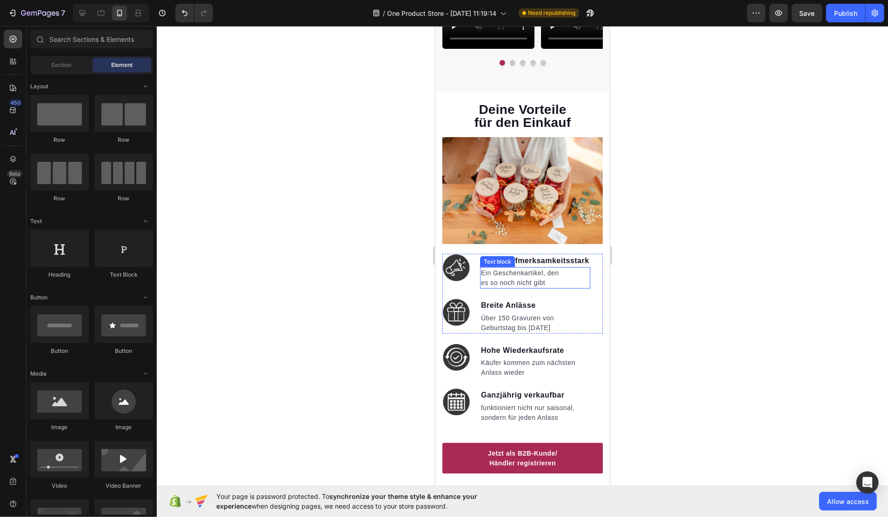
click at [531, 268] on p "Ein Geschenkartikel, den" at bounding box center [535, 273] width 108 height 10
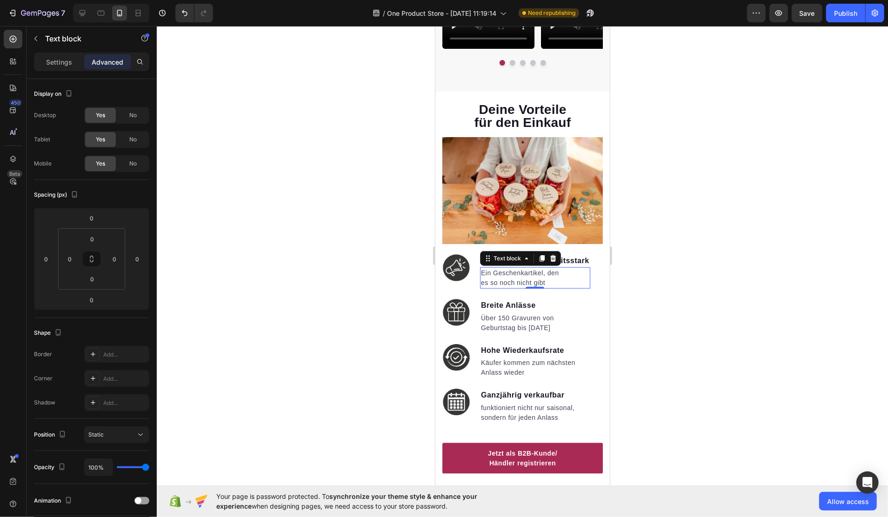
click at [670, 278] on div at bounding box center [523, 271] width 732 height 491
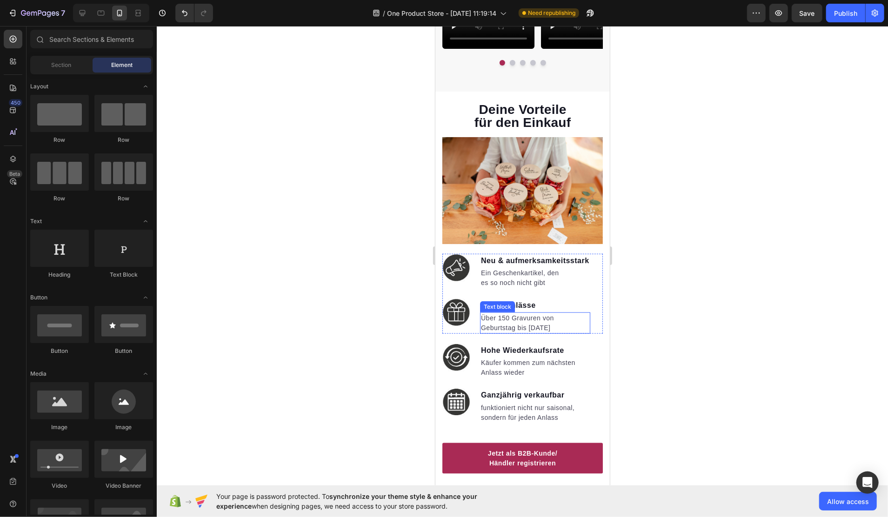
click at [538, 323] on p "Geburtstag bis Weihnachten" at bounding box center [535, 328] width 108 height 10
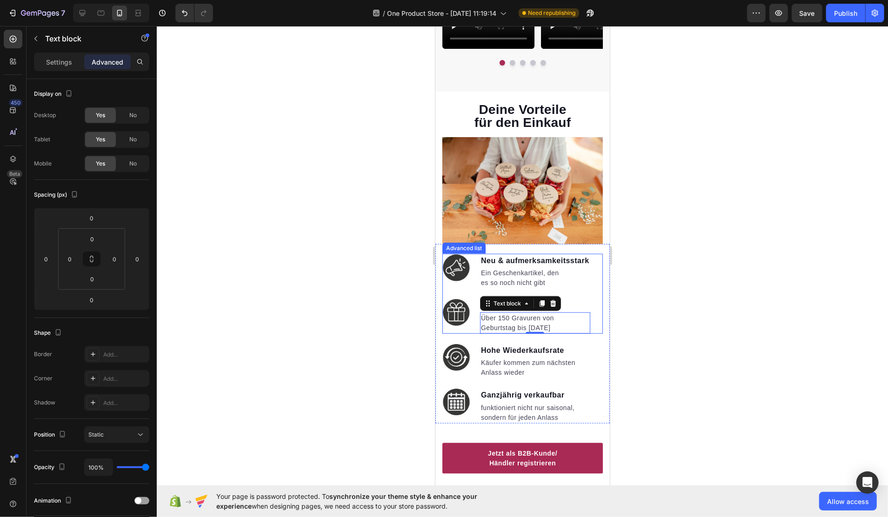
click at [478, 320] on li "Image Breite Anlässe Text block Über 150 Gravuren von Geburtstag bis Weihnachte…" at bounding box center [516, 315] width 148 height 35
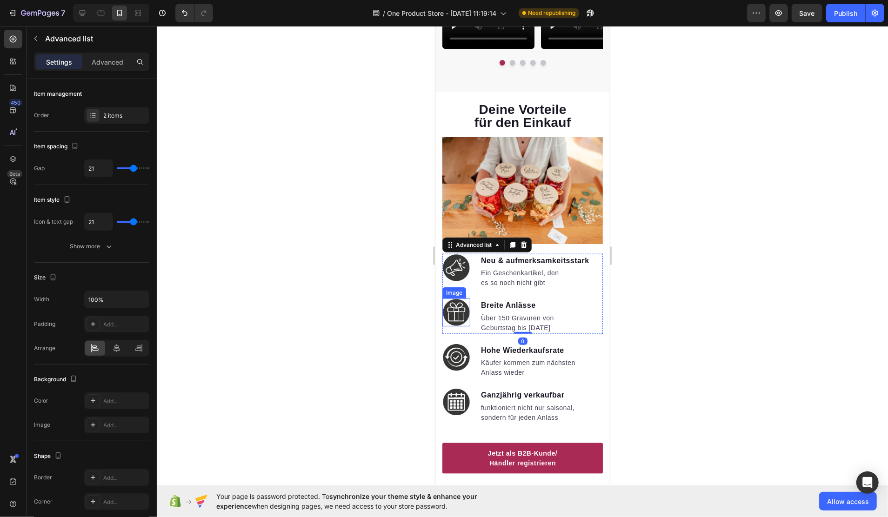
click at [498, 301] on span "Breite Anlässe" at bounding box center [508, 305] width 55 height 8
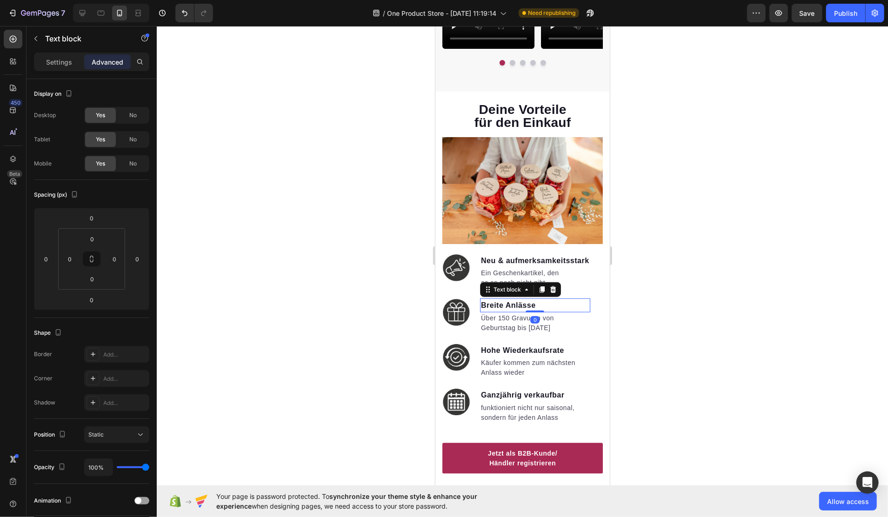
click at [537, 303] on div "Breite Anlässe Text block 0" at bounding box center [535, 305] width 110 height 14
click at [515, 301] on span "Breite Anlässe" at bounding box center [508, 305] width 55 height 8
click at [69, 64] on p "Settings" at bounding box center [59, 62] width 26 height 10
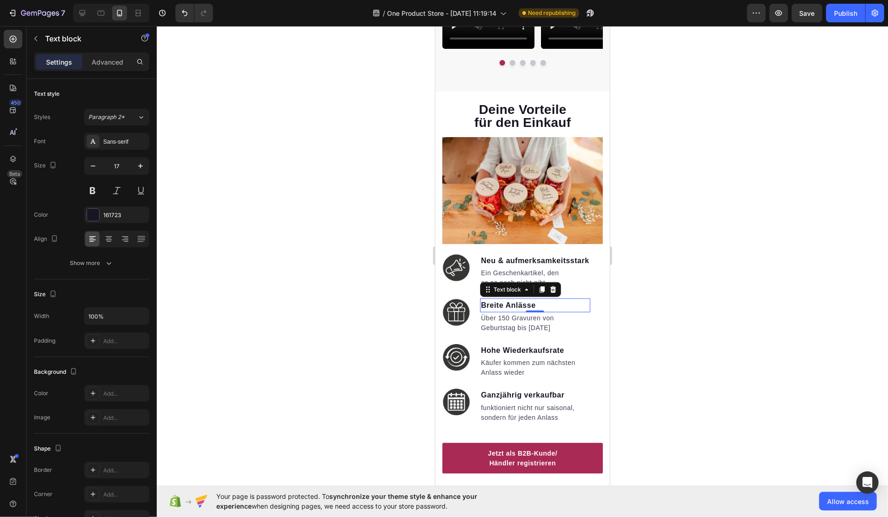
click at [663, 347] on div at bounding box center [523, 271] width 732 height 491
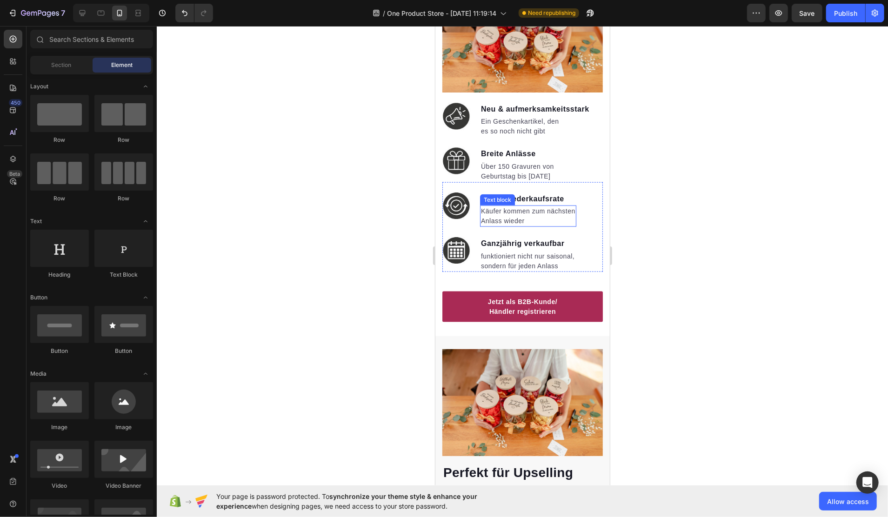
scroll to position [682, 0]
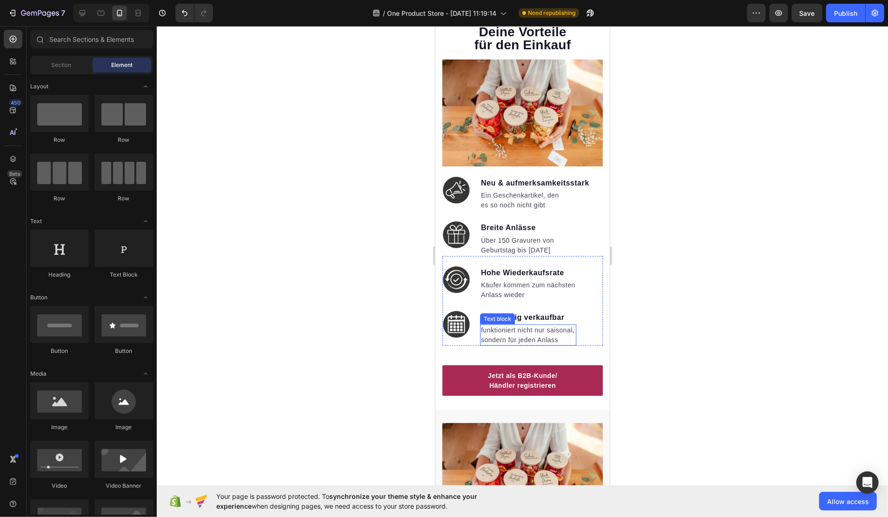
click at [552, 327] on p "funktioniert nicht nur saisonal, sondern für jeden Anlass" at bounding box center [528, 335] width 94 height 20
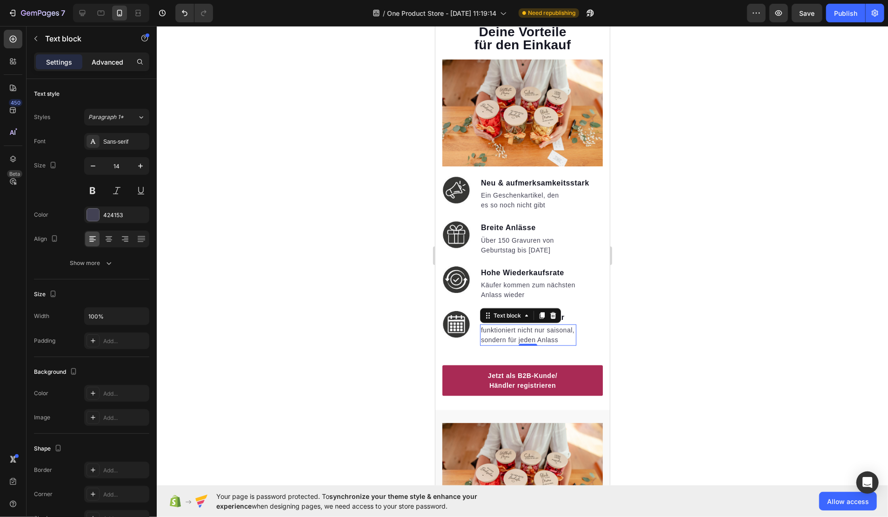
click at [100, 63] on p "Advanced" at bounding box center [108, 62] width 32 height 10
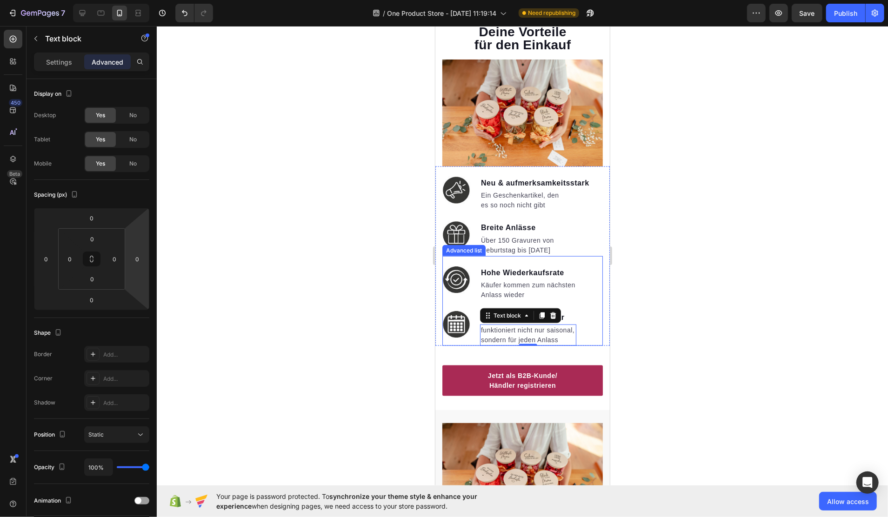
click at [576, 315] on div "Ganzjährig verkaufbar" at bounding box center [528, 317] width 96 height 14
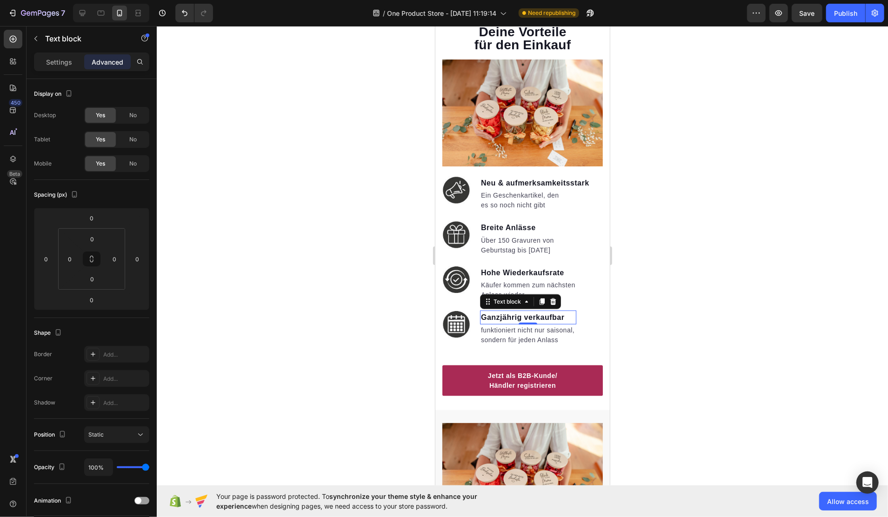
click at [572, 311] on p "Ganzjährig verkaufbar" at bounding box center [528, 317] width 94 height 12
click at [585, 312] on div "Image Hohe Wiederkaufsrate Text block Käufer kommen zum nächsten Anlass wieder …" at bounding box center [522, 301] width 161 height 90
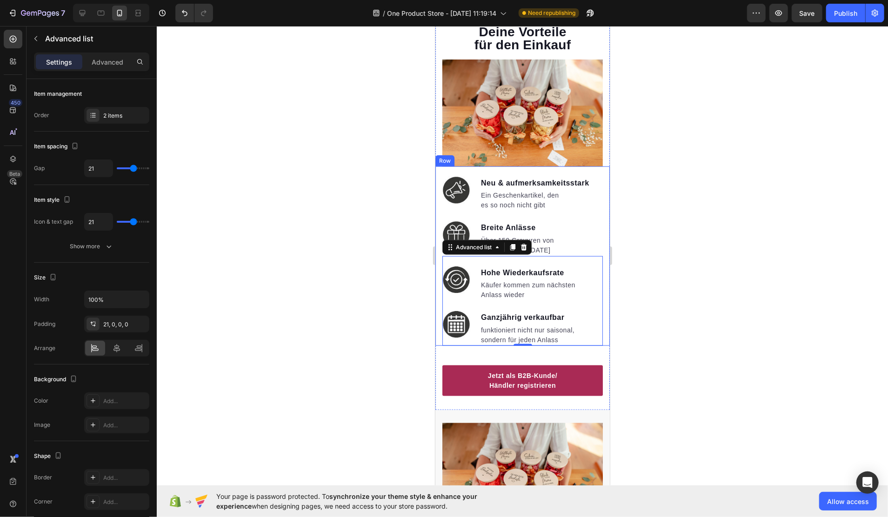
click at [578, 166] on div "Image Neu & aufmerksamkeitsstark Text block Ein Geschenkartikel, den es so noch…" at bounding box center [522, 256] width 175 height 180
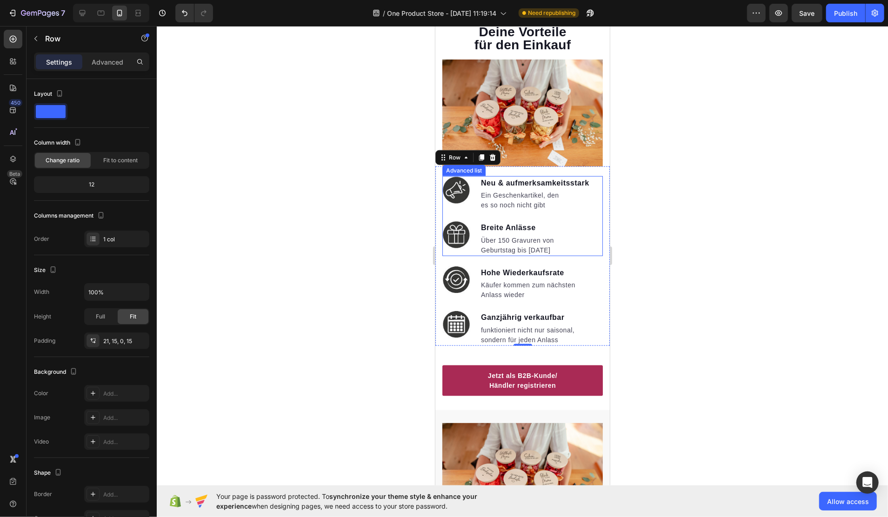
click at [471, 168] on div "Advanced list" at bounding box center [463, 170] width 43 height 11
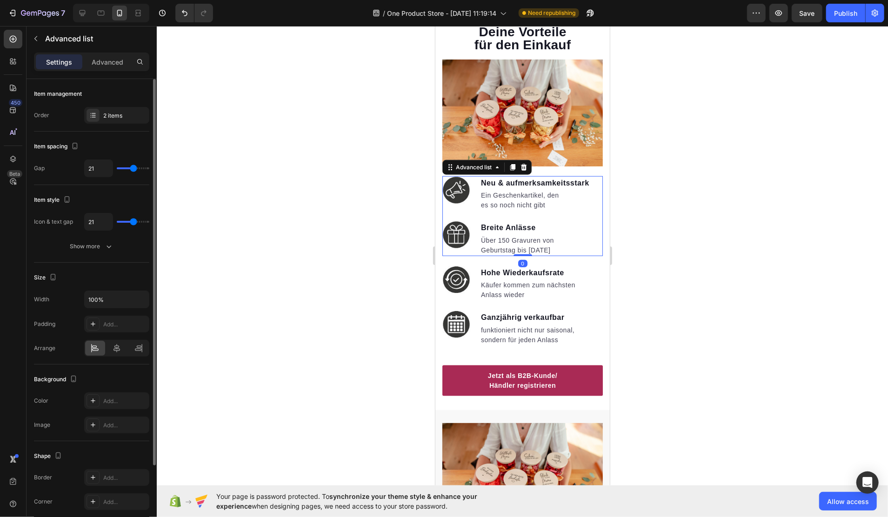
type input "14"
type input "12"
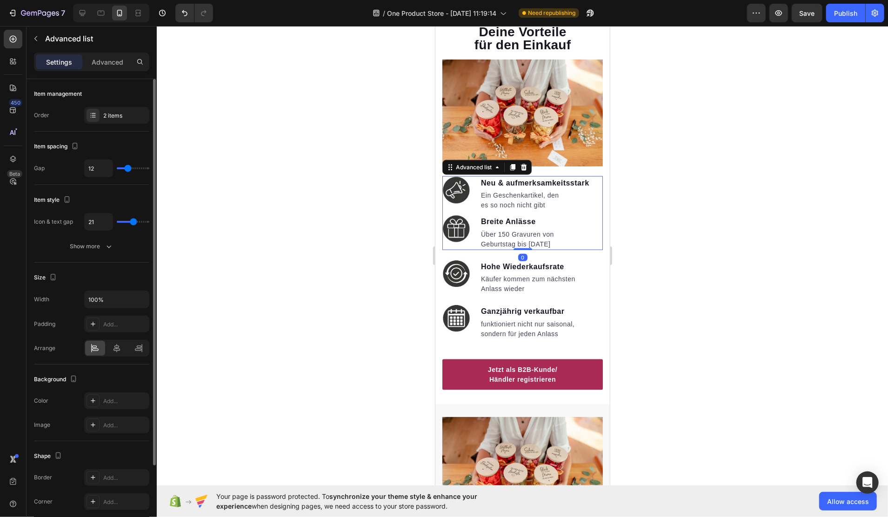
type input "8"
type input "7"
drag, startPoint x: 132, startPoint y: 168, endPoint x: 125, endPoint y: 168, distance: 7.0
type input "7"
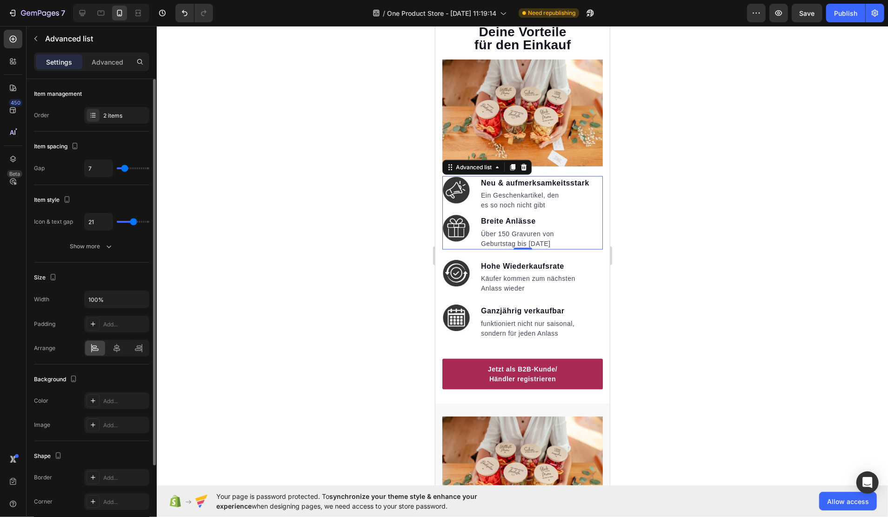
click at [125, 168] on input "range" at bounding box center [133, 169] width 33 height 2
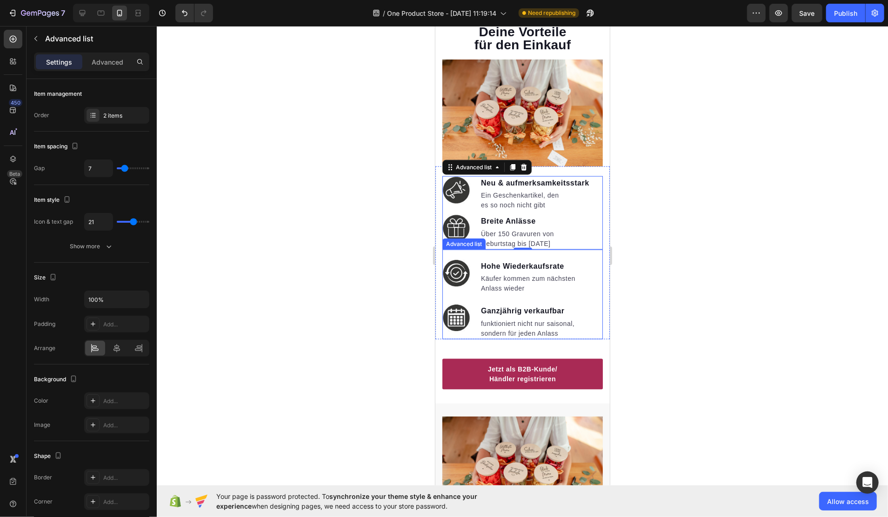
click at [460, 249] on div "Image Hohe Wiederkaufsrate Text block Käufer kommen zum nächsten Anlass wieder …" at bounding box center [522, 294] width 161 height 90
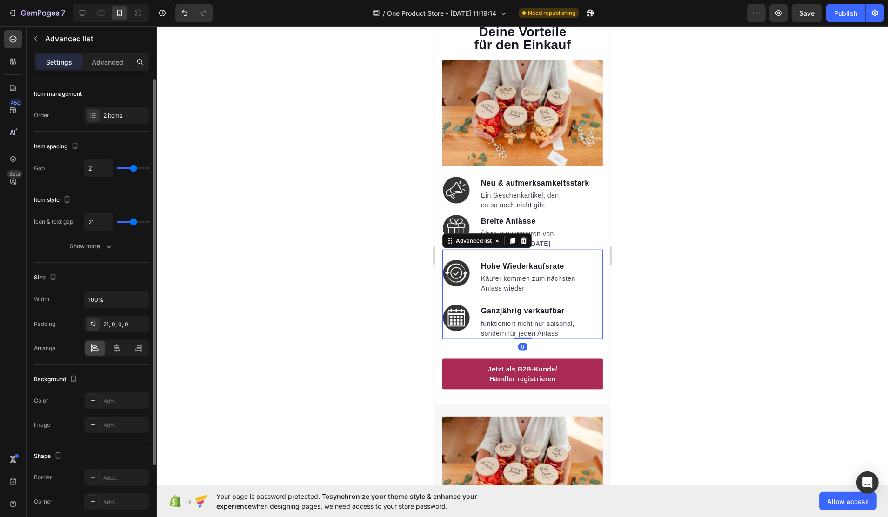
type input "9"
type input "4"
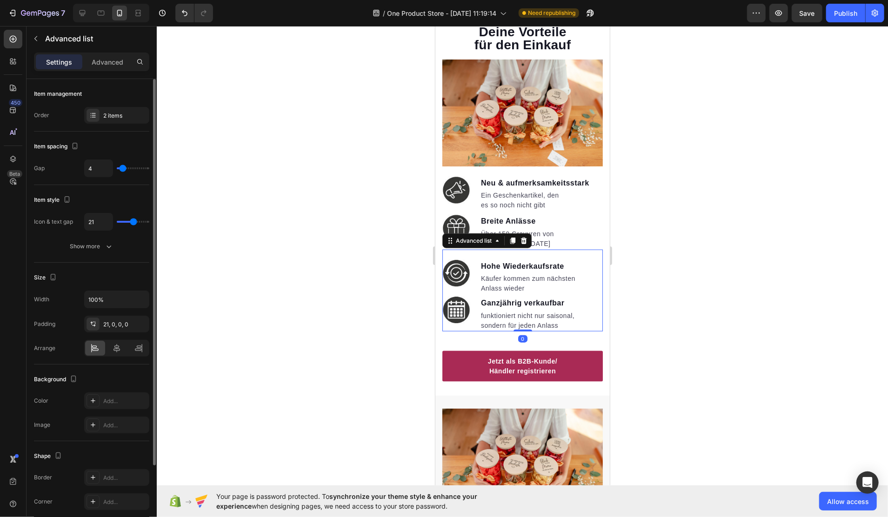
type input "13"
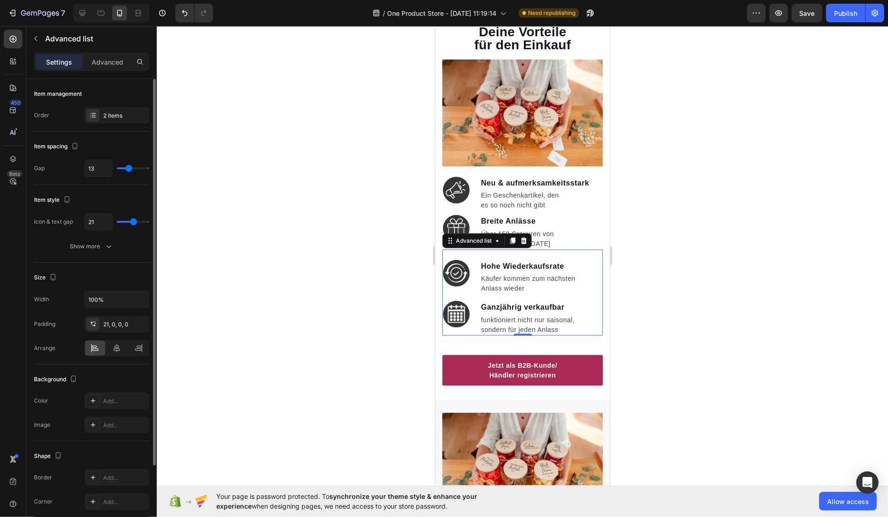
type input "12"
type input "10"
type input "8"
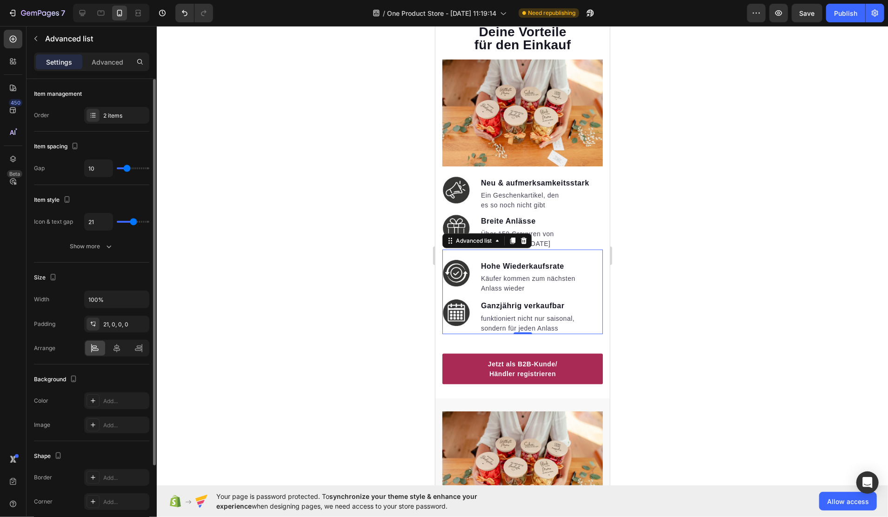
type input "8"
type input "6"
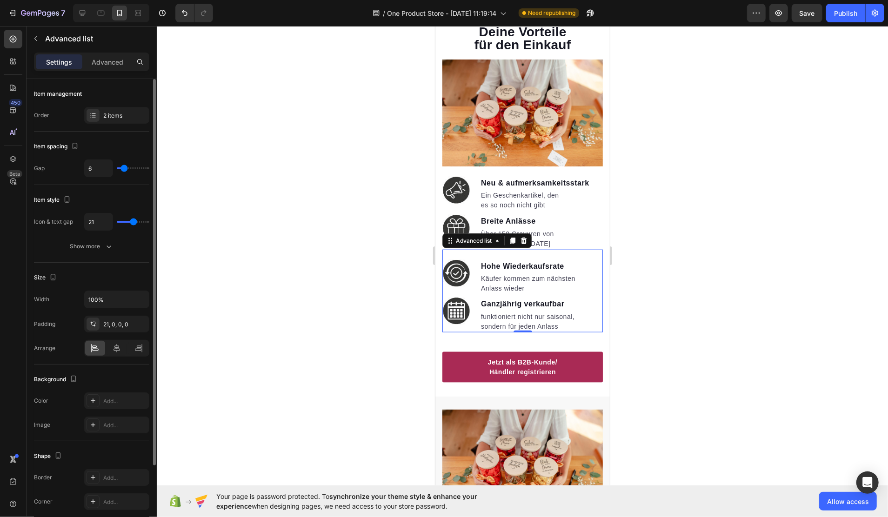
type input "7"
type input "9"
type input "8"
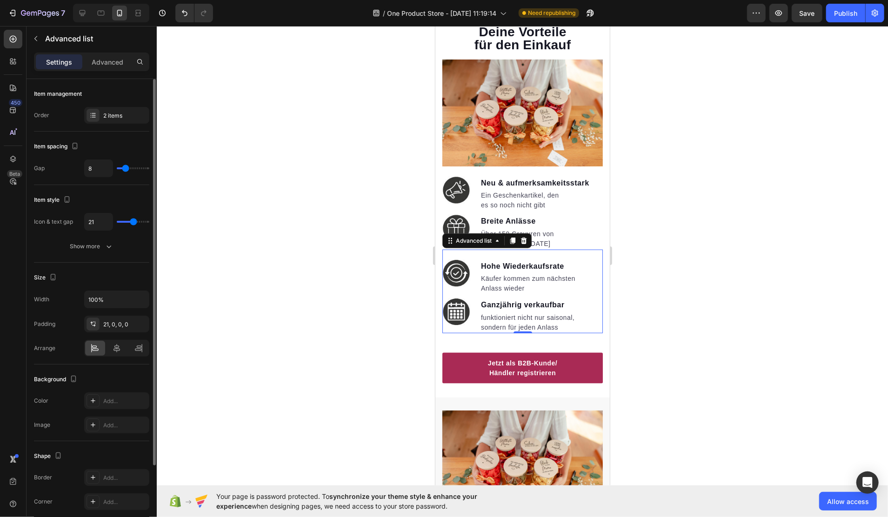
drag, startPoint x: 136, startPoint y: 168, endPoint x: 125, endPoint y: 172, distance: 12.1
type input "8"
click at [125, 169] on input "range" at bounding box center [133, 169] width 33 height 2
type input "11"
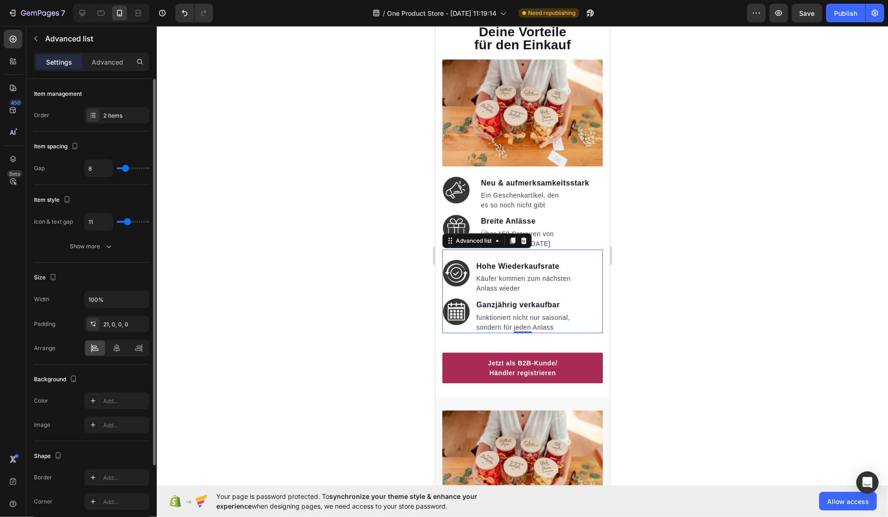
type input "14"
type input "17"
click at [131, 221] on input "range" at bounding box center [133, 222] width 33 height 2
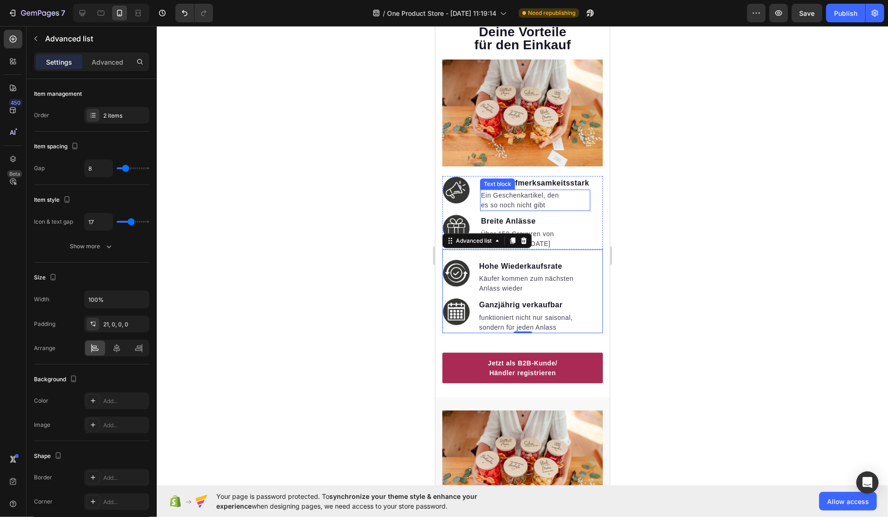
click at [503, 200] on p "es so noch nicht gibt" at bounding box center [535, 205] width 108 height 10
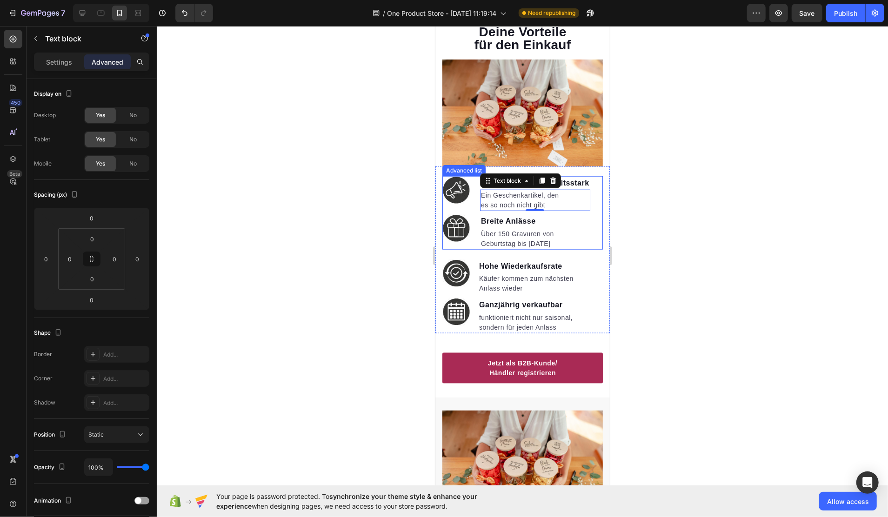
click at [473, 176] on li "Image Neu & aufmerksamkeitsstark Text block Ein Geschenkartikel, den es so noch…" at bounding box center [516, 193] width 148 height 35
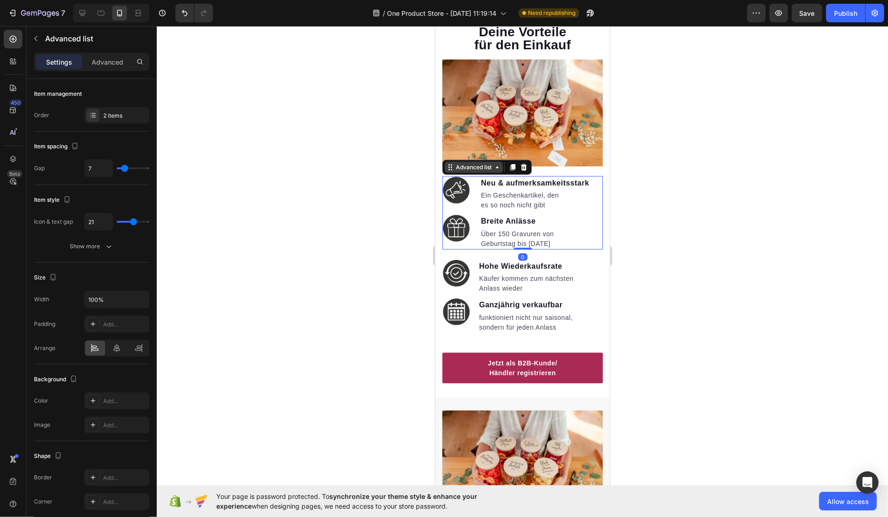
drag, startPoint x: 473, startPoint y: 162, endPoint x: 870, endPoint y: 190, distance: 397.9
click at [473, 163] on div "Advanced list" at bounding box center [474, 167] width 40 height 8
type input "20"
type input "19"
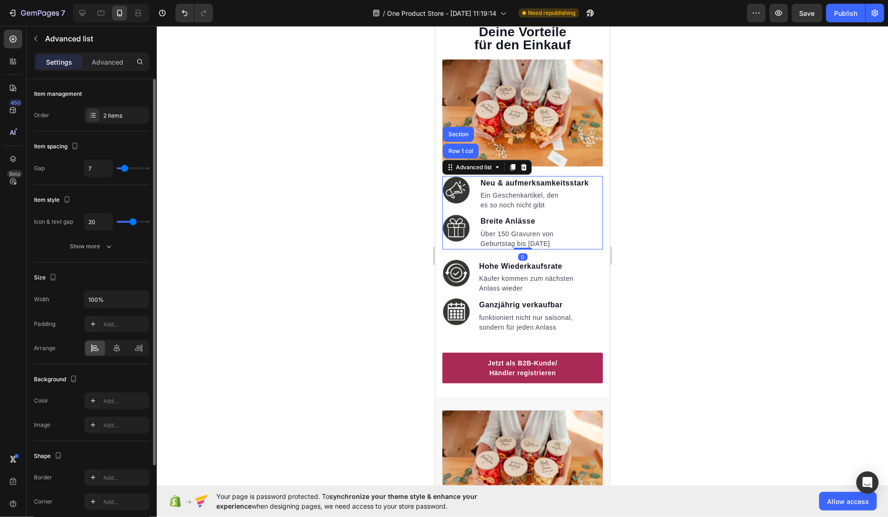
type input "19"
type input "17"
click at [131, 222] on input "range" at bounding box center [133, 222] width 33 height 2
click at [108, 242] on icon "button" at bounding box center [108, 246] width 9 height 9
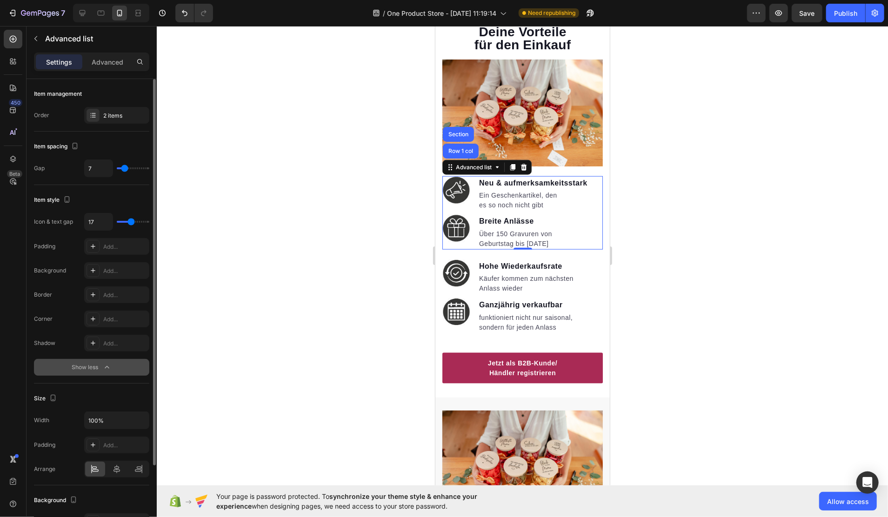
click at [322, 257] on div at bounding box center [523, 271] width 732 height 491
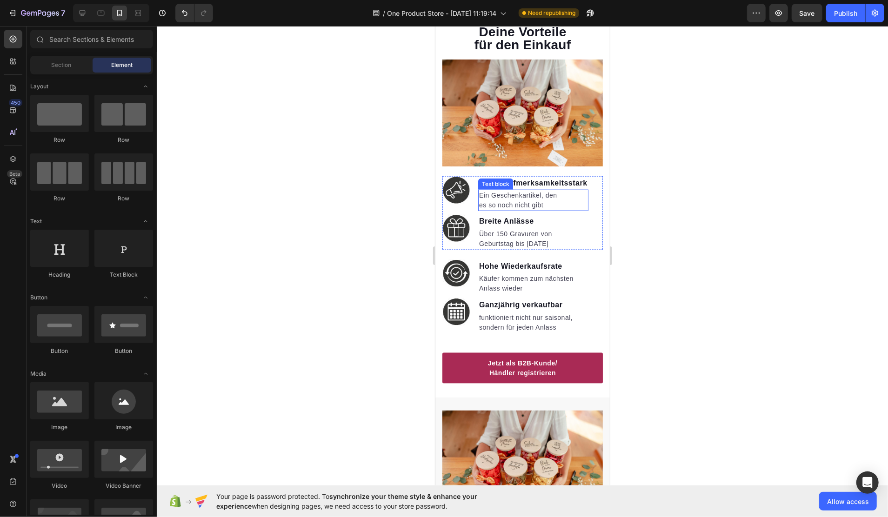
click at [495, 190] on p "Ein Geschenkartikel, den" at bounding box center [533, 195] width 108 height 10
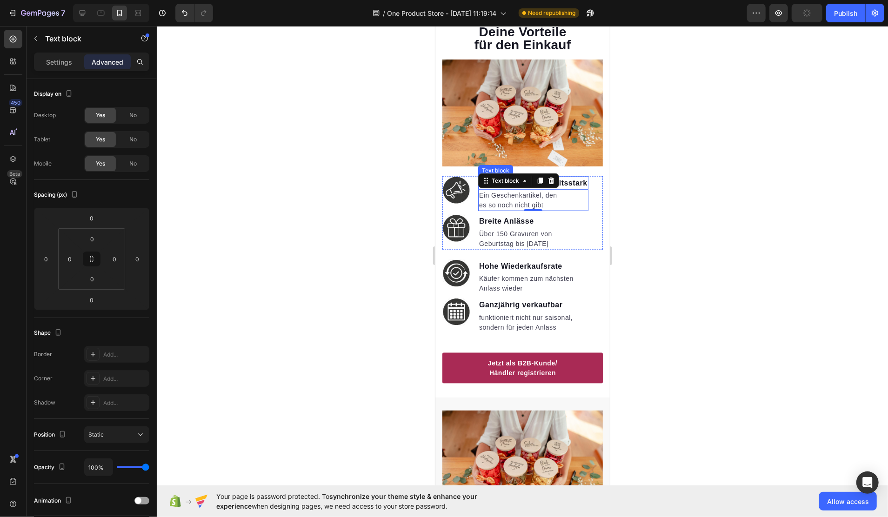
click at [577, 179] on span "Neu & aufmerksamkeitsstark" at bounding box center [533, 183] width 108 height 8
click at [460, 166] on div "Image" at bounding box center [454, 170] width 20 height 8
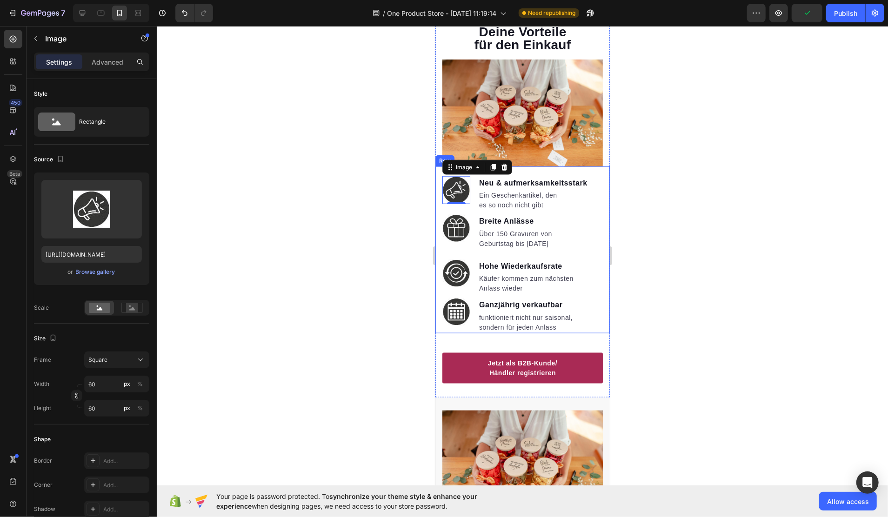
click at [575, 166] on div "Image 0 Neu & aufmerksamkeitsstark Text block Ein Geschenkartikel, den es so no…" at bounding box center [522, 249] width 175 height 167
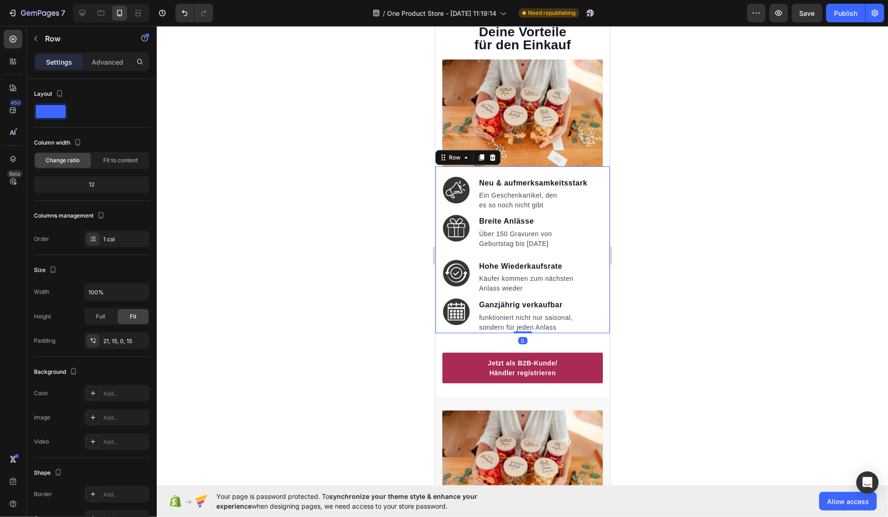
click at [579, 190] on p "Ein Geschenkartikel, den" at bounding box center [533, 195] width 108 height 10
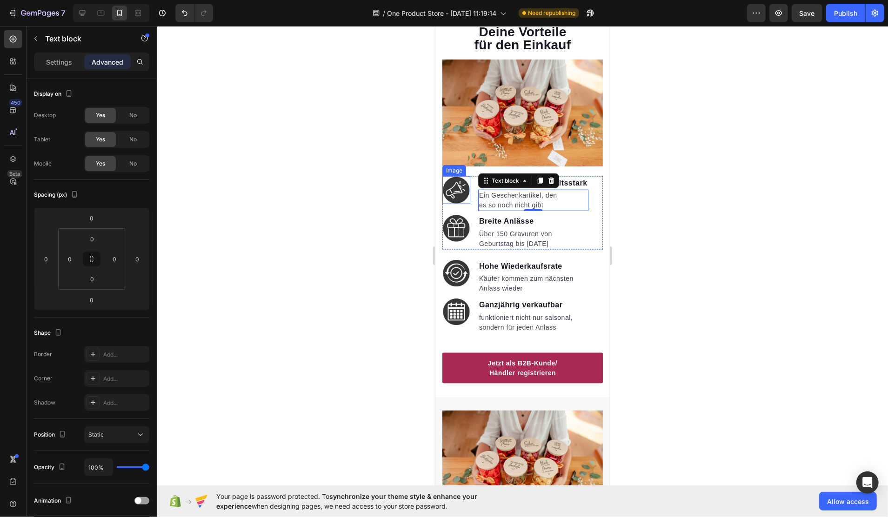
click at [468, 176] on img at bounding box center [456, 190] width 28 height 28
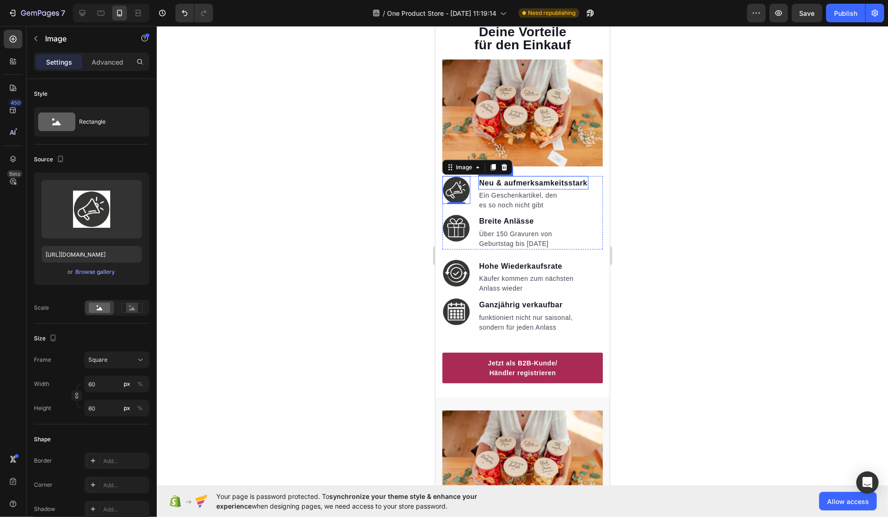
click at [478, 176] on div "Neu & aufmerksamkeitsstark" at bounding box center [533, 183] width 110 height 14
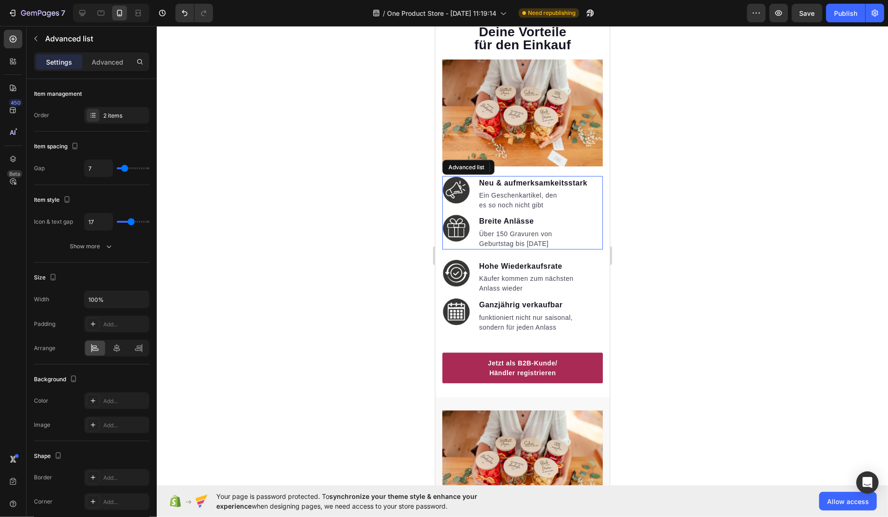
click at [474, 176] on li "Image Neu & aufmerksamkeitsstark Text block 0 Ein Geschenkartikel, den es so no…" at bounding box center [515, 193] width 146 height 35
click at [471, 176] on li "Image Neu & aufmerksamkeitsstark Text block Ein Geschenkartikel, den es so noch…" at bounding box center [515, 193] width 146 height 35
click at [469, 163] on div "Advanced list" at bounding box center [474, 167] width 40 height 8
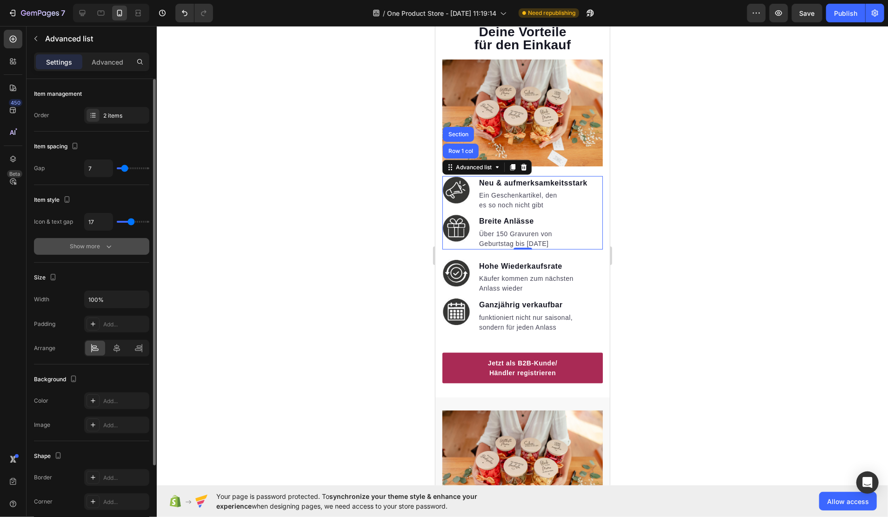
click at [99, 244] on div "Show more" at bounding box center [91, 246] width 43 height 9
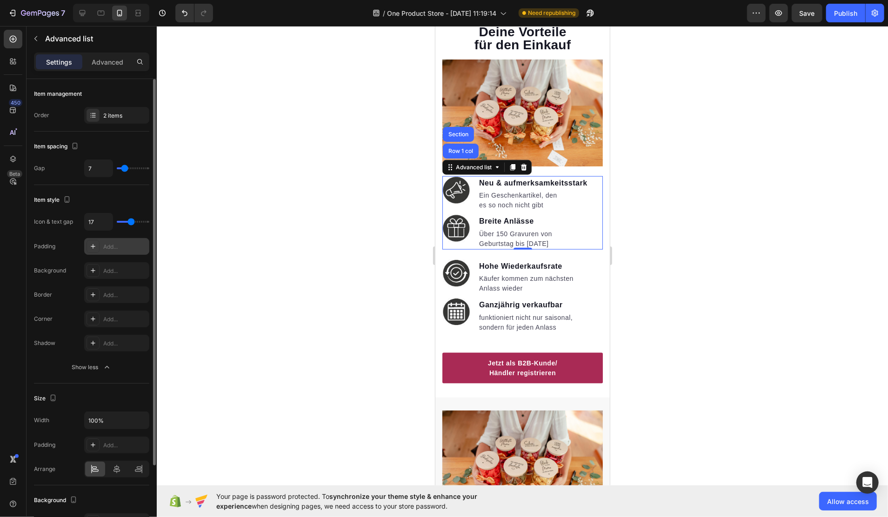
click at [134, 246] on div "Add..." at bounding box center [125, 247] width 44 height 8
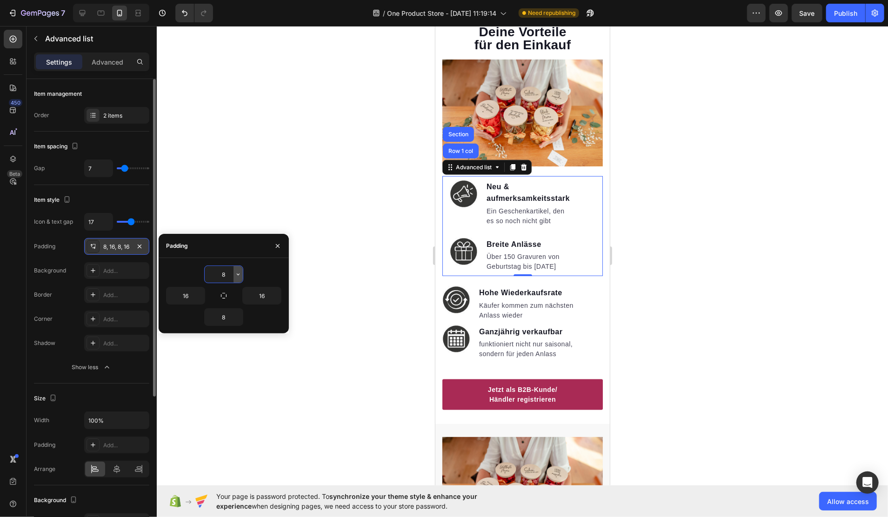
click at [239, 275] on icon "button" at bounding box center [238, 274] width 7 height 7
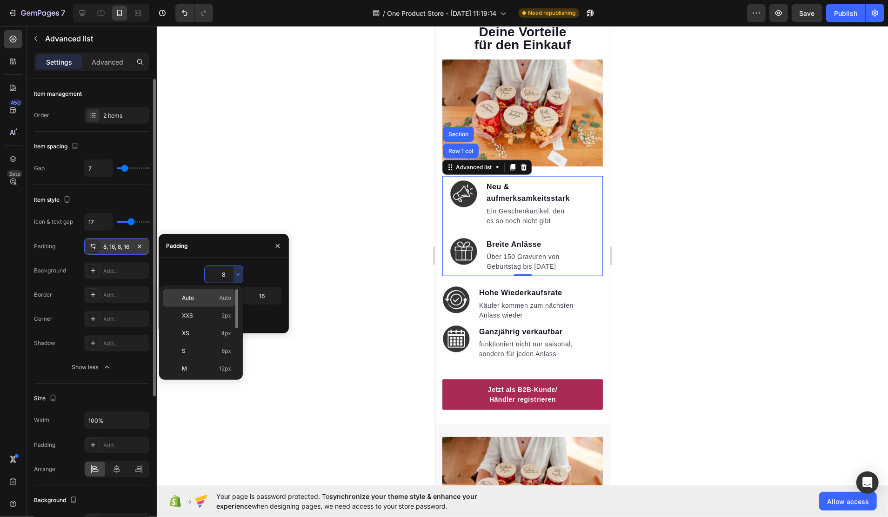
click at [206, 300] on p "Auto Auto" at bounding box center [206, 298] width 49 height 8
type input "Auto"
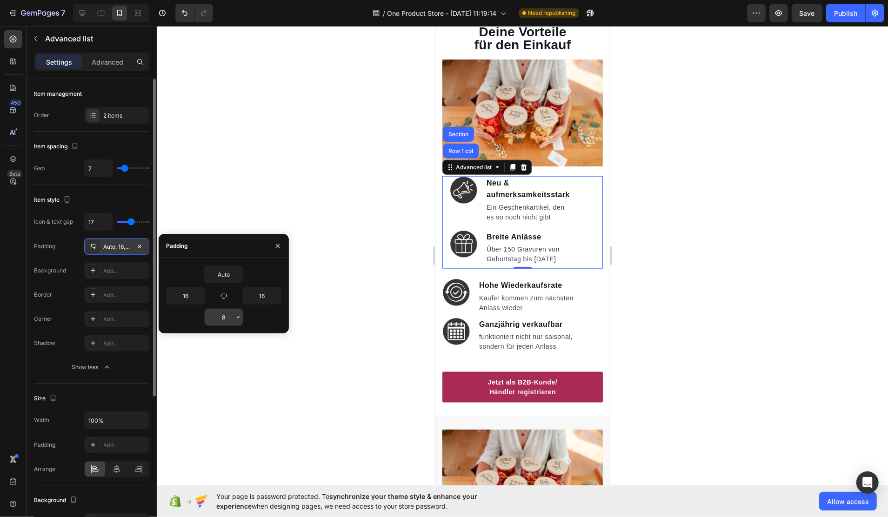
click at [229, 314] on input "8" at bounding box center [224, 317] width 38 height 17
click at [240, 316] on icon "button" at bounding box center [238, 317] width 7 height 7
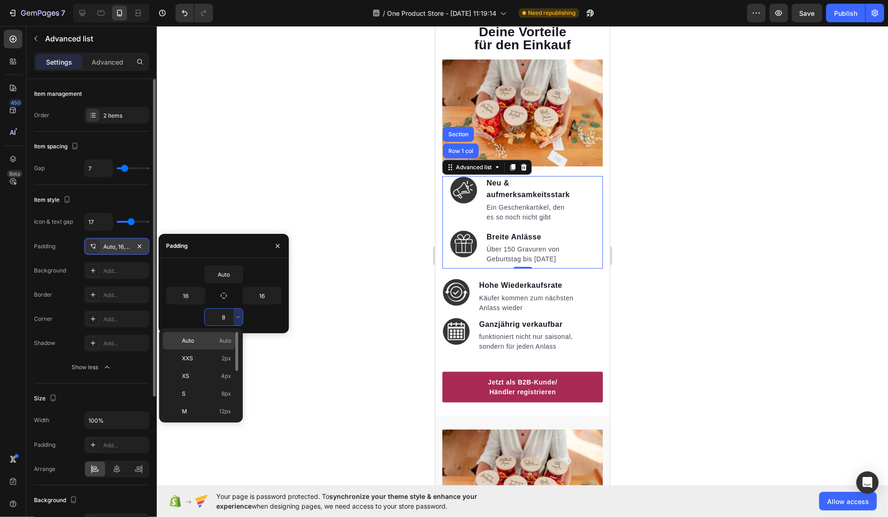
click at [222, 337] on span "Auto" at bounding box center [225, 341] width 12 height 8
type input "Auto"
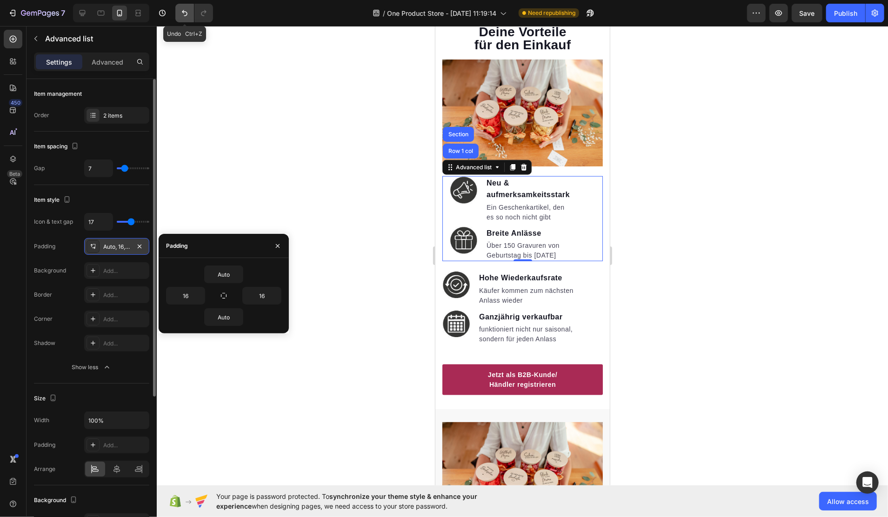
click at [181, 10] on icon "Undo/Redo" at bounding box center [184, 12] width 9 height 9
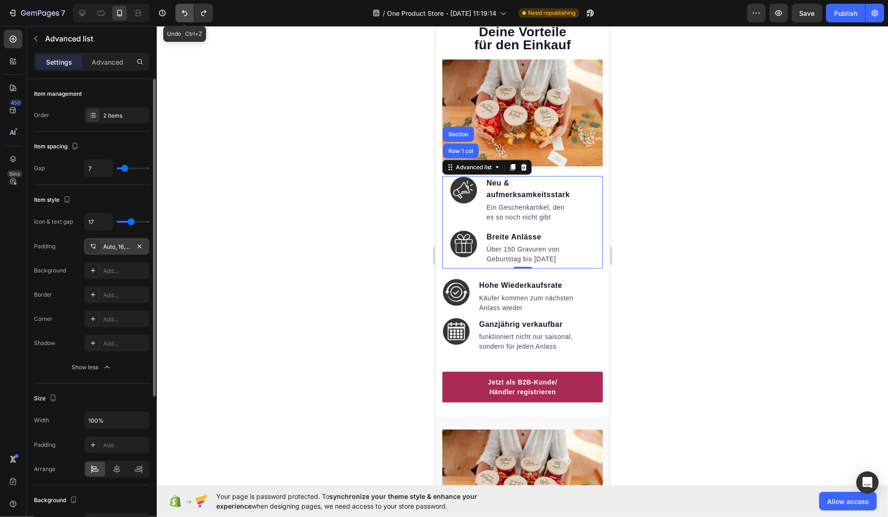
click at [181, 10] on icon "Undo/Redo" at bounding box center [184, 12] width 9 height 9
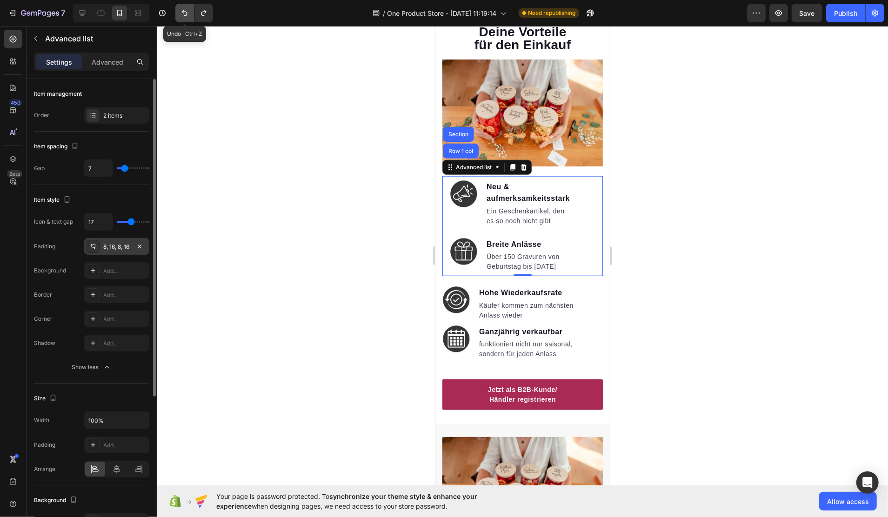
click at [181, 10] on icon "Undo/Redo" at bounding box center [184, 12] width 9 height 9
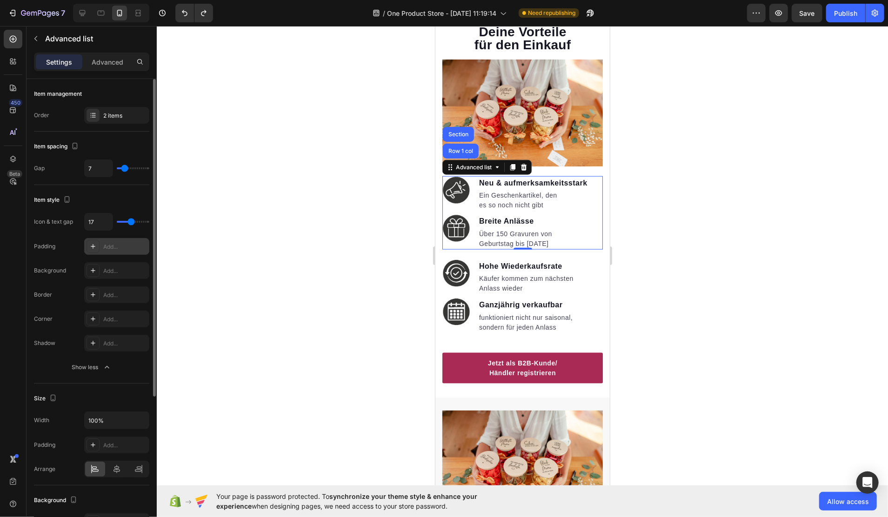
click at [642, 246] on div at bounding box center [523, 271] width 732 height 491
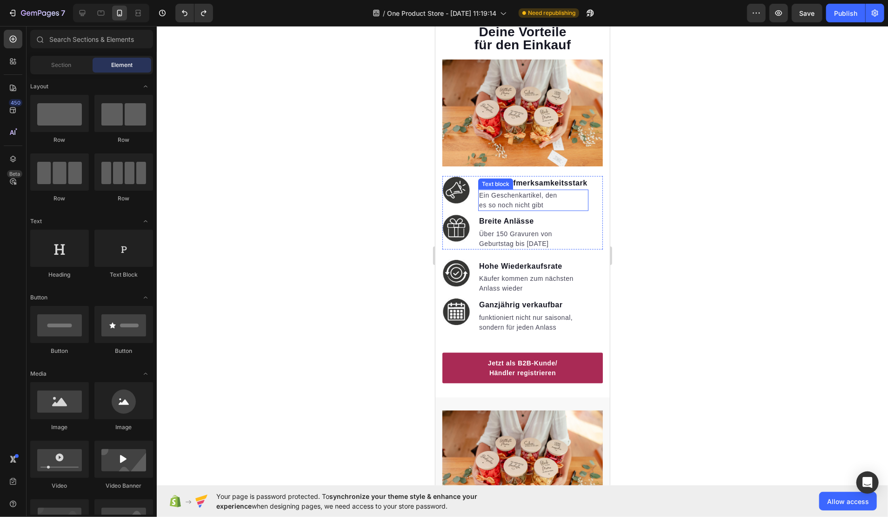
click at [510, 200] on p "es so noch nicht gibt" at bounding box center [533, 205] width 108 height 10
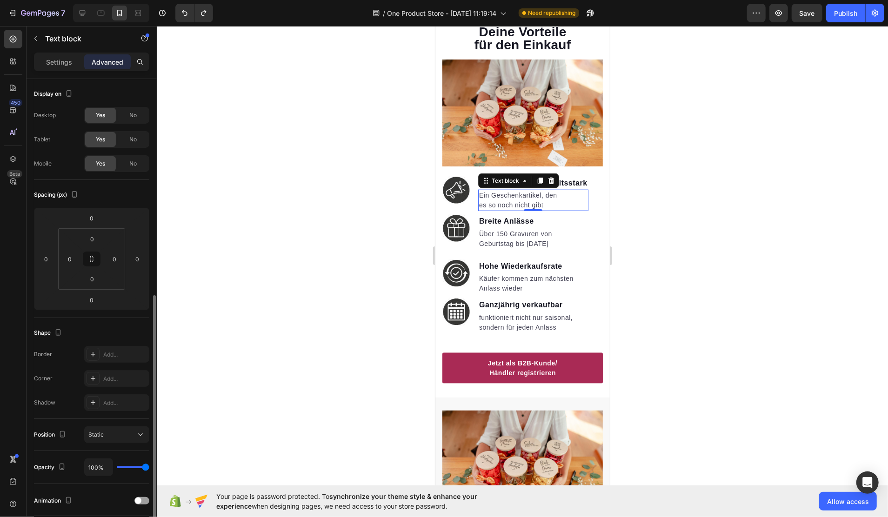
scroll to position [124, 0]
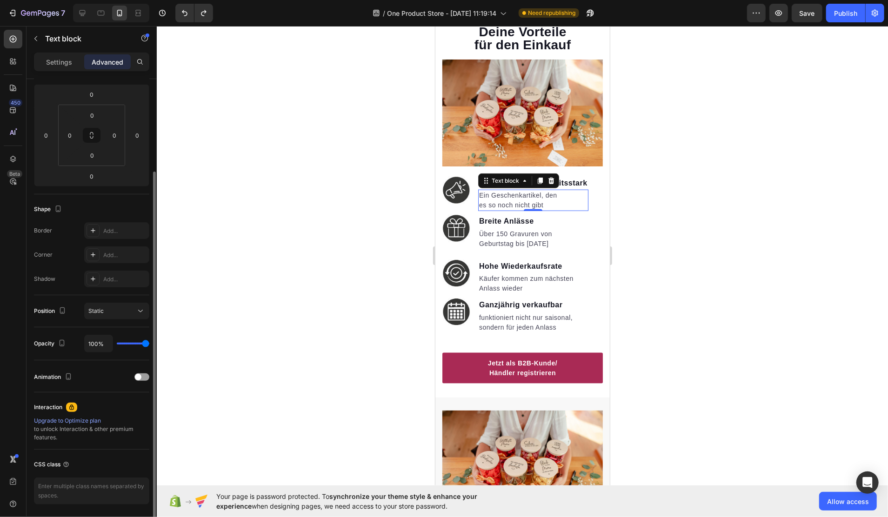
click at [316, 344] on div at bounding box center [523, 271] width 732 height 491
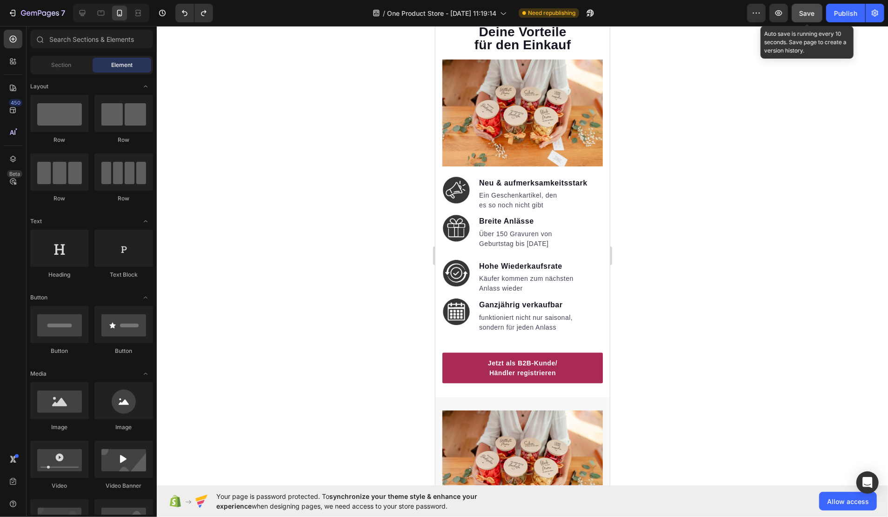
click at [805, 16] on span "Save" at bounding box center [807, 13] width 15 height 8
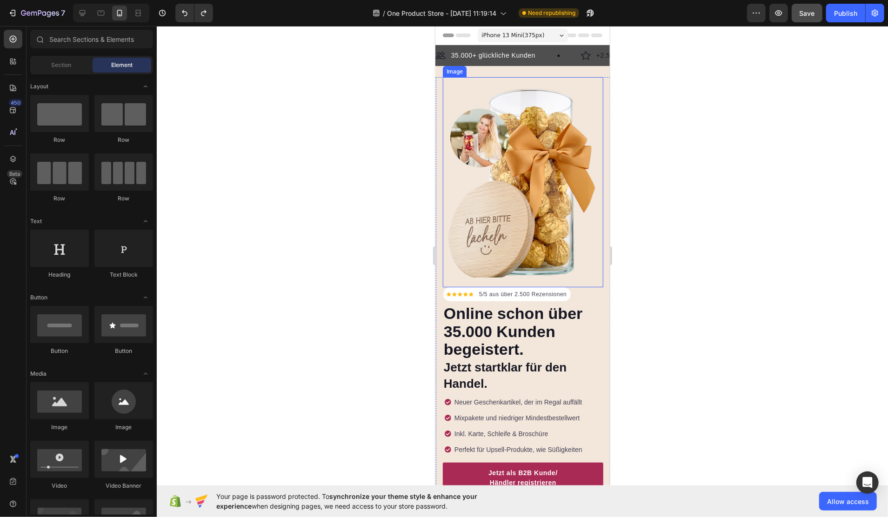
scroll to position [62, 0]
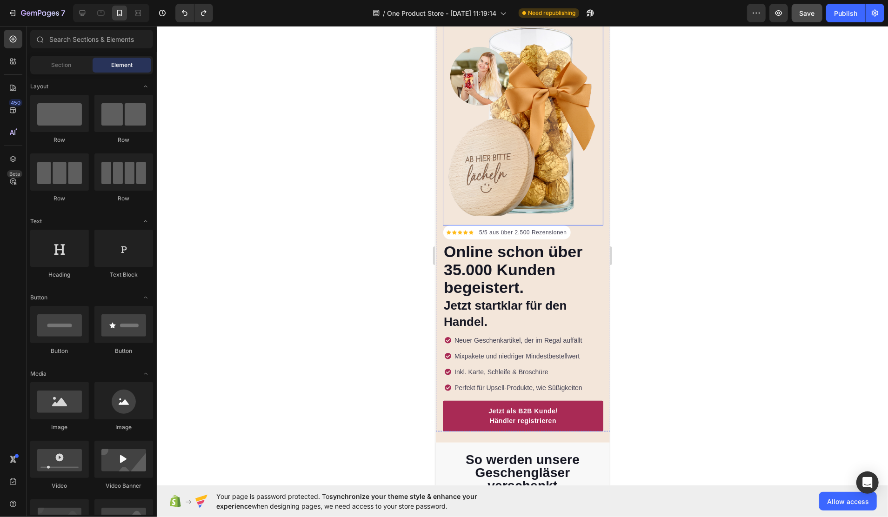
click at [530, 194] on div "Icon Icon Icon Icon Icon Icon List Hoz 5/5 aus über 2.500 Rezensionen Text bloc…" at bounding box center [523, 223] width 175 height 416
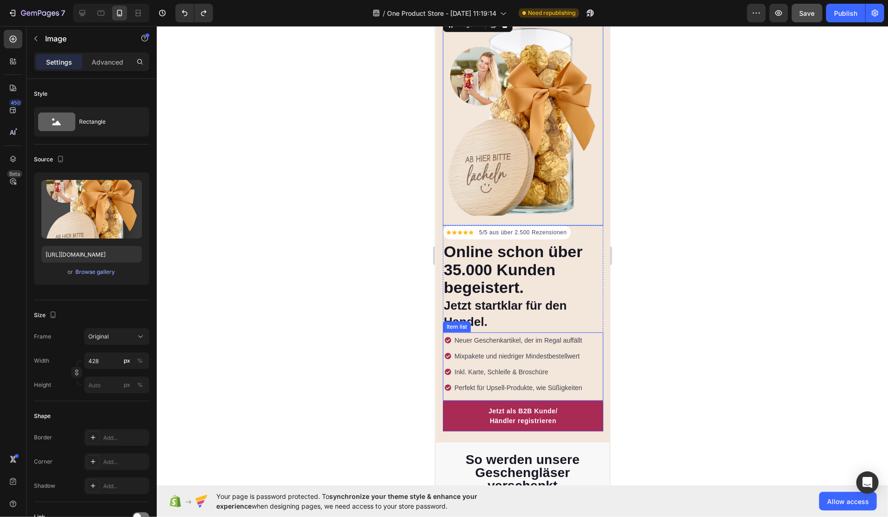
scroll to position [558, 0]
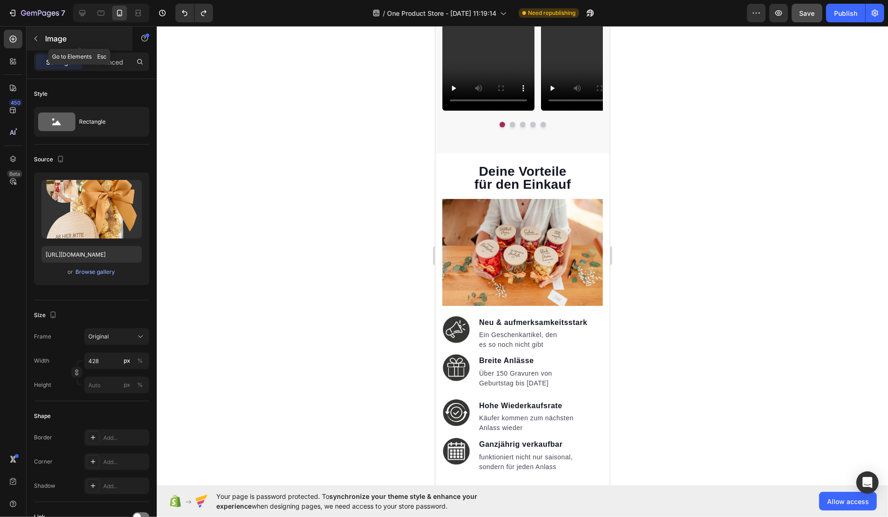
click at [37, 38] on icon "button" at bounding box center [35, 38] width 7 height 7
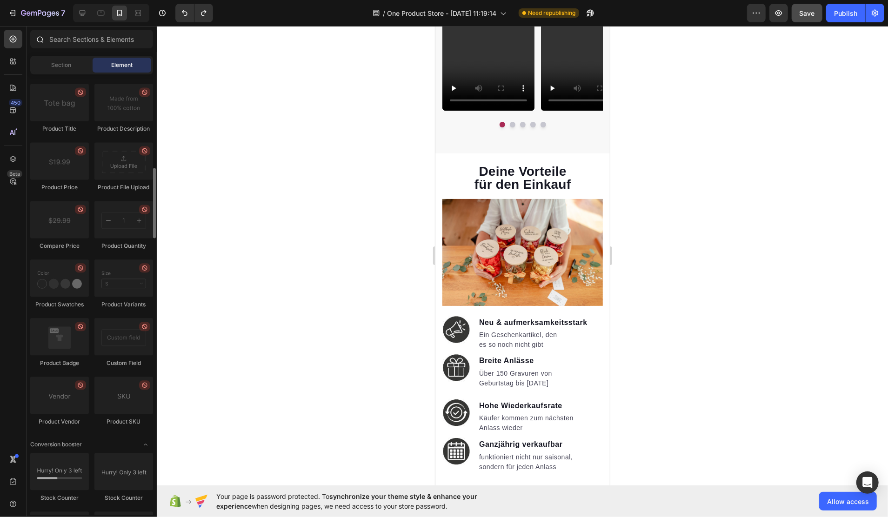
scroll to position [1365, 0]
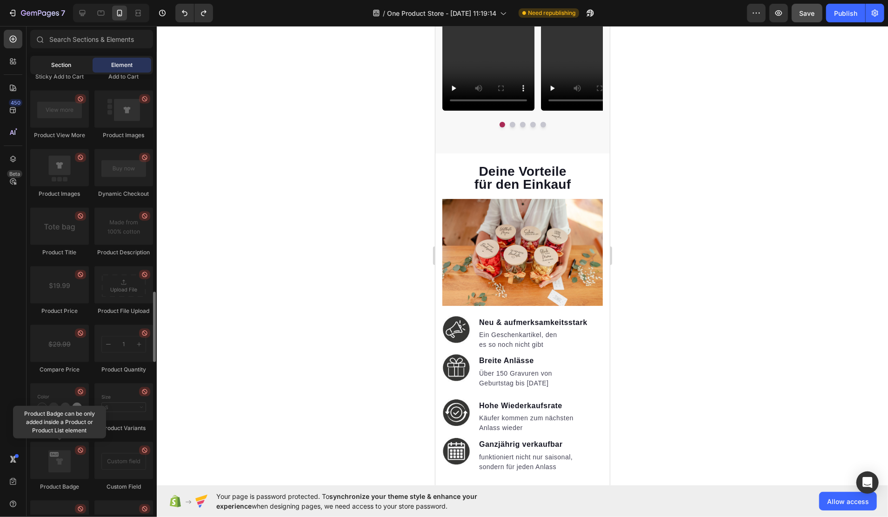
click at [51, 64] on div "Section" at bounding box center [61, 65] width 59 height 15
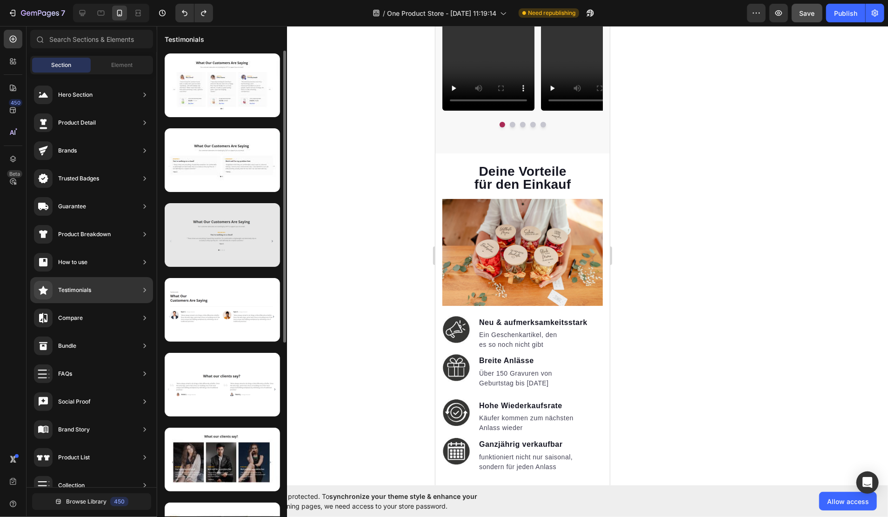
click at [239, 241] on div at bounding box center [222, 235] width 115 height 64
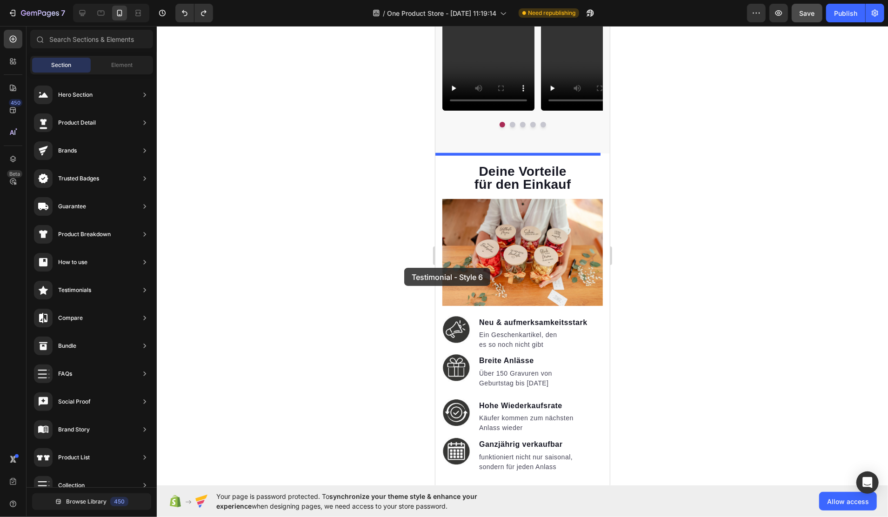
scroll to position [806, 0]
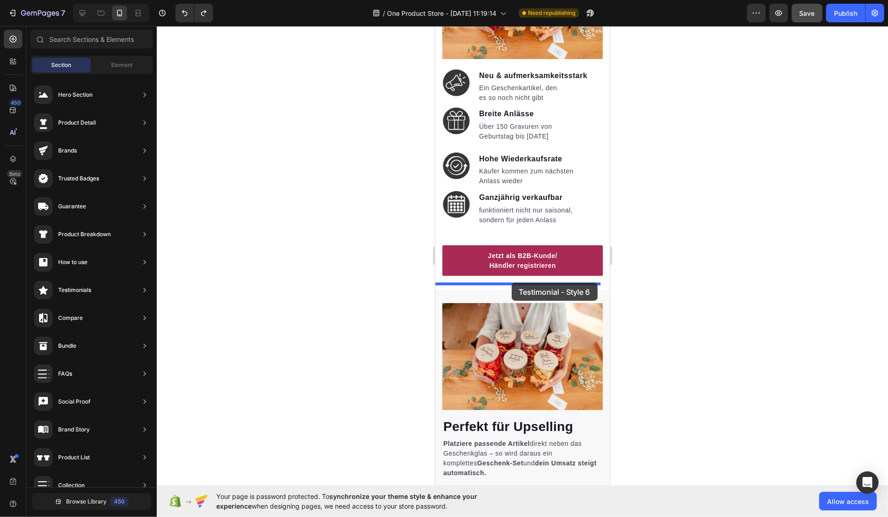
drag, startPoint x: 652, startPoint y: 266, endPoint x: 512, endPoint y: 283, distance: 141.1
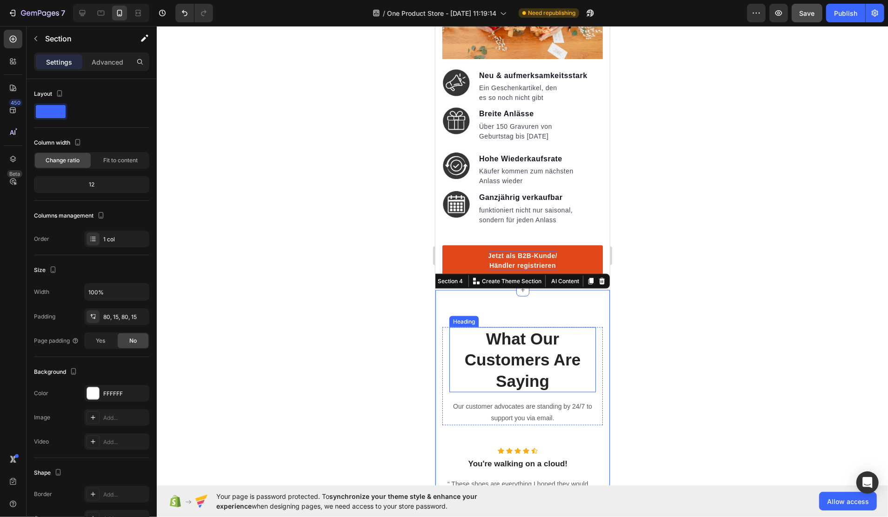
click at [527, 328] on p "What Our Customers Are Saying" at bounding box center [522, 360] width 145 height 64
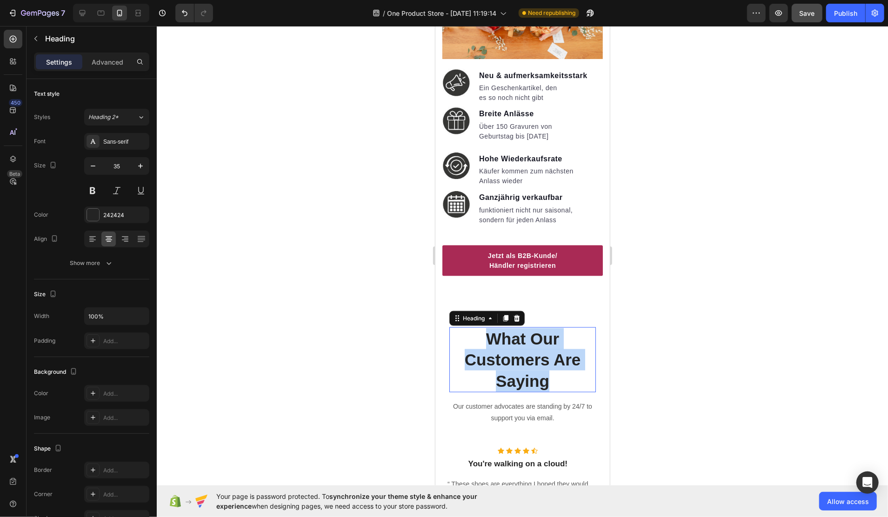
scroll to position [1032, 0]
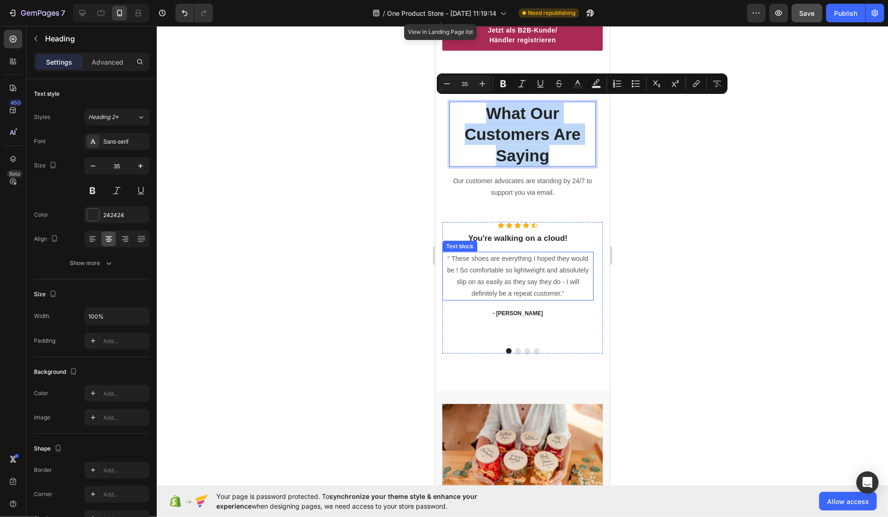
click at [523, 273] on p "“ These shoes are everything I hoped they would be ! So comfortable so lightwei…" at bounding box center [517, 276] width 149 height 47
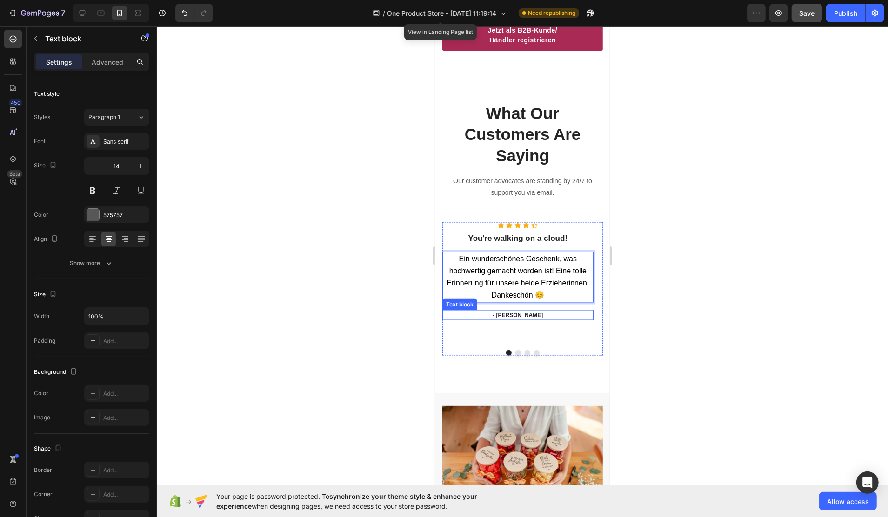
click at [523, 311] on p "- Ryan S." at bounding box center [517, 315] width 149 height 8
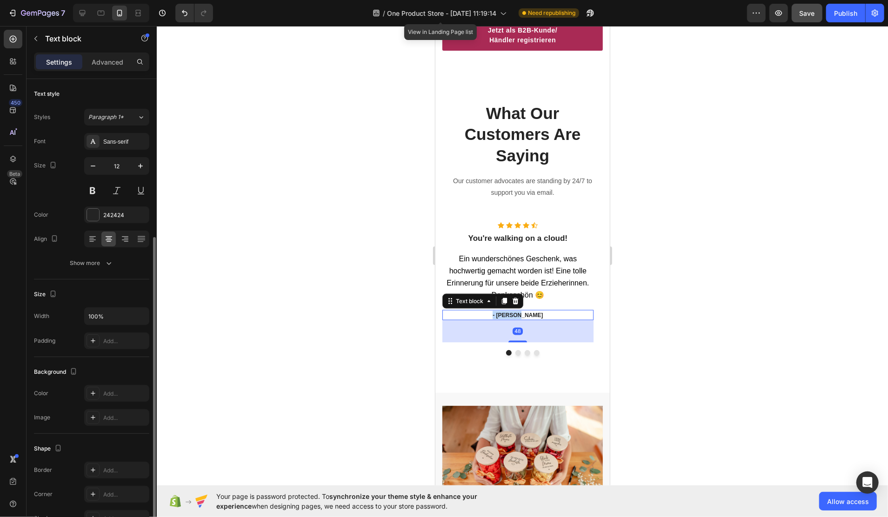
scroll to position [86, 0]
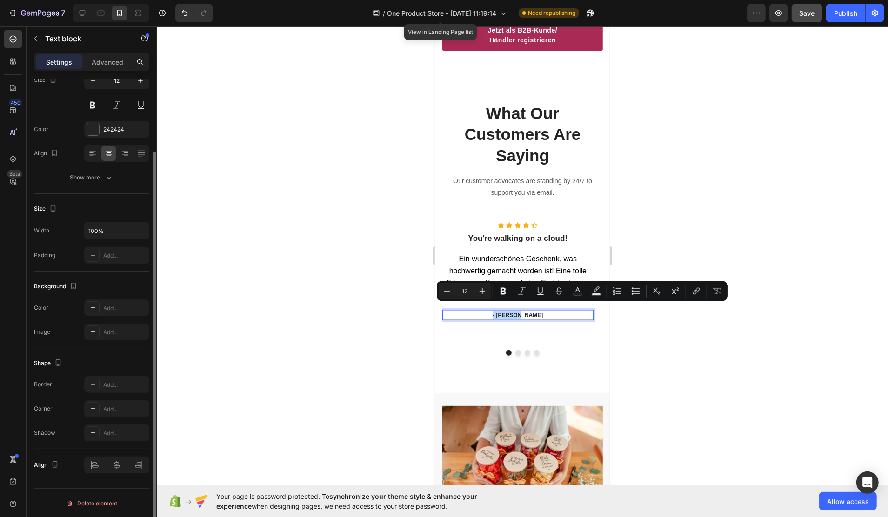
click at [515, 311] on p "- Ryan S." at bounding box center [517, 315] width 149 height 8
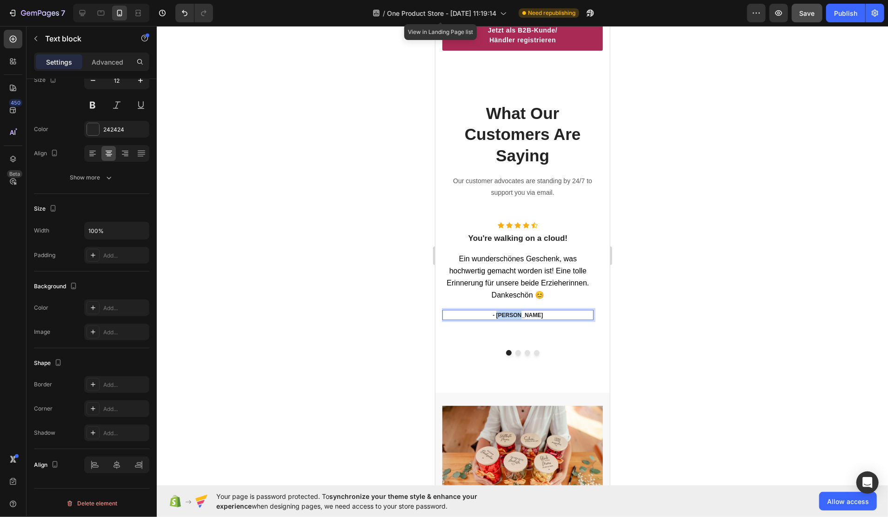
drag, startPoint x: 510, startPoint y: 308, endPoint x: 548, endPoint y: 302, distance: 38.1
click at [548, 311] on p "- Ryan S." at bounding box center [517, 315] width 149 height 8
click at [514, 130] on p "What Our Customers Are Saying" at bounding box center [522, 134] width 145 height 64
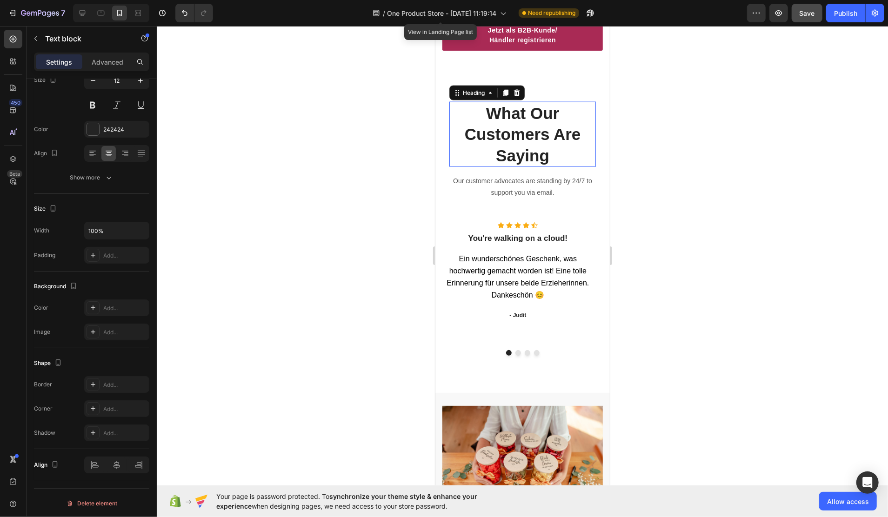
click at [514, 130] on p "What Our Customers Are Saying" at bounding box center [522, 134] width 145 height 64
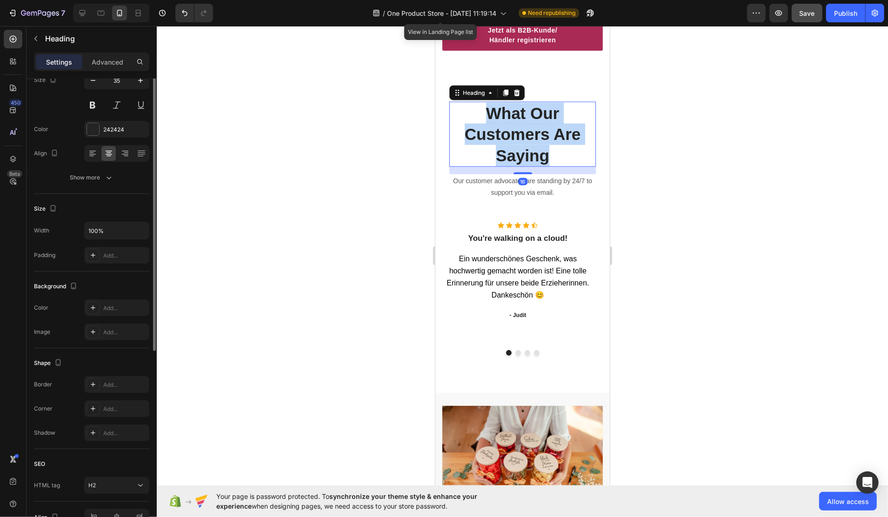
scroll to position [0, 0]
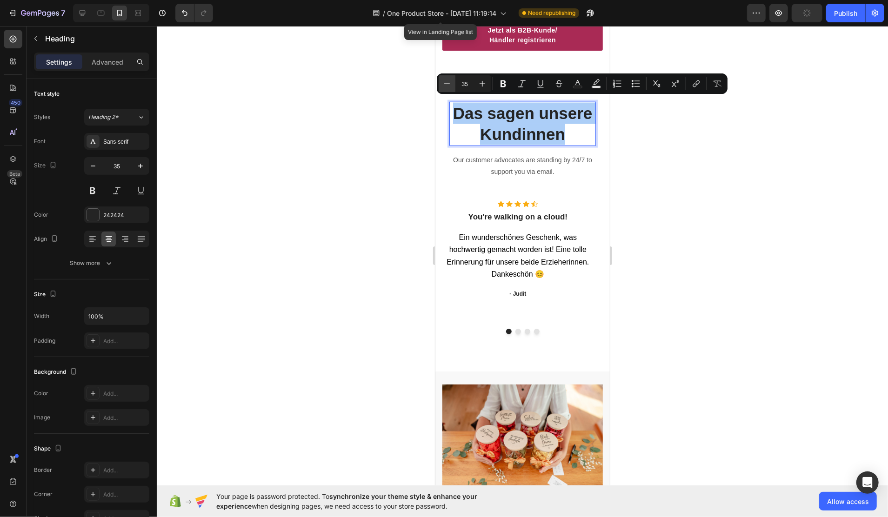
click at [443, 85] on icon "Editor contextual toolbar" at bounding box center [447, 83] width 9 height 9
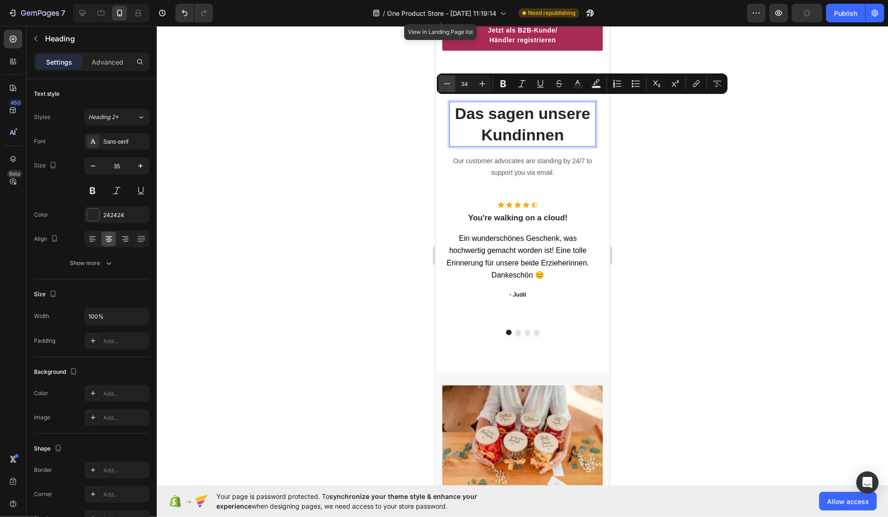
click at [443, 85] on icon "Editor contextual toolbar" at bounding box center [447, 83] width 9 height 9
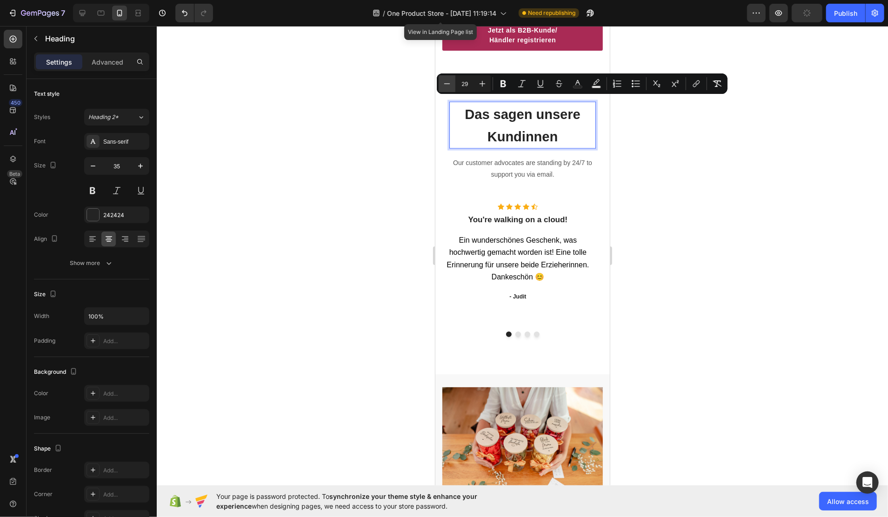
click at [443, 85] on icon "Editor contextual toolbar" at bounding box center [447, 83] width 9 height 9
click at [484, 82] on icon "Editor contextual toolbar" at bounding box center [482, 83] width 9 height 9
type input "28"
click at [89, 167] on icon "button" at bounding box center [92, 165] width 9 height 9
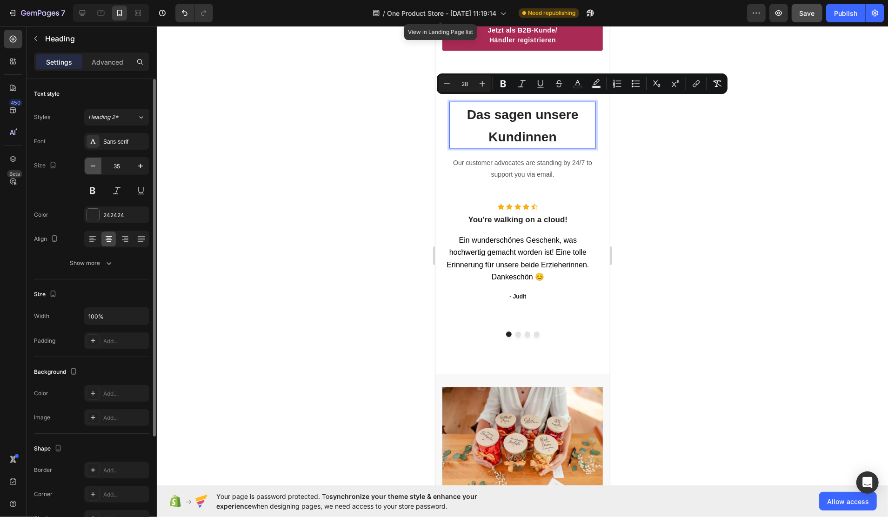
click at [89, 167] on icon "button" at bounding box center [92, 165] width 9 height 9
click at [92, 166] on icon "button" at bounding box center [93, 166] width 5 height 1
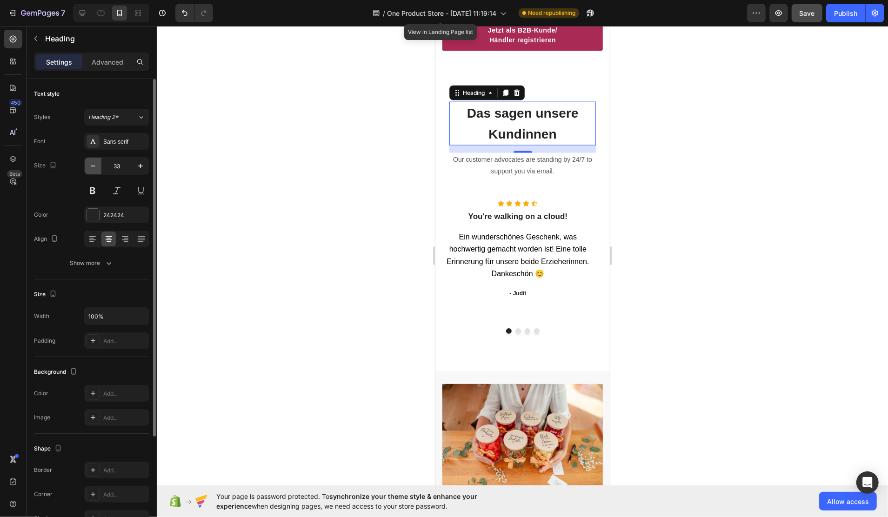
click at [92, 166] on icon "button" at bounding box center [93, 166] width 5 height 1
click at [93, 166] on icon "button" at bounding box center [93, 166] width 5 height 1
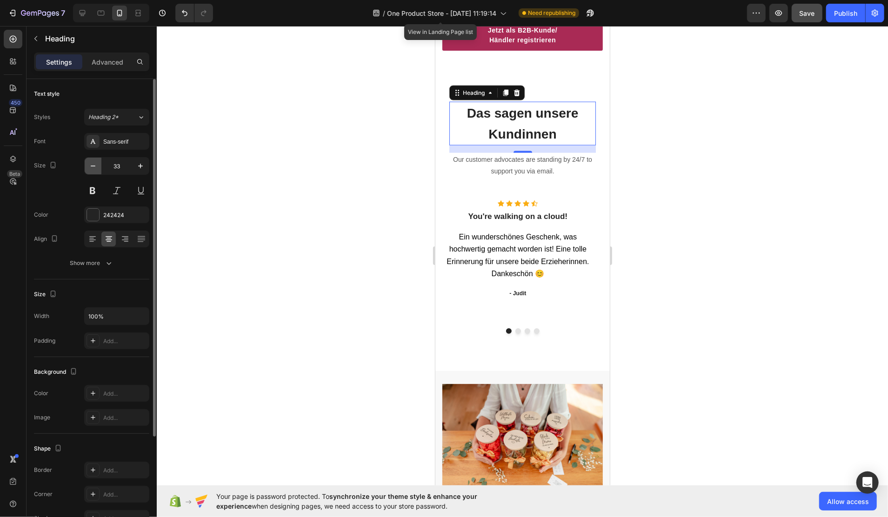
click at [95, 168] on icon "button" at bounding box center [92, 165] width 9 height 9
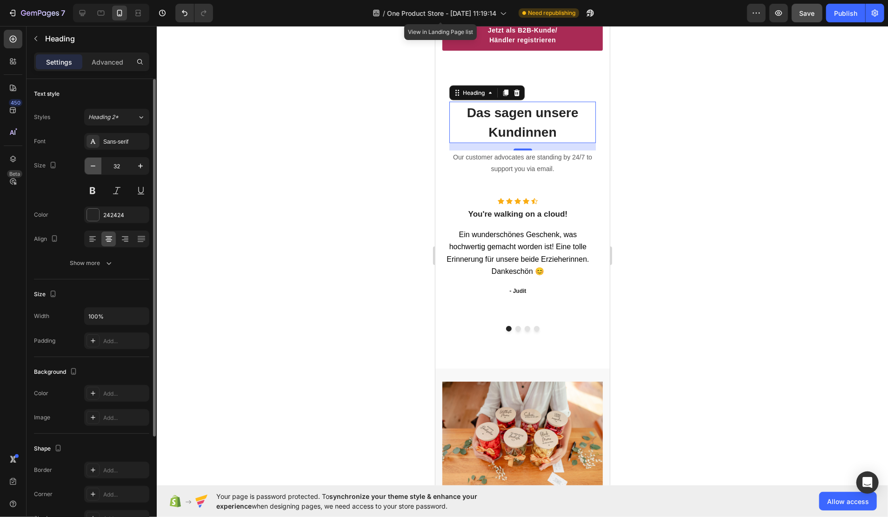
click at [96, 168] on icon "button" at bounding box center [92, 165] width 9 height 9
click at [95, 168] on icon "button" at bounding box center [92, 165] width 9 height 9
click at [94, 168] on icon "button" at bounding box center [92, 165] width 9 height 9
click at [95, 167] on icon "button" at bounding box center [92, 165] width 9 height 9
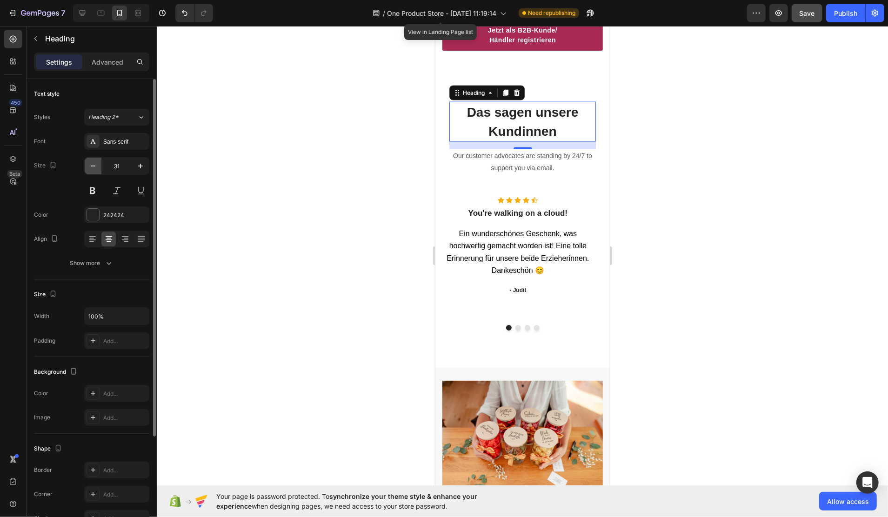
click at [95, 167] on icon "button" at bounding box center [92, 165] width 9 height 9
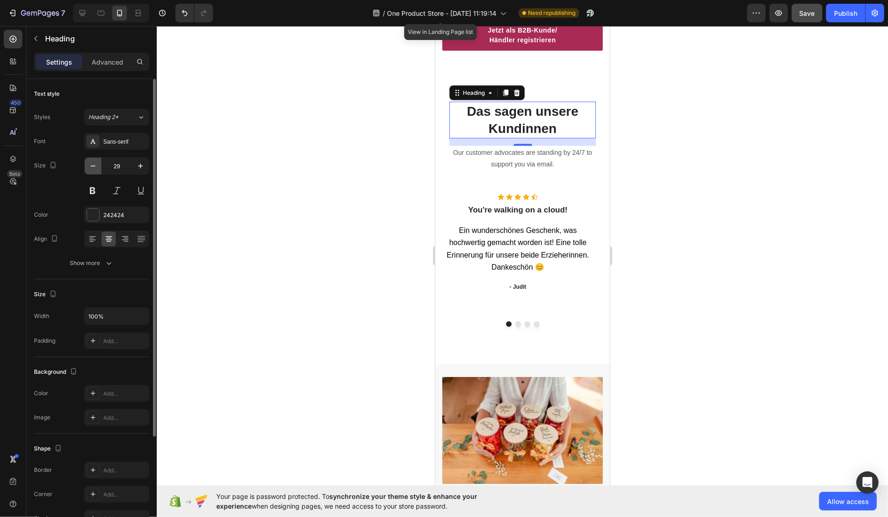
click at [95, 167] on icon "button" at bounding box center [92, 165] width 9 height 9
click at [96, 167] on icon "button" at bounding box center [92, 165] width 9 height 9
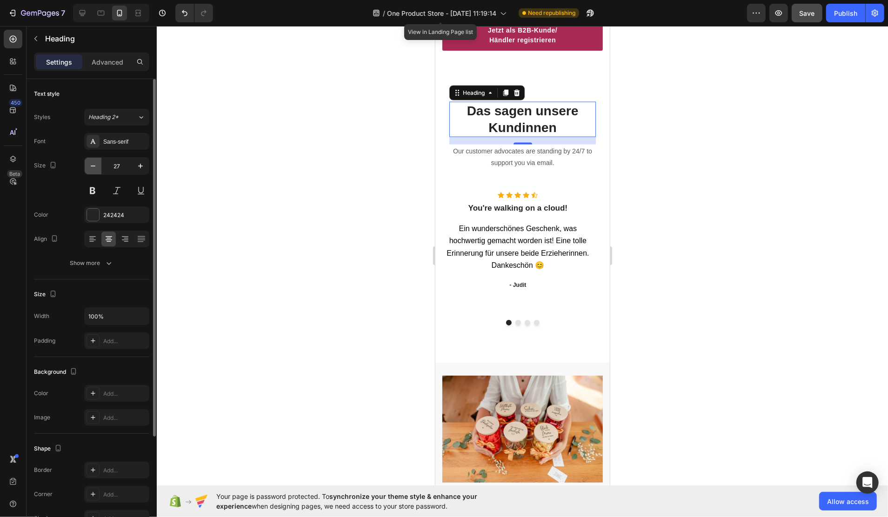
click at [96, 168] on icon "button" at bounding box center [92, 165] width 9 height 9
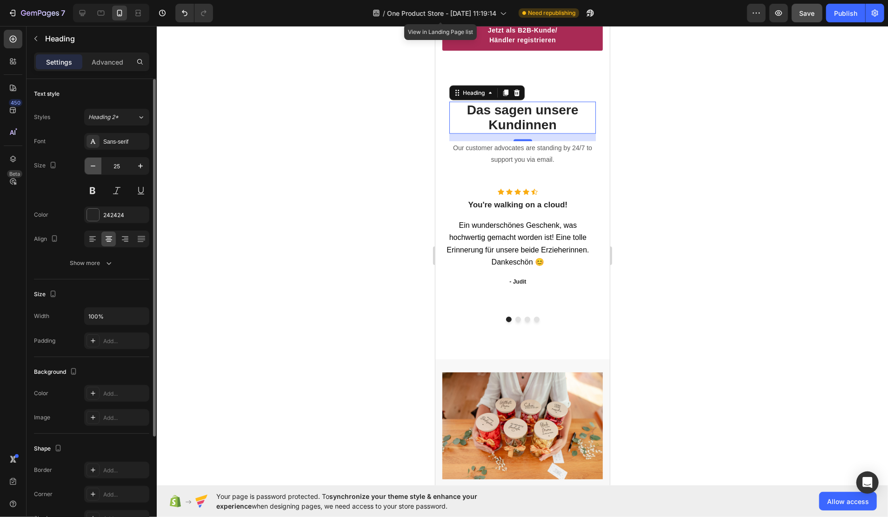
click at [97, 168] on icon "button" at bounding box center [92, 165] width 9 height 9
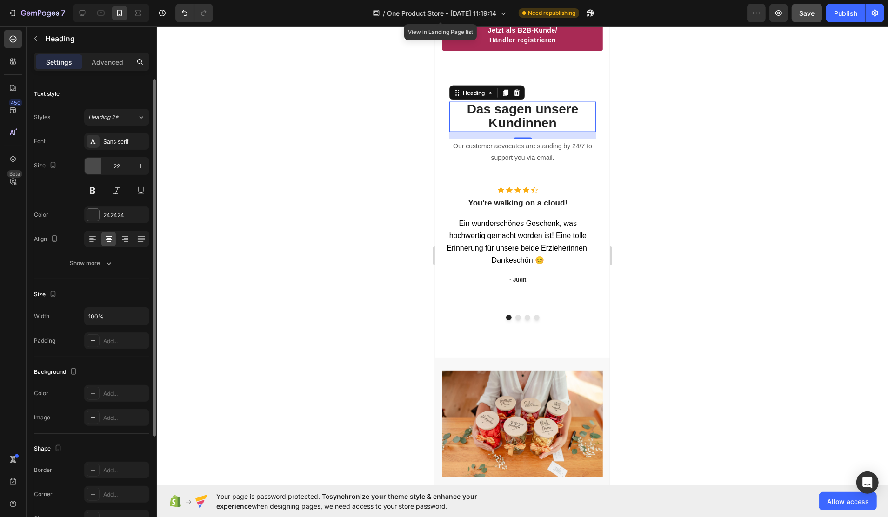
click at [97, 168] on icon "button" at bounding box center [92, 165] width 9 height 9
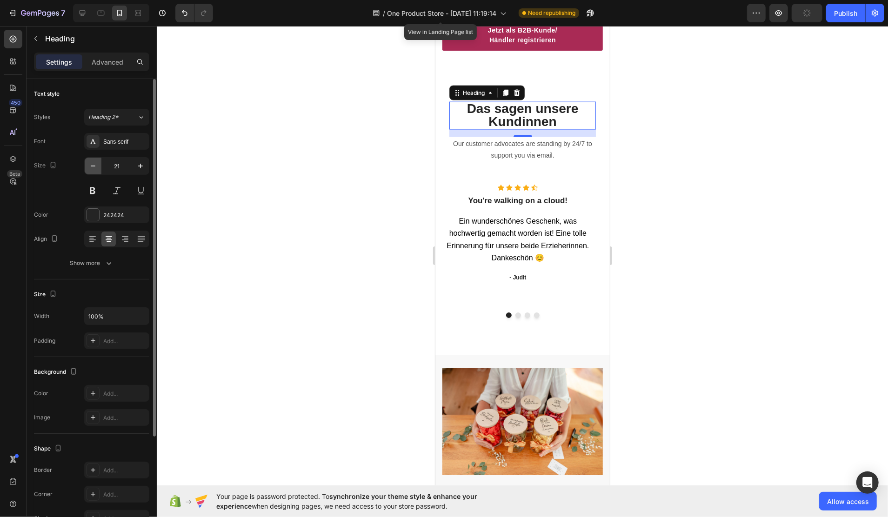
type input "20"
click at [535, 185] on div "Icon" at bounding box center [534, 187] width 7 height 7
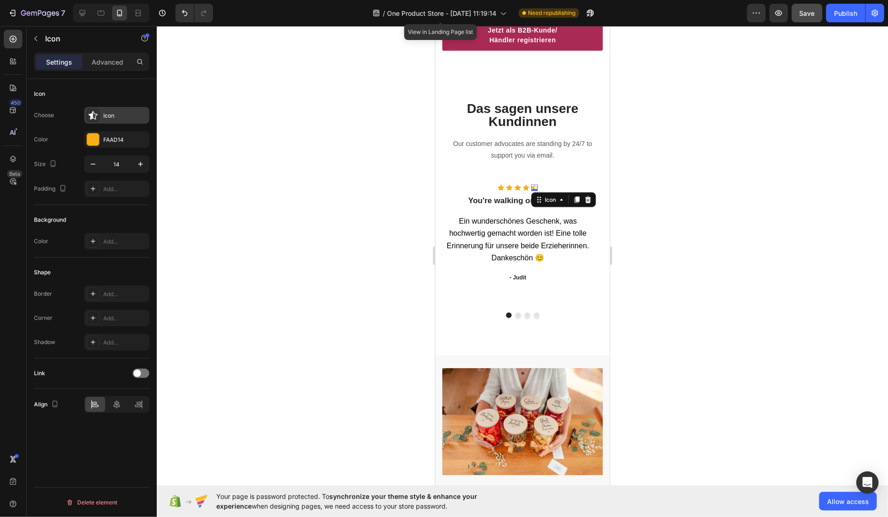
click at [95, 117] on icon at bounding box center [92, 115] width 9 height 9
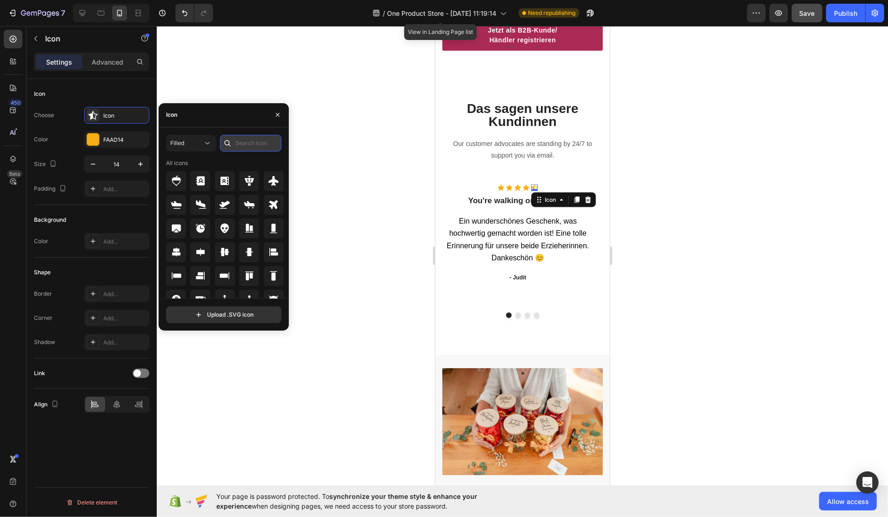
click at [251, 144] on input "text" at bounding box center [250, 143] width 61 height 17
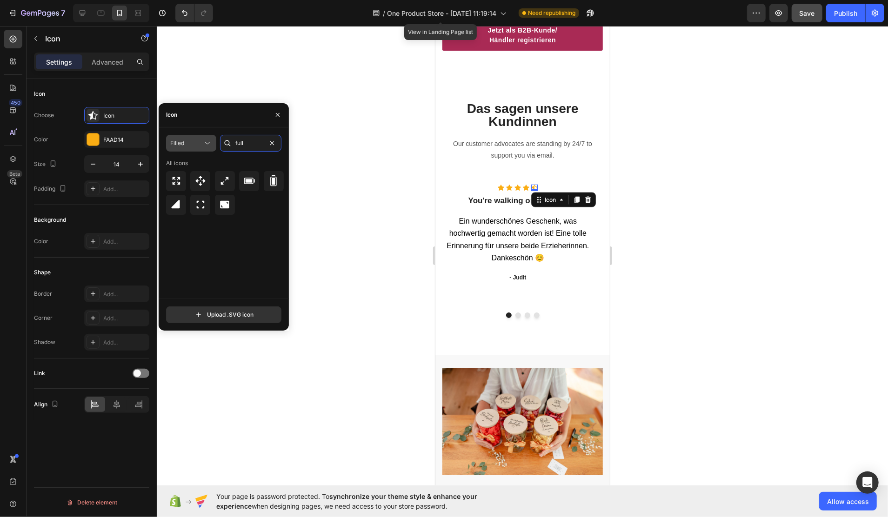
drag, startPoint x: 246, startPoint y: 143, endPoint x: 209, endPoint y: 143, distance: 37.2
click at [209, 143] on div "Filled full" at bounding box center [223, 143] width 115 height 17
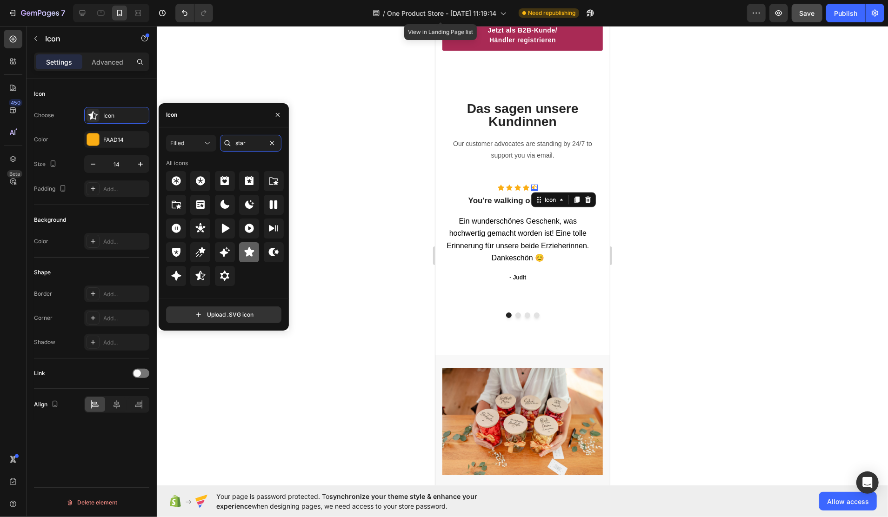
type input "star"
click at [247, 253] on icon at bounding box center [249, 252] width 10 height 9
click at [706, 161] on div at bounding box center [523, 271] width 732 height 491
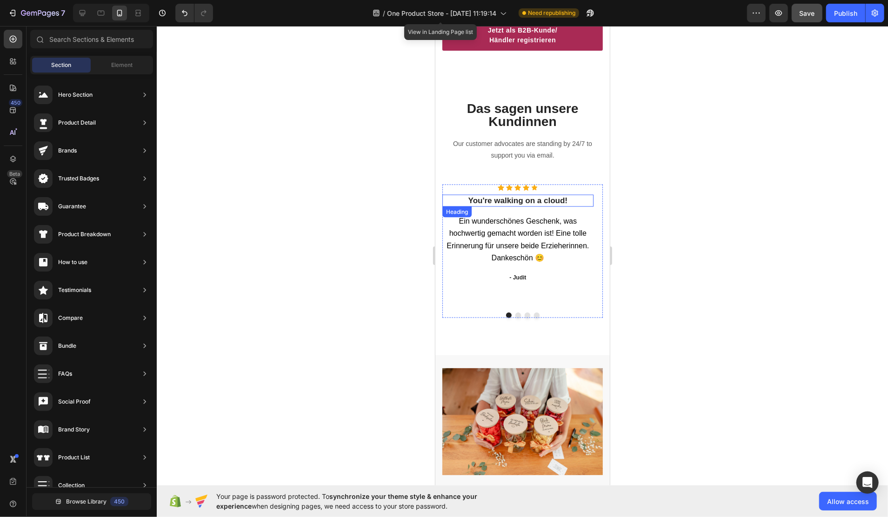
click at [539, 196] on p "You're walking on a cloud!" at bounding box center [517, 200] width 149 height 10
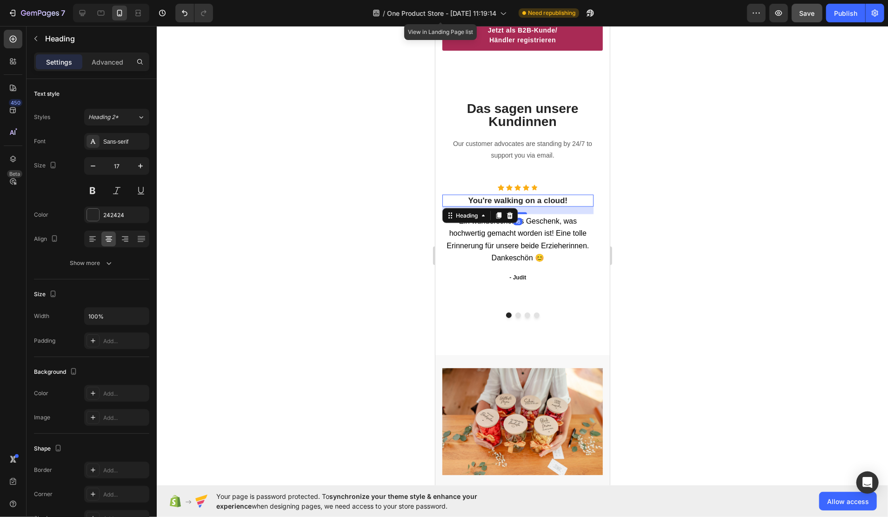
click at [550, 195] on p "You're walking on a cloud!" at bounding box center [517, 200] width 149 height 10
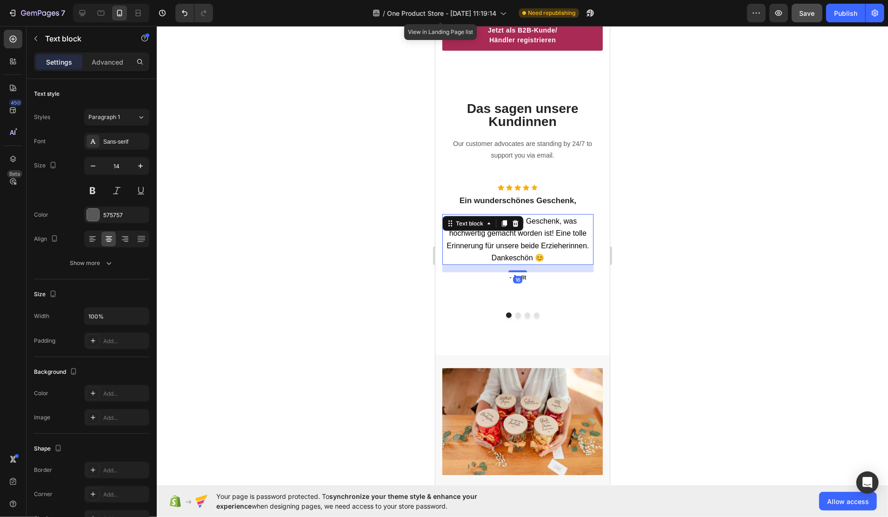
click at [550, 217] on span "Ein wunderschönes Geschenk, was hochwertig gemacht worden ist! Eine tolle Erinn…" at bounding box center [517, 239] width 142 height 45
click at [563, 217] on span "Ein wunderschönes Geschenk, was hochwertig gemacht worden ist! Eine tolle Erinn…" at bounding box center [517, 239] width 142 height 45
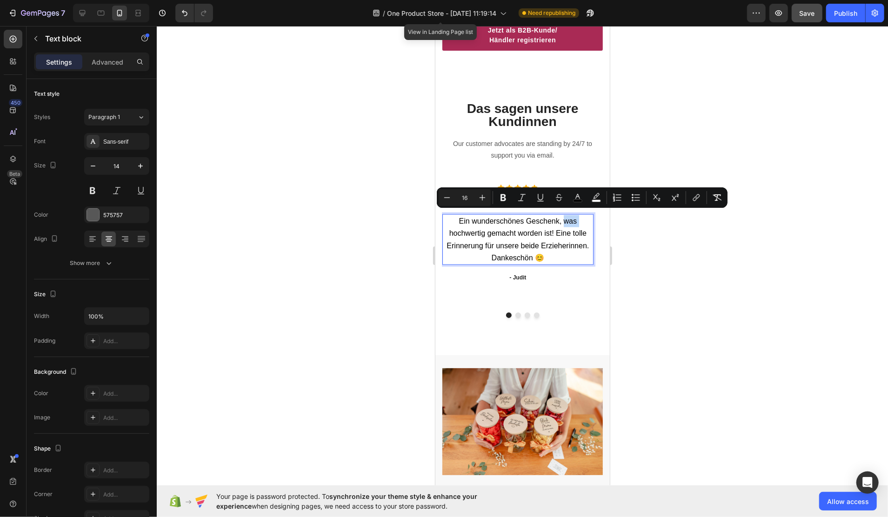
click at [560, 217] on span "Ein wunderschönes Geschenk, was hochwertig gemacht worden ist! Eine tolle Erinn…" at bounding box center [517, 239] width 142 height 45
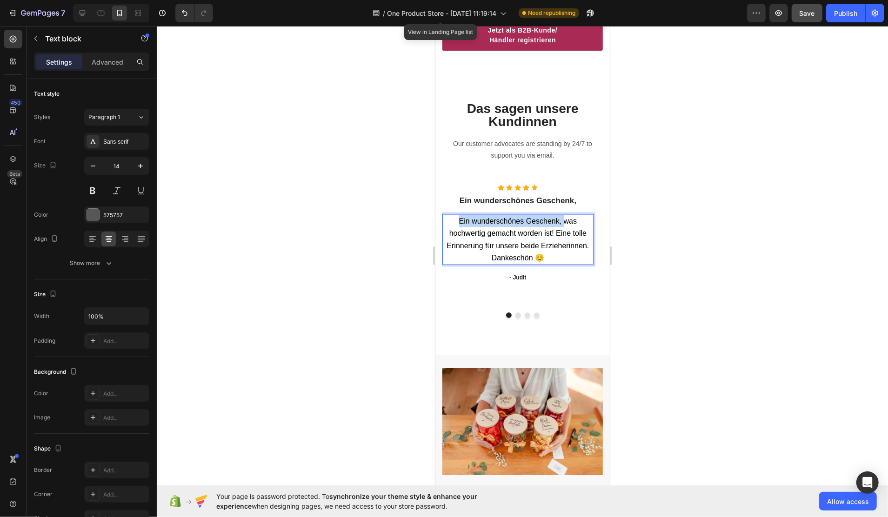
drag, startPoint x: 563, startPoint y: 216, endPoint x: 456, endPoint y: 216, distance: 107.0
click at [456, 216] on p "Ein wunderschönes Geschenk, was hochwertig gemacht worden ist! Eine tolle Erinn…" at bounding box center [517, 239] width 149 height 49
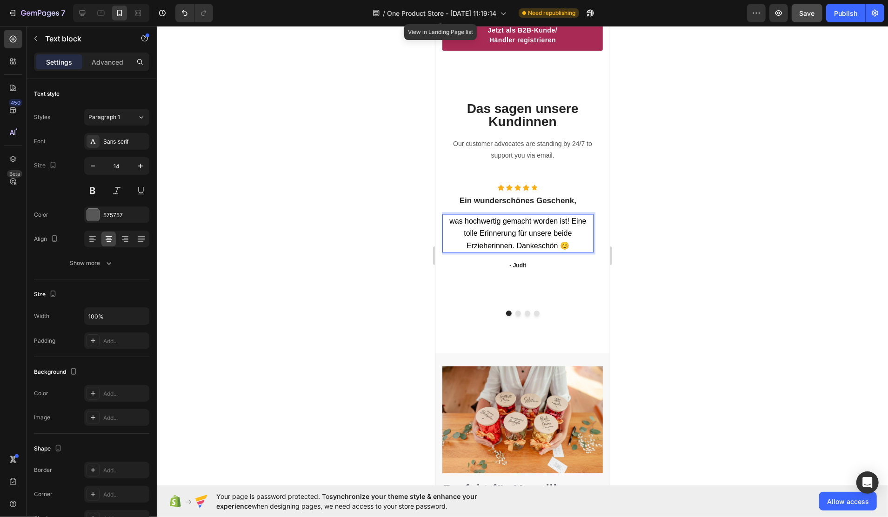
click at [653, 228] on div at bounding box center [523, 271] width 732 height 491
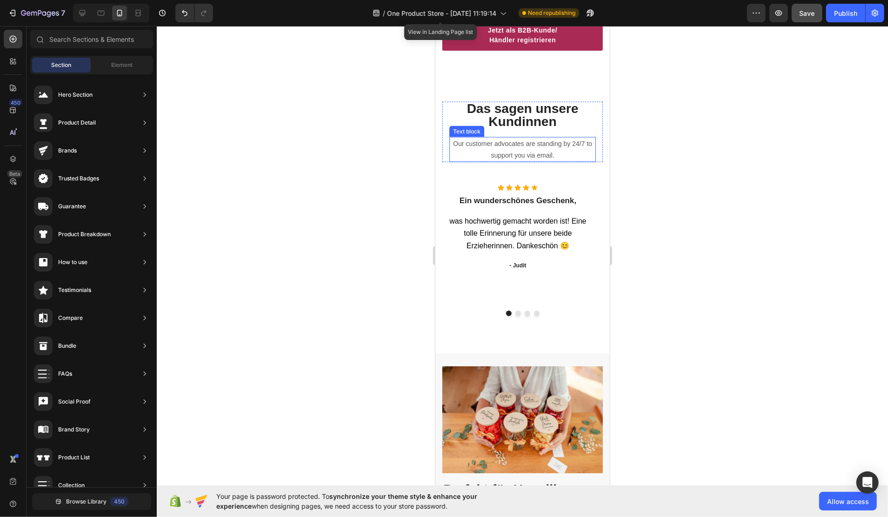
click at [526, 145] on p "Our customer advocates are standing by 24/7 to support you via email." at bounding box center [522, 149] width 145 height 23
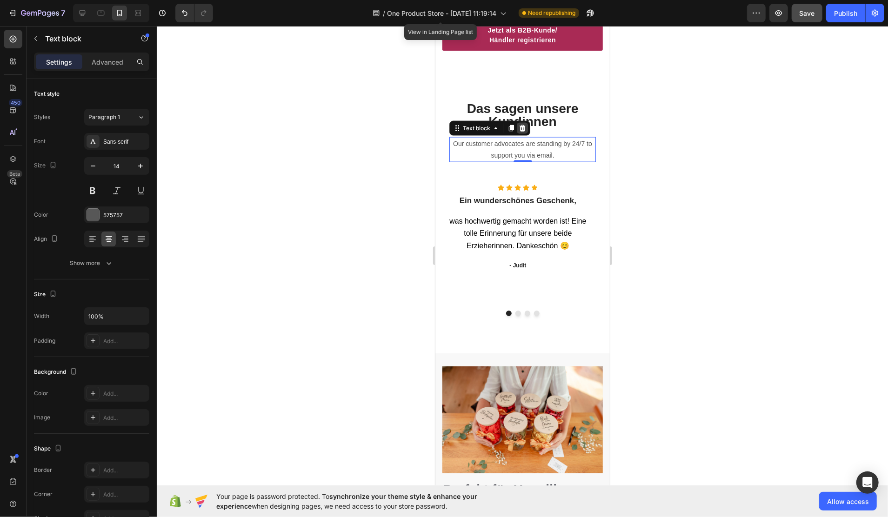
click at [520, 125] on icon at bounding box center [522, 128] width 6 height 7
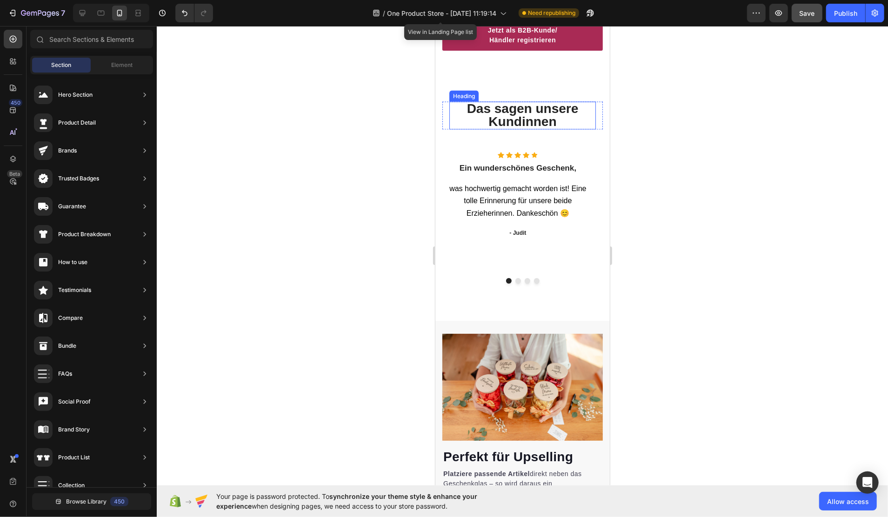
click at [523, 115] on span "Das sagen unsere Kundinnen" at bounding box center [523, 114] width 112 height 27
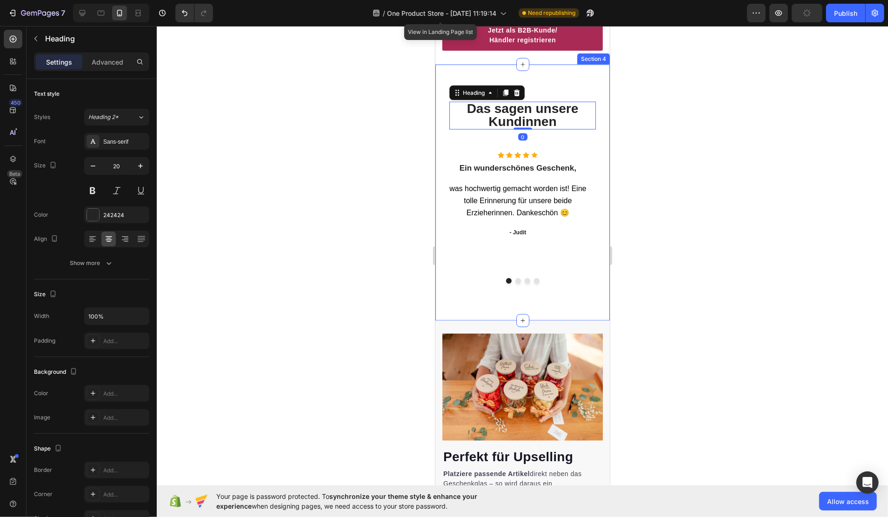
click at [548, 140] on div "⁠⁠⁠⁠⁠⁠⁠ Das sagen unsere Kundinnen Heading 0 Row Icon Icon Icon Icon Icon Icon …" at bounding box center [522, 192] width 161 height 182
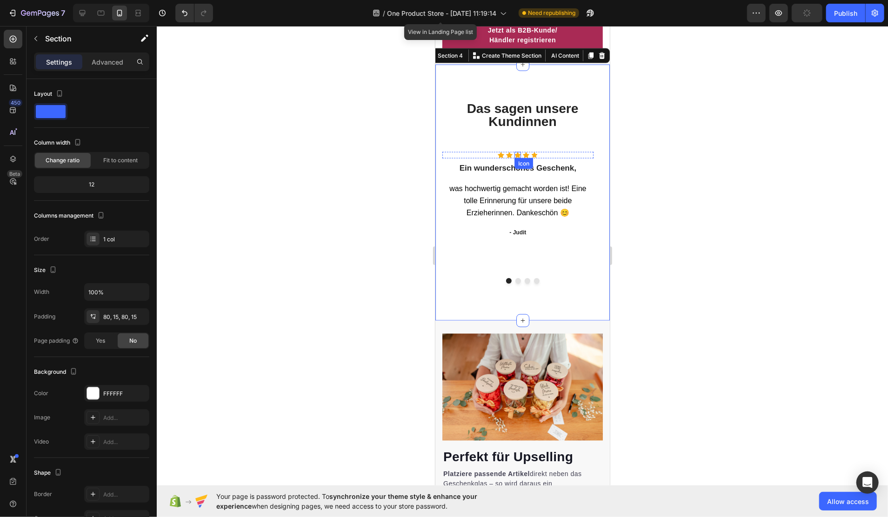
click at [519, 152] on div "Icon" at bounding box center [517, 155] width 7 height 7
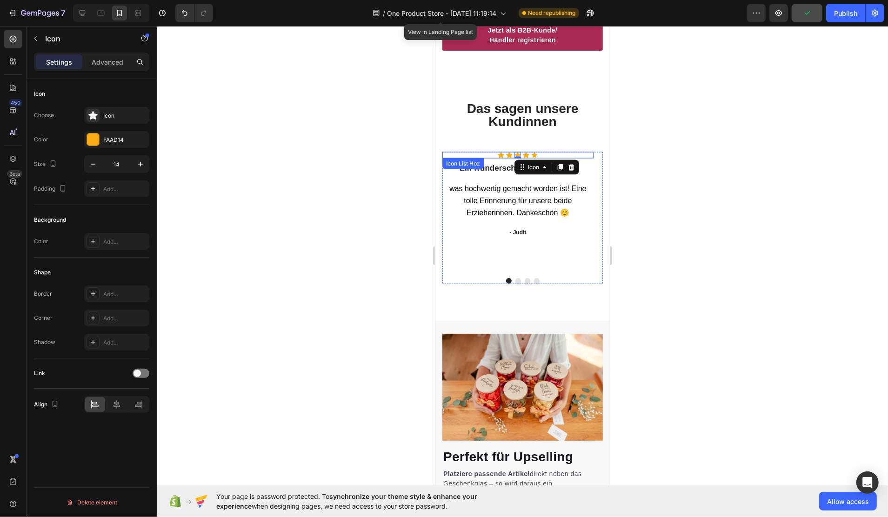
click at [548, 152] on div "Icon Icon Icon 0 Icon Icon" at bounding box center [517, 155] width 151 height 7
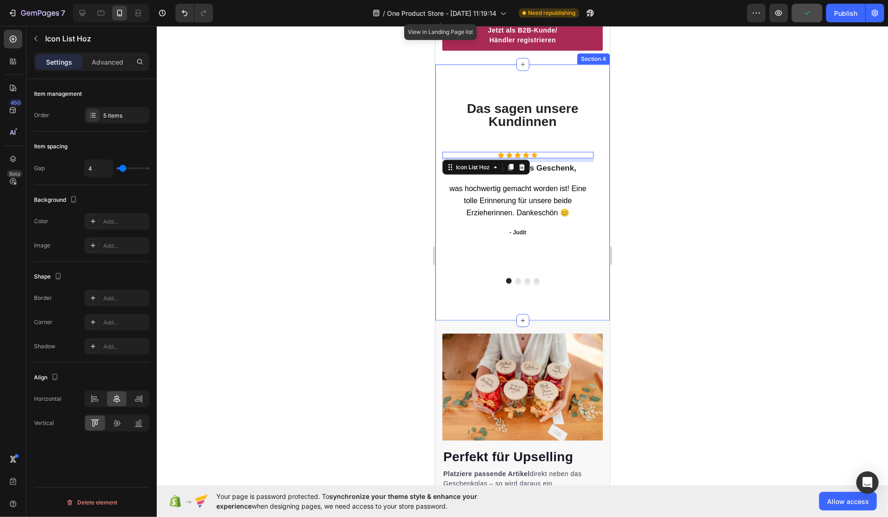
click at [550, 126] on div "⁠⁠⁠⁠⁠⁠⁠ Das sagen unsere Kundinnen Heading Row Icon Icon Icon Icon Icon Icon Li…" at bounding box center [522, 192] width 161 height 182
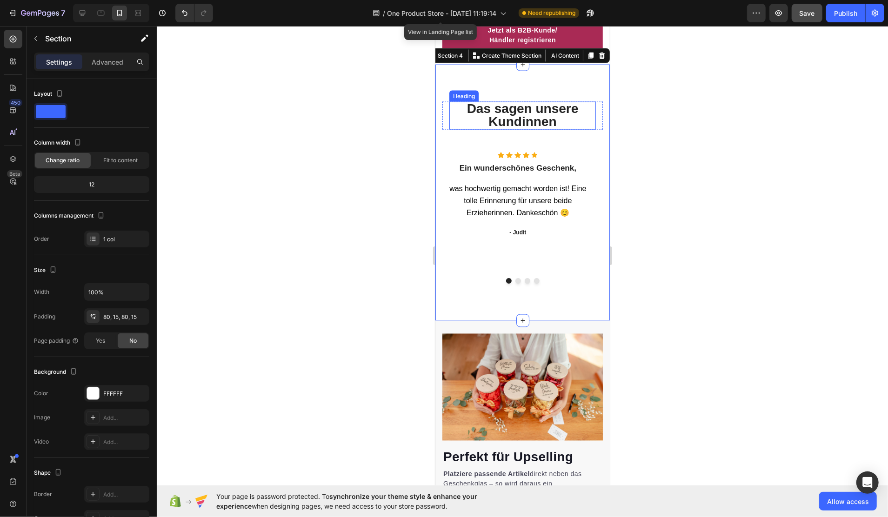
click at [535, 111] on span "Das sagen unsere Kundinnen" at bounding box center [523, 114] width 112 height 27
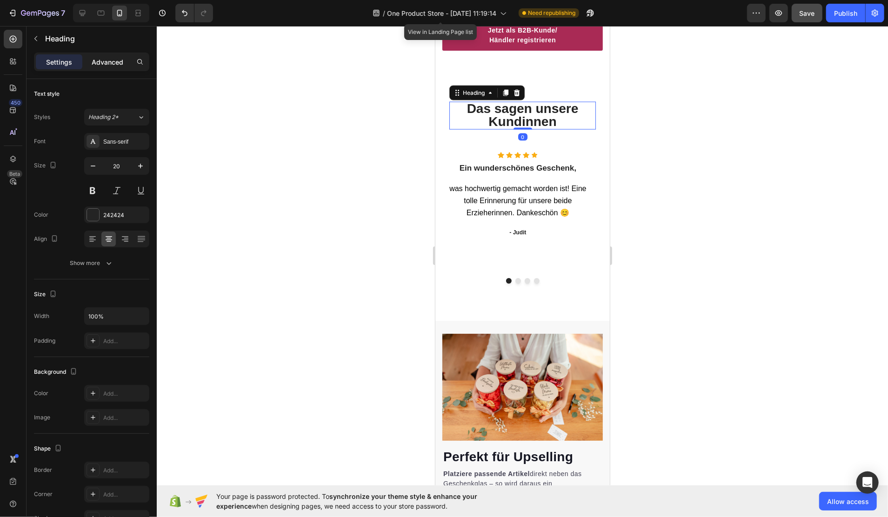
click at [114, 63] on p "Advanced" at bounding box center [108, 62] width 32 height 10
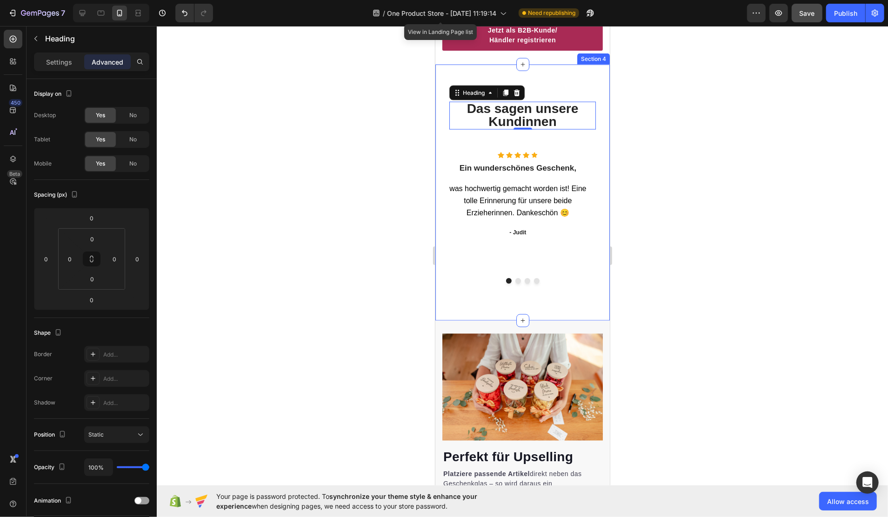
click at [465, 139] on div "⁠⁠⁠⁠⁠⁠⁠ Das sagen unsere Kundinnen Heading 0 Row Icon Icon Icon Icon Icon Icon …" at bounding box center [522, 192] width 161 height 182
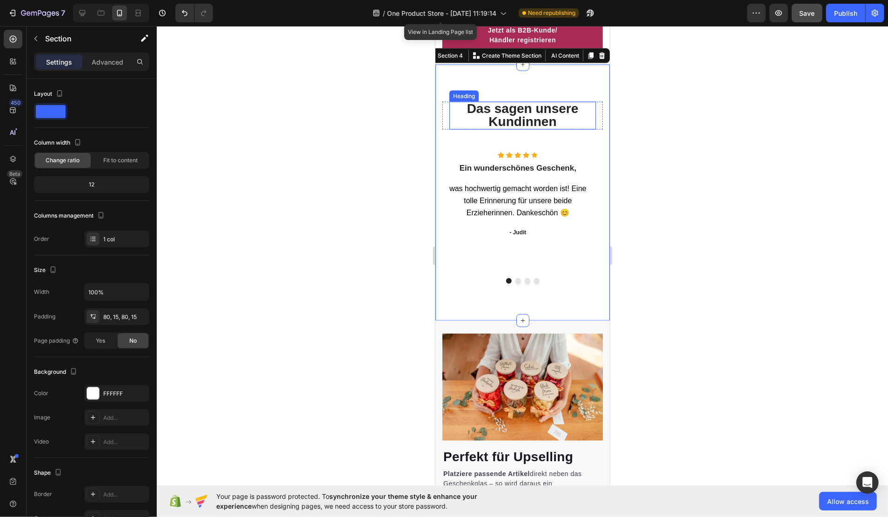
click at [505, 112] on span "Das sagen unsere Kundinnen" at bounding box center [523, 114] width 112 height 27
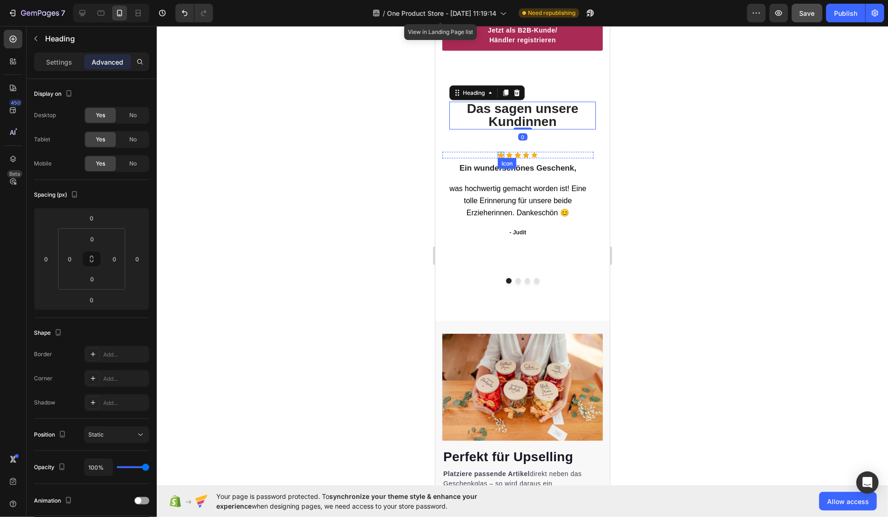
click at [500, 152] on div "Icon" at bounding box center [500, 155] width 7 height 7
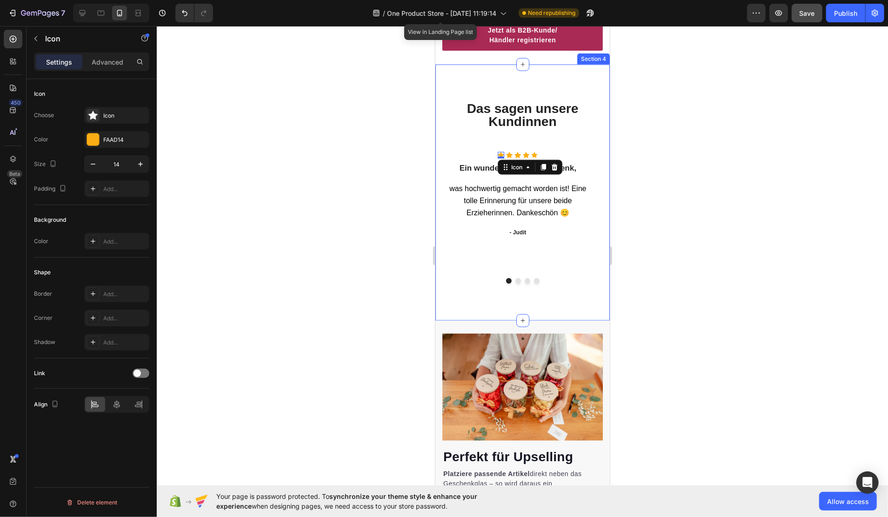
click at [493, 138] on div "⁠⁠⁠⁠⁠⁠⁠ Das sagen unsere Kundinnen Heading Row Icon 0 Icon Icon Icon Icon Icon …" at bounding box center [522, 192] width 161 height 182
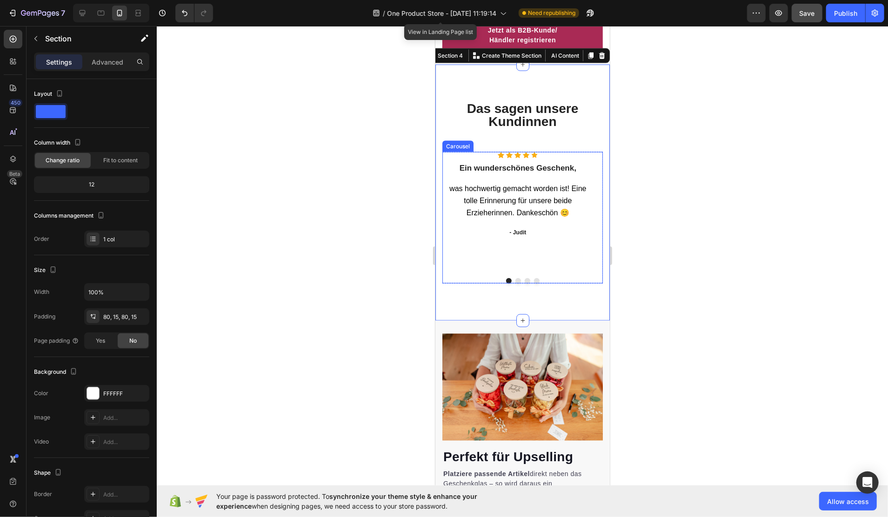
click at [531, 245] on div "Icon Icon Icon Icon Icon Icon List Hoz Ein wunderschönes Geschenk, Heading was …" at bounding box center [517, 211] width 151 height 119
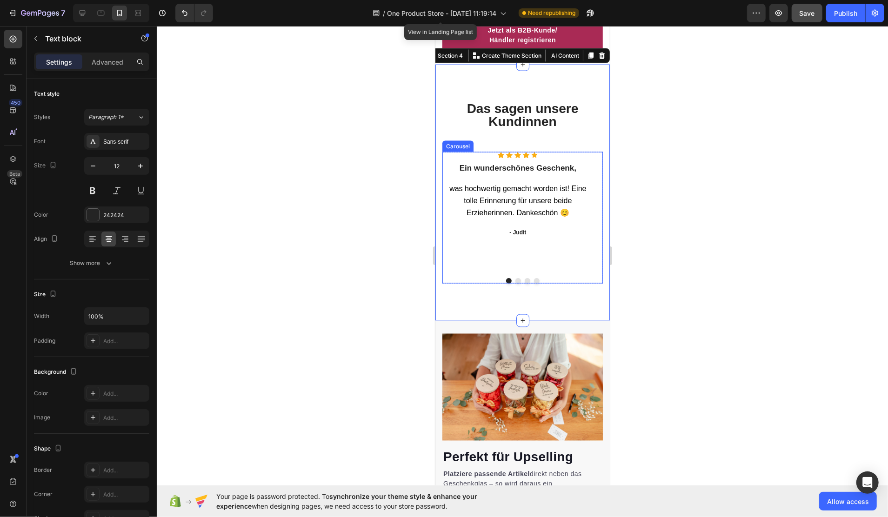
click at [525, 228] on p "- Judit" at bounding box center [517, 232] width 149 height 8
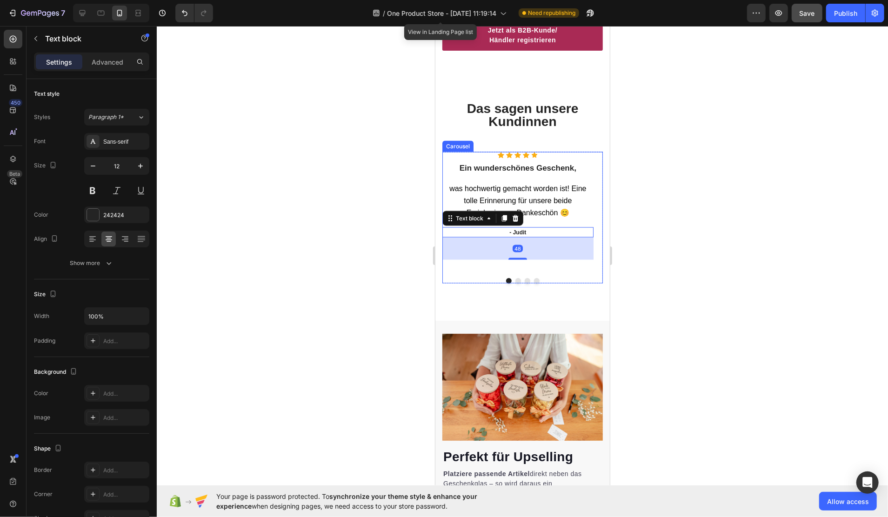
click at [522, 255] on div "Icon Icon Icon Icon Icon Icon List Hoz Ein wunderschönes Geschenk, Heading was …" at bounding box center [517, 211] width 151 height 119
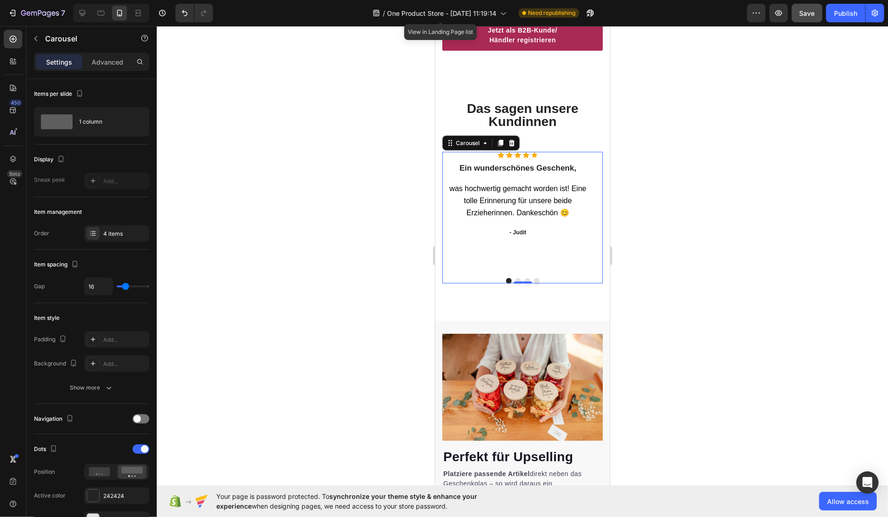
click at [524, 245] on div "Icon Icon Icon Icon Icon Icon List Hoz Ein wunderschönes Geschenk, Heading was …" at bounding box center [517, 211] width 151 height 119
click at [528, 231] on div "- Judit" at bounding box center [517, 232] width 151 height 10
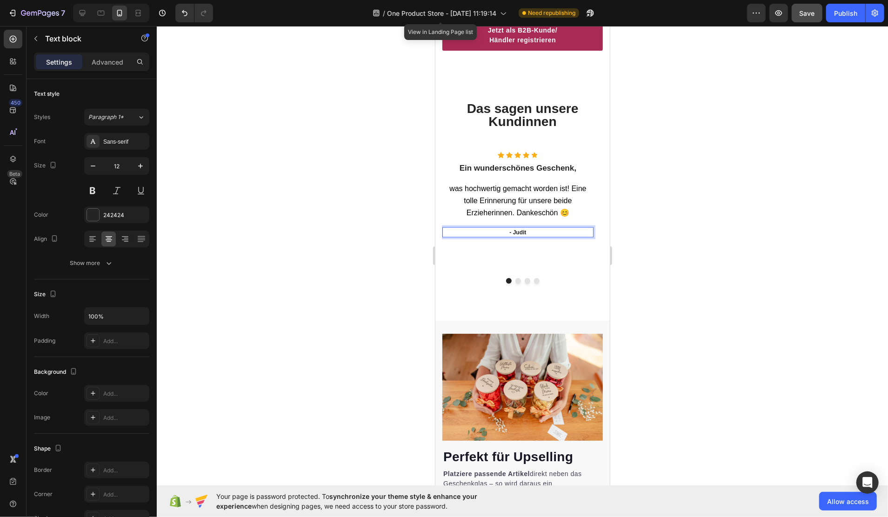
click at [565, 239] on div "Icon Icon Icon Icon Icon Icon List Hoz Ein wunderschönes Geschenk, Heading was …" at bounding box center [517, 211] width 151 height 119
click at [640, 230] on div at bounding box center [523, 271] width 732 height 491
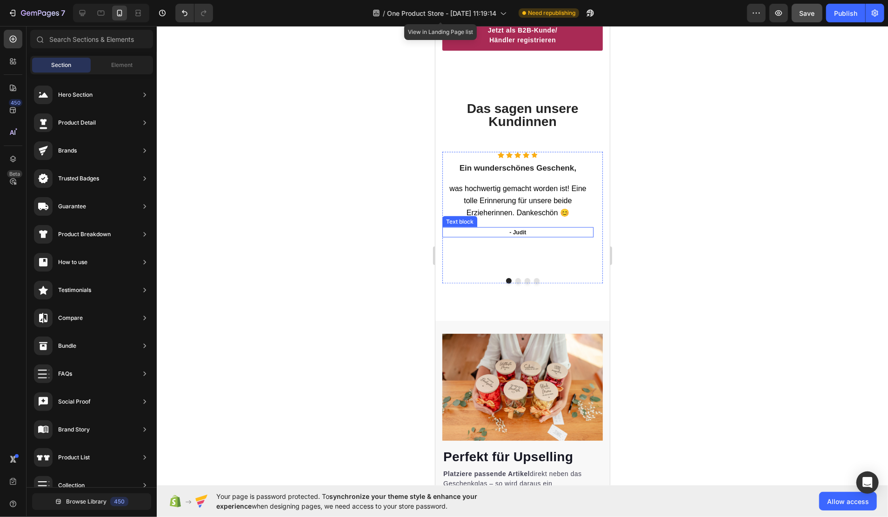
click at [532, 231] on div "- Judit" at bounding box center [517, 232] width 151 height 10
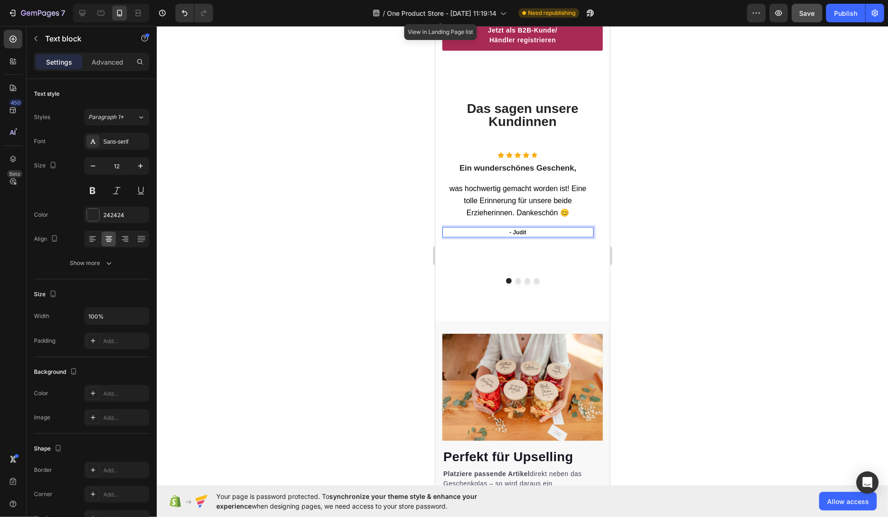
click at [531, 229] on p "- Judit" at bounding box center [517, 232] width 149 height 8
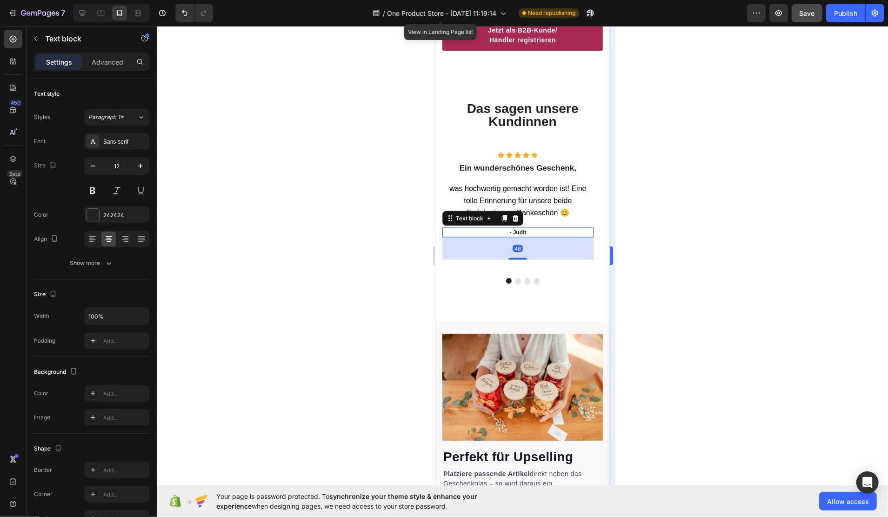
drag, startPoint x: 648, startPoint y: 231, endPoint x: 611, endPoint y: 229, distance: 37.3
click at [648, 231] on div at bounding box center [523, 271] width 732 height 491
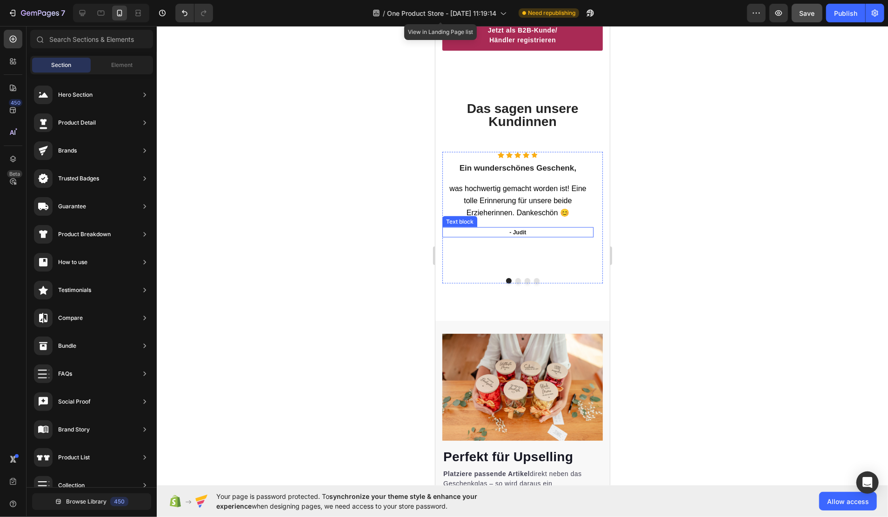
click at [538, 228] on p "- Judit" at bounding box center [517, 232] width 149 height 8
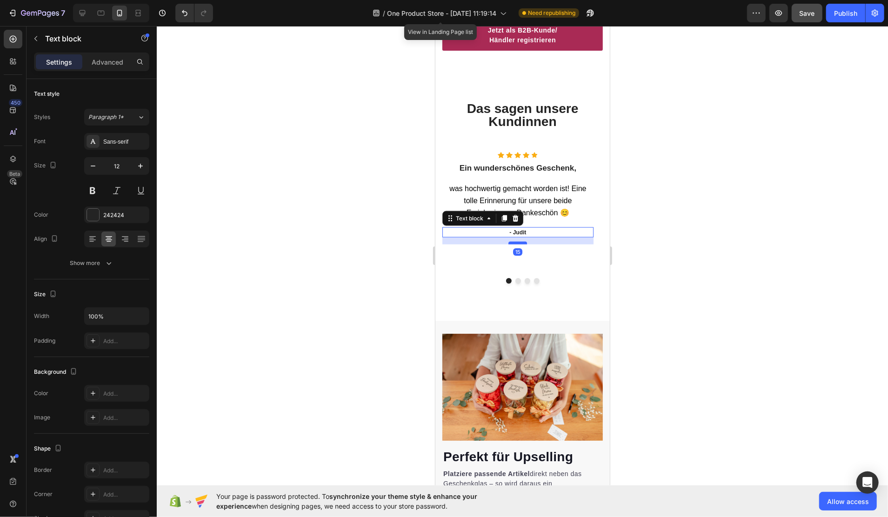
drag, startPoint x: 519, startPoint y: 253, endPoint x: 523, endPoint y: 238, distance: 15.7
click at [523, 242] on div at bounding box center [517, 243] width 19 height 3
click at [529, 260] on div "Icon Icon Icon Icon Icon Icon List Hoz Ein wunderschönes Geschenk, Heading was …" at bounding box center [517, 211] width 151 height 119
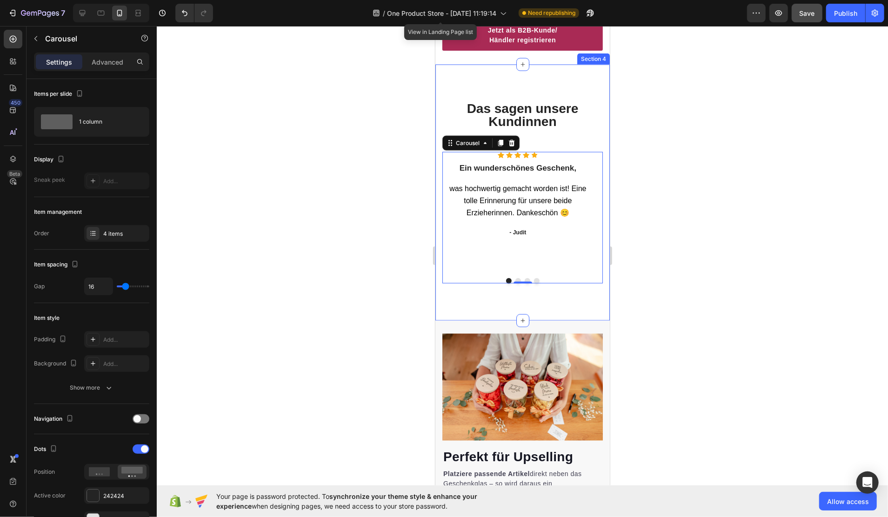
click at [469, 282] on div "⁠⁠⁠⁠⁠⁠⁠ Das sagen unsere Kundinnen Heading Row Icon Icon Icon Icon Icon Icon Li…" at bounding box center [522, 192] width 175 height 256
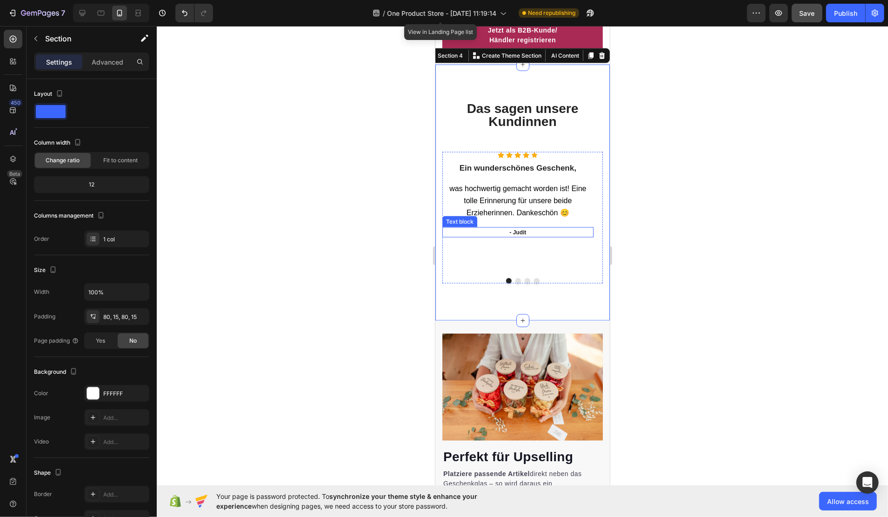
click at [517, 228] on p "- Judit" at bounding box center [517, 232] width 149 height 8
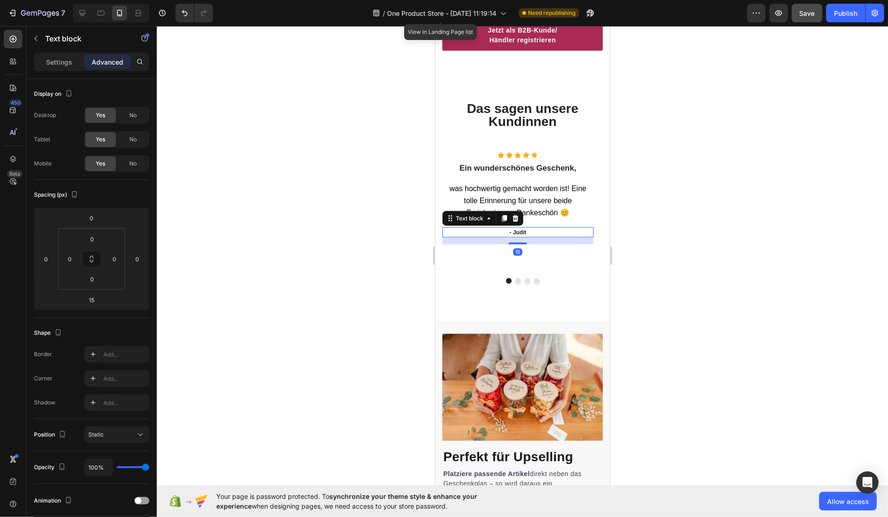
drag, startPoint x: 522, startPoint y: 237, endPoint x: 525, endPoint y: 232, distance: 6.5
click at [525, 237] on div "15" at bounding box center [517, 237] width 151 height 0
click at [519, 235] on div "Icon Icon Icon Icon Icon Icon List Hoz Ein wunderschönes Geschenk, Heading was …" at bounding box center [517, 211] width 151 height 119
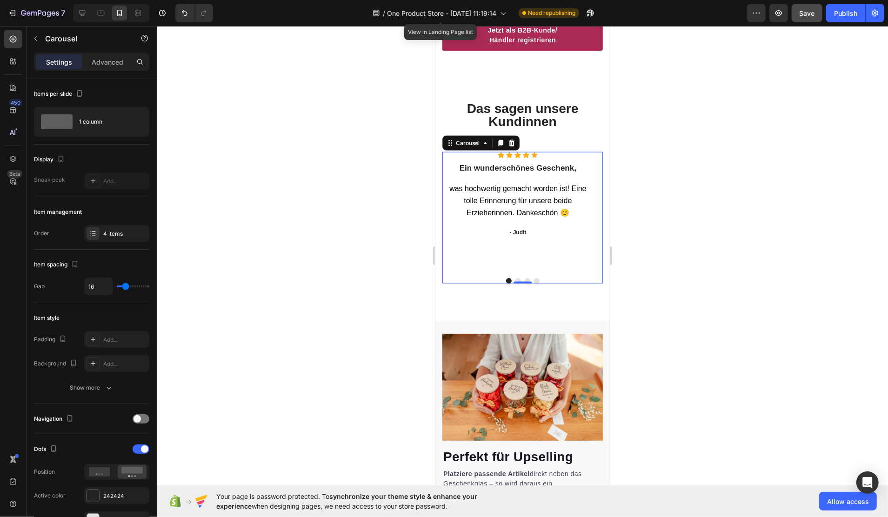
click at [519, 238] on div "Icon Icon Icon Icon Icon Icon List Hoz Ein wunderschönes Geschenk, Heading was …" at bounding box center [517, 211] width 151 height 119
click at [518, 228] on p "- Judit" at bounding box center [517, 232] width 149 height 8
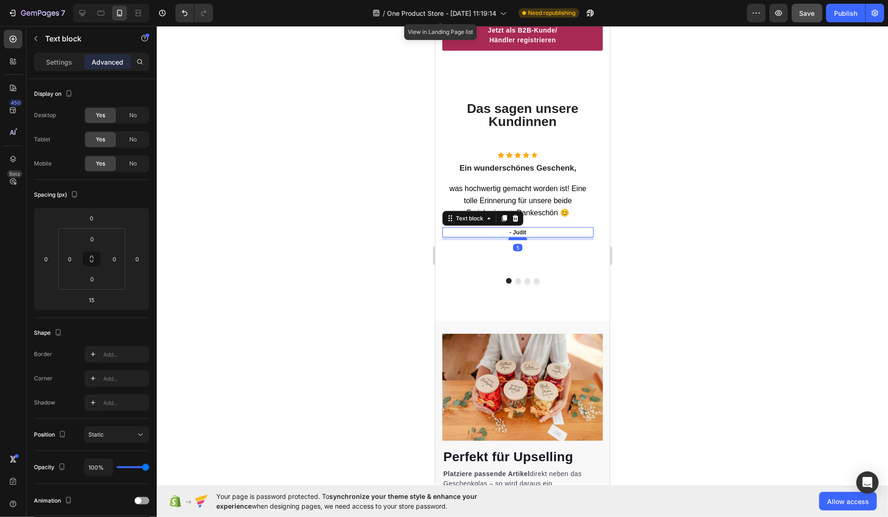
click at [517, 237] on div at bounding box center [517, 238] width 19 height 3
type input "6"
click at [500, 253] on div "Icon Icon Icon Icon Icon Icon List Hoz Ein wunderschönes Geschenk, Heading was …" at bounding box center [517, 211] width 151 height 119
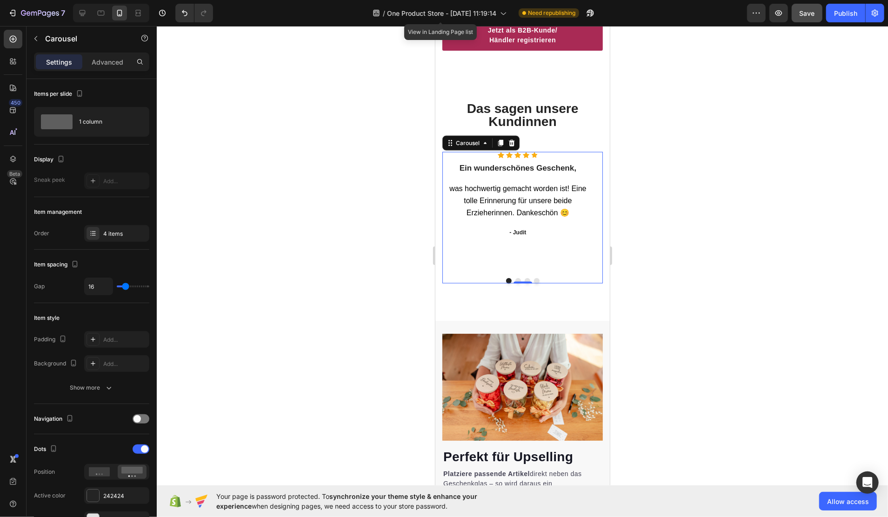
click at [492, 266] on div "Icon Icon Icon Icon Icon Icon List Hoz Ein wunderschönes Geschenk, Heading was …" at bounding box center [522, 218] width 161 height 132
type input "0"
type input "22"
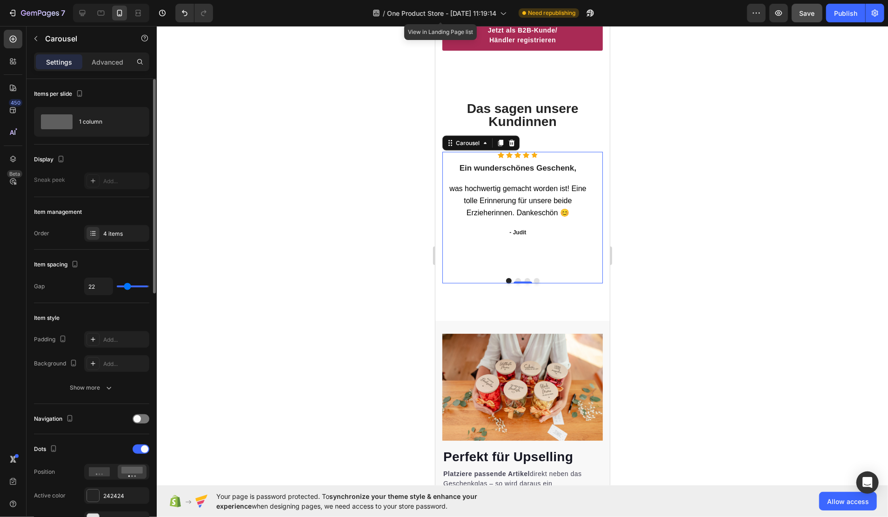
type input "75"
drag, startPoint x: 119, startPoint y: 285, endPoint x: 133, endPoint y: 285, distance: 14.0
type input "40"
click at [133, 286] on input "range" at bounding box center [133, 287] width 33 height 2
type input "0"
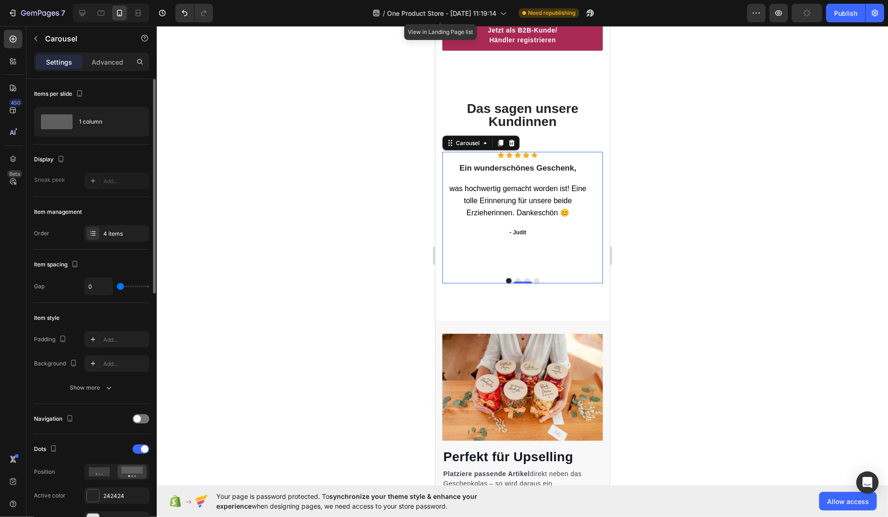
drag, startPoint x: 121, startPoint y: 286, endPoint x: 102, endPoint y: 287, distance: 19.1
type input "0"
click at [117, 287] on input "range" at bounding box center [133, 287] width 33 height 2
type input "13"
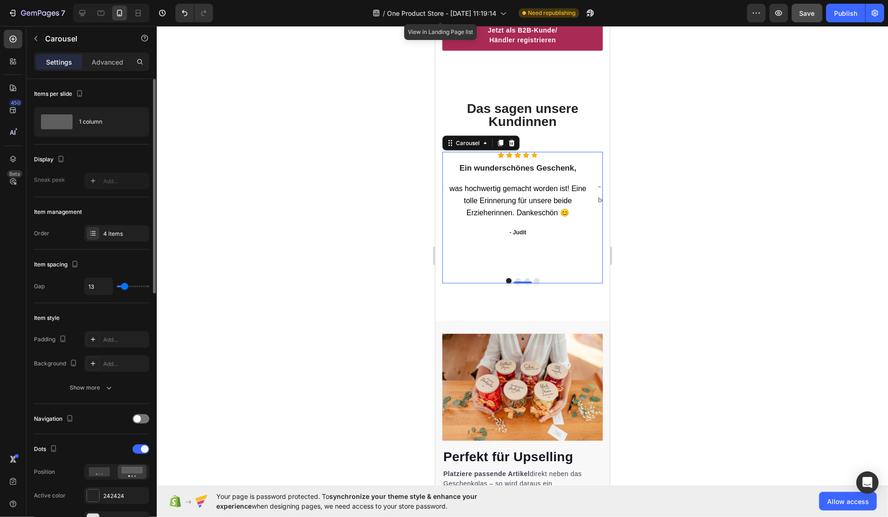
type input "19"
click at [127, 286] on input "range" at bounding box center [133, 287] width 33 height 2
click at [57, 159] on icon "button" at bounding box center [60, 158] width 9 height 9
click at [61, 156] on icon "button" at bounding box center [60, 158] width 9 height 9
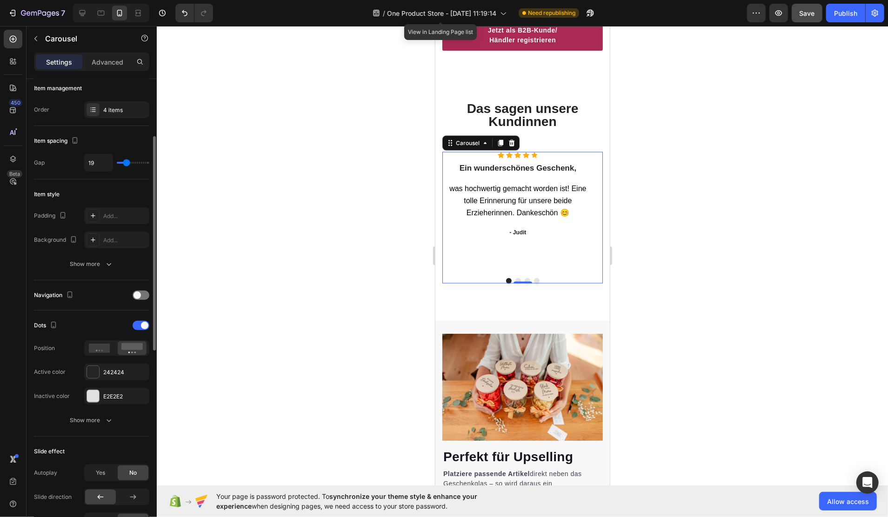
scroll to position [186, 0]
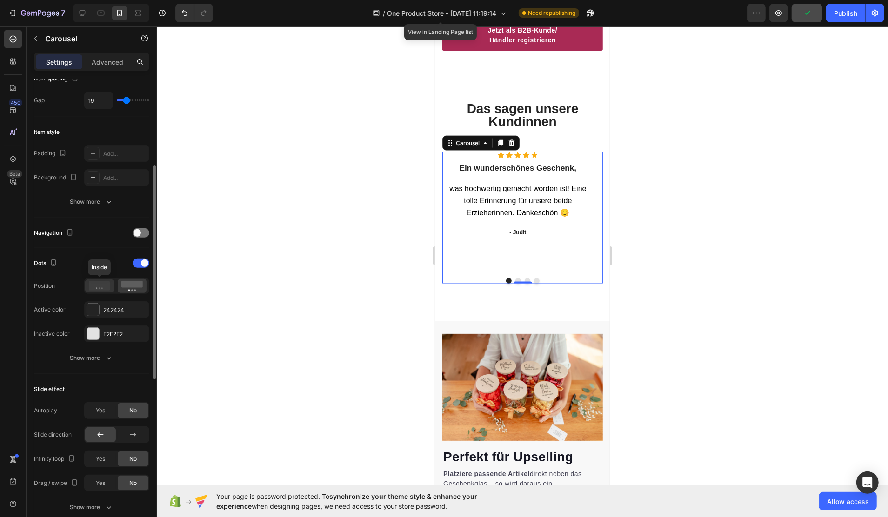
click at [100, 286] on icon at bounding box center [99, 286] width 21 height 9
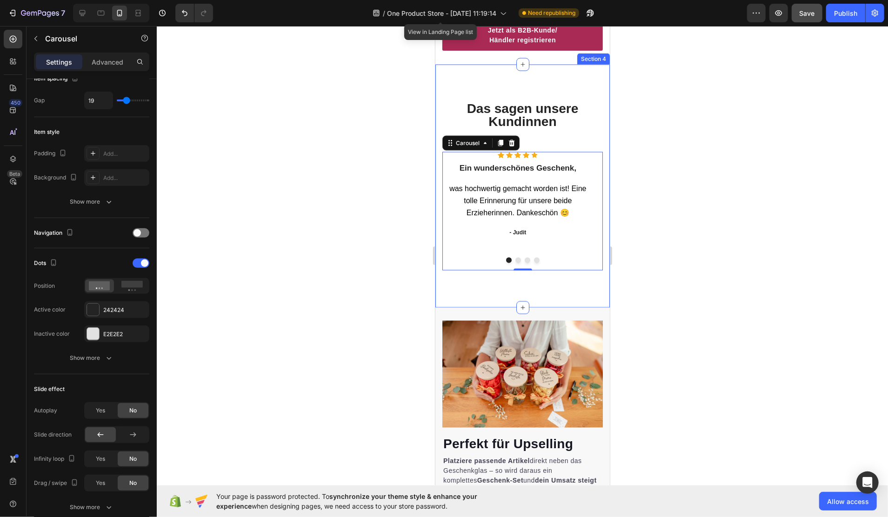
click at [543, 123] on h2 "⁠⁠⁠⁠⁠⁠⁠ Das sagen unsere Kundinnen" at bounding box center [522, 115] width 147 height 28
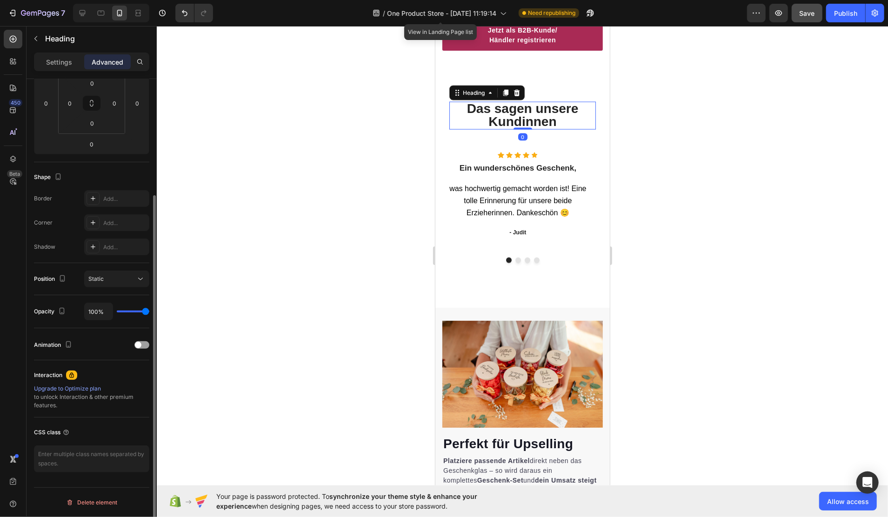
scroll to position [0, 0]
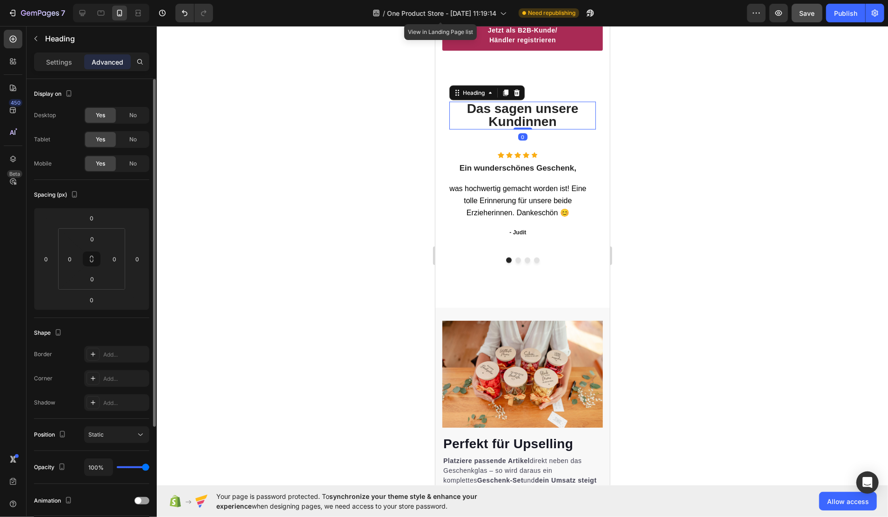
click at [531, 138] on div "⁠⁠⁠⁠⁠⁠⁠ Das sagen unsere Kundinnen Heading 0 Row Icon Icon Icon Icon Icon Icon …" at bounding box center [522, 185] width 161 height 169
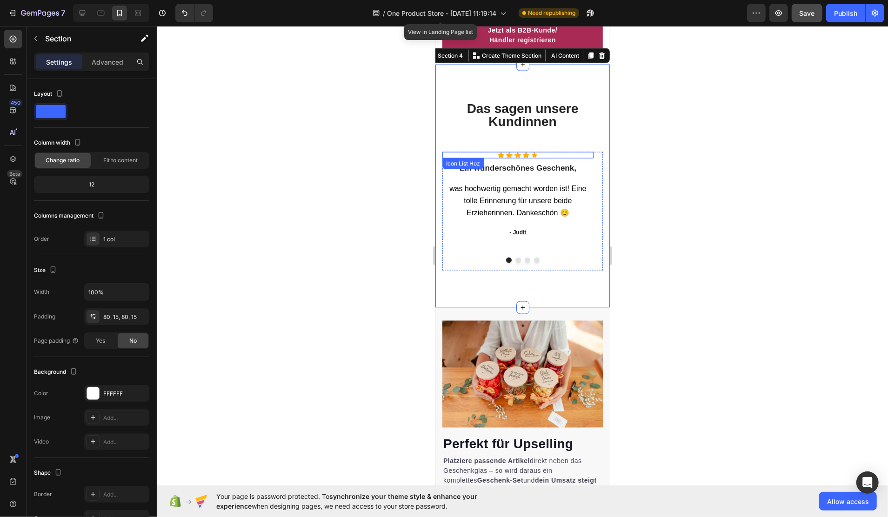
click at [564, 152] on div "Icon Icon Icon Icon Icon" at bounding box center [517, 155] width 151 height 7
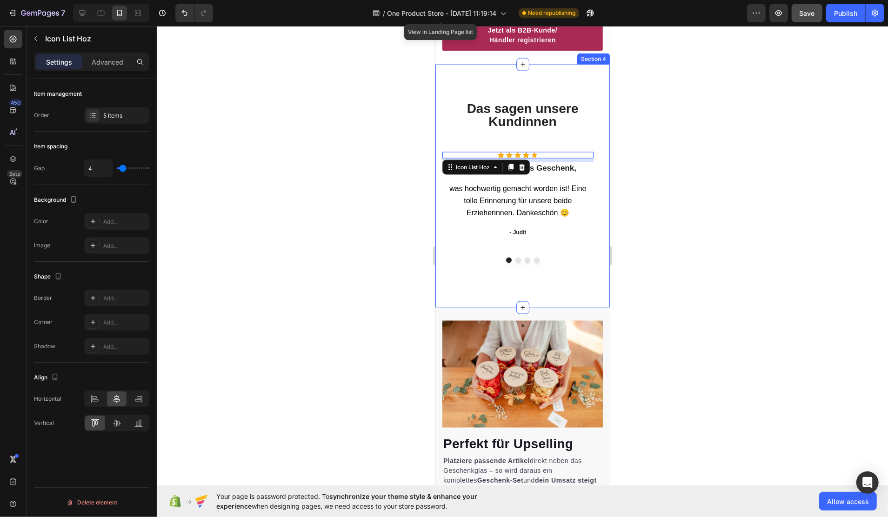
click at [538, 115] on span "Das sagen unsere Kundinnen" at bounding box center [523, 114] width 112 height 27
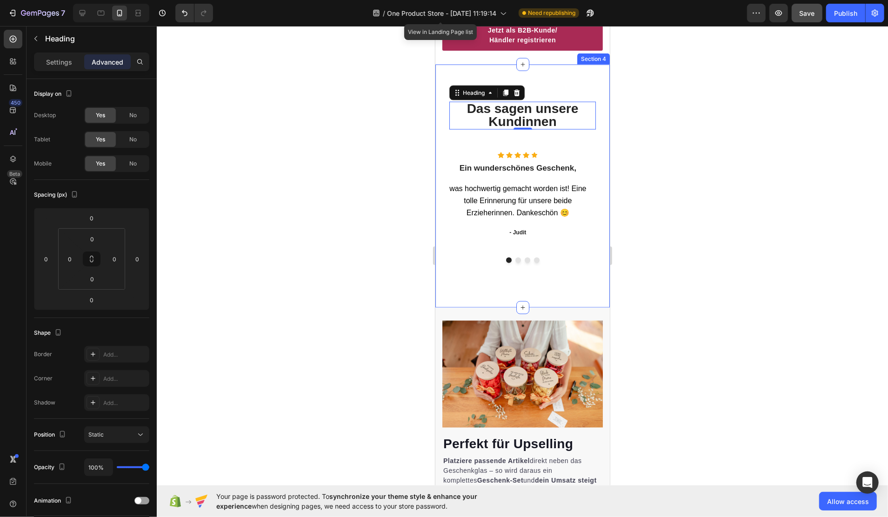
click at [557, 67] on div "⁠⁠⁠⁠⁠⁠⁠ Das sagen unsere Kundinnen Heading 0 Row Icon Icon Icon Icon Icon Icon …" at bounding box center [522, 185] width 175 height 243
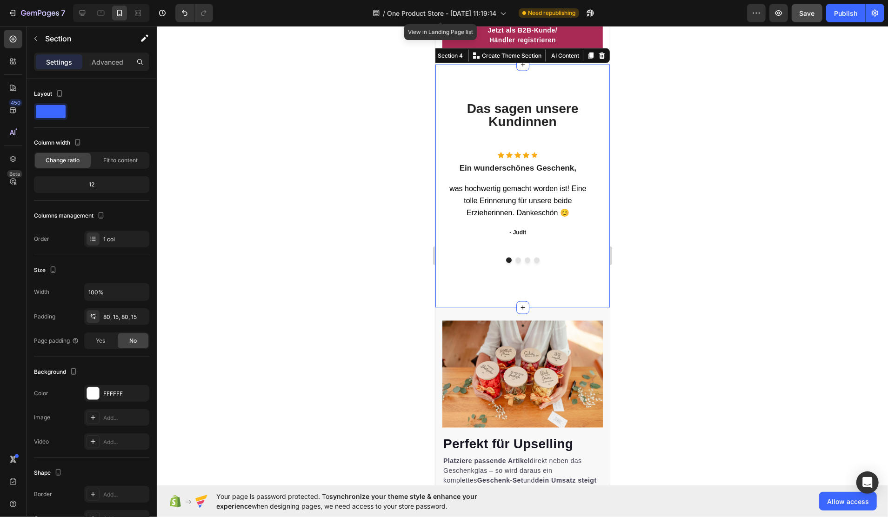
click at [662, 134] on div at bounding box center [523, 271] width 732 height 491
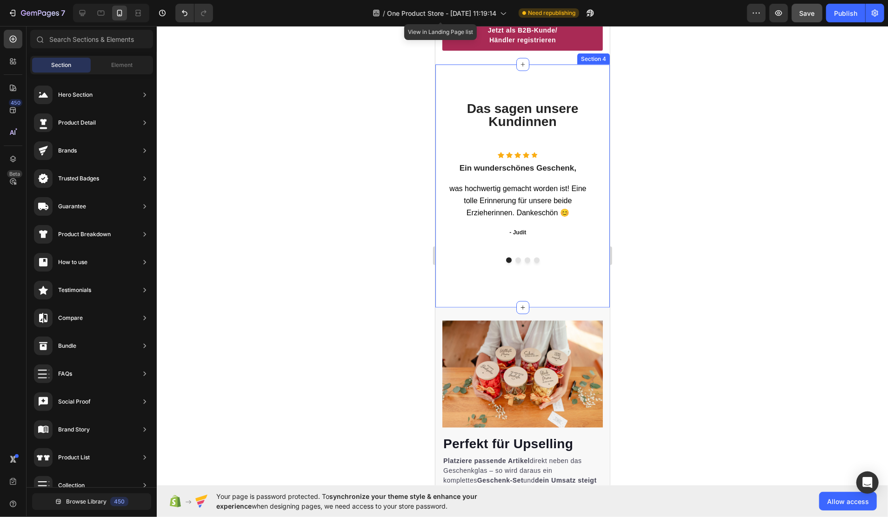
click at [541, 74] on div "⁠⁠⁠⁠⁠⁠⁠ Das sagen unsere Kundinnen Heading Row Icon Icon Icon Icon Icon Icon Li…" at bounding box center [522, 185] width 175 height 243
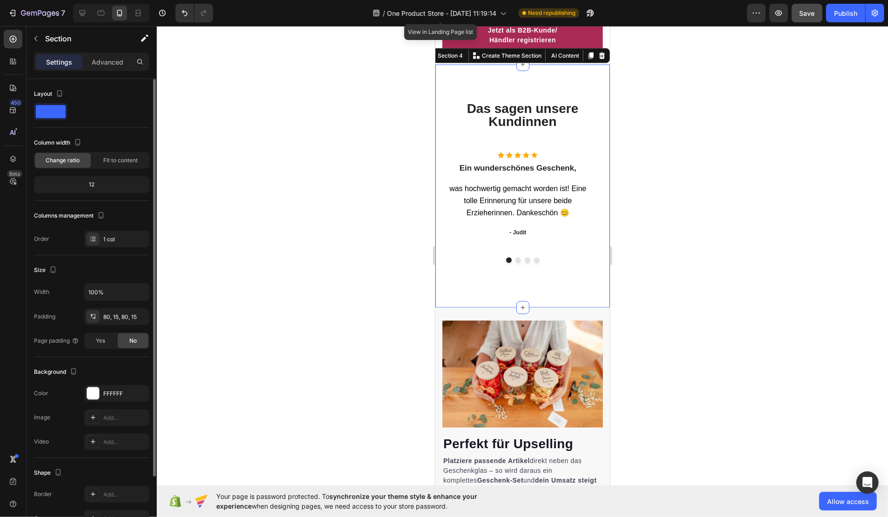
click at [102, 184] on div "12" at bounding box center [92, 184] width 112 height 13
click at [94, 185] on div "12" at bounding box center [92, 184] width 112 height 13
click at [120, 316] on div "80, 15, 80, 15" at bounding box center [116, 317] width 27 height 8
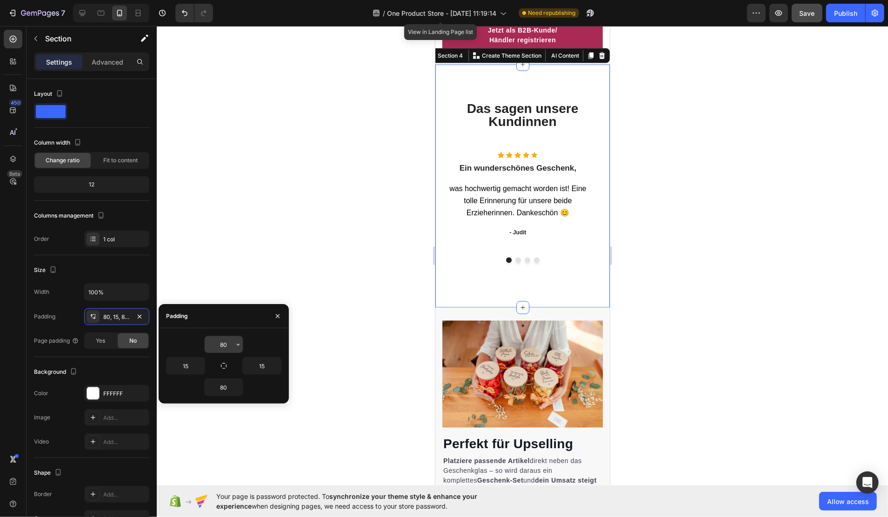
click at [239, 345] on icon "button" at bounding box center [238, 345] width 3 height 2
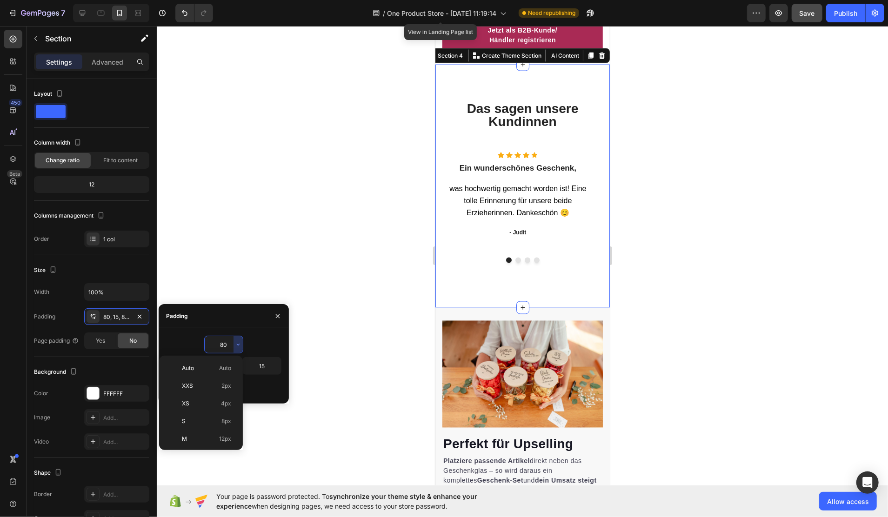
scroll to position [101, 0]
click at [203, 391] on p "2XL 32px" at bounding box center [206, 392] width 49 height 8
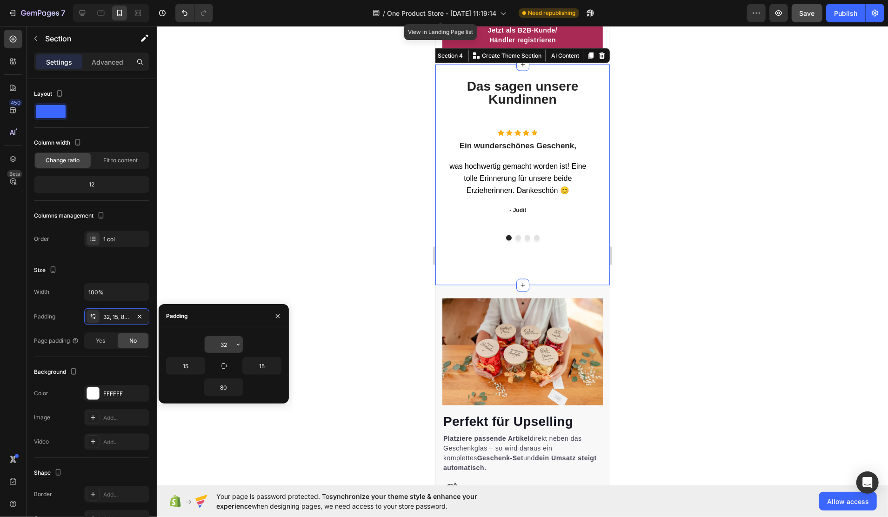
click at [238, 343] on icon "button" at bounding box center [238, 344] width 7 height 7
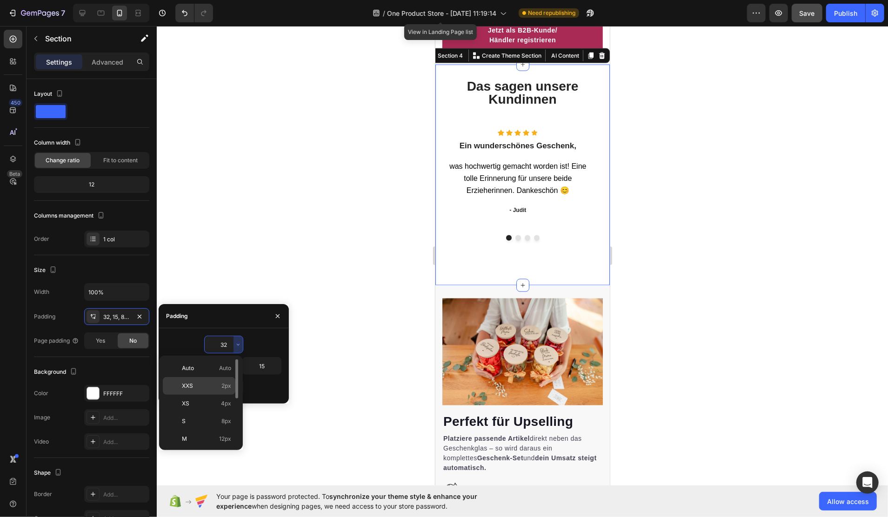
click at [204, 383] on p "XXS 2px" at bounding box center [206, 386] width 49 height 8
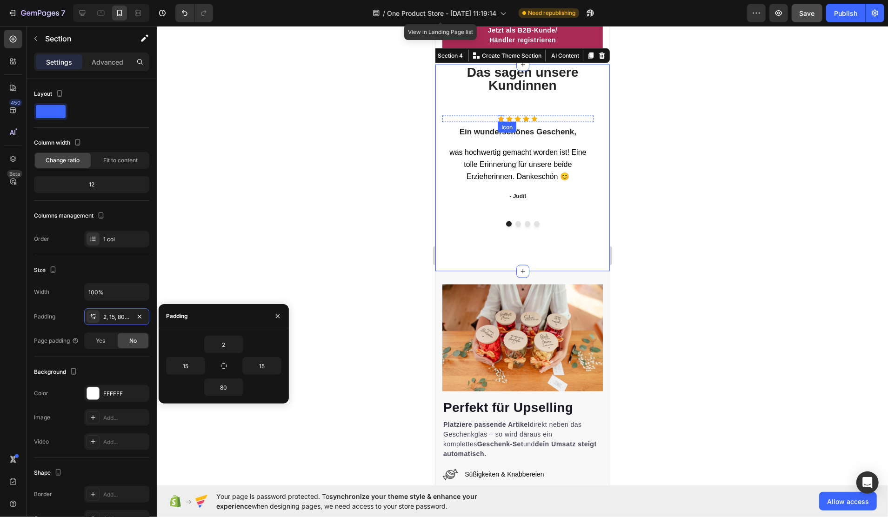
scroll to position [846, 0]
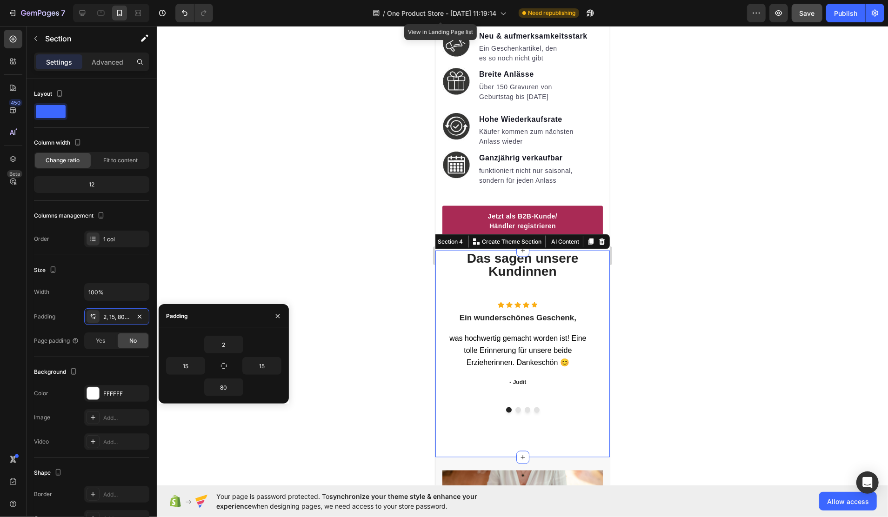
click at [245, 342] on div "2" at bounding box center [223, 345] width 115 height 18
click at [237, 347] on icon "button" at bounding box center [238, 344] width 7 height 7
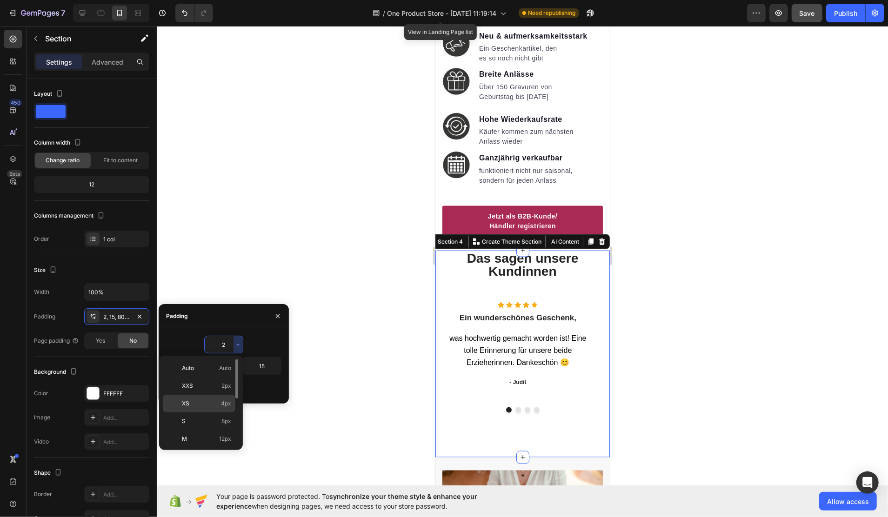
click at [215, 406] on p "XS 4px" at bounding box center [206, 404] width 49 height 8
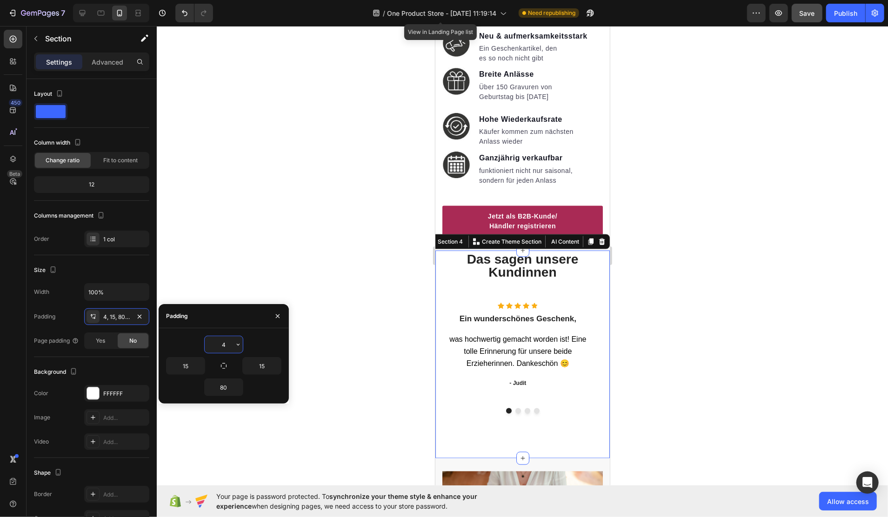
click at [233, 350] on input "4" at bounding box center [224, 344] width 38 height 17
click at [237, 346] on icon "button" at bounding box center [238, 344] width 7 height 7
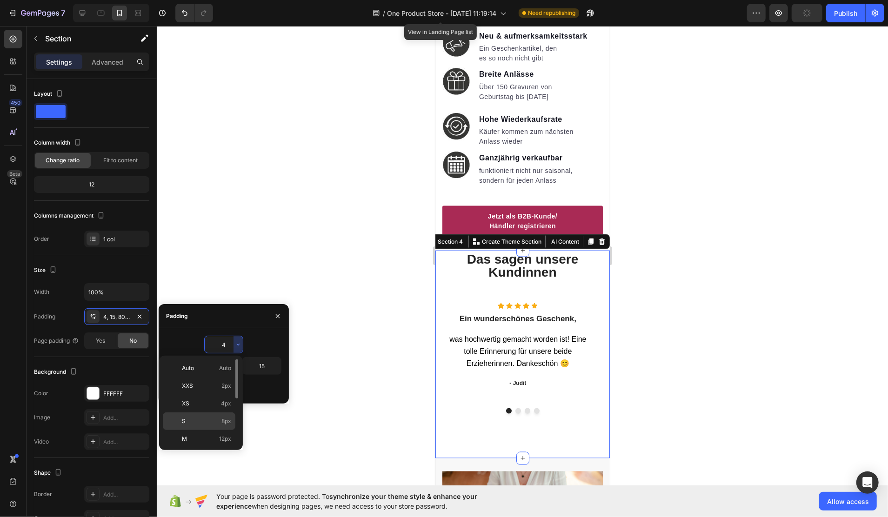
click at [208, 421] on p "S 8px" at bounding box center [206, 421] width 49 height 8
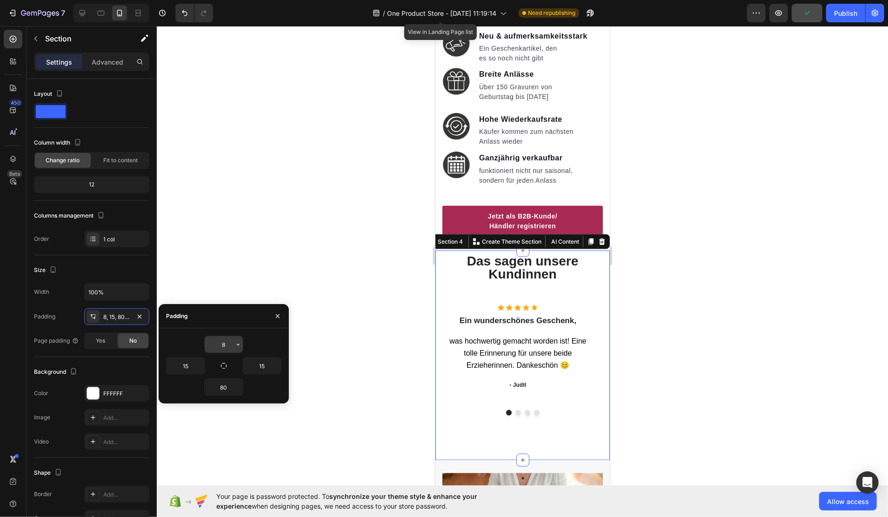
click at [235, 346] on icon "button" at bounding box center [238, 344] width 7 height 7
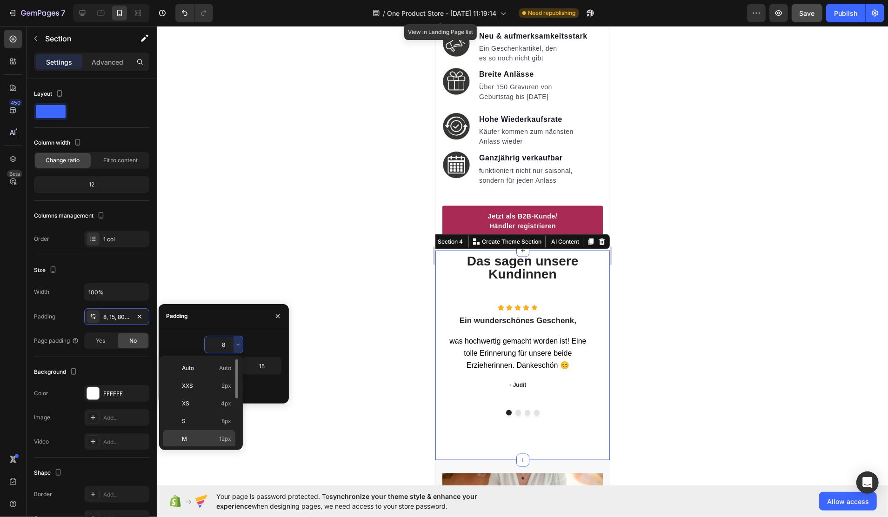
click at [208, 439] on p "M 12px" at bounding box center [206, 439] width 49 height 8
type input "12"
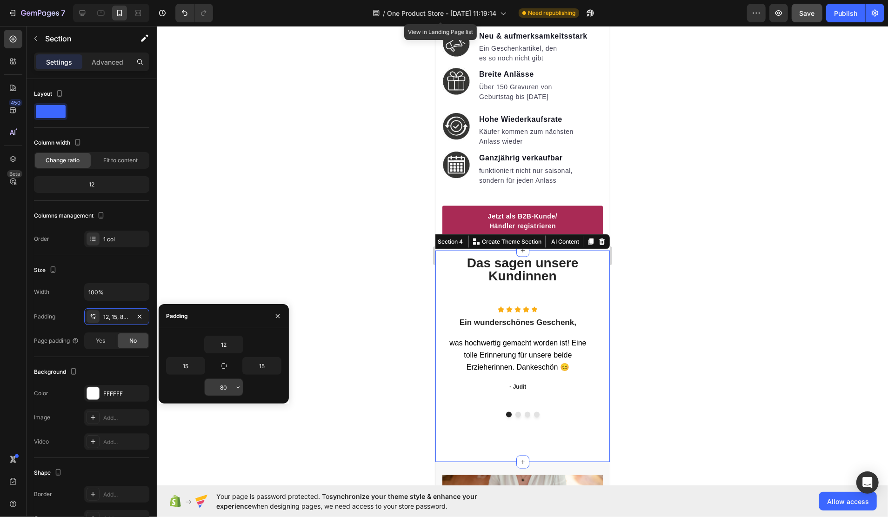
click at [230, 390] on input "80" at bounding box center [224, 387] width 38 height 17
click at [237, 389] on icon "button" at bounding box center [238, 387] width 7 height 7
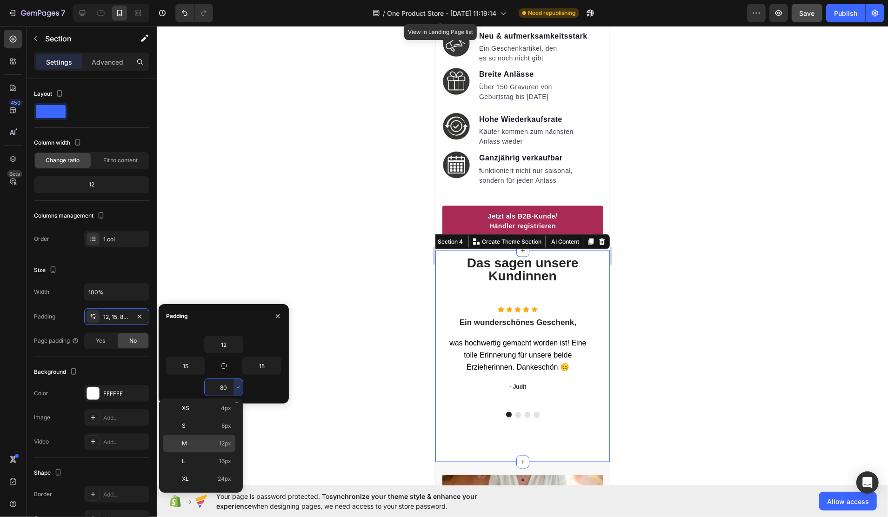
scroll to position [0, 0]
click at [199, 491] on div "M 12px" at bounding box center [199, 500] width 73 height 18
type input "12"
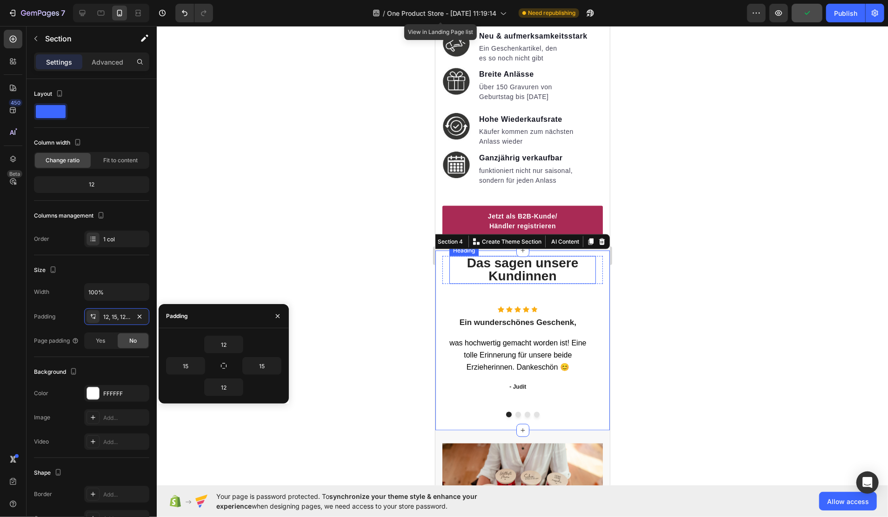
click at [541, 268] on span "Das sagen unsere Kundinnen" at bounding box center [523, 268] width 112 height 27
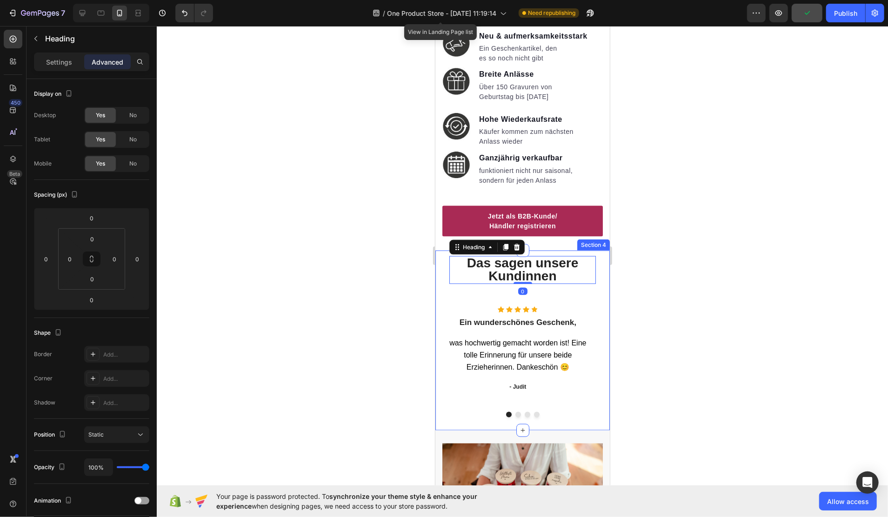
click at [630, 270] on div at bounding box center [523, 271] width 732 height 491
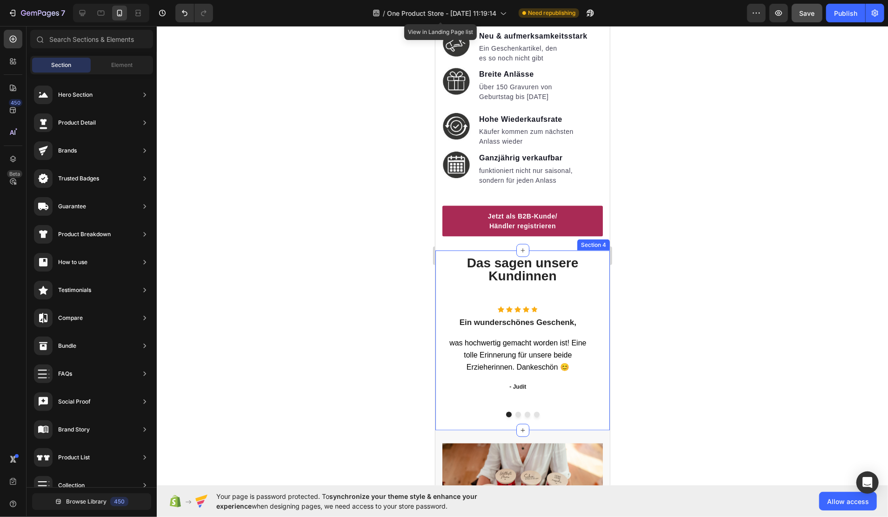
scroll to position [970, 0]
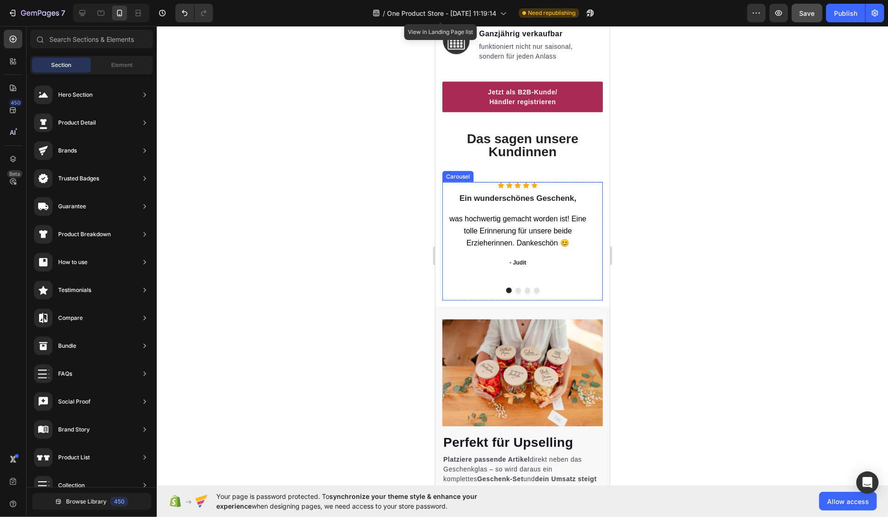
click at [515, 288] on button "Dot" at bounding box center [518, 291] width 6 height 6
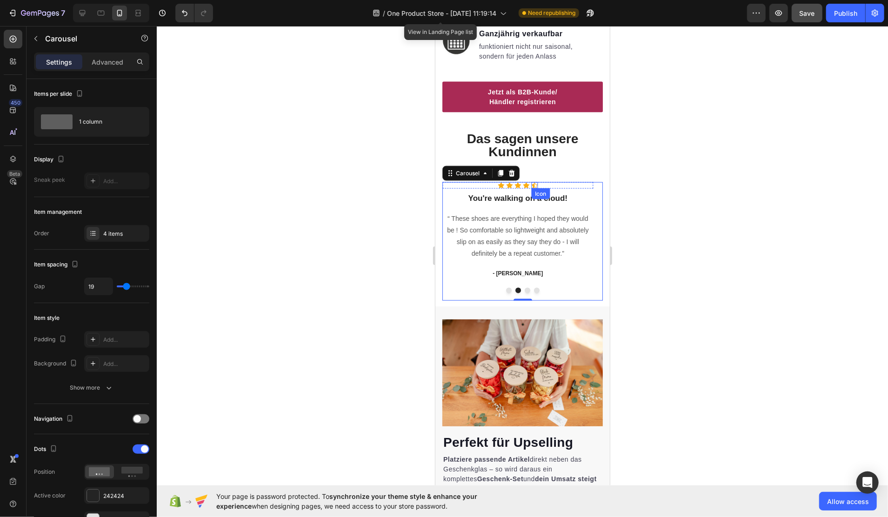
click at [533, 182] on icon at bounding box center [534, 185] width 7 height 6
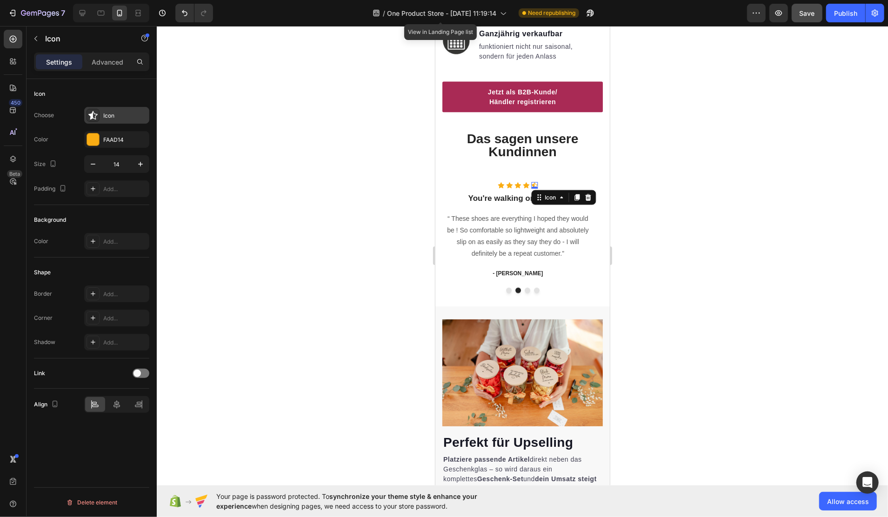
click at [101, 119] on div "Icon" at bounding box center [116, 115] width 65 height 17
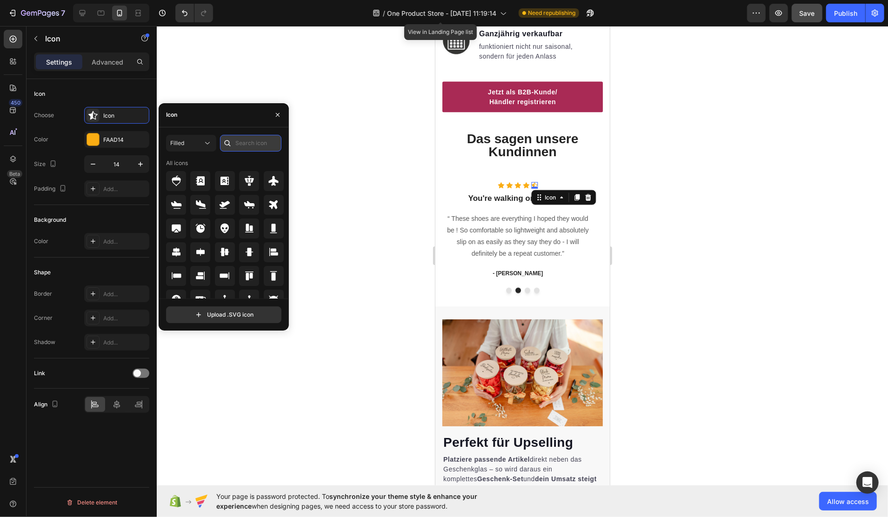
click at [242, 144] on input "text" at bounding box center [250, 143] width 61 height 17
type input "star"
click at [247, 252] on icon at bounding box center [249, 252] width 10 height 9
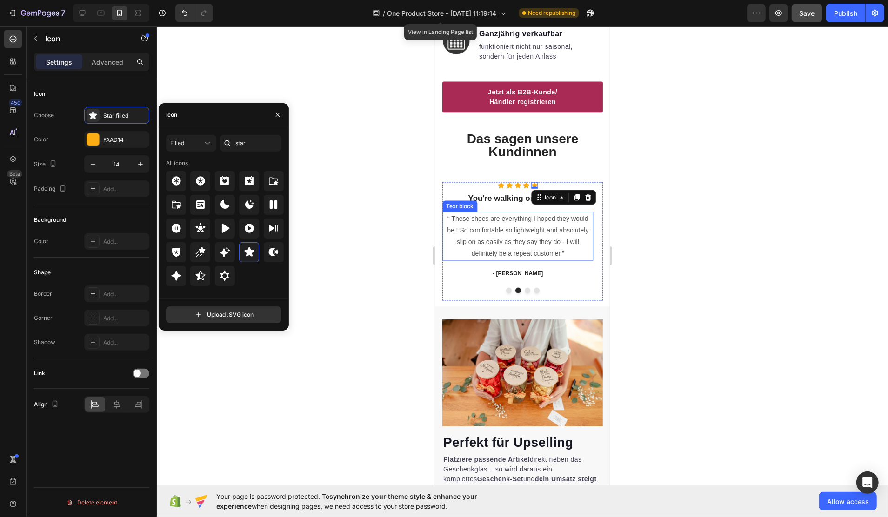
click at [510, 236] on p "“ These shoes are everything I hoped they would be ! So comfortable so lightwei…" at bounding box center [517, 236] width 149 height 47
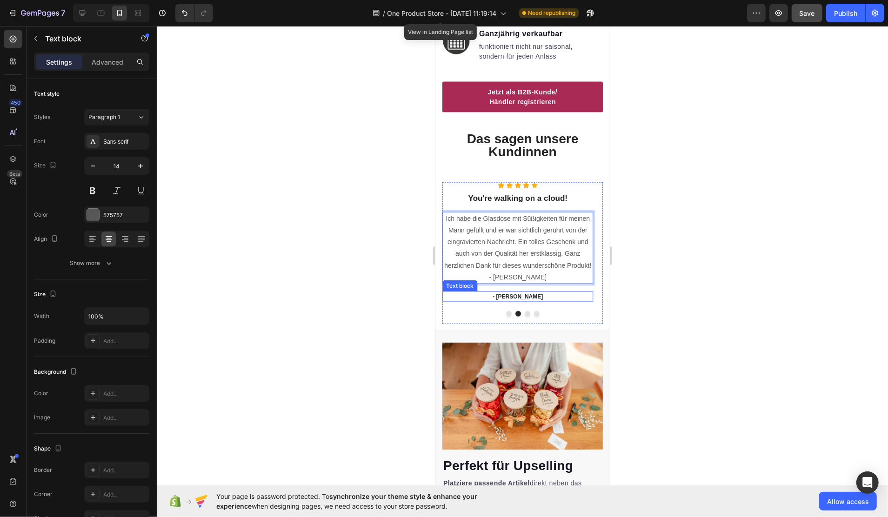
click at [516, 293] on p "- Ryan S." at bounding box center [517, 296] width 149 height 8
click at [510, 292] on p "- Ryan S." at bounding box center [517, 296] width 149 height 8
drag, startPoint x: 530, startPoint y: 290, endPoint x: 511, endPoint y: 290, distance: 19.5
click at [511, 292] on p "- Ryan S." at bounding box center [517, 296] width 149 height 8
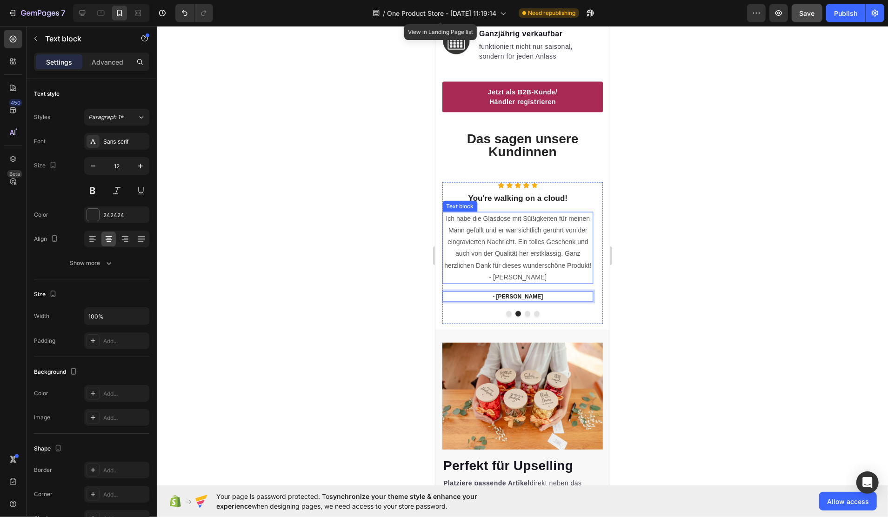
click at [512, 224] on p "Ich habe die Glasdose mit Süßigkeiten für meinen Mann gefüllt und er war sichtl…" at bounding box center [517, 248] width 149 height 70
click at [526, 193] on p "You're walking on a cloud!" at bounding box center [517, 198] width 149 height 10
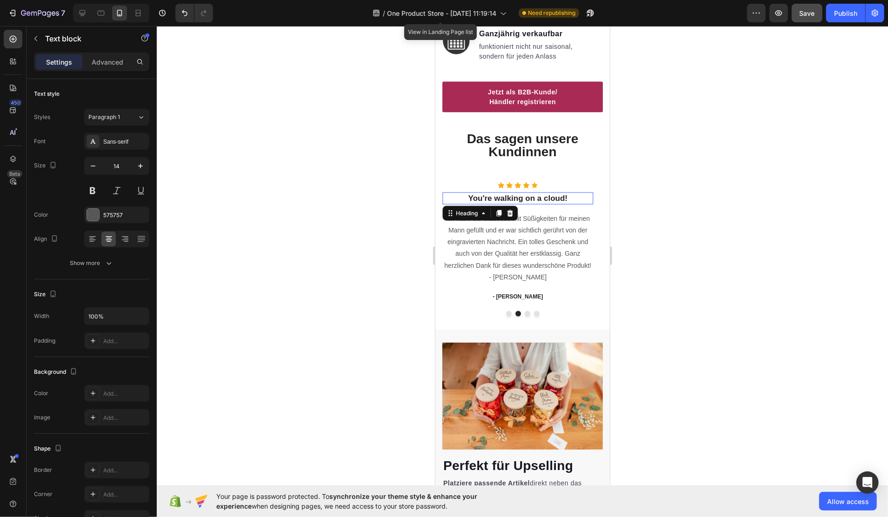
click at [526, 193] on p "You're walking on a cloud!" at bounding box center [517, 198] width 149 height 10
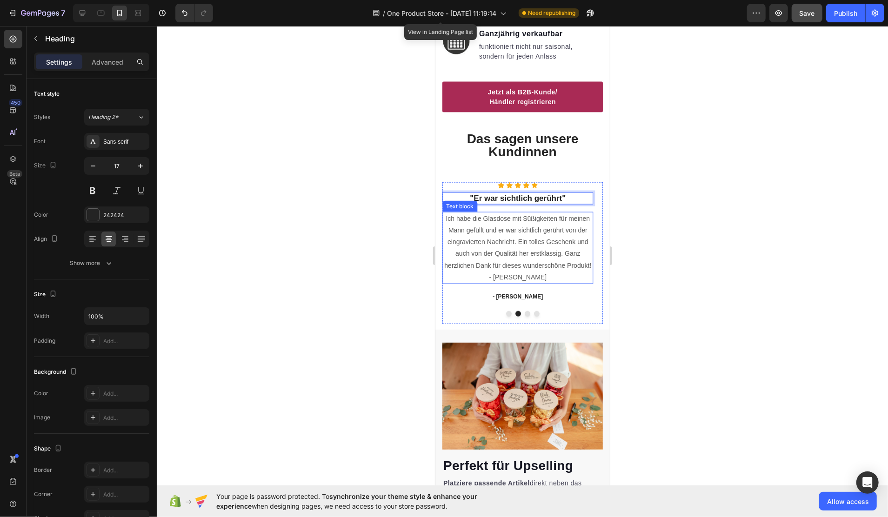
click at [553, 233] on p "Ich habe die Glasdose mit Süßigkeiten für meinen Mann gefüllt und er war sichtl…" at bounding box center [517, 248] width 149 height 70
click at [555, 256] on p "Ich habe die Glasdose mit Süßigkeiten für meinen Mann gefüllt und er war sichtl…" at bounding box center [517, 248] width 149 height 70
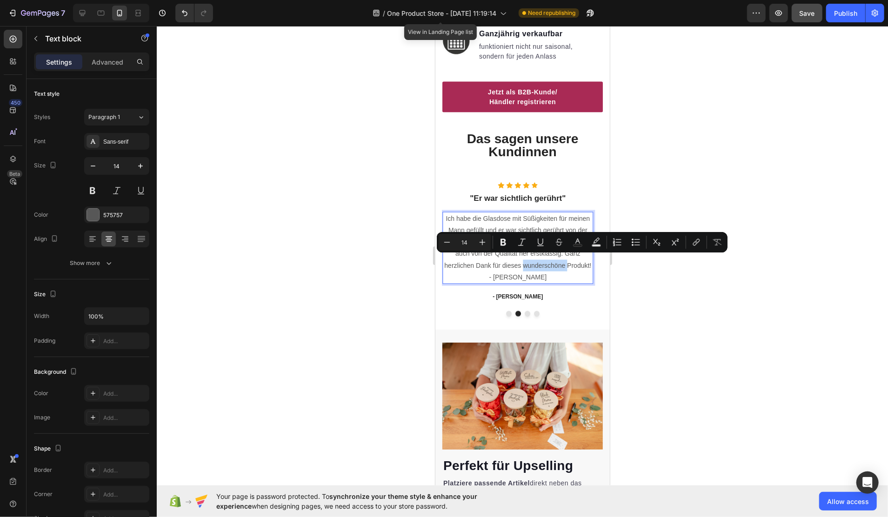
click at [573, 257] on p "Ich habe die Glasdose mit Süßigkeiten für meinen Mann gefüllt und er war sichtl…" at bounding box center [517, 248] width 149 height 70
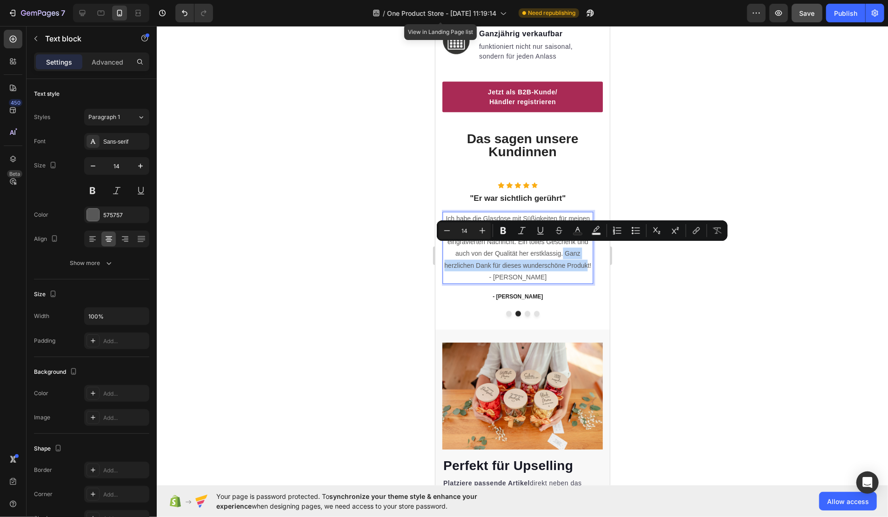
drag, startPoint x: 563, startPoint y: 248, endPoint x: 588, endPoint y: 264, distance: 29.3
click at [588, 264] on p "Ich habe die Glasdose mit Süßigkeiten für meinen Mann gefüllt und er war sichtl…" at bounding box center [517, 248] width 149 height 70
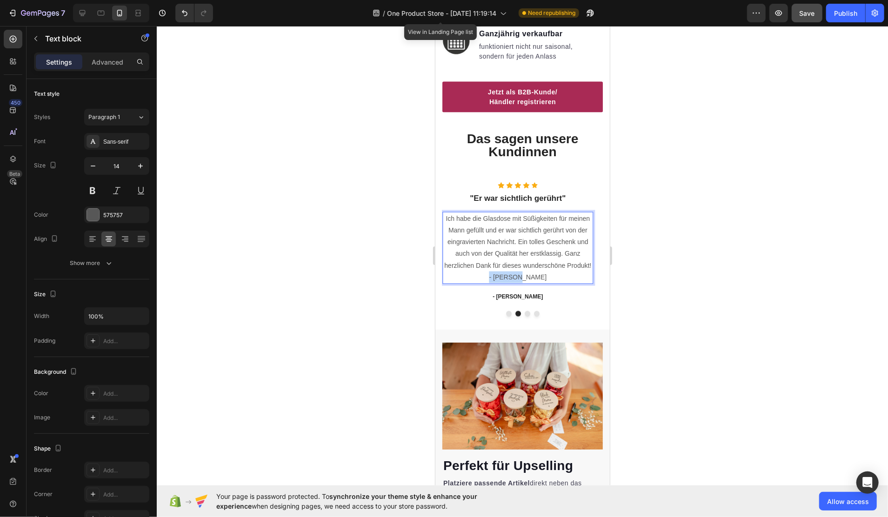
drag, startPoint x: 541, startPoint y: 272, endPoint x: 504, endPoint y: 271, distance: 37.2
click at [504, 271] on p "Ich habe die Glasdose mit Süßigkeiten für meinen Mann gefüllt und er war sichtl…" at bounding box center [517, 248] width 149 height 70
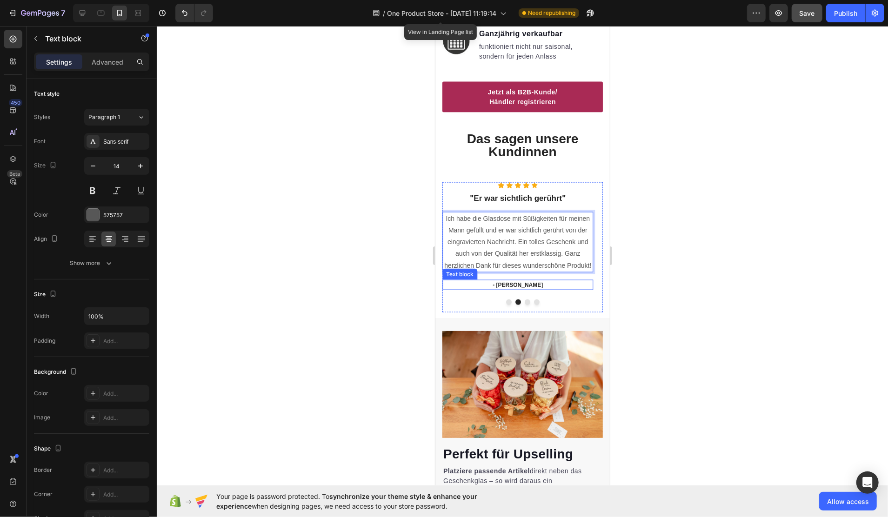
click at [657, 283] on div at bounding box center [523, 271] width 732 height 491
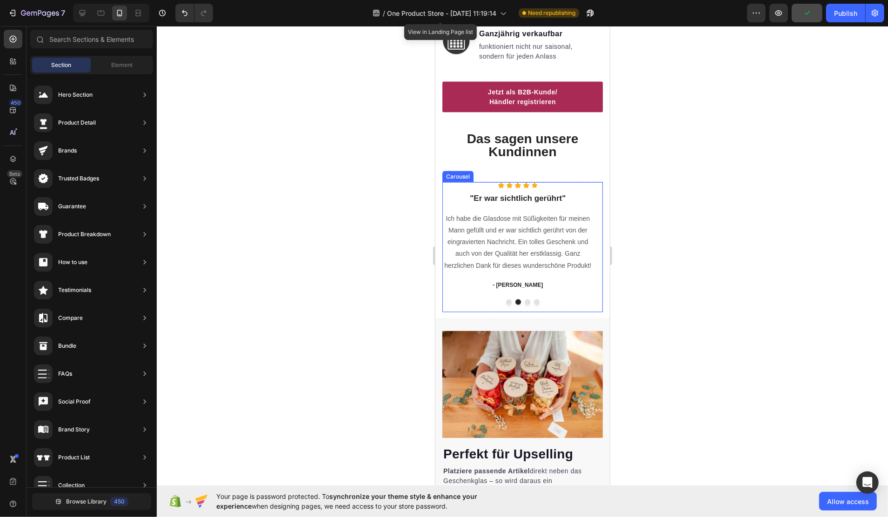
click at [506, 299] on button "Dot" at bounding box center [509, 302] width 6 height 6
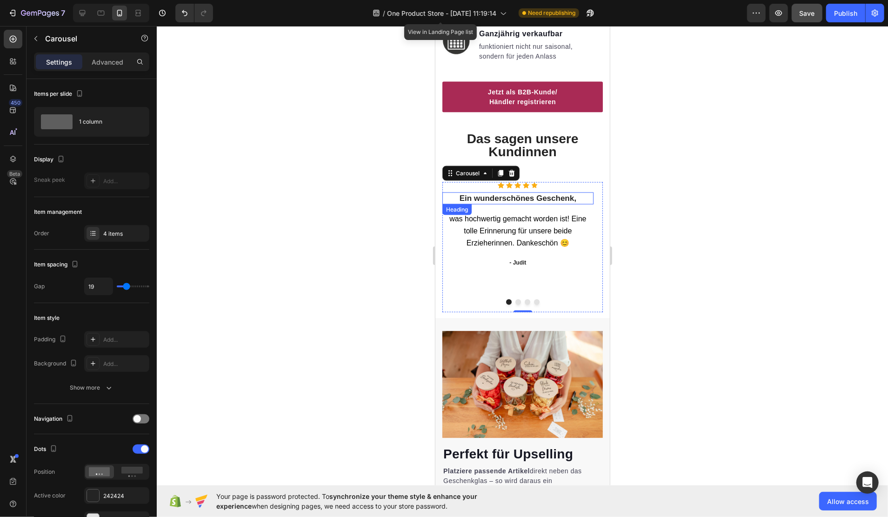
click at [461, 193] on p "Ein wunderschönes Geschenk," at bounding box center [517, 198] width 149 height 10
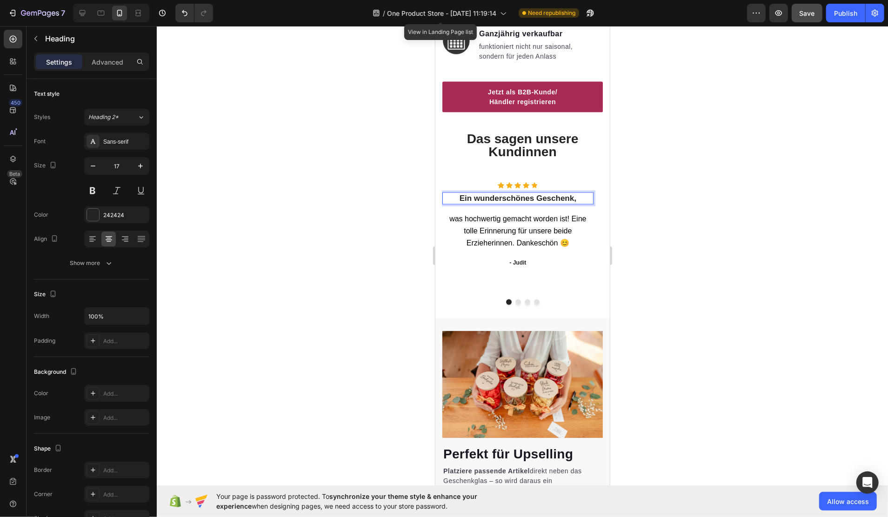
click at [460, 193] on p "Ein wunderschönes Geschenk," at bounding box center [517, 198] width 149 height 10
click at [578, 194] on p ""Ein wunderschönes Geschenk," at bounding box center [517, 198] width 149 height 10
click at [656, 243] on div at bounding box center [523, 271] width 732 height 491
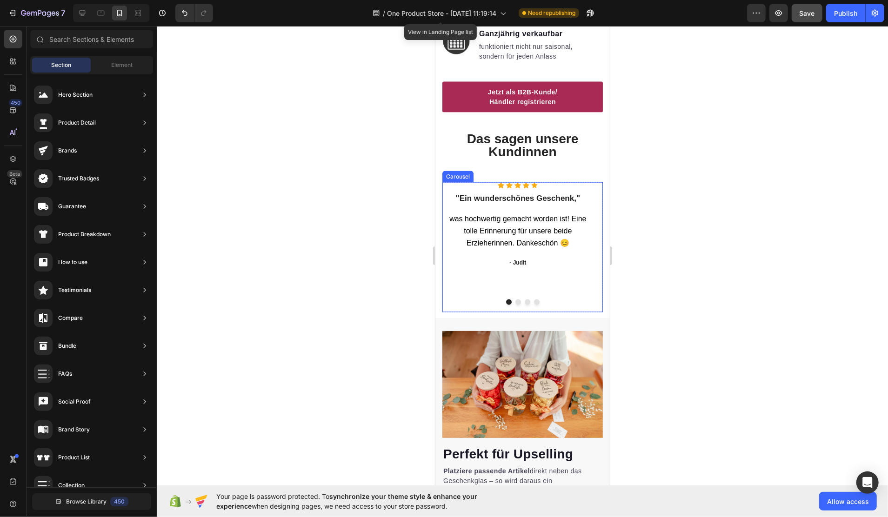
click at [515, 299] on button "Dot" at bounding box center [518, 302] width 6 height 6
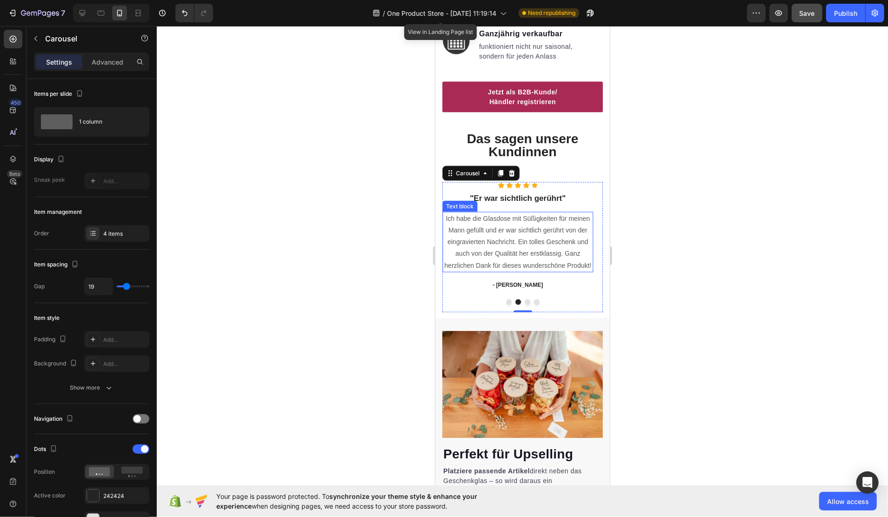
click at [533, 233] on p "Ich habe die Glasdose mit Süßigkeiten für meinen Mann gefüllt und er war sichtl…" at bounding box center [517, 242] width 149 height 59
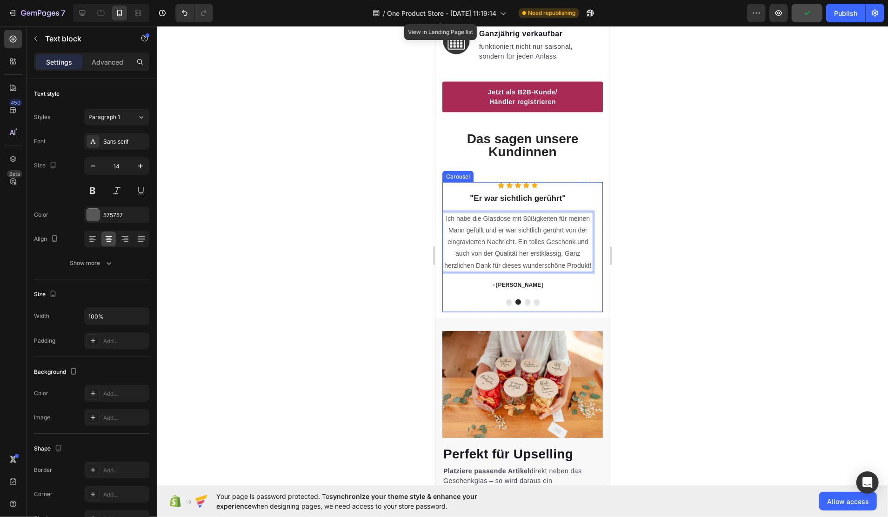
click at [524, 299] on button "Dot" at bounding box center [527, 302] width 6 height 6
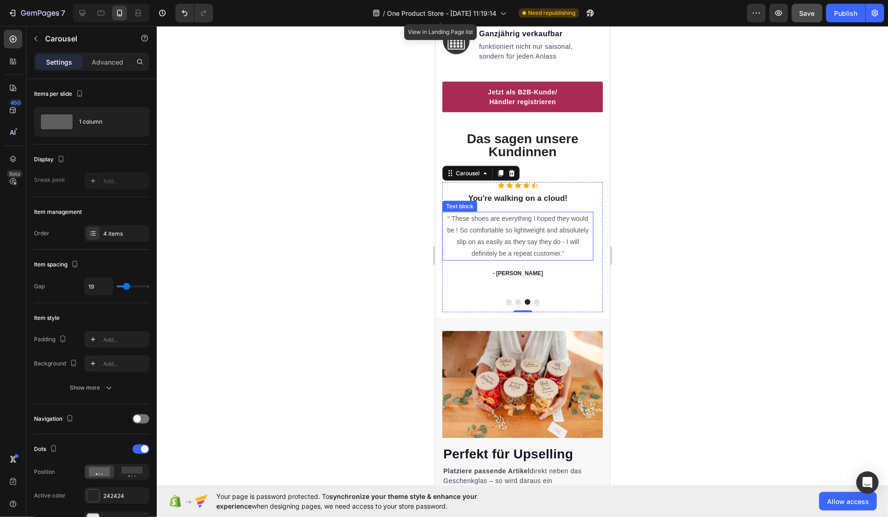
click at [530, 220] on p "“ These shoes are everything I hoped they would be ! So comfortable so lightwei…" at bounding box center [517, 236] width 149 height 47
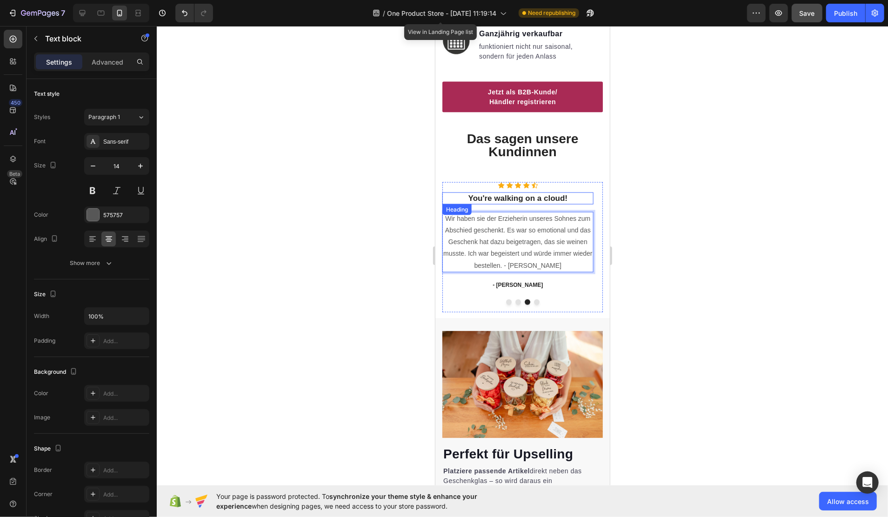
click at [523, 195] on p "You're walking on a cloud!" at bounding box center [517, 198] width 149 height 10
click at [534, 232] on p "Wir haben sie der Erzieherin unseres Sohnes zum Abschied geschenkt. Es war so e…" at bounding box center [517, 242] width 149 height 59
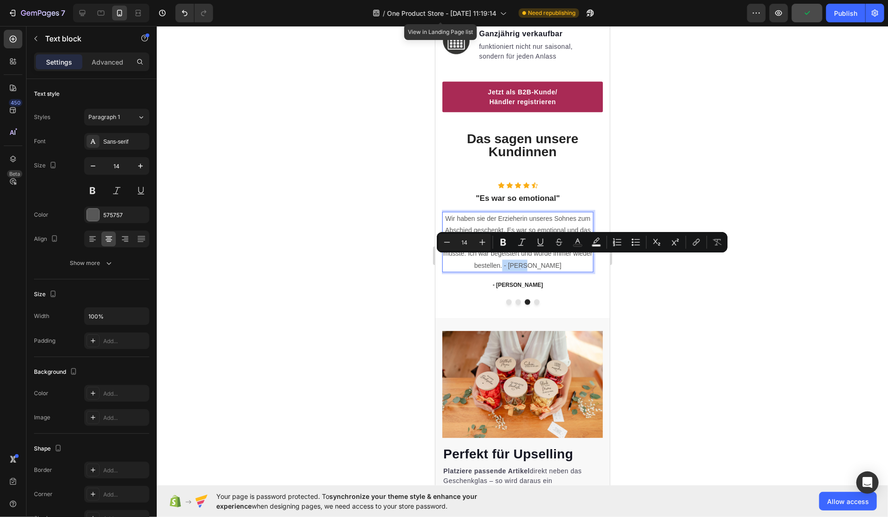
drag, startPoint x: 544, startPoint y: 257, endPoint x: 521, endPoint y: 260, distance: 22.5
click at [521, 260] on p "Wir haben sie der Erzieherin unseres Sohnes zum Abschied geschenkt. Es war so e…" at bounding box center [517, 242] width 149 height 59
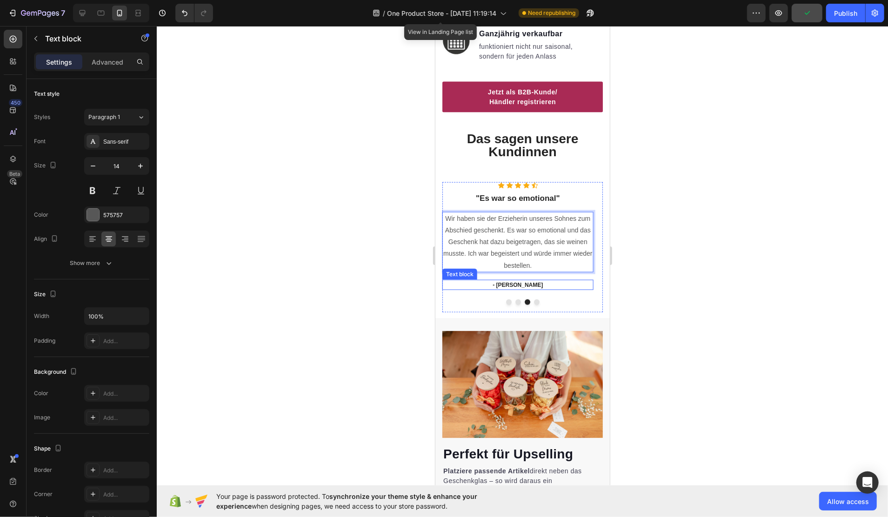
click at [520, 281] on p "- Ryan S." at bounding box center [517, 285] width 149 height 8
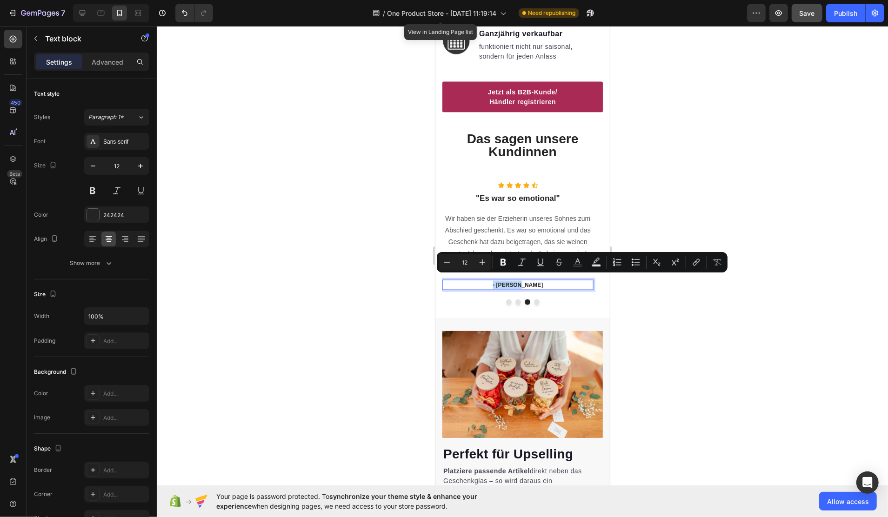
click at [511, 281] on p "- Ryan S." at bounding box center [517, 285] width 149 height 8
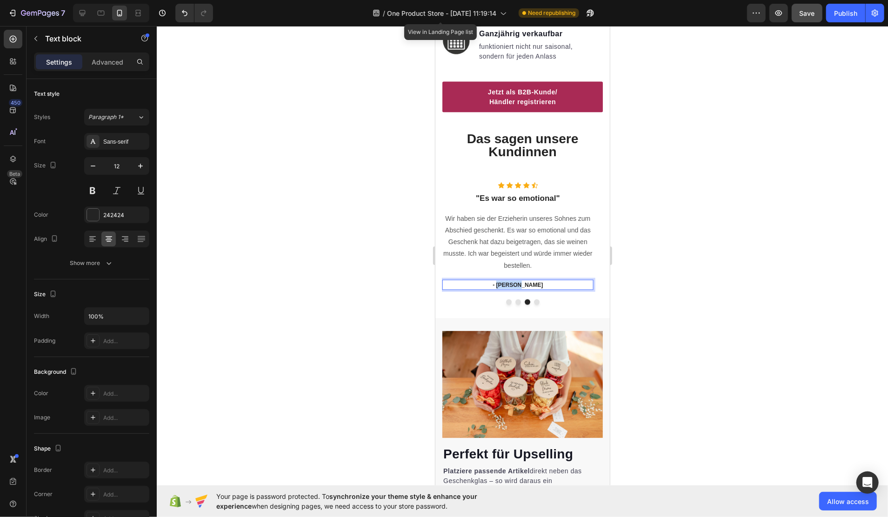
drag, startPoint x: 510, startPoint y: 279, endPoint x: 545, endPoint y: 279, distance: 34.9
click at [543, 281] on p "- Ryan S." at bounding box center [517, 285] width 149 height 8
drag, startPoint x: 533, startPoint y: 179, endPoint x: 508, endPoint y: 178, distance: 25.2
click at [533, 182] on icon at bounding box center [534, 185] width 7 height 6
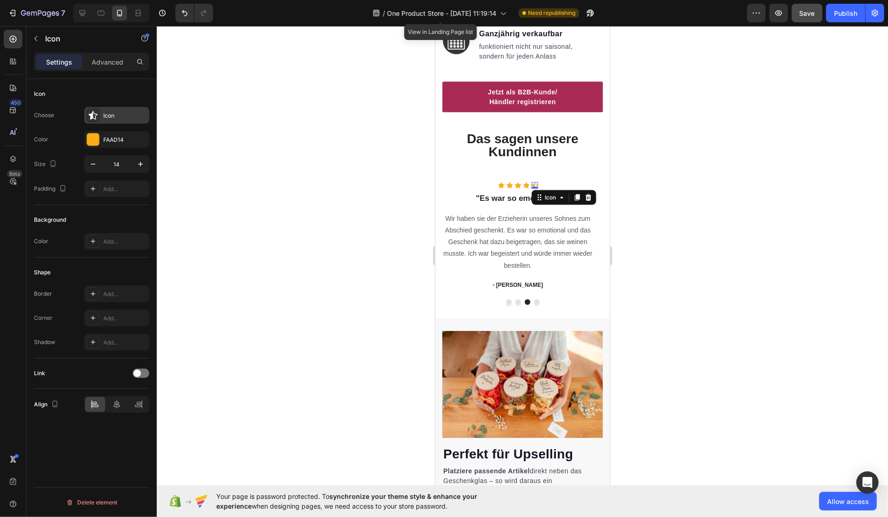
click at [93, 114] on icon at bounding box center [92, 115] width 9 height 9
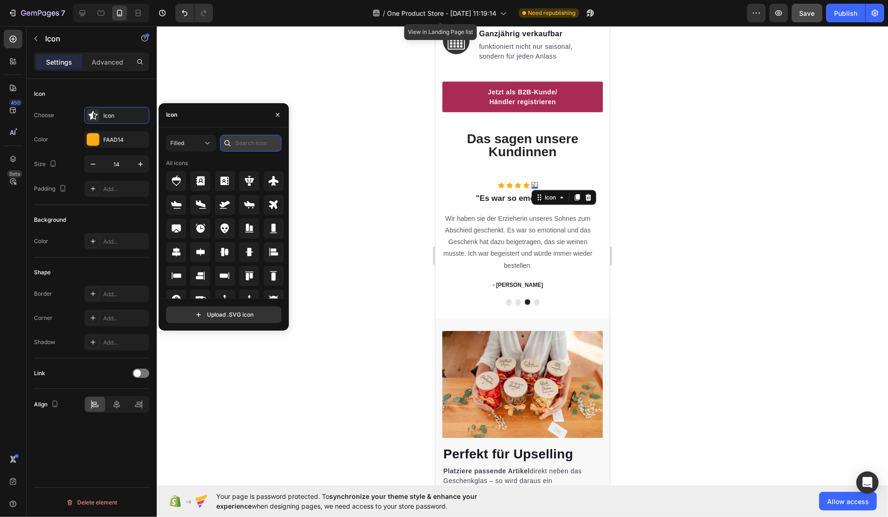
click at [246, 146] on input "text" at bounding box center [250, 143] width 61 height 17
type input "star"
click at [248, 249] on icon at bounding box center [249, 252] width 10 height 9
click at [693, 250] on div at bounding box center [523, 271] width 732 height 491
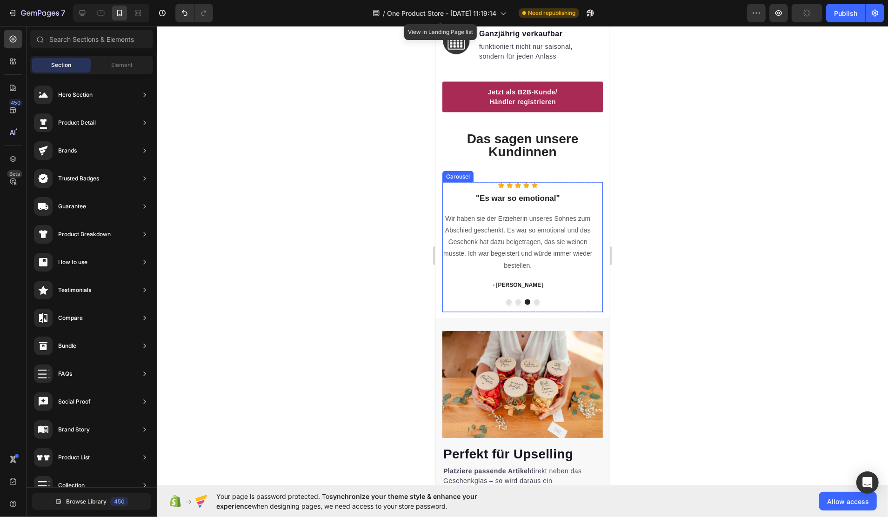
click at [506, 299] on button "Dot" at bounding box center [509, 302] width 6 height 6
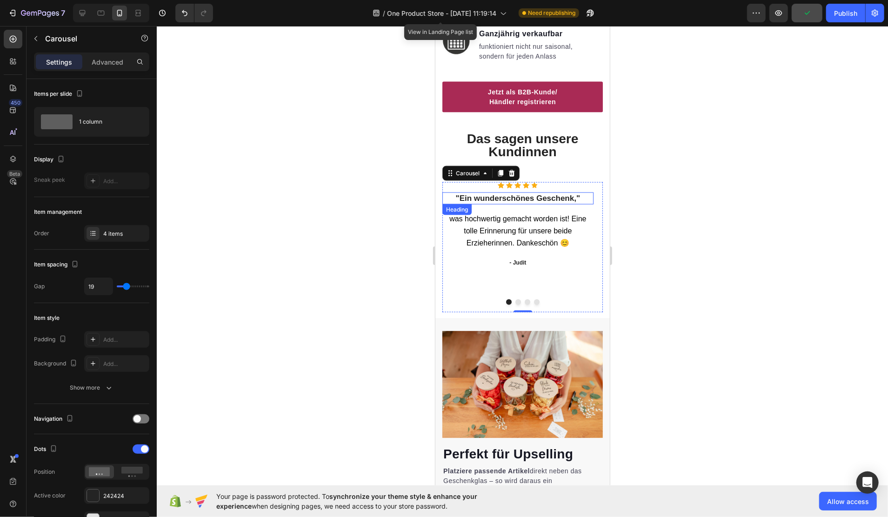
click at [569, 193] on p ""Ein wunderschönes Geschenk,"" at bounding box center [517, 198] width 149 height 10
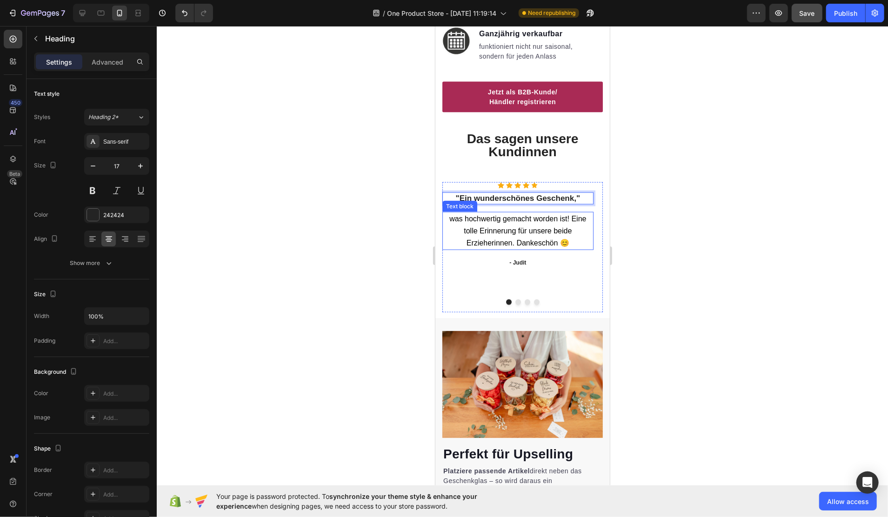
click at [498, 216] on span "was hochwertig gemacht worden ist! Eine tolle Erinnerung für unsere beide Erzie…" at bounding box center [517, 231] width 137 height 32
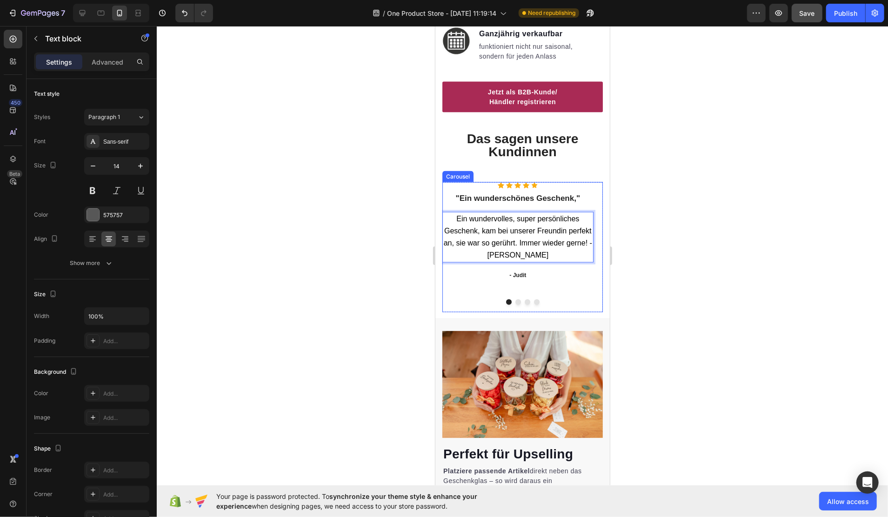
click at [489, 193] on p ""Ein wunderschönes Geschenk,"" at bounding box center [517, 198] width 149 height 10
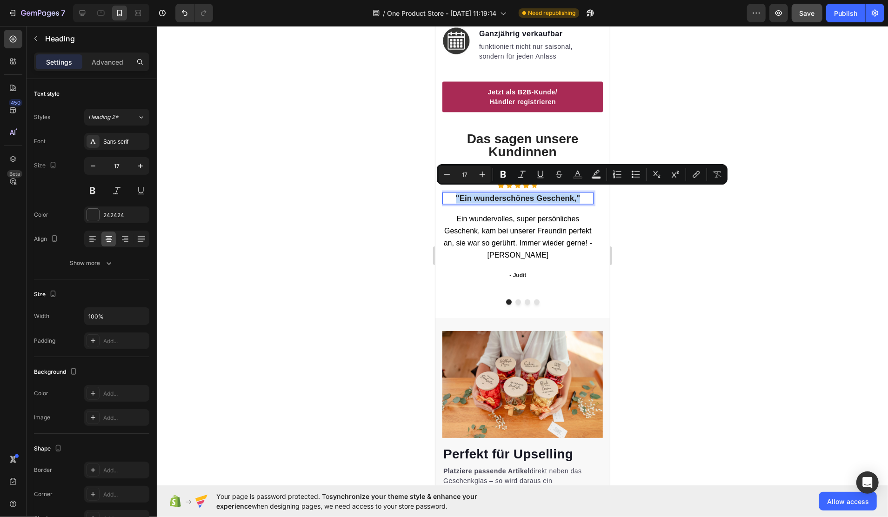
click at [460, 193] on p ""Ein wunderschönes Geschenk,"" at bounding box center [517, 198] width 149 height 10
drag, startPoint x: 459, startPoint y: 194, endPoint x: 575, endPoint y: 196, distance: 116.4
click at [575, 196] on p ""Ein wunderschönes Geschenk,"" at bounding box center [517, 198] width 149 height 10
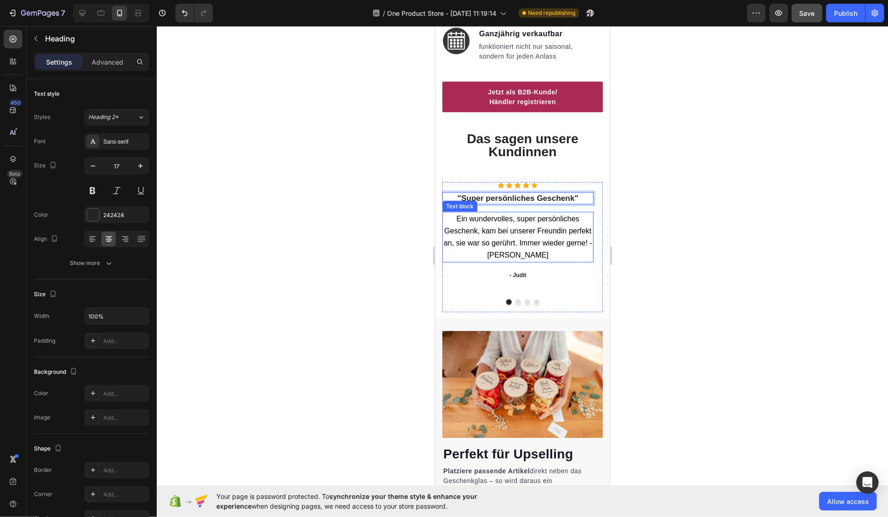
click at [525, 250] on span "Ein wundervolles, super persönliches Geschenk, kam bei unserer Freundin perfekt…" at bounding box center [517, 237] width 148 height 45
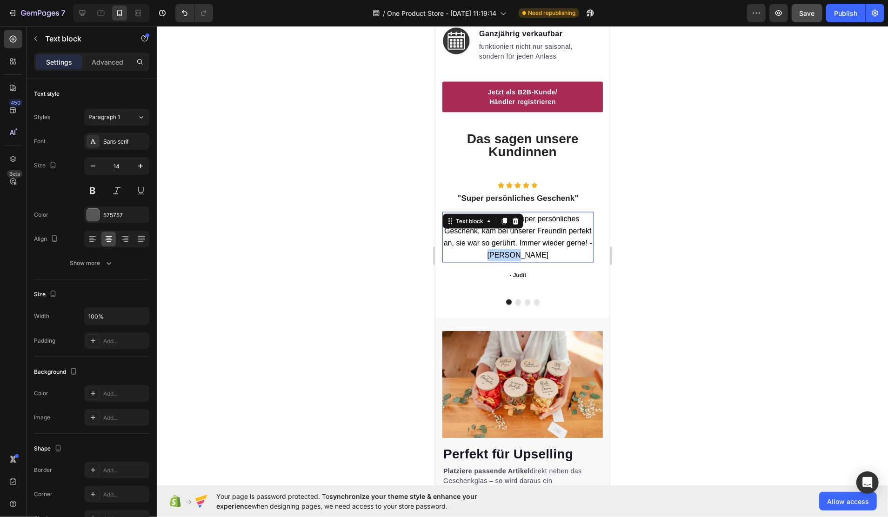
drag, startPoint x: 534, startPoint y: 249, endPoint x: 501, endPoint y: 248, distance: 32.6
click at [523, 259] on p "- Judit" at bounding box center [517, 262] width 149 height 8
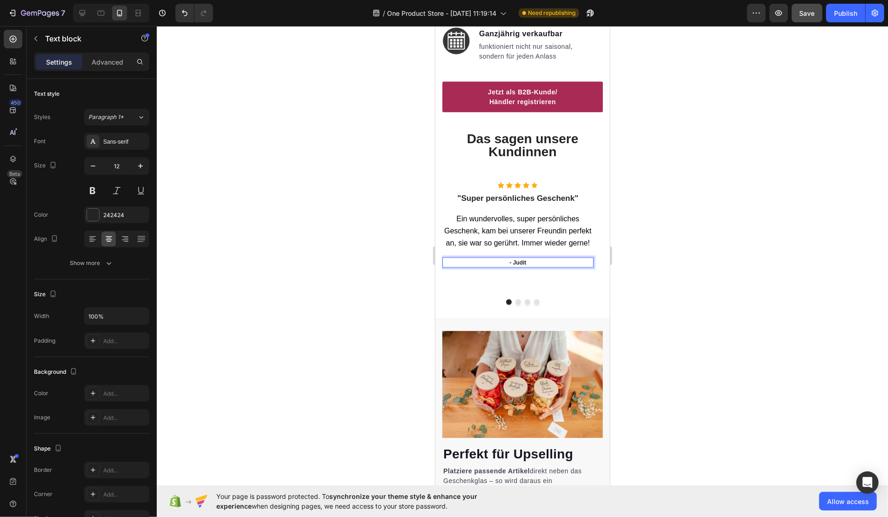
click at [524, 258] on p "- Judit" at bounding box center [517, 262] width 149 height 8
click at [657, 261] on div at bounding box center [523, 271] width 732 height 491
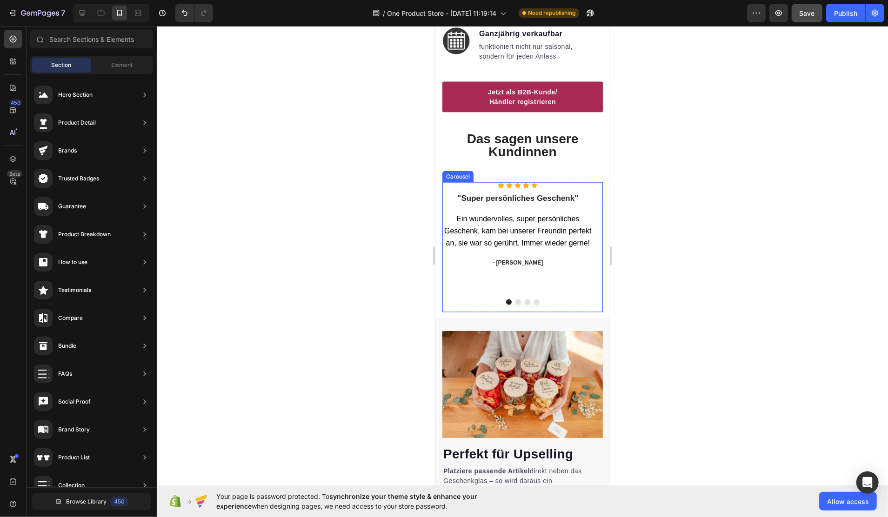
click at [515, 299] on button "Dot" at bounding box center [518, 302] width 6 height 6
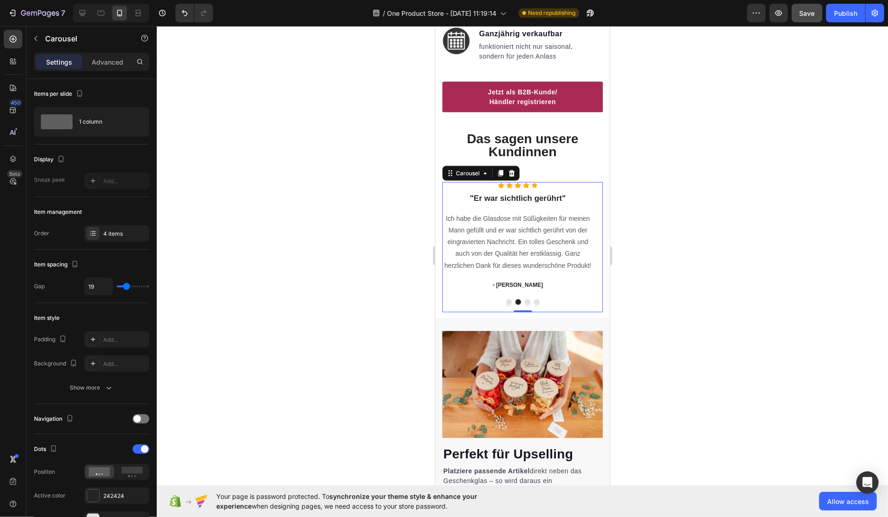
click at [524, 299] on button "Dot" at bounding box center [527, 302] width 6 height 6
click at [534, 299] on button "Dot" at bounding box center [537, 302] width 6 height 6
click at [492, 242] on p "“ These shoes are everything I hoped they would be ! So comfortable so lightwei…" at bounding box center [517, 236] width 149 height 47
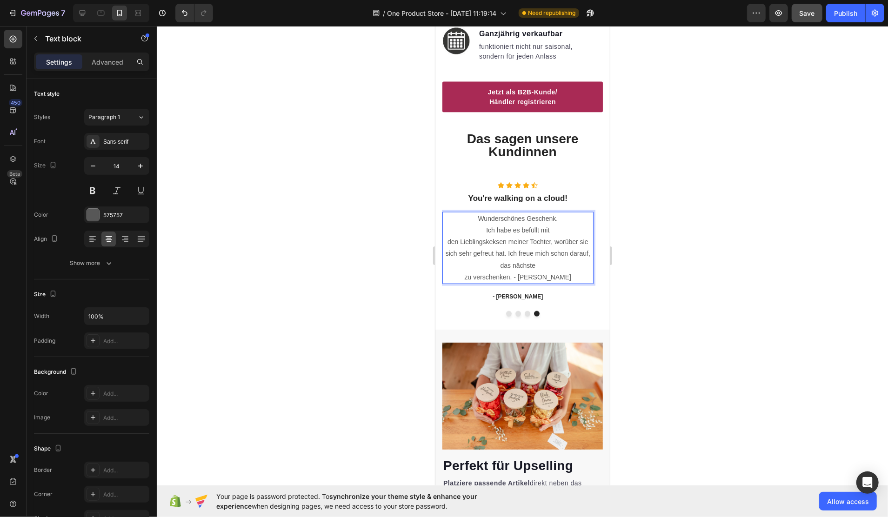
drag, startPoint x: 563, startPoint y: 269, endPoint x: 550, endPoint y: 275, distance: 13.9
click at [563, 269] on p "Wunderschönes Geschenk. Ich habe es befüllt mit den Lieblingskeksen meiner Toch…" at bounding box center [517, 248] width 149 height 70
click at [518, 293] on p "- Ryan S." at bounding box center [517, 296] width 149 height 8
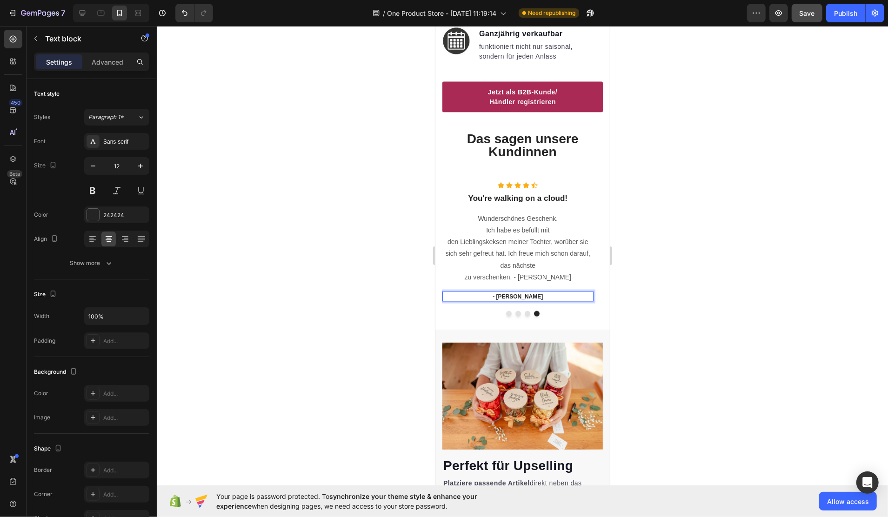
drag, startPoint x: 510, startPoint y: 289, endPoint x: 552, endPoint y: 290, distance: 41.9
click at [552, 292] on p "- Ryan S." at bounding box center [517, 296] width 149 height 8
drag, startPoint x: 514, startPoint y: 291, endPoint x: 546, endPoint y: 291, distance: 32.1
click at [546, 292] on p "- Ryan S." at bounding box center [517, 296] width 149 height 8
click at [513, 193] on p "You're walking on a cloud!" at bounding box center [517, 198] width 149 height 10
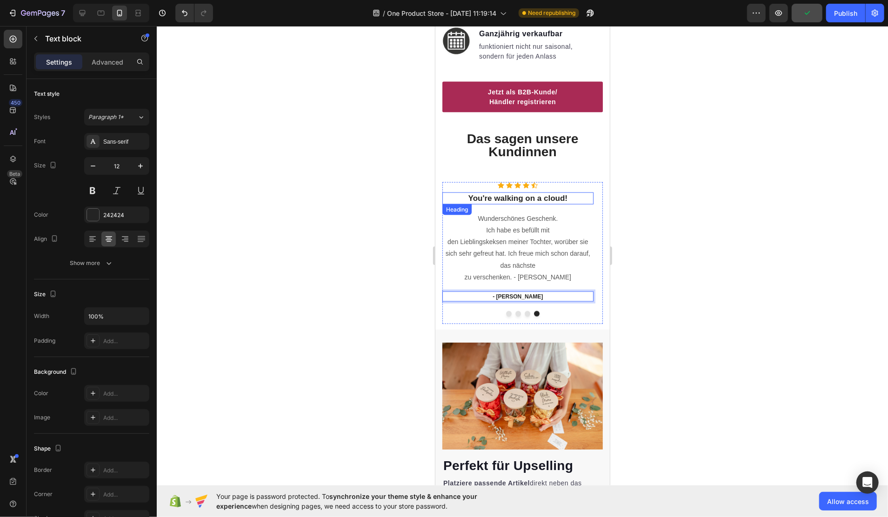
click at [513, 193] on p "You're walking on a cloud!" at bounding box center [517, 198] width 149 height 10
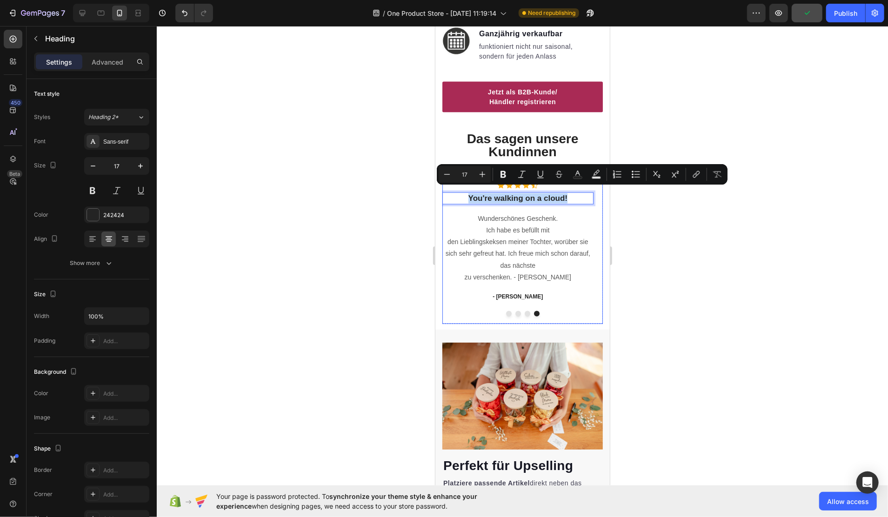
click at [503, 312] on div "Icon Icon Icon Icon Icon Icon List Hoz You're walking on a cloud! Heading 16 Wu…" at bounding box center [517, 253] width 151 height 142
click at [506, 311] on button "Dot" at bounding box center [509, 314] width 6 height 6
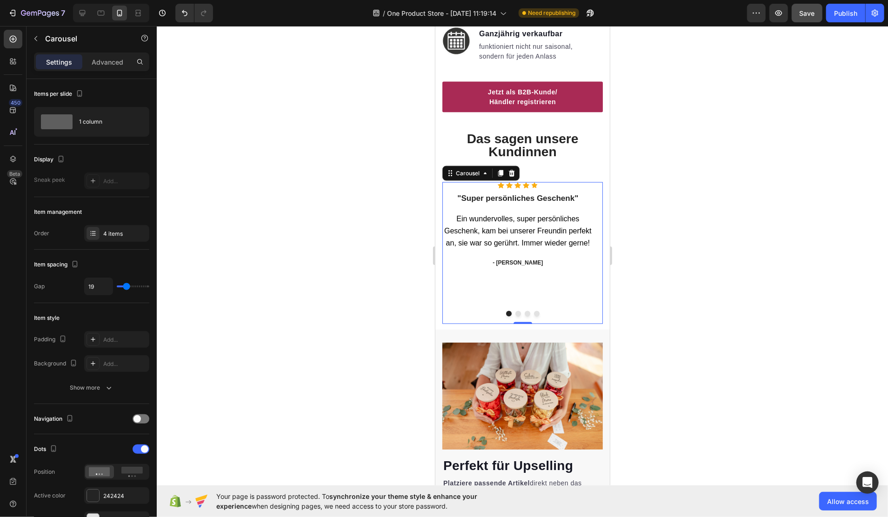
click at [515, 311] on button "Dot" at bounding box center [518, 314] width 6 height 6
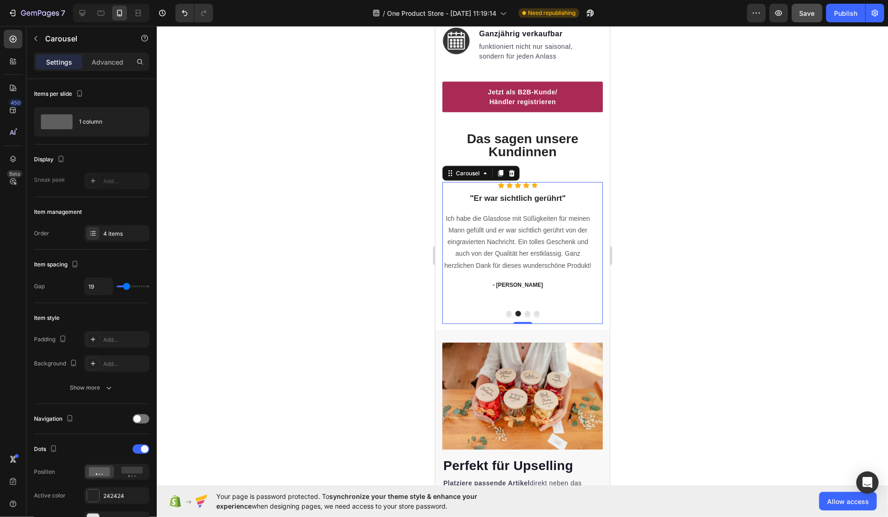
click at [524, 311] on button "Dot" at bounding box center [527, 314] width 6 height 6
click at [534, 311] on button "Dot" at bounding box center [537, 314] width 6 height 6
click at [533, 182] on icon at bounding box center [534, 185] width 7 height 6
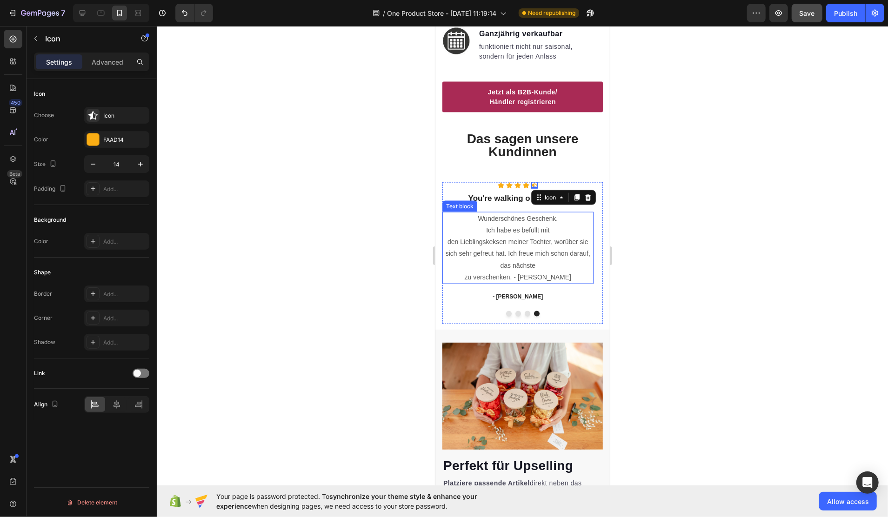
click at [518, 242] on p "Wunderschönes Geschenk. Ich habe es befüllt mit den Lieblingskeksen meiner Toch…" at bounding box center [517, 248] width 149 height 70
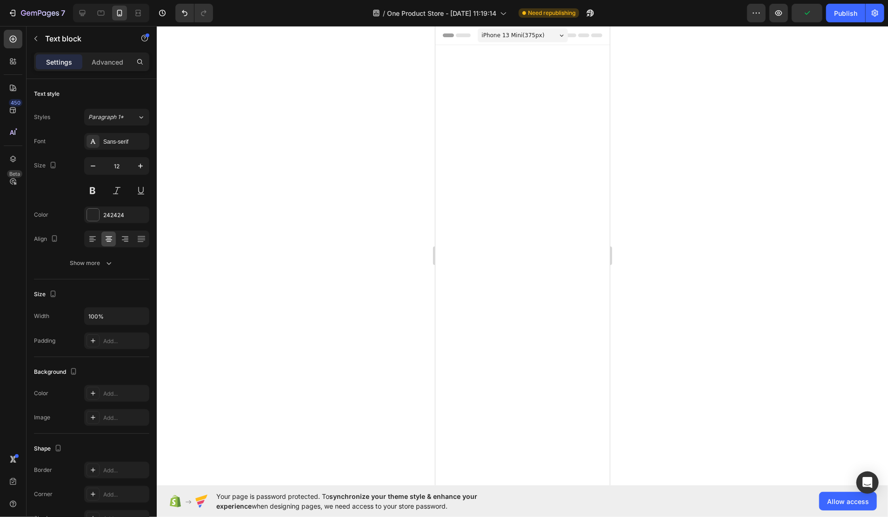
scroll to position [970, 0]
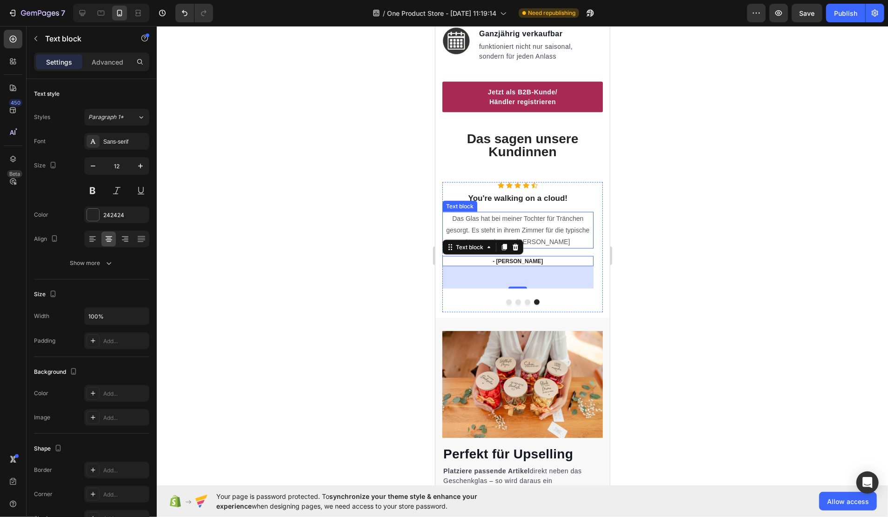
click at [507, 219] on p "Das Glas hat bei meiner Tochter für Tränchen gesorgt. Es steht in ihrem Zimmer …" at bounding box center [517, 230] width 149 height 35
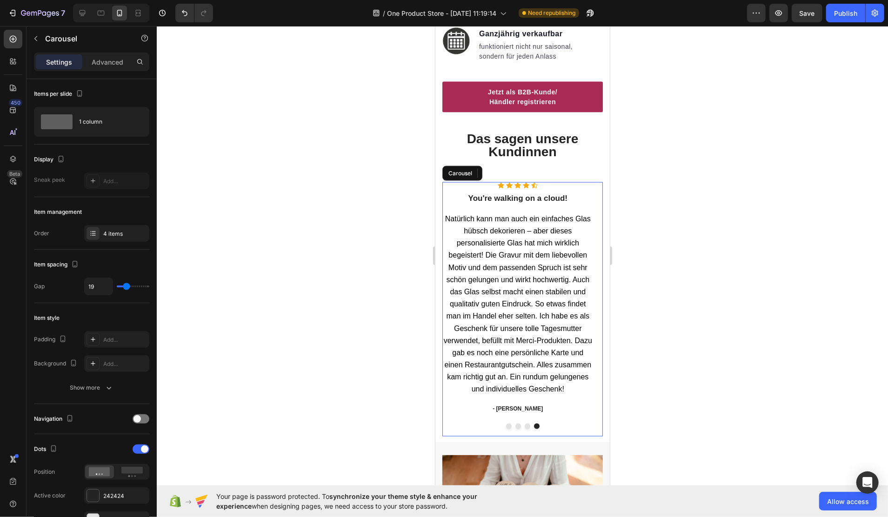
click at [515, 423] on button "Dot" at bounding box center [518, 426] width 6 height 6
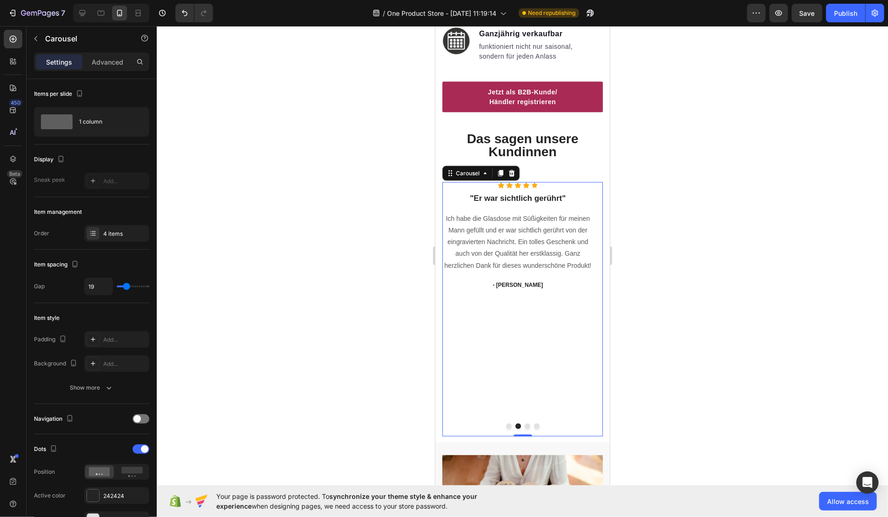
click at [534, 423] on button "Dot" at bounding box center [537, 426] width 6 height 6
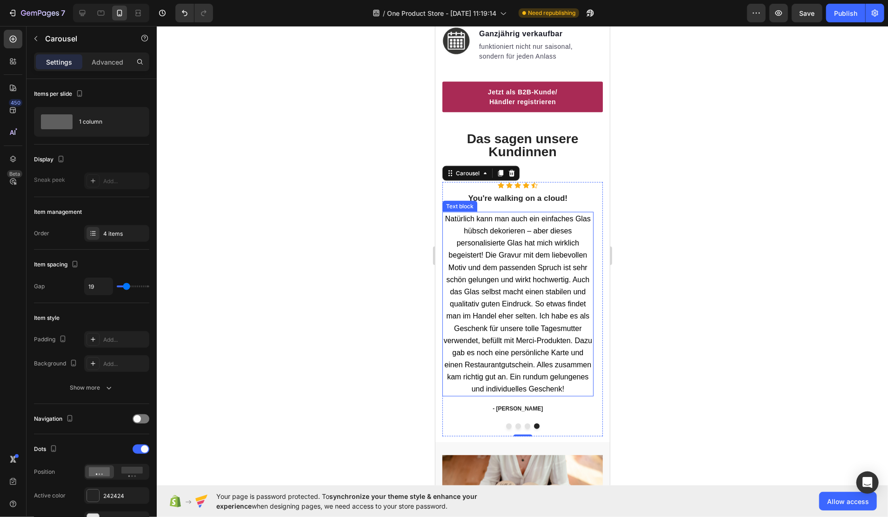
click at [540, 226] on span "Natürlich kann man auch ein einfaches Glas hübsch dekorieren – aber dieses pers…" at bounding box center [517, 304] width 148 height 179
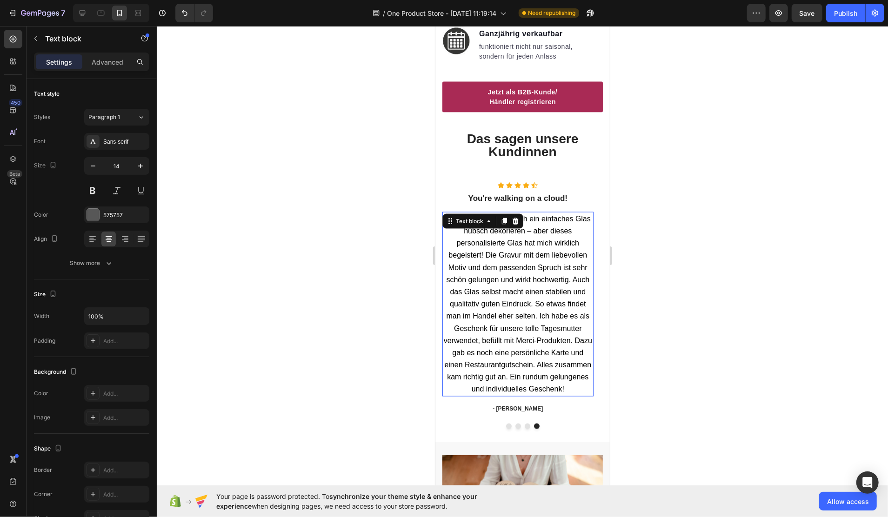
click at [552, 226] on span "Natürlich kann man auch ein einfaches Glas hübsch dekorieren – aber dieses pers…" at bounding box center [517, 304] width 148 height 179
click at [546, 228] on span "Natürlich kann man auch ein einfaches Glas hübsch dekorieren – aber dieses pers…" at bounding box center [517, 304] width 148 height 179
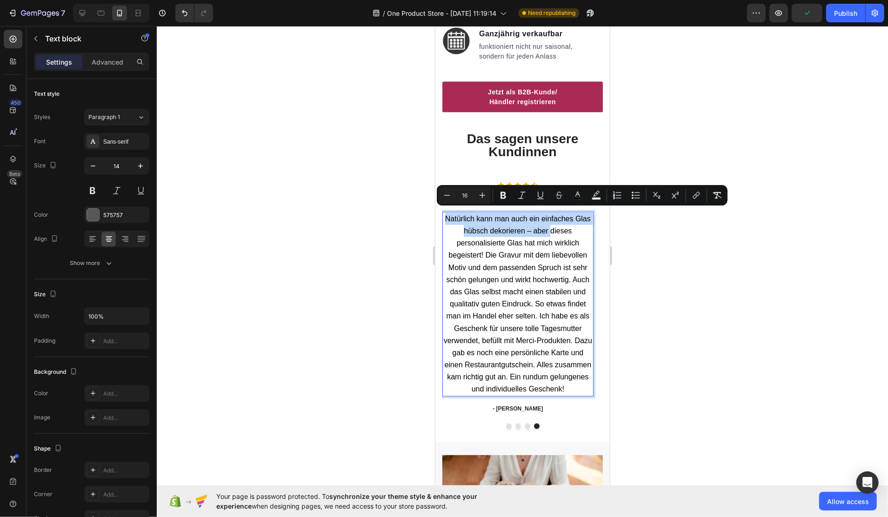
drag, startPoint x: 552, startPoint y: 226, endPoint x: 446, endPoint y: 211, distance: 107.2
click at [446, 215] on span "Natürlich kann man auch ein einfaches Glas hübsch dekorieren – aber dieses pers…" at bounding box center [517, 304] width 148 height 179
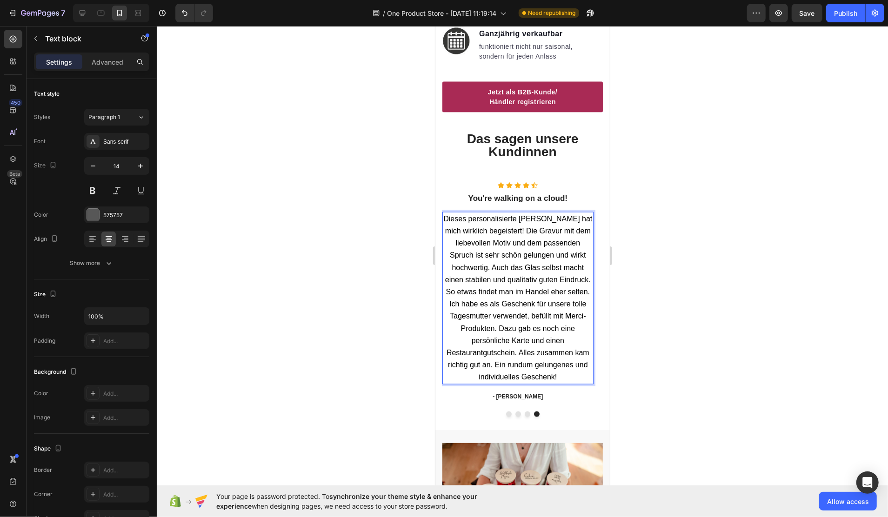
click at [497, 215] on span "Dieses personalisierte [PERSON_NAME] hat mich wirklich begeistert! Die Gravur m…" at bounding box center [517, 298] width 149 height 167
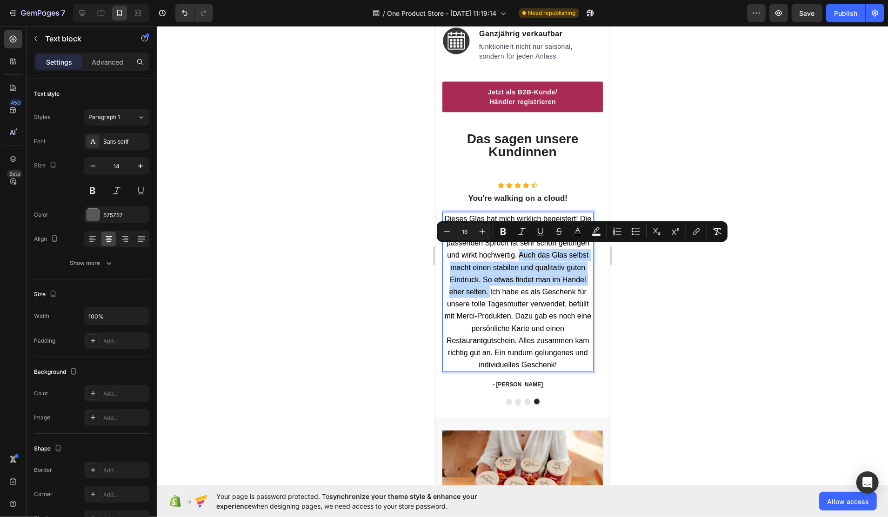
drag, startPoint x: 518, startPoint y: 249, endPoint x: 490, endPoint y: 287, distance: 47.1
click at [490, 287] on span "Dieses Glas hat mich wirklich begeistert! Die Gravur mit dem liebevollen Motiv …" at bounding box center [517, 292] width 147 height 154
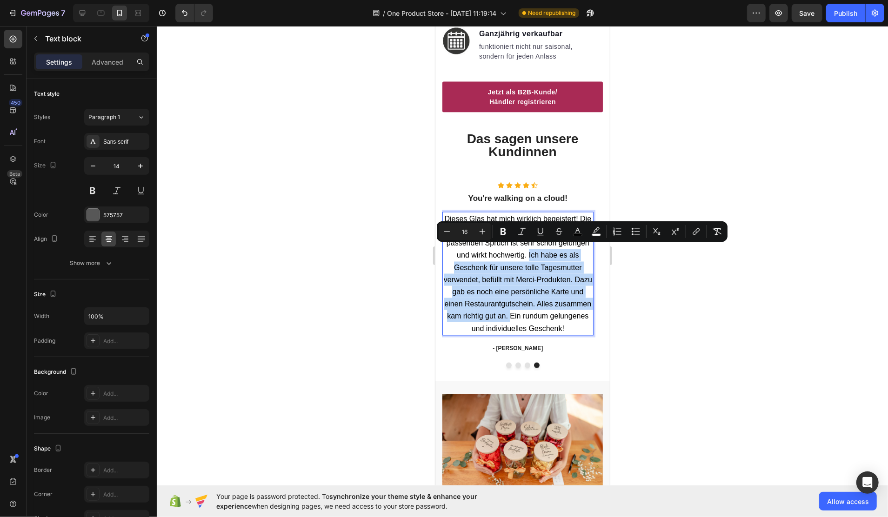
drag, startPoint x: 528, startPoint y: 248, endPoint x: 511, endPoint y: 310, distance: 64.2
click at [511, 310] on span "Dieses Glas hat mich wirklich begeistert! Die Gravur mit dem liebevollen Motiv …" at bounding box center [517, 274] width 148 height 118
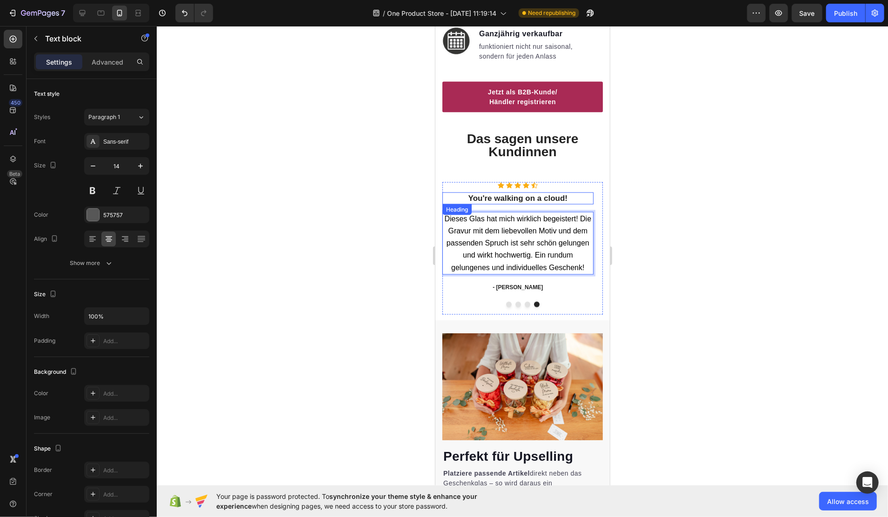
click at [512, 193] on p "You're walking on a cloud!" at bounding box center [517, 198] width 149 height 10
click at [537, 182] on icon at bounding box center [534, 185] width 7 height 7
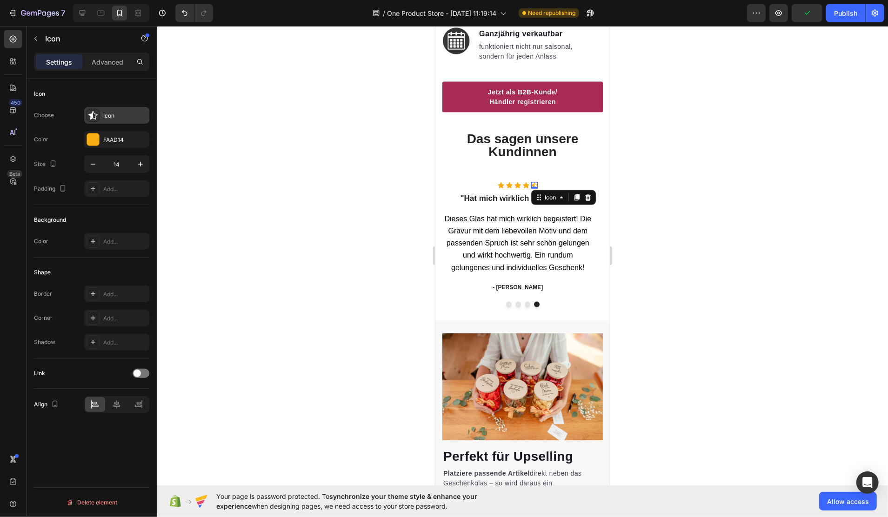
click at [125, 118] on div "Icon" at bounding box center [125, 116] width 44 height 8
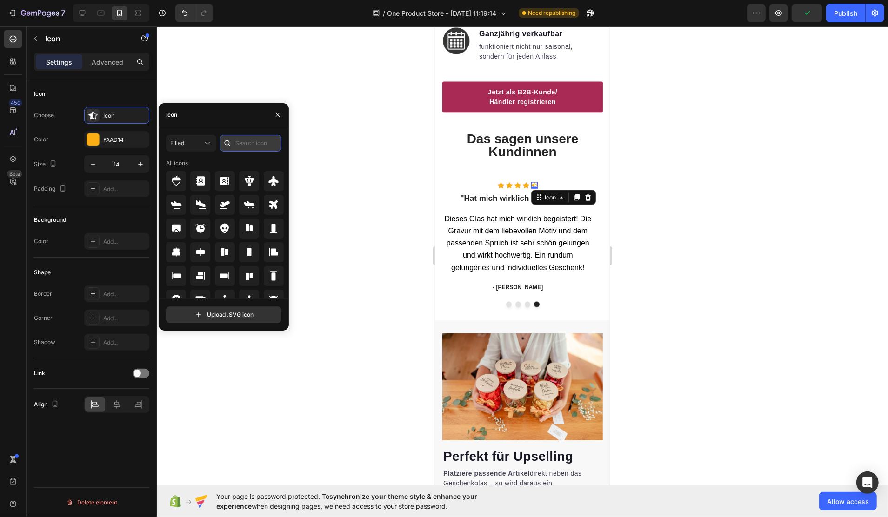
click at [242, 141] on input "text" at bounding box center [250, 143] width 61 height 17
type input "star"
click at [248, 251] on icon at bounding box center [249, 252] width 10 height 9
click at [677, 168] on div at bounding box center [523, 271] width 732 height 491
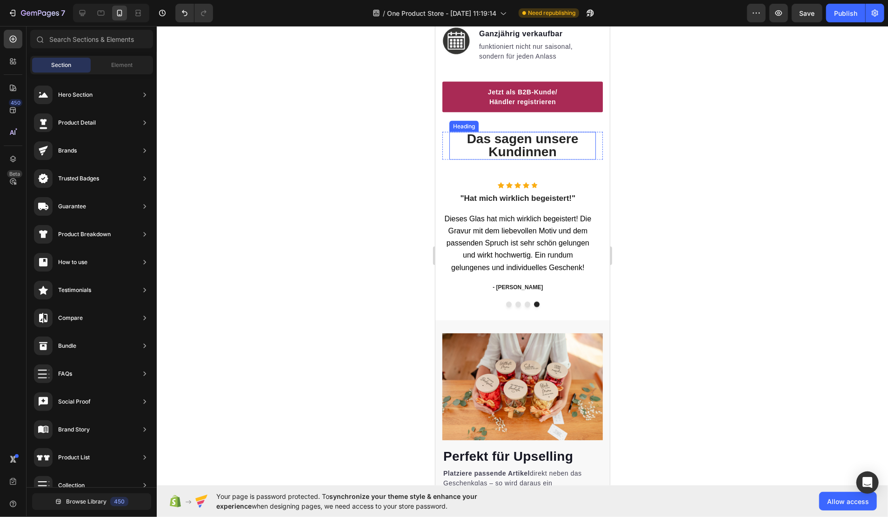
click at [550, 148] on span "Das sagen unsere Kundinnen" at bounding box center [523, 144] width 112 height 27
click at [551, 148] on span "Das sagen unsere Kundinnen" at bounding box center [523, 144] width 112 height 27
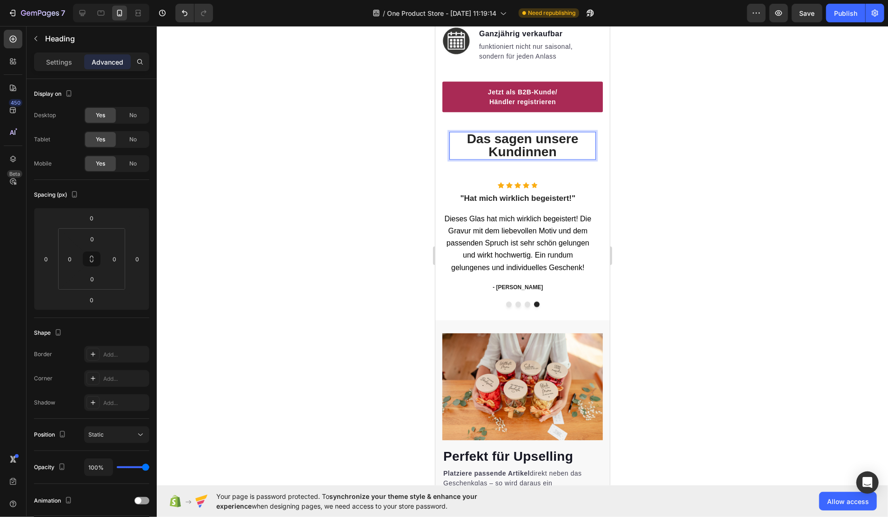
click at [525, 137] on span "Das sagen unsere Kundinnen" at bounding box center [523, 144] width 112 height 27
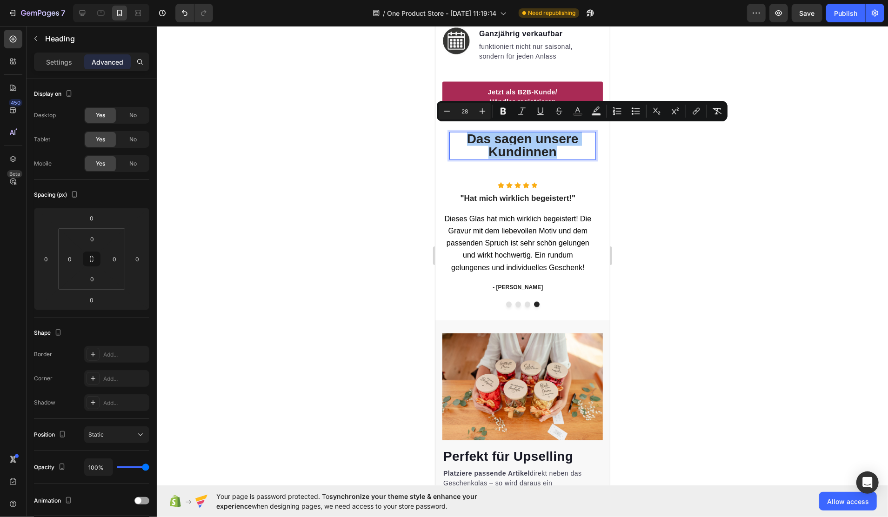
click at [633, 294] on div at bounding box center [523, 271] width 732 height 491
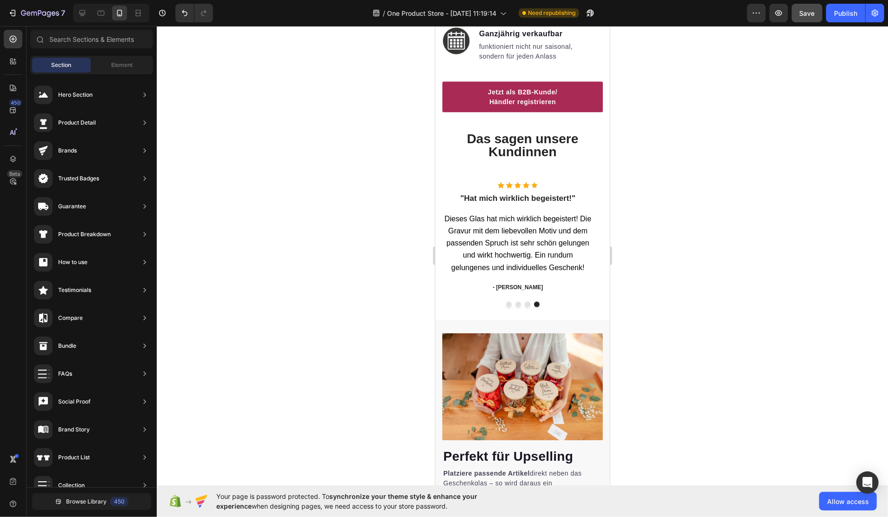
click at [806, 10] on span "Save" at bounding box center [807, 13] width 15 height 8
click at [515, 146] on span "Das sagen unsere Kundinnen" at bounding box center [523, 144] width 112 height 27
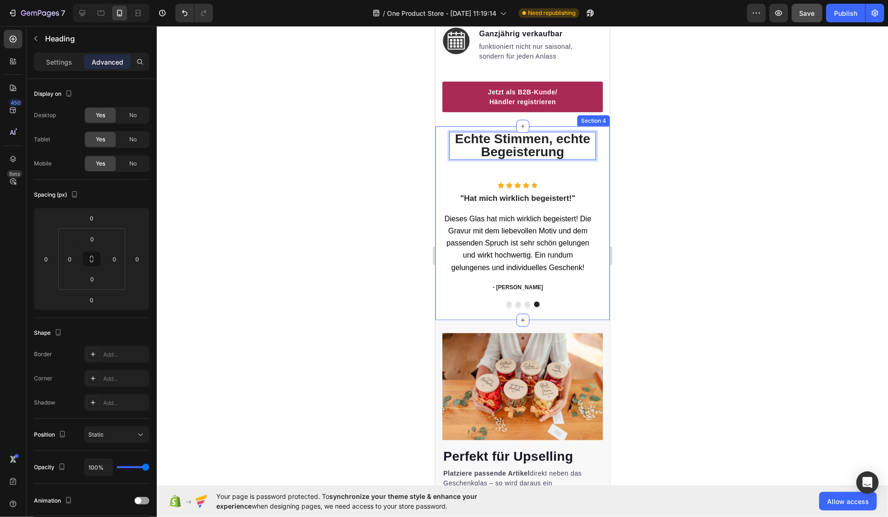
click at [708, 212] on div at bounding box center [523, 271] width 732 height 491
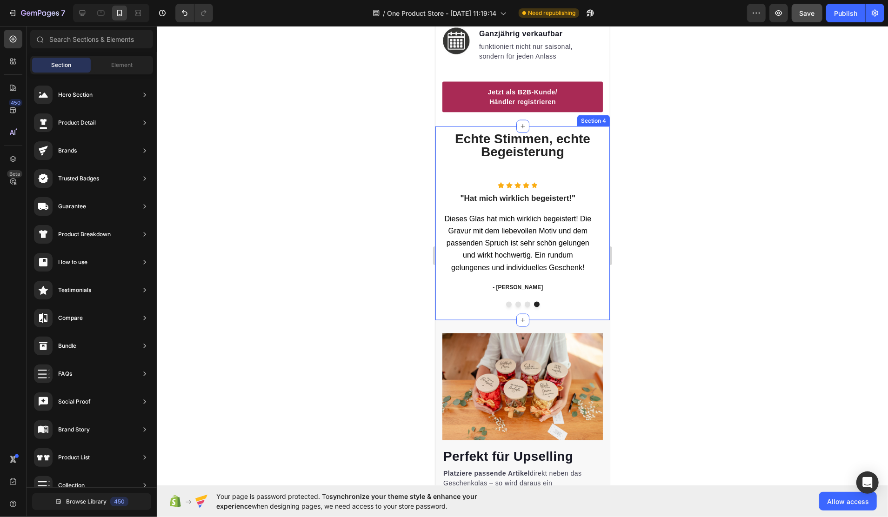
click at [529, 166] on div "⁠⁠⁠⁠⁠⁠⁠ Echte Stimmen, echte Begeisterung Heading Row Icon Icon Icon Icon Icon …" at bounding box center [522, 223] width 161 height 183
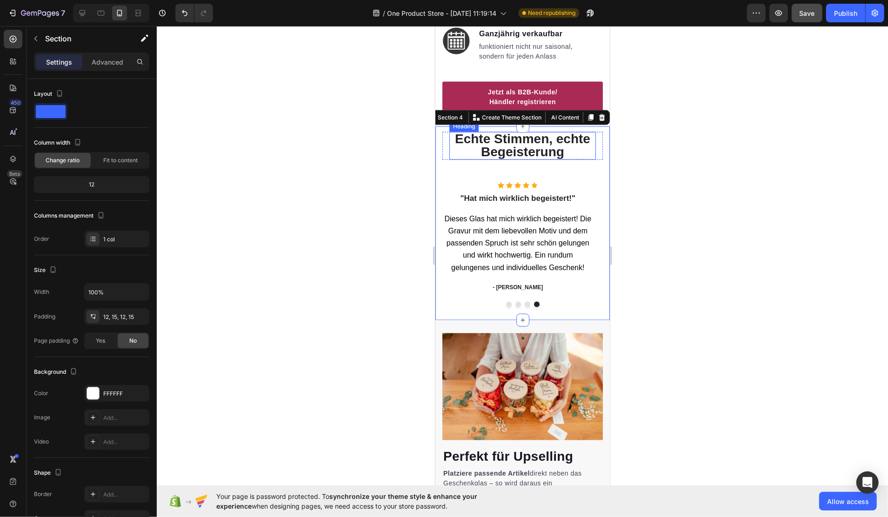
click at [513, 143] on span "Echte Stimmen, echte Begeisterung" at bounding box center [522, 144] width 135 height 27
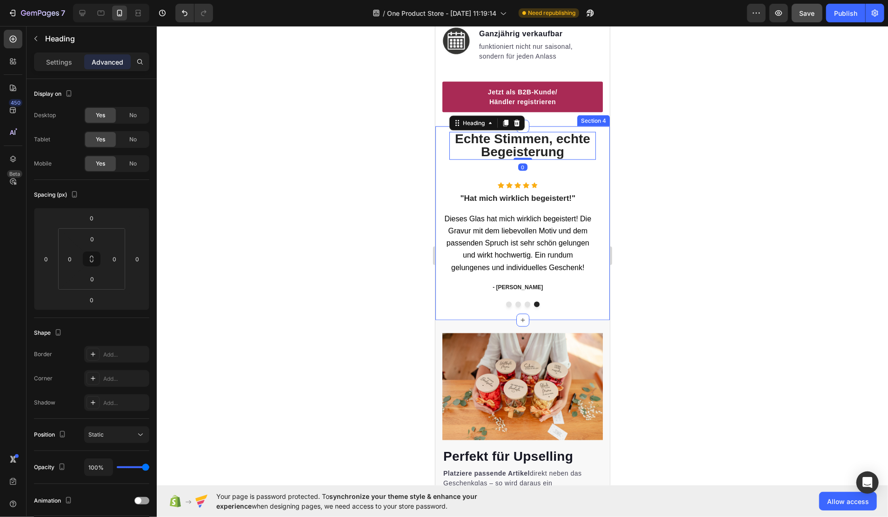
click at [475, 173] on div "⁠⁠⁠⁠⁠⁠⁠ Echte Stimmen, echte Begeisterung Heading 0 Row Icon Icon Icon Icon Ico…" at bounding box center [522, 223] width 161 height 183
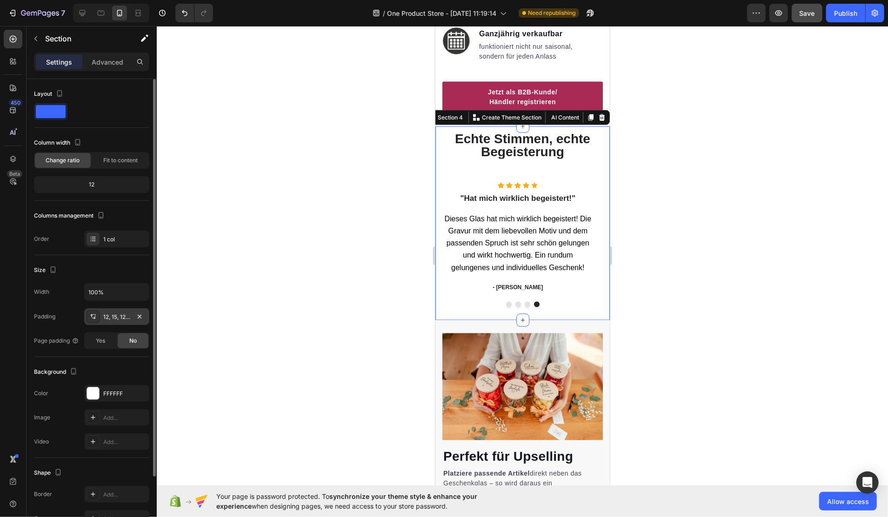
click at [116, 315] on div "12, 15, 12, 15" at bounding box center [116, 317] width 27 height 8
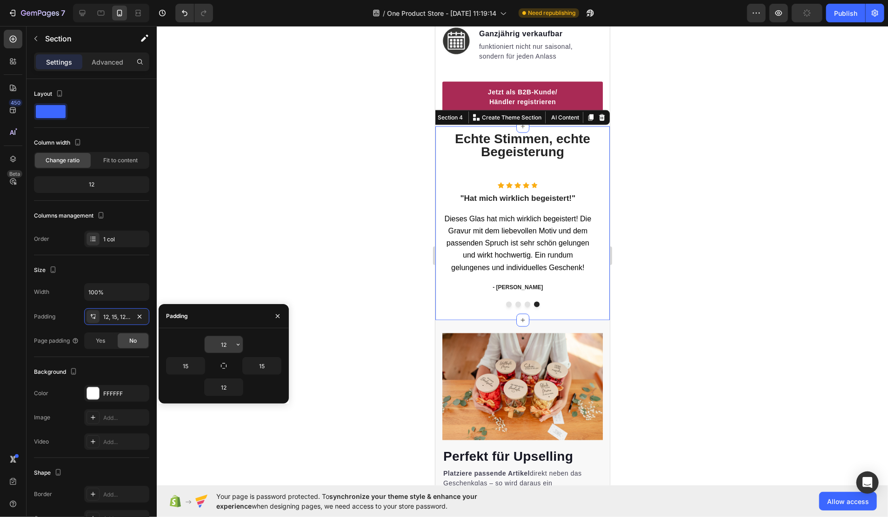
click at [231, 348] on input "12" at bounding box center [224, 344] width 38 height 17
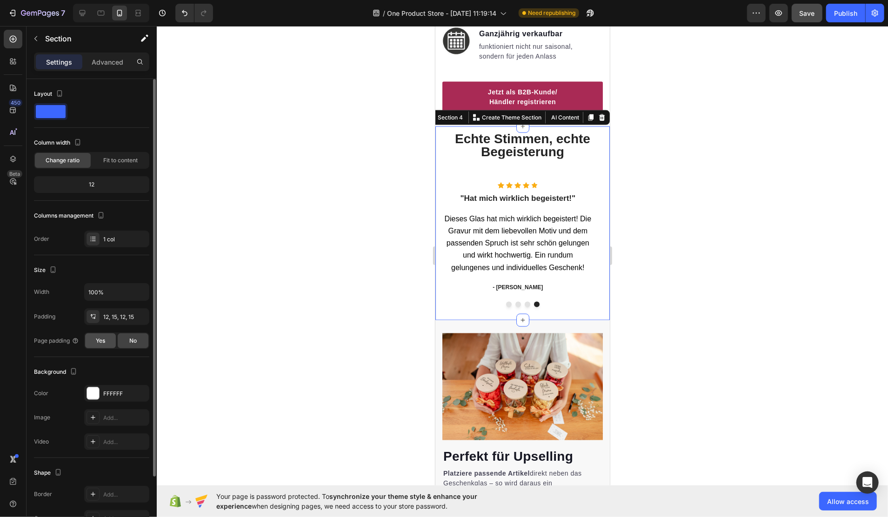
click at [104, 342] on span "Yes" at bounding box center [100, 341] width 9 height 8
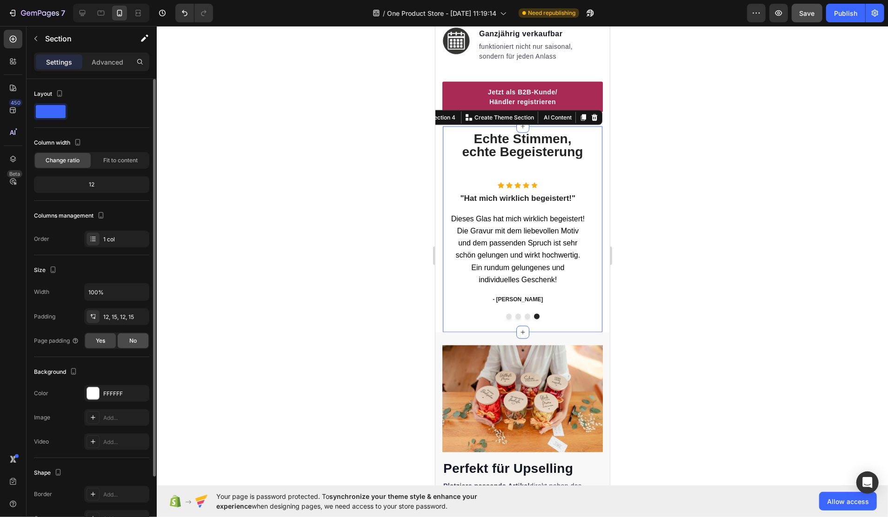
click at [129, 342] on span "No" at bounding box center [132, 341] width 7 height 8
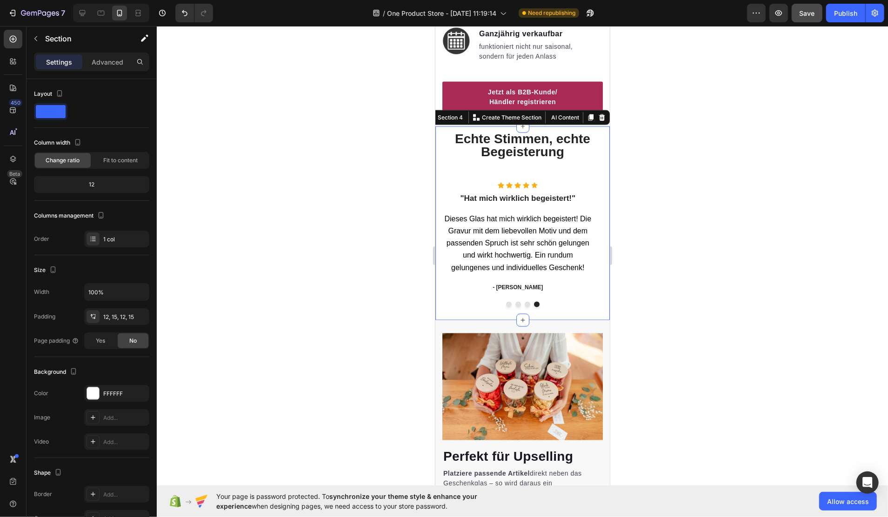
click at [485, 166] on div "⁠⁠⁠⁠⁠⁠⁠ Echte Stimmen, echte Begeisterung Heading Row Icon Icon Icon Icon Icon …" at bounding box center [522, 223] width 161 height 183
click at [523, 182] on icon at bounding box center [526, 185] width 7 height 7
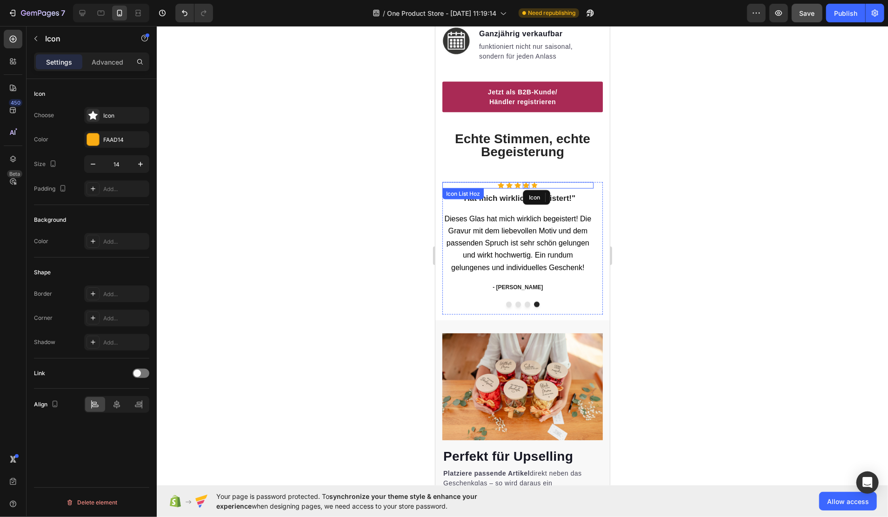
click at [513, 182] on div "Icon Icon Icon Icon Icon" at bounding box center [517, 185] width 151 height 7
click at [469, 182] on div "Icon Icon Icon Icon Icon" at bounding box center [517, 185] width 151 height 7
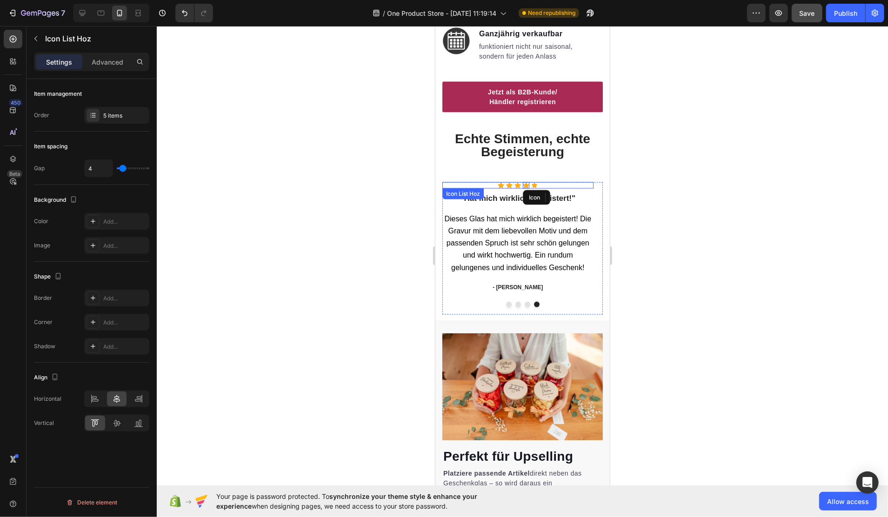
click at [486, 202] on div "Icon Icon Icon Icon Icon Icon List Hoz "Hat mich wirklich begeistert!" Heading …" at bounding box center [517, 248] width 151 height 133
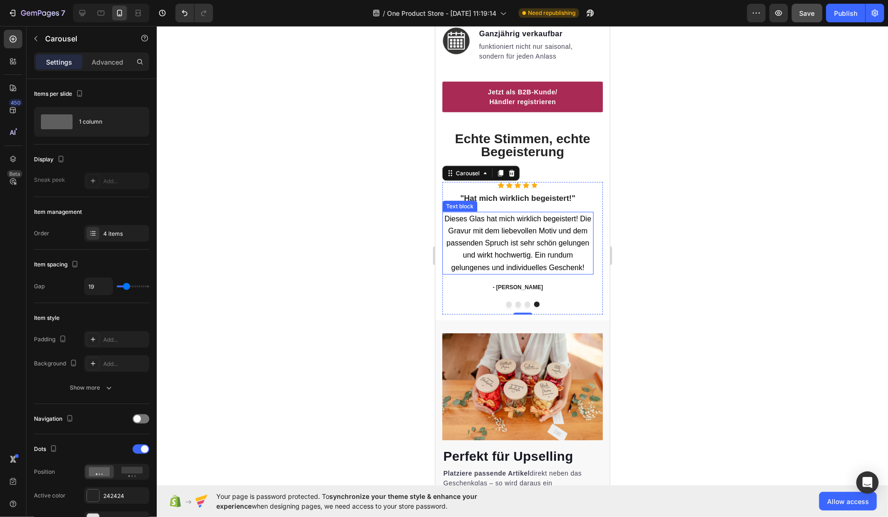
click at [550, 215] on span "Dieses Glas hat mich wirklich begeistert! Die Gravur mit dem liebevollen Motiv …" at bounding box center [517, 243] width 147 height 57
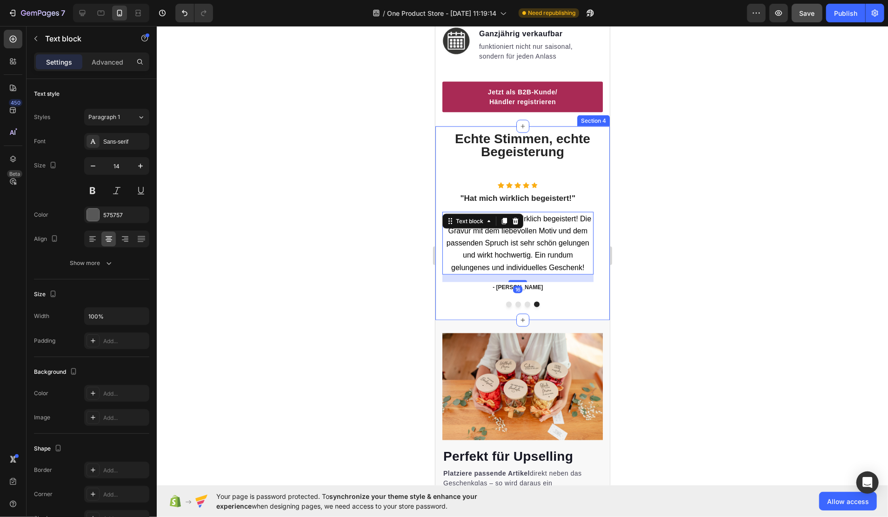
click at [595, 216] on div "⁠⁠⁠⁠⁠⁠⁠ Echte Stimmen, echte Begeisterung Heading Row Icon Icon Icon Icon Icon …" at bounding box center [522, 223] width 175 height 194
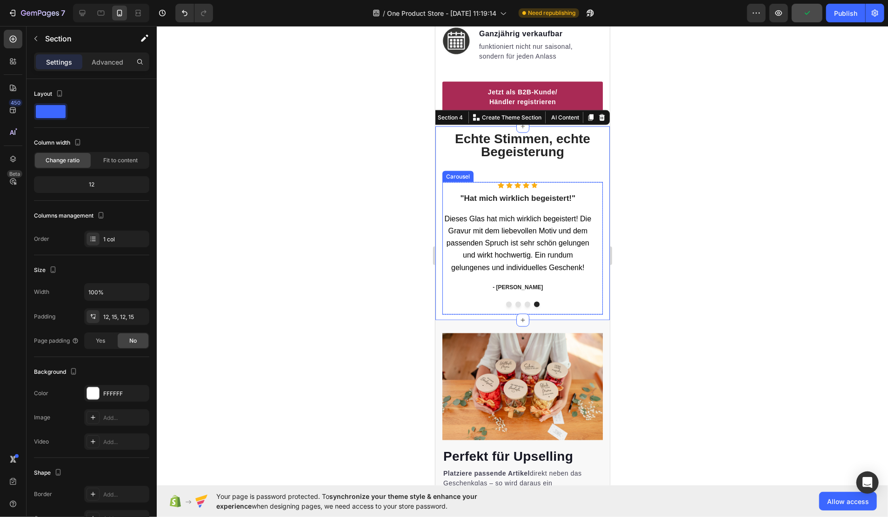
click at [455, 183] on div "Icon Icon Icon Icon Icon Icon List Hoz "Hat mich wirklich begeistert!" Heading …" at bounding box center [517, 248] width 151 height 133
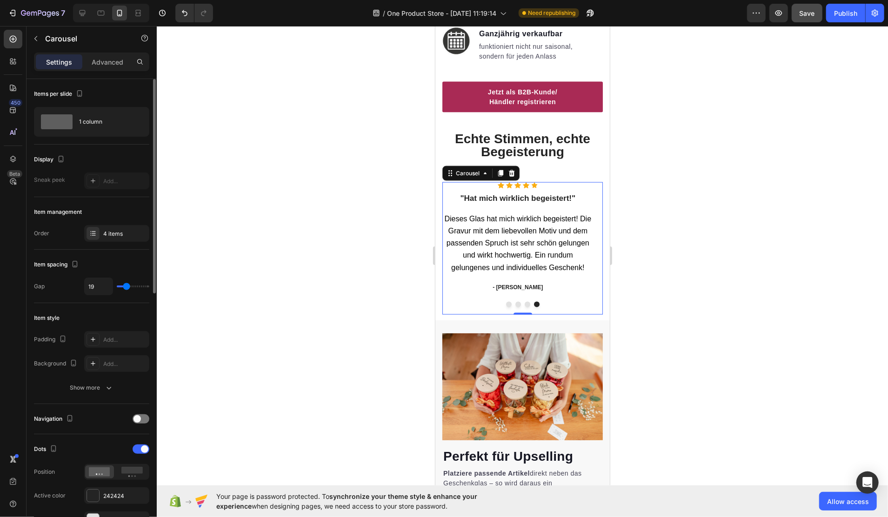
type input "10"
type input "0"
drag, startPoint x: 128, startPoint y: 287, endPoint x: 110, endPoint y: 287, distance: 18.1
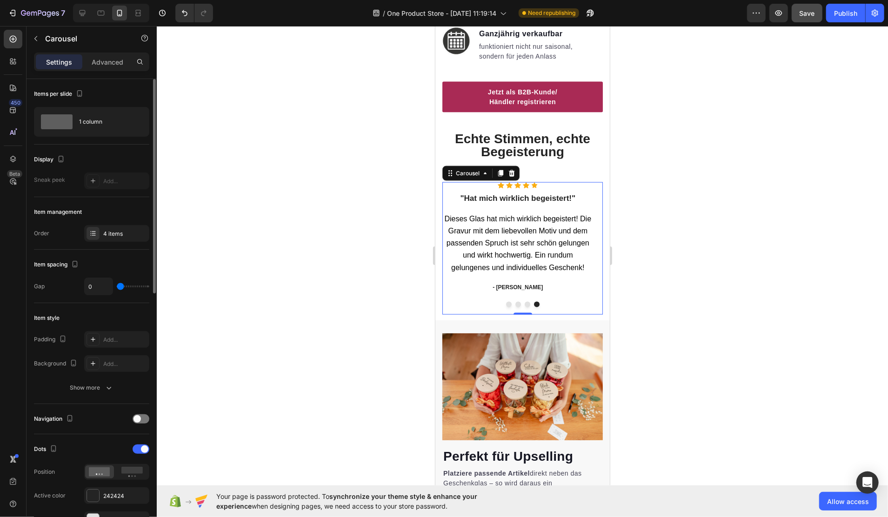
click at [117, 287] on input "range" at bounding box center [133, 287] width 33 height 2
drag, startPoint x: 124, startPoint y: 285, endPoint x: 107, endPoint y: 67, distance: 218.4
click at [130, 287] on input "range" at bounding box center [133, 287] width 33 height 2
click at [107, 56] on div "Advanced" at bounding box center [107, 61] width 47 height 15
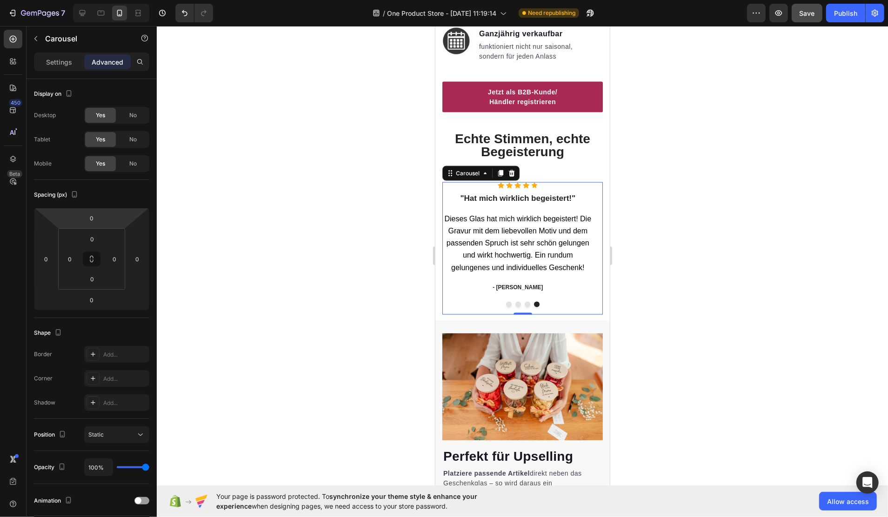
drag, startPoint x: 110, startPoint y: 218, endPoint x: 119, endPoint y: 206, distance: 15.0
click at [112, 0] on html "7 Version history / One Product Store - [DATE] 11:19:14 Need republishing Previ…" at bounding box center [444, 0] width 888 height 0
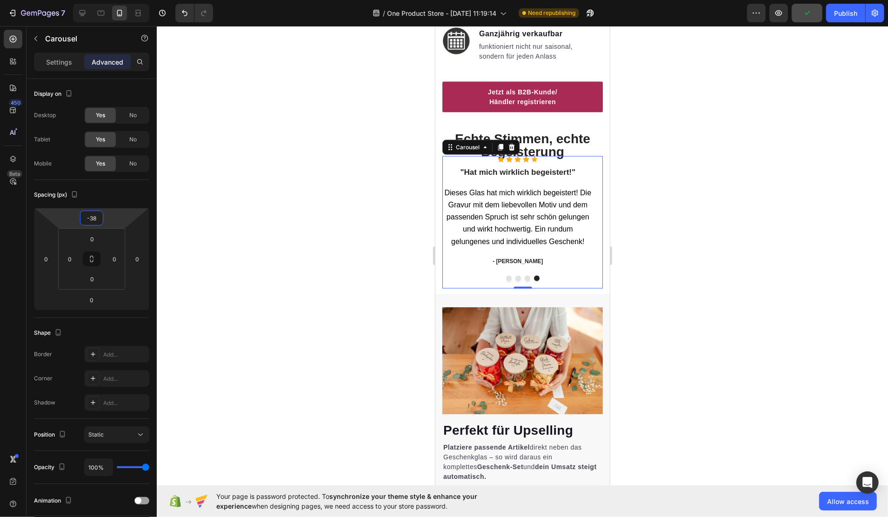
drag, startPoint x: 119, startPoint y: 206, endPoint x: 413, endPoint y: 220, distance: 294.4
click at [120, 0] on html "7 Version history / One Product Store - [DATE] 11:19:14 Need republishing Previ…" at bounding box center [444, 0] width 888 height 0
type input "-32"
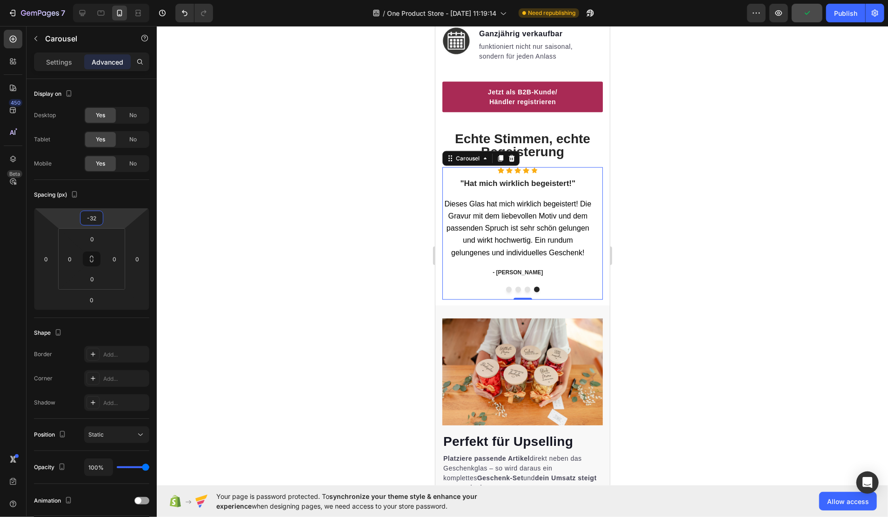
click at [638, 265] on div at bounding box center [523, 271] width 732 height 491
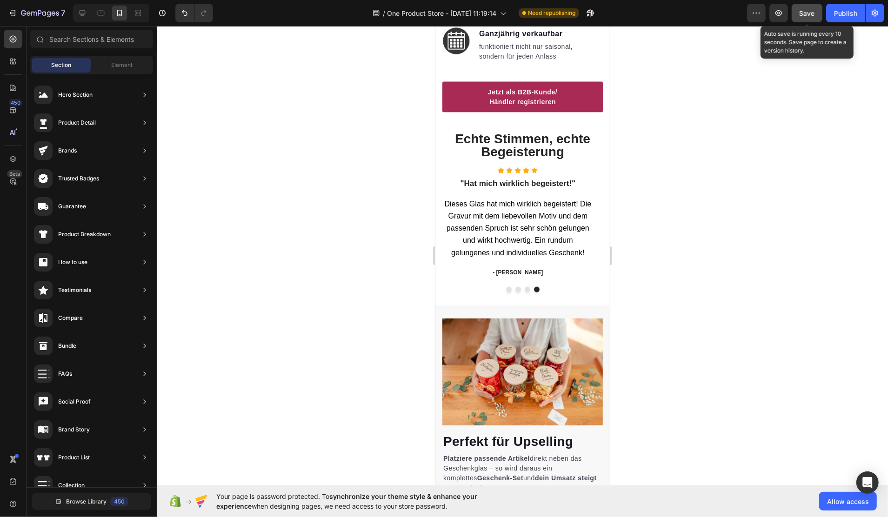
click at [813, 15] on span "Save" at bounding box center [807, 13] width 15 height 8
